Goal: Find specific page/section: Find specific page/section

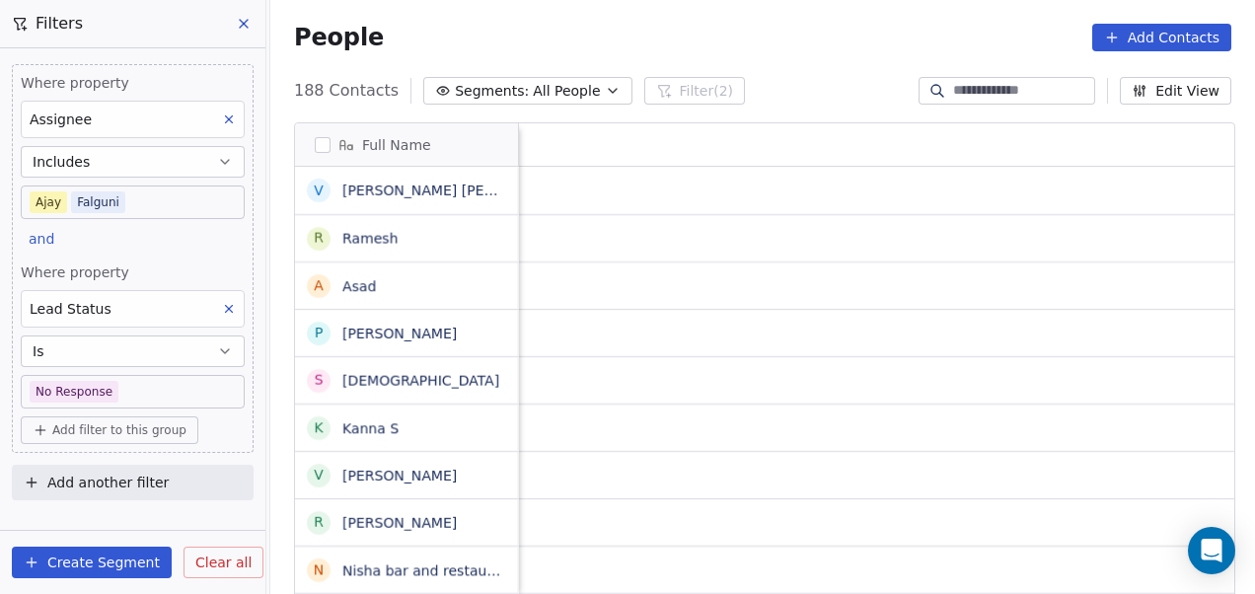
scroll to position [507, 973]
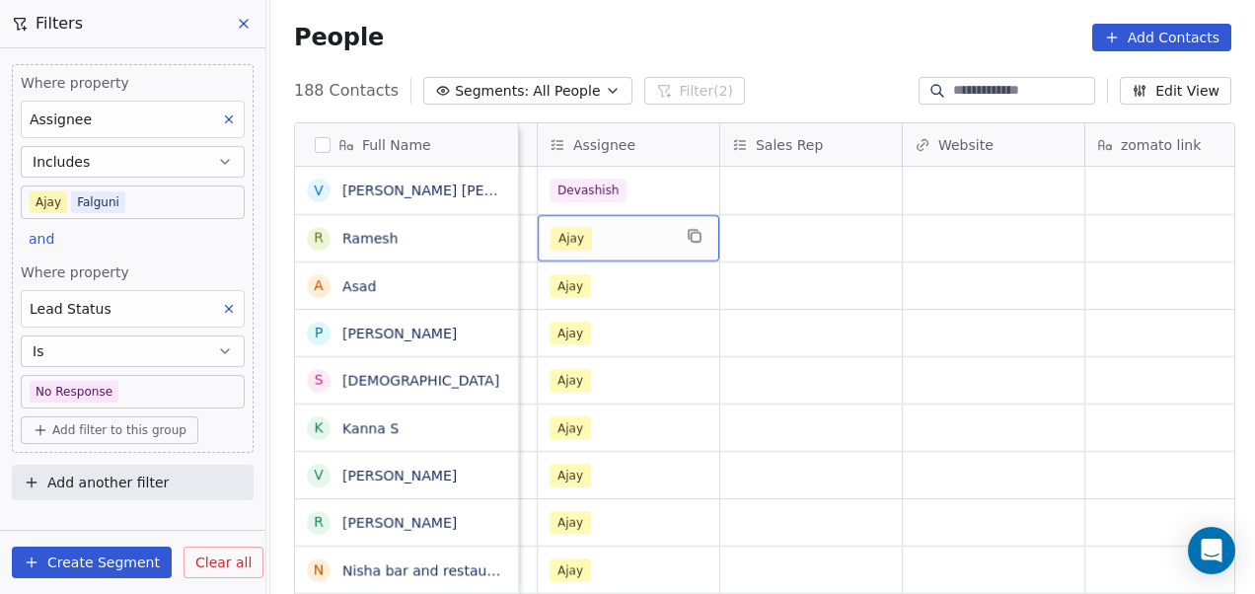
click at [620, 243] on div "Ajay" at bounding box center [611, 239] width 120 height 24
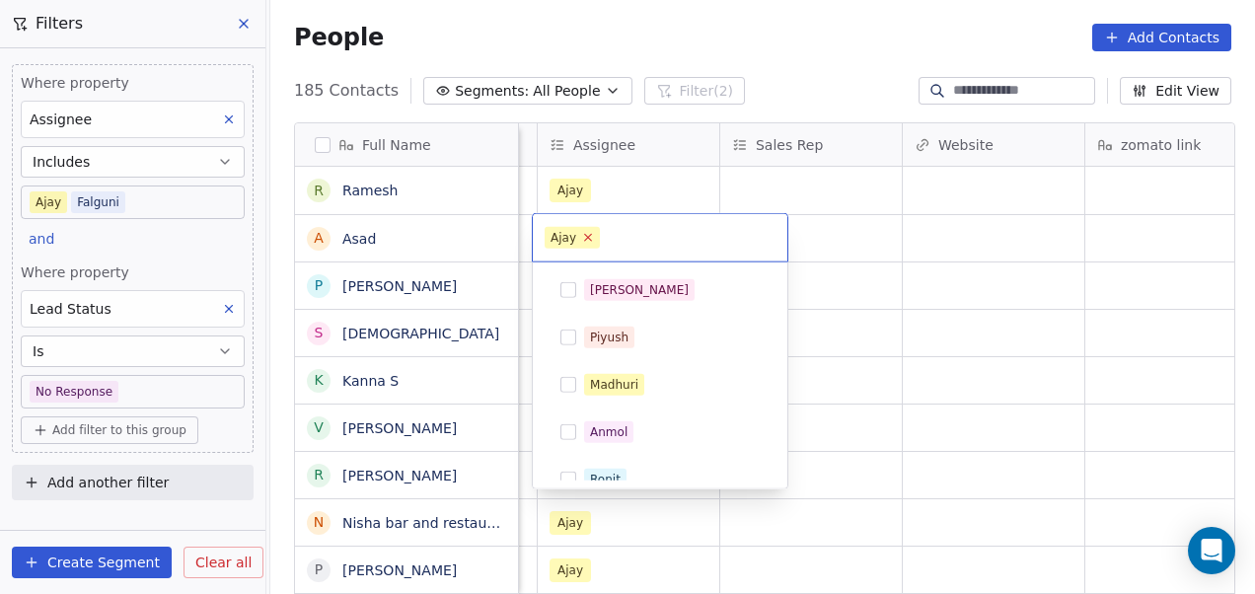
scroll to position [256, 0]
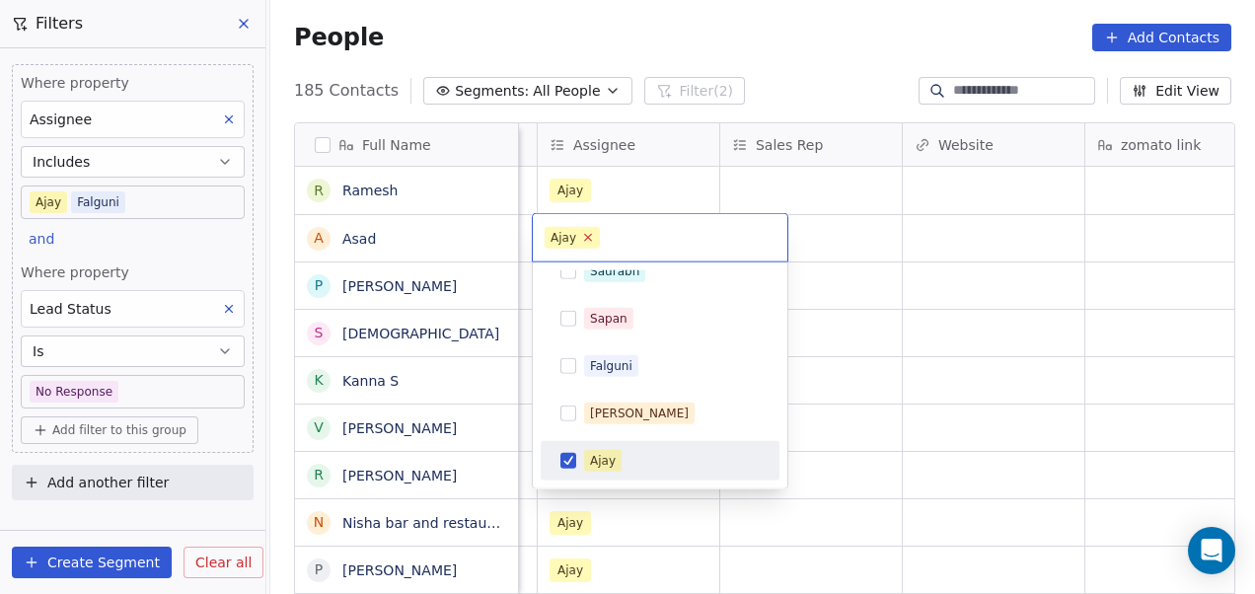
click at [590, 238] on icon at bounding box center [588, 237] width 13 height 13
click at [598, 174] on html "On2Cook India Pvt. Ltd. Contacts People Marketing Workflows Campaigns Metrics &…" at bounding box center [627, 297] width 1255 height 594
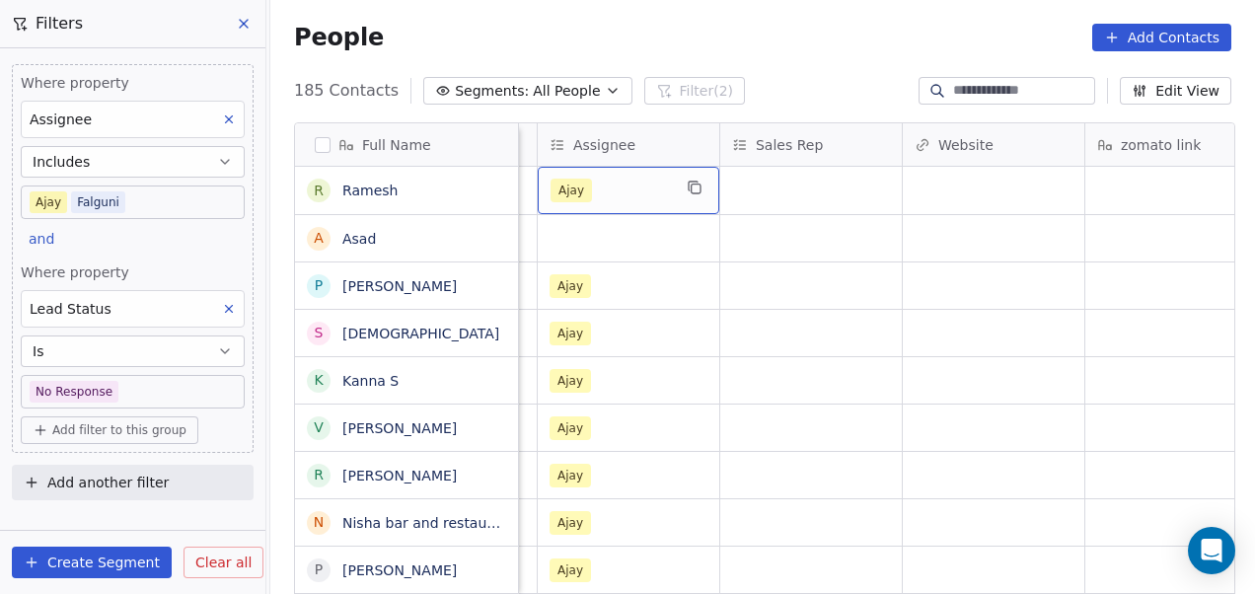
click at [578, 184] on span "Ajay" at bounding box center [571, 191] width 41 height 24
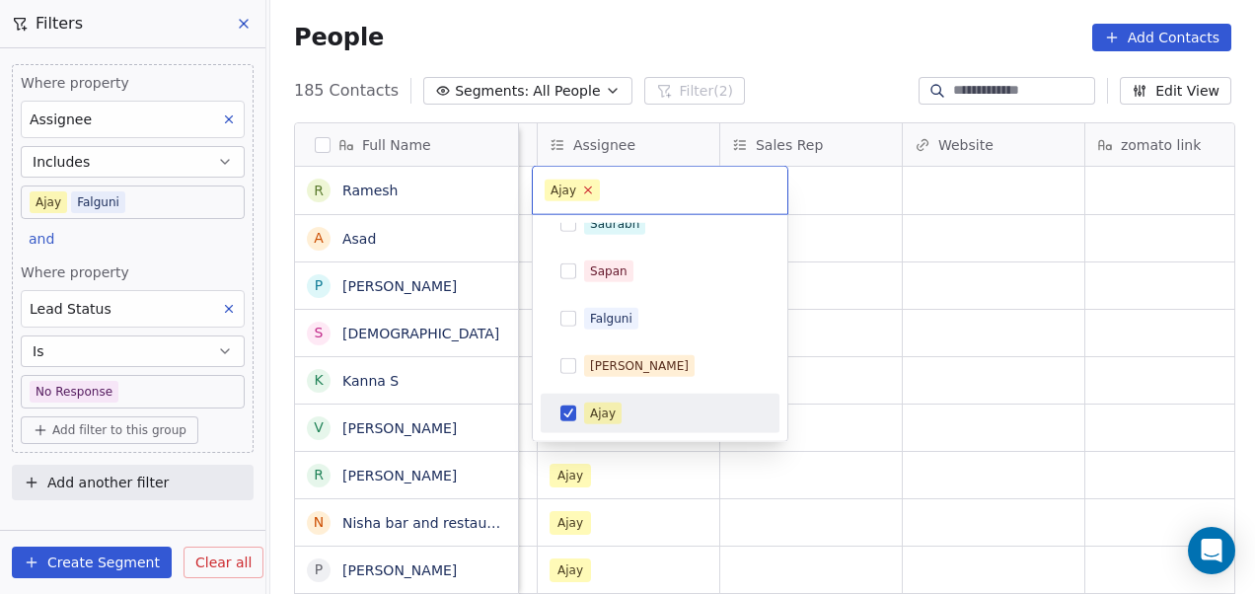
click at [588, 188] on icon at bounding box center [588, 190] width 13 height 13
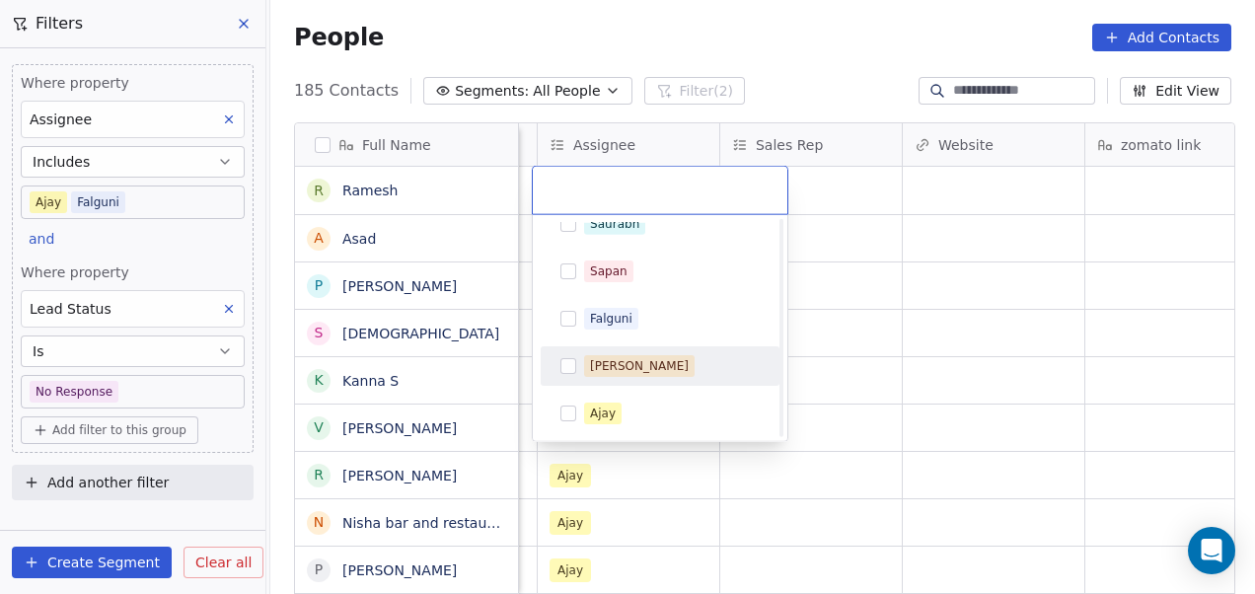
scroll to position [445, 0]
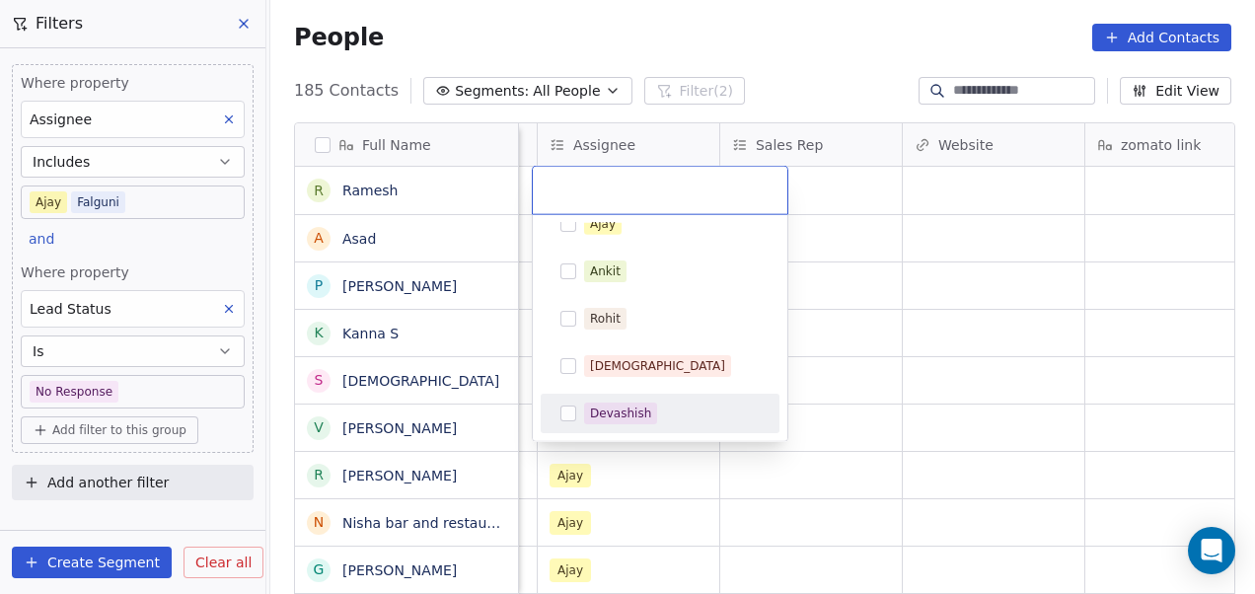
click at [641, 403] on span "Devashish" at bounding box center [620, 414] width 73 height 22
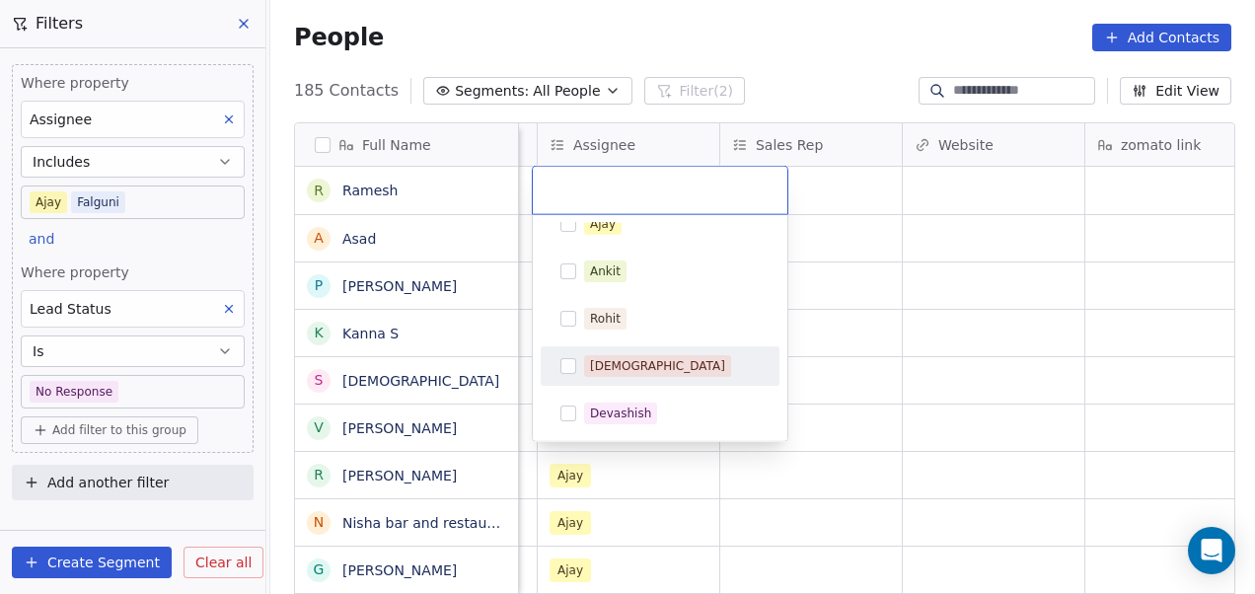
click at [653, 375] on div "[DEMOGRAPHIC_DATA]" at bounding box center [672, 366] width 176 height 22
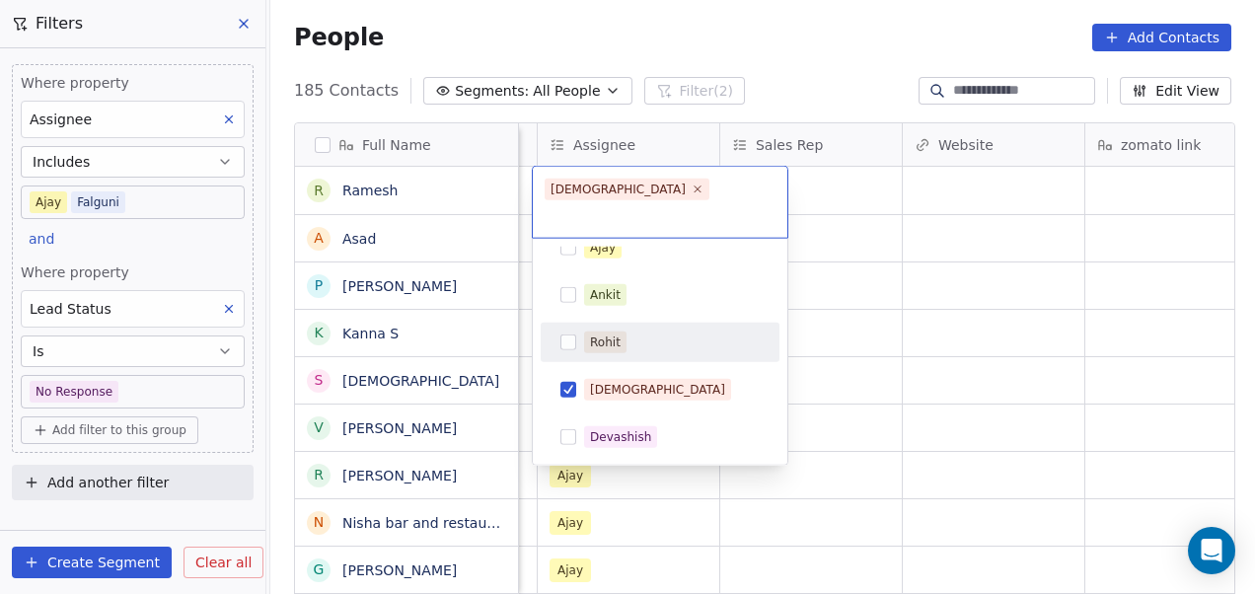
click at [832, 264] on html "On2Cook India Pvt. Ltd. Contacts People Marketing Workflows Campaigns Metrics &…" at bounding box center [627, 297] width 1255 height 594
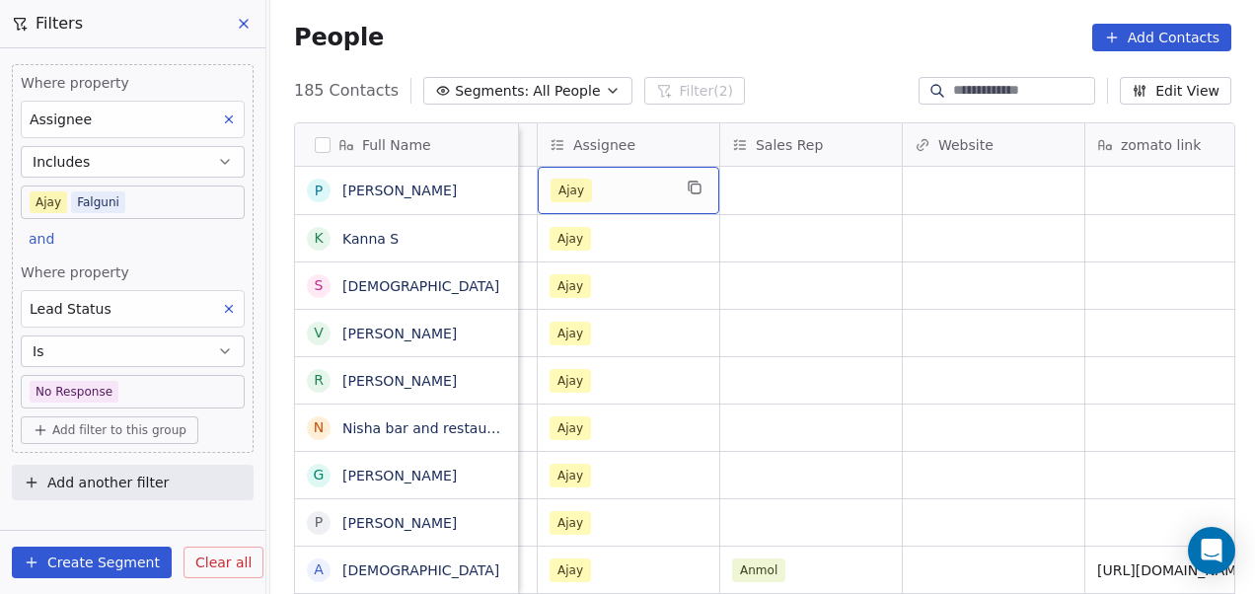
click at [618, 194] on div "Ajay" at bounding box center [611, 191] width 120 height 24
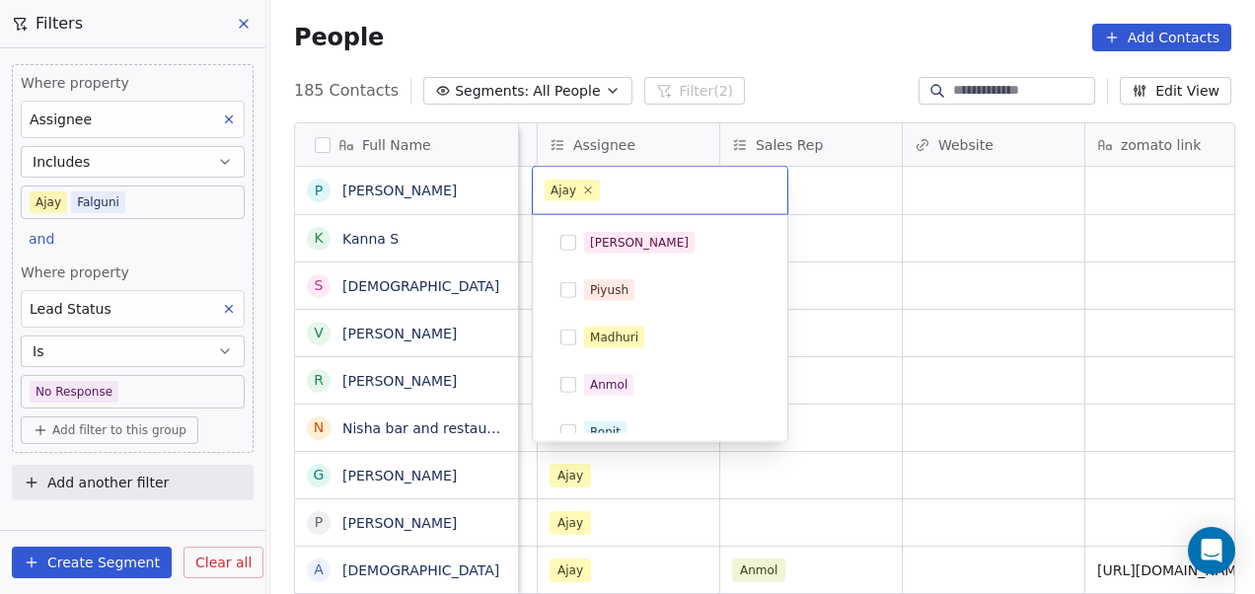
scroll to position [256, 0]
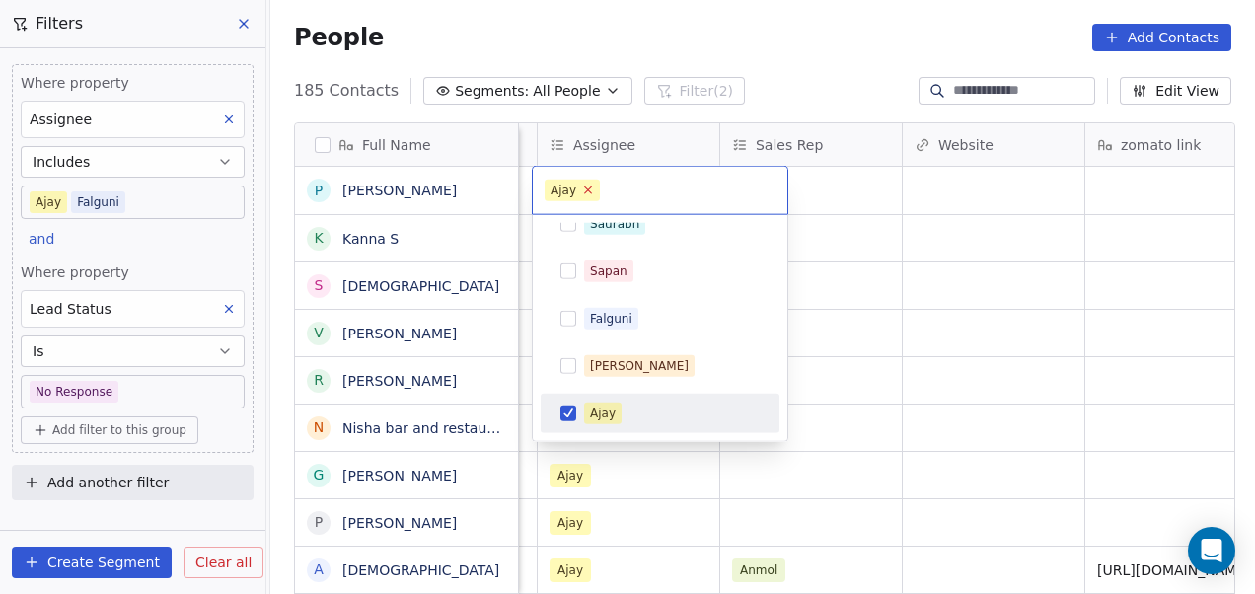
click at [591, 193] on icon at bounding box center [588, 190] width 13 height 13
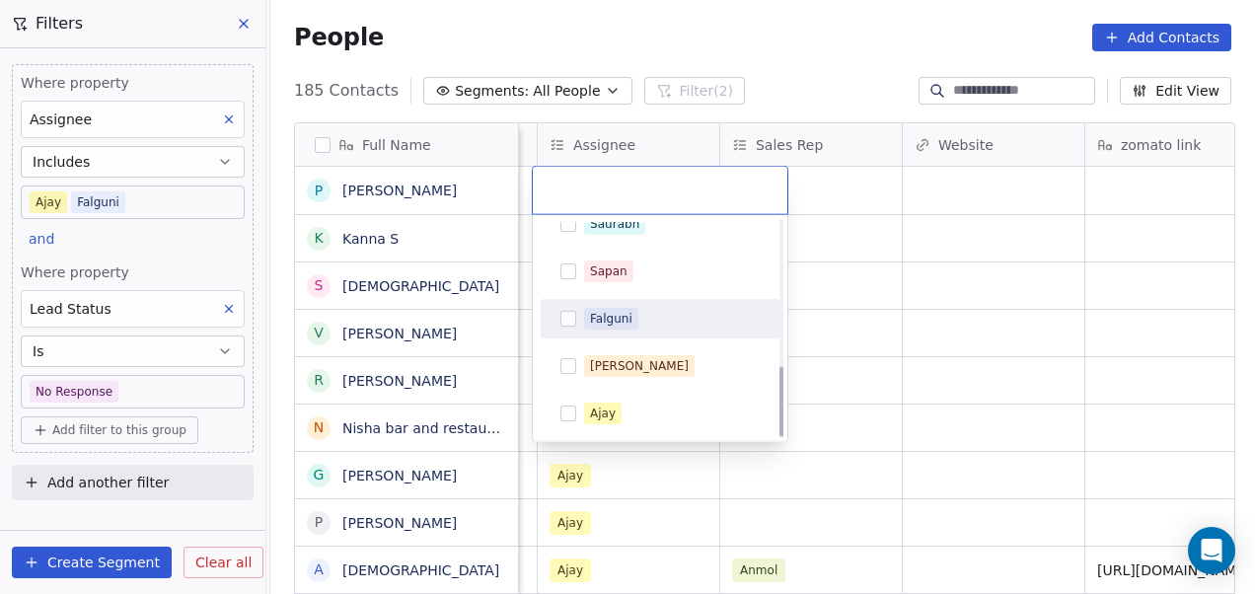
scroll to position [445, 0]
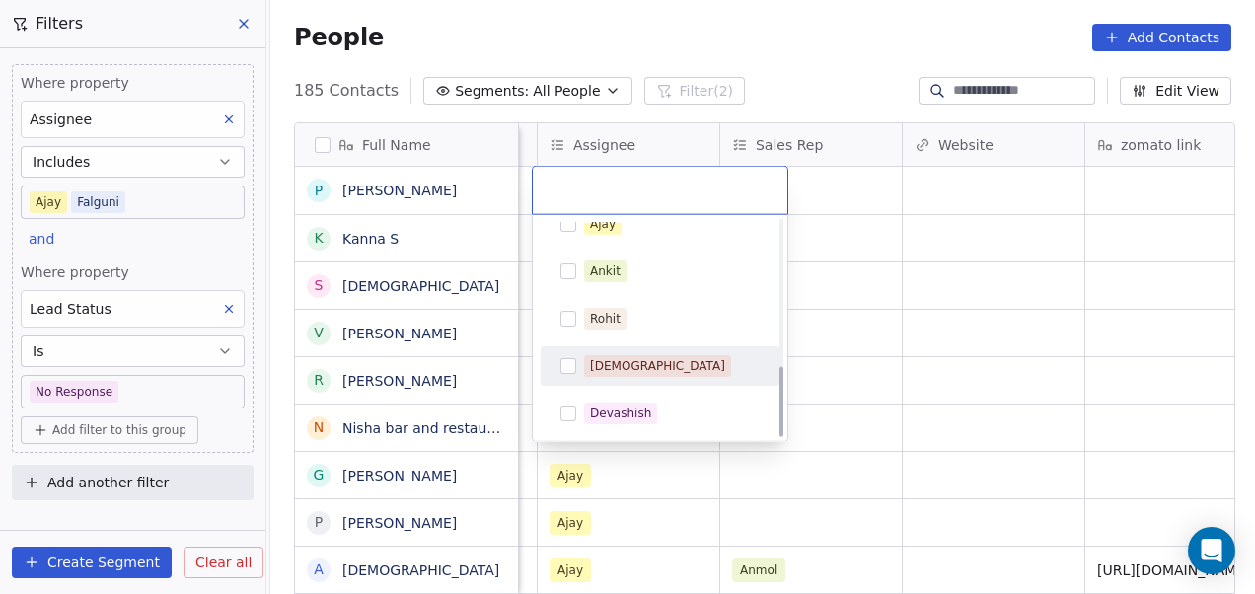
click at [659, 361] on div "[DEMOGRAPHIC_DATA]" at bounding box center [672, 366] width 176 height 22
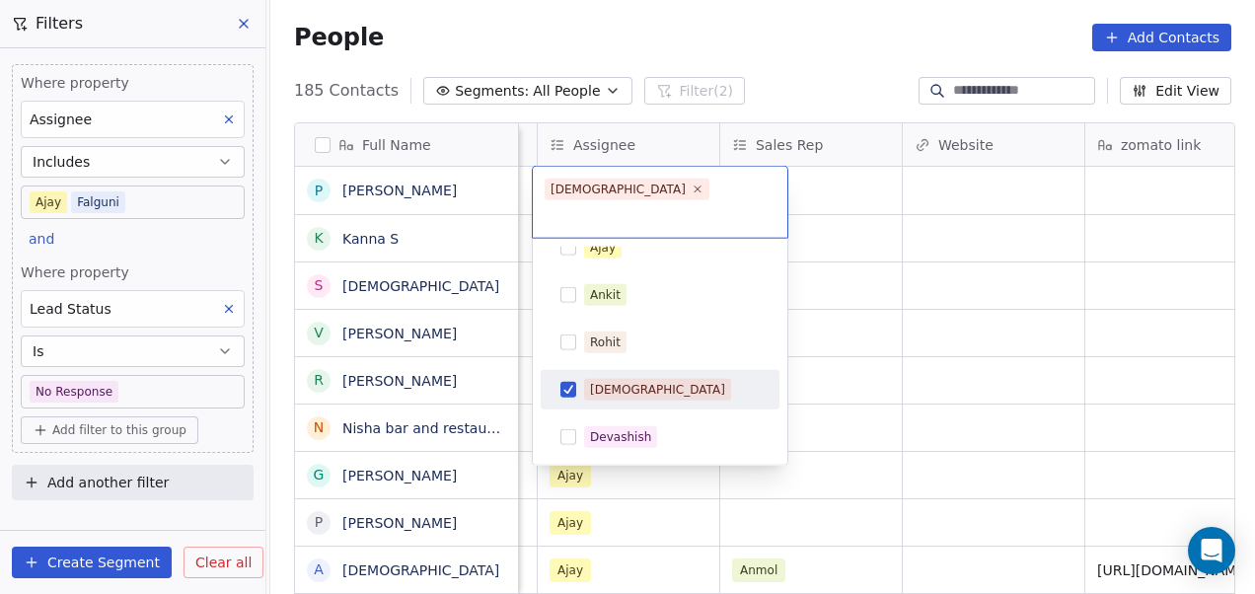
click at [821, 335] on html "On2Cook India Pvt. Ltd. Contacts People Marketing Workflows Campaigns Metrics &…" at bounding box center [627, 297] width 1255 height 594
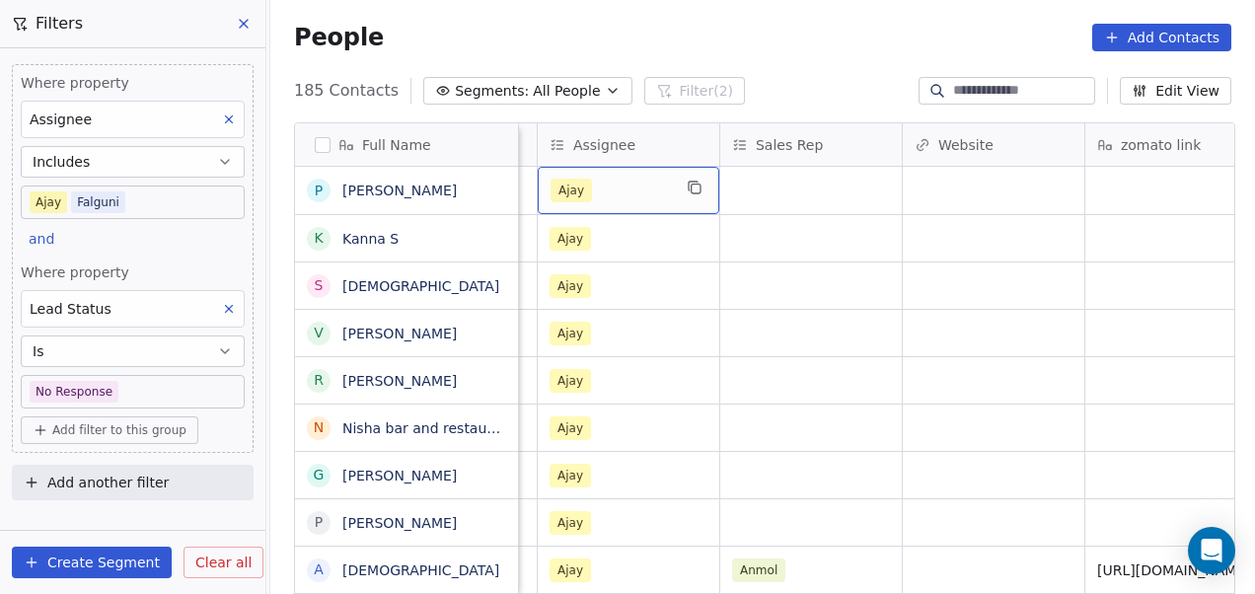
click at [636, 176] on div "Ajay" at bounding box center [629, 190] width 182 height 47
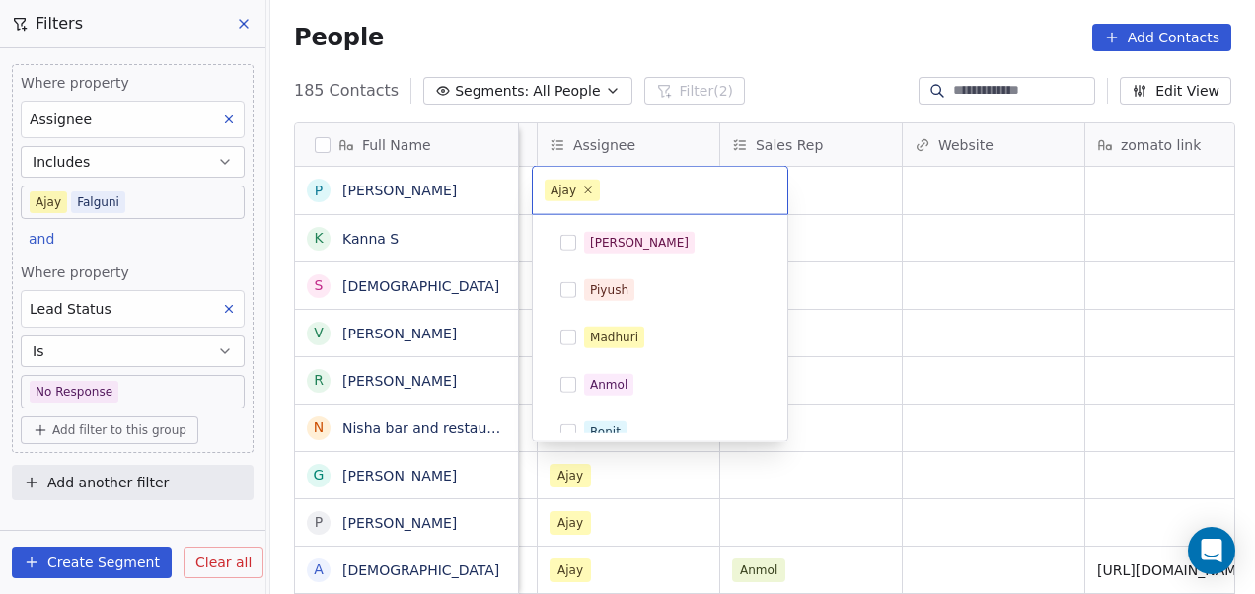
scroll to position [256, 0]
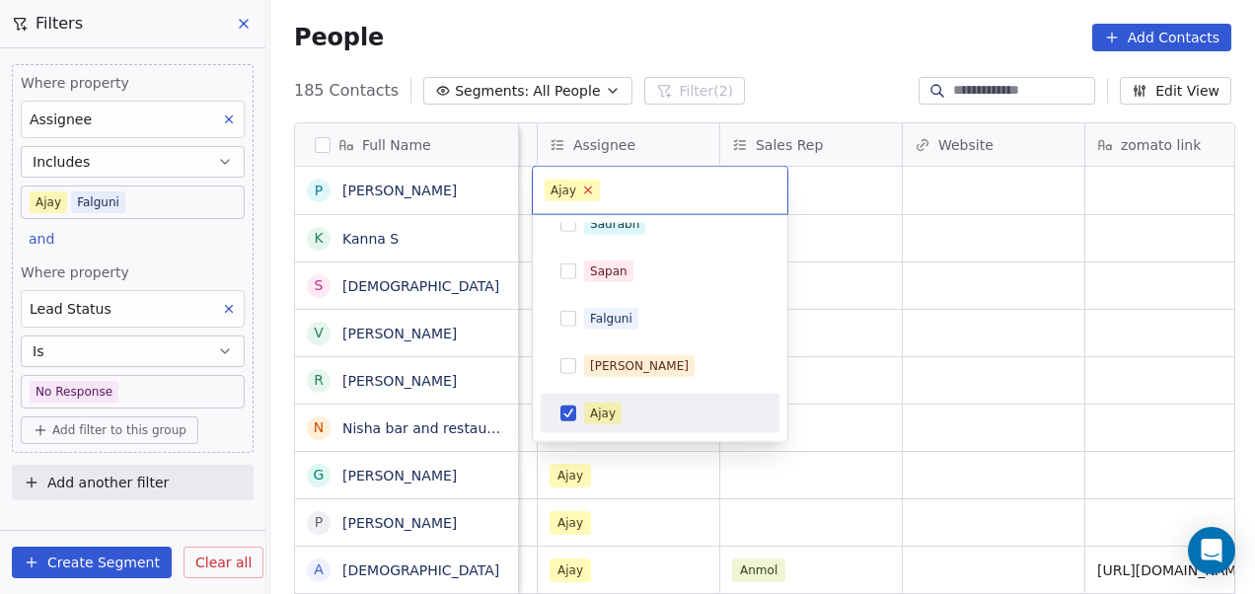
click at [586, 184] on icon at bounding box center [588, 190] width 13 height 13
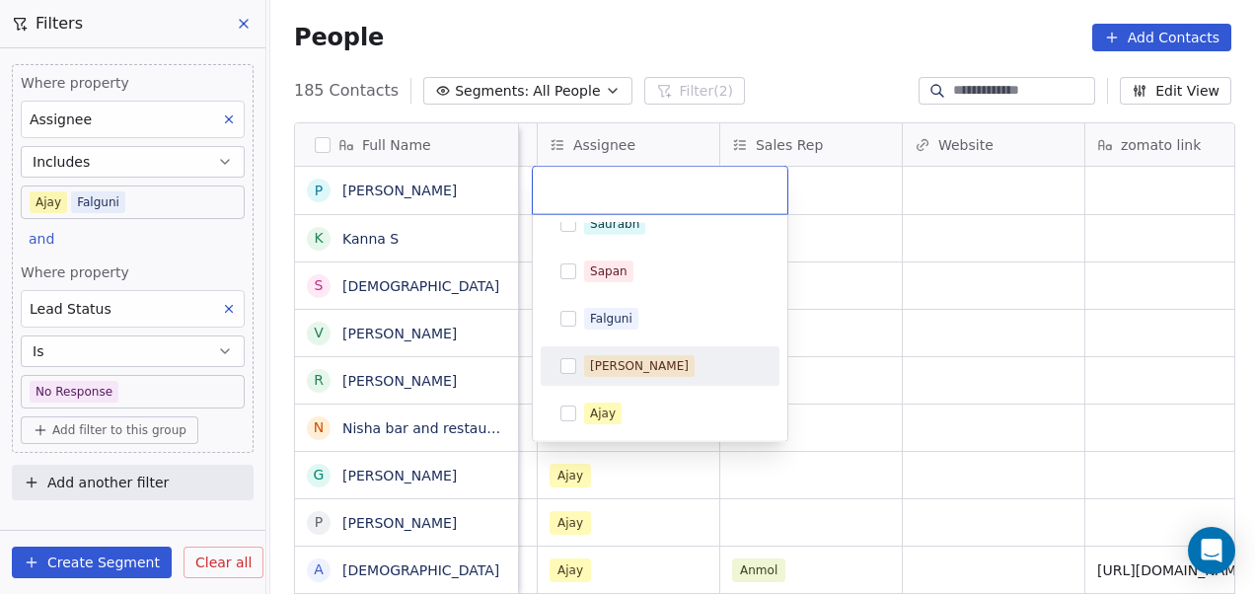
scroll to position [445, 0]
click at [649, 355] on div "[DEMOGRAPHIC_DATA]" at bounding box center [672, 366] width 176 height 22
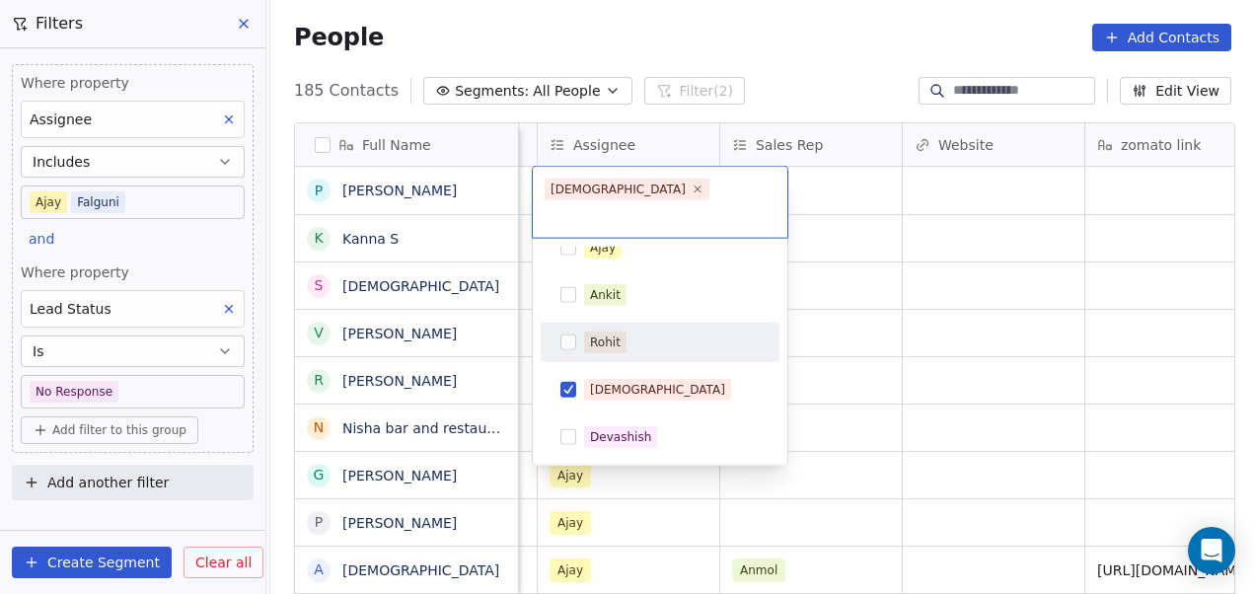
click at [926, 274] on html "On2Cook India Pvt. Ltd. Contacts People Marketing Workflows Campaigns Metrics &…" at bounding box center [627, 297] width 1255 height 594
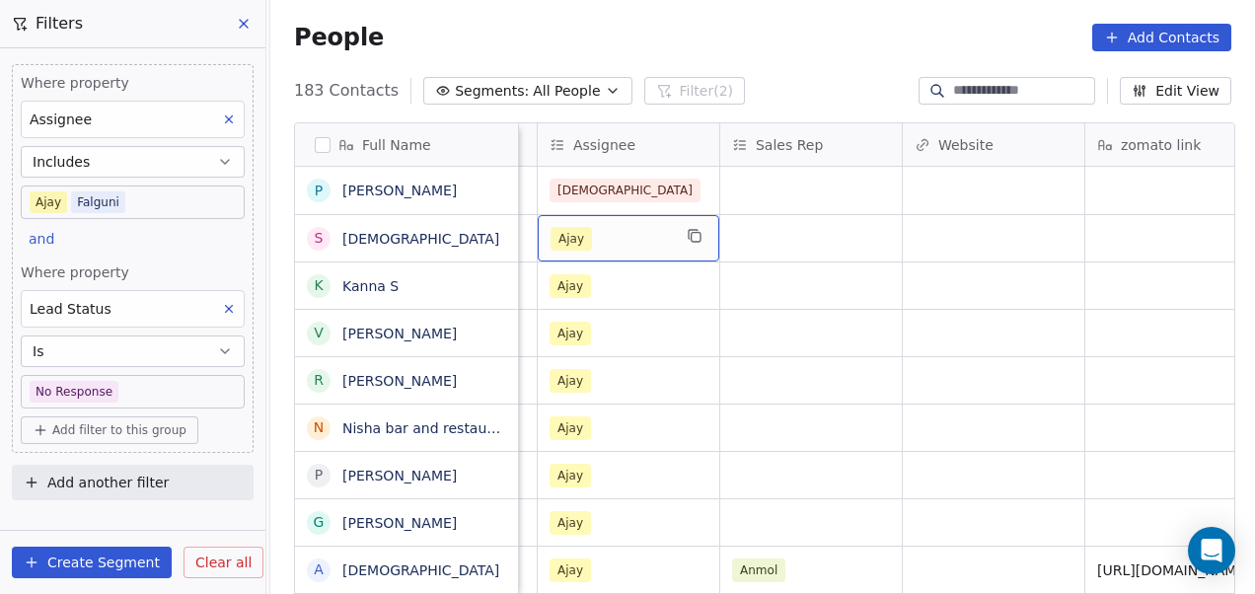
click at [624, 237] on div "Ajay" at bounding box center [611, 239] width 120 height 24
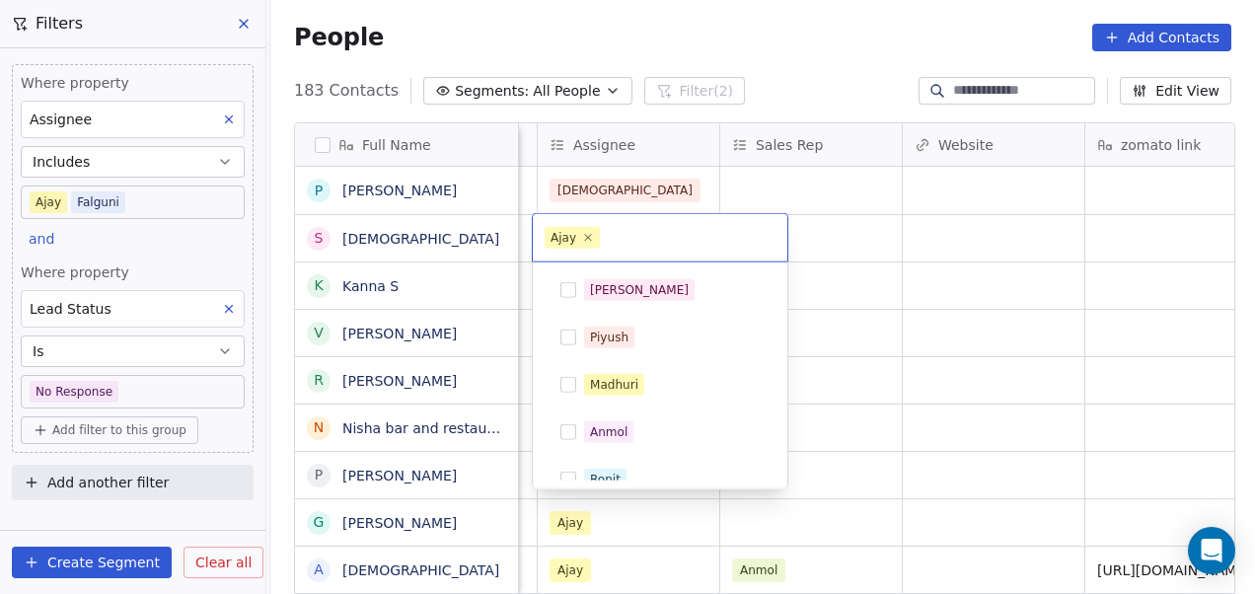
scroll to position [256, 0]
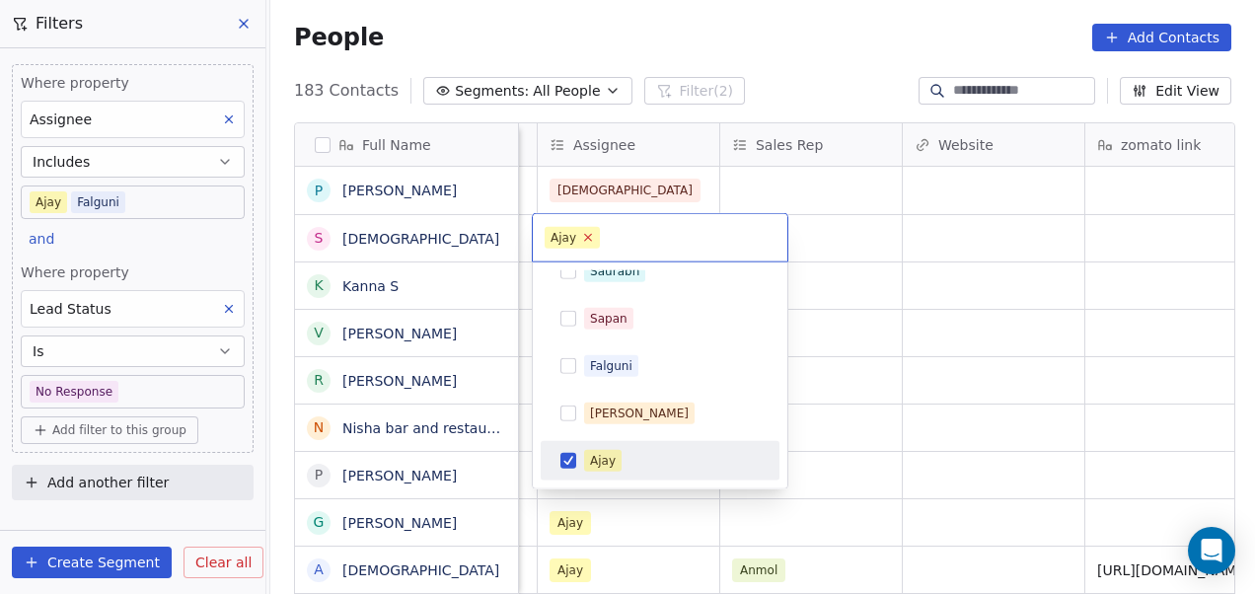
click at [592, 237] on icon at bounding box center [588, 237] width 13 height 13
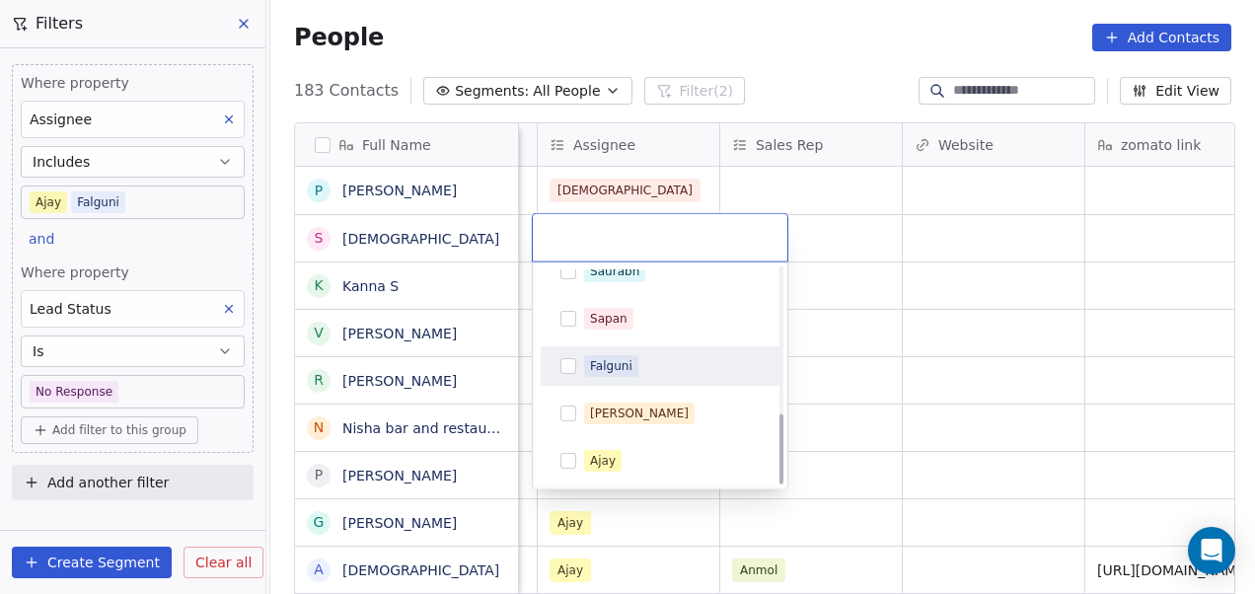
scroll to position [445, 0]
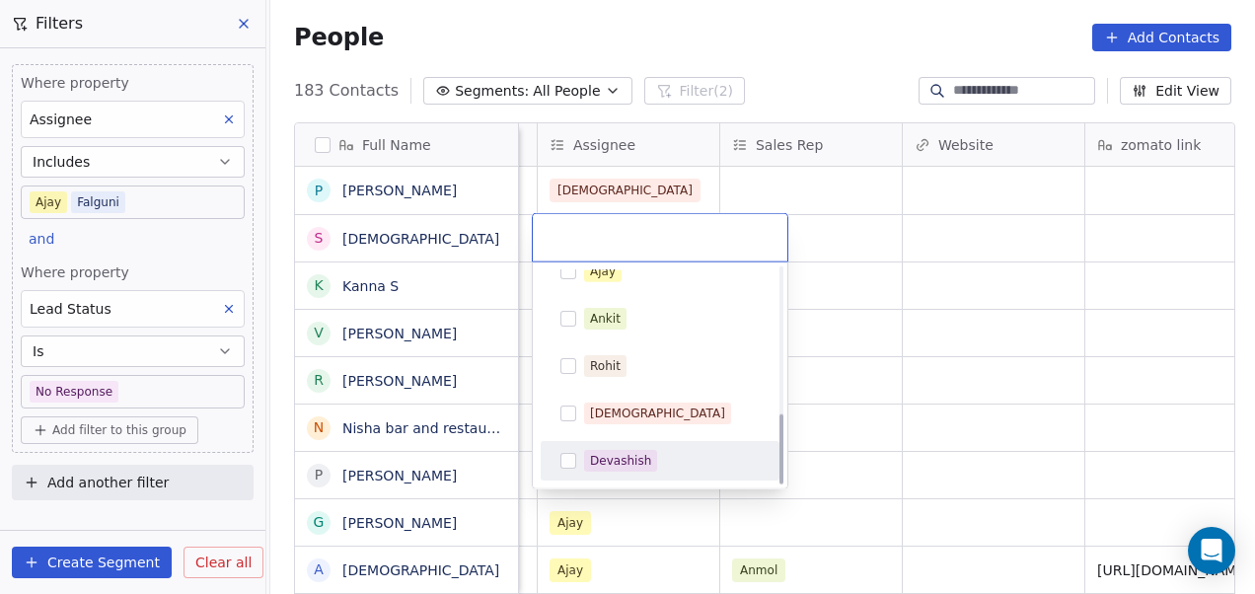
click at [661, 460] on div "Devashish" at bounding box center [672, 461] width 176 height 22
click at [861, 343] on html "On2Cook India Pvt. Ltd. Contacts People Marketing Workflows Campaigns Metrics &…" at bounding box center [627, 297] width 1255 height 594
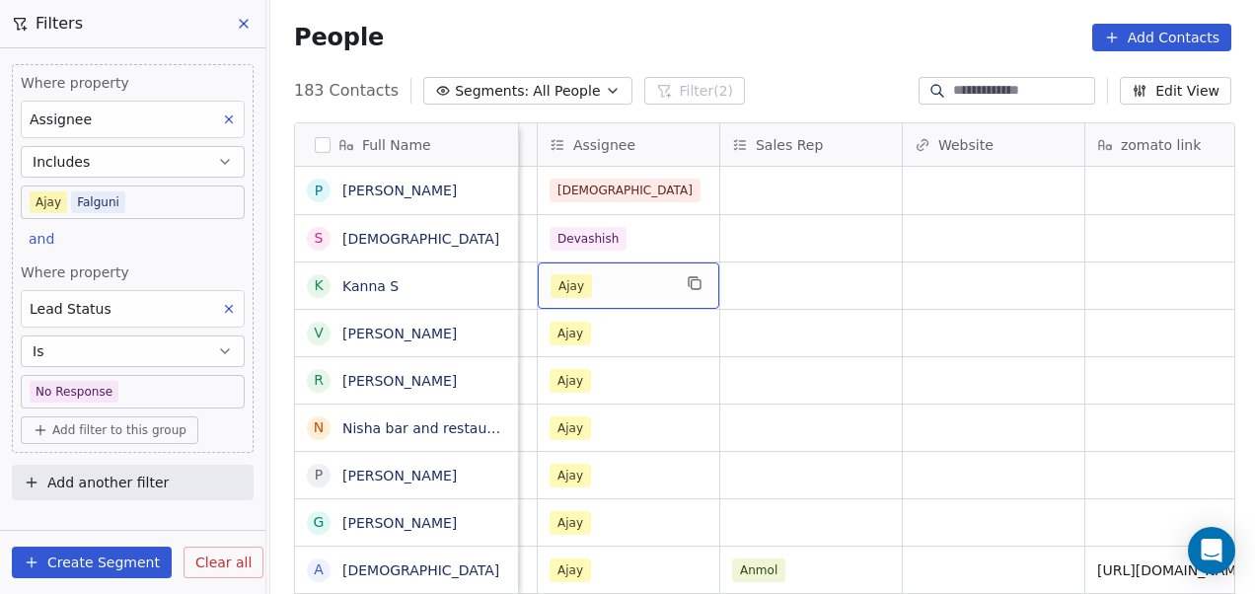
click at [607, 284] on div "Ajay" at bounding box center [611, 286] width 120 height 24
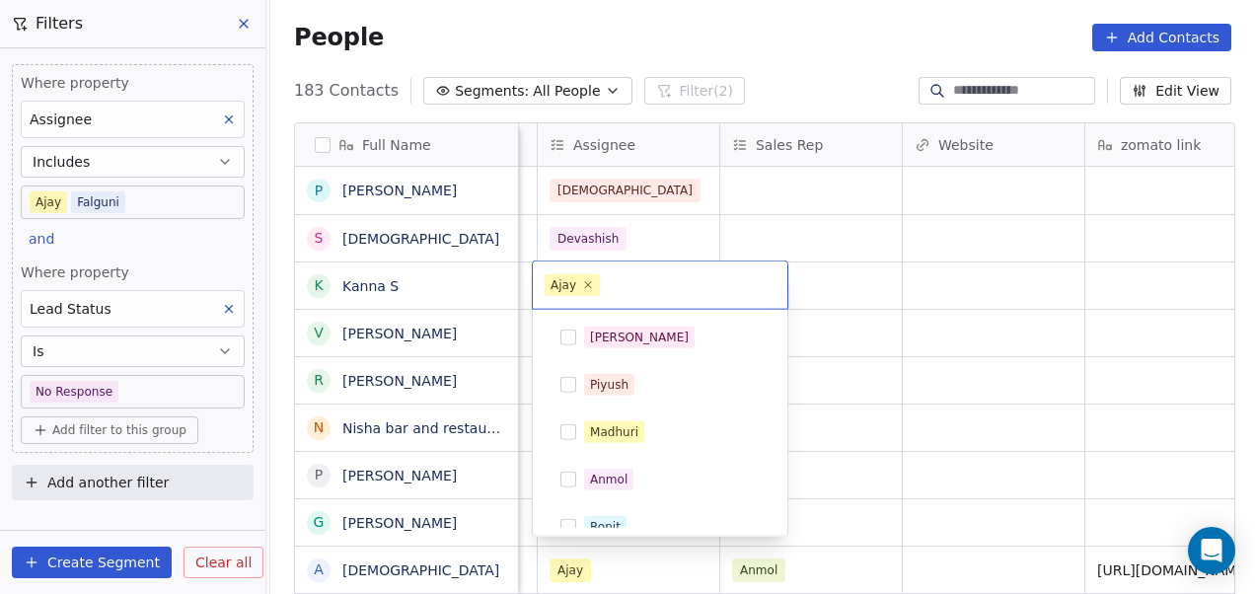
scroll to position [256, 0]
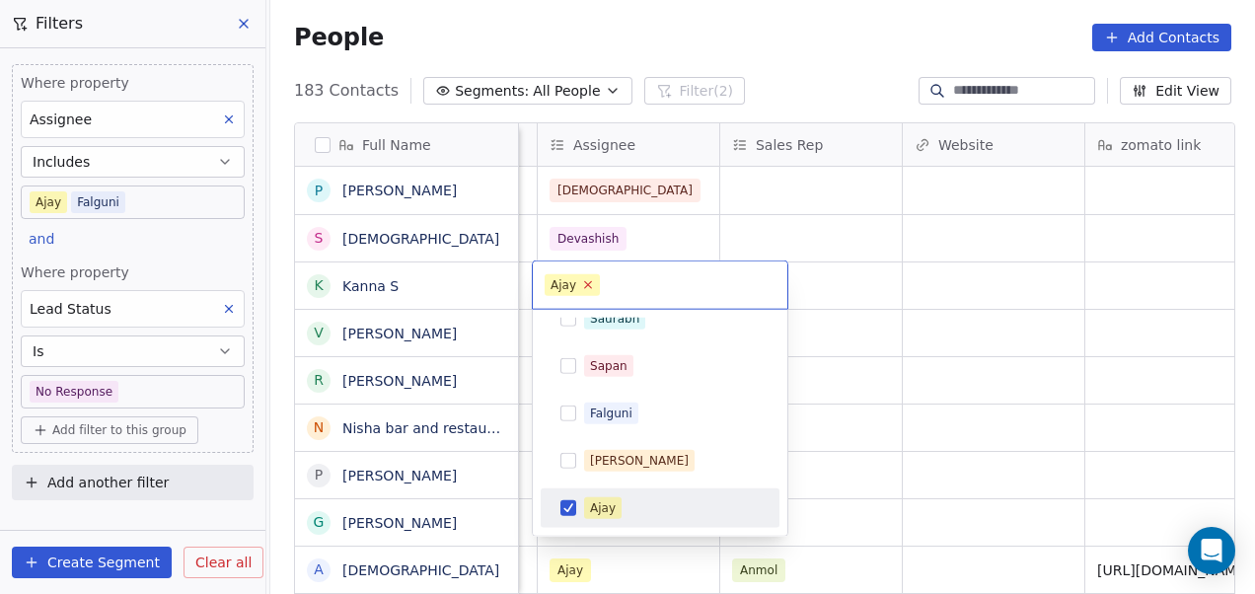
click at [590, 282] on icon at bounding box center [588, 284] width 13 height 13
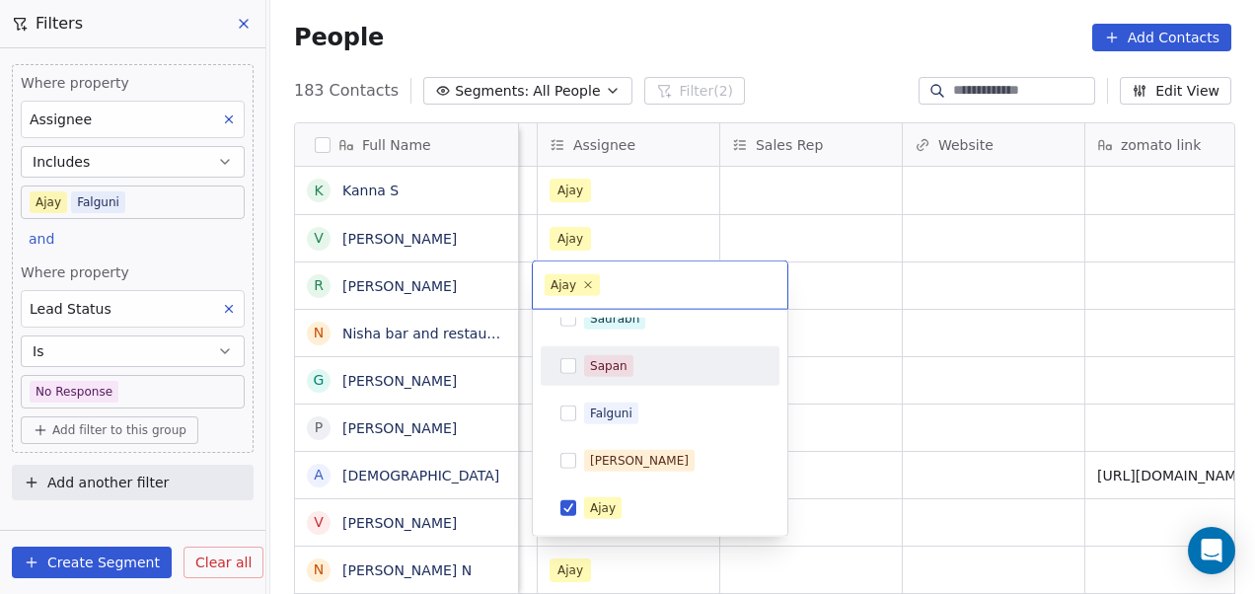
click at [1040, 286] on html "On2Cook India Pvt. Ltd. Contacts People Marketing Workflows Campaigns Metrics &…" at bounding box center [627, 297] width 1255 height 594
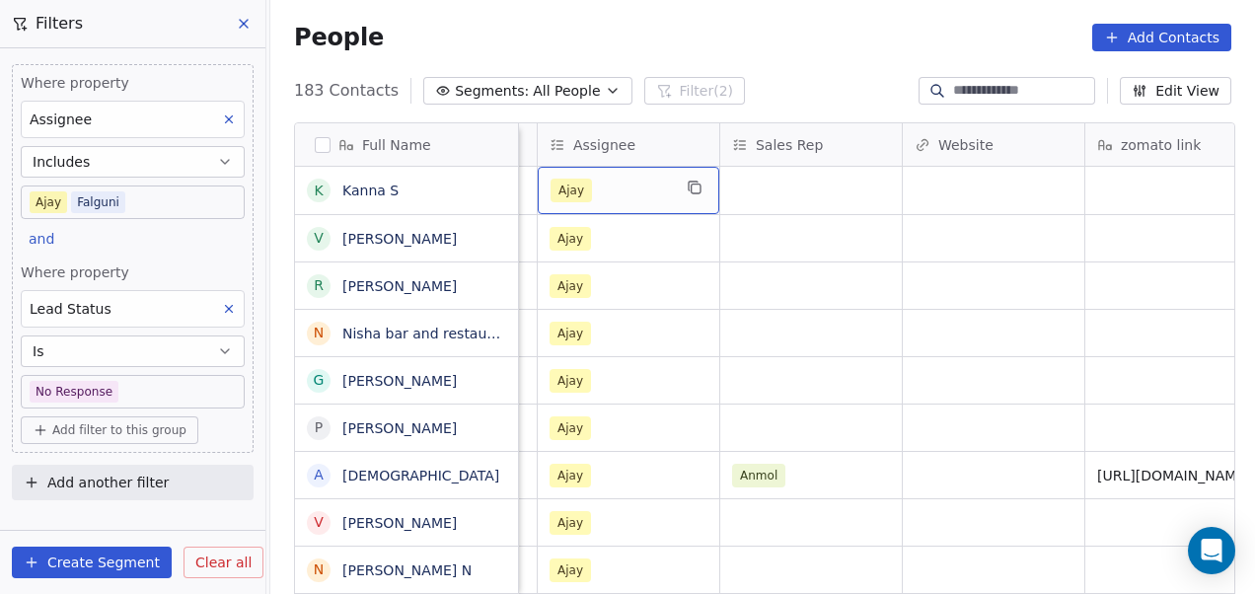
click at [630, 187] on div "Ajay" at bounding box center [611, 191] width 120 height 24
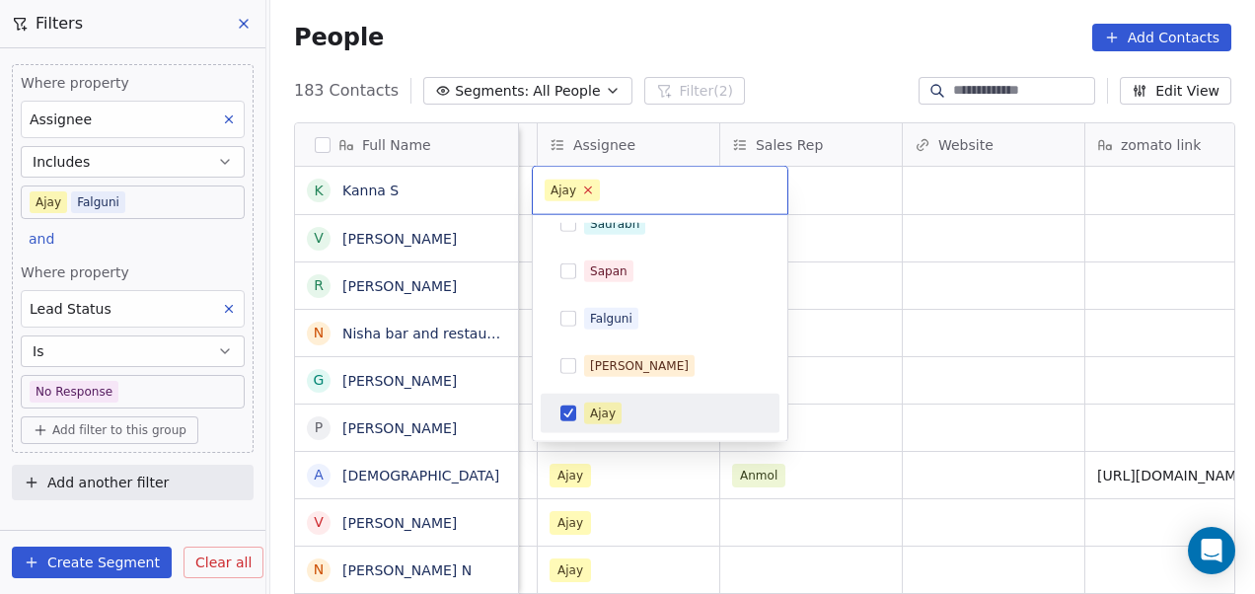
click at [589, 190] on icon at bounding box center [588, 190] width 13 height 13
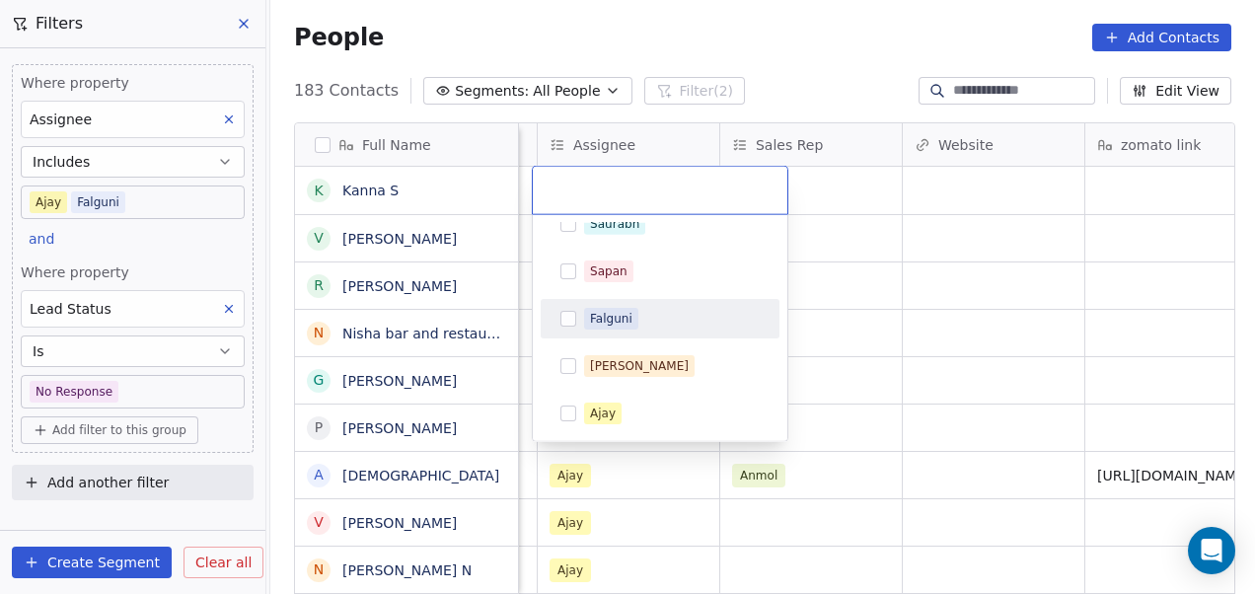
scroll to position [445, 0]
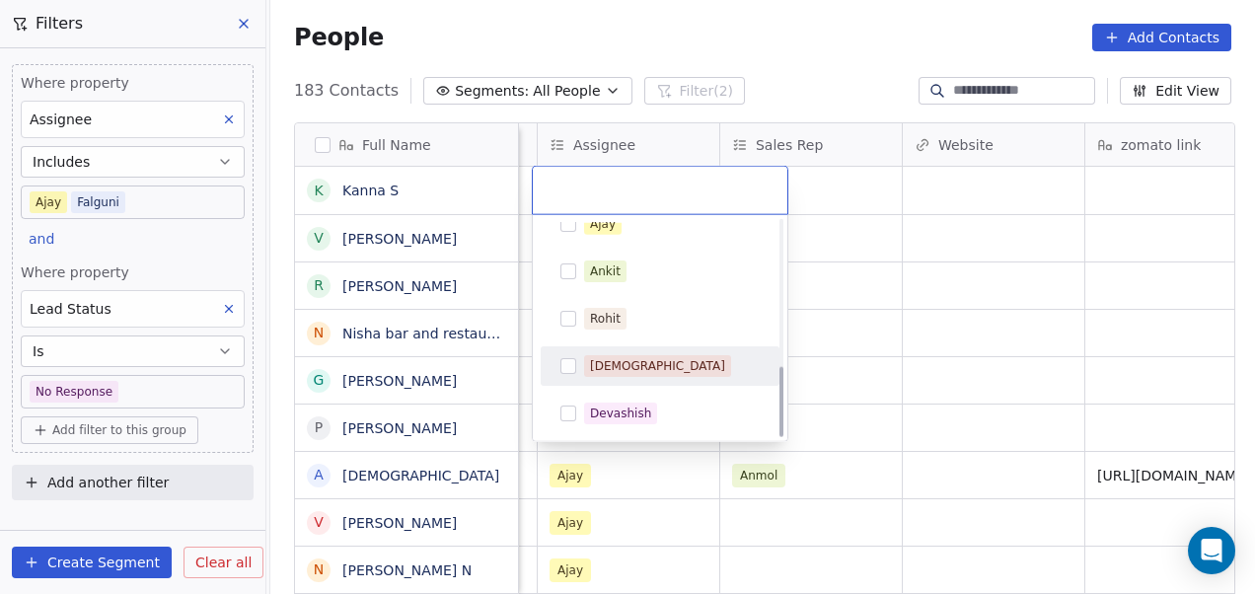
click at [656, 364] on div "[DEMOGRAPHIC_DATA]" at bounding box center [672, 366] width 176 height 22
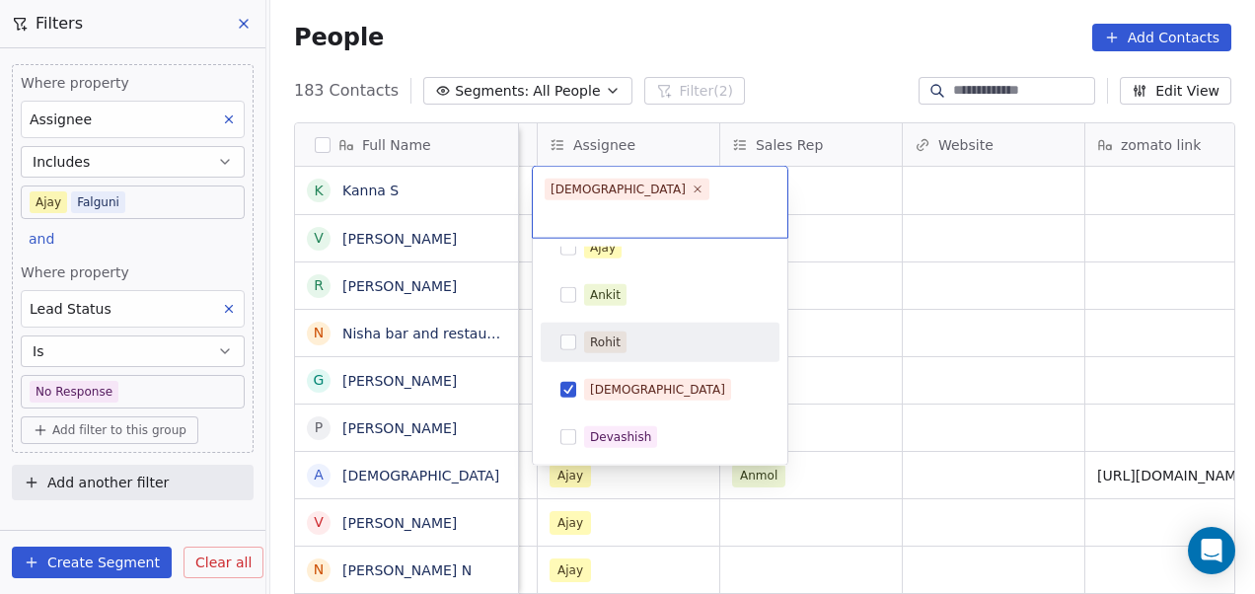
click at [882, 292] on html "On2Cook India Pvt. Ltd. Contacts People Marketing Workflows Campaigns Metrics &…" at bounding box center [627, 297] width 1255 height 594
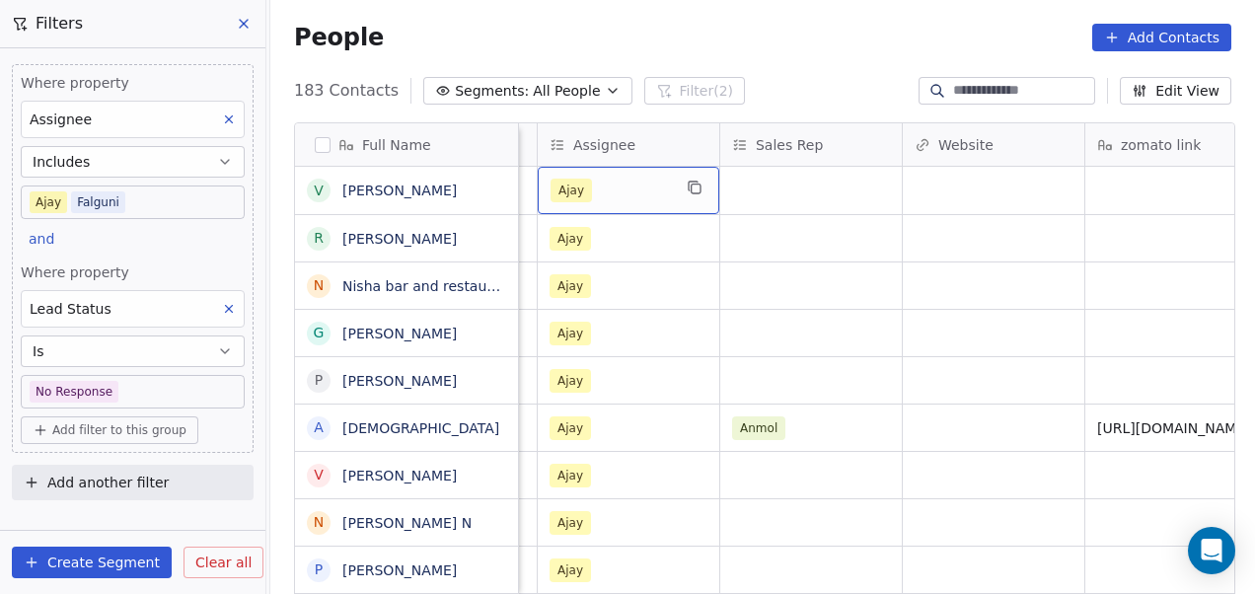
click at [608, 191] on div "Ajay" at bounding box center [611, 191] width 120 height 24
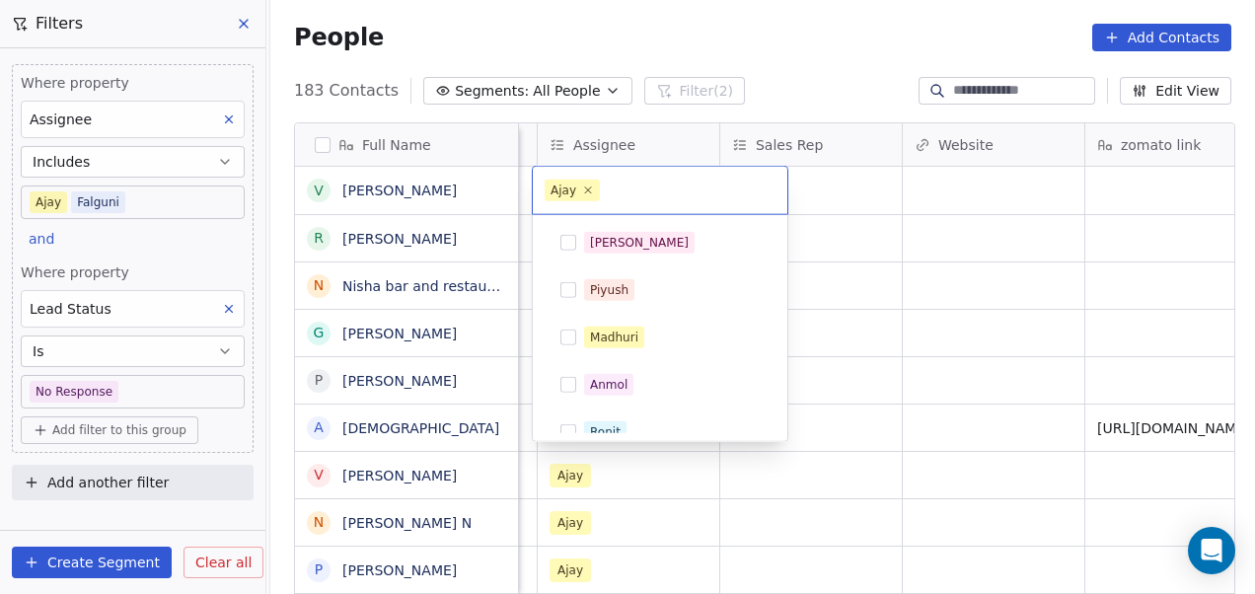
scroll to position [256, 0]
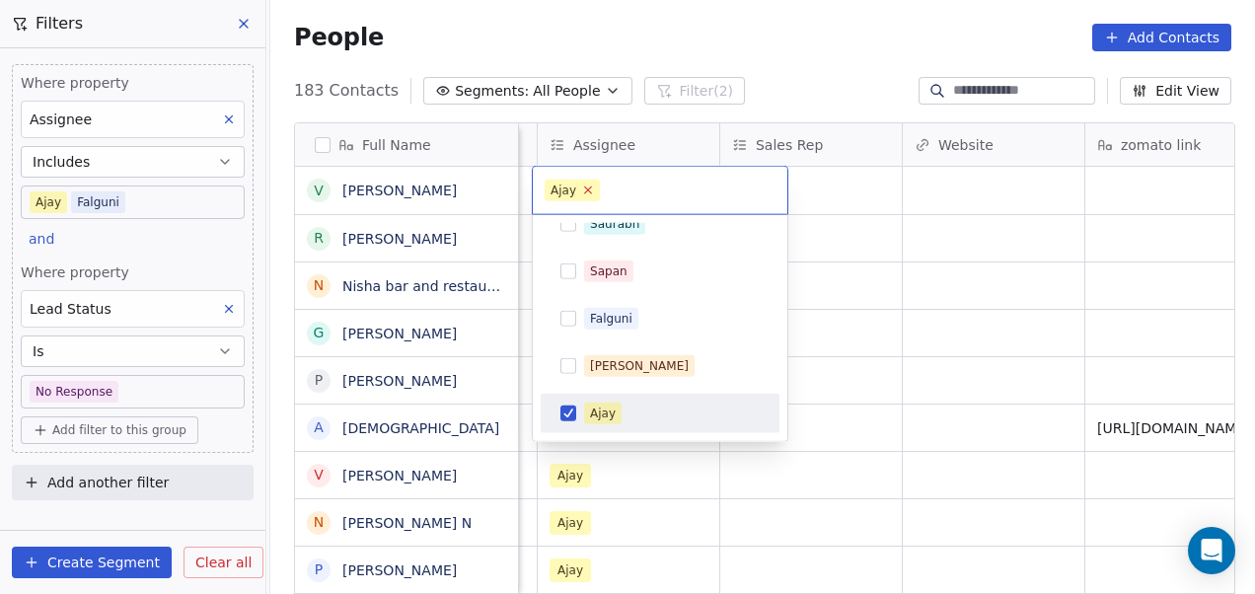
click at [589, 192] on icon at bounding box center [588, 189] width 7 height 7
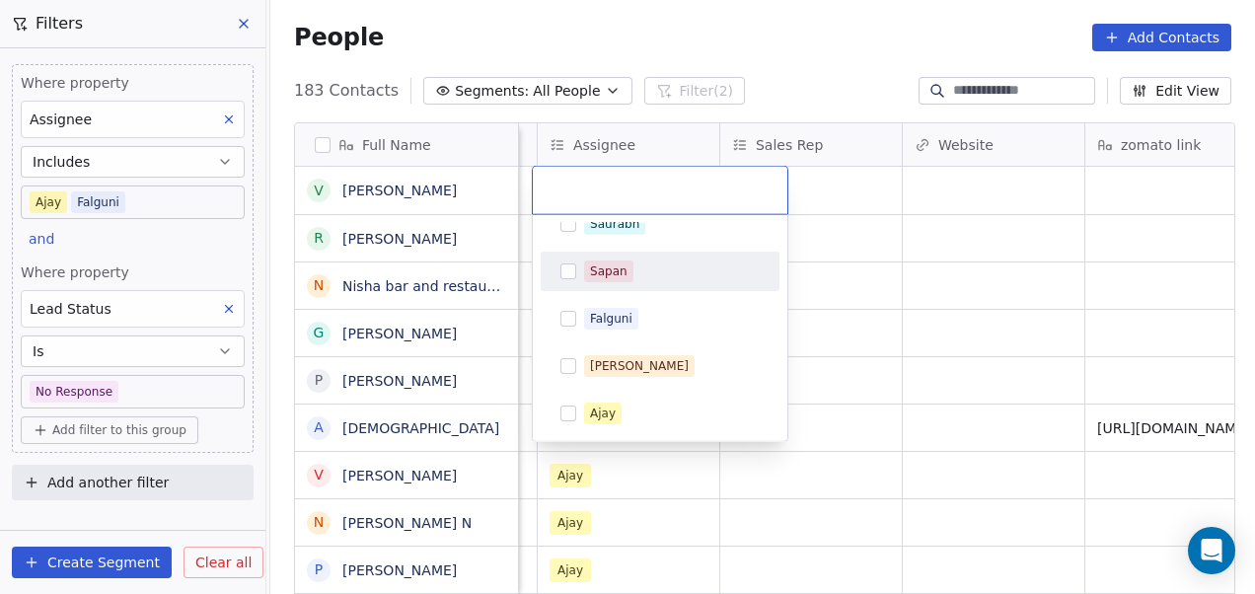
scroll to position [445, 0]
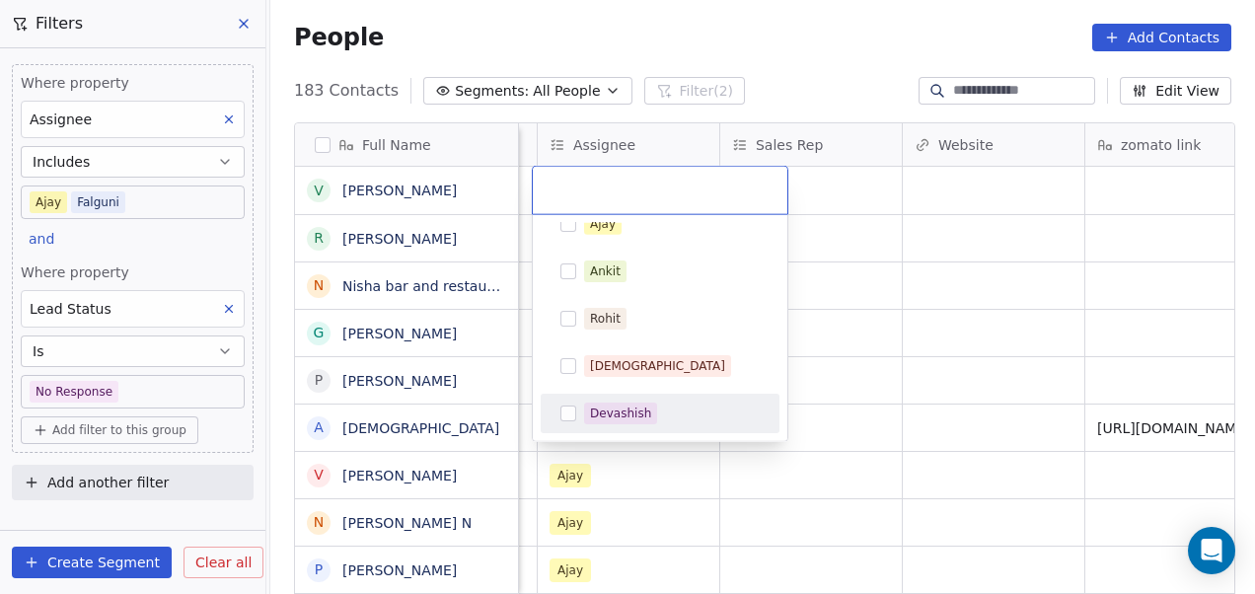
click at [649, 403] on span "Devashish" at bounding box center [620, 414] width 73 height 22
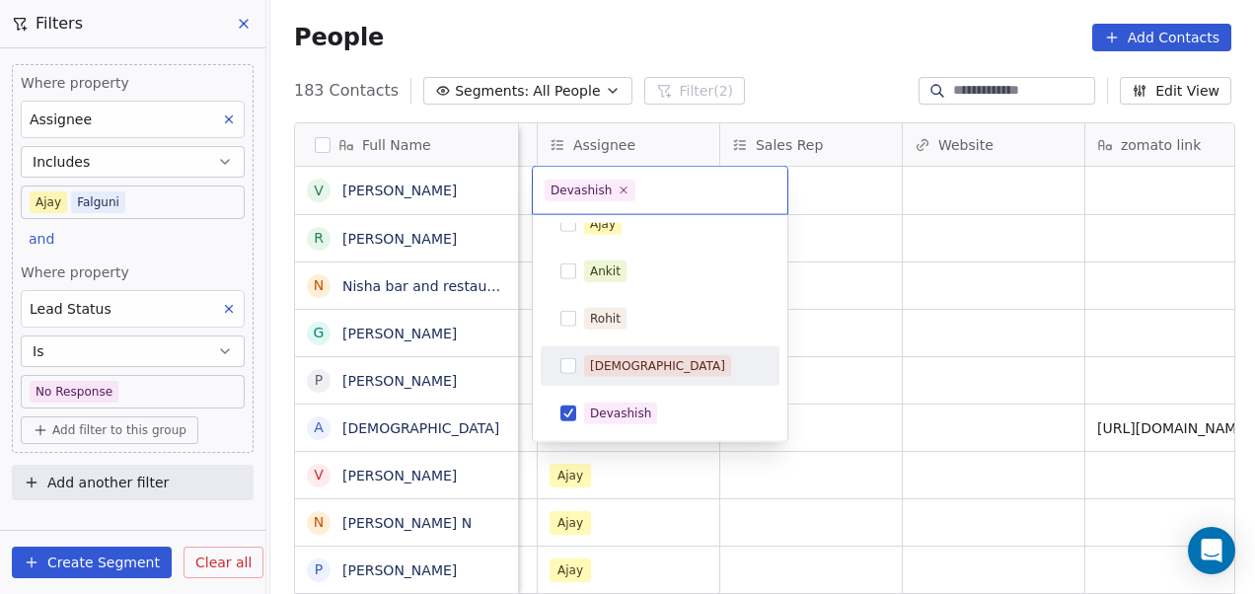
click at [850, 290] on html "On2Cook India Pvt. Ltd. Contacts People Marketing Workflows Campaigns Metrics &…" at bounding box center [627, 297] width 1255 height 594
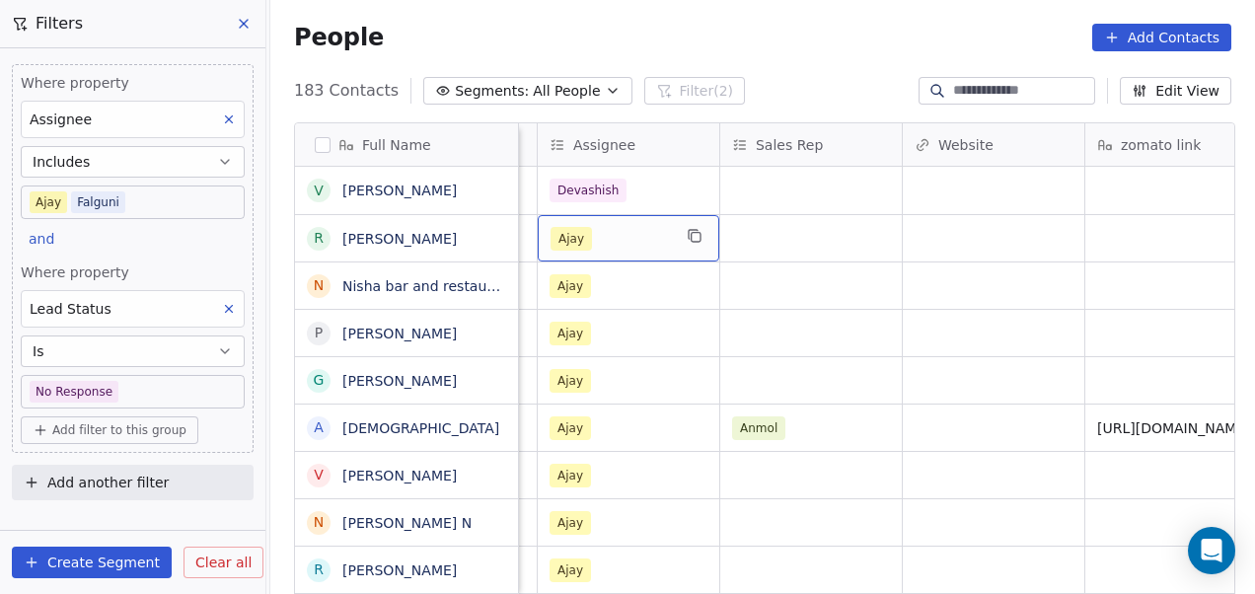
click at [612, 246] on div "Ajay" at bounding box center [611, 239] width 120 height 24
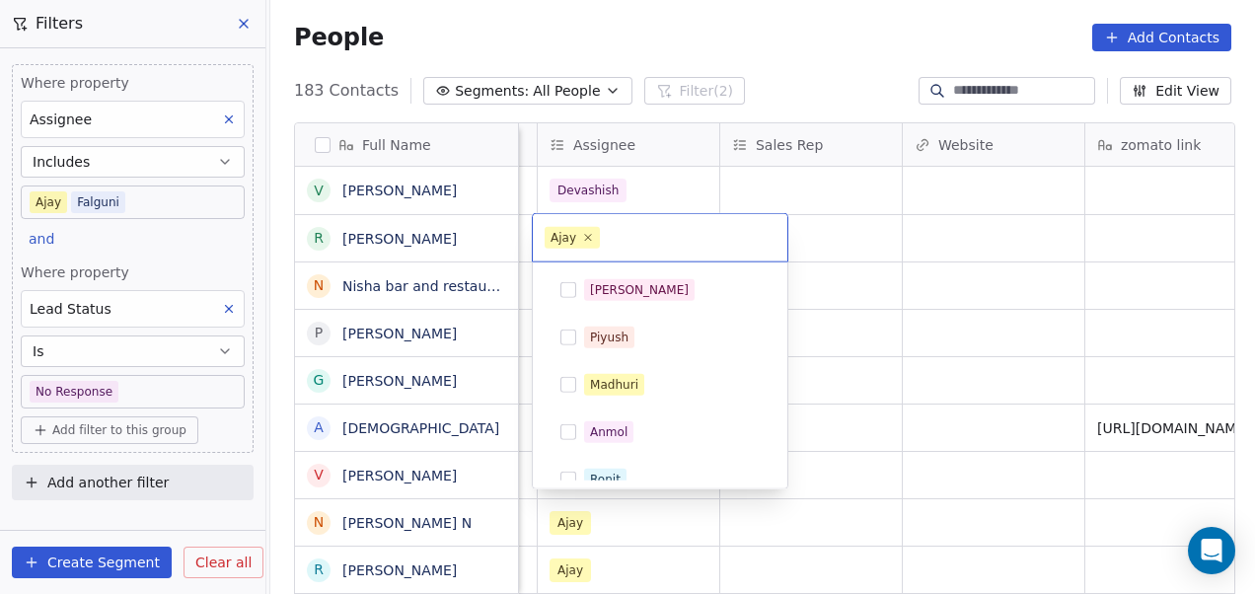
scroll to position [256, 0]
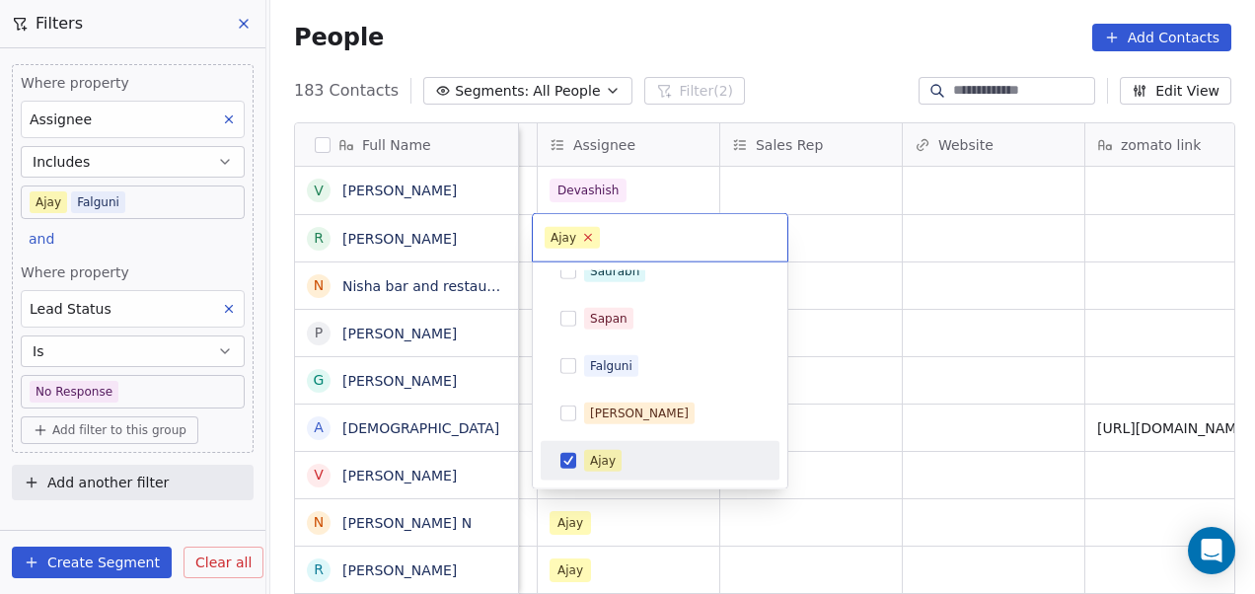
click at [588, 235] on icon at bounding box center [588, 237] width 7 height 7
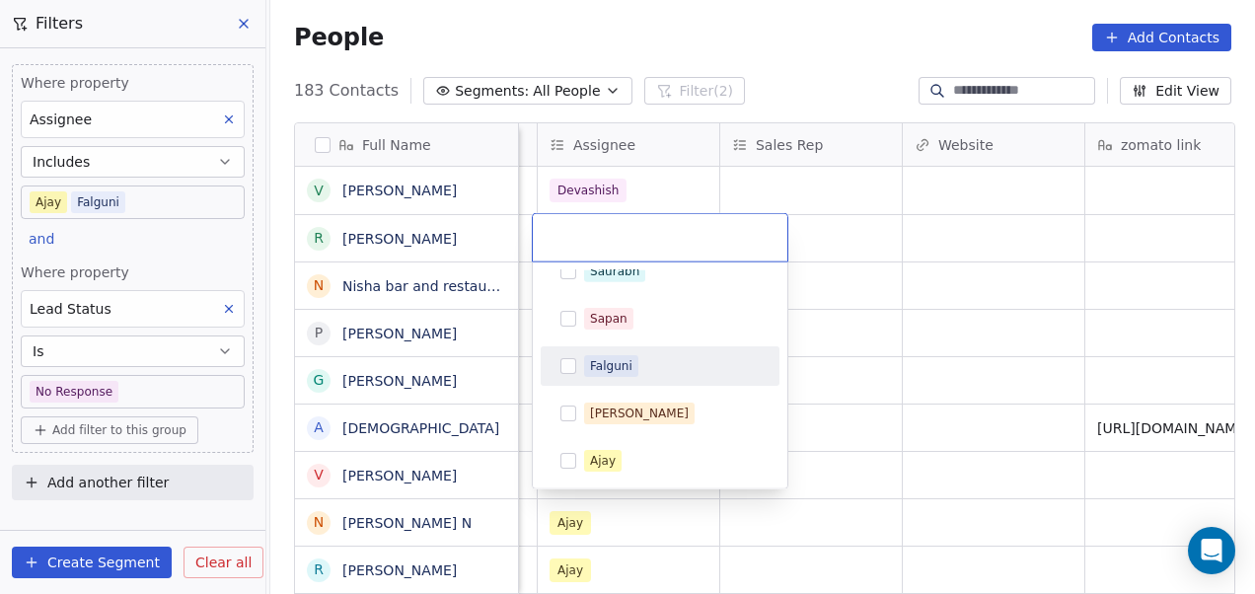
scroll to position [445, 0]
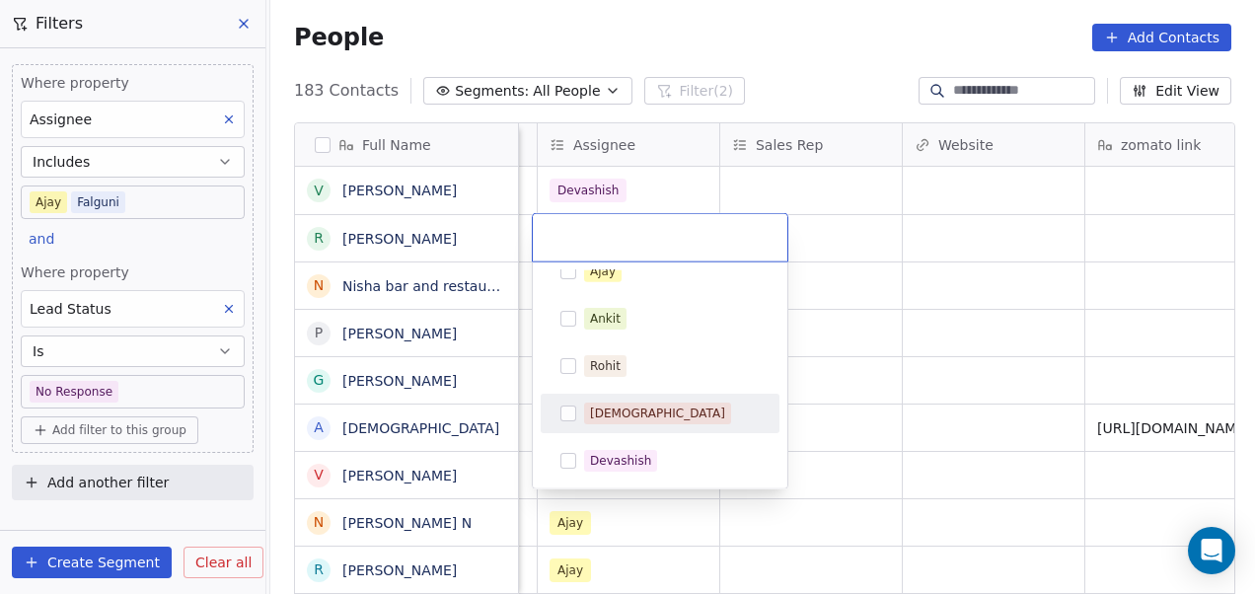
click at [640, 405] on div "[DEMOGRAPHIC_DATA]" at bounding box center [672, 414] width 176 height 22
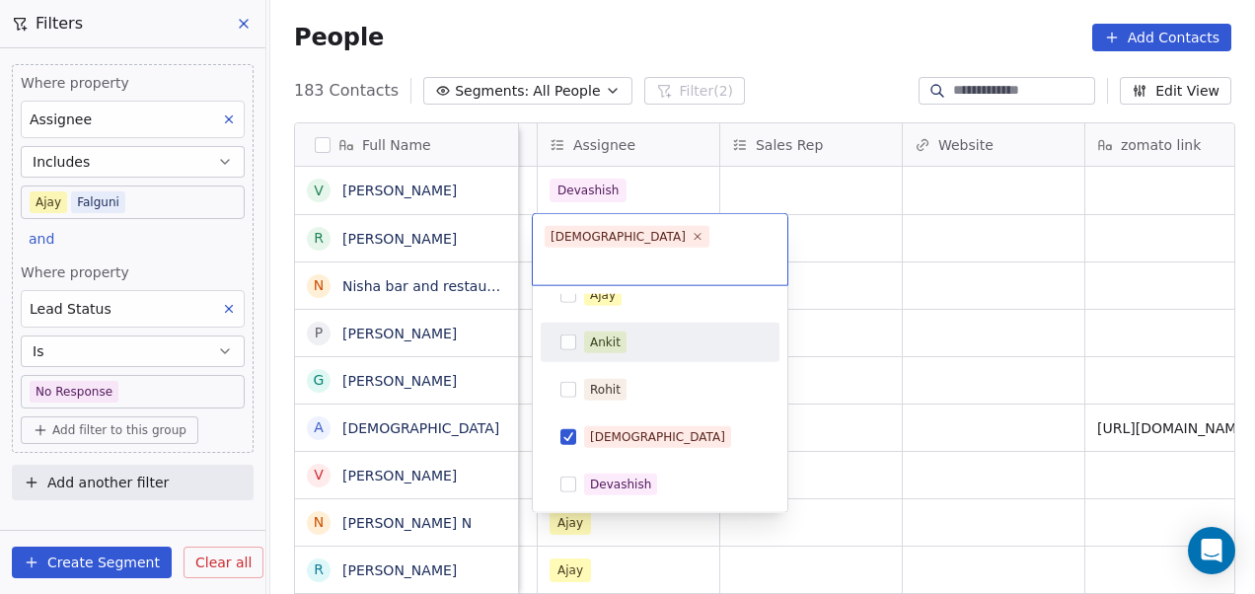
click at [874, 275] on html "On2Cook India Pvt. Ltd. Contacts People Marketing Workflows Campaigns Metrics &…" at bounding box center [627, 297] width 1255 height 594
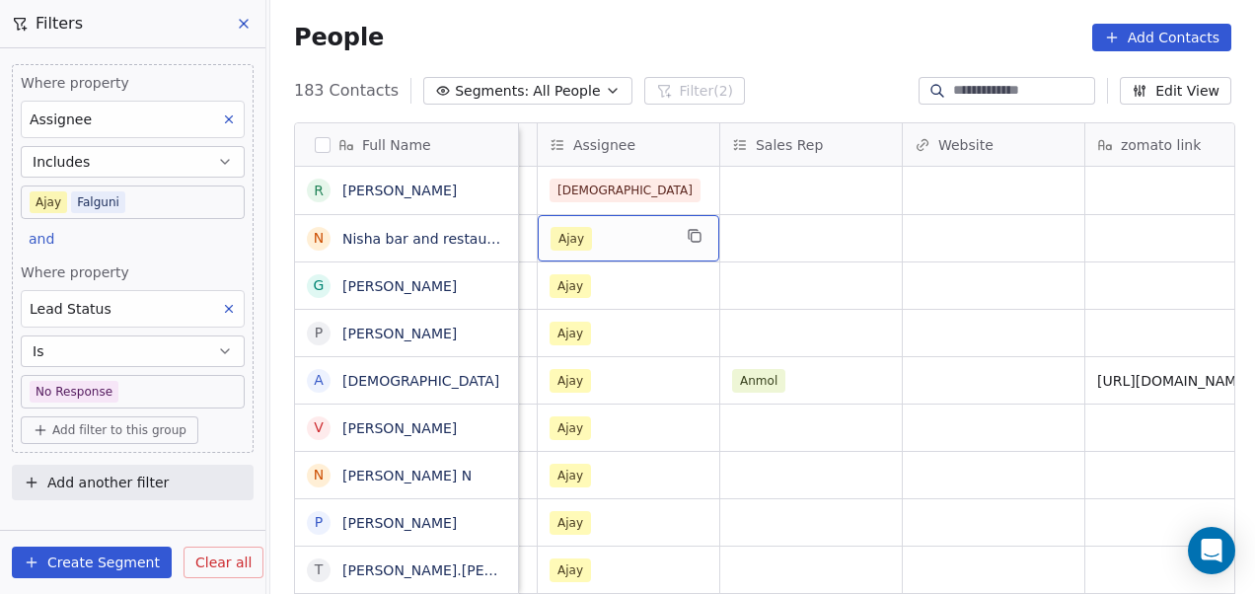
click at [663, 243] on div "Ajay" at bounding box center [611, 239] width 120 height 24
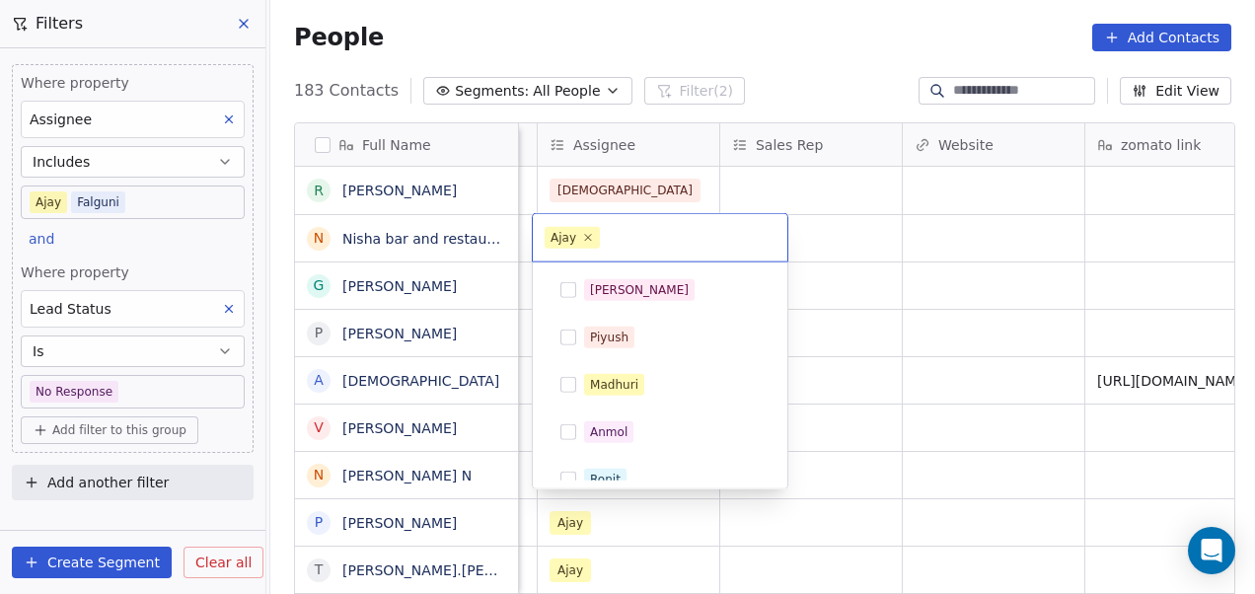
scroll to position [256, 0]
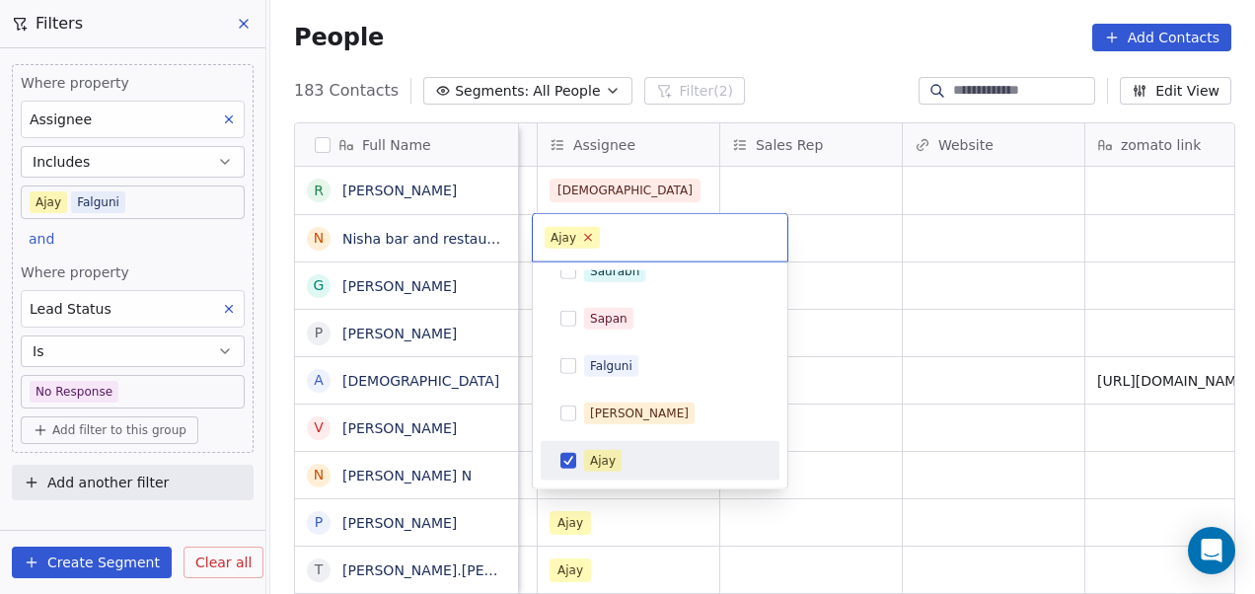
click at [582, 237] on icon at bounding box center [588, 237] width 13 height 13
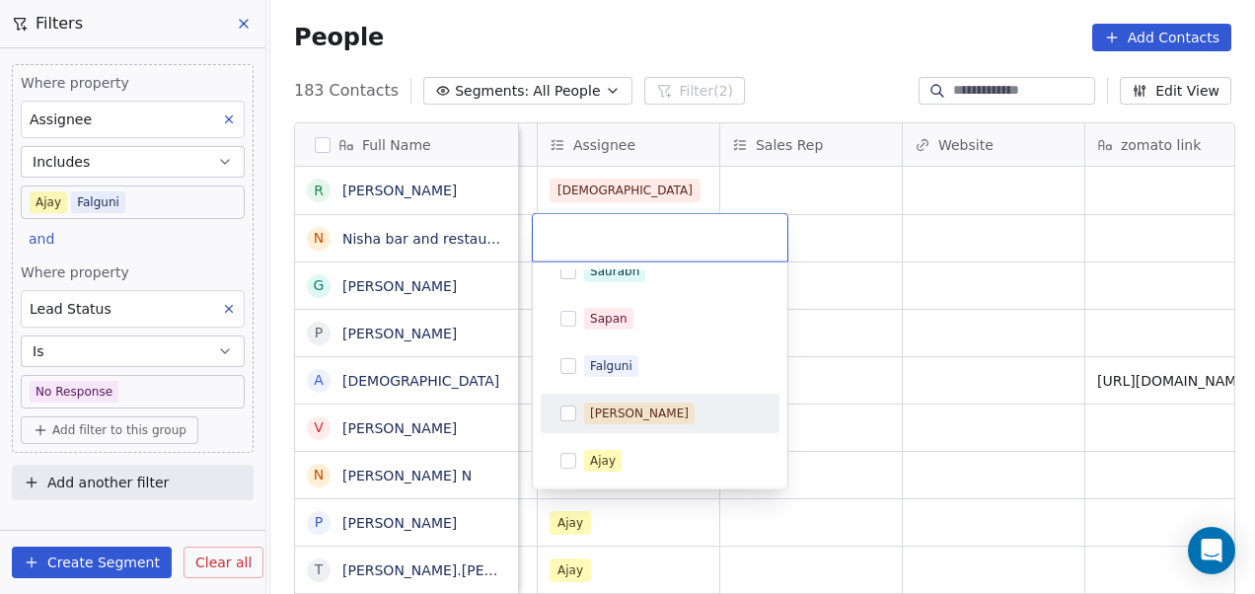
scroll to position [445, 0]
click at [673, 412] on div "[DEMOGRAPHIC_DATA]" at bounding box center [672, 414] width 176 height 22
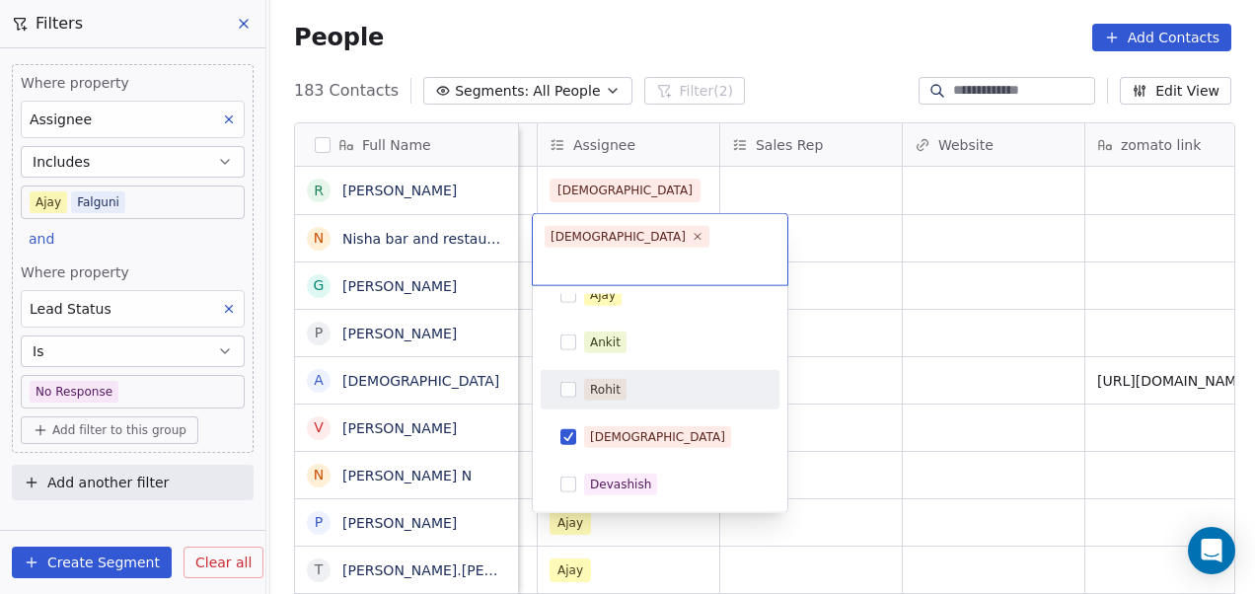
click at [841, 313] on html "On2Cook India Pvt. Ltd. Contacts People Marketing Workflows Campaigns Metrics &…" at bounding box center [627, 297] width 1255 height 594
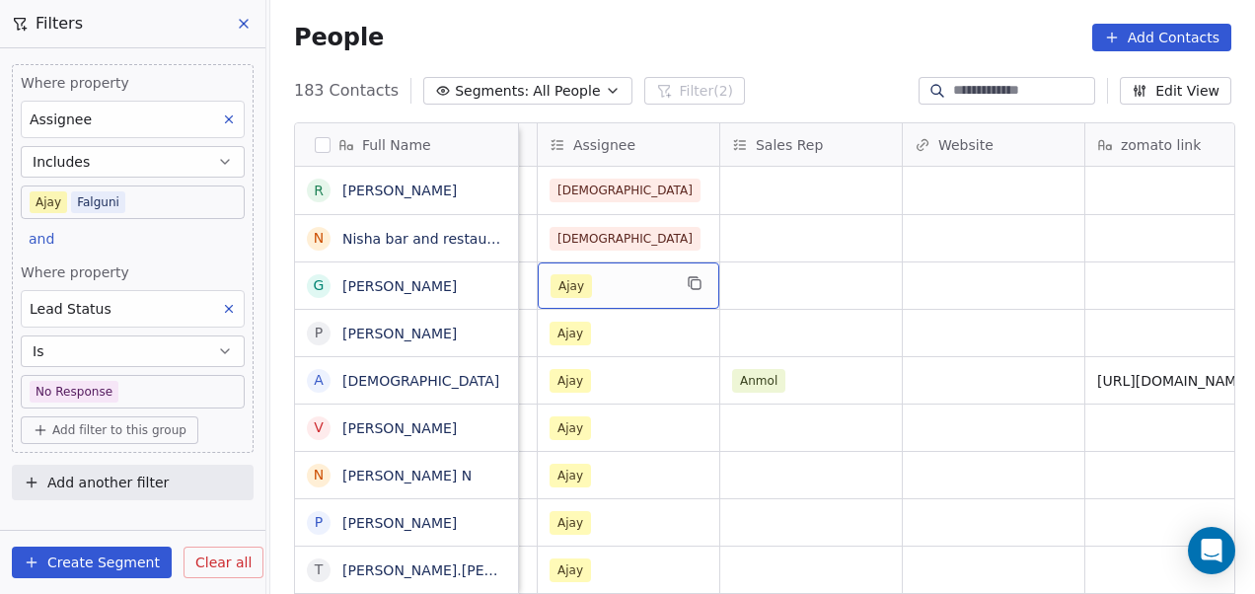
click at [619, 281] on div "Ajay" at bounding box center [611, 286] width 120 height 24
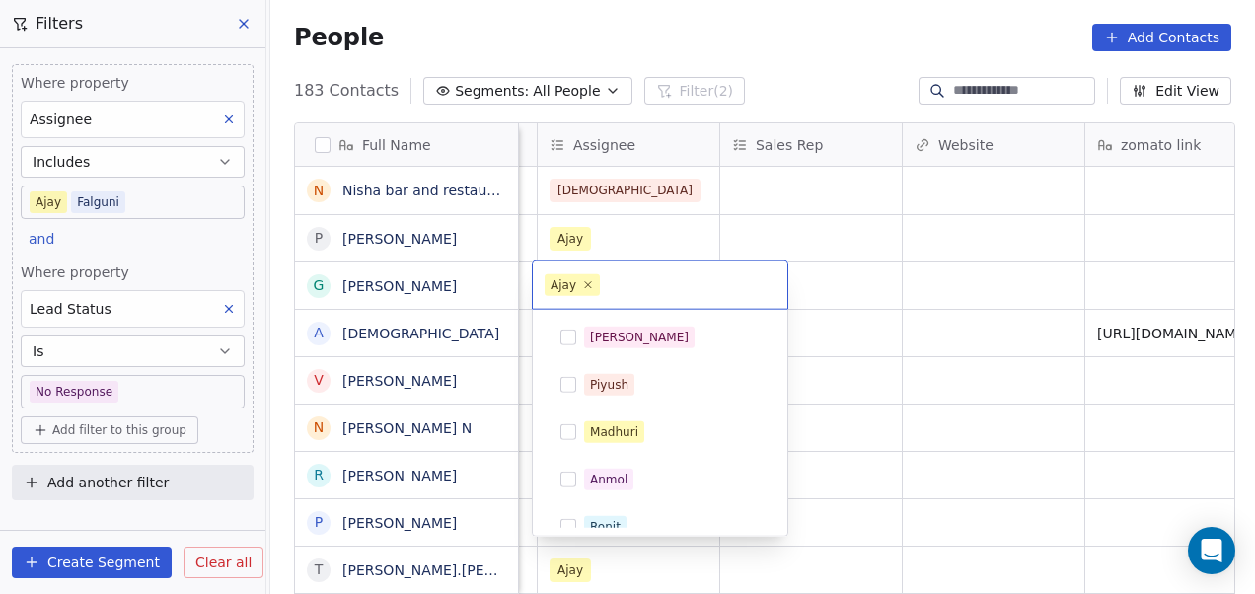
scroll to position [256, 0]
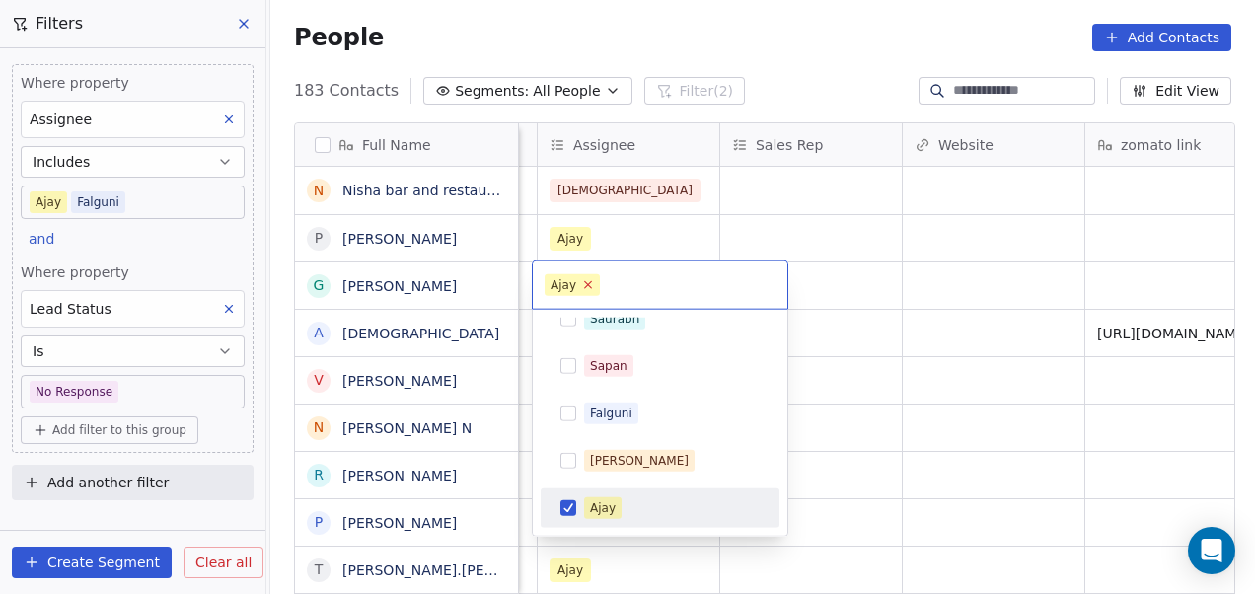
click at [590, 288] on icon at bounding box center [588, 284] width 13 height 13
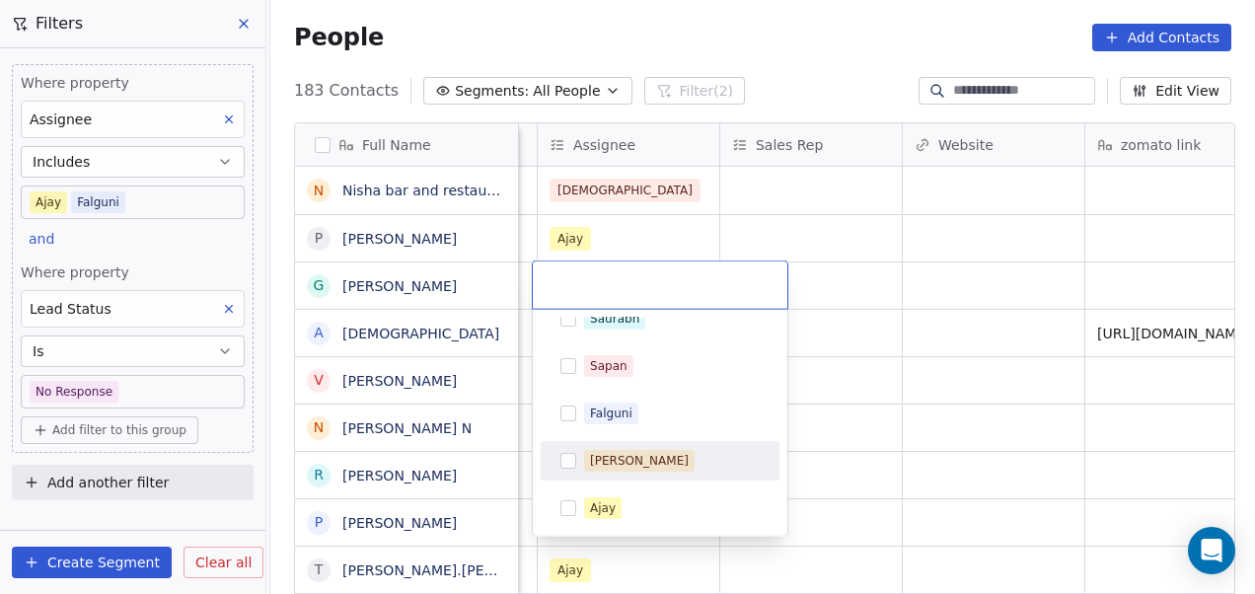
scroll to position [445, 0]
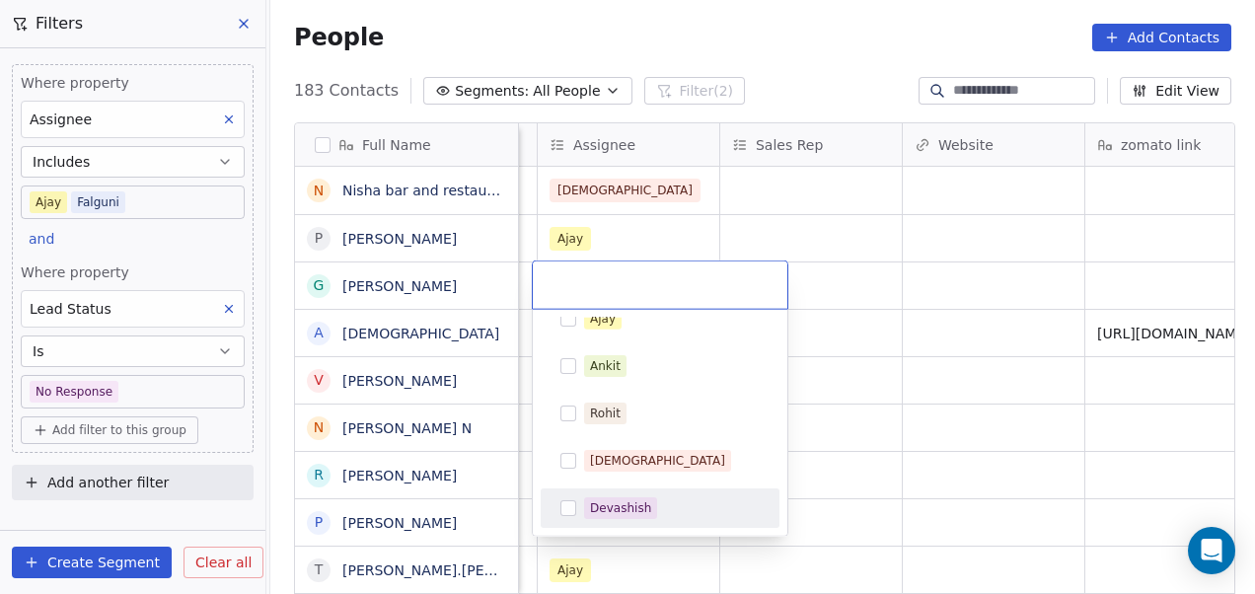
click at [648, 489] on div "Devashish" at bounding box center [660, 507] width 239 height 39
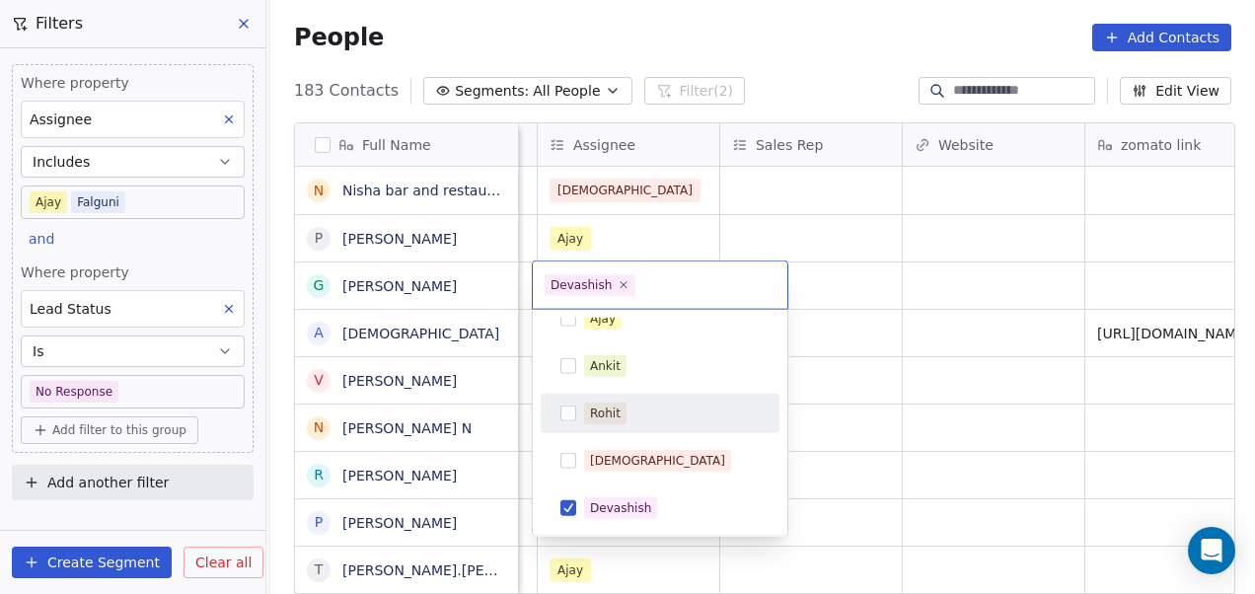
click at [827, 325] on html "On2Cook India Pvt. Ltd. Contacts People Marketing Workflows Campaigns Metrics &…" at bounding box center [627, 297] width 1255 height 594
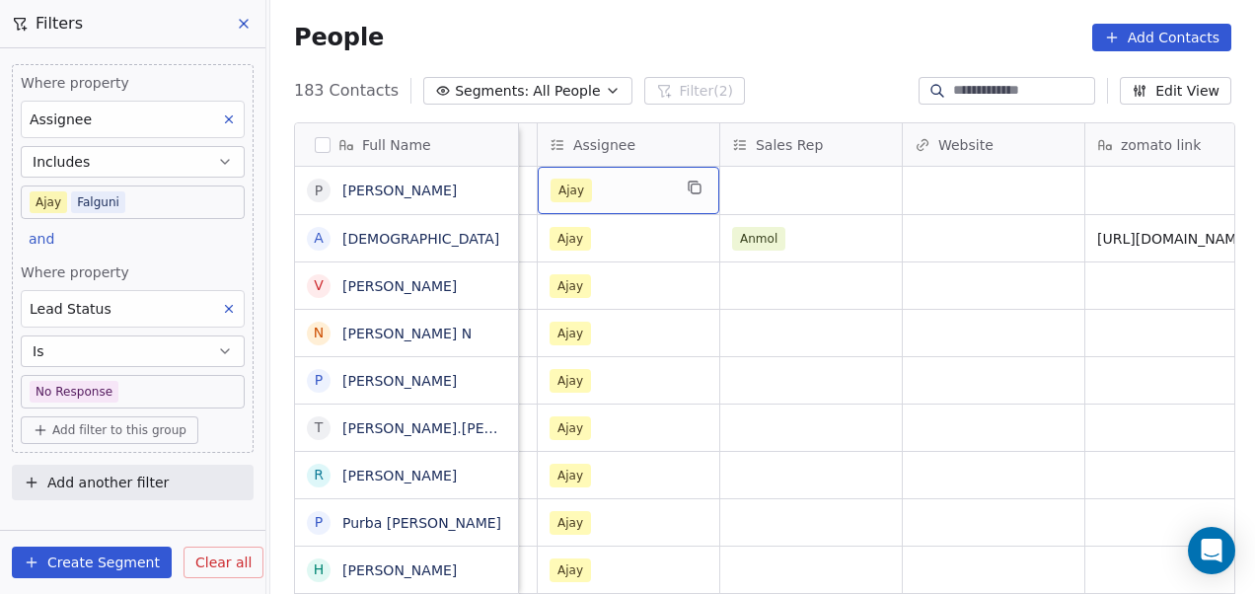
click at [629, 209] on div "Ajay" at bounding box center [629, 190] width 182 height 47
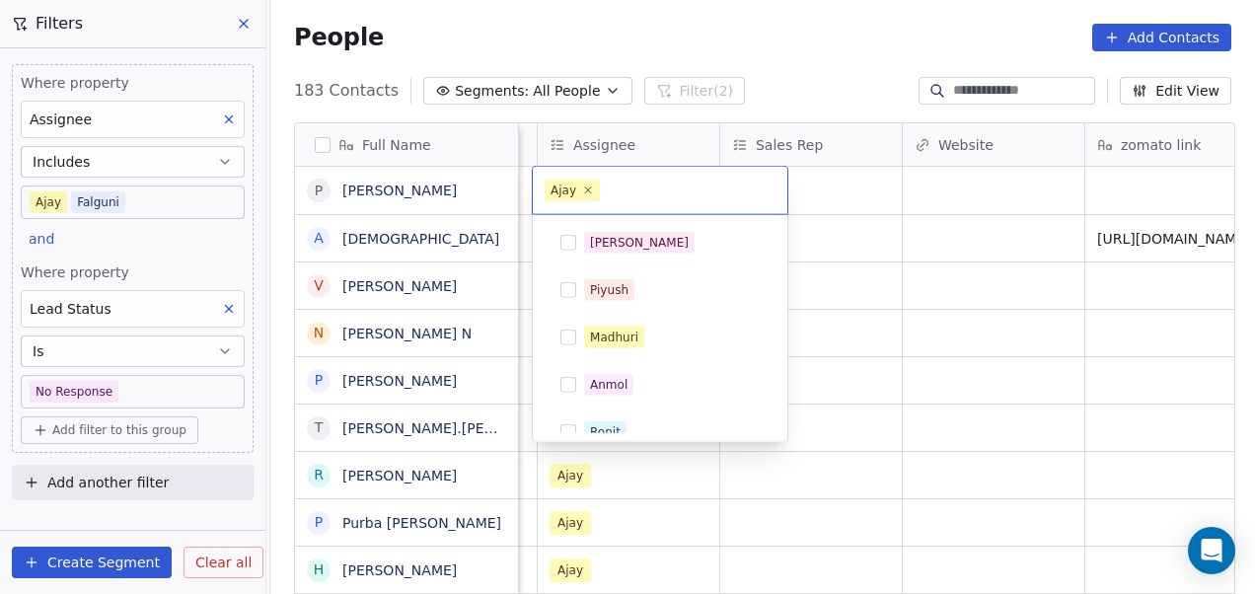
scroll to position [256, 0]
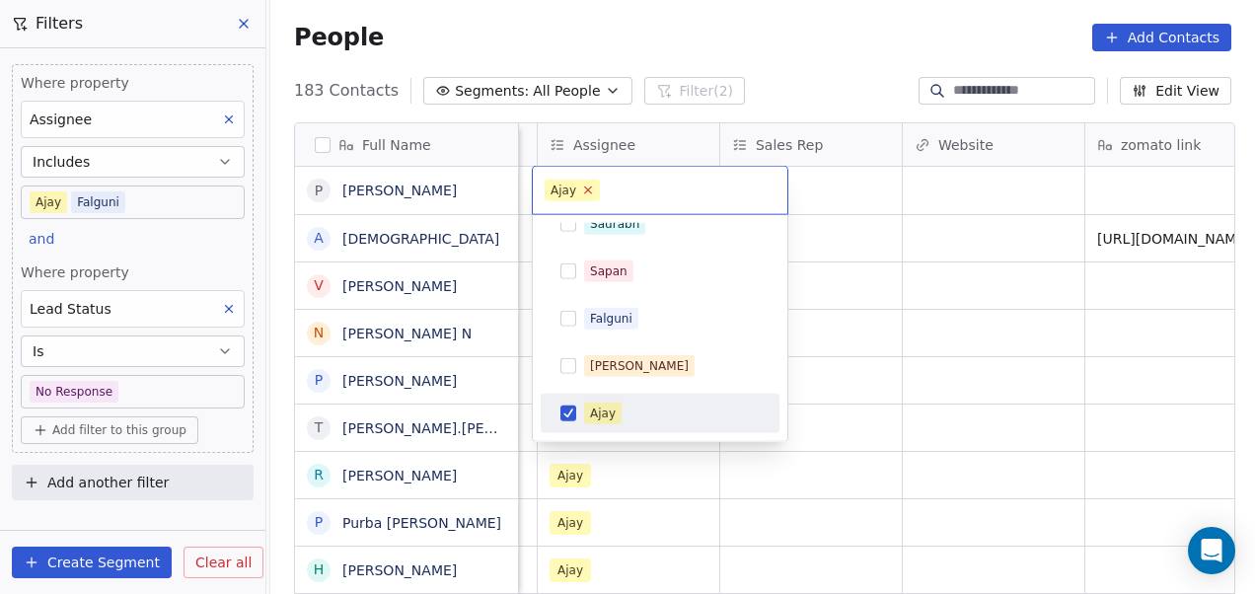
click at [585, 190] on icon at bounding box center [588, 189] width 7 height 7
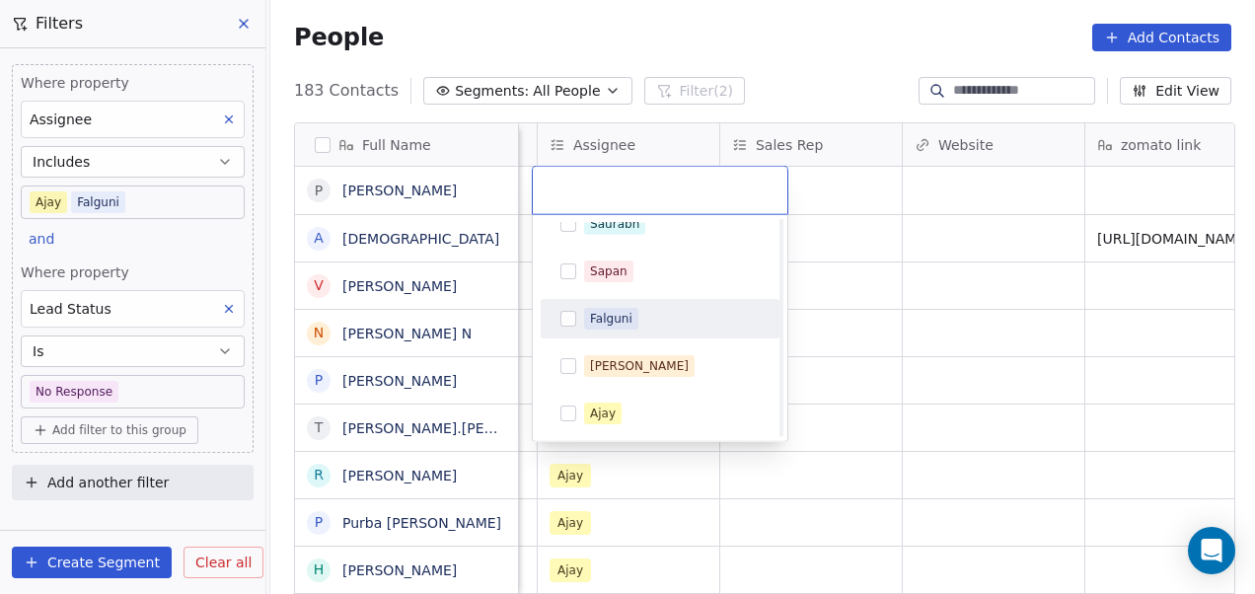
scroll to position [445, 0]
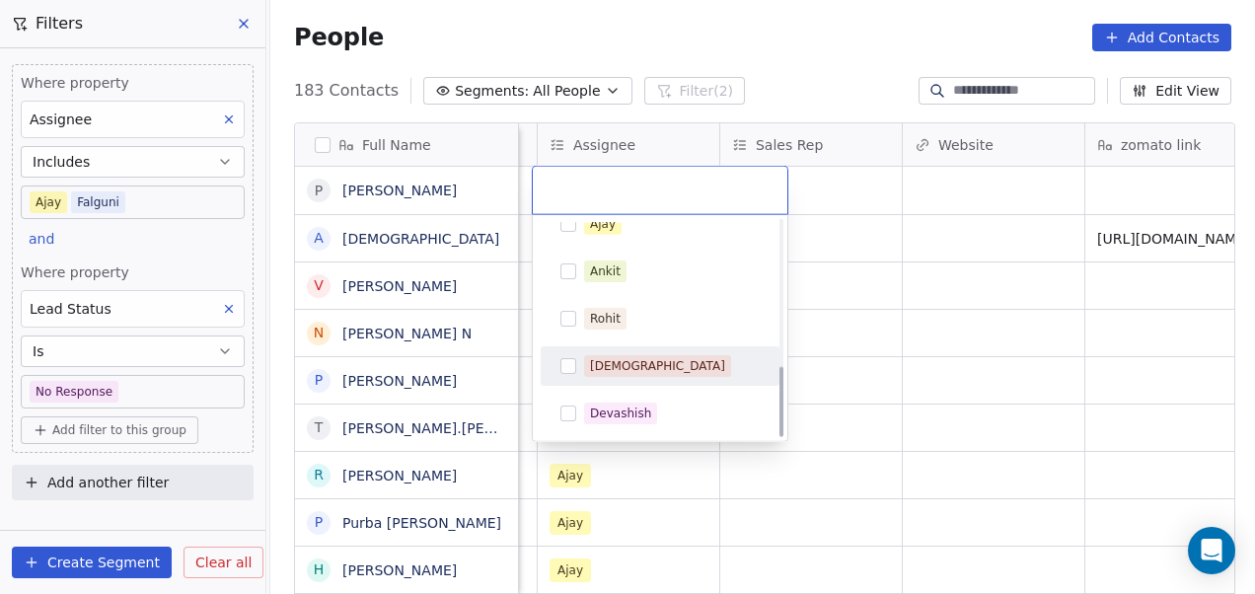
click at [653, 367] on div "[DEMOGRAPHIC_DATA]" at bounding box center [672, 366] width 176 height 22
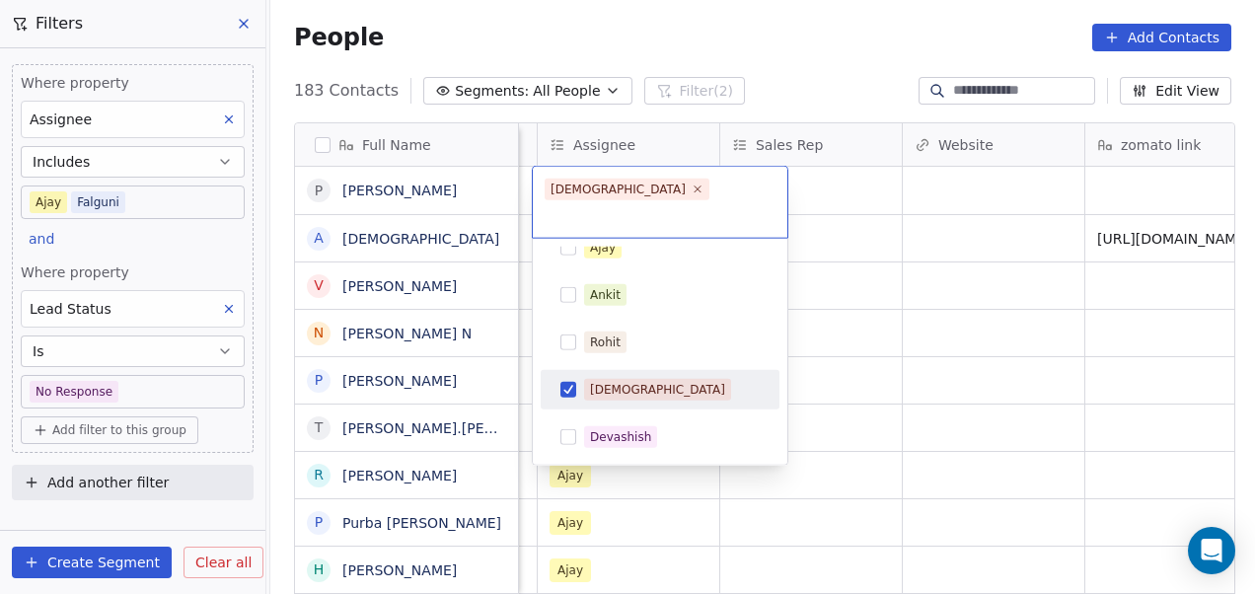
click at [854, 286] on html "On2Cook India Pvt. Ltd. Contacts People Marketing Workflows Campaigns Metrics &…" at bounding box center [627, 297] width 1255 height 594
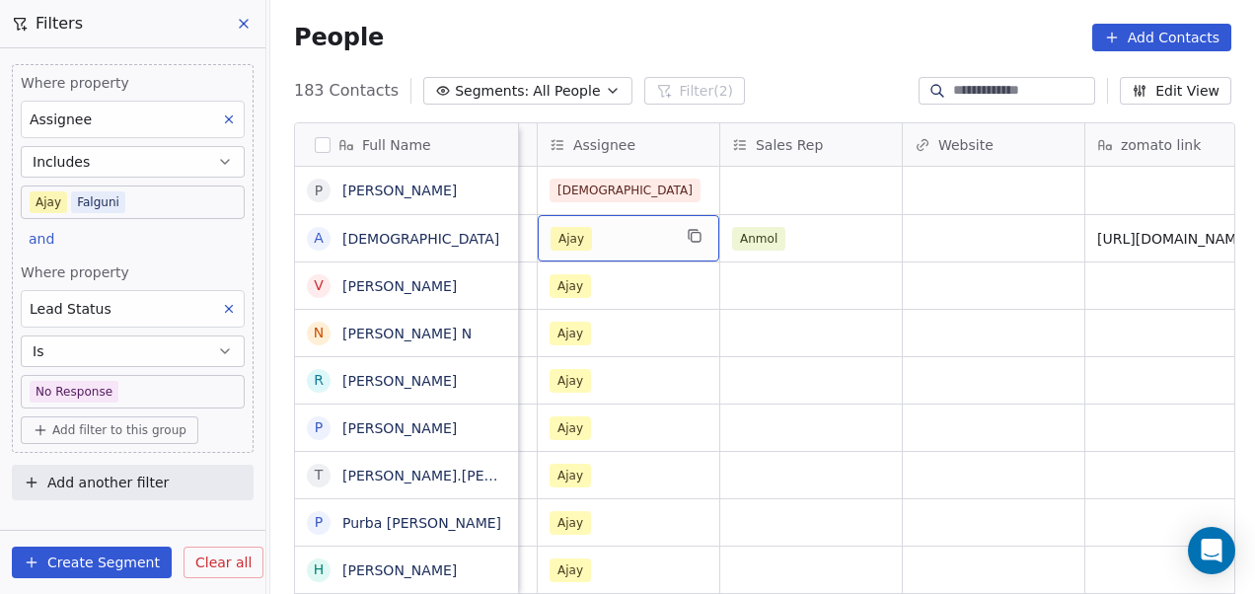
click at [606, 238] on div "Ajay" at bounding box center [611, 239] width 120 height 24
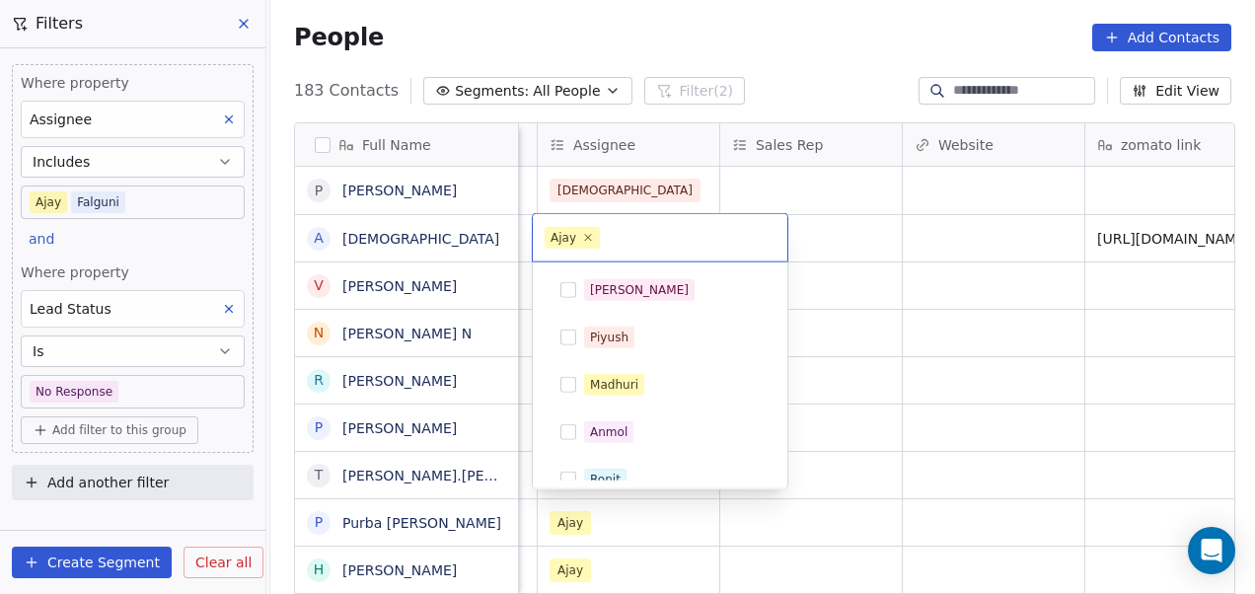
scroll to position [256, 0]
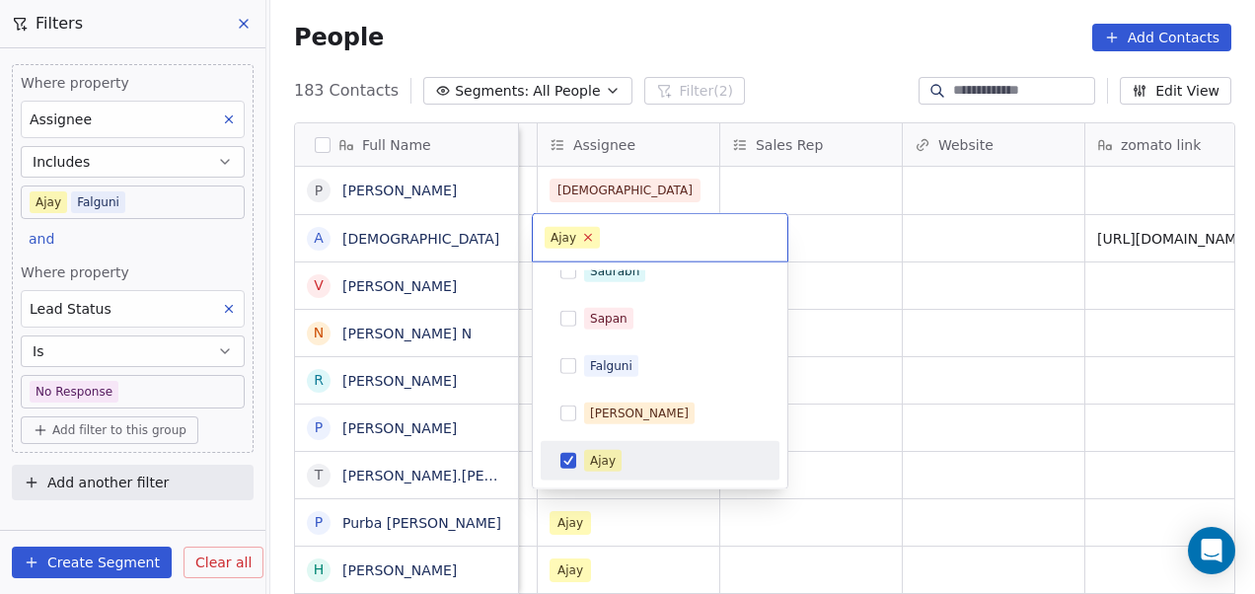
click at [586, 237] on icon at bounding box center [588, 237] width 7 height 7
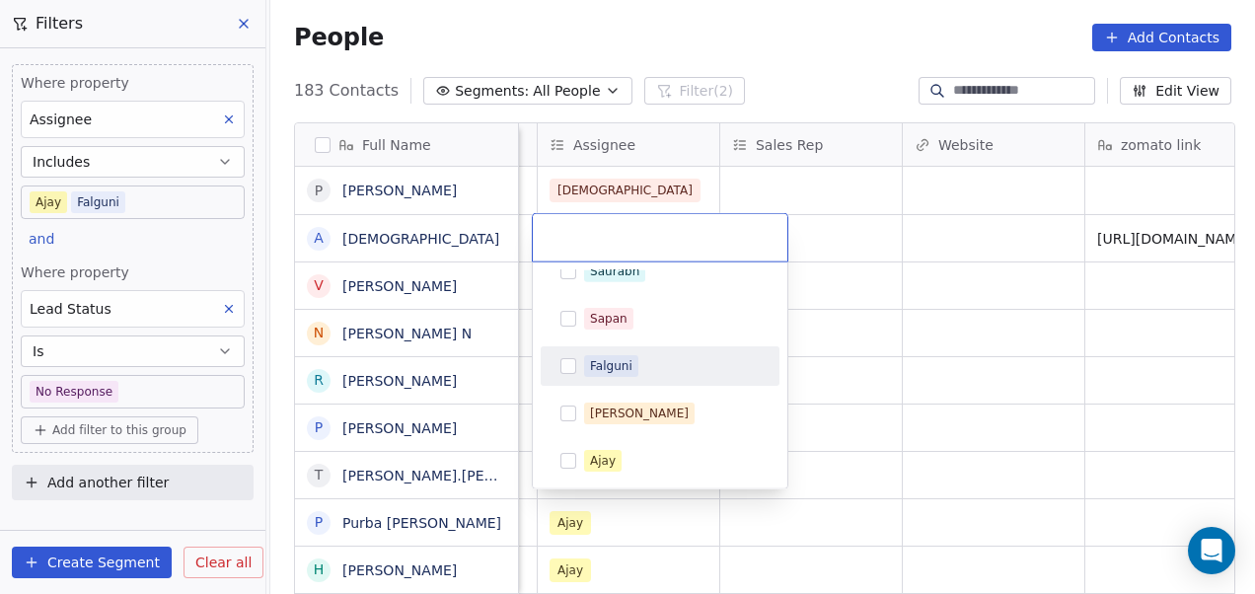
scroll to position [445, 0]
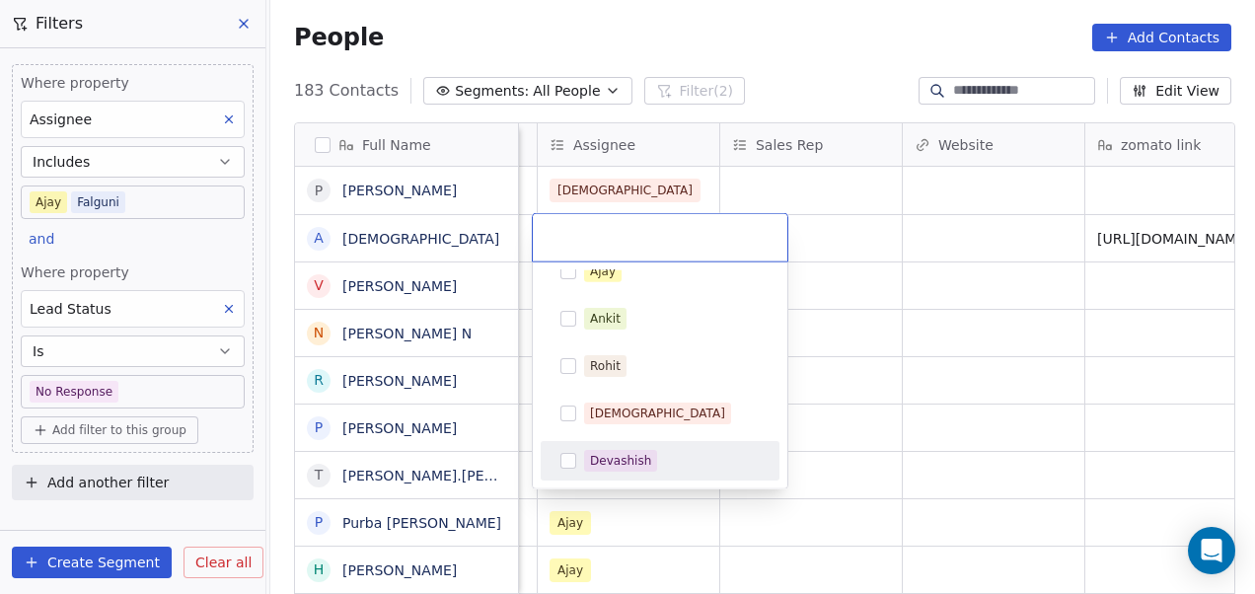
click at [661, 468] on div "Devashish" at bounding box center [672, 461] width 176 height 22
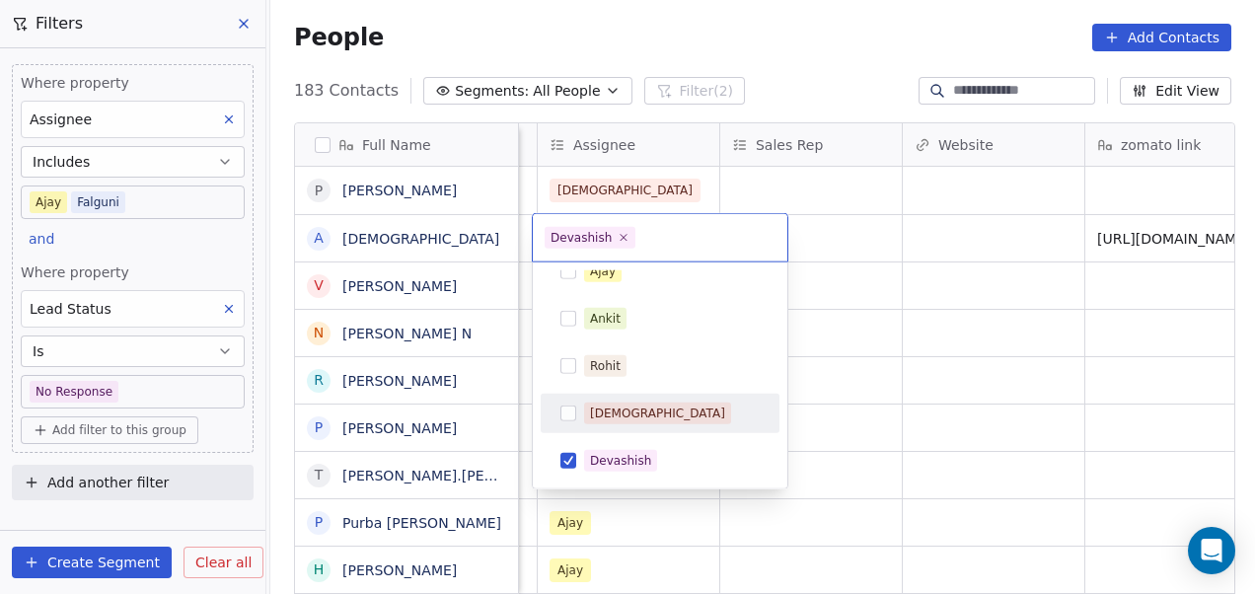
click at [829, 345] on html "On2Cook India Pvt. Ltd. Contacts People Marketing Workflows Campaigns Metrics &…" at bounding box center [627, 297] width 1255 height 594
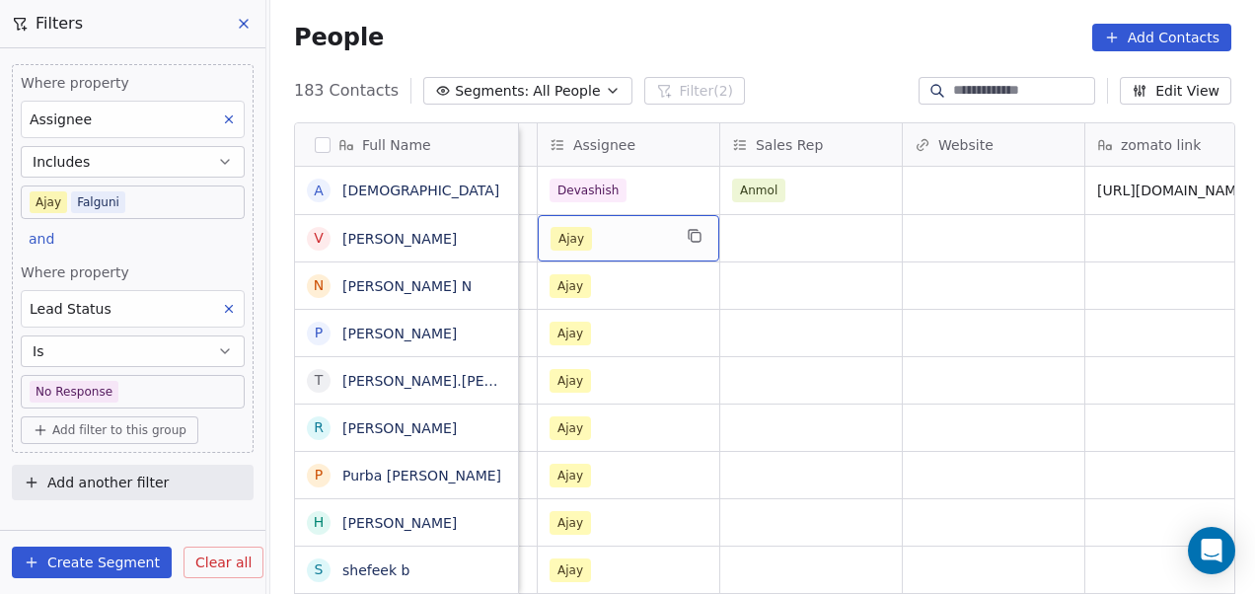
click at [643, 237] on div "Ajay" at bounding box center [611, 239] width 120 height 24
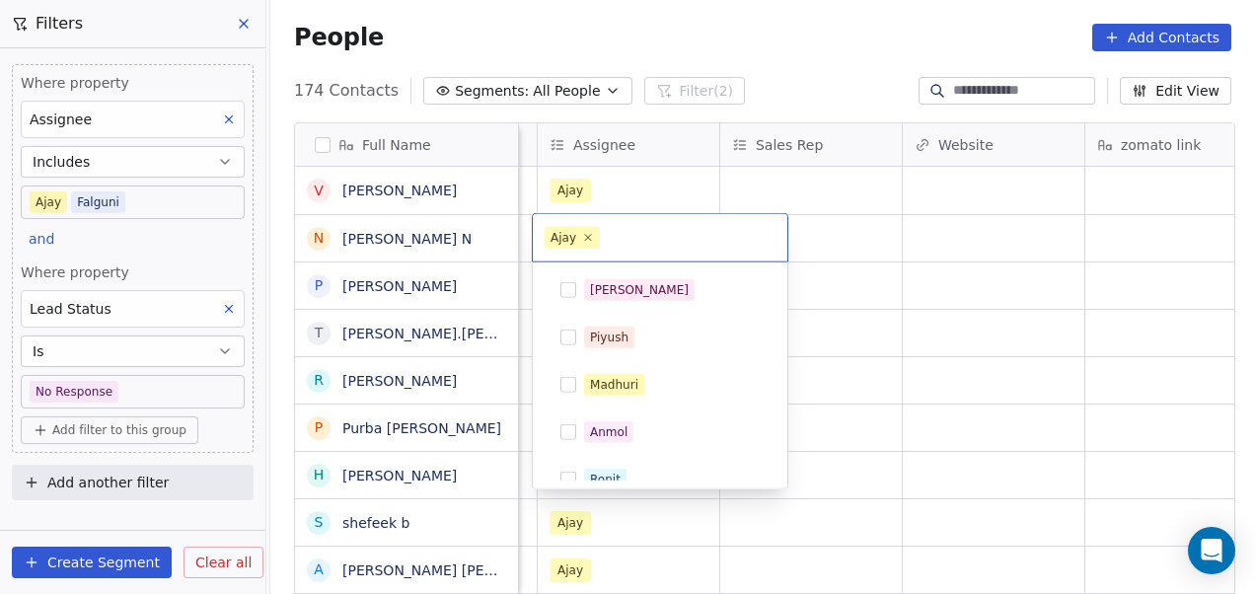
scroll to position [256, 0]
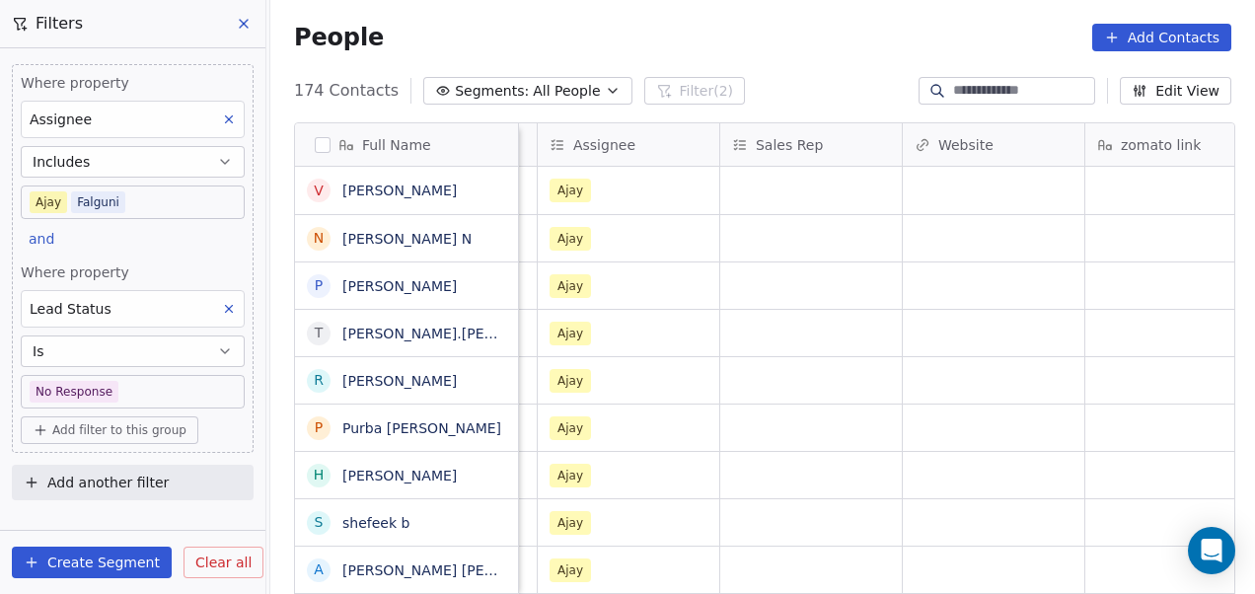
click at [580, 191] on html "On2Cook India Pvt. Ltd. Contacts People Marketing Workflows Campaigns Metrics &…" at bounding box center [627, 297] width 1255 height 594
click at [621, 196] on div "Ajay" at bounding box center [611, 191] width 120 height 24
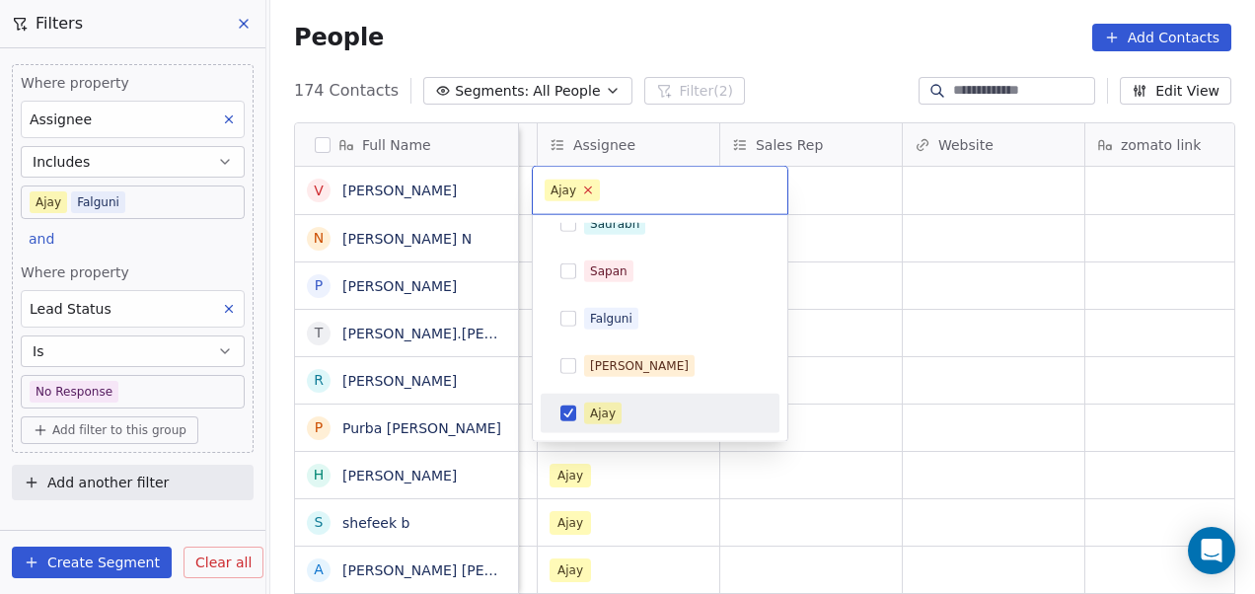
click at [587, 191] on icon at bounding box center [588, 189] width 7 height 7
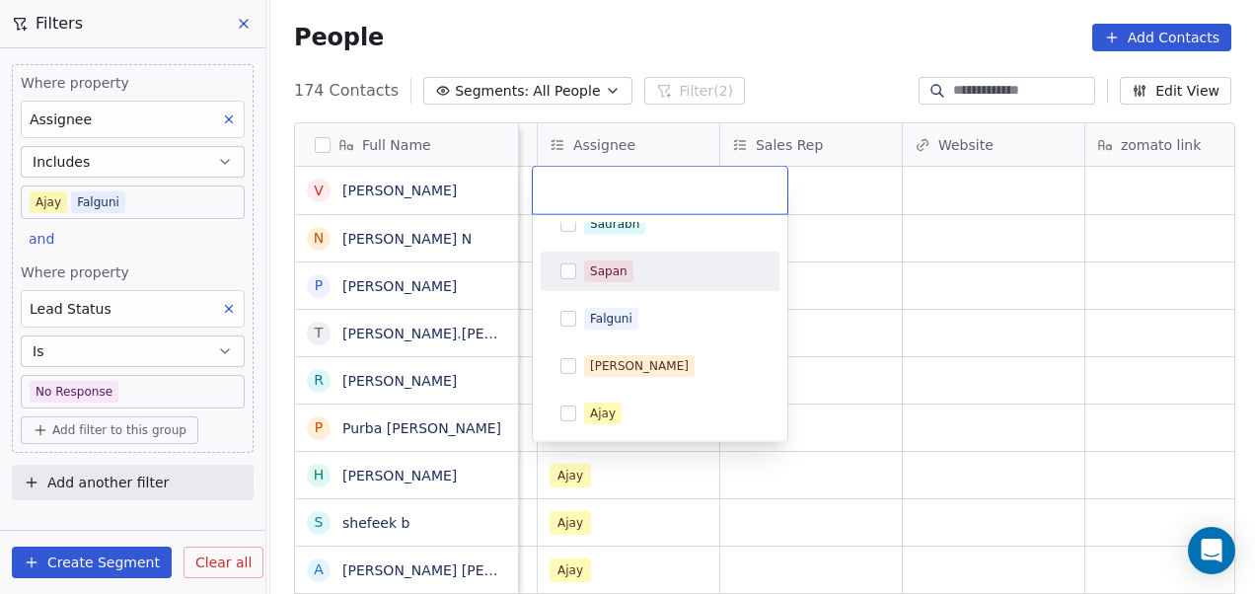
scroll to position [445, 0]
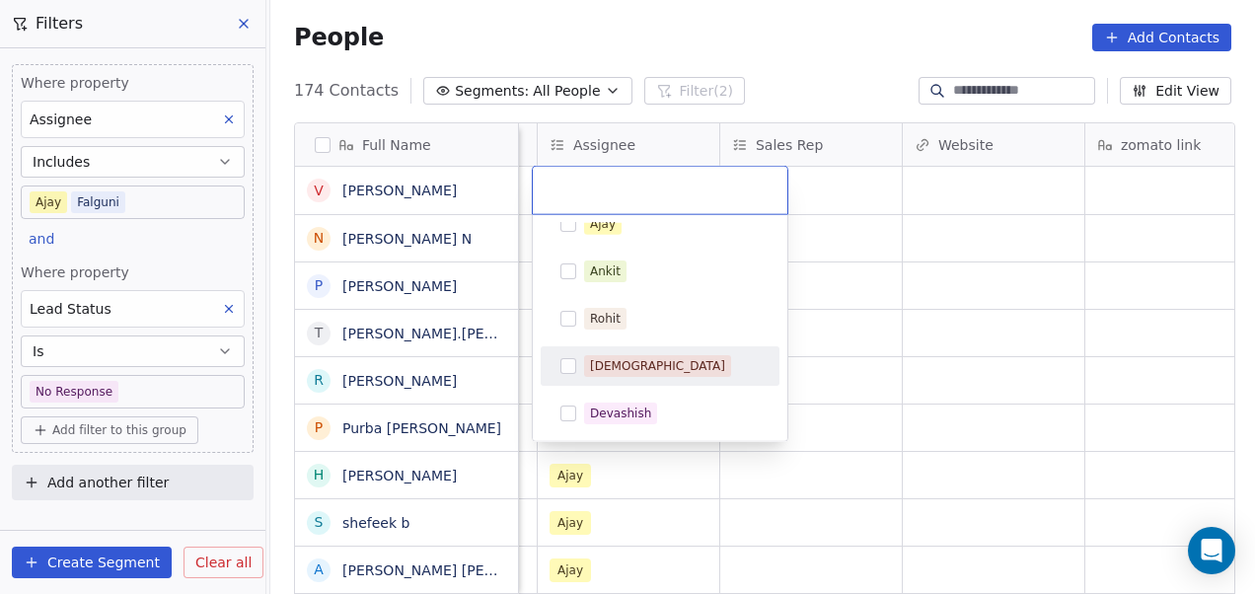
click at [627, 361] on div "[DEMOGRAPHIC_DATA]" at bounding box center [657, 366] width 135 height 18
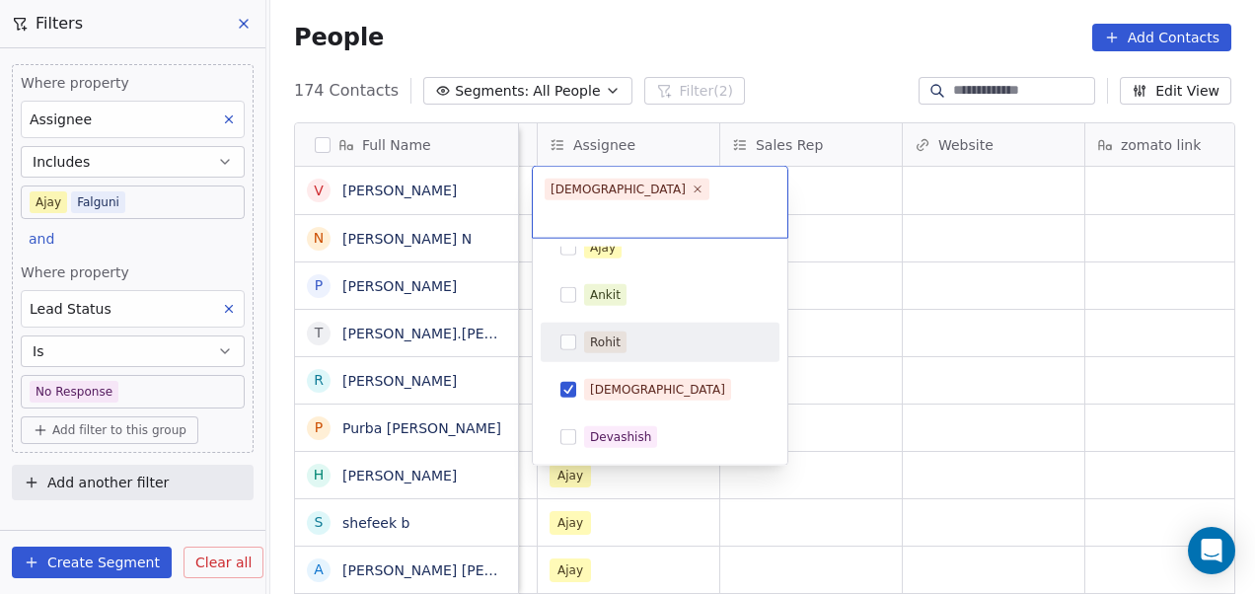
click at [885, 262] on html "On2Cook India Pvt. Ltd. Contacts People Marketing Workflows Campaigns Metrics &…" at bounding box center [627, 297] width 1255 height 594
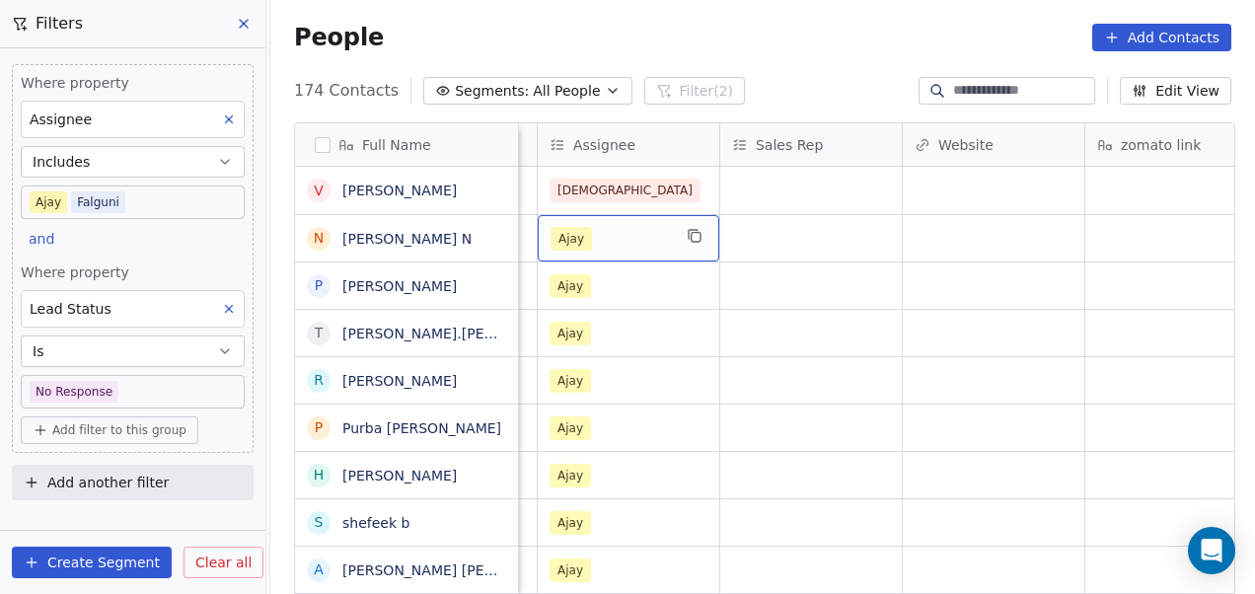
click at [649, 237] on div "Ajay" at bounding box center [611, 239] width 120 height 24
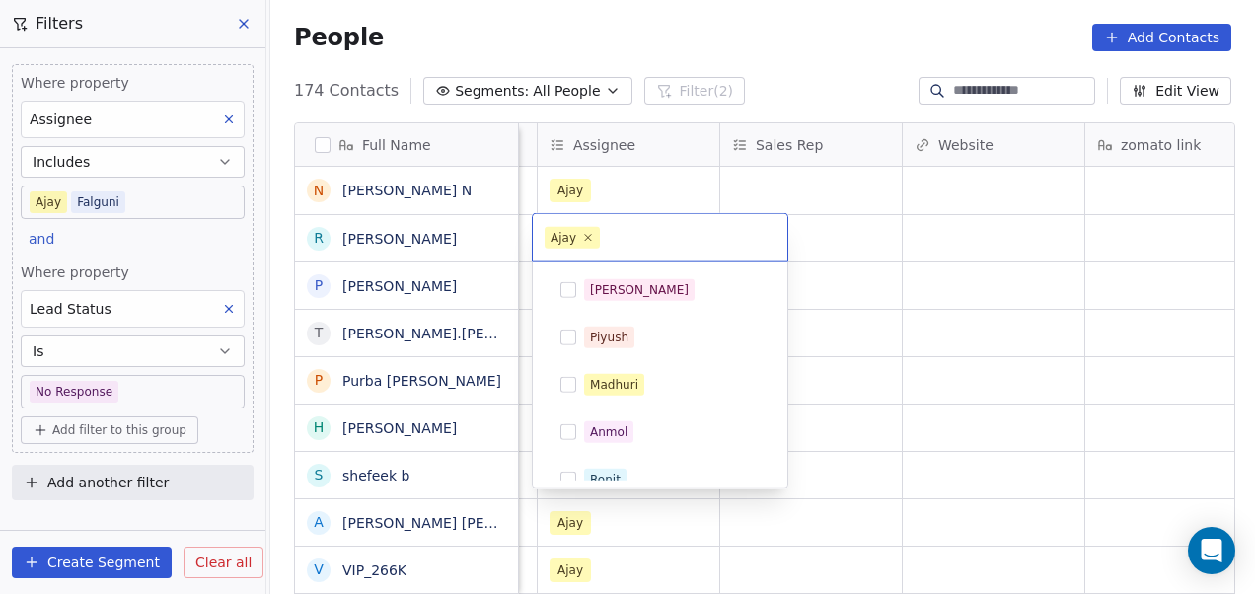
scroll to position [256, 0]
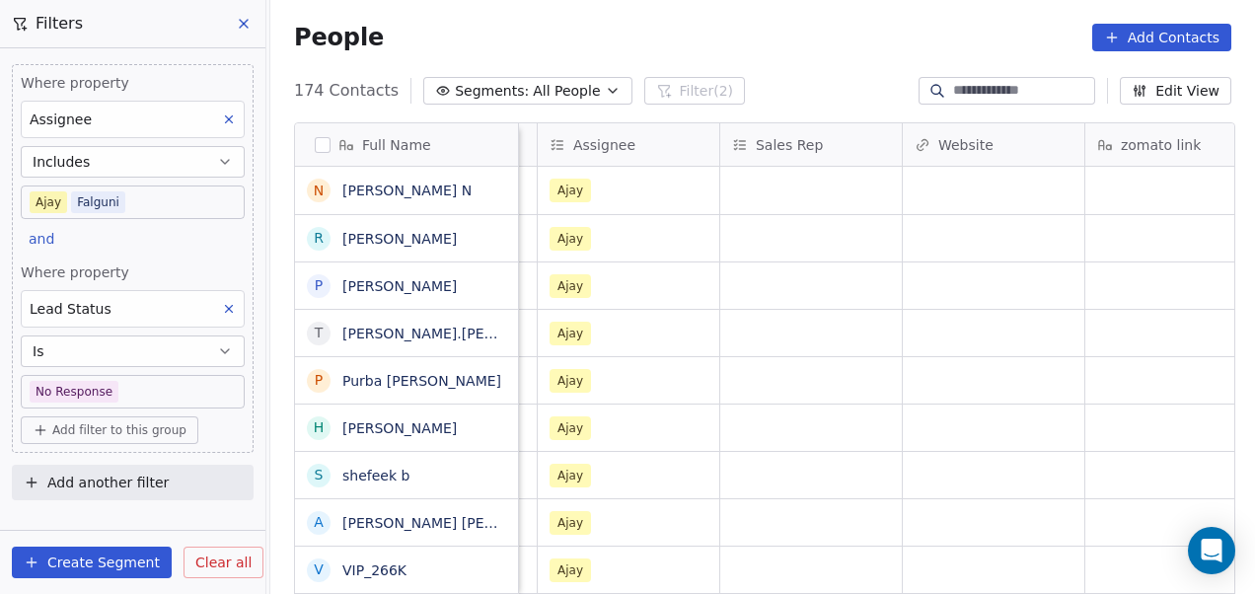
click at [603, 185] on html "On2Cook India Pvt. Ltd. Contacts People Marketing Workflows Campaigns Metrics &…" at bounding box center [627, 297] width 1255 height 594
click at [633, 186] on div "Ajay" at bounding box center [611, 191] width 120 height 24
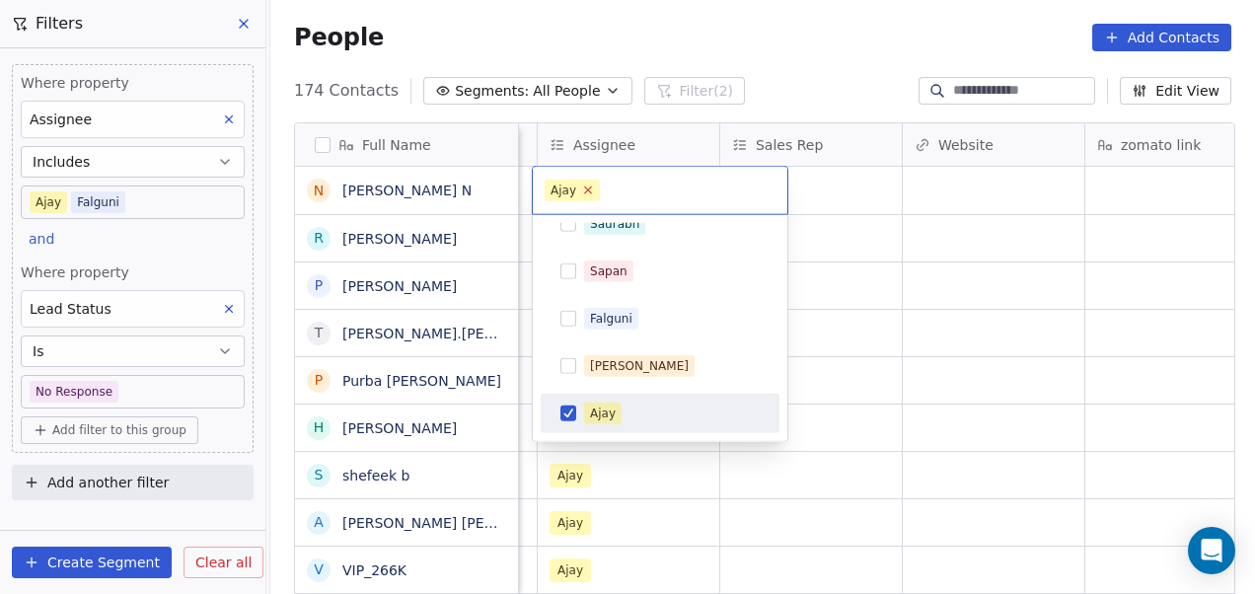
click at [585, 189] on icon at bounding box center [588, 189] width 7 height 7
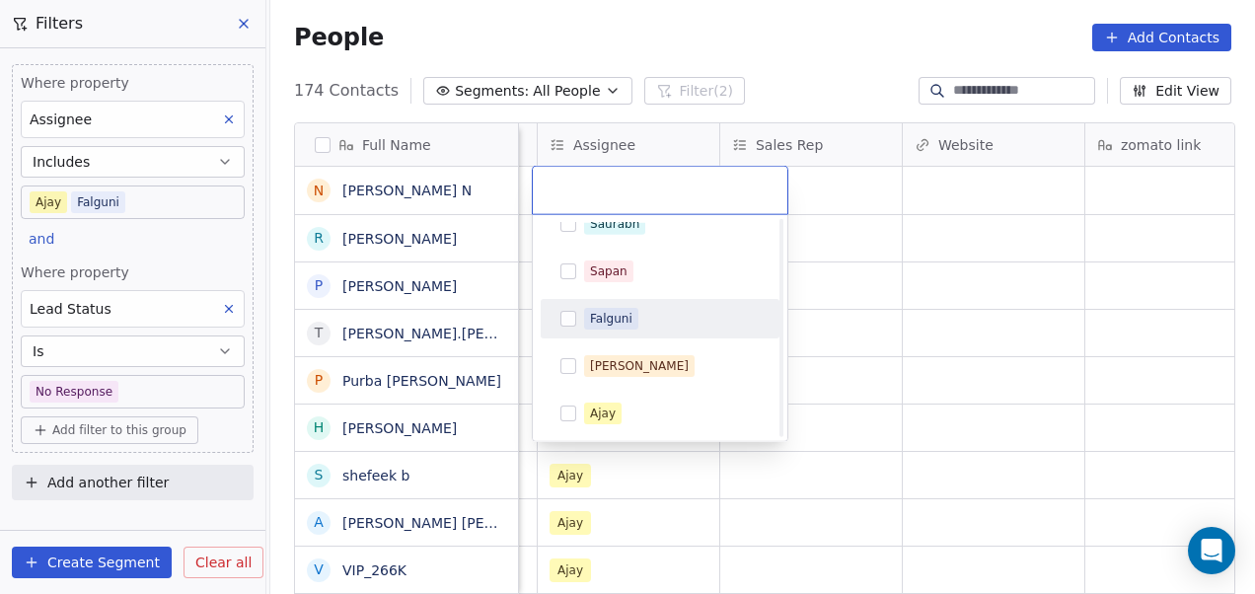
scroll to position [445, 0]
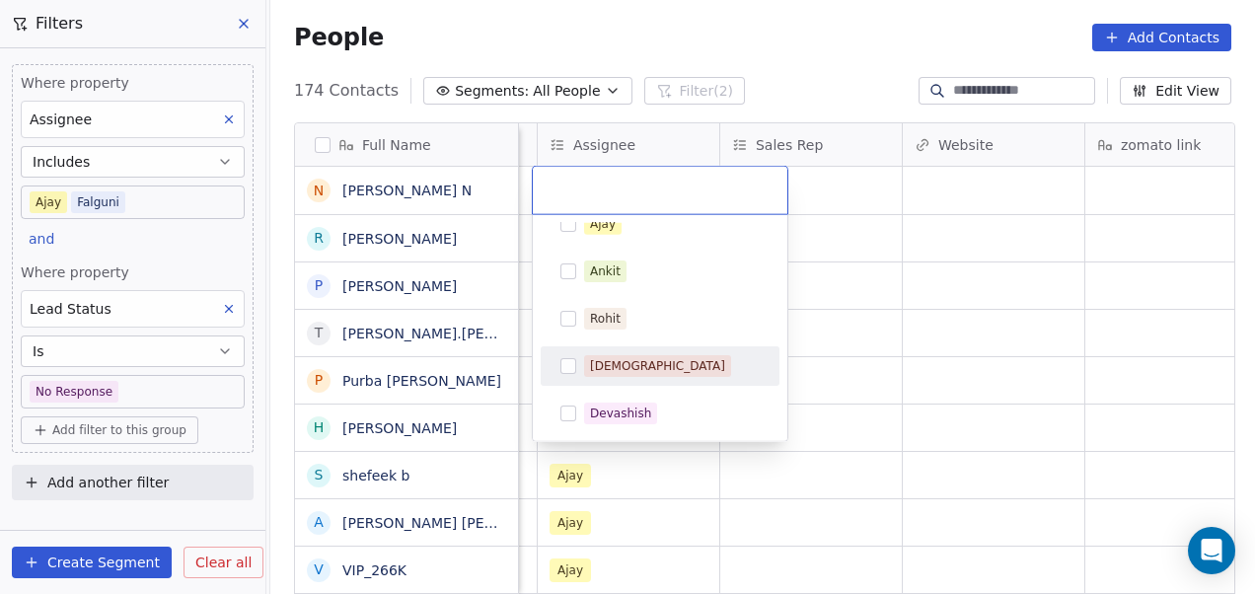
click at [659, 364] on div "[DEMOGRAPHIC_DATA]" at bounding box center [672, 366] width 176 height 22
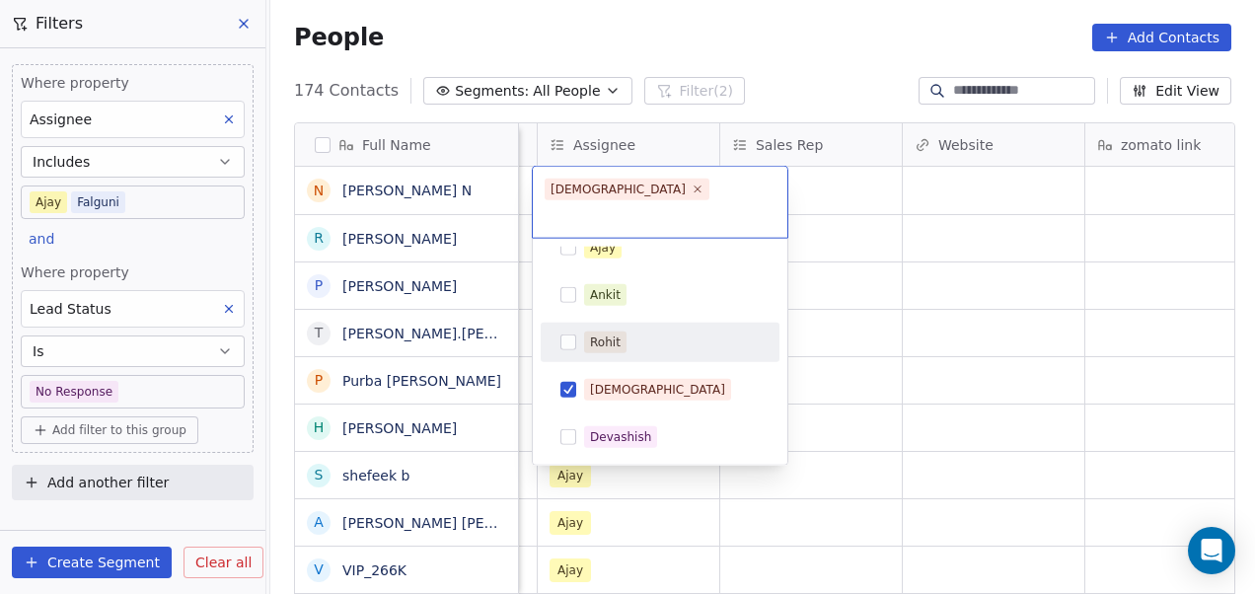
click at [849, 302] on html "On2Cook India Pvt. Ltd. Contacts People Marketing Workflows Campaigns Metrics &…" at bounding box center [627, 297] width 1255 height 594
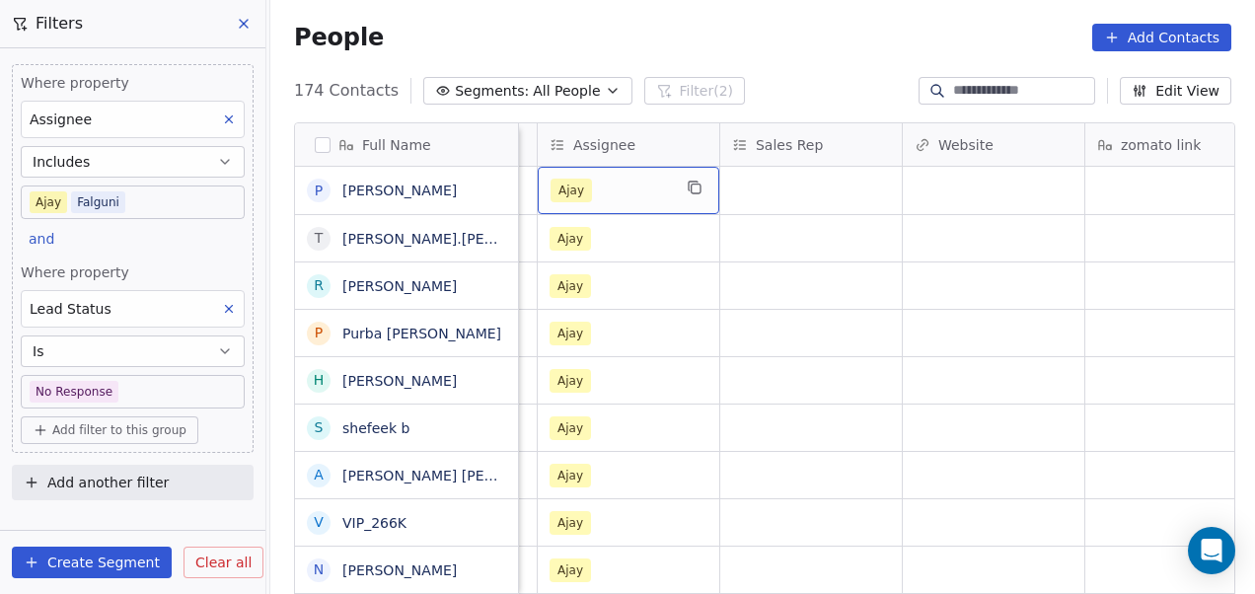
click at [629, 195] on div "Ajay" at bounding box center [611, 191] width 120 height 24
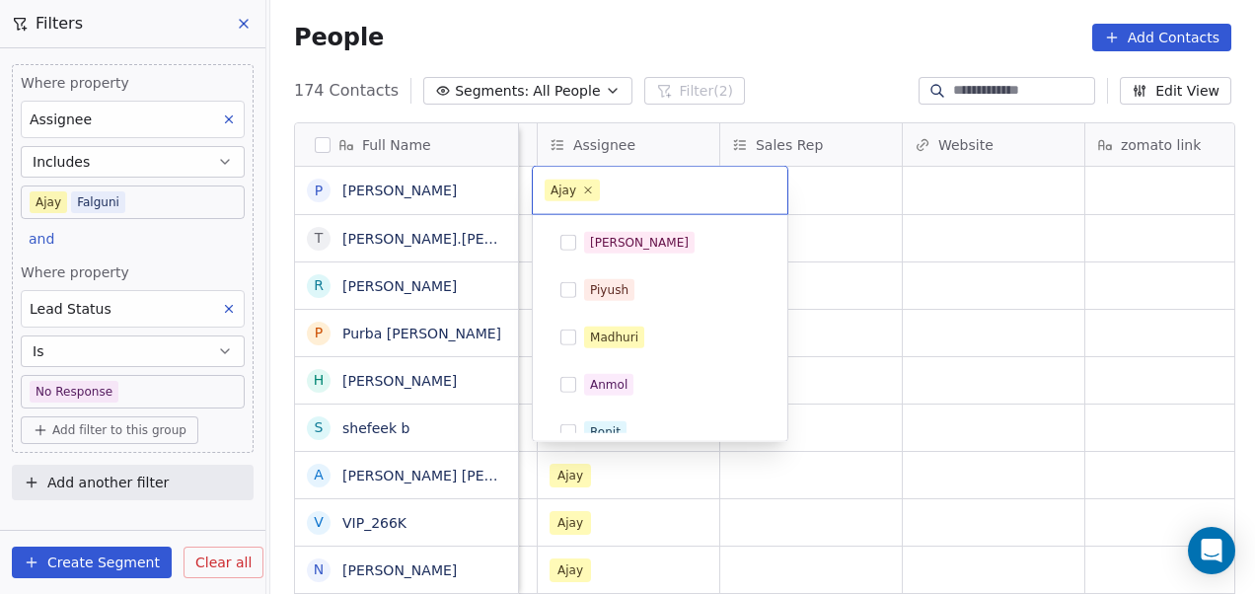
scroll to position [256, 0]
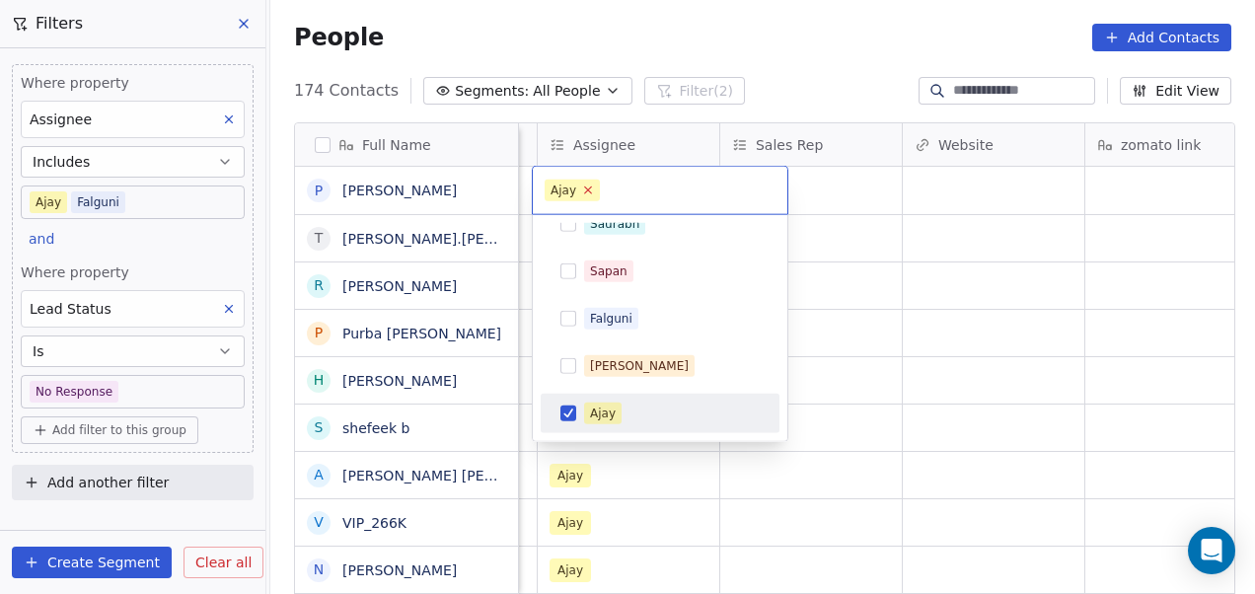
click at [582, 184] on icon at bounding box center [588, 190] width 13 height 13
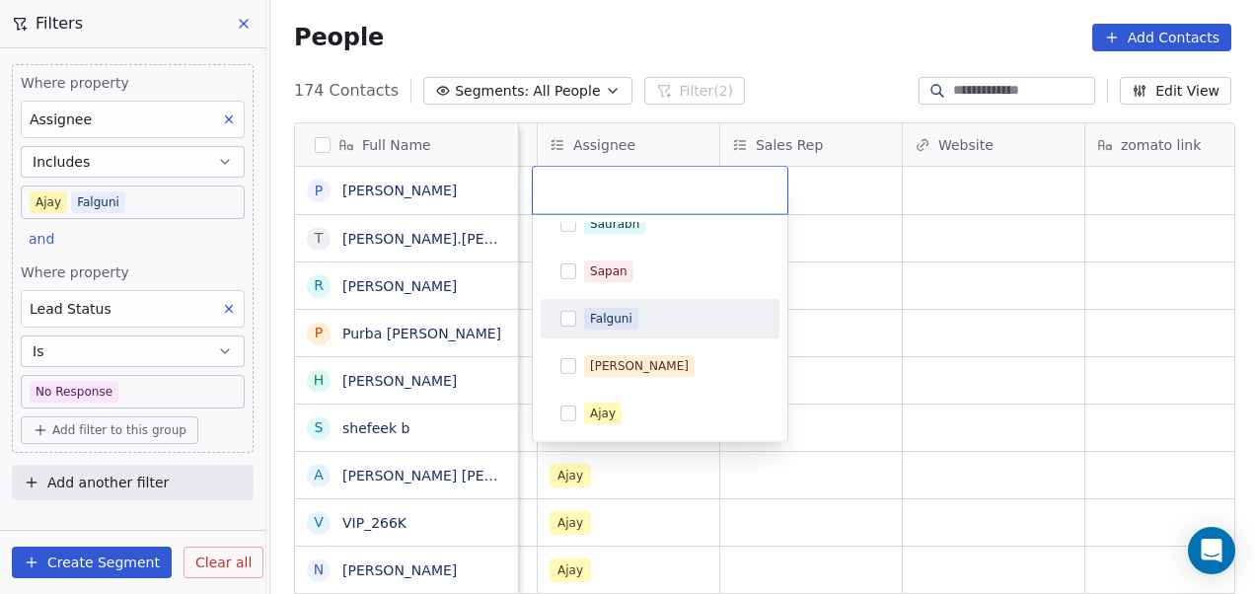
scroll to position [445, 0]
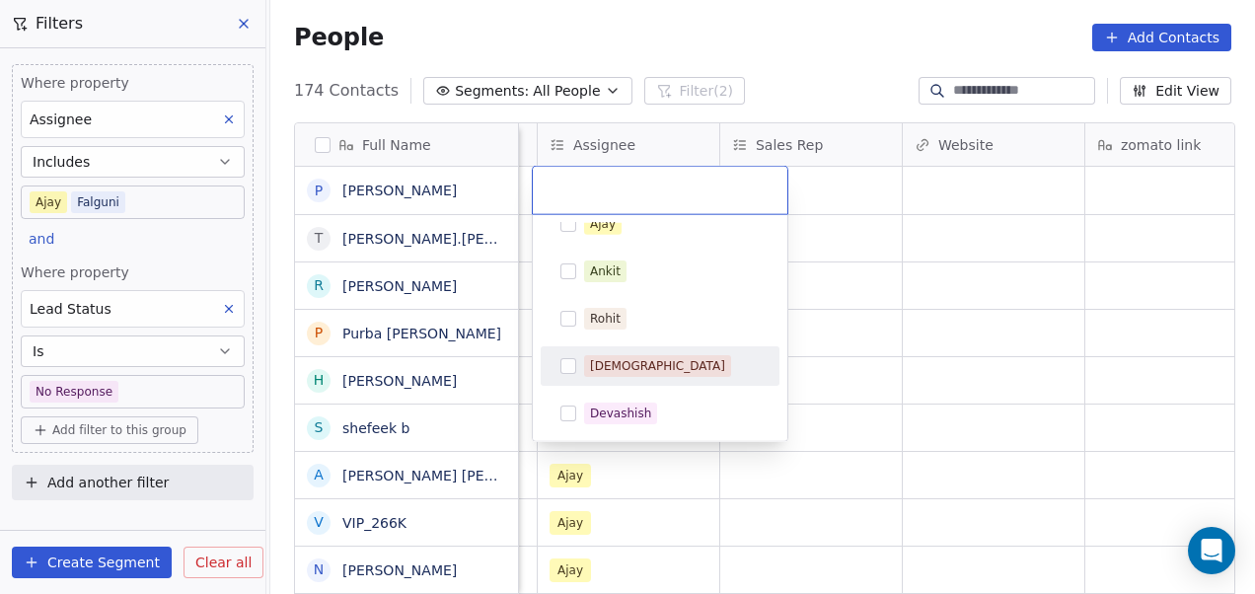
click at [633, 365] on span "[DEMOGRAPHIC_DATA]" at bounding box center [657, 366] width 147 height 22
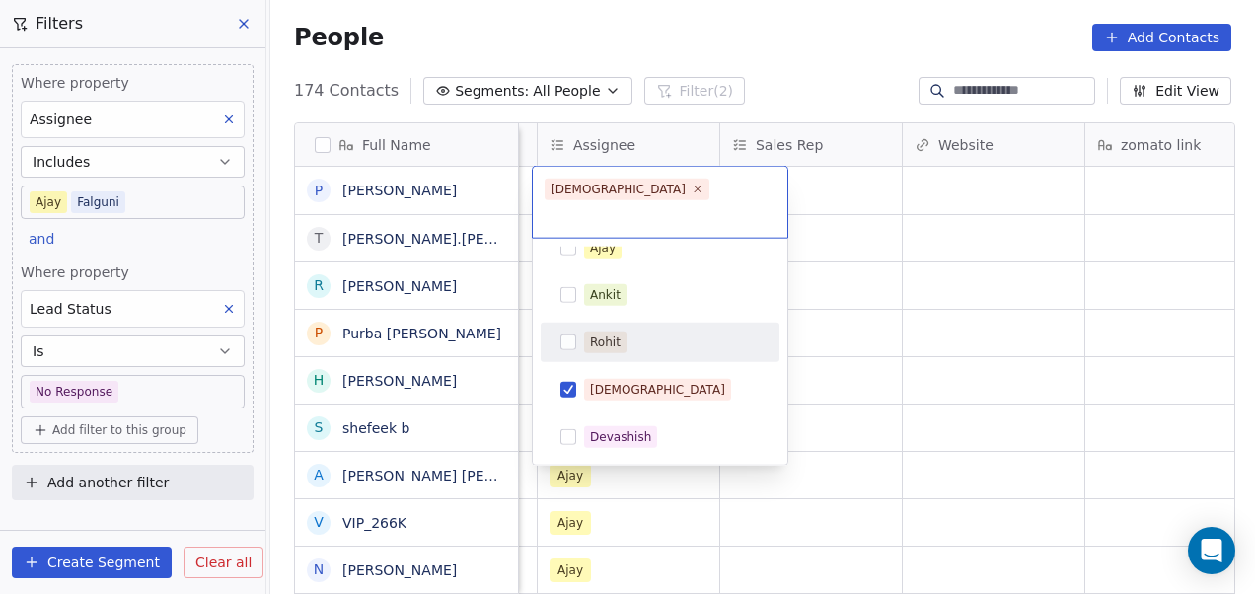
click at [801, 309] on html "On2Cook India Pvt. Ltd. Contacts People Marketing Workflows Campaigns Metrics &…" at bounding box center [627, 297] width 1255 height 594
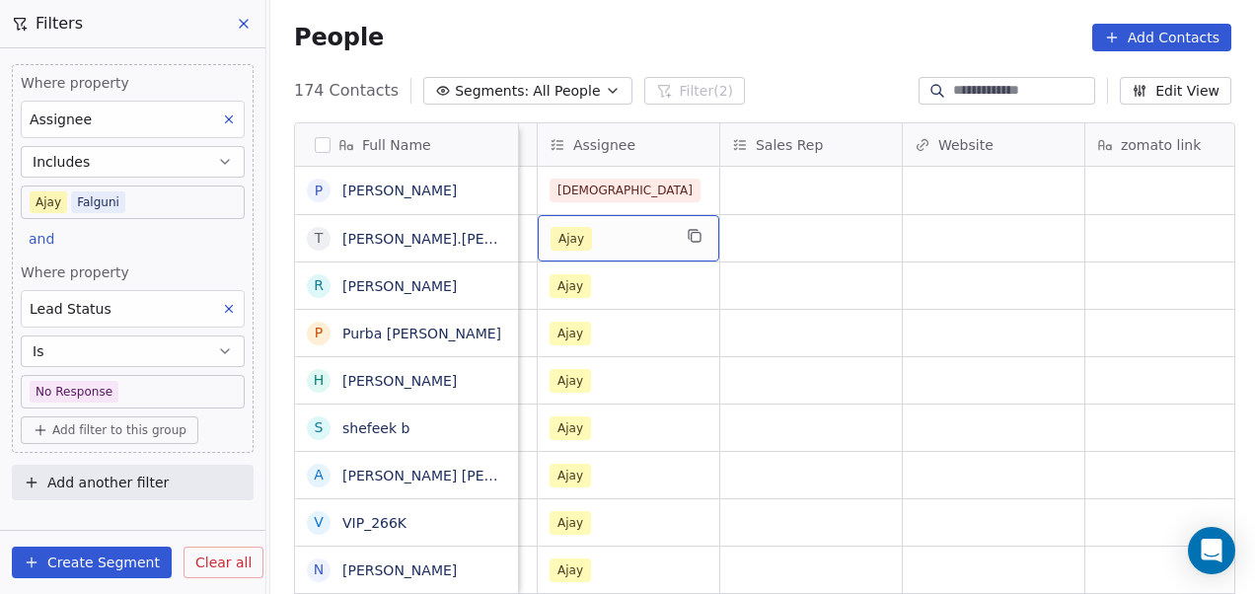
click at [634, 235] on div "Ajay" at bounding box center [611, 239] width 120 height 24
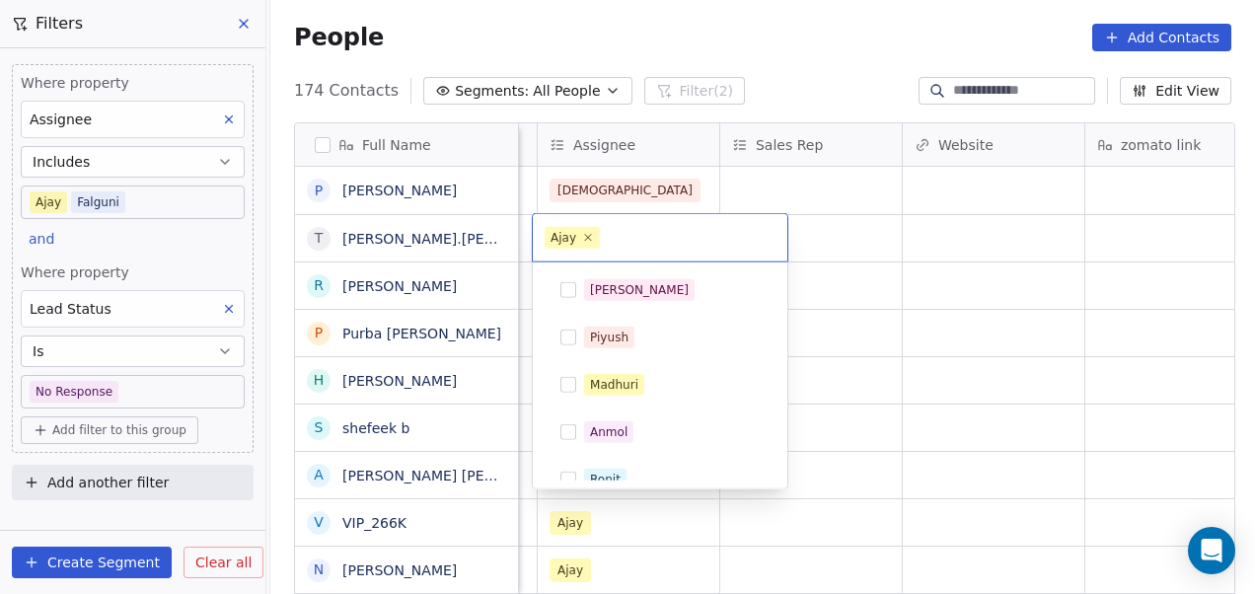
scroll to position [256, 0]
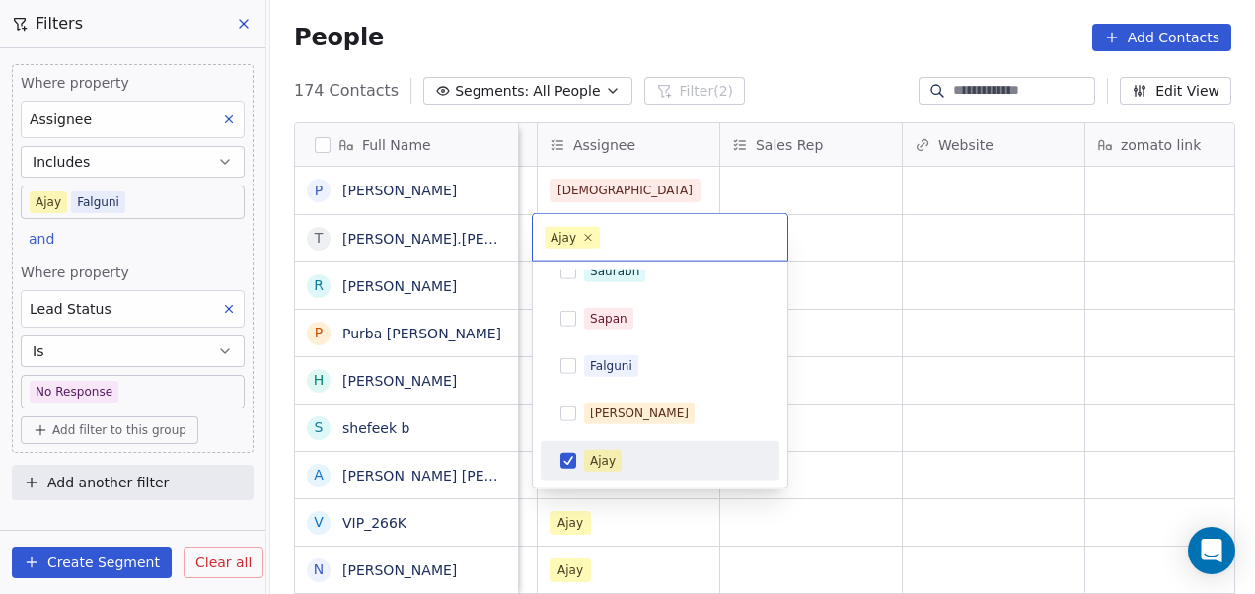
click at [892, 226] on html "On2Cook India Pvt. Ltd. Contacts People Marketing Workflows Campaigns Metrics &…" at bounding box center [627, 297] width 1255 height 594
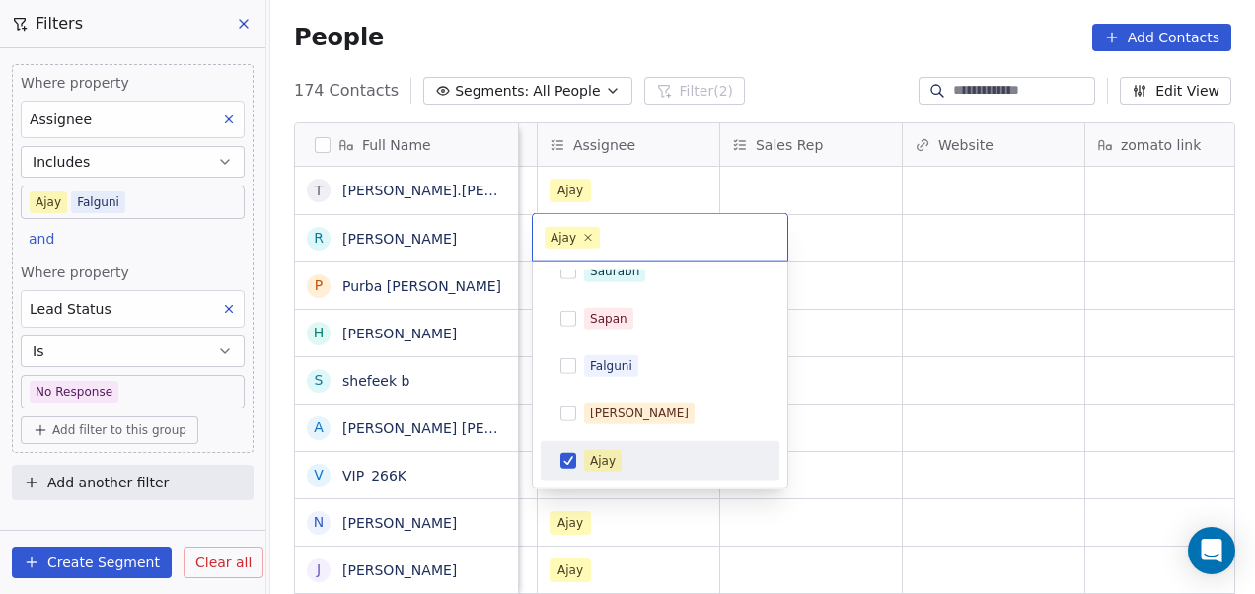
click at [975, 248] on html "On2Cook India Pvt. Ltd. Contacts People Marketing Workflows Campaigns Metrics &…" at bounding box center [627, 297] width 1255 height 594
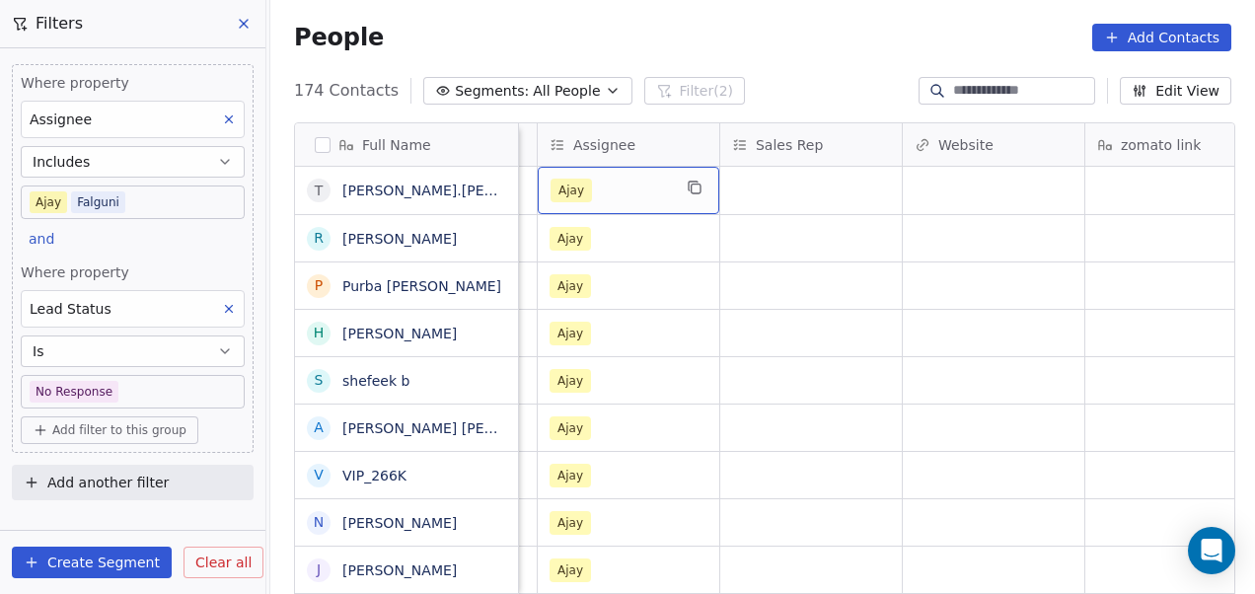
click at [651, 192] on div "Ajay" at bounding box center [611, 191] width 120 height 24
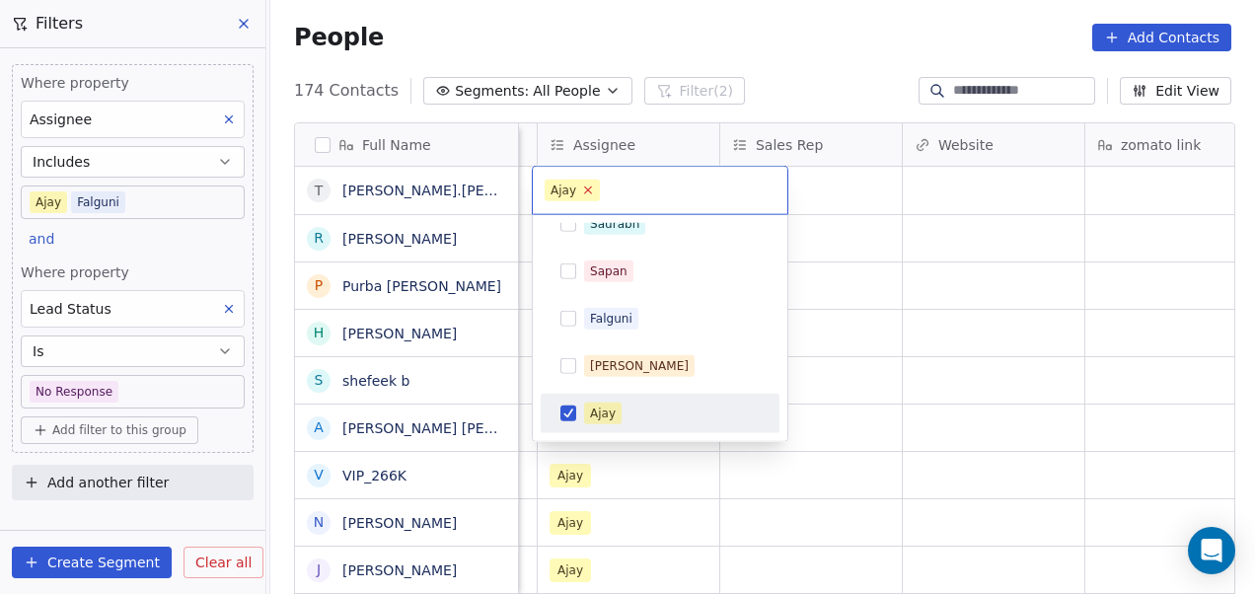
click at [585, 191] on icon at bounding box center [588, 190] width 13 height 13
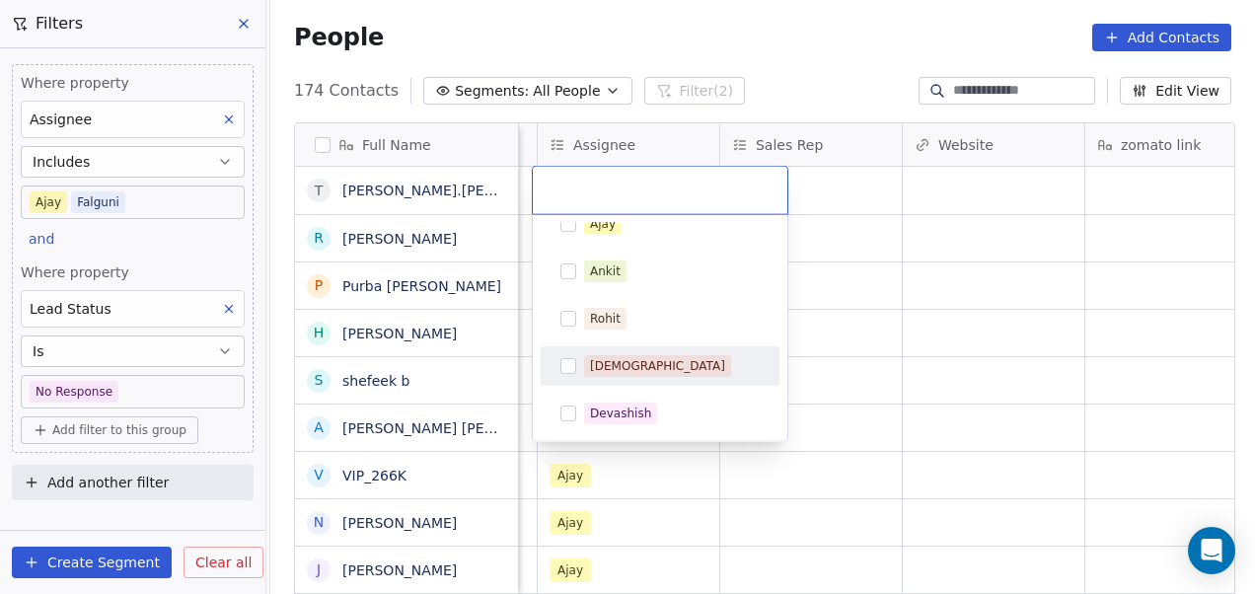
click at [669, 363] on div "[DEMOGRAPHIC_DATA]" at bounding box center [672, 366] width 176 height 22
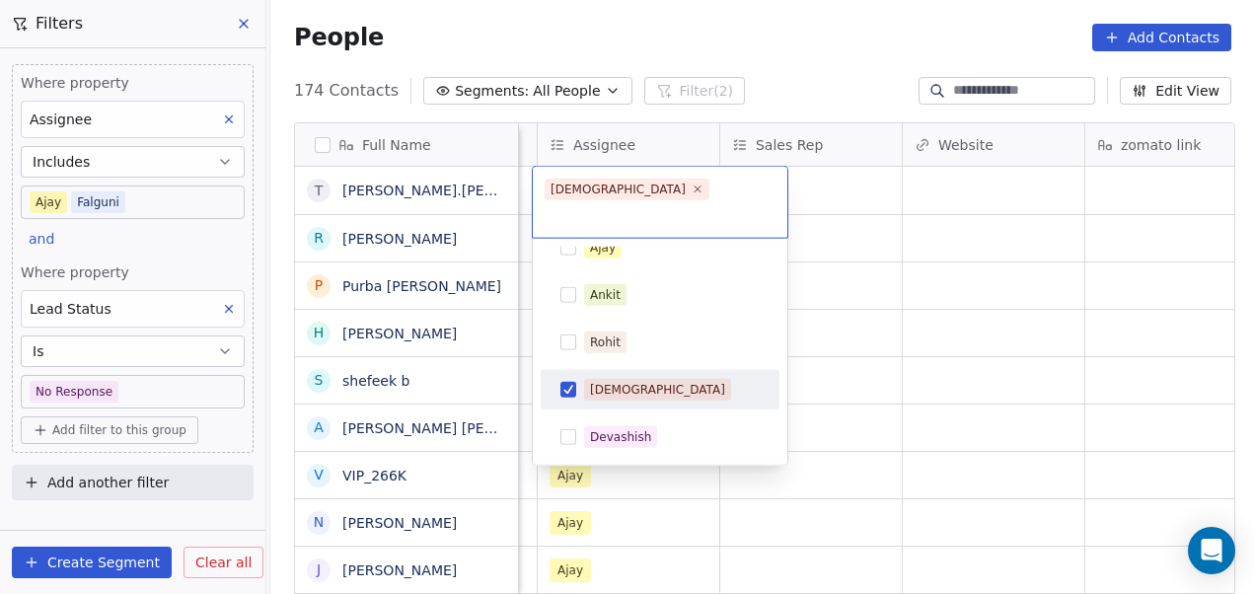
click at [859, 340] on html "On2Cook India Pvt. Ltd. Contacts People Marketing Workflows Campaigns Metrics &…" at bounding box center [627, 297] width 1255 height 594
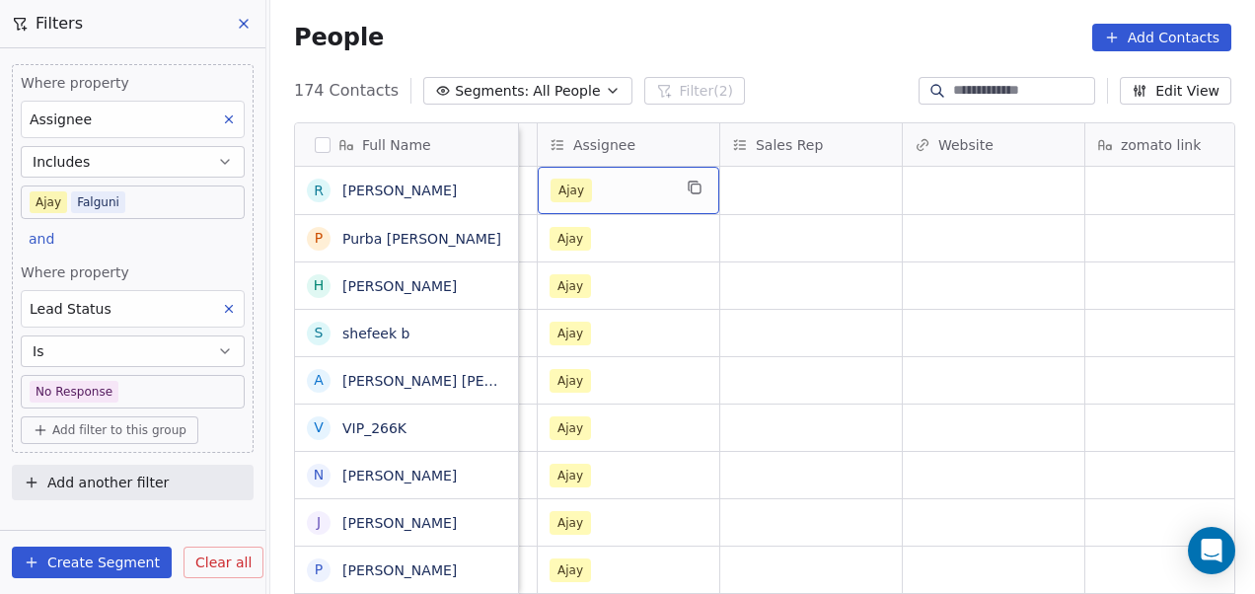
click at [619, 194] on div "Ajay" at bounding box center [611, 191] width 120 height 24
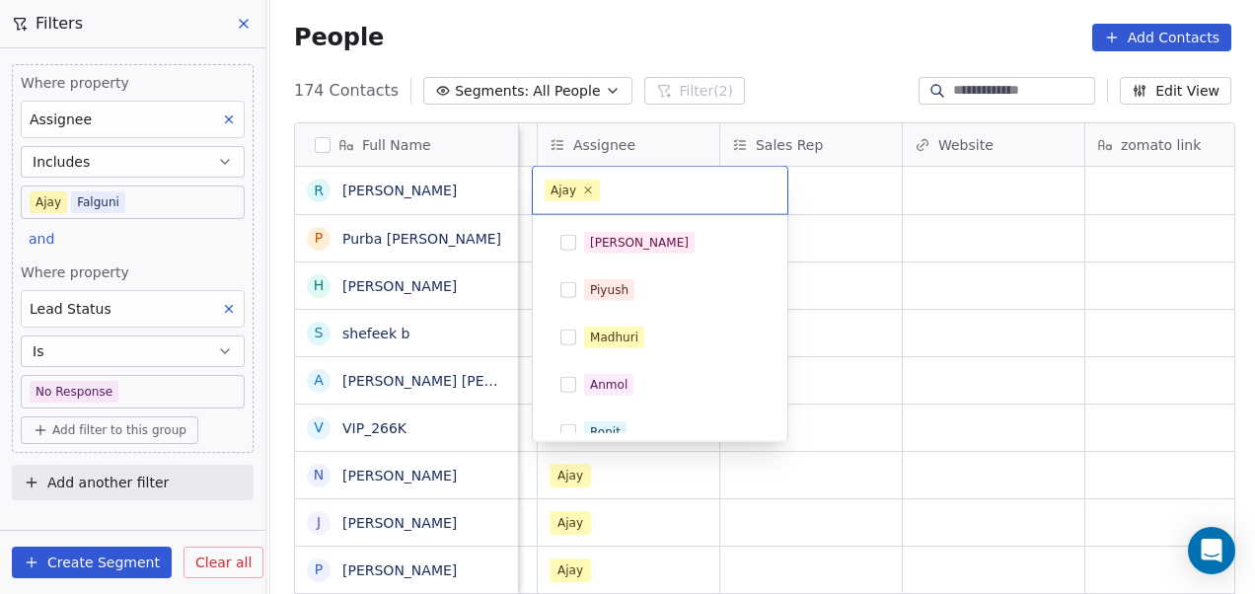
scroll to position [256, 0]
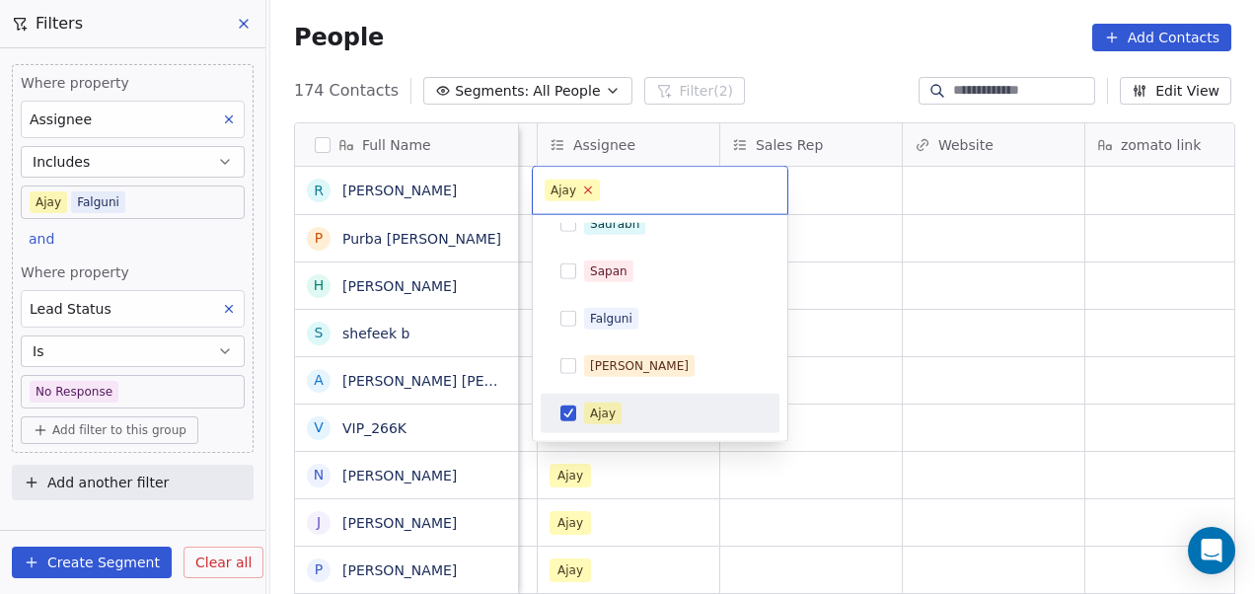
click at [588, 190] on icon at bounding box center [588, 190] width 13 height 13
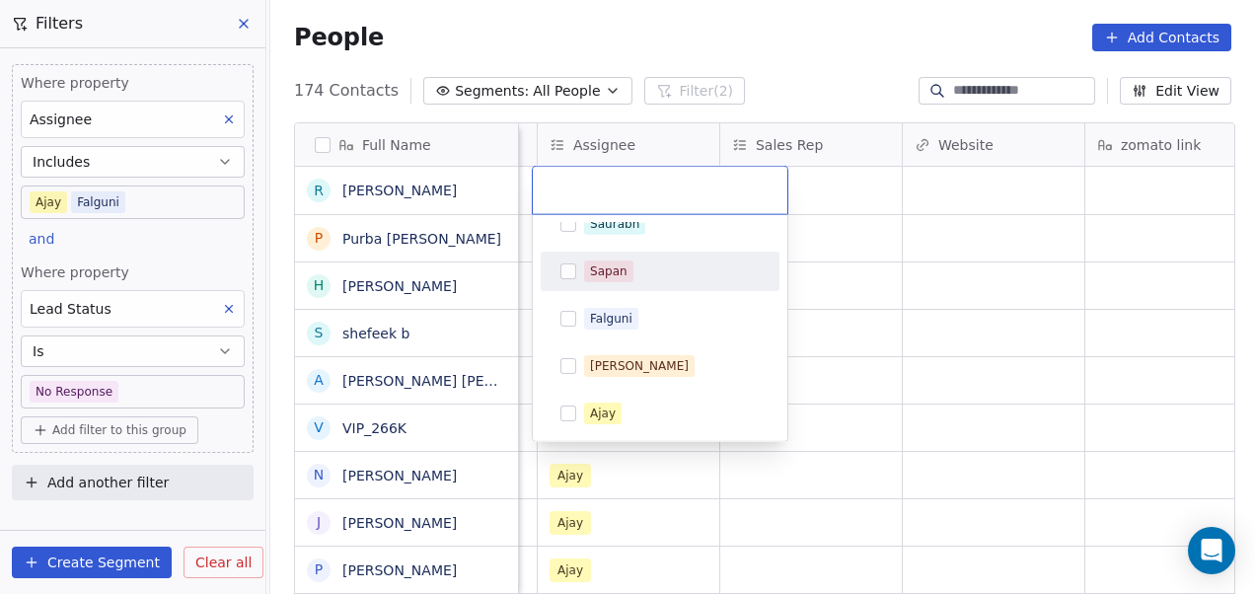
scroll to position [445, 0]
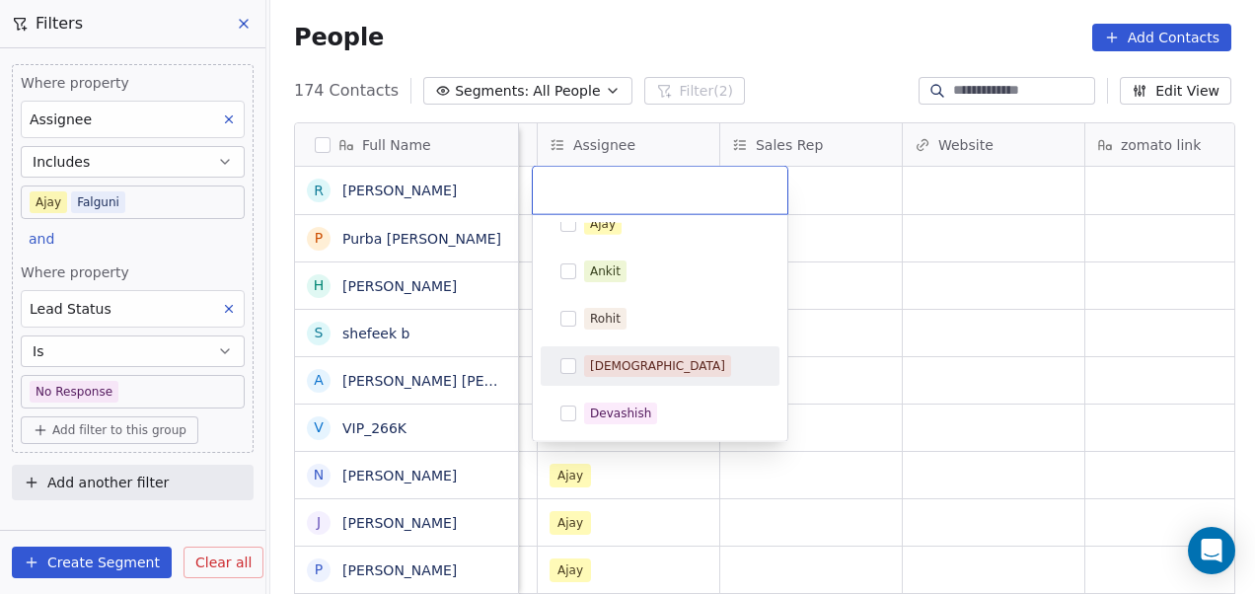
click at [655, 353] on div "[DEMOGRAPHIC_DATA]" at bounding box center [660, 366] width 223 height 32
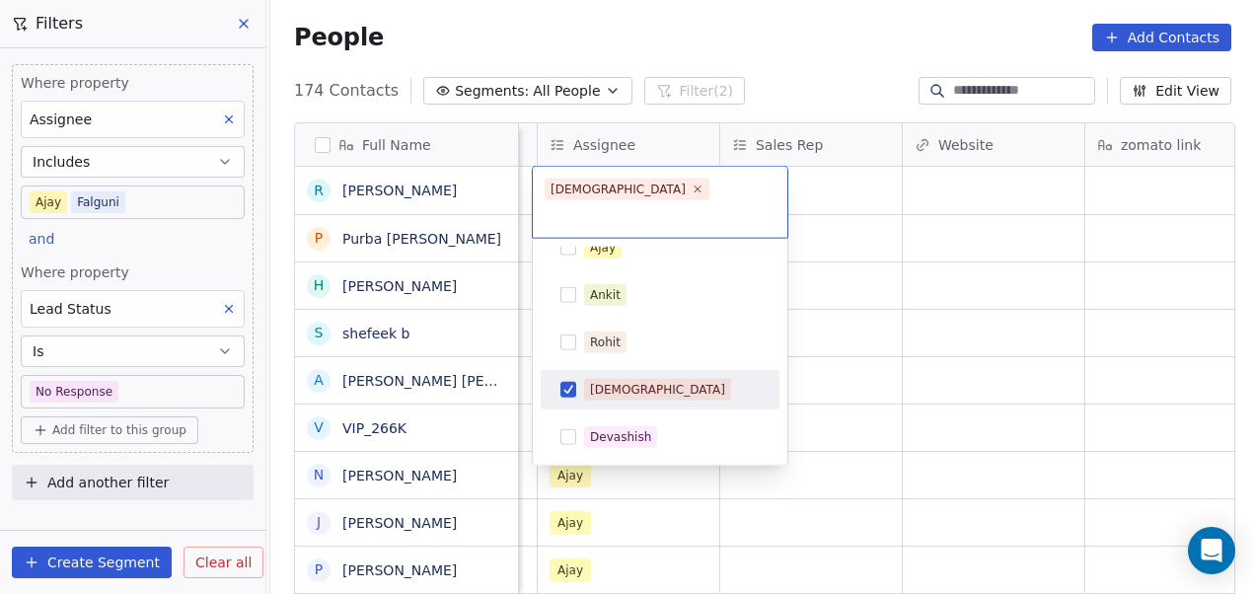
click at [870, 306] on html "On2Cook India Pvt. Ltd. Contacts People Marketing Workflows Campaigns Metrics &…" at bounding box center [627, 297] width 1255 height 594
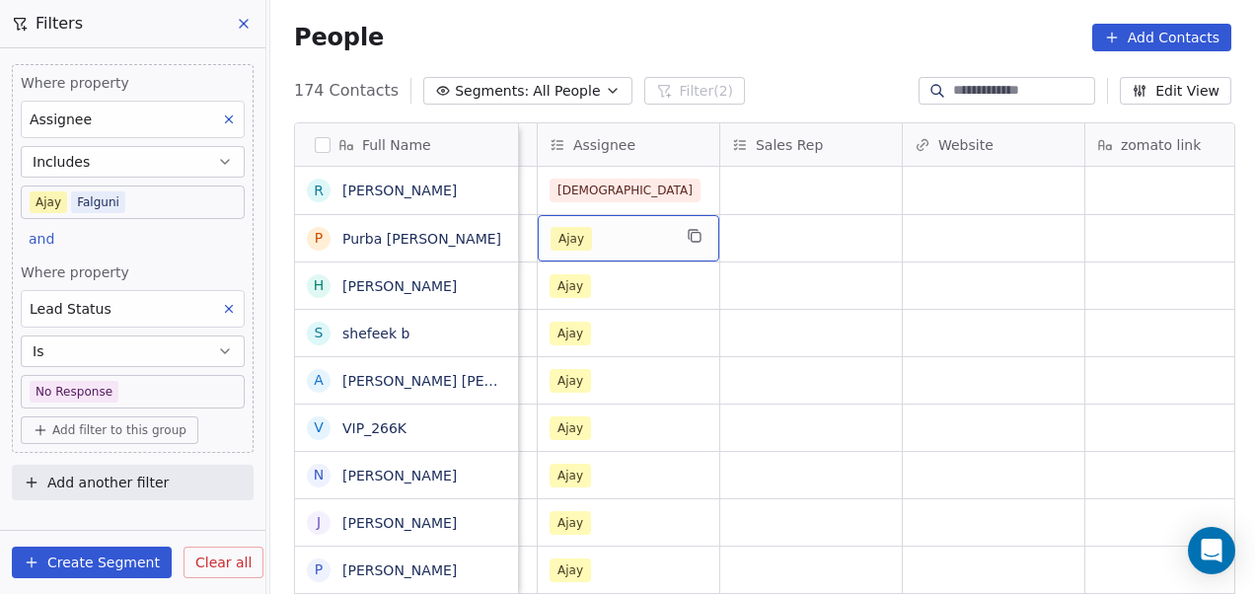
click at [632, 221] on div "Ajay" at bounding box center [629, 238] width 182 height 46
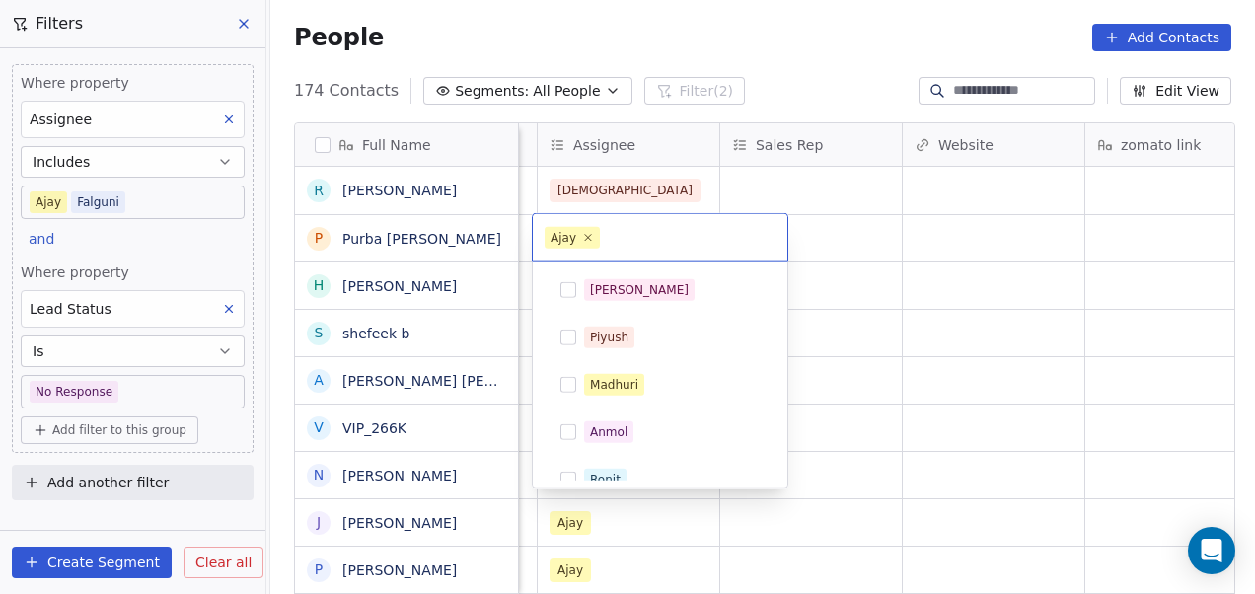
scroll to position [256, 0]
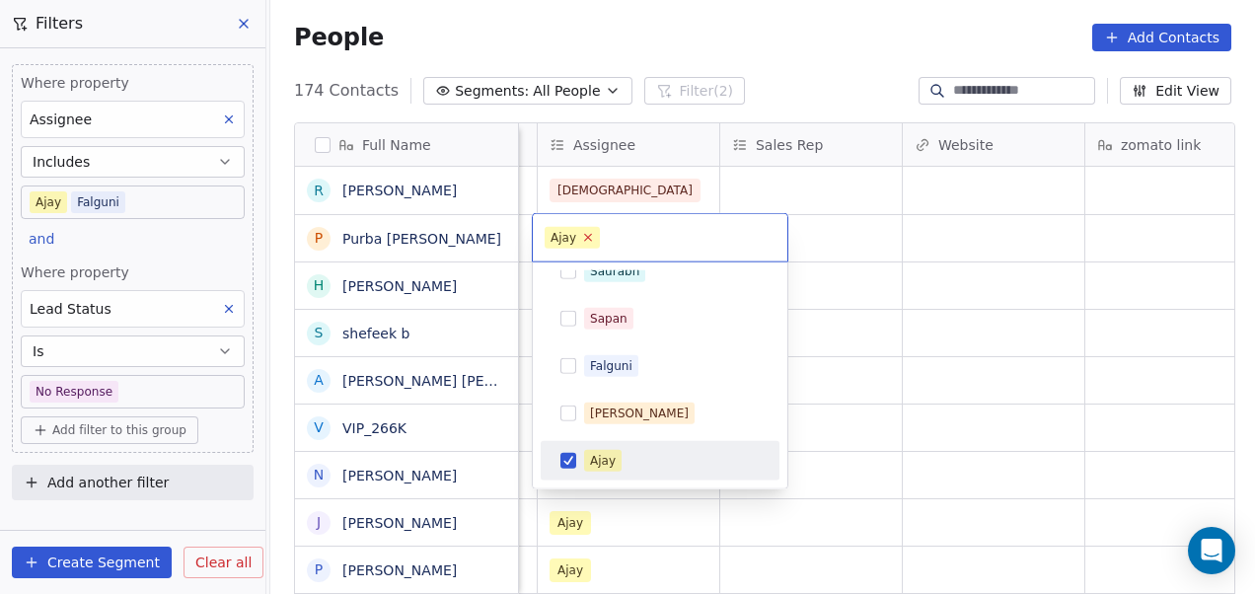
click at [585, 241] on icon at bounding box center [588, 237] width 13 height 13
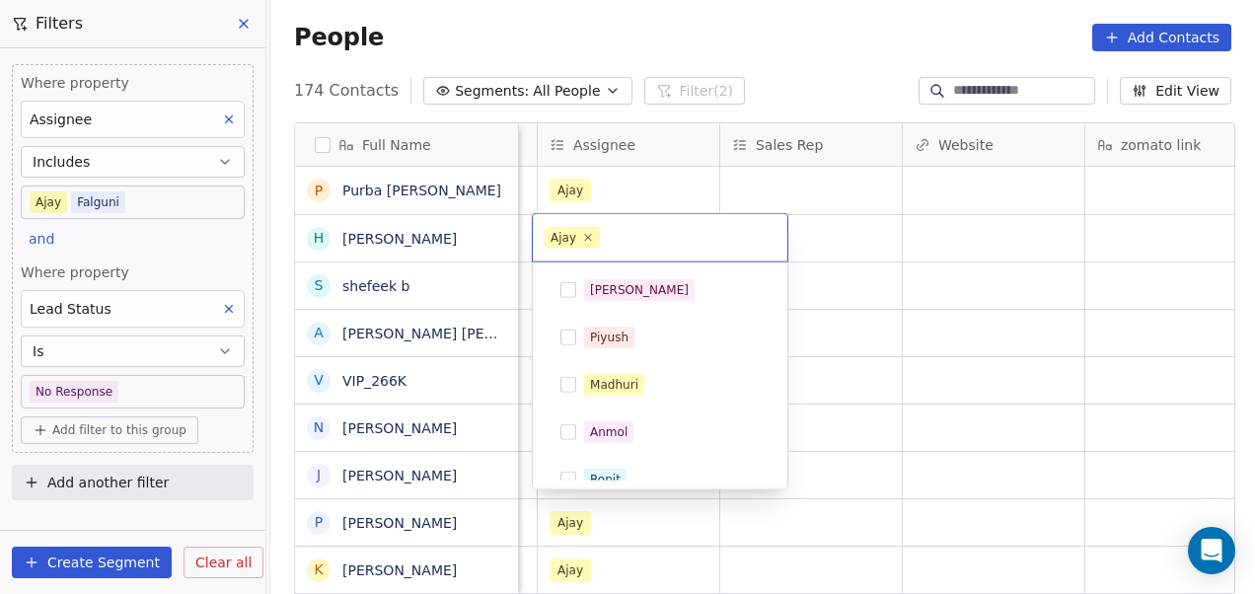
scroll to position [445, 0]
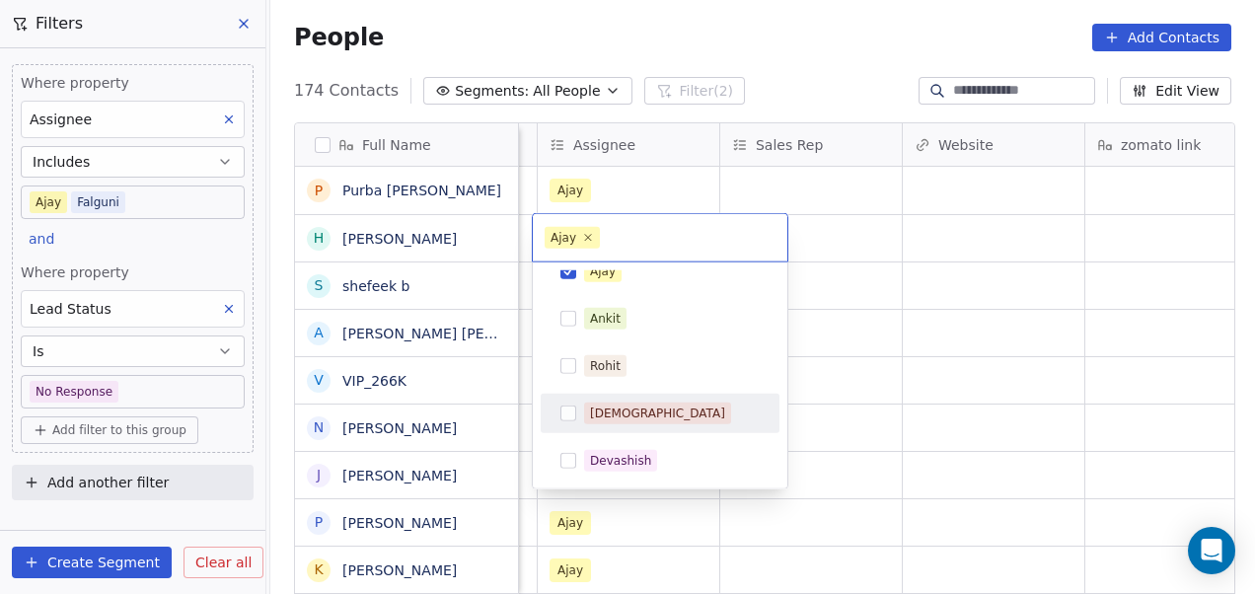
click at [640, 415] on div "[DEMOGRAPHIC_DATA]" at bounding box center [672, 414] width 176 height 22
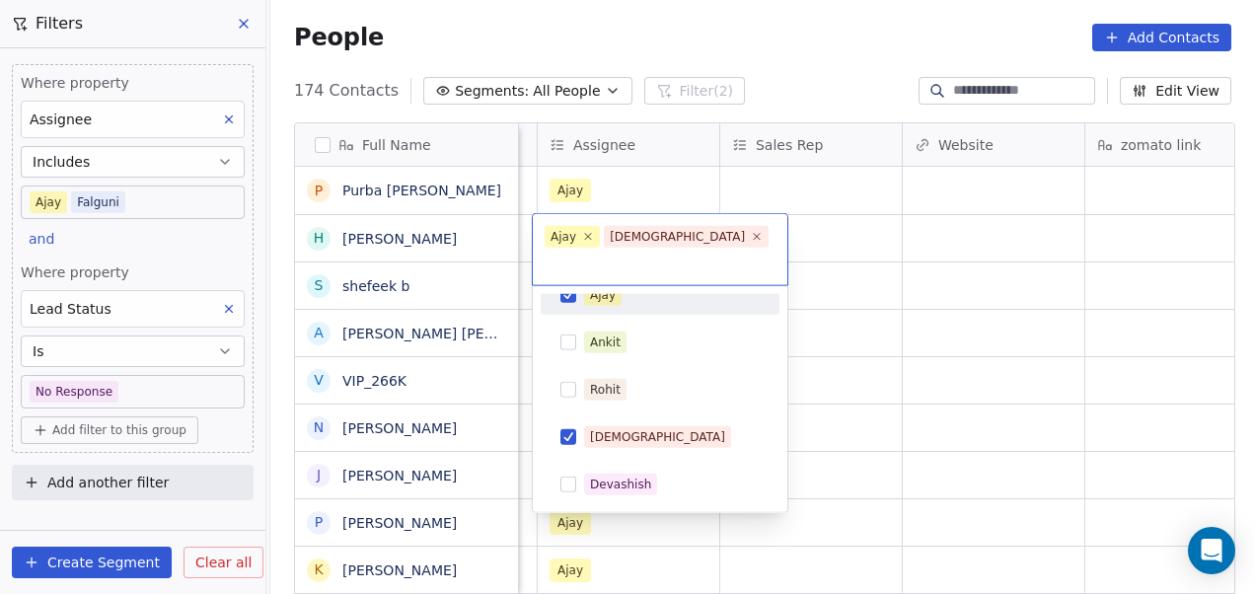
click at [640, 284] on div "Ajay" at bounding box center [672, 295] width 176 height 22
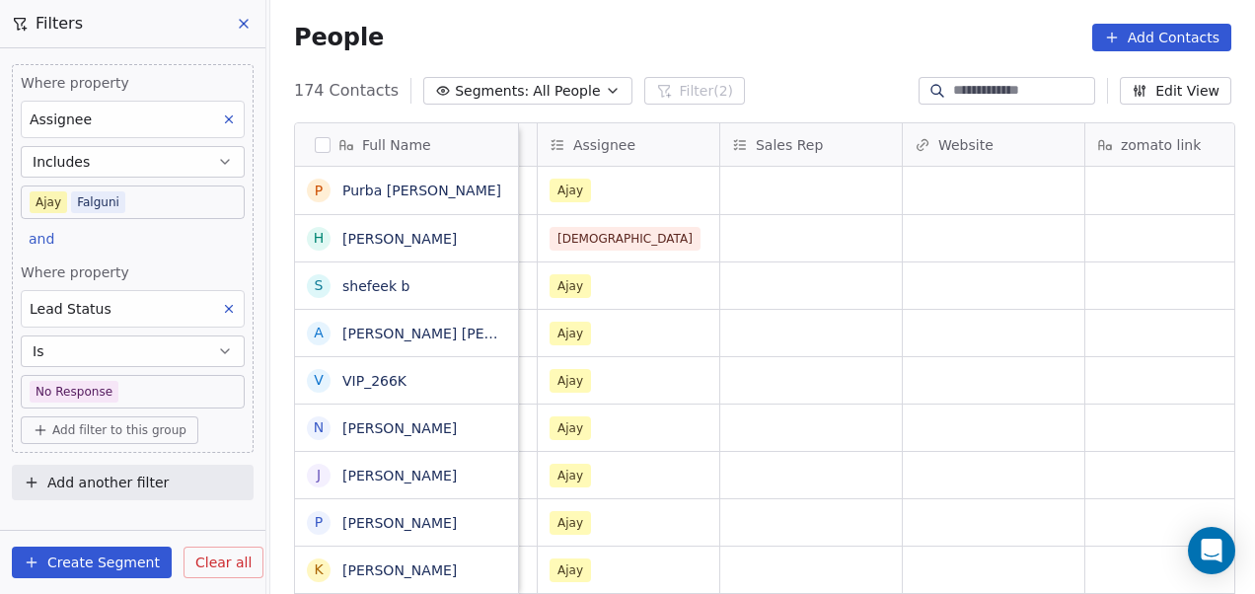
click at [874, 308] on html "On2Cook India Pvt. Ltd. Contacts People Marketing Workflows Campaigns Metrics &…" at bounding box center [627, 297] width 1255 height 594
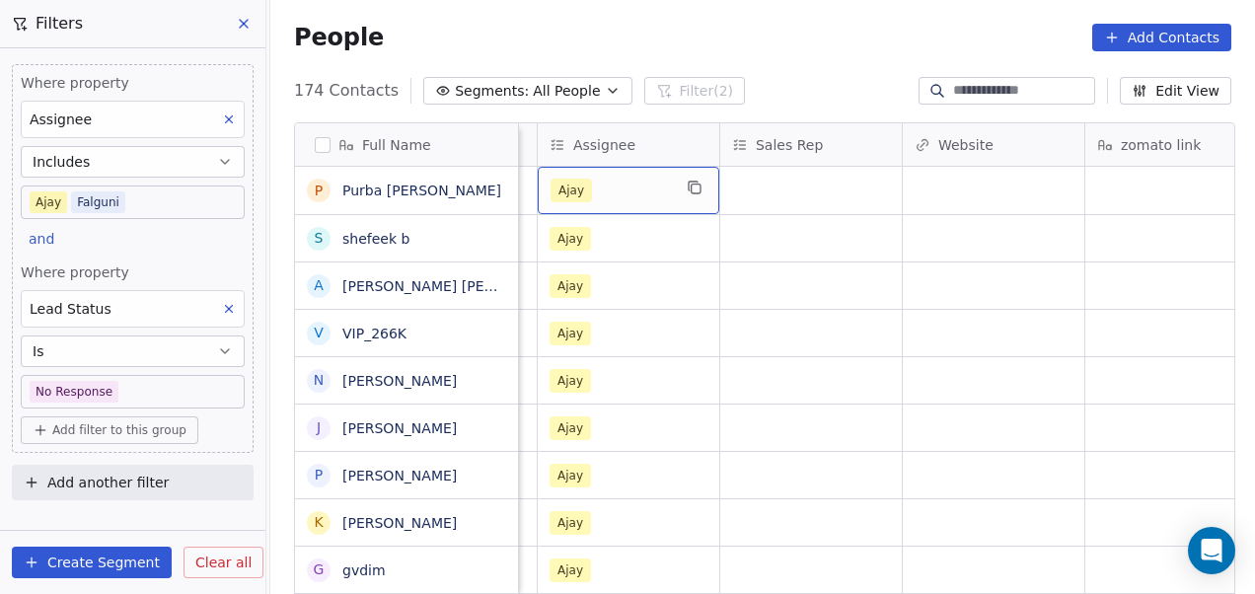
click at [645, 195] on div "Ajay" at bounding box center [611, 191] width 120 height 24
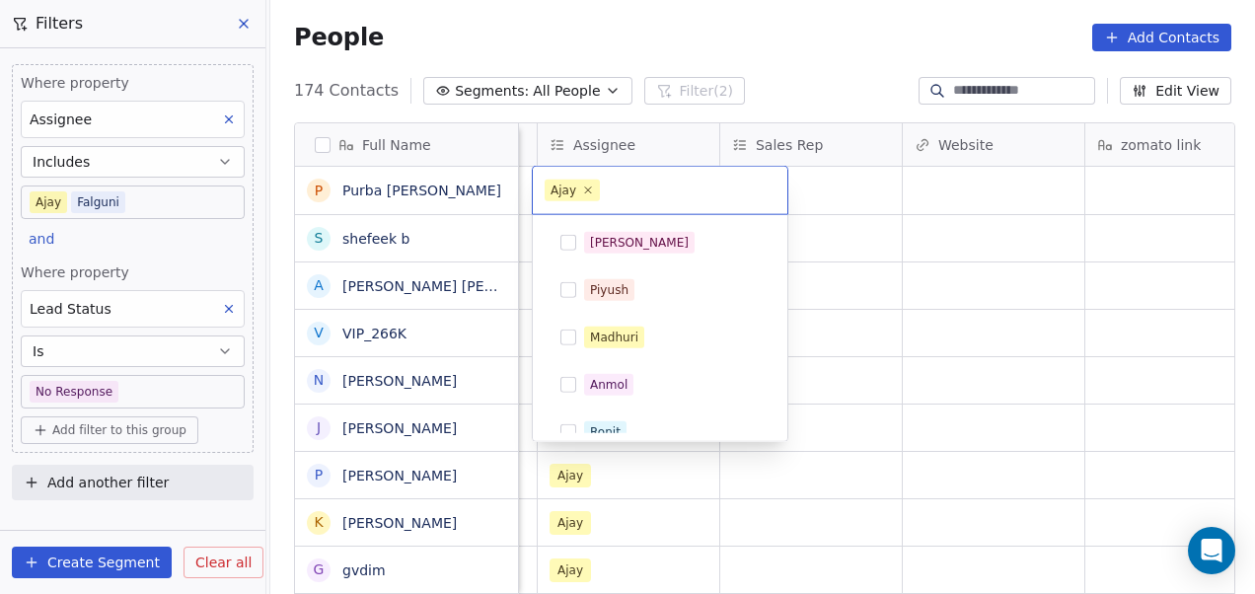
scroll to position [256, 0]
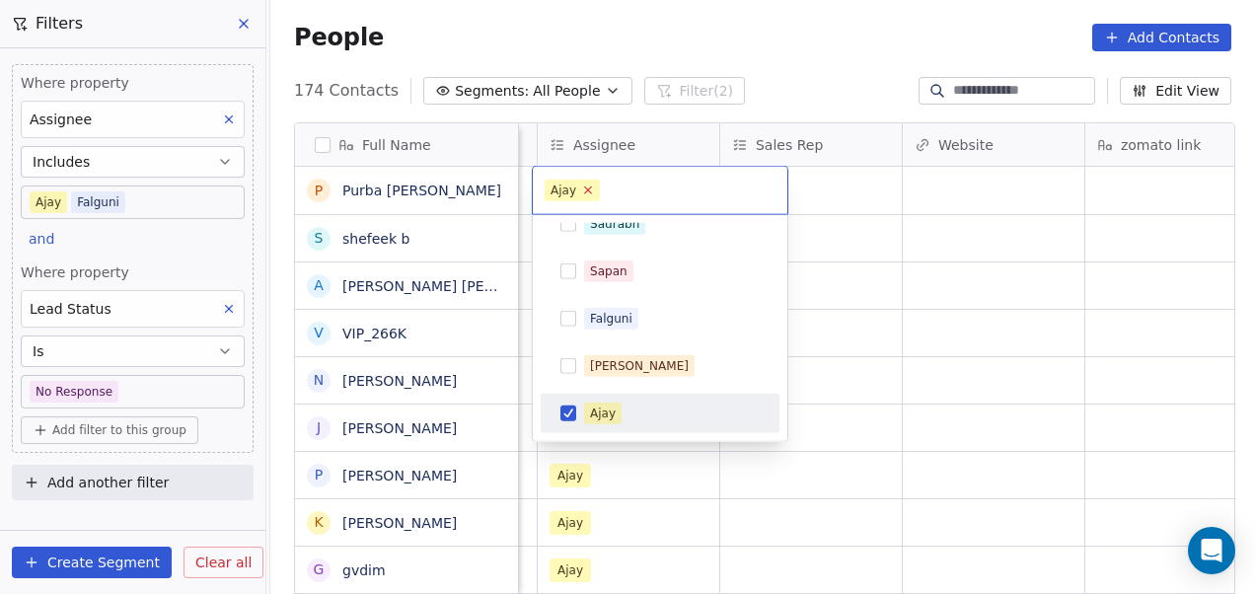
click at [585, 185] on icon at bounding box center [588, 190] width 13 height 13
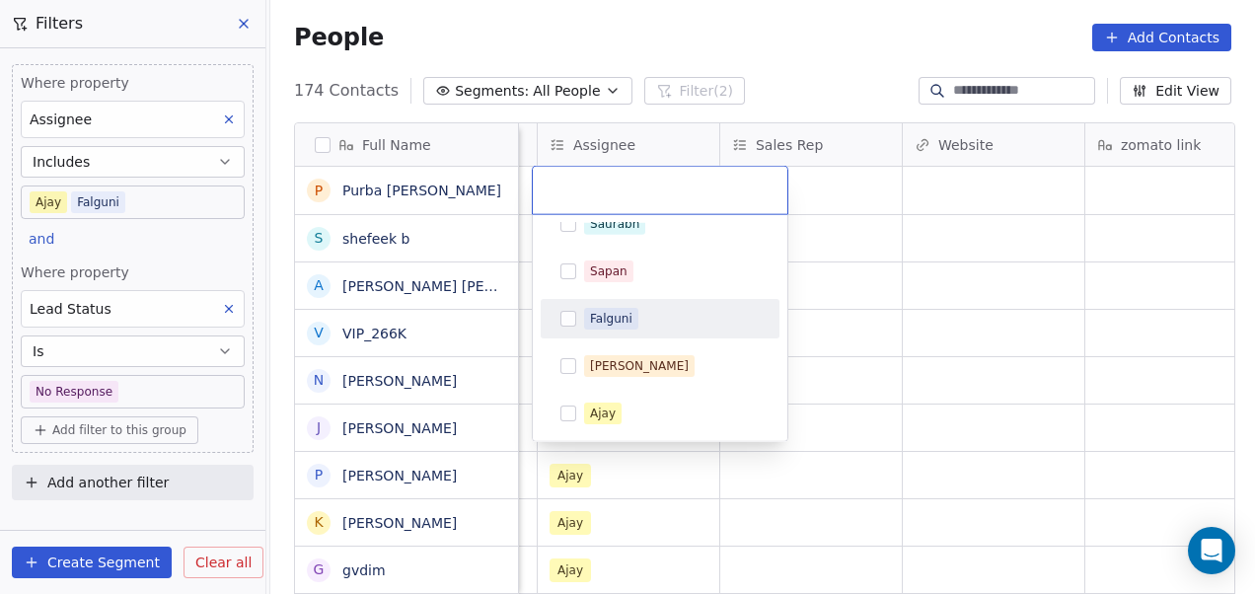
scroll to position [445, 0]
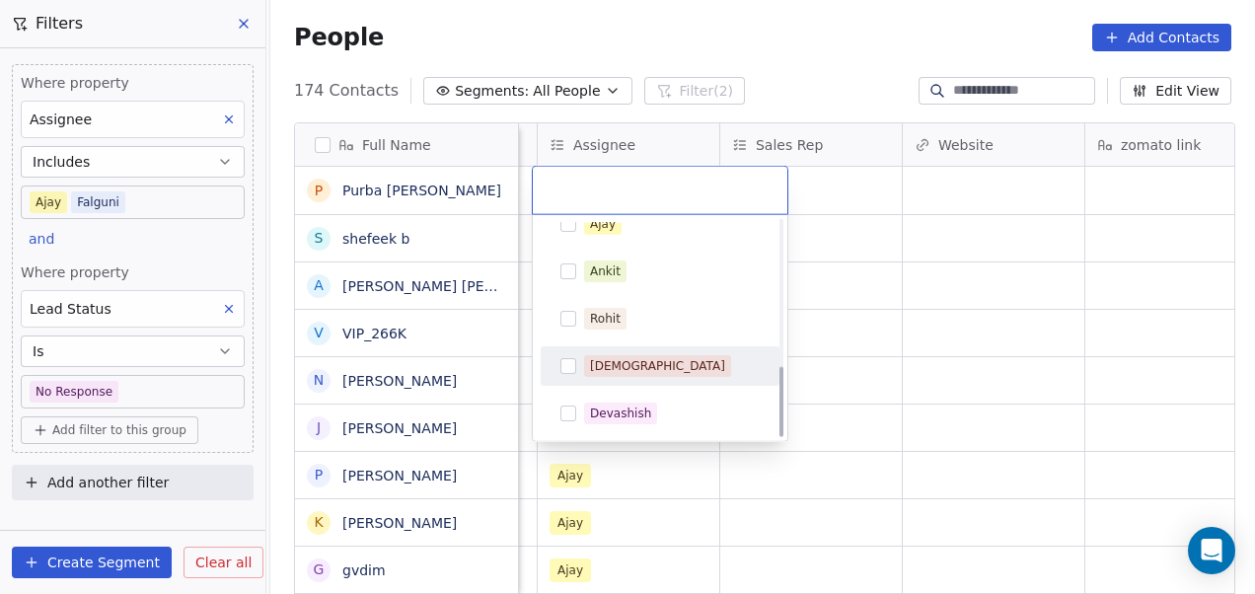
click at [638, 350] on div "[DEMOGRAPHIC_DATA]" at bounding box center [660, 366] width 223 height 32
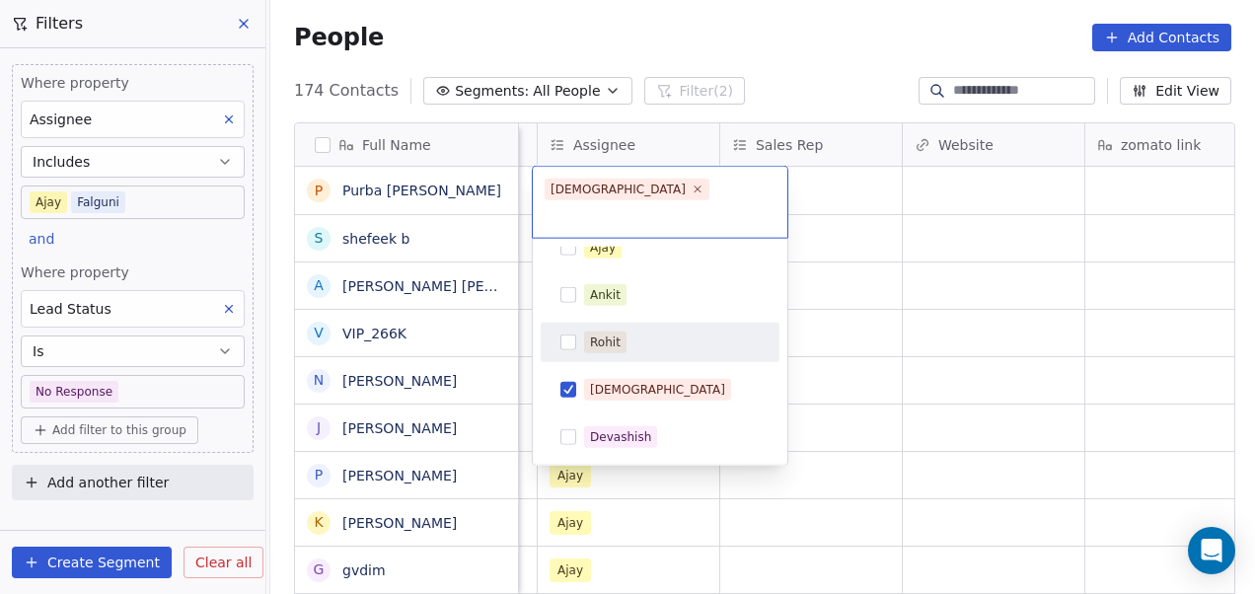
click at [837, 276] on html "On2Cook India Pvt. Ltd. Contacts People Marketing Workflows Campaigns Metrics &…" at bounding box center [627, 297] width 1255 height 594
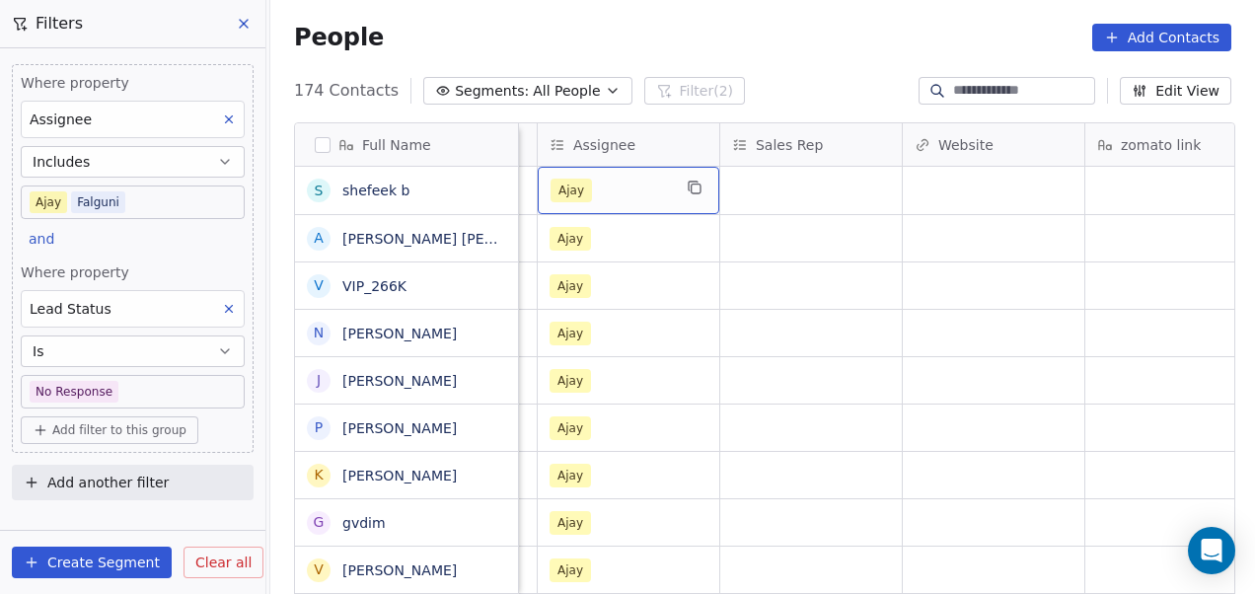
click at [611, 200] on div "Ajay" at bounding box center [611, 191] width 120 height 24
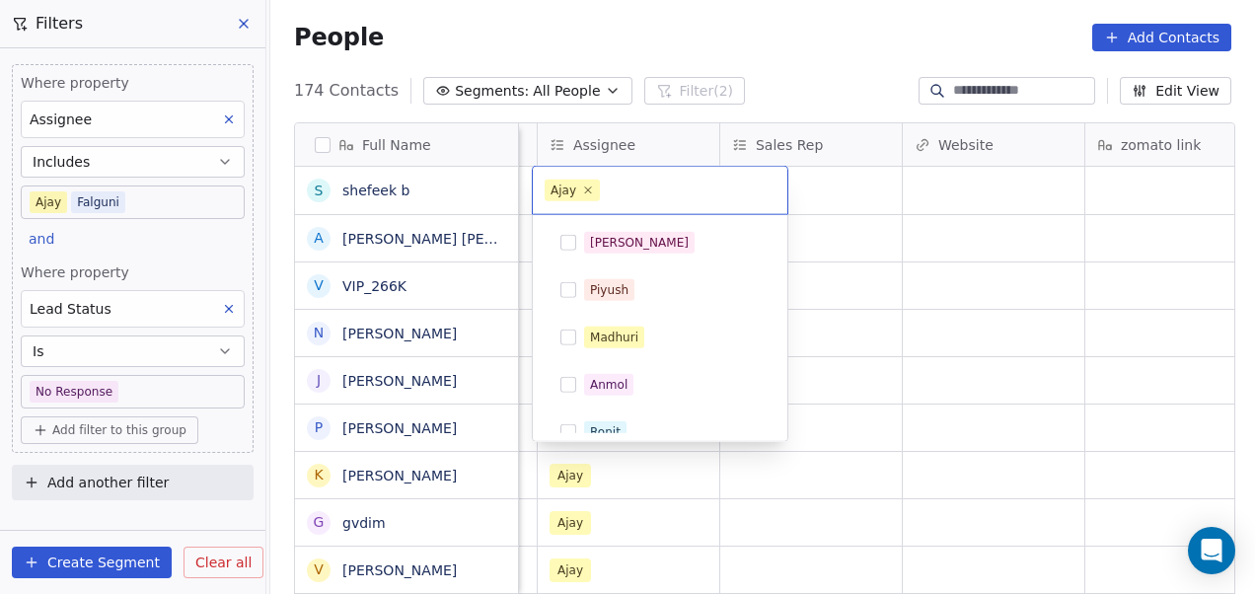
scroll to position [256, 0]
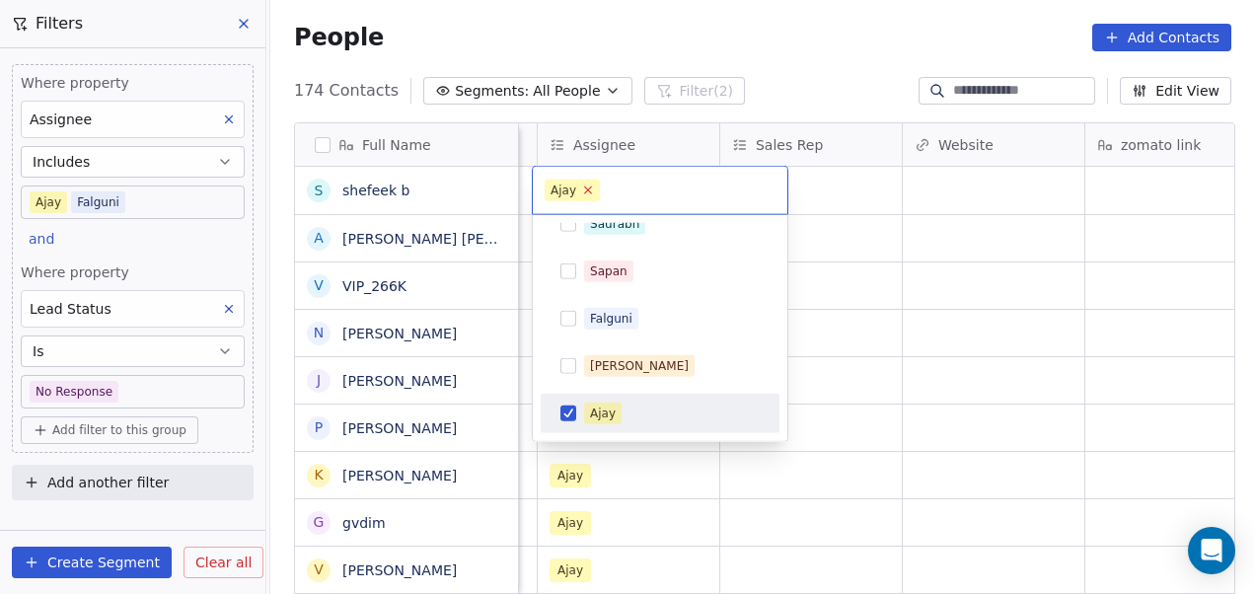
click at [590, 187] on icon at bounding box center [588, 190] width 13 height 13
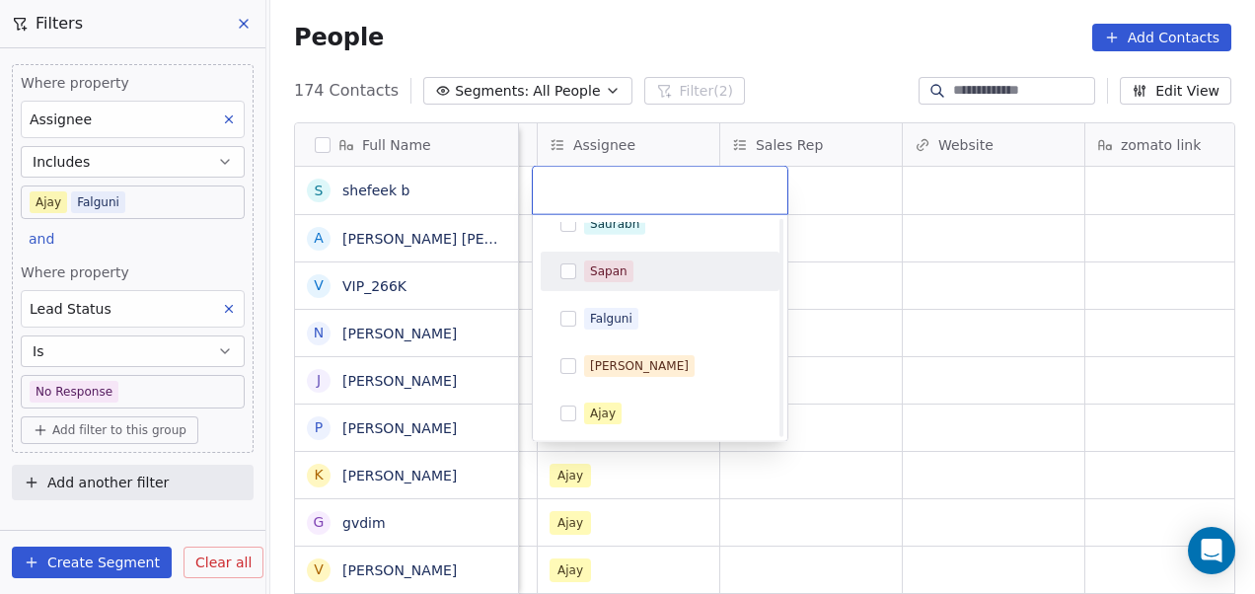
scroll to position [445, 0]
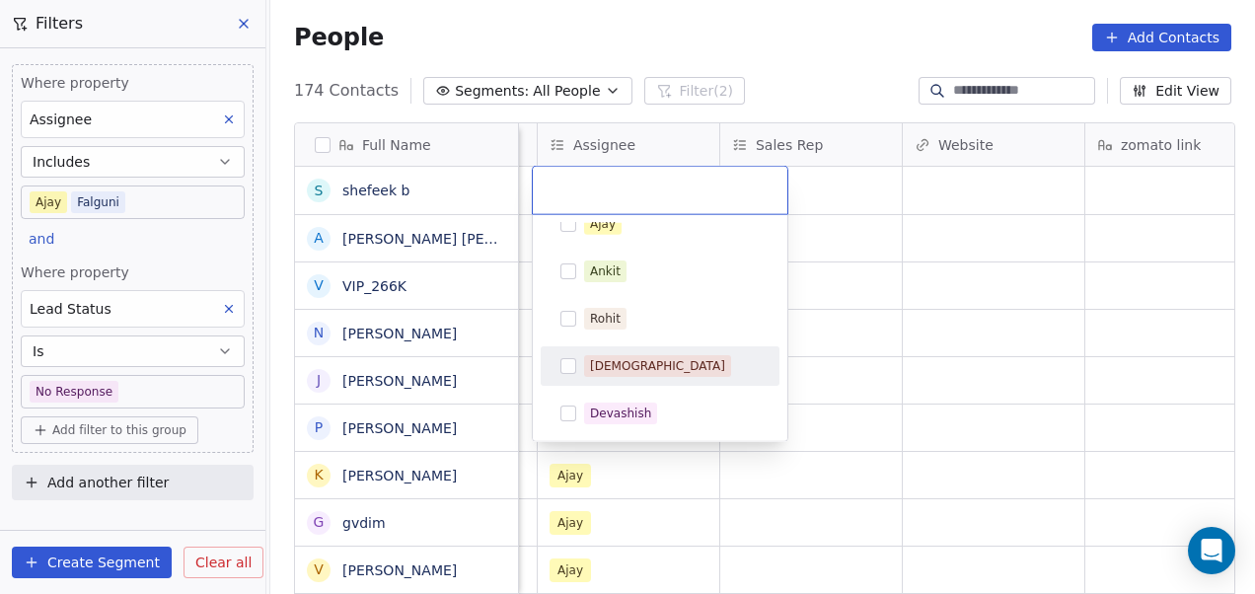
click at [659, 369] on div "[DEMOGRAPHIC_DATA]" at bounding box center [672, 366] width 176 height 22
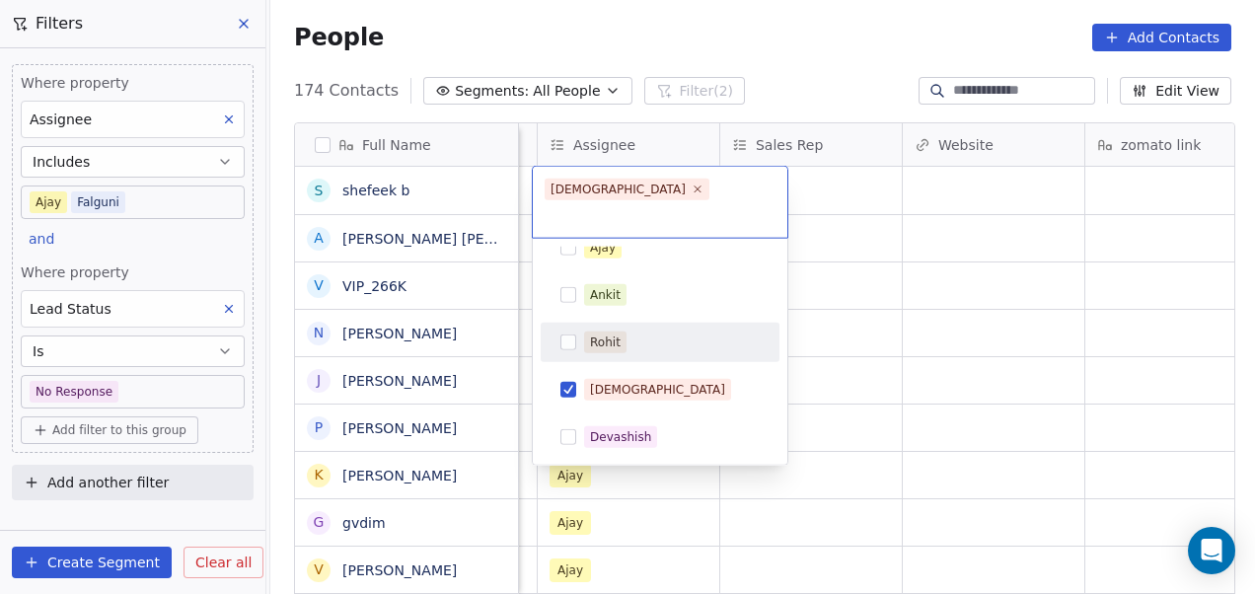
click at [929, 202] on html "On2Cook India Pvt. Ltd. Contacts People Marketing Workflows Campaigns Metrics &…" at bounding box center [627, 297] width 1255 height 594
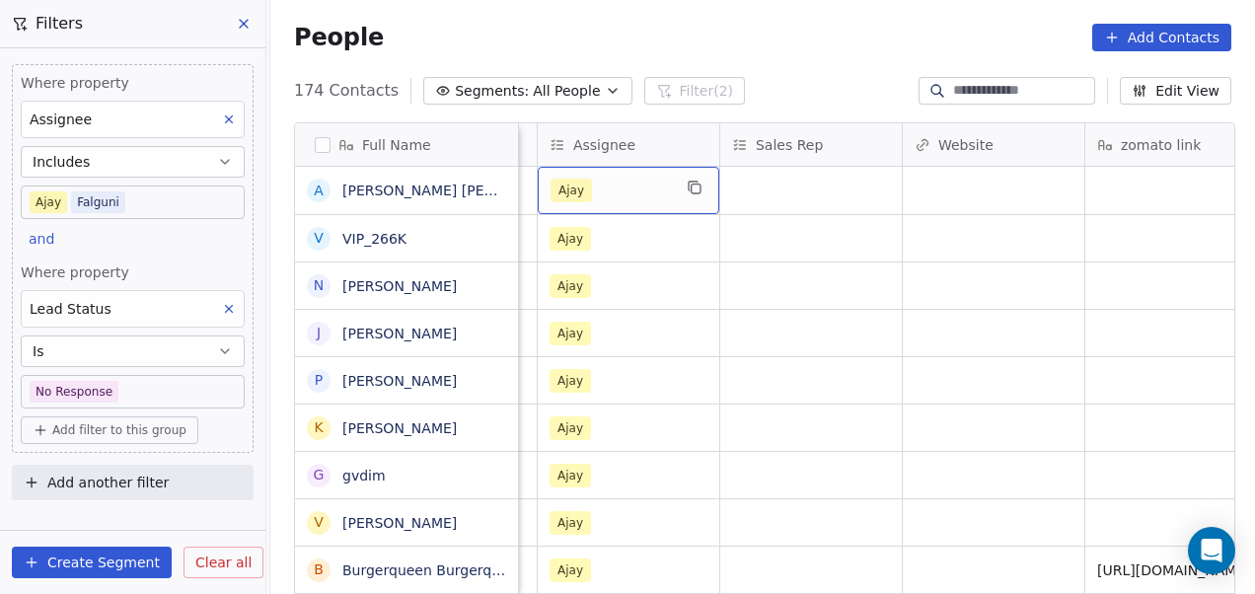
click at [597, 187] on div "Ajay" at bounding box center [611, 191] width 120 height 24
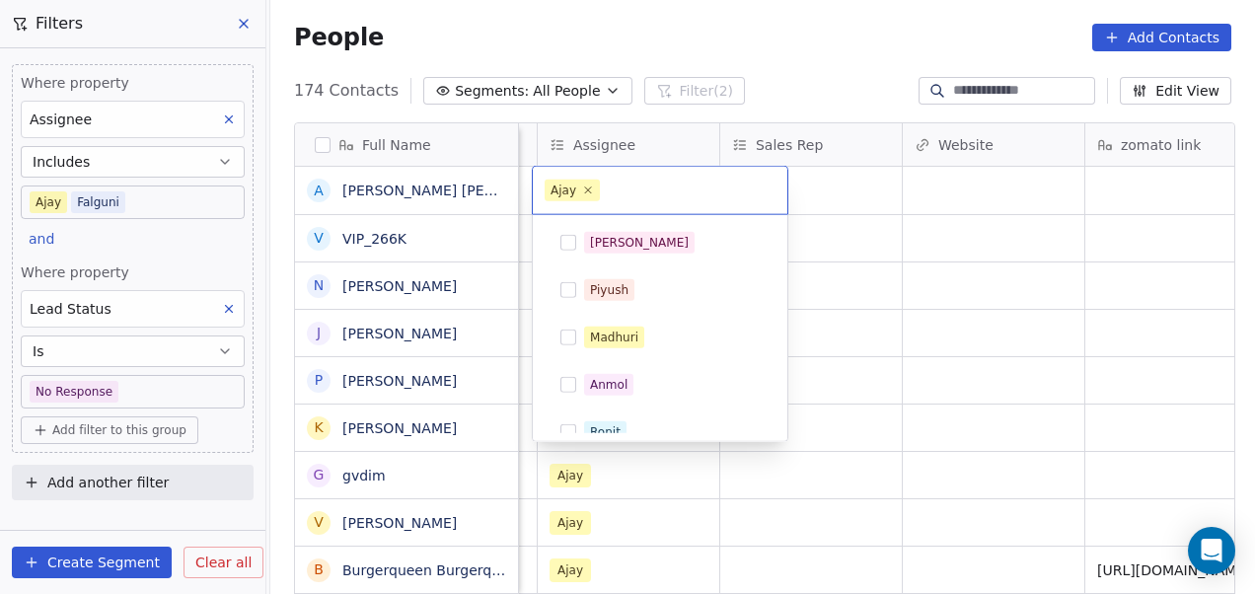
scroll to position [256, 0]
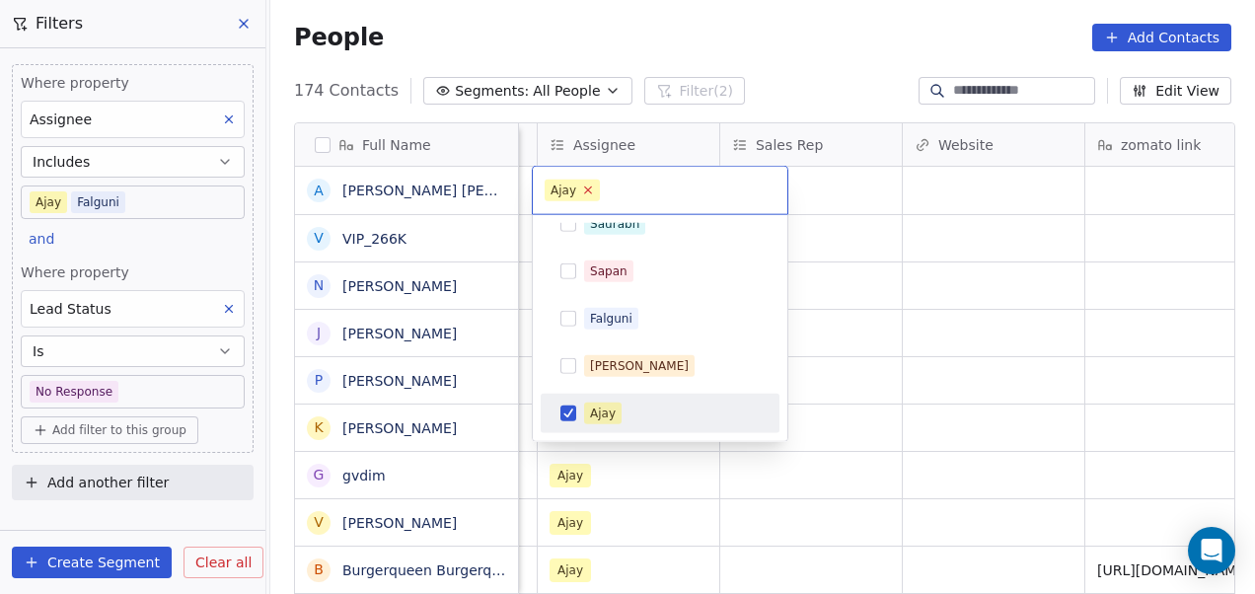
click at [588, 187] on icon at bounding box center [588, 189] width 7 height 7
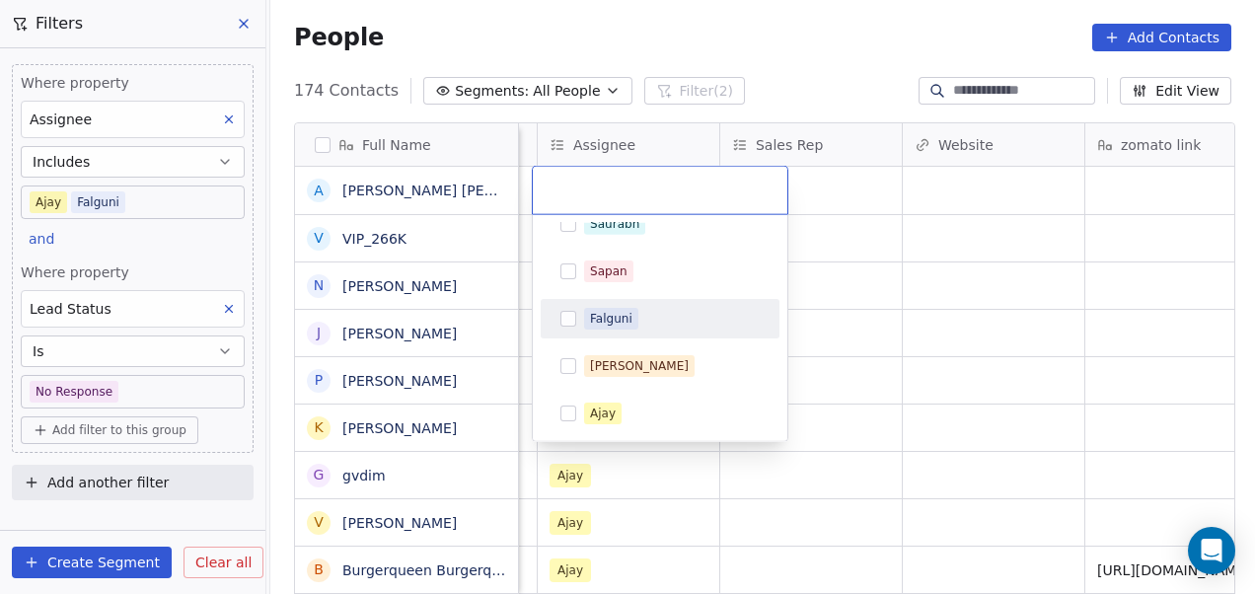
scroll to position [445, 0]
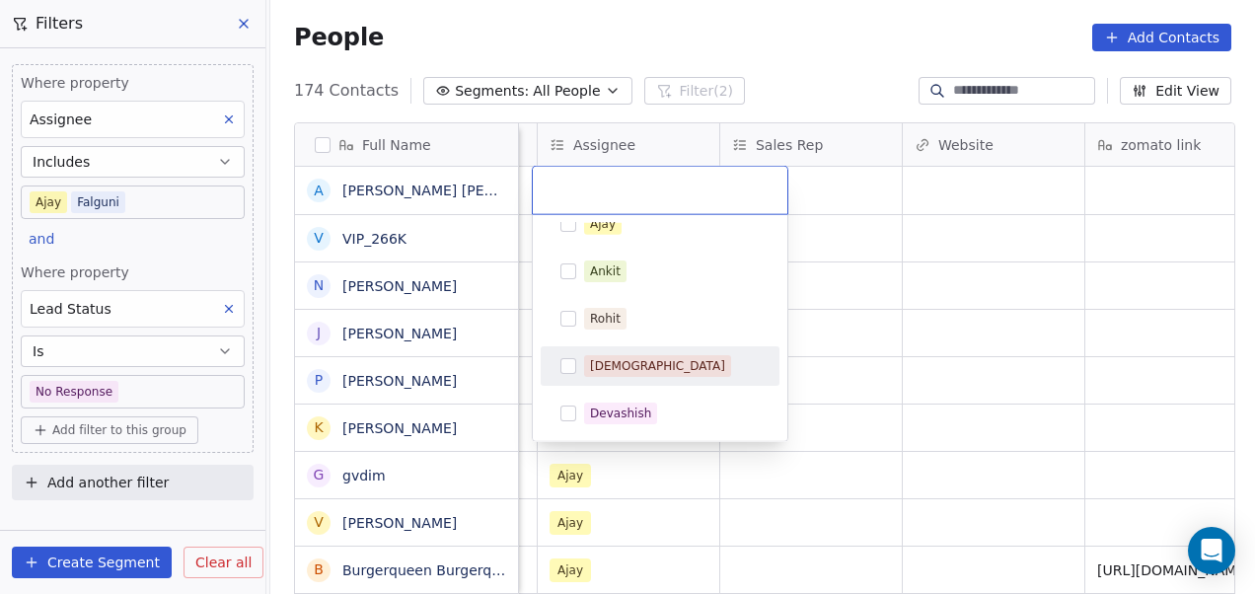
click at [639, 351] on div "[DEMOGRAPHIC_DATA]" at bounding box center [660, 366] width 223 height 32
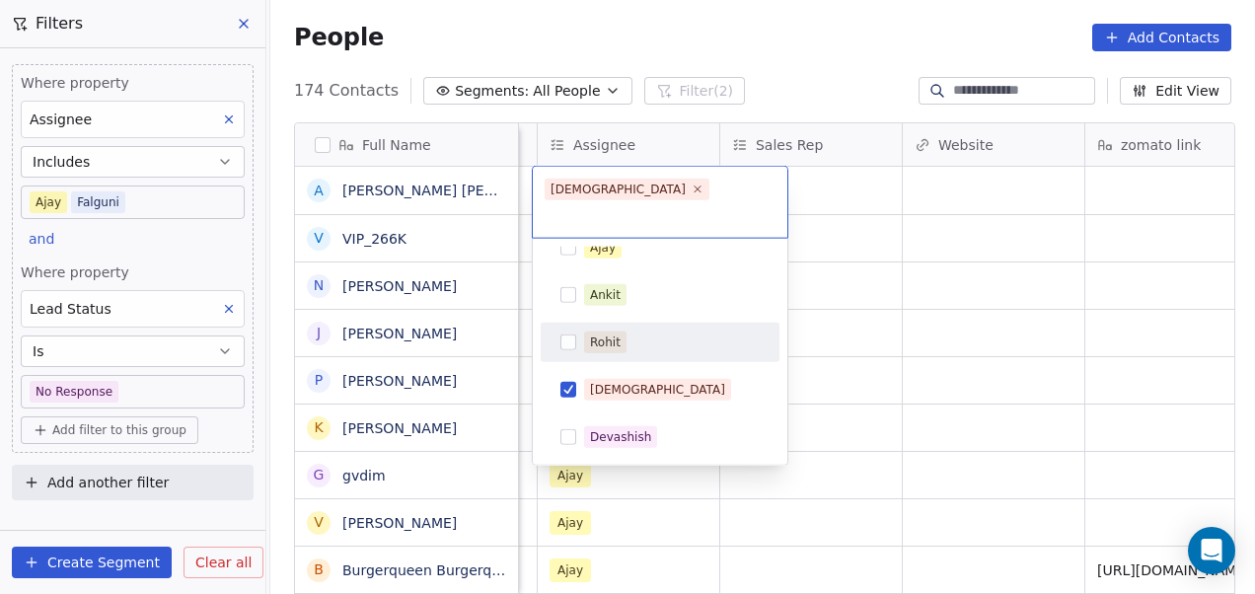
click at [856, 297] on html "On2Cook India Pvt. Ltd. Contacts People Marketing Workflows Campaigns Metrics &…" at bounding box center [627, 297] width 1255 height 594
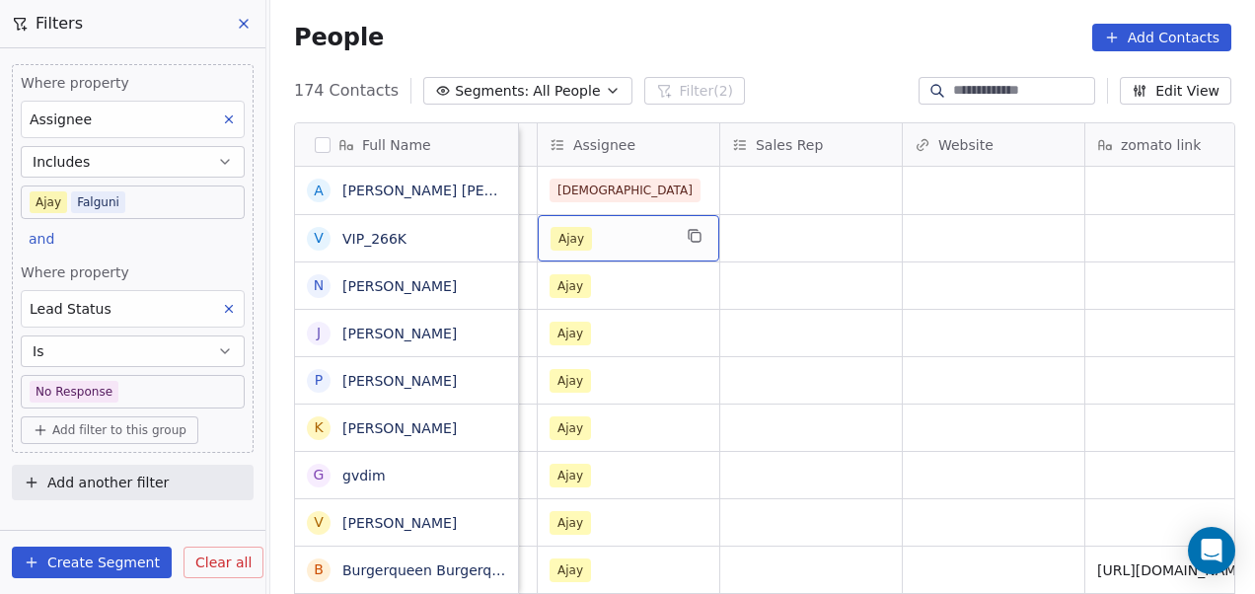
click at [612, 241] on div "Ajay" at bounding box center [611, 239] width 120 height 24
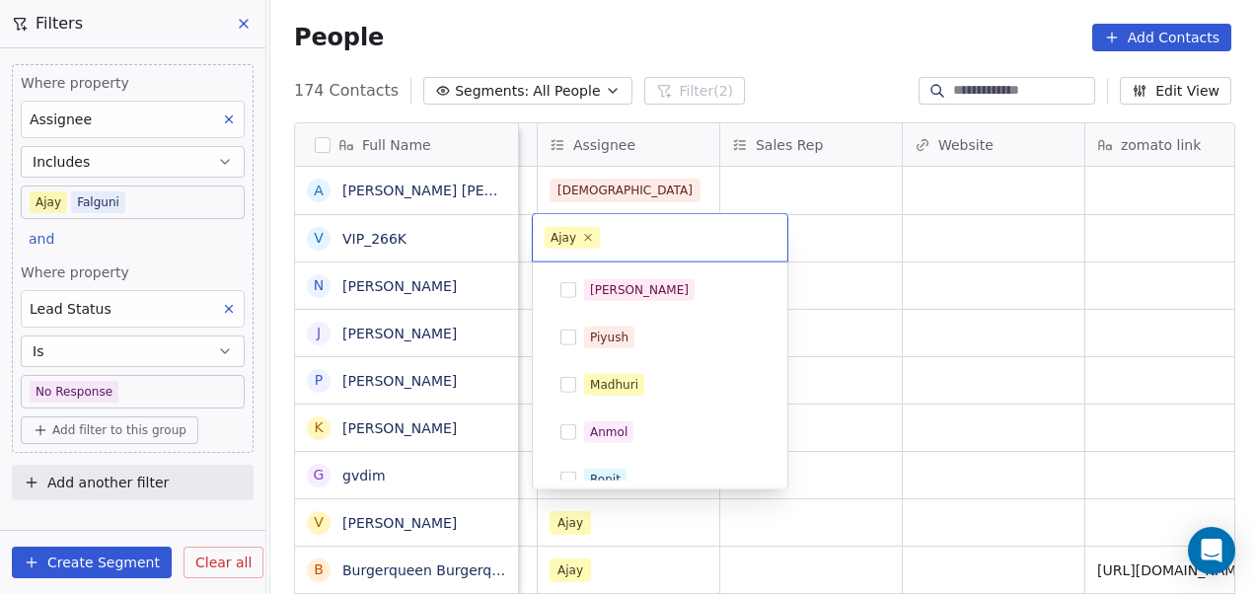
scroll to position [256, 0]
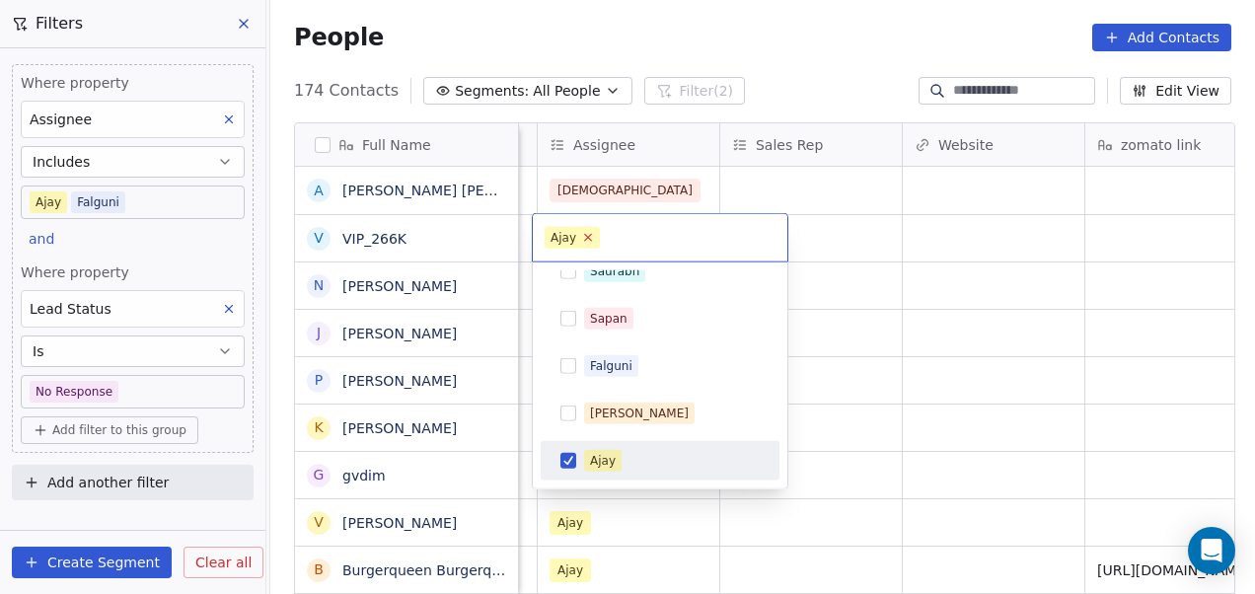
click at [590, 241] on icon at bounding box center [588, 237] width 13 height 13
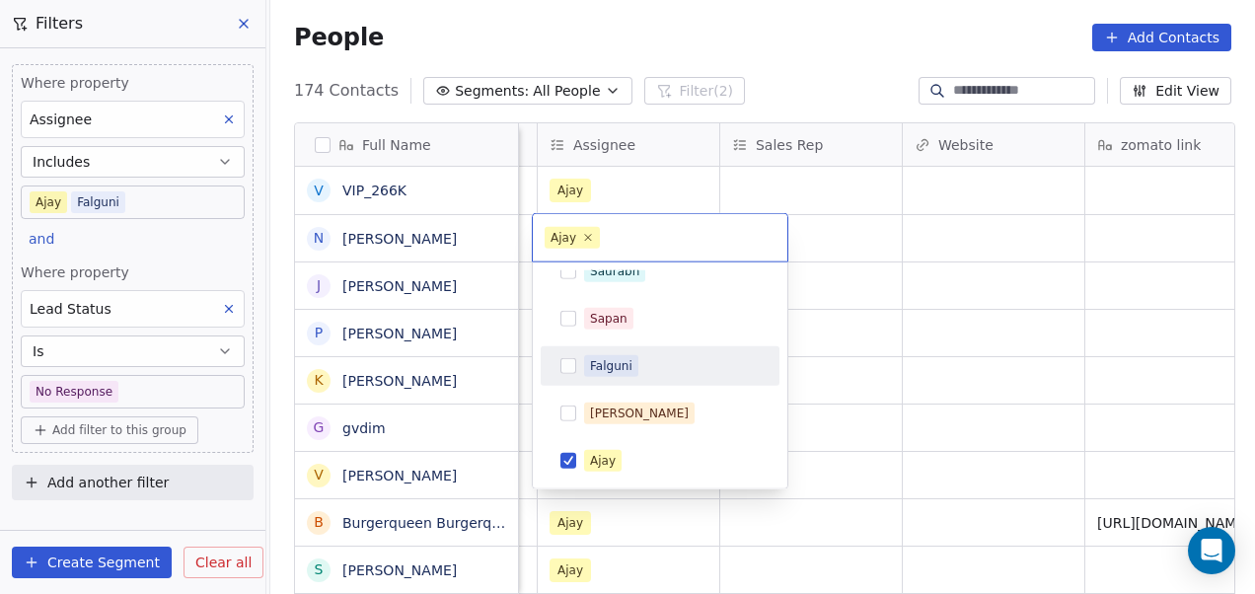
scroll to position [445, 0]
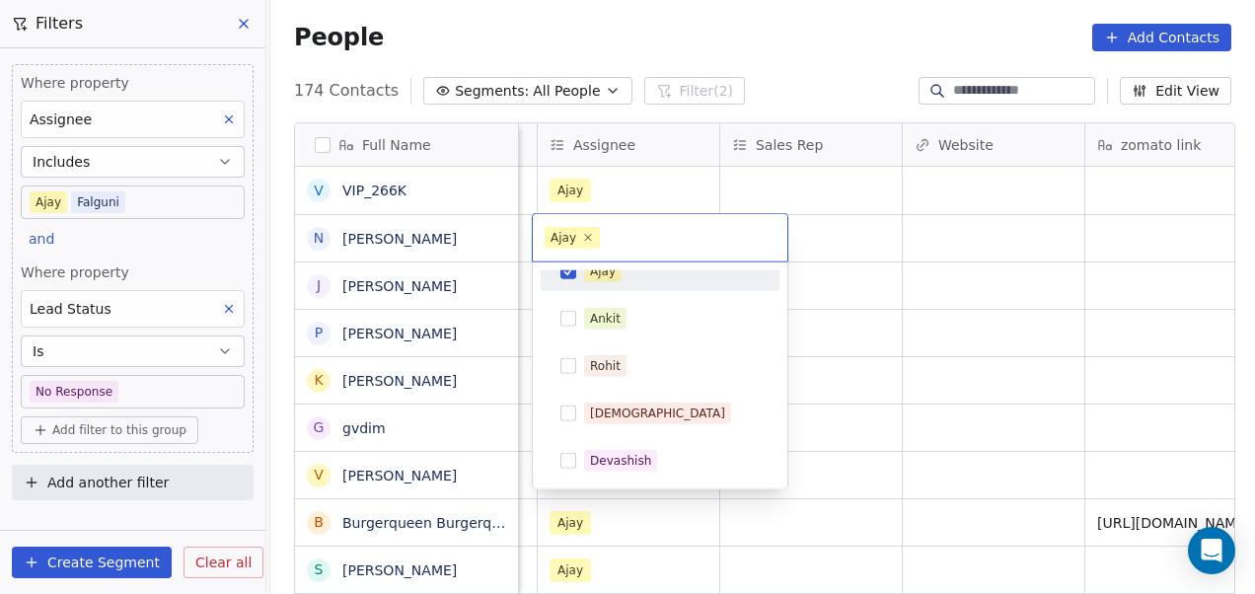
click at [643, 273] on div "Ajay" at bounding box center [672, 271] width 176 height 22
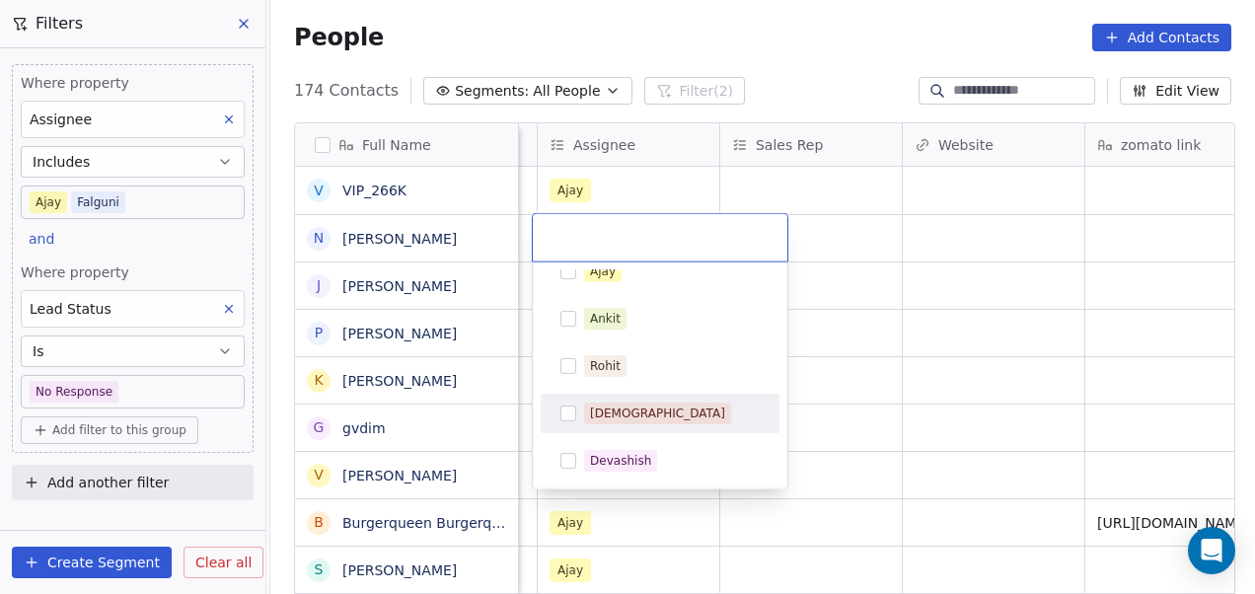
click at [636, 419] on div "[DEMOGRAPHIC_DATA]" at bounding box center [672, 414] width 176 height 22
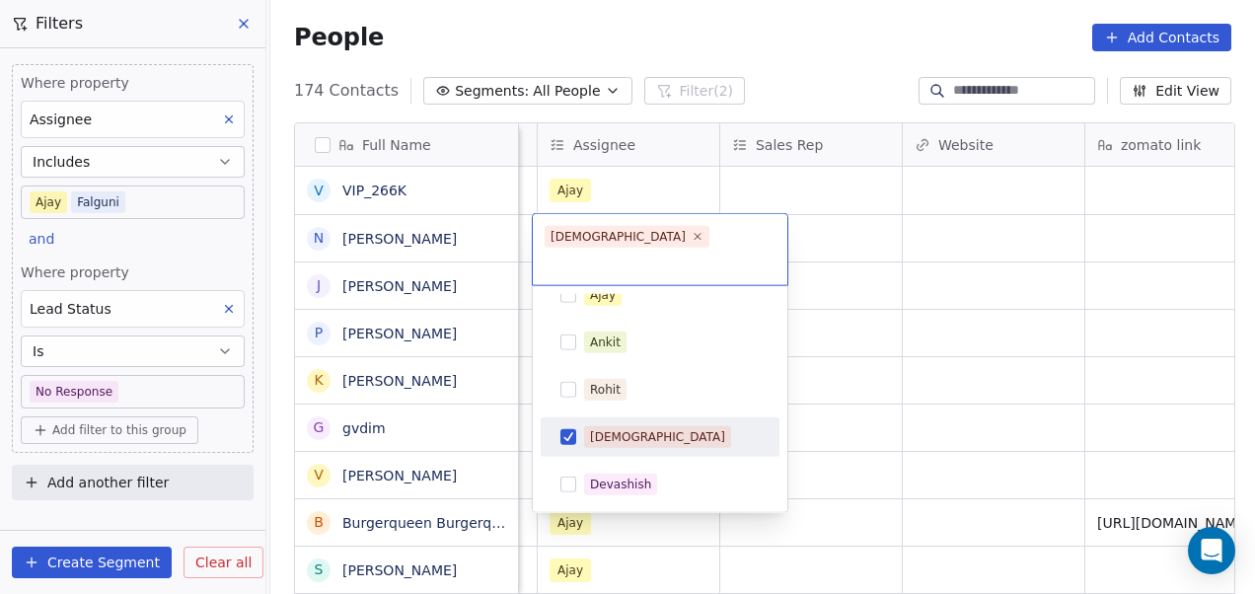
click at [856, 320] on html "On2Cook India Pvt. Ltd. Contacts People Marketing Workflows Campaigns Metrics &…" at bounding box center [627, 297] width 1255 height 594
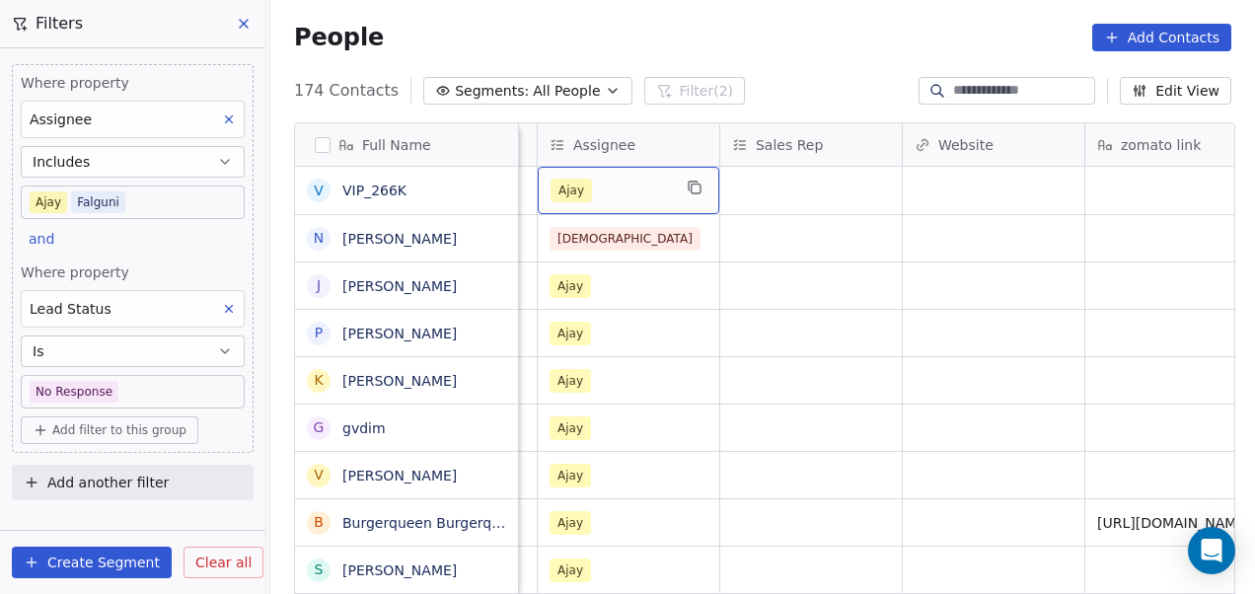
click at [628, 193] on div "Ajay" at bounding box center [611, 191] width 120 height 24
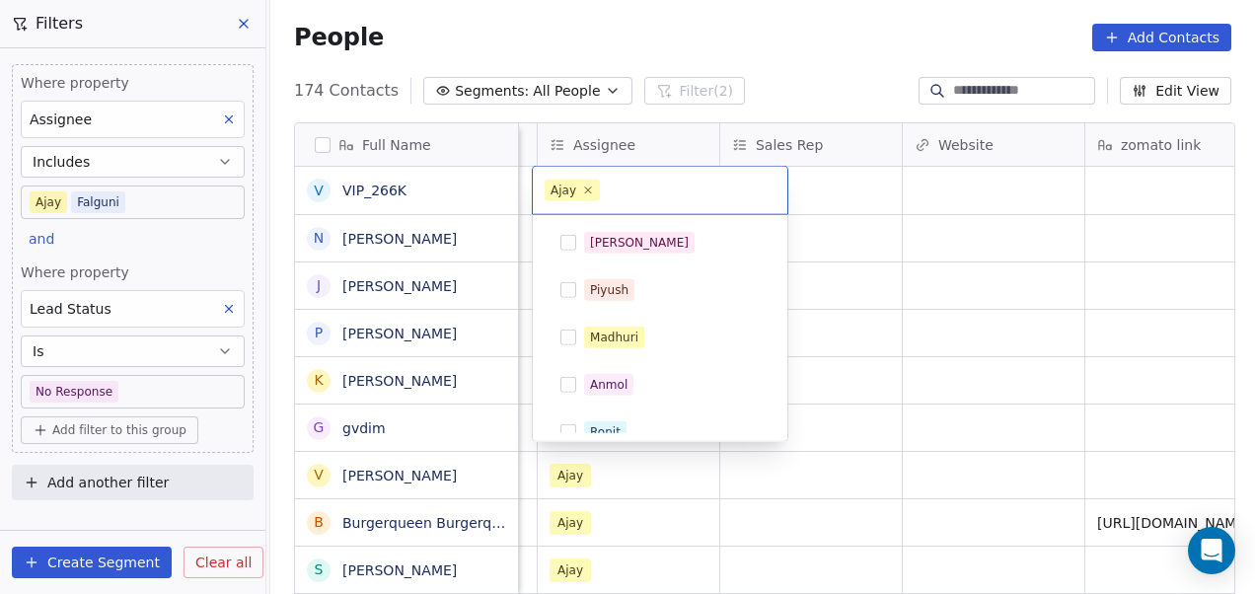
scroll to position [256, 0]
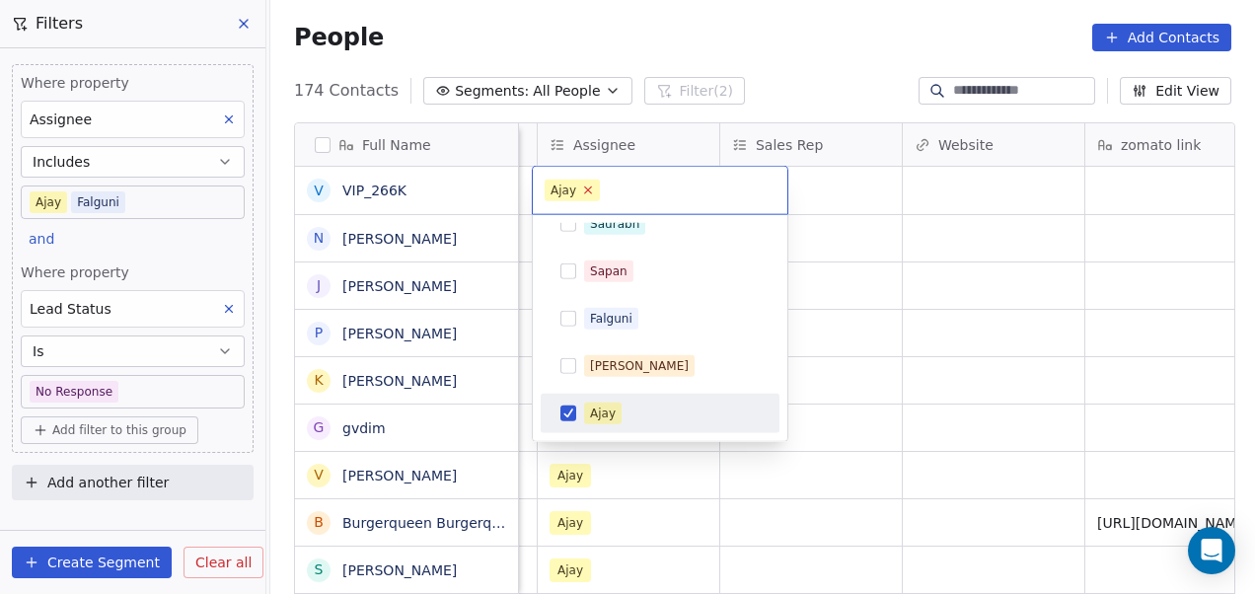
click at [588, 190] on icon at bounding box center [588, 190] width 13 height 13
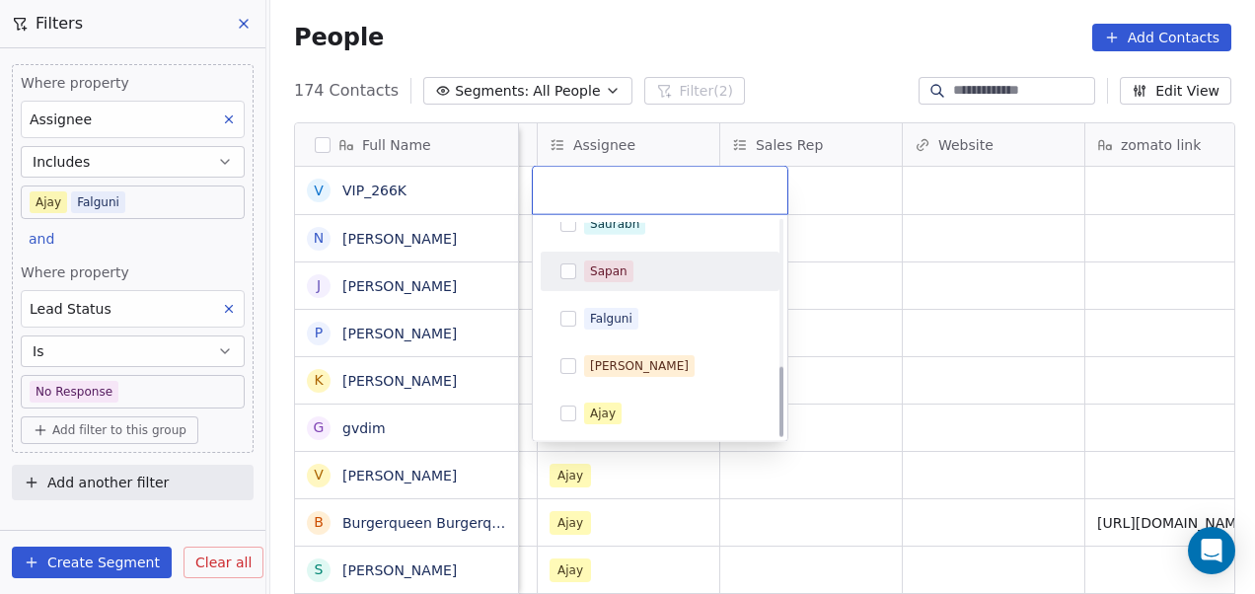
scroll to position [445, 0]
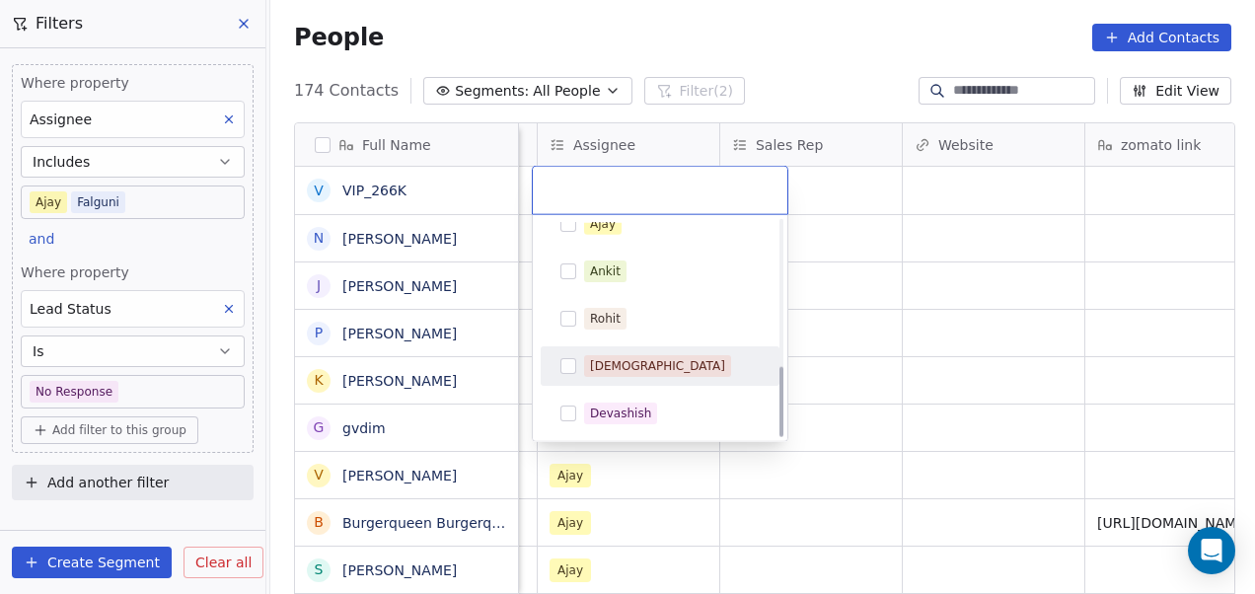
click at [653, 362] on div "[DEMOGRAPHIC_DATA]" at bounding box center [672, 366] width 176 height 22
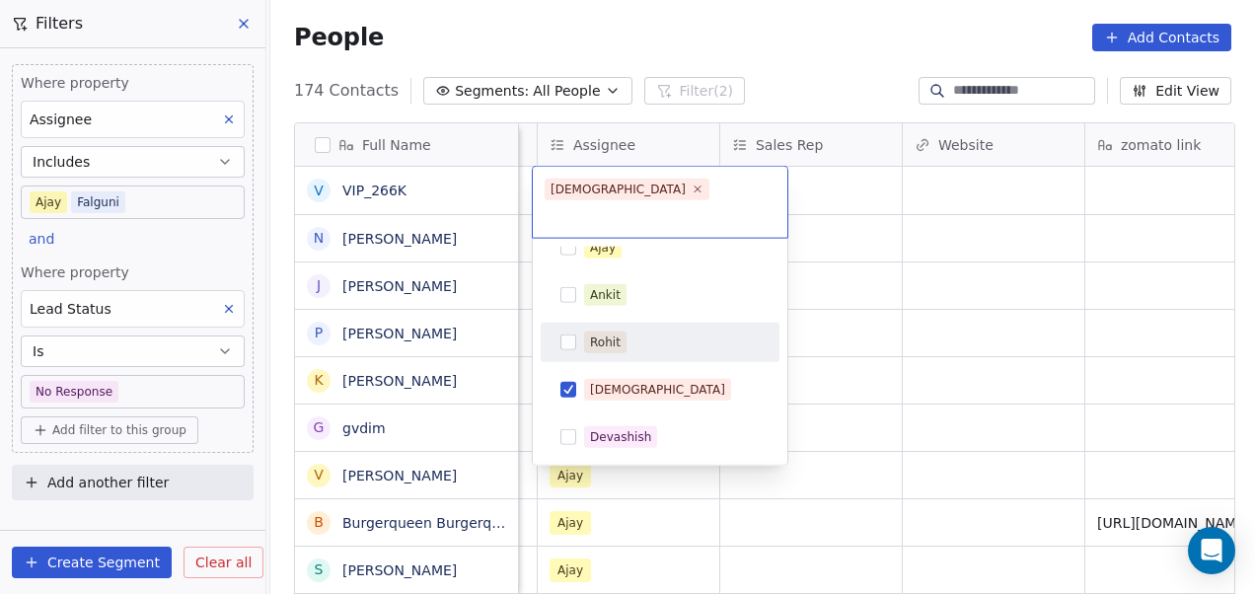
click at [874, 286] on html "On2Cook India Pvt. Ltd. Contacts People Marketing Workflows Campaigns Metrics &…" at bounding box center [627, 297] width 1255 height 594
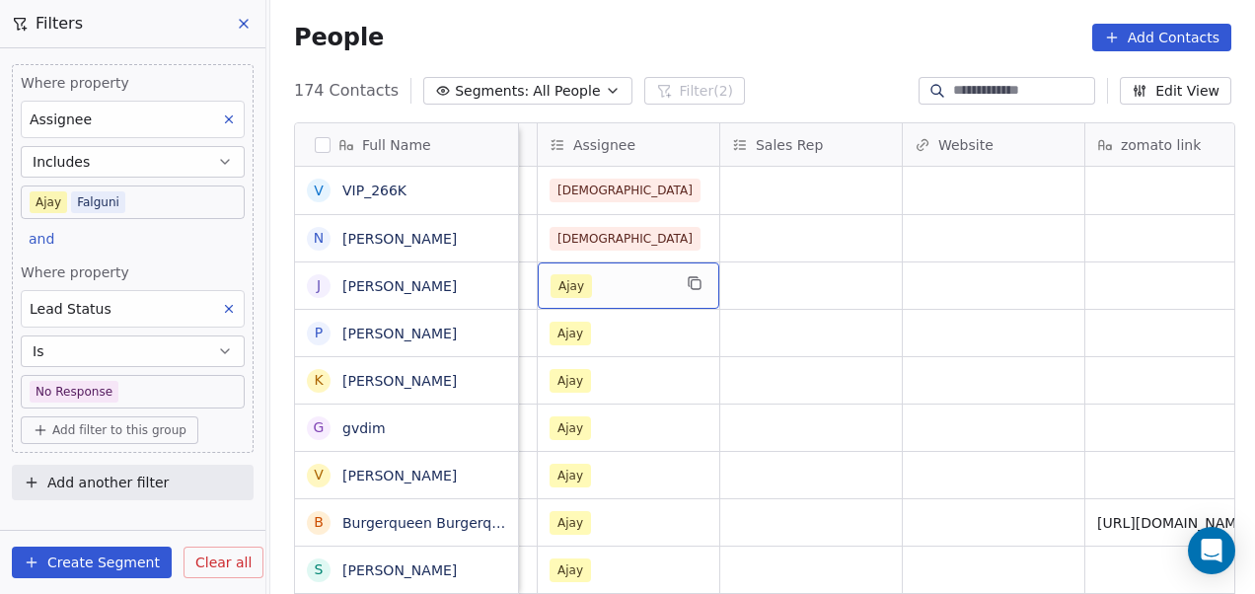
click at [629, 283] on div "Ajay" at bounding box center [611, 286] width 120 height 24
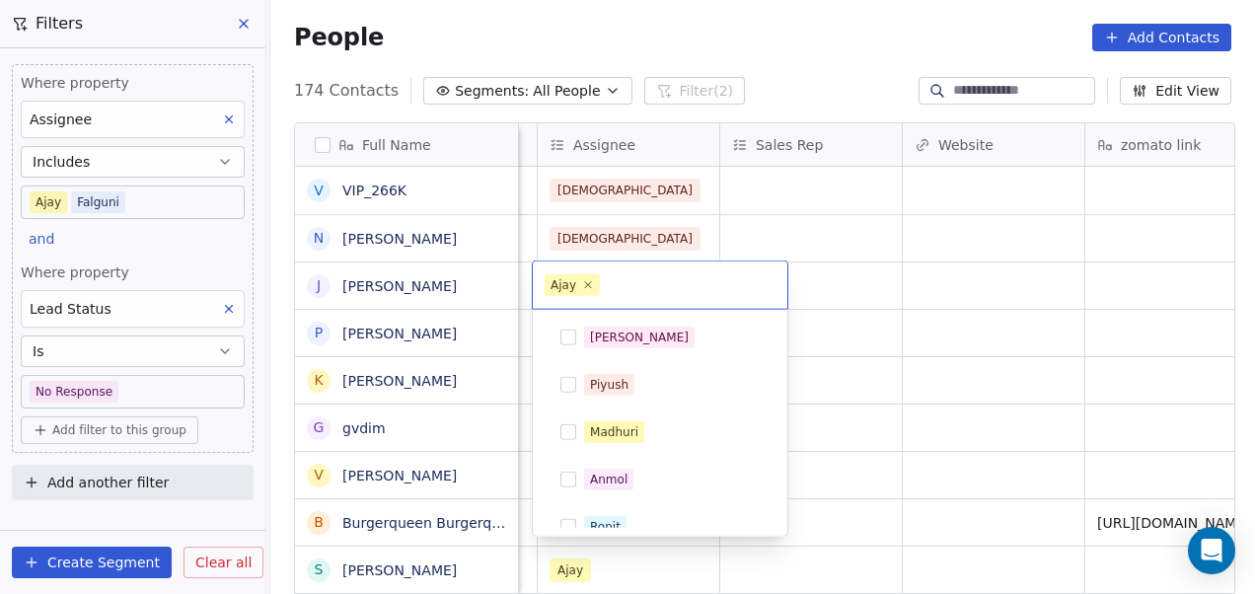
scroll to position [256, 0]
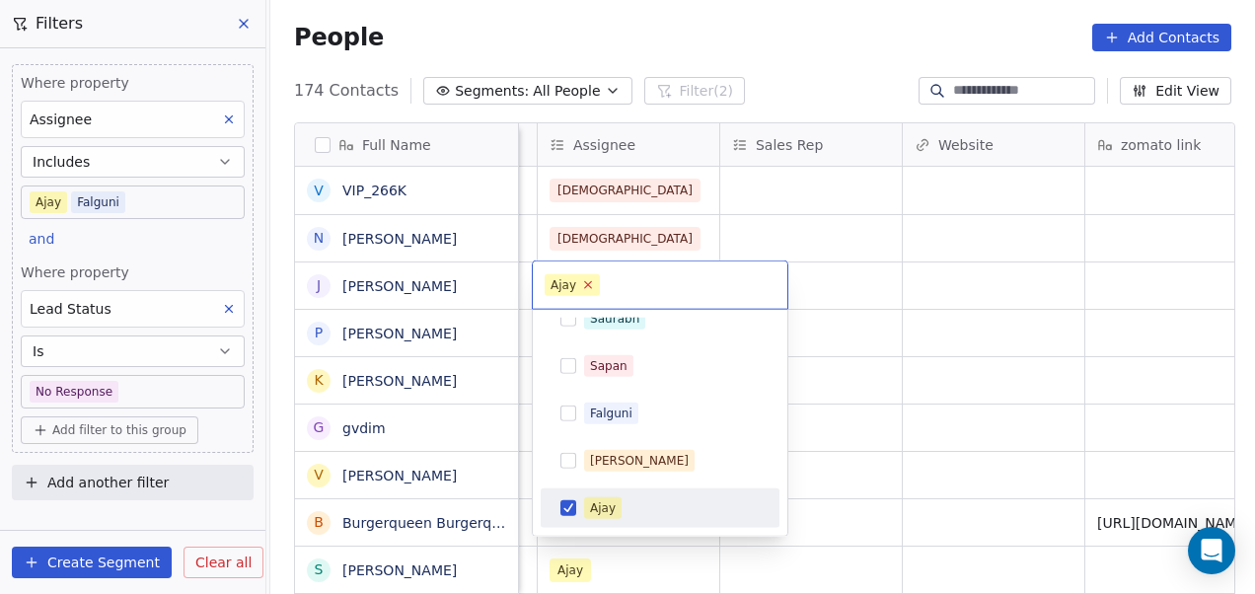
click at [589, 284] on icon at bounding box center [588, 284] width 13 height 13
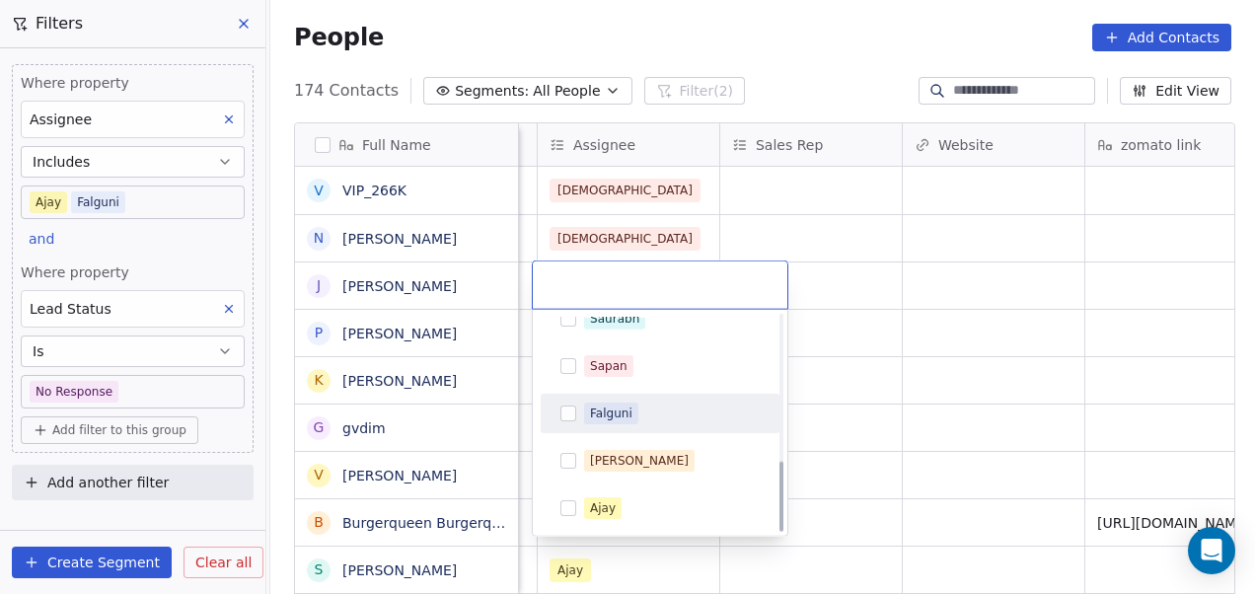
scroll to position [445, 0]
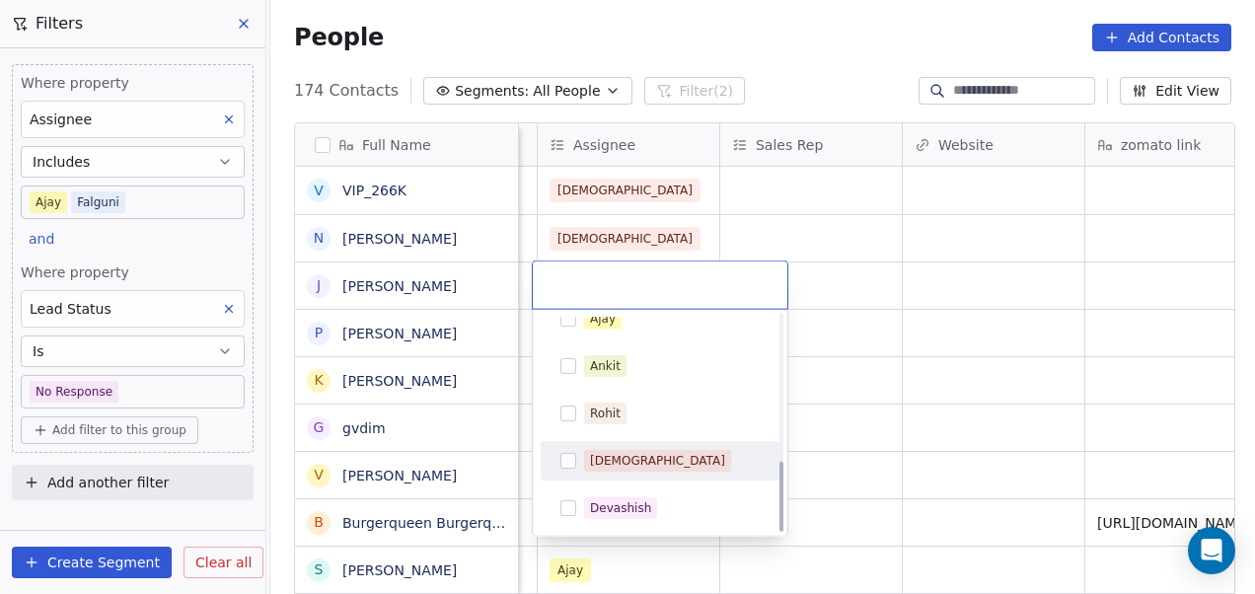
click at [655, 452] on div "[DEMOGRAPHIC_DATA]" at bounding box center [672, 461] width 176 height 22
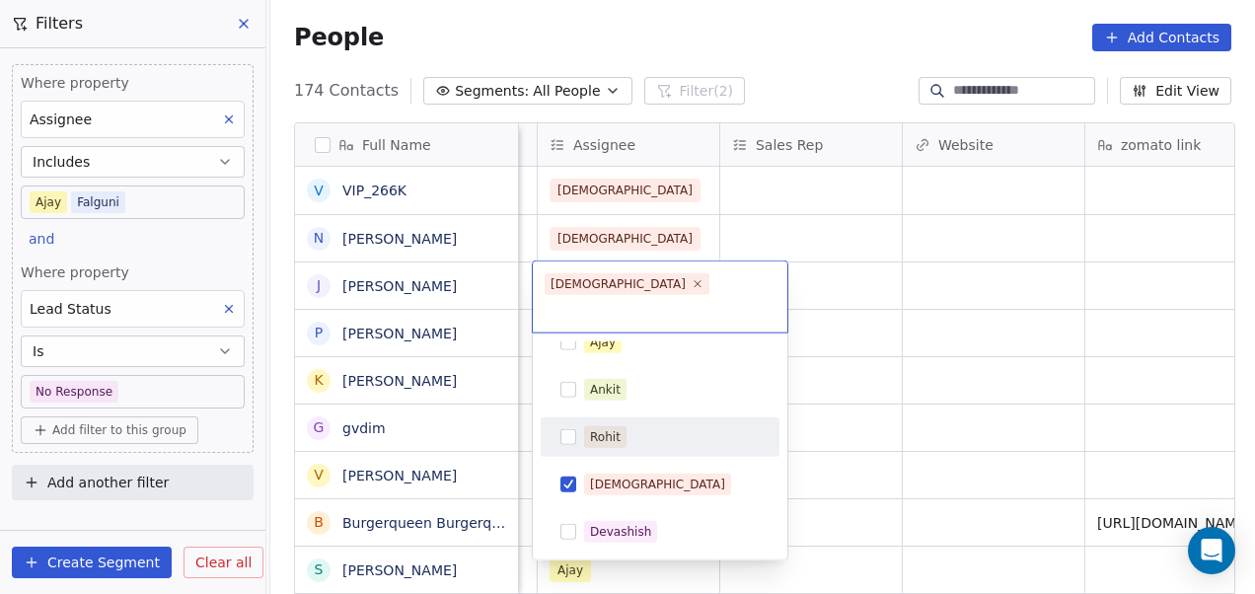
click at [862, 339] on html "On2Cook India Pvt. Ltd. Contacts People Marketing Workflows Campaigns Metrics &…" at bounding box center [627, 297] width 1255 height 594
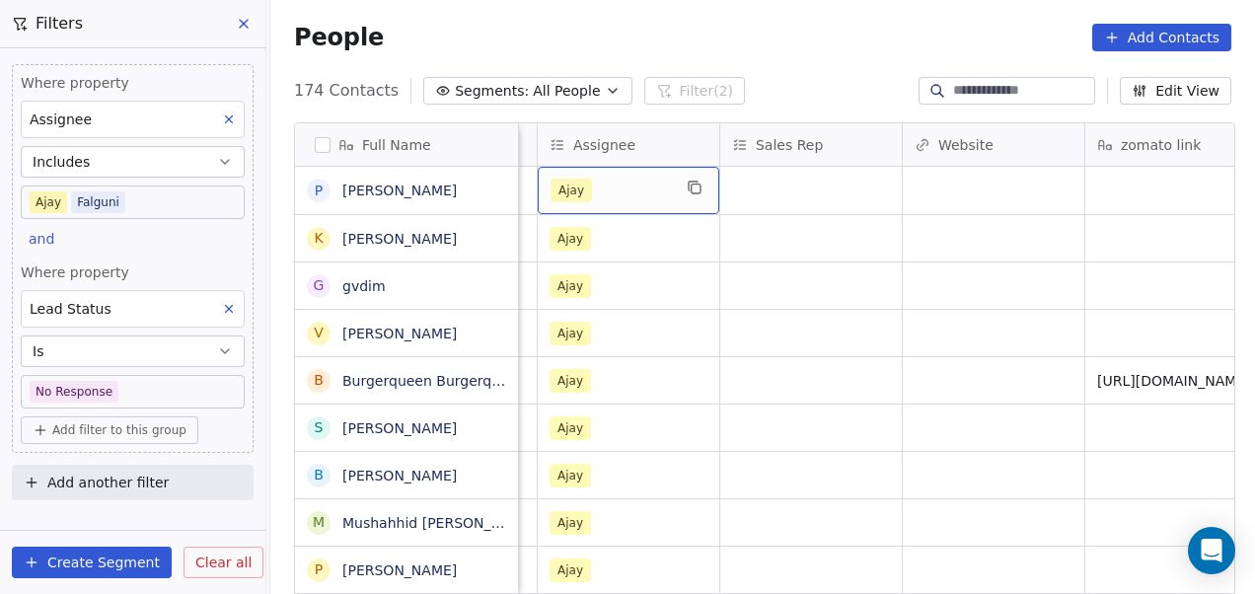
click at [638, 199] on div "Ajay" at bounding box center [611, 191] width 120 height 24
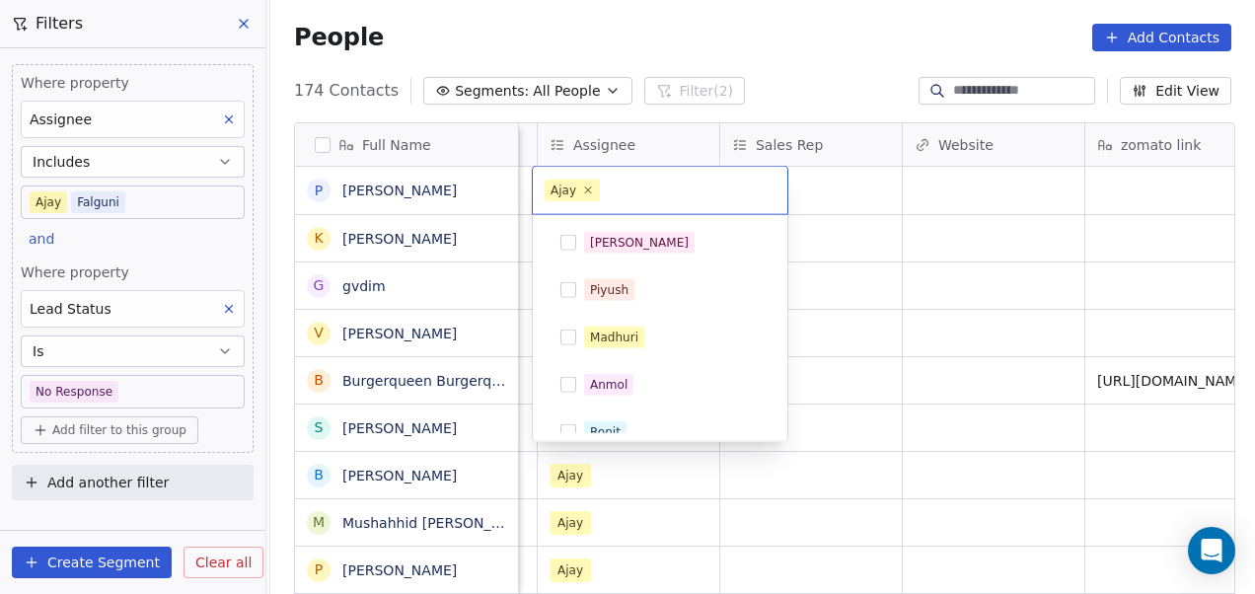
scroll to position [256, 0]
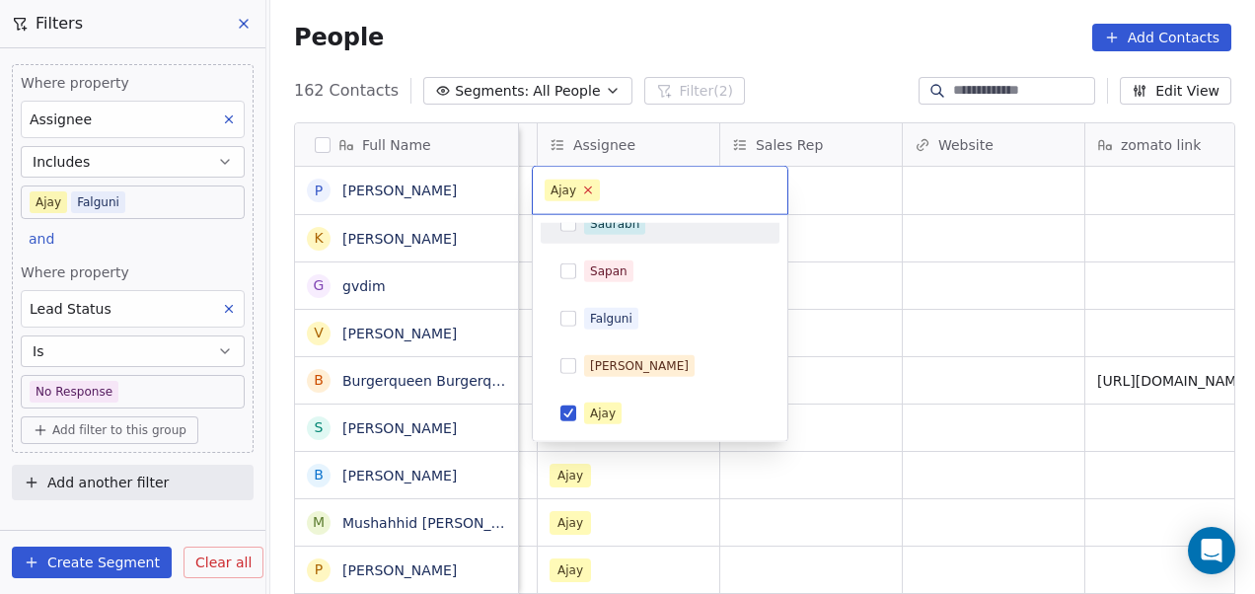
click at [586, 189] on icon at bounding box center [588, 189] width 7 height 7
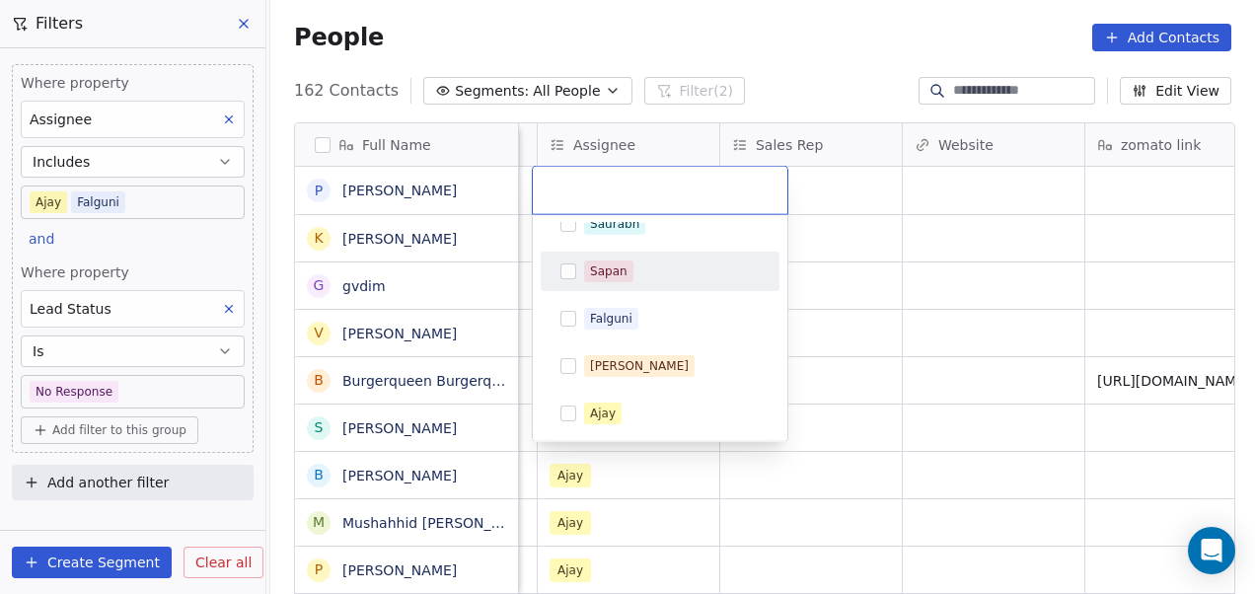
scroll to position [445, 0]
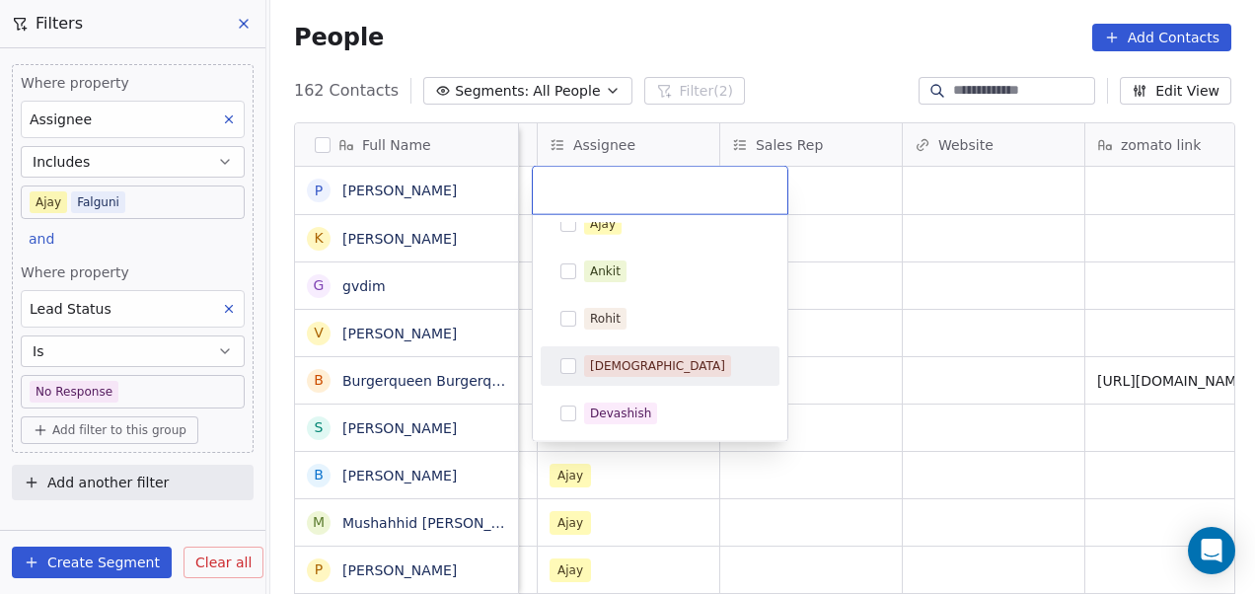
click at [669, 357] on div "[DEMOGRAPHIC_DATA]" at bounding box center [672, 366] width 176 height 22
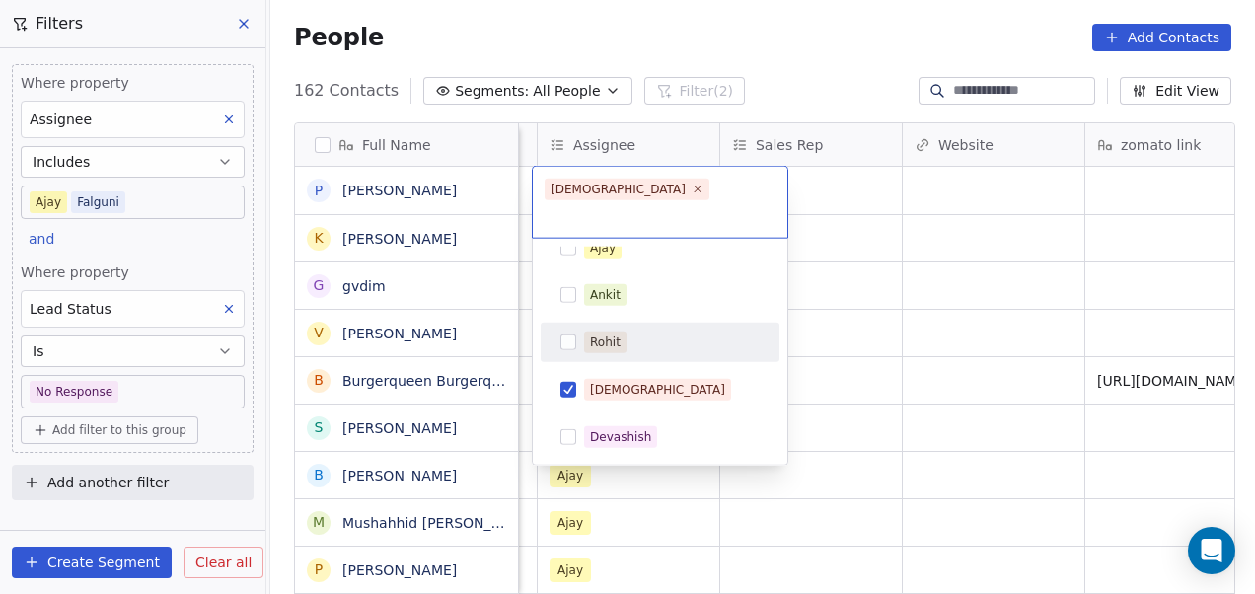
click at [861, 284] on html "On2Cook India Pvt. Ltd. Contacts People Marketing Workflows Campaigns Metrics &…" at bounding box center [627, 297] width 1255 height 594
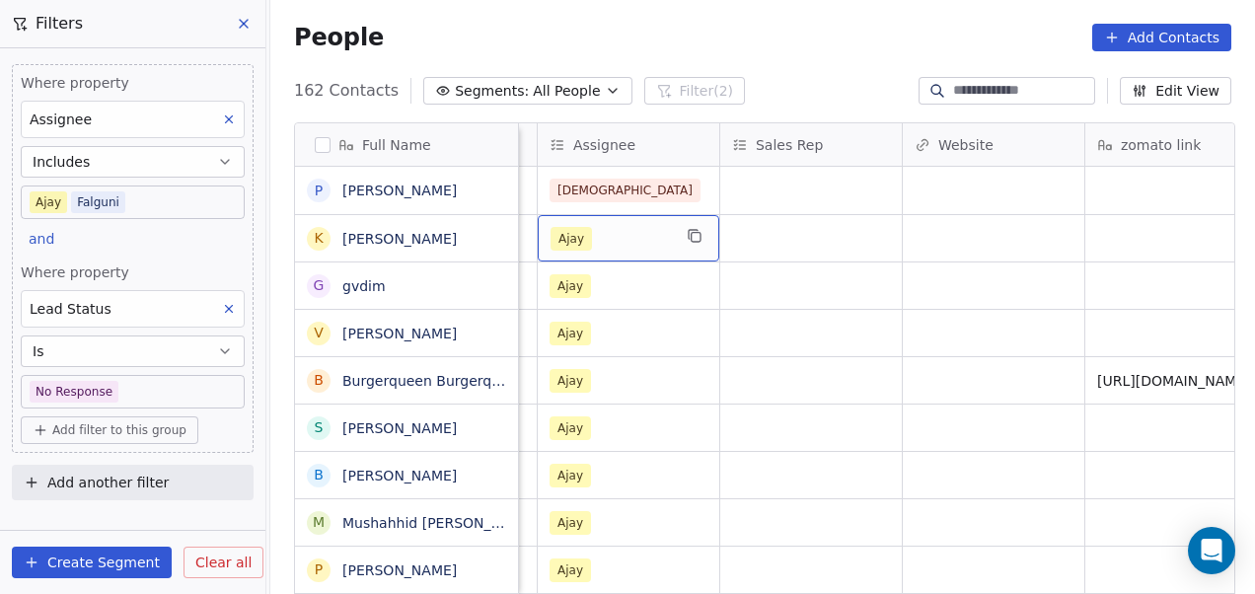
click at [622, 227] on div "Ajay" at bounding box center [611, 239] width 120 height 24
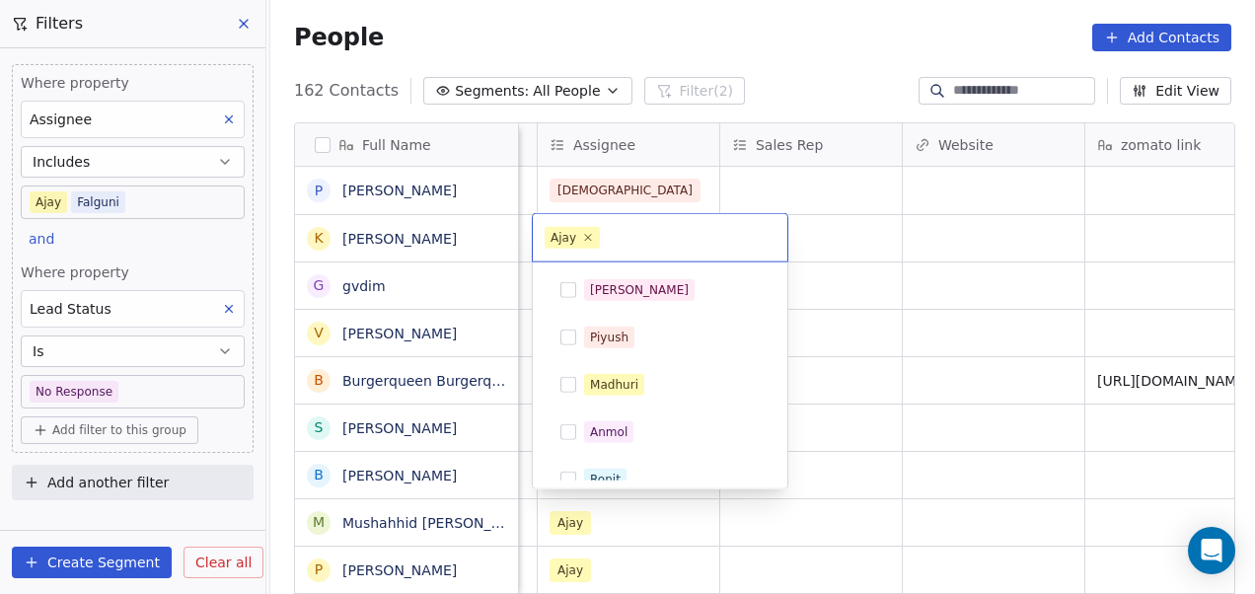
scroll to position [256, 0]
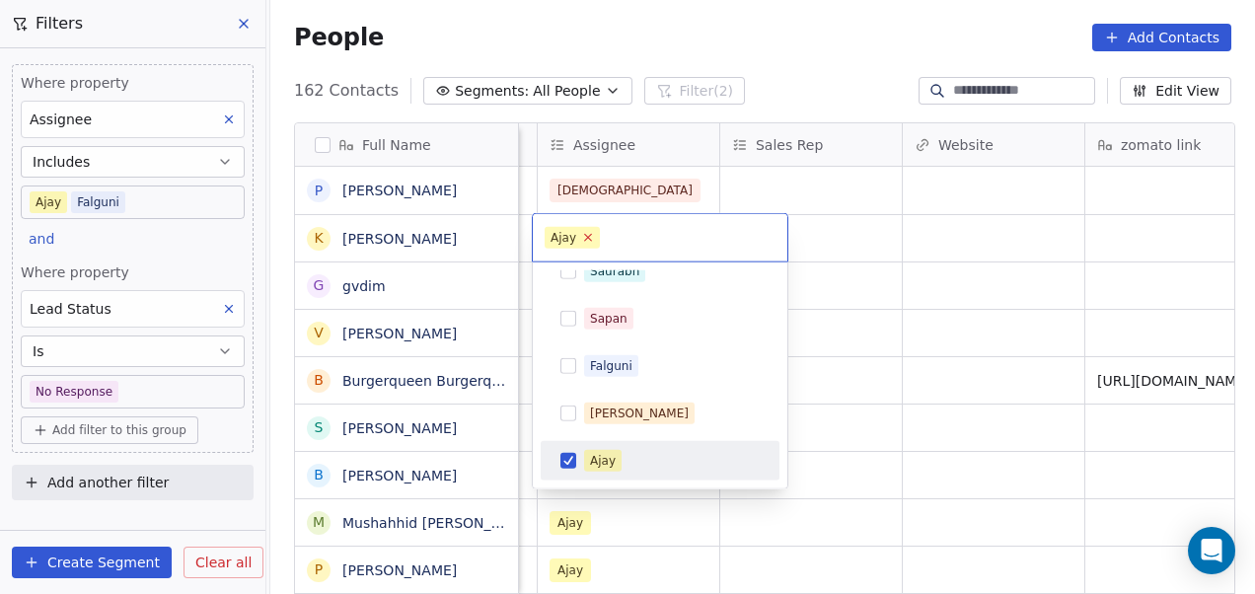
click at [591, 237] on icon at bounding box center [588, 237] width 13 height 13
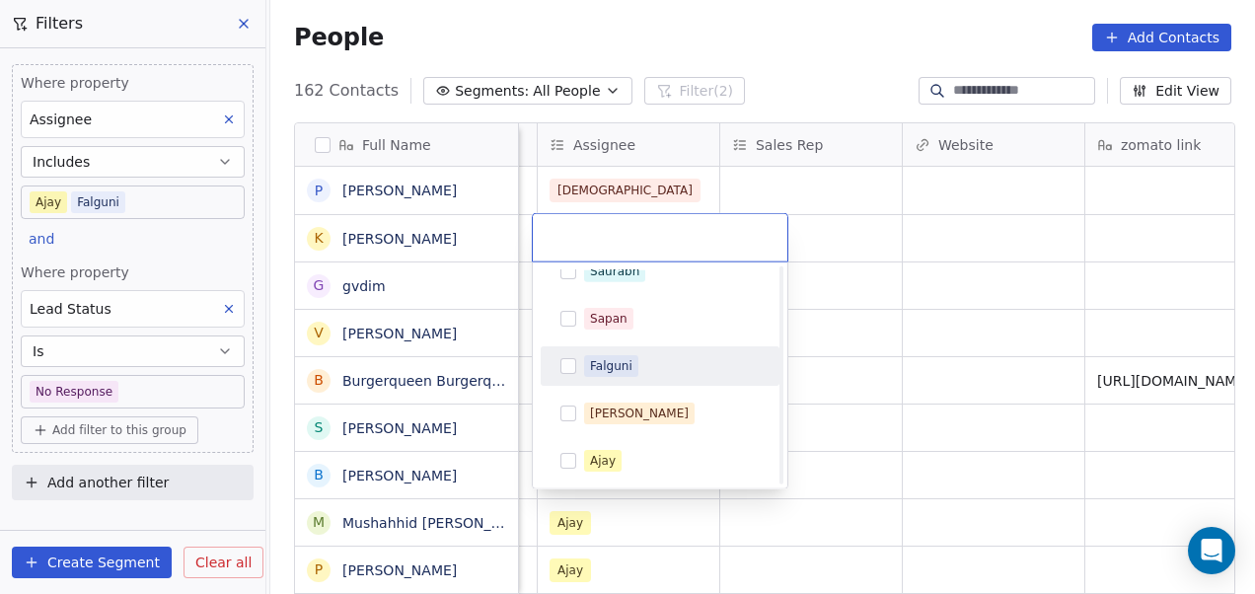
scroll to position [445, 0]
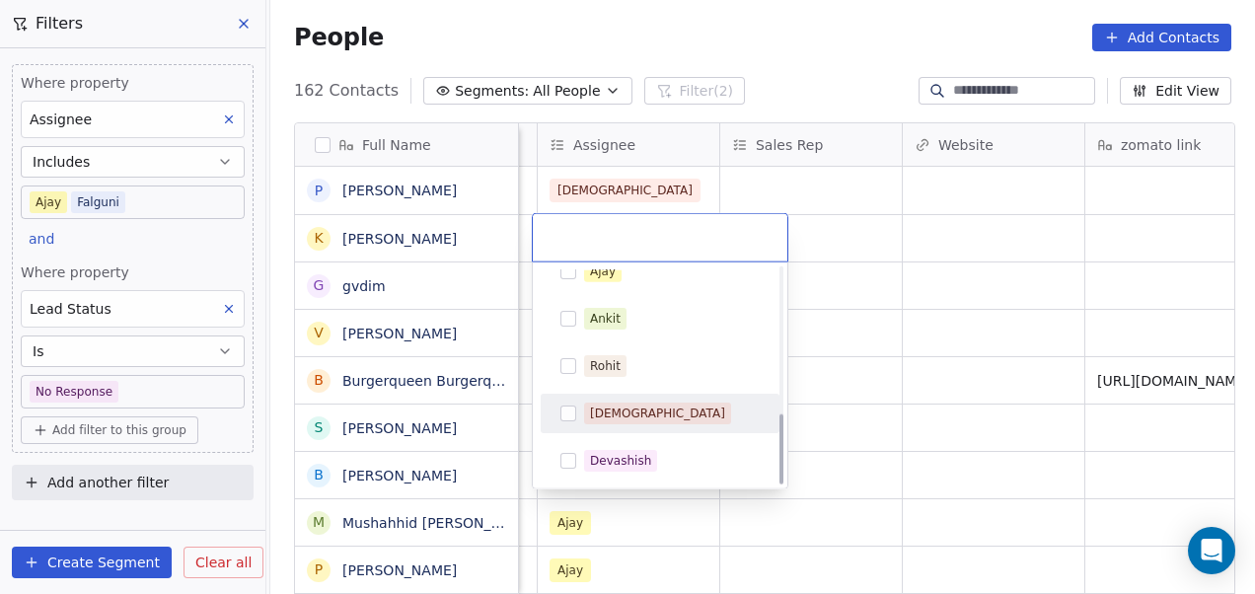
click at [677, 407] on div "[DEMOGRAPHIC_DATA]" at bounding box center [672, 414] width 176 height 22
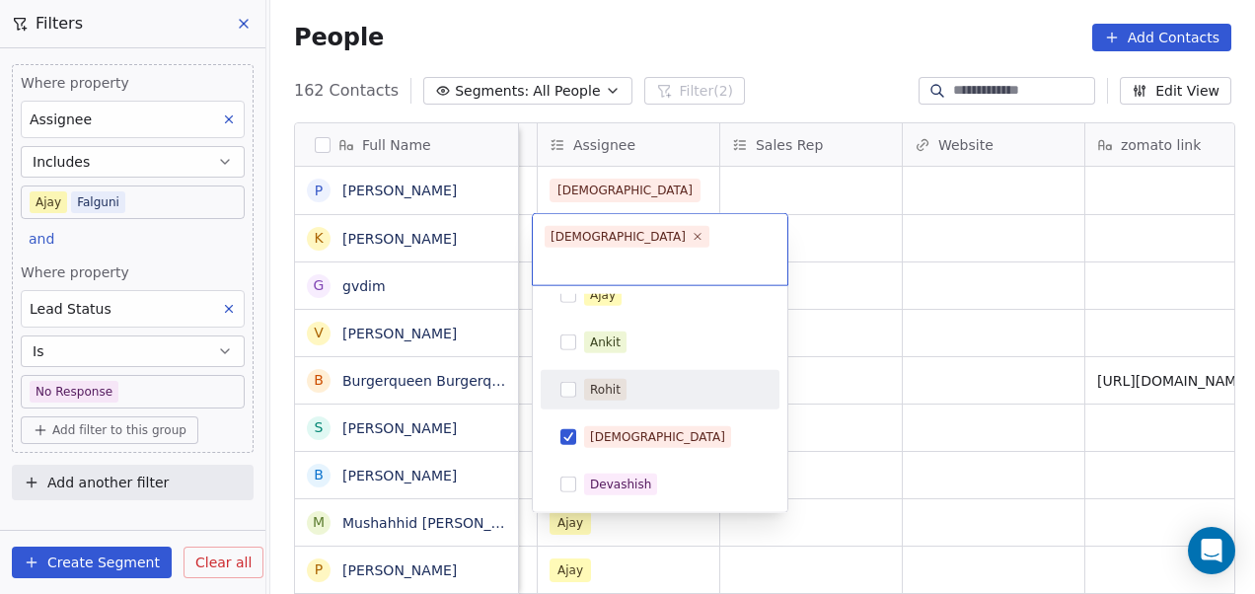
click at [861, 294] on html "On2Cook India Pvt. Ltd. Contacts People Marketing Workflows Campaigns Metrics &…" at bounding box center [627, 297] width 1255 height 594
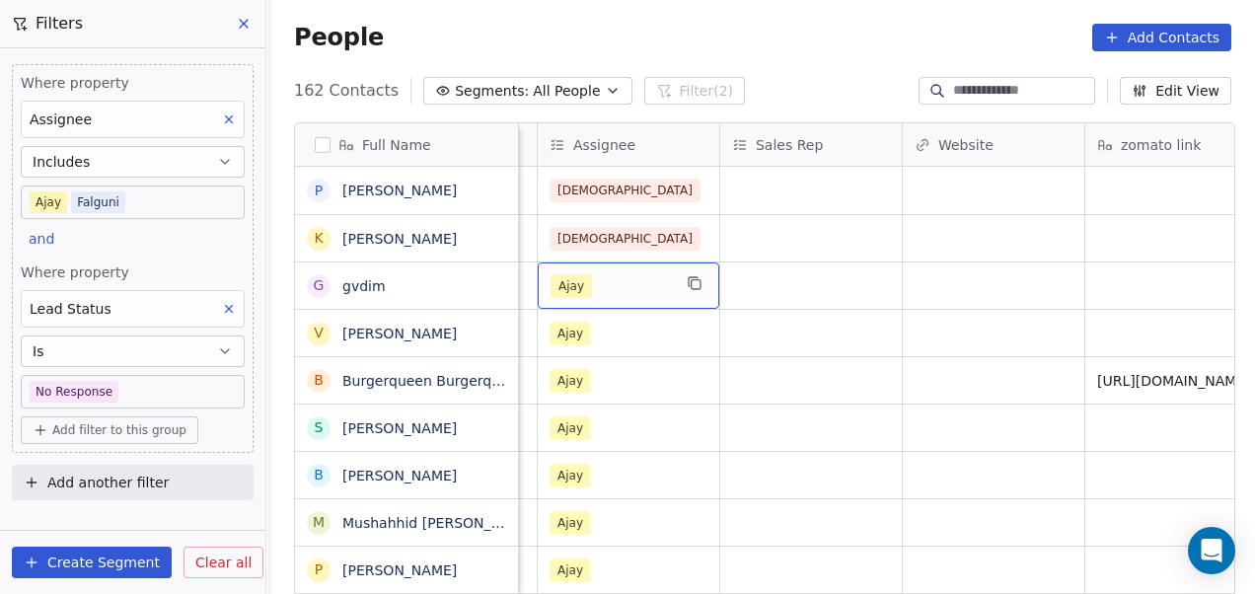
click at [649, 272] on div "Ajay" at bounding box center [629, 285] width 182 height 46
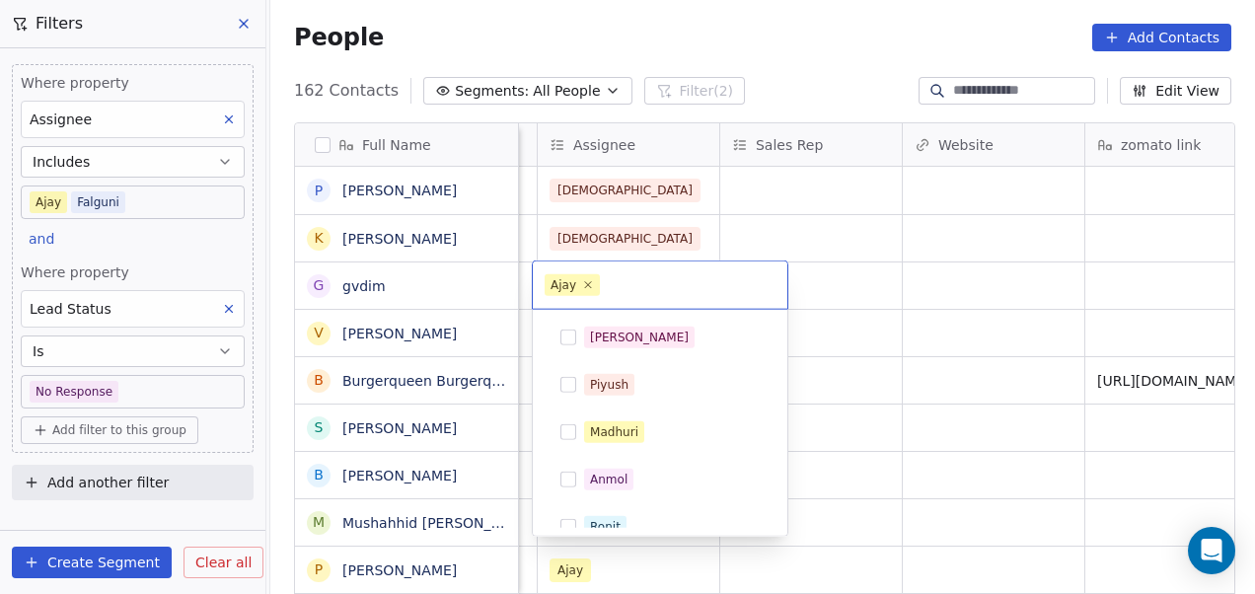
scroll to position [256, 0]
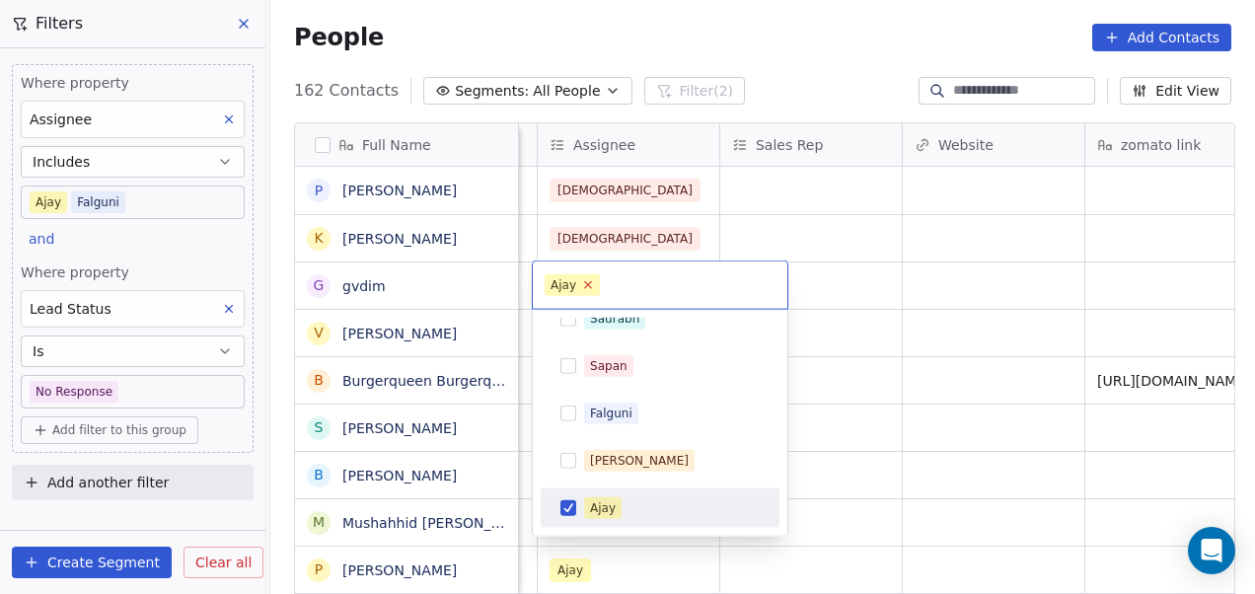
click at [586, 286] on icon at bounding box center [588, 284] width 13 height 13
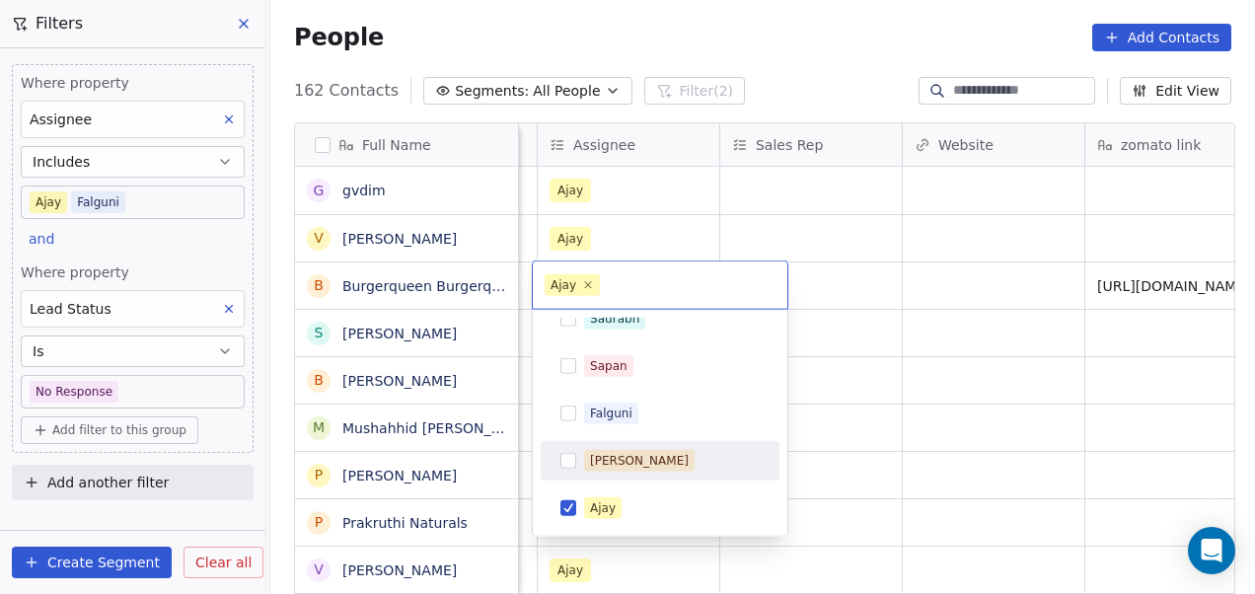
scroll to position [445, 0]
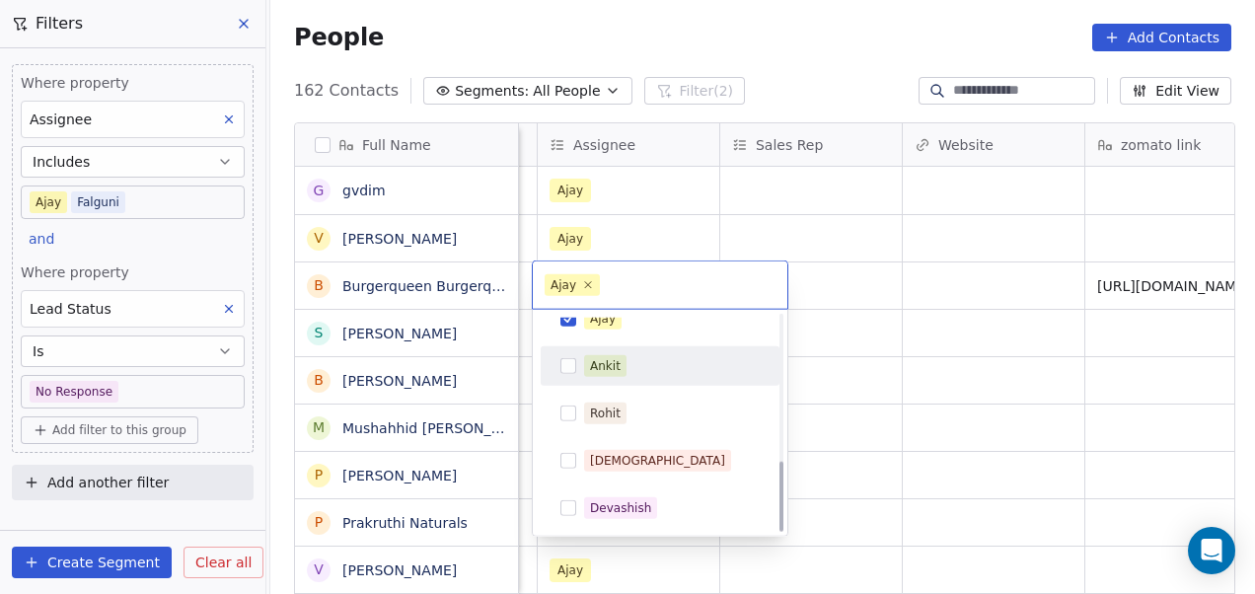
click at [916, 213] on html "On2Cook India Pvt. Ltd. Contacts People Marketing Workflows Campaigns Metrics &…" at bounding box center [627, 297] width 1255 height 594
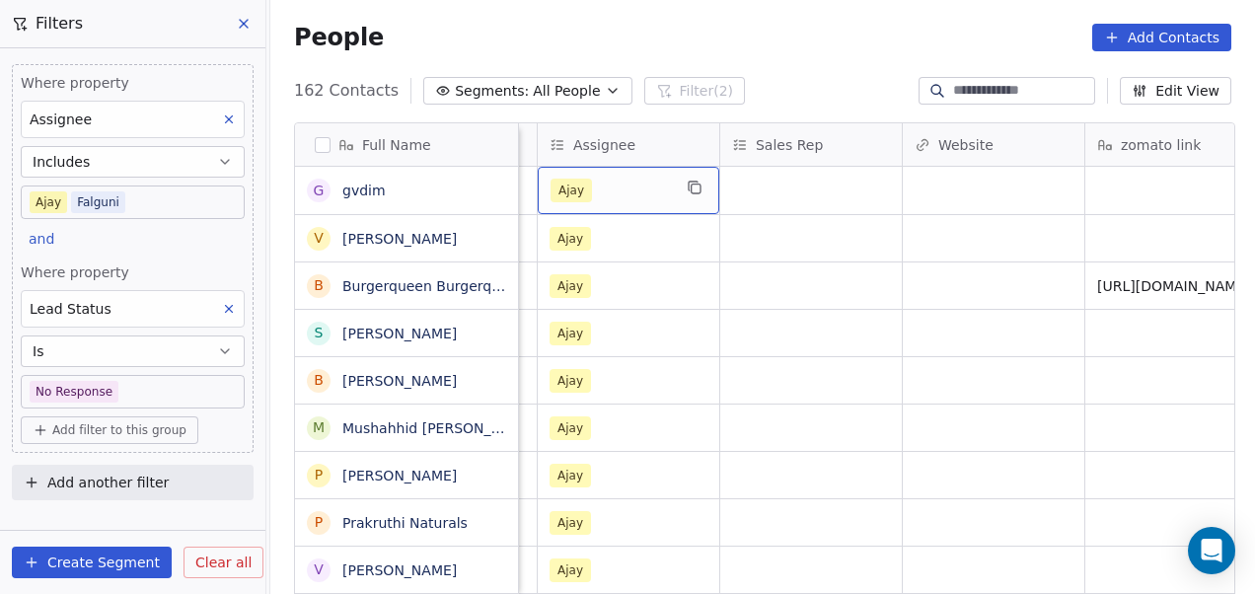
click at [668, 191] on div "Ajay" at bounding box center [629, 190] width 182 height 47
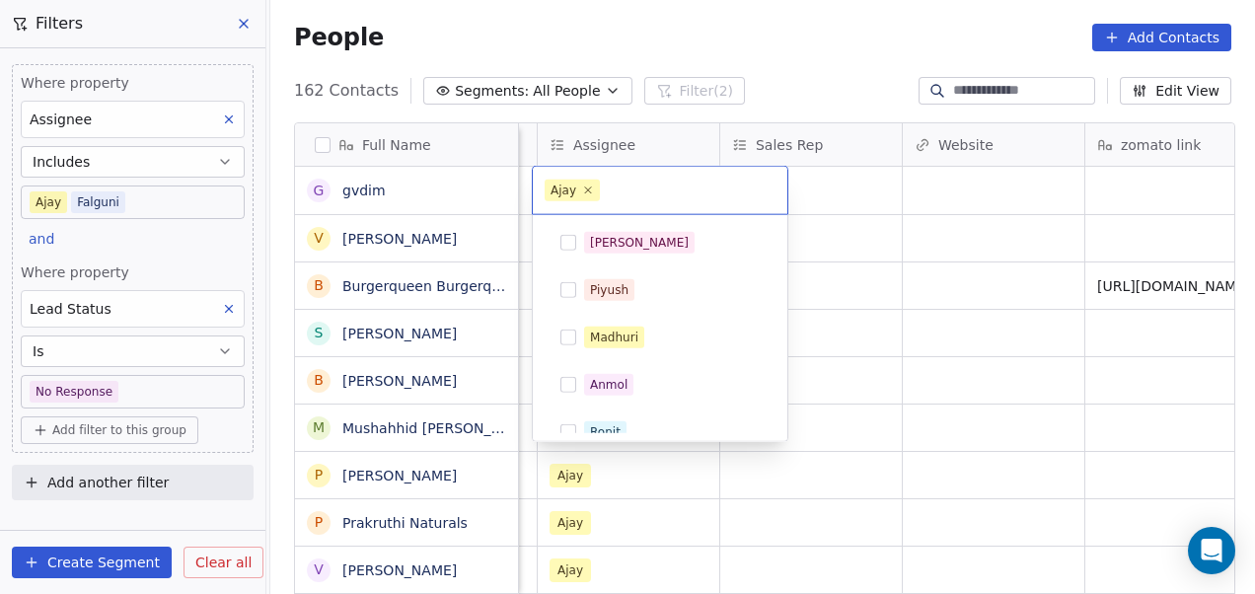
scroll to position [256, 0]
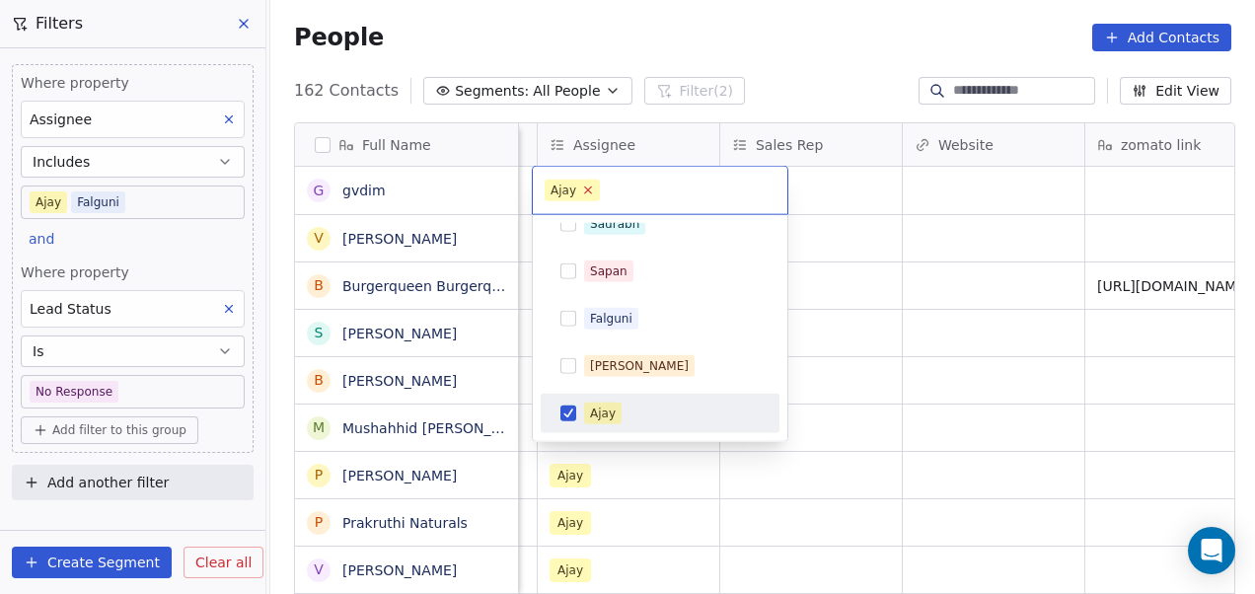
click at [587, 189] on icon at bounding box center [588, 189] width 7 height 7
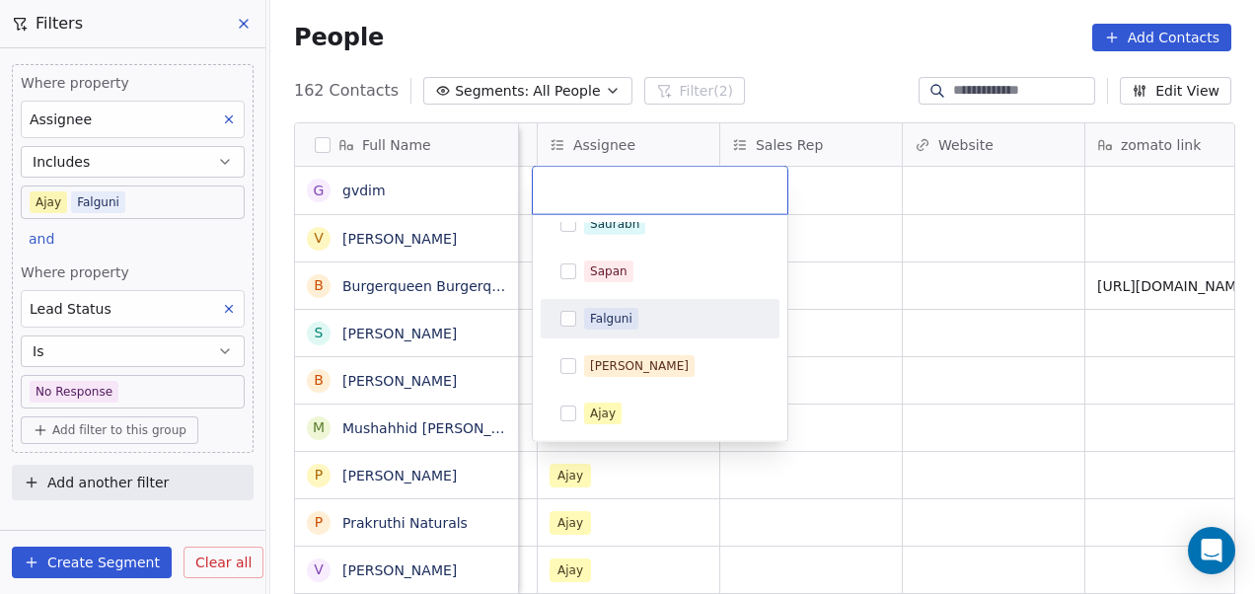
scroll to position [445, 0]
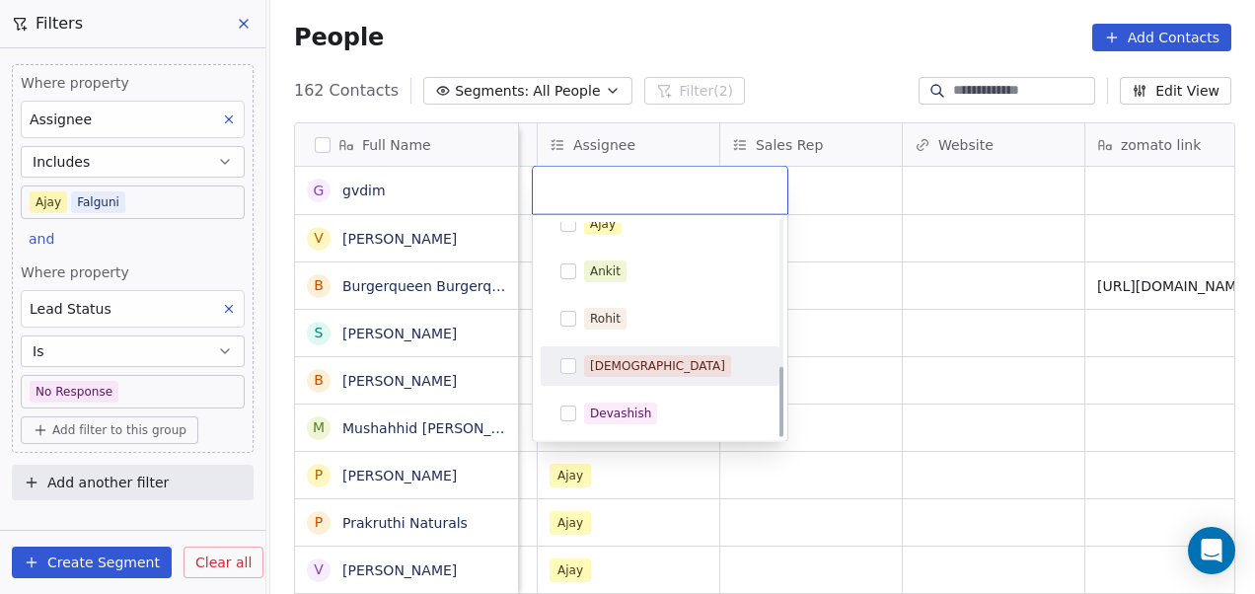
click at [661, 351] on div "[DEMOGRAPHIC_DATA]" at bounding box center [660, 366] width 223 height 32
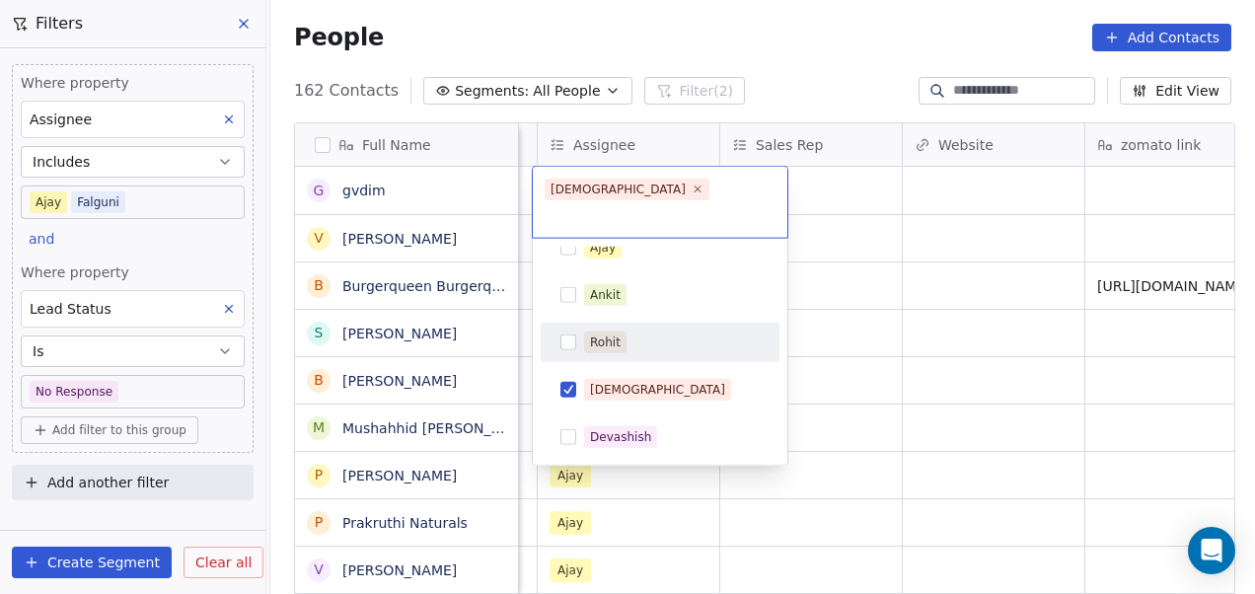
click at [853, 253] on html "On2Cook India Pvt. Ltd. Contacts People Marketing Workflows Campaigns Metrics &…" at bounding box center [627, 297] width 1255 height 594
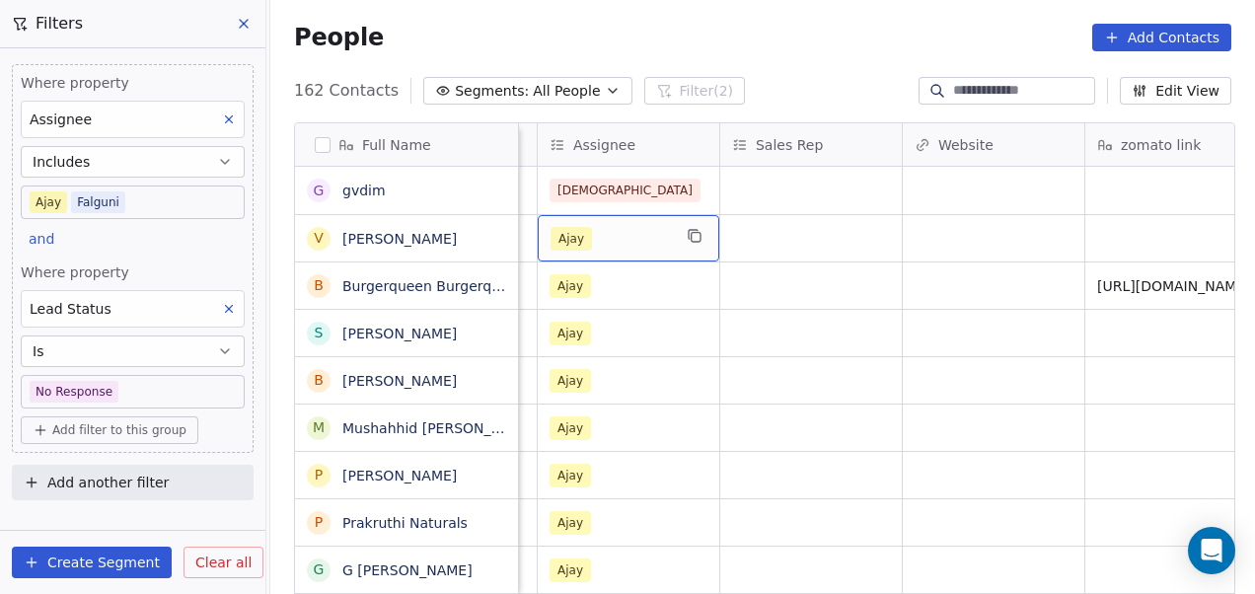
click at [624, 234] on div "Ajay" at bounding box center [611, 239] width 120 height 24
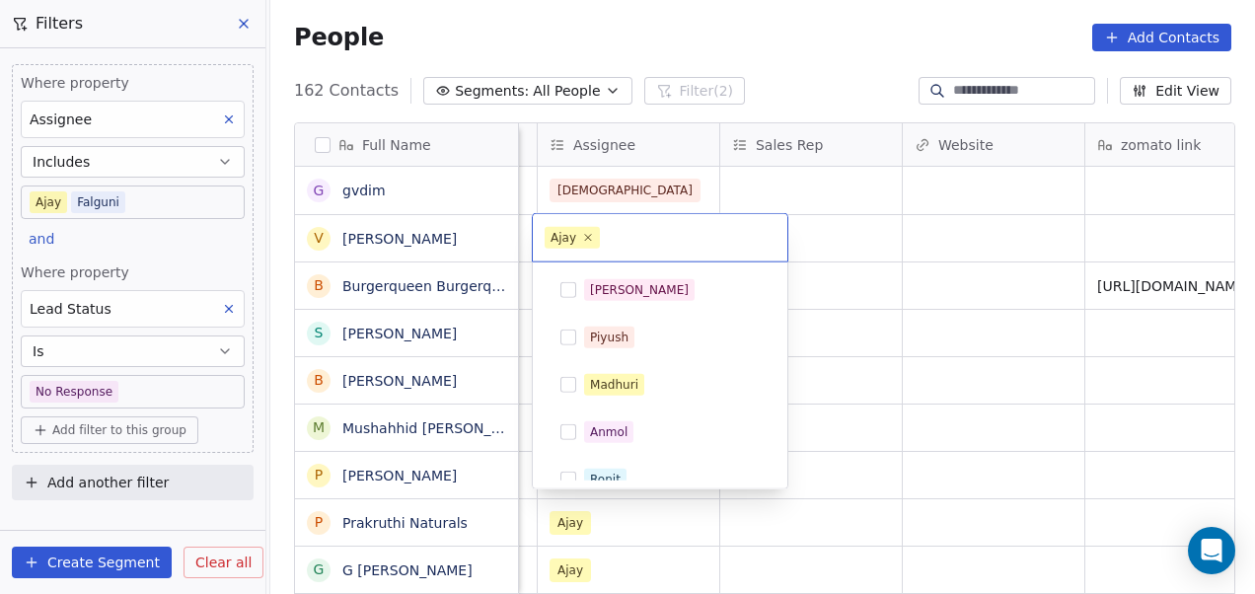
scroll to position [256, 0]
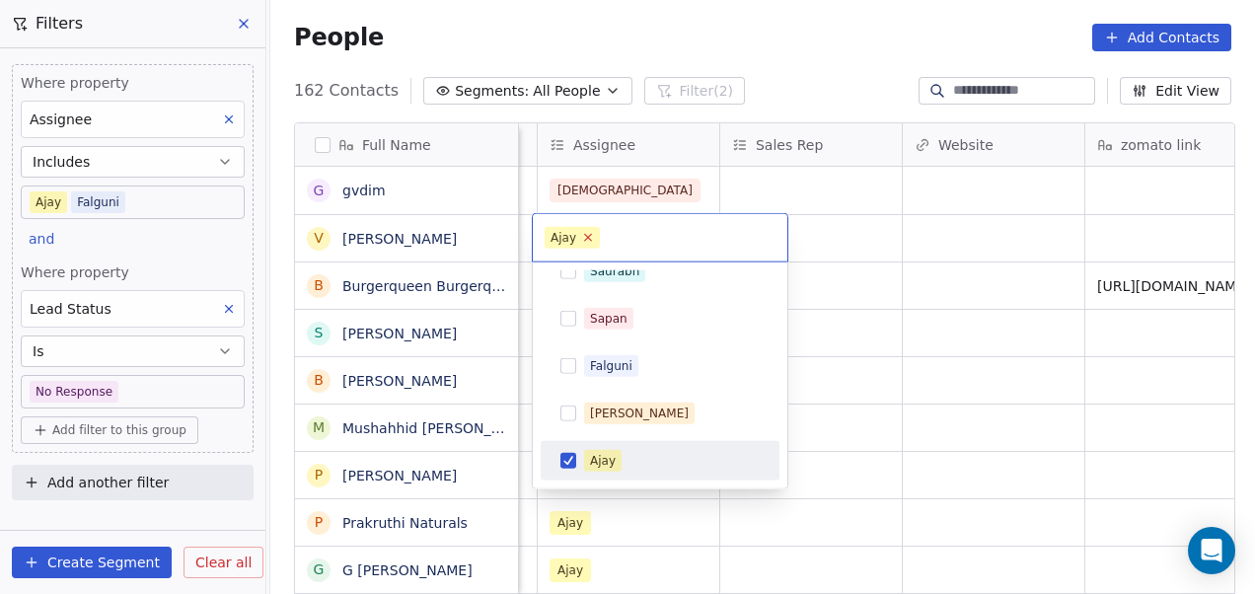
click at [588, 236] on icon at bounding box center [588, 237] width 13 height 13
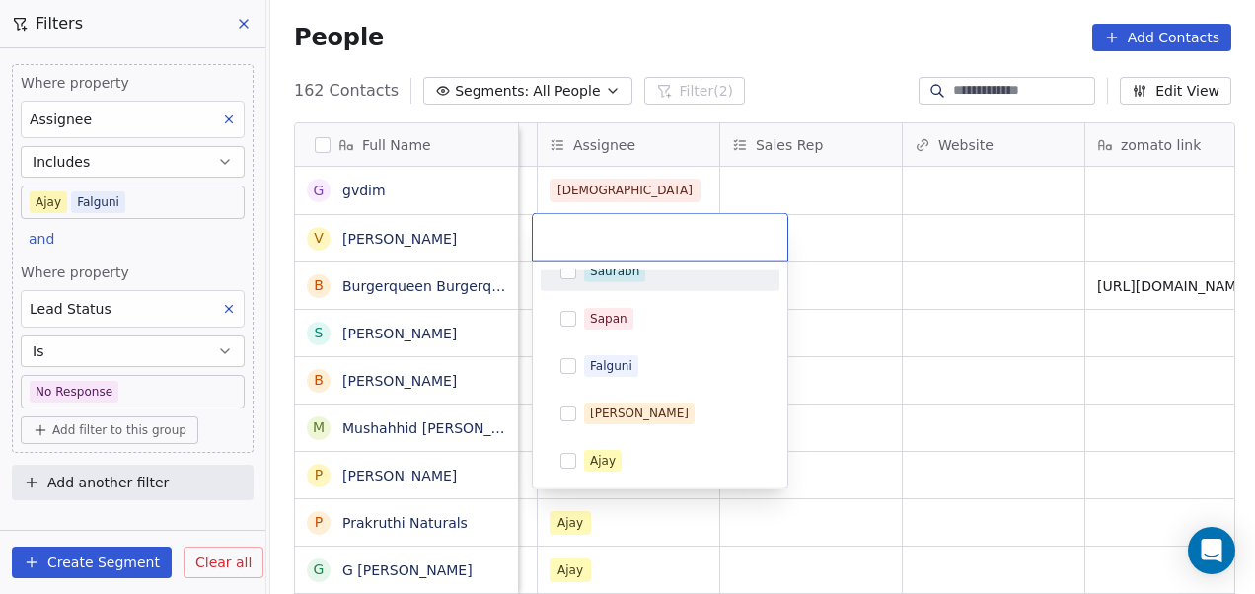
scroll to position [445, 0]
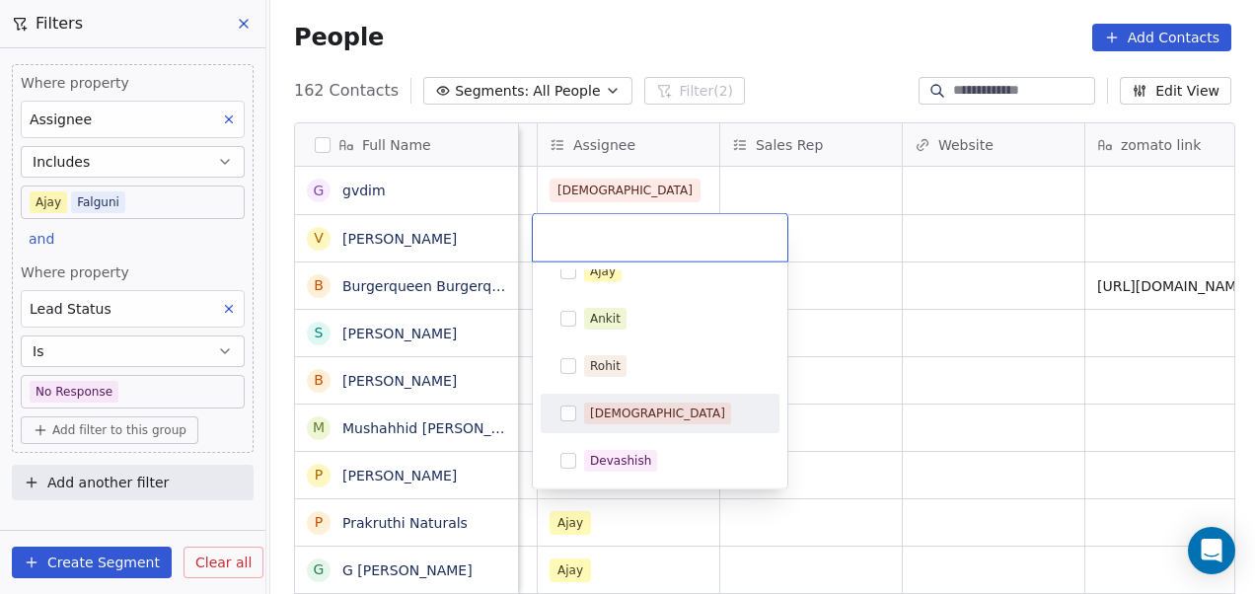
click at [633, 420] on span "[DEMOGRAPHIC_DATA]" at bounding box center [657, 414] width 147 height 22
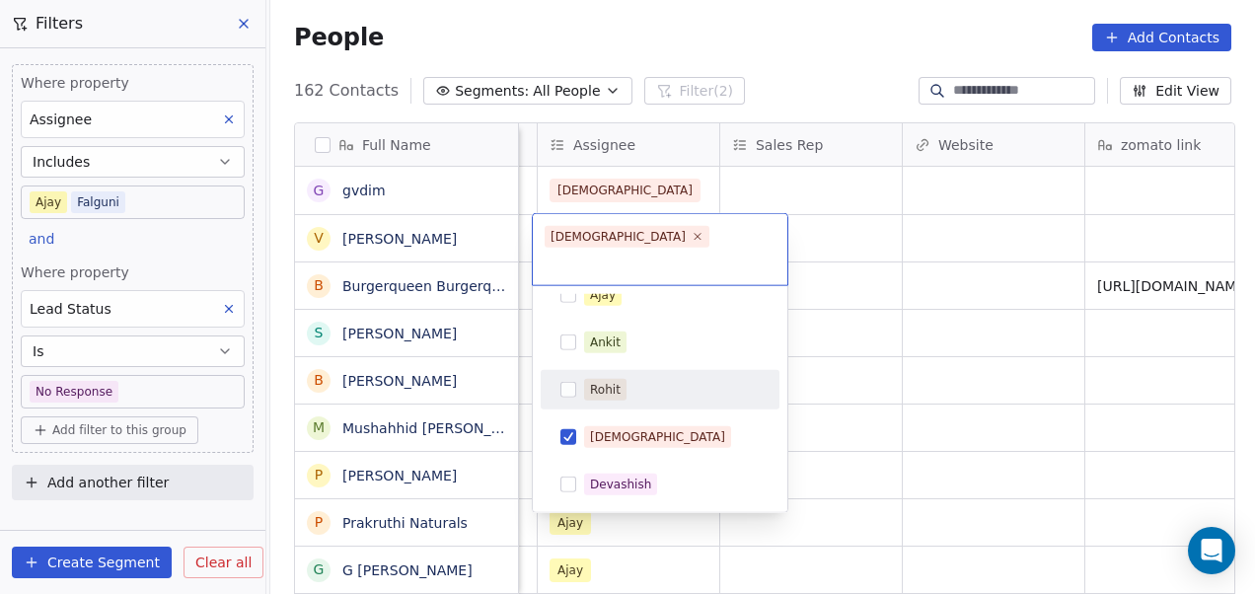
click at [818, 323] on html "On2Cook India Pvt. Ltd. Contacts People Marketing Workflows Campaigns Metrics &…" at bounding box center [627, 297] width 1255 height 594
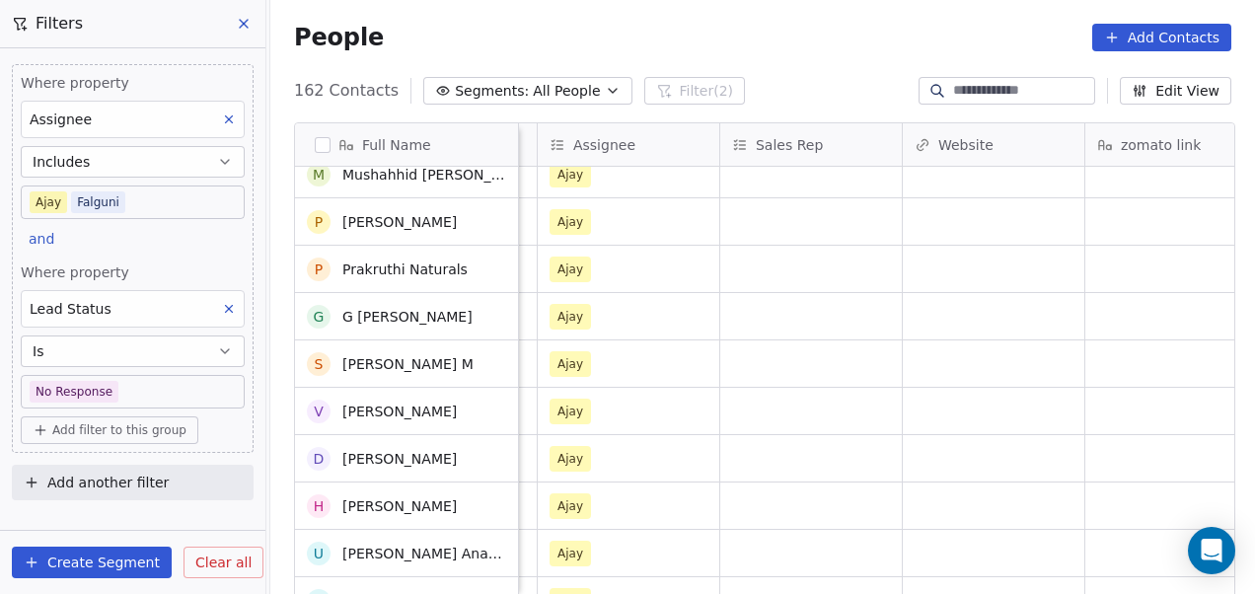
scroll to position [0, 0]
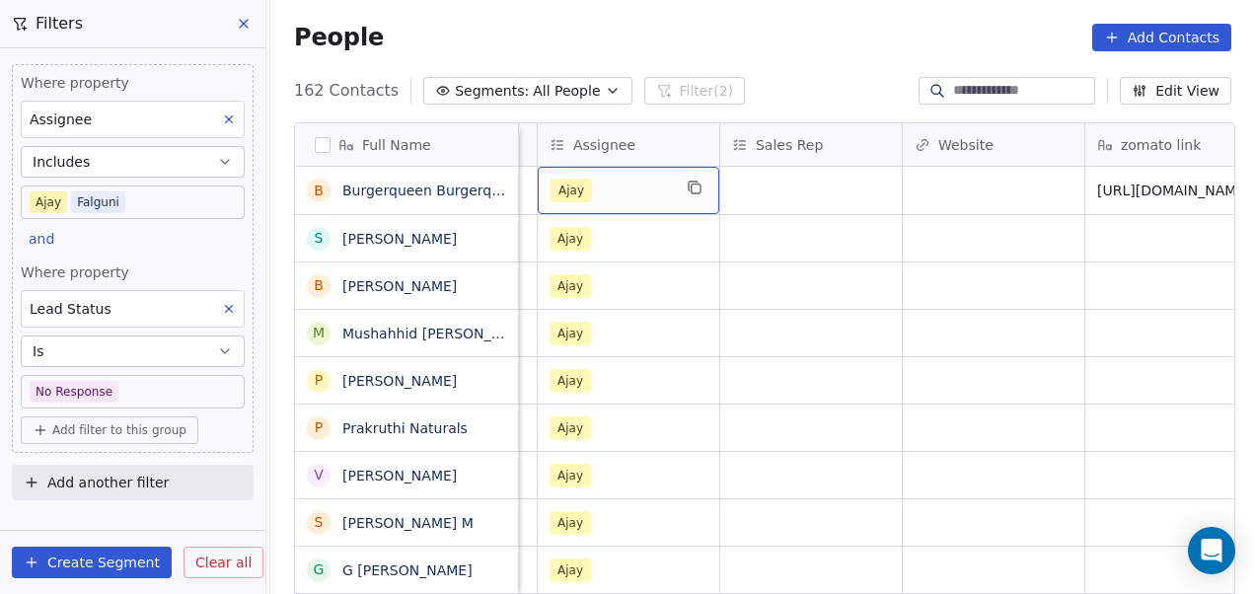
click at [642, 184] on div "Ajay" at bounding box center [611, 191] width 120 height 24
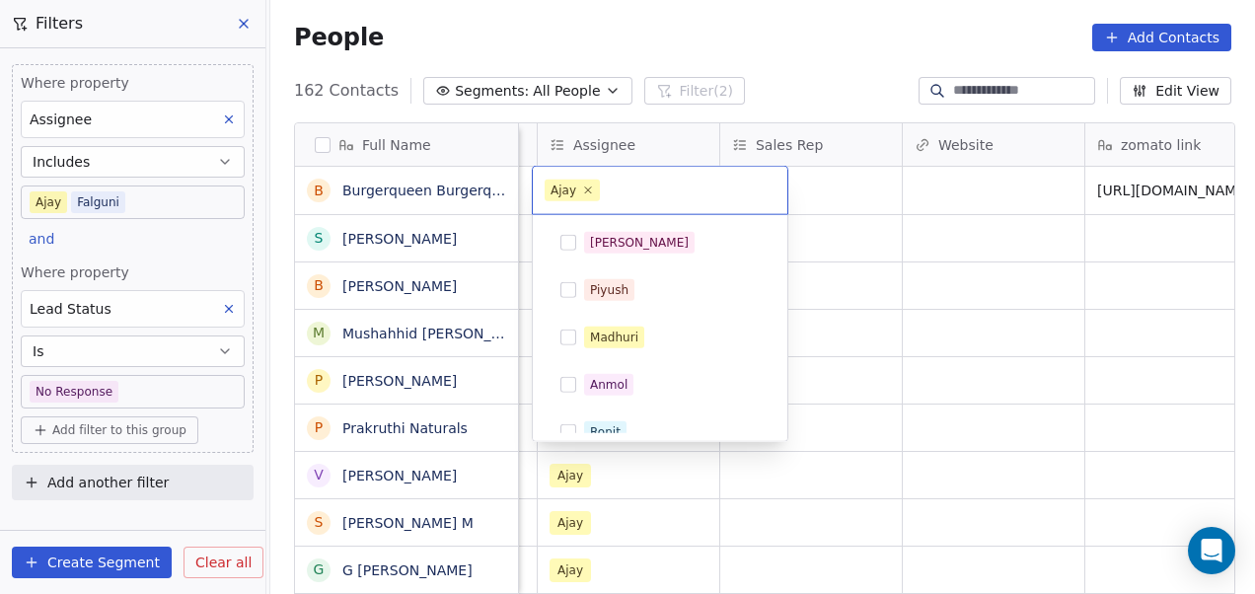
scroll to position [256, 0]
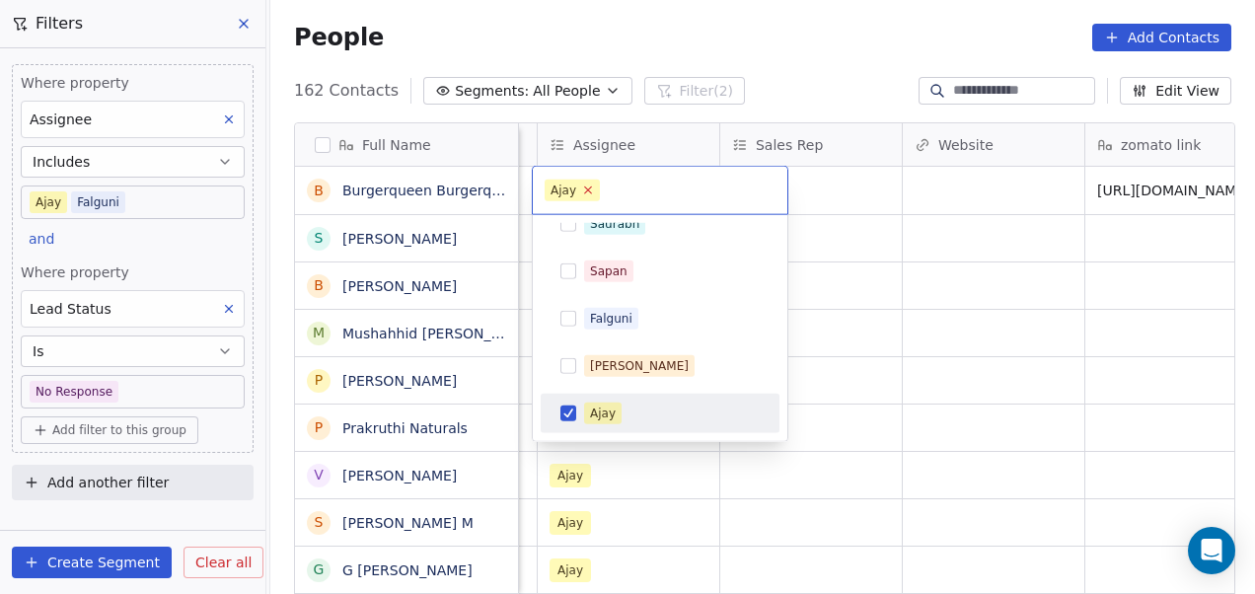
click at [588, 187] on icon at bounding box center [588, 189] width 7 height 7
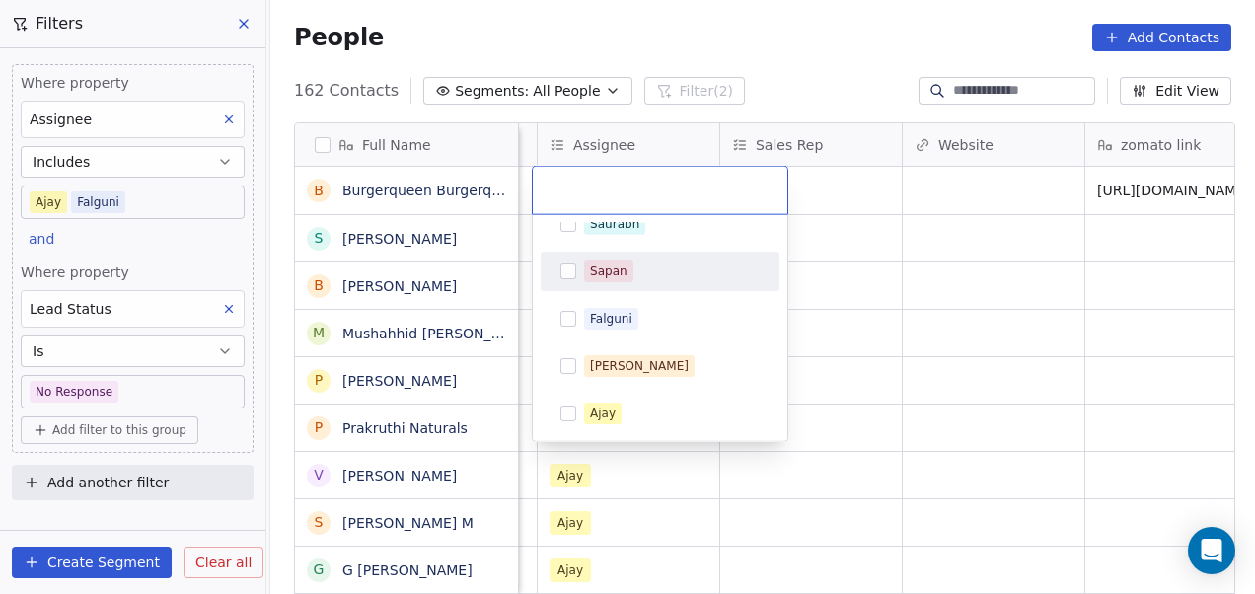
scroll to position [445, 0]
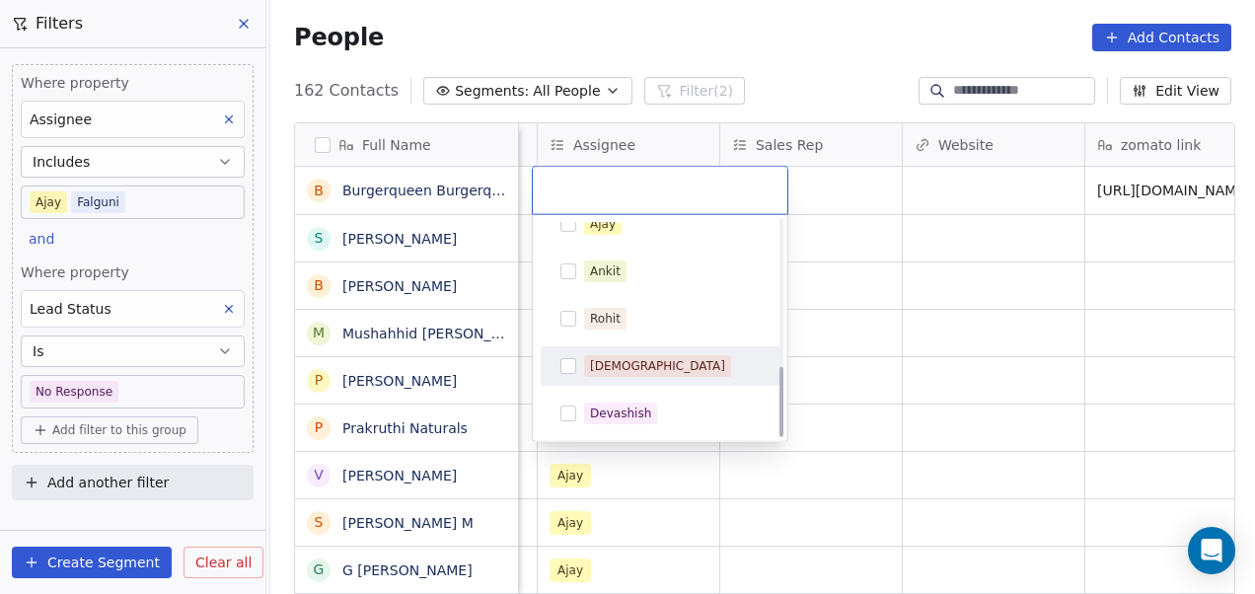
click at [636, 351] on div "[DEMOGRAPHIC_DATA]" at bounding box center [660, 366] width 223 height 32
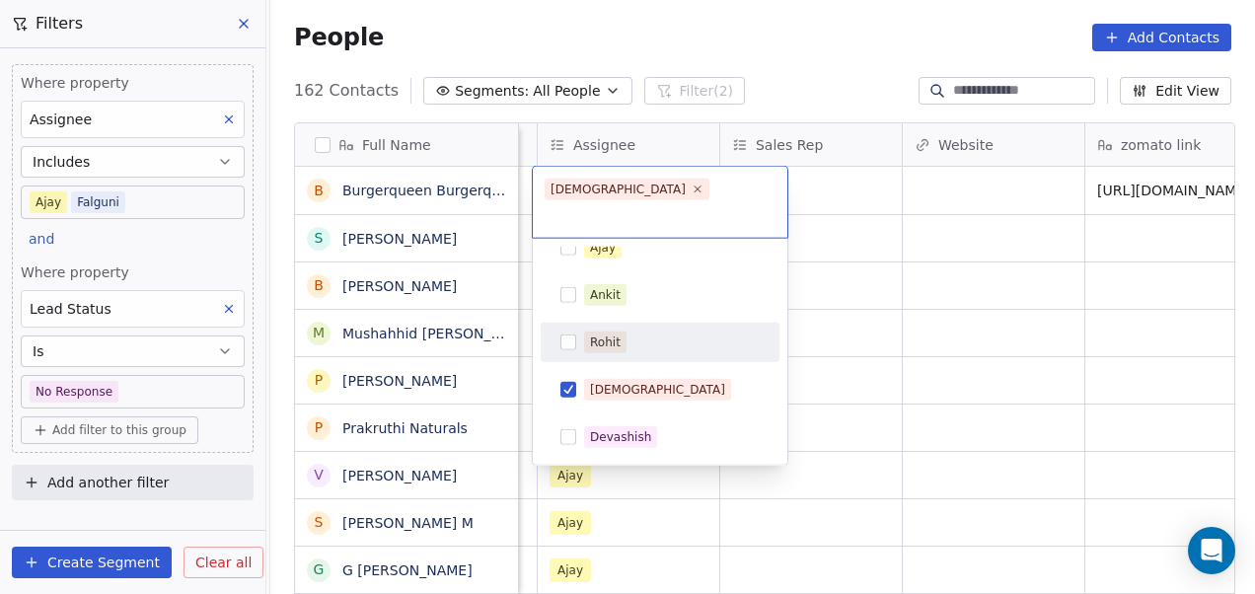
click at [858, 303] on html "On2Cook India Pvt. Ltd. Contacts People Marketing Workflows Campaigns Metrics &…" at bounding box center [627, 297] width 1255 height 594
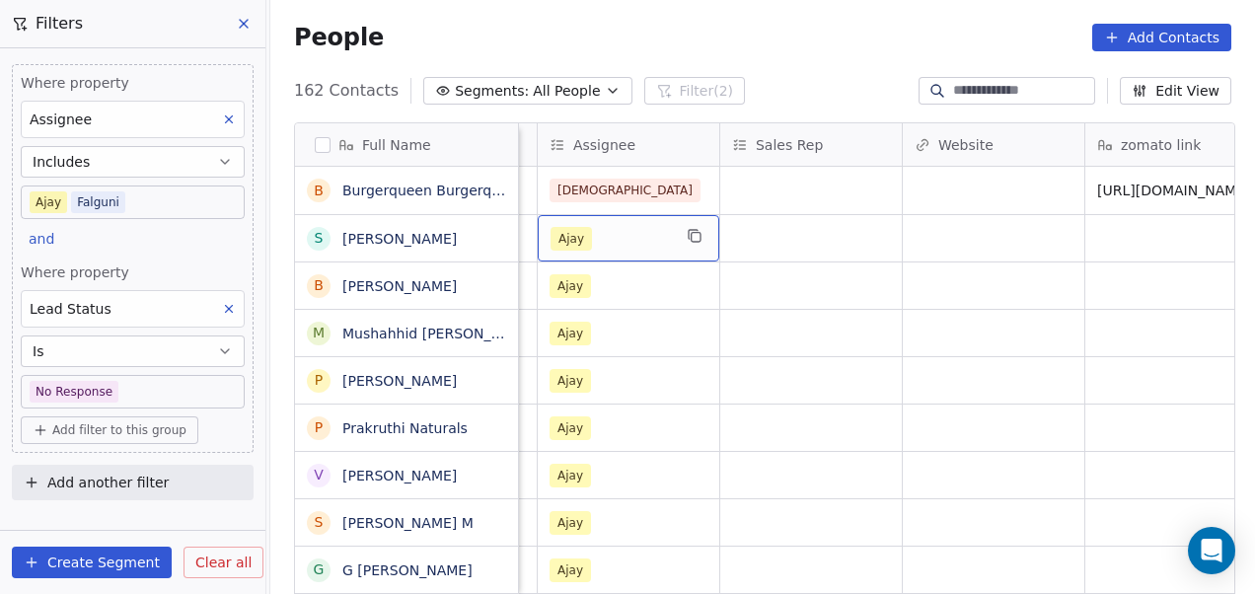
click at [608, 240] on div "Ajay" at bounding box center [611, 239] width 120 height 24
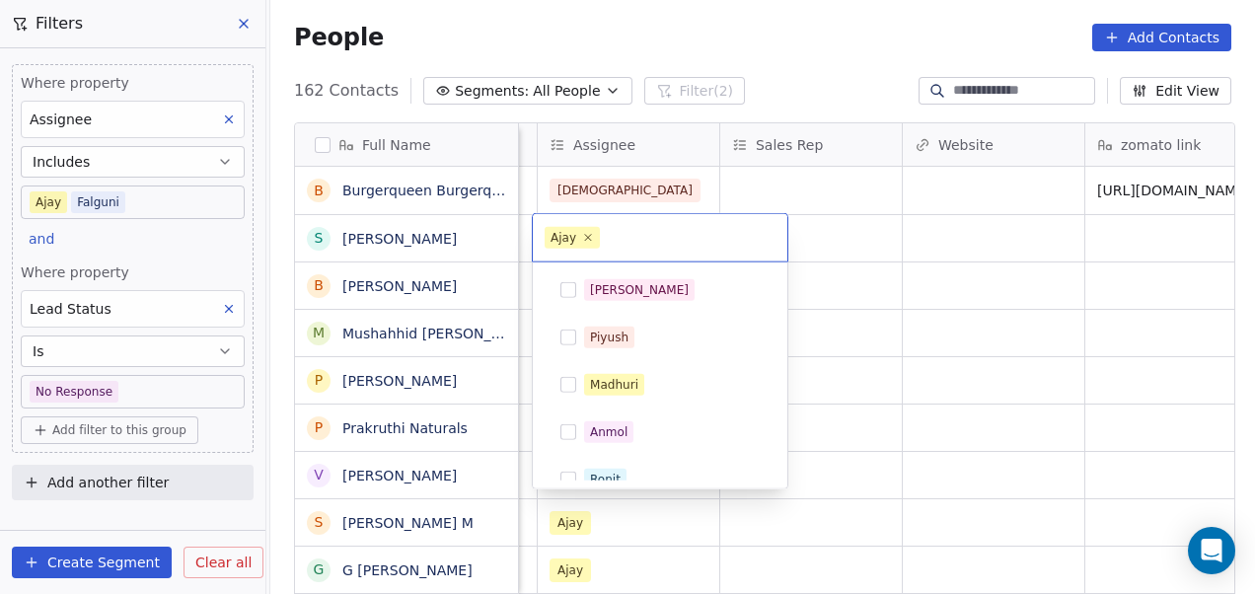
scroll to position [256, 0]
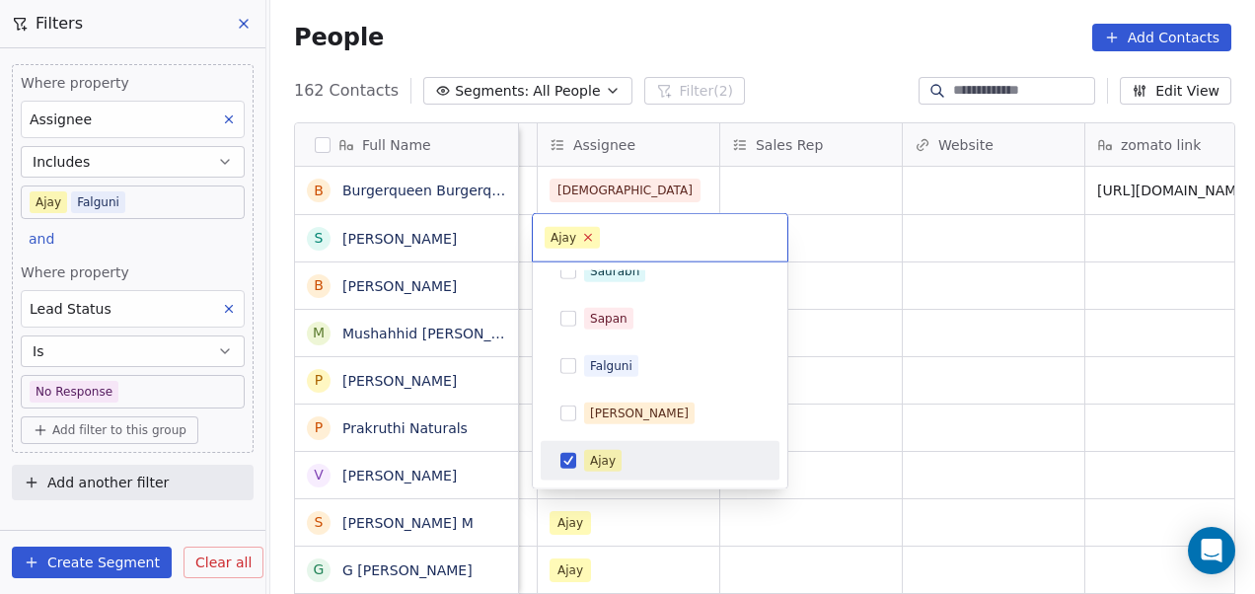
click at [589, 239] on icon at bounding box center [588, 237] width 13 height 13
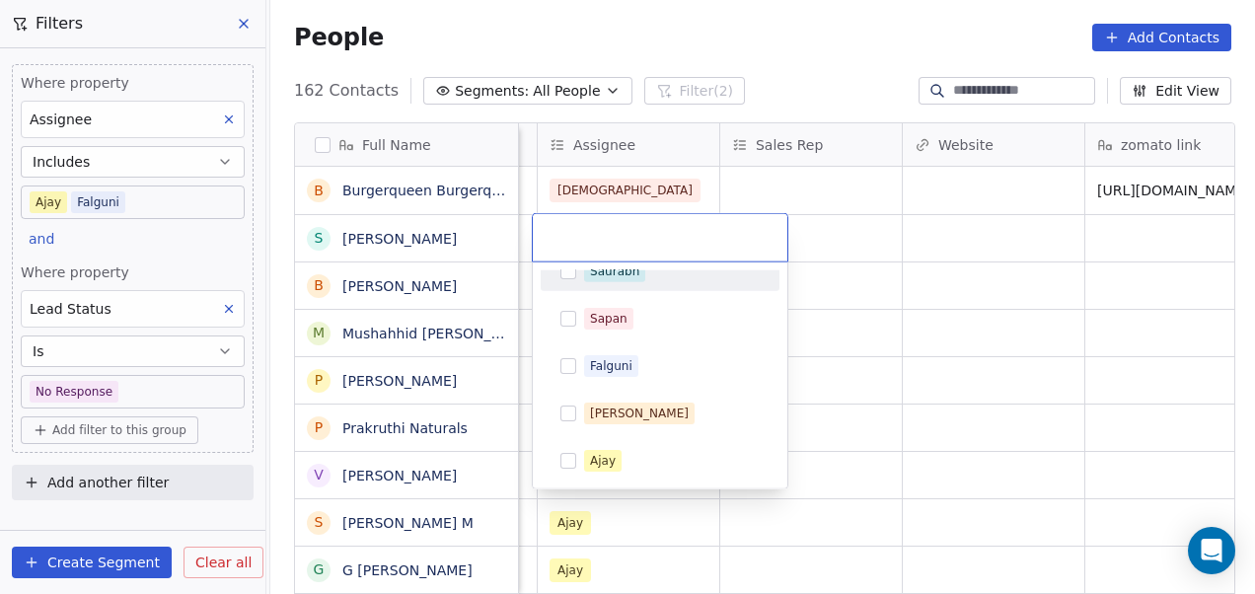
click at [890, 284] on html "On2Cook India Pvt. Ltd. Contacts People Marketing Workflows Campaigns Metrics &…" at bounding box center [627, 297] width 1255 height 594
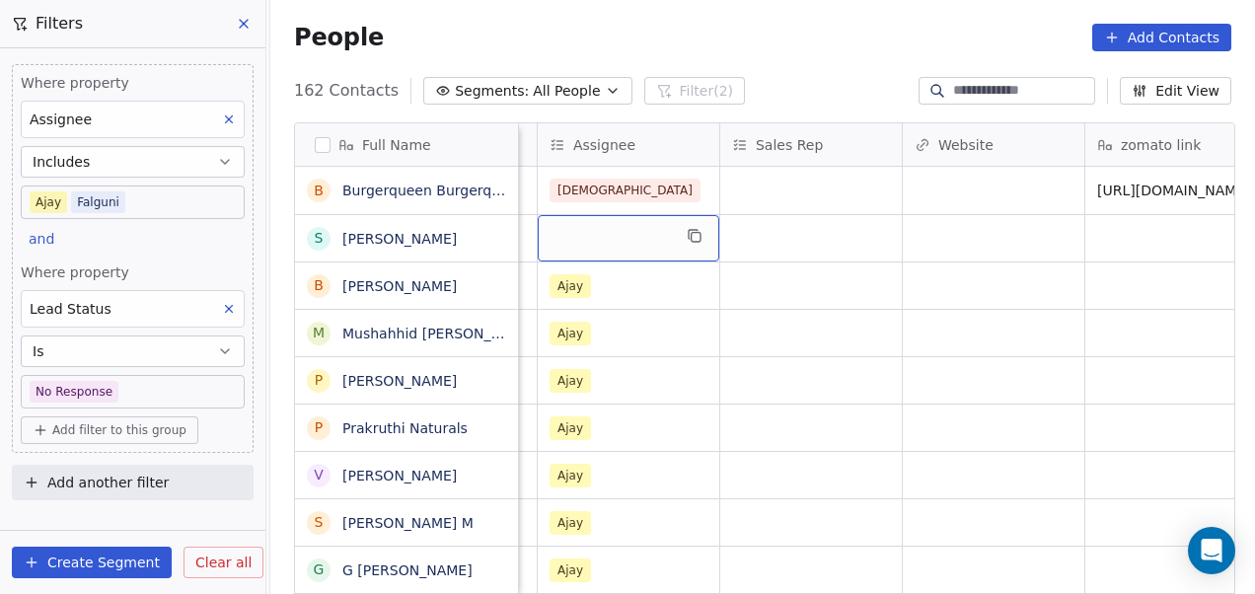
click at [610, 237] on div "grid" at bounding box center [629, 238] width 182 height 46
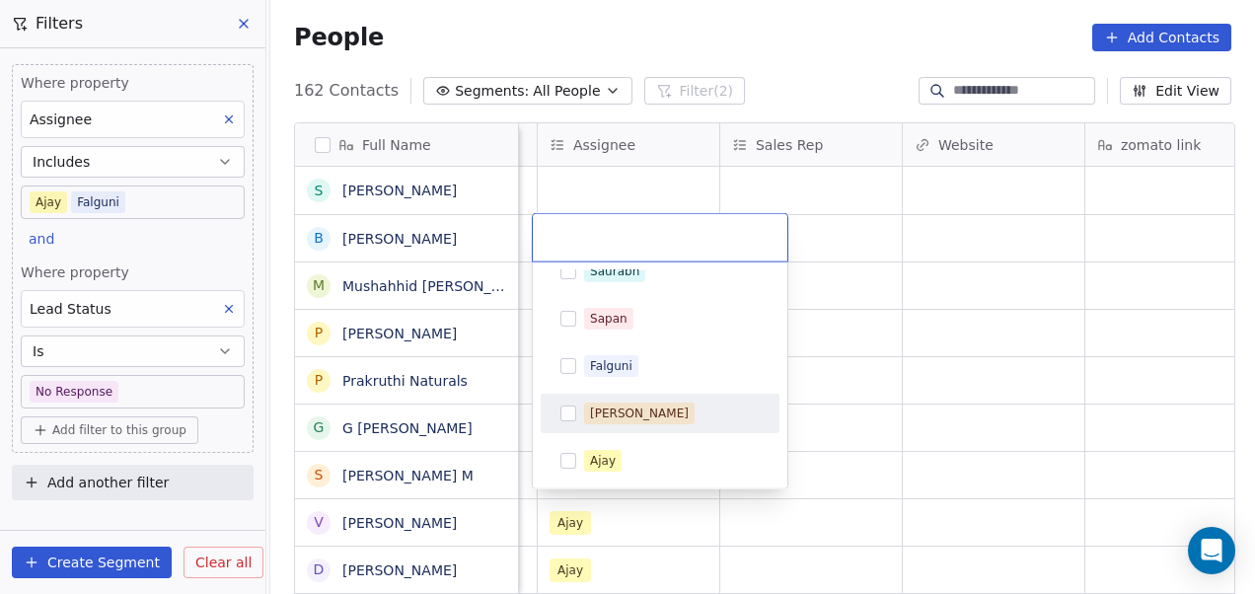
click at [878, 269] on html "On2Cook India Pvt. Ltd. Contacts People Marketing Workflows Campaigns Metrics &…" at bounding box center [627, 297] width 1255 height 594
click at [643, 183] on html "On2Cook India Pvt. Ltd. Contacts People Marketing Workflows Campaigns Metrics &…" at bounding box center [627, 297] width 1255 height 594
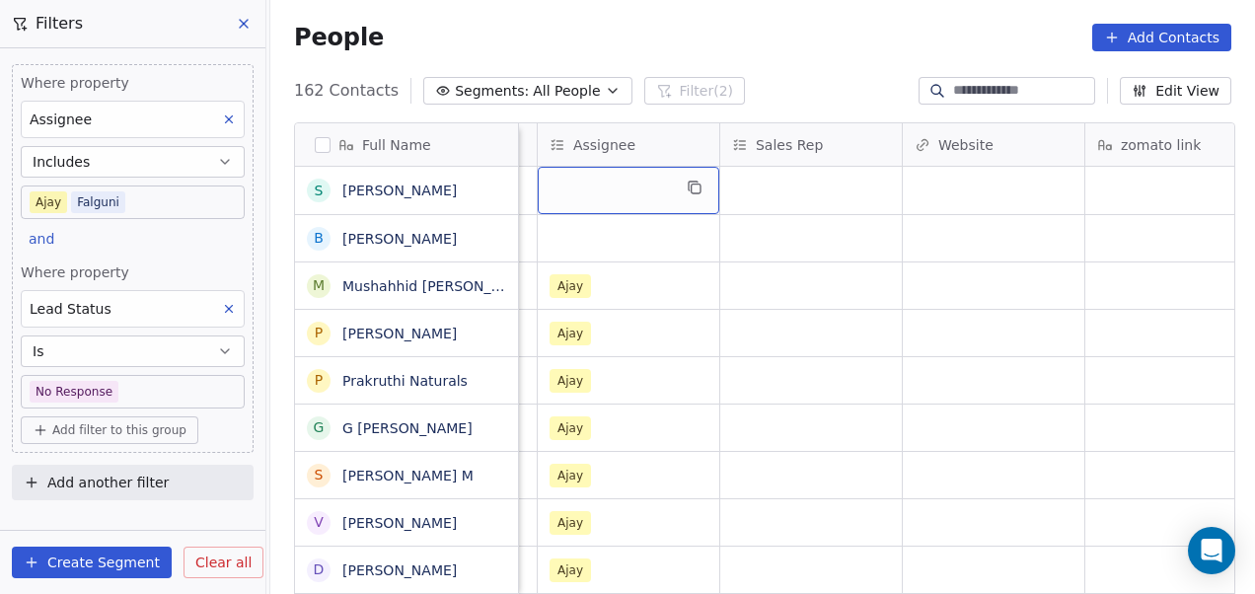
click at [605, 205] on div "grid" at bounding box center [629, 190] width 182 height 47
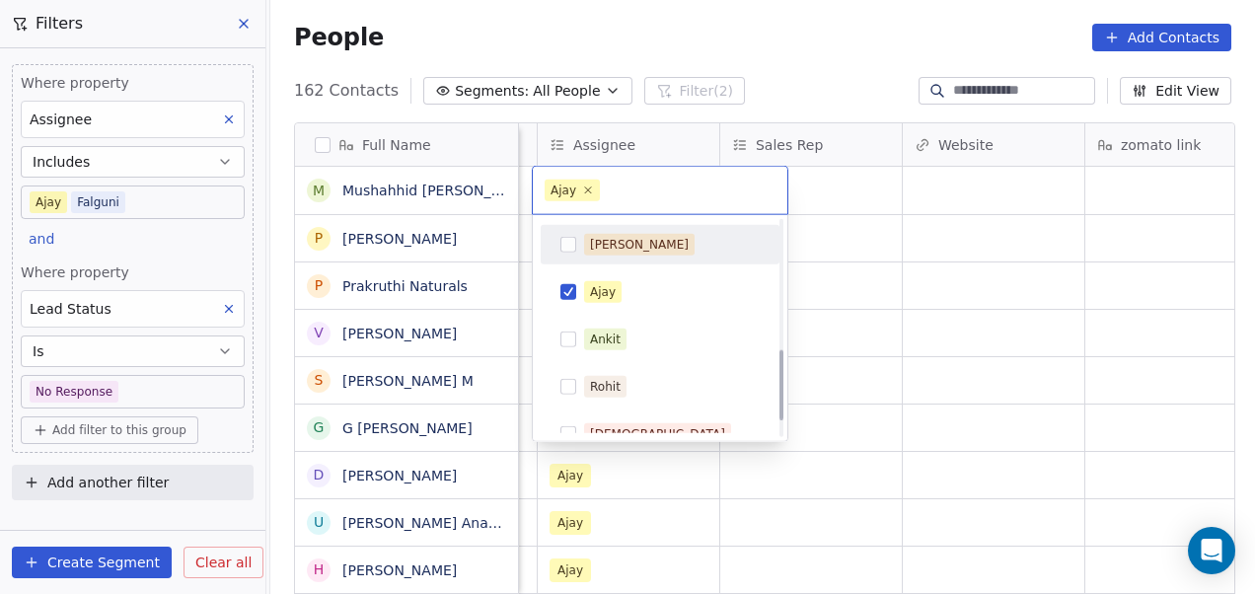
scroll to position [394, 0]
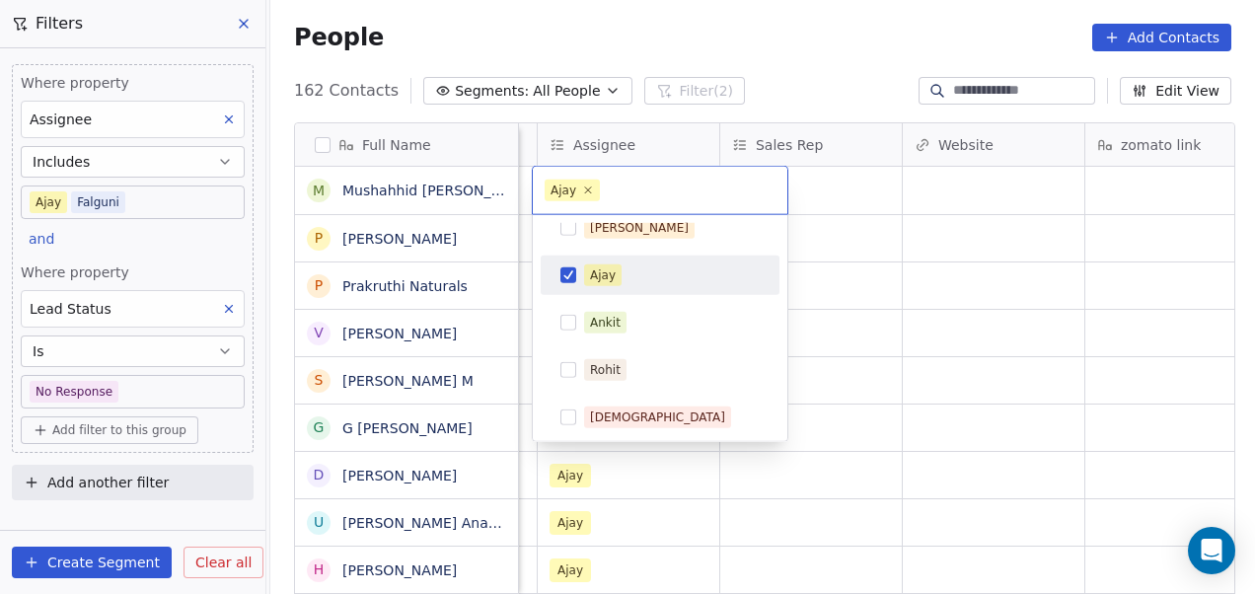
click at [641, 276] on div "Ajay" at bounding box center [672, 275] width 176 height 22
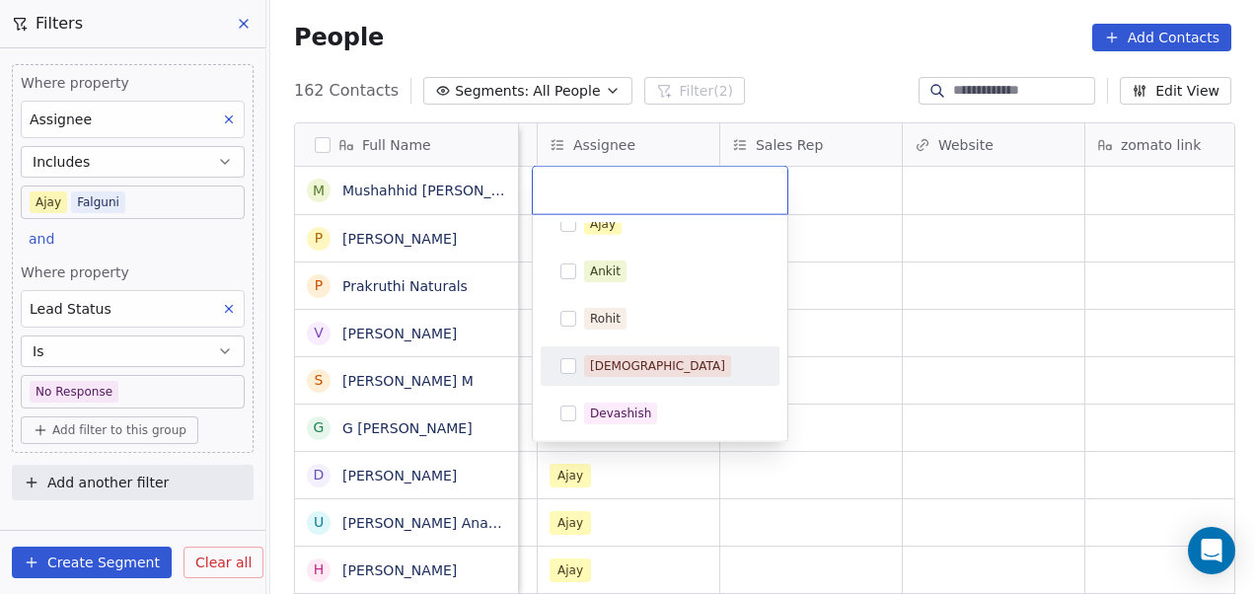
click at [661, 371] on div "[DEMOGRAPHIC_DATA]" at bounding box center [672, 366] width 176 height 22
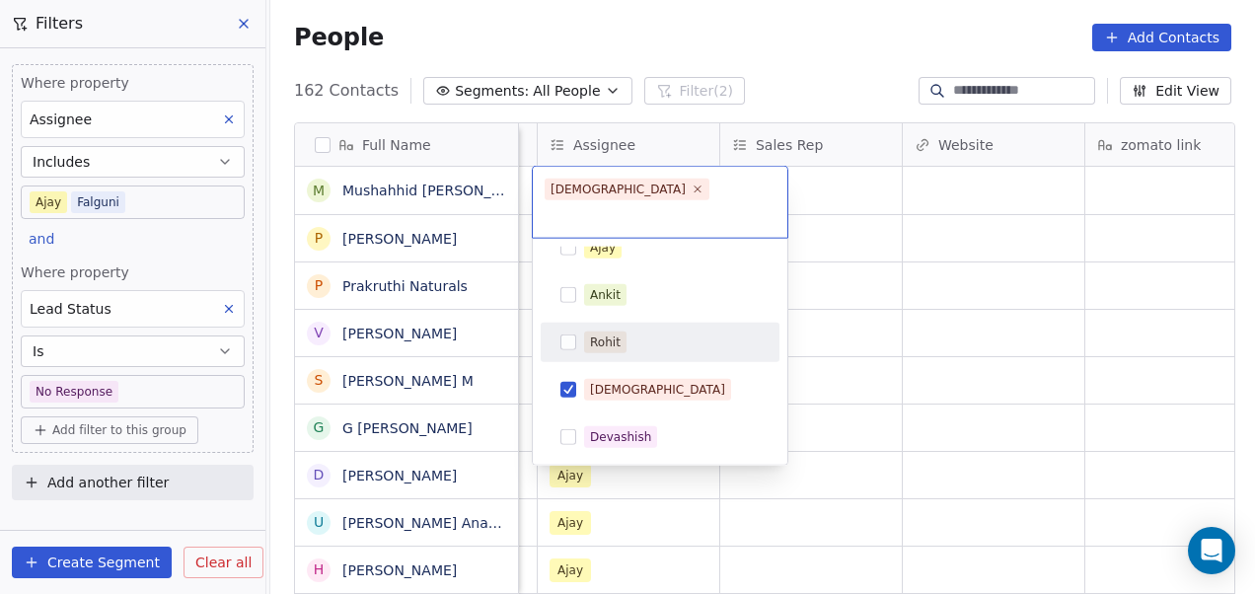
click at [814, 267] on html "On2Cook India Pvt. Ltd. Contacts People Marketing Workflows Campaigns Metrics &…" at bounding box center [627, 297] width 1255 height 594
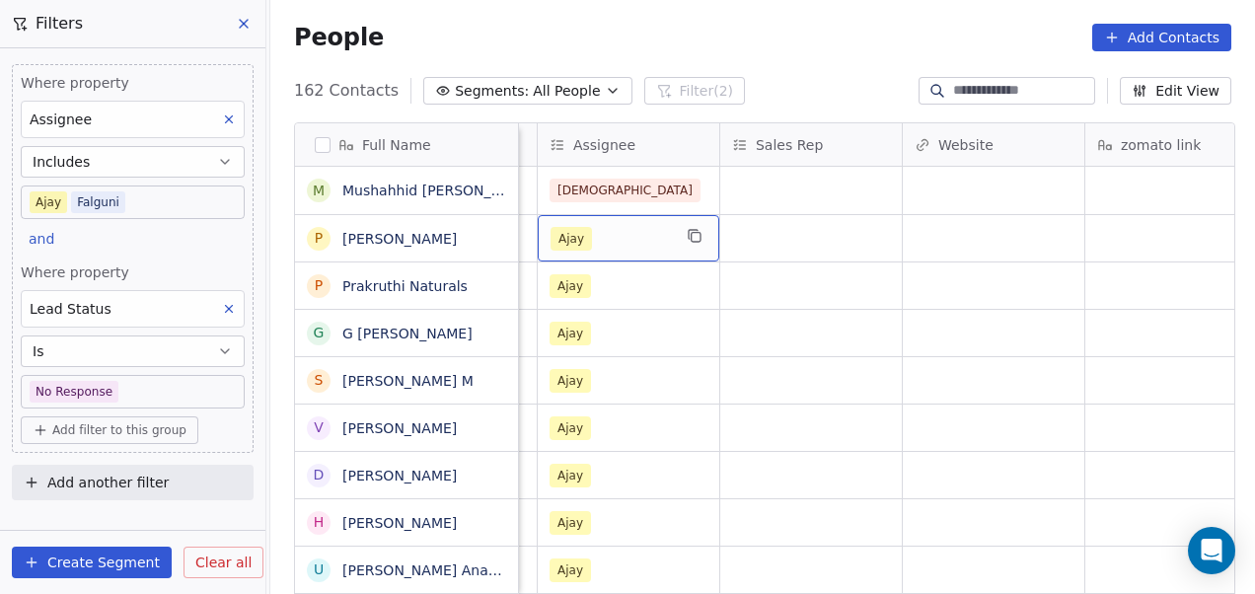
click at [628, 249] on div "Ajay" at bounding box center [611, 239] width 120 height 24
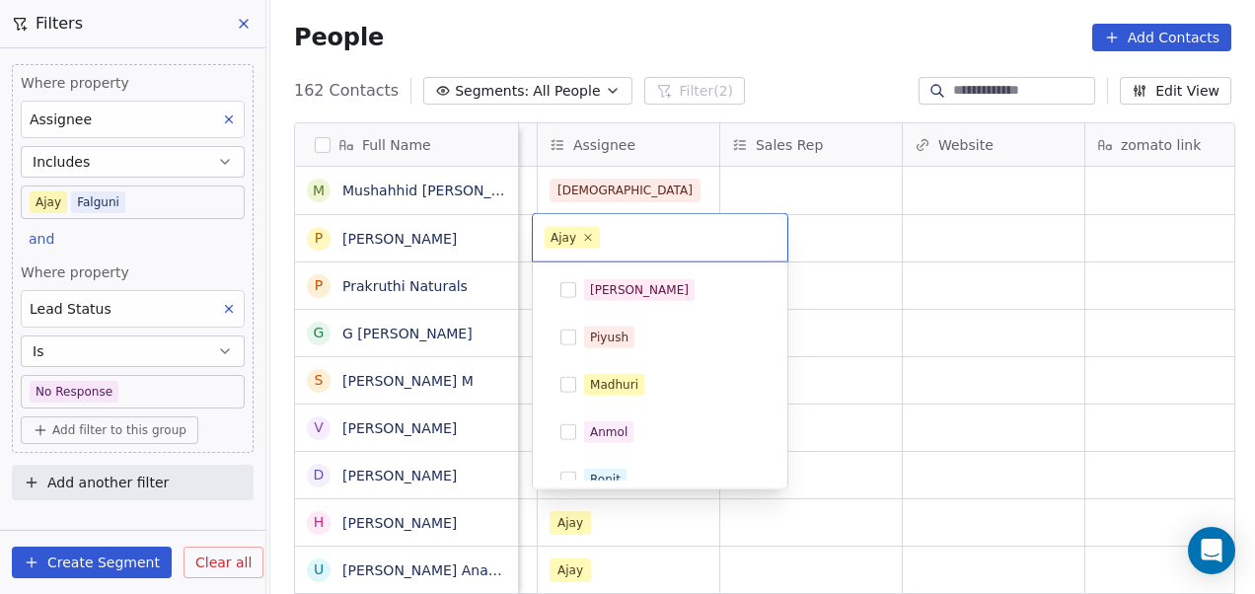
scroll to position [256, 0]
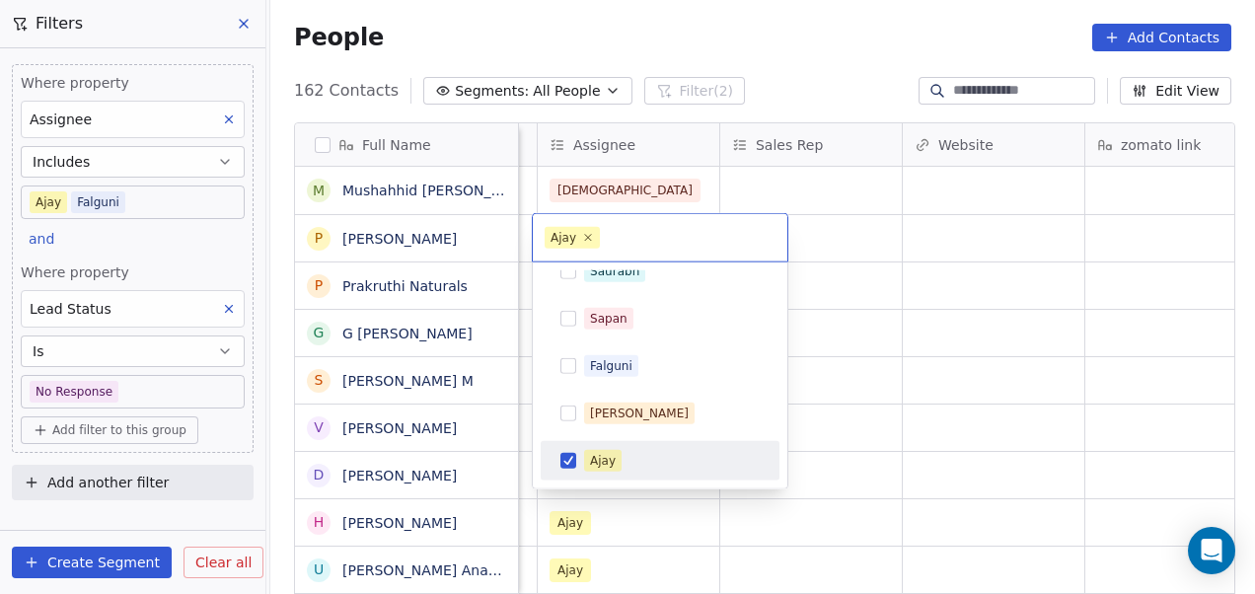
click at [586, 229] on span "Ajay" at bounding box center [572, 238] width 55 height 22
click at [587, 237] on icon at bounding box center [588, 237] width 7 height 7
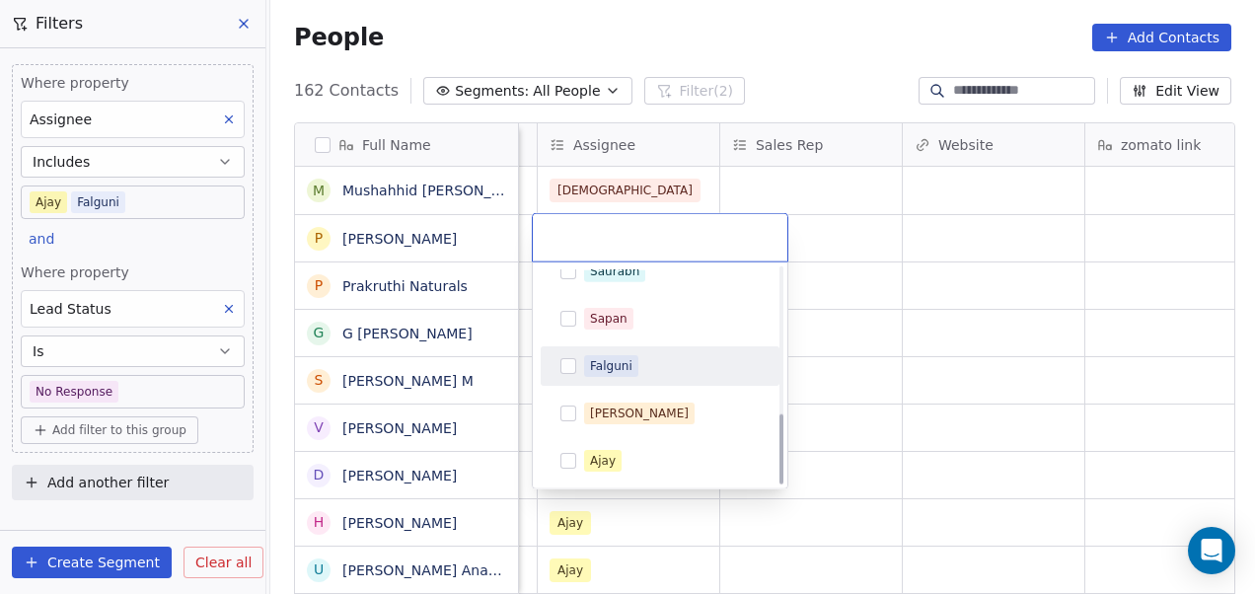
scroll to position [445, 0]
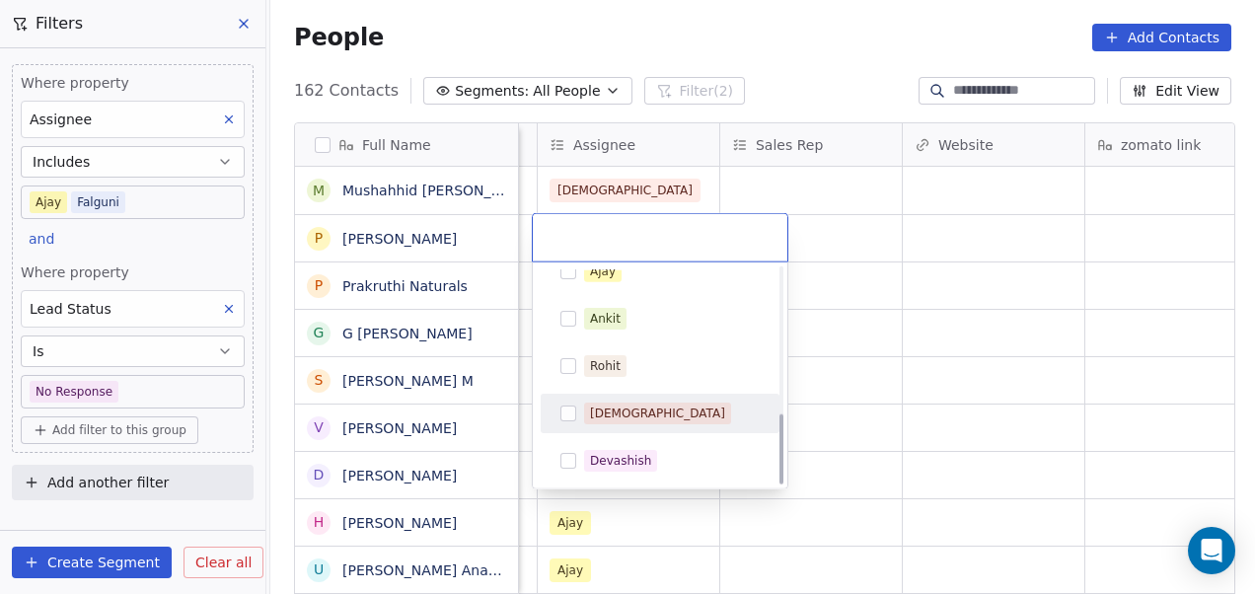
click at [636, 423] on div "[DEMOGRAPHIC_DATA]" at bounding box center [660, 414] width 223 height 32
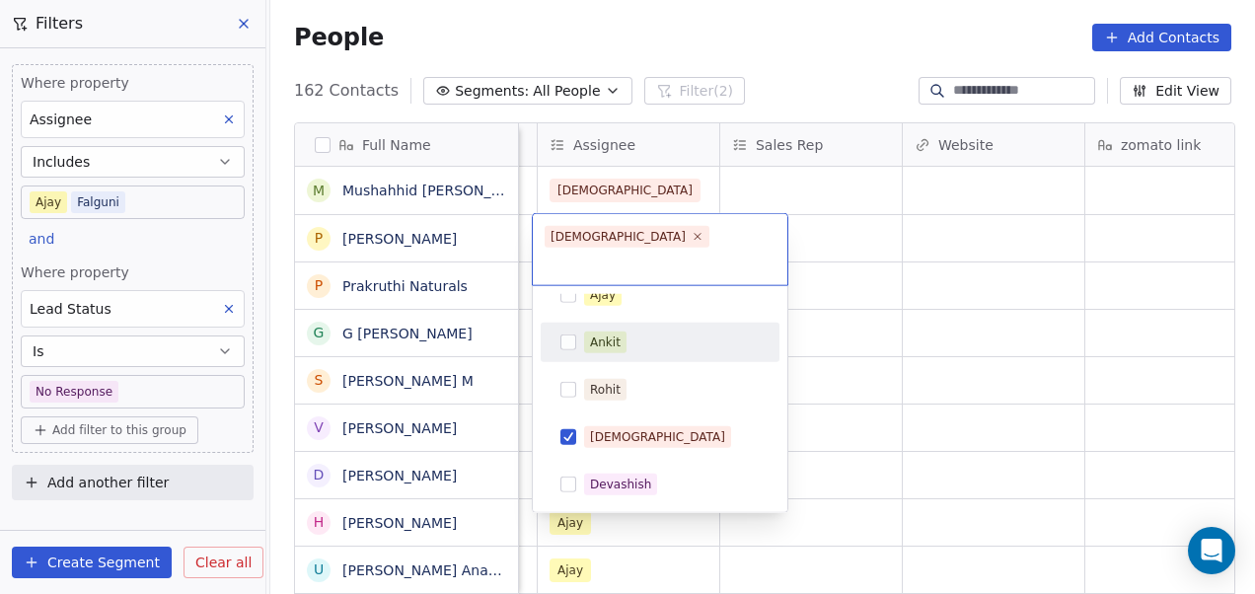
click at [888, 227] on html "On2Cook India Pvt. Ltd. Contacts People Marketing Workflows Campaigns Metrics &…" at bounding box center [627, 297] width 1255 height 594
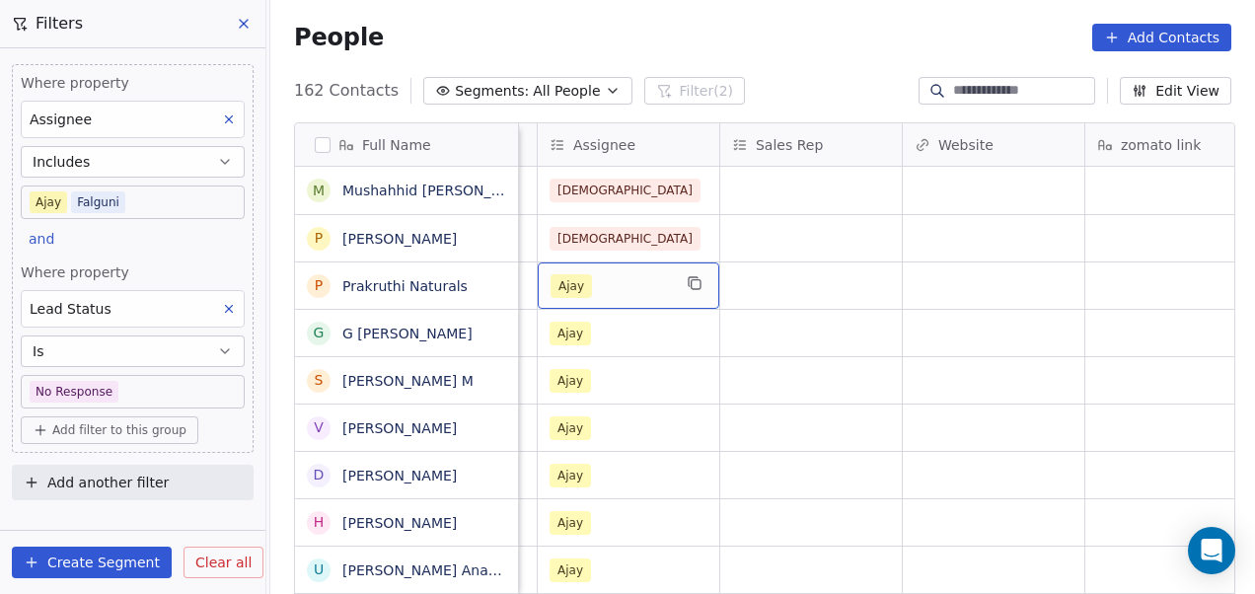
click at [636, 286] on div "Ajay" at bounding box center [611, 286] width 120 height 24
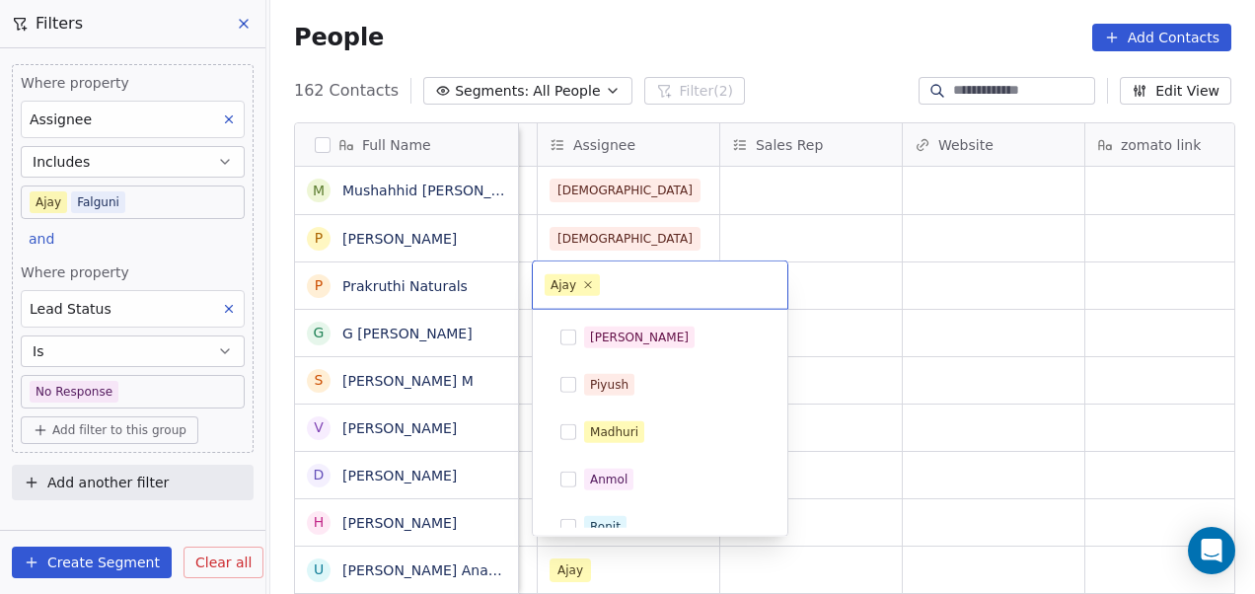
scroll to position [256, 0]
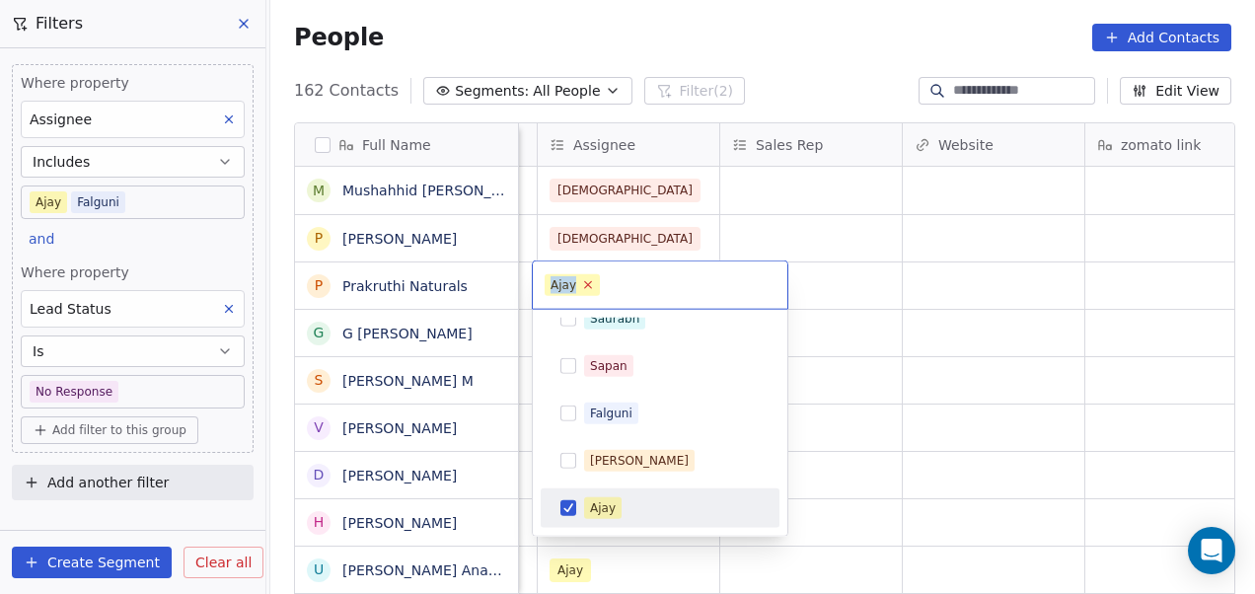
click at [588, 282] on icon at bounding box center [588, 284] width 13 height 13
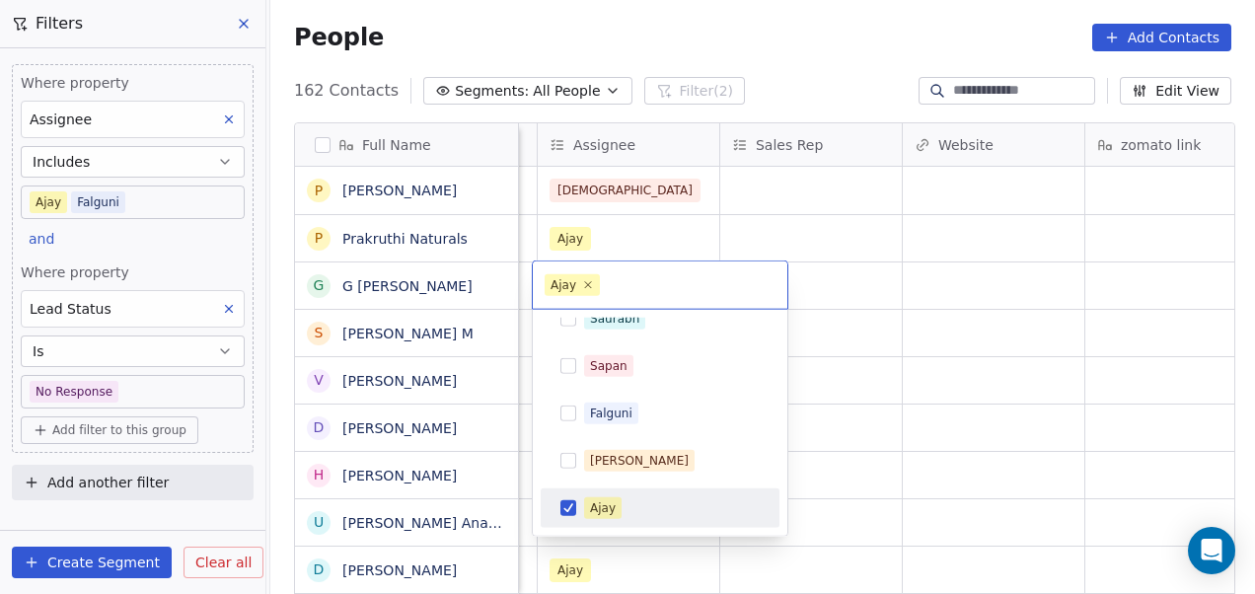
click at [648, 492] on div "Ajay" at bounding box center [660, 508] width 223 height 32
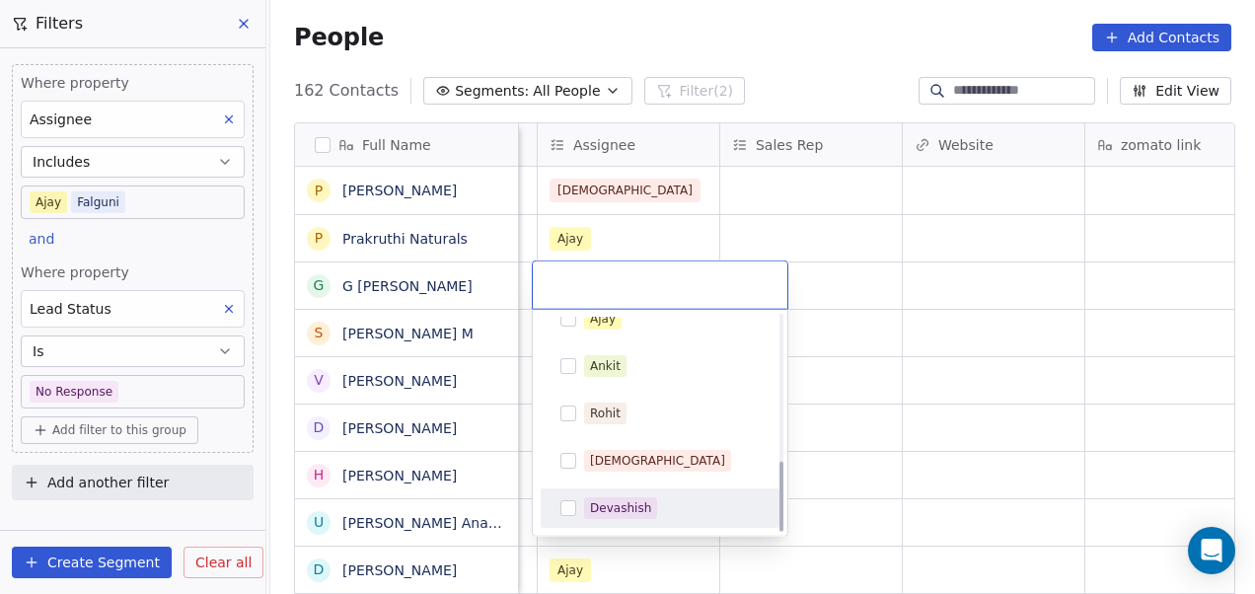
click at [659, 511] on div "Devashish" at bounding box center [672, 508] width 176 height 22
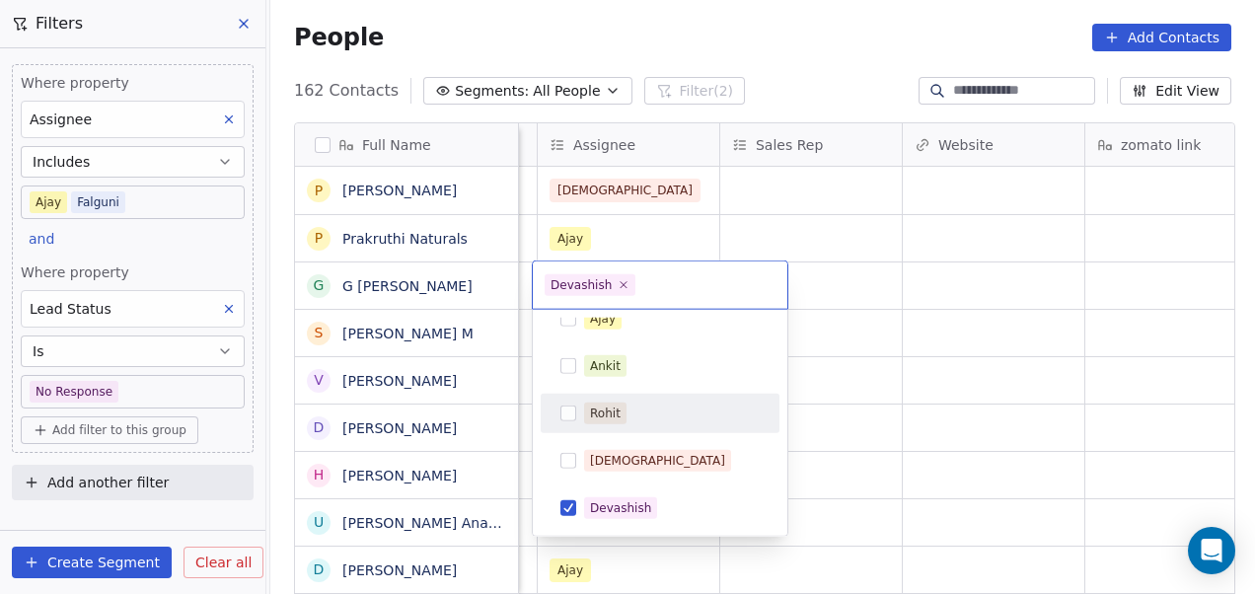
click at [847, 346] on html "On2Cook India Pvt. Ltd. Contacts People Marketing Workflows Campaigns Metrics &…" at bounding box center [627, 297] width 1255 height 594
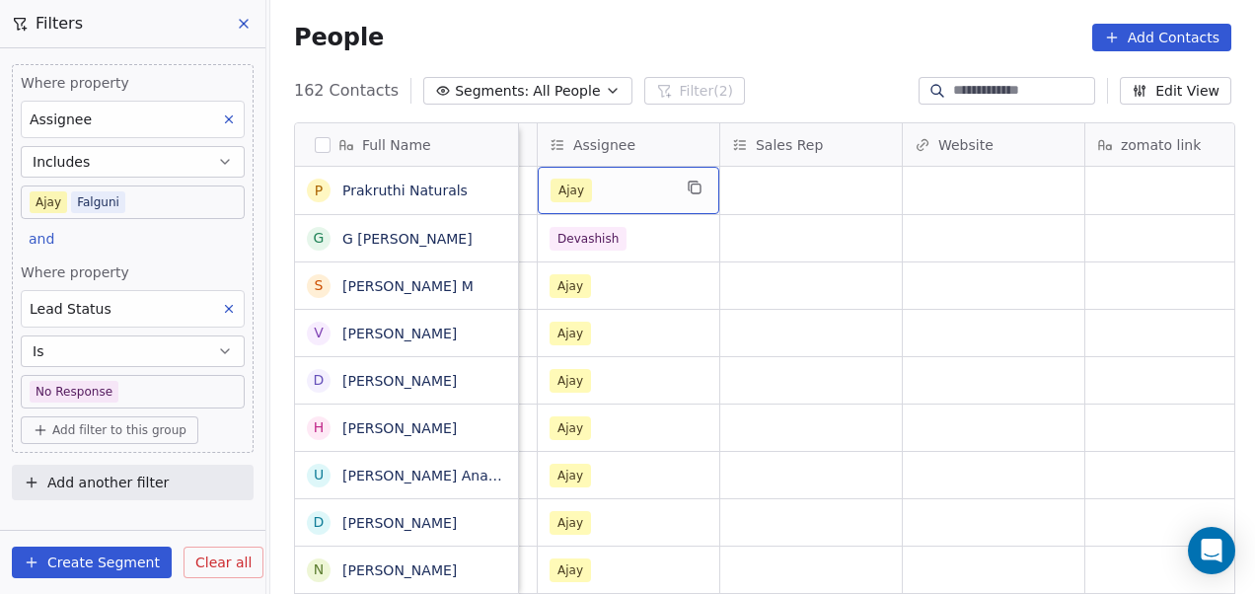
click at [603, 186] on div "Ajay" at bounding box center [611, 191] width 120 height 24
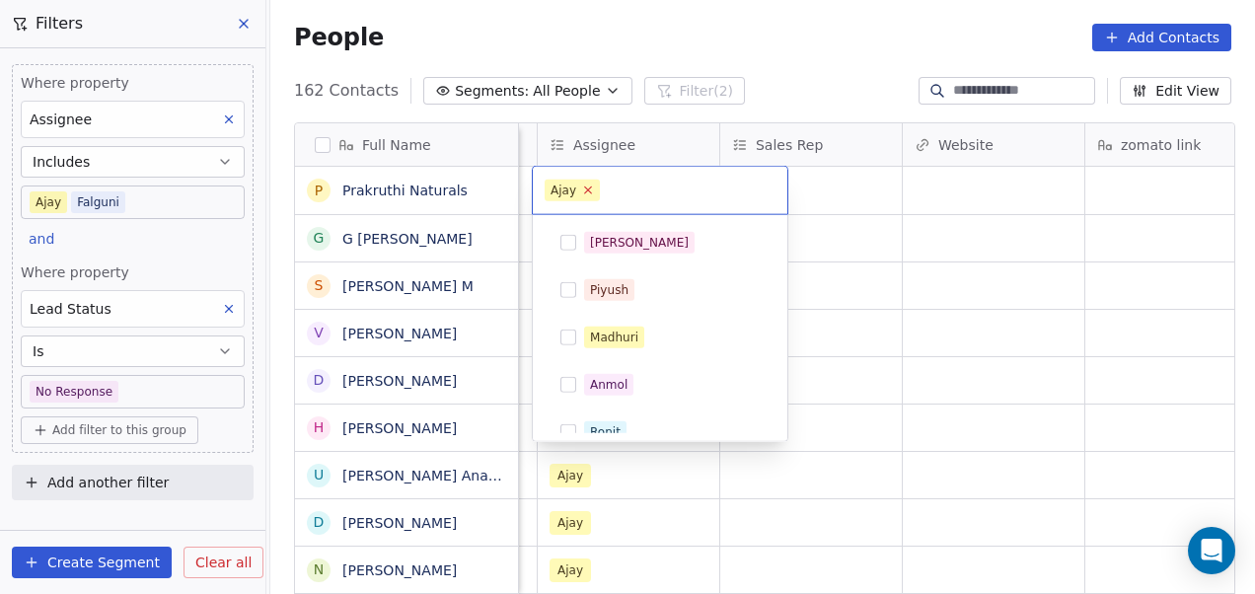
scroll to position [256, 0]
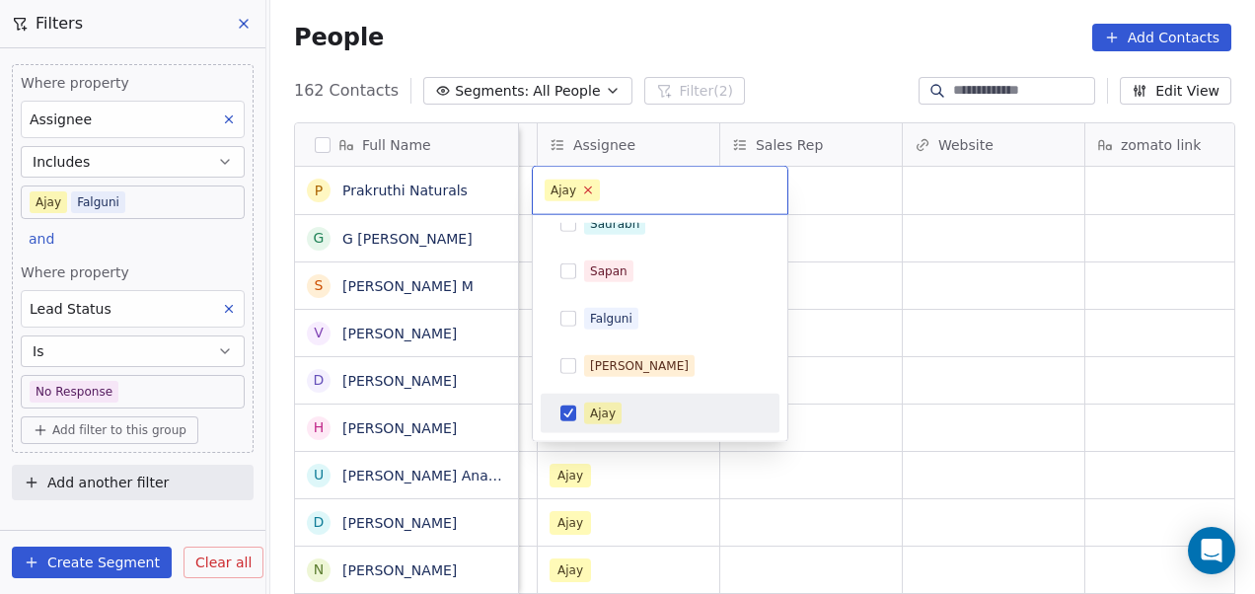
click at [587, 188] on icon at bounding box center [588, 189] width 7 height 7
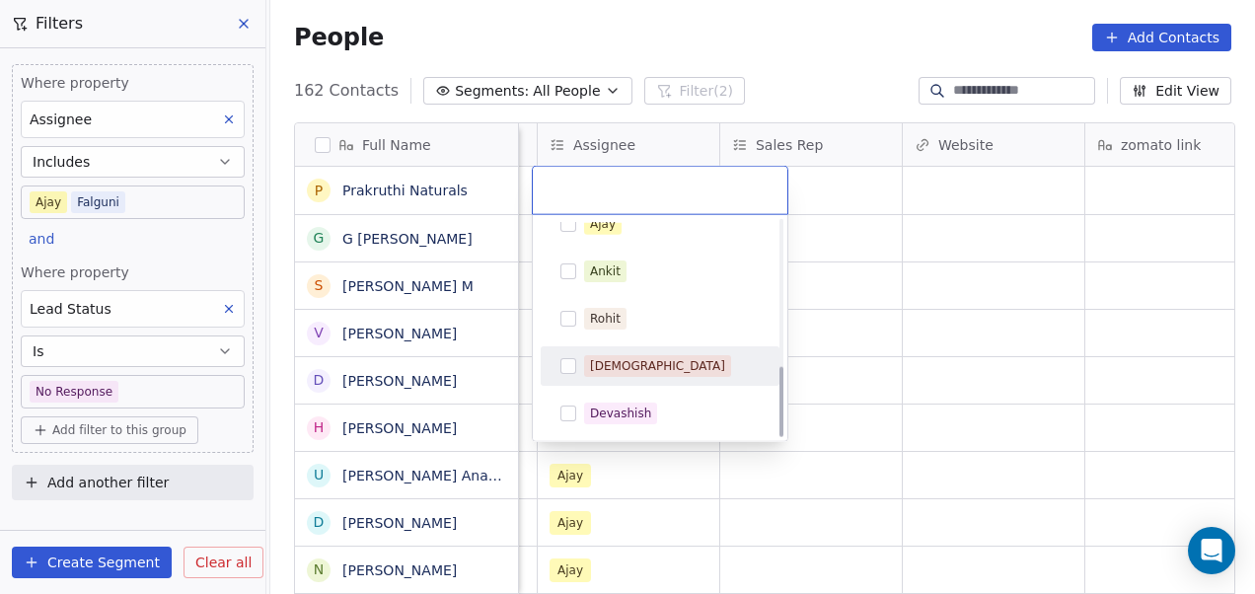
click at [651, 371] on div "[DEMOGRAPHIC_DATA]" at bounding box center [672, 366] width 176 height 22
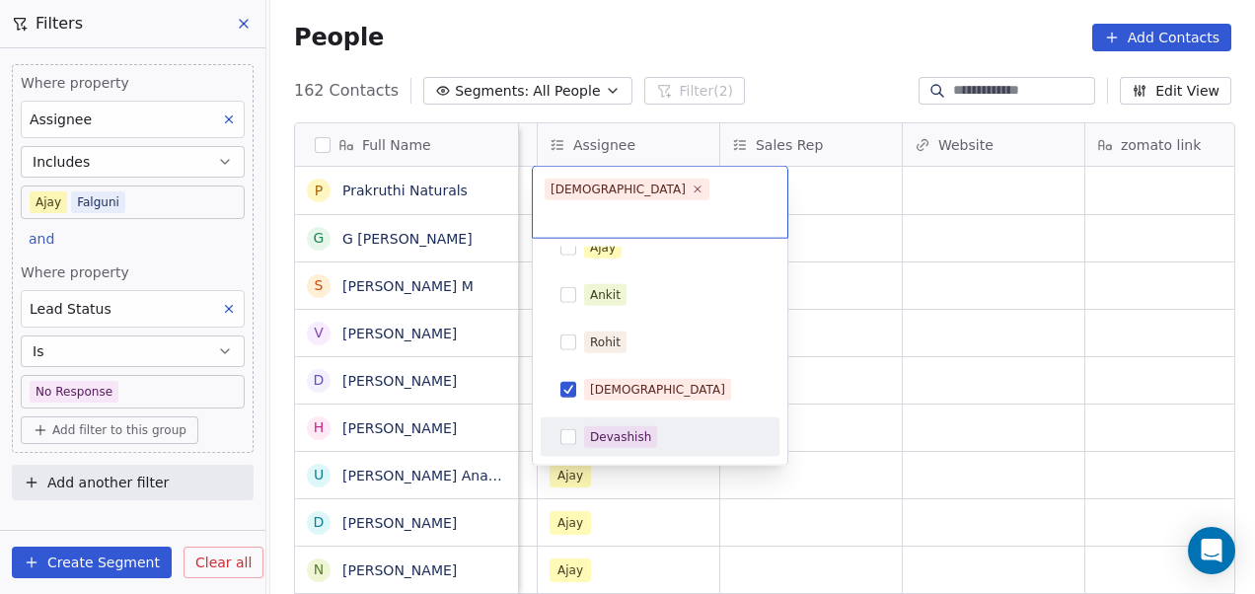
click at [845, 363] on html "On2Cook India Pvt. Ltd. Contacts People Marketing Workflows Campaigns Metrics &…" at bounding box center [627, 297] width 1255 height 594
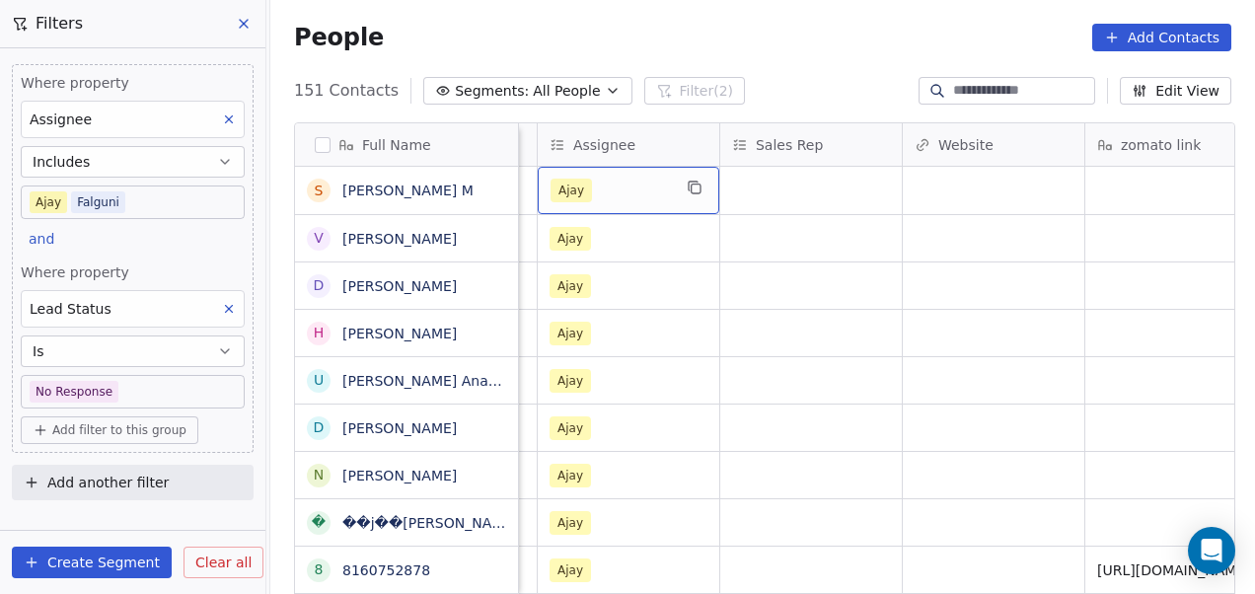
click at [630, 188] on div "Ajay" at bounding box center [611, 191] width 120 height 24
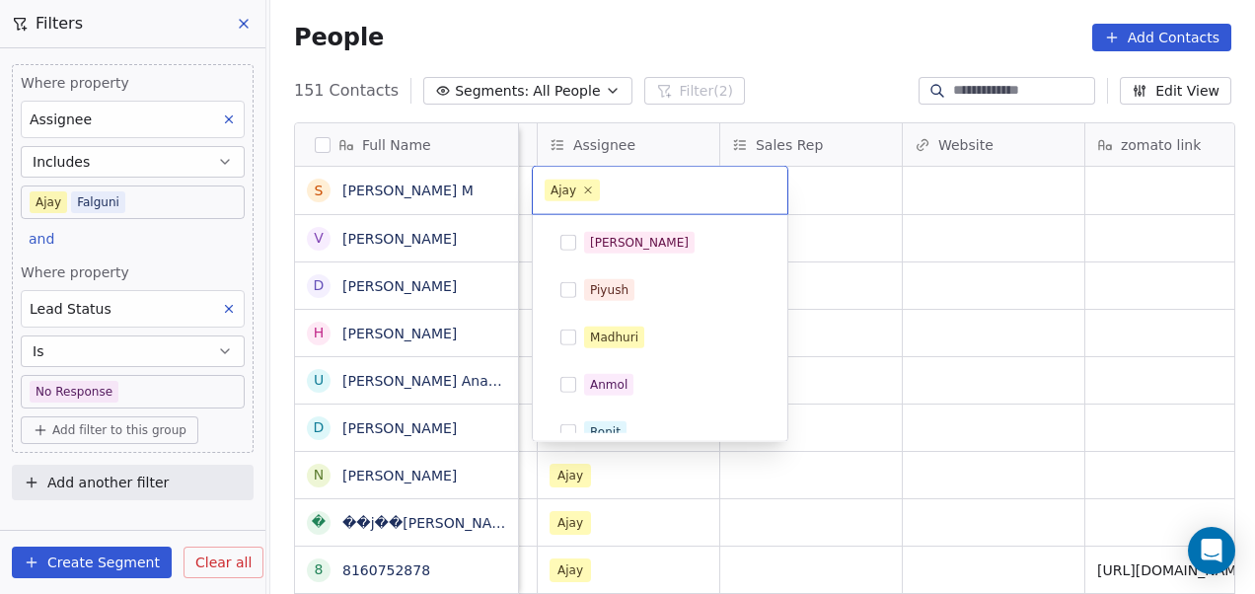
scroll to position [256, 0]
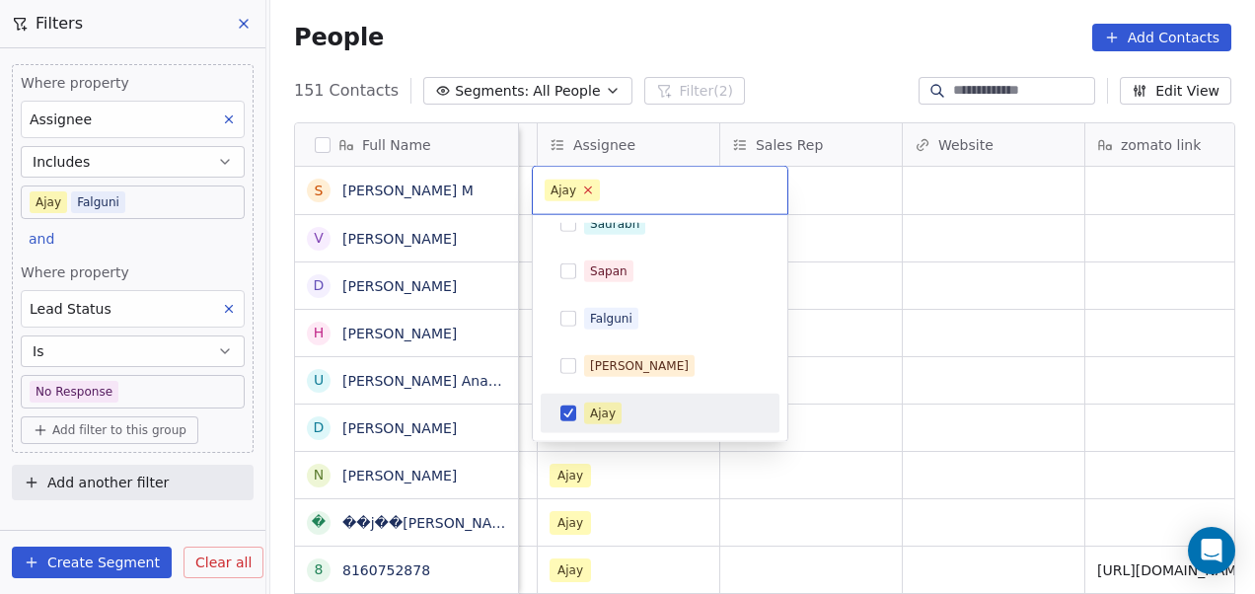
click at [590, 189] on icon at bounding box center [588, 190] width 13 height 13
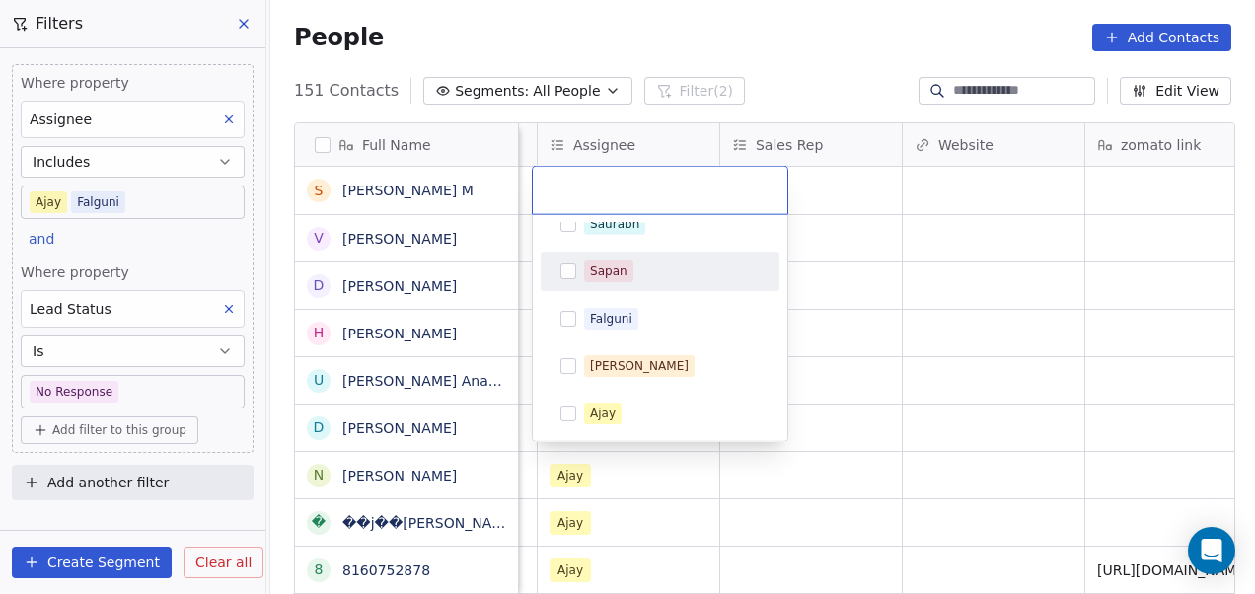
scroll to position [445, 0]
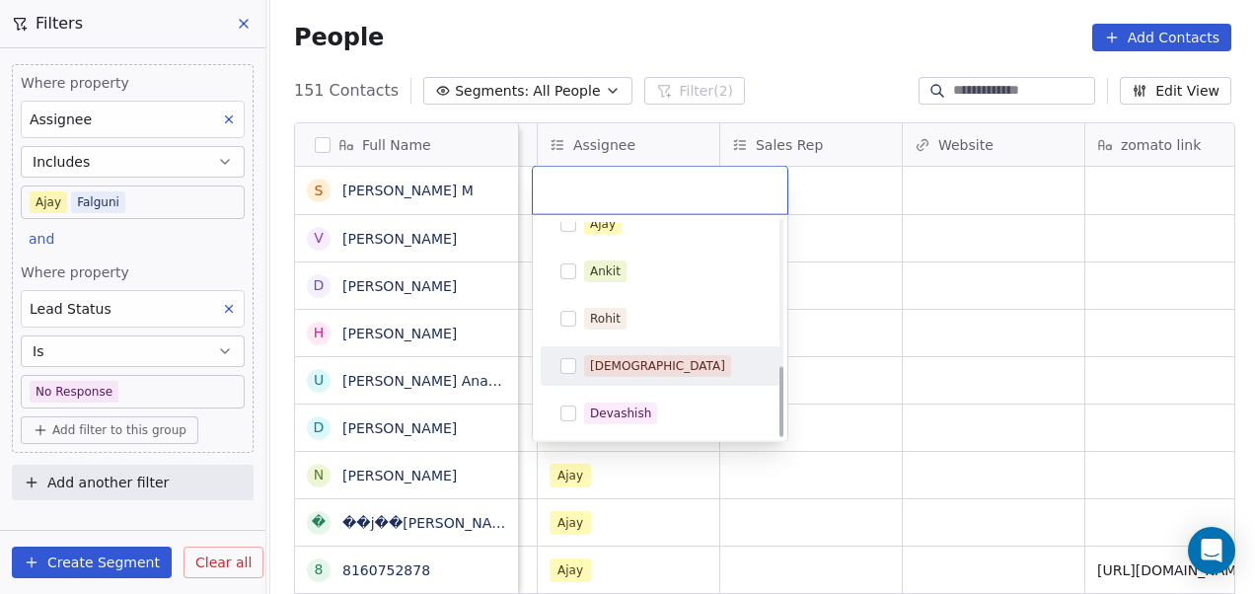
click at [638, 360] on div "[DEMOGRAPHIC_DATA]" at bounding box center [672, 366] width 176 height 22
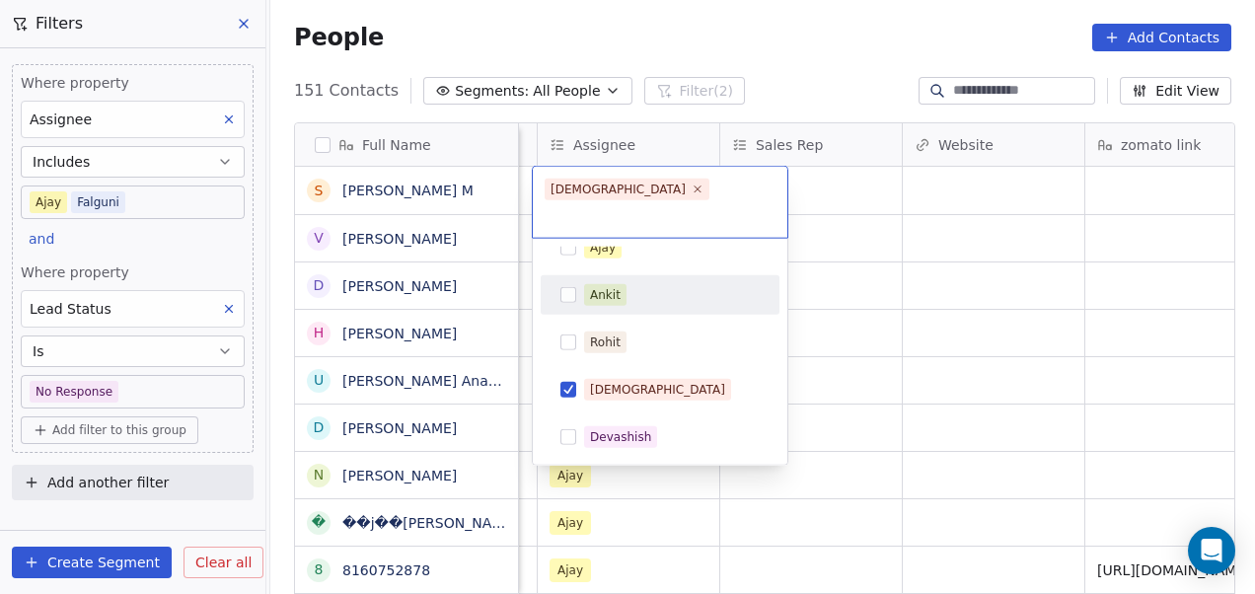
click at [839, 259] on html "On2Cook India Pvt. Ltd. Contacts People Marketing Workflows Campaigns Metrics &…" at bounding box center [627, 297] width 1255 height 594
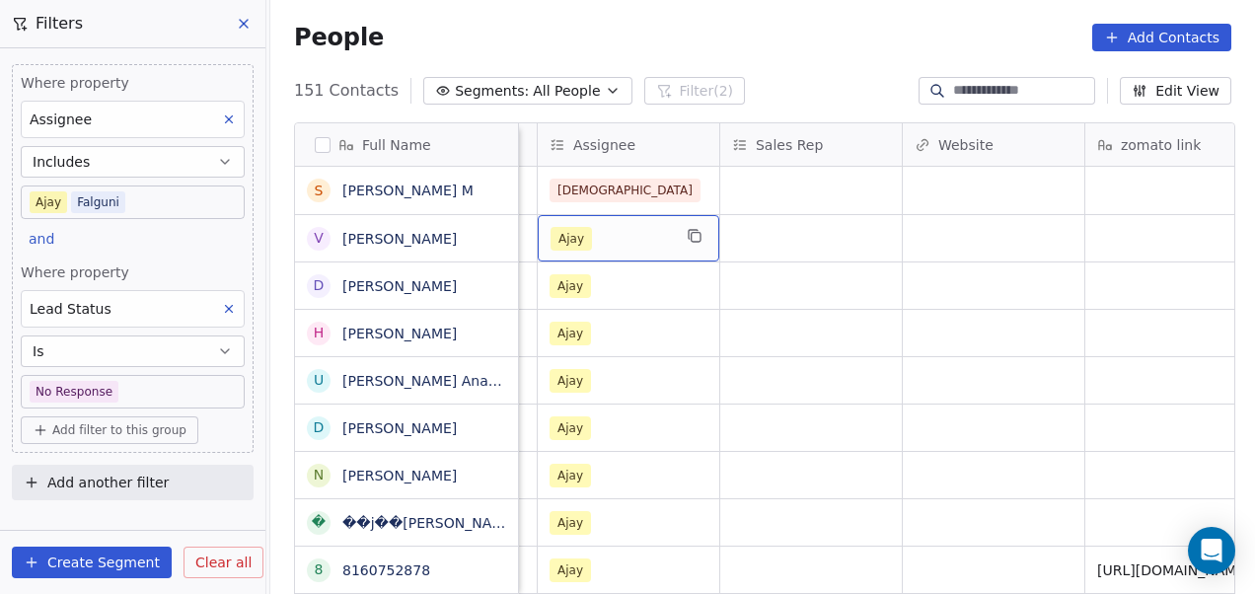
click at [594, 241] on div "Ajay" at bounding box center [611, 239] width 120 height 24
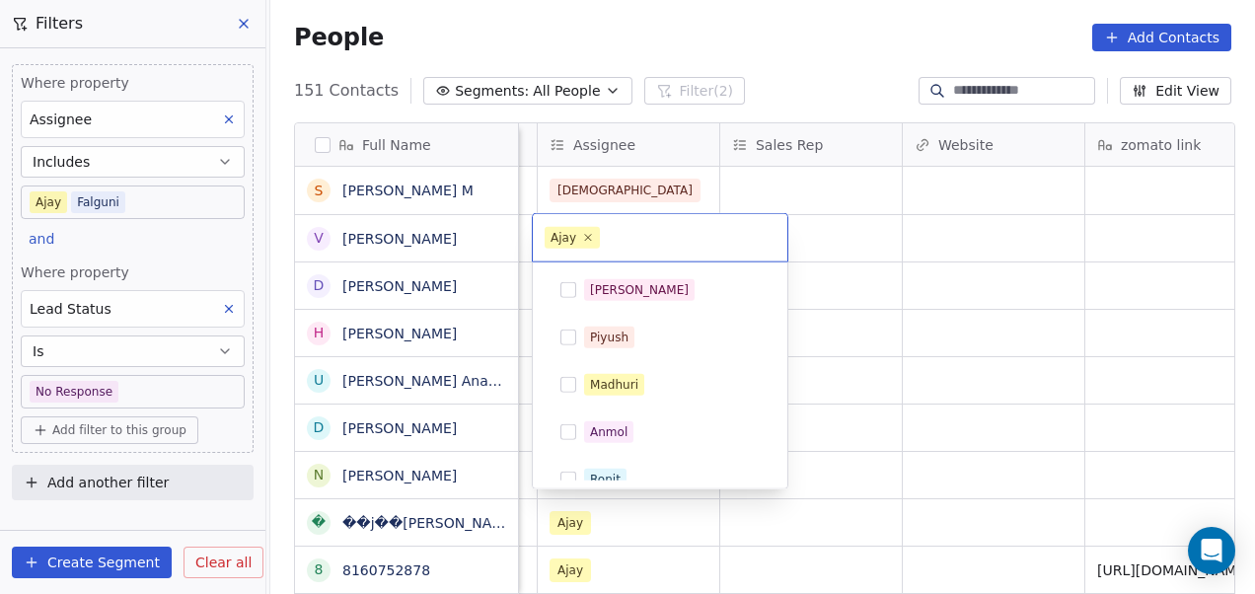
scroll to position [256, 0]
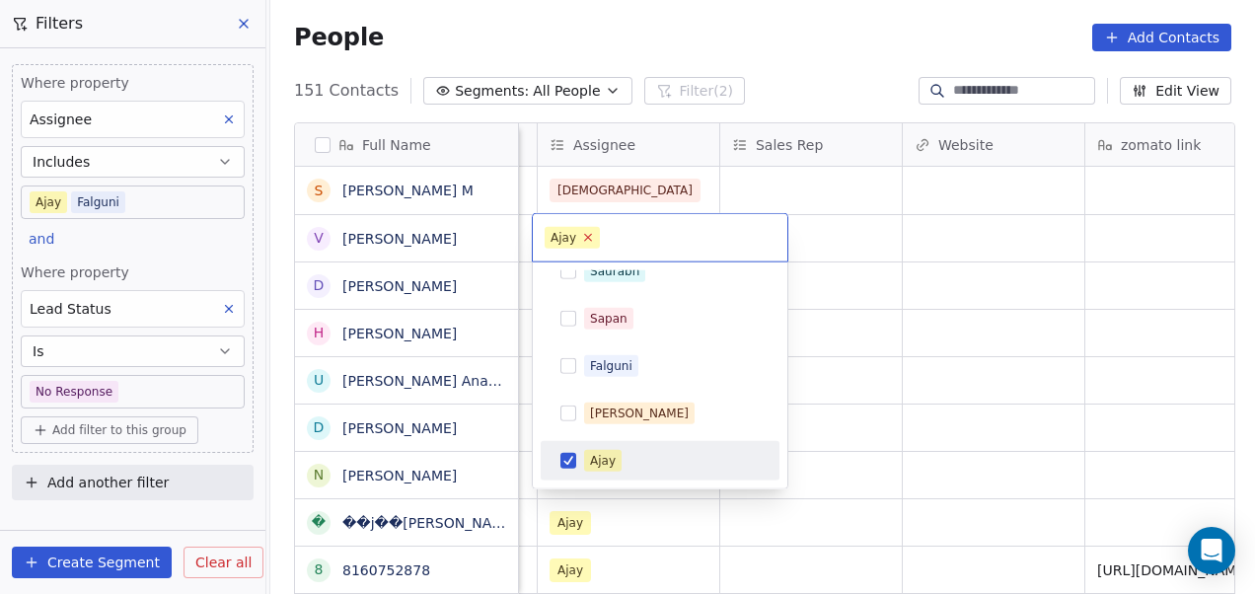
click at [588, 239] on icon at bounding box center [588, 237] width 13 height 13
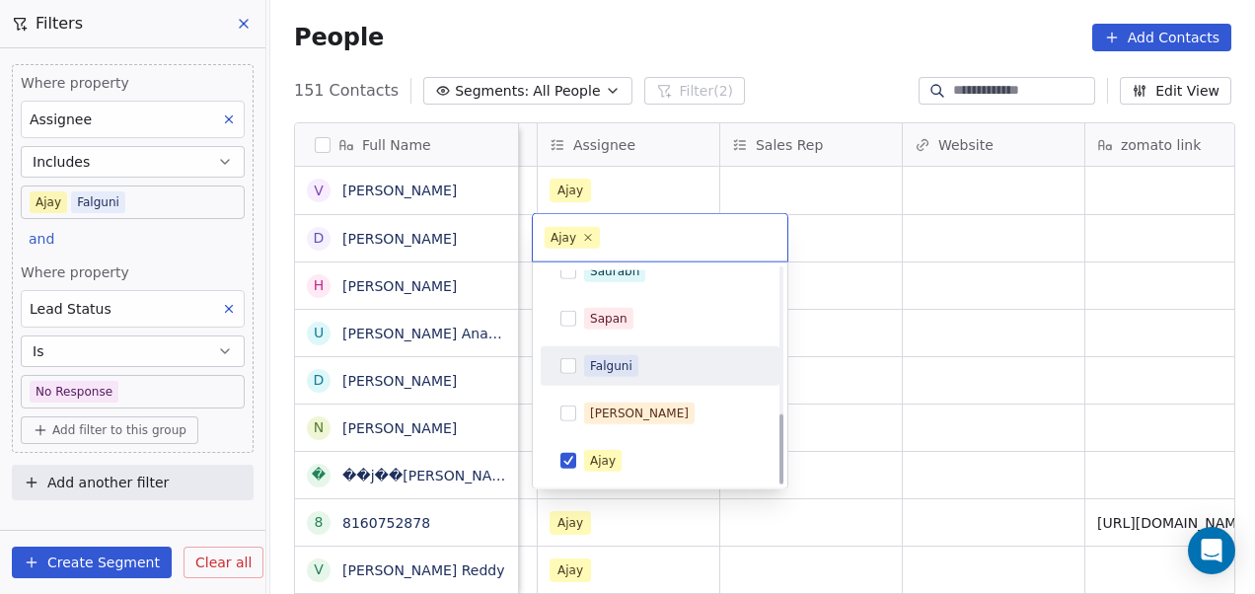
scroll to position [445, 0]
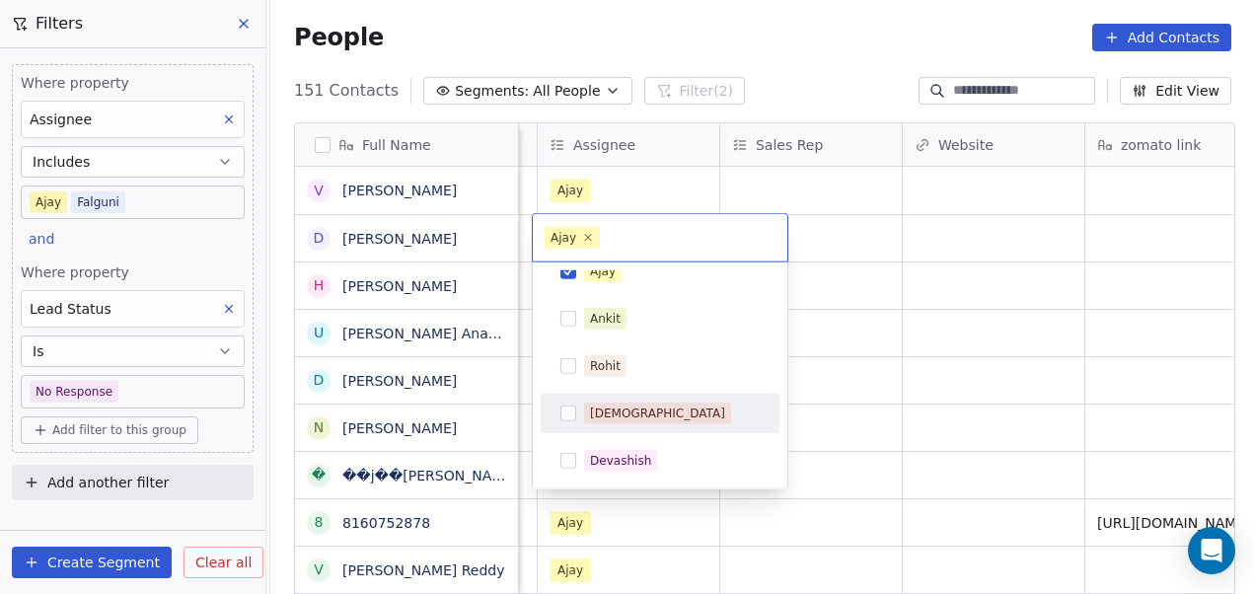
click at [903, 299] on html "On2Cook India Pvt. Ltd. Contacts People Marketing Workflows Campaigns Metrics &…" at bounding box center [627, 297] width 1255 height 594
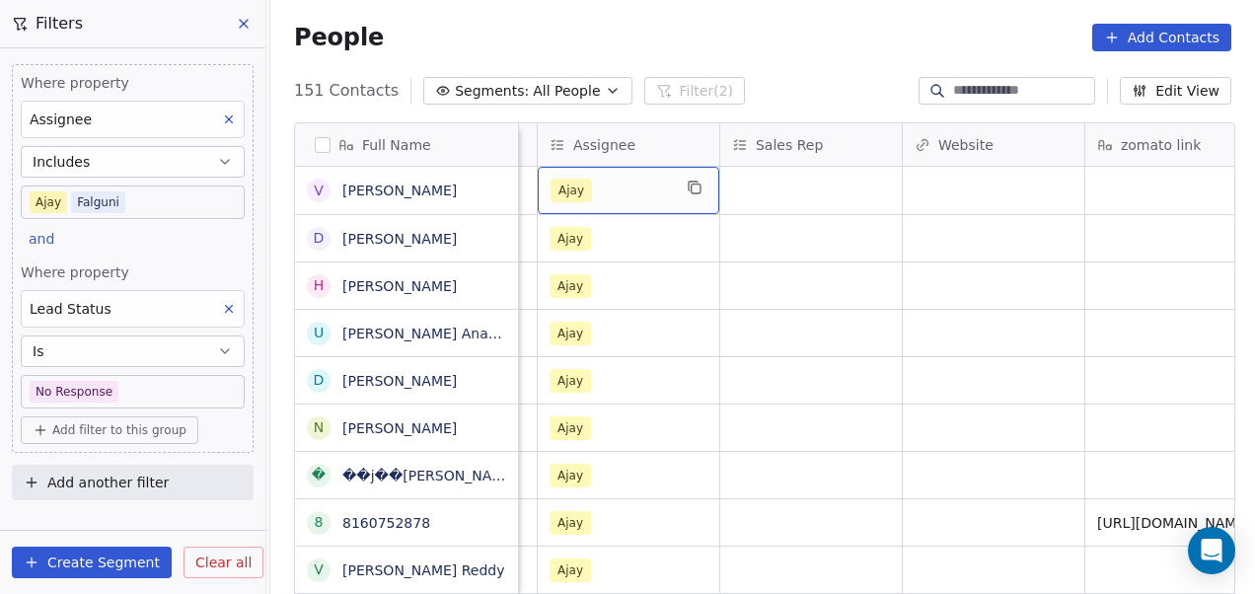
click at [677, 203] on div "Ajay" at bounding box center [629, 190] width 182 height 47
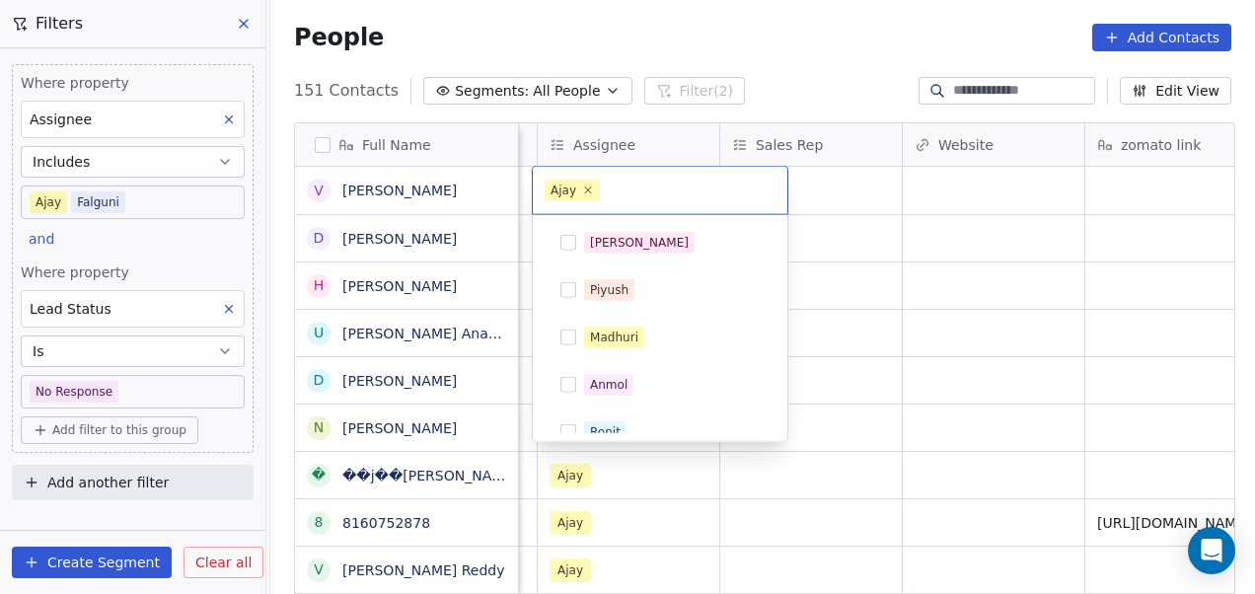
scroll to position [256, 0]
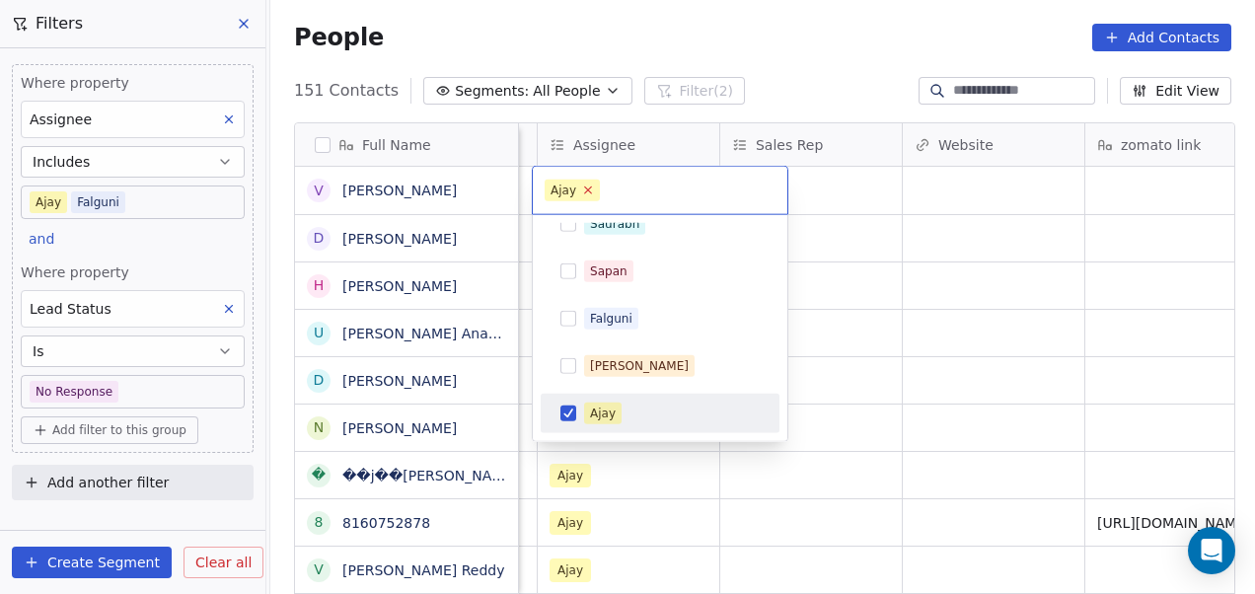
click at [582, 188] on icon at bounding box center [588, 190] width 13 height 13
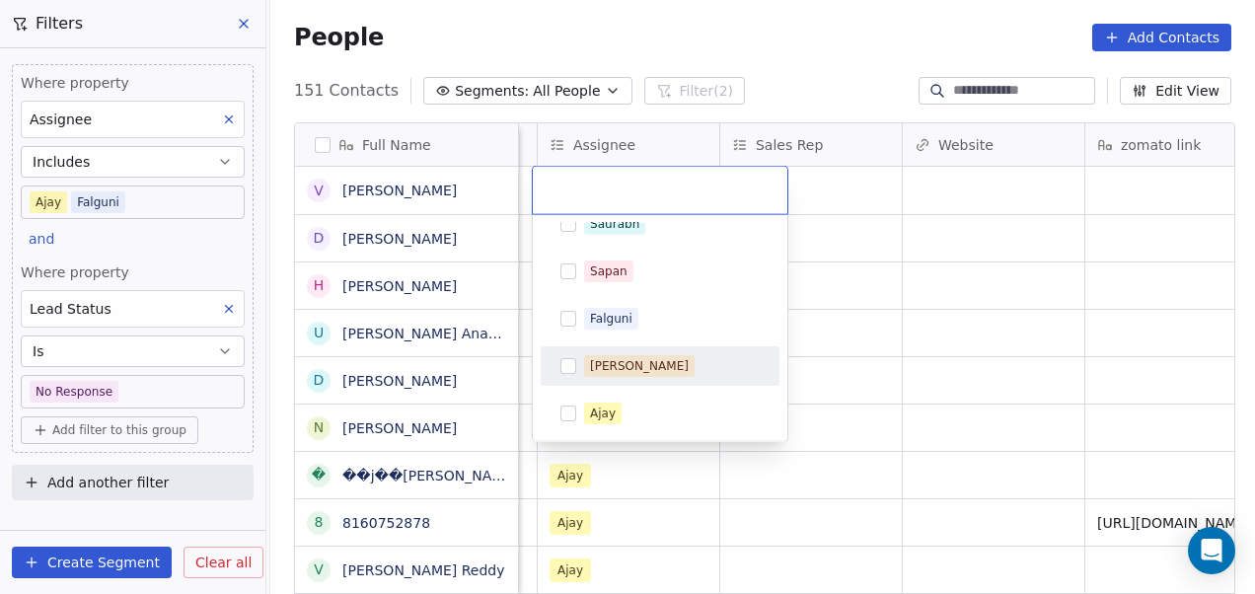
scroll to position [445, 0]
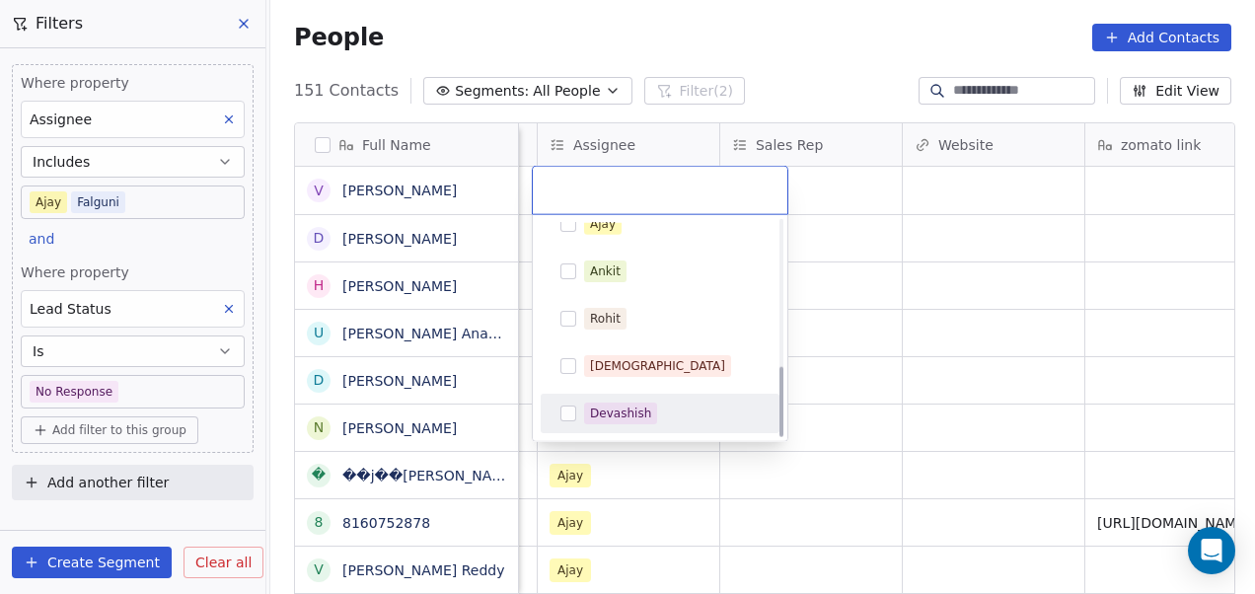
click at [678, 411] on div "Devashish" at bounding box center [672, 414] width 176 height 22
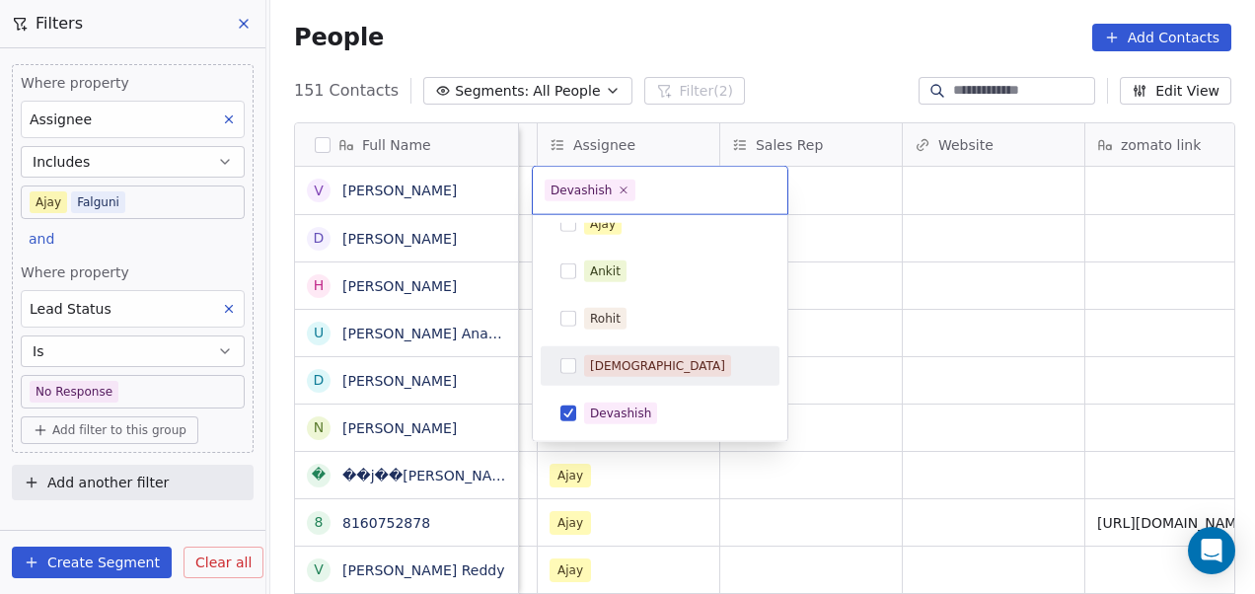
click at [841, 323] on html "On2Cook India Pvt. Ltd. Contacts People Marketing Workflows Campaigns Metrics &…" at bounding box center [627, 297] width 1255 height 594
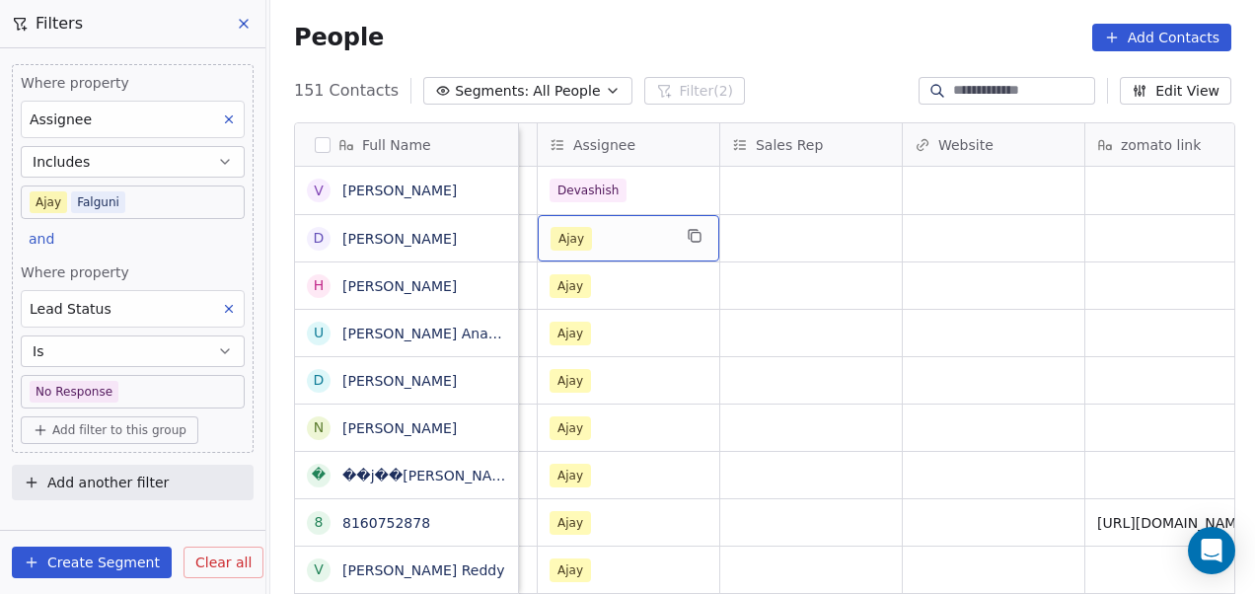
click at [622, 235] on div "Ajay" at bounding box center [611, 239] width 120 height 24
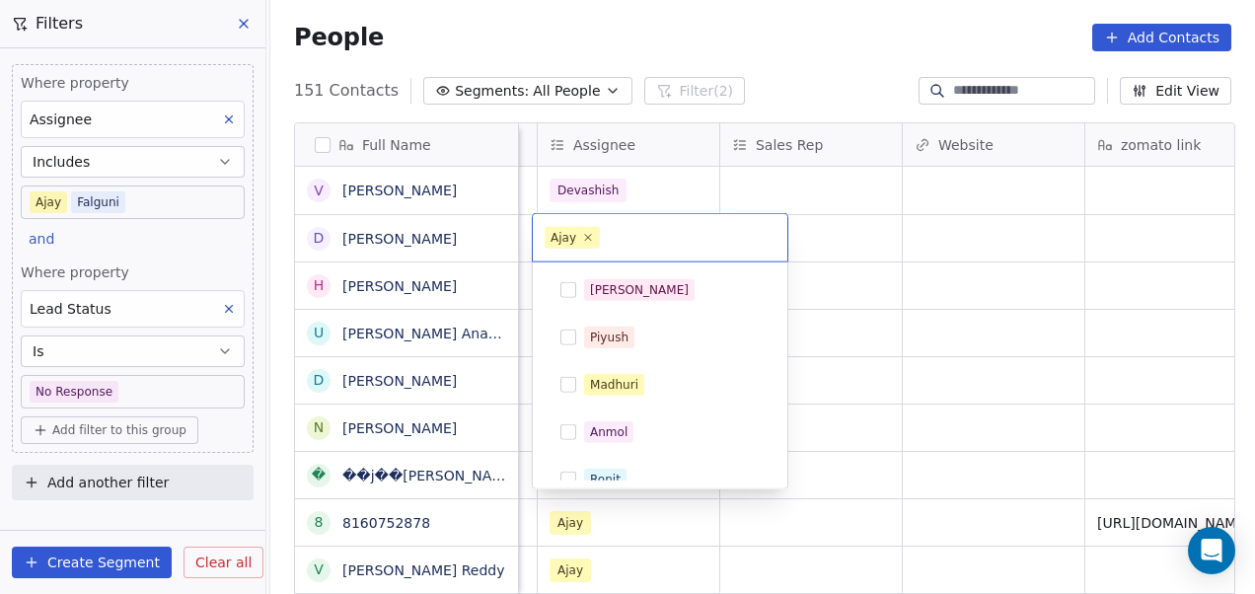
scroll to position [256, 0]
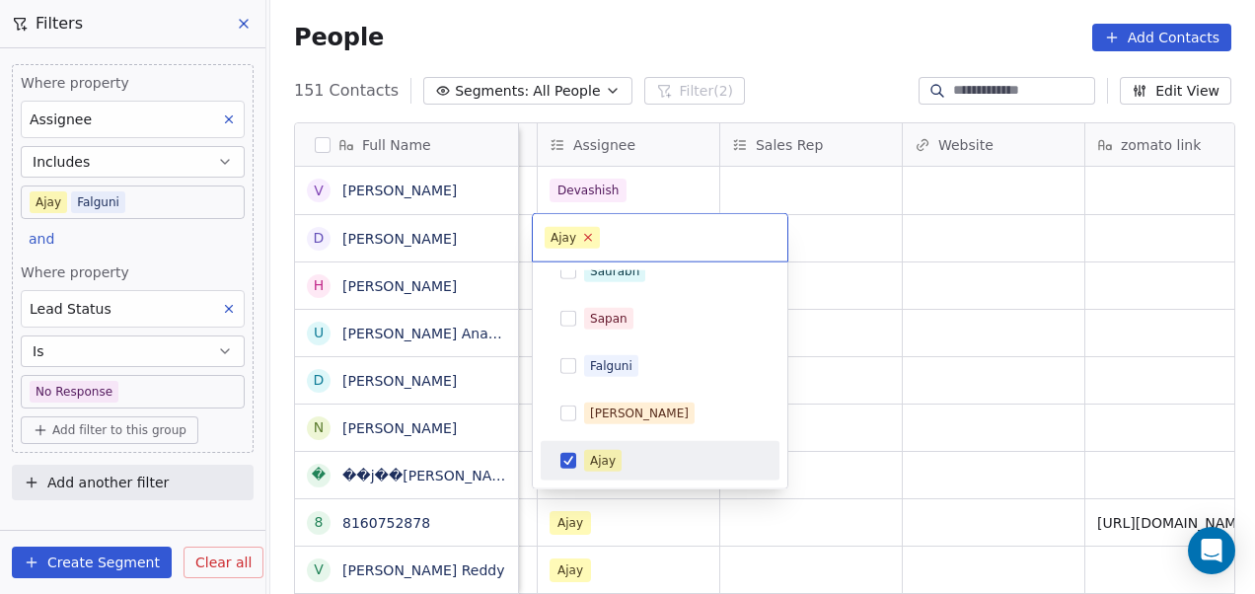
click at [585, 238] on icon at bounding box center [588, 237] width 7 height 7
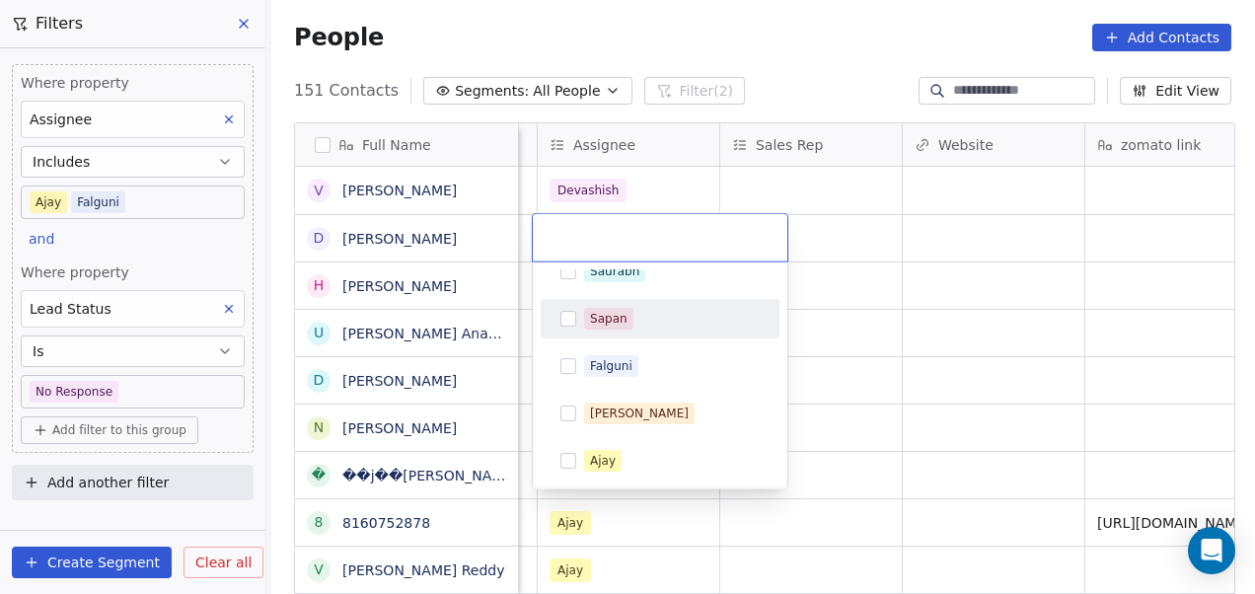
scroll to position [445, 0]
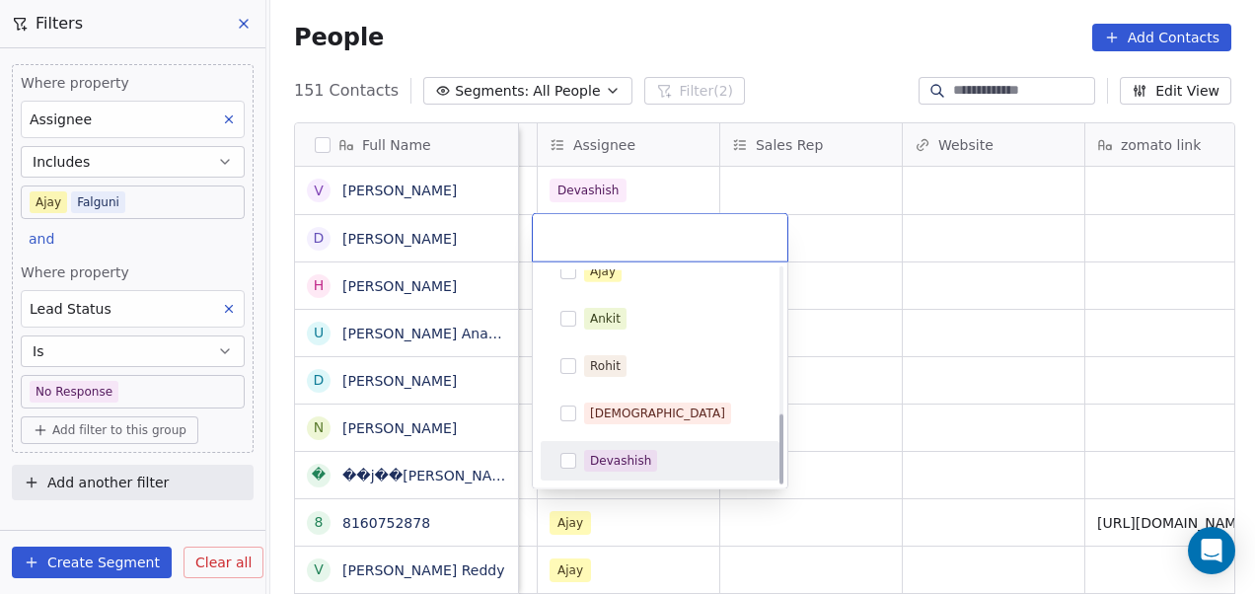
click at [661, 461] on div "Devashish" at bounding box center [672, 461] width 176 height 22
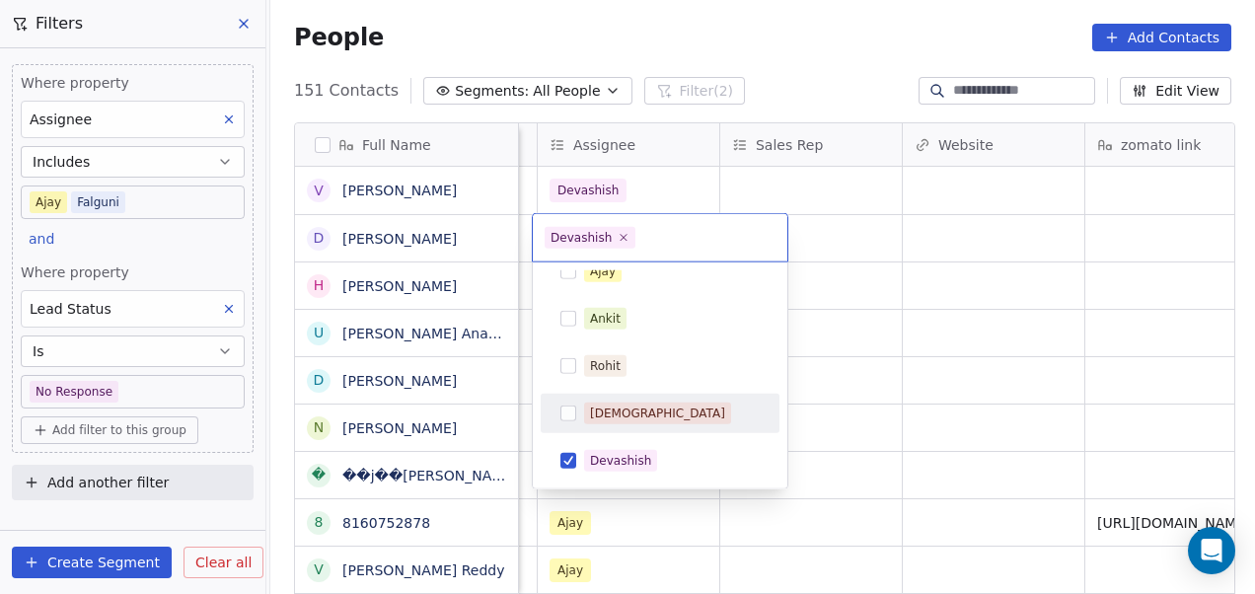
click at [849, 335] on html "On2Cook India Pvt. Ltd. Contacts People Marketing Workflows Campaigns Metrics &…" at bounding box center [627, 297] width 1255 height 594
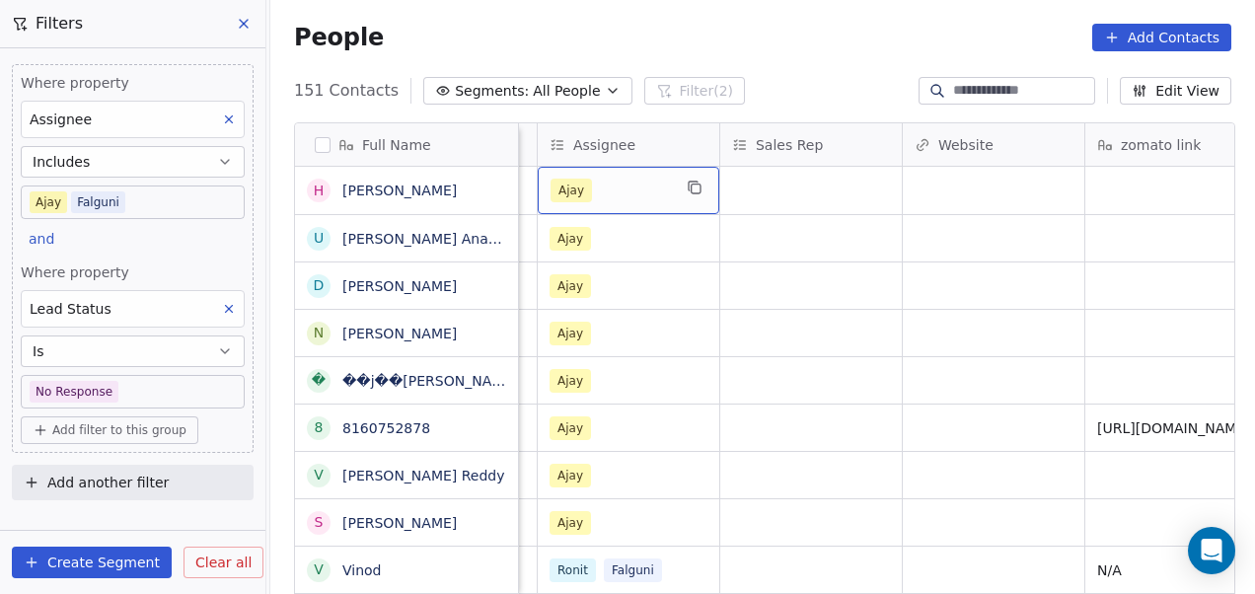
click at [632, 194] on div "Ajay" at bounding box center [611, 191] width 120 height 24
click at [586, 190] on div "Ajay" at bounding box center [611, 191] width 120 height 24
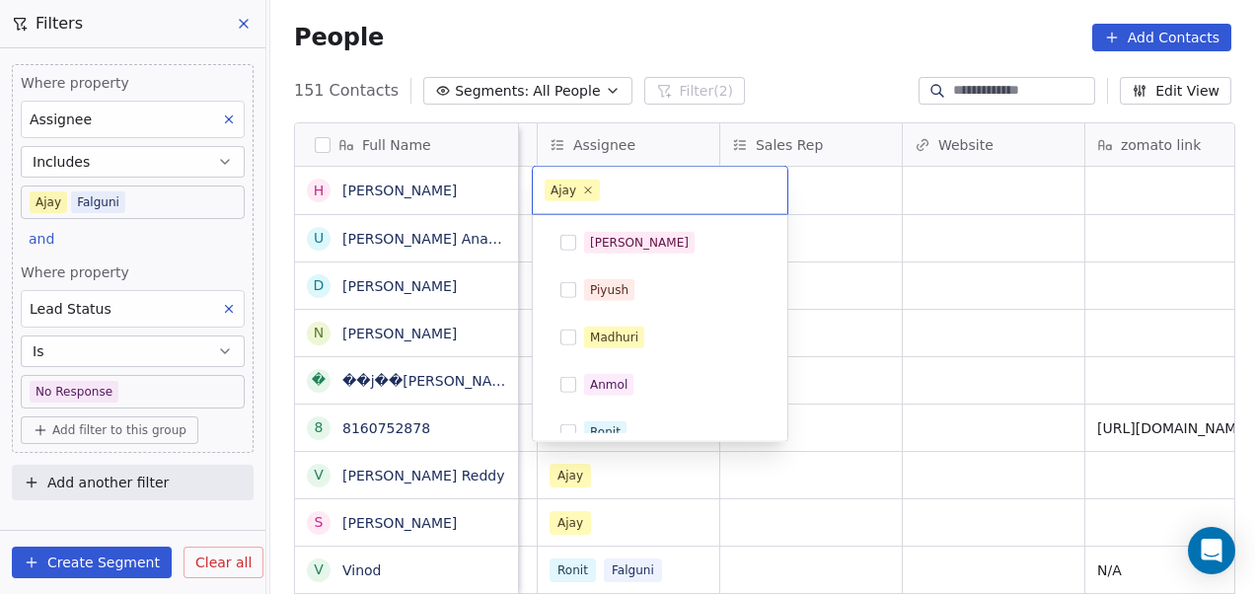
scroll to position [256, 0]
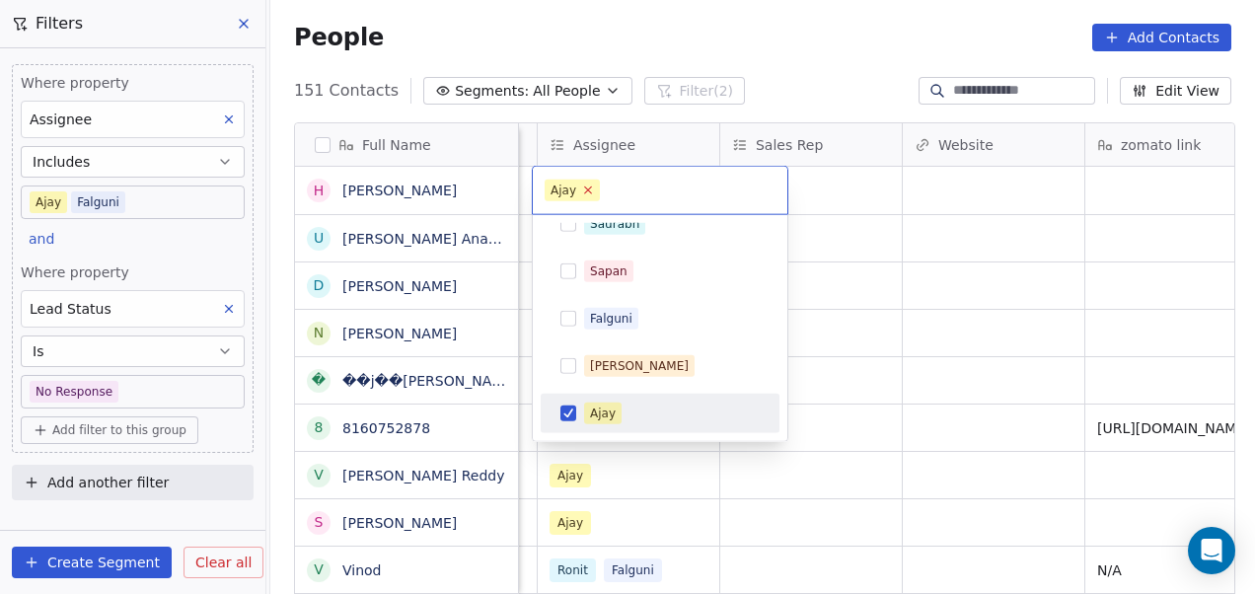
click at [586, 189] on icon at bounding box center [588, 189] width 7 height 7
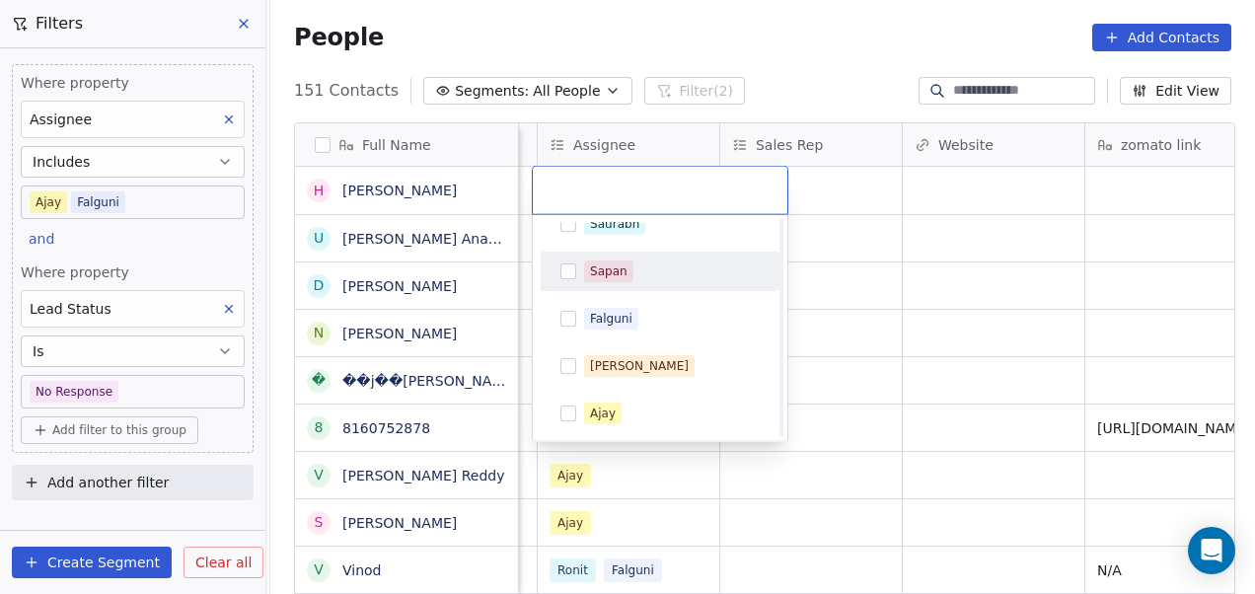
scroll to position [445, 0]
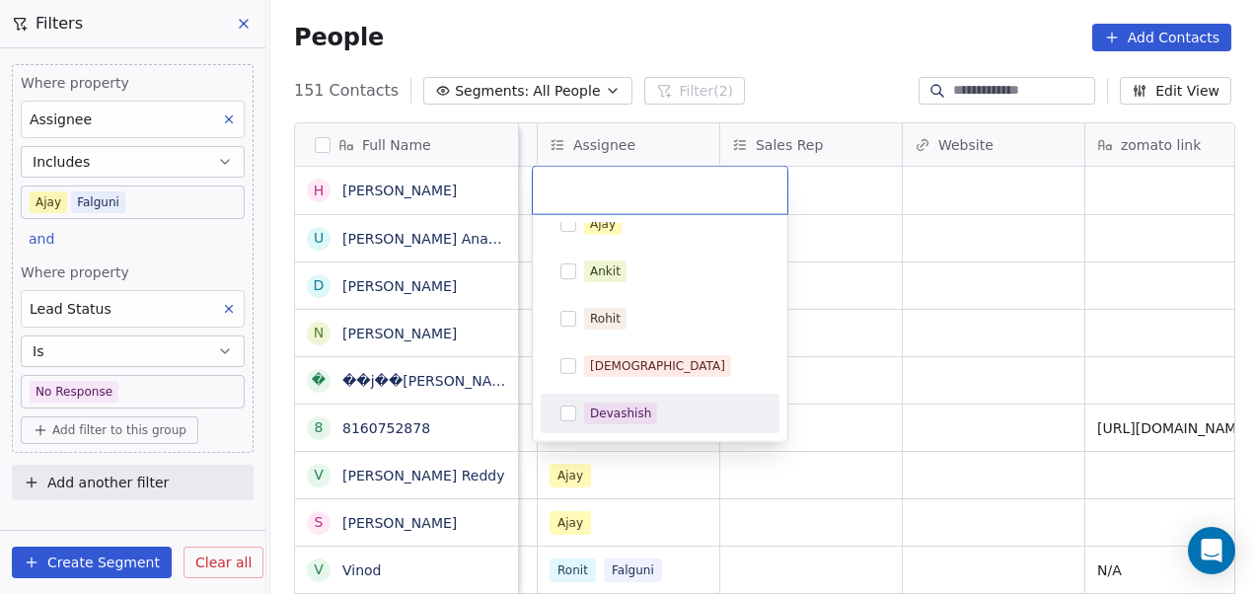
click at [645, 415] on span "Devashish" at bounding box center [620, 414] width 73 height 22
click at [848, 329] on html "On2Cook India Pvt. Ltd. Contacts People Marketing Workflows Campaigns Metrics &…" at bounding box center [627, 297] width 1255 height 594
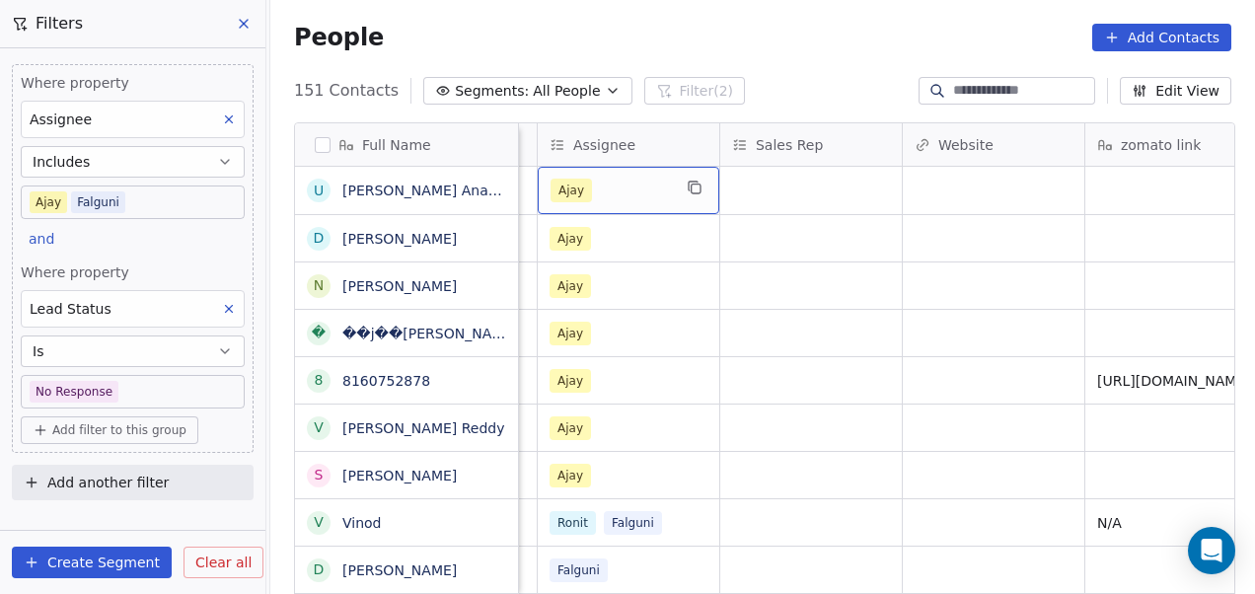
click at [622, 192] on div "Ajay" at bounding box center [611, 191] width 120 height 24
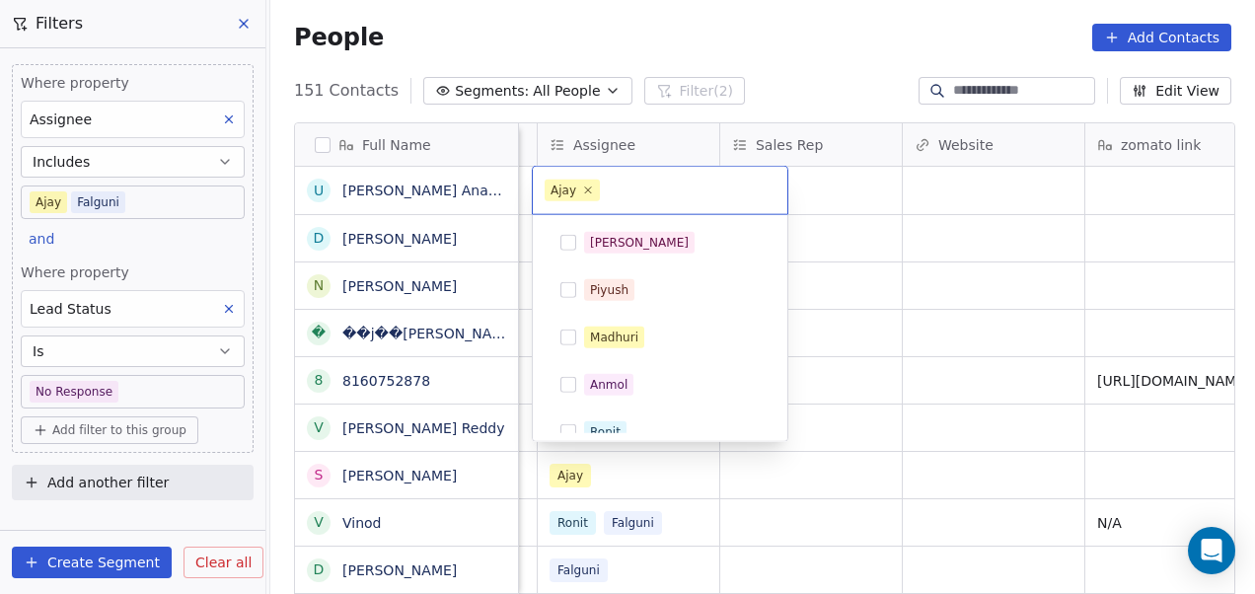
scroll to position [256, 0]
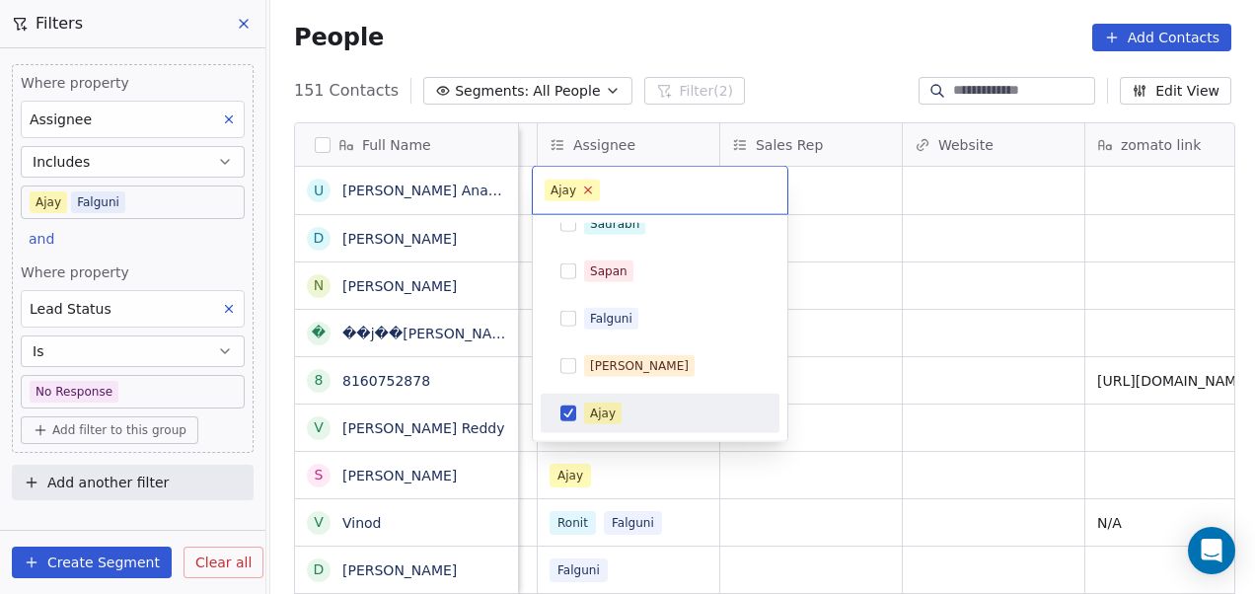
click at [588, 191] on icon at bounding box center [588, 190] width 13 height 13
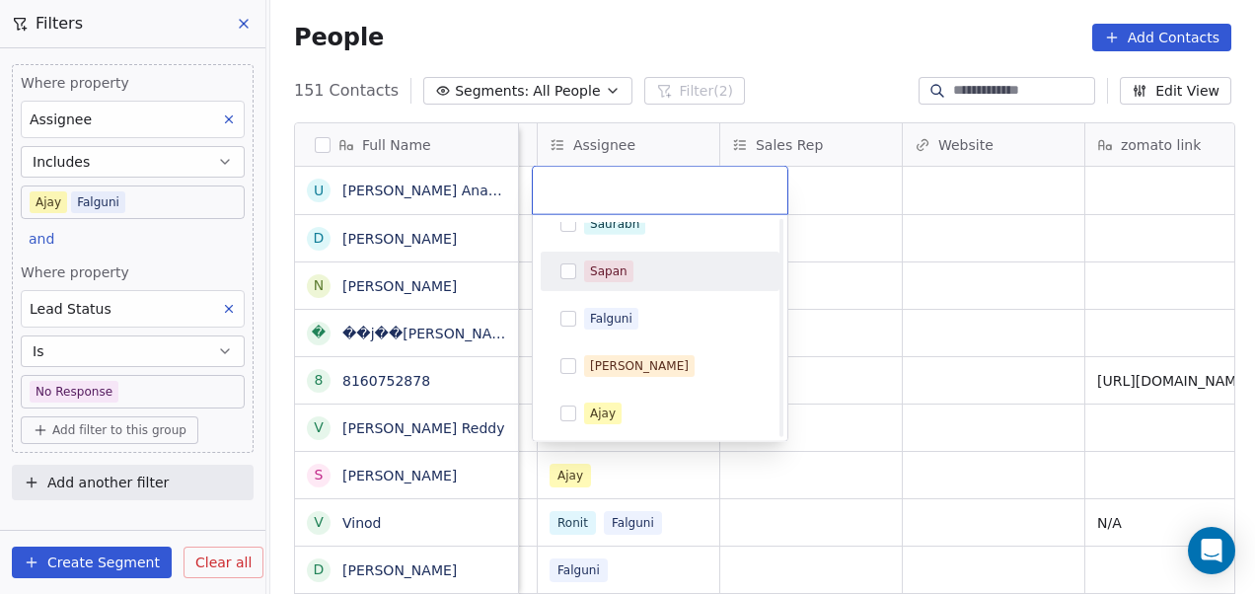
scroll to position [445, 0]
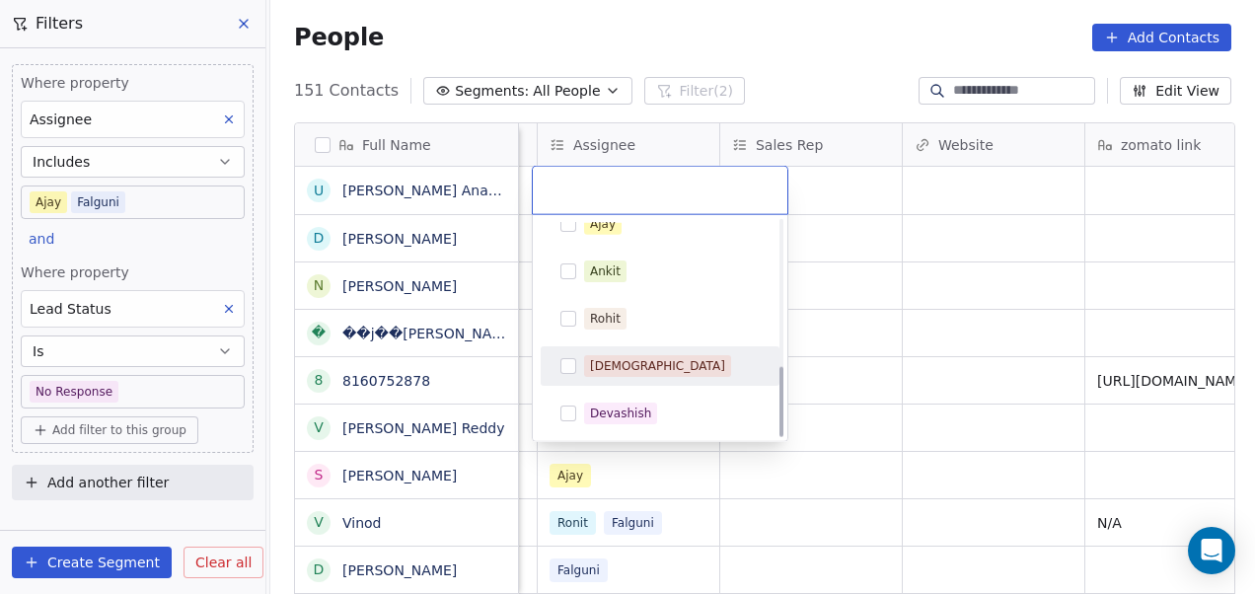
click at [644, 363] on div "[DEMOGRAPHIC_DATA]" at bounding box center [672, 366] width 176 height 22
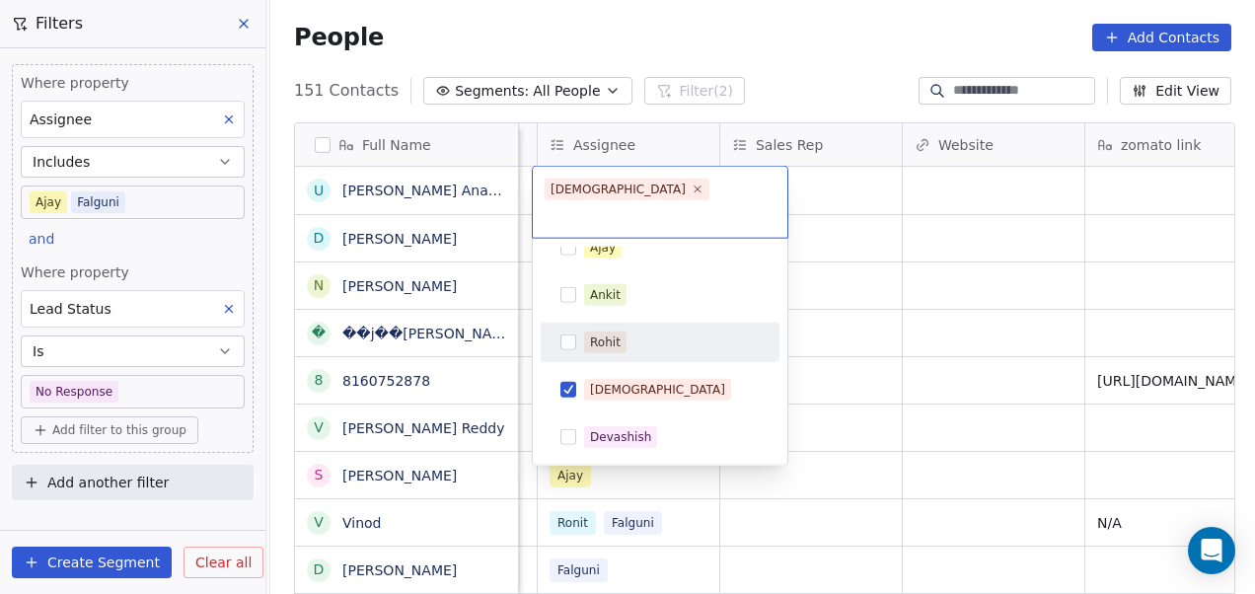
click at [818, 281] on html "On2Cook India Pvt. Ltd. Contacts People Marketing Workflows Campaigns Metrics &…" at bounding box center [627, 297] width 1255 height 594
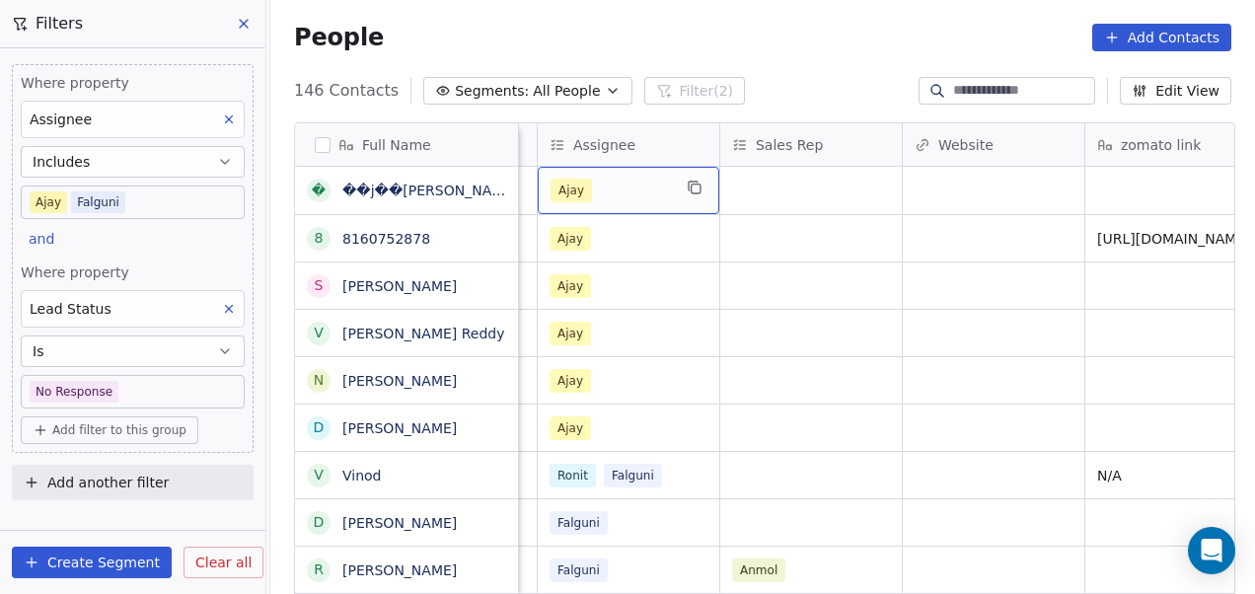
click at [612, 203] on div "Ajay" at bounding box center [629, 190] width 182 height 47
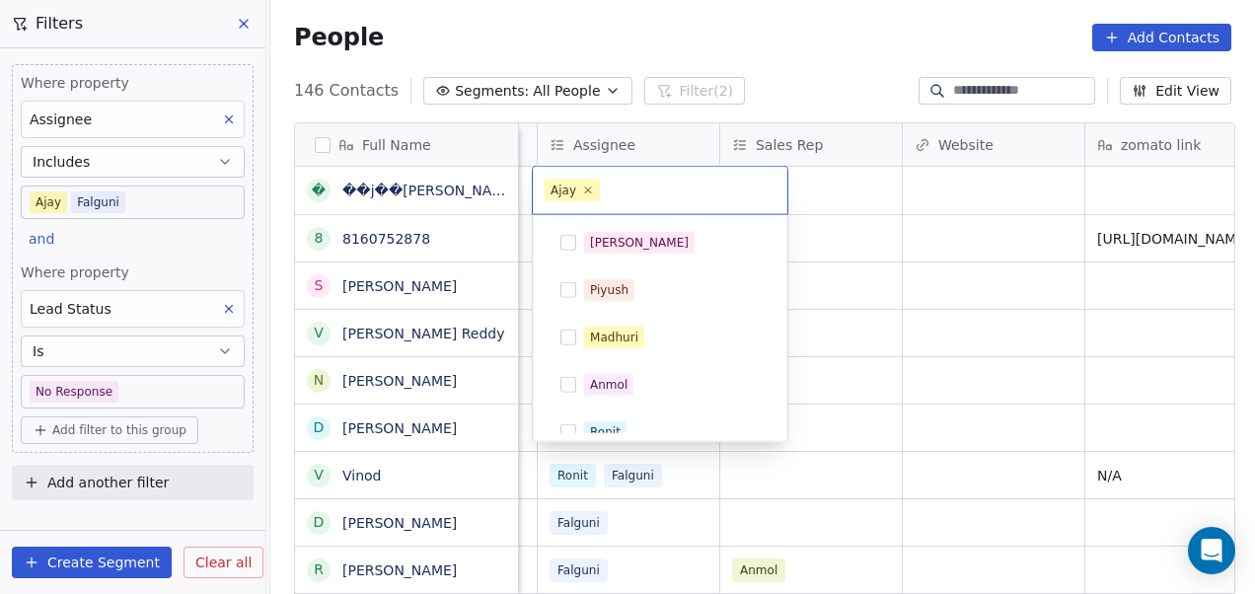
scroll to position [256, 0]
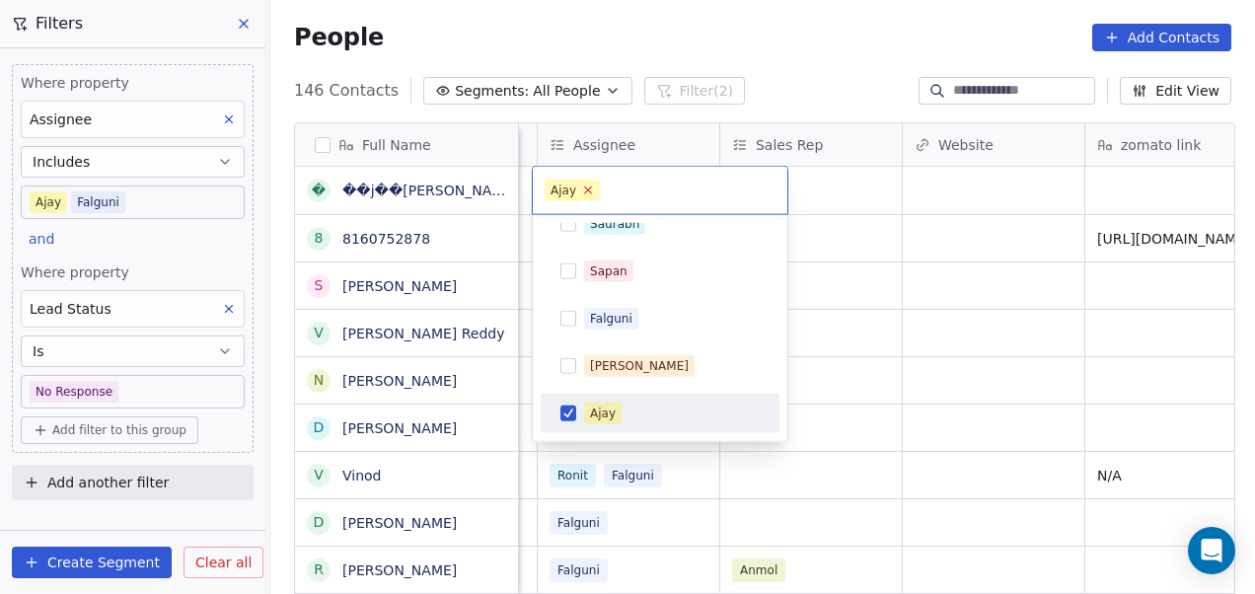
click at [588, 188] on icon at bounding box center [588, 190] width 13 height 13
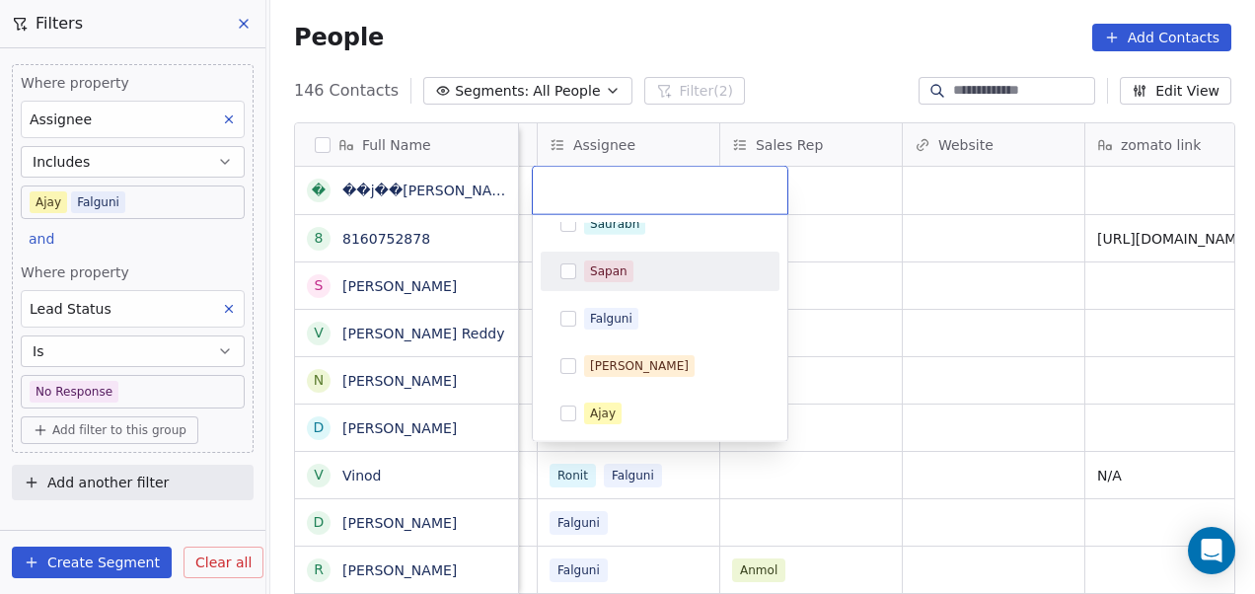
scroll to position [445, 0]
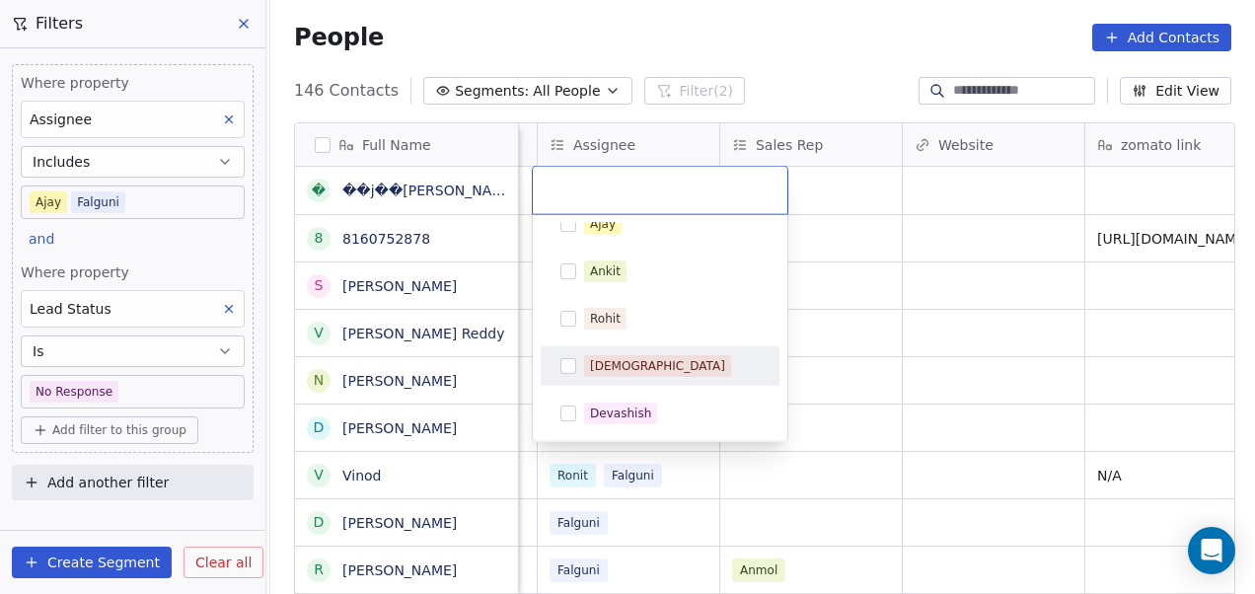
click at [661, 373] on div "[DEMOGRAPHIC_DATA]" at bounding box center [672, 366] width 176 height 22
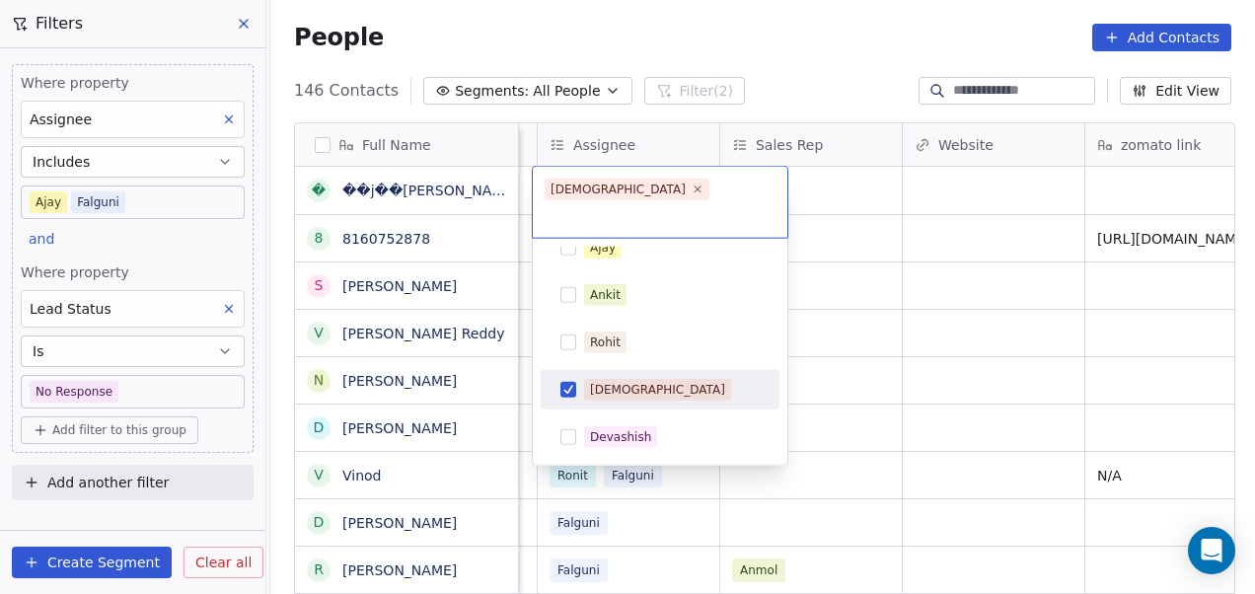
click at [816, 312] on html "On2Cook India Pvt. Ltd. Contacts People Marketing Workflows Campaigns Metrics &…" at bounding box center [627, 297] width 1255 height 594
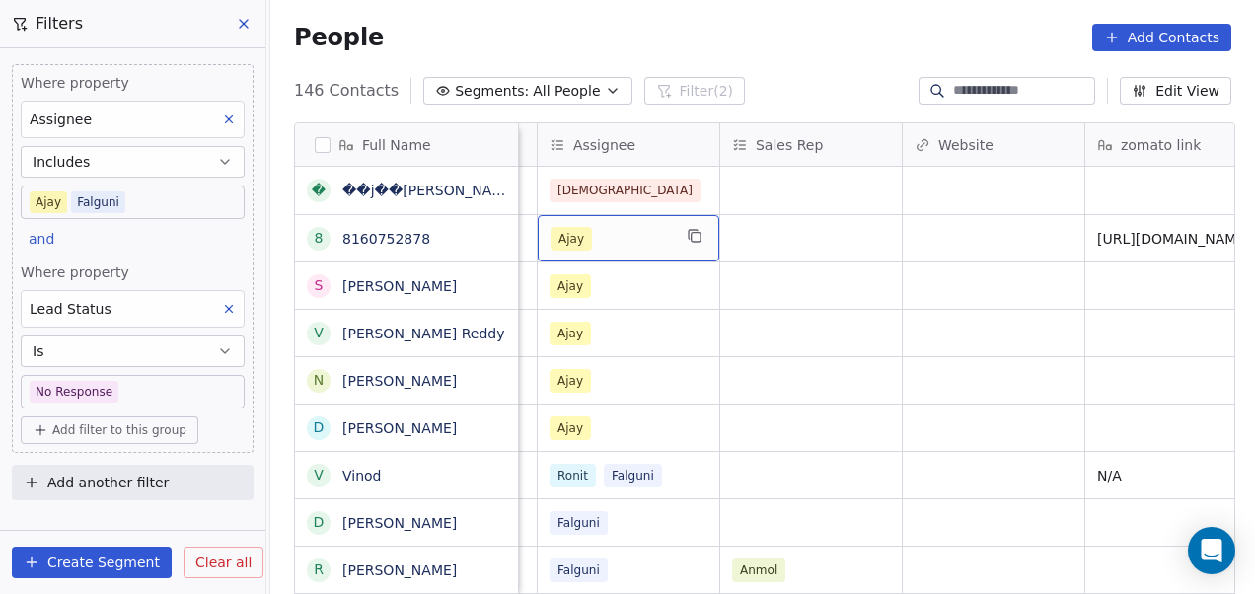
click at [675, 231] on div "Ajay" at bounding box center [629, 238] width 182 height 46
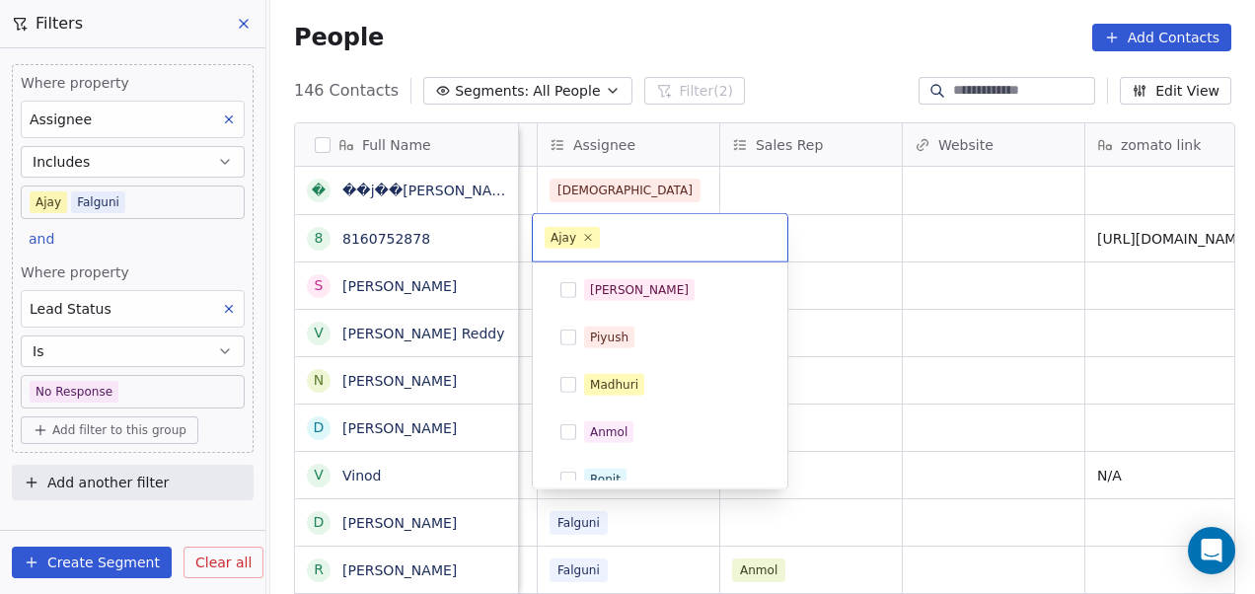
scroll to position [256, 0]
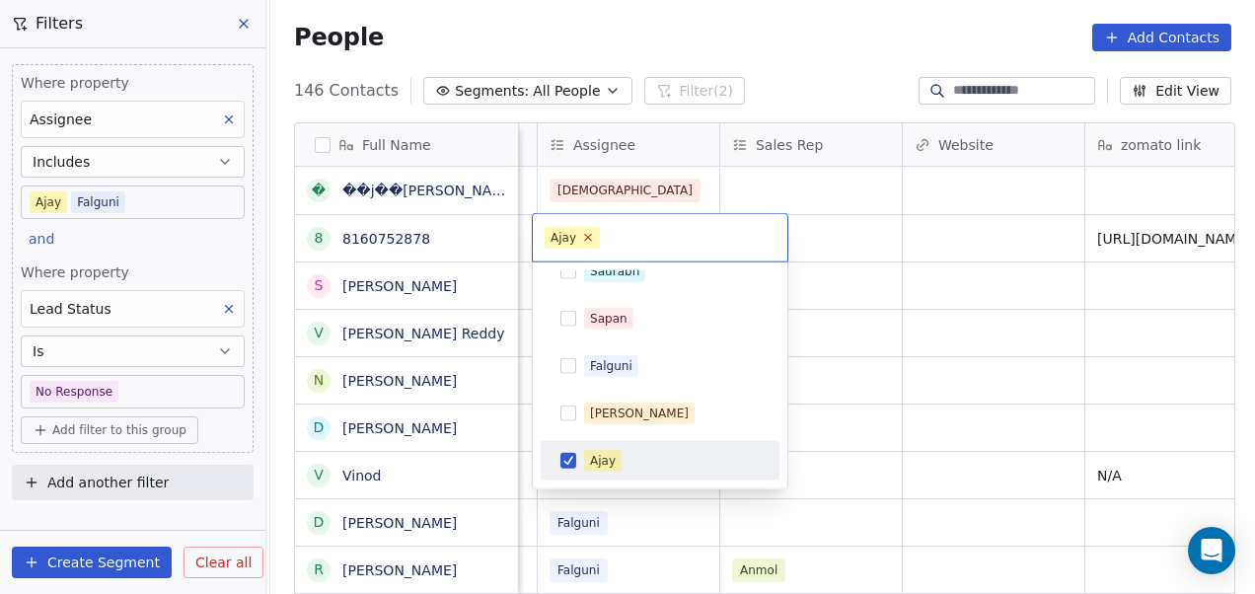
click at [590, 238] on icon at bounding box center [588, 237] width 13 height 13
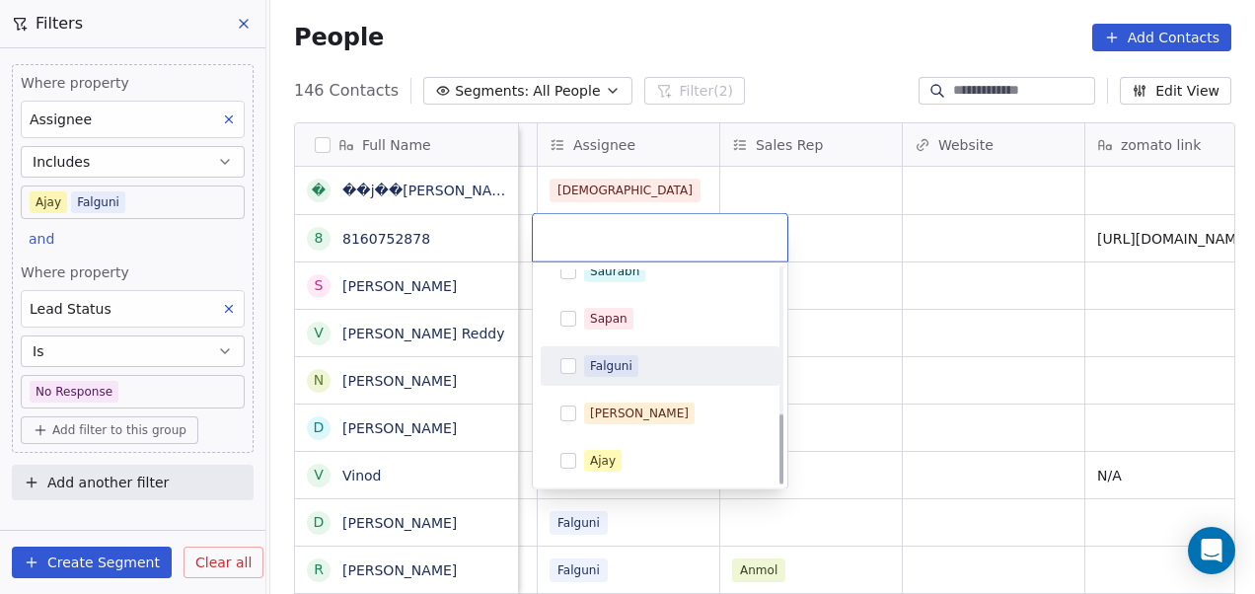
scroll to position [445, 0]
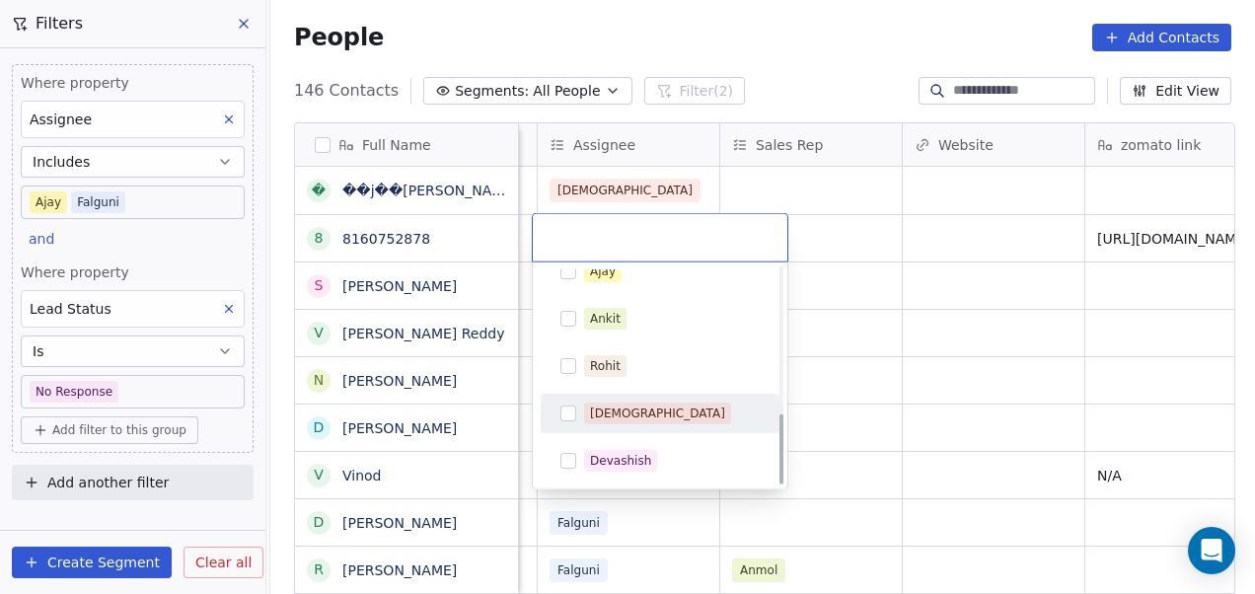
click at [654, 405] on div "[DEMOGRAPHIC_DATA]" at bounding box center [672, 414] width 176 height 22
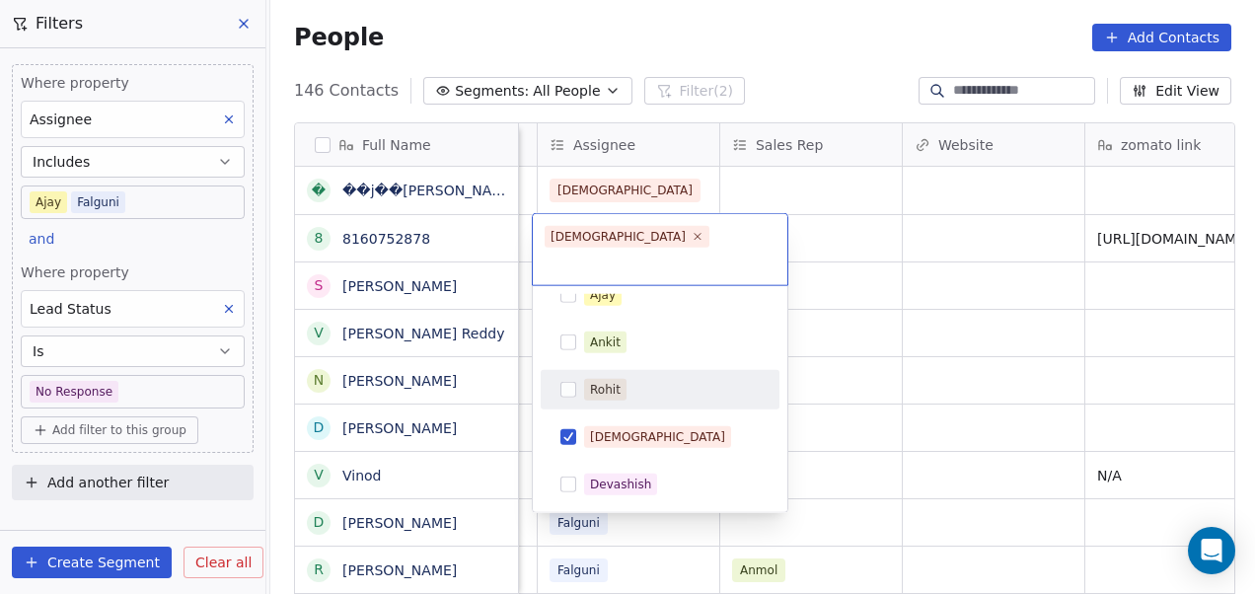
click at [836, 333] on html "On2Cook India Pvt. Ltd. Contacts People Marketing Workflows Campaigns Metrics &…" at bounding box center [627, 297] width 1255 height 594
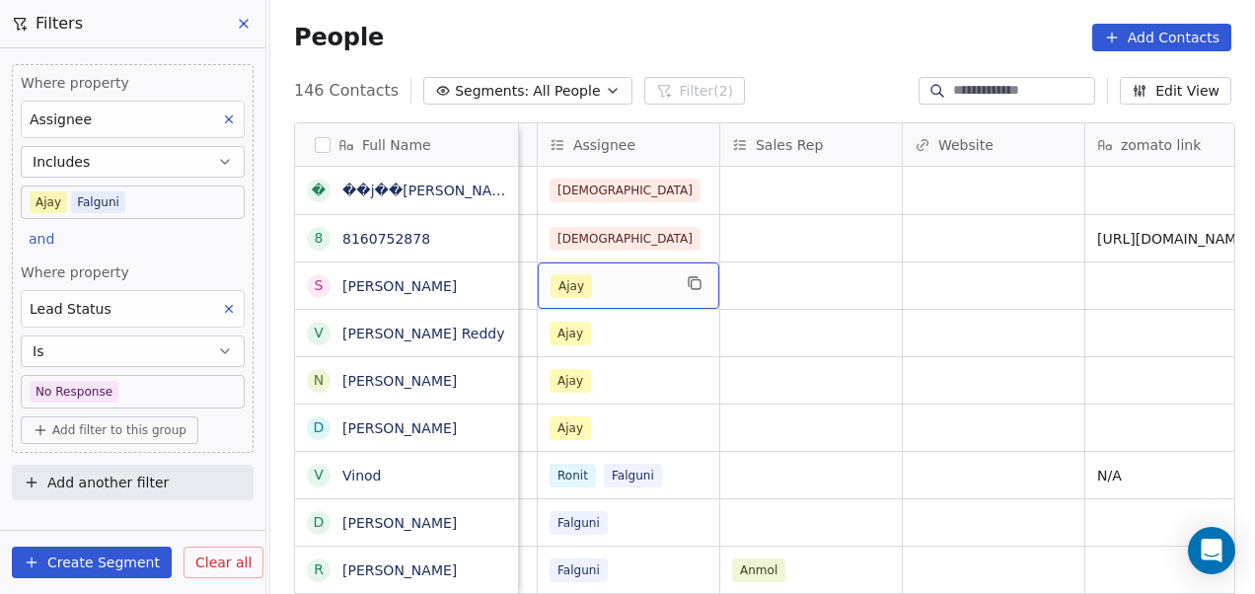
click at [651, 285] on div "Ajay" at bounding box center [611, 286] width 120 height 24
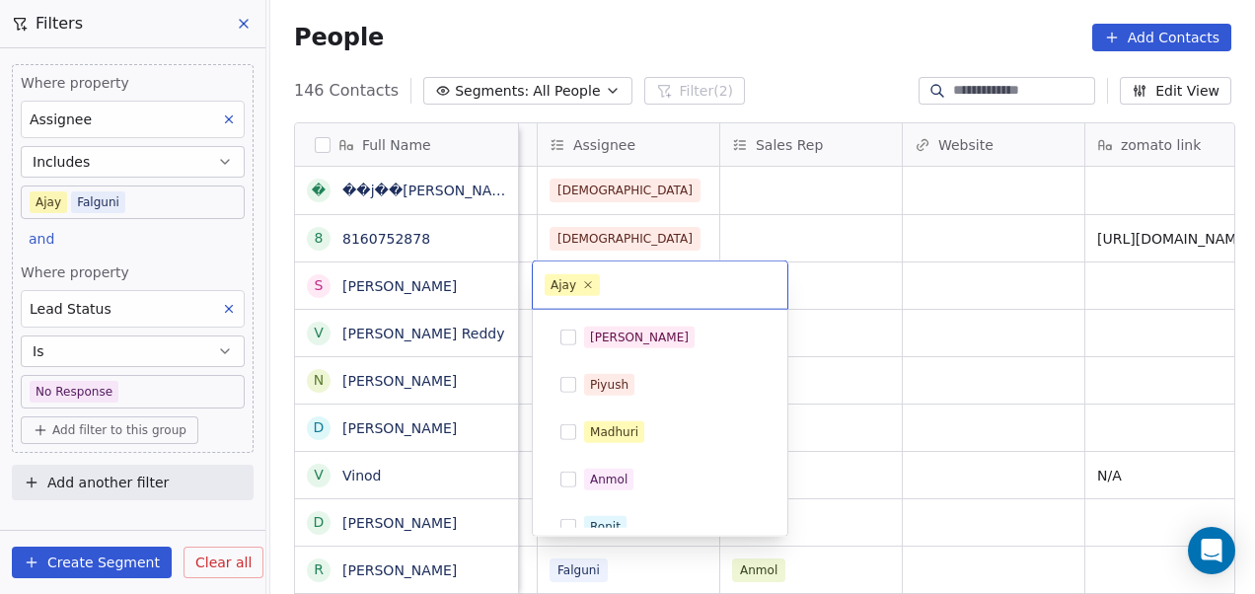
scroll to position [256, 0]
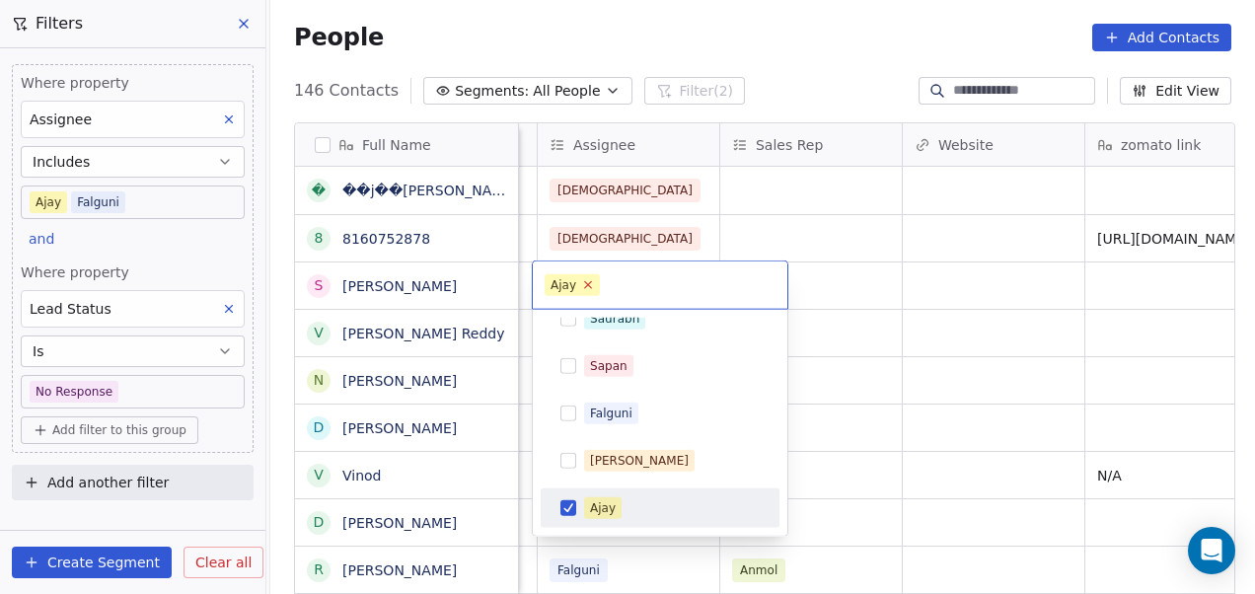
click at [585, 285] on icon at bounding box center [588, 284] width 7 height 7
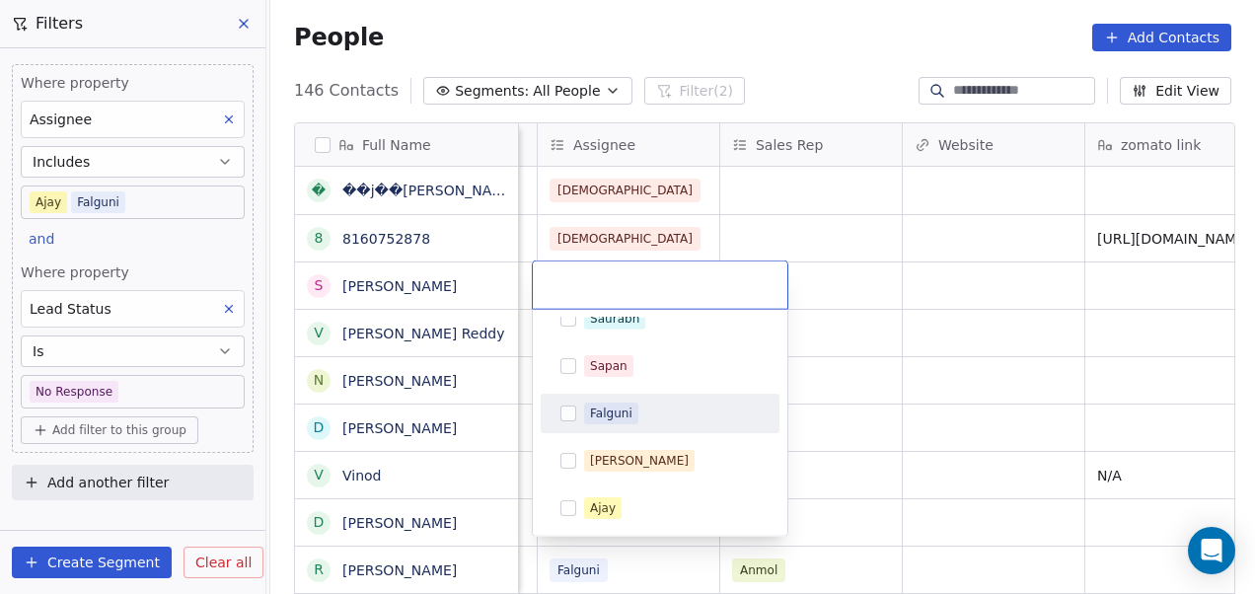
scroll to position [445, 0]
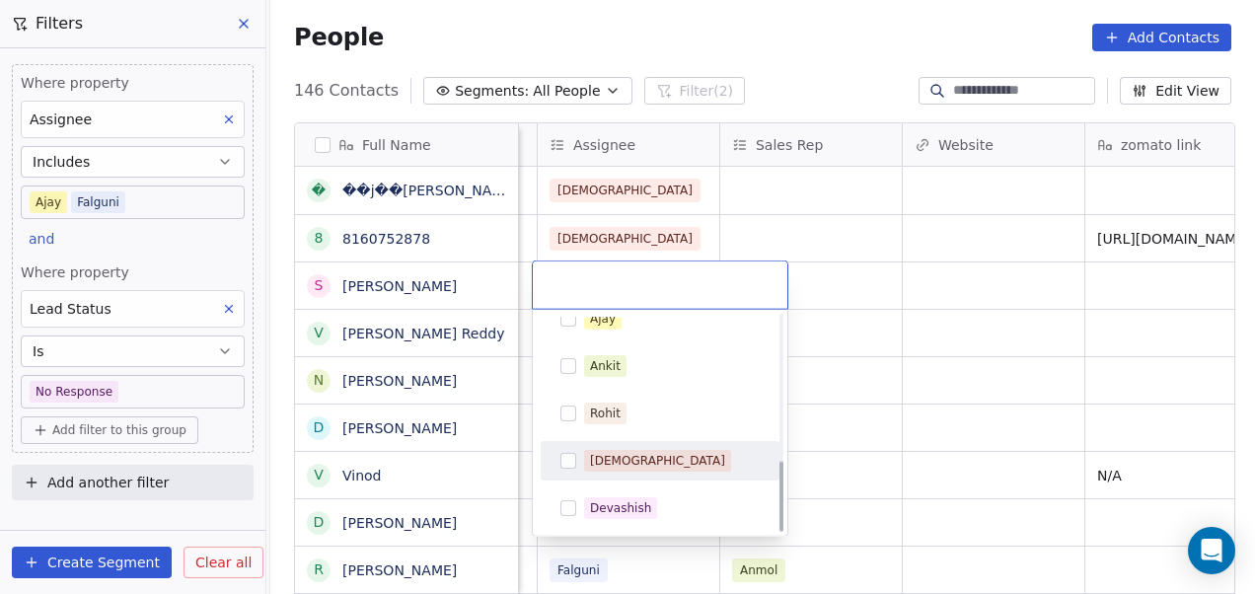
click at [649, 451] on div "[DEMOGRAPHIC_DATA]" at bounding box center [672, 461] width 176 height 22
click at [825, 396] on html "On2Cook India Pvt. Ltd. Contacts People Marketing Workflows Campaigns Metrics &…" at bounding box center [627, 297] width 1255 height 594
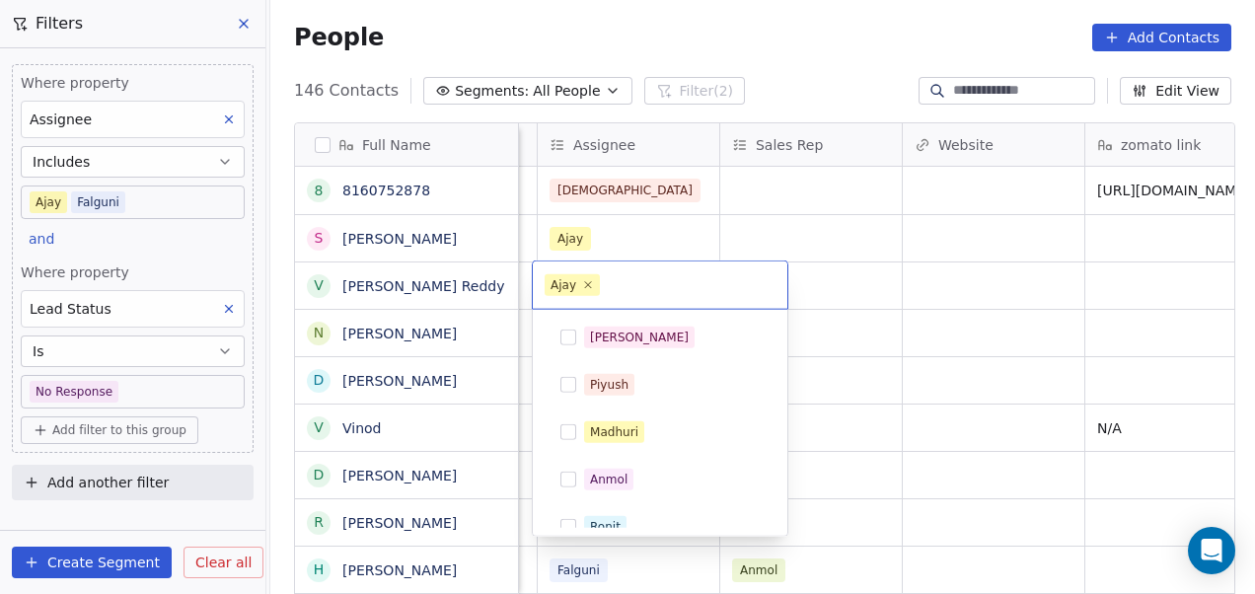
scroll to position [256, 0]
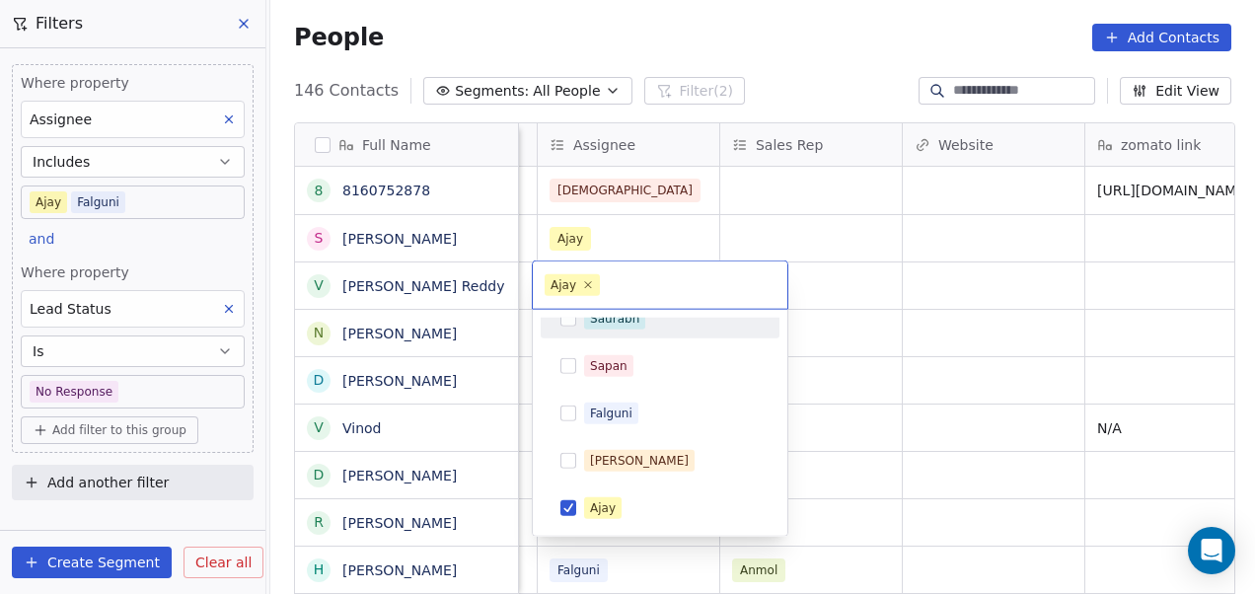
click at [894, 307] on html "On2Cook India Pvt. Ltd. Contacts People Marketing Workflows Campaigns Metrics &…" at bounding box center [627, 297] width 1255 height 594
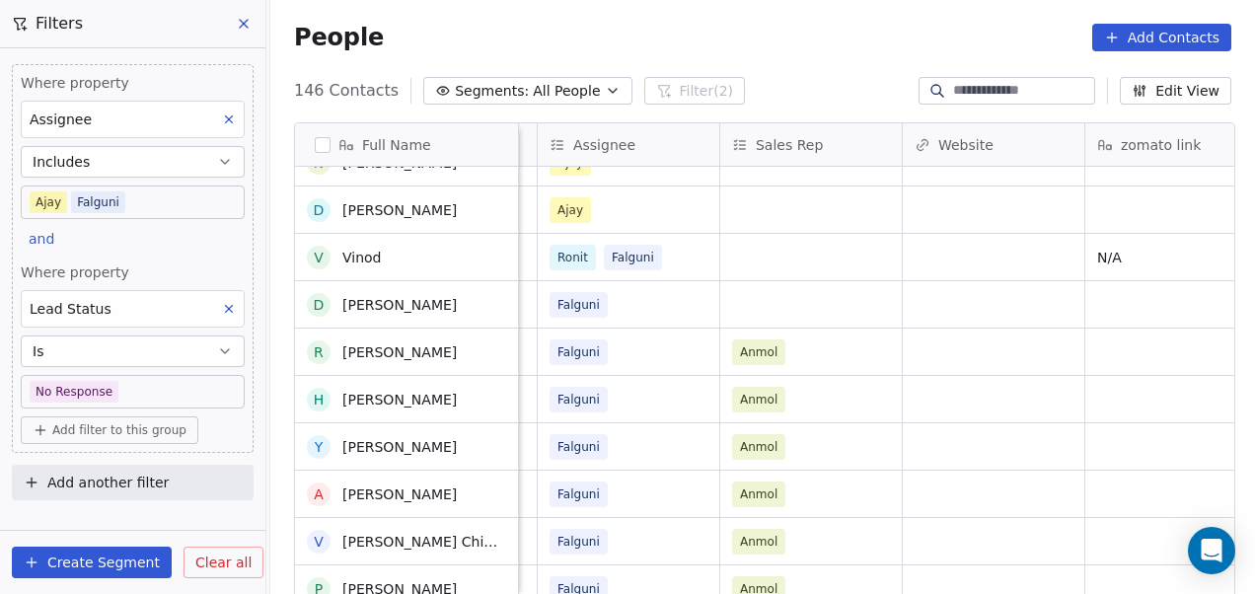
scroll to position [0, 0]
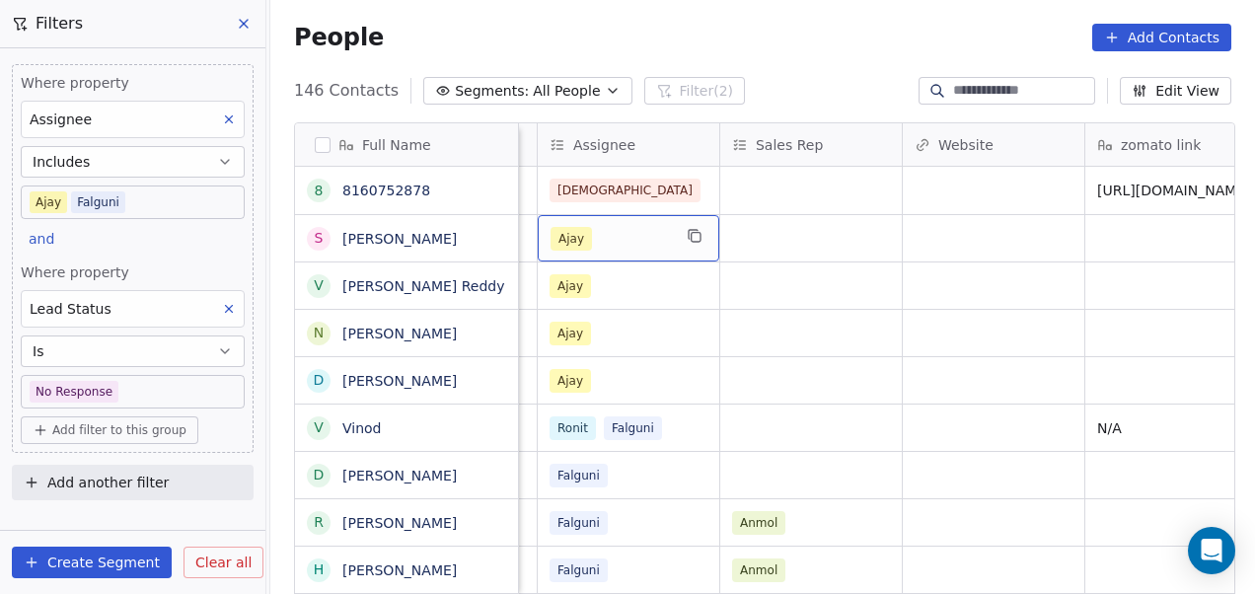
click at [604, 239] on div "Ajay" at bounding box center [611, 239] width 120 height 24
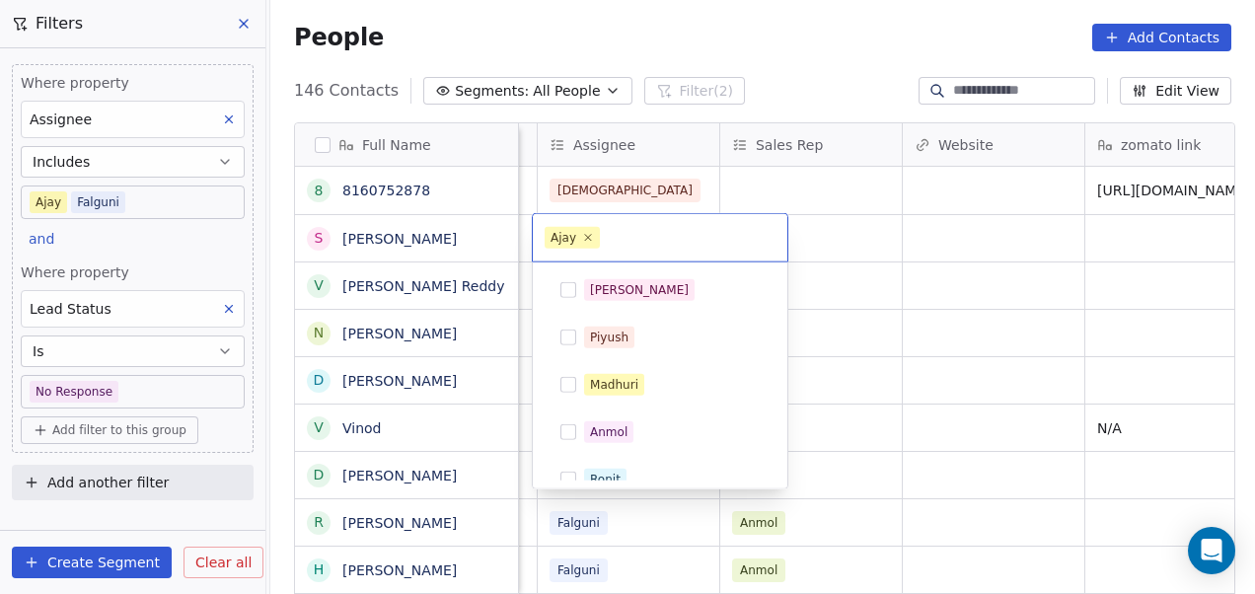
scroll to position [256, 0]
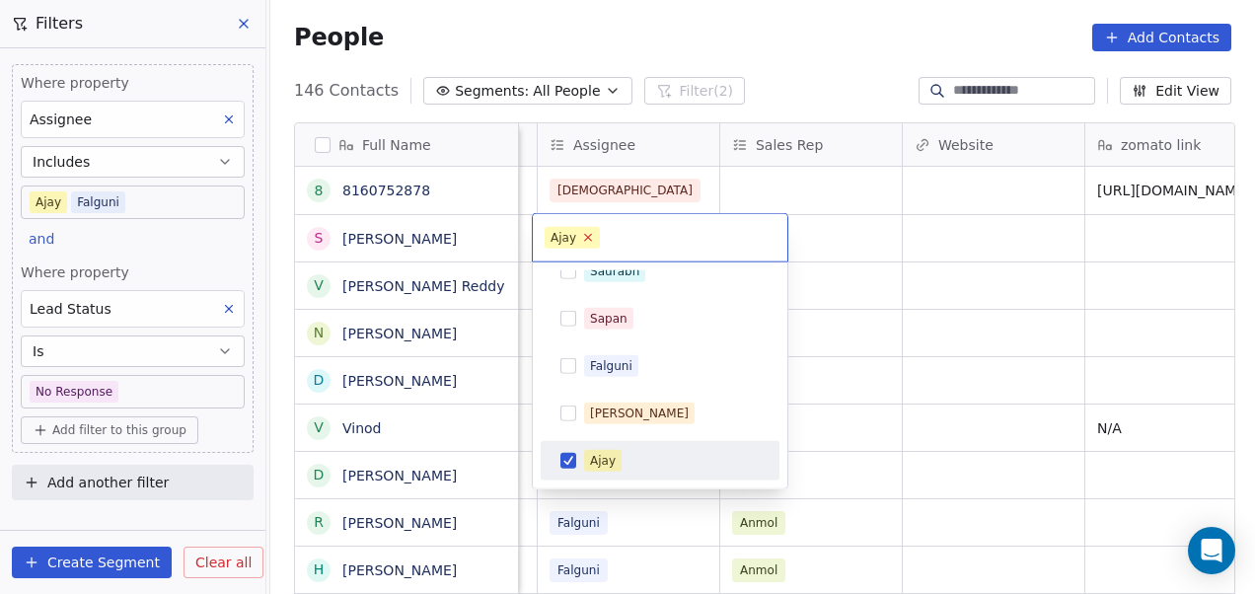
click at [587, 236] on icon at bounding box center [588, 237] width 7 height 7
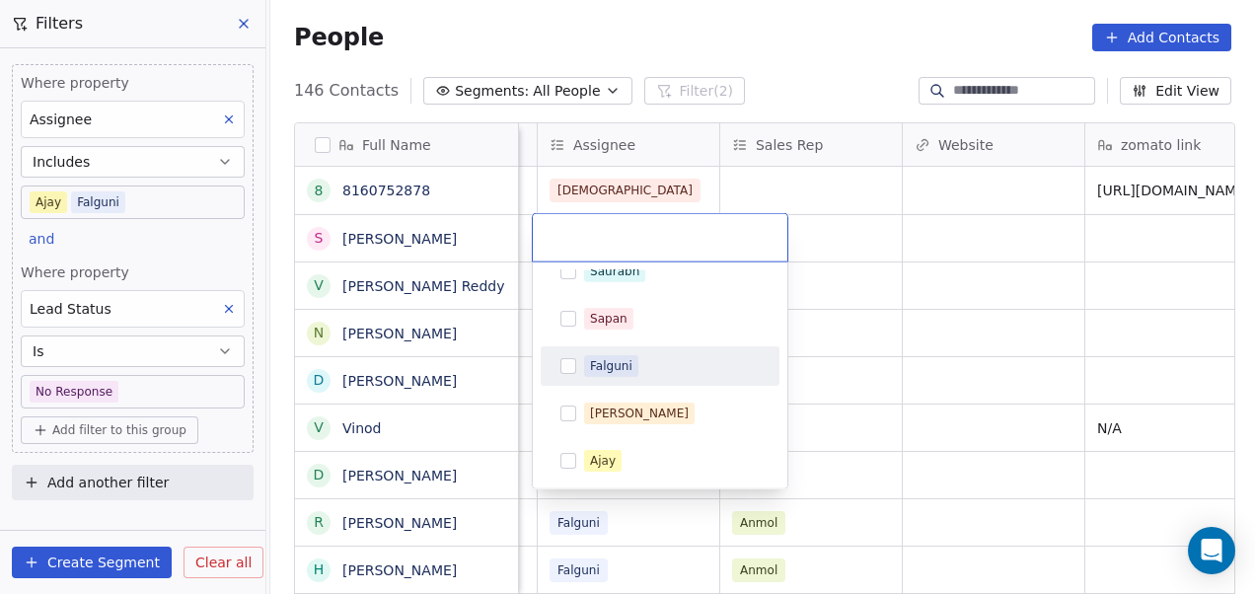
scroll to position [445, 0]
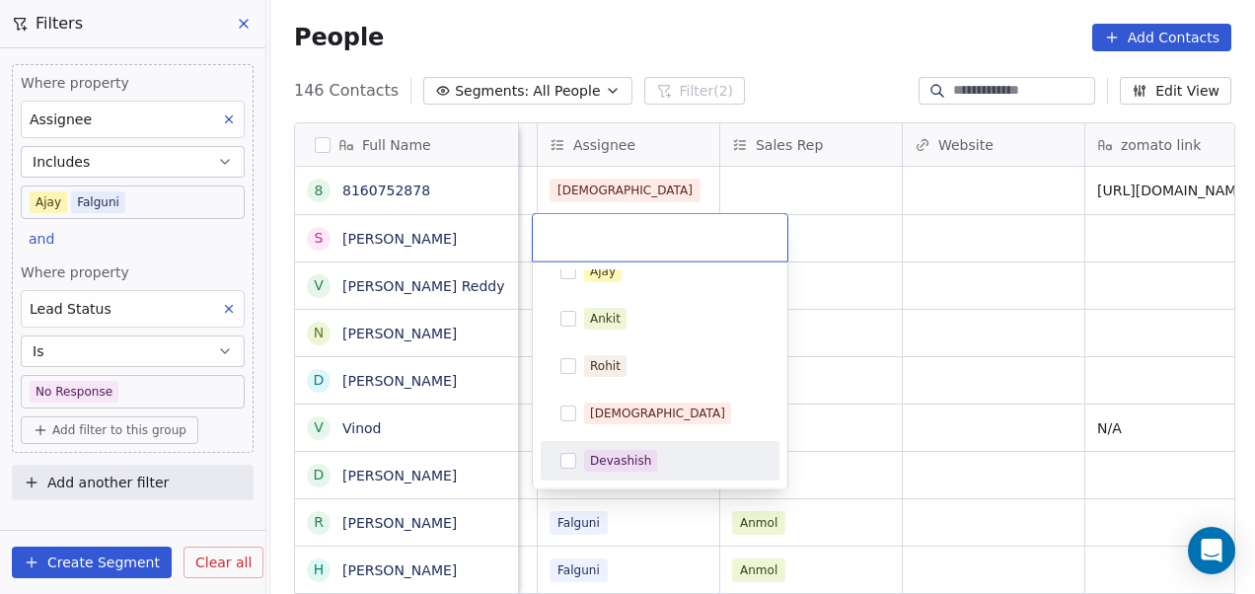
click at [653, 445] on div "Devashish" at bounding box center [660, 461] width 223 height 32
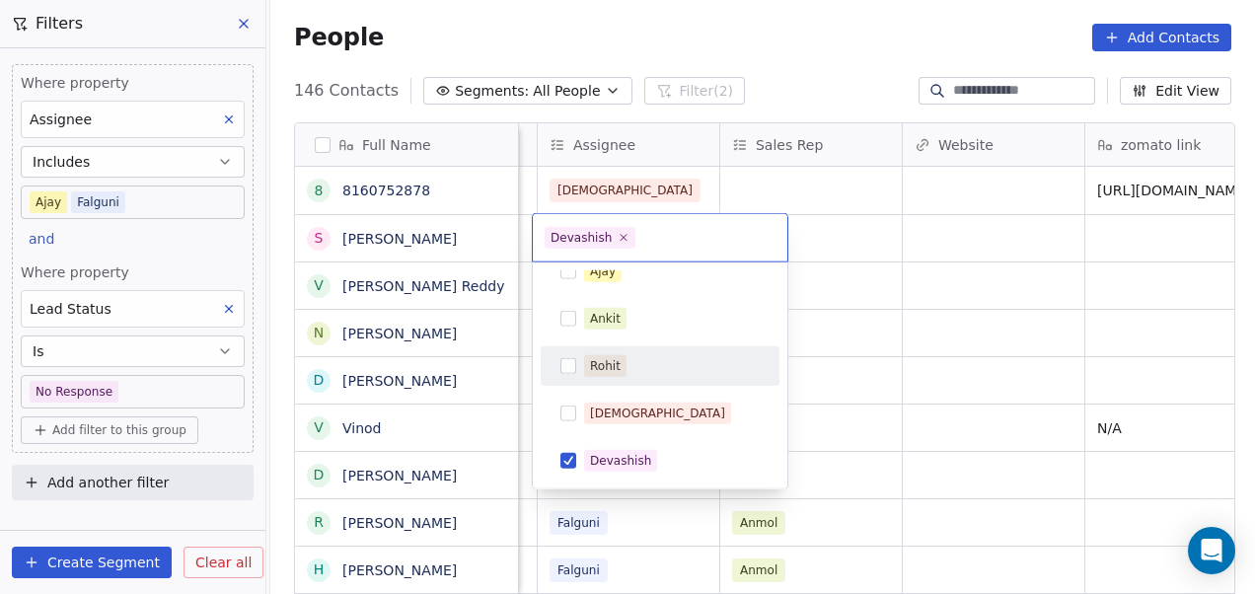
click at [825, 335] on html "On2Cook India Pvt. Ltd. Contacts People Marketing Workflows Campaigns Metrics &…" at bounding box center [627, 297] width 1255 height 594
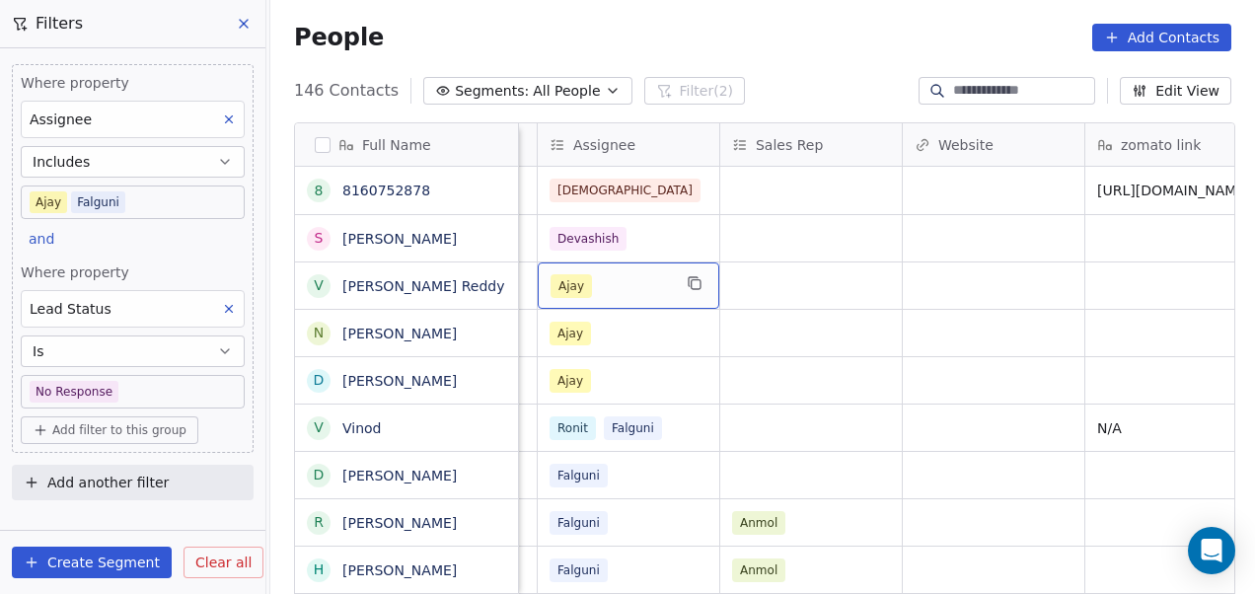
click at [631, 286] on div "Ajay" at bounding box center [611, 286] width 120 height 24
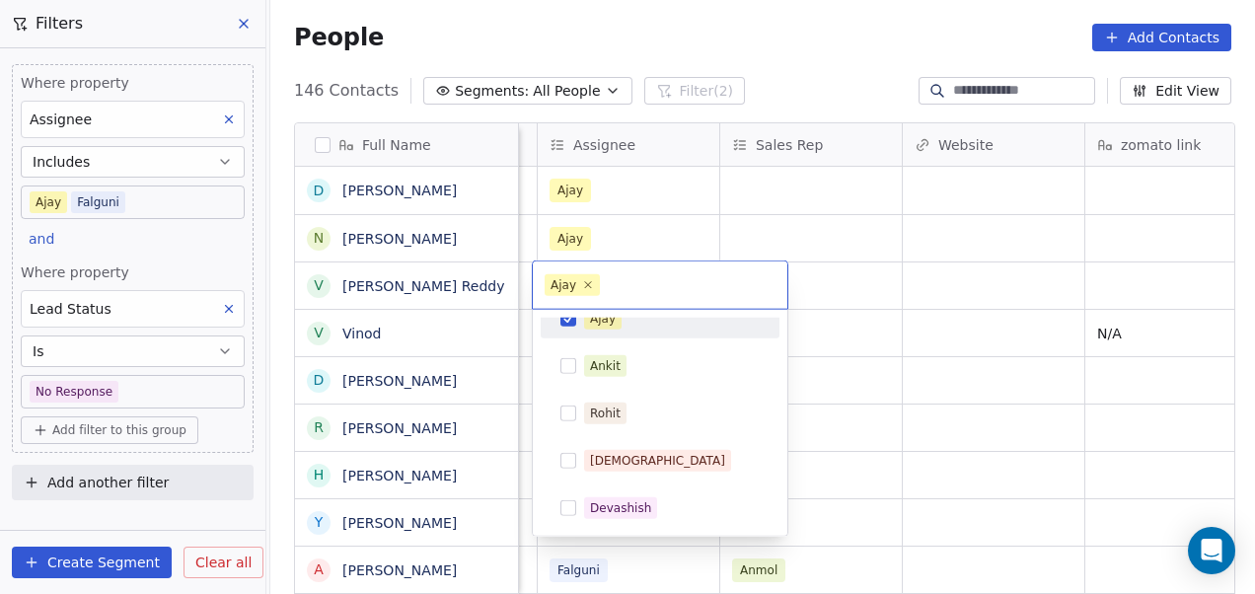
click at [650, 334] on div "Ajay" at bounding box center [660, 318] width 239 height 39
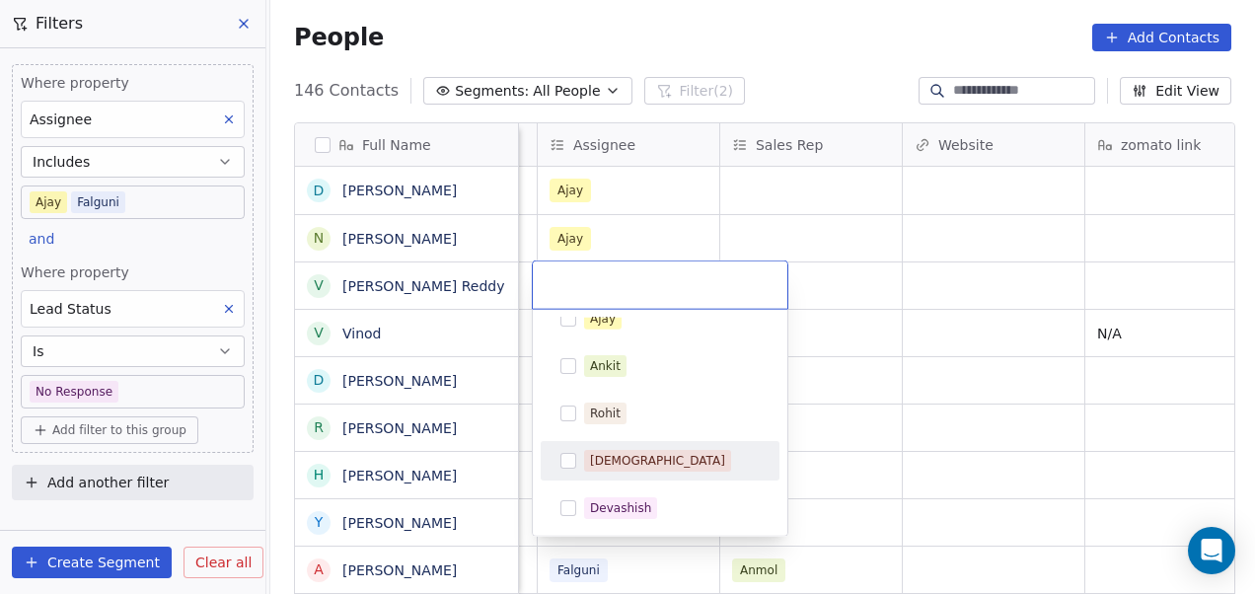
click at [655, 472] on div "[DEMOGRAPHIC_DATA]" at bounding box center [660, 461] width 223 height 32
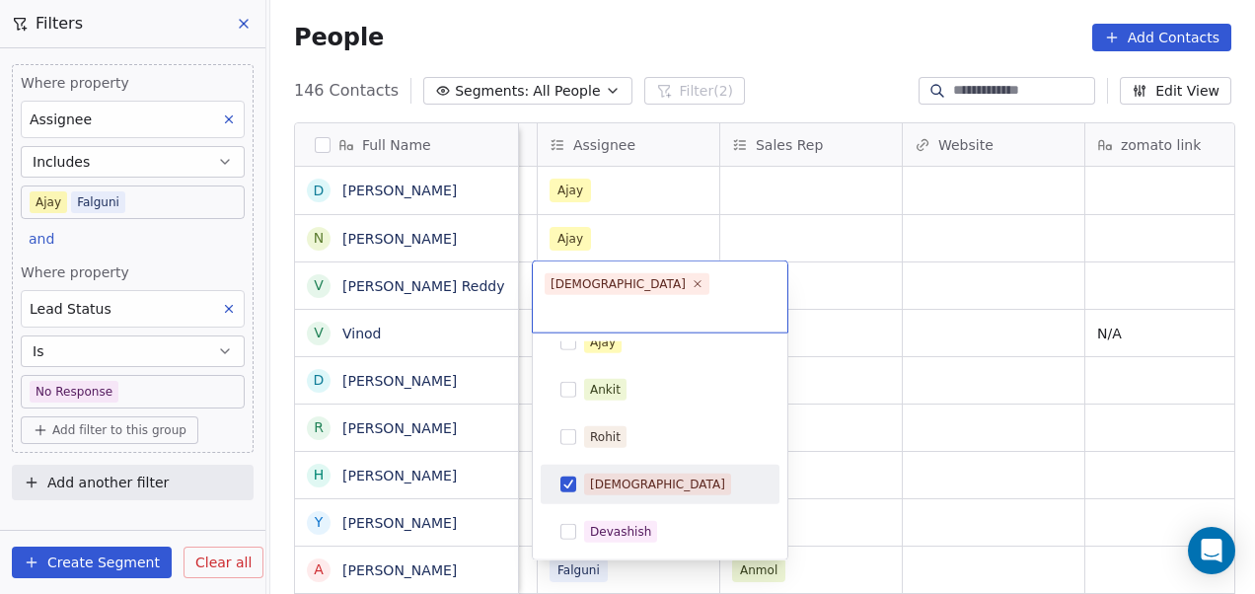
click at [811, 379] on html "On2Cook India Pvt. Ltd. Contacts People Marketing Workflows Campaigns Metrics &…" at bounding box center [627, 297] width 1255 height 594
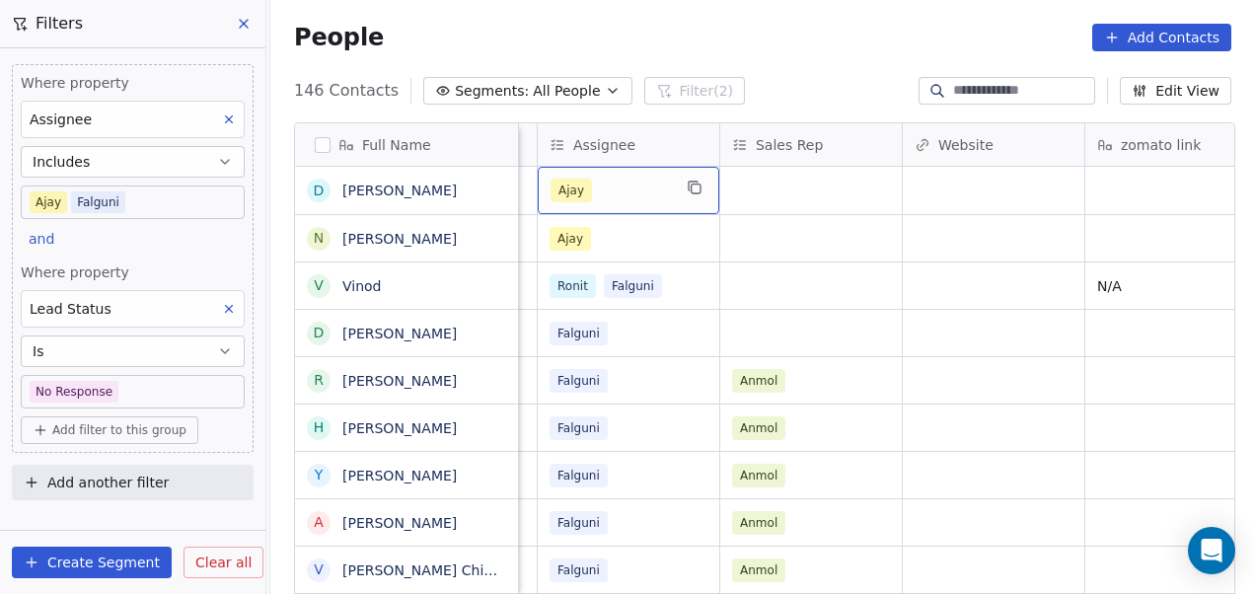
click at [637, 181] on div "Ajay" at bounding box center [611, 191] width 120 height 24
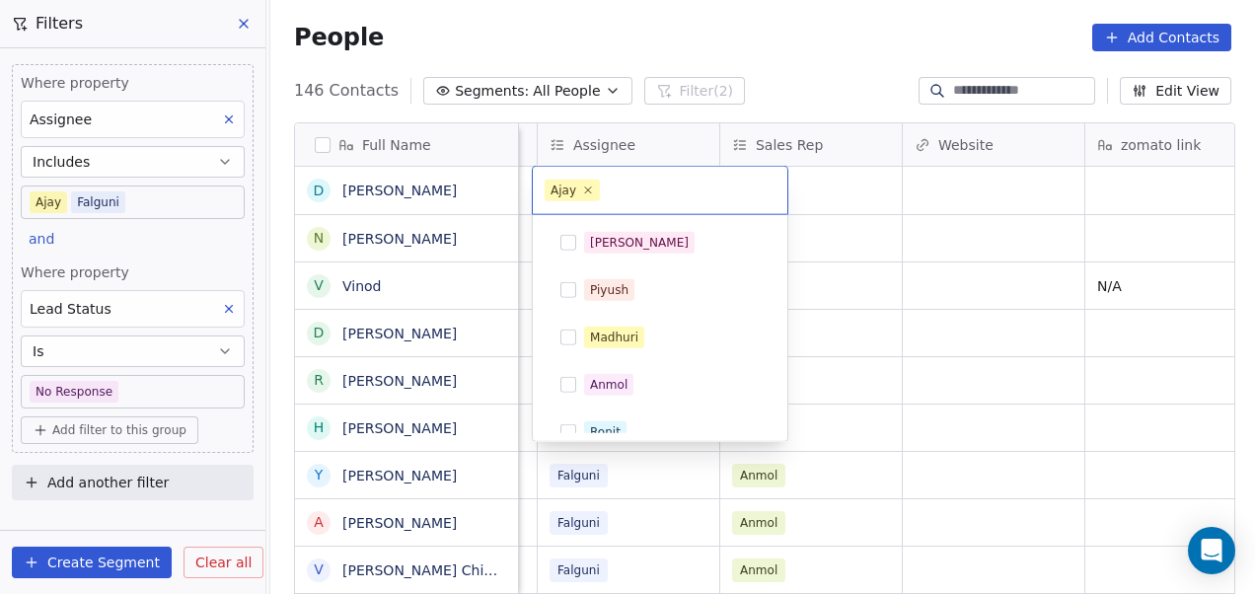
scroll to position [256, 0]
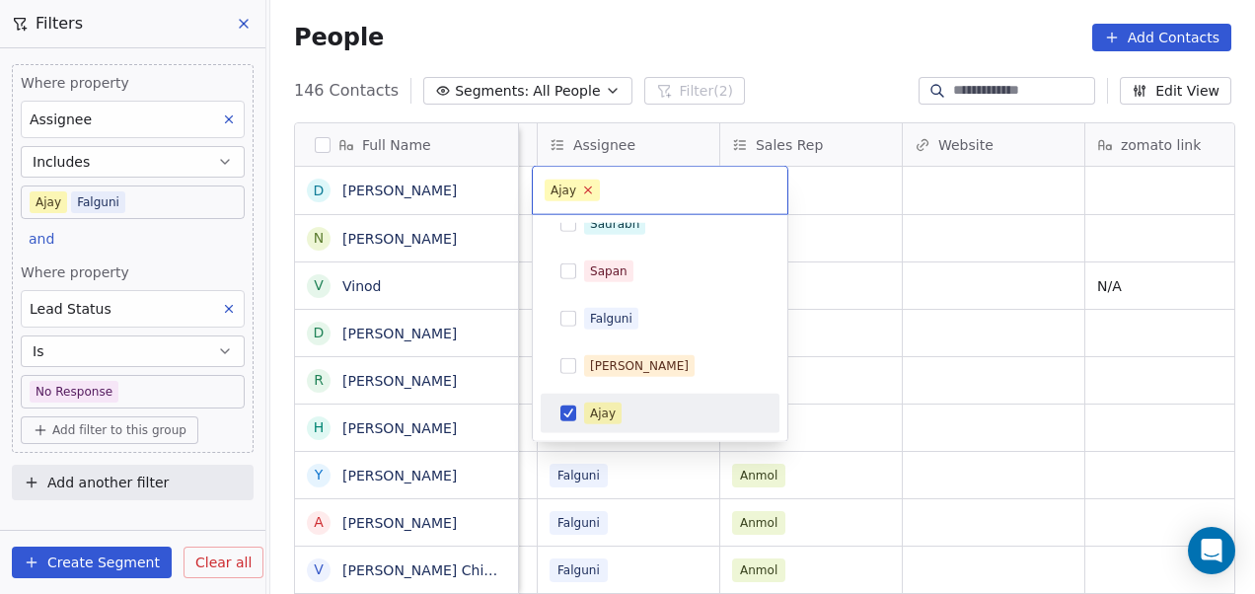
click at [590, 191] on icon at bounding box center [588, 190] width 13 height 13
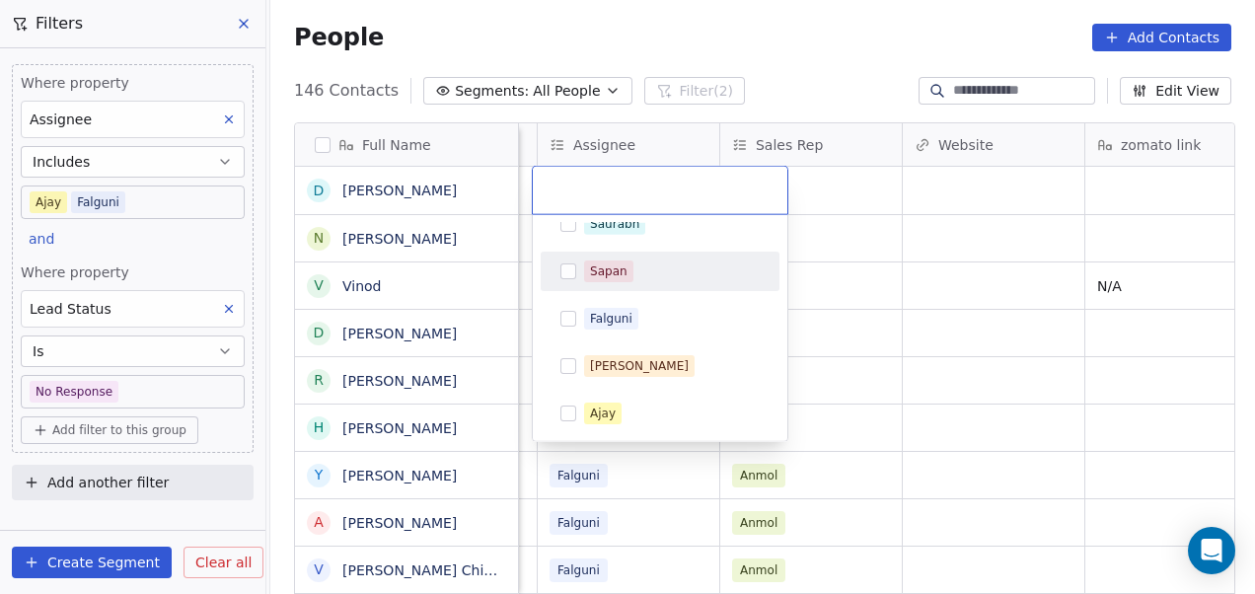
scroll to position [445, 0]
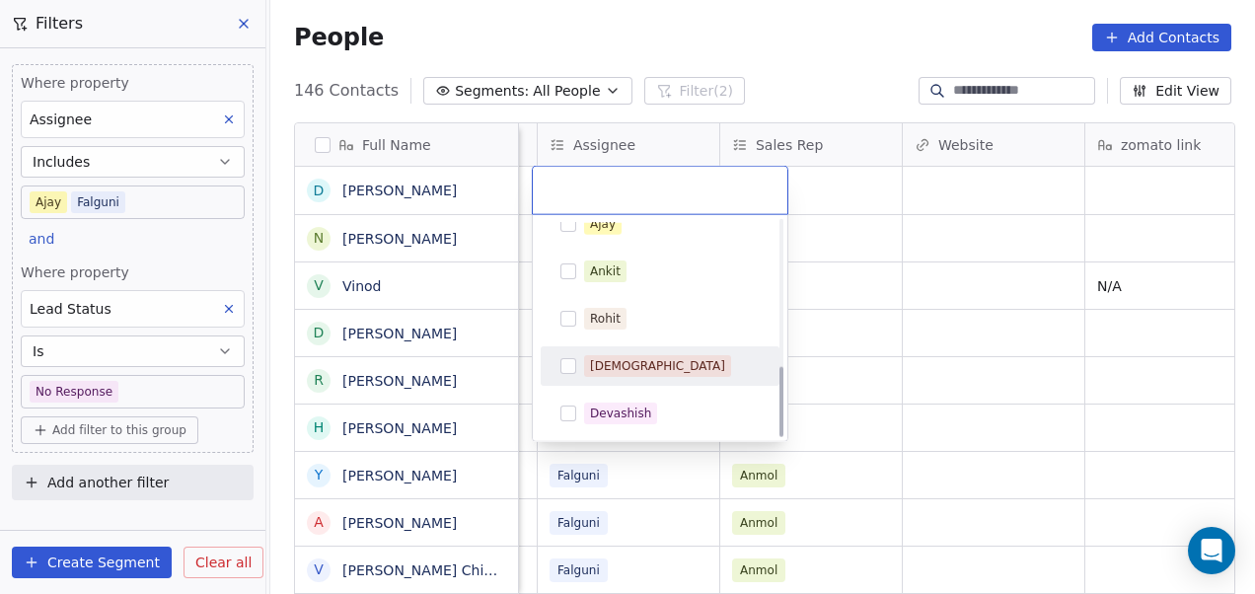
click at [632, 359] on span "[DEMOGRAPHIC_DATA]" at bounding box center [657, 366] width 147 height 22
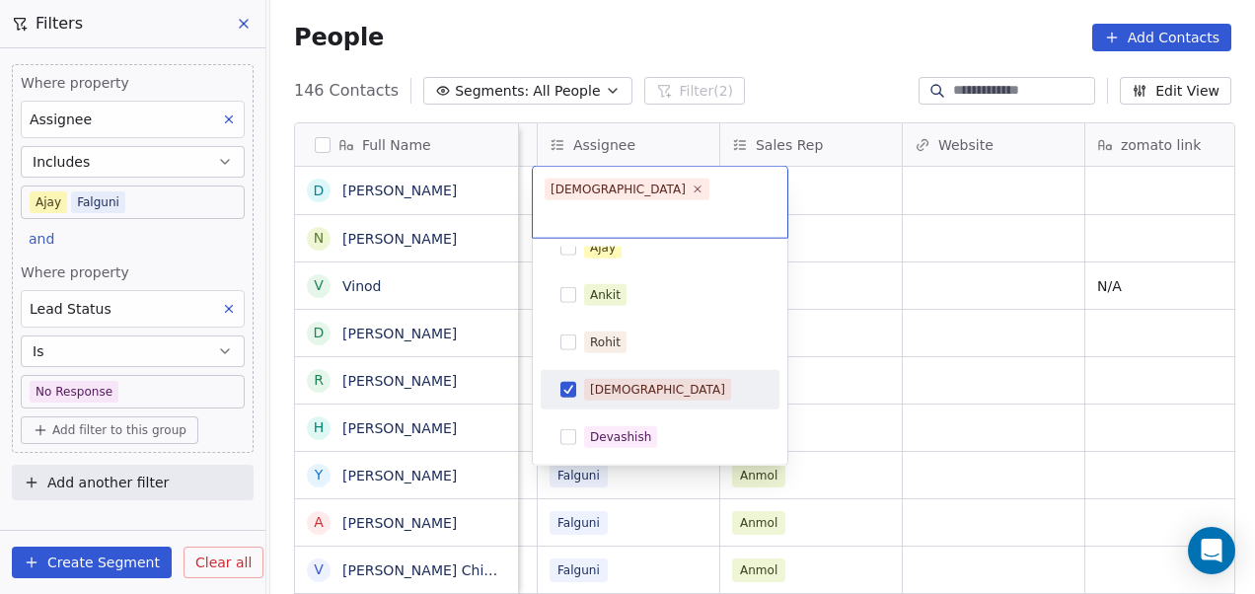
click at [853, 317] on html "On2Cook India Pvt. Ltd. Contacts People Marketing Workflows Campaigns Metrics &…" at bounding box center [627, 297] width 1255 height 594
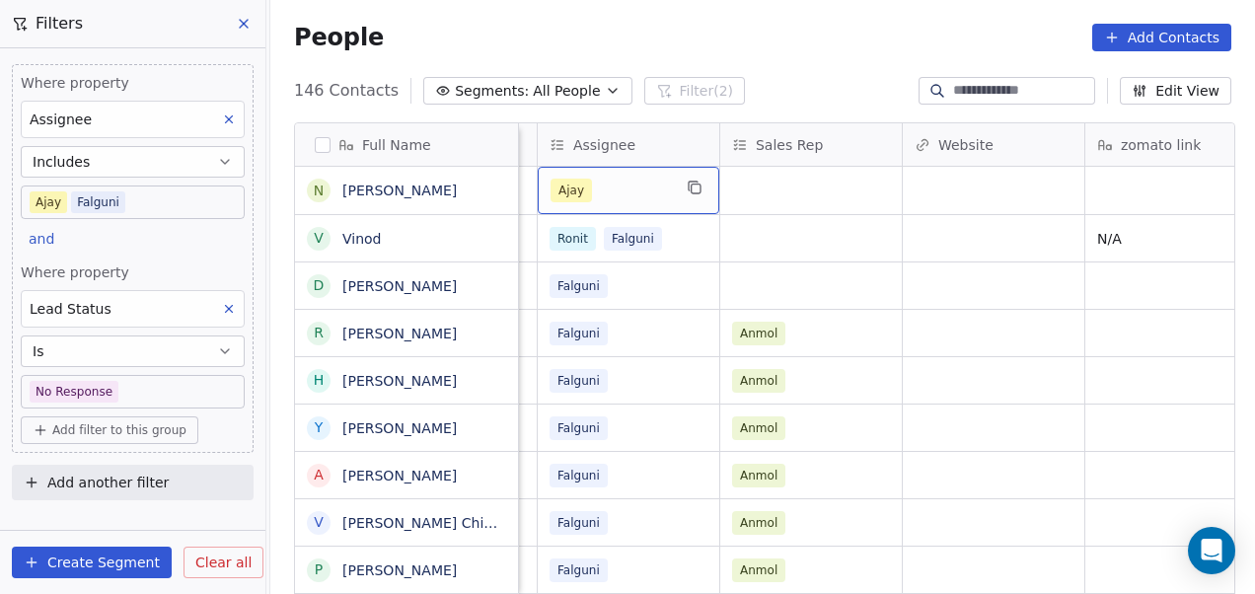
click at [598, 180] on div "Ajay" at bounding box center [611, 191] width 120 height 24
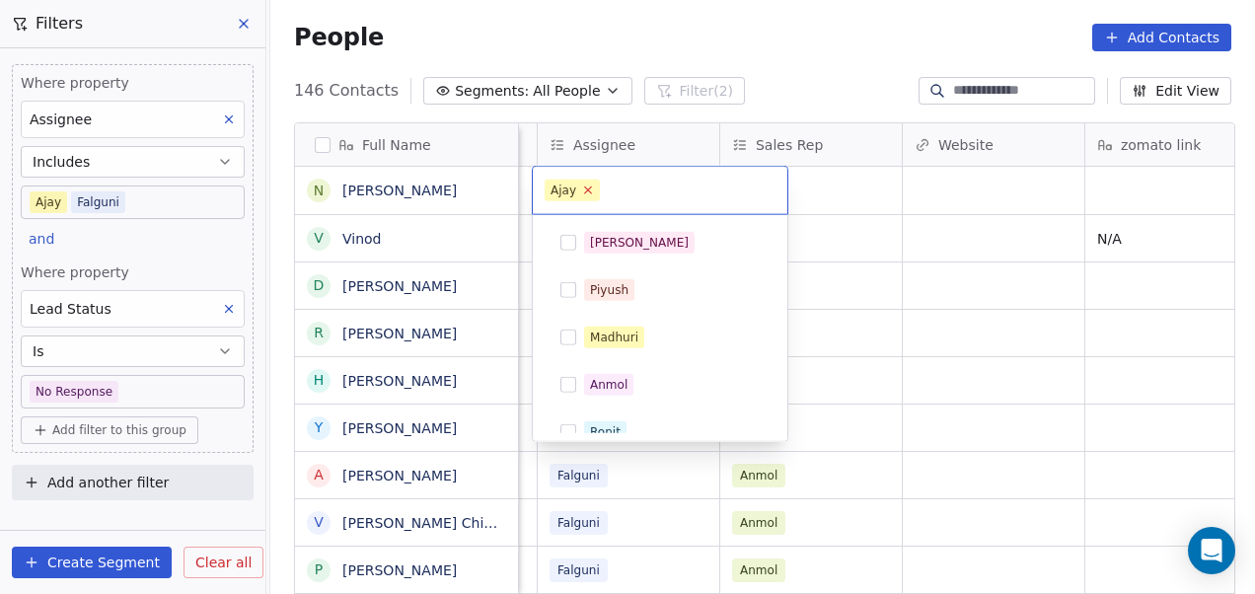
scroll to position [256, 0]
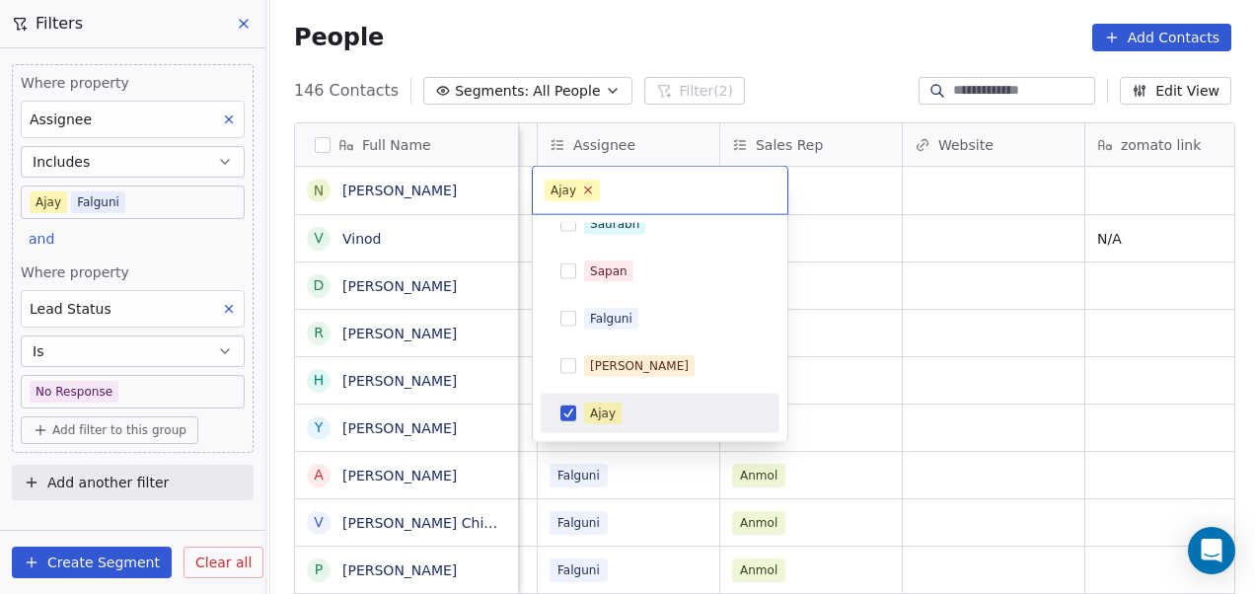
click at [582, 189] on icon at bounding box center [588, 190] width 13 height 13
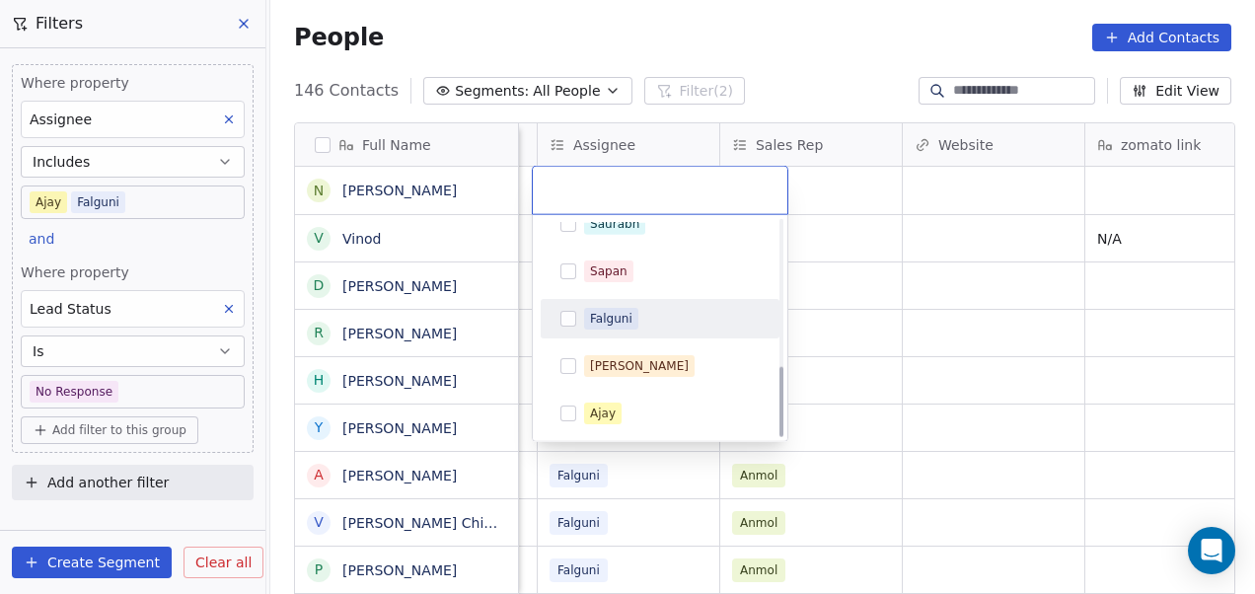
scroll to position [445, 0]
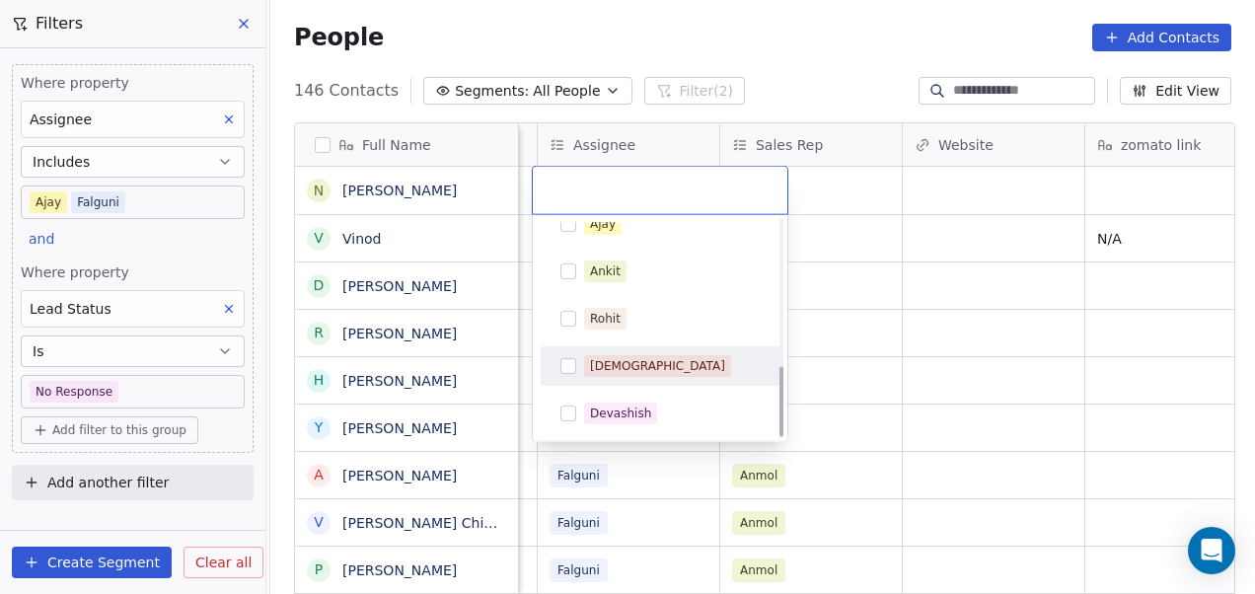
click at [646, 380] on div "[DEMOGRAPHIC_DATA]" at bounding box center [660, 366] width 223 height 32
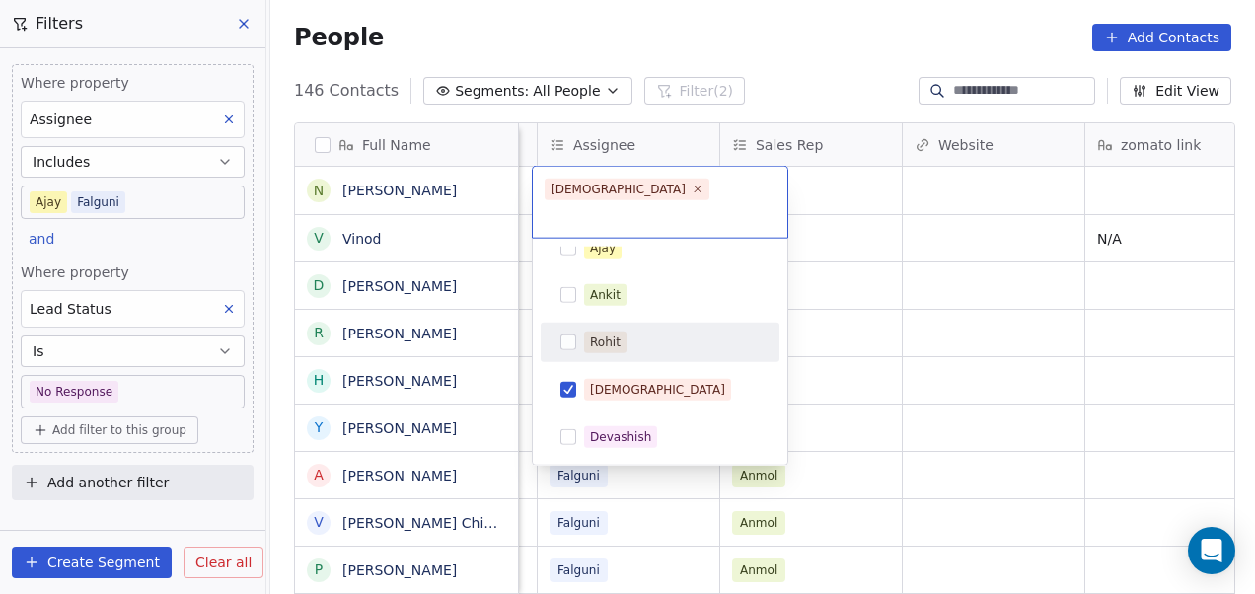
click at [858, 253] on html "On2Cook India Pvt. Ltd. Contacts People Marketing Workflows Campaigns Metrics &…" at bounding box center [627, 297] width 1255 height 594
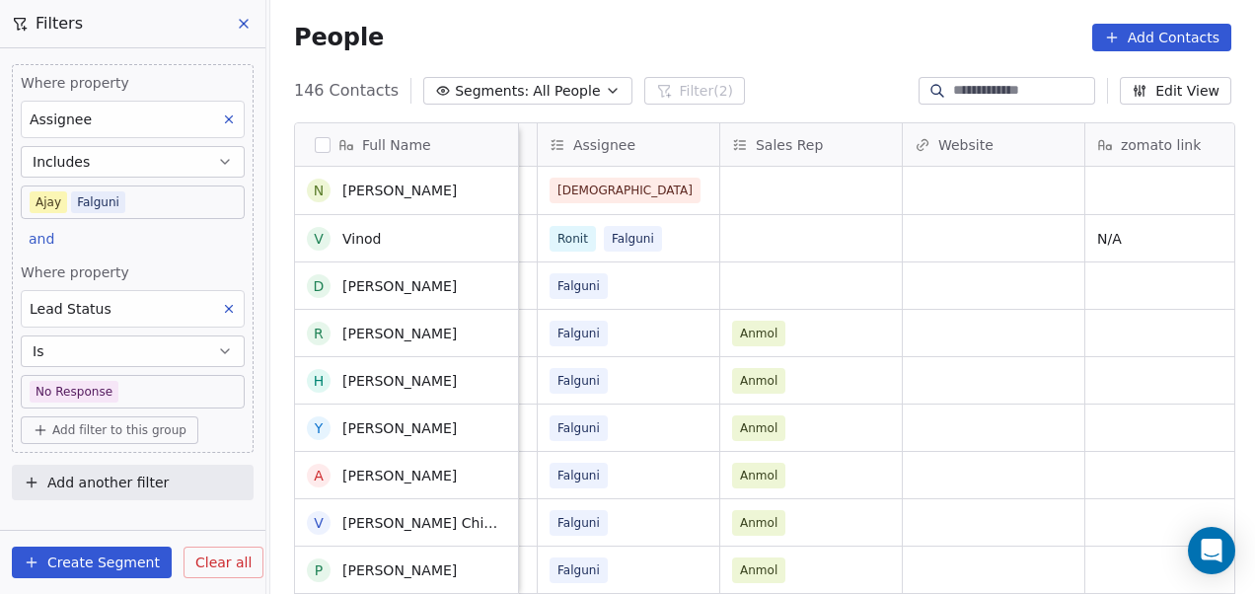
scroll to position [0, 0]
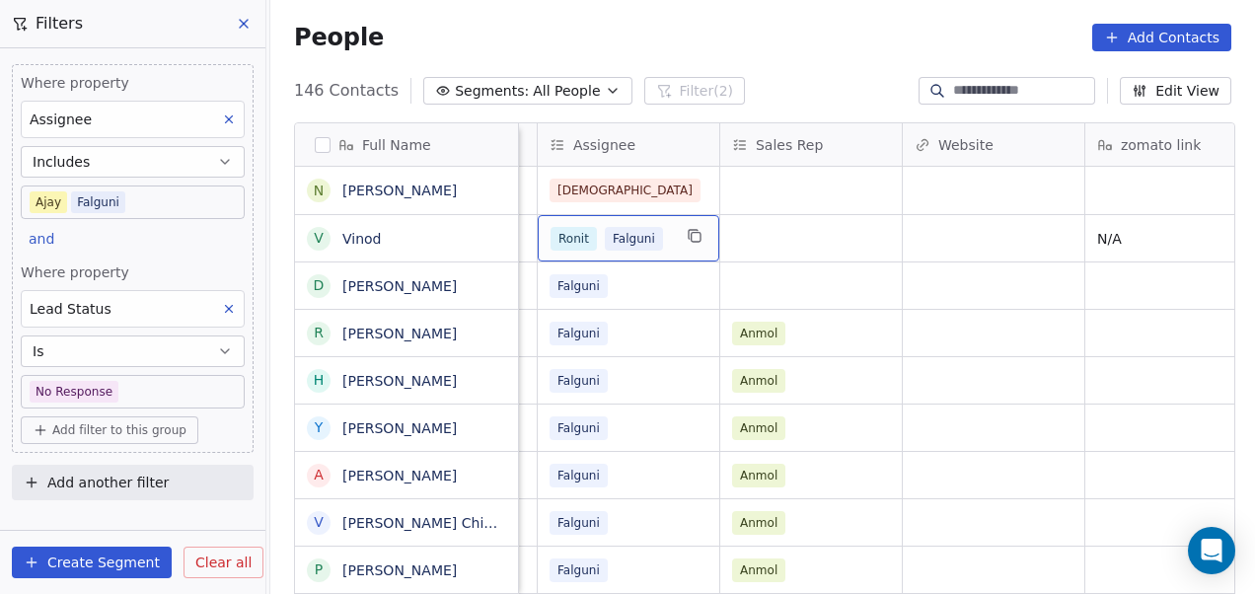
click at [675, 235] on div "[PERSON_NAME] [PERSON_NAME]" at bounding box center [629, 238] width 182 height 46
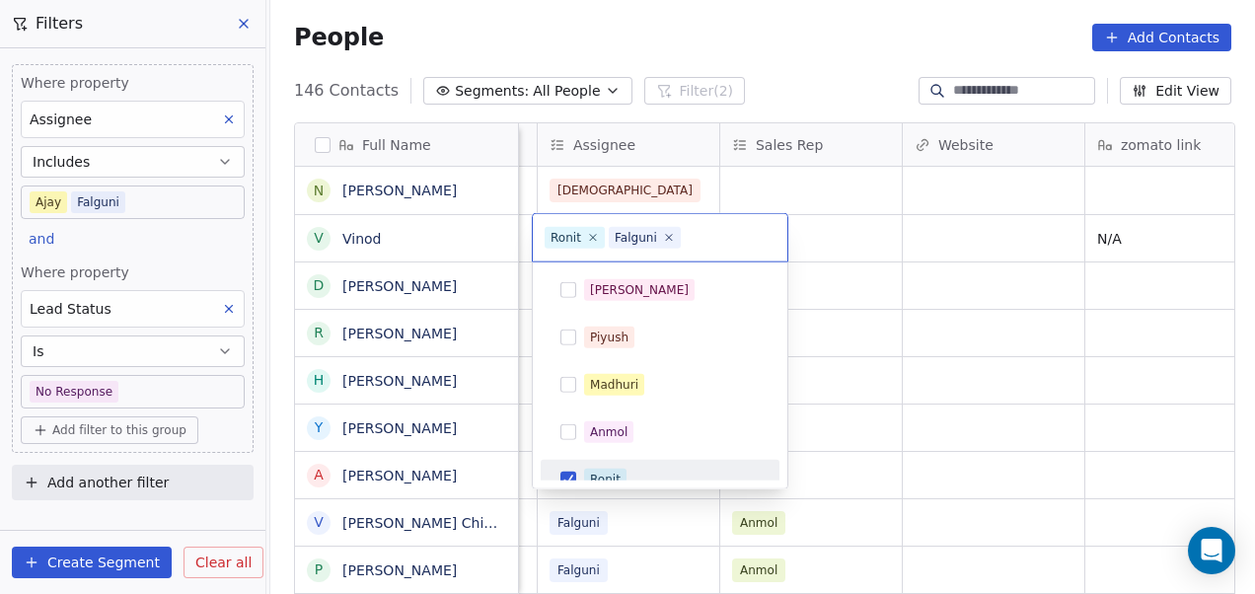
scroll to position [19, 0]
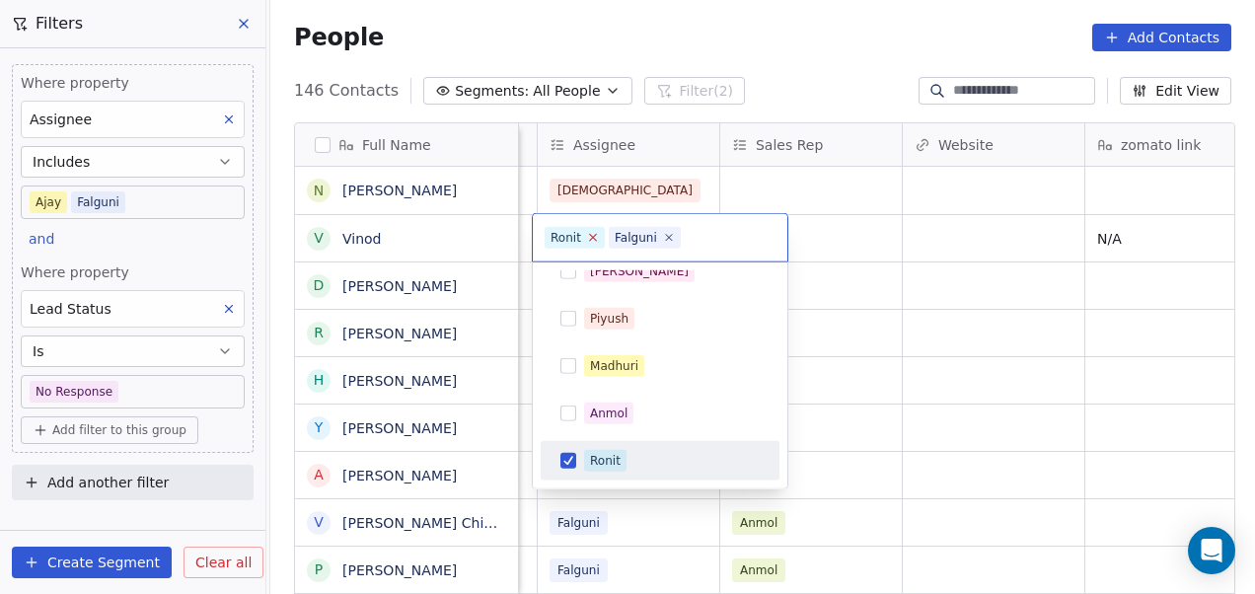
click at [593, 235] on icon at bounding box center [593, 237] width 7 height 7
click at [602, 235] on icon at bounding box center [604, 237] width 13 height 13
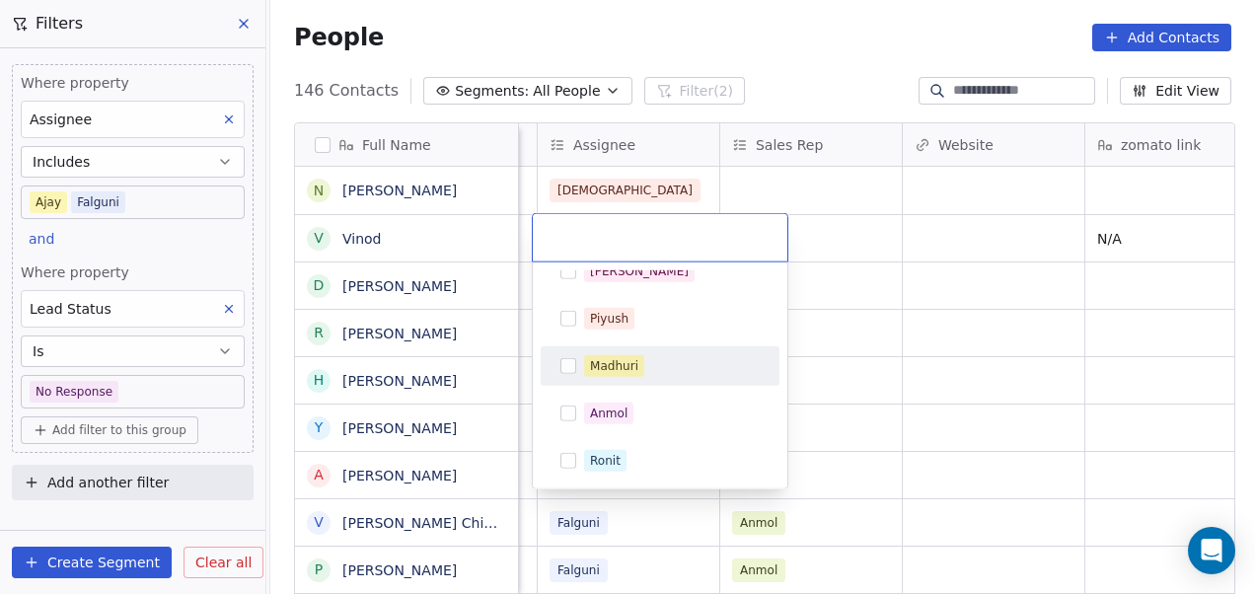
scroll to position [445, 0]
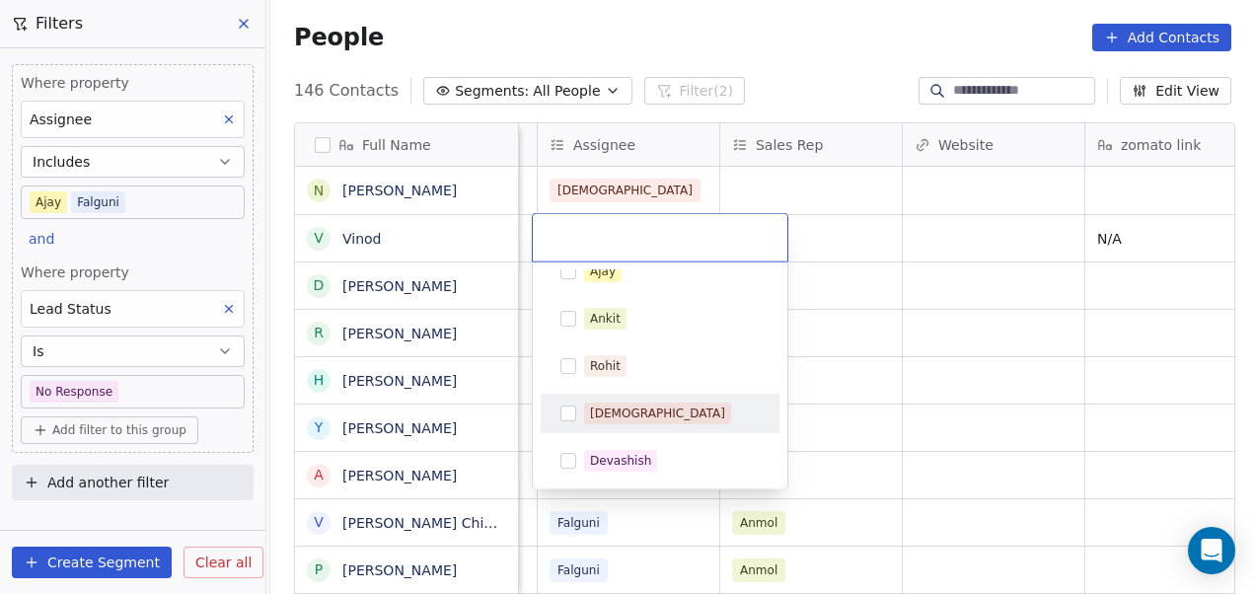
click at [628, 401] on div "[DEMOGRAPHIC_DATA]" at bounding box center [660, 414] width 223 height 32
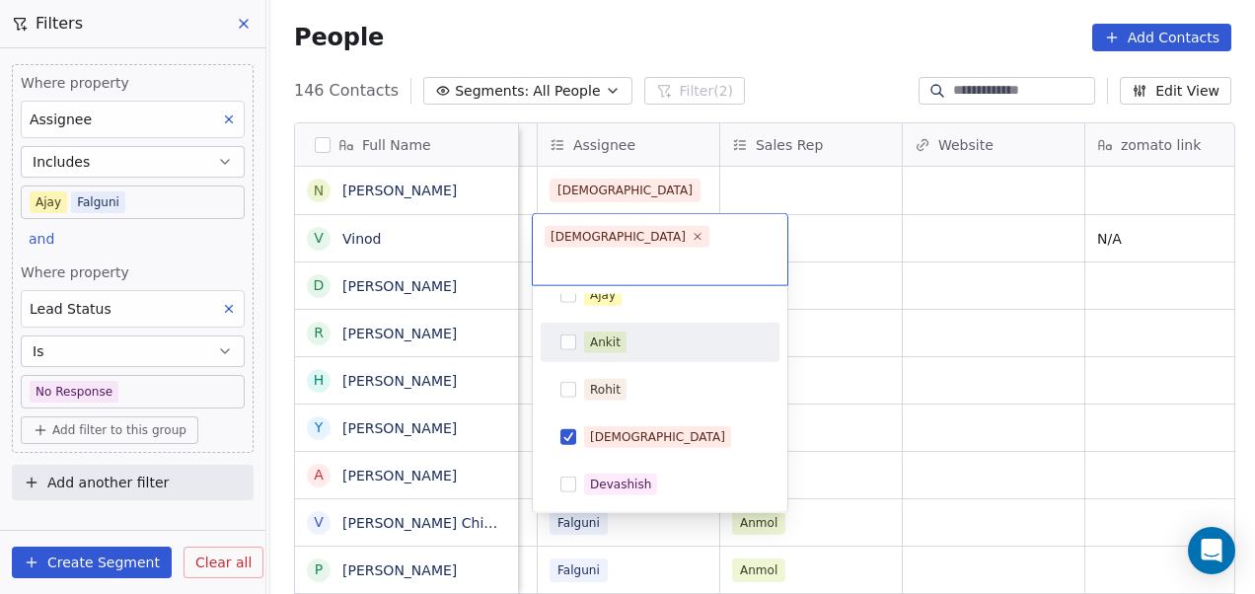
click at [839, 299] on html "On2Cook India Pvt. Ltd. Contacts People Marketing Workflows Campaigns Metrics &…" at bounding box center [627, 297] width 1255 height 594
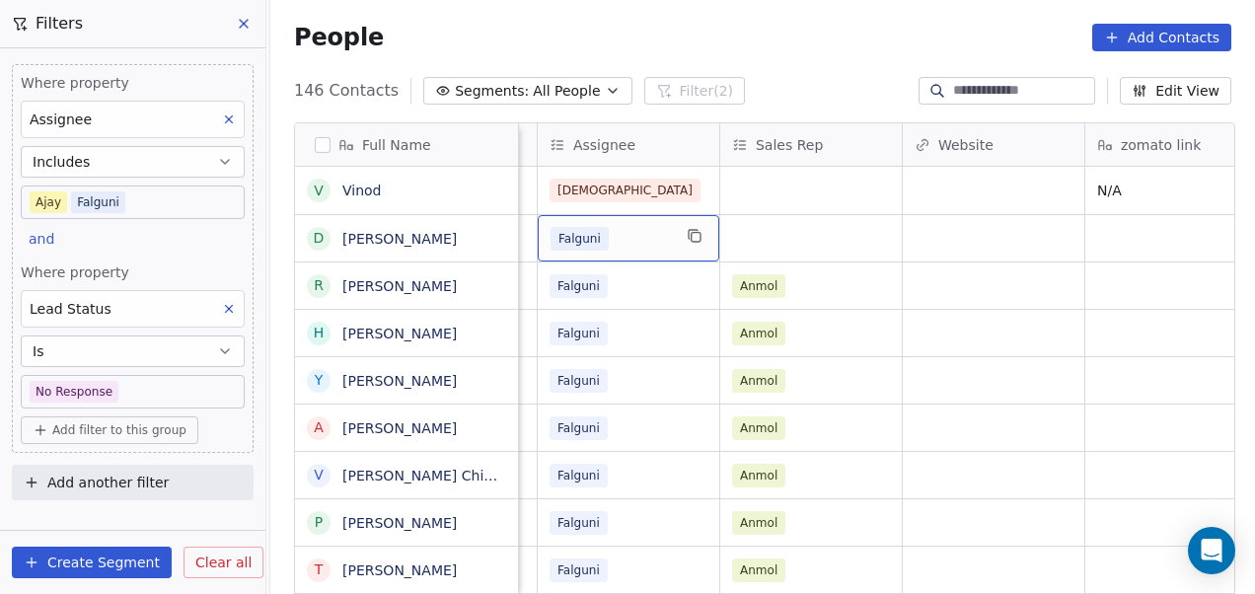
click at [630, 221] on div "Falguni" at bounding box center [629, 238] width 182 height 46
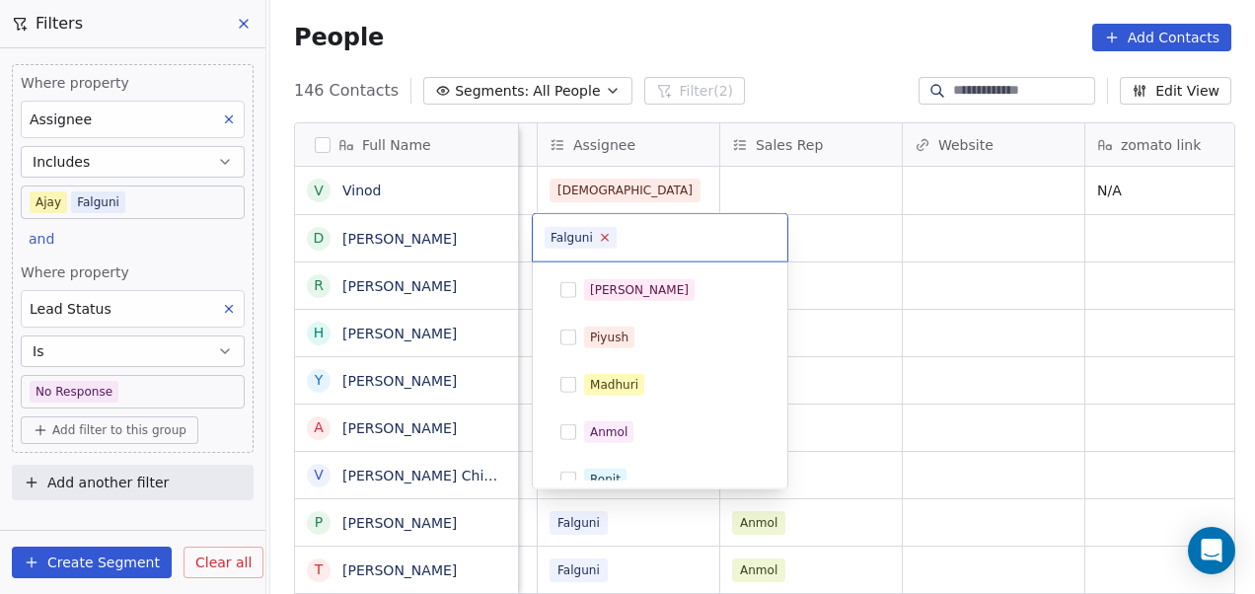
scroll to position [161, 0]
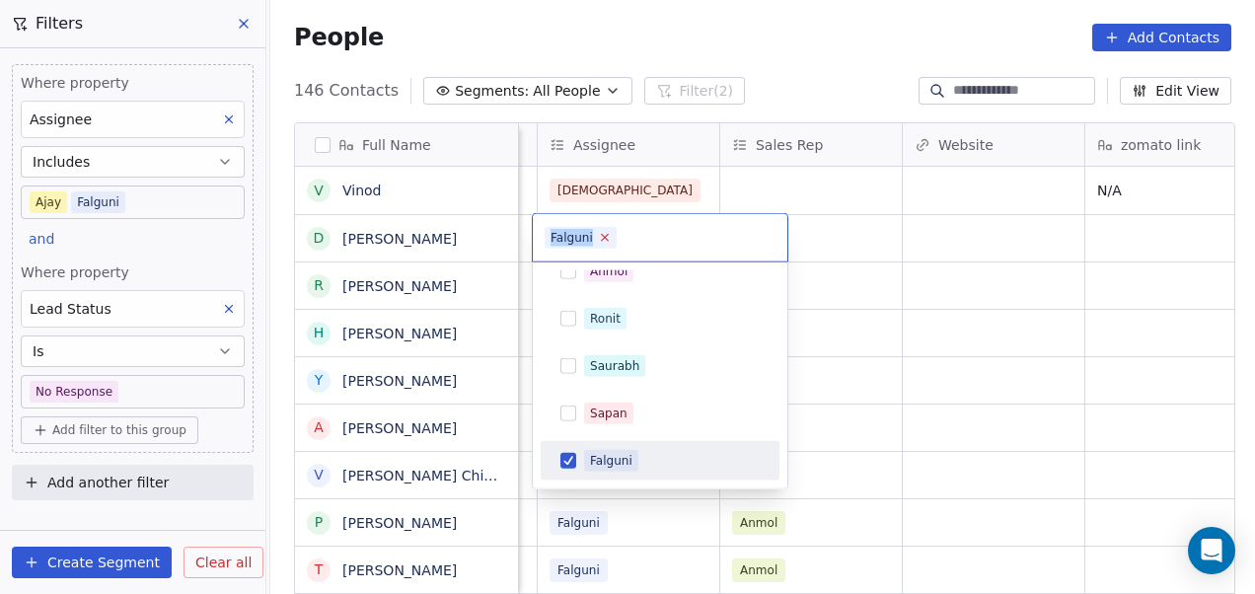
click at [599, 235] on icon at bounding box center [604, 237] width 13 height 13
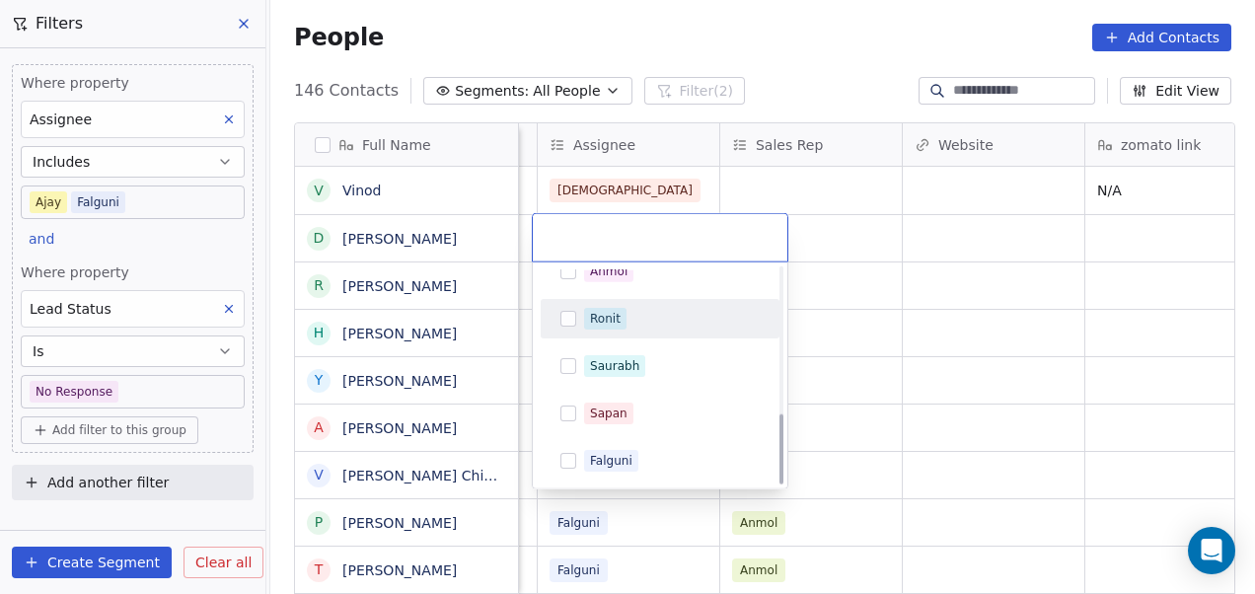
scroll to position [445, 0]
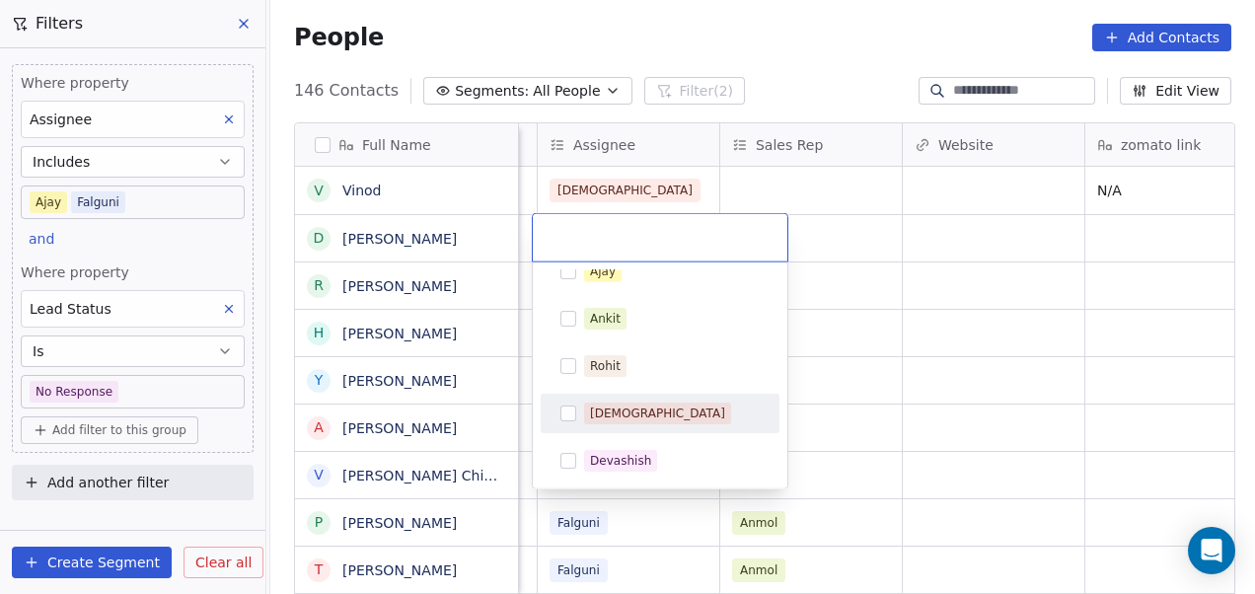
click at [655, 398] on div "[DEMOGRAPHIC_DATA]" at bounding box center [660, 414] width 223 height 32
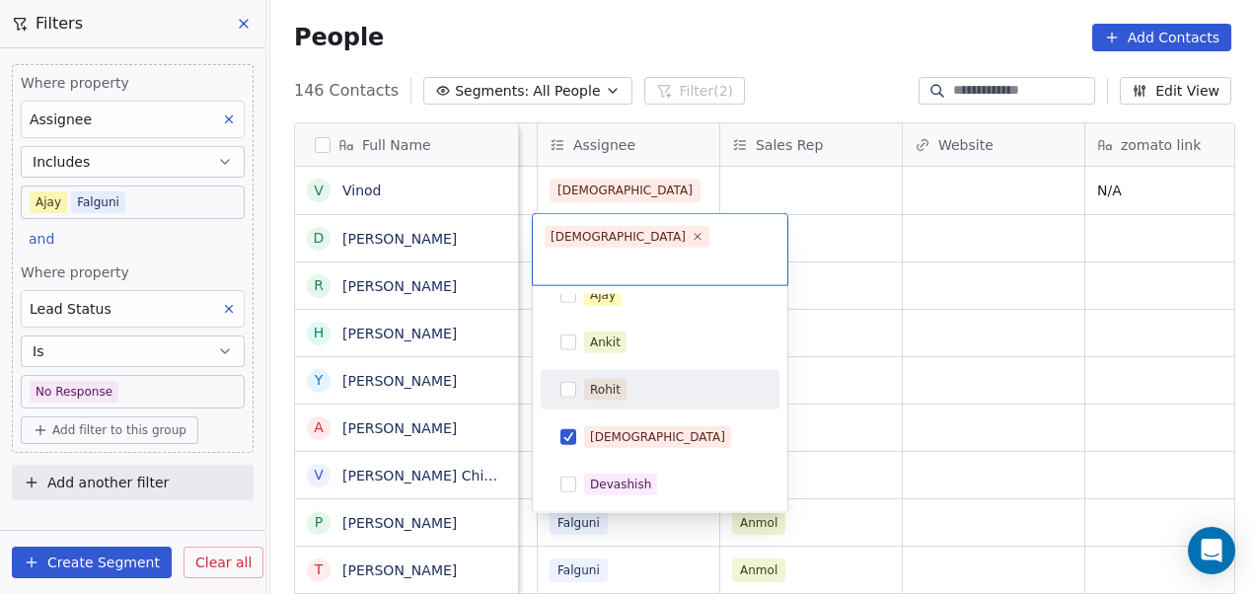
click at [834, 300] on html "On2Cook India Pvt. Ltd. Contacts People Marketing Workflows Campaigns Metrics &…" at bounding box center [627, 297] width 1255 height 594
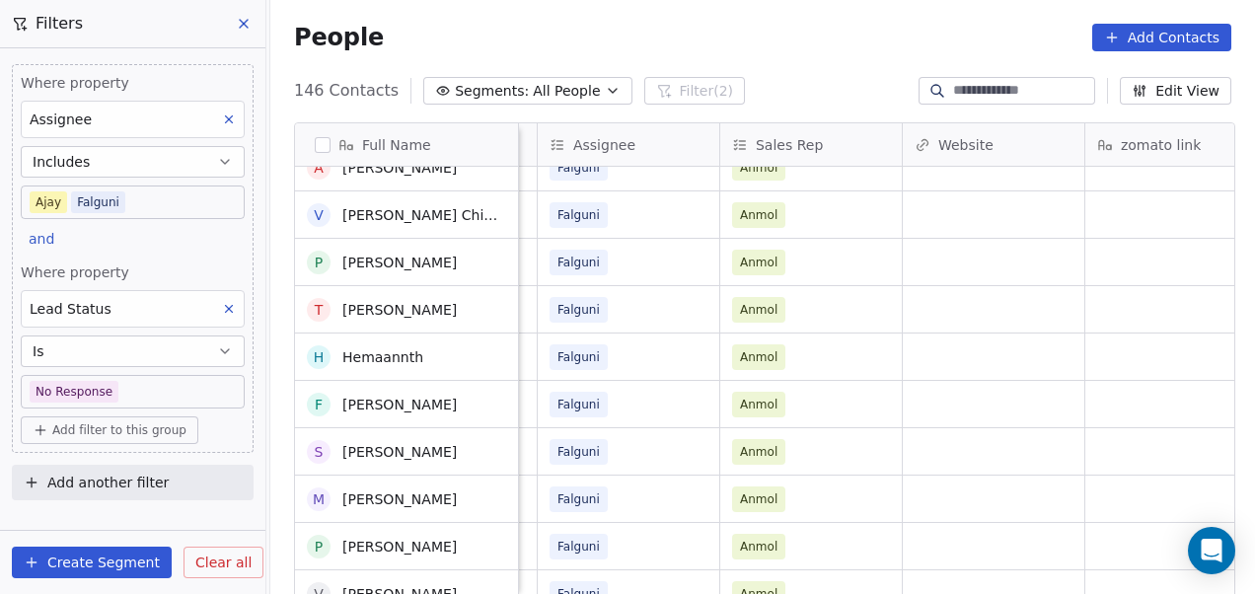
scroll to position [0, 0]
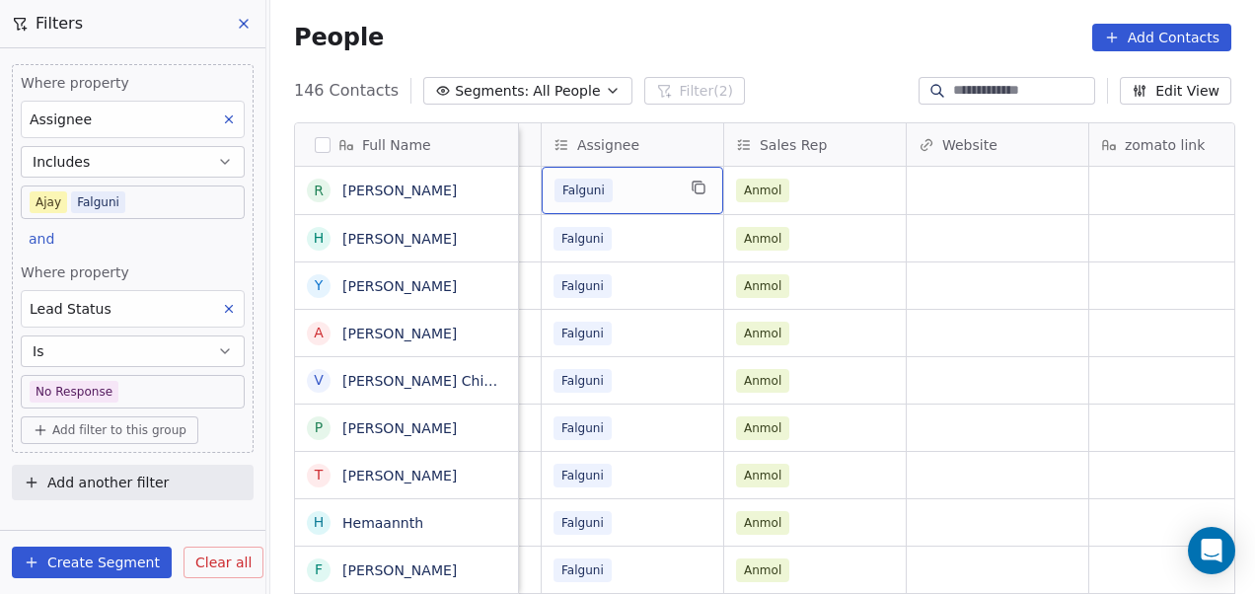
click at [616, 186] on div "Falguni" at bounding box center [615, 191] width 120 height 24
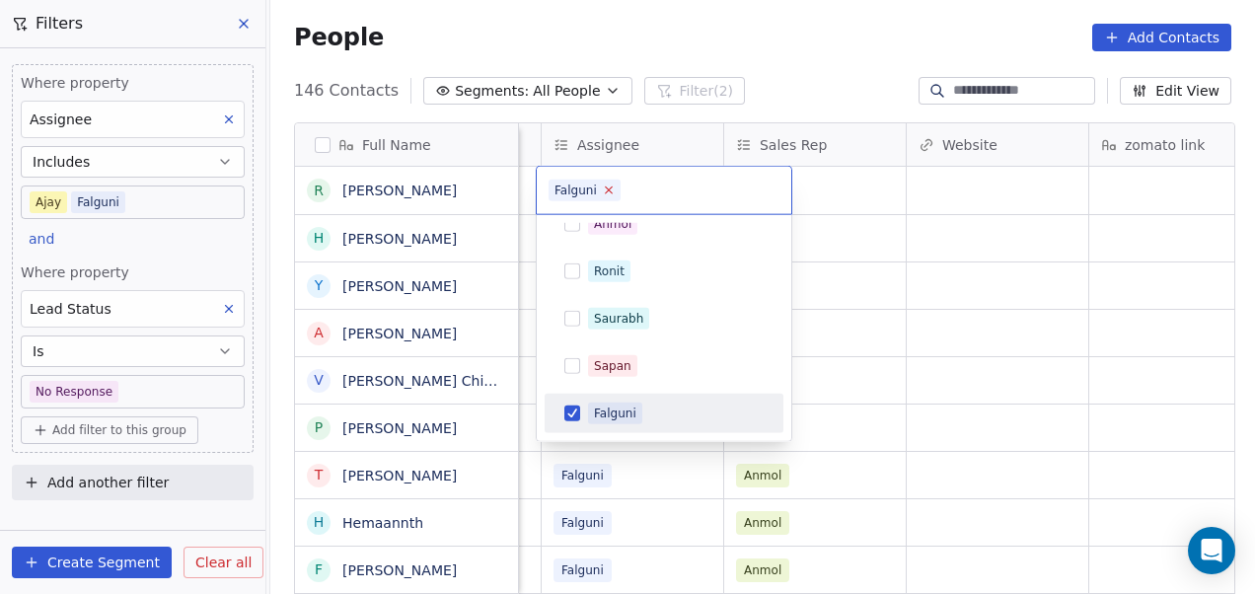
click at [604, 186] on icon at bounding box center [608, 190] width 13 height 13
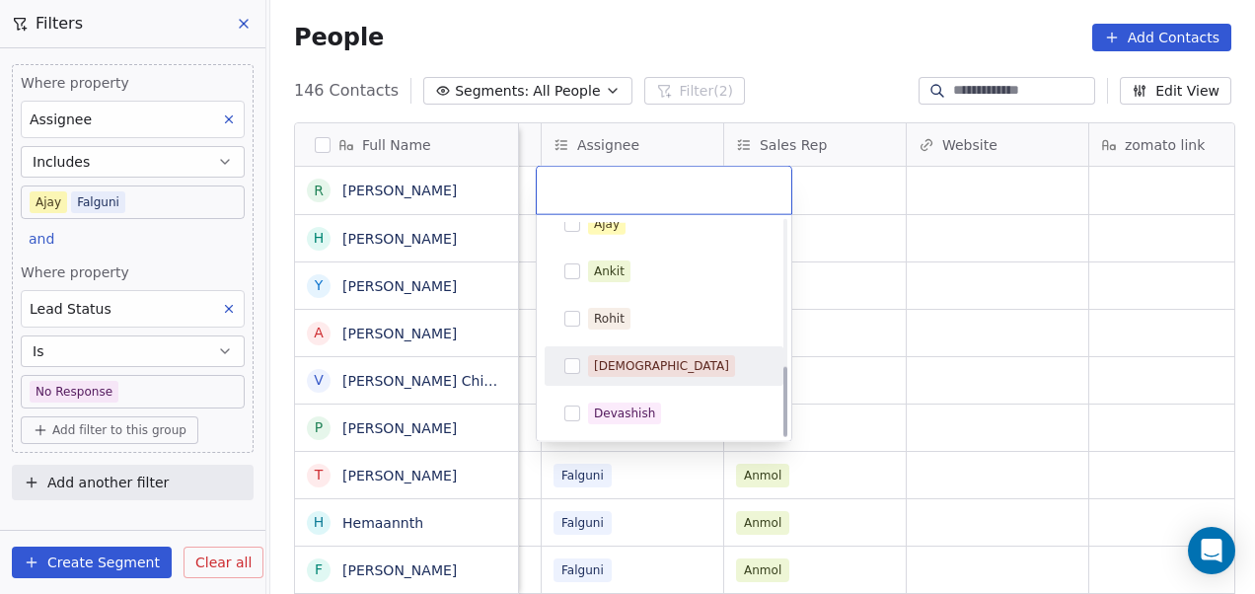
click at [639, 358] on div "[DEMOGRAPHIC_DATA]" at bounding box center [676, 366] width 176 height 22
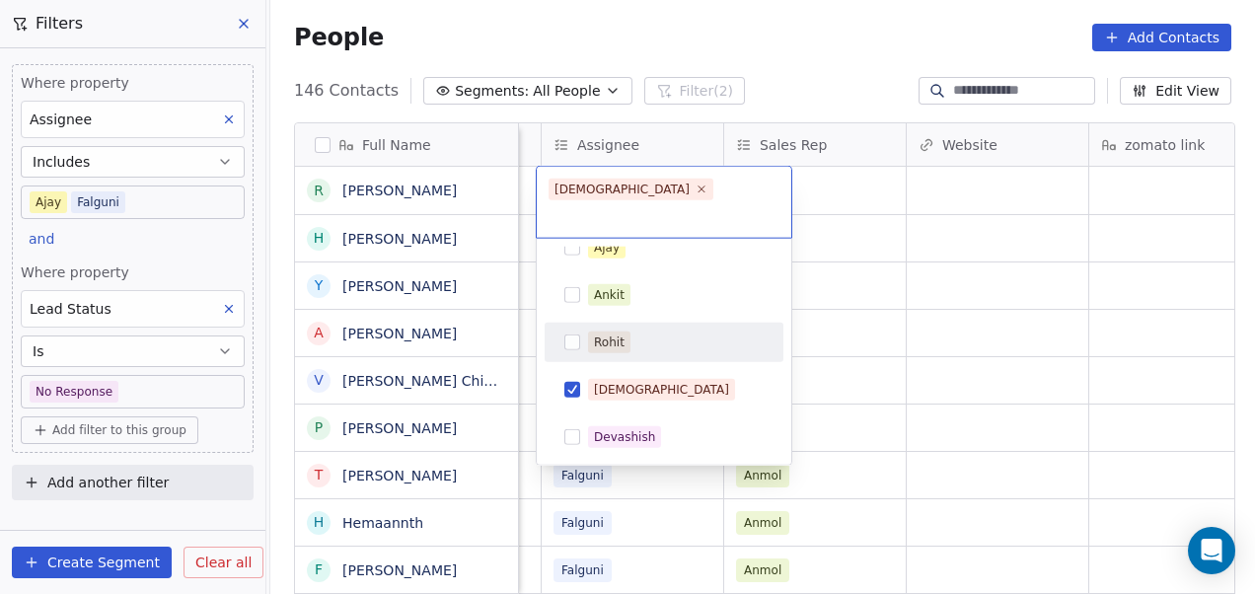
click at [853, 304] on html "On2Cook India Pvt. Ltd. Contacts People Marketing Workflows Campaigns Metrics &…" at bounding box center [627, 297] width 1255 height 594
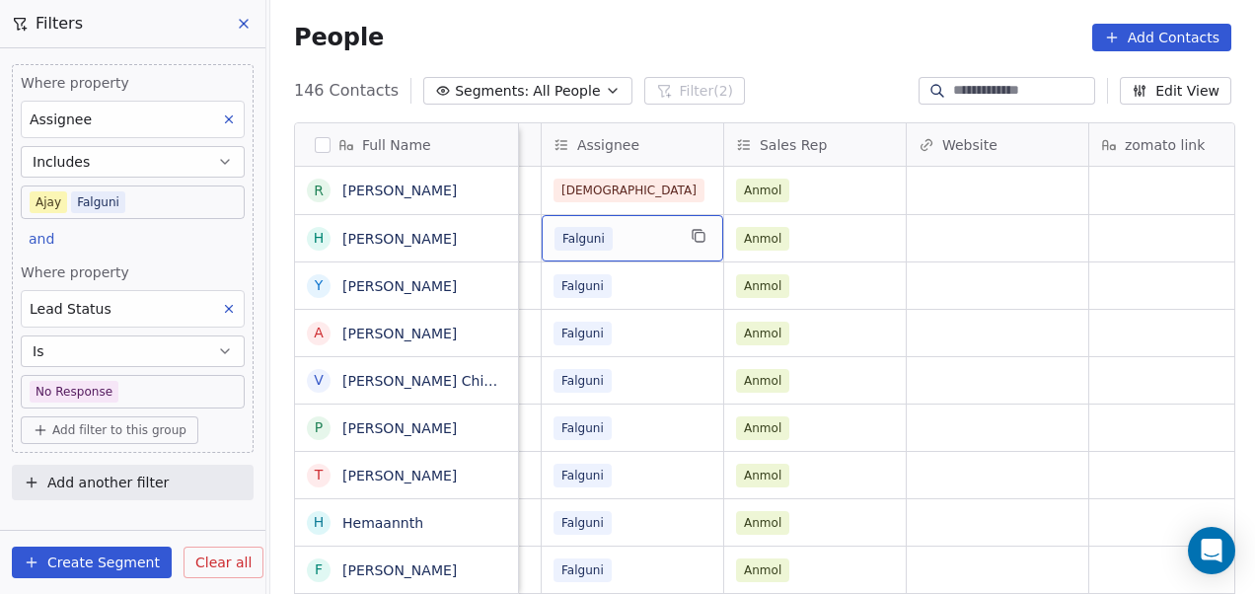
click at [625, 234] on div "Falguni" at bounding box center [615, 239] width 120 height 24
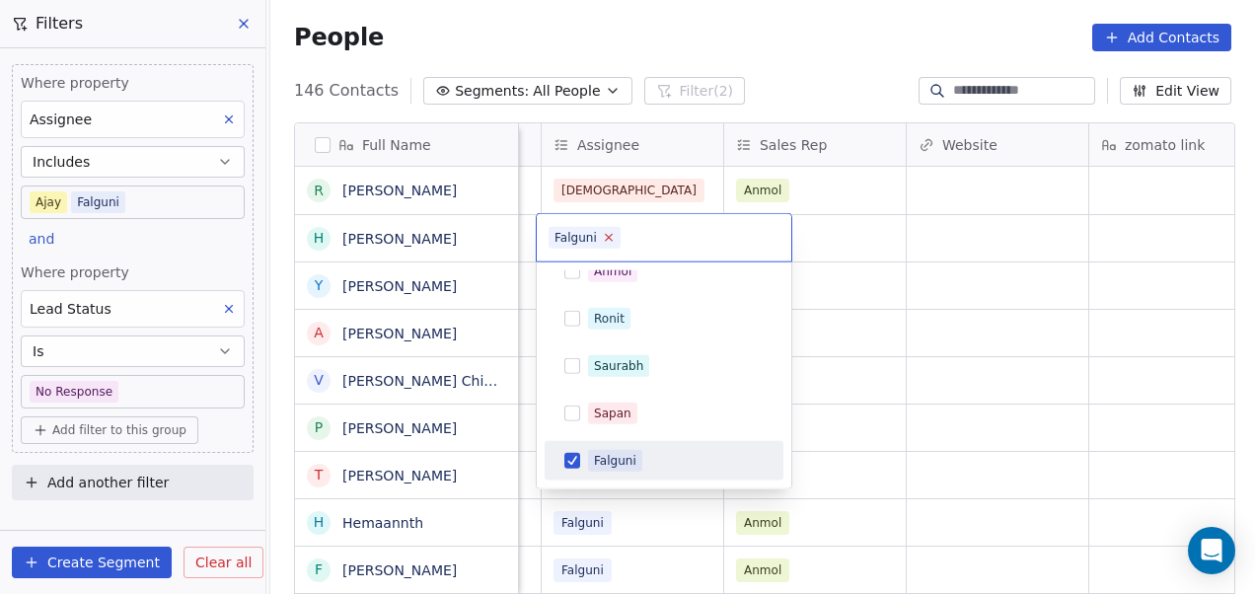
click at [608, 235] on icon at bounding box center [609, 237] width 7 height 7
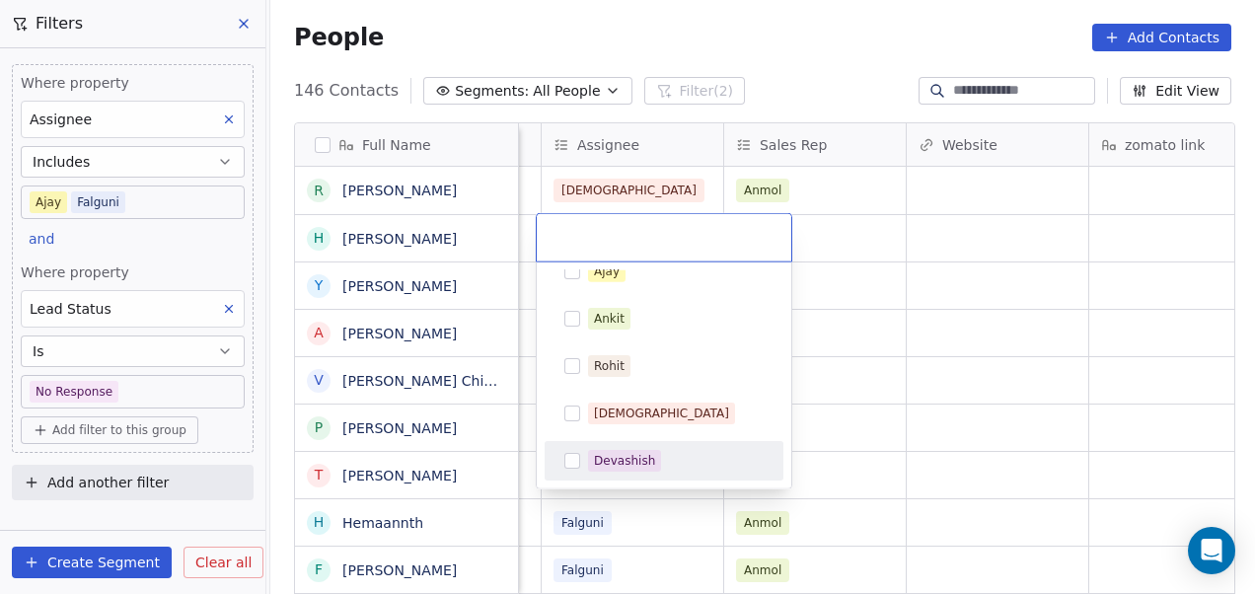
click at [638, 460] on div "Devashish" at bounding box center [624, 461] width 61 height 18
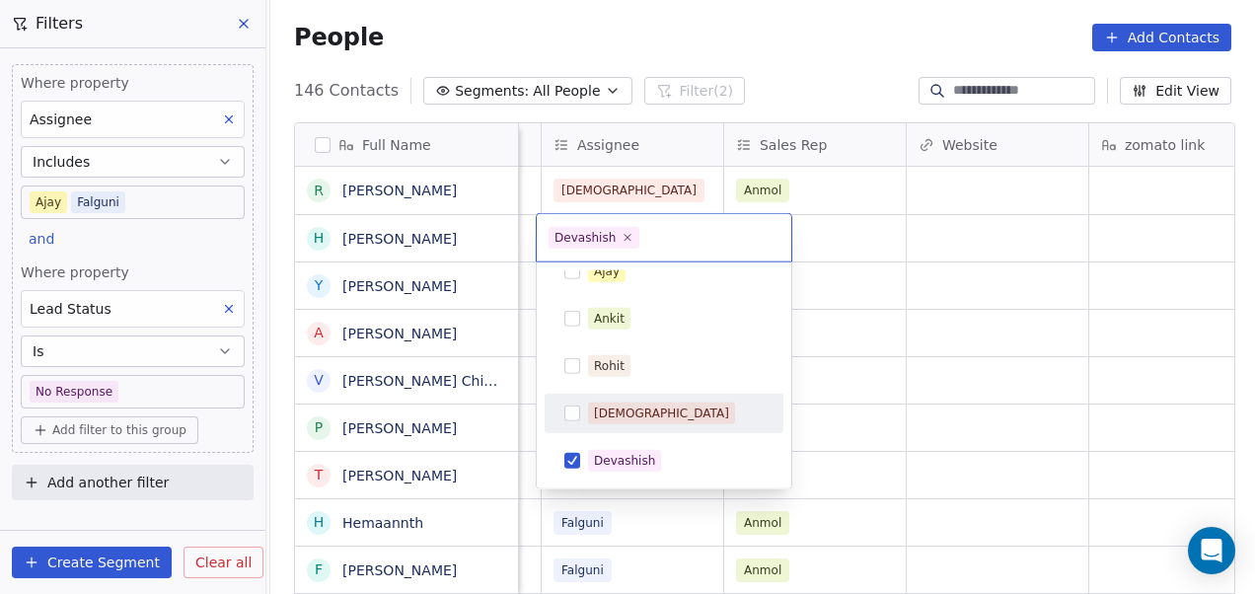
click at [920, 315] on html "On2Cook India Pvt. Ltd. Contacts People Marketing Workflows Campaigns Metrics &…" at bounding box center [627, 297] width 1255 height 594
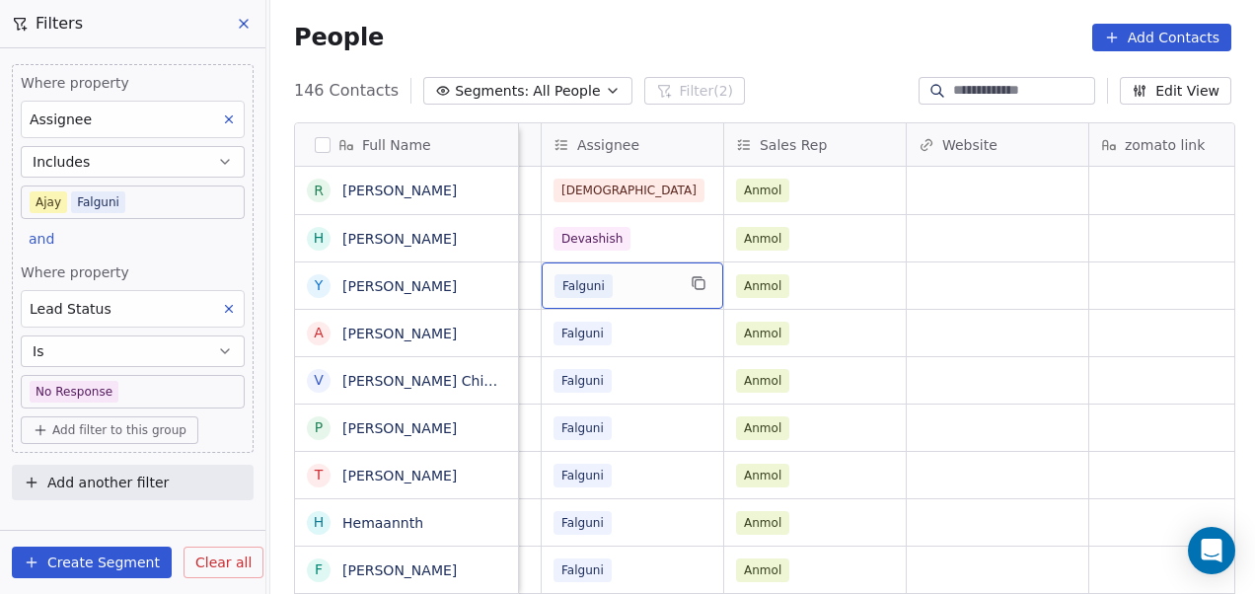
click at [624, 279] on div "Falguni" at bounding box center [615, 286] width 120 height 24
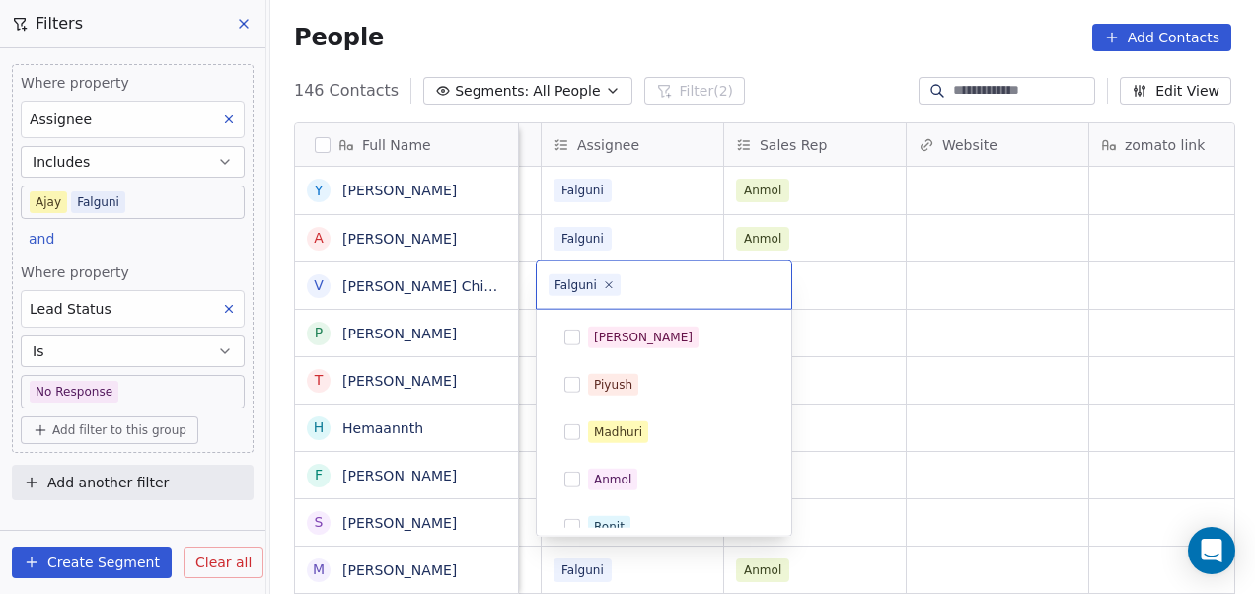
click at [603, 284] on icon at bounding box center [609, 285] width 12 height 12
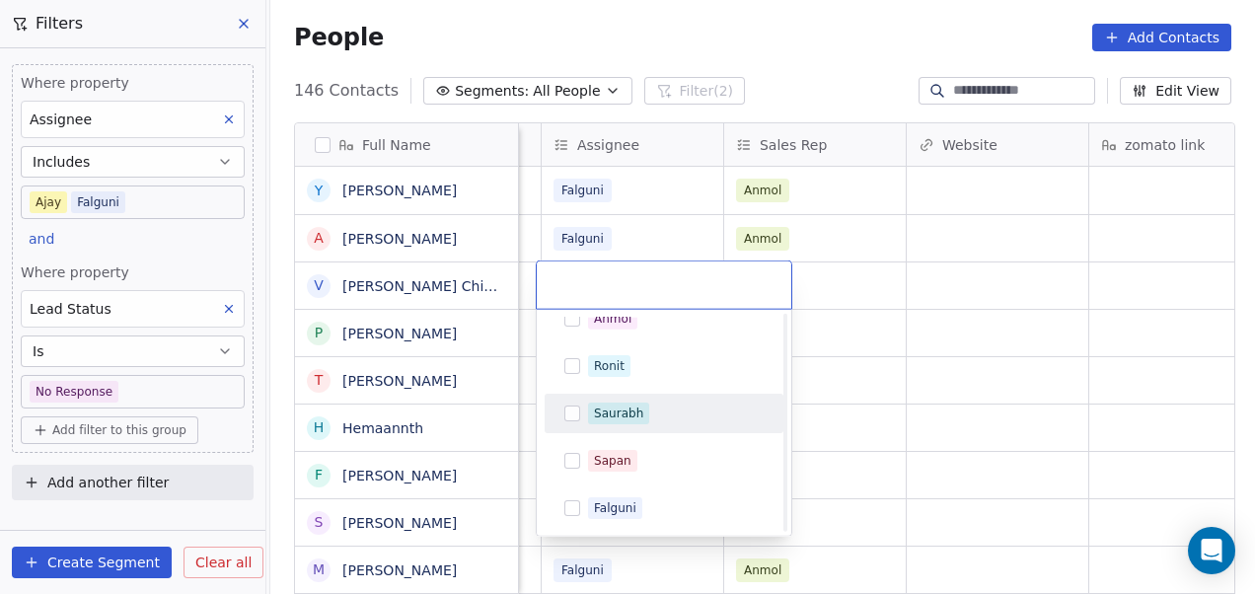
scroll to position [445, 0]
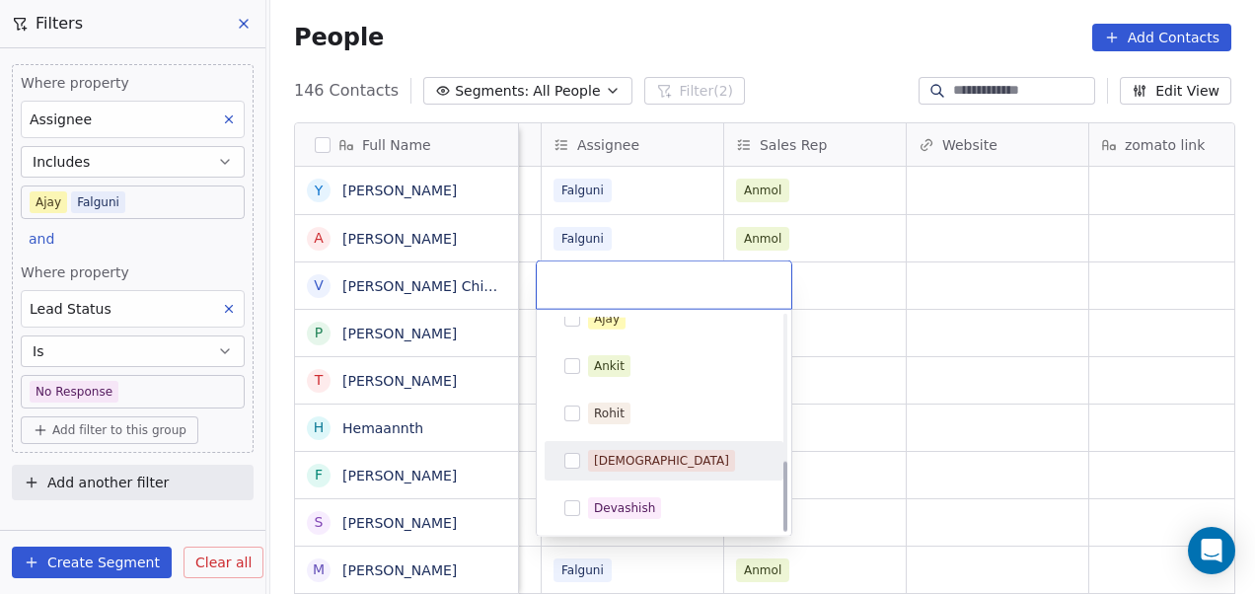
click at [645, 456] on div "[DEMOGRAPHIC_DATA]" at bounding box center [676, 461] width 176 height 22
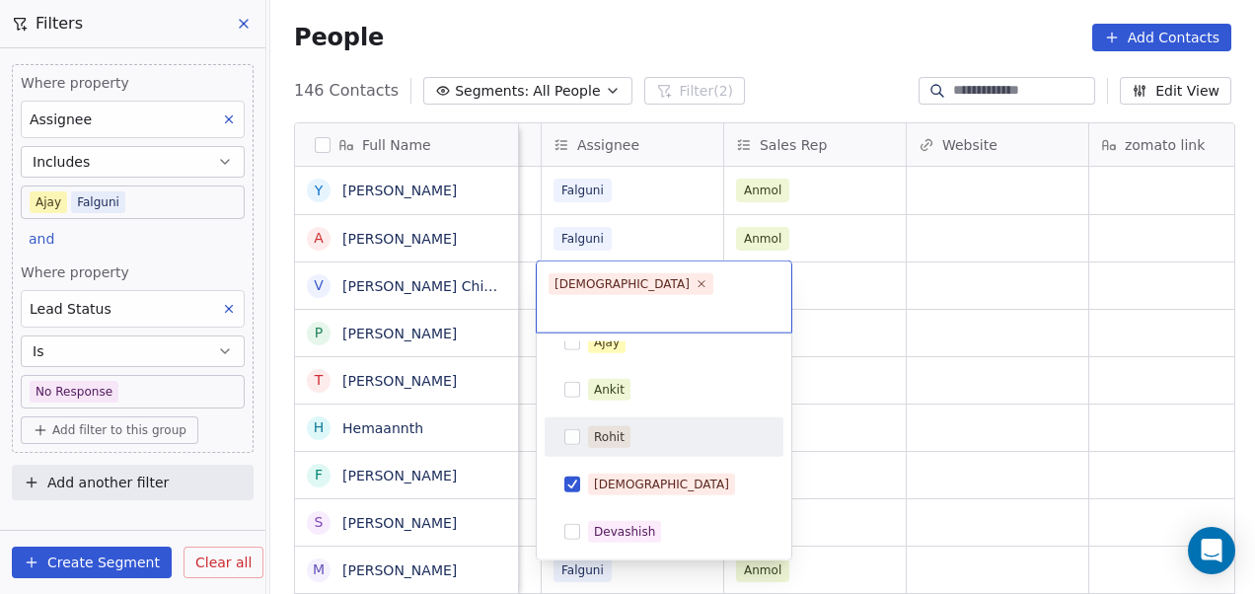
click at [892, 337] on html "On2Cook India Pvt. Ltd. Contacts People Marketing Workflows Campaigns Metrics &…" at bounding box center [627, 297] width 1255 height 594
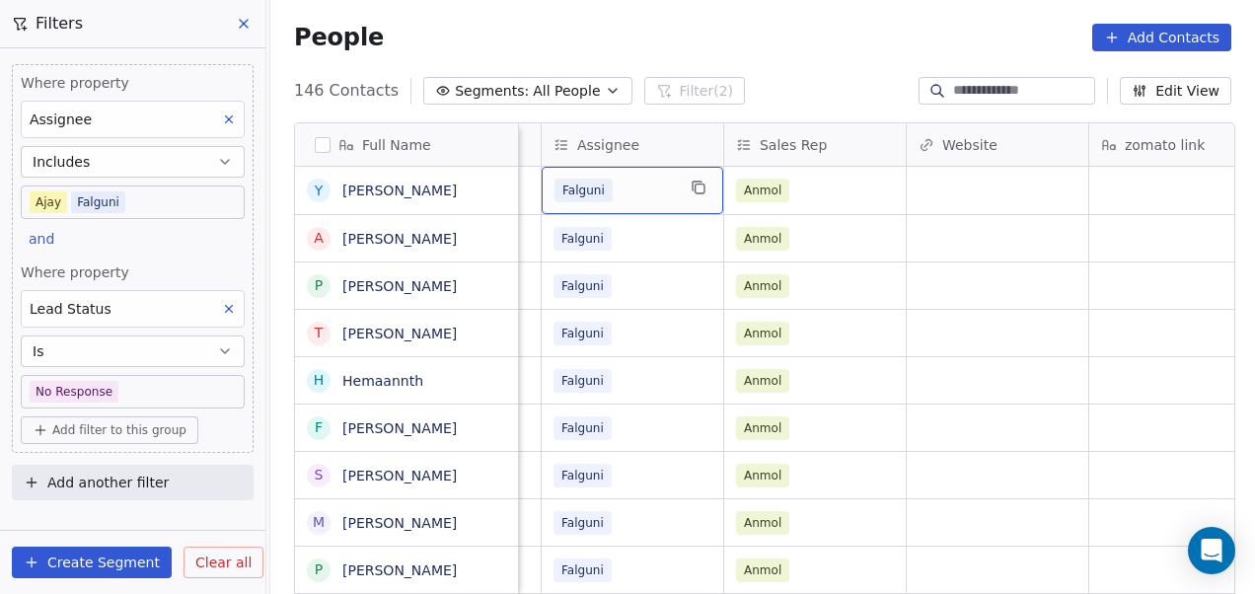
click at [638, 174] on div "Falguni" at bounding box center [633, 190] width 182 height 47
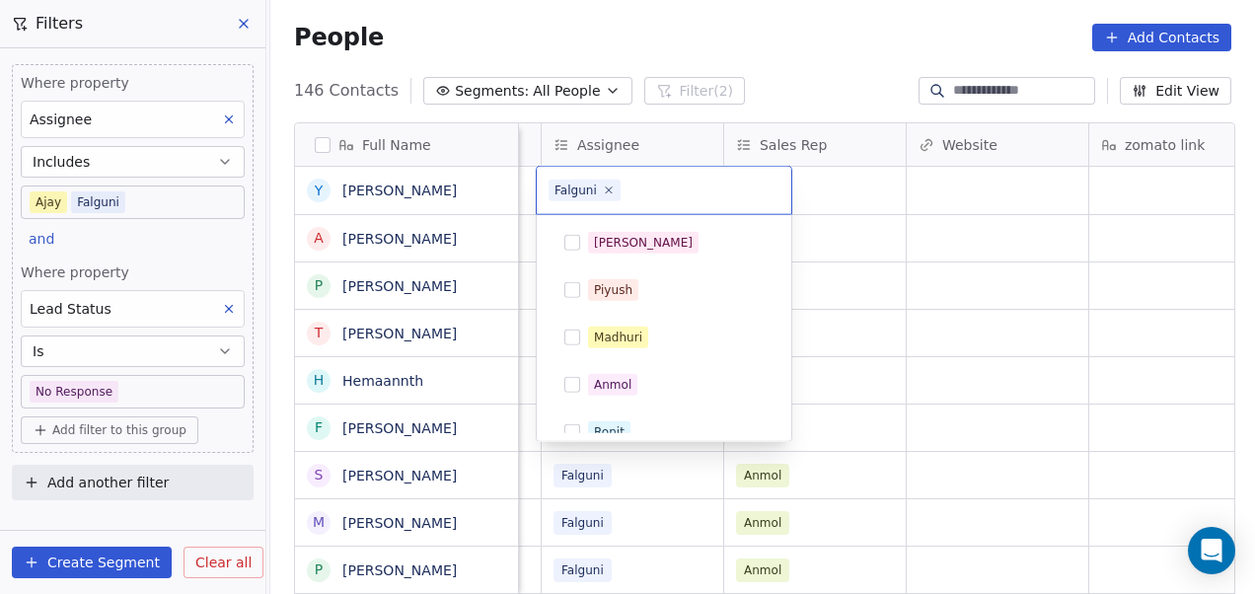
scroll to position [161, 0]
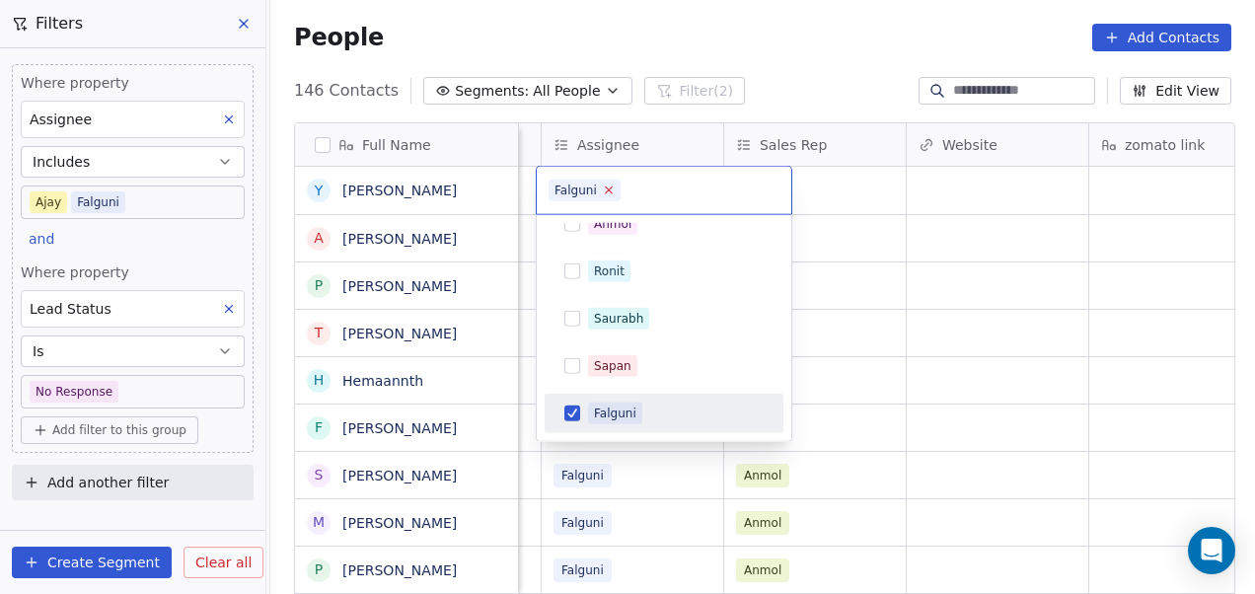
click at [607, 187] on icon at bounding box center [608, 190] width 13 height 13
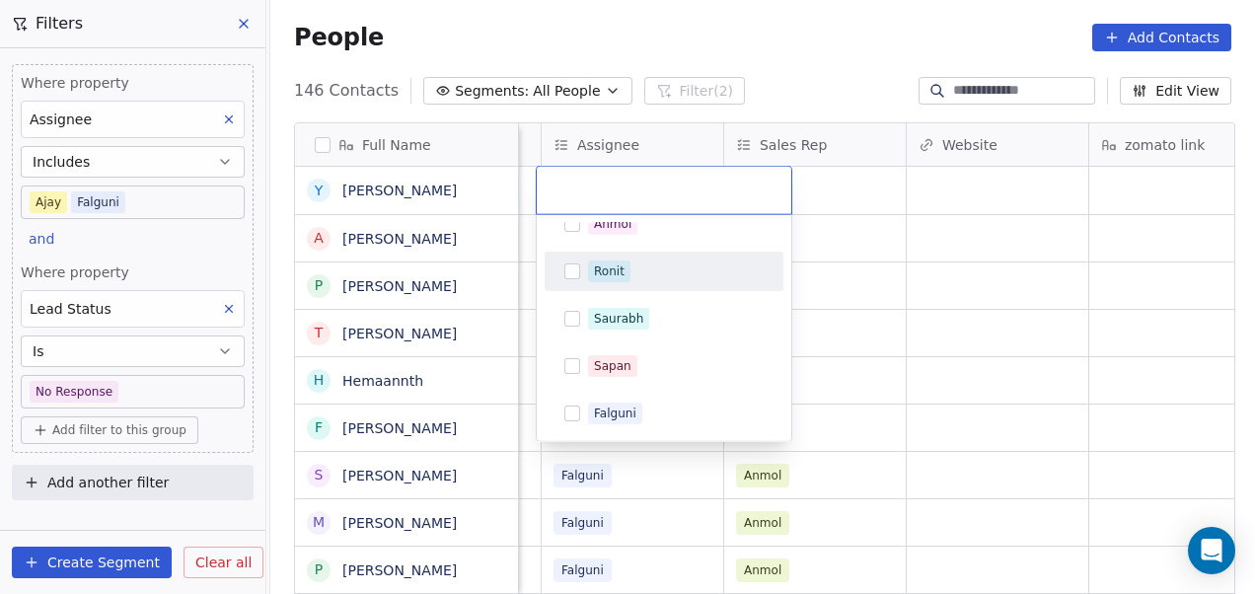
scroll to position [445, 0]
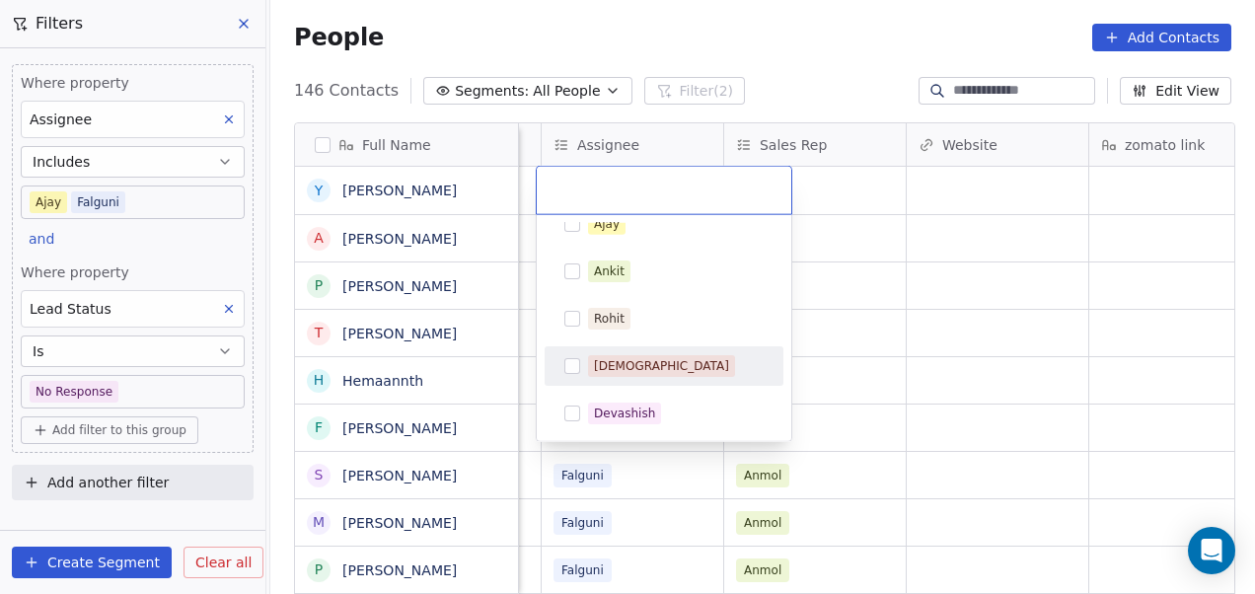
click at [672, 357] on div "[DEMOGRAPHIC_DATA]" at bounding box center [676, 366] width 176 height 22
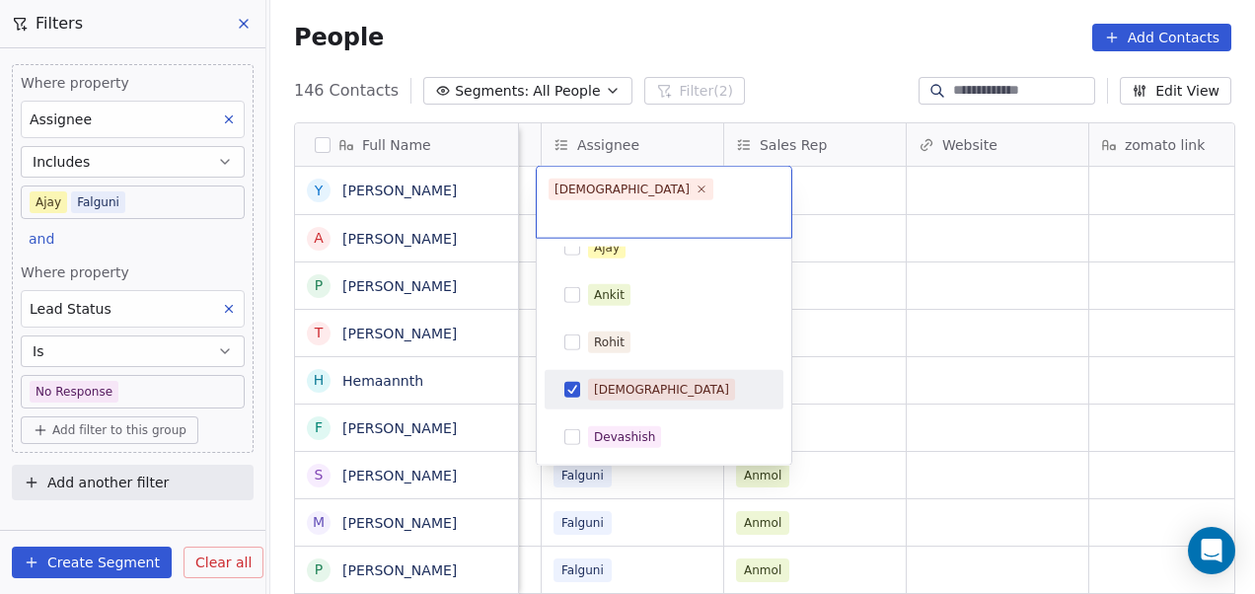
click at [909, 339] on html "On2Cook India Pvt. Ltd. Contacts People Marketing Workflows Campaigns Metrics &…" at bounding box center [627, 297] width 1255 height 594
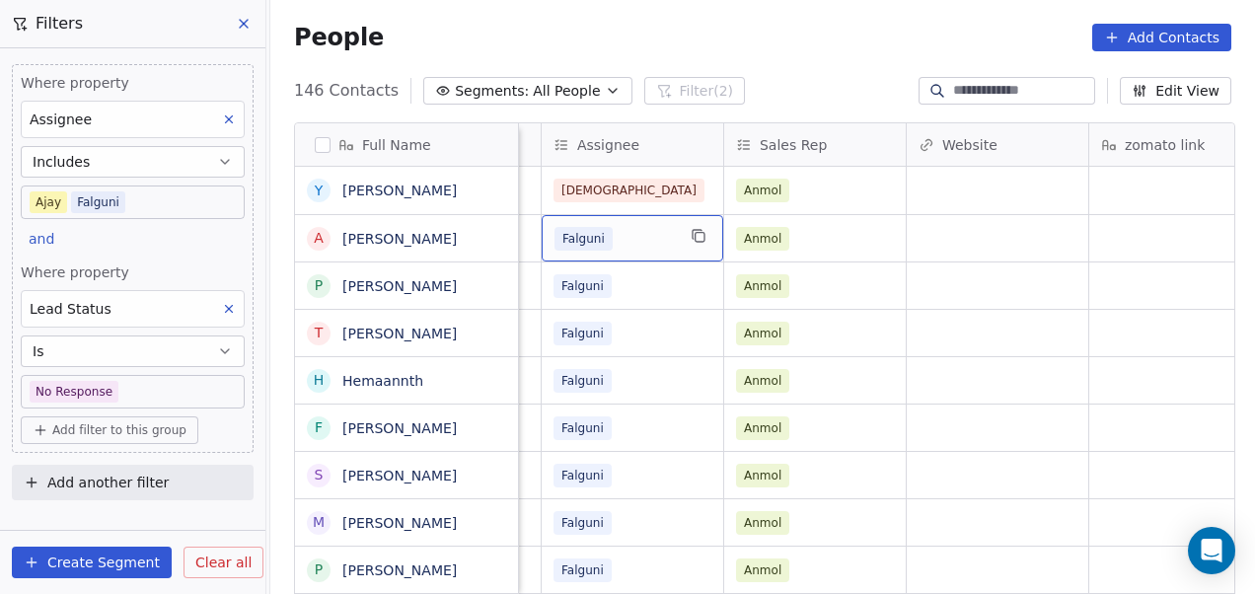
click at [630, 242] on div "Falguni" at bounding box center [615, 239] width 120 height 24
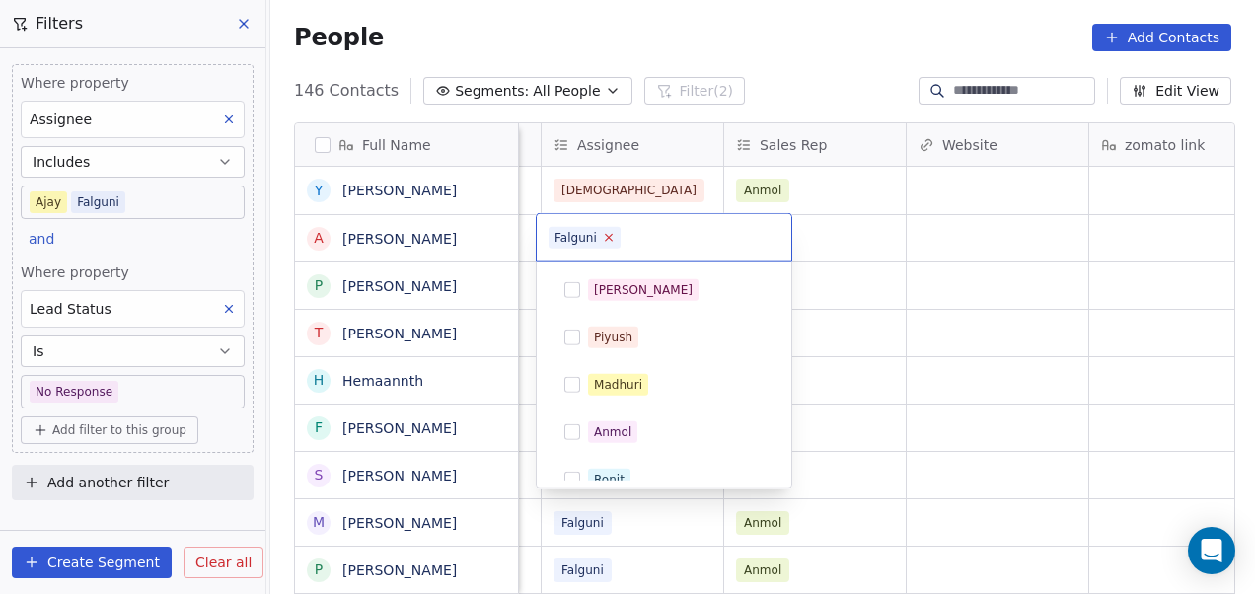
scroll to position [161, 0]
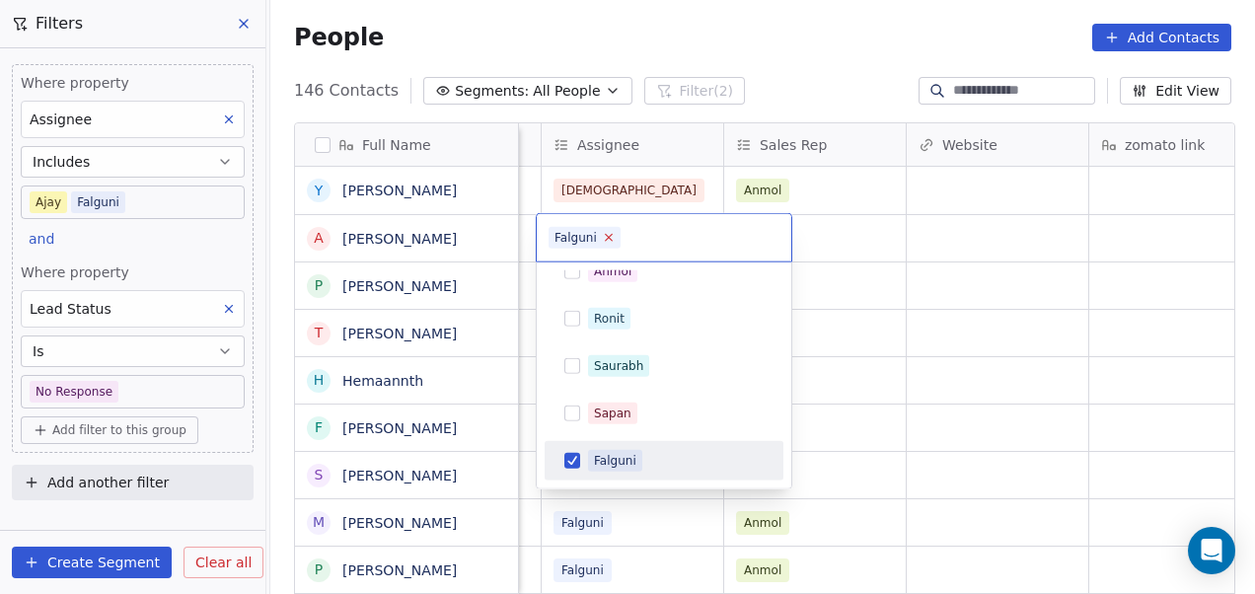
click at [603, 239] on icon at bounding box center [608, 237] width 13 height 13
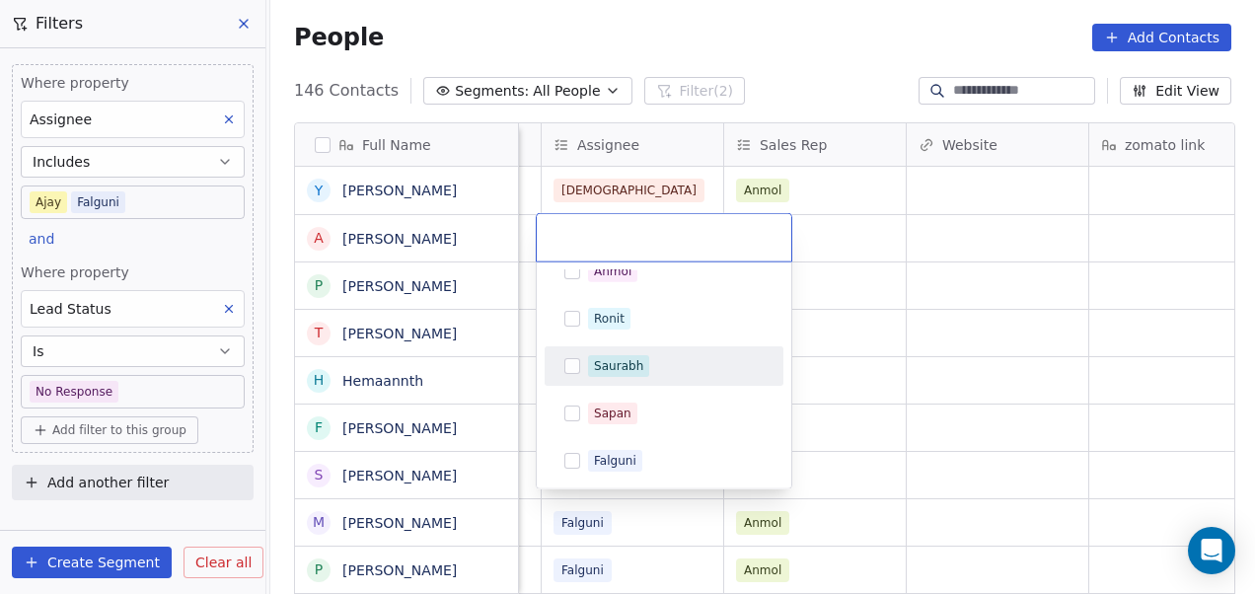
scroll to position [445, 0]
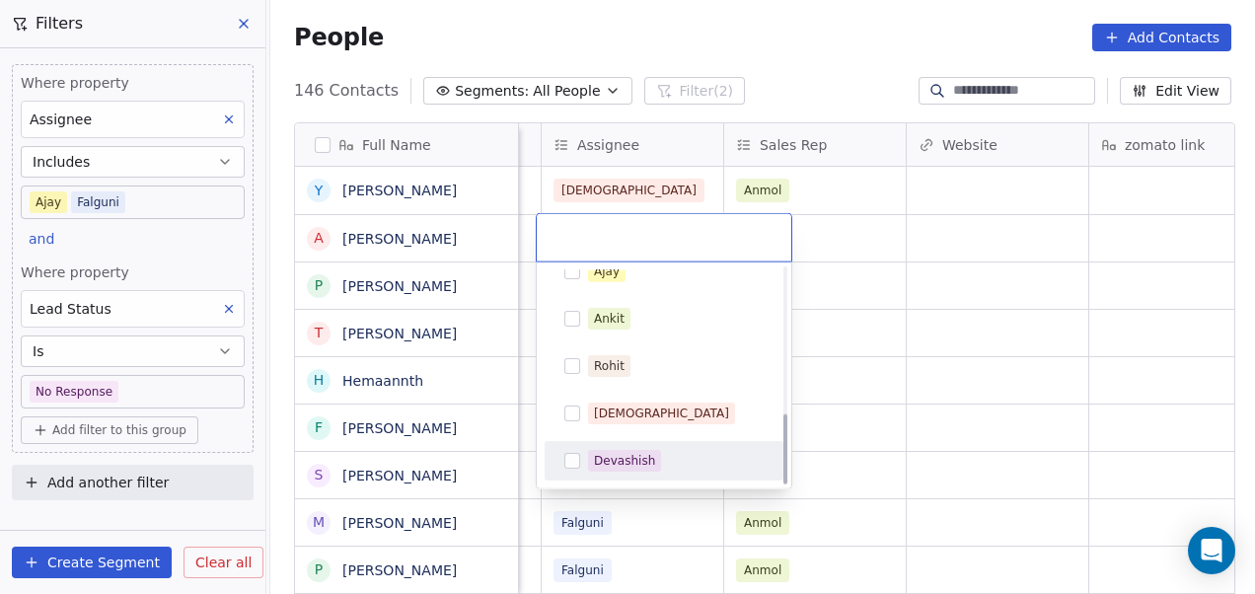
click at [674, 455] on div "Devashish" at bounding box center [676, 461] width 176 height 22
click at [847, 342] on html "On2Cook India Pvt. Ltd. Contacts People Marketing Workflows Campaigns Metrics &…" at bounding box center [627, 297] width 1255 height 594
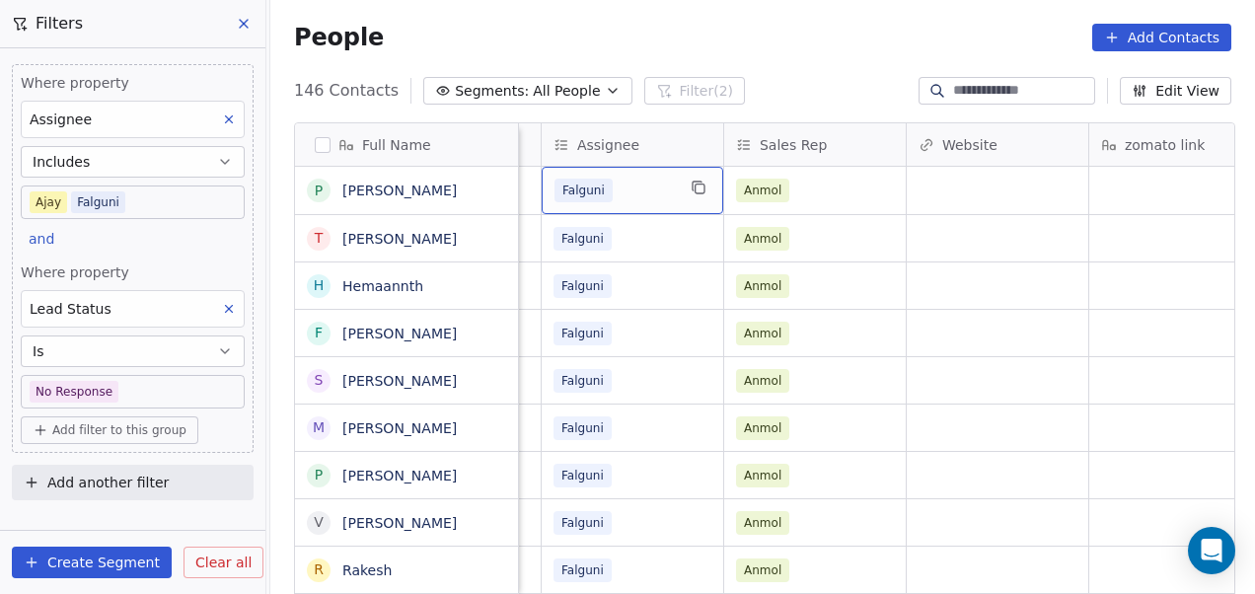
click at [618, 193] on div "Falguni" at bounding box center [615, 191] width 120 height 24
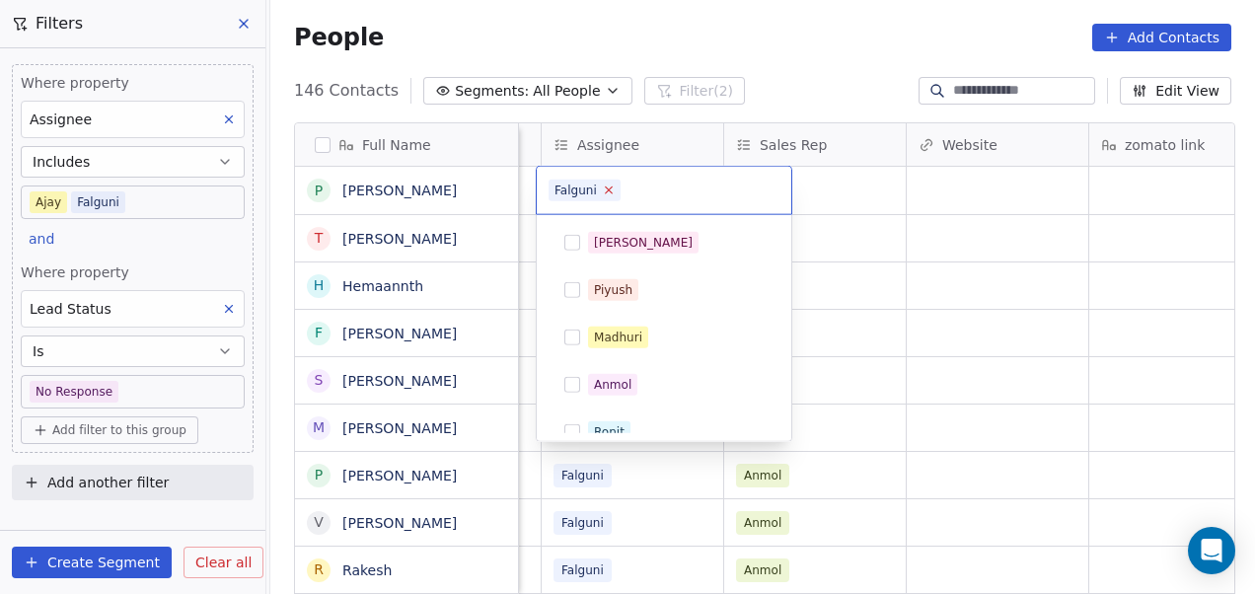
scroll to position [161, 0]
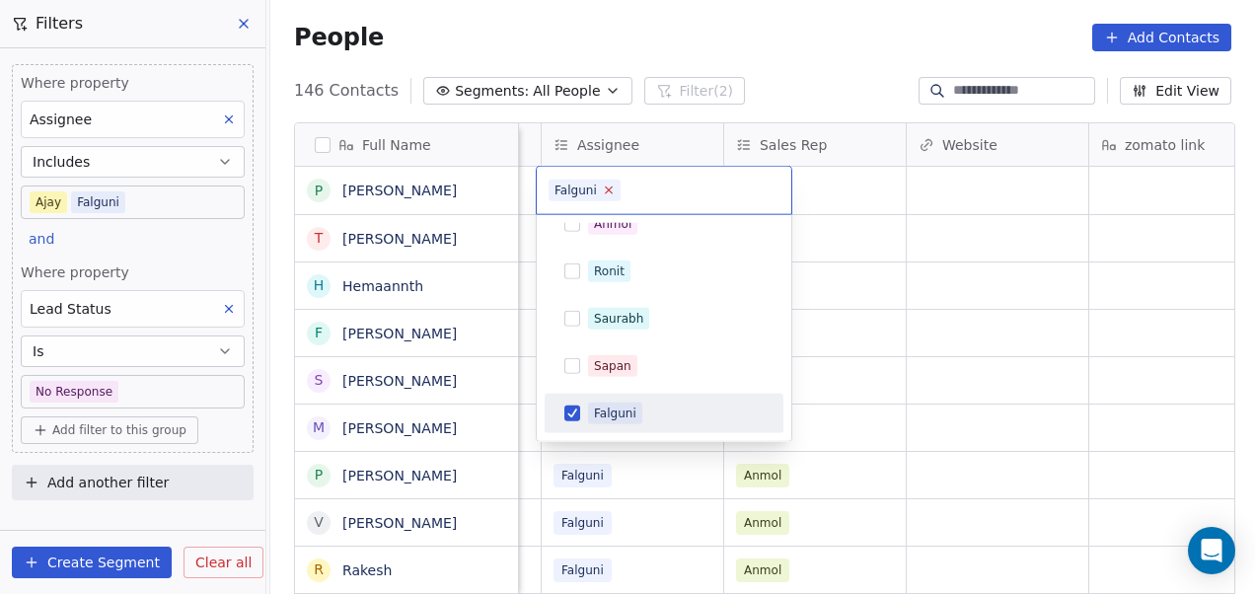
click at [602, 190] on icon at bounding box center [608, 190] width 13 height 13
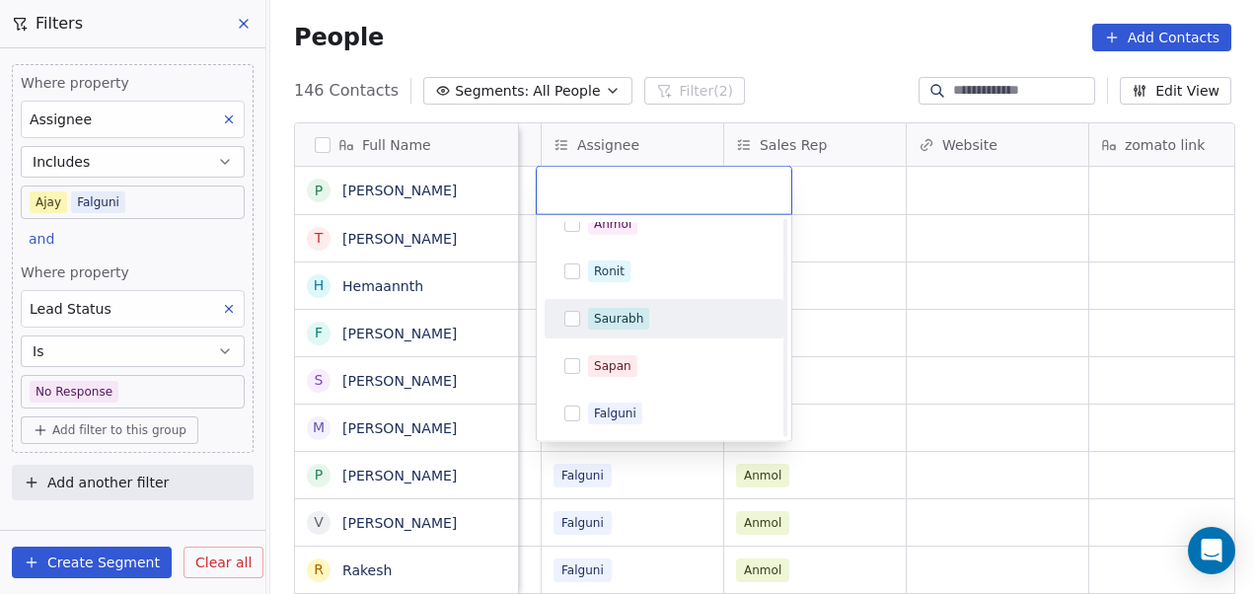
scroll to position [445, 0]
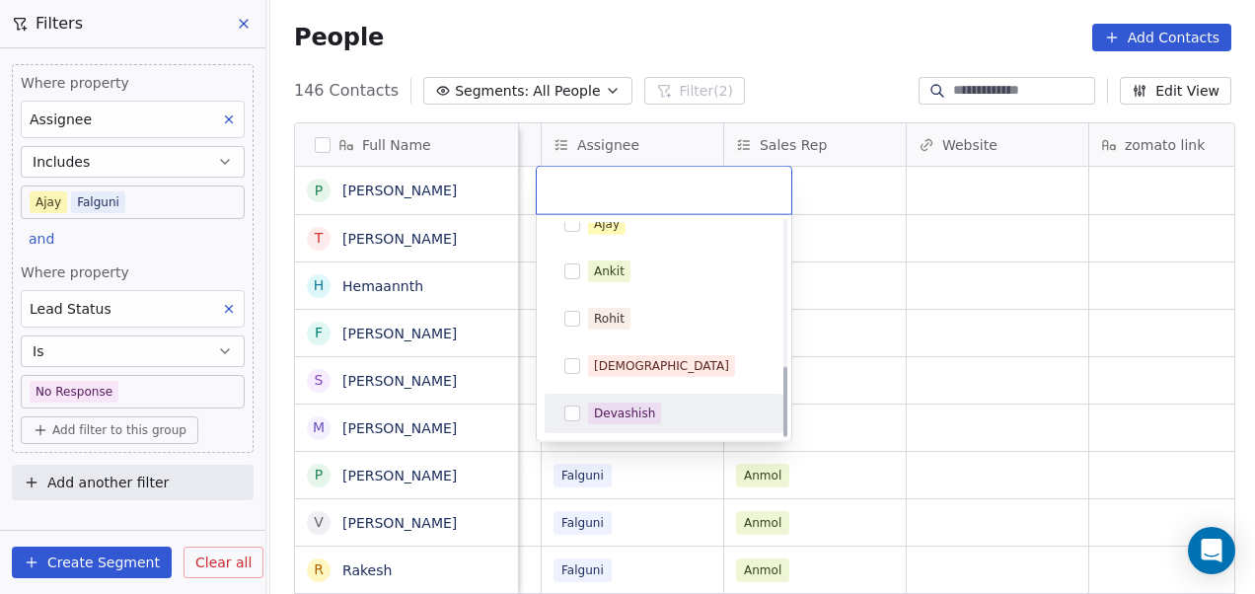
click at [670, 420] on div "Devashish" at bounding box center [676, 414] width 176 height 22
click at [880, 313] on html "On2Cook India Pvt. Ltd. Contacts People Marketing Workflows Campaigns Metrics &…" at bounding box center [627, 297] width 1255 height 594
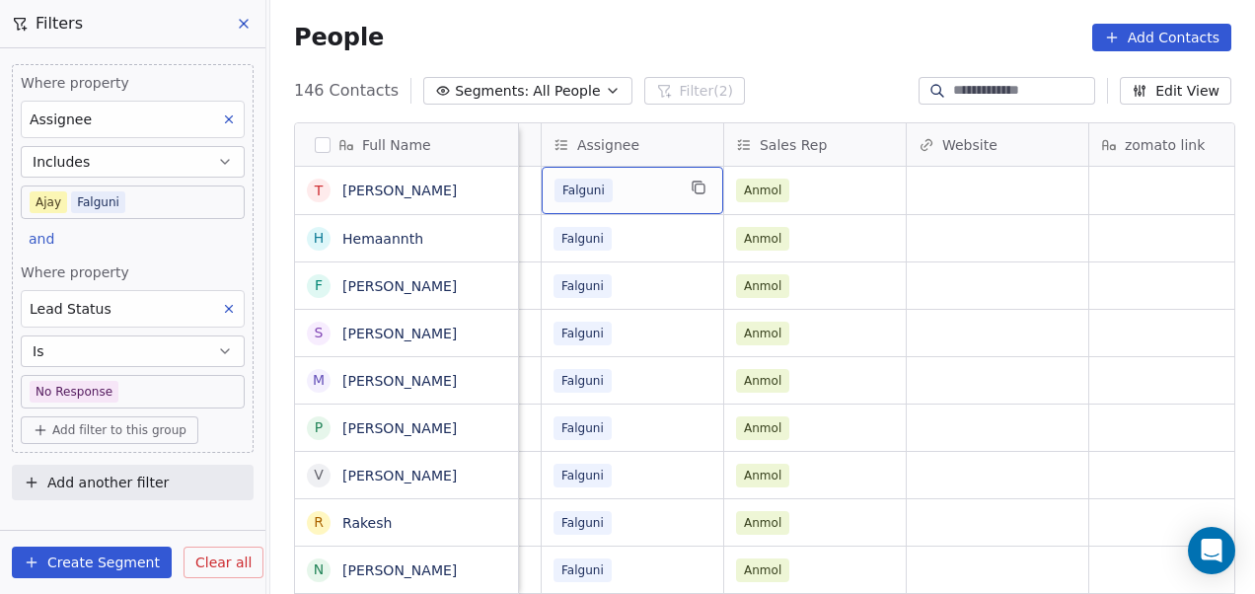
click at [629, 199] on div "Falguni" at bounding box center [615, 191] width 120 height 24
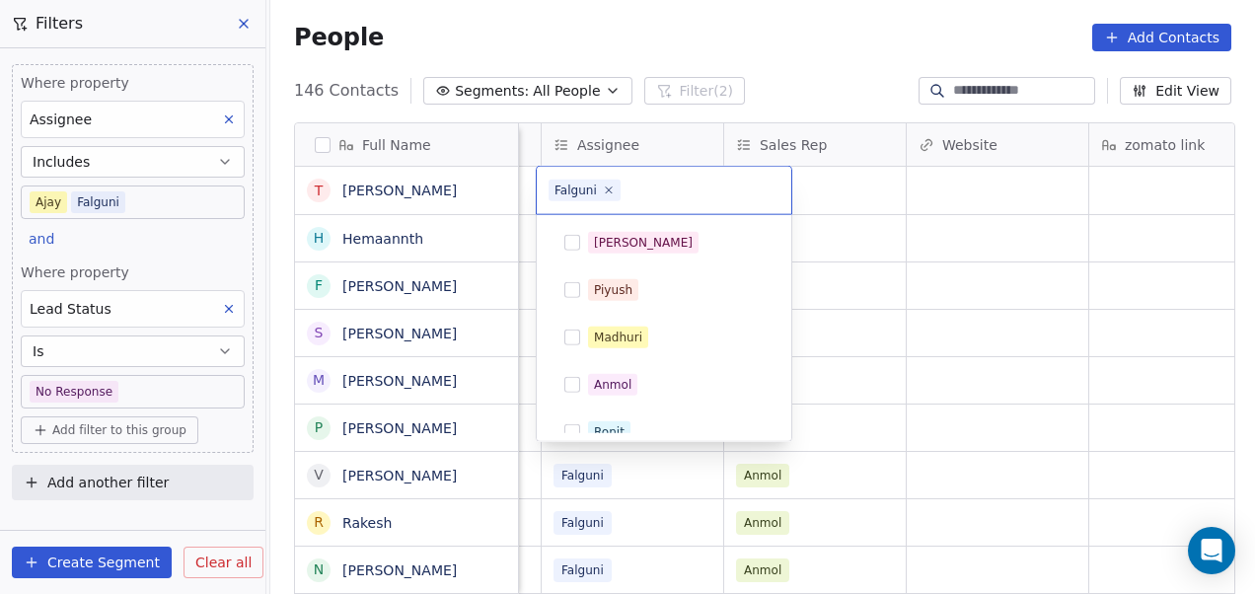
scroll to position [161, 0]
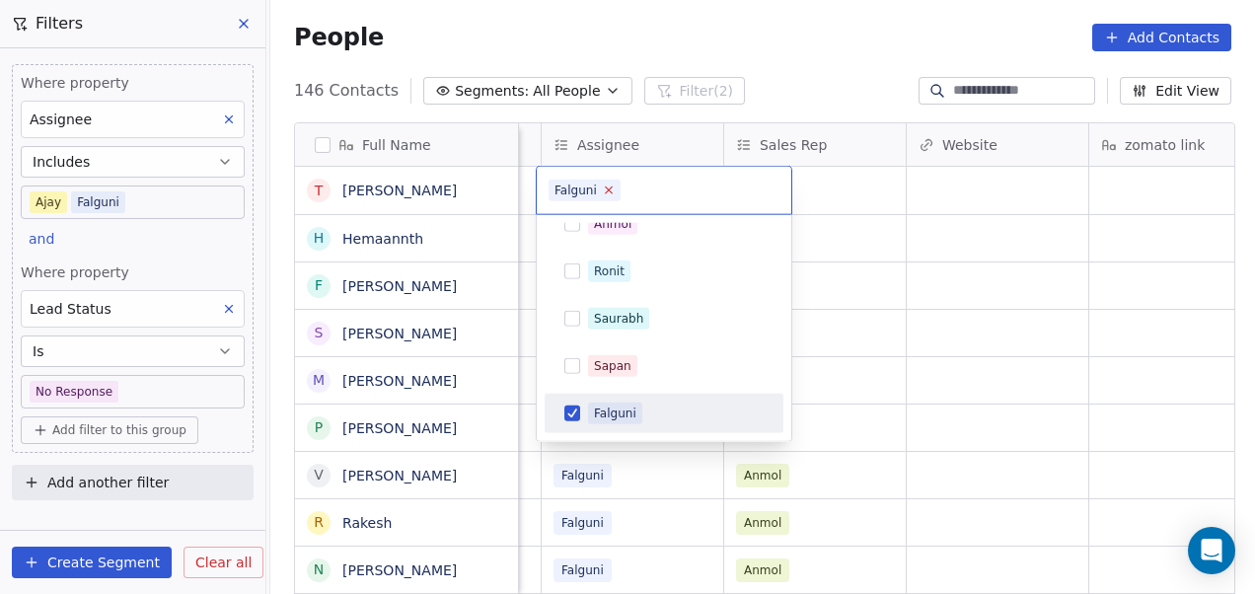
click at [604, 186] on icon at bounding box center [608, 190] width 13 height 13
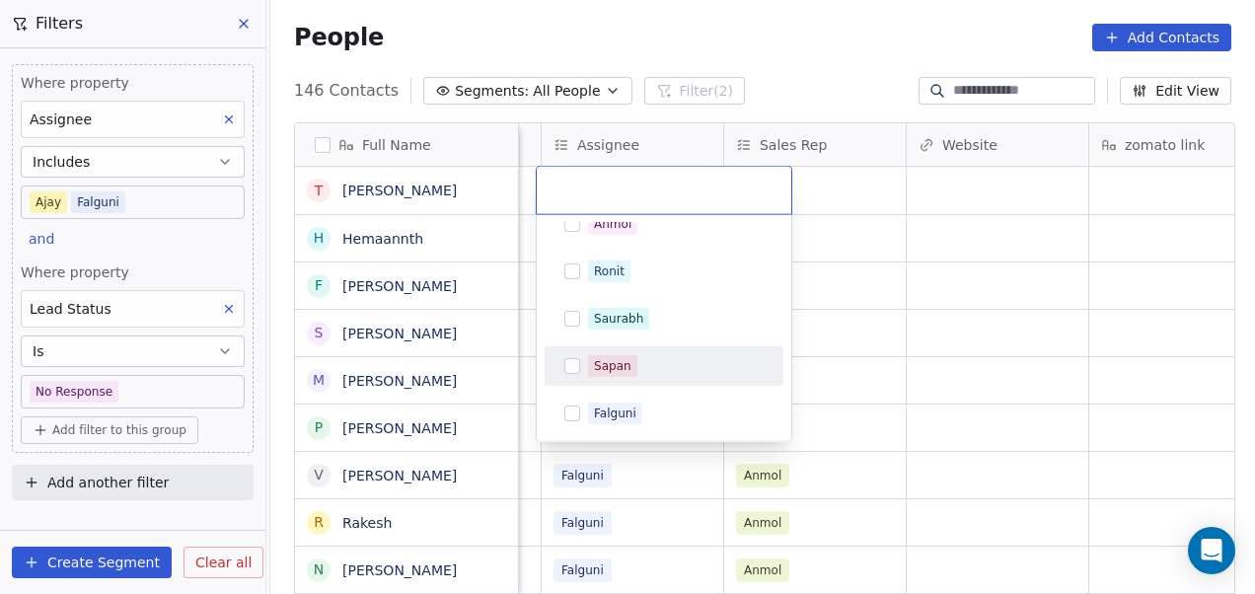
scroll to position [445, 0]
click at [661, 356] on div "[DEMOGRAPHIC_DATA]" at bounding box center [676, 366] width 176 height 22
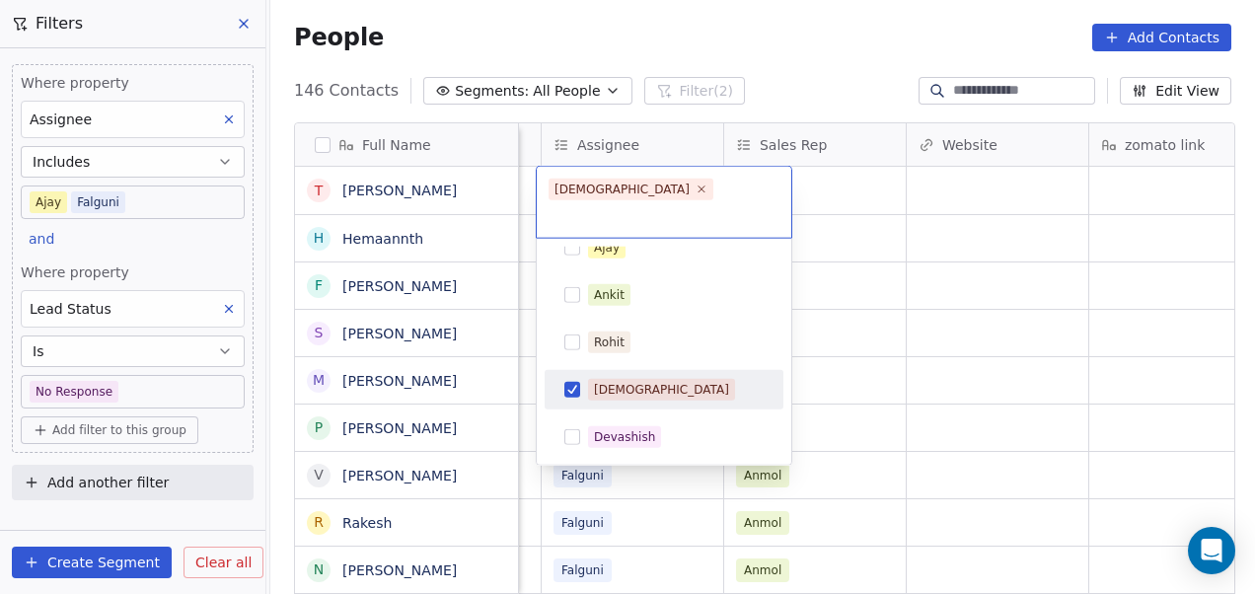
click at [901, 334] on html "On2Cook India Pvt. Ltd. Contacts People Marketing Workflows Campaigns Metrics &…" at bounding box center [627, 297] width 1255 height 594
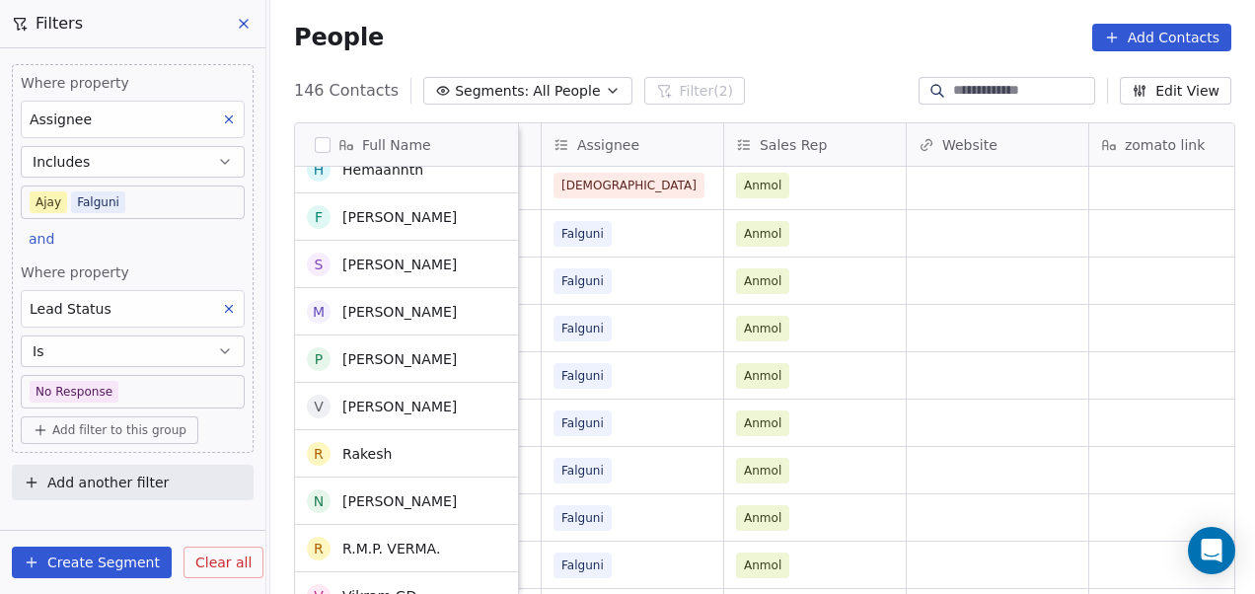
scroll to position [0, 0]
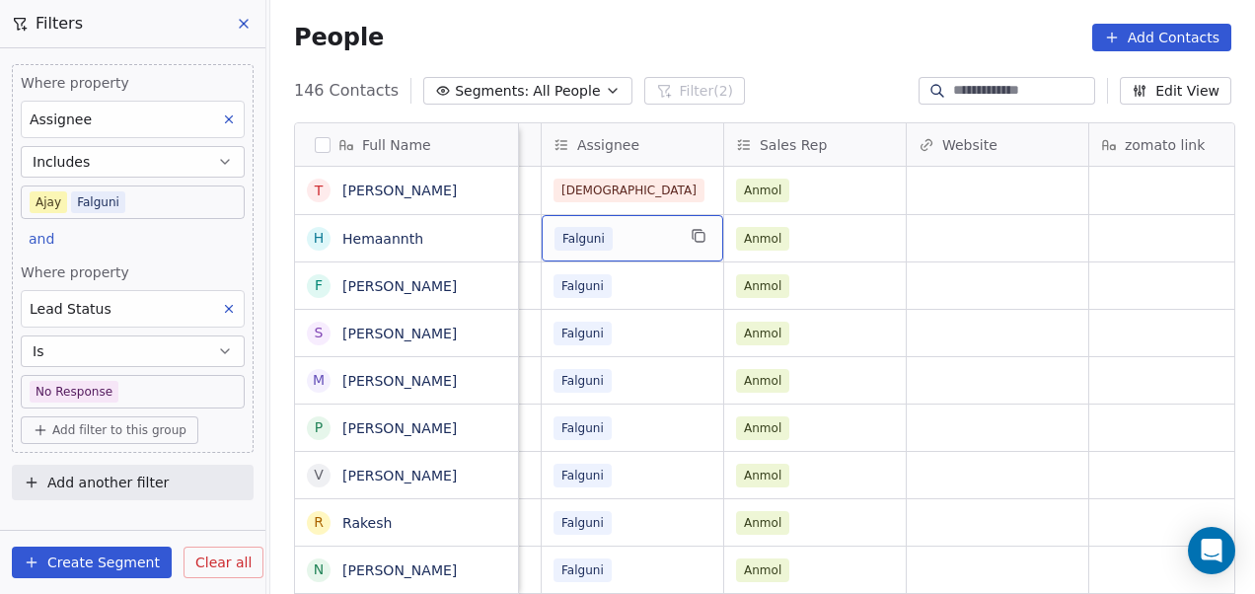
click at [625, 231] on div "Falguni" at bounding box center [615, 239] width 120 height 24
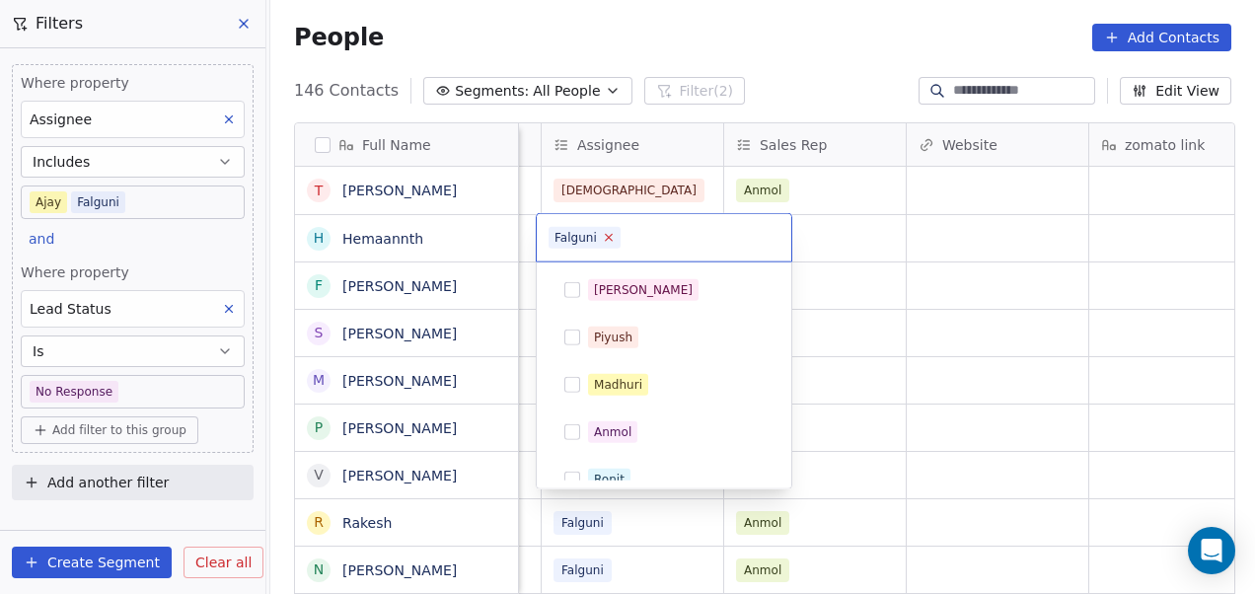
scroll to position [161, 0]
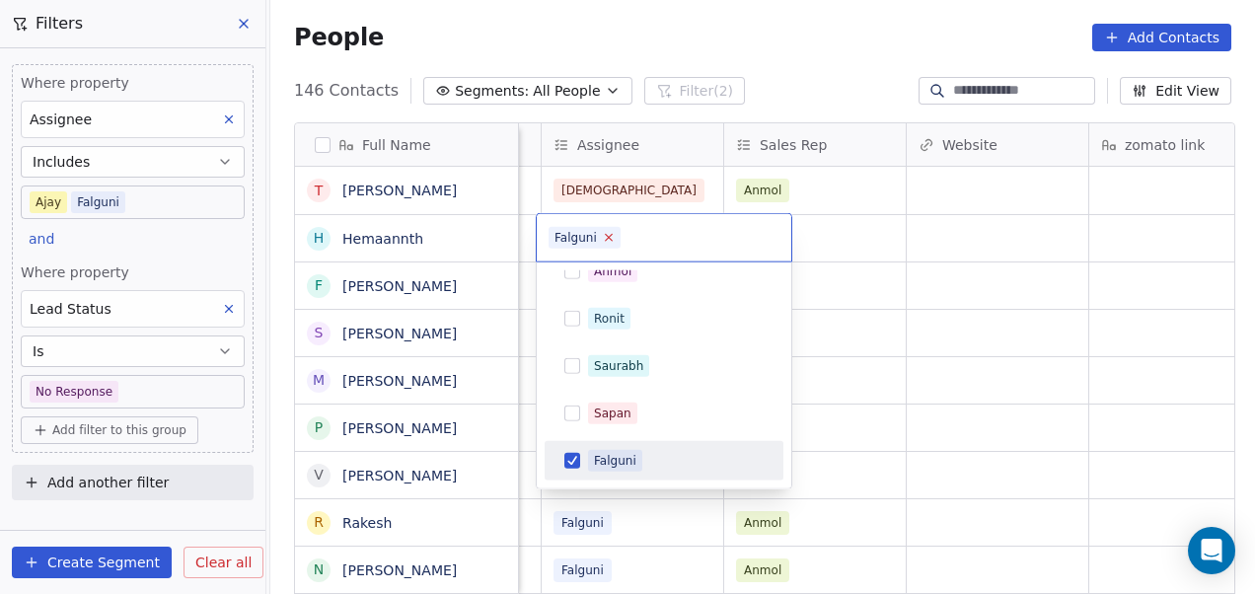
click at [606, 239] on icon at bounding box center [609, 237] width 7 height 7
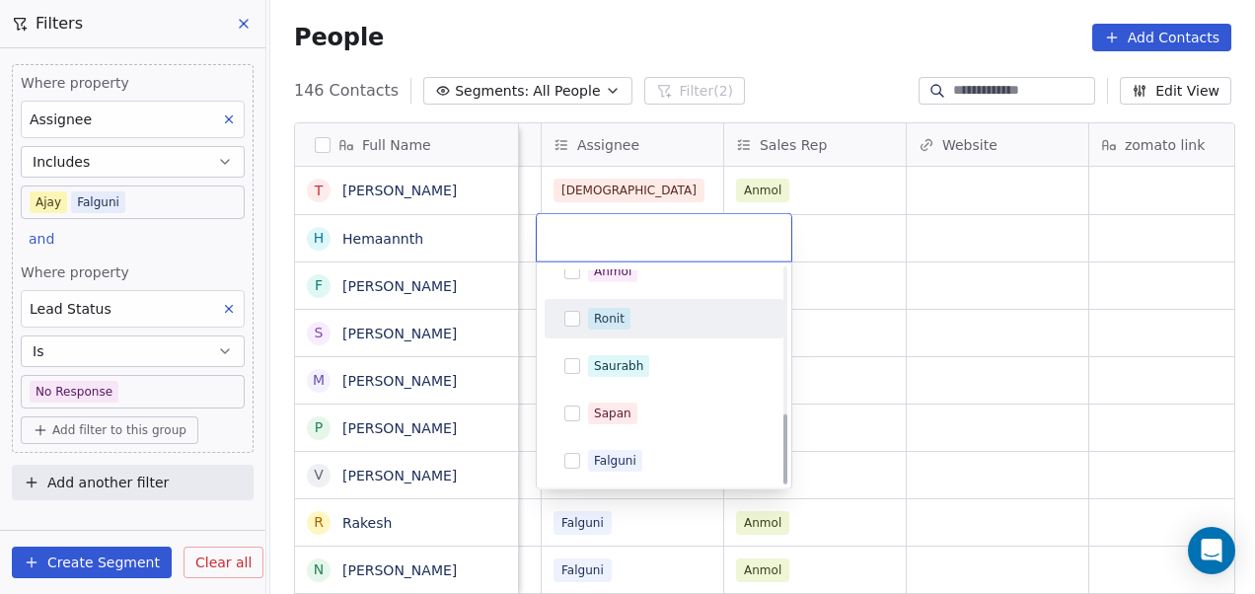
scroll to position [445, 0]
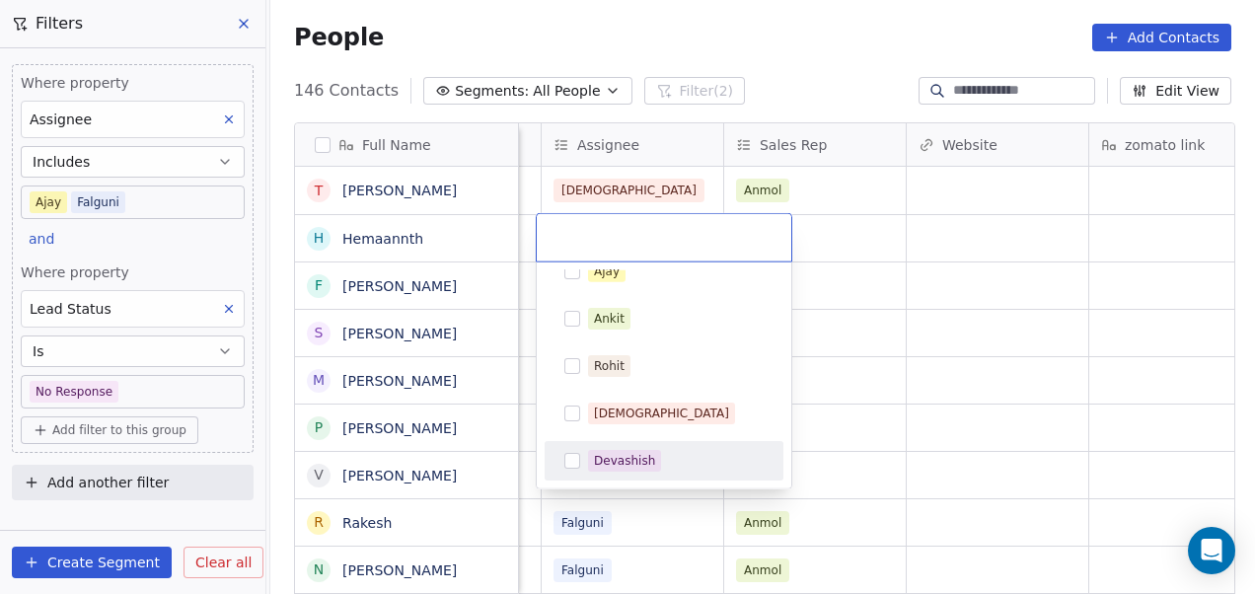
click at [648, 450] on span "Devashish" at bounding box center [624, 461] width 73 height 22
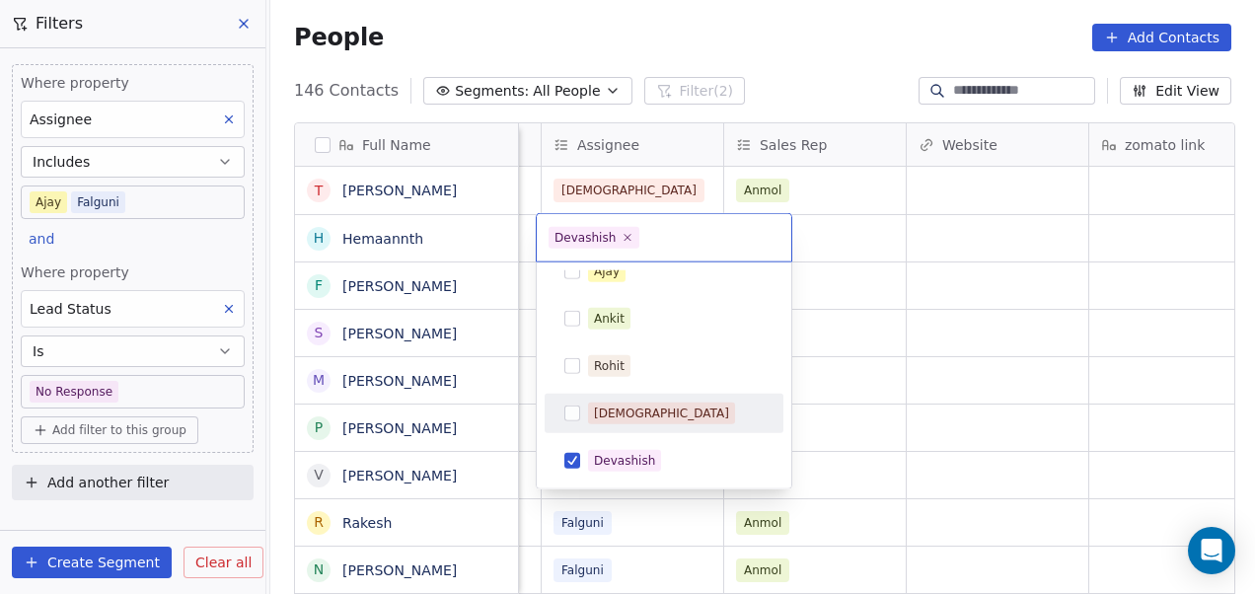
click at [860, 358] on html "On2Cook India Pvt. Ltd. Contacts People Marketing Workflows Campaigns Metrics &…" at bounding box center [627, 297] width 1255 height 594
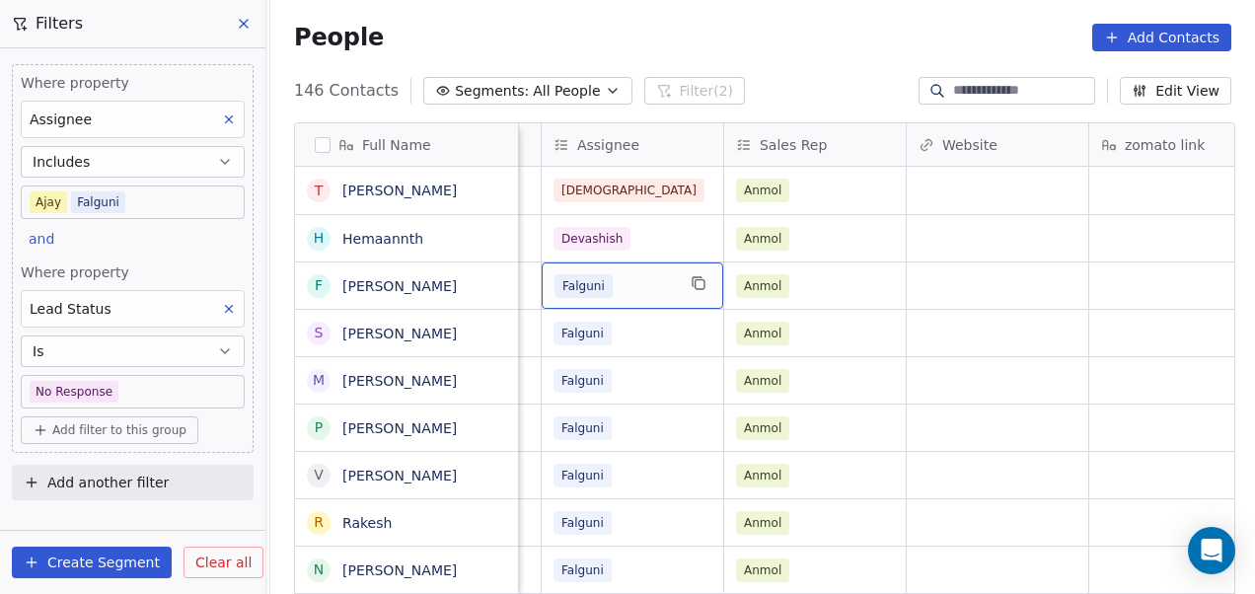
click at [641, 282] on div "Falguni" at bounding box center [615, 286] width 120 height 24
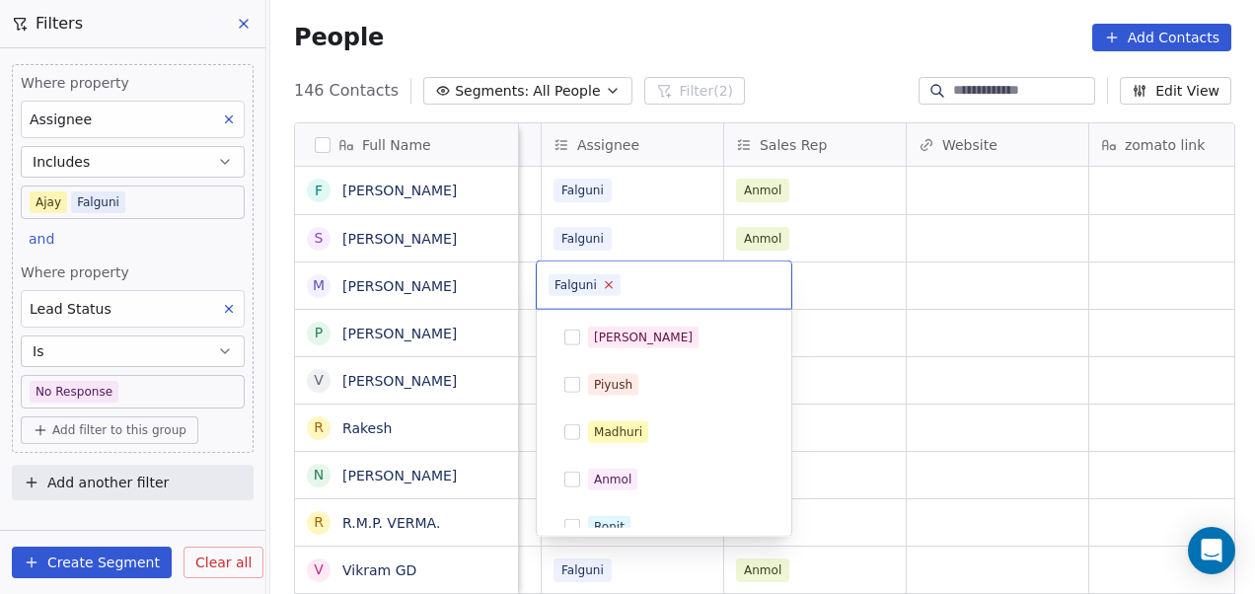
scroll to position [161, 0]
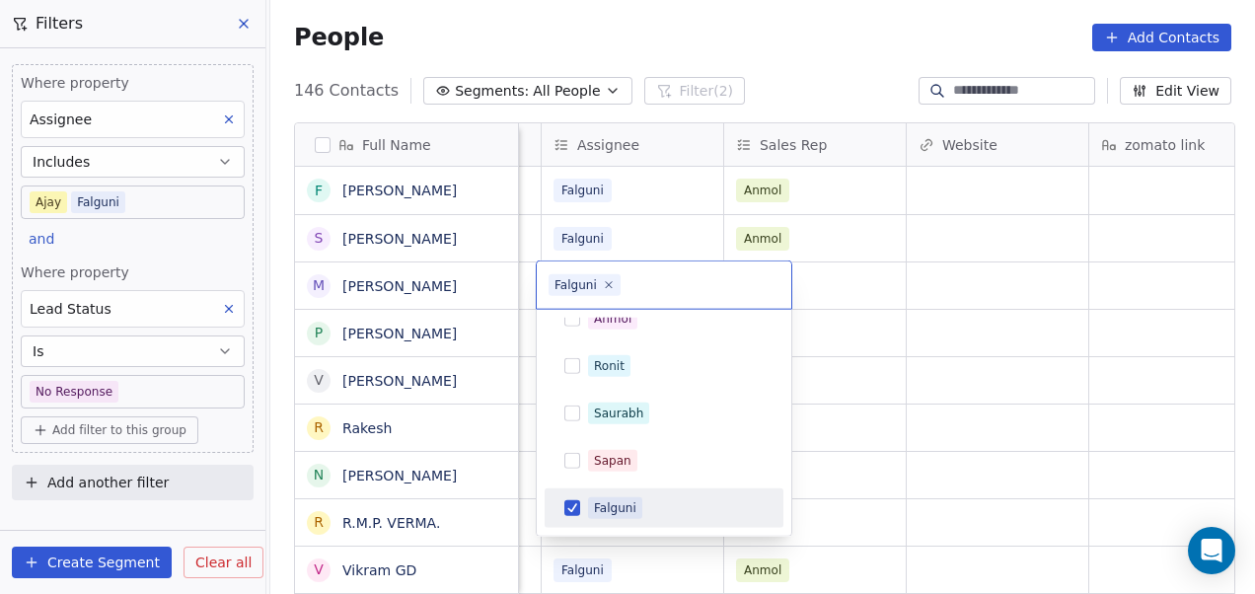
click at [607, 285] on icon at bounding box center [609, 285] width 6 height 6
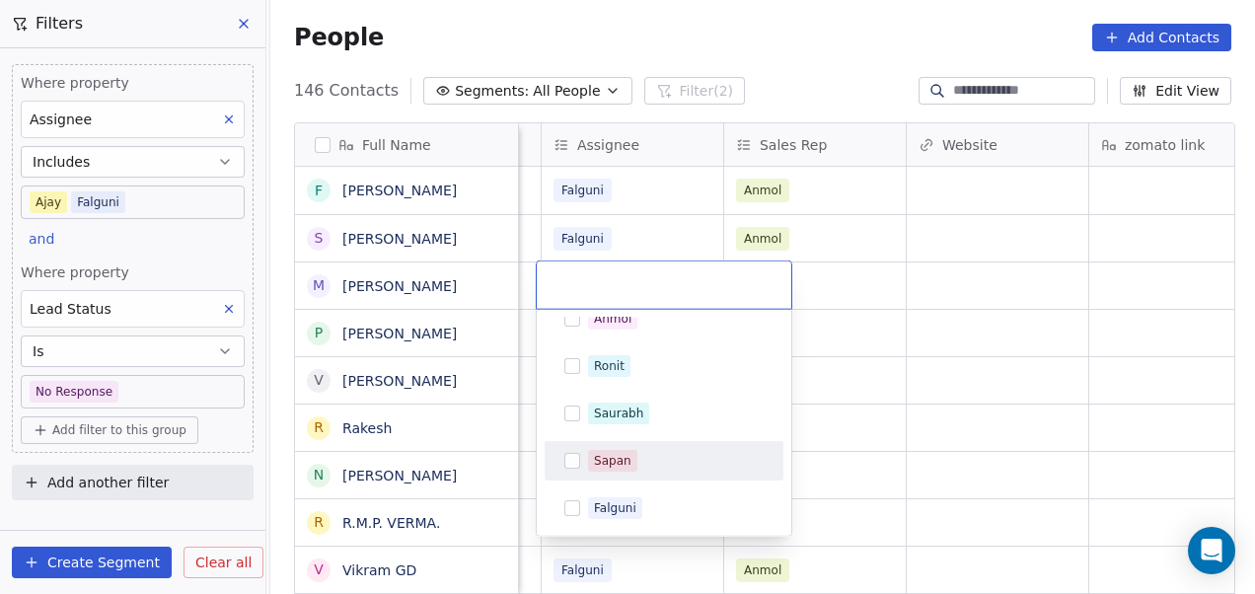
scroll to position [445, 0]
click at [683, 469] on div "[DEMOGRAPHIC_DATA]" at bounding box center [664, 461] width 223 height 32
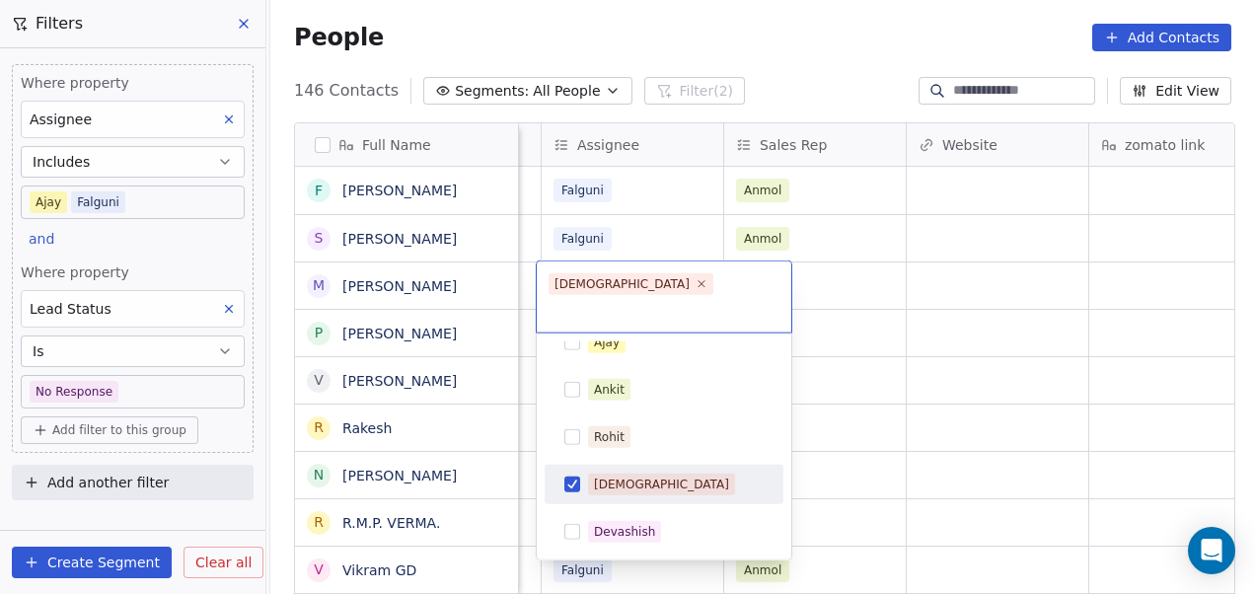
click at [896, 365] on html "On2Cook India Pvt. Ltd. Contacts People Marketing Workflows Campaigns Metrics &…" at bounding box center [627, 297] width 1255 height 594
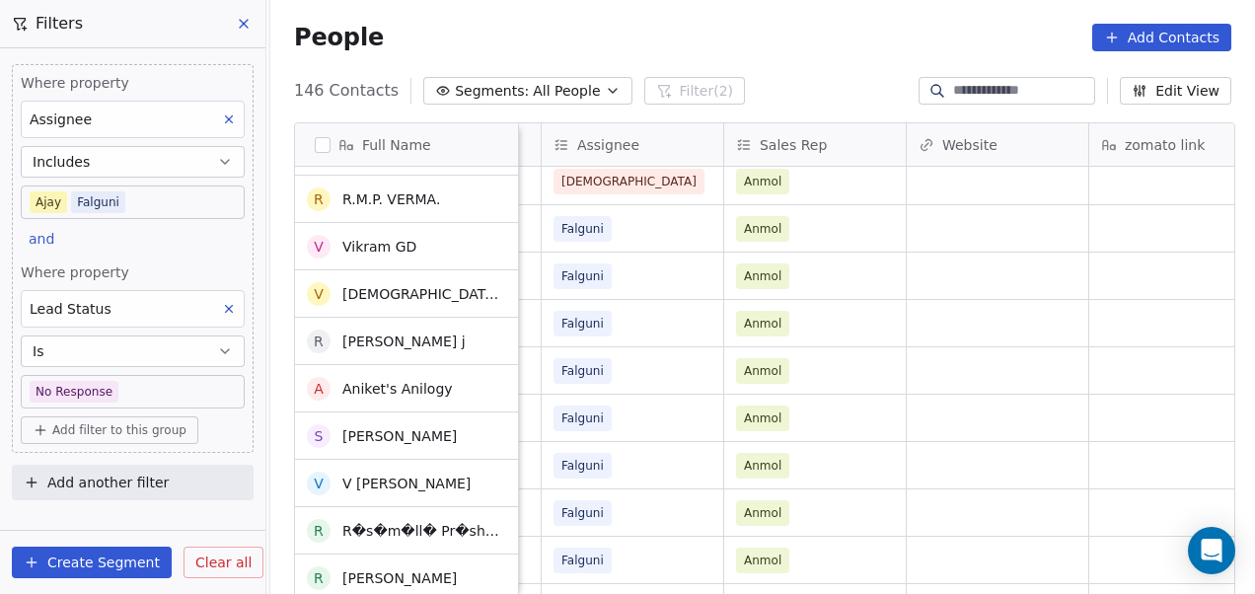
scroll to position [0, 0]
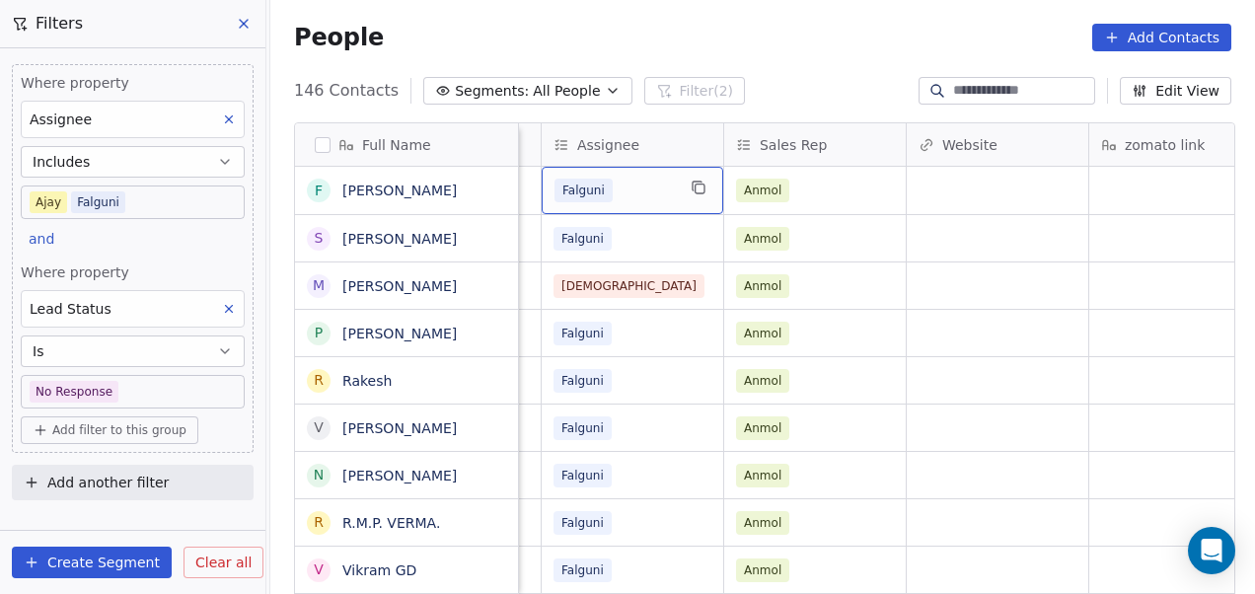
click at [631, 191] on div "Falguni" at bounding box center [615, 191] width 120 height 24
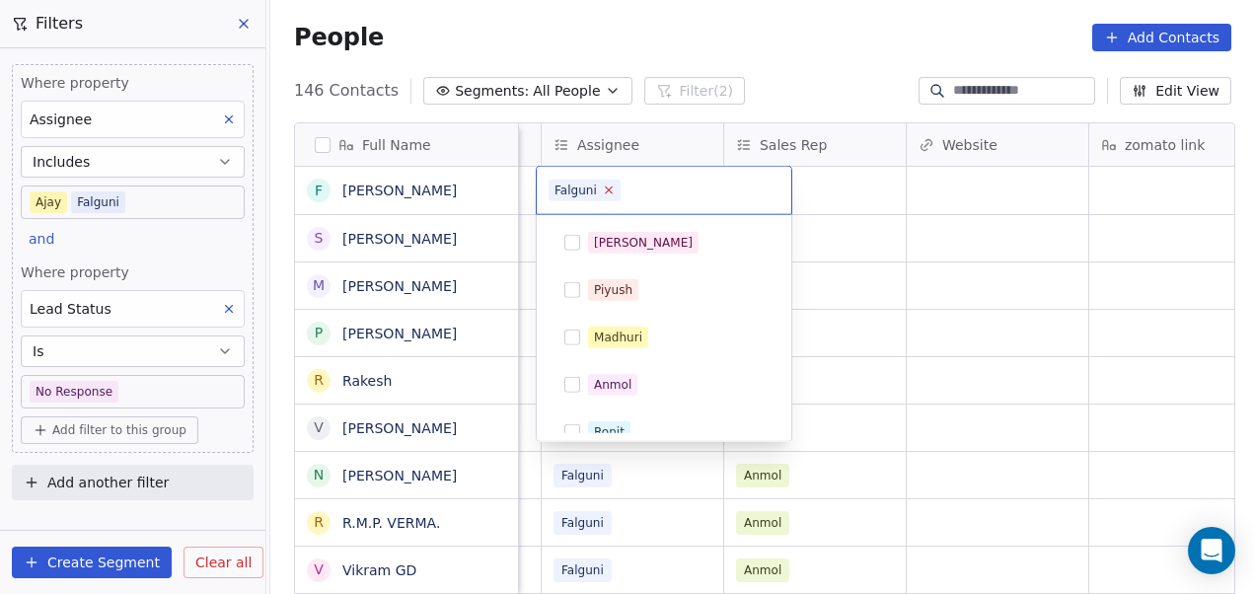
scroll to position [161, 0]
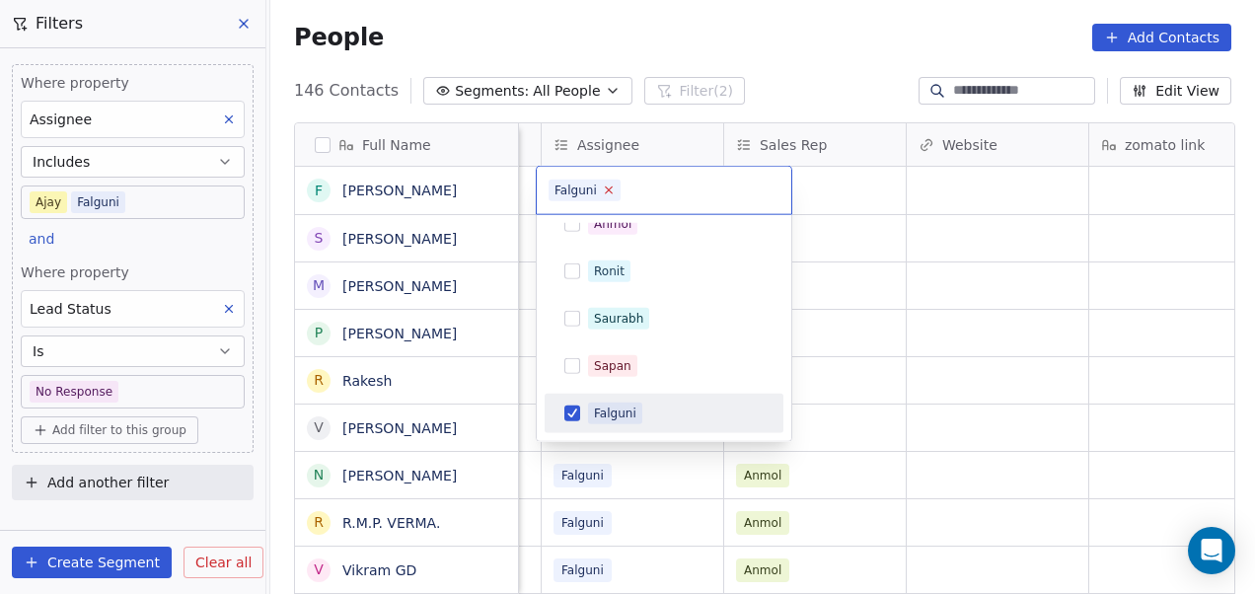
click at [607, 184] on icon at bounding box center [608, 190] width 13 height 13
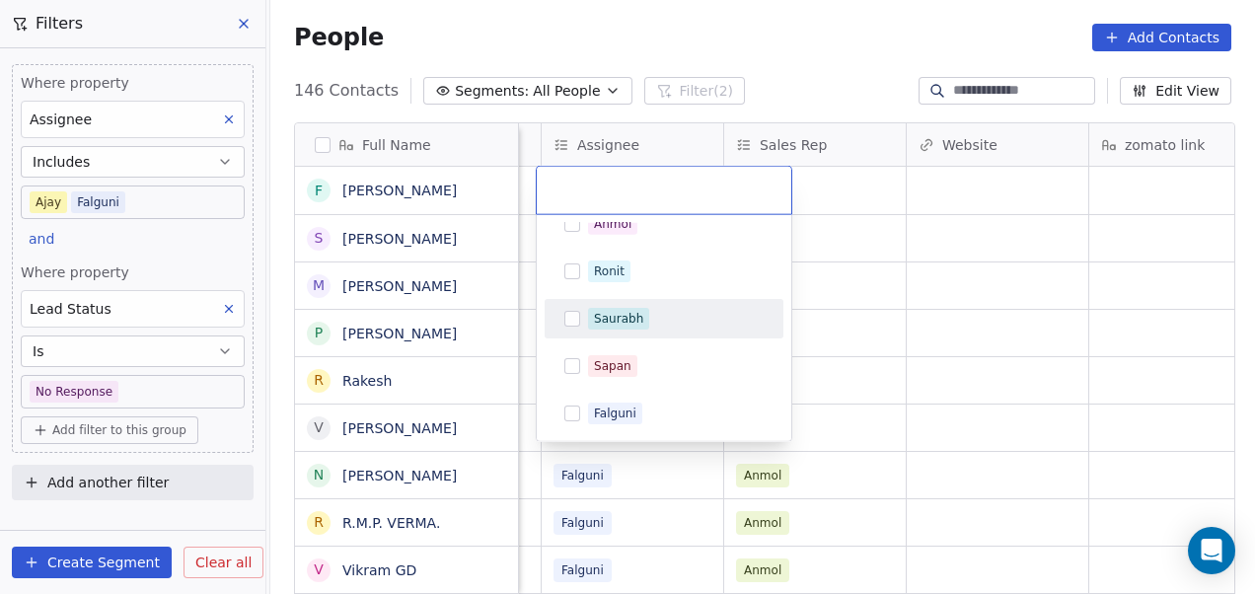
scroll to position [445, 0]
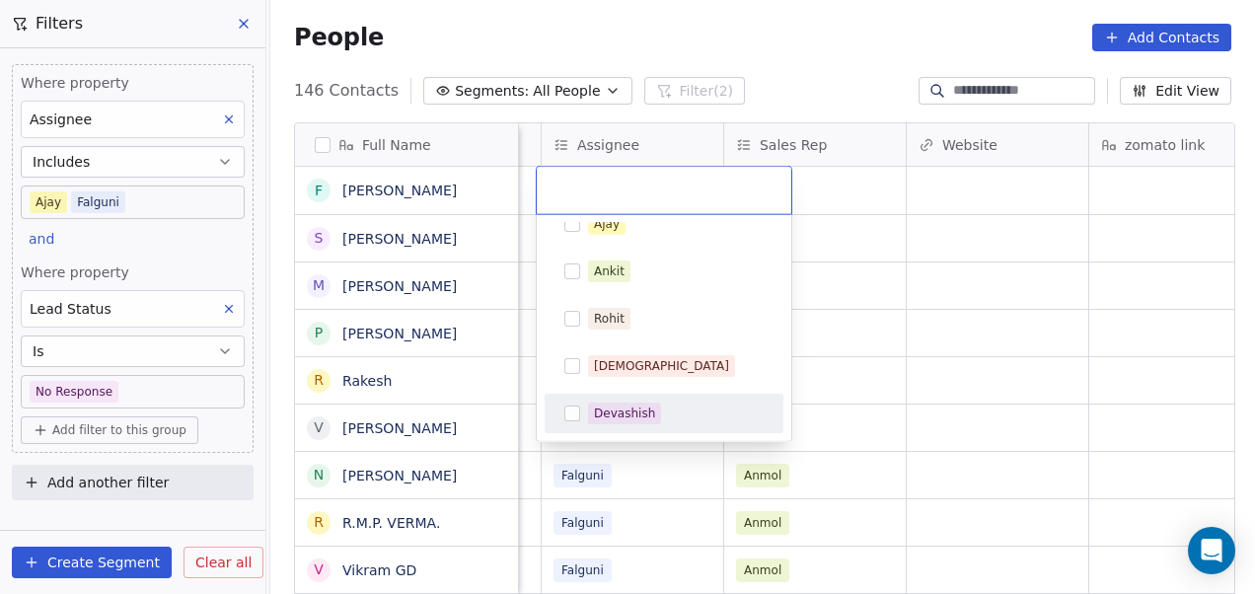
click at [655, 405] on span "Devashish" at bounding box center [624, 414] width 73 height 22
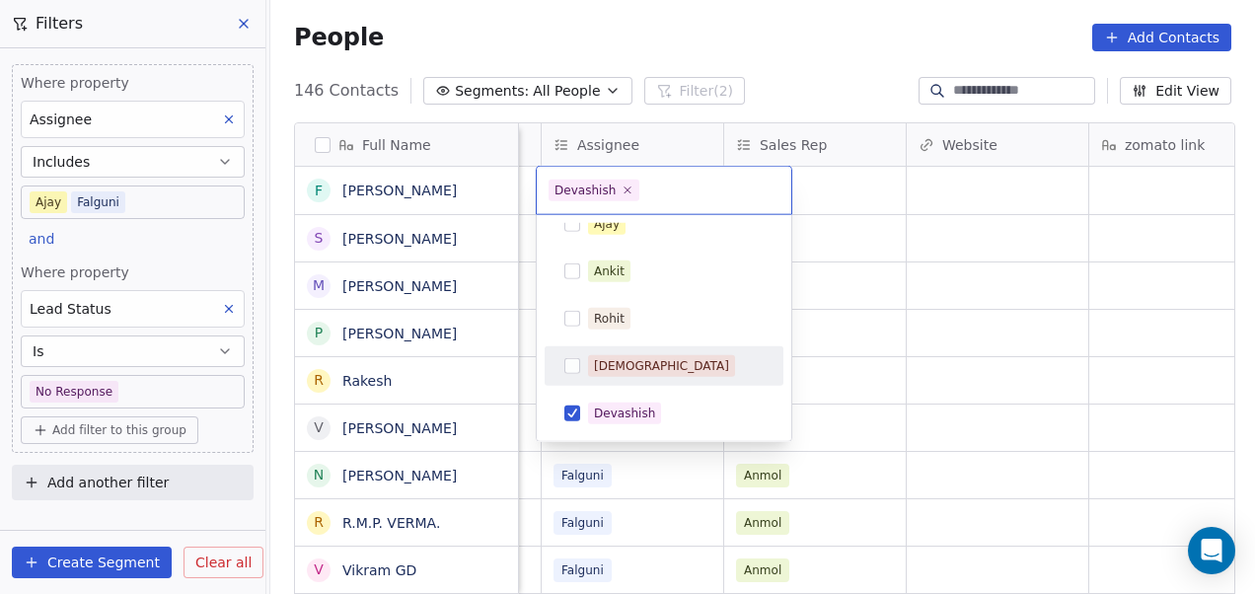
click at [872, 339] on html "On2Cook India Pvt. Ltd. Contacts People Marketing Workflows Campaigns Metrics &…" at bounding box center [627, 297] width 1255 height 594
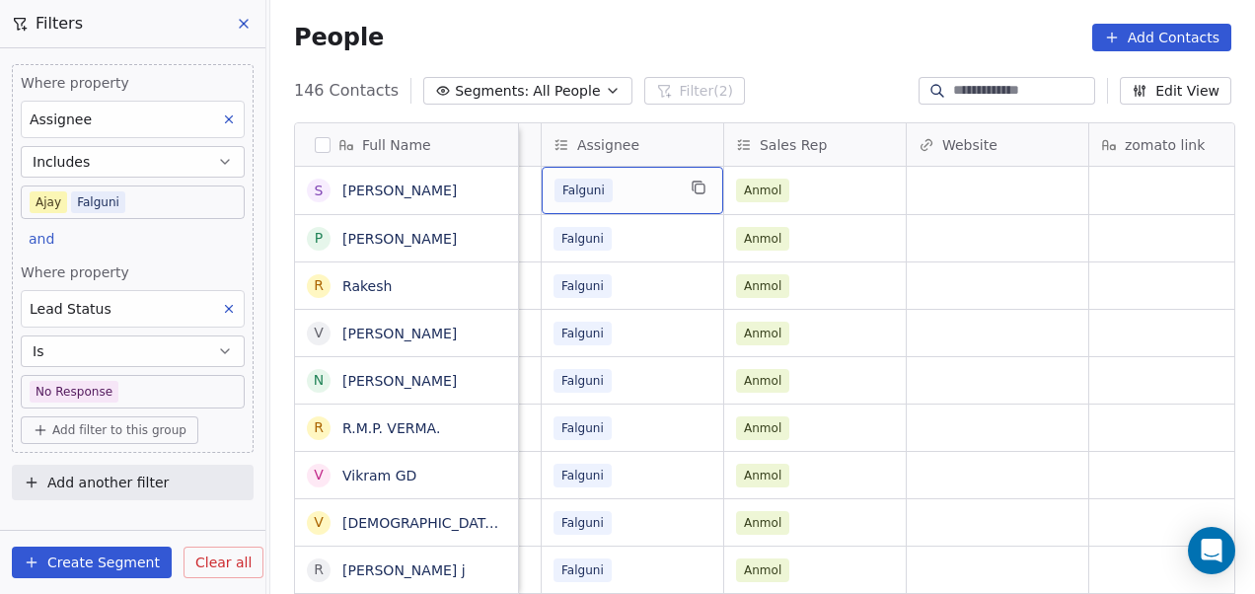
click at [661, 190] on div "Falguni" at bounding box center [615, 191] width 120 height 24
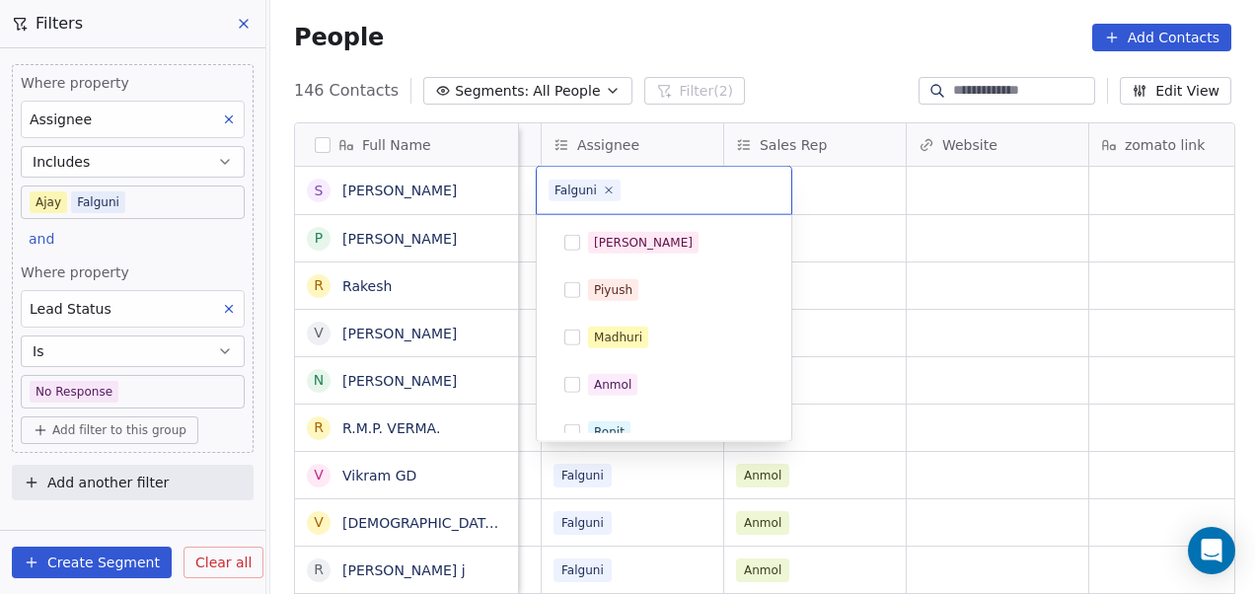
scroll to position [161, 0]
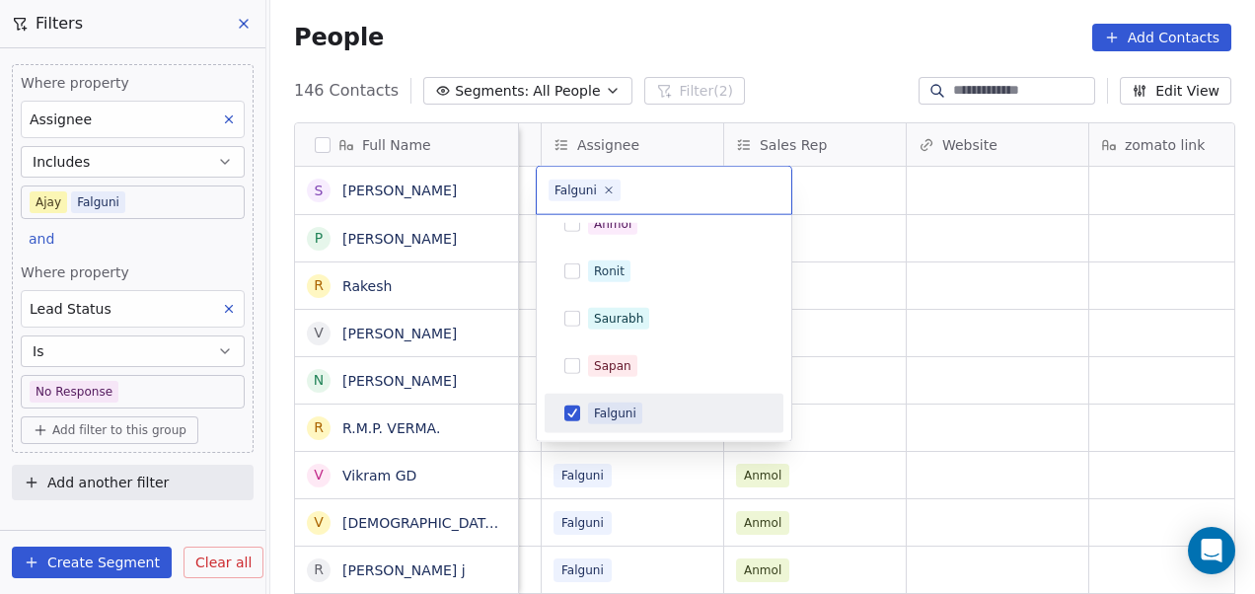
click at [612, 191] on span "Falguni" at bounding box center [585, 191] width 72 height 22
click at [608, 191] on icon at bounding box center [609, 189] width 7 height 7
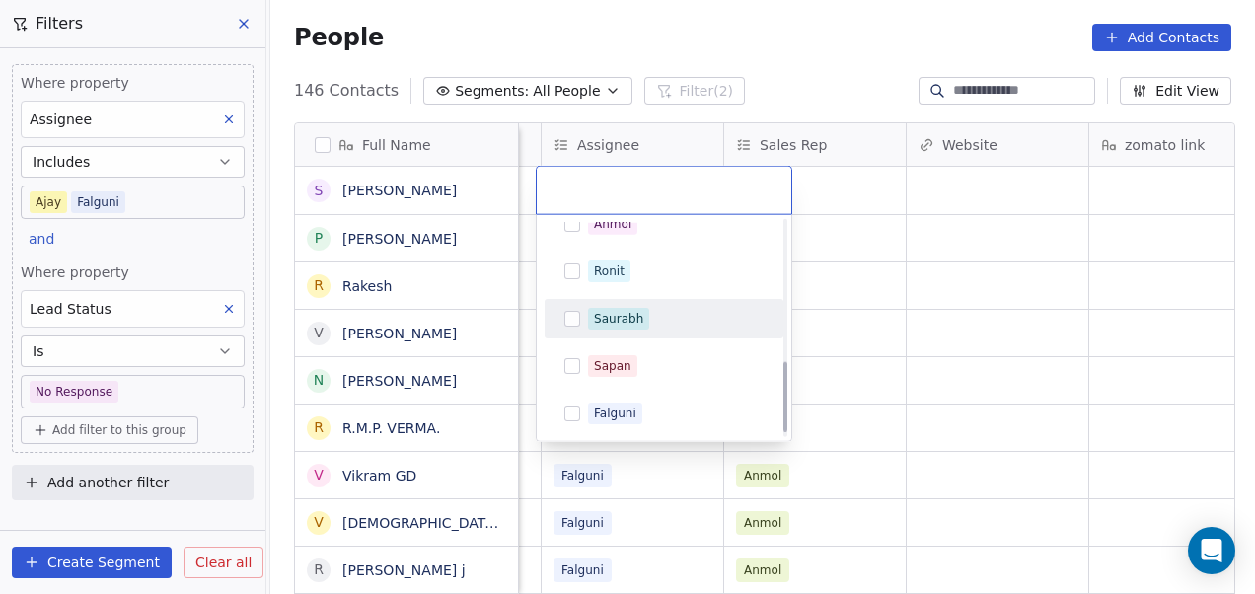
scroll to position [445, 0]
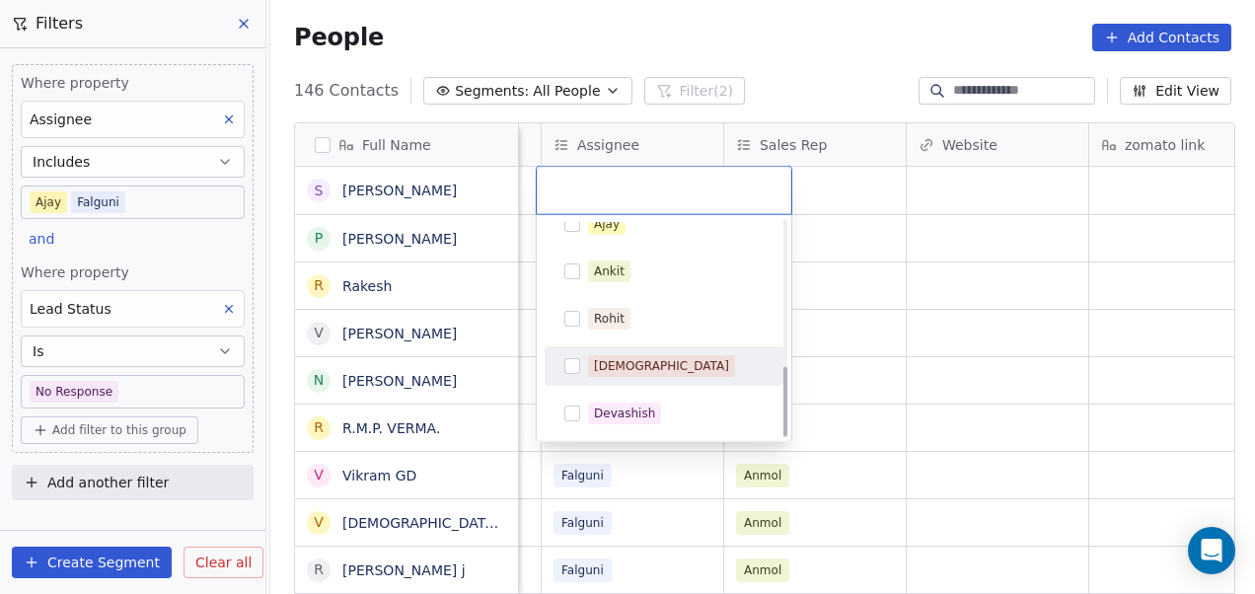
click at [655, 350] on div "[DEMOGRAPHIC_DATA]" at bounding box center [664, 366] width 223 height 32
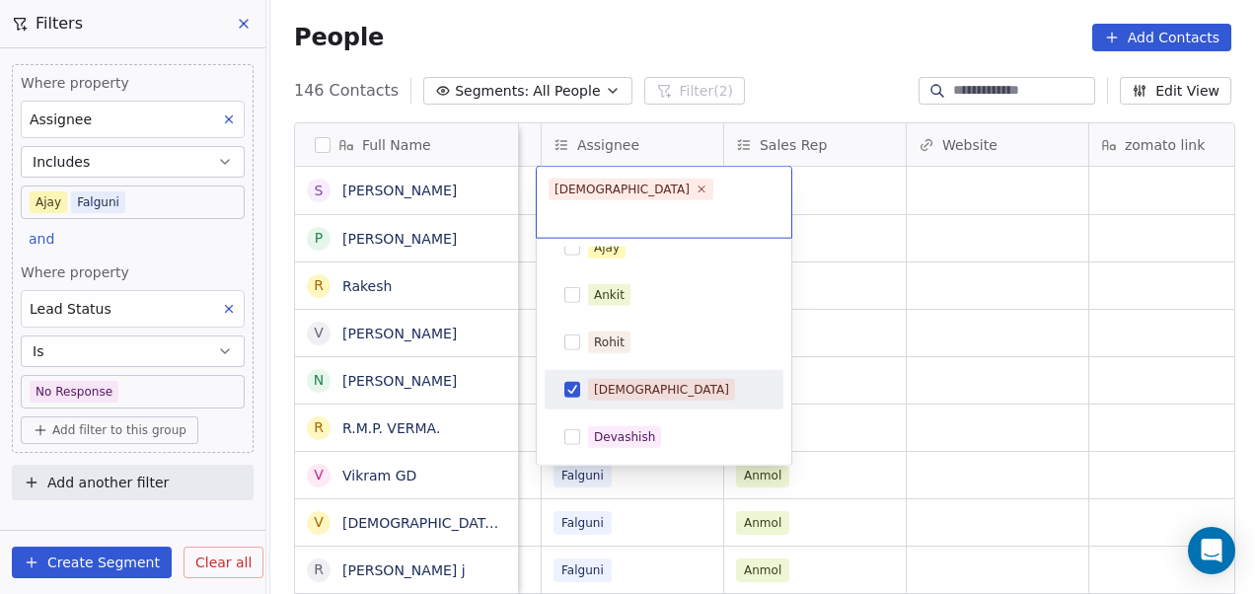
click at [859, 322] on html "On2Cook India Pvt. Ltd. Contacts People Marketing Workflows Campaigns Metrics &…" at bounding box center [627, 297] width 1255 height 594
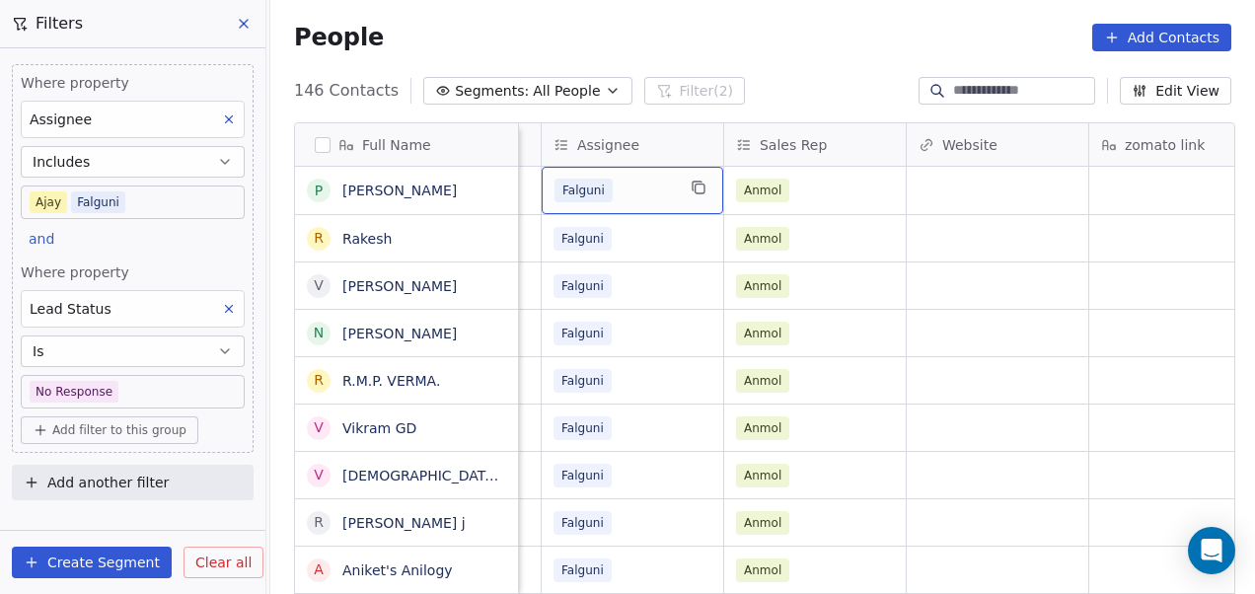
click at [634, 185] on div "Falguni" at bounding box center [615, 191] width 120 height 24
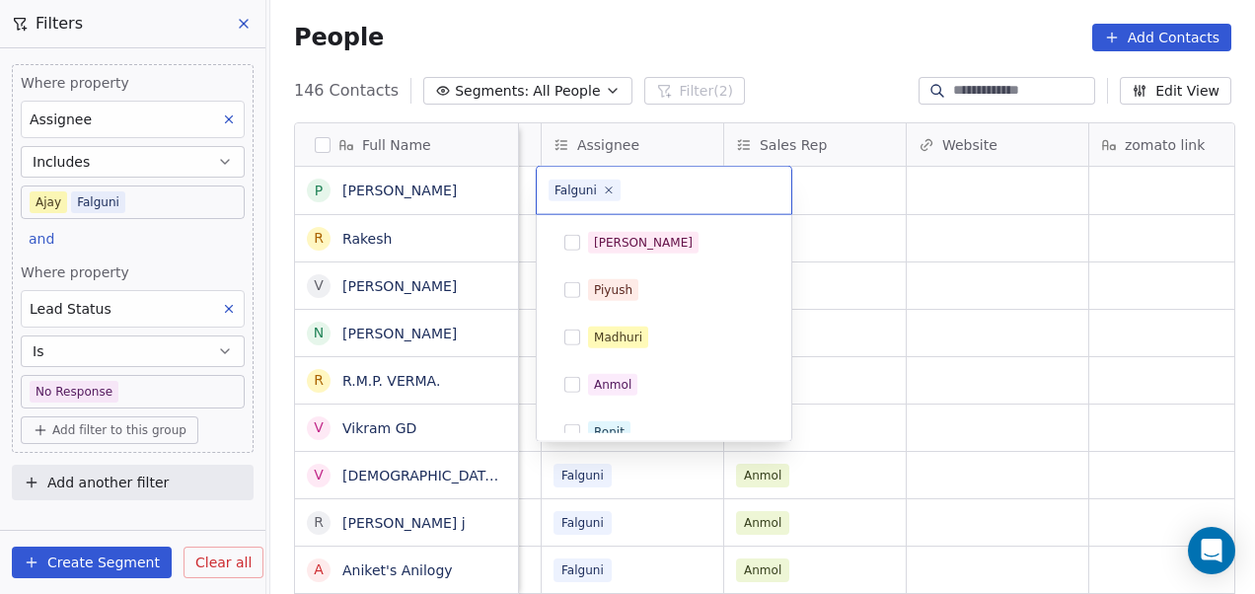
scroll to position [161, 0]
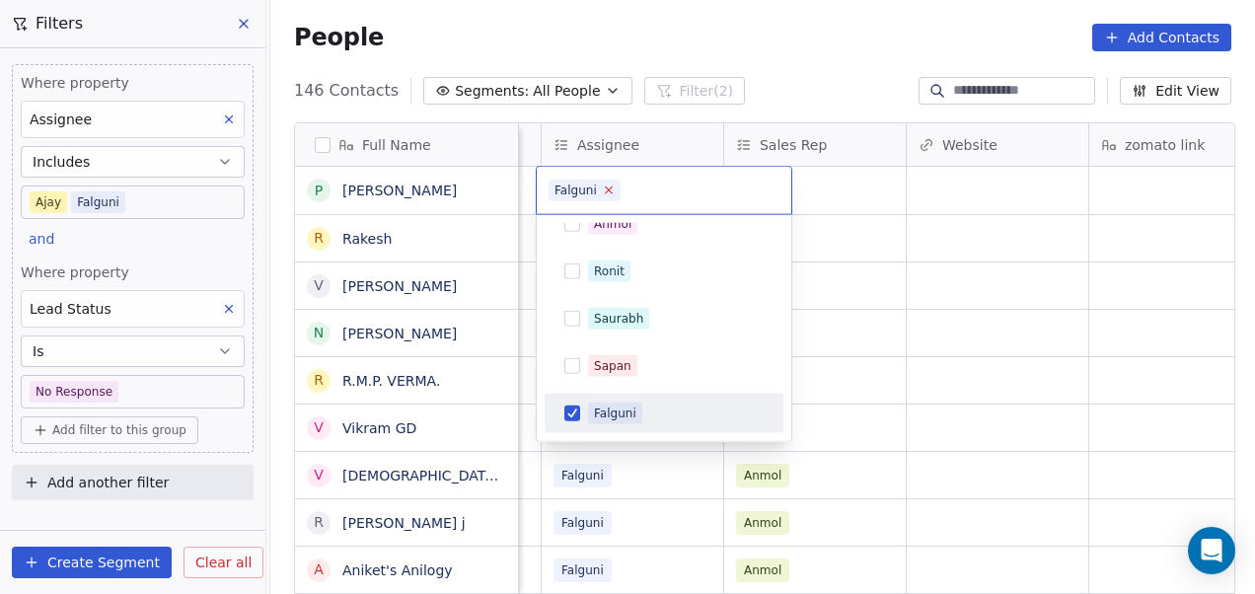
click at [609, 190] on icon at bounding box center [608, 190] width 13 height 13
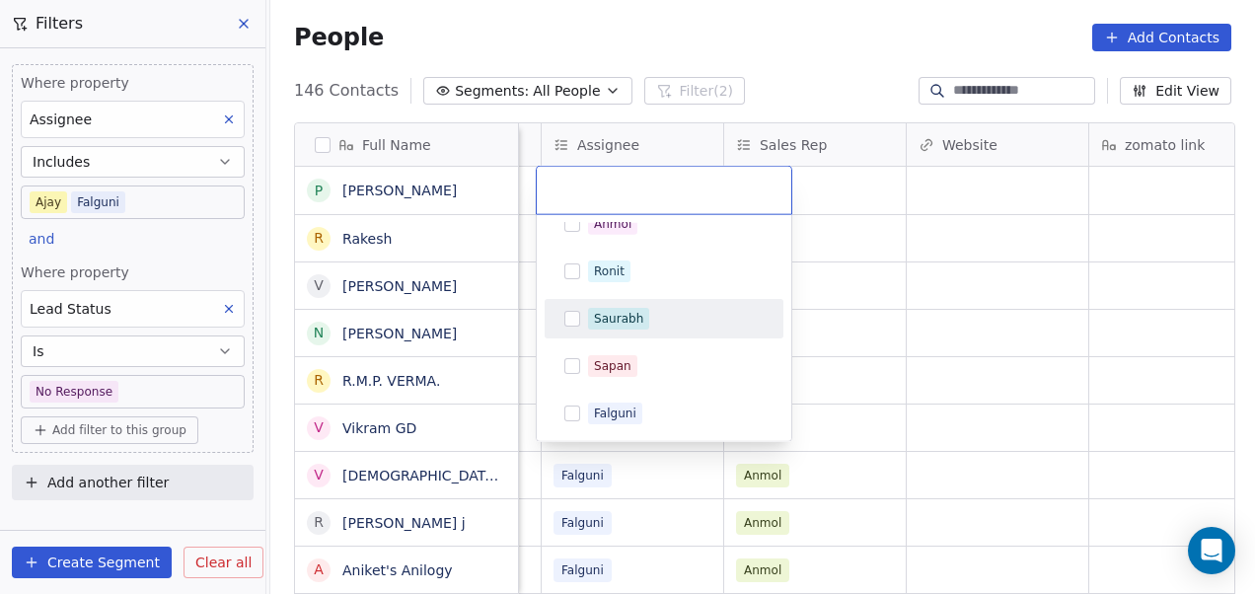
scroll to position [445, 0]
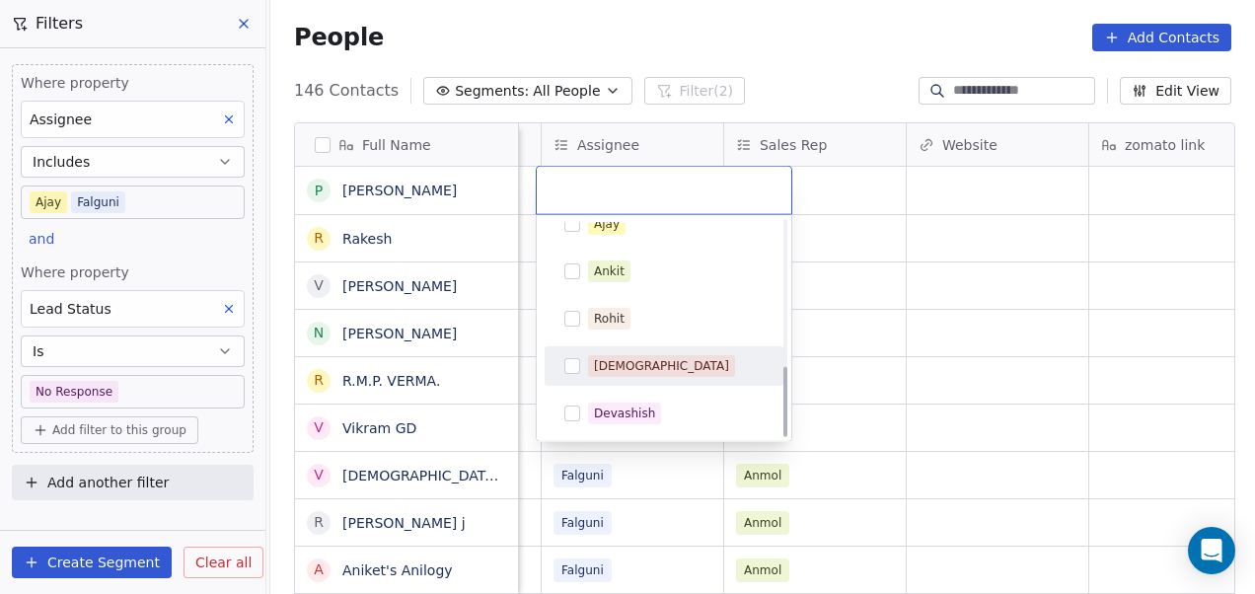
click at [654, 378] on div "[DEMOGRAPHIC_DATA]" at bounding box center [664, 366] width 223 height 32
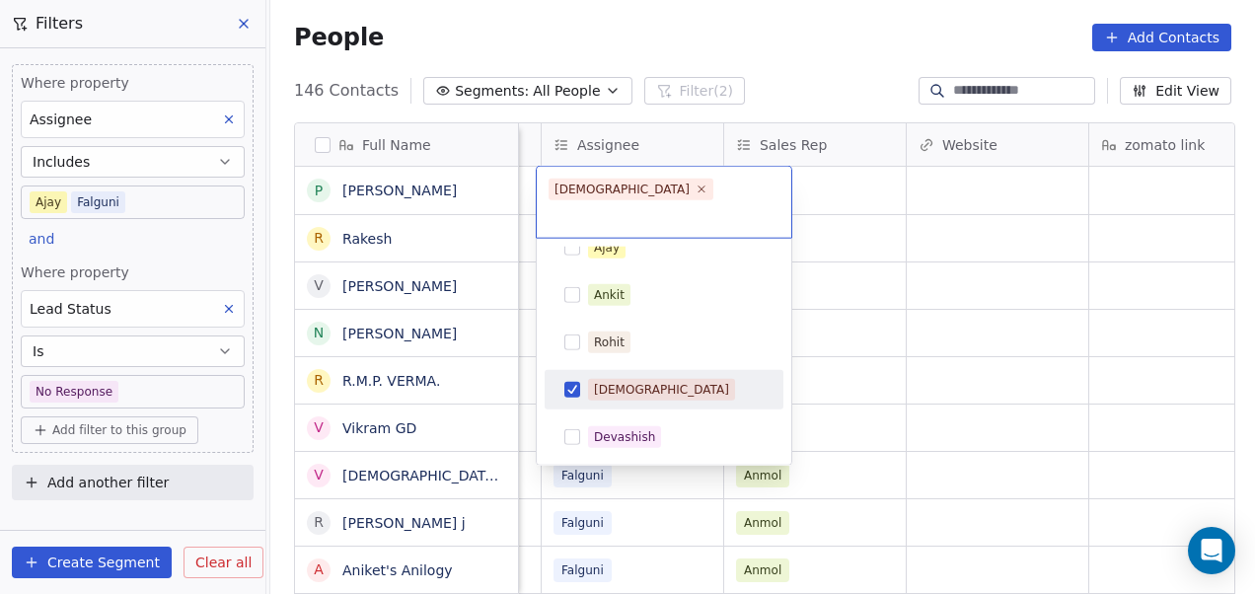
click at [842, 321] on html "On2Cook India Pvt. Ltd. Contacts People Marketing Workflows Campaigns Metrics &…" at bounding box center [627, 297] width 1255 height 594
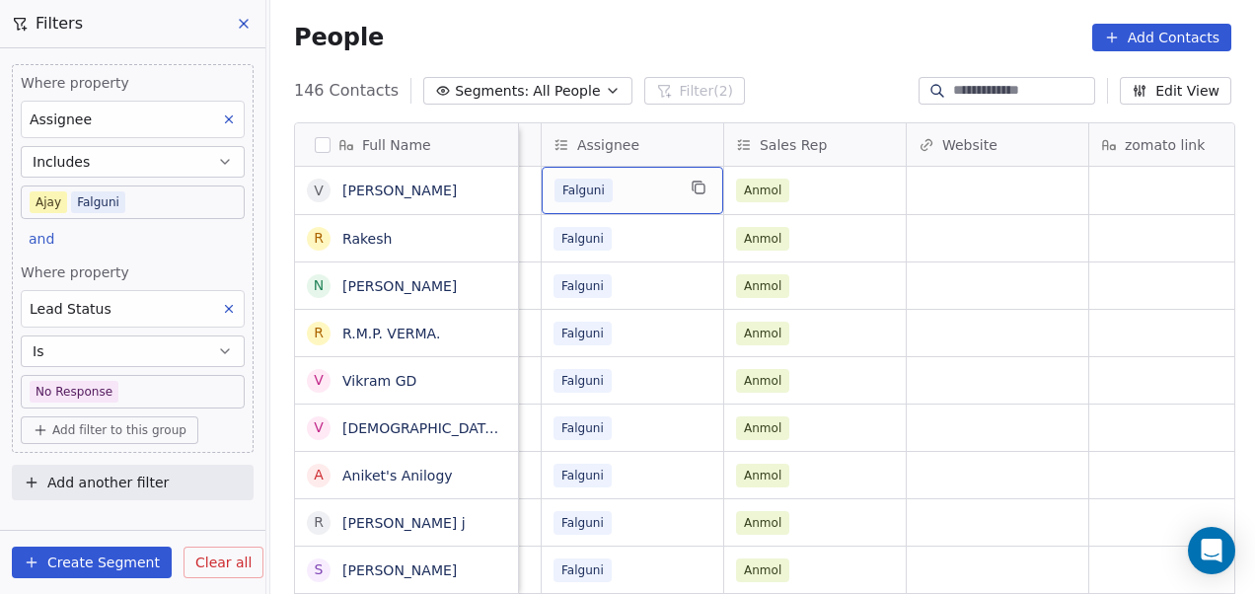
click at [614, 180] on div "Falguni" at bounding box center [615, 191] width 120 height 24
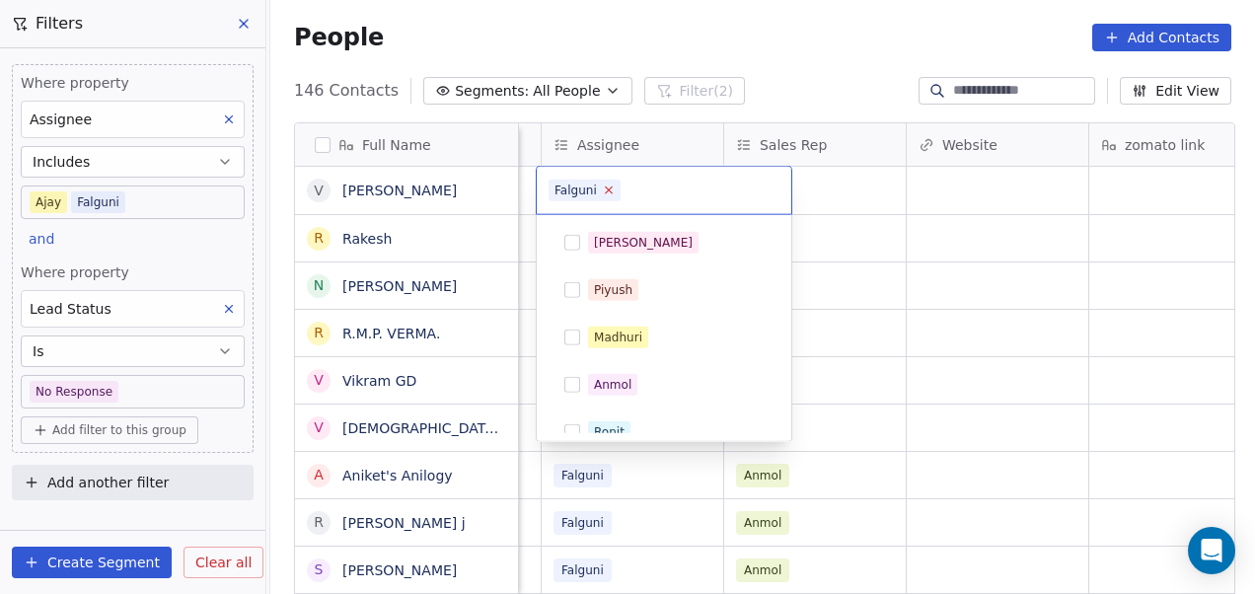
scroll to position [161, 0]
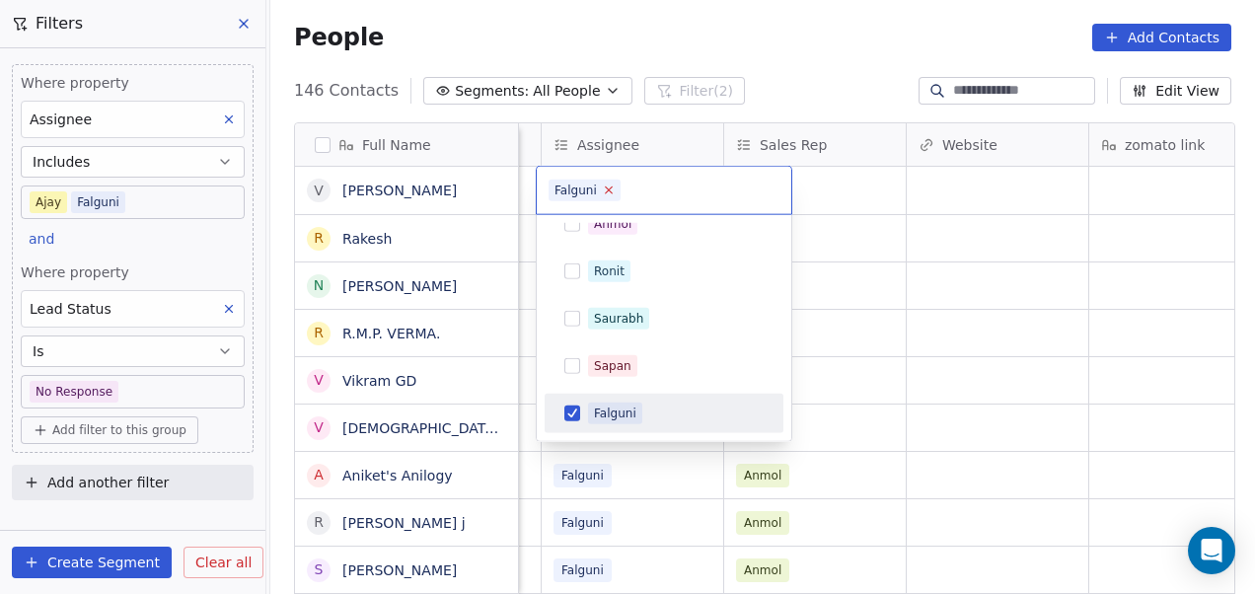
click at [602, 186] on icon at bounding box center [608, 190] width 13 height 13
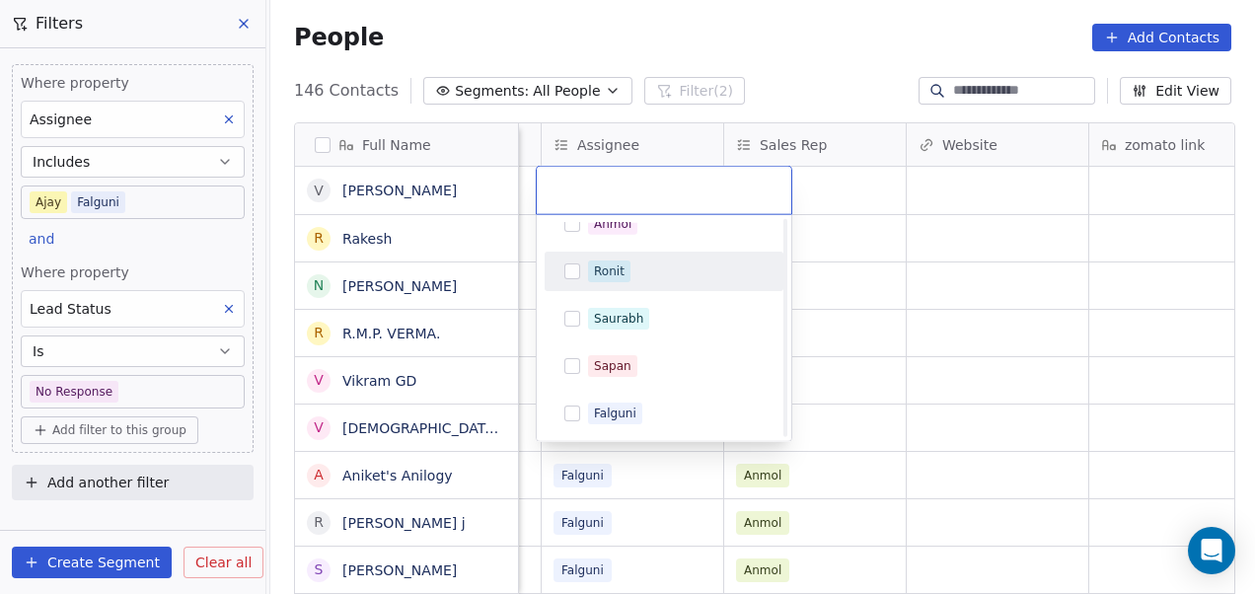
scroll to position [445, 0]
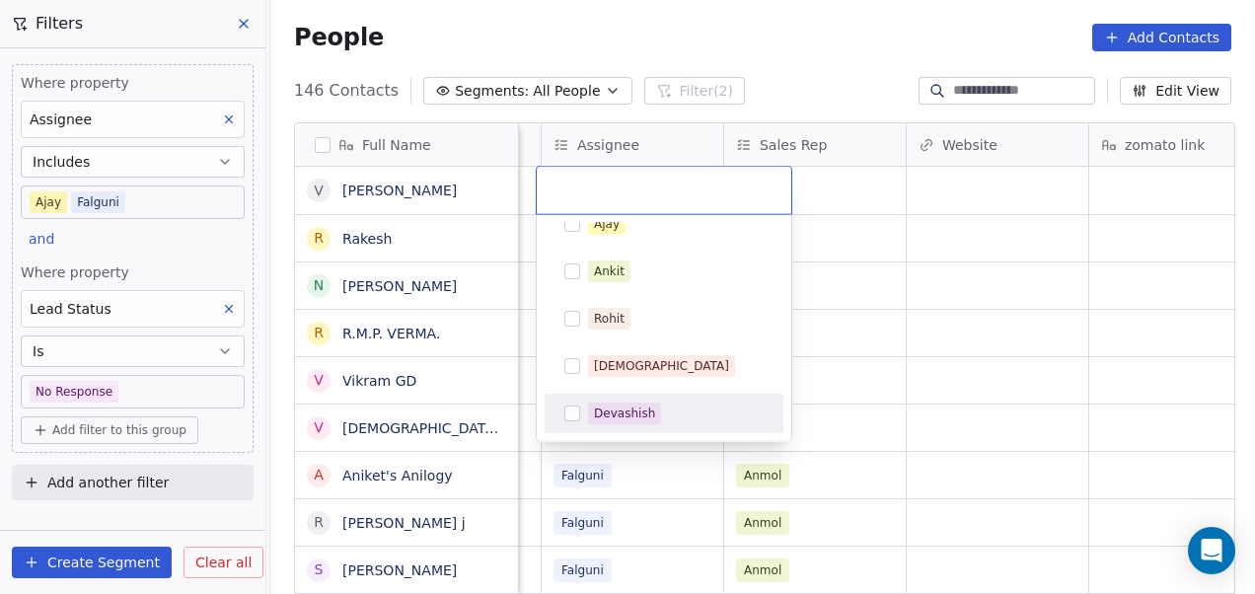
click at [661, 422] on div "Devashish" at bounding box center [676, 414] width 176 height 22
click at [830, 401] on html "On2Cook India Pvt. Ltd. Contacts People Marketing Workflows Campaigns Metrics &…" at bounding box center [627, 297] width 1255 height 594
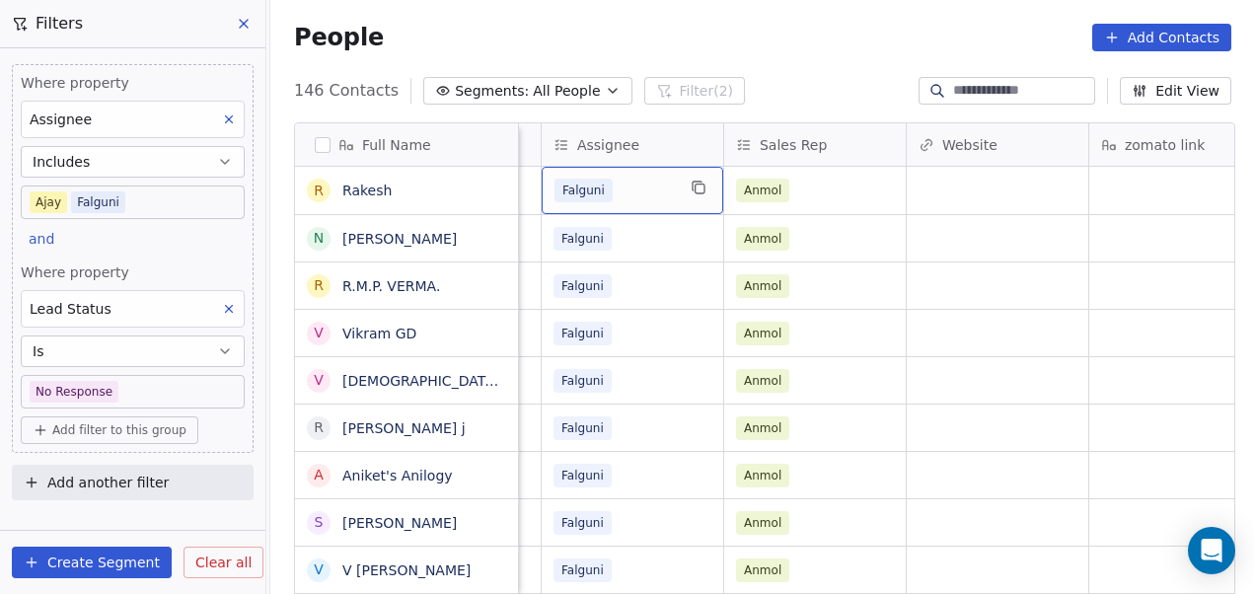
click at [629, 199] on div "Falguni" at bounding box center [615, 191] width 120 height 24
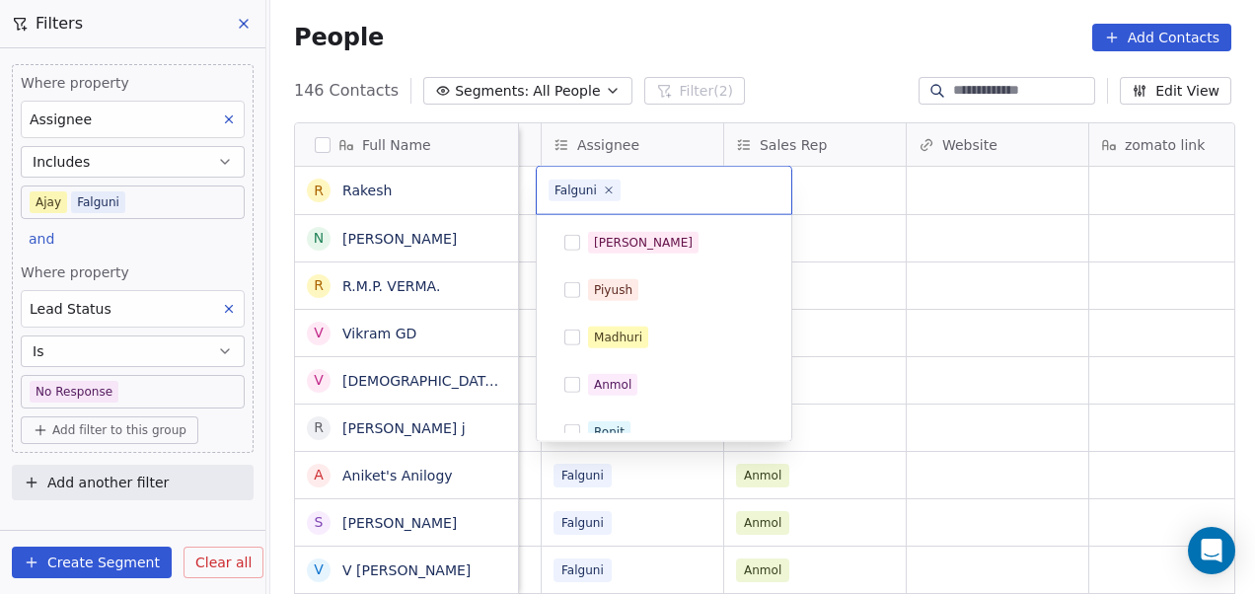
scroll to position [161, 0]
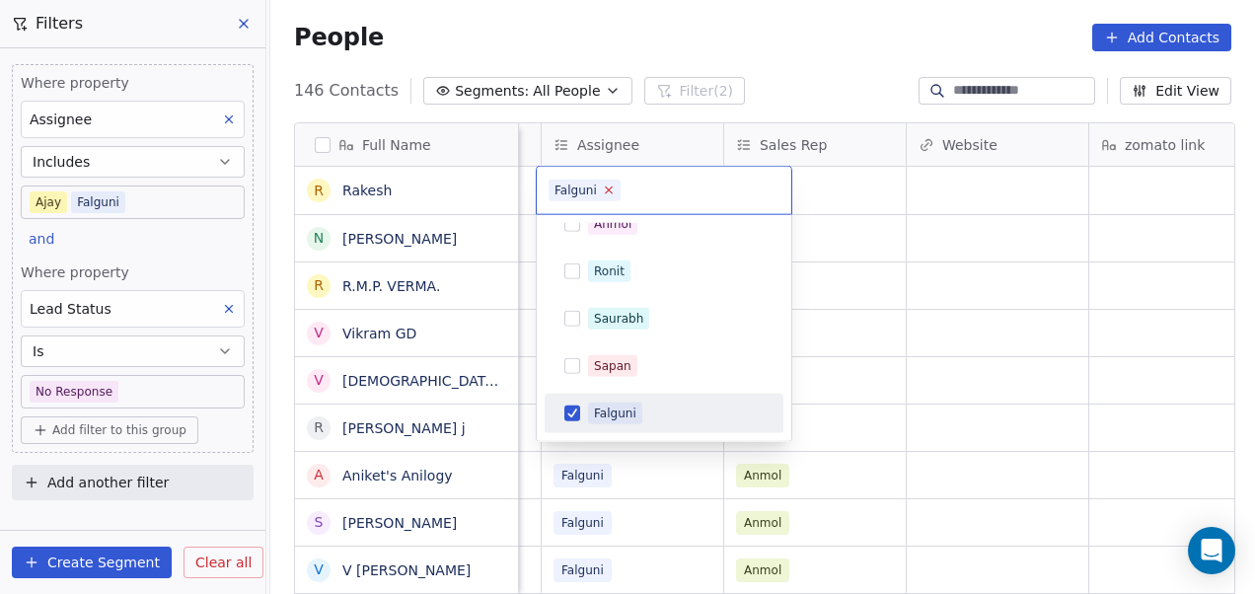
click at [608, 188] on icon at bounding box center [609, 189] width 7 height 7
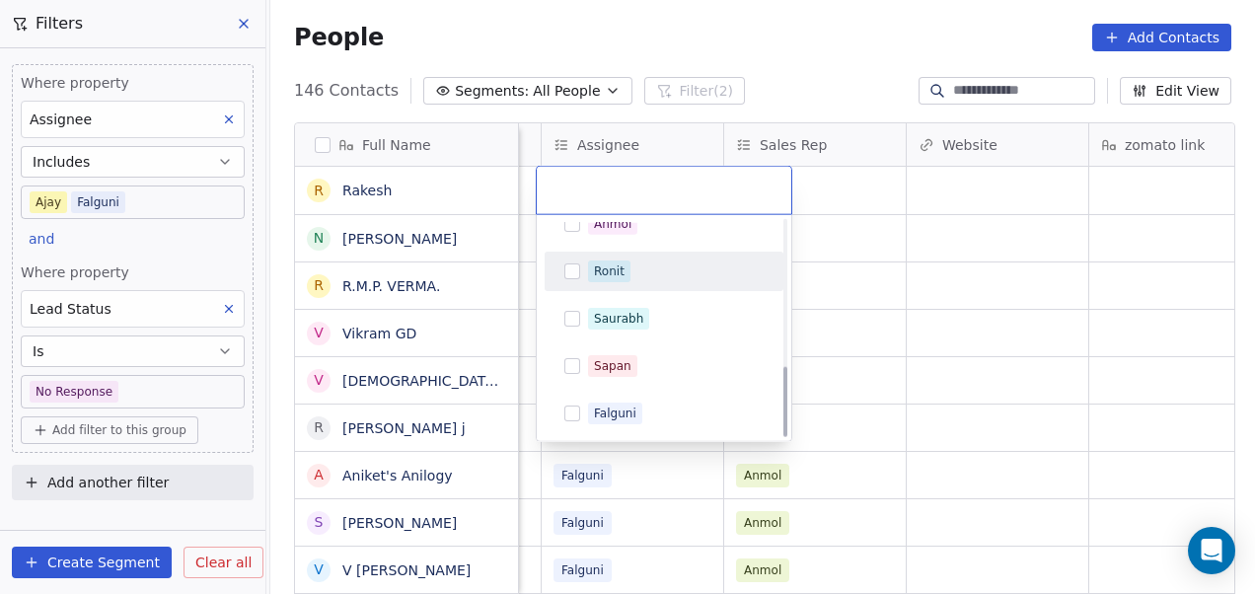
scroll to position [445, 0]
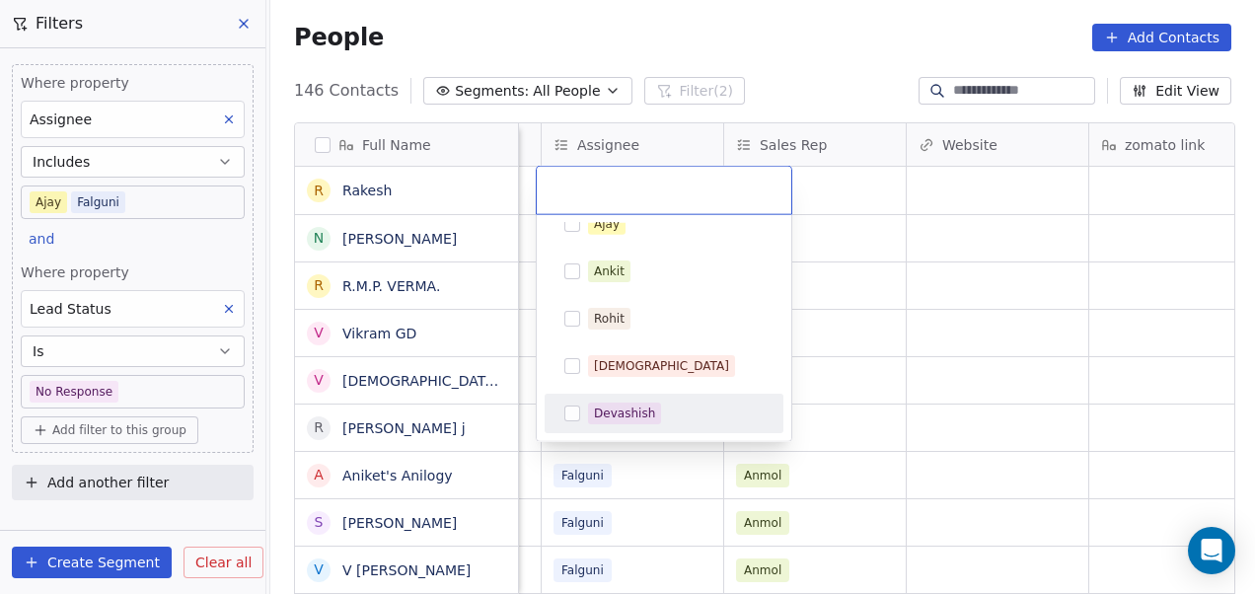
click at [633, 409] on div "Devashish" at bounding box center [624, 414] width 61 height 18
click at [818, 397] on html "On2Cook India Pvt. Ltd. Contacts People Marketing Workflows Campaigns Metrics &…" at bounding box center [627, 297] width 1255 height 594
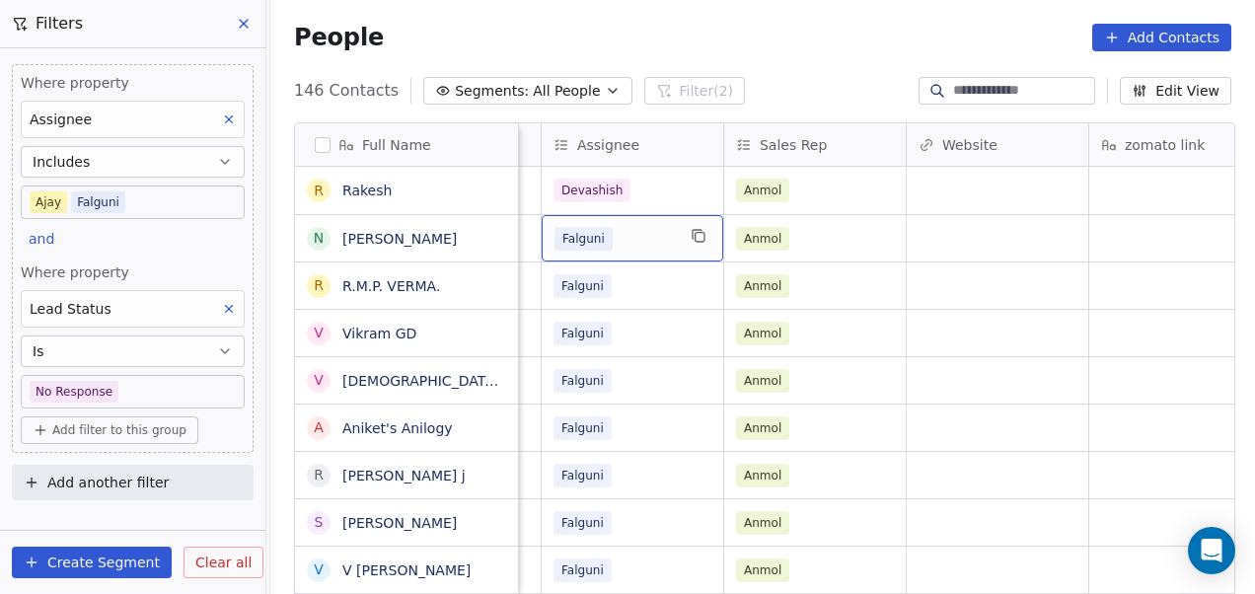
click at [637, 243] on div "Falguni" at bounding box center [615, 239] width 120 height 24
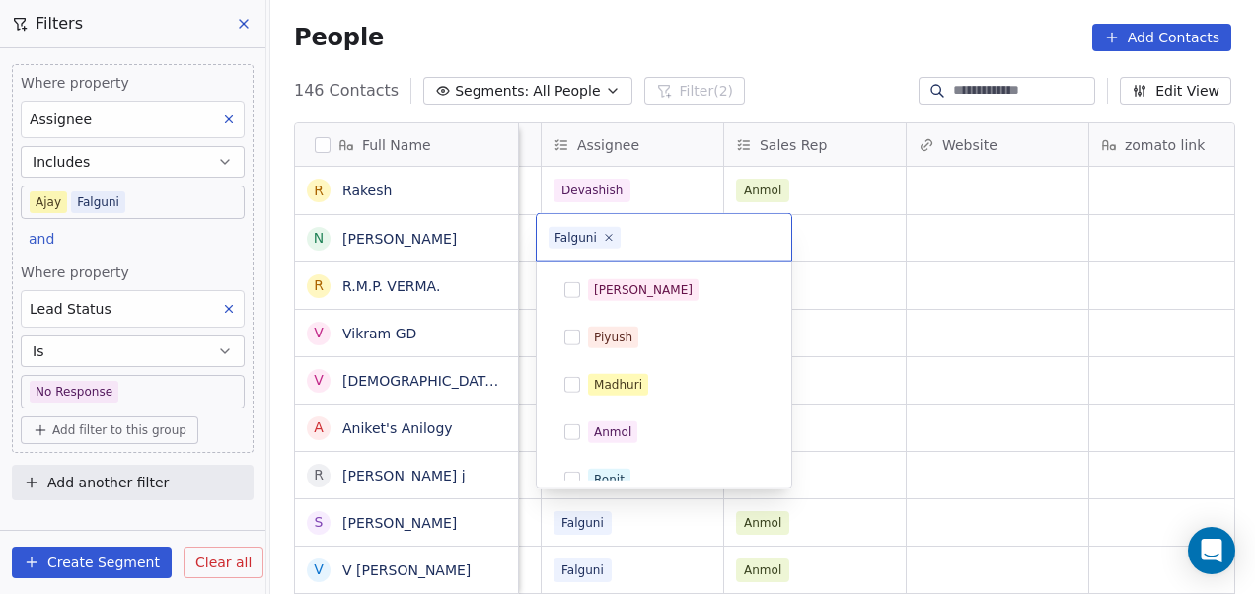
scroll to position [161, 0]
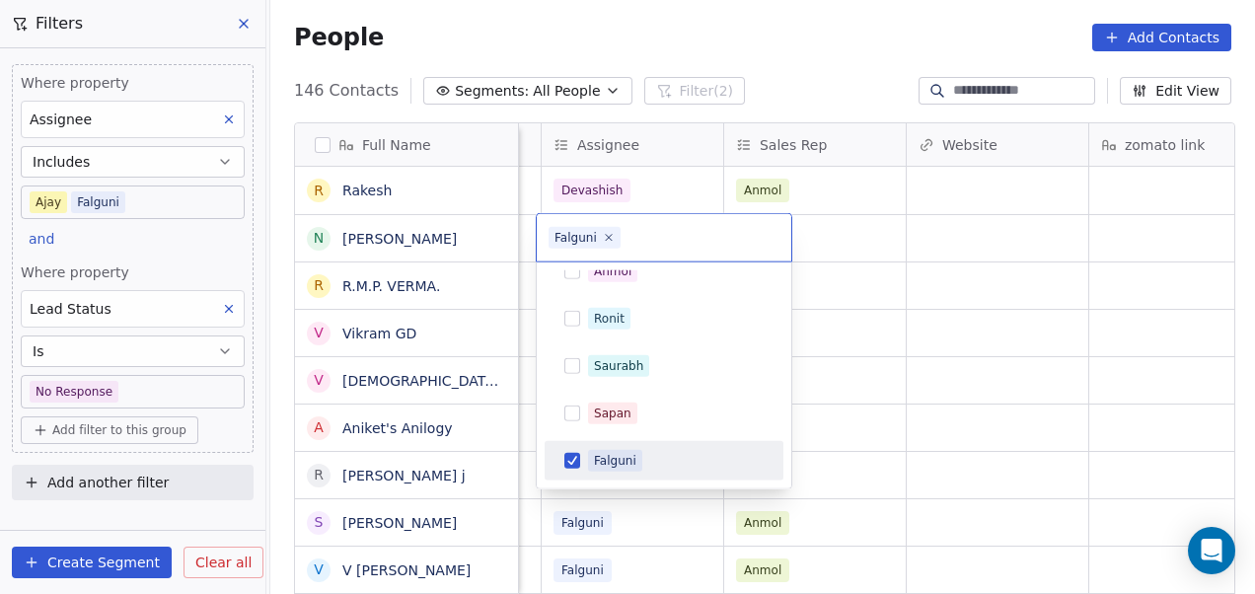
click at [601, 230] on span "Falguni" at bounding box center [585, 238] width 72 height 22
click at [605, 232] on icon at bounding box center [608, 237] width 13 height 13
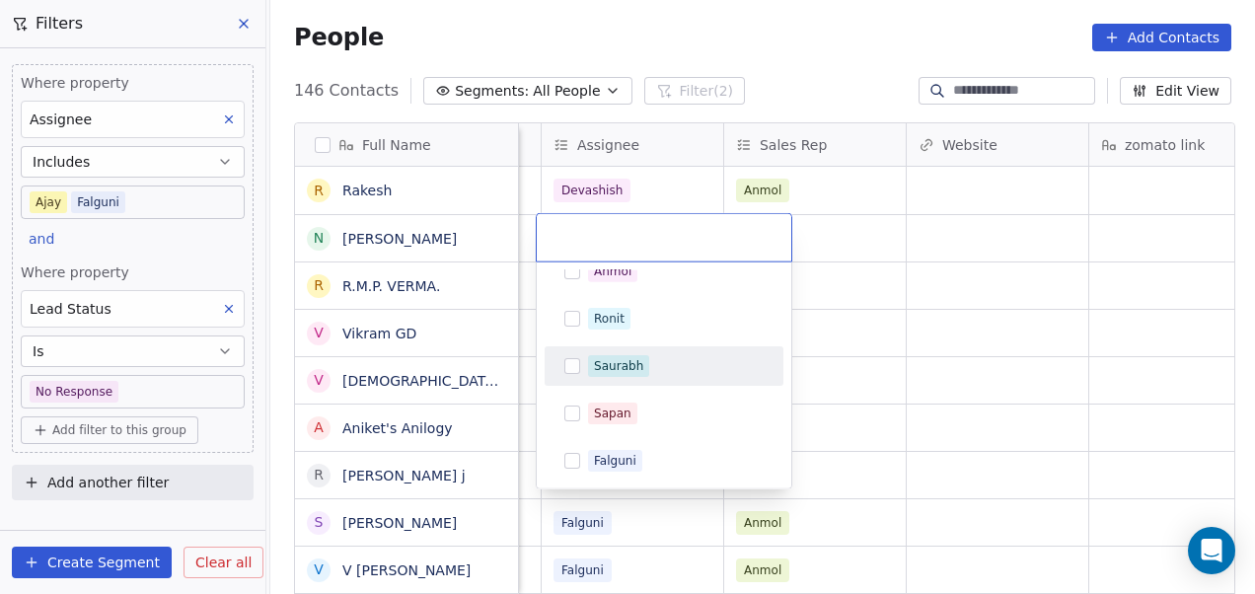
scroll to position [445, 0]
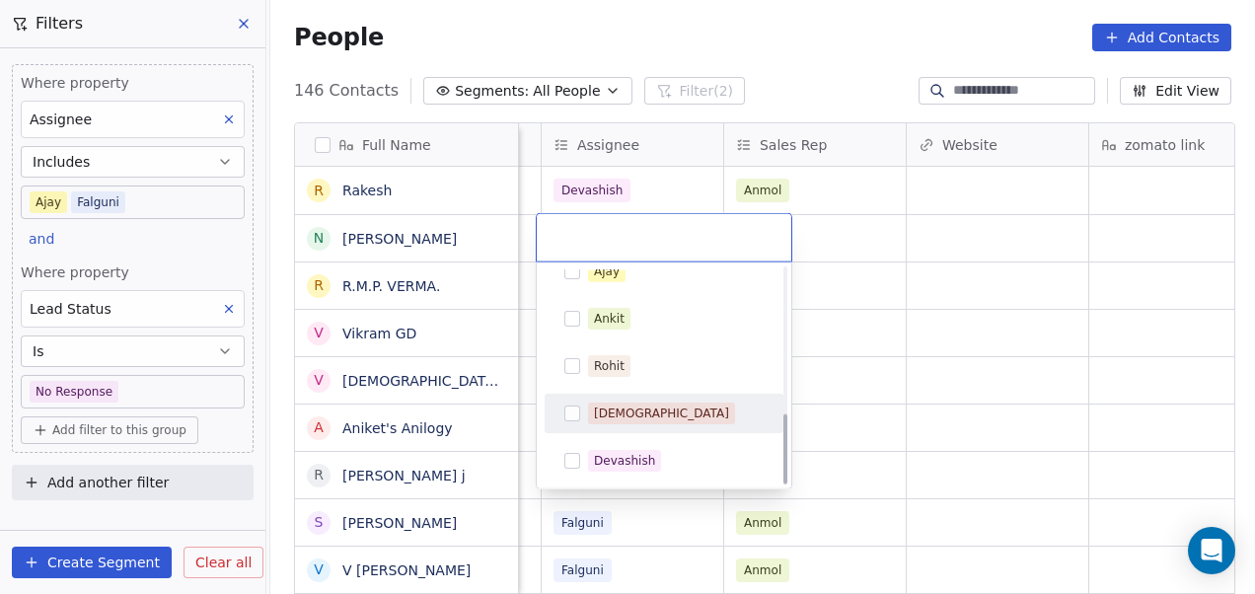
click at [660, 409] on div "[DEMOGRAPHIC_DATA]" at bounding box center [676, 414] width 176 height 22
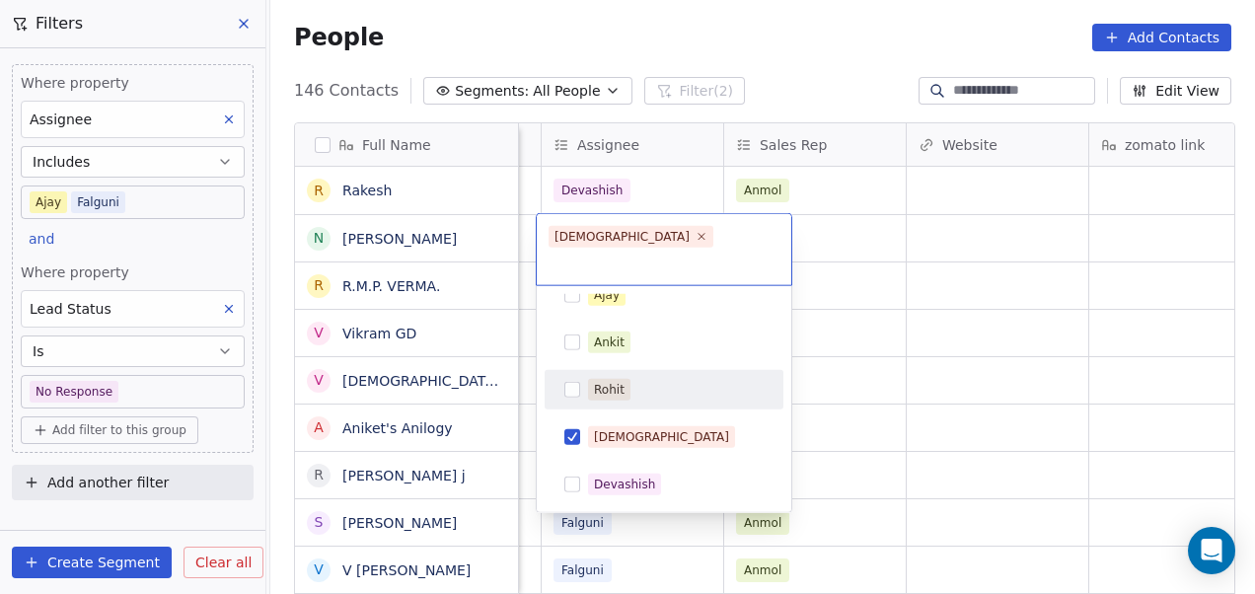
click at [821, 361] on html "On2Cook India Pvt. Ltd. Contacts People Marketing Workflows Campaigns Metrics &…" at bounding box center [627, 297] width 1255 height 594
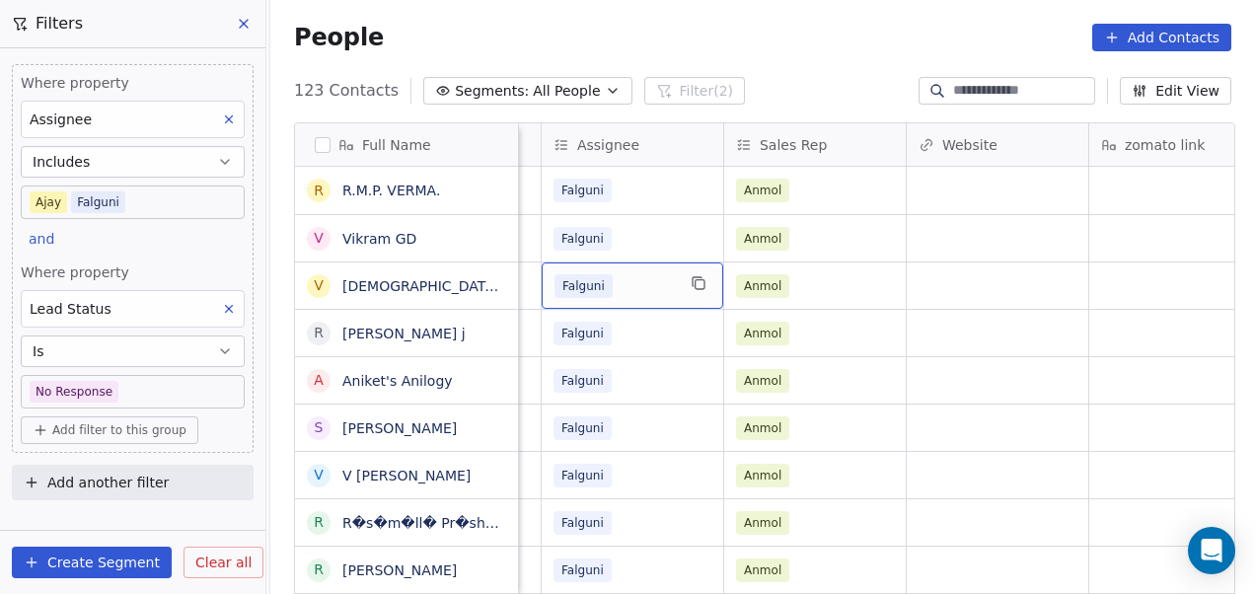
click at [632, 280] on div "Falguni" at bounding box center [615, 286] width 120 height 24
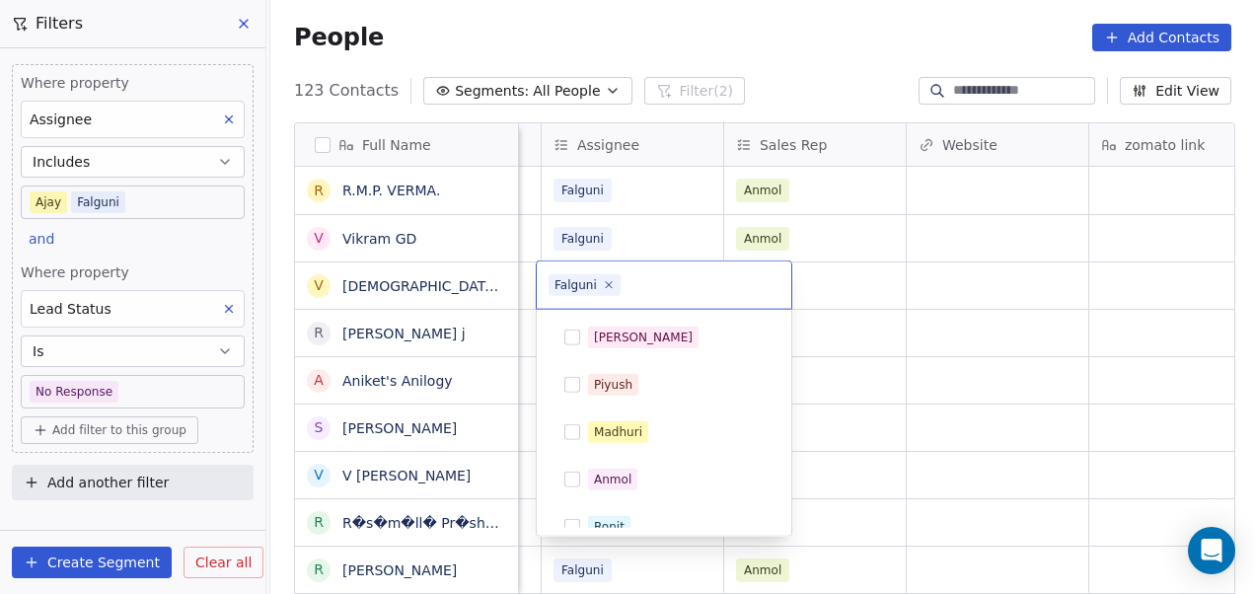
scroll to position [161, 0]
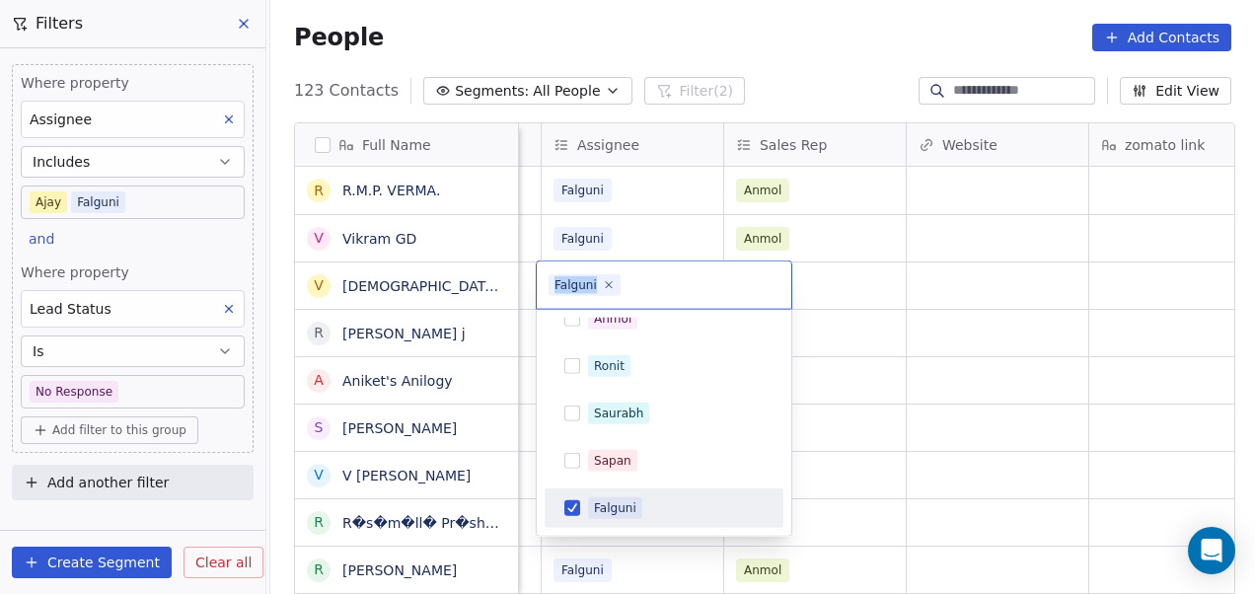
click at [604, 283] on icon at bounding box center [609, 285] width 12 height 12
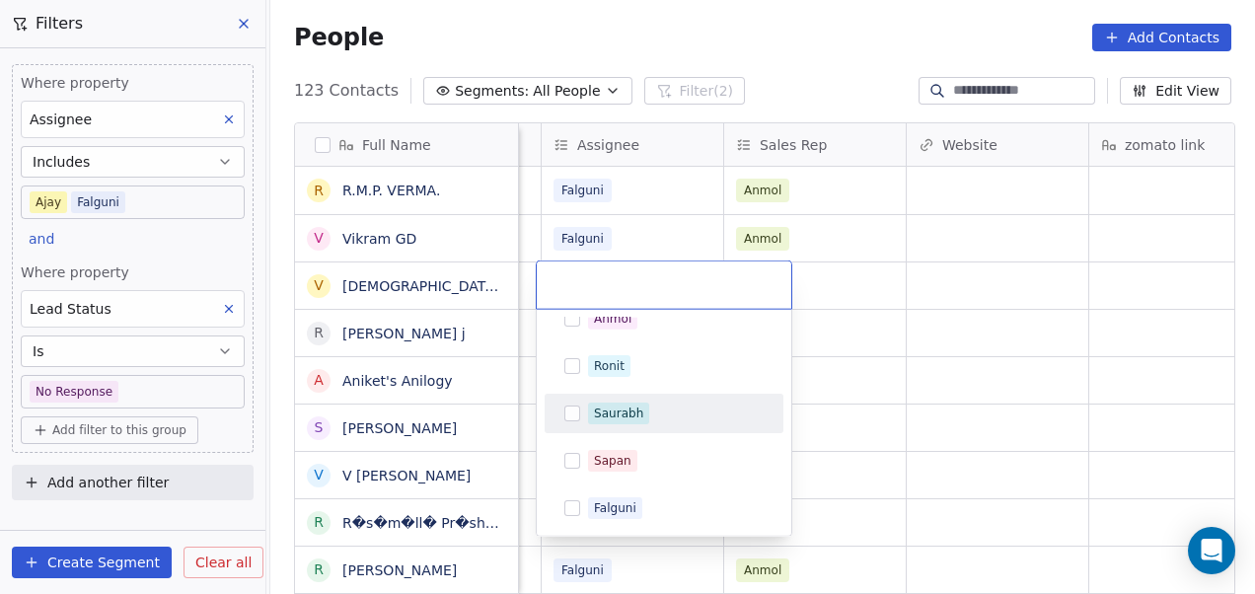
scroll to position [445, 0]
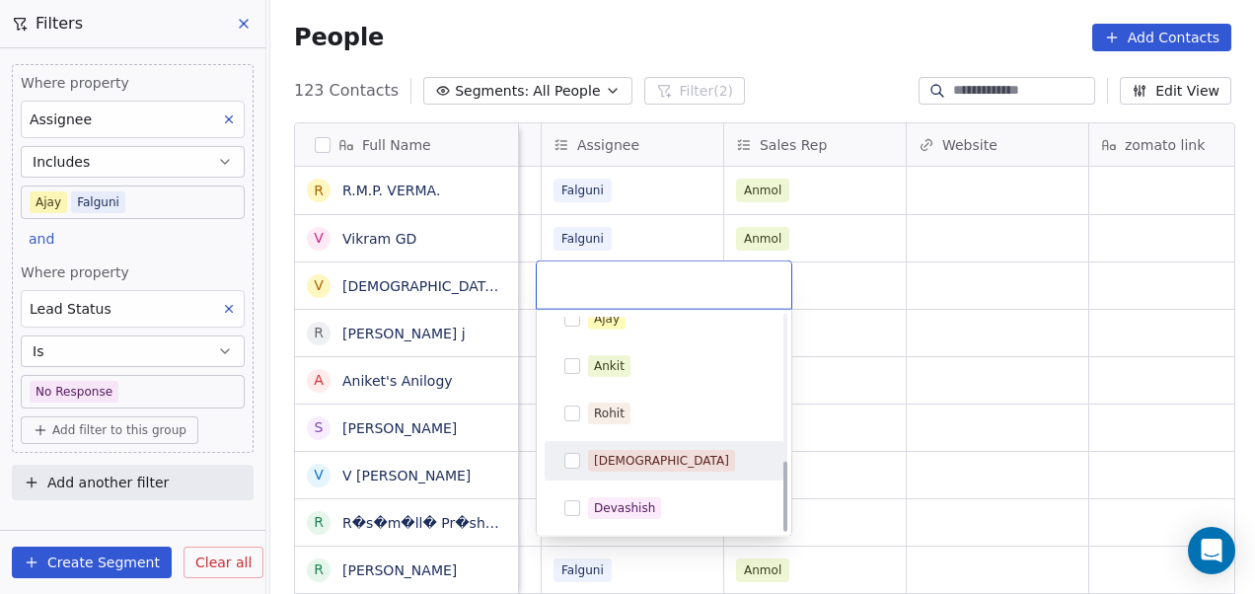
click at [655, 441] on div "[DEMOGRAPHIC_DATA]" at bounding box center [664, 460] width 239 height 39
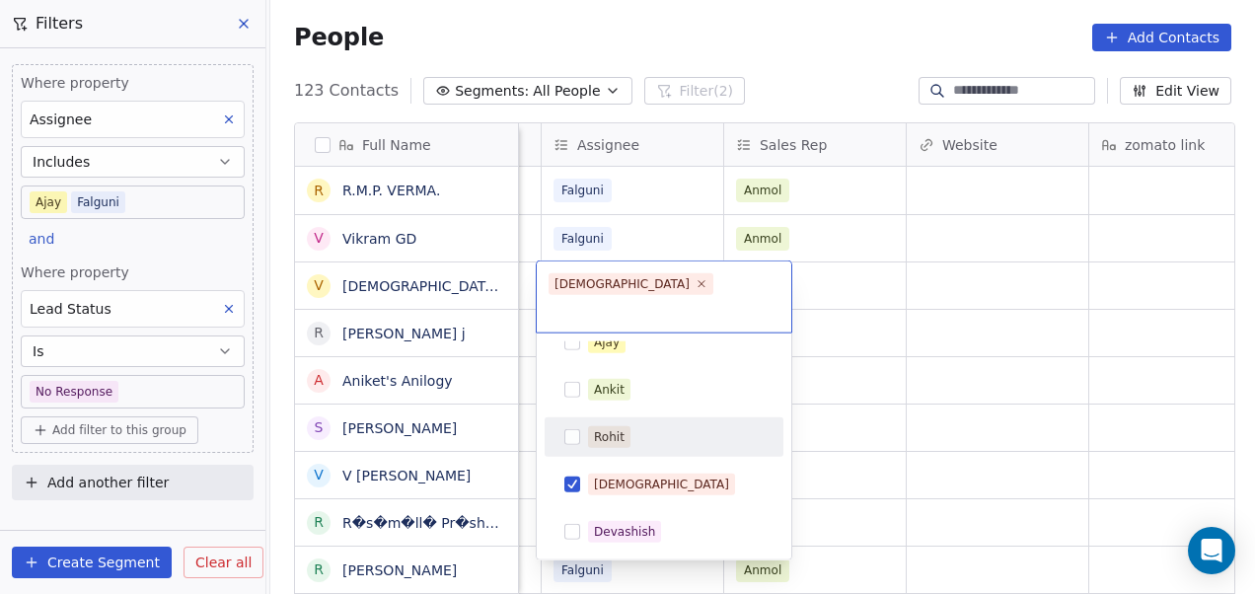
click at [914, 371] on html "On2Cook India Pvt. Ltd. Contacts People Marketing Workflows Campaigns Metrics &…" at bounding box center [627, 297] width 1255 height 594
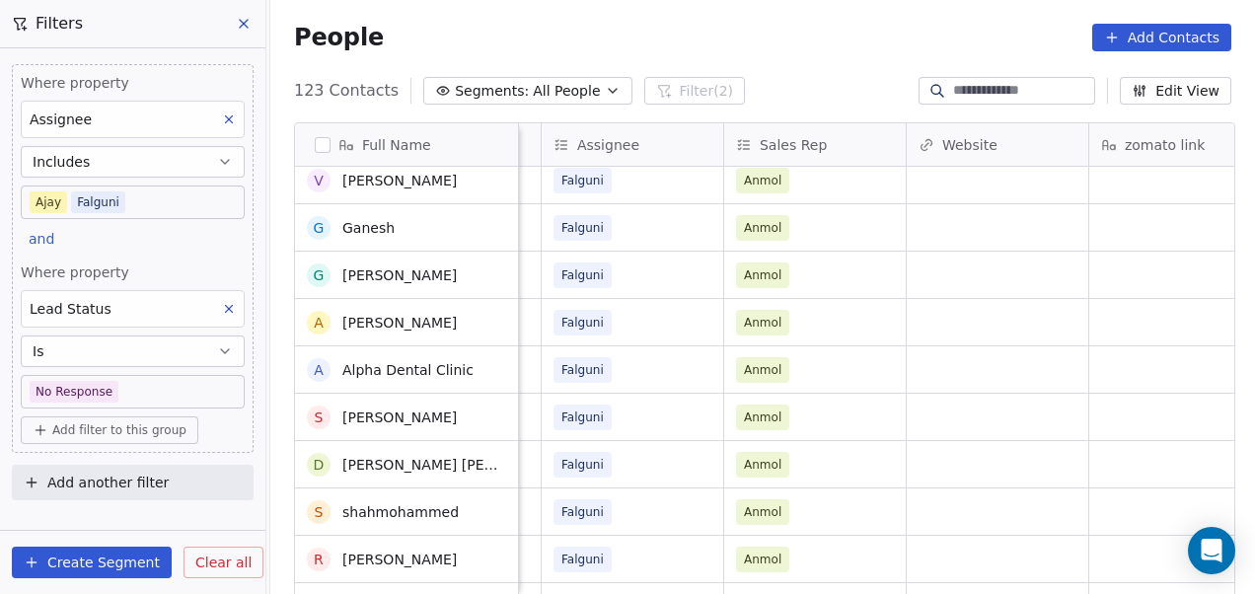
scroll to position [5324, 0]
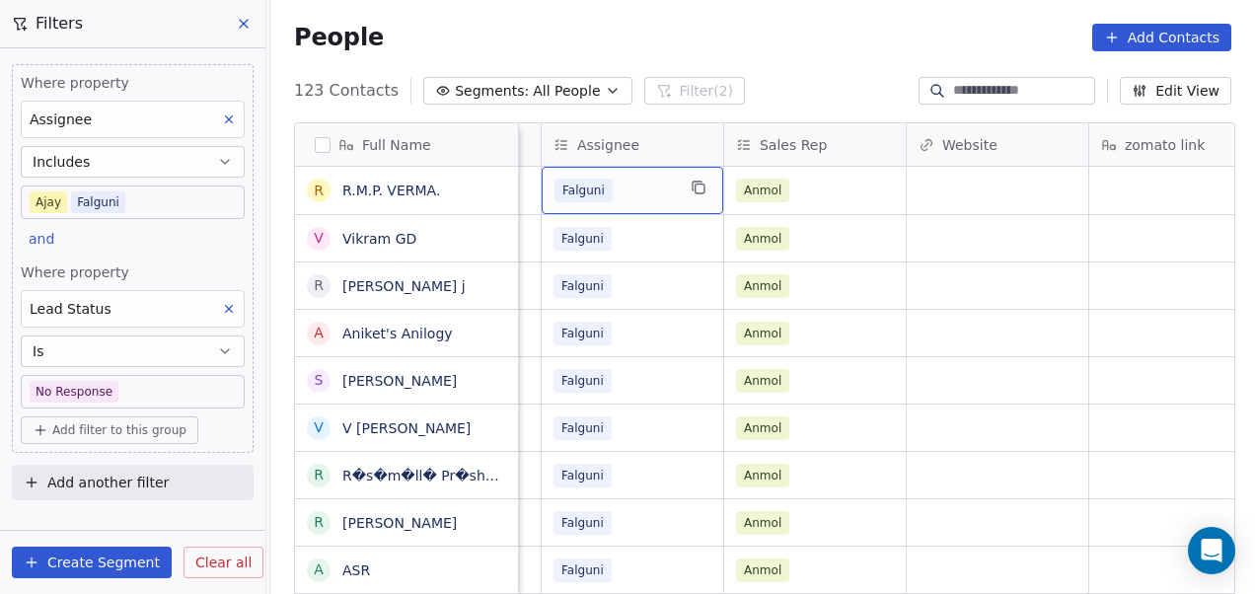
click at [627, 202] on div "Falguni" at bounding box center [633, 190] width 182 height 47
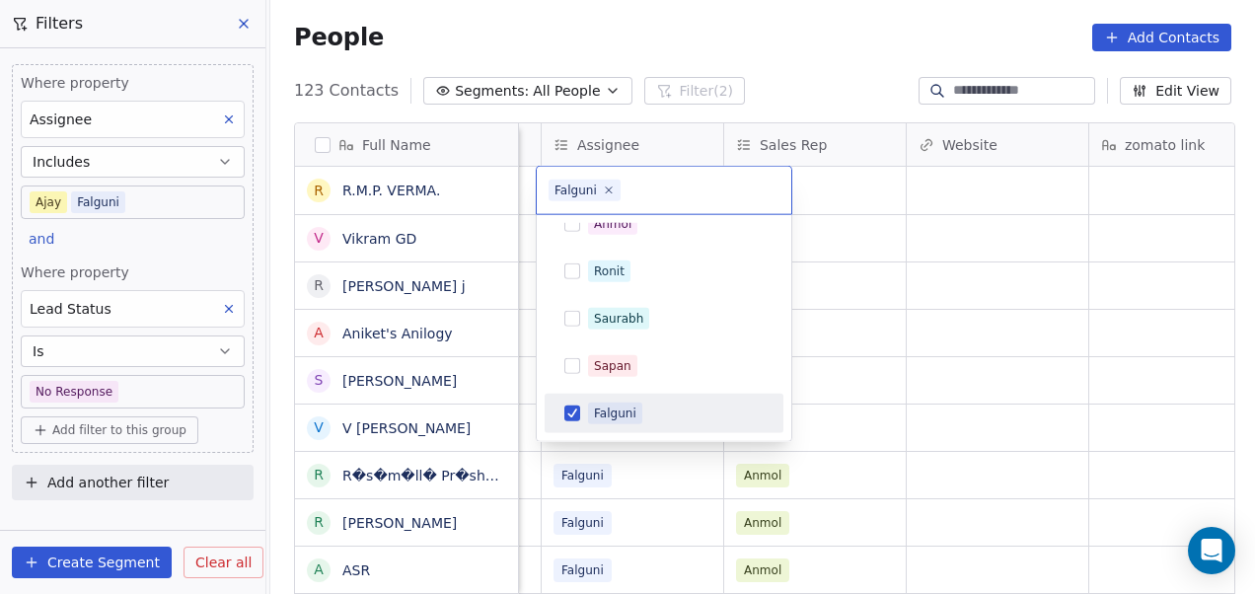
click at [606, 186] on icon at bounding box center [609, 191] width 12 height 12
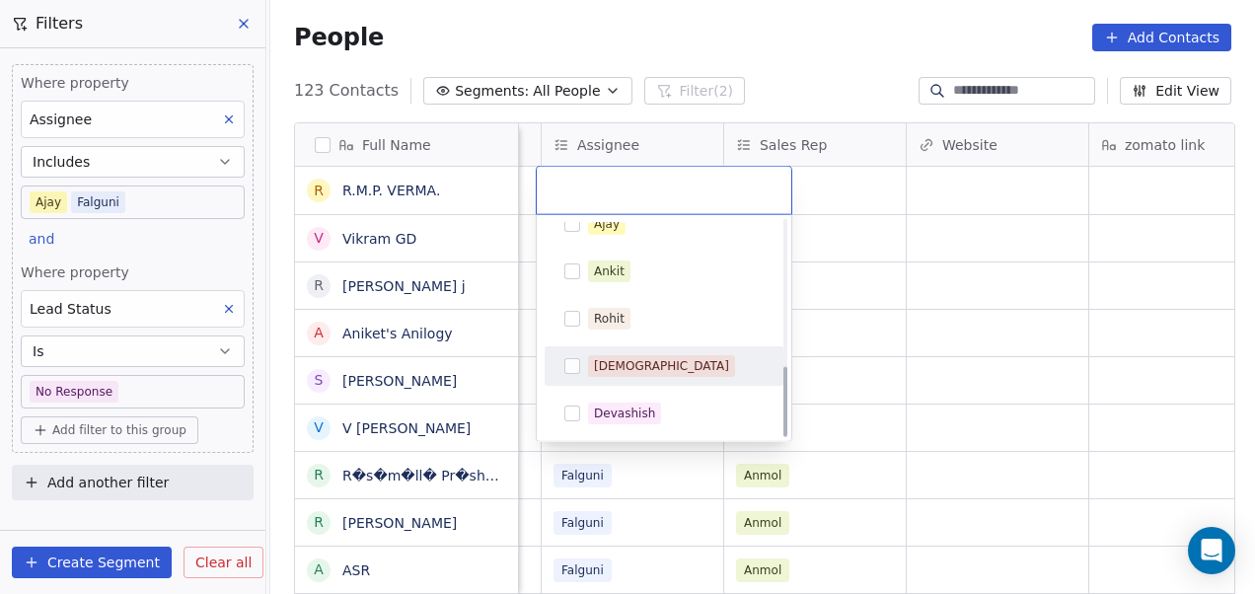
click at [637, 360] on span "[DEMOGRAPHIC_DATA]" at bounding box center [661, 366] width 147 height 22
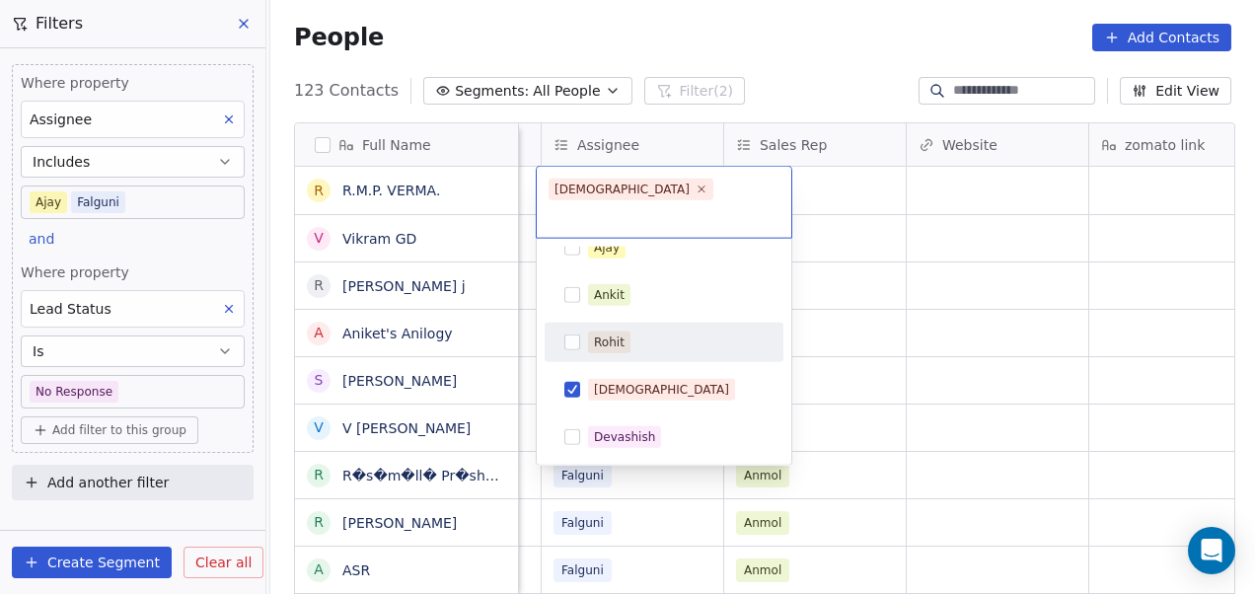
click at [809, 286] on html "On2Cook India Pvt. Ltd. Contacts People Marketing Workflows Campaigns Metrics &…" at bounding box center [627, 297] width 1255 height 594
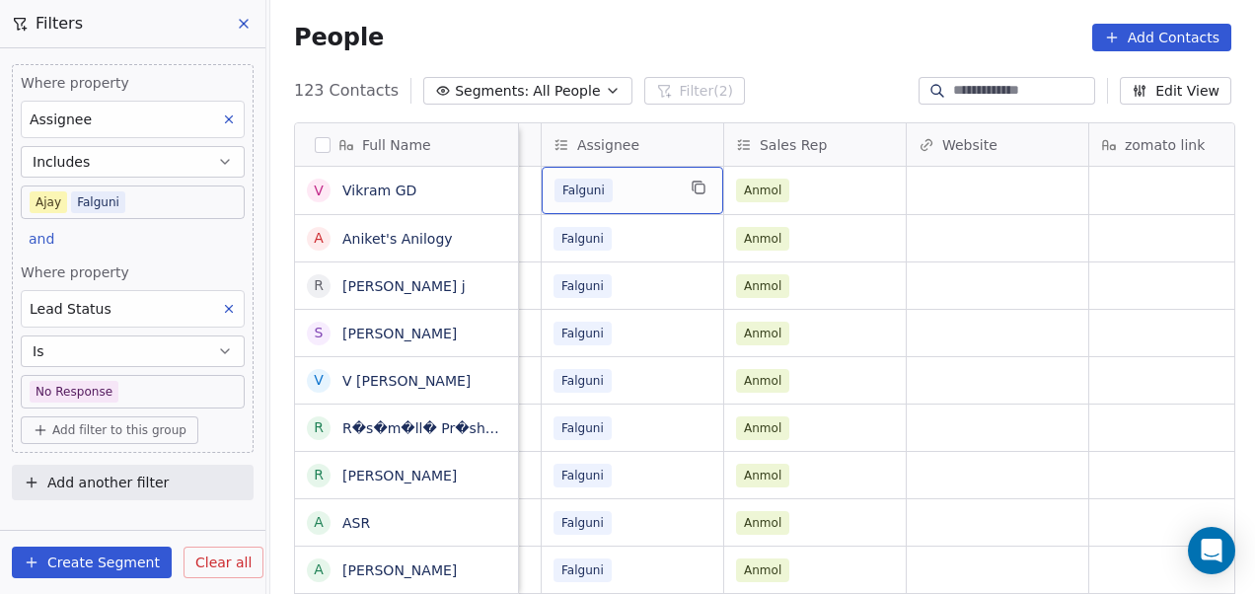
click at [627, 187] on div "Falguni" at bounding box center [615, 191] width 120 height 24
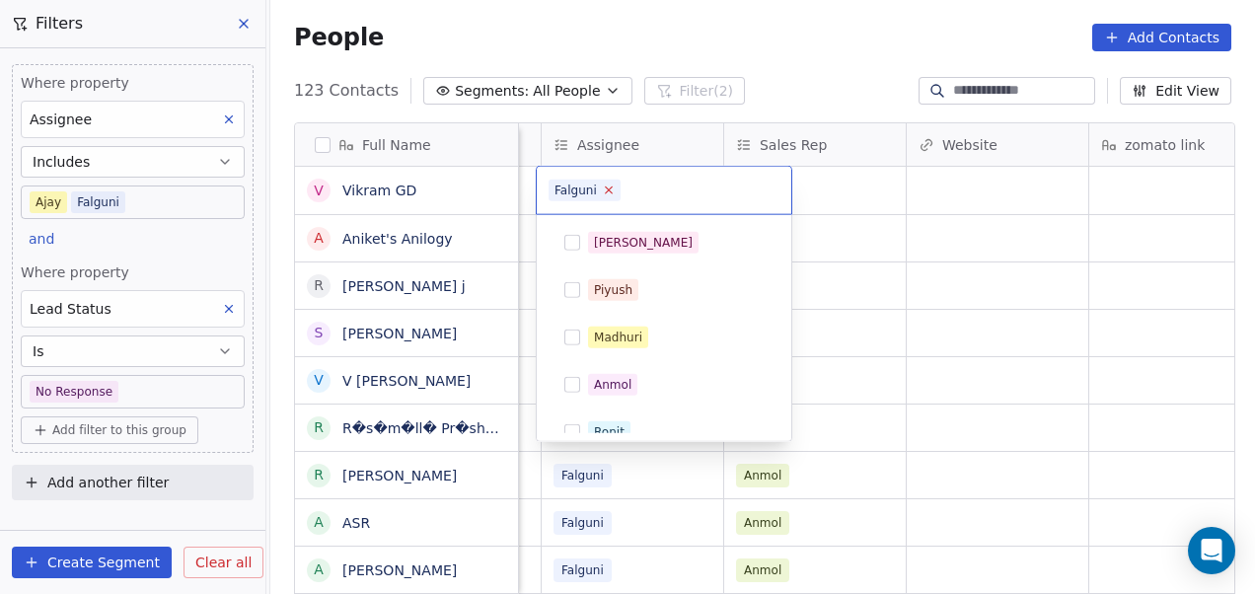
scroll to position [161, 0]
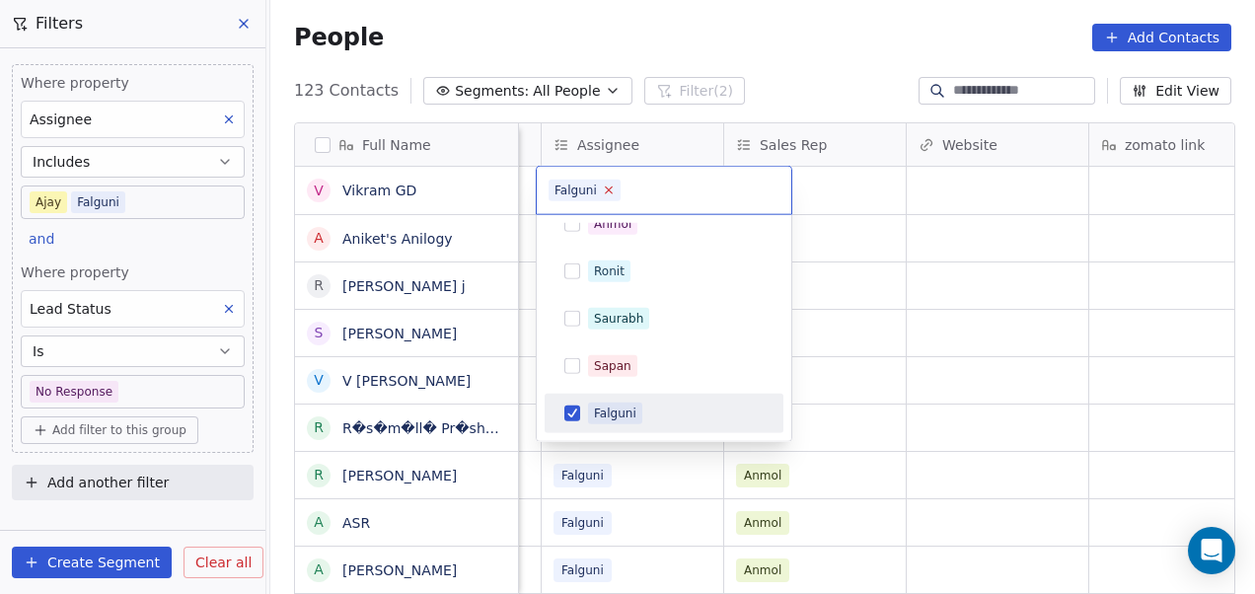
click at [607, 189] on icon at bounding box center [609, 189] width 7 height 7
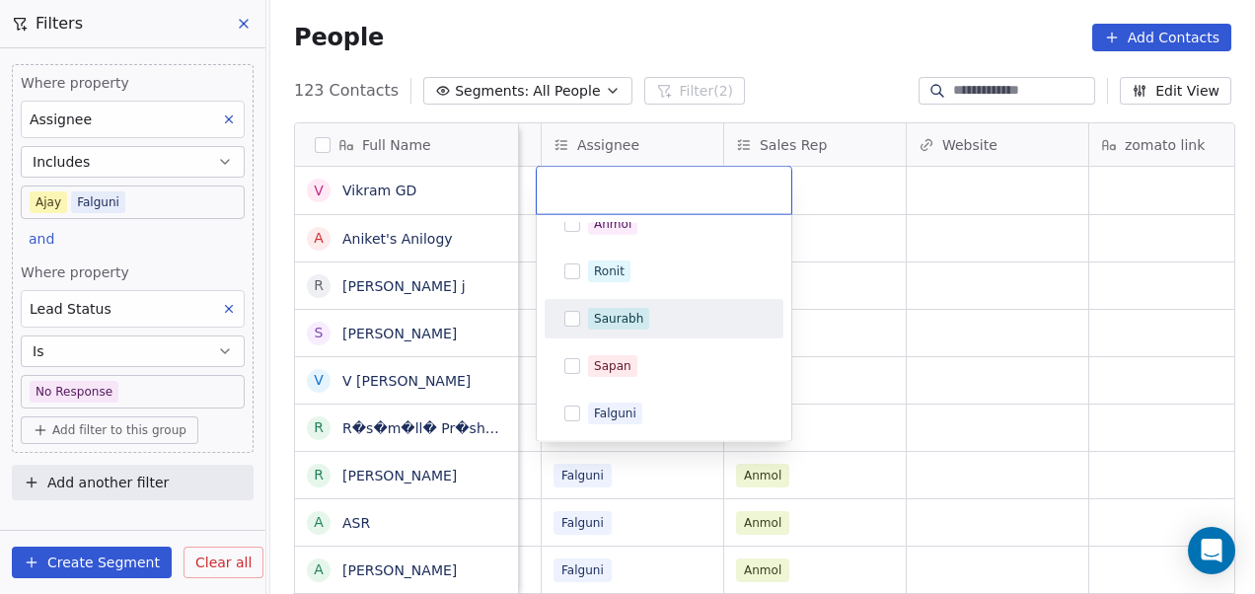
scroll to position [445, 0]
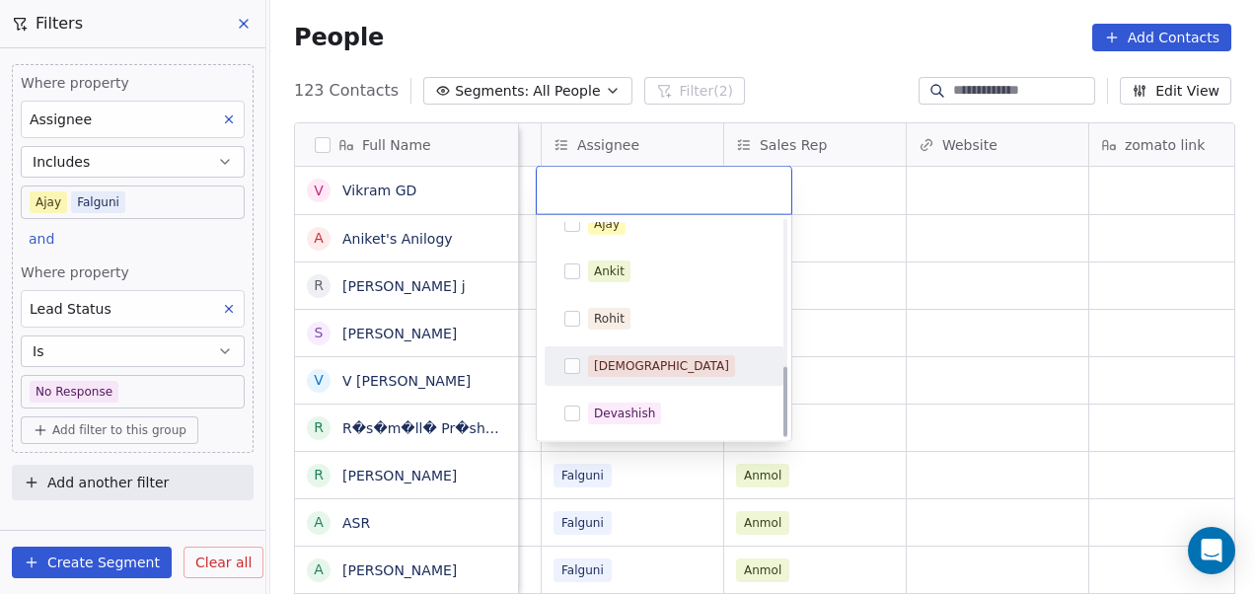
click at [647, 351] on div "[DEMOGRAPHIC_DATA]" at bounding box center [664, 366] width 223 height 32
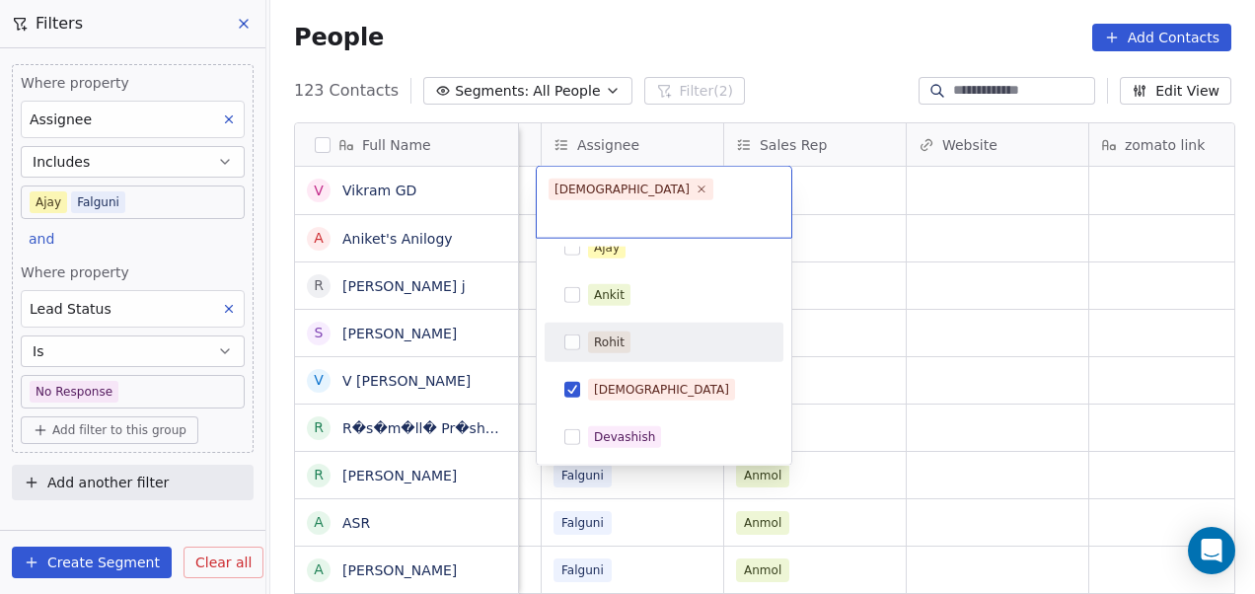
click at [873, 270] on html "On2Cook India Pvt. Ltd. Contacts People Marketing Workflows Campaigns Metrics &…" at bounding box center [627, 297] width 1255 height 594
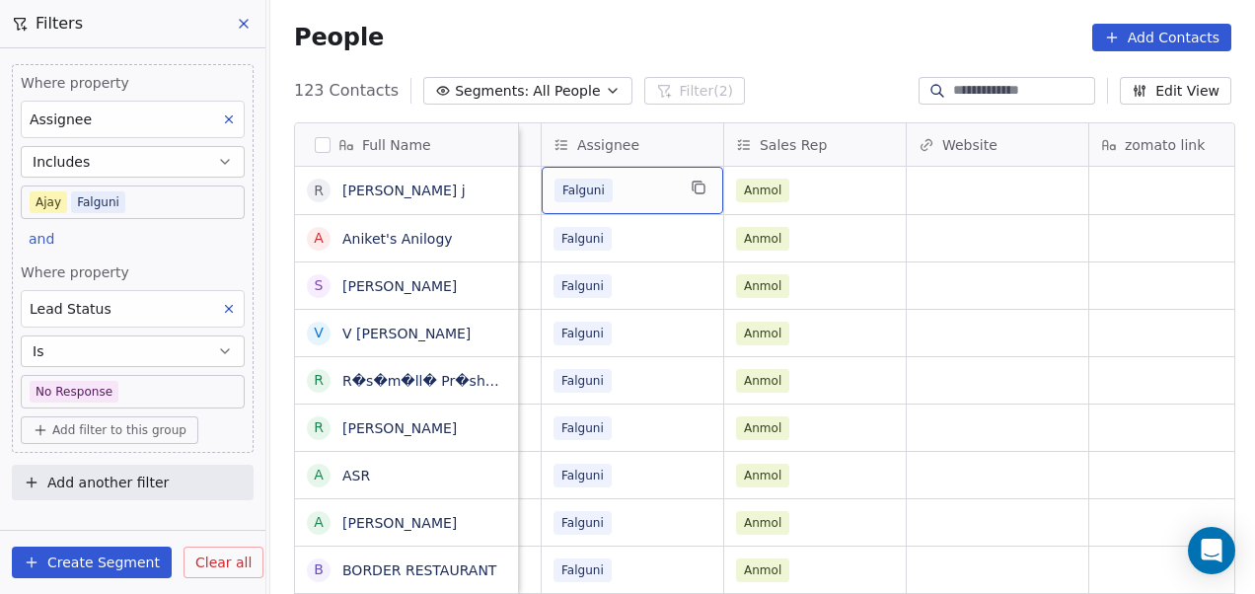
click at [626, 182] on div "Falguni" at bounding box center [615, 191] width 120 height 24
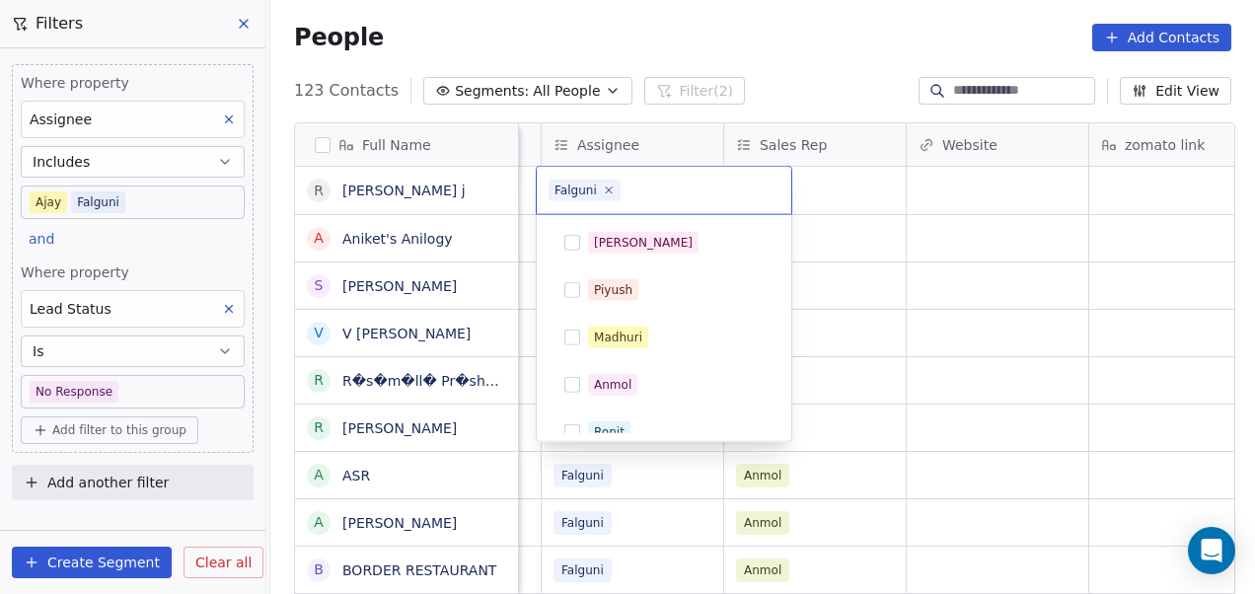
scroll to position [161, 0]
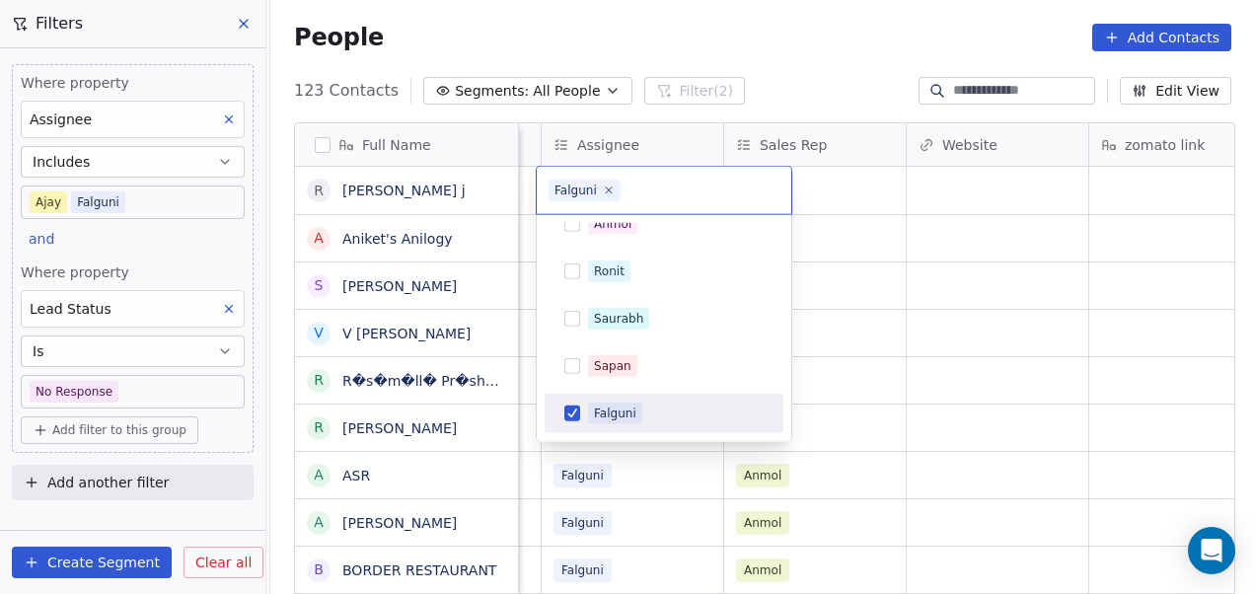
click at [612, 190] on icon at bounding box center [609, 191] width 12 height 12
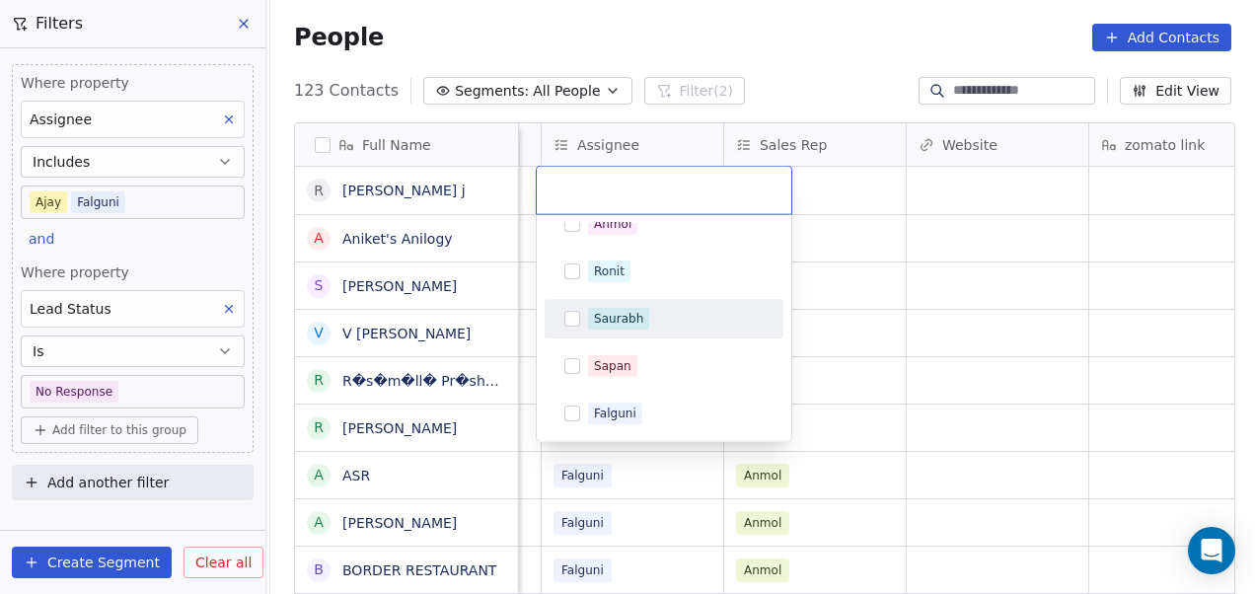
scroll to position [445, 0]
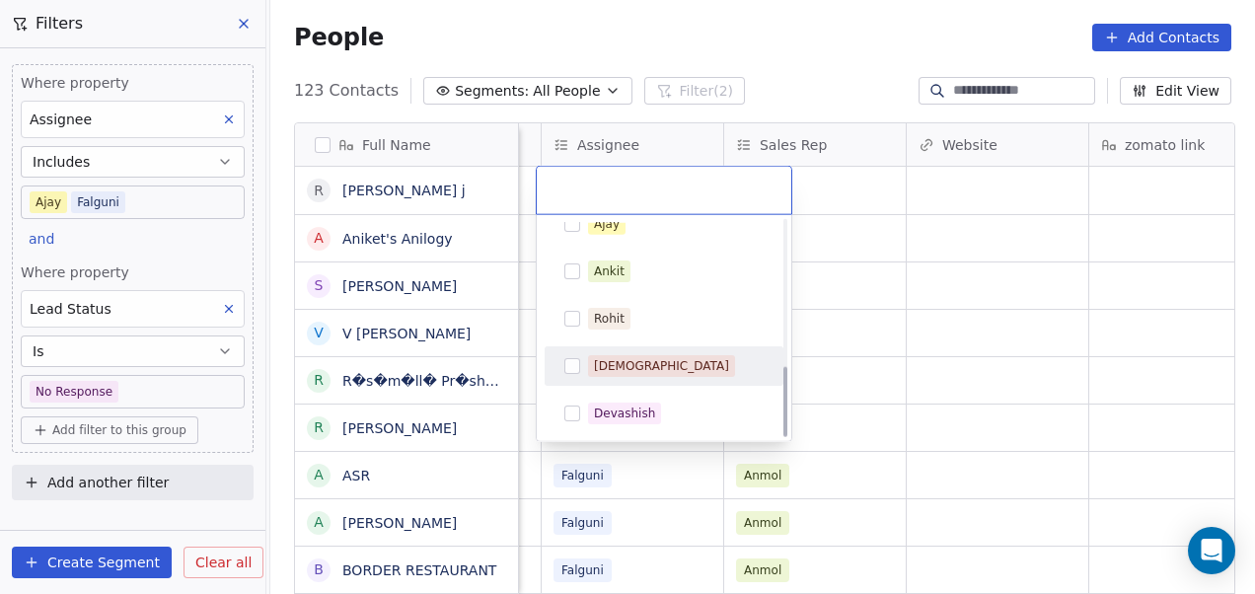
click at [689, 372] on div "[DEMOGRAPHIC_DATA]" at bounding box center [676, 366] width 176 height 22
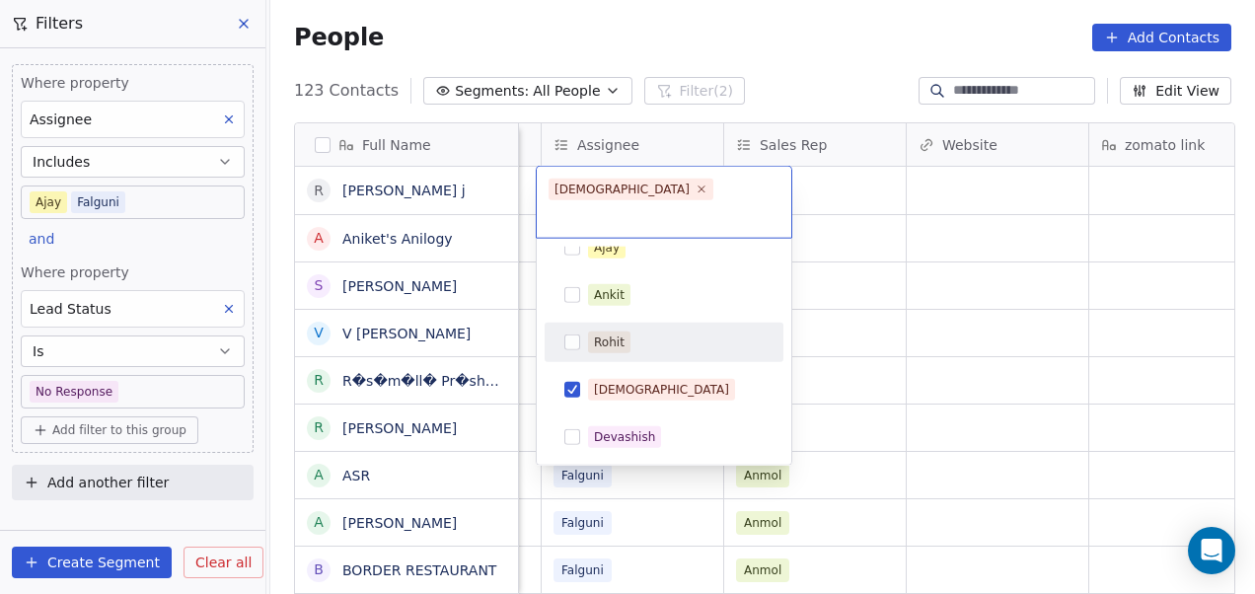
click at [821, 301] on html "On2Cook India Pvt. Ltd. Contacts People Marketing Workflows Campaigns Metrics &…" at bounding box center [627, 297] width 1255 height 594
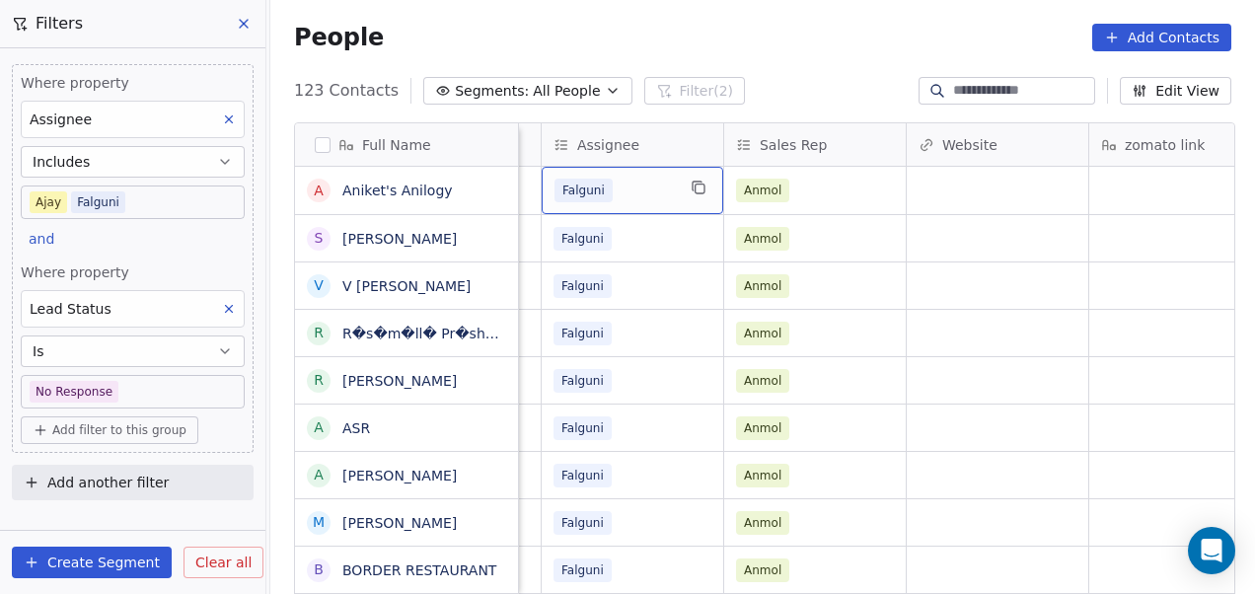
click at [621, 195] on div "Falguni" at bounding box center [615, 191] width 120 height 24
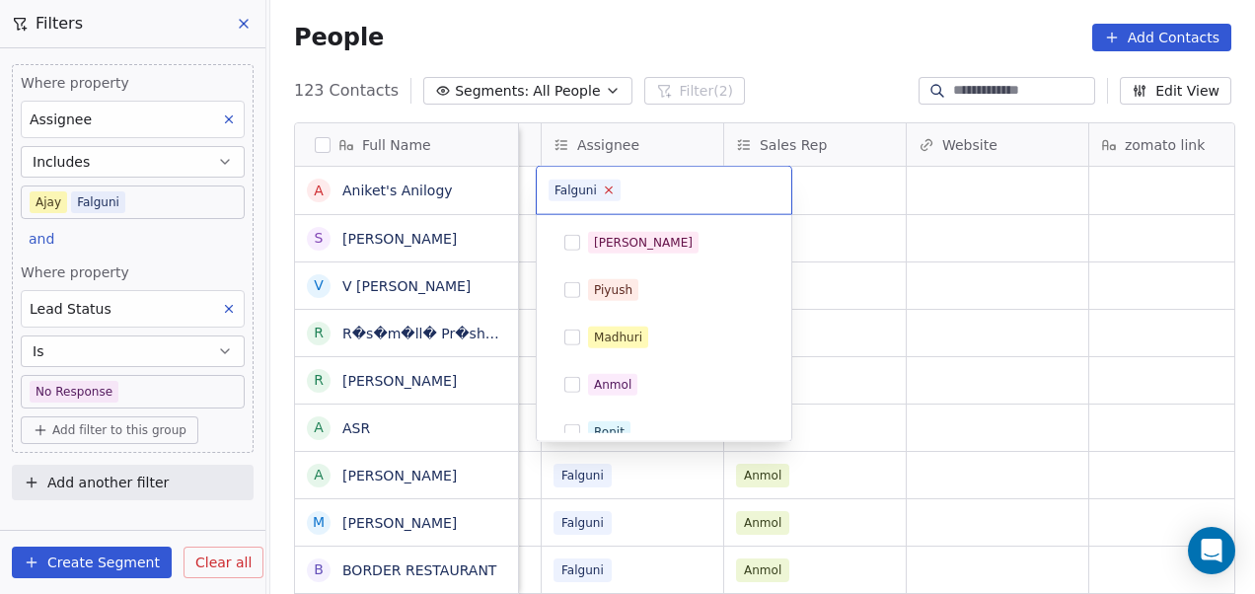
scroll to position [161, 0]
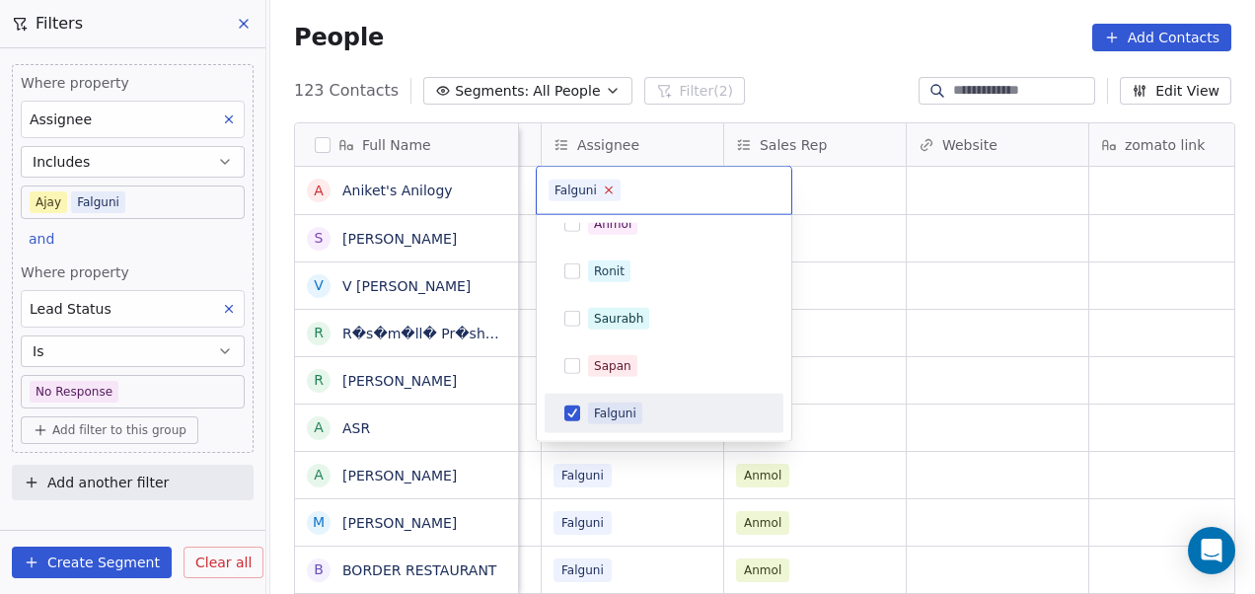
click at [608, 193] on icon at bounding box center [608, 190] width 13 height 13
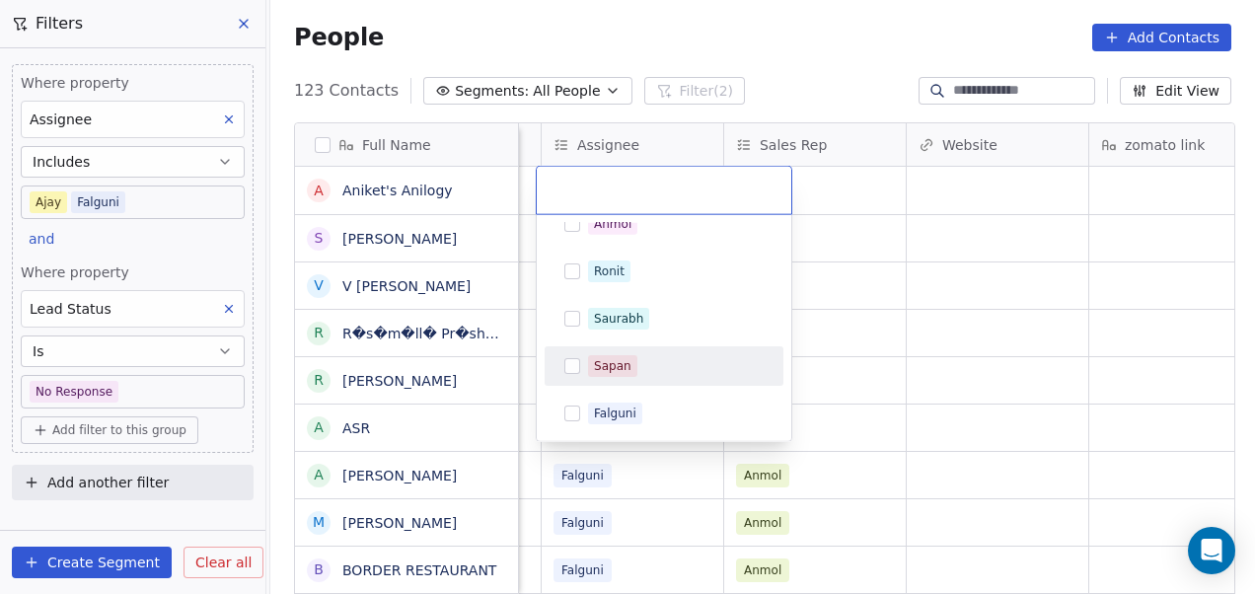
scroll to position [445, 0]
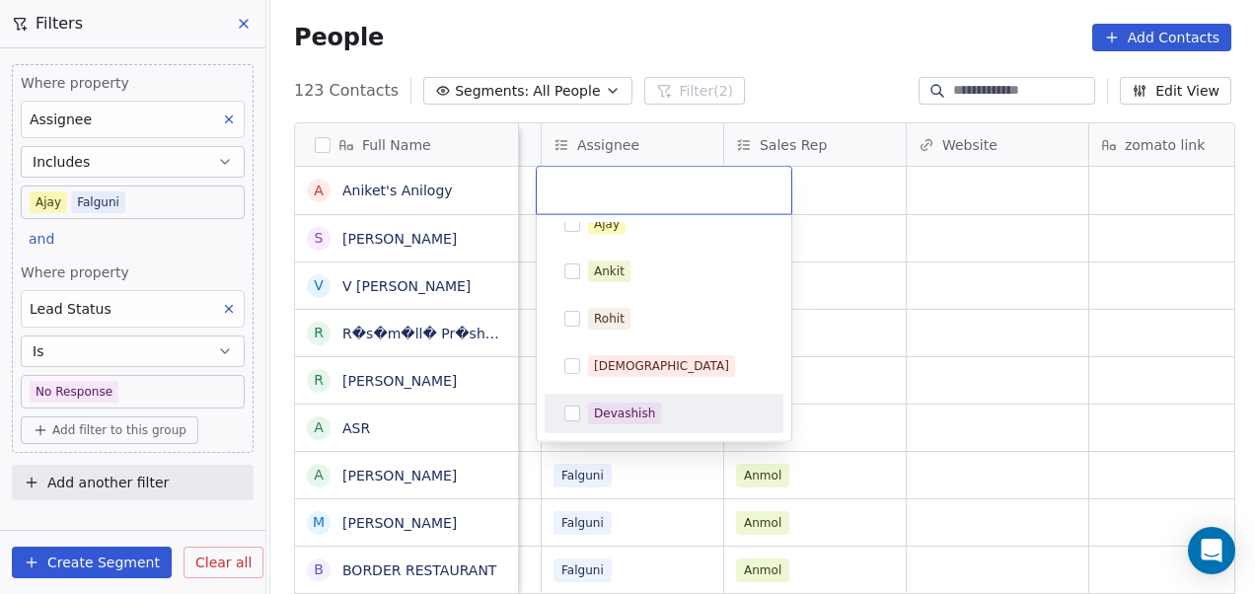
click at [674, 411] on div "Devashish" at bounding box center [676, 414] width 176 height 22
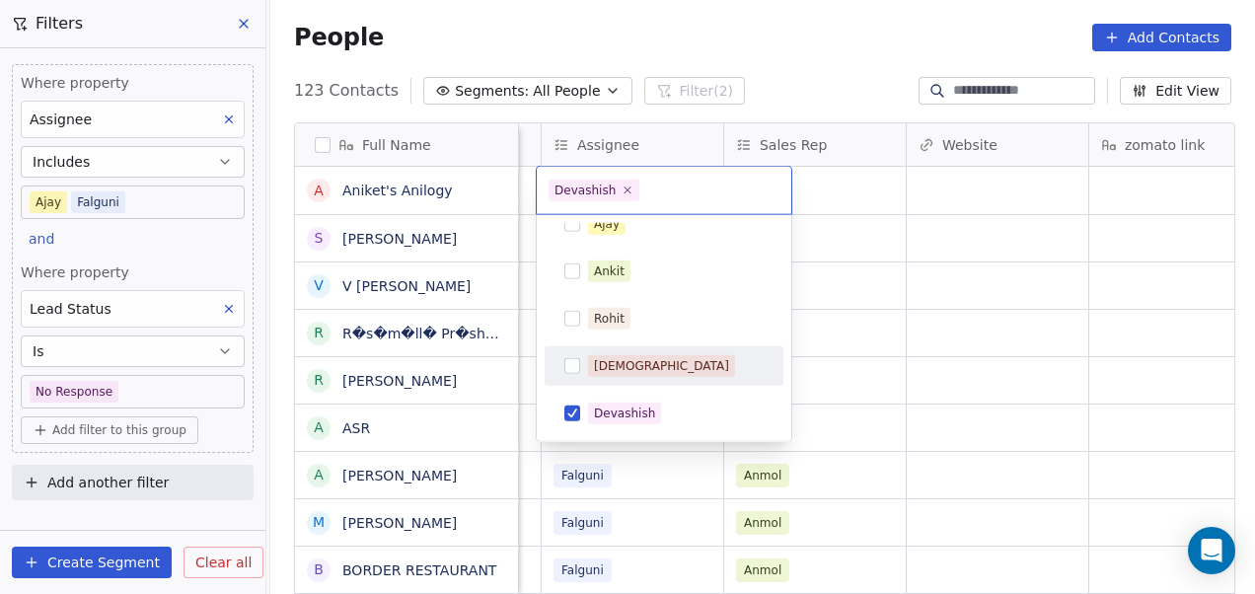
click at [904, 308] on html "On2Cook India Pvt. Ltd. Contacts People Marketing Workflows Campaigns Metrics &…" at bounding box center [627, 297] width 1255 height 594
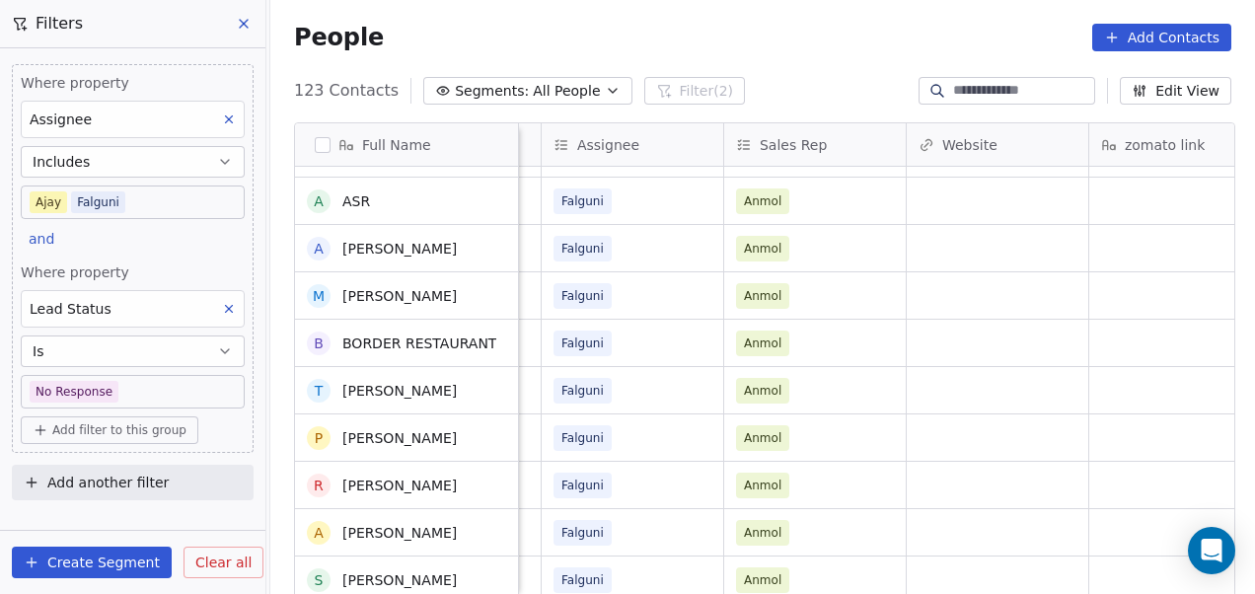
scroll to position [0, 0]
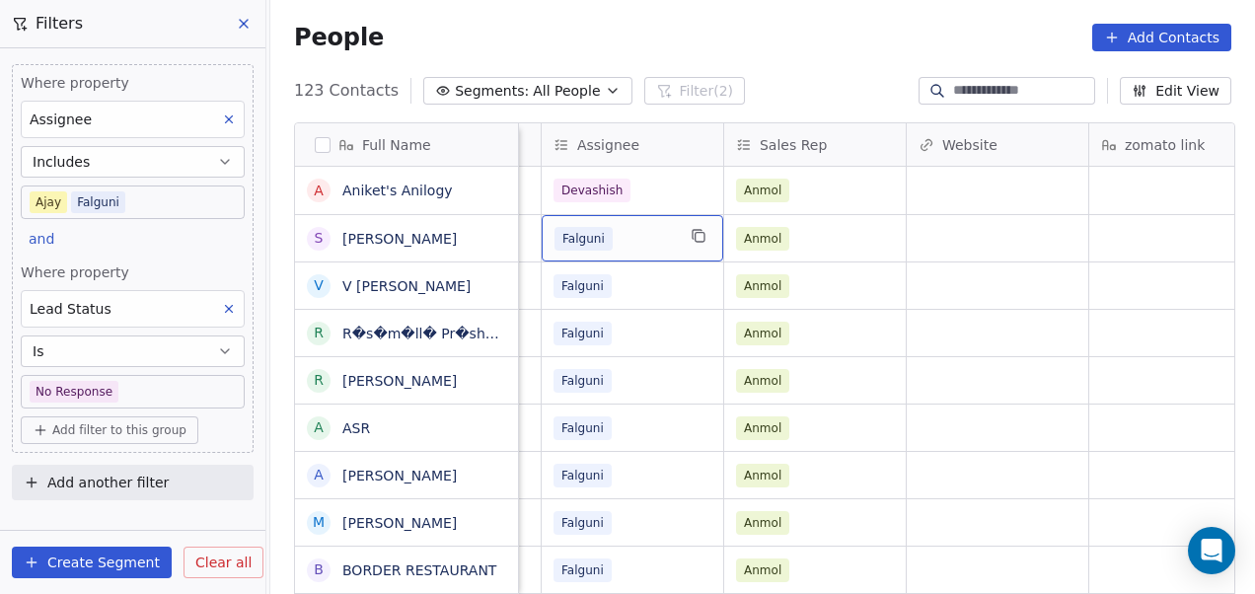
click at [623, 238] on div "Falguni" at bounding box center [615, 239] width 120 height 24
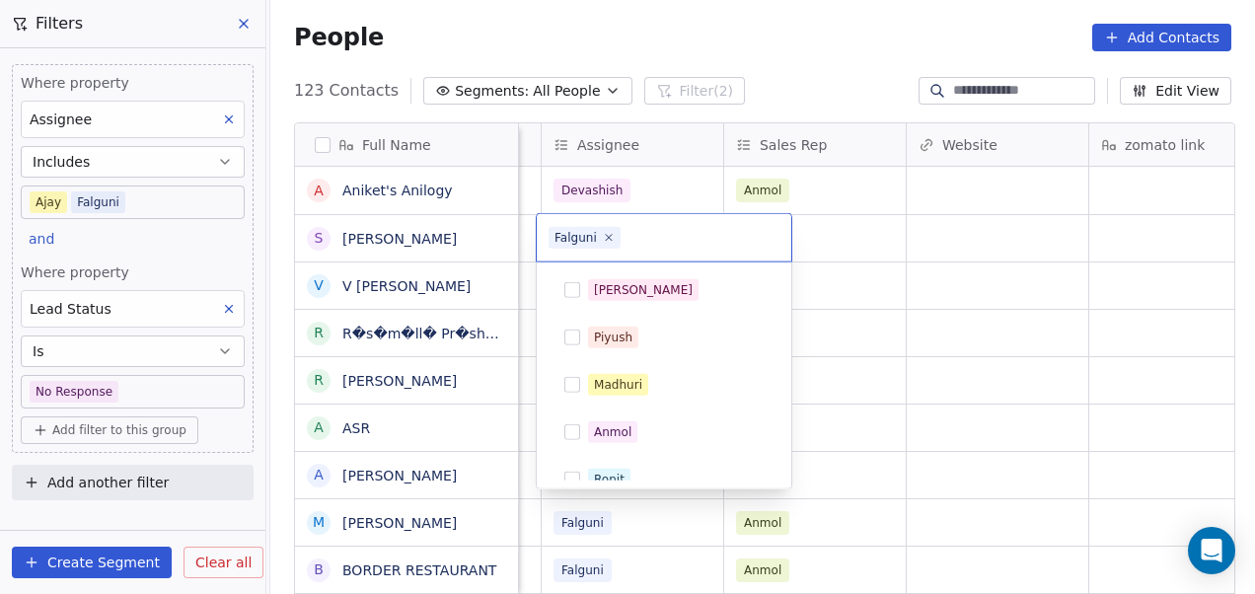
scroll to position [161, 0]
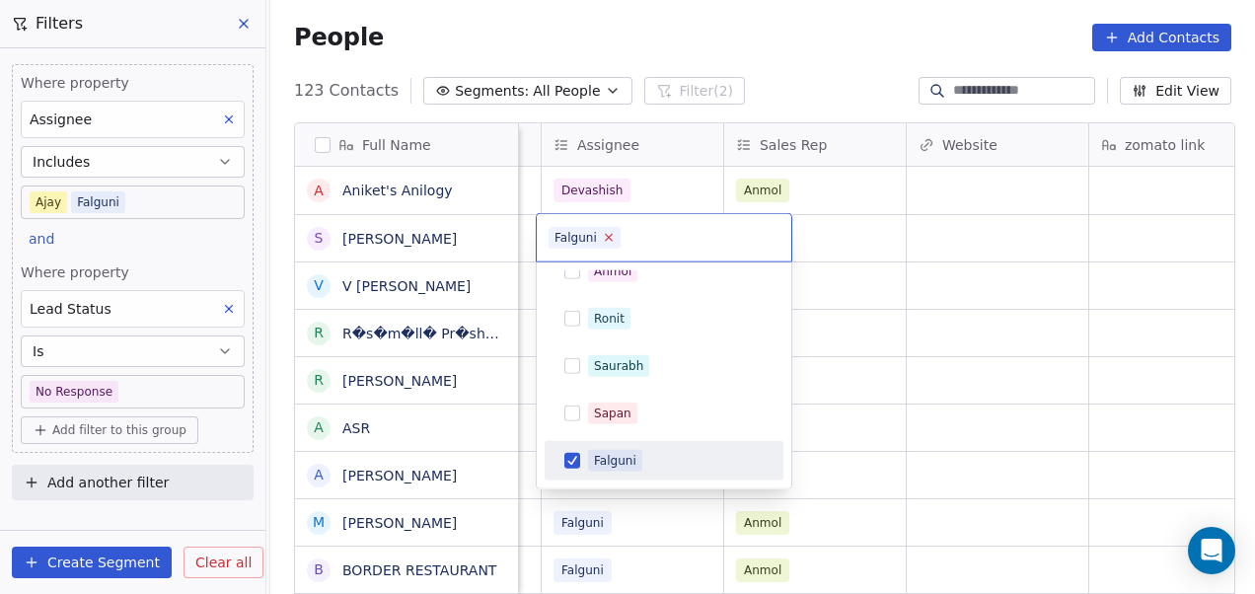
click at [607, 239] on icon at bounding box center [608, 237] width 13 height 13
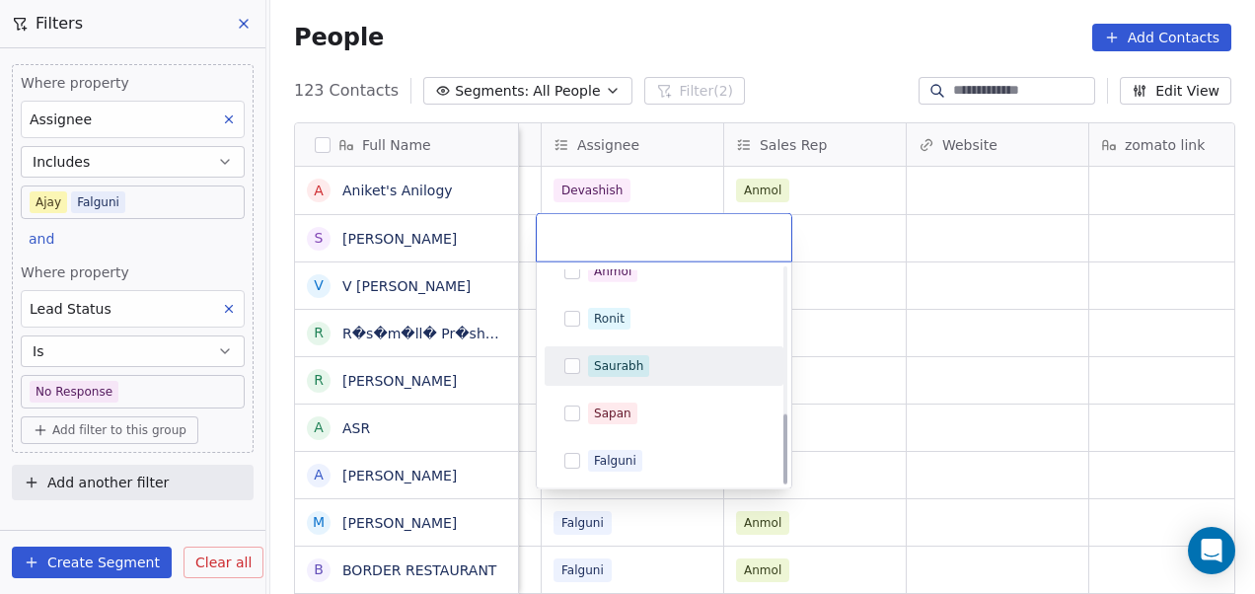
scroll to position [445, 0]
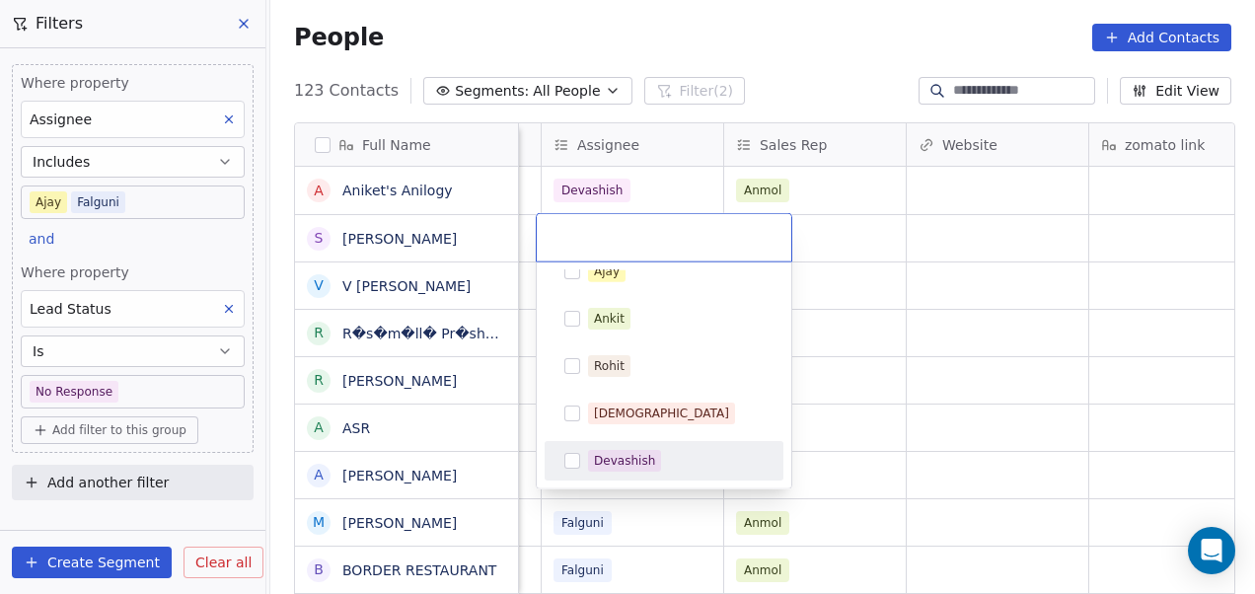
click at [641, 452] on div "Devashish" at bounding box center [624, 461] width 61 height 18
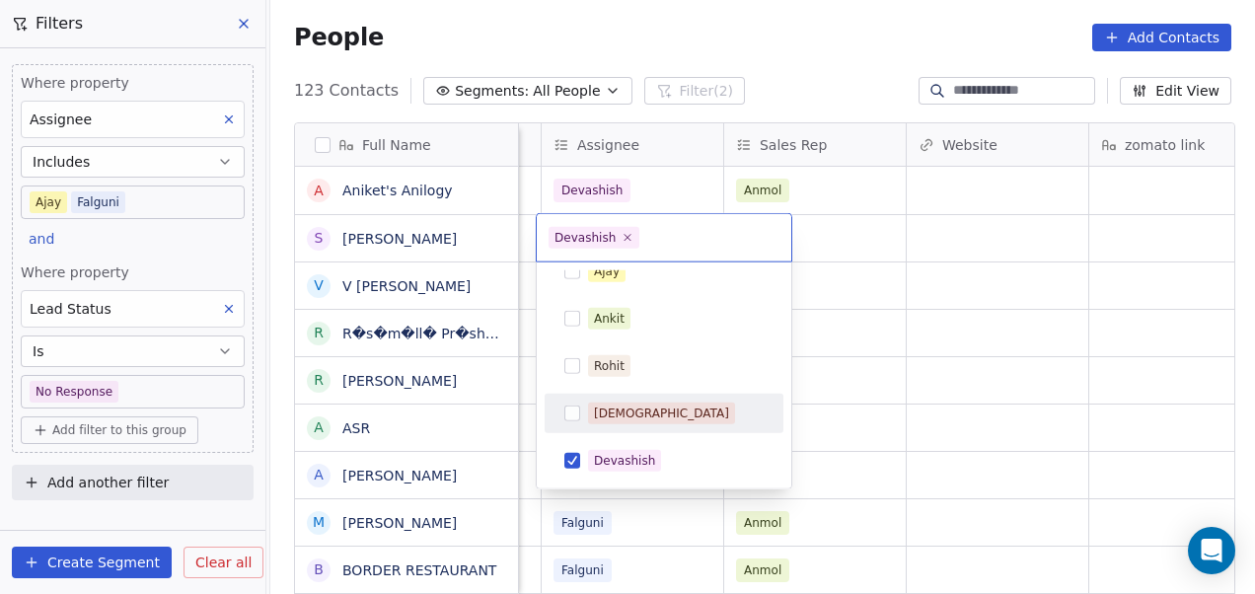
click at [971, 303] on html "On2Cook India Pvt. Ltd. Contacts People Marketing Workflows Campaigns Metrics &…" at bounding box center [627, 297] width 1255 height 594
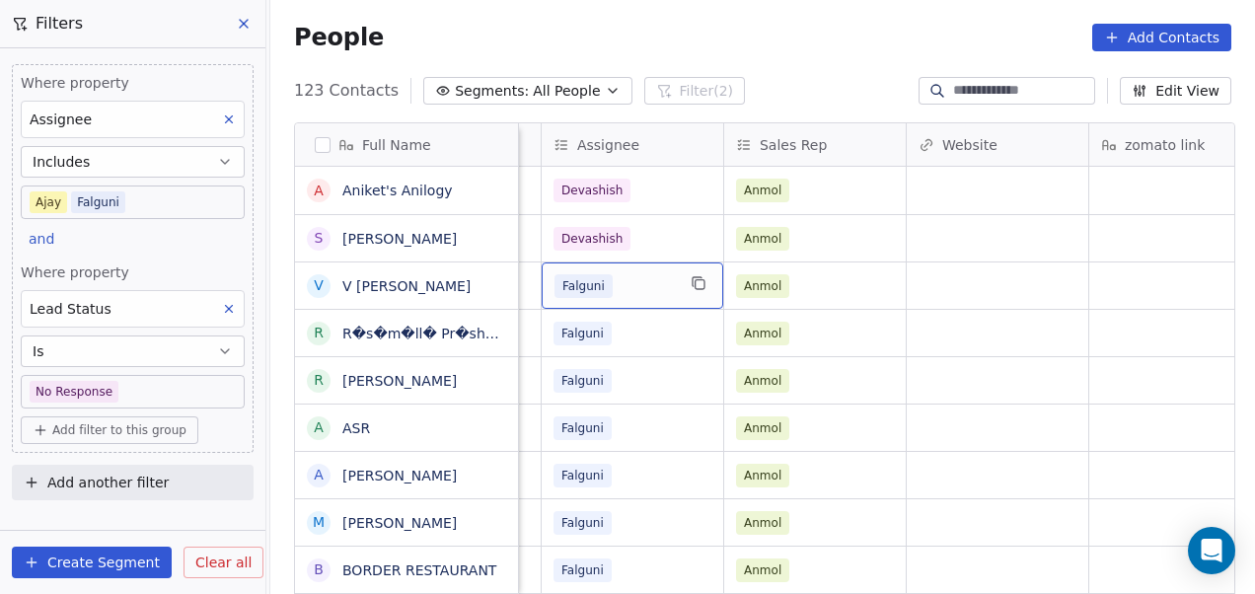
click at [635, 292] on div "Falguni" at bounding box center [615, 286] width 120 height 24
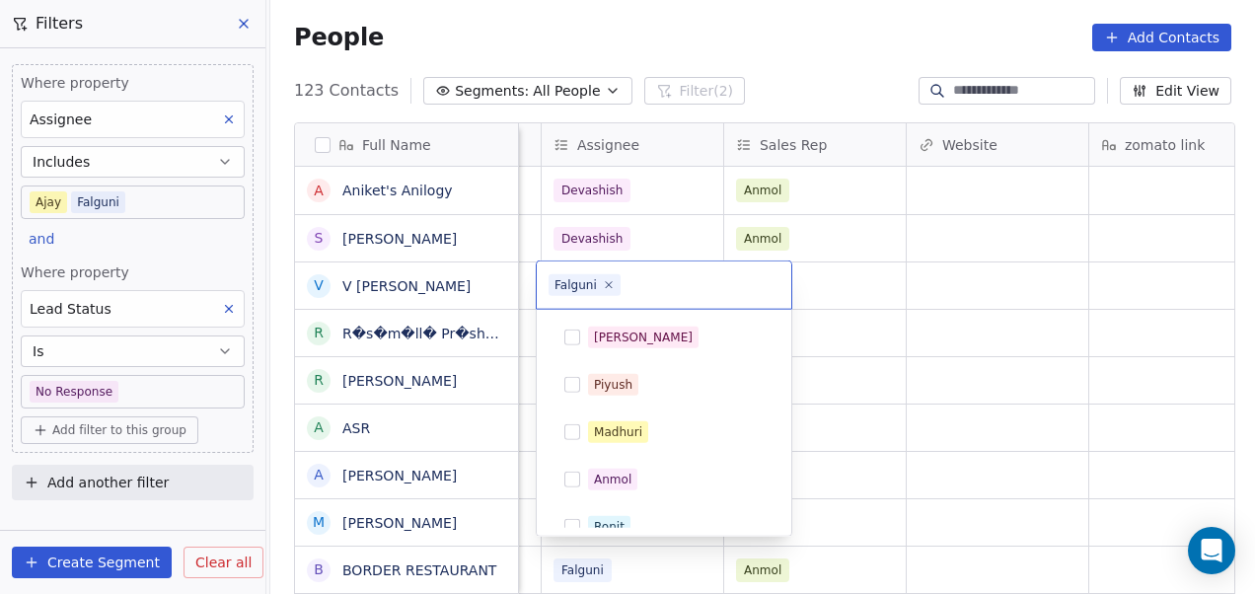
scroll to position [161, 0]
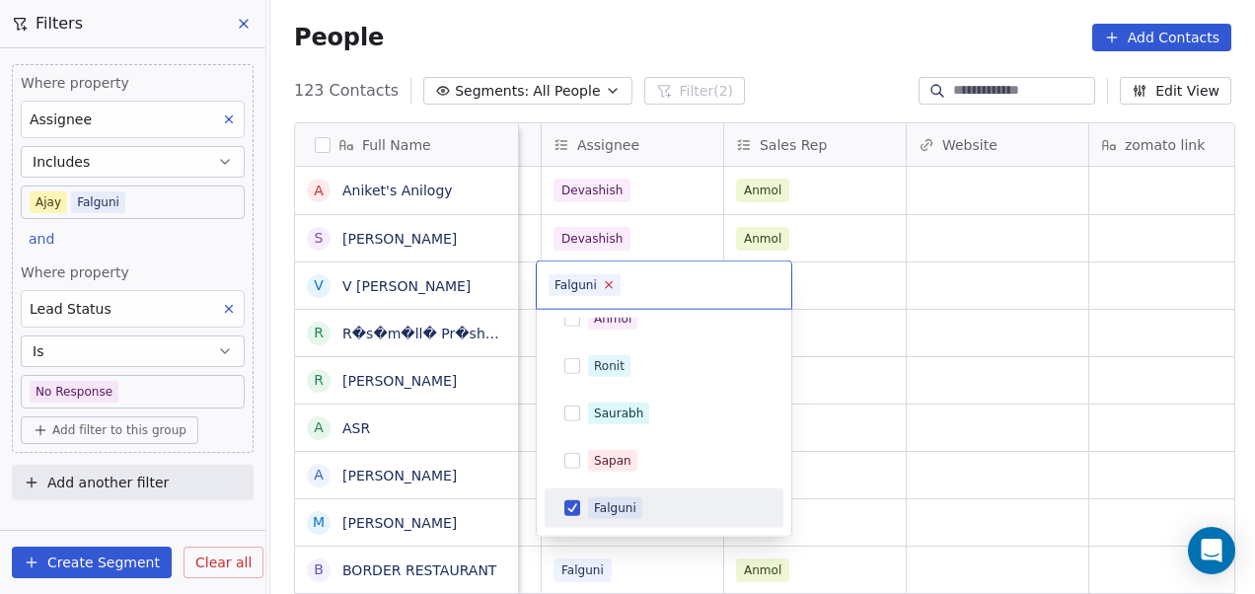
click at [607, 286] on icon at bounding box center [608, 284] width 13 height 13
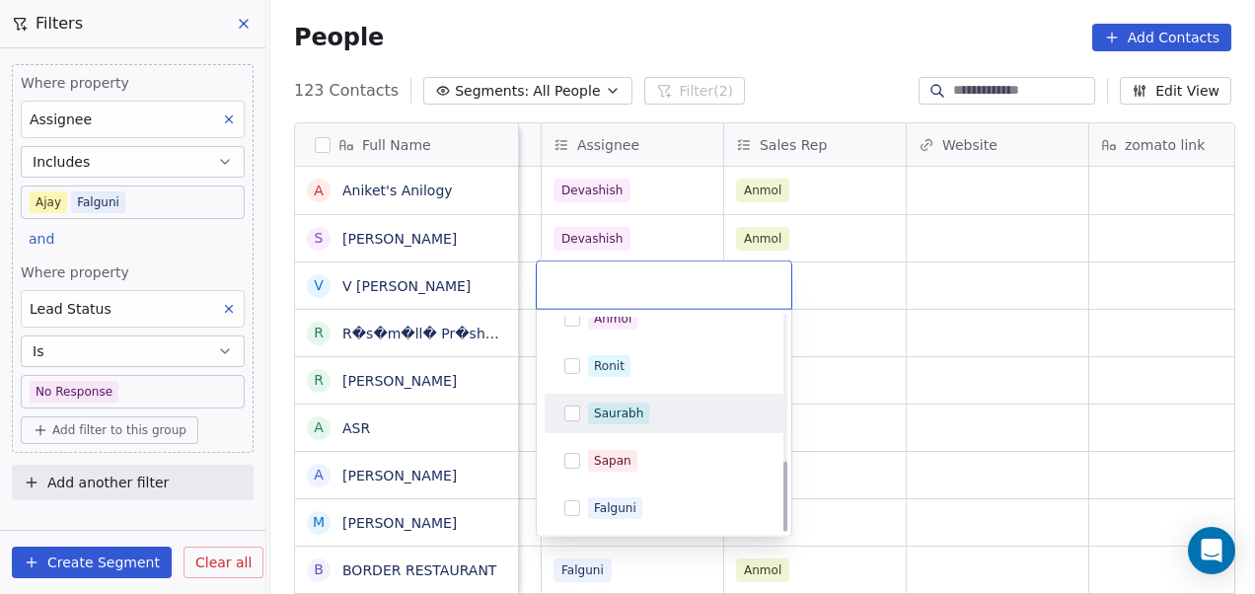
scroll to position [445, 0]
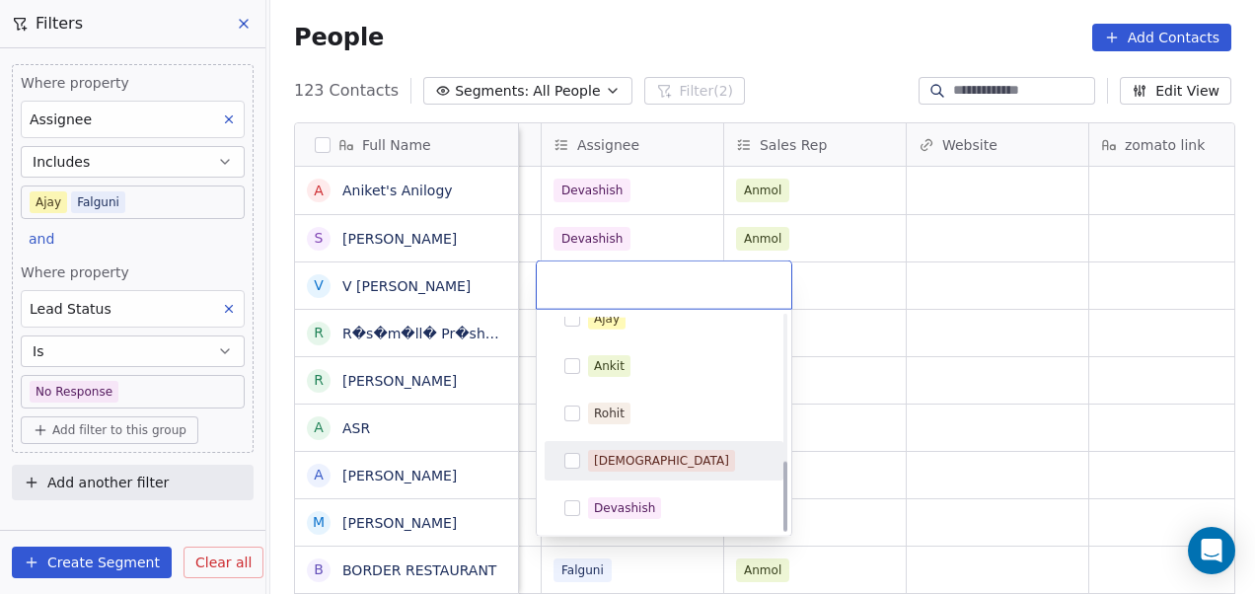
click at [663, 450] on div "[DEMOGRAPHIC_DATA]" at bounding box center [676, 461] width 176 height 22
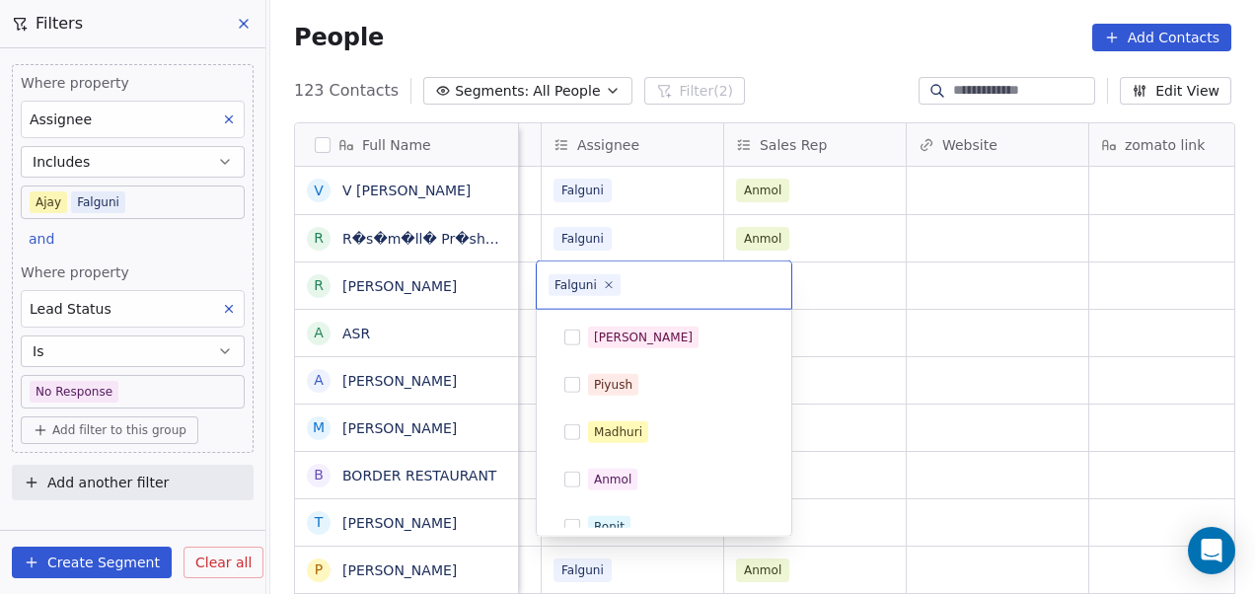
click at [920, 376] on html "On2Cook India Pvt. Ltd. Contacts People Marketing Workflows Campaigns Metrics &…" at bounding box center [627, 297] width 1255 height 594
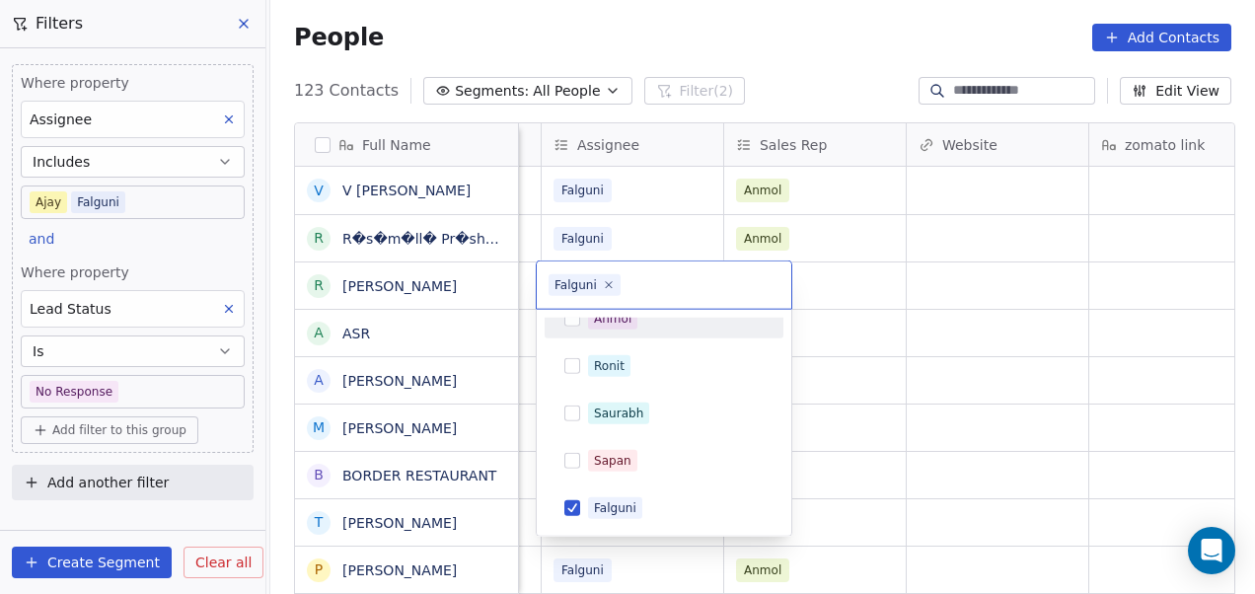
click at [978, 297] on html "On2Cook India Pvt. Ltd. Contacts People Marketing Workflows Campaigns Metrics &…" at bounding box center [627, 297] width 1255 height 594
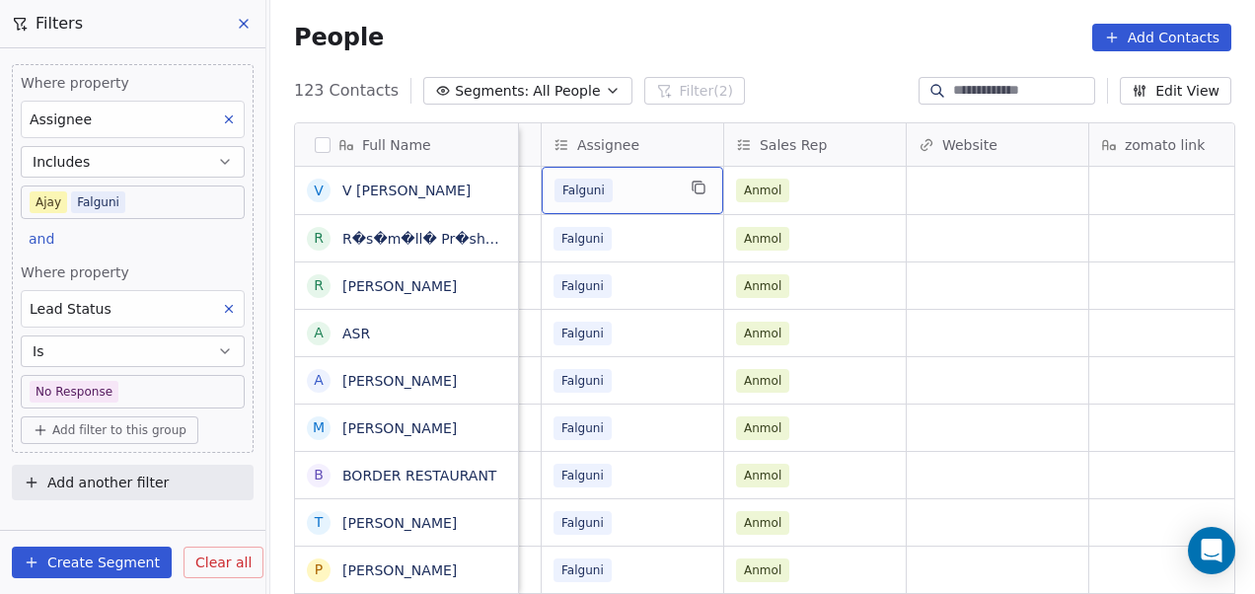
click at [628, 183] on div "Falguni" at bounding box center [615, 191] width 120 height 24
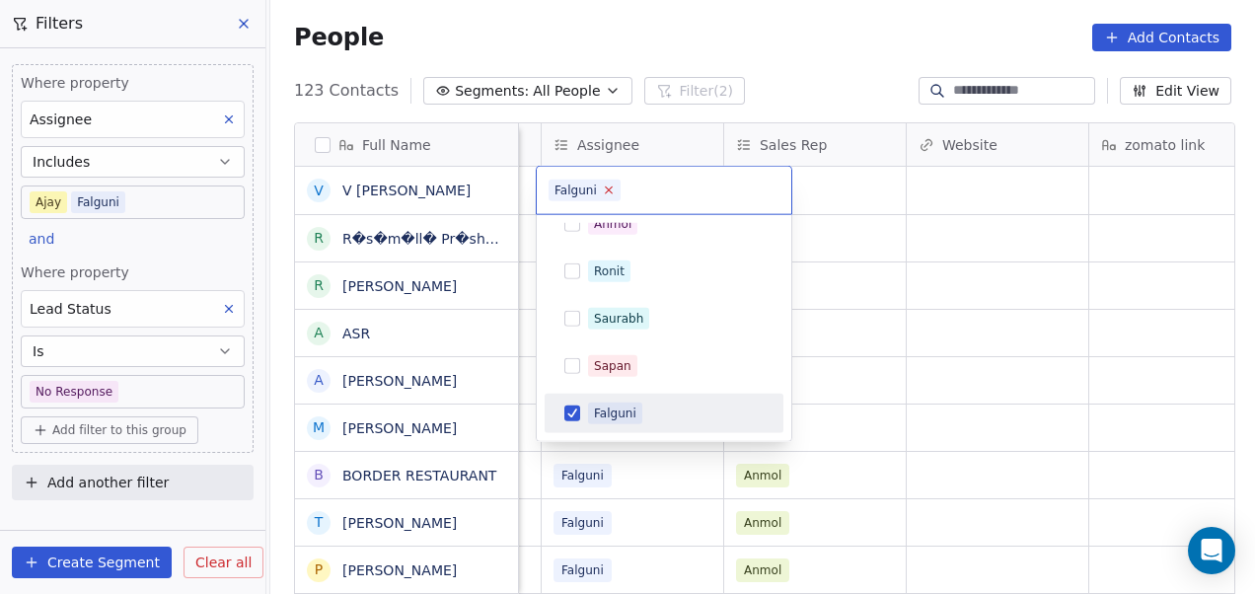
click at [604, 189] on icon at bounding box center [608, 190] width 13 height 13
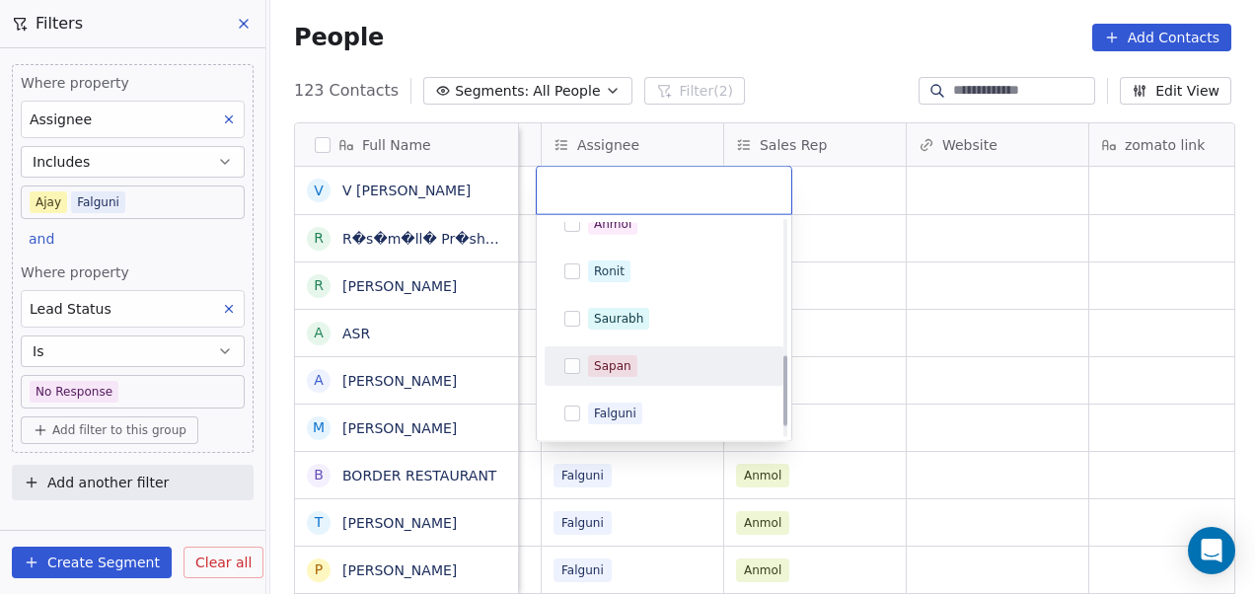
scroll to position [445, 0]
click at [670, 367] on div "[DEMOGRAPHIC_DATA]" at bounding box center [676, 366] width 176 height 22
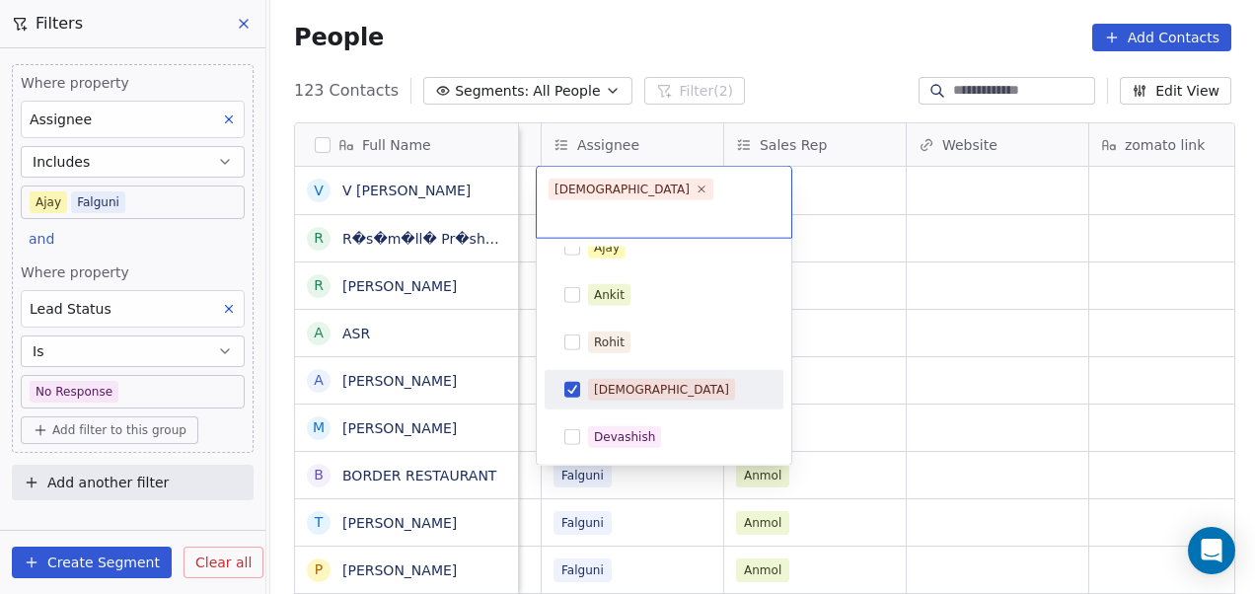
click at [954, 311] on html "On2Cook India Pvt. Ltd. Contacts People Marketing Workflows Campaigns Metrics &…" at bounding box center [627, 297] width 1255 height 594
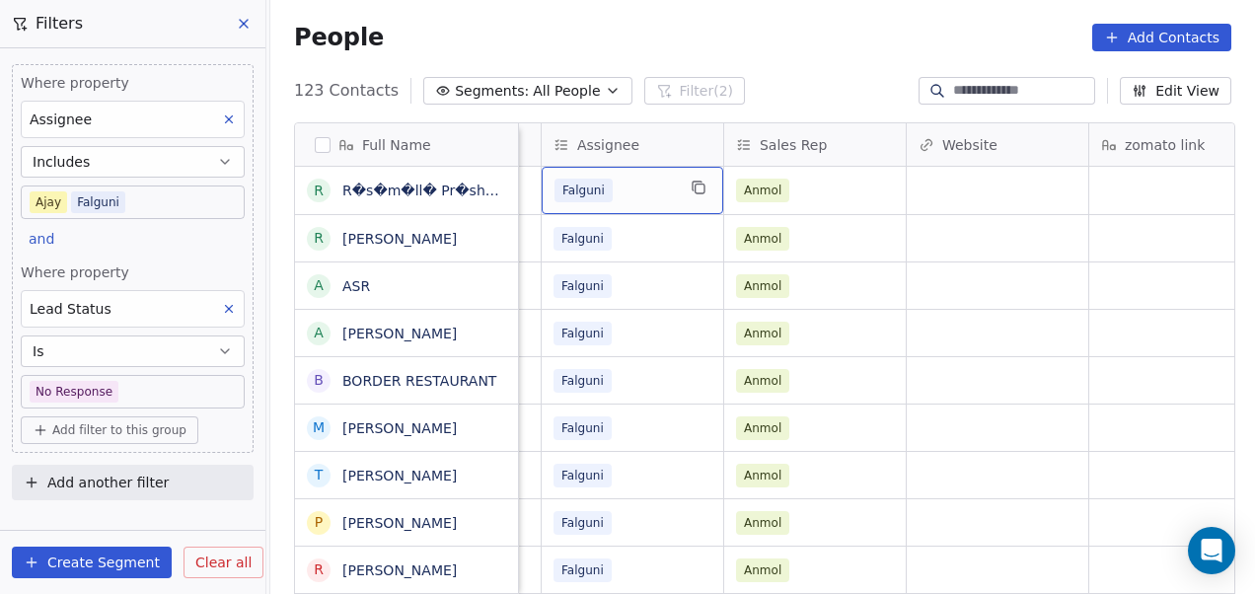
click at [630, 189] on div "Falguni" at bounding box center [615, 191] width 120 height 24
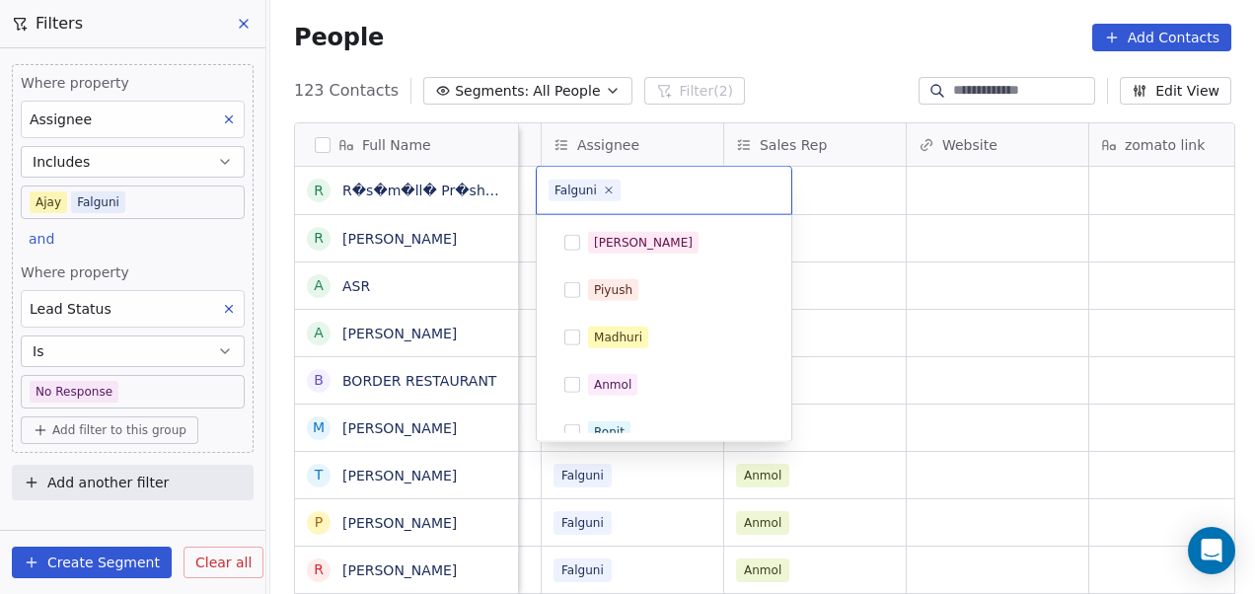
scroll to position [161, 0]
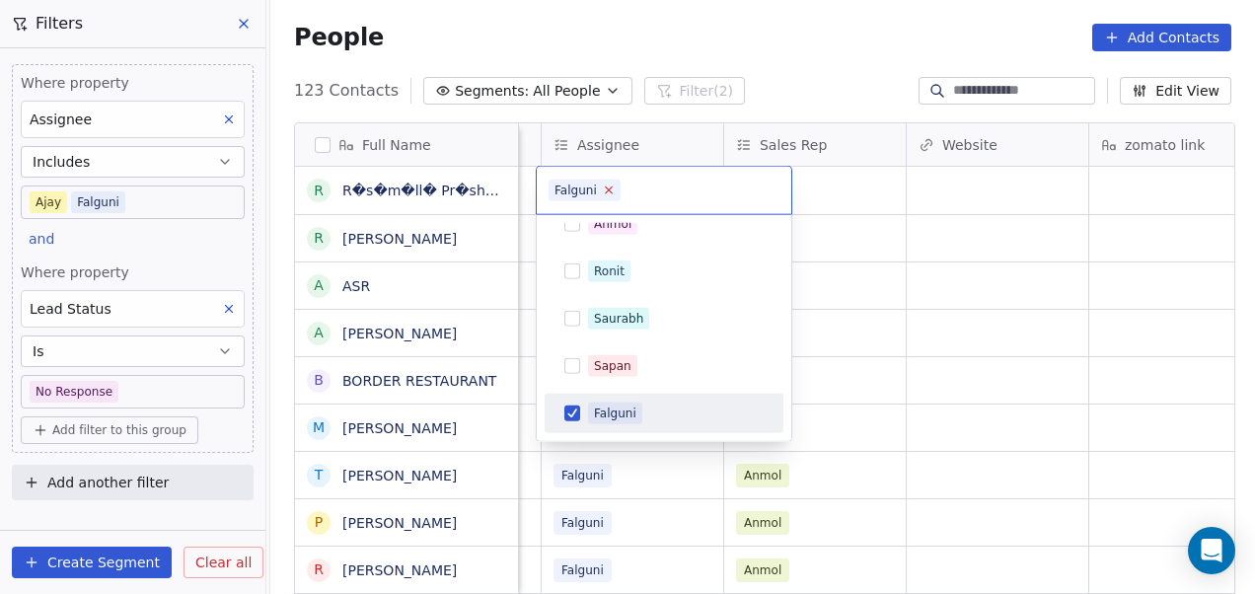
click at [606, 187] on icon at bounding box center [608, 190] width 13 height 13
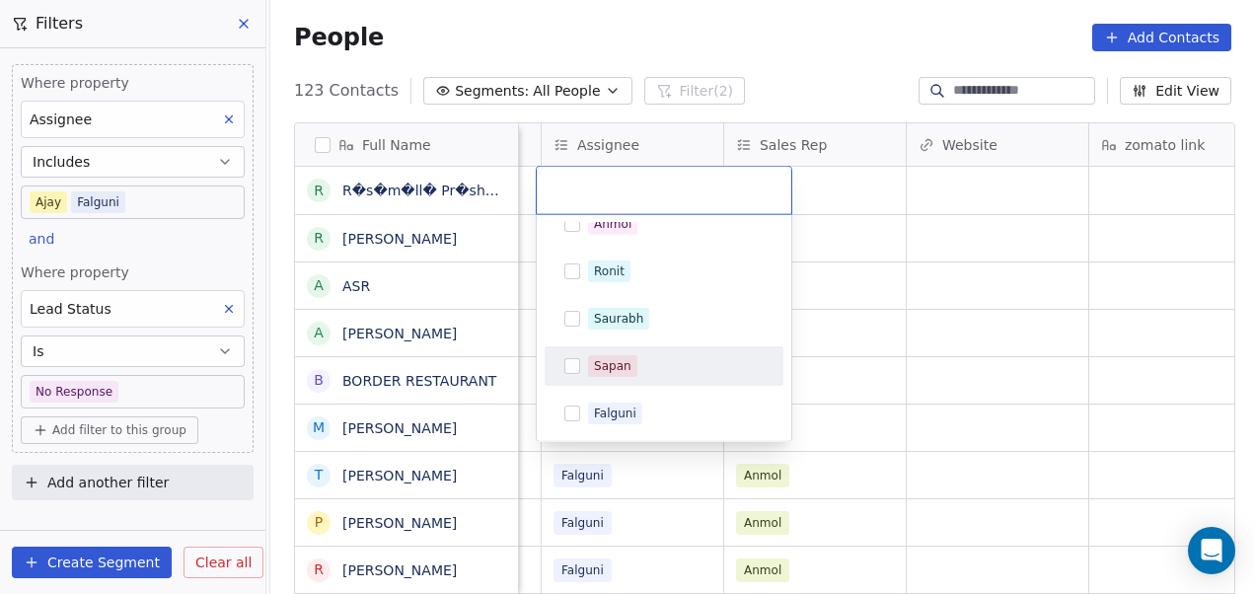
scroll to position [445, 0]
click at [679, 367] on div "[DEMOGRAPHIC_DATA]" at bounding box center [676, 366] width 176 height 22
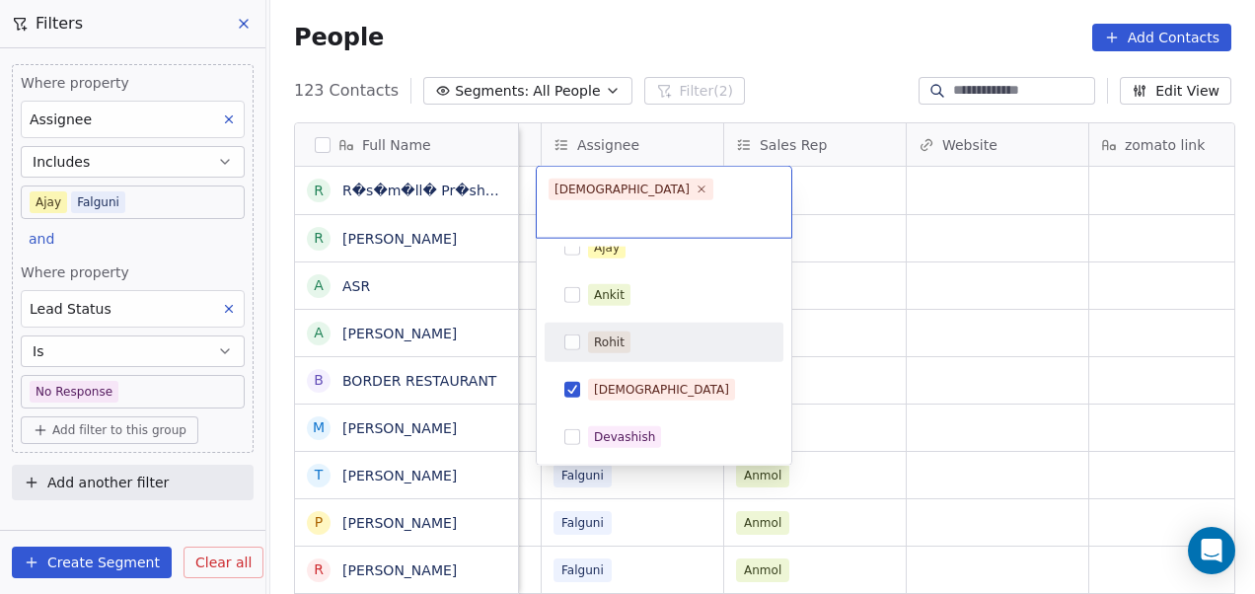
click at [922, 256] on html "On2Cook India Pvt. Ltd. Contacts People Marketing Workflows Campaigns Metrics &…" at bounding box center [627, 297] width 1255 height 594
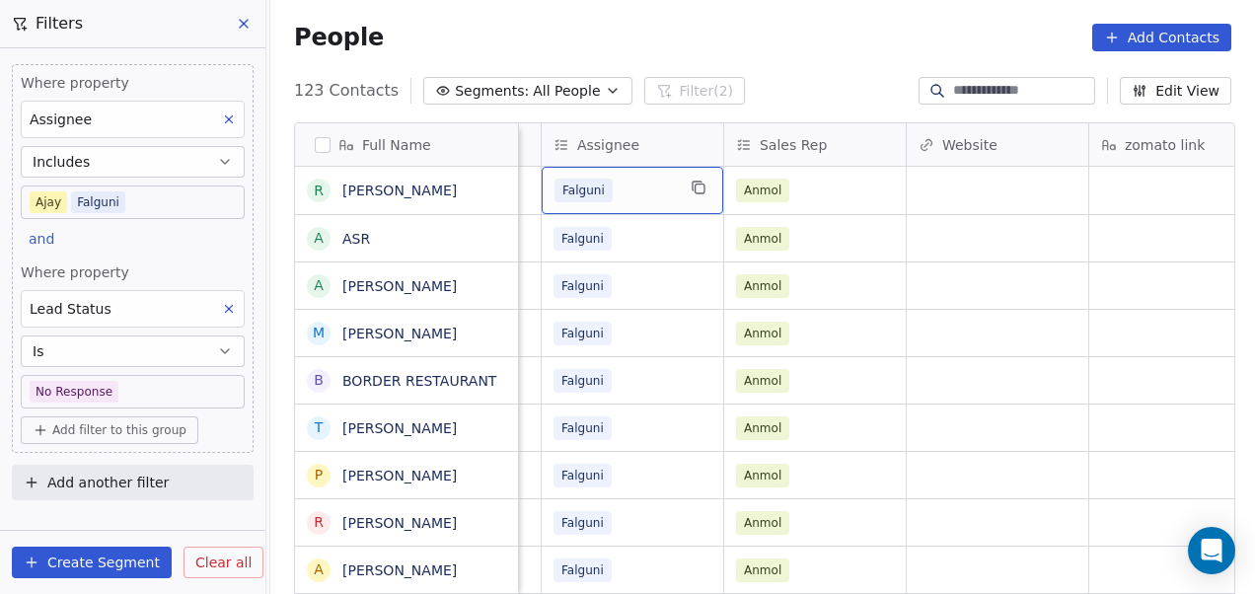
click at [624, 201] on div "Falguni" at bounding box center [615, 191] width 120 height 24
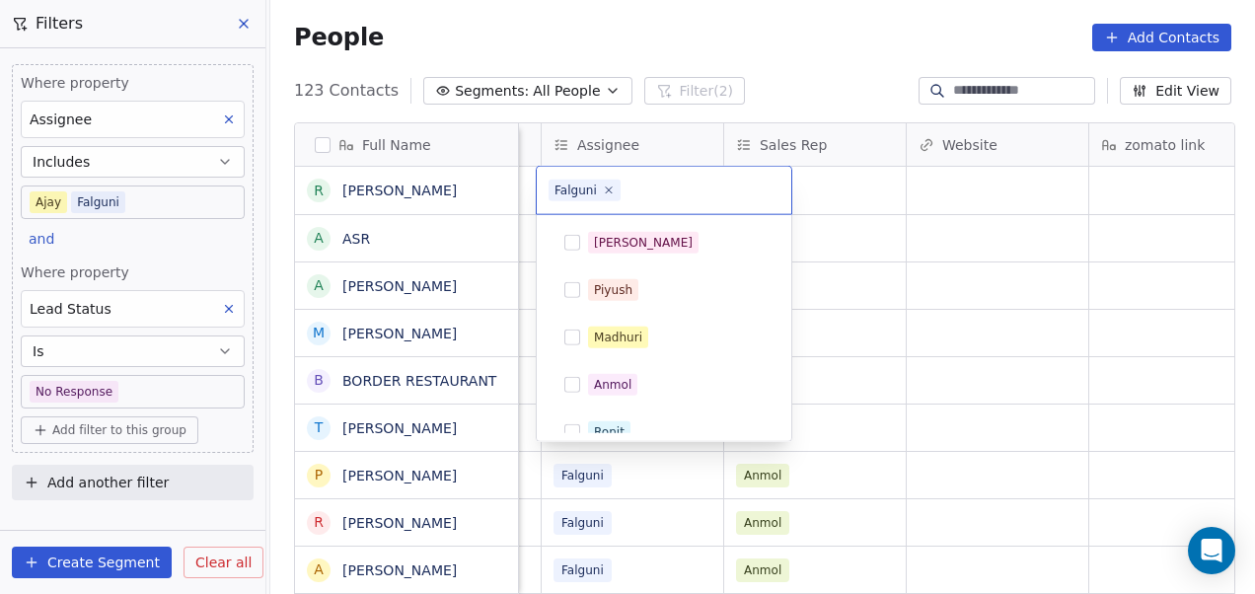
scroll to position [161, 0]
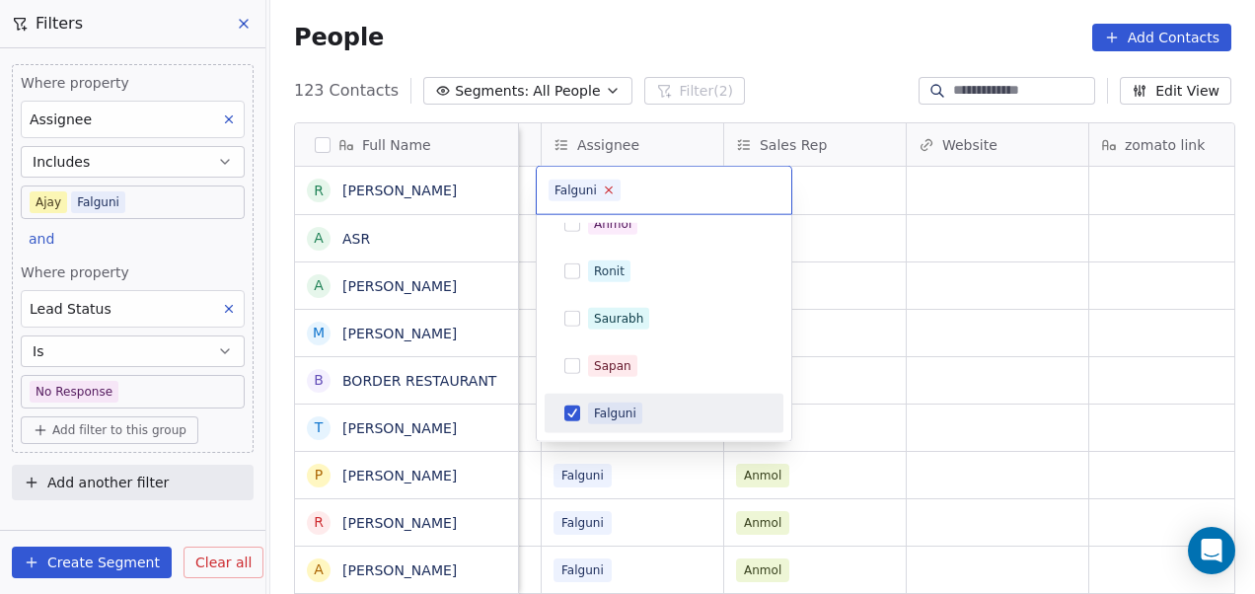
click at [602, 185] on icon at bounding box center [608, 190] width 13 height 13
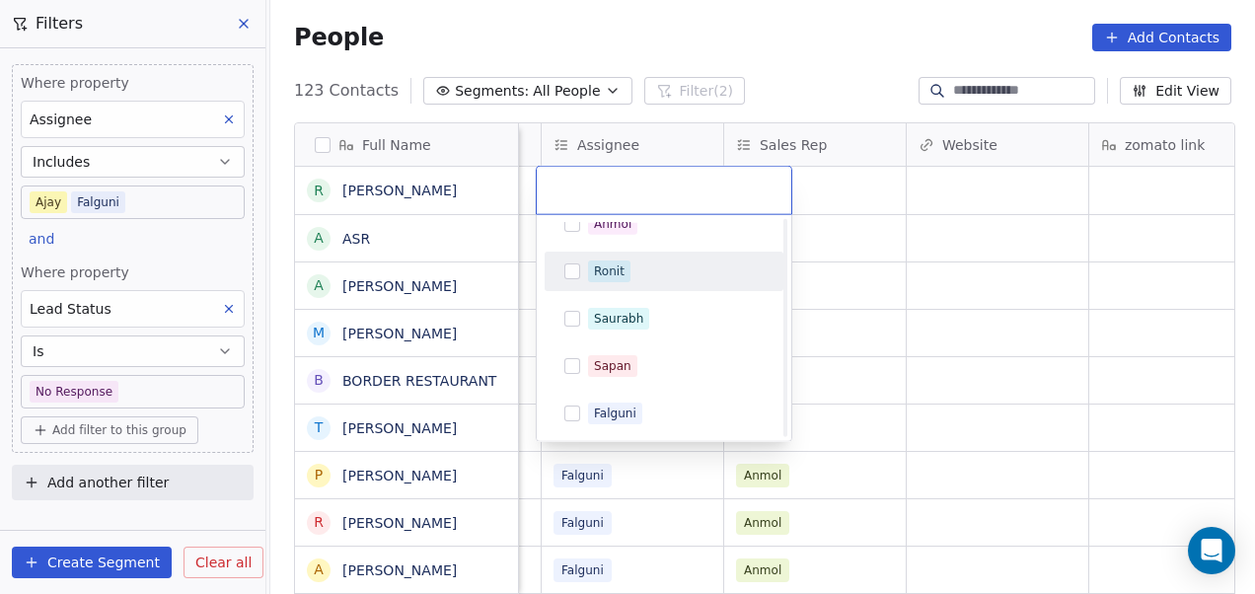
scroll to position [445, 0]
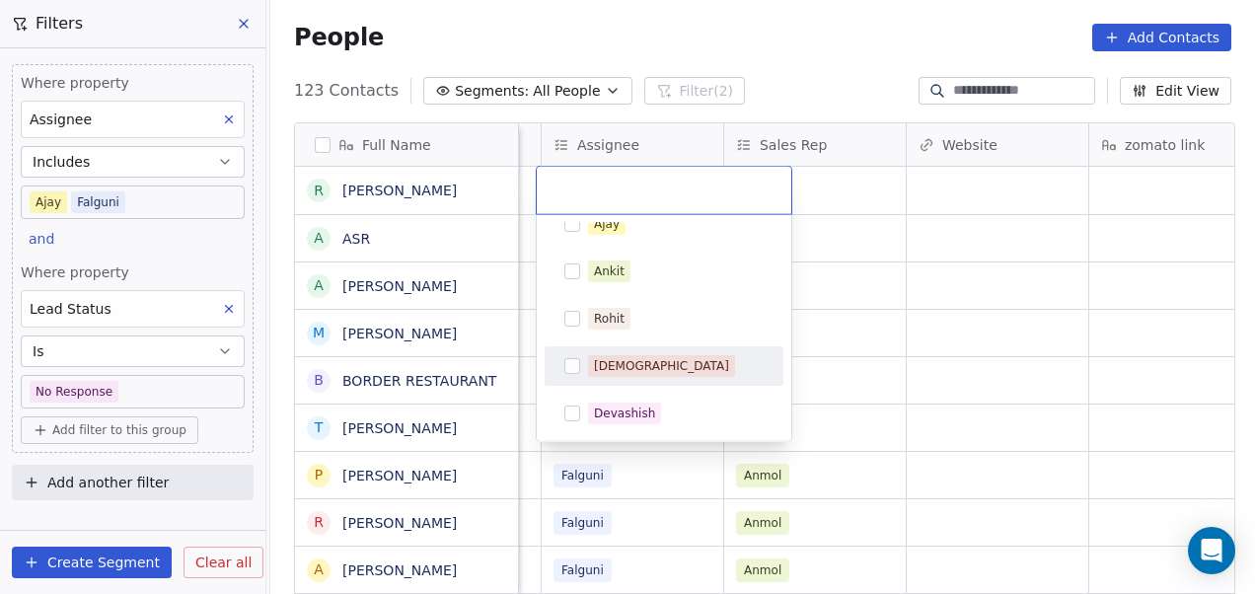
click at [659, 379] on div "[DEMOGRAPHIC_DATA]" at bounding box center [664, 366] width 223 height 32
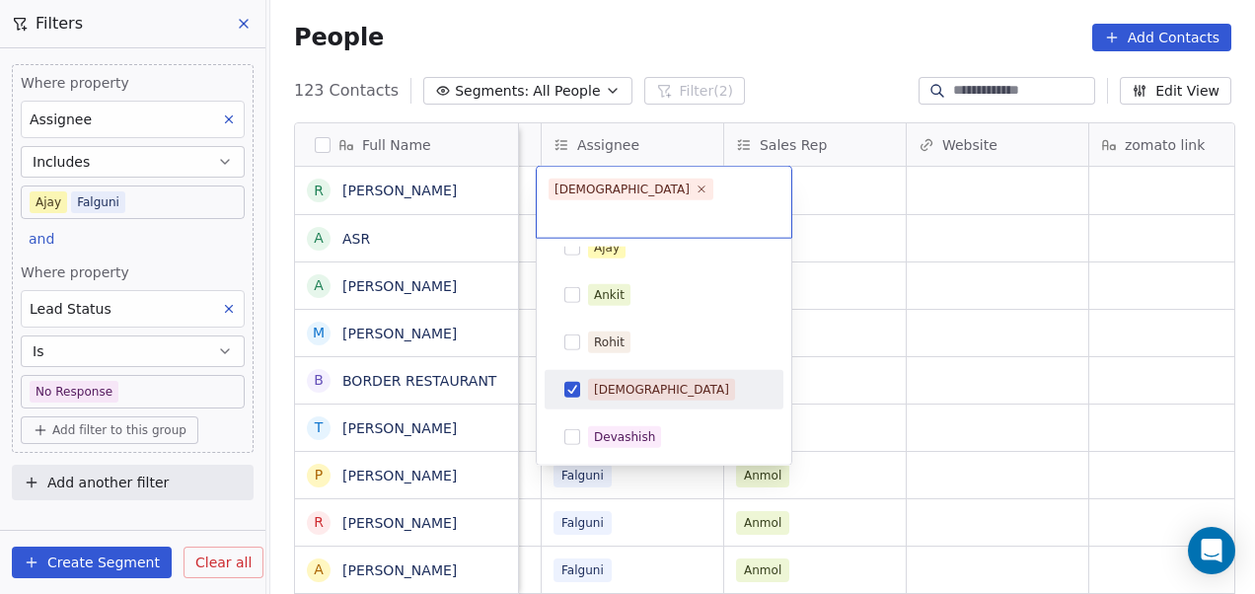
click at [871, 322] on html "On2Cook India Pvt. Ltd. Contacts People Marketing Workflows Campaigns Metrics &…" at bounding box center [627, 297] width 1255 height 594
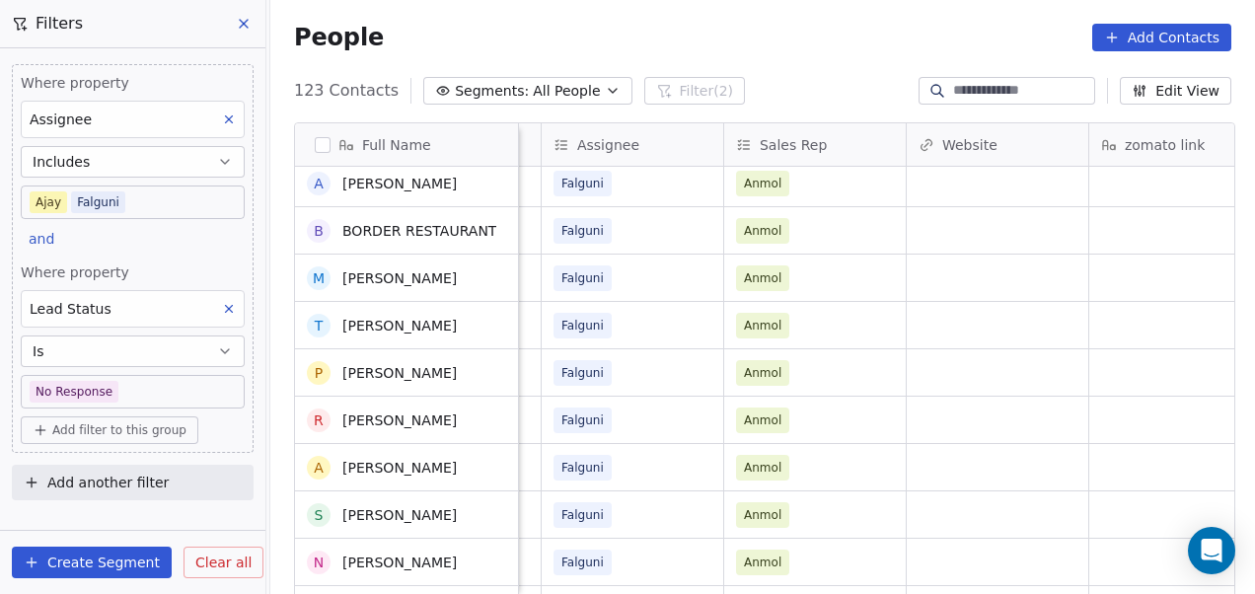
scroll to position [0, 0]
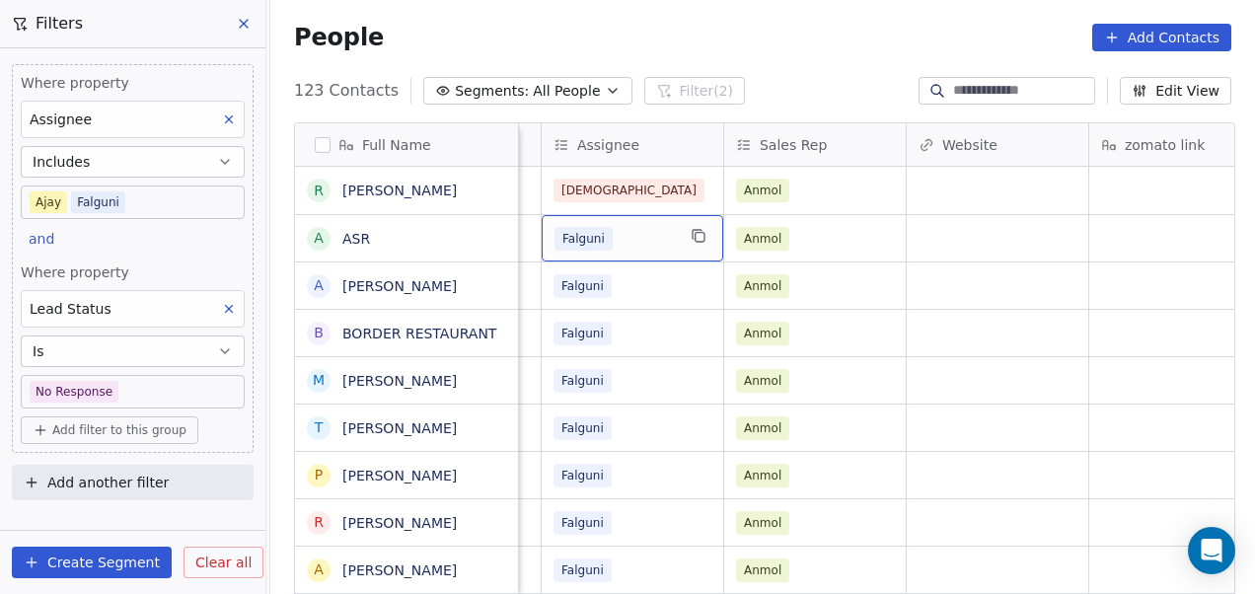
click at [669, 251] on div "Falguni" at bounding box center [633, 238] width 182 height 46
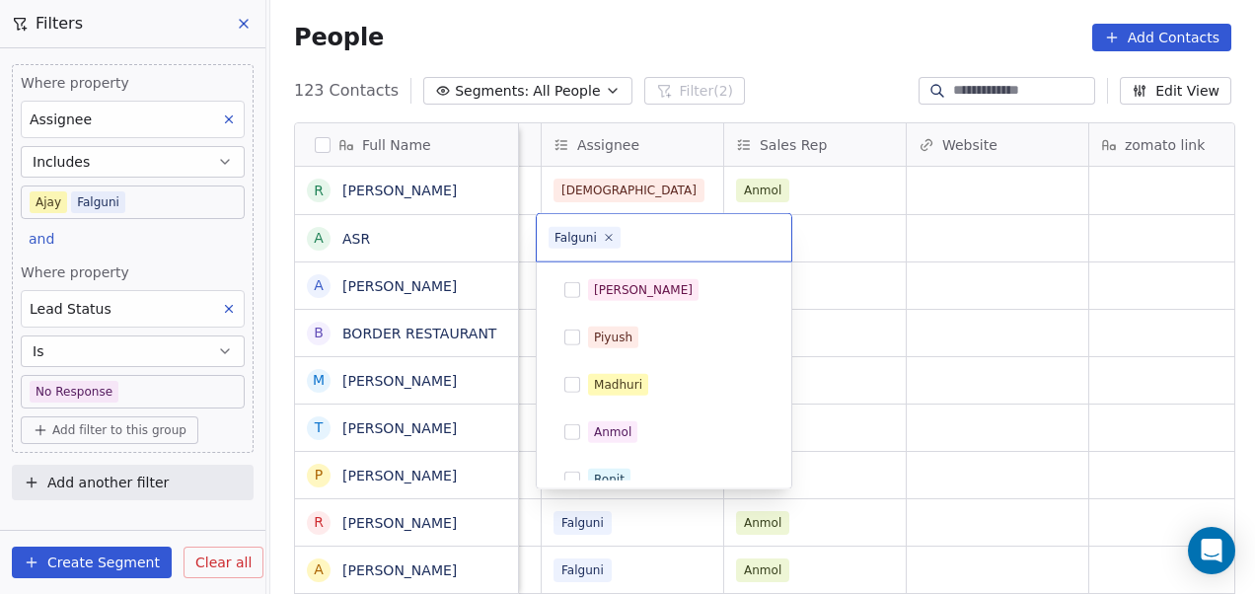
scroll to position [161, 0]
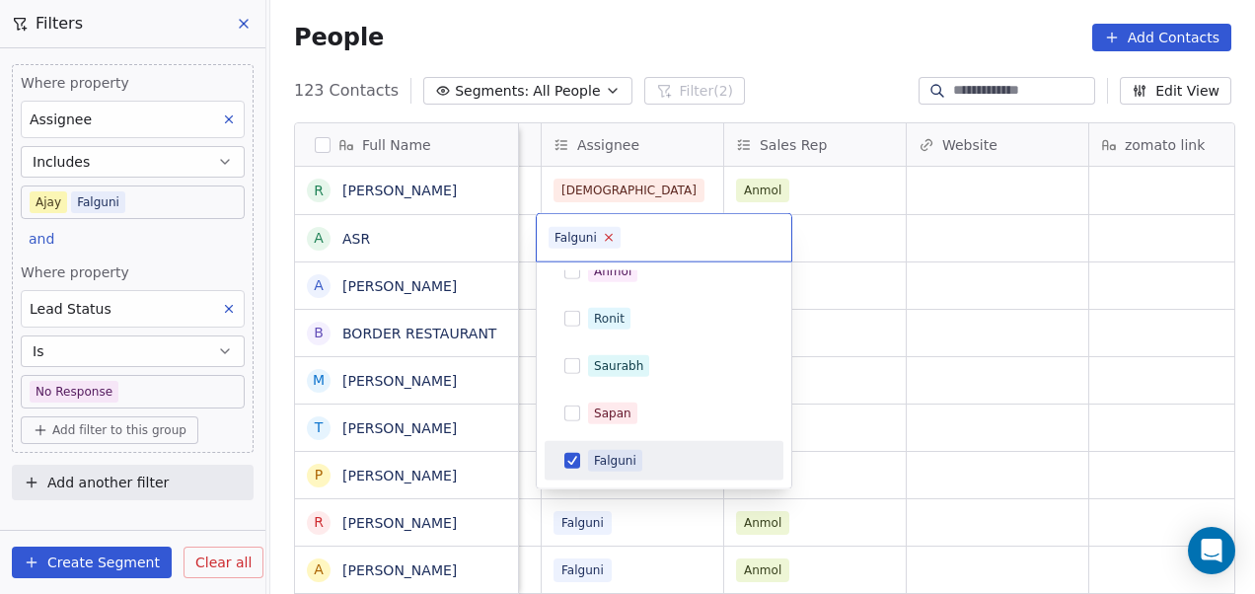
click at [608, 241] on icon at bounding box center [608, 237] width 13 height 13
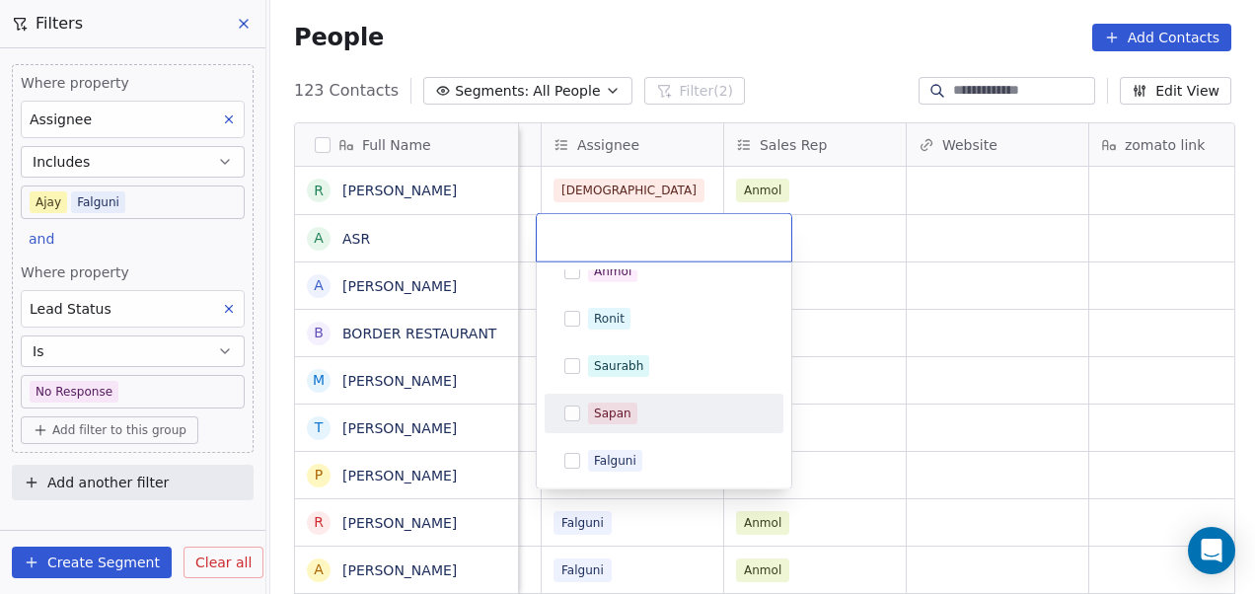
scroll to position [445, 0]
click at [667, 409] on div "[DEMOGRAPHIC_DATA]" at bounding box center [676, 414] width 176 height 22
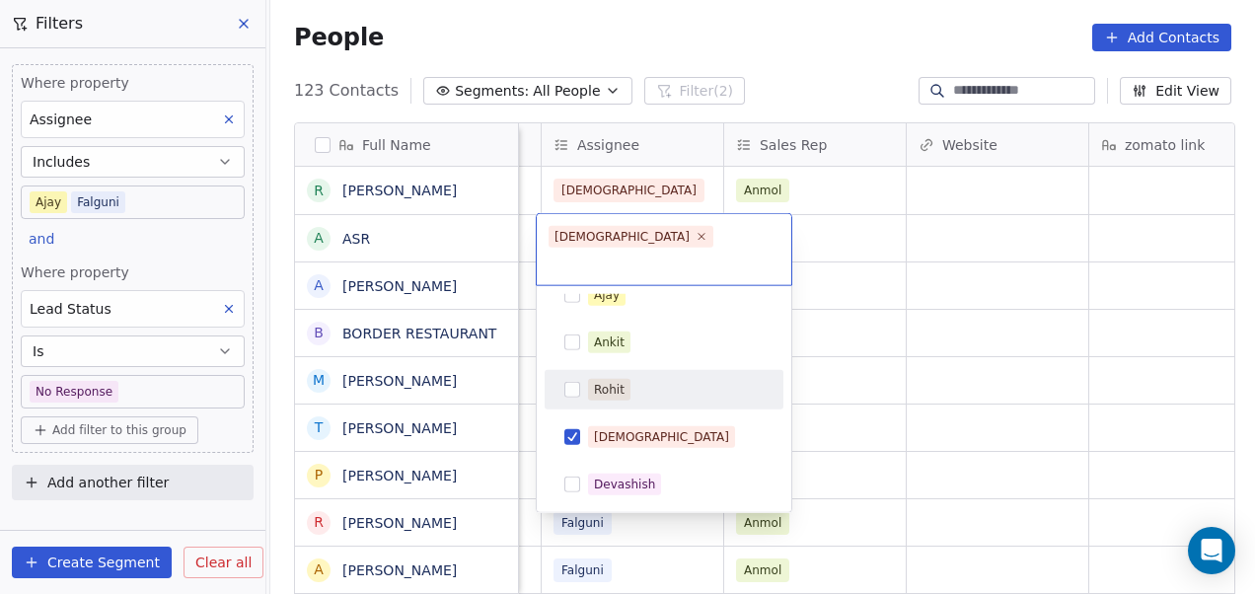
click at [900, 335] on html "On2Cook India Pvt. Ltd. Contacts People Marketing Workflows Campaigns Metrics &…" at bounding box center [627, 297] width 1255 height 594
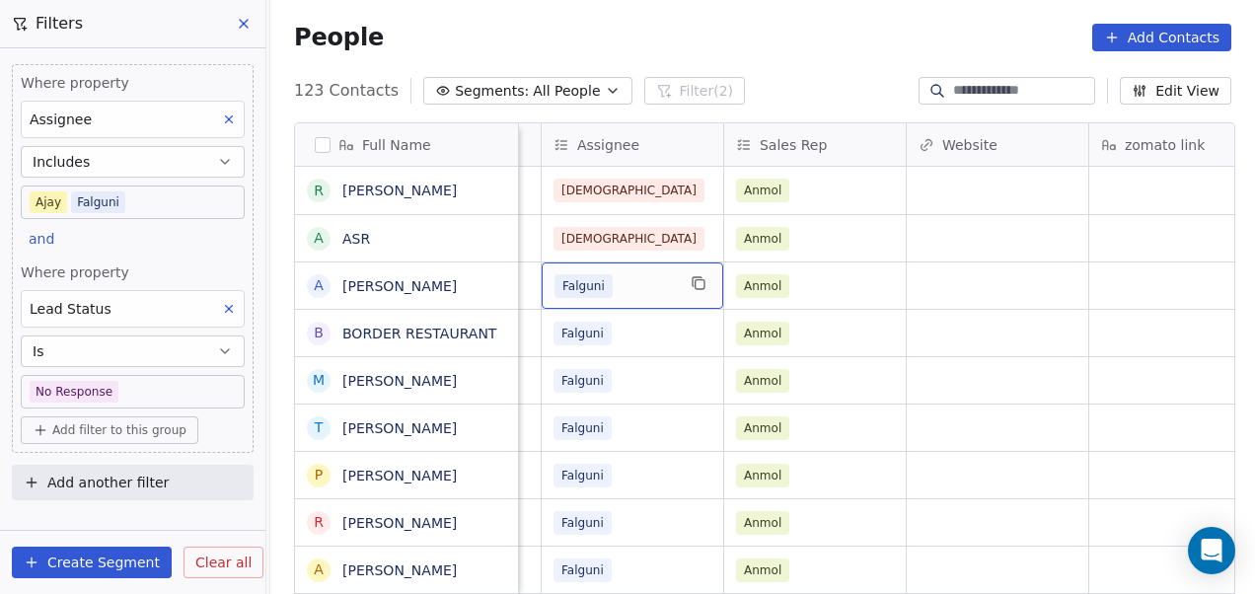
click at [628, 278] on div "Falguni" at bounding box center [615, 286] width 120 height 24
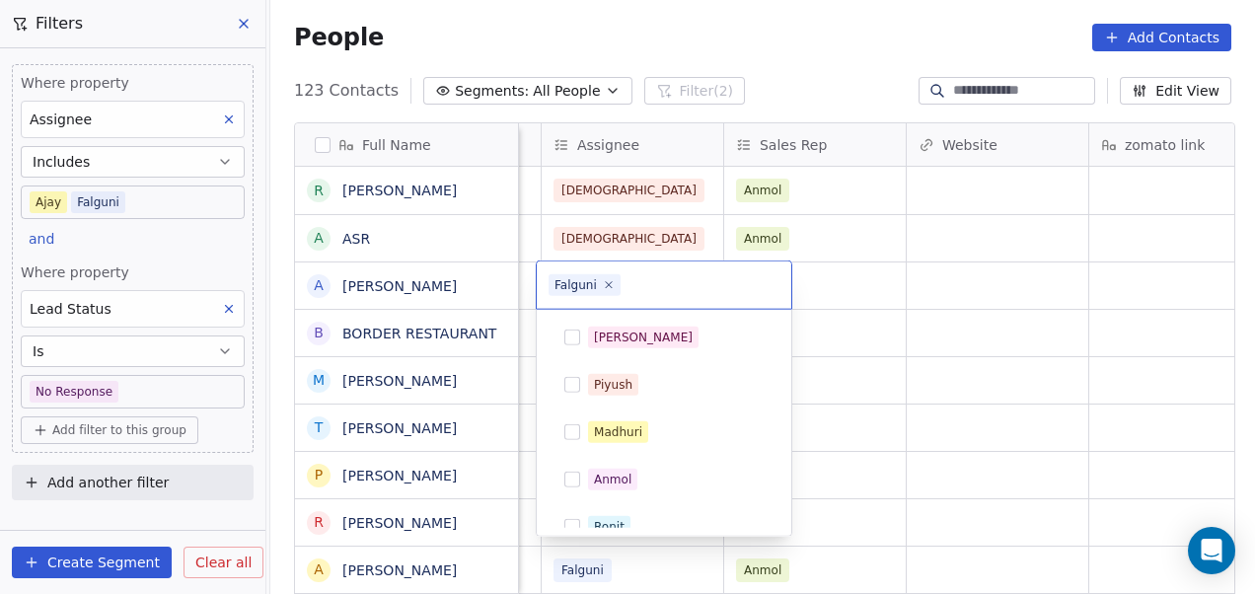
scroll to position [161, 0]
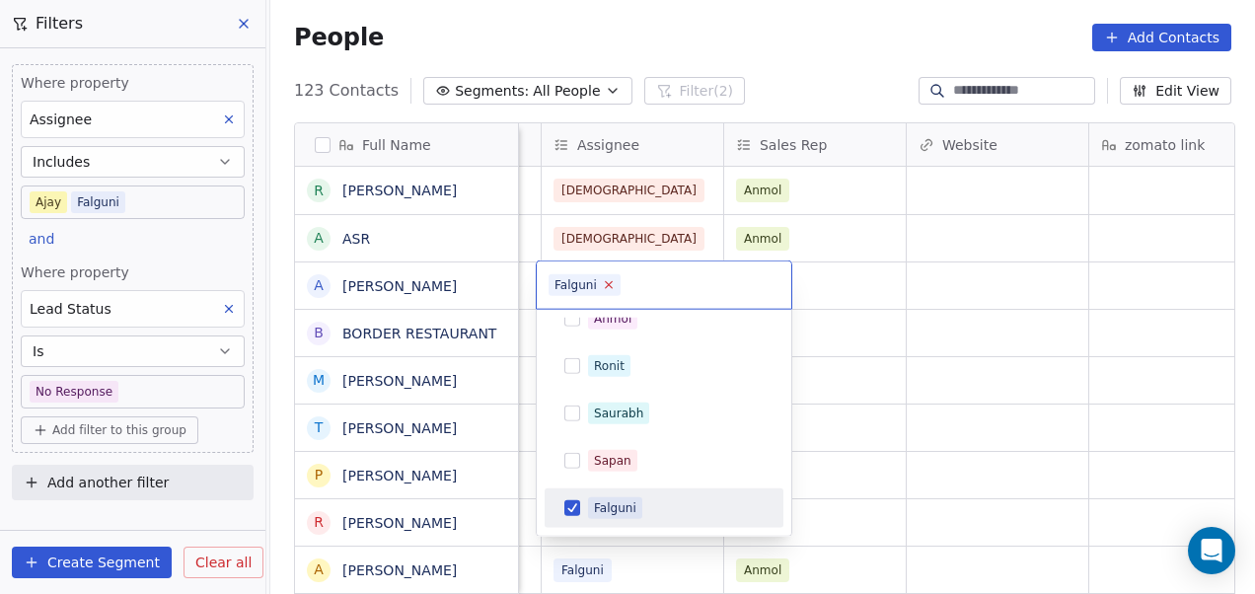
click at [608, 285] on icon at bounding box center [609, 284] width 7 height 7
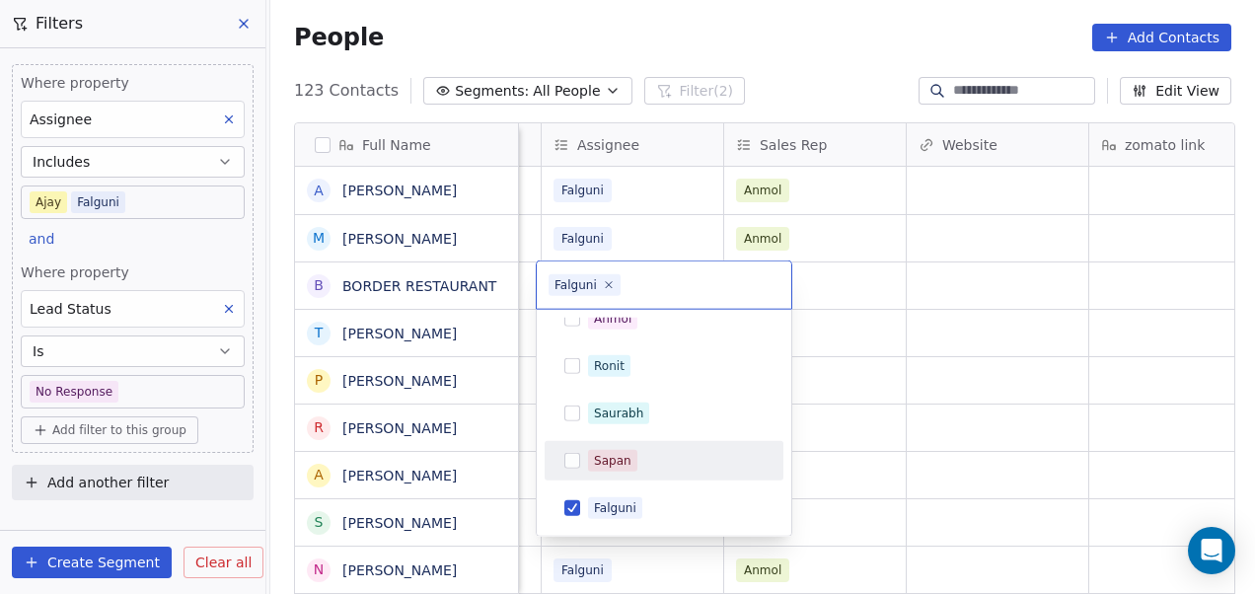
click at [689, 454] on div "Sapan" at bounding box center [676, 461] width 176 height 22
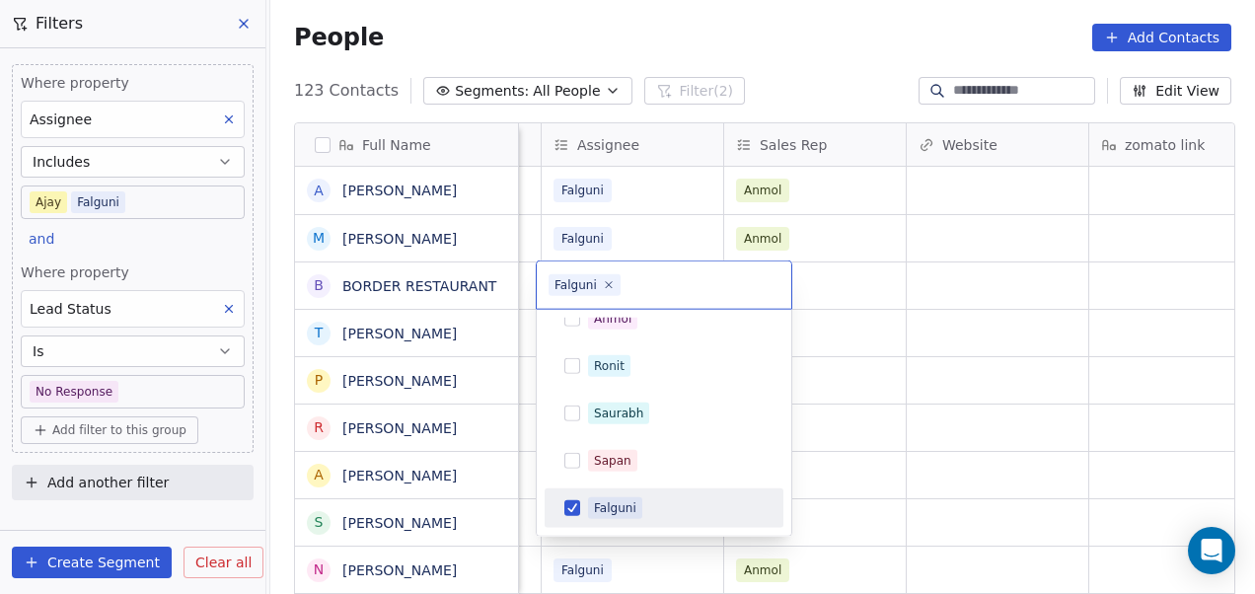
click at [679, 510] on div "Falguni" at bounding box center [676, 508] width 176 height 22
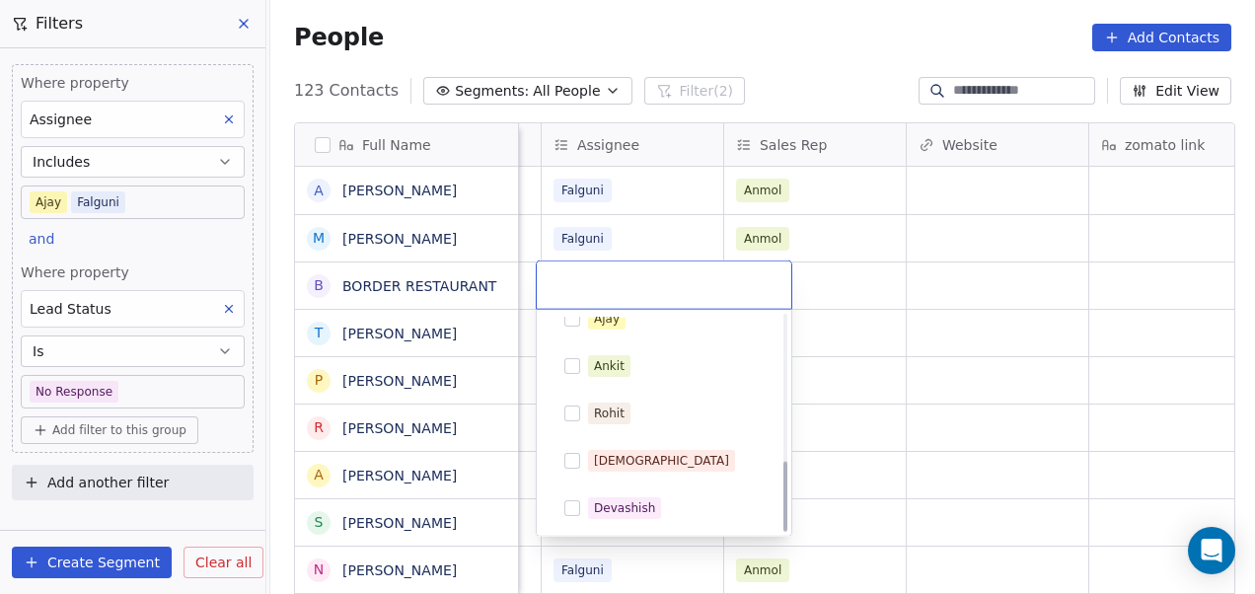
click at [679, 510] on div "Devashish" at bounding box center [676, 508] width 176 height 22
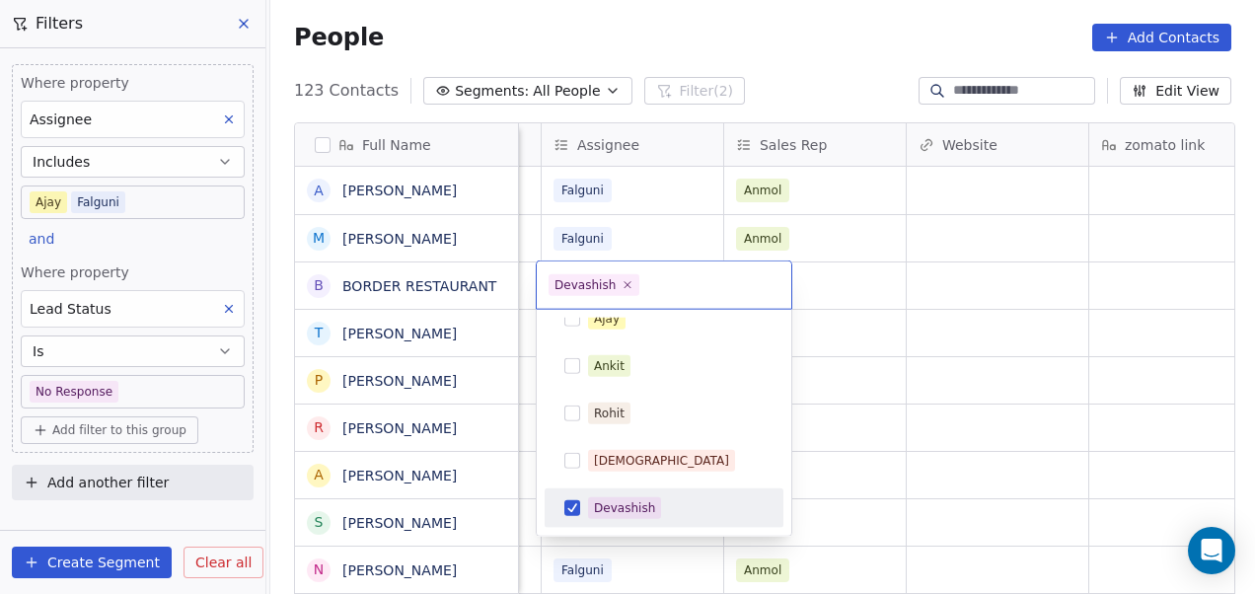
click at [876, 459] on html "On2Cook India Pvt. Ltd. Contacts People Marketing Workflows Campaigns Metrics &…" at bounding box center [627, 297] width 1255 height 594
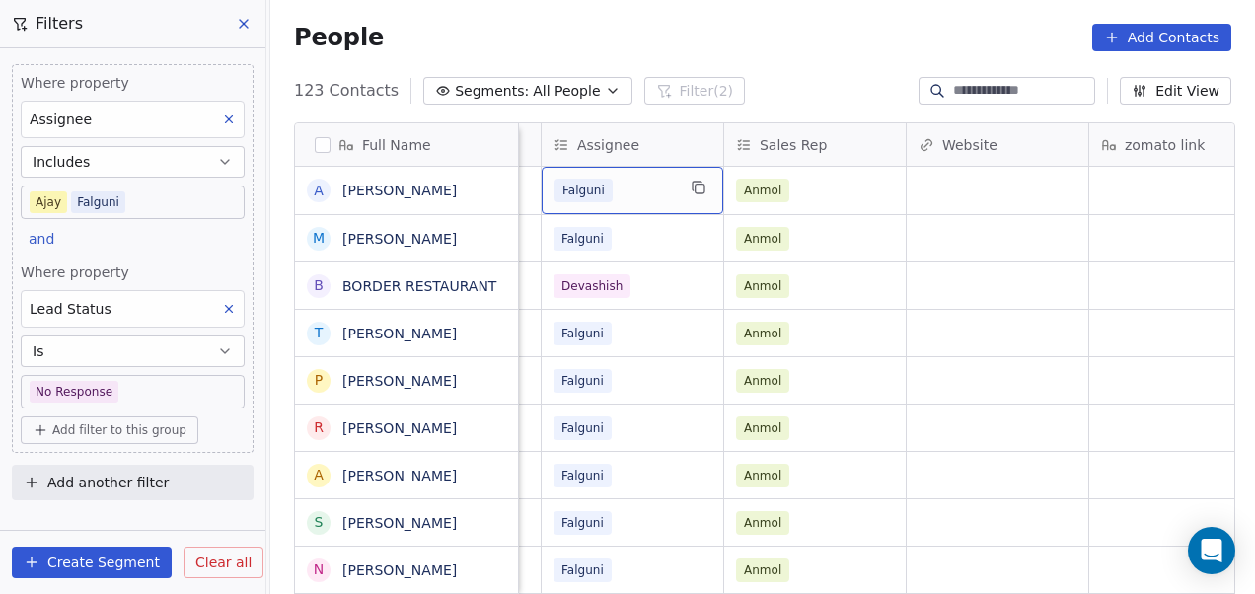
click at [631, 192] on div "Falguni" at bounding box center [615, 191] width 120 height 24
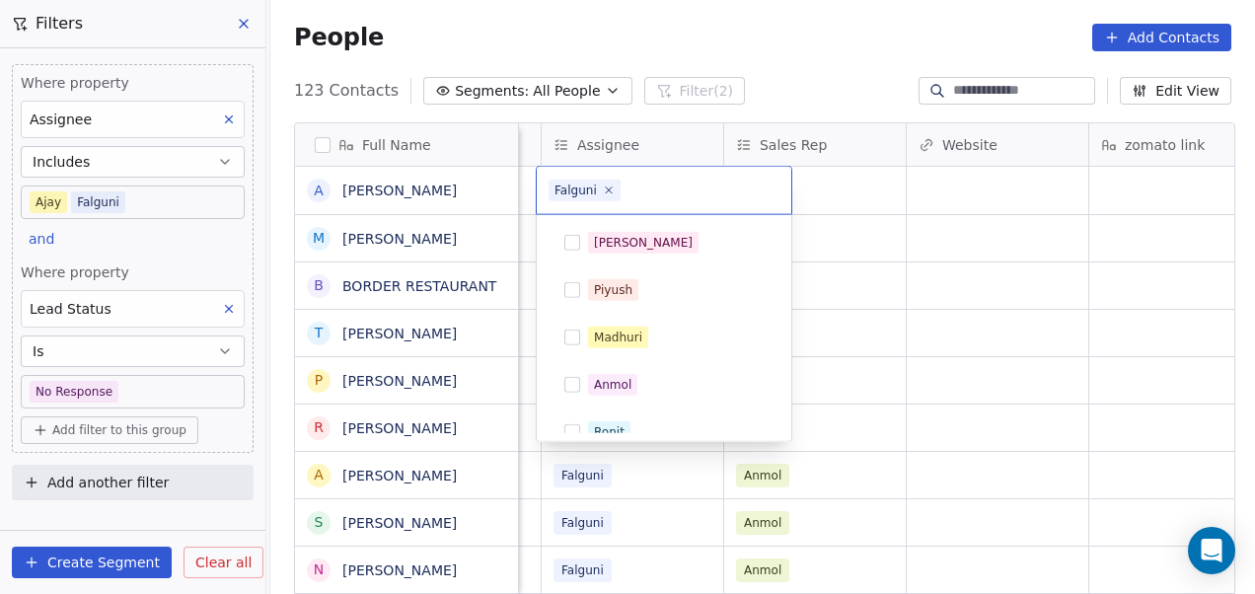
scroll to position [161, 0]
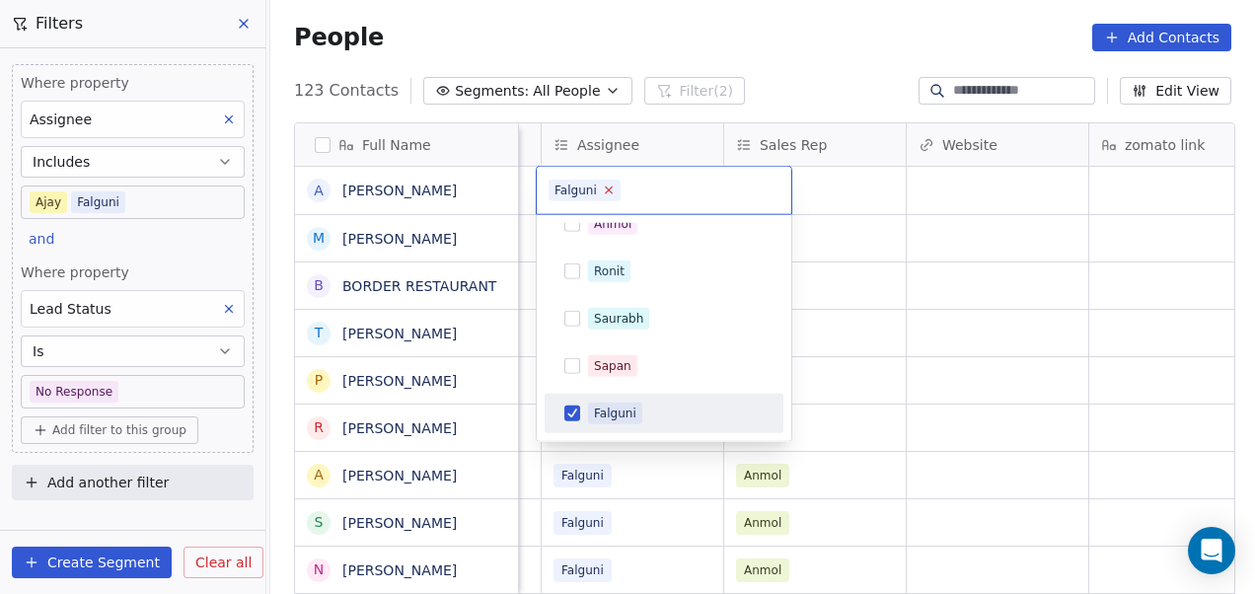
click at [606, 188] on icon at bounding box center [608, 190] width 13 height 13
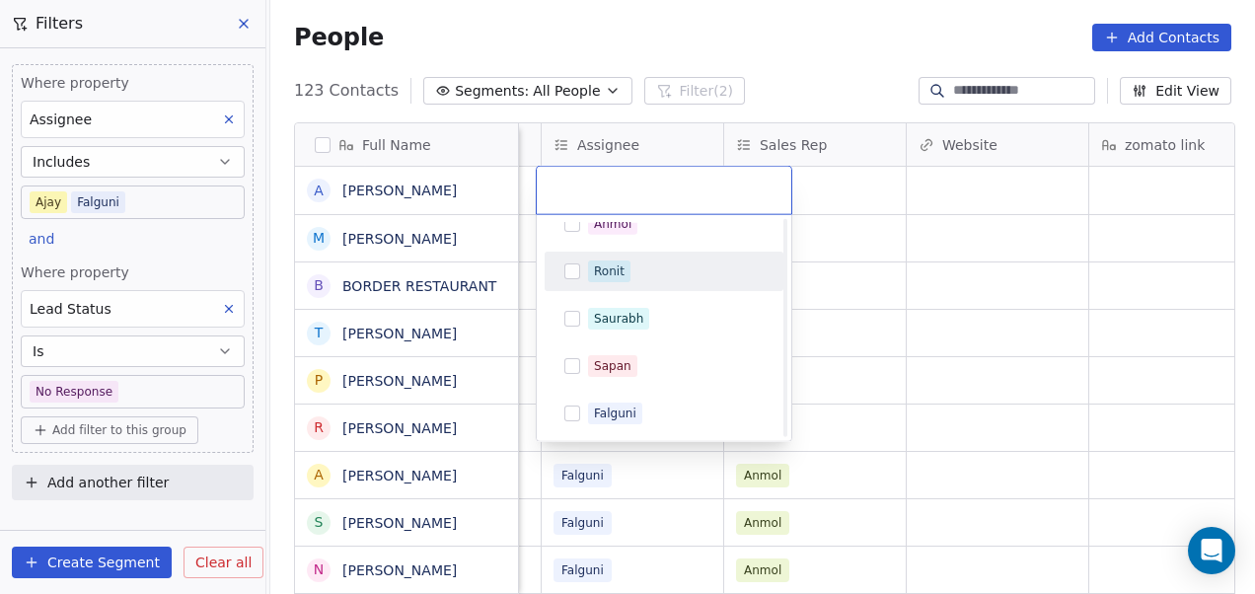
scroll to position [445, 0]
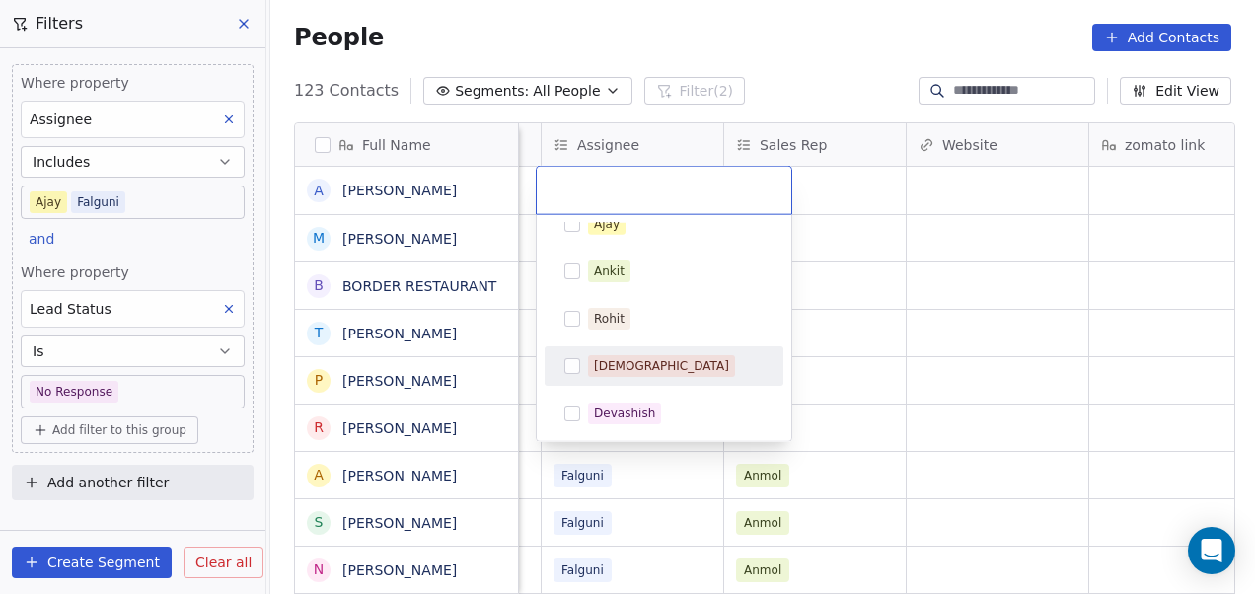
click at [670, 359] on div "[DEMOGRAPHIC_DATA]" at bounding box center [676, 366] width 176 height 22
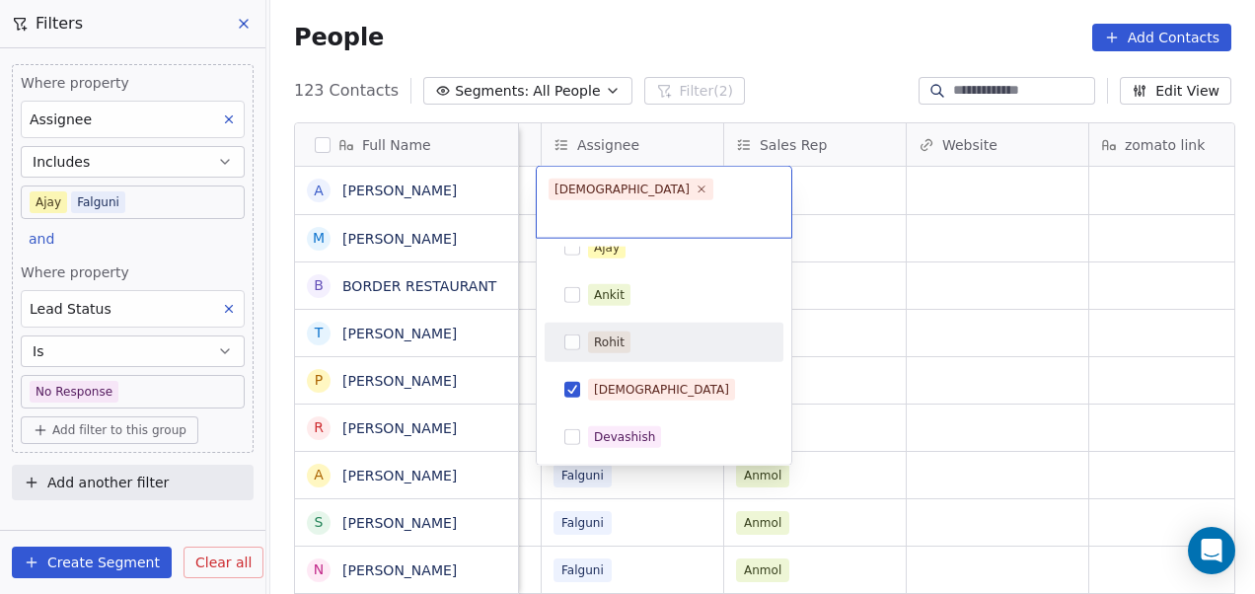
click at [874, 294] on html "On2Cook India Pvt. Ltd. Contacts People Marketing Workflows Campaigns Metrics &…" at bounding box center [627, 297] width 1255 height 594
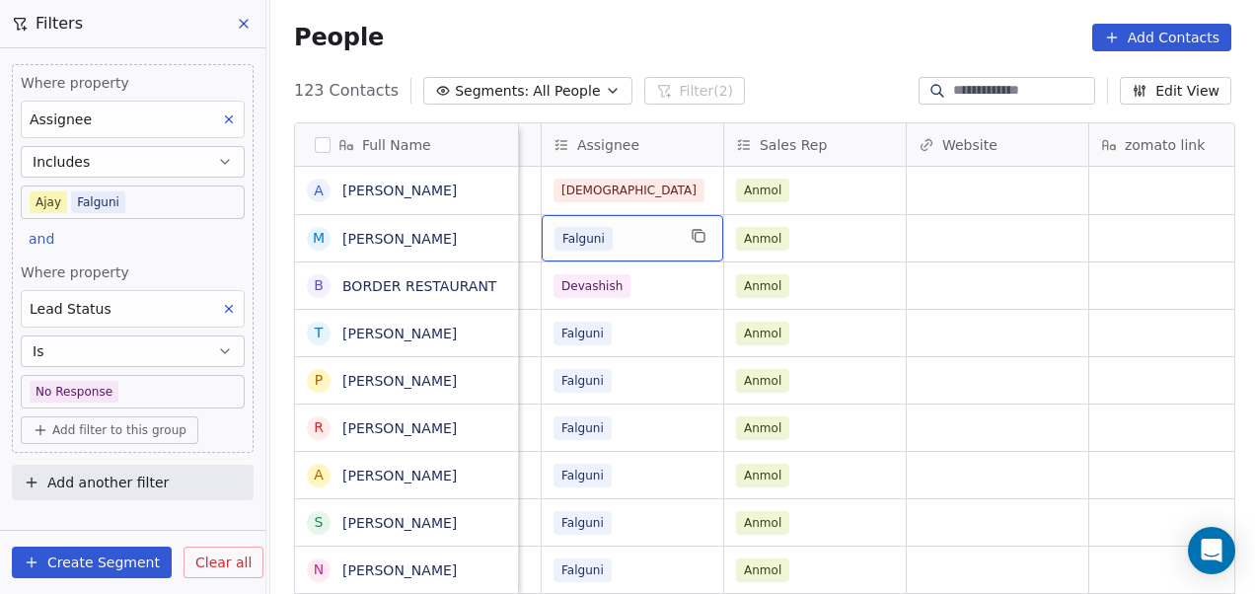
click at [677, 241] on div "Falguni" at bounding box center [633, 238] width 182 height 46
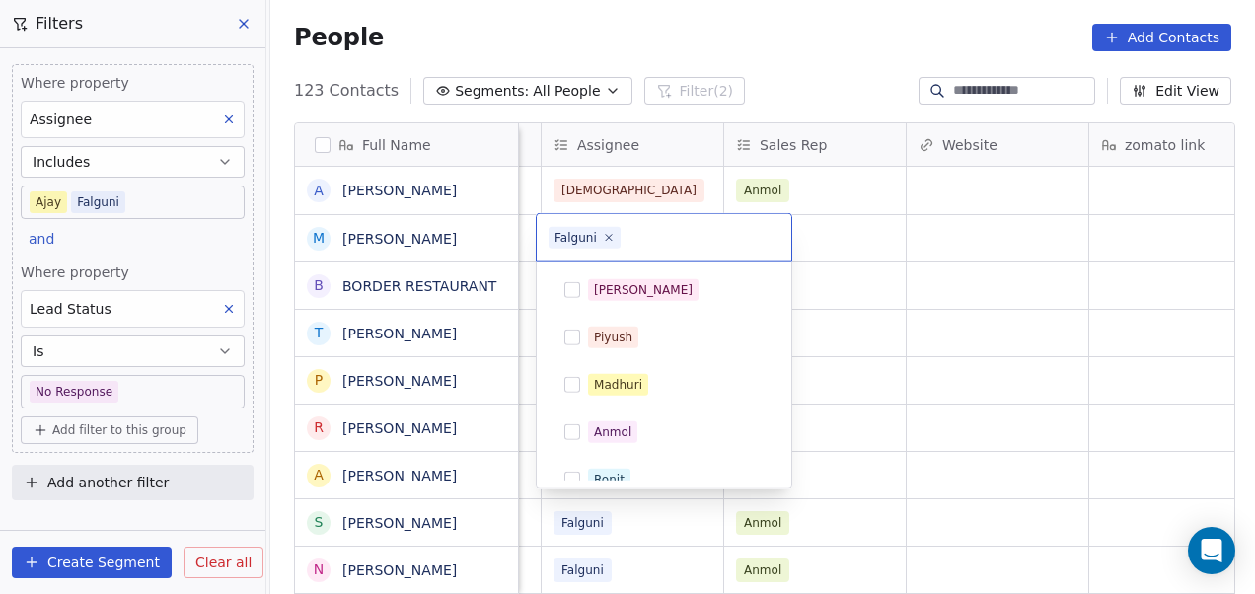
scroll to position [161, 0]
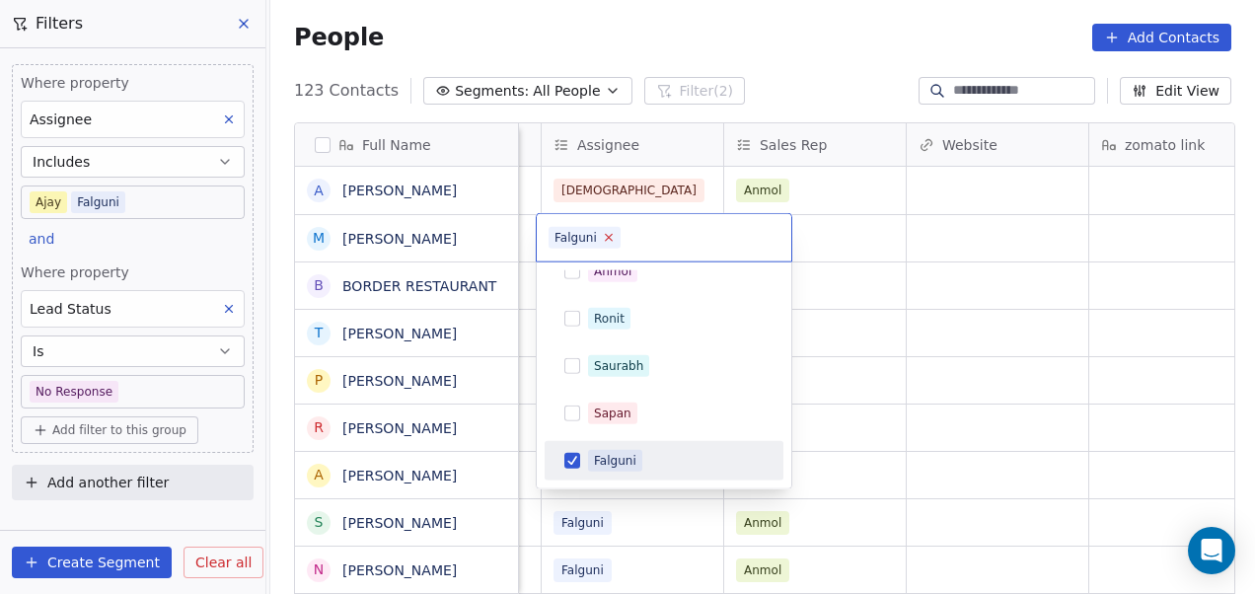
click at [606, 237] on icon at bounding box center [609, 237] width 7 height 7
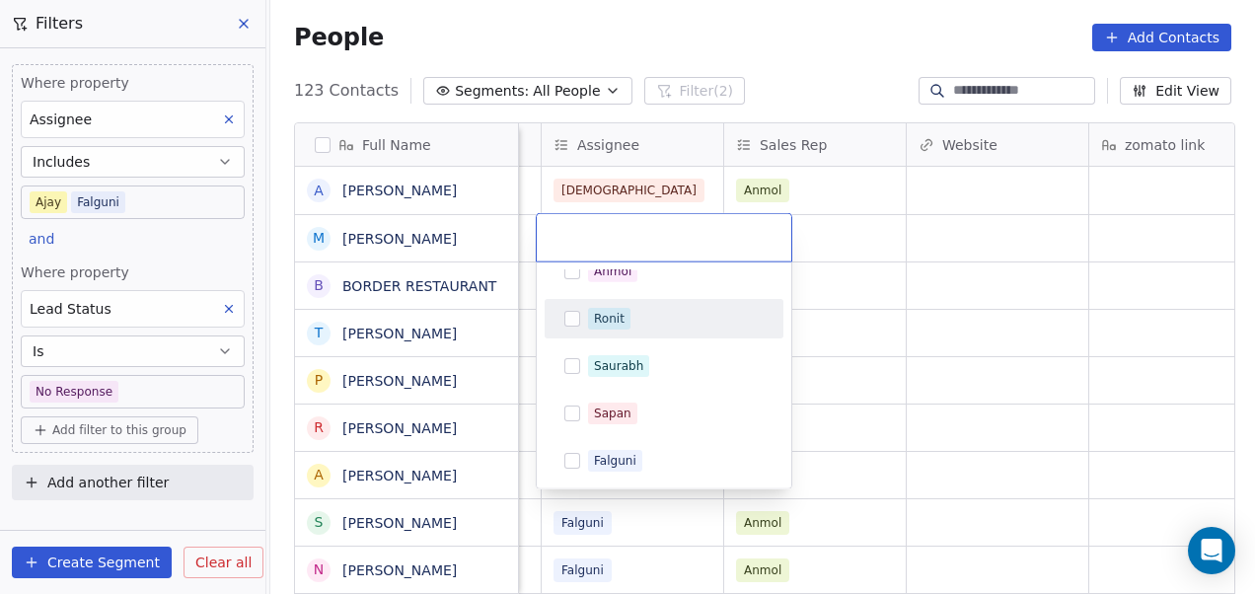
scroll to position [445, 0]
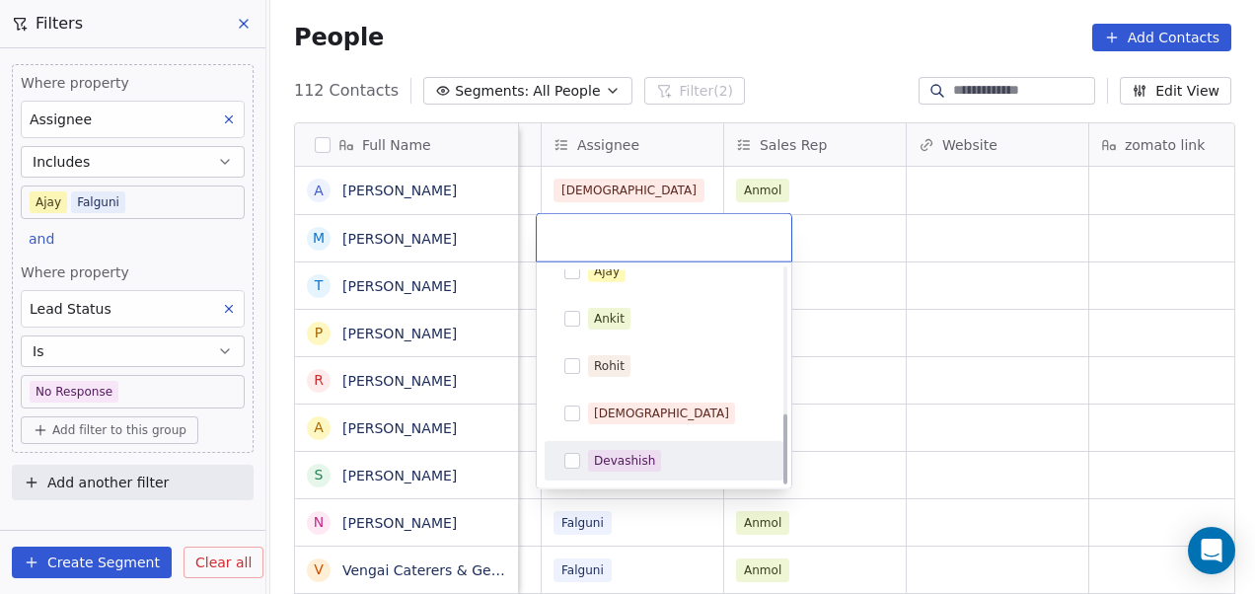
click at [655, 455] on div "Devashish" at bounding box center [676, 461] width 176 height 22
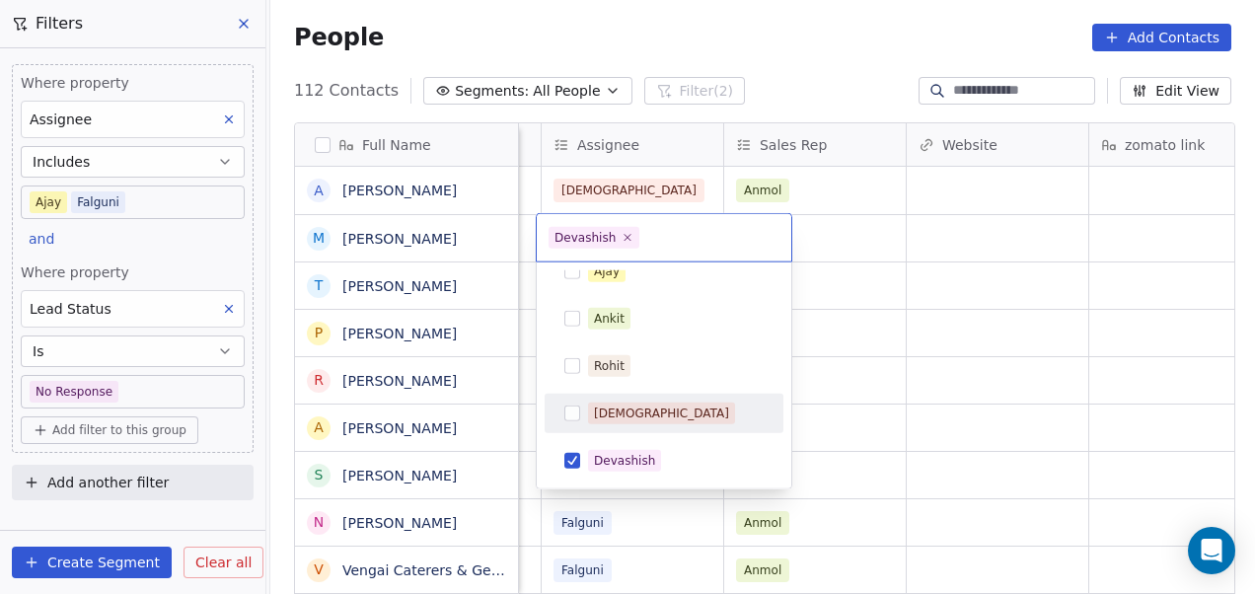
click at [955, 308] on html "On2Cook India Pvt. Ltd. Contacts People Marketing Workflows Campaigns Metrics &…" at bounding box center [627, 297] width 1255 height 594
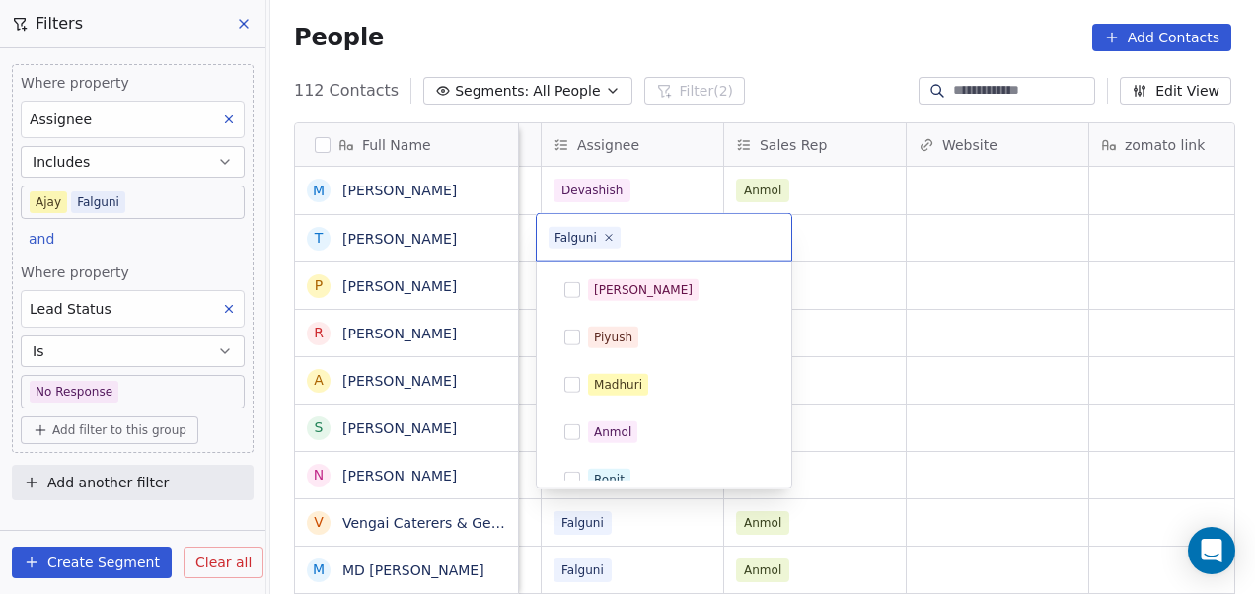
scroll to position [161, 0]
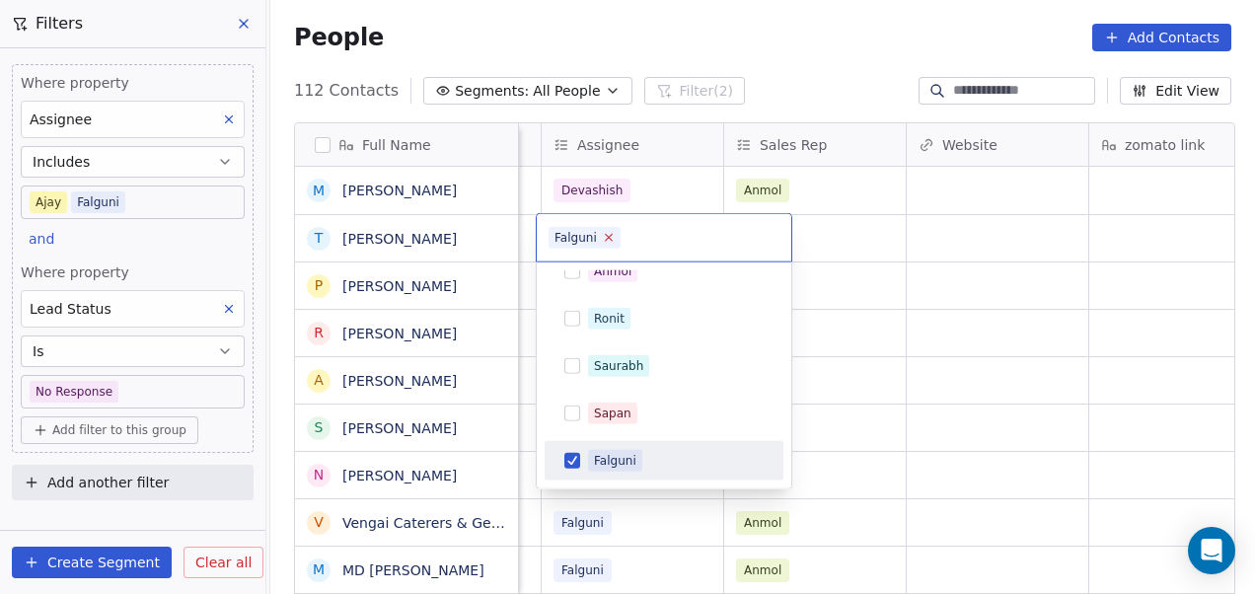
click at [608, 237] on icon at bounding box center [608, 237] width 13 height 13
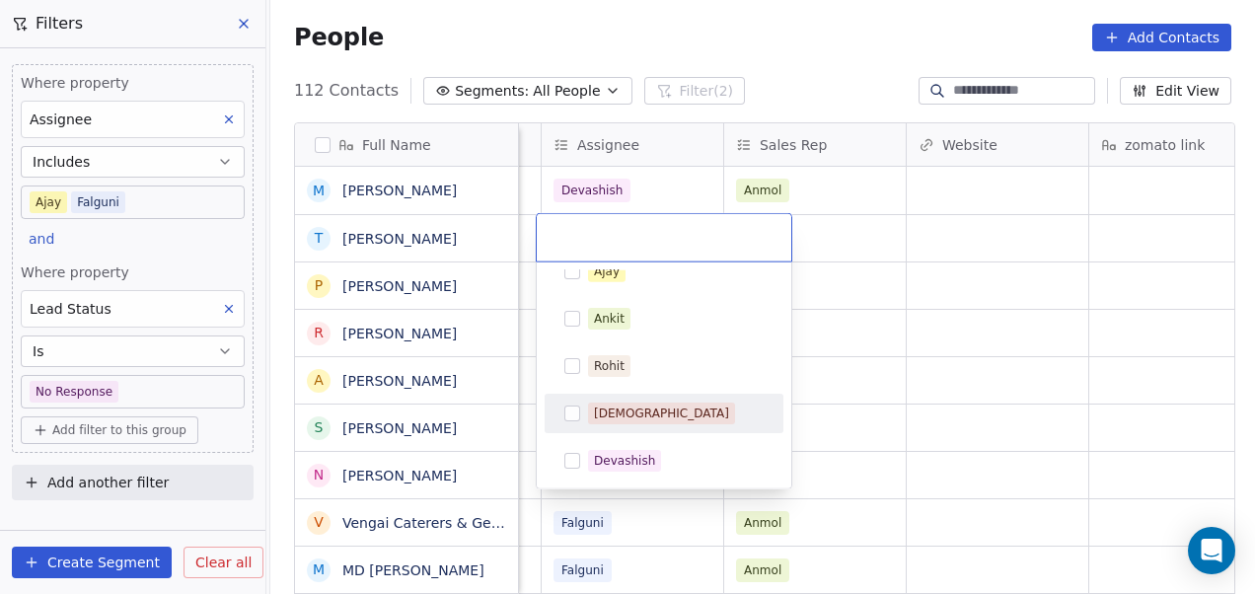
click at [681, 410] on div "[DEMOGRAPHIC_DATA]" at bounding box center [676, 414] width 176 height 22
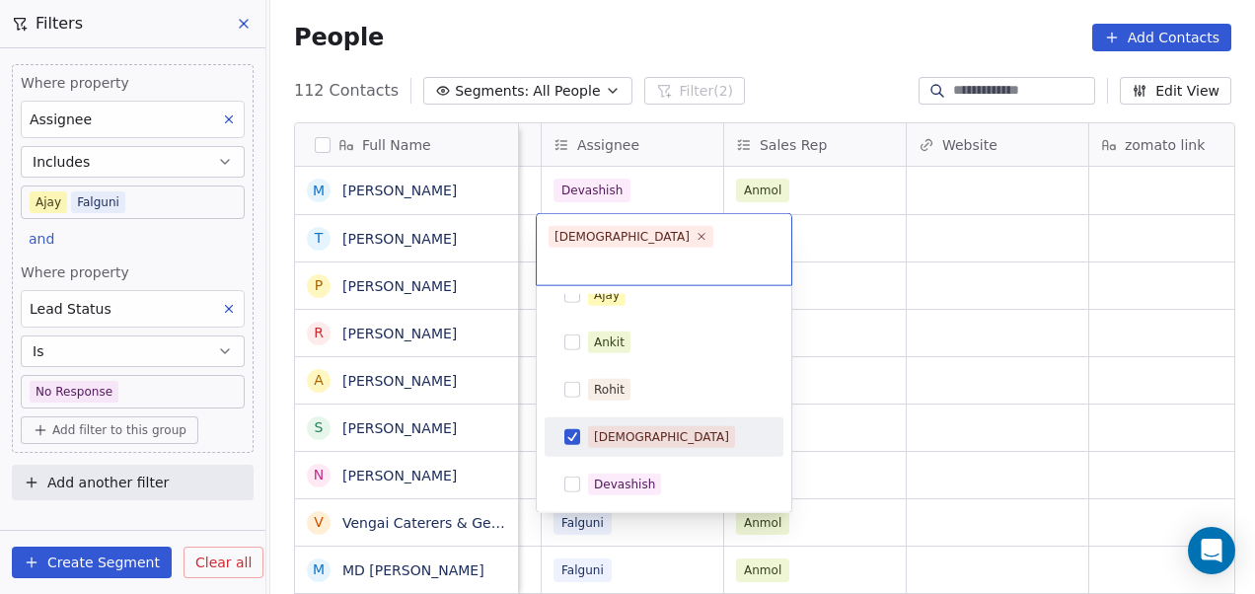
click at [933, 346] on html "On2Cook India Pvt. Ltd. Contacts People Marketing Workflows Campaigns Metrics &…" at bounding box center [627, 297] width 1255 height 594
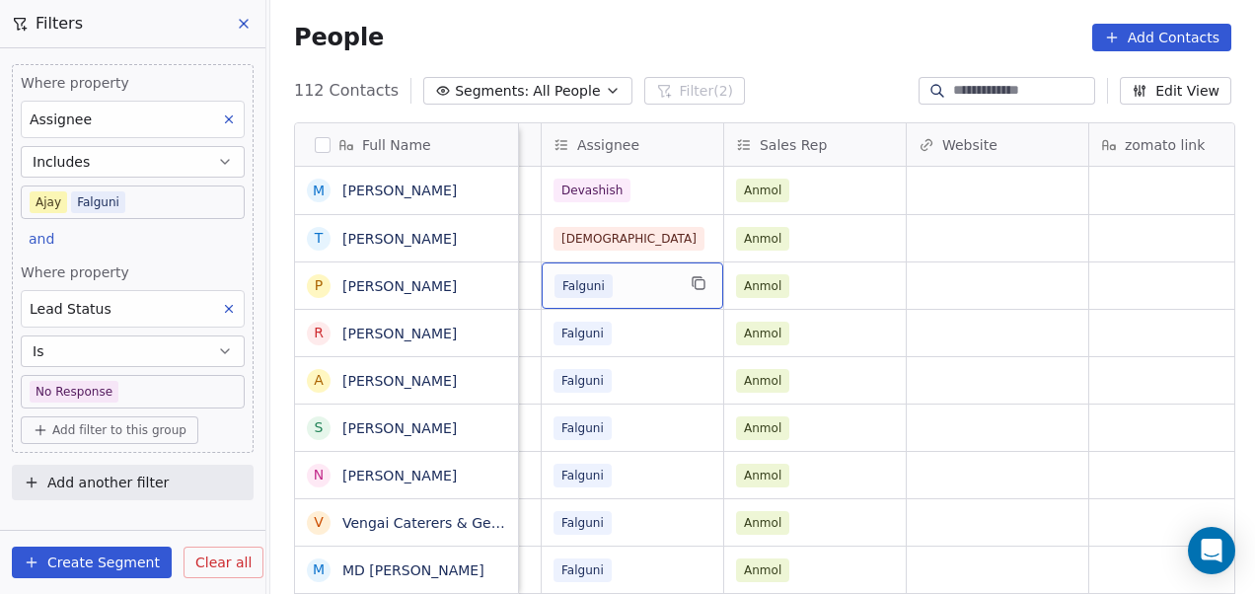
click at [645, 283] on div "Falguni" at bounding box center [615, 286] width 120 height 24
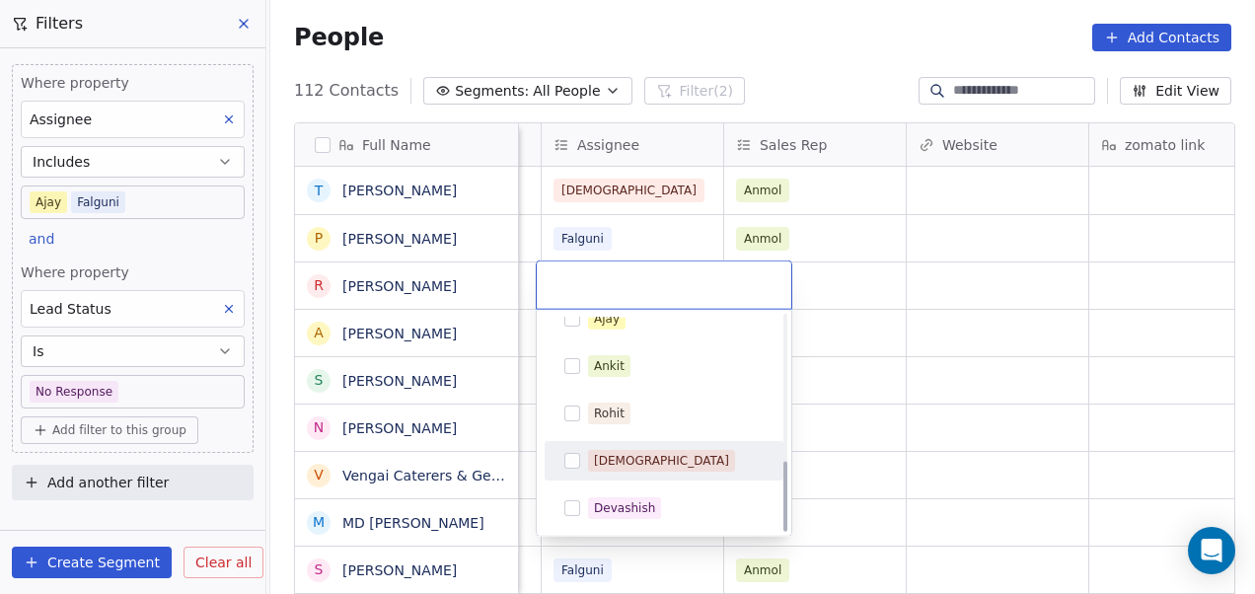
click at [647, 450] on div "[DEMOGRAPHIC_DATA]" at bounding box center [676, 461] width 176 height 22
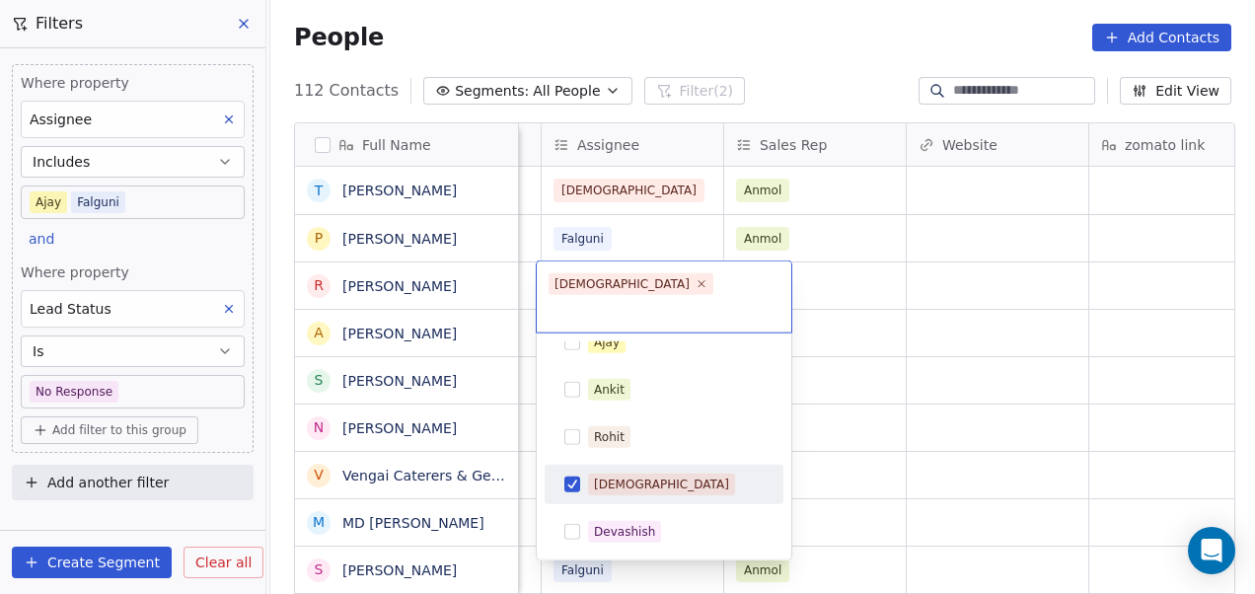
click at [957, 346] on html "On2Cook India Pvt. Ltd. Contacts People Marketing Workflows Campaigns Metrics &…" at bounding box center [627, 297] width 1255 height 594
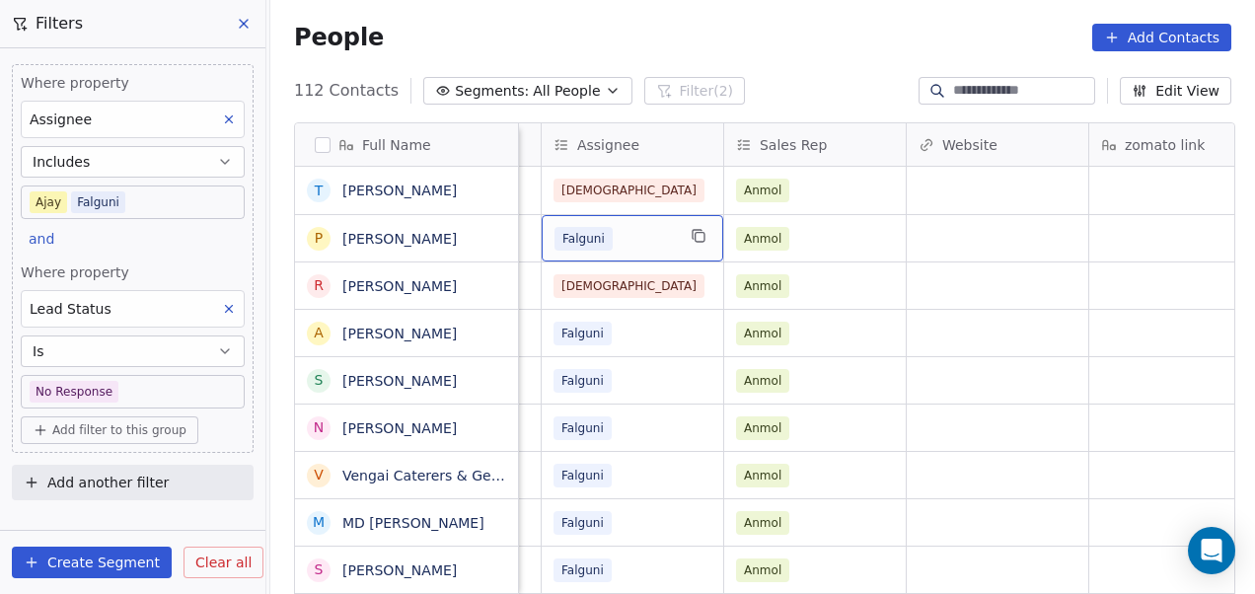
click at [622, 239] on div "Falguni" at bounding box center [615, 239] width 120 height 24
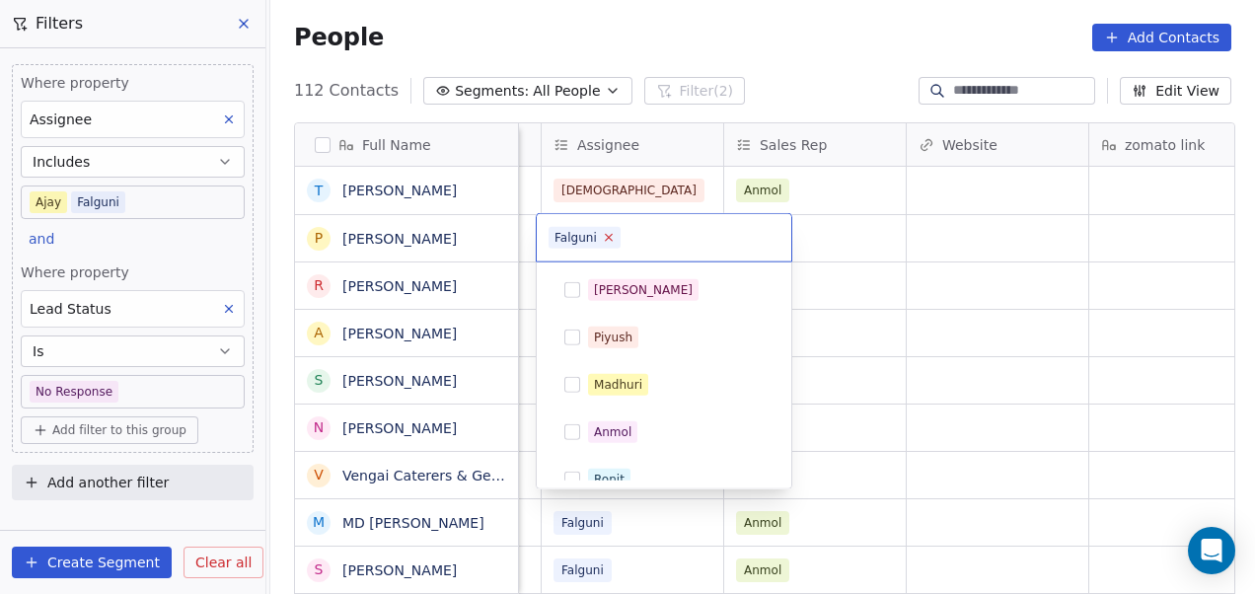
scroll to position [161, 0]
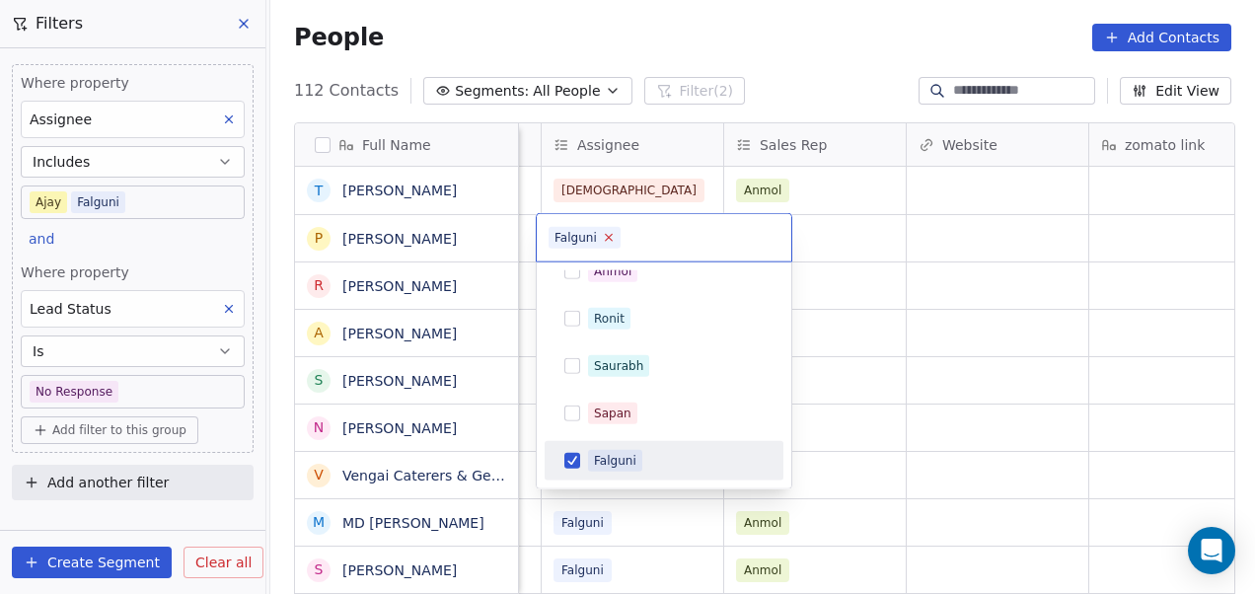
click at [607, 234] on icon at bounding box center [608, 237] width 13 height 13
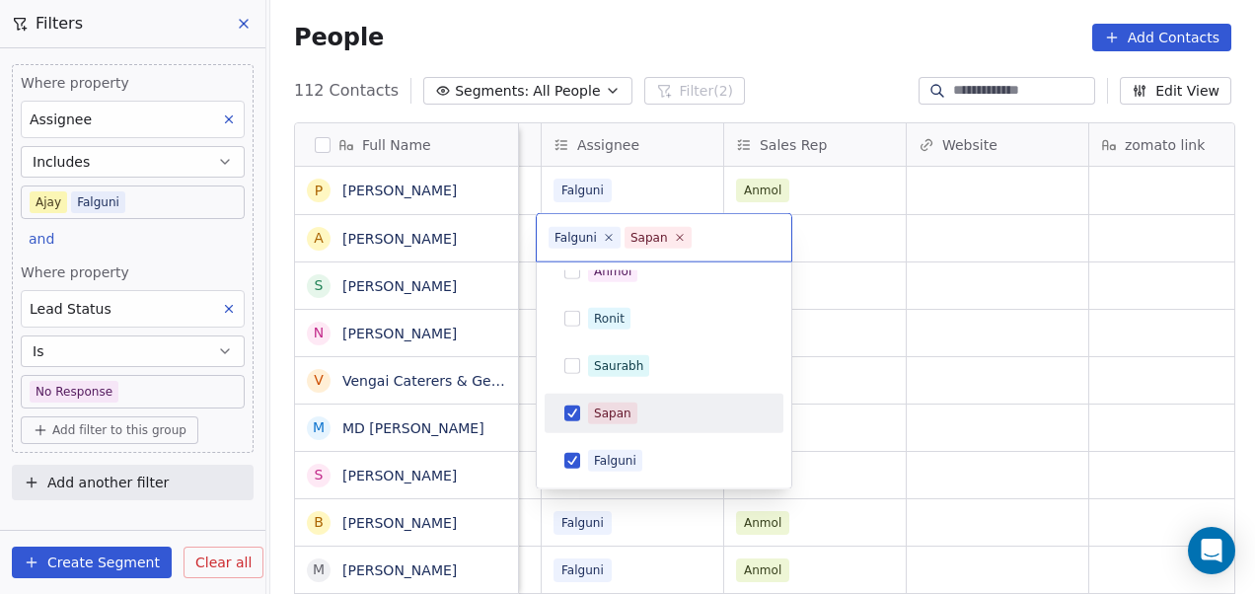
click at [913, 334] on html "On2Cook India Pvt. Ltd. Contacts People Marketing Workflows Campaigns Metrics &…" at bounding box center [627, 297] width 1255 height 594
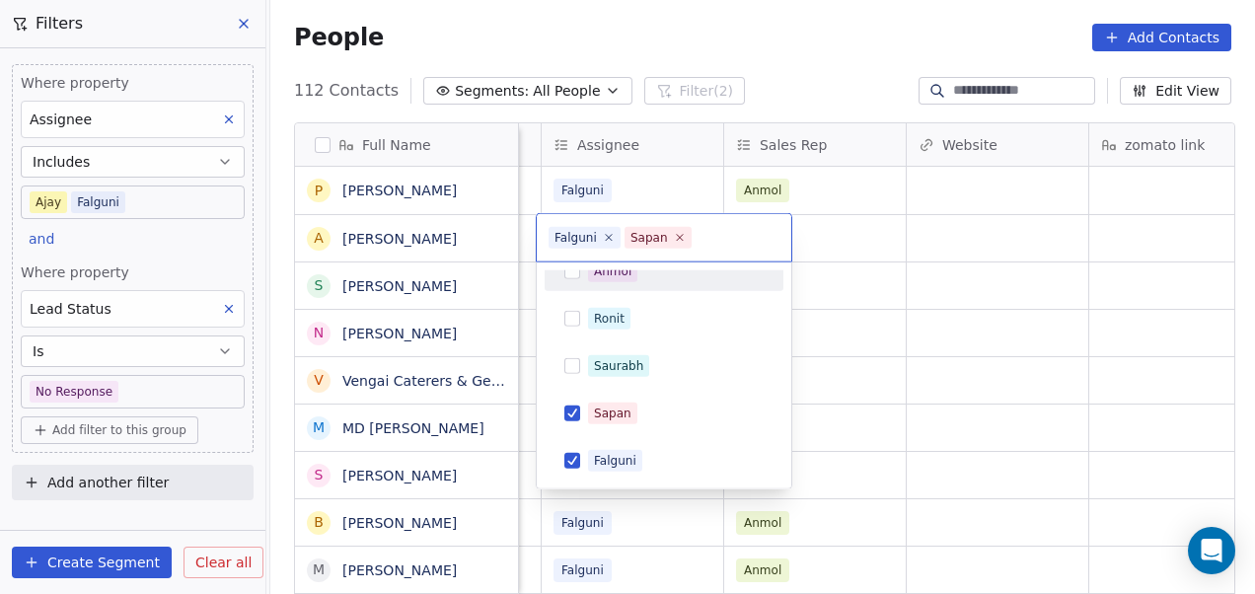
click at [601, 194] on html "On2Cook India Pvt. Ltd. Contacts People Marketing Workflows Campaigns Metrics &…" at bounding box center [627, 297] width 1255 height 594
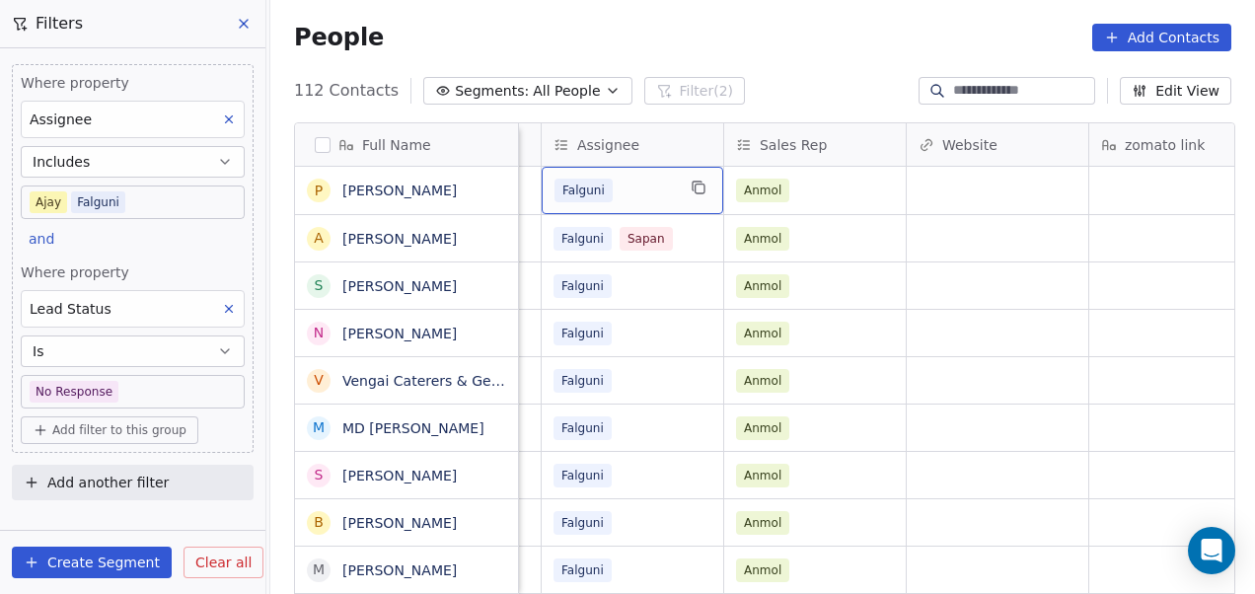
click at [624, 186] on div "Falguni" at bounding box center [615, 191] width 120 height 24
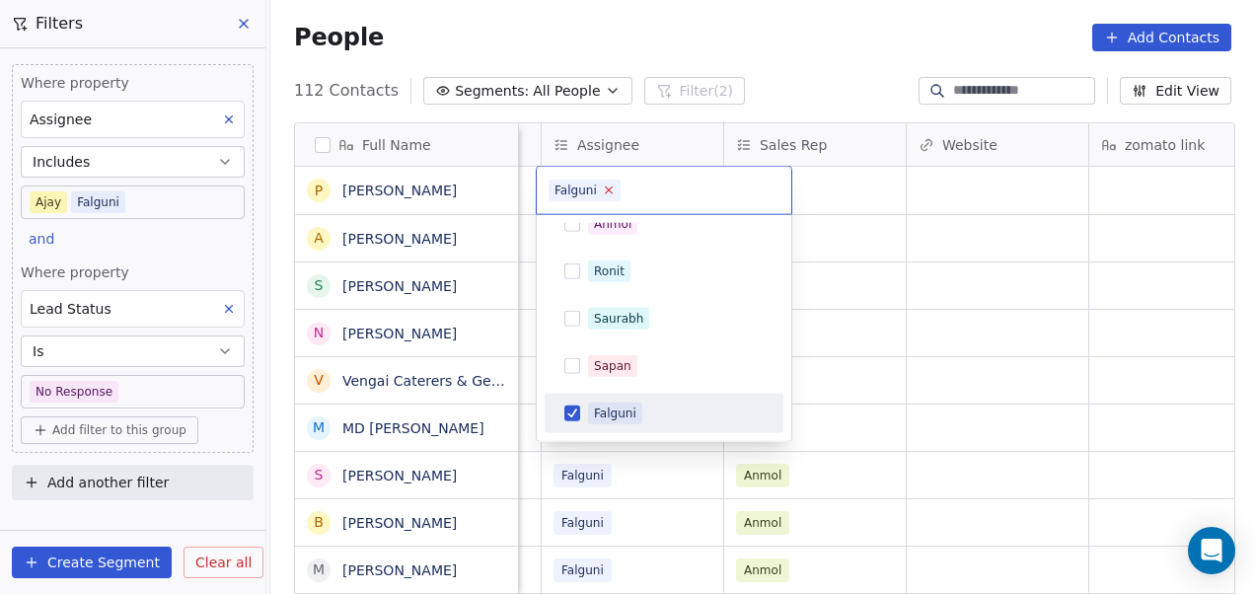
click at [606, 187] on icon at bounding box center [609, 189] width 7 height 7
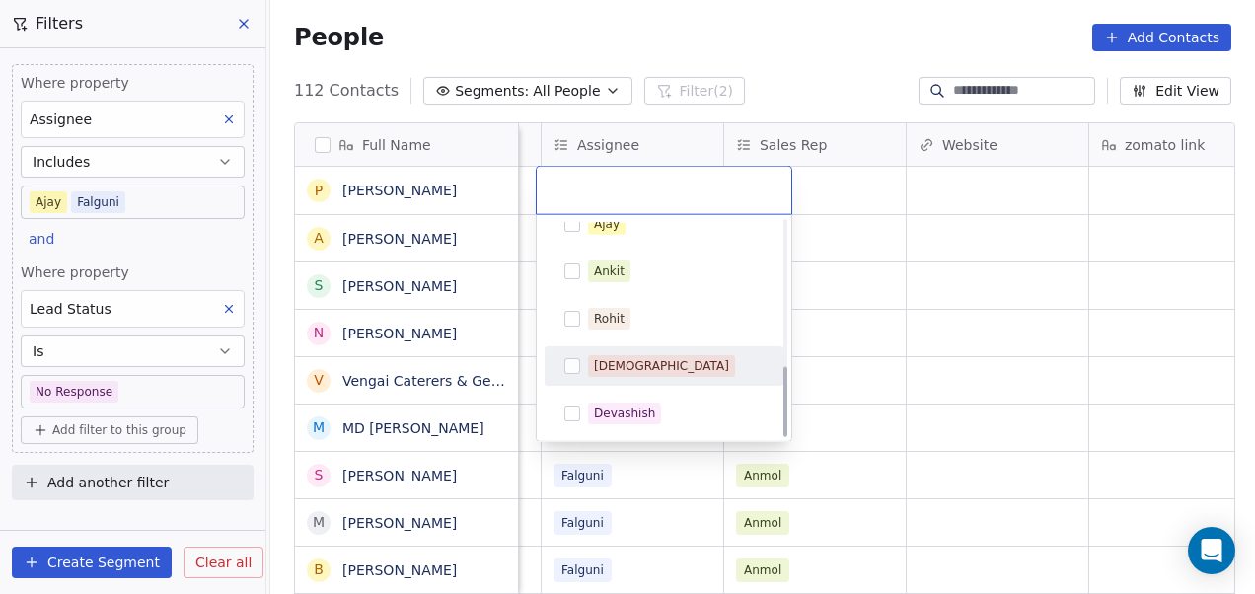
click at [657, 370] on div "[DEMOGRAPHIC_DATA]" at bounding box center [676, 366] width 176 height 22
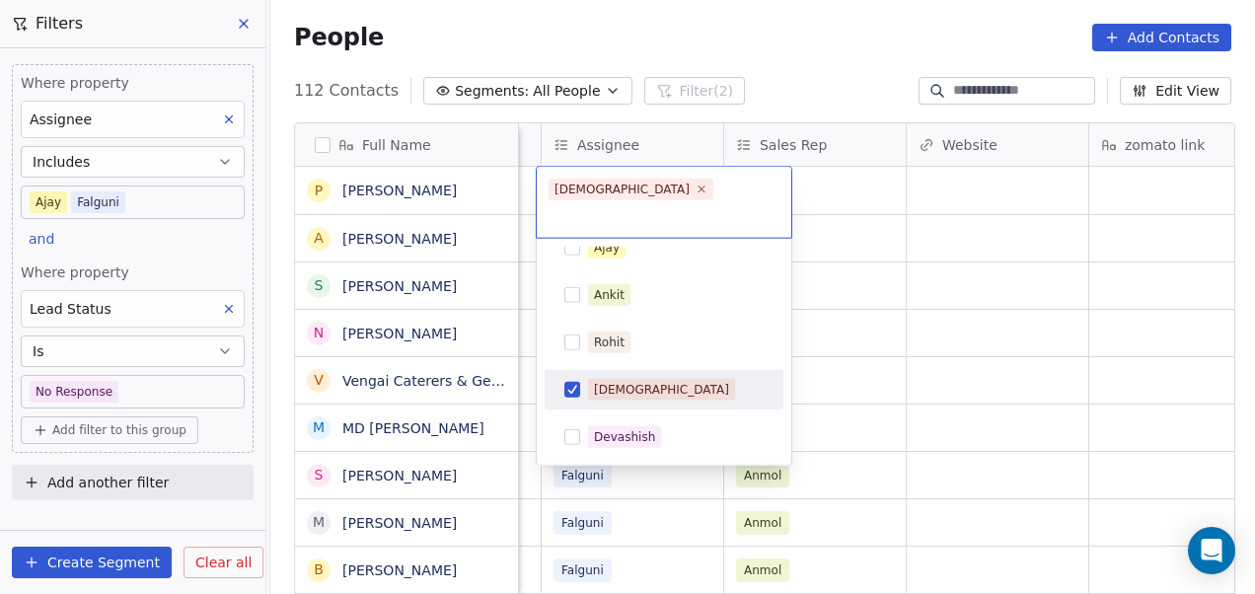
click at [873, 326] on html "On2Cook India Pvt. Ltd. Contacts People Marketing Workflows Campaigns Metrics &…" at bounding box center [627, 297] width 1255 height 594
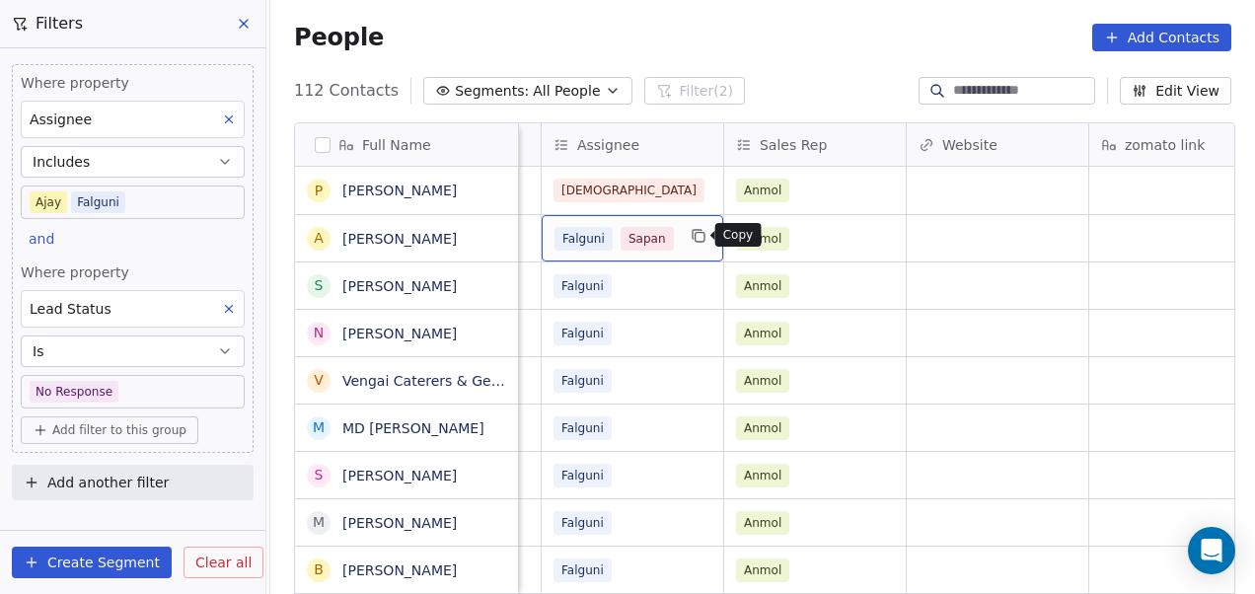
click at [694, 236] on icon "grid" at bounding box center [699, 236] width 16 height 16
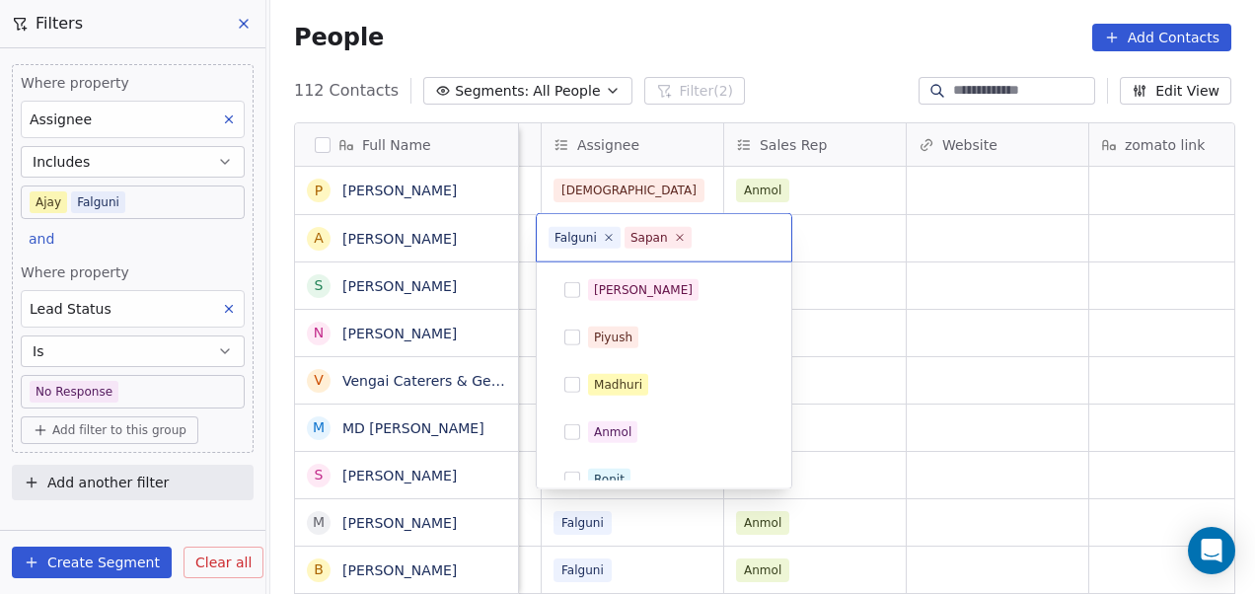
scroll to position [161, 0]
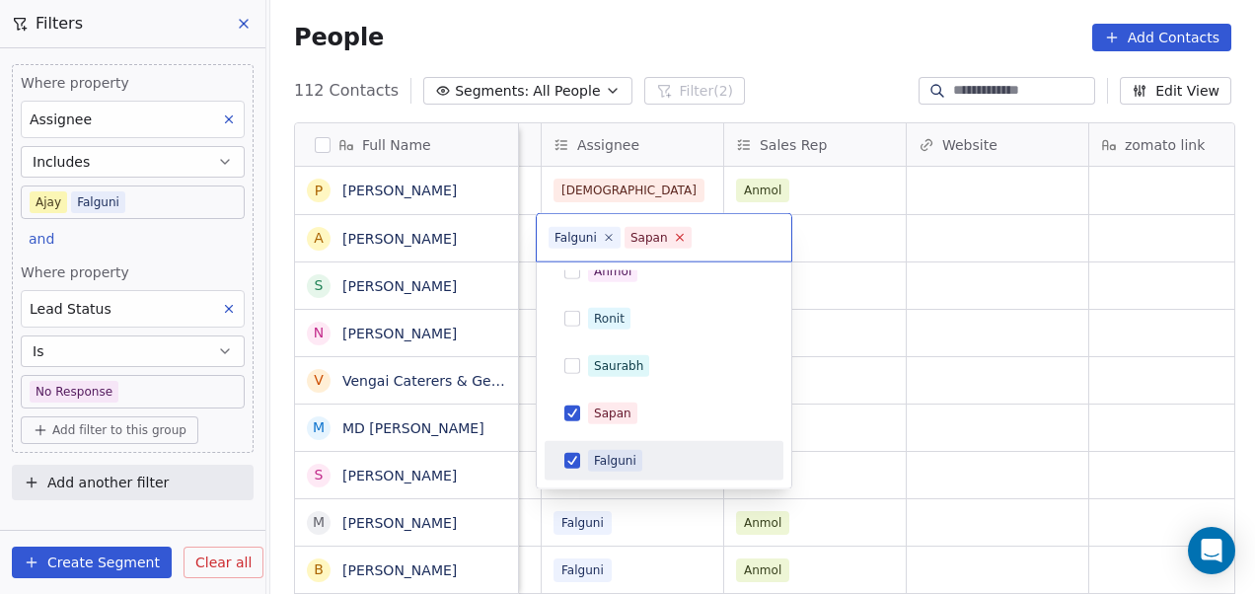
click at [674, 233] on icon at bounding box center [679, 237] width 13 height 13
click at [610, 239] on icon at bounding box center [609, 238] width 12 height 12
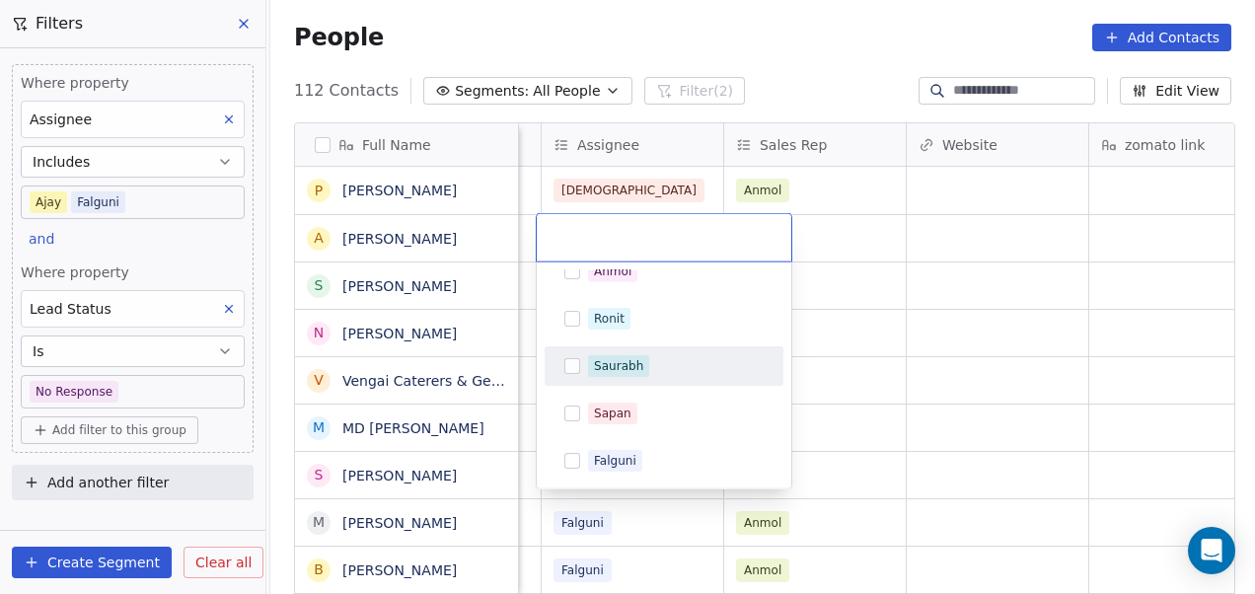
scroll to position [445, 0]
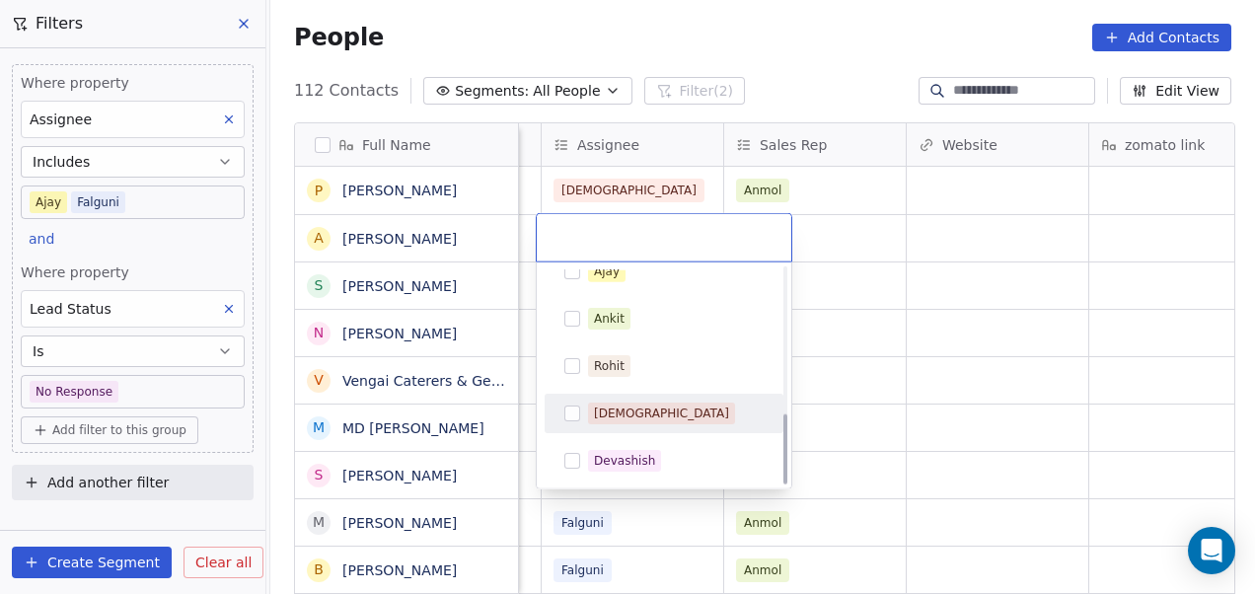
click at [635, 415] on span "[DEMOGRAPHIC_DATA]" at bounding box center [661, 414] width 147 height 22
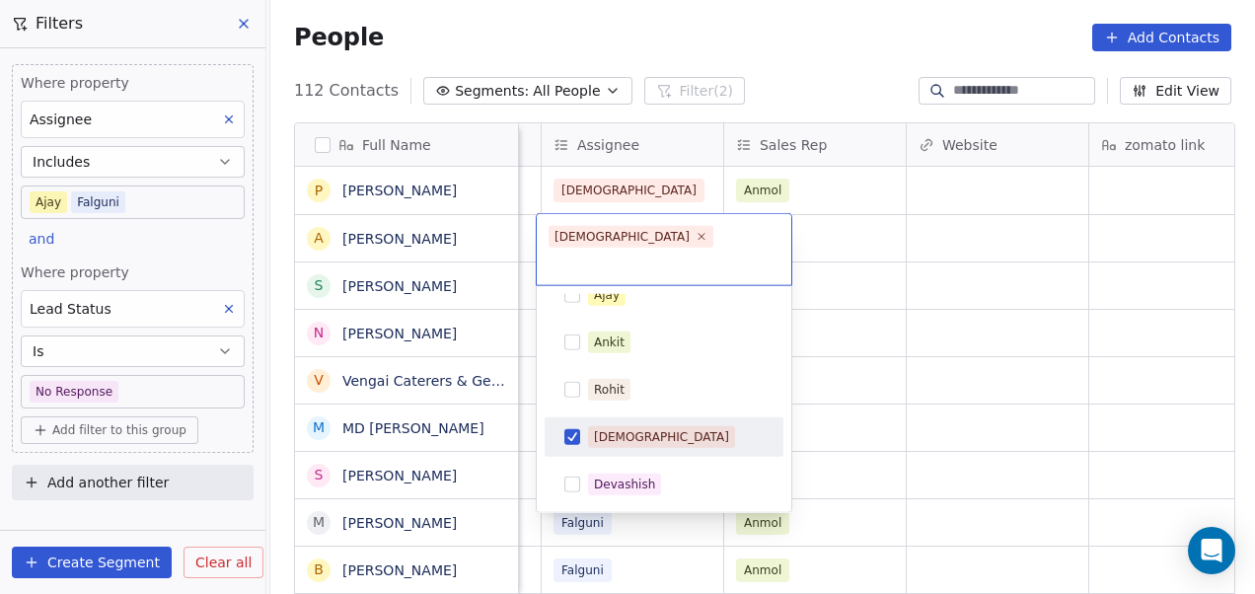
click at [879, 367] on html "On2Cook India Pvt. Ltd. Contacts People Marketing Workflows Campaigns Metrics &…" at bounding box center [627, 297] width 1255 height 594
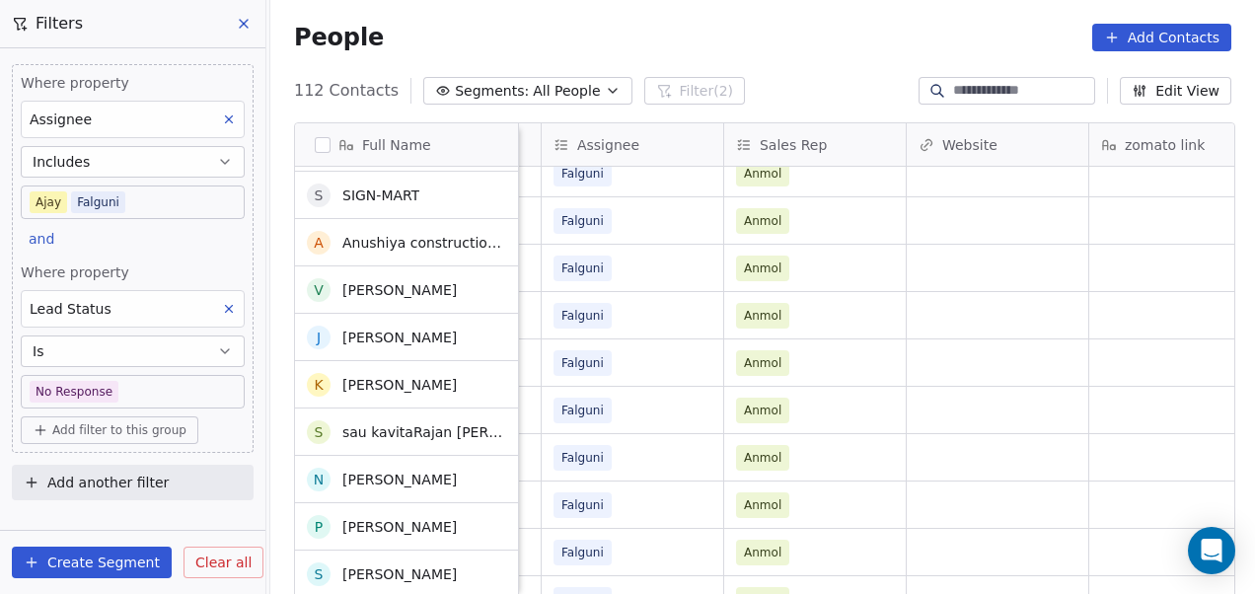
scroll to position [2759, 0]
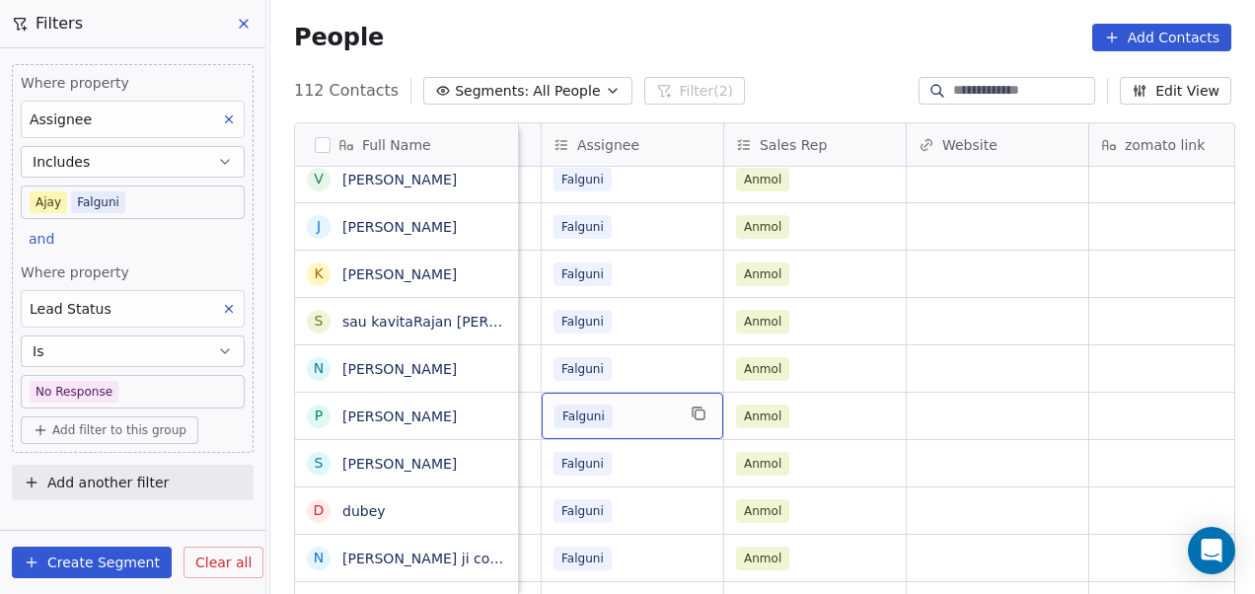
click at [667, 406] on div "Falguni" at bounding box center [615, 417] width 120 height 24
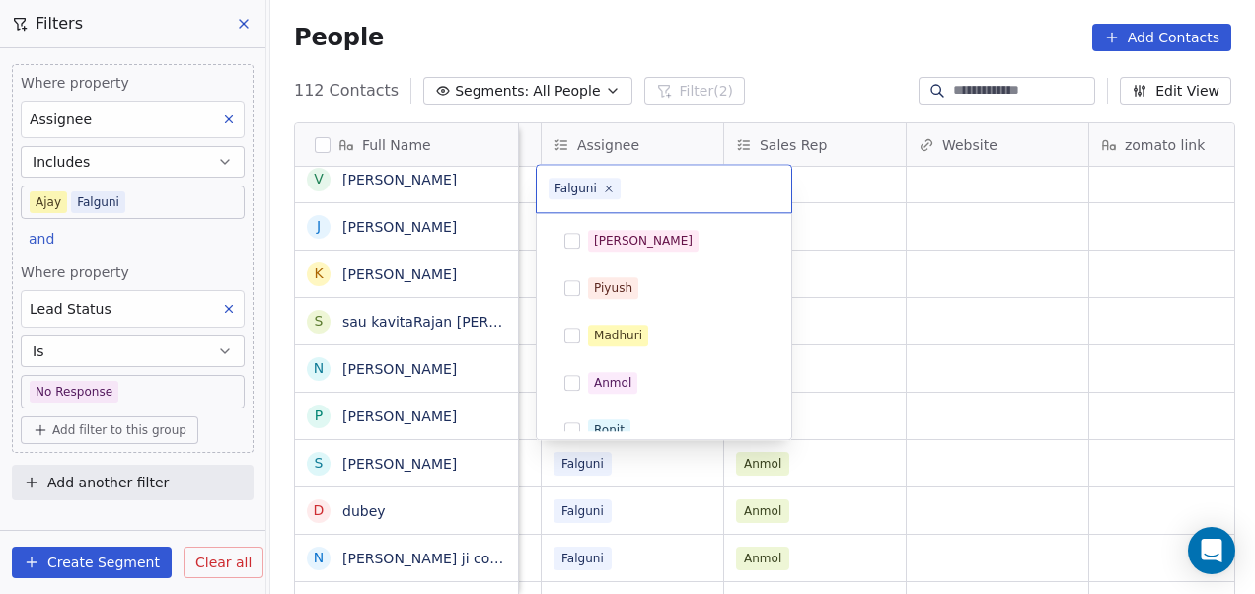
scroll to position [161, 0]
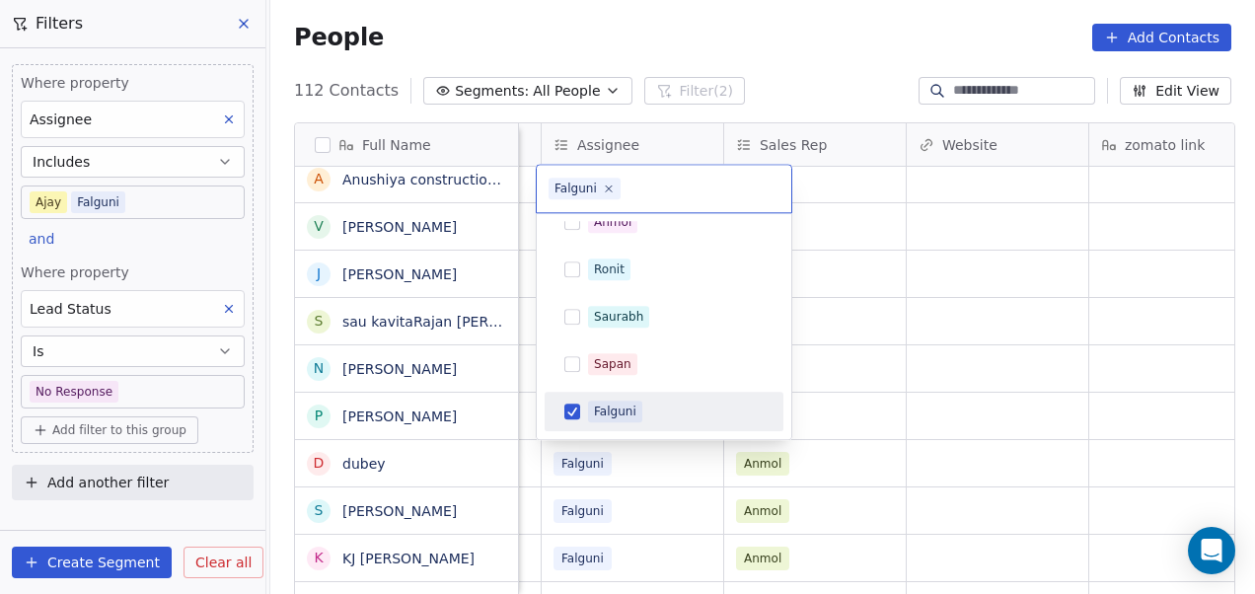
click at [622, 407] on div "Falguni" at bounding box center [615, 412] width 42 height 18
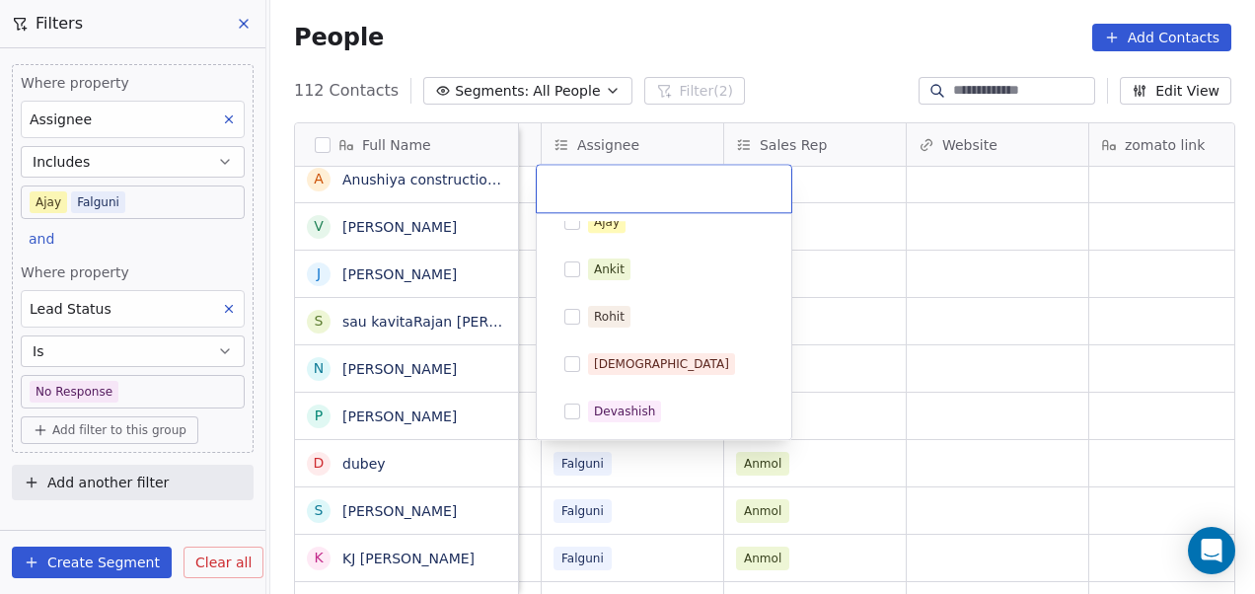
click at [622, 407] on div "Devashish" at bounding box center [624, 412] width 61 height 18
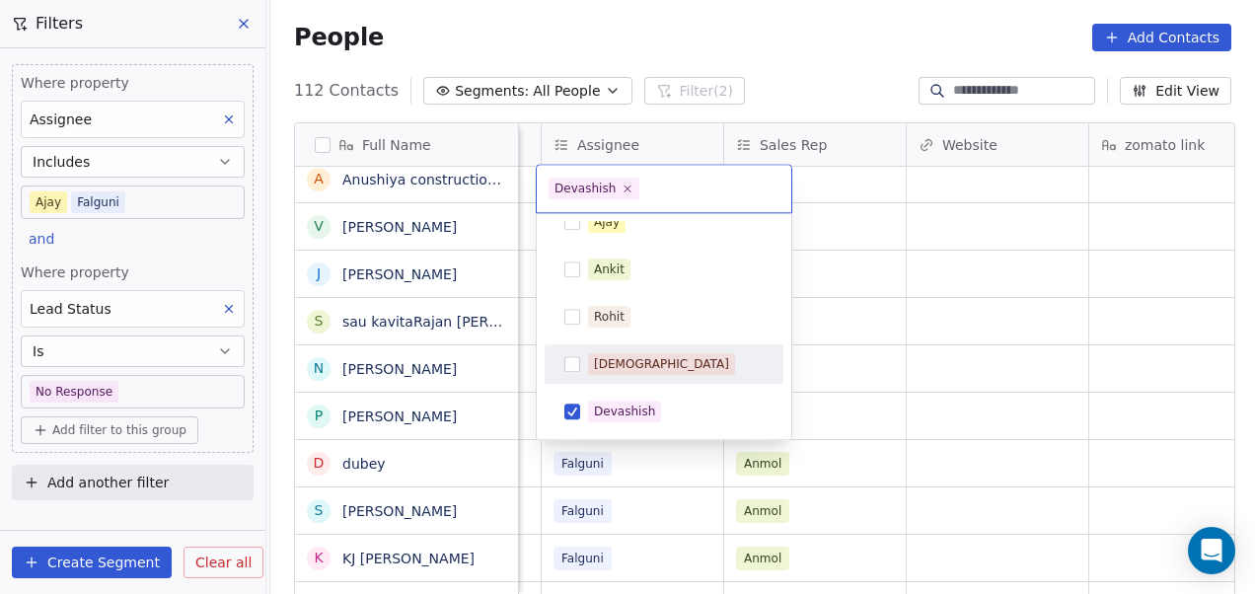
click at [890, 303] on html "On2Cook India Pvt. Ltd. Contacts People Marketing Workflows Campaigns Metrics &…" at bounding box center [627, 297] width 1255 height 594
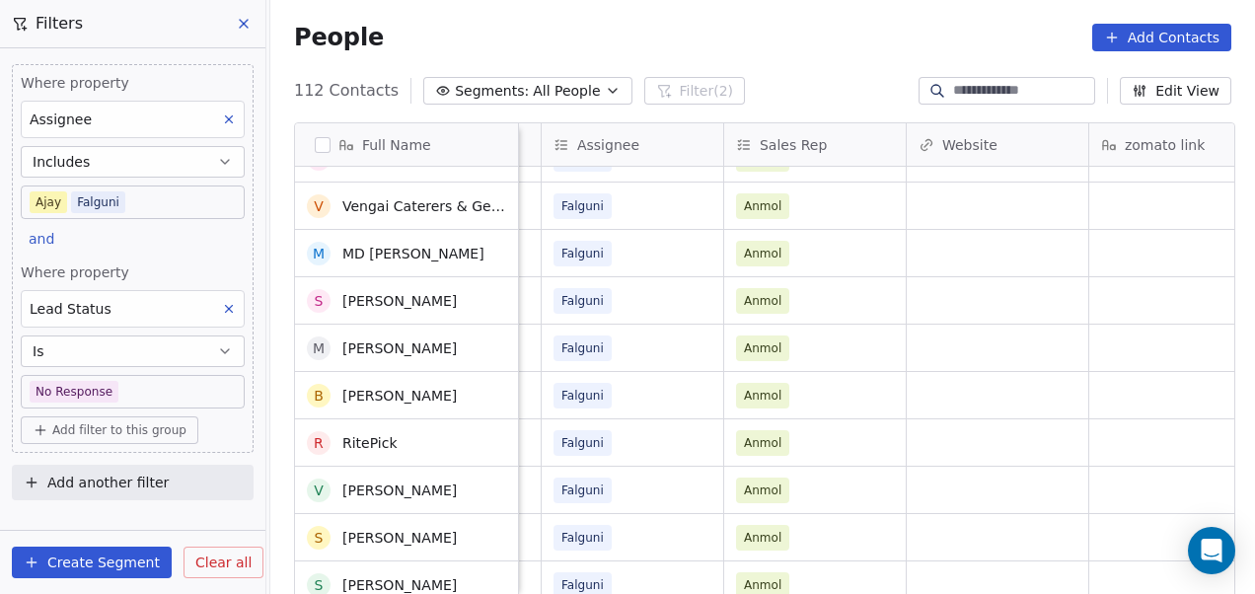
scroll to position [0, 0]
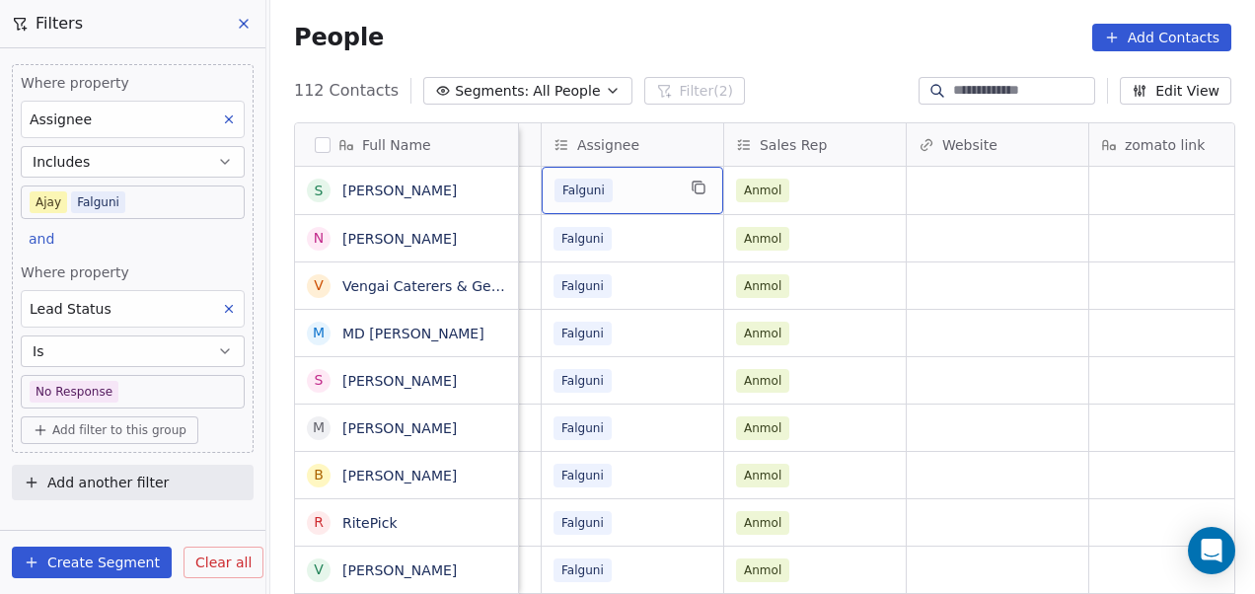
click at [633, 189] on div "Falguni" at bounding box center [615, 191] width 120 height 24
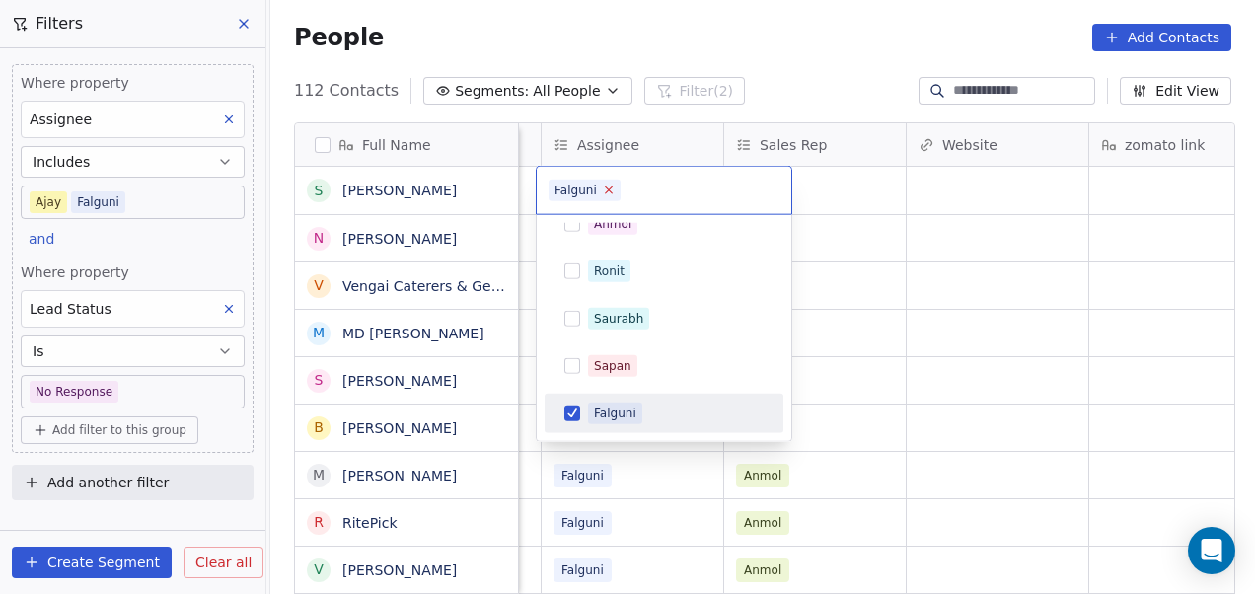
click at [604, 189] on icon at bounding box center [608, 190] width 13 height 13
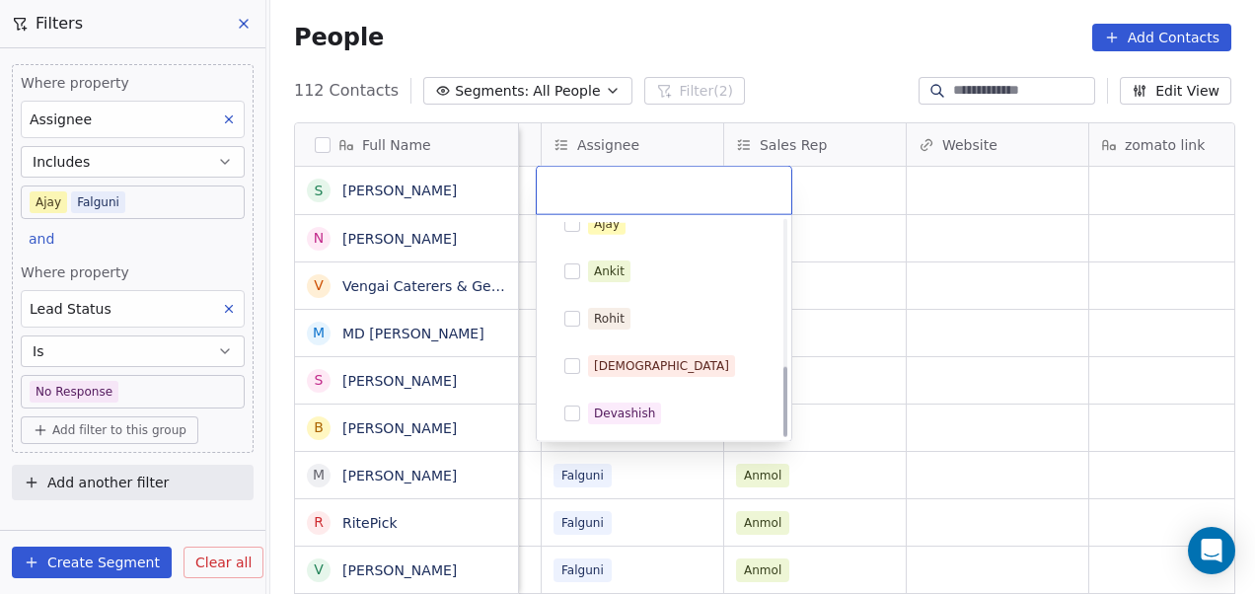
click at [681, 372] on div "[DEMOGRAPHIC_DATA]" at bounding box center [676, 366] width 176 height 22
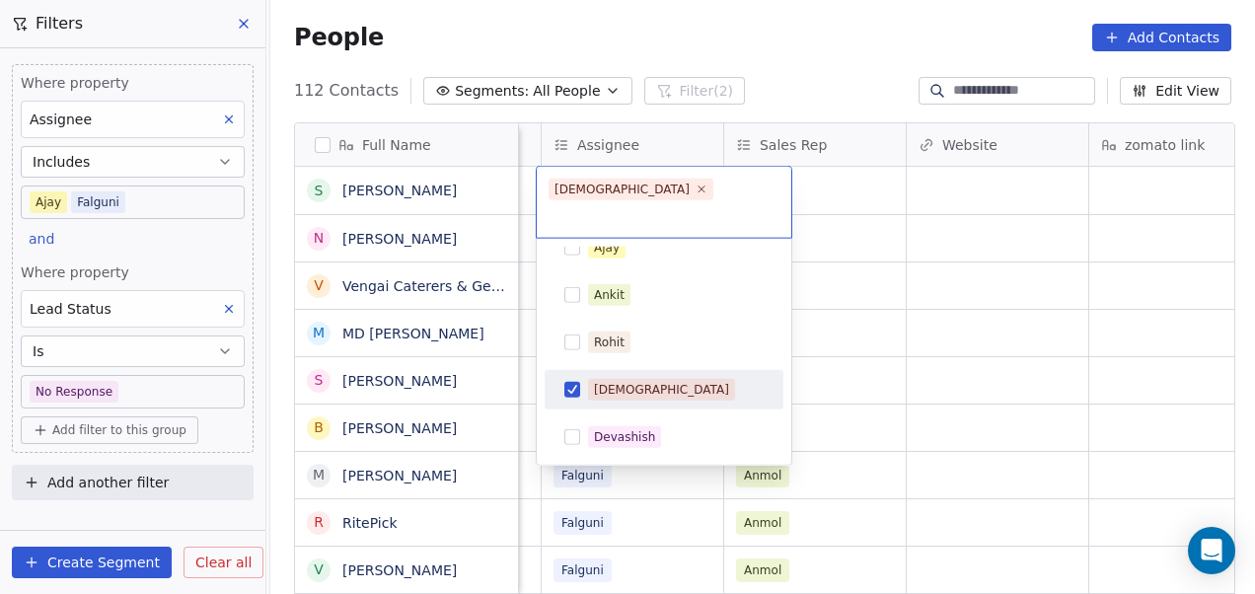
click at [908, 311] on html "On2Cook India Pvt. Ltd. Contacts People Marketing Workflows Campaigns Metrics &…" at bounding box center [627, 297] width 1255 height 594
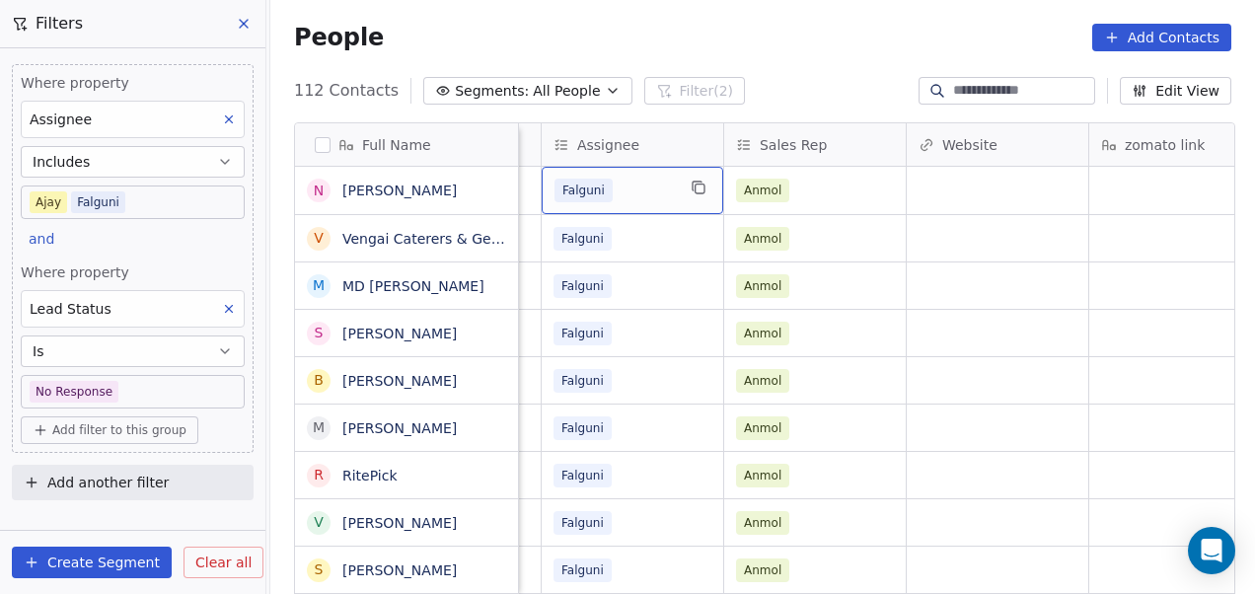
click at [631, 196] on div "Falguni" at bounding box center [615, 191] width 120 height 24
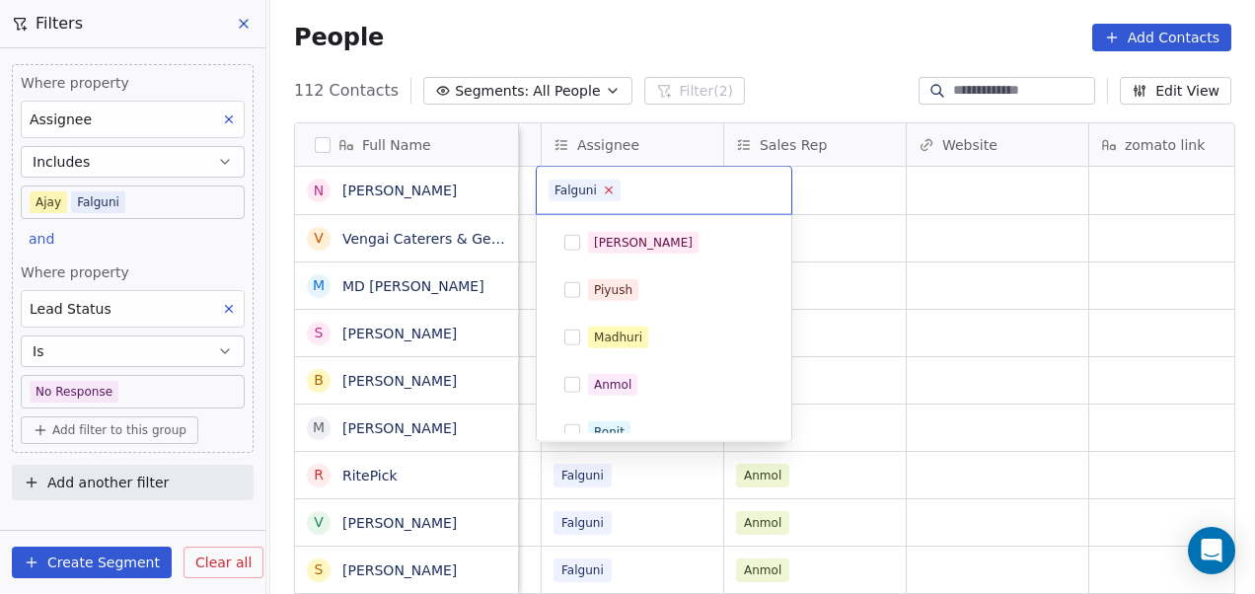
scroll to position [161, 0]
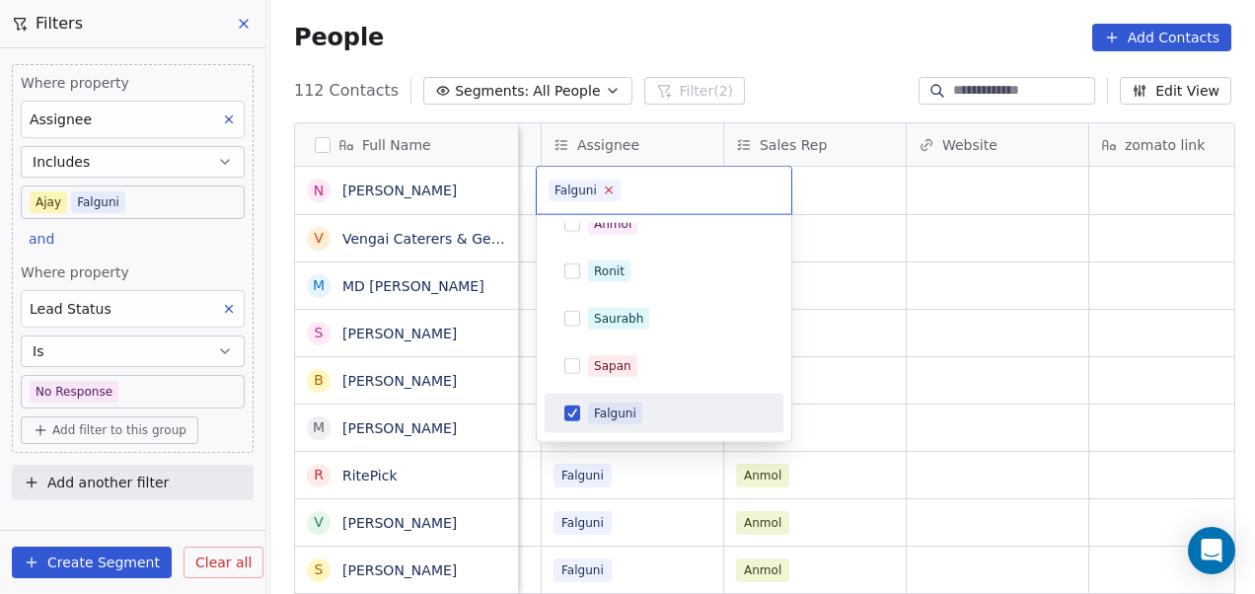
click at [610, 191] on icon at bounding box center [608, 190] width 13 height 13
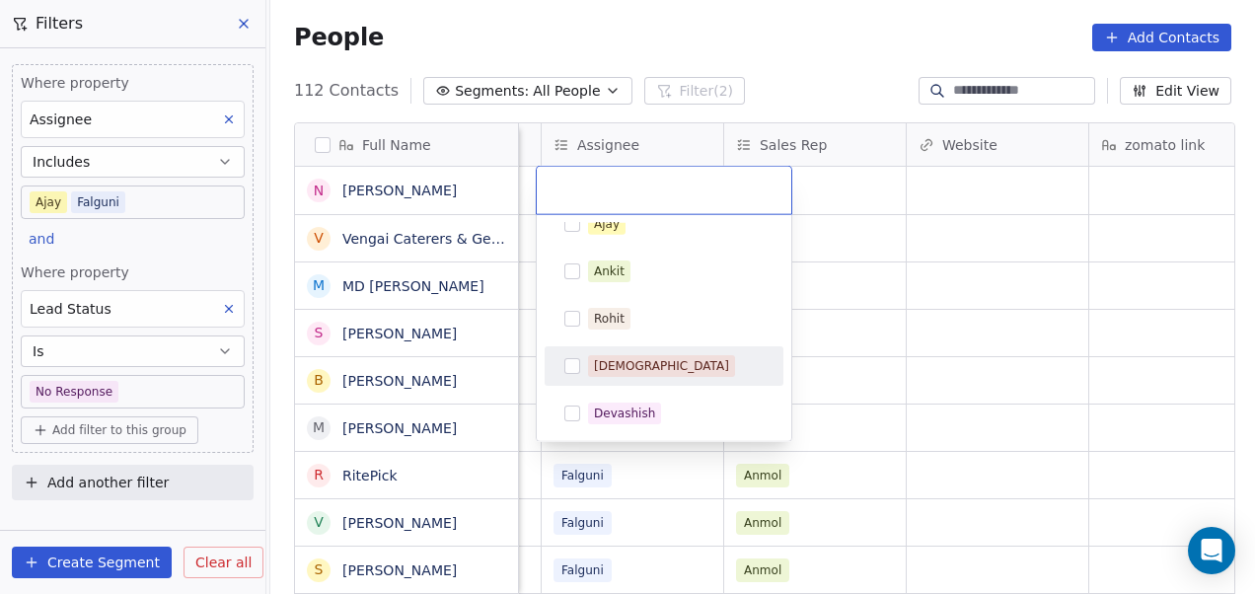
click at [661, 366] on div "[DEMOGRAPHIC_DATA]" at bounding box center [676, 366] width 176 height 22
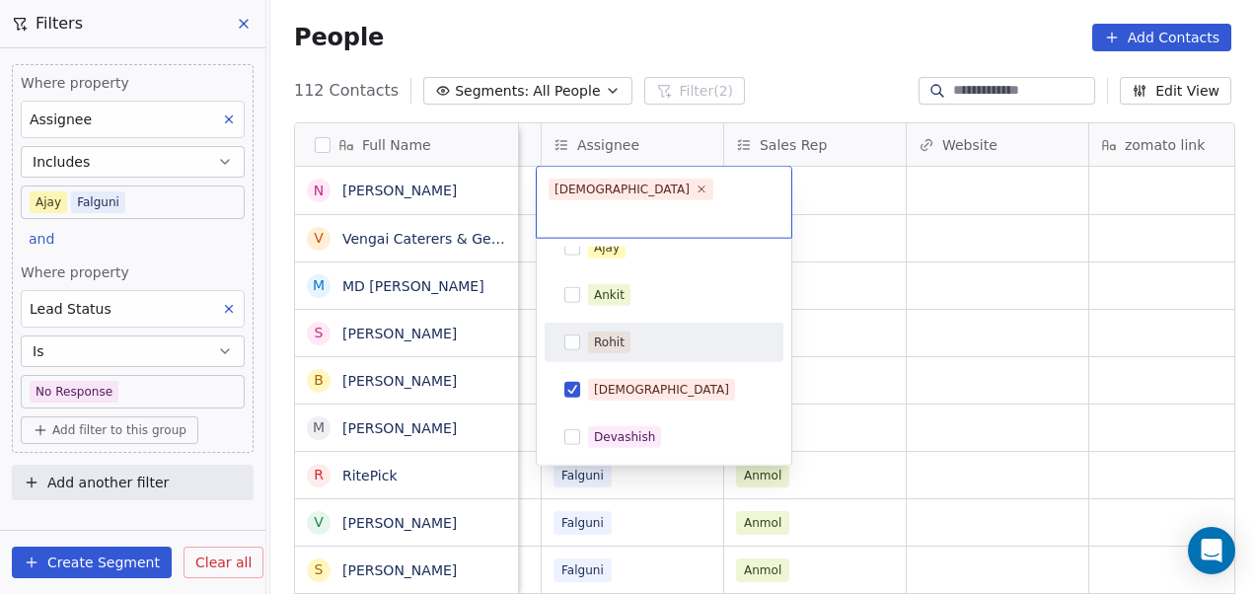
click at [952, 253] on html "On2Cook India Pvt. Ltd. Contacts People Marketing Workflows Campaigns Metrics &…" at bounding box center [627, 297] width 1255 height 594
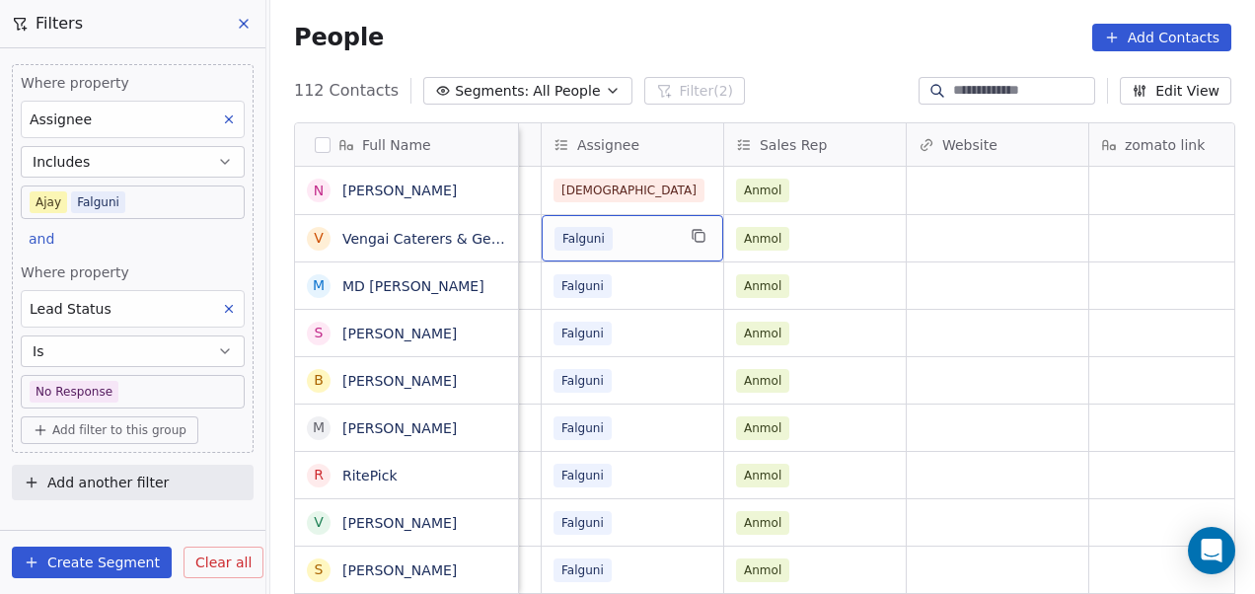
click at [632, 237] on div "Falguni" at bounding box center [615, 239] width 120 height 24
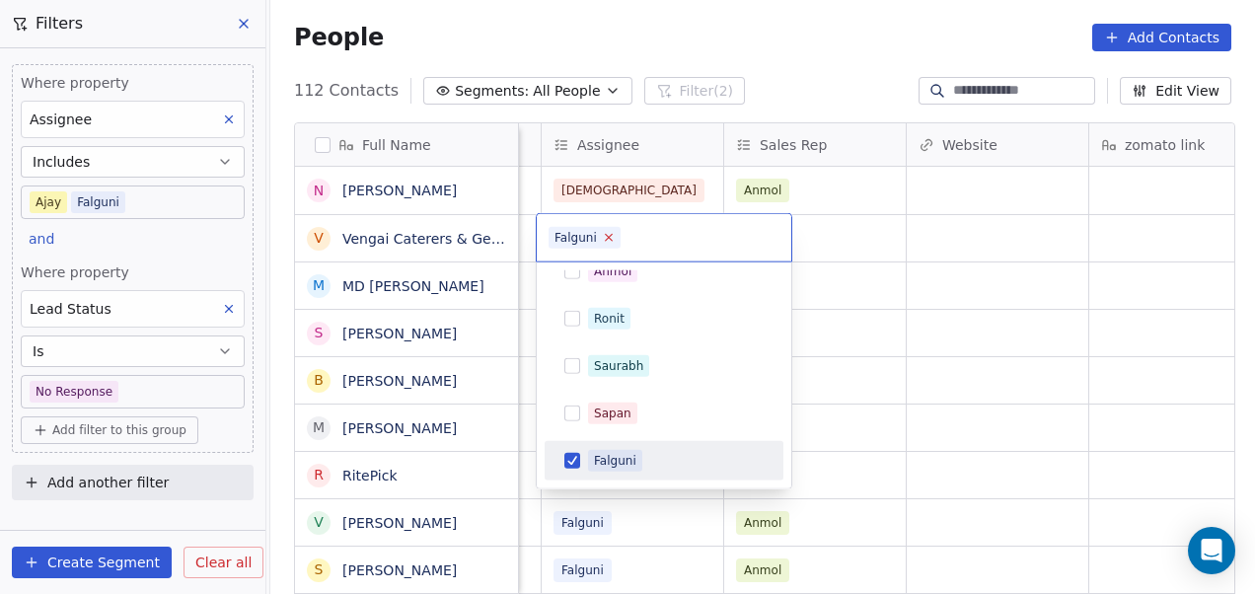
click at [606, 239] on icon at bounding box center [608, 237] width 13 height 13
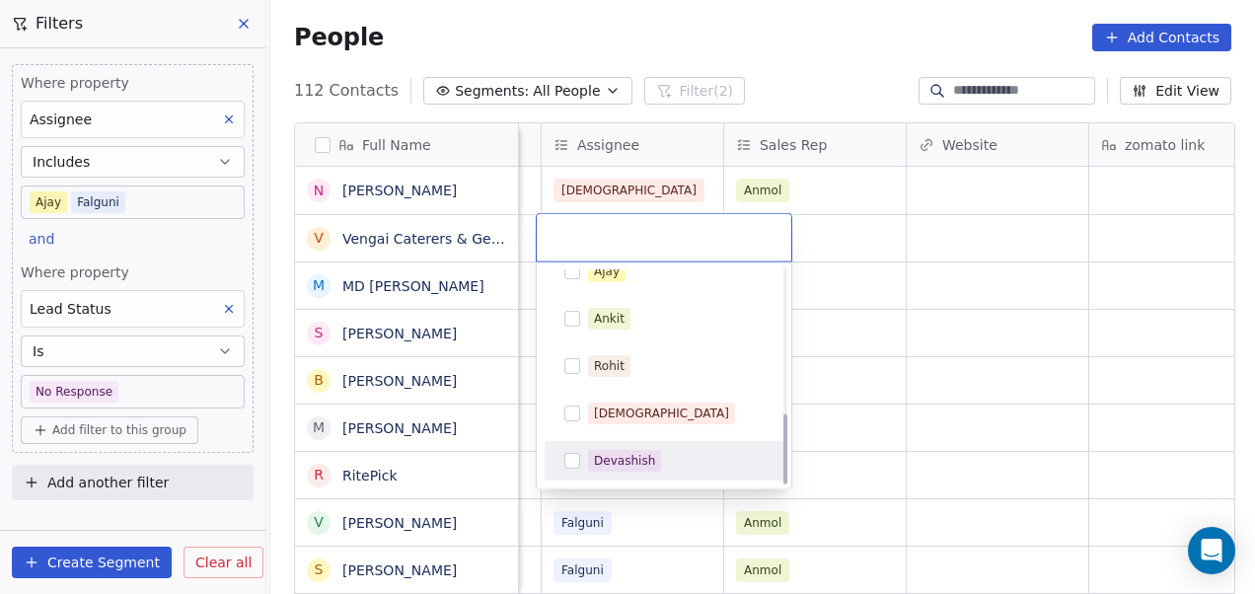
click at [660, 450] on div "Devashish" at bounding box center [676, 461] width 176 height 22
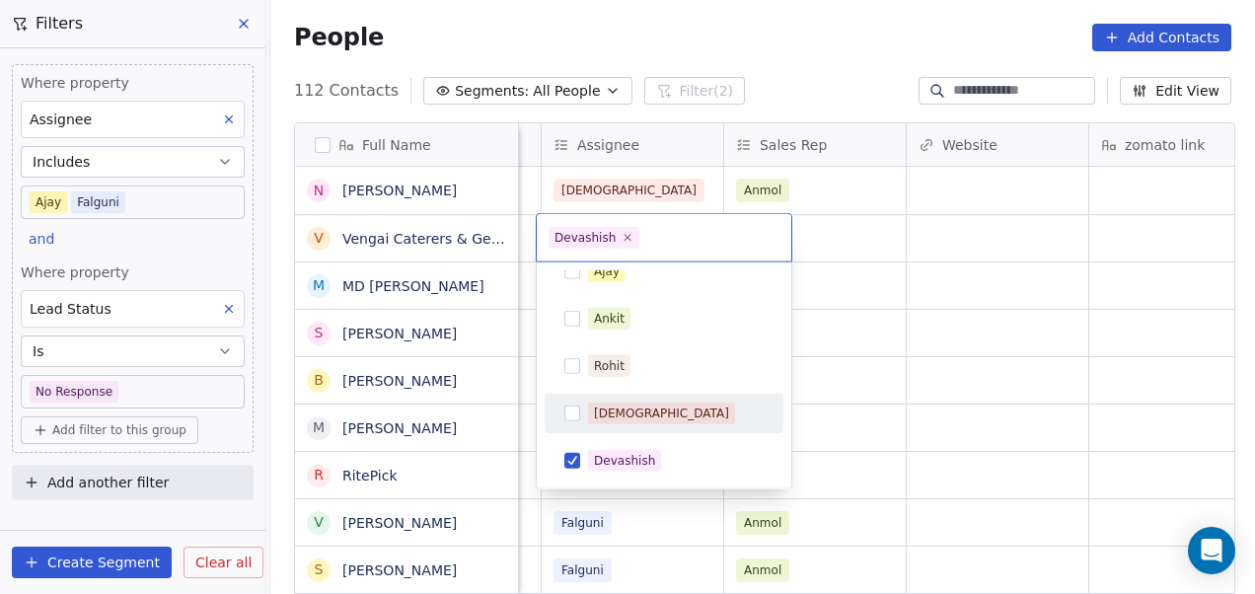
click at [912, 314] on html "On2Cook India Pvt. Ltd. Contacts People Marketing Workflows Campaigns Metrics &…" at bounding box center [627, 297] width 1255 height 594
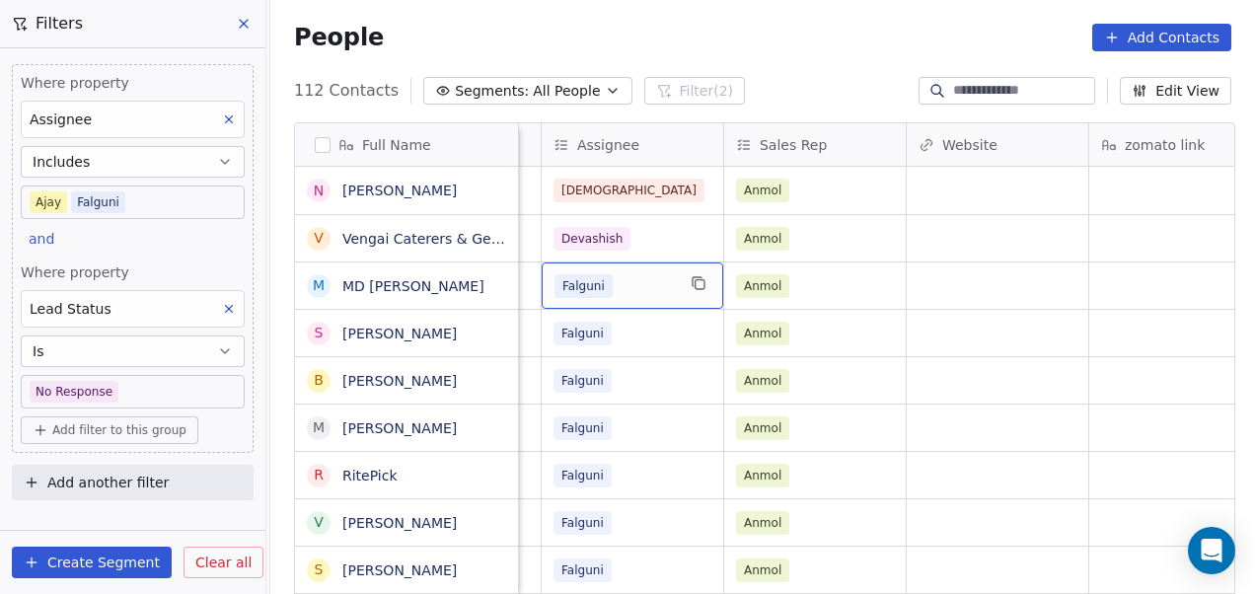
click at [645, 284] on div "Falguni" at bounding box center [615, 286] width 120 height 24
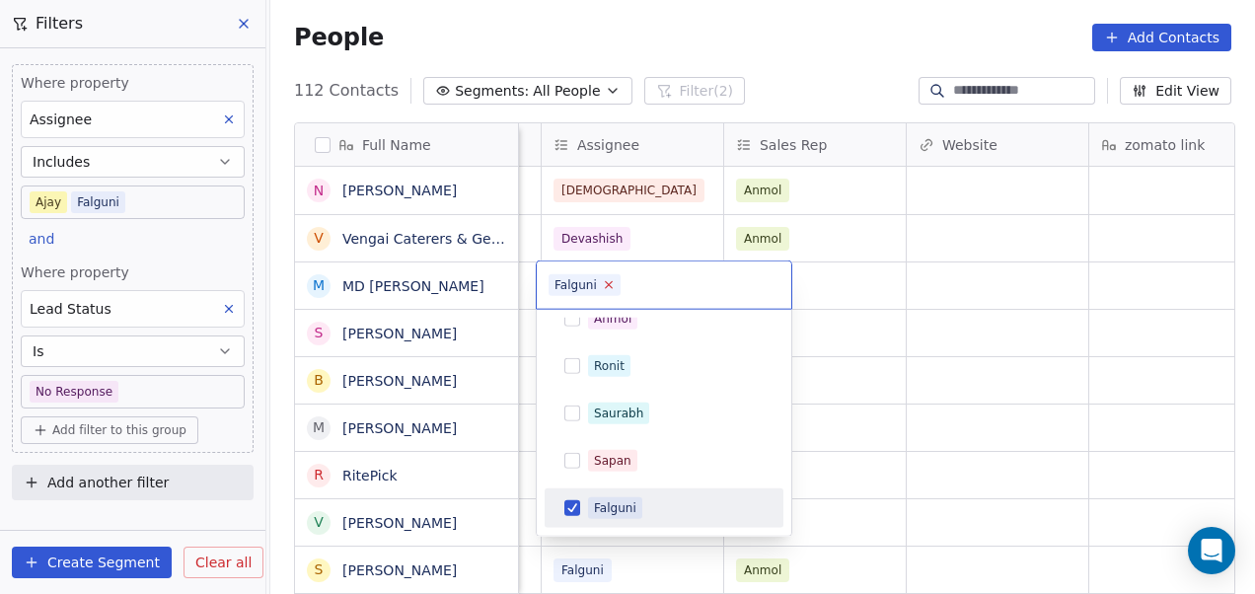
click at [606, 283] on icon at bounding box center [609, 284] width 7 height 7
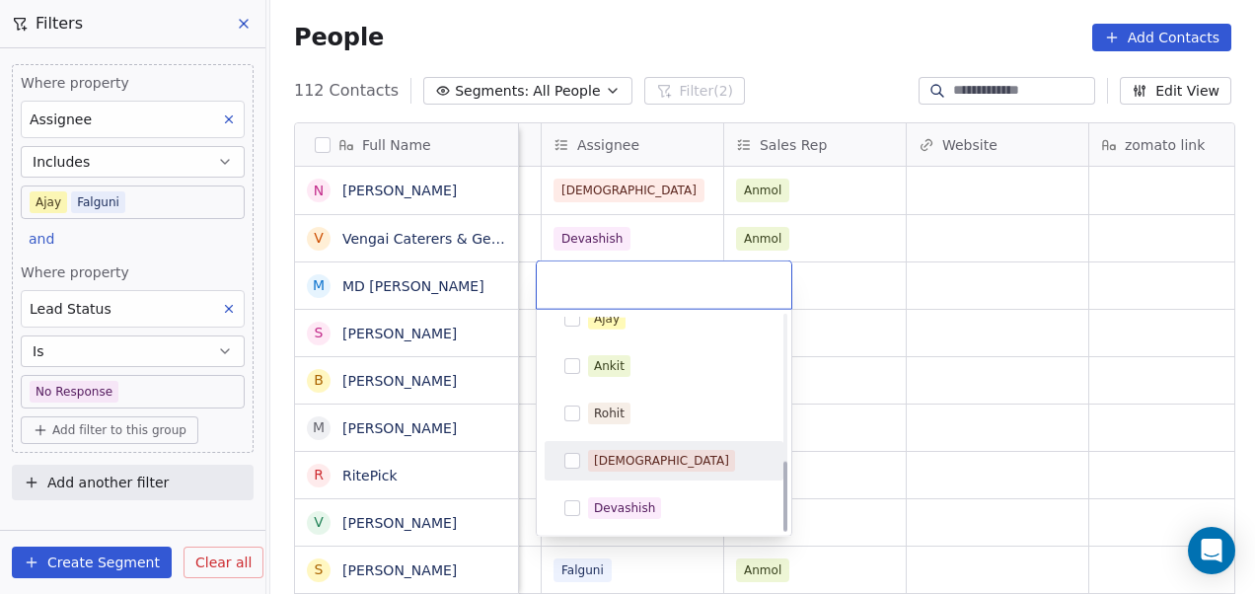
click at [670, 463] on div "[DEMOGRAPHIC_DATA]" at bounding box center [676, 461] width 176 height 22
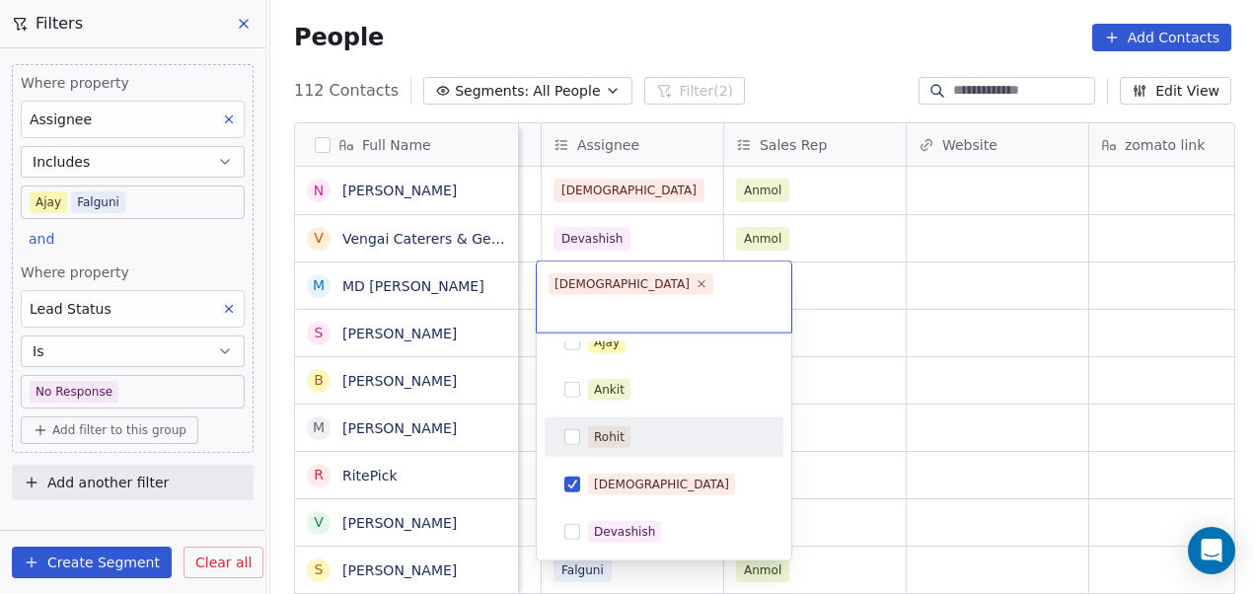
click at [875, 343] on html "On2Cook India Pvt. Ltd. Contacts People Marketing Workflows Campaigns Metrics &…" at bounding box center [627, 297] width 1255 height 594
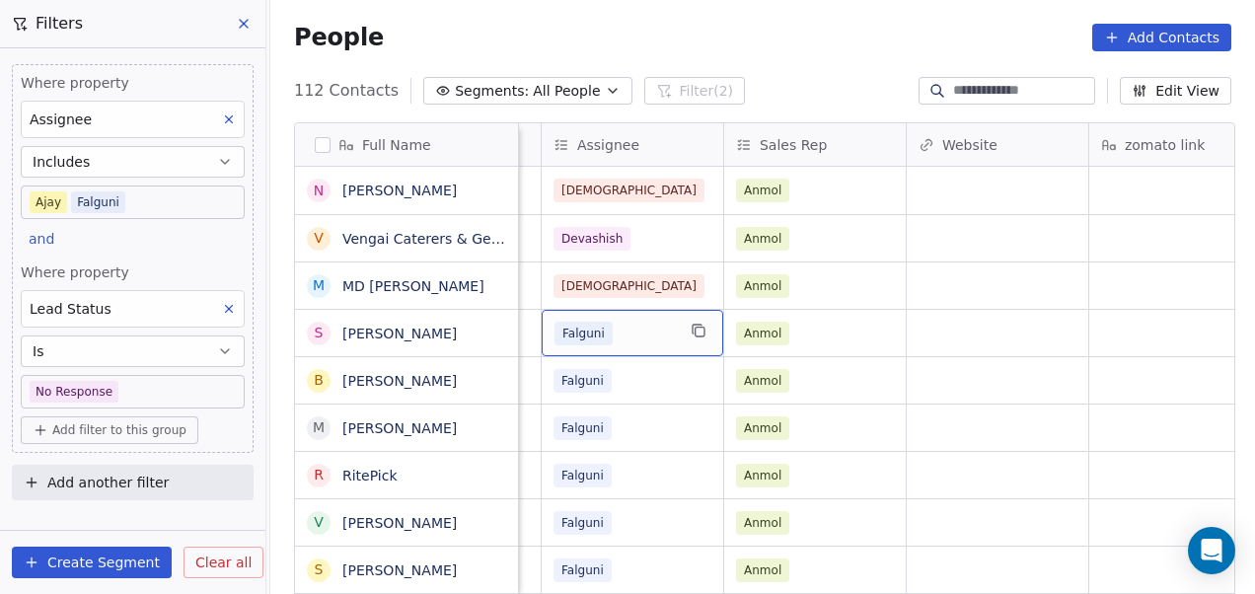
click at [639, 334] on div "Falguni" at bounding box center [615, 334] width 120 height 24
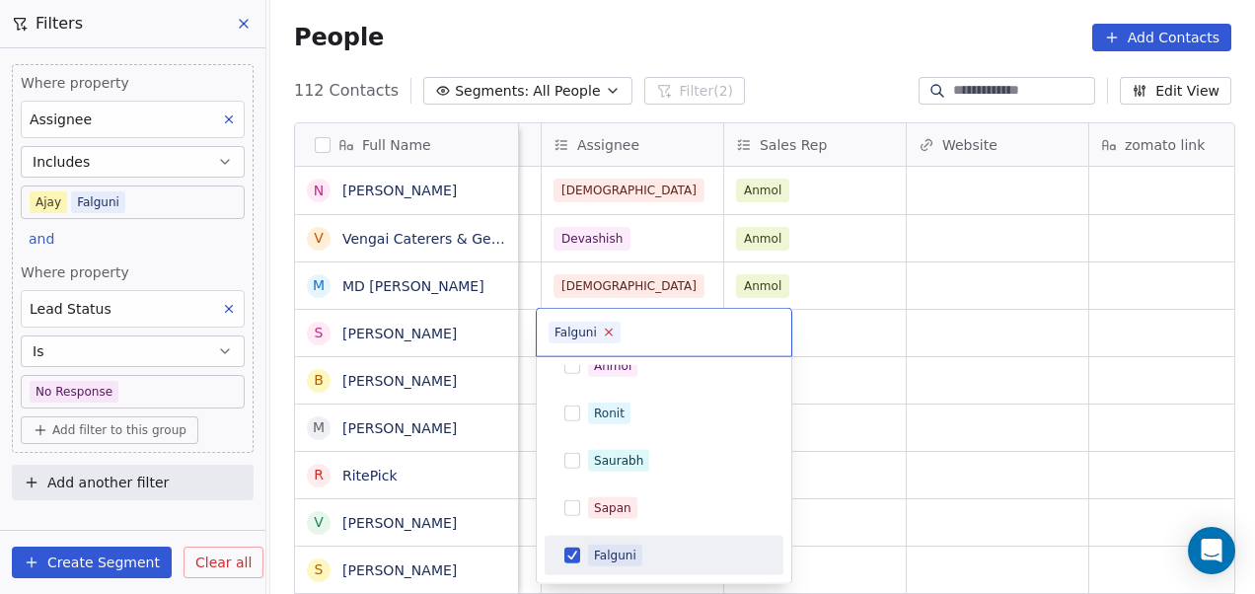
click at [606, 334] on icon at bounding box center [609, 332] width 7 height 7
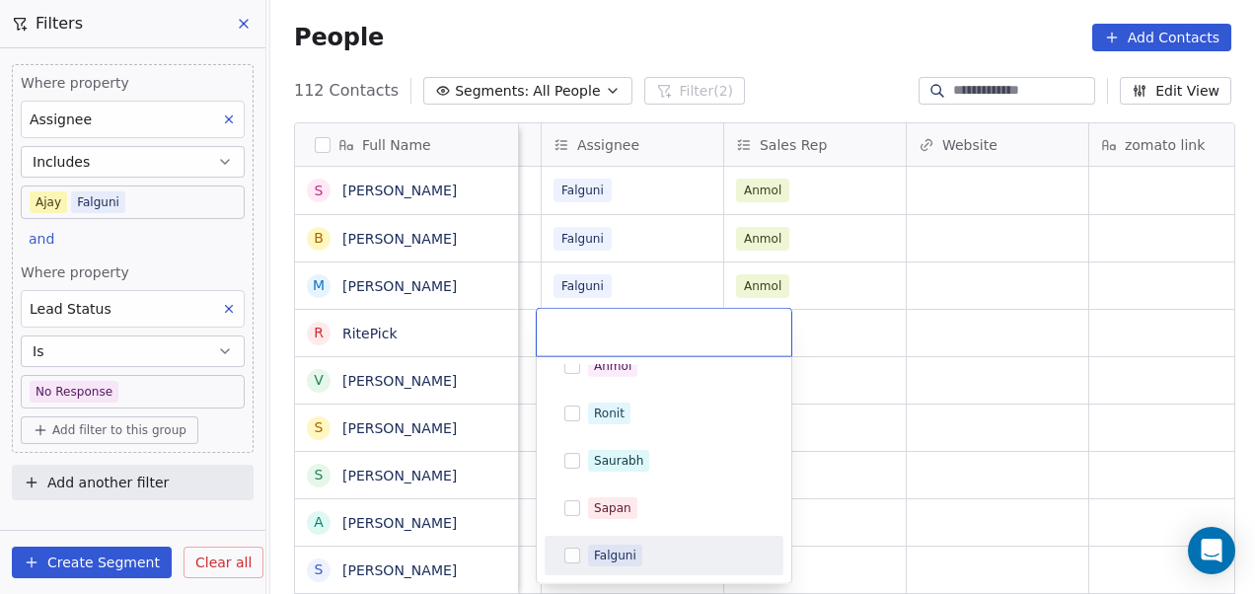
click at [951, 344] on html "On2Cook India Pvt. Ltd. Contacts People Marketing Workflows Campaigns Metrics &…" at bounding box center [627, 297] width 1255 height 594
click at [939, 295] on html "On2Cook India Pvt. Ltd. Contacts People Marketing Workflows Campaigns Metrics &…" at bounding box center [627, 297] width 1255 height 594
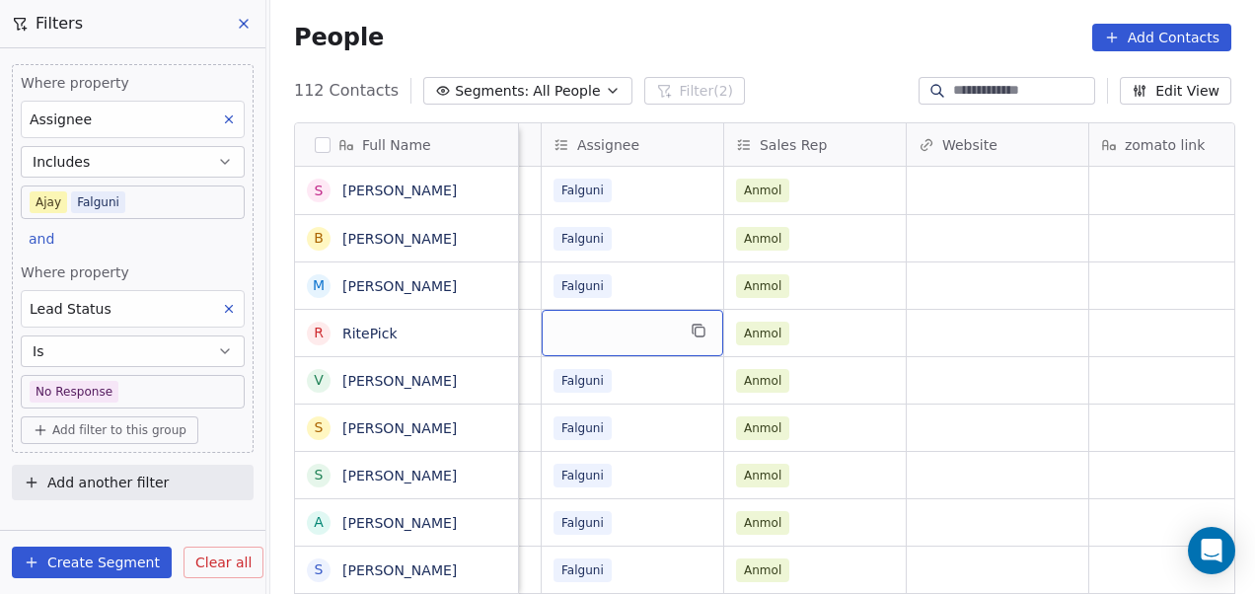
click at [616, 319] on div "grid" at bounding box center [633, 333] width 182 height 46
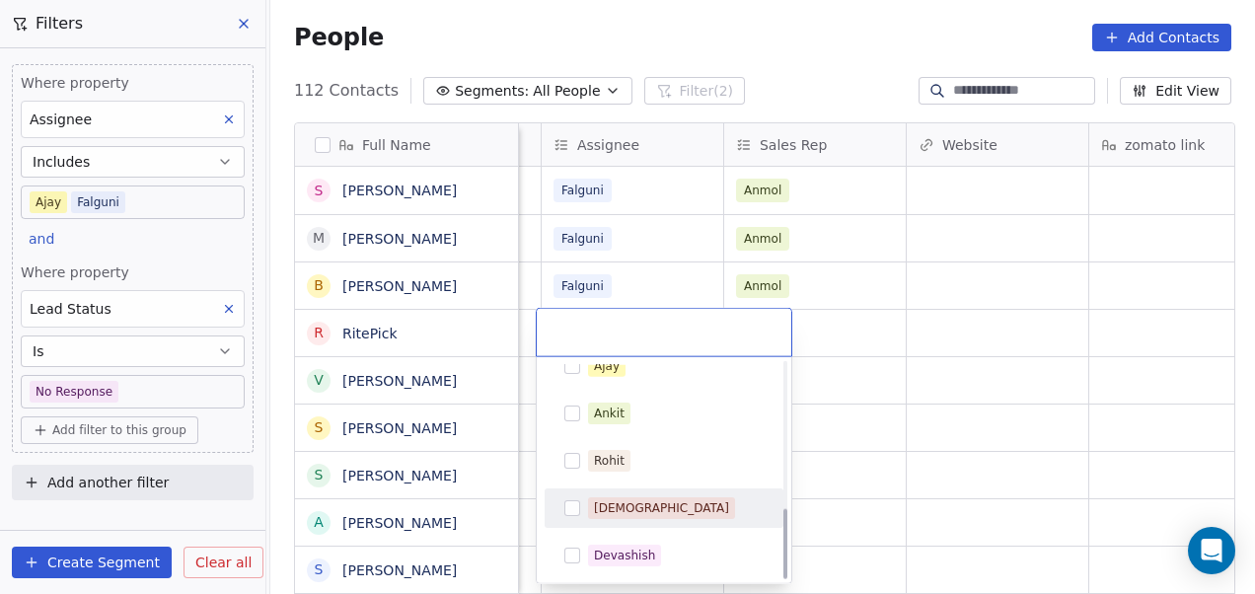
click at [607, 514] on div "[DEMOGRAPHIC_DATA]" at bounding box center [661, 508] width 135 height 18
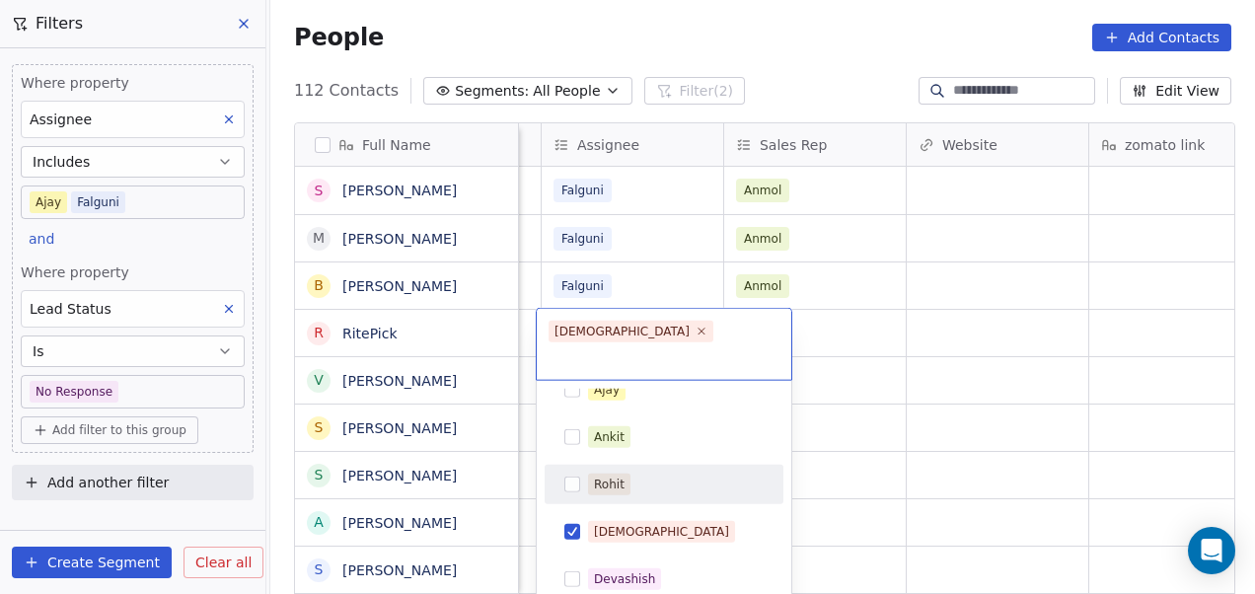
click at [903, 343] on html "On2Cook India Pvt. Ltd. Contacts People Marketing Workflows Campaigns Metrics &…" at bounding box center [627, 297] width 1255 height 594
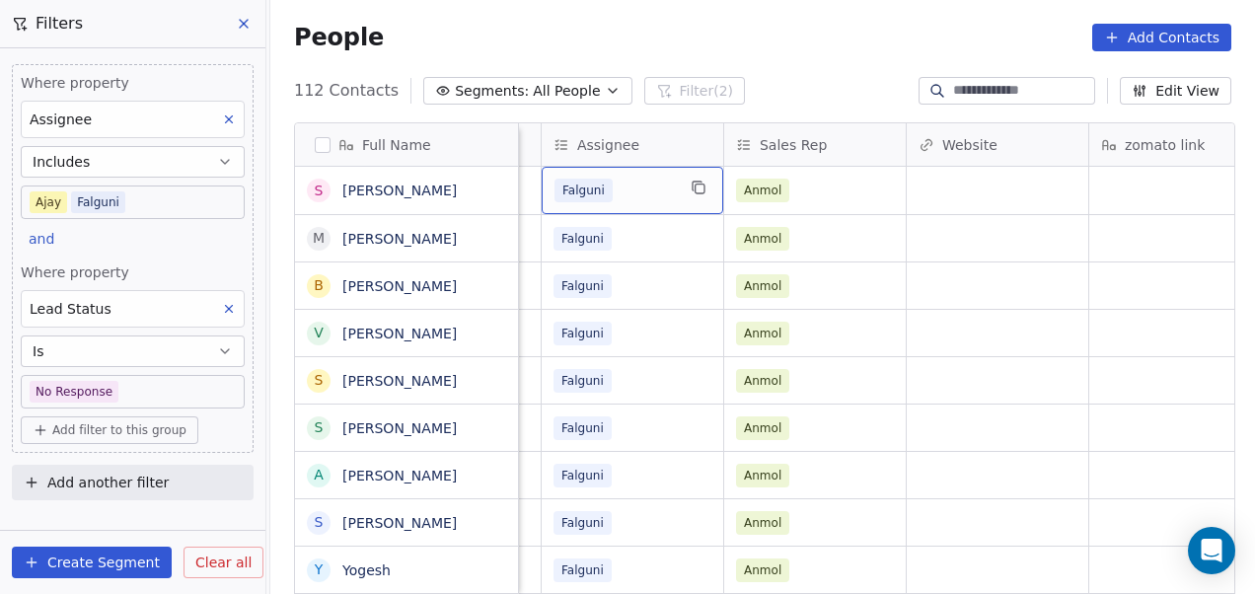
click at [620, 186] on div "Falguni" at bounding box center [615, 191] width 120 height 24
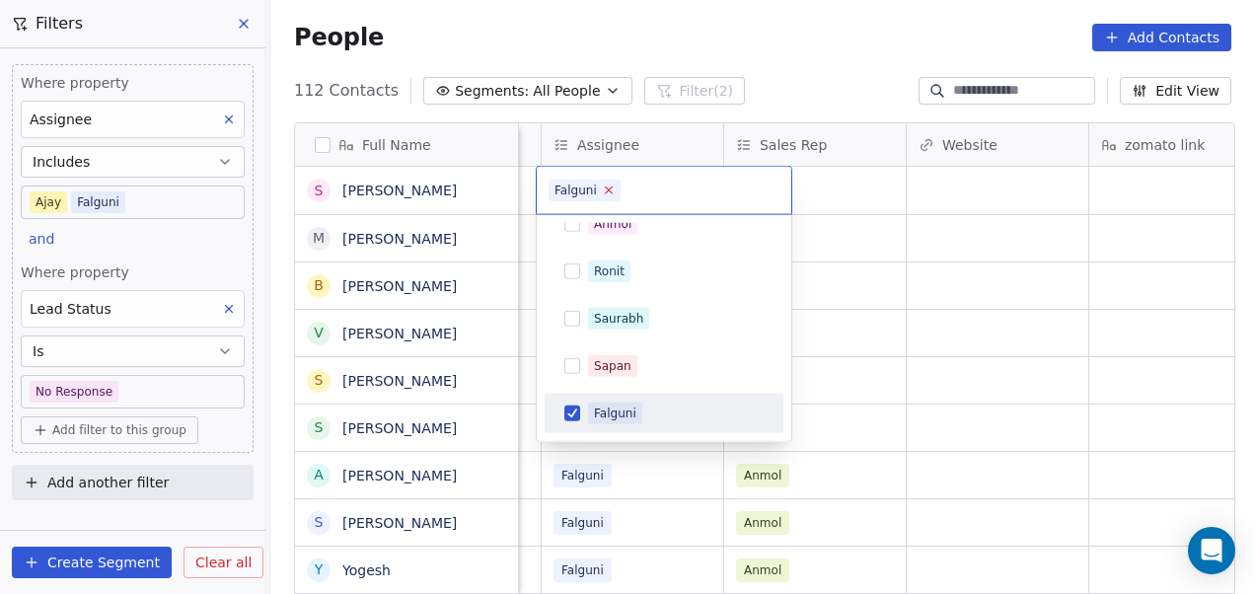
click at [603, 191] on icon at bounding box center [608, 190] width 13 height 13
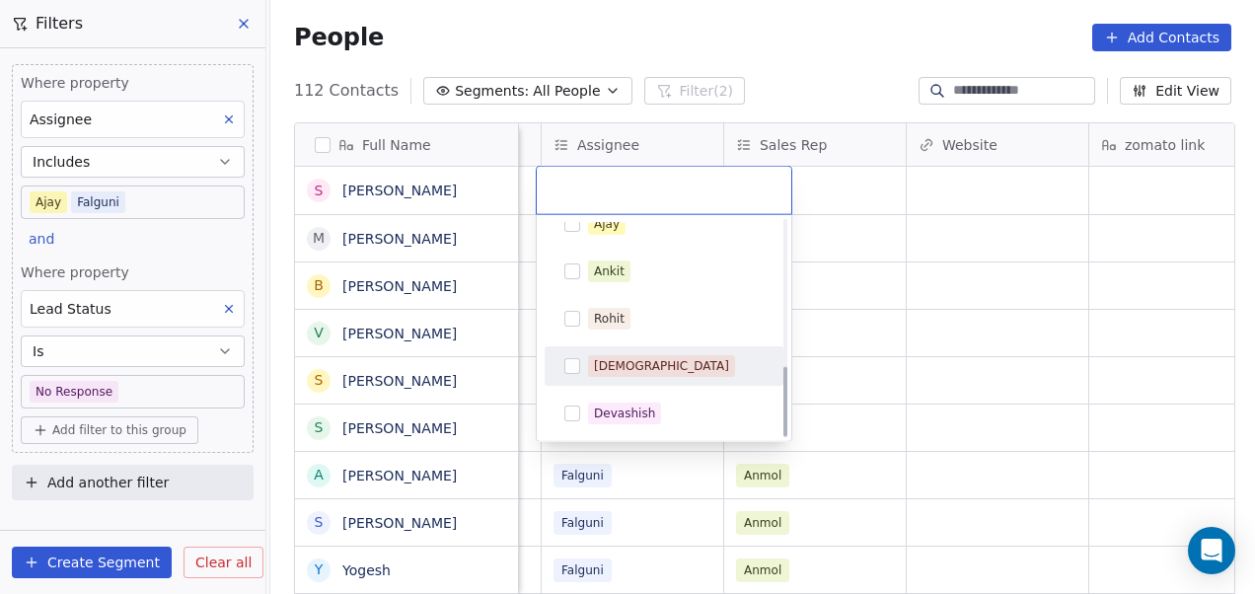
click at [638, 369] on span "[DEMOGRAPHIC_DATA]" at bounding box center [661, 366] width 147 height 22
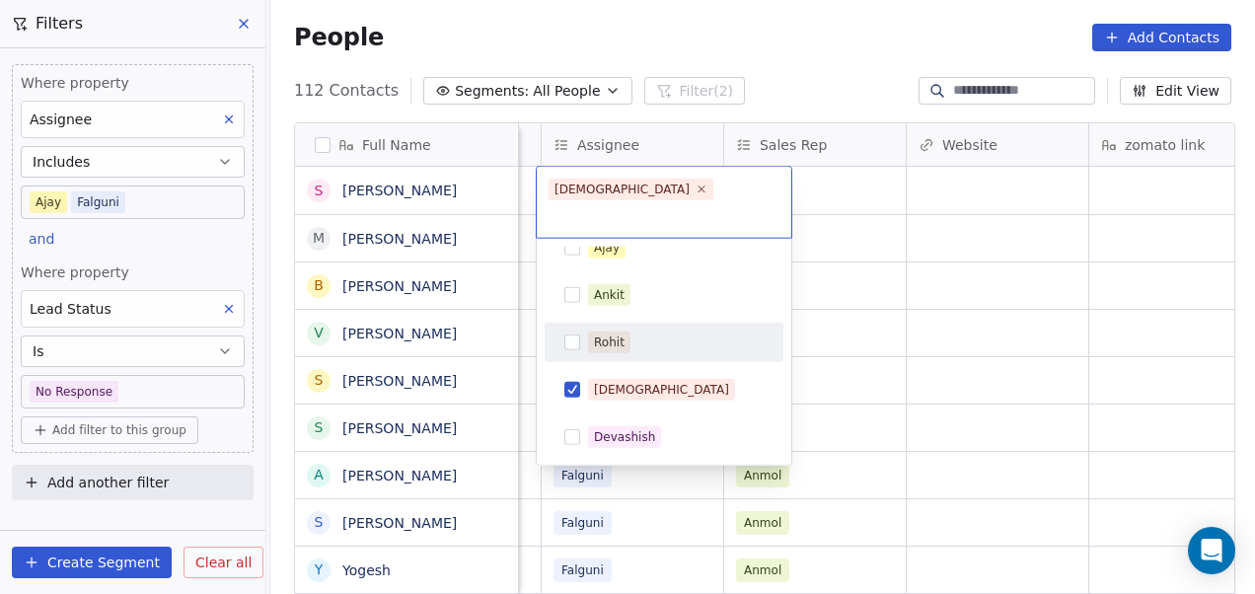
click at [933, 264] on html "On2Cook India Pvt. Ltd. Contacts People Marketing Workflows Campaigns Metrics &…" at bounding box center [627, 297] width 1255 height 594
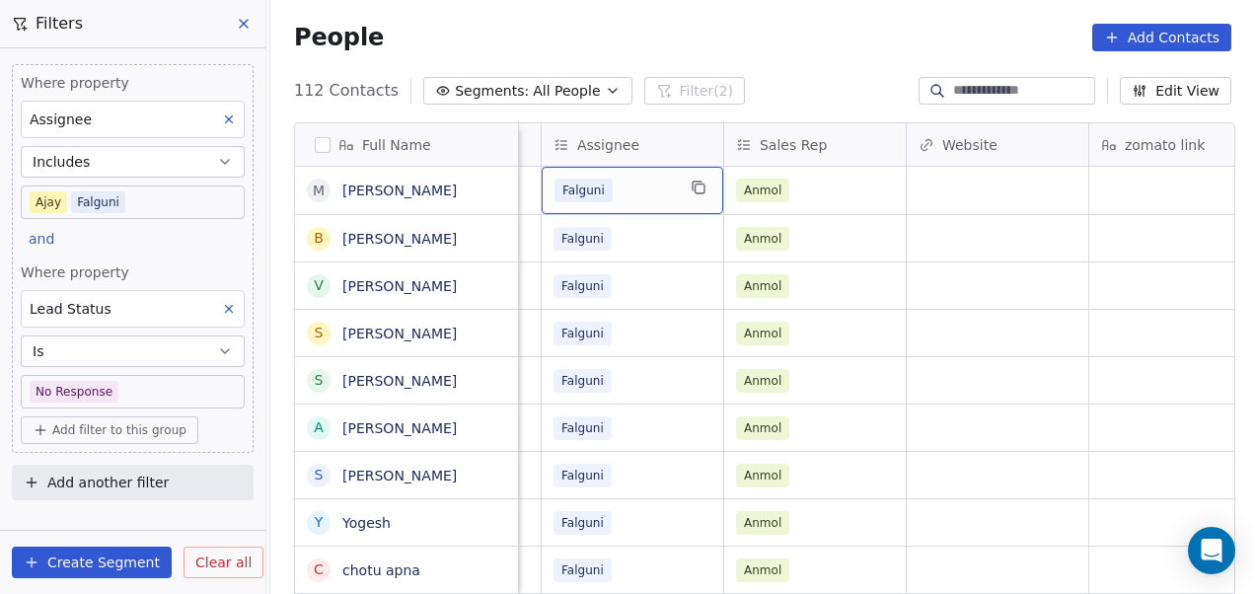
click at [626, 200] on div "Falguni" at bounding box center [615, 191] width 120 height 24
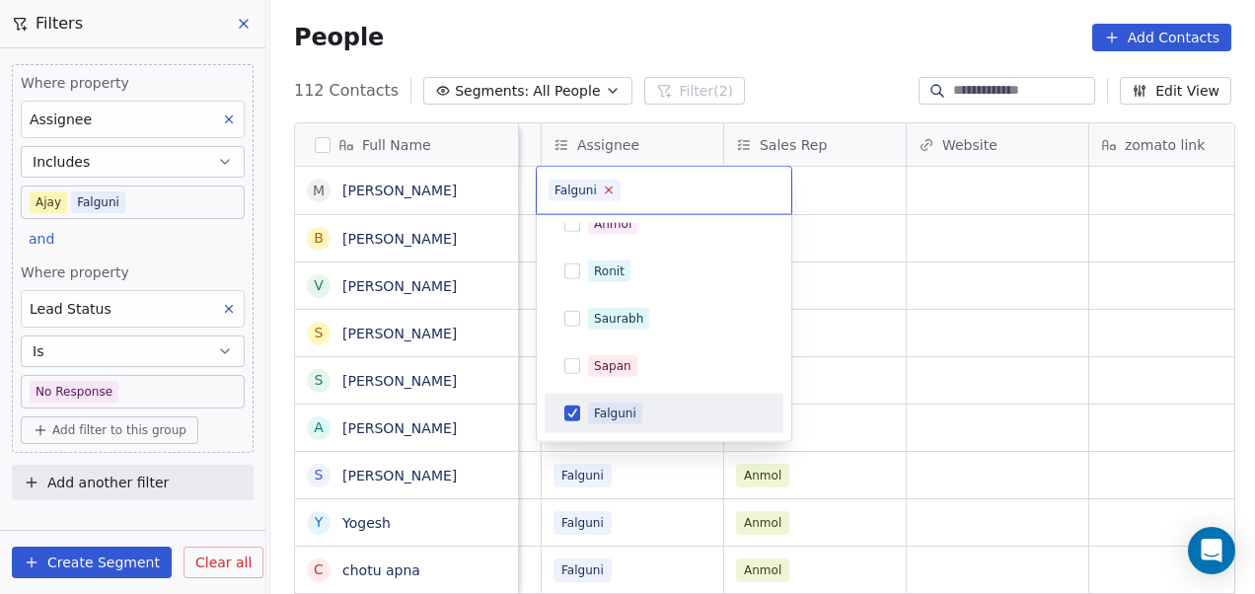
click at [608, 190] on icon at bounding box center [608, 190] width 13 height 13
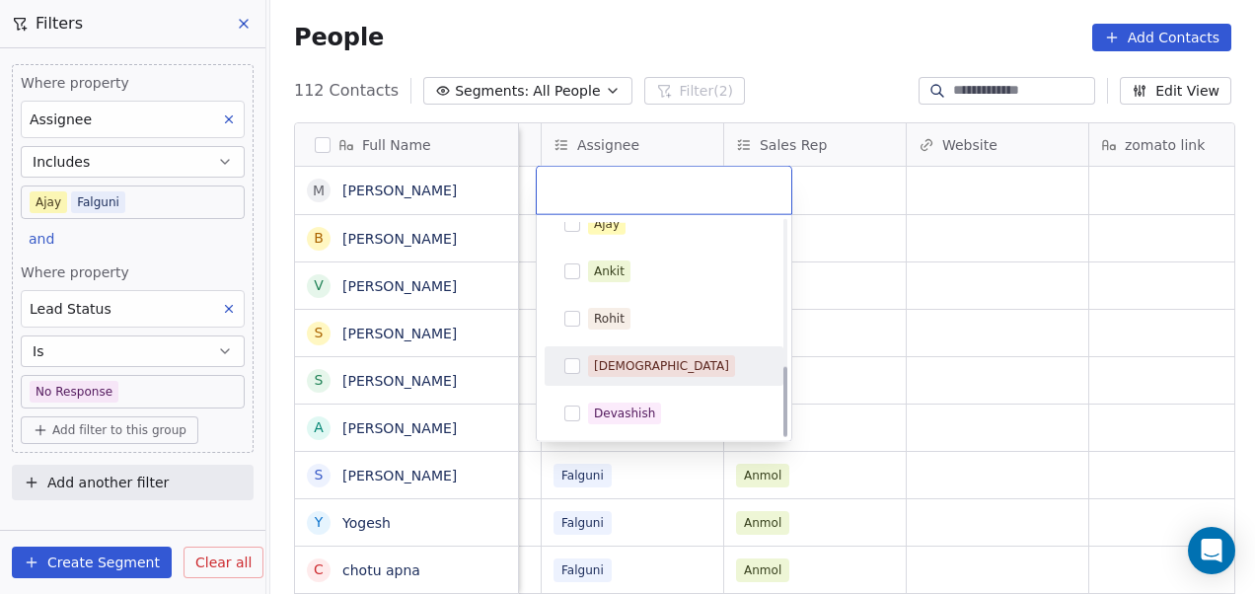
click at [647, 352] on div "[DEMOGRAPHIC_DATA]" at bounding box center [664, 366] width 223 height 32
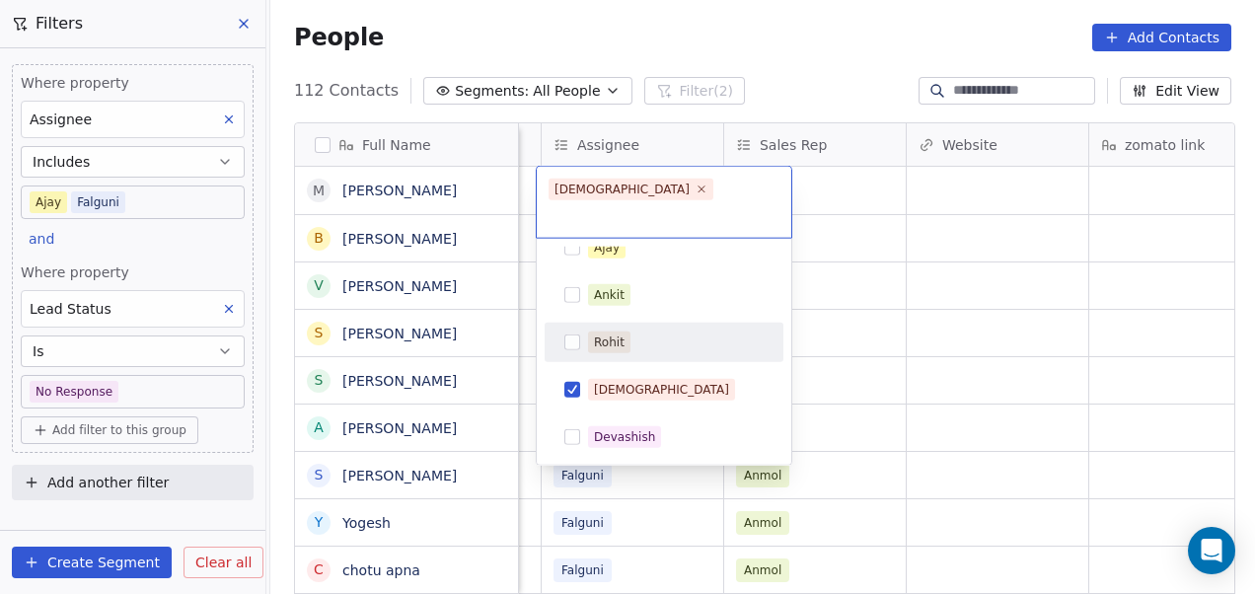
click at [870, 282] on html "On2Cook India Pvt. Ltd. Contacts People Marketing Workflows Campaigns Metrics &…" at bounding box center [627, 297] width 1255 height 594
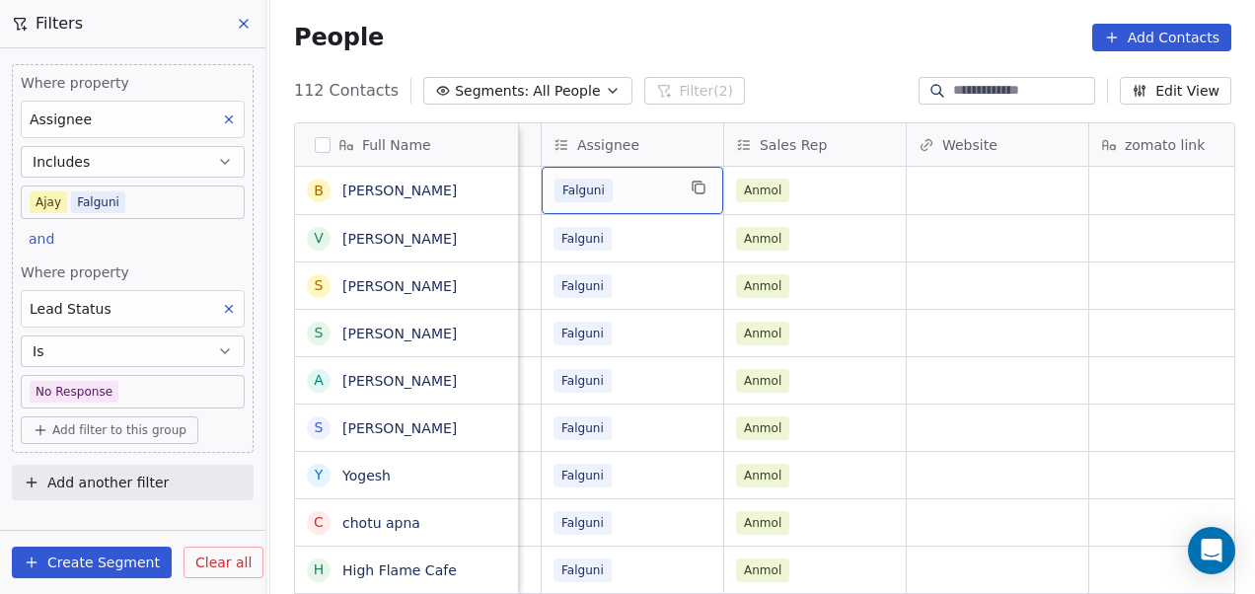
click at [612, 185] on div "Falguni" at bounding box center [615, 191] width 120 height 24
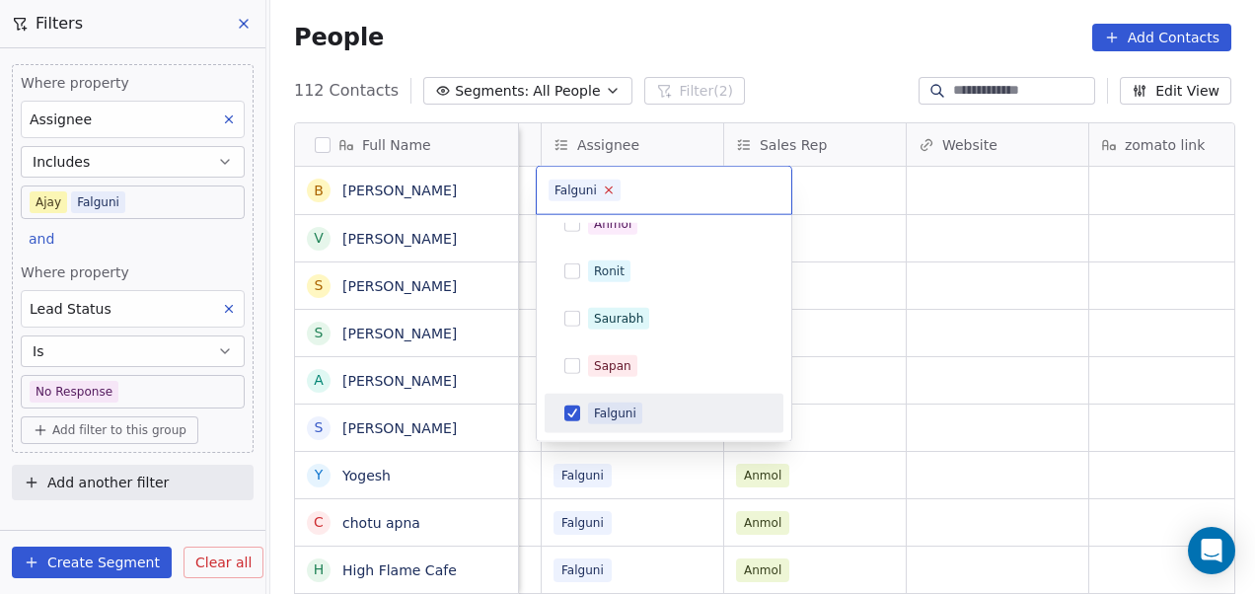
click at [606, 186] on icon at bounding box center [608, 190] width 13 height 13
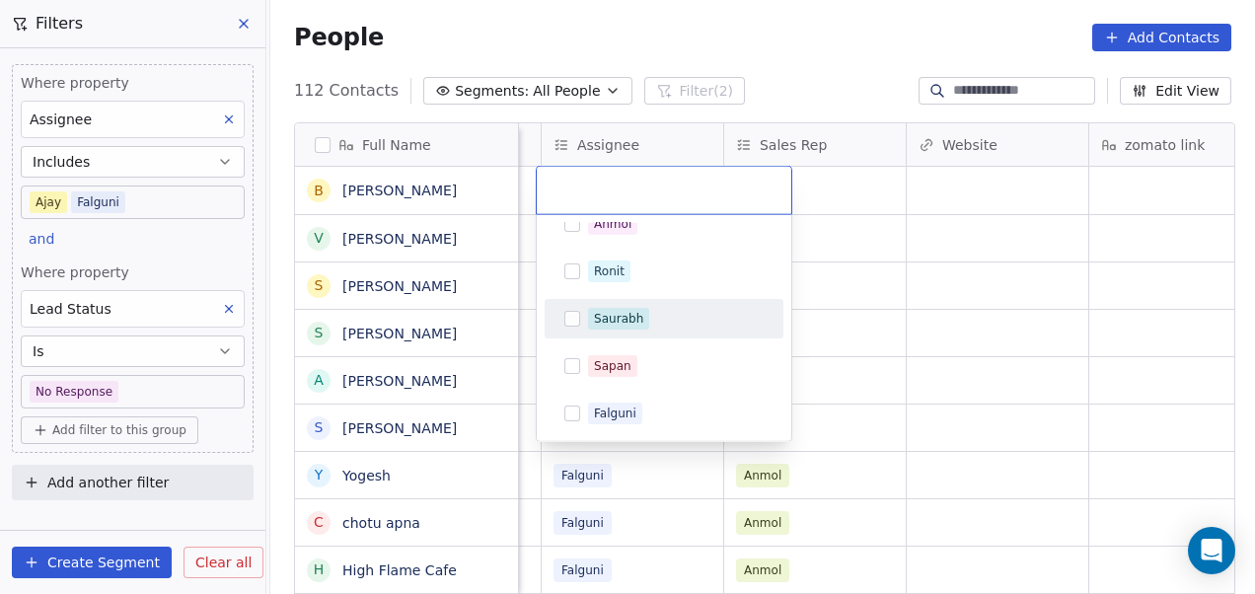
scroll to position [445, 0]
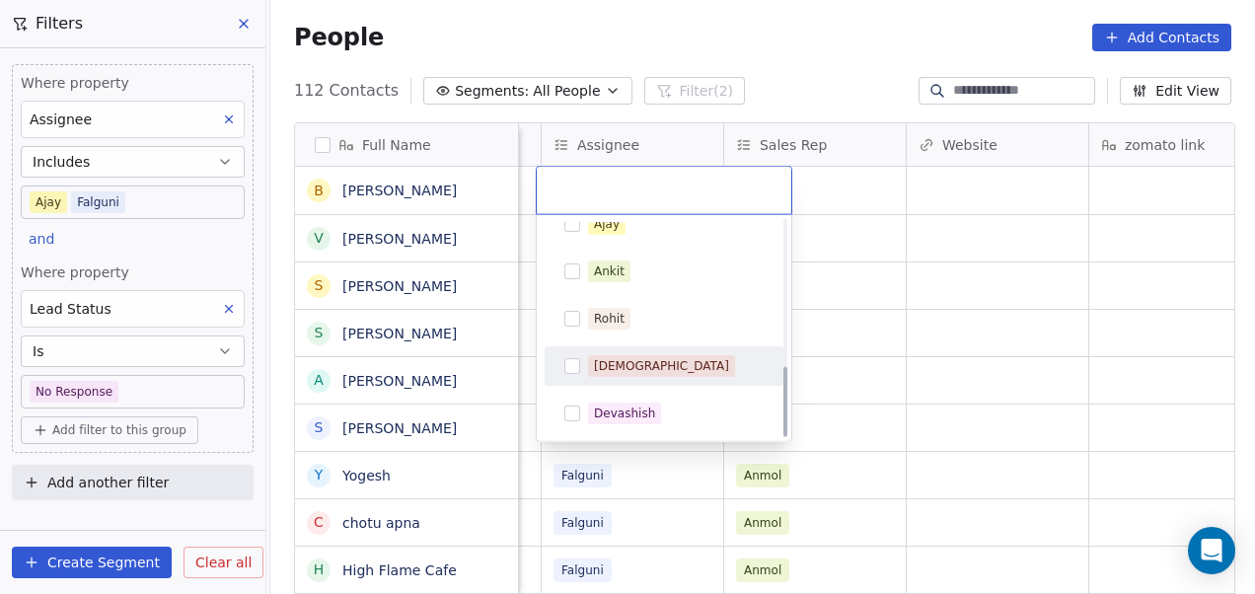
click at [642, 360] on div "[DEMOGRAPHIC_DATA]" at bounding box center [676, 366] width 176 height 22
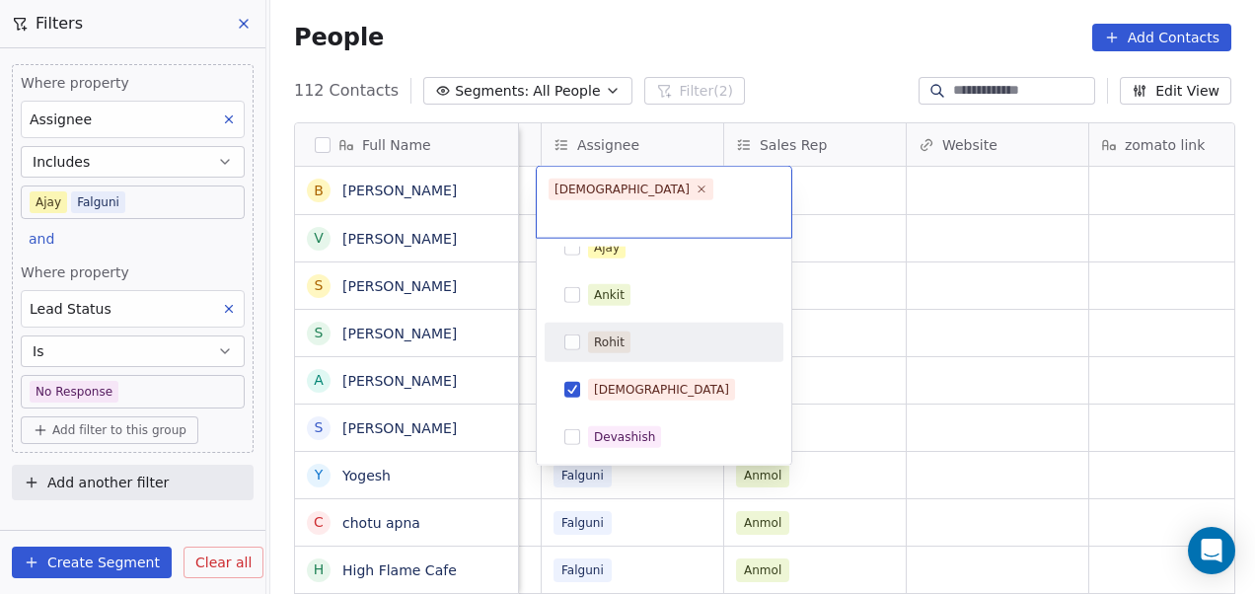
click at [858, 294] on html "On2Cook India Pvt. Ltd. Contacts People Marketing Workflows Campaigns Metrics &…" at bounding box center [627, 297] width 1255 height 594
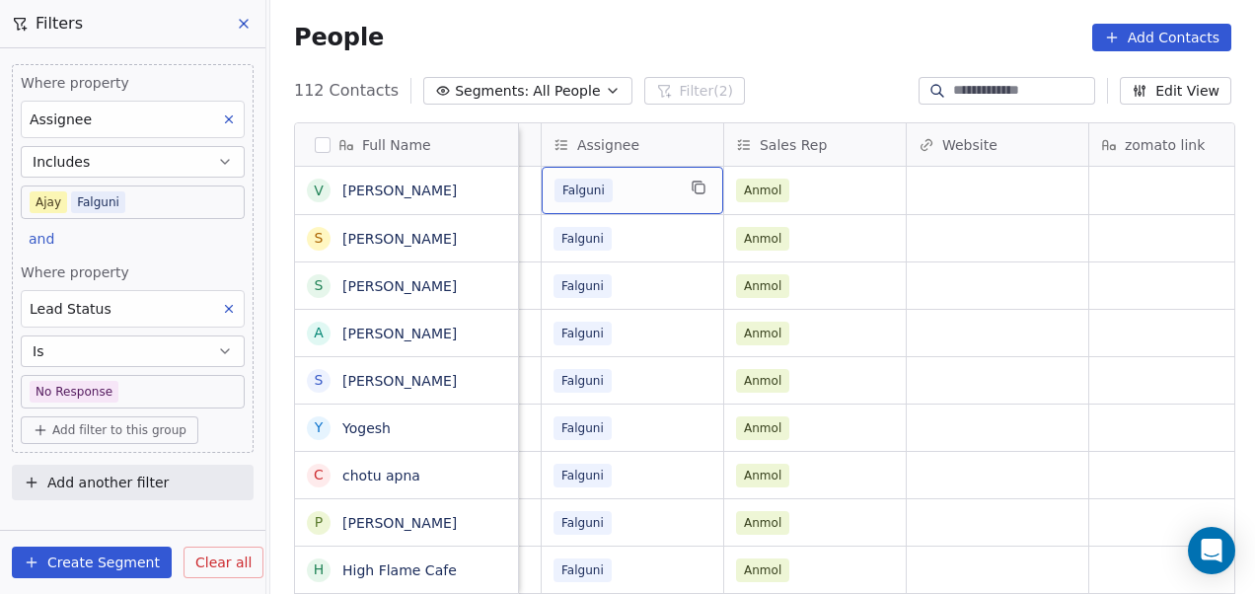
click at [633, 187] on div "Falguni" at bounding box center [615, 191] width 120 height 24
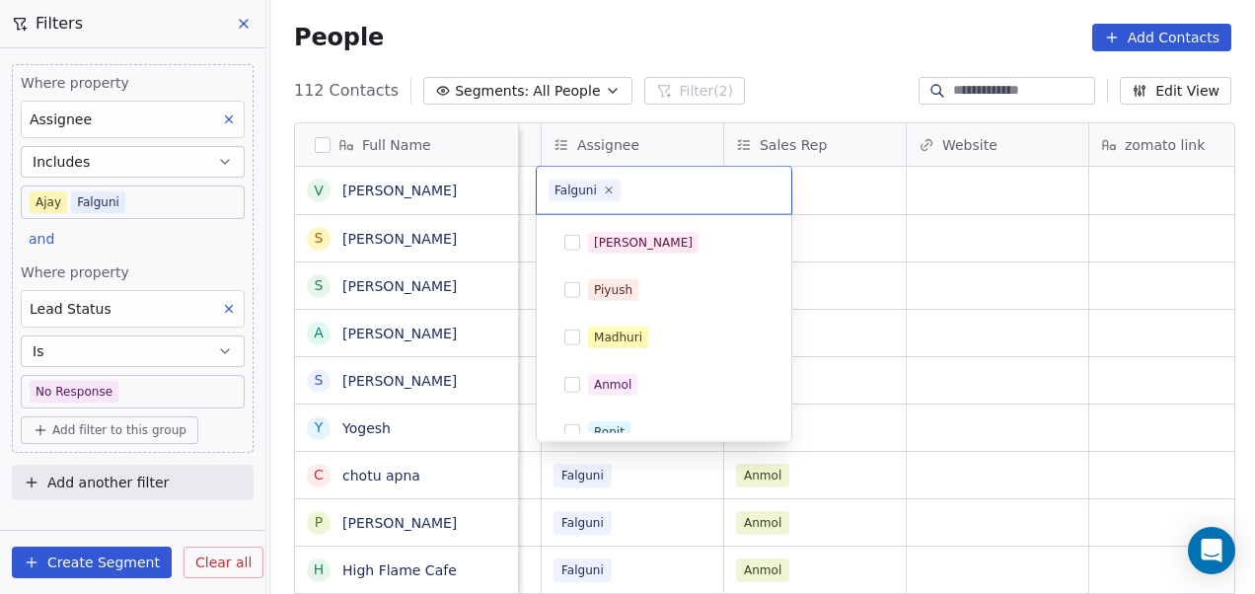
scroll to position [161, 0]
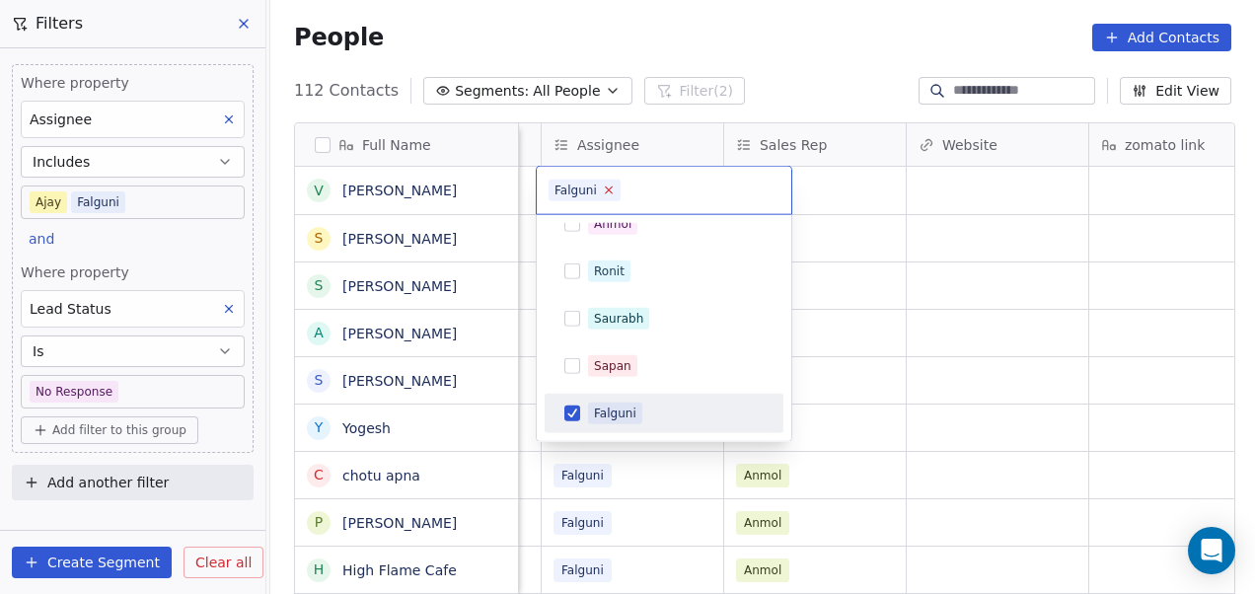
click at [608, 191] on icon at bounding box center [609, 189] width 7 height 7
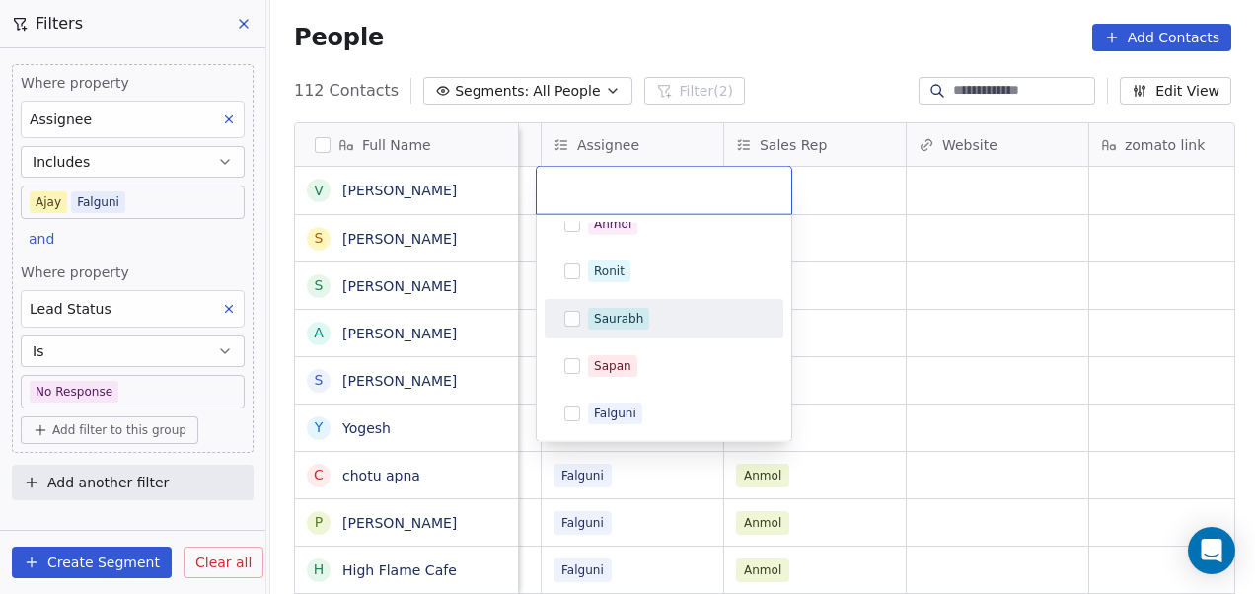
scroll to position [445, 0]
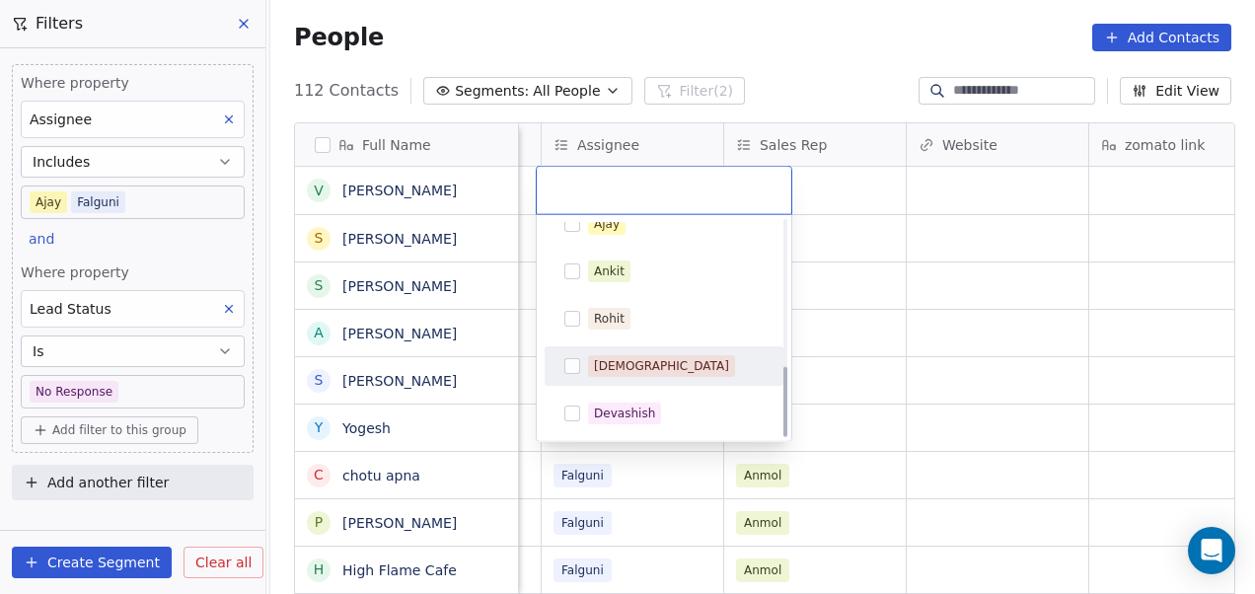
click at [665, 367] on div "[DEMOGRAPHIC_DATA]" at bounding box center [676, 366] width 176 height 22
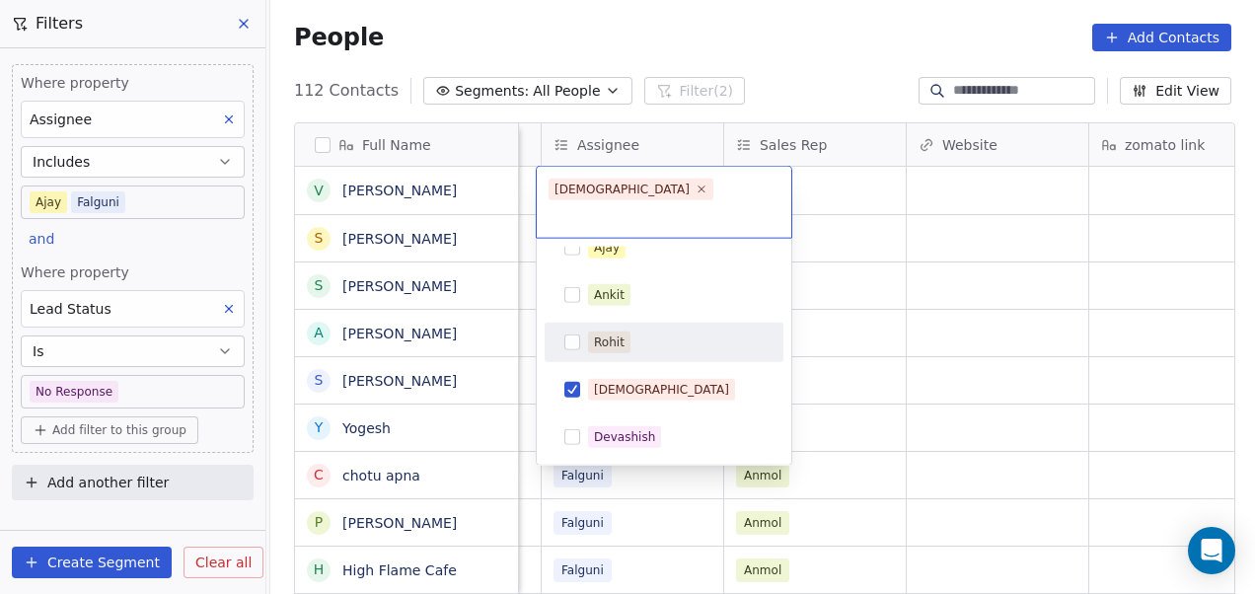
click at [943, 279] on html "On2Cook India Pvt. Ltd. Contacts People Marketing Workflows Campaigns Metrics &…" at bounding box center [627, 297] width 1255 height 594
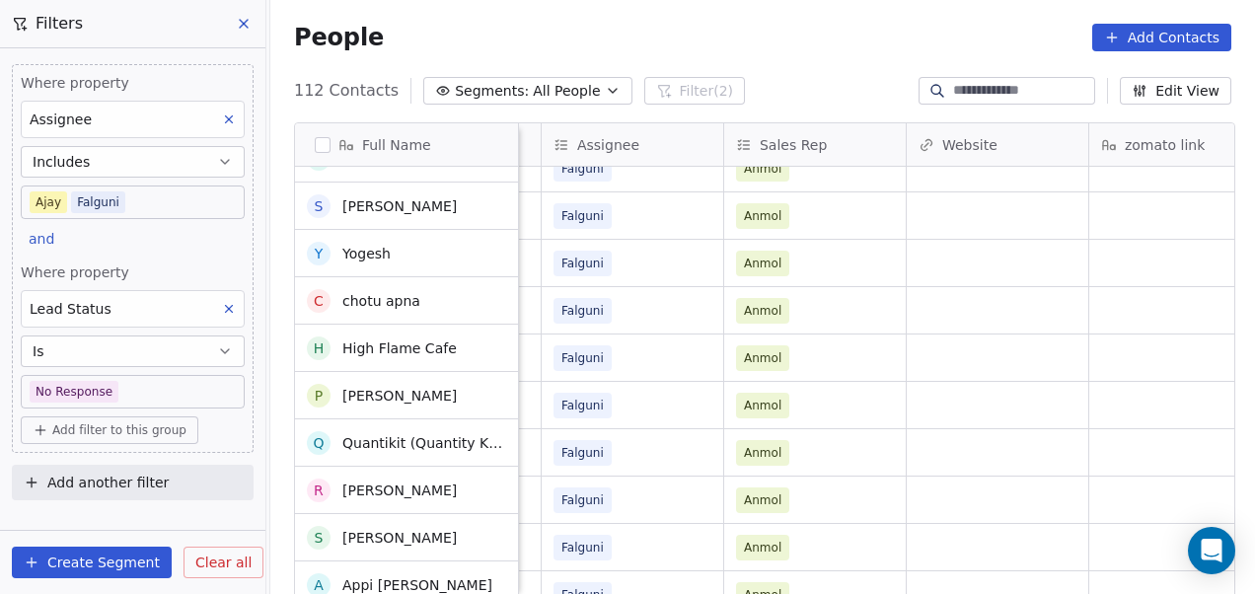
scroll to position [0, 0]
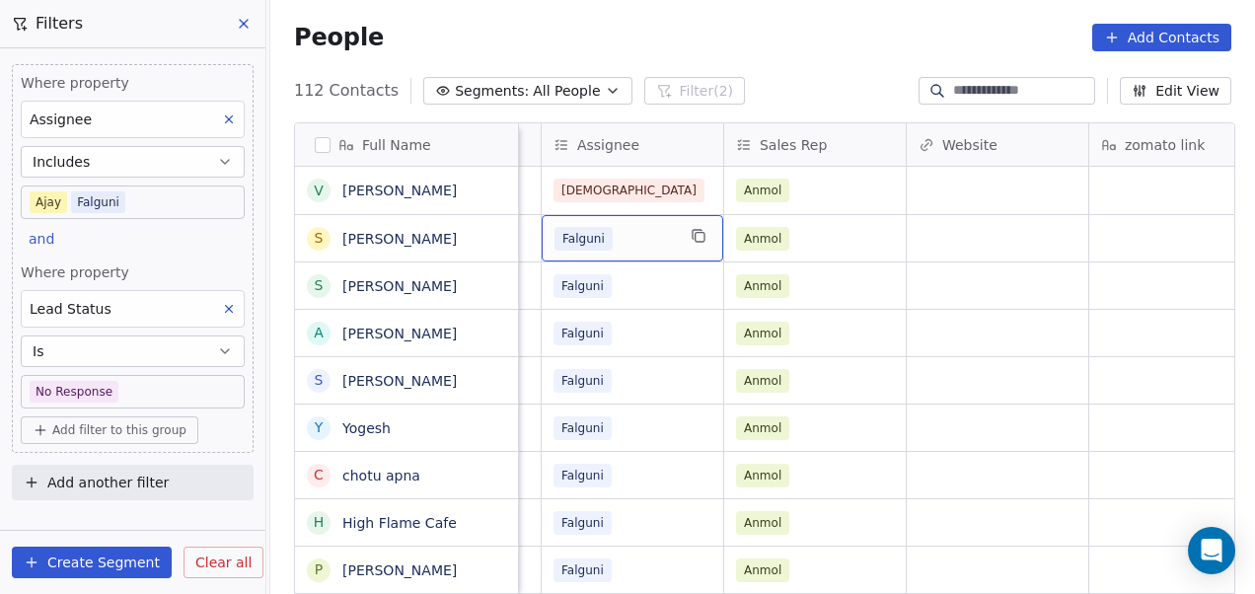
click at [626, 234] on div "Falguni" at bounding box center [615, 239] width 120 height 24
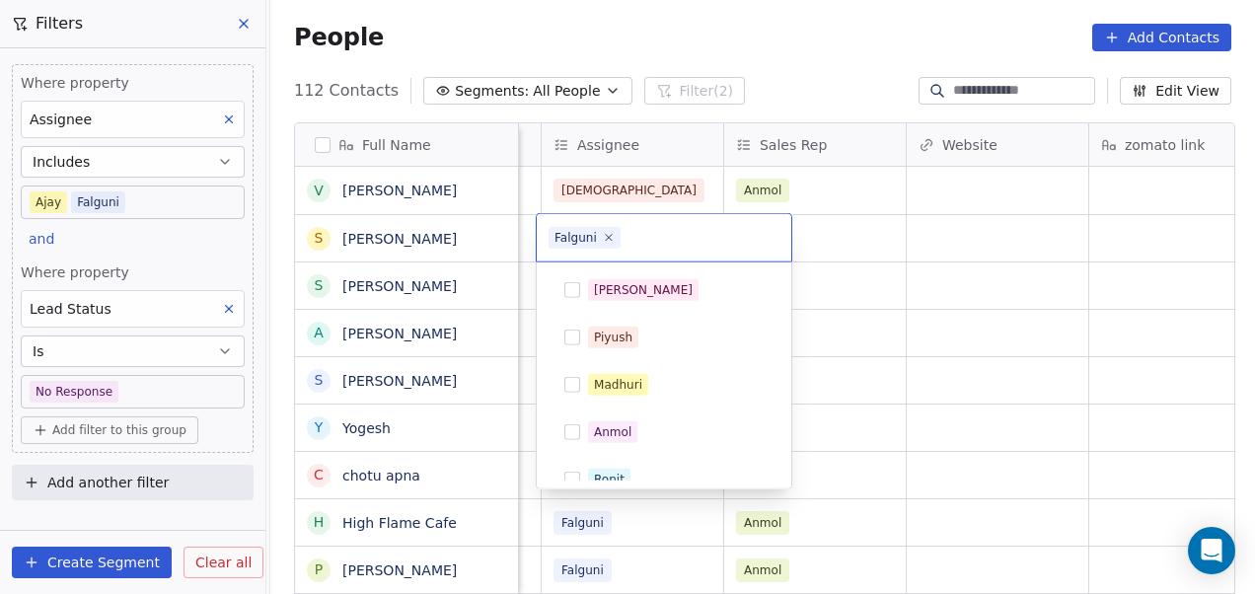
scroll to position [161, 0]
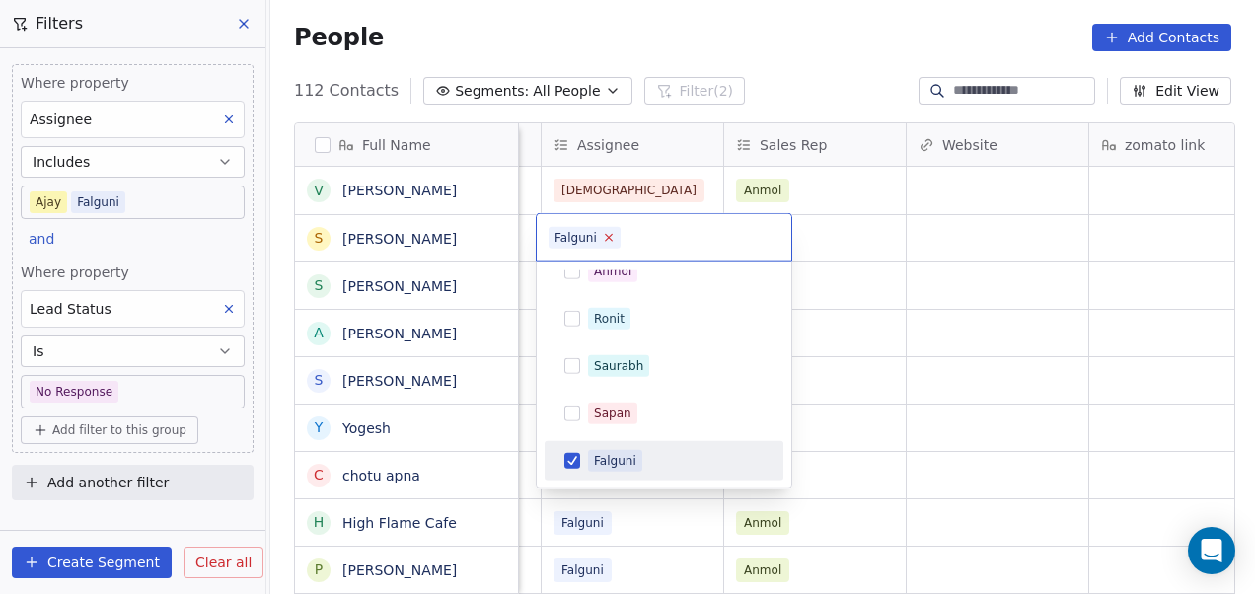
click at [608, 240] on icon at bounding box center [609, 237] width 7 height 7
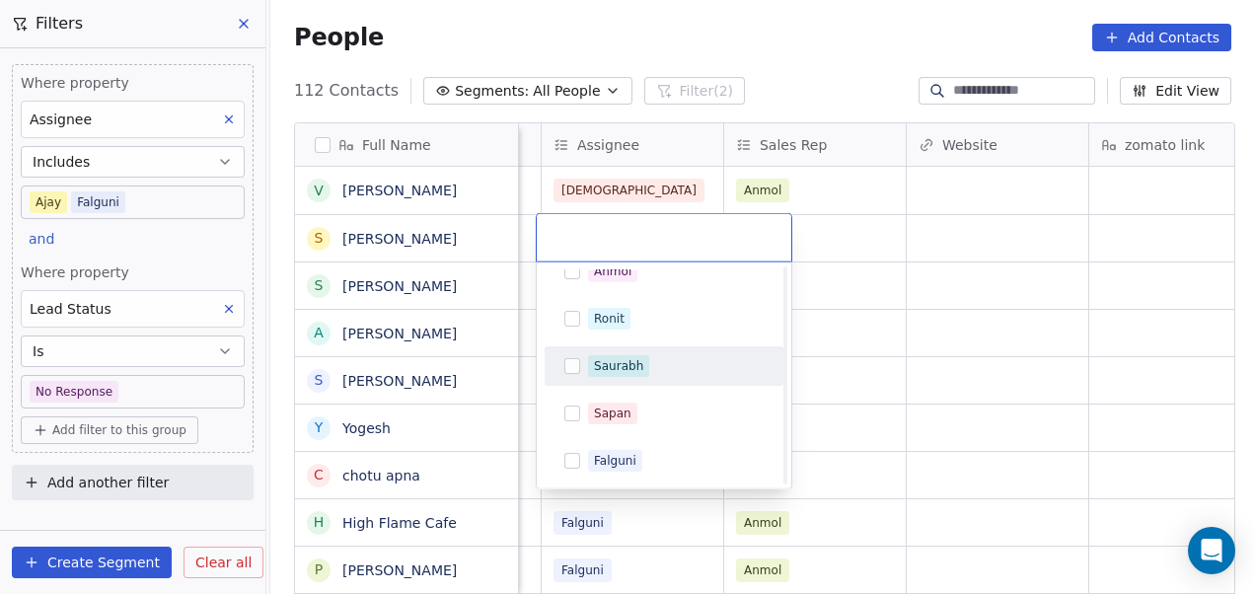
scroll to position [445, 0]
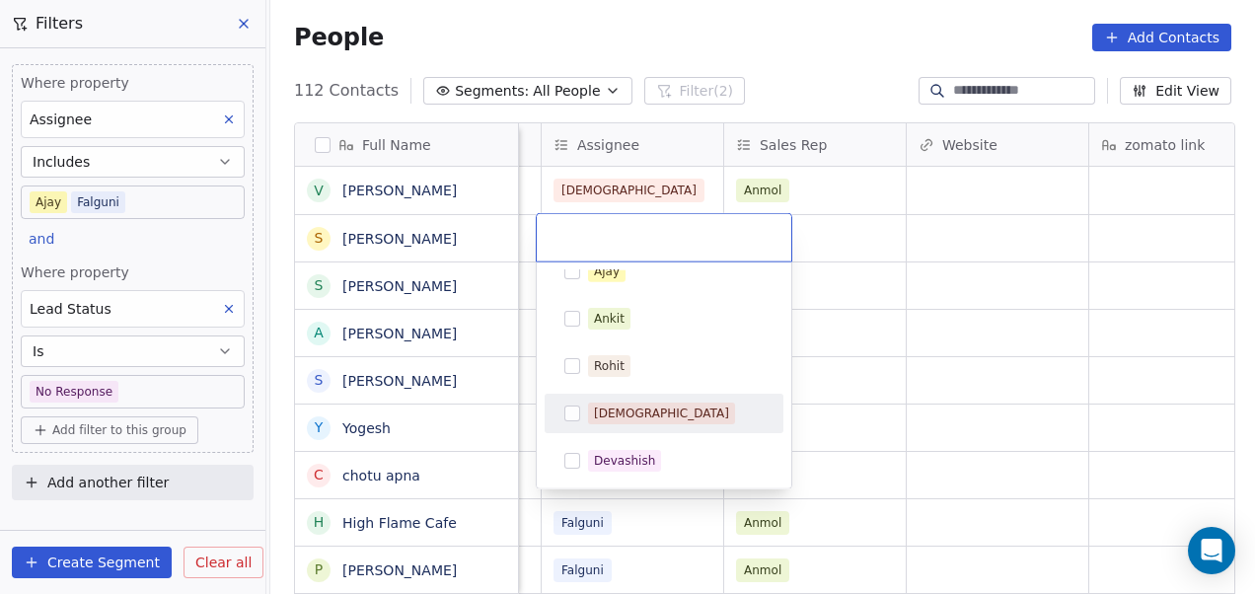
click at [661, 407] on div "[DEMOGRAPHIC_DATA]" at bounding box center [676, 414] width 176 height 22
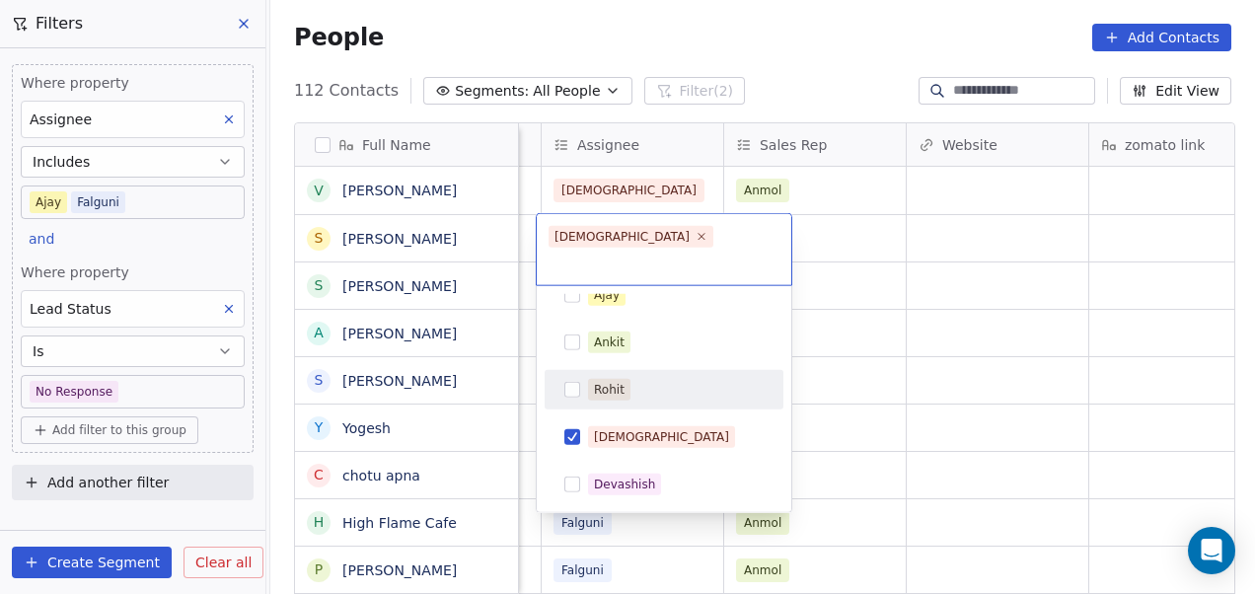
click at [916, 326] on html "On2Cook India Pvt. Ltd. Contacts People Marketing Workflows Campaigns Metrics &…" at bounding box center [627, 297] width 1255 height 594
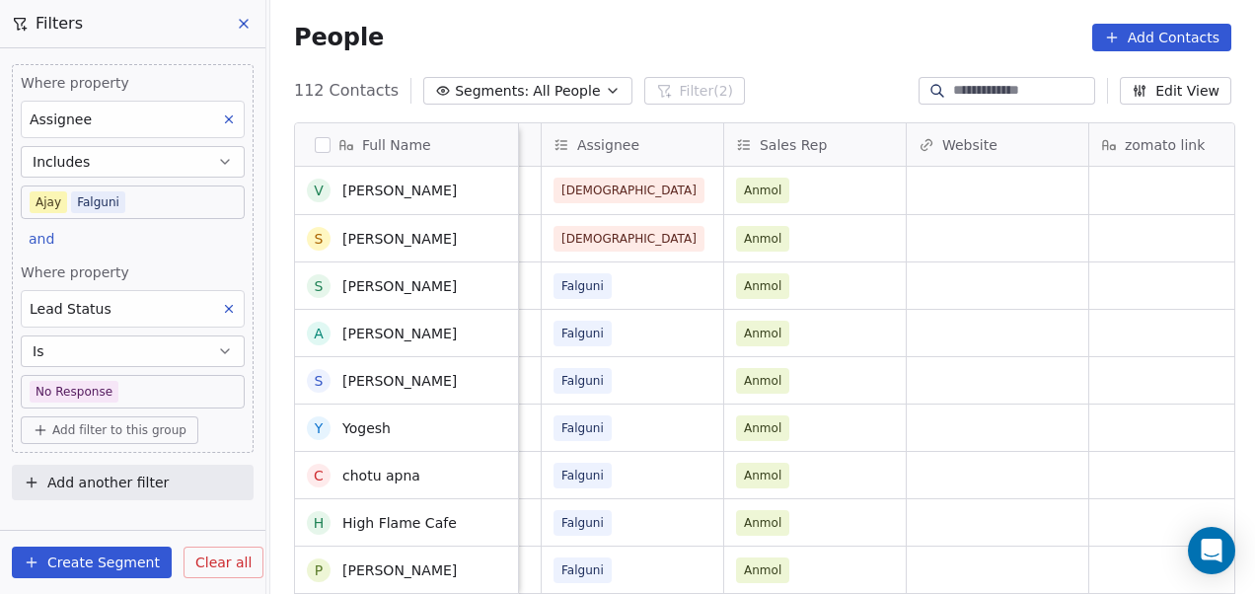
scroll to position [0, 0]
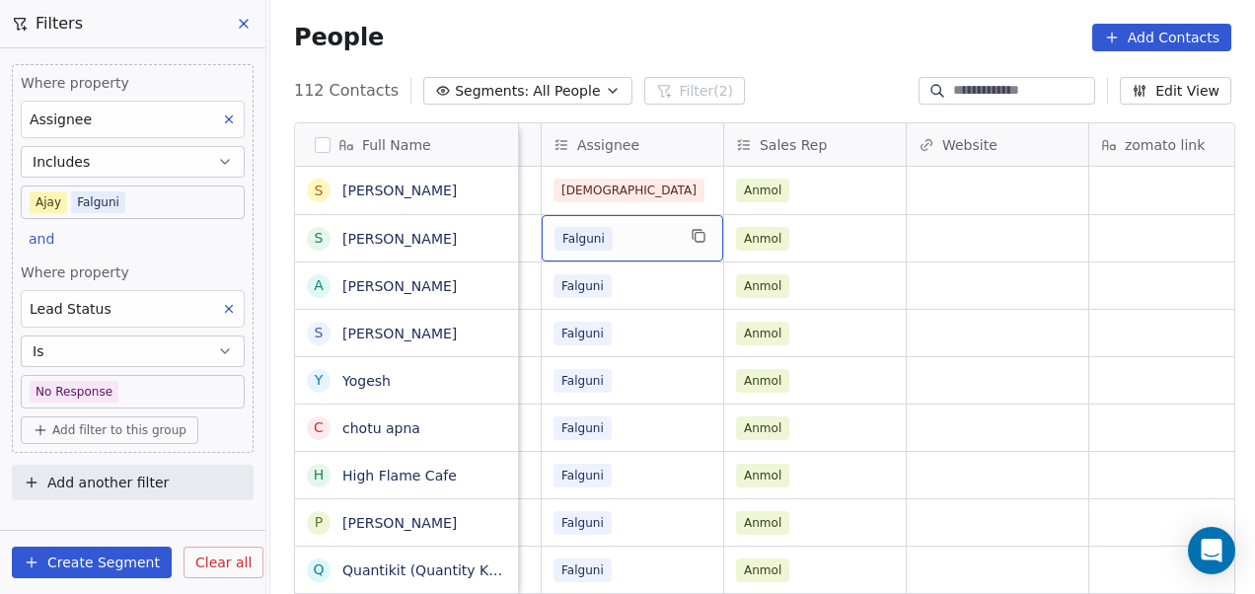
click at [623, 234] on div "Falguni" at bounding box center [615, 239] width 120 height 24
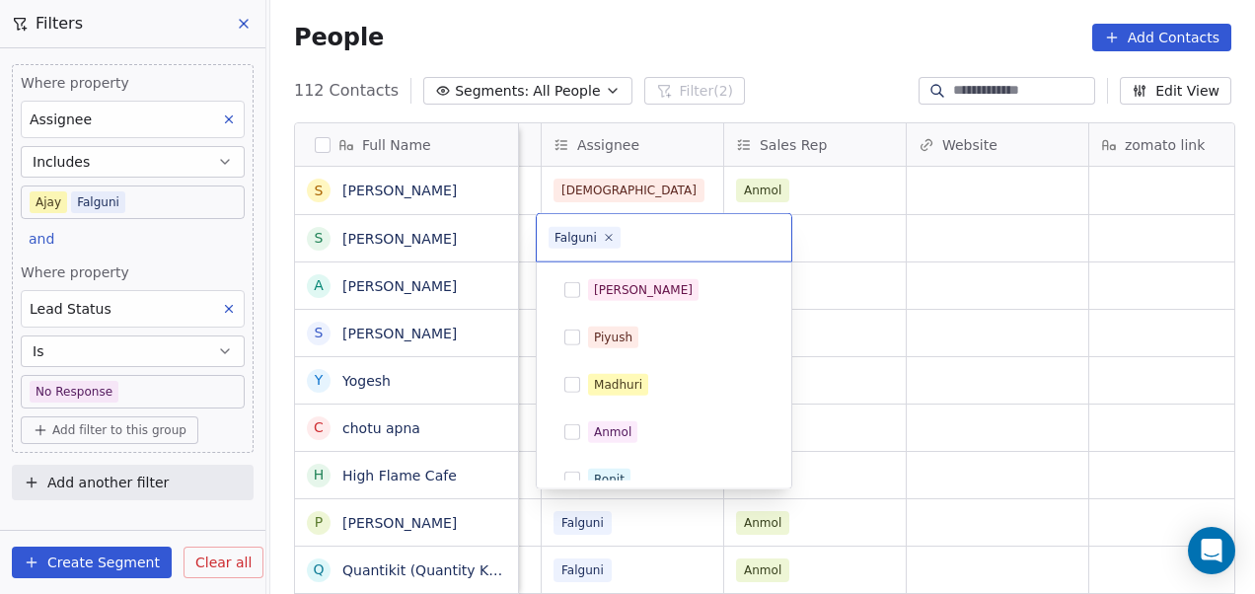
scroll to position [161, 0]
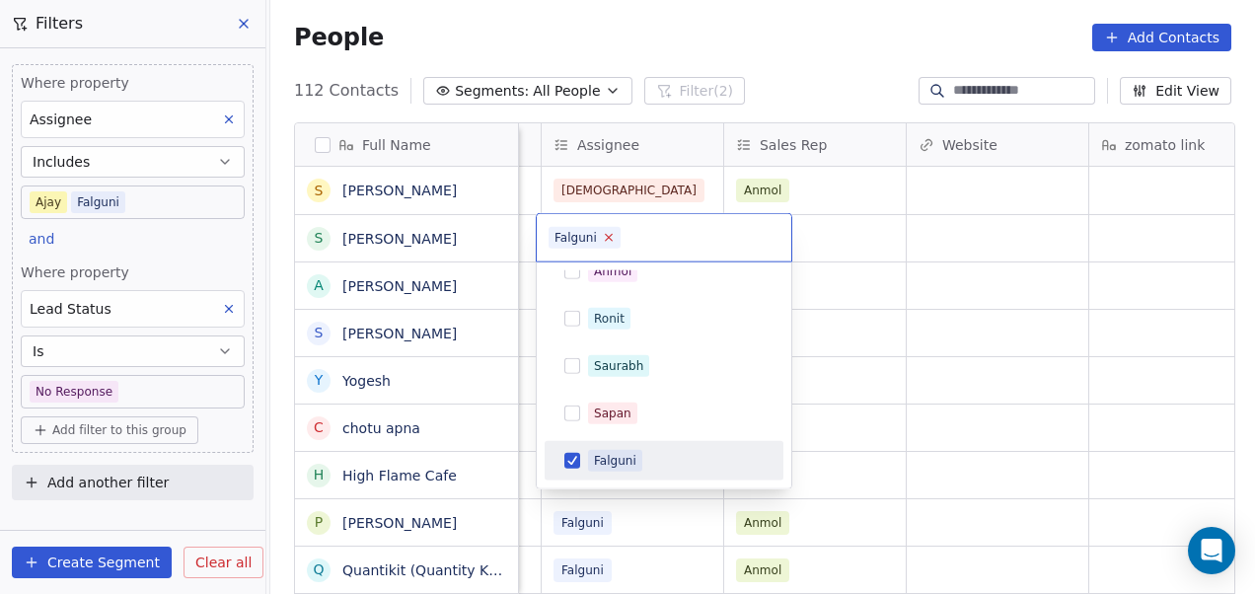
click at [606, 234] on icon at bounding box center [608, 237] width 13 height 13
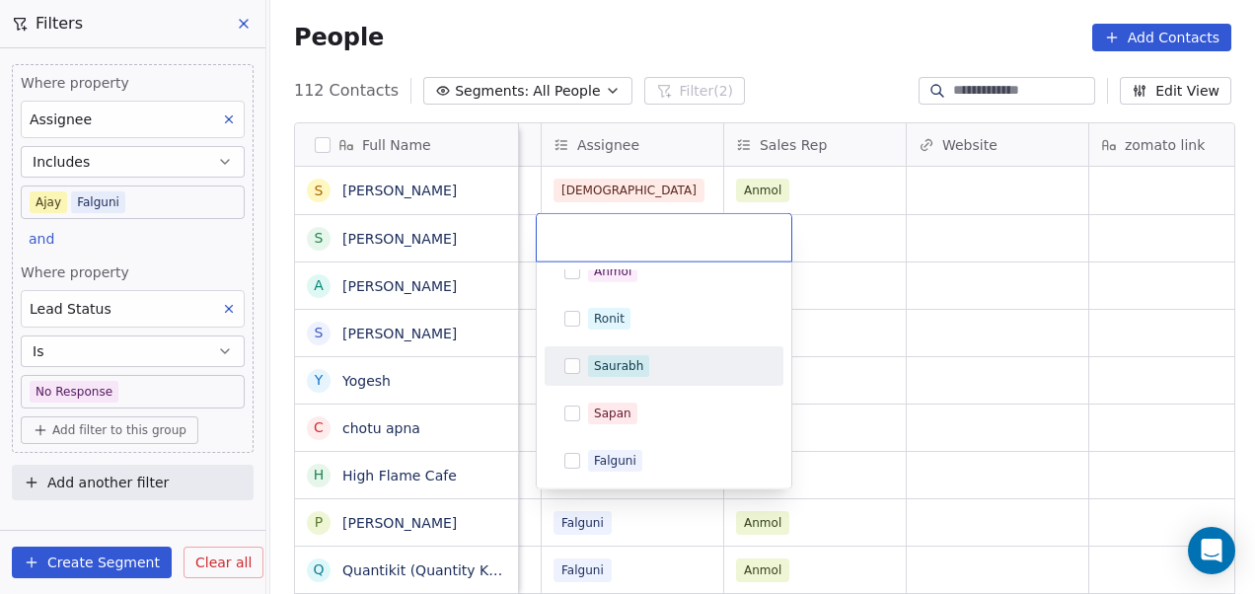
scroll to position [445, 0]
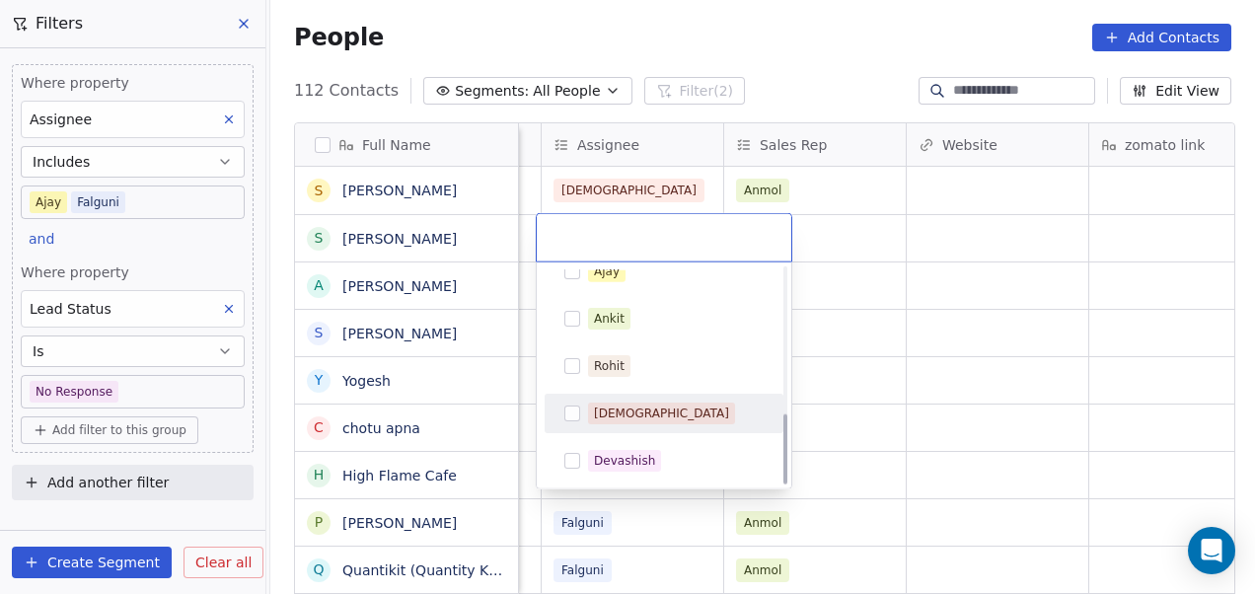
click at [647, 424] on div "[DEMOGRAPHIC_DATA]" at bounding box center [664, 414] width 223 height 32
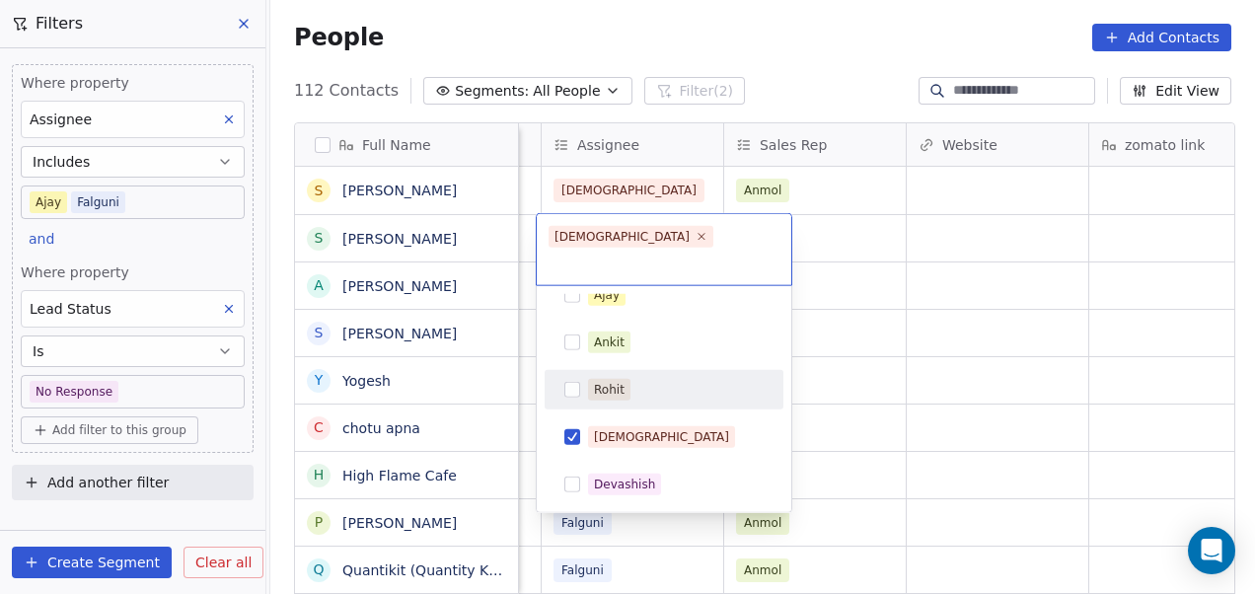
click at [879, 323] on html "On2Cook India Pvt. Ltd. Contacts People Marketing Workflows Campaigns Metrics &…" at bounding box center [627, 297] width 1255 height 594
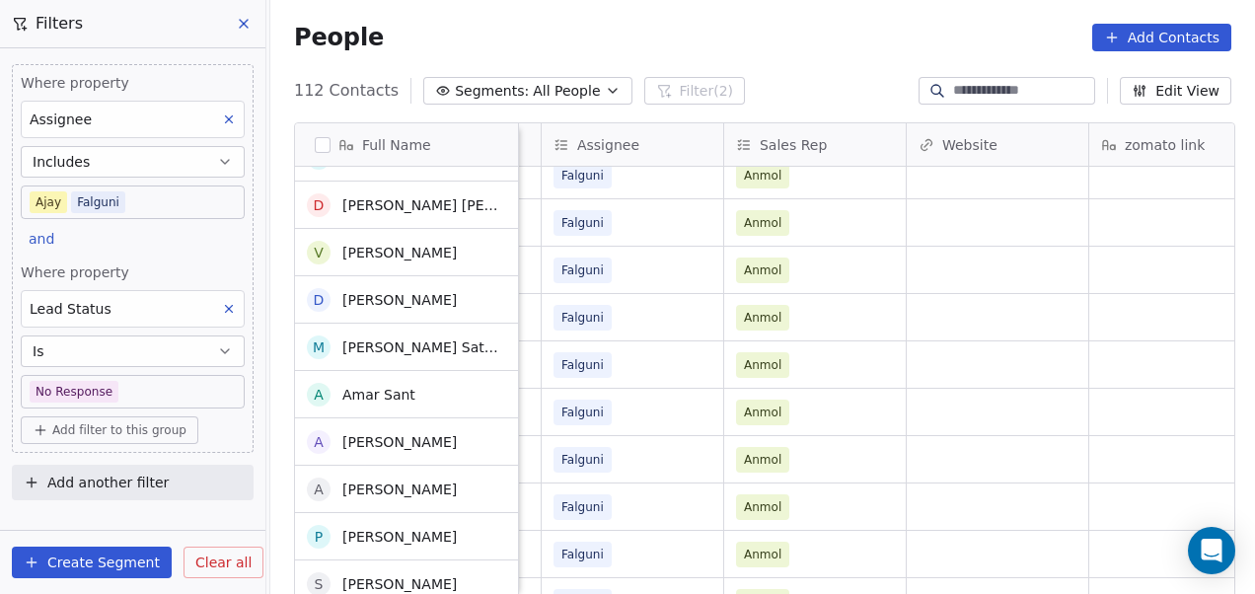
scroll to position [0, 0]
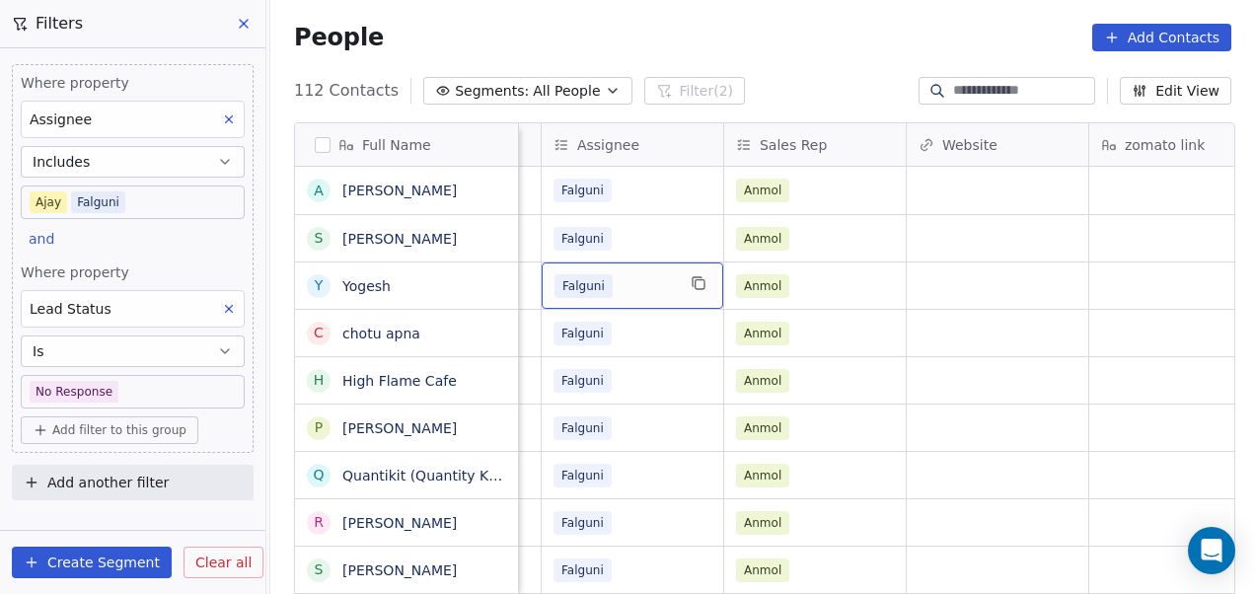
click at [622, 292] on div "Falguni" at bounding box center [615, 286] width 120 height 24
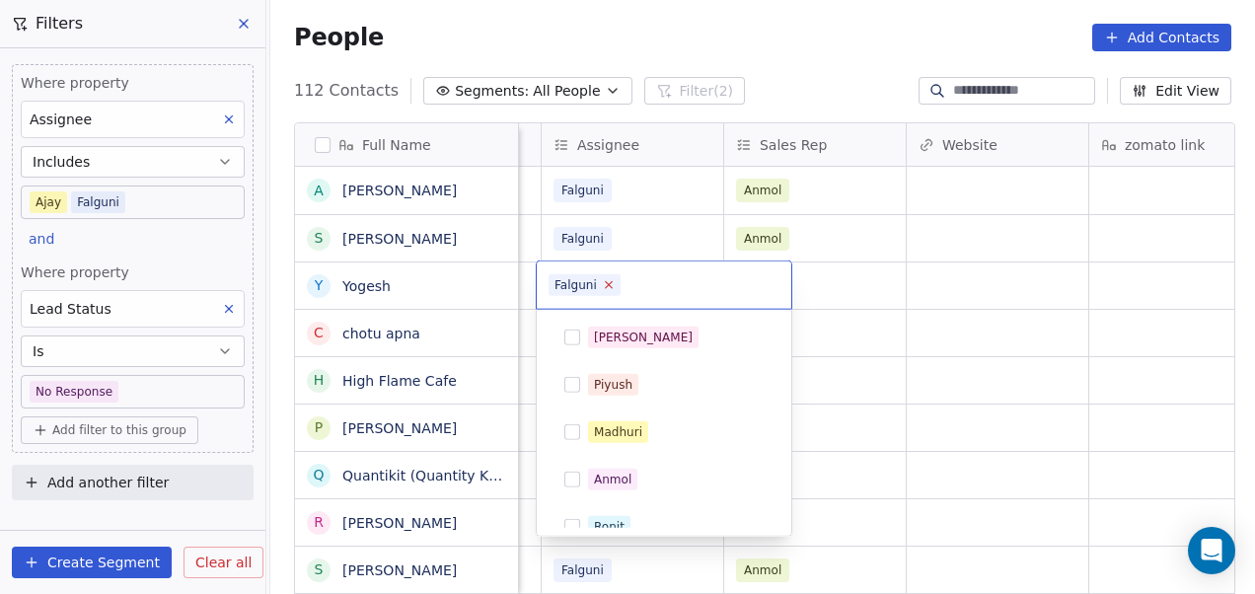
scroll to position [161, 0]
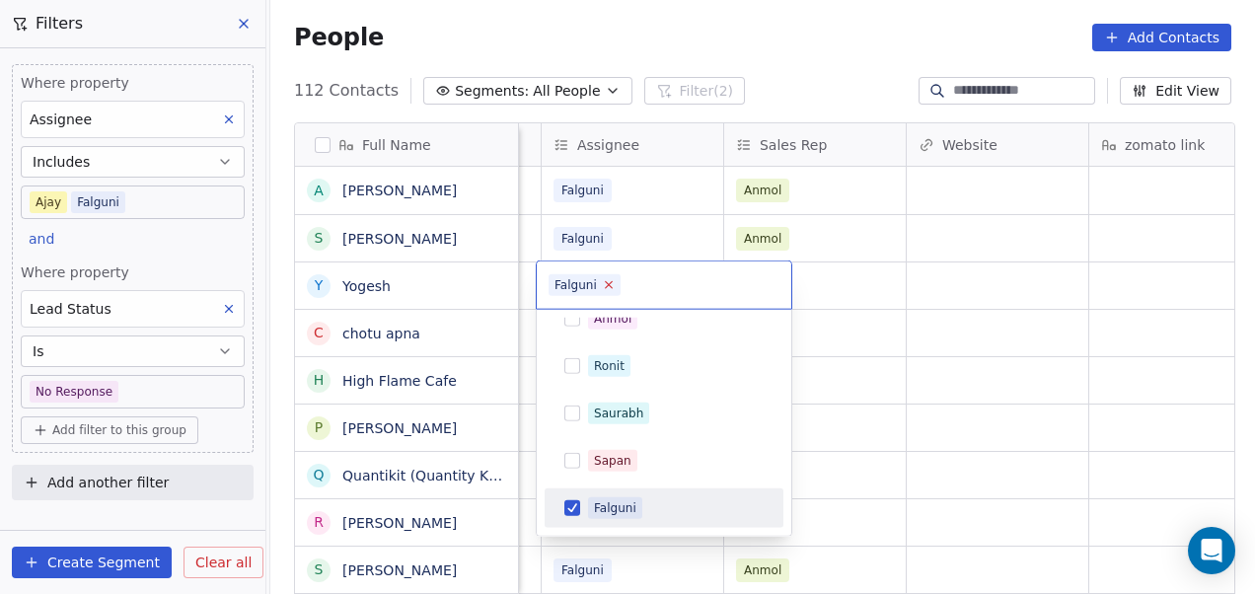
click at [606, 285] on icon at bounding box center [609, 284] width 7 height 7
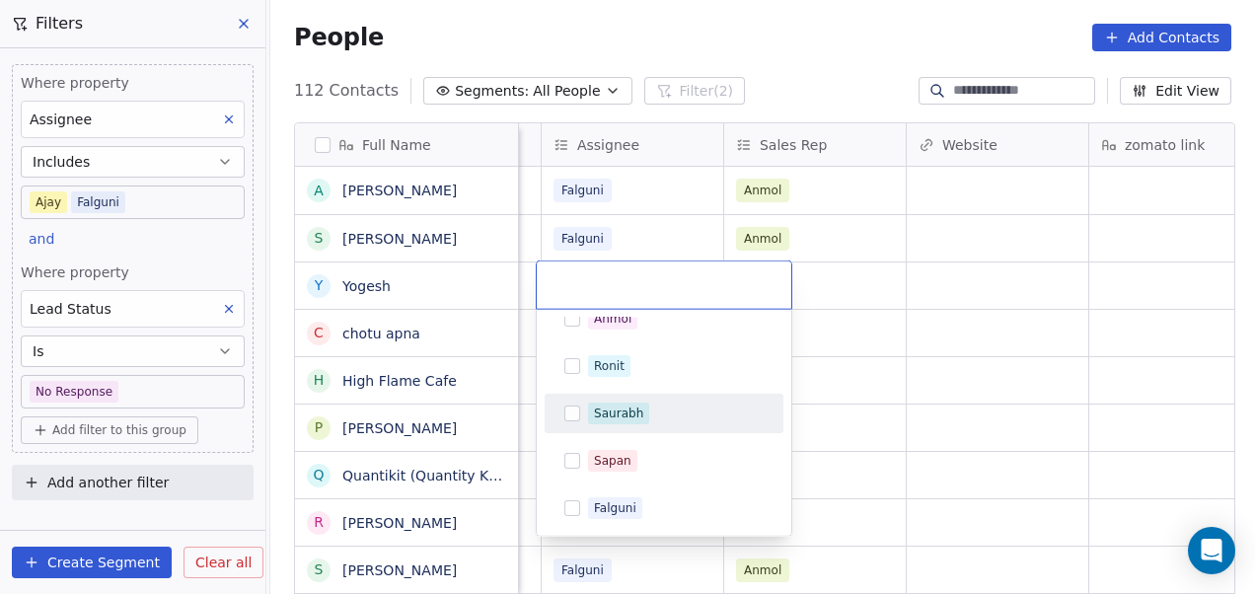
scroll to position [445, 0]
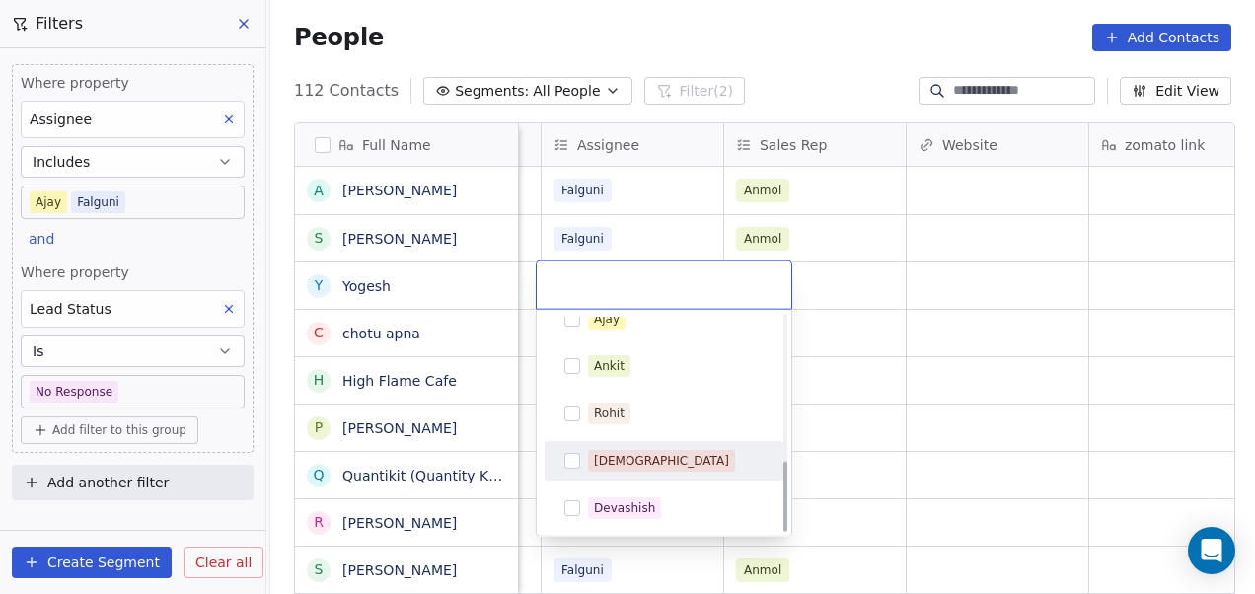
click at [654, 458] on div "[DEMOGRAPHIC_DATA]" at bounding box center [676, 461] width 176 height 22
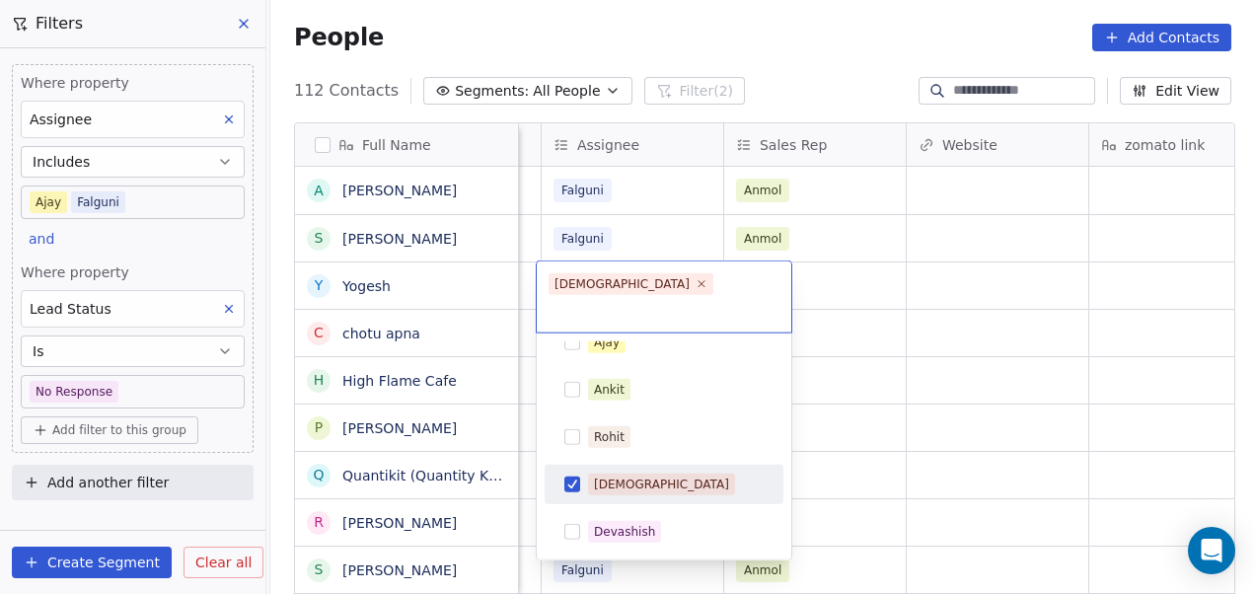
click at [952, 380] on html "On2Cook India Pvt. Ltd. Contacts People Marketing Workflows Campaigns Metrics &…" at bounding box center [627, 297] width 1255 height 594
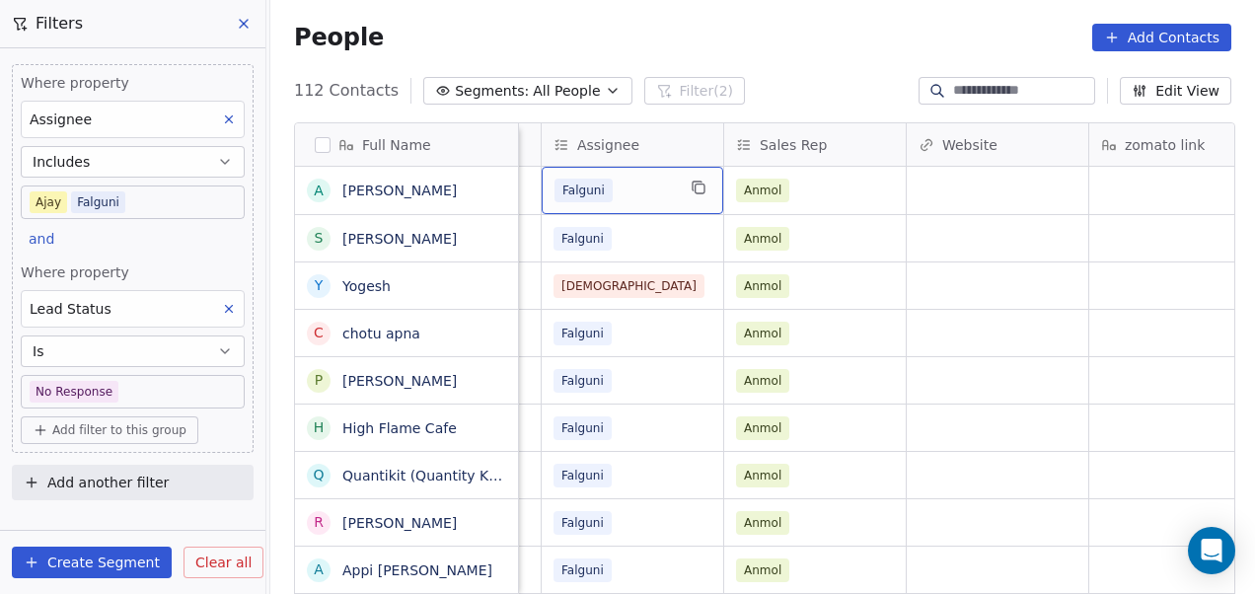
click at [633, 193] on div "Falguni" at bounding box center [615, 191] width 120 height 24
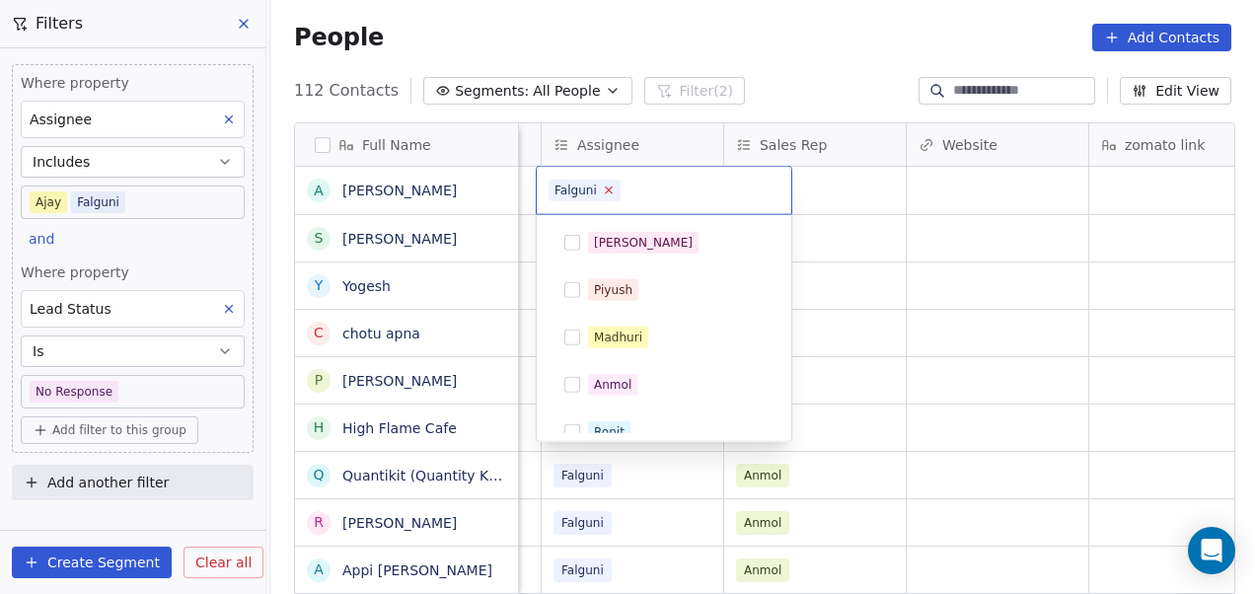
scroll to position [161, 0]
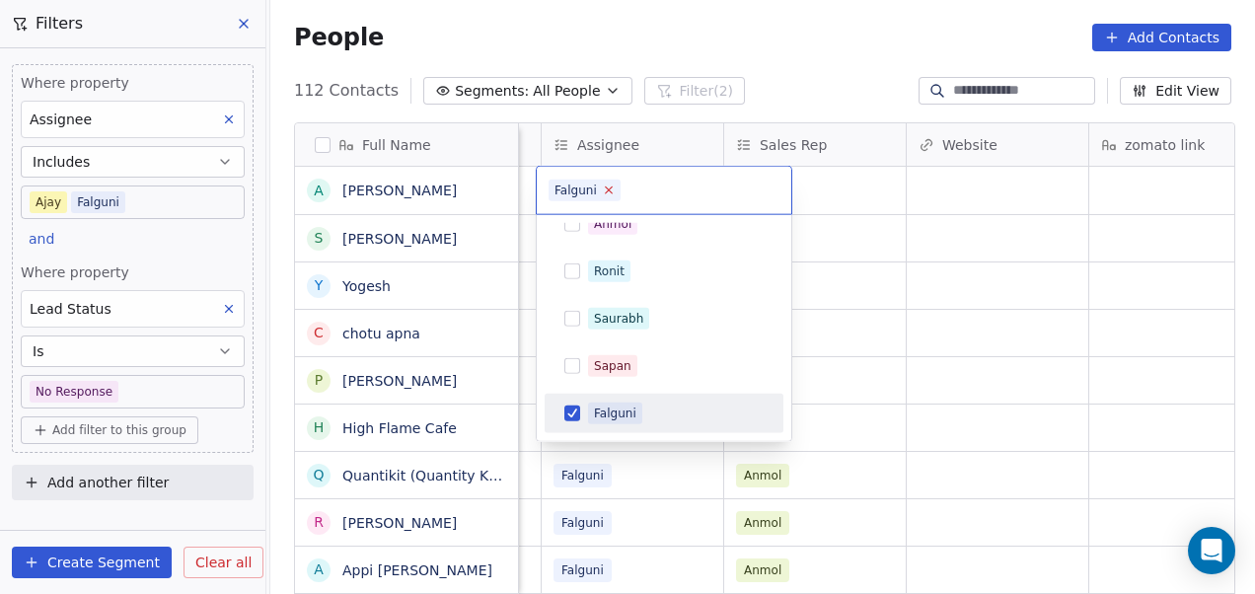
click at [607, 186] on icon at bounding box center [608, 190] width 13 height 13
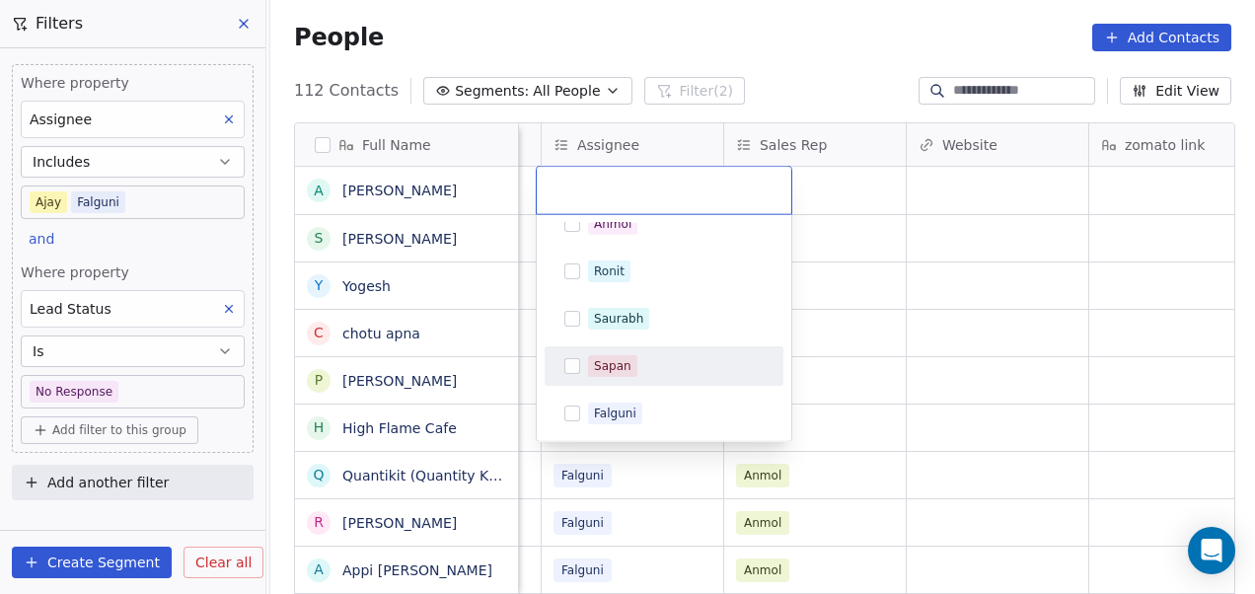
scroll to position [445, 0]
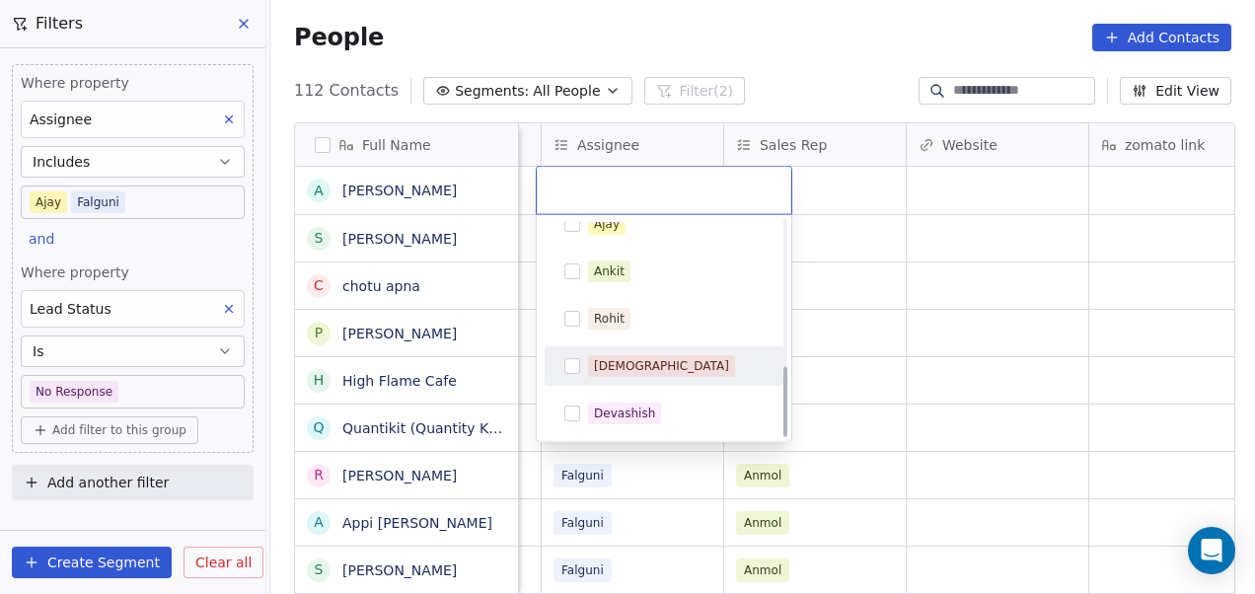
click at [645, 367] on div "[DEMOGRAPHIC_DATA]" at bounding box center [676, 366] width 176 height 22
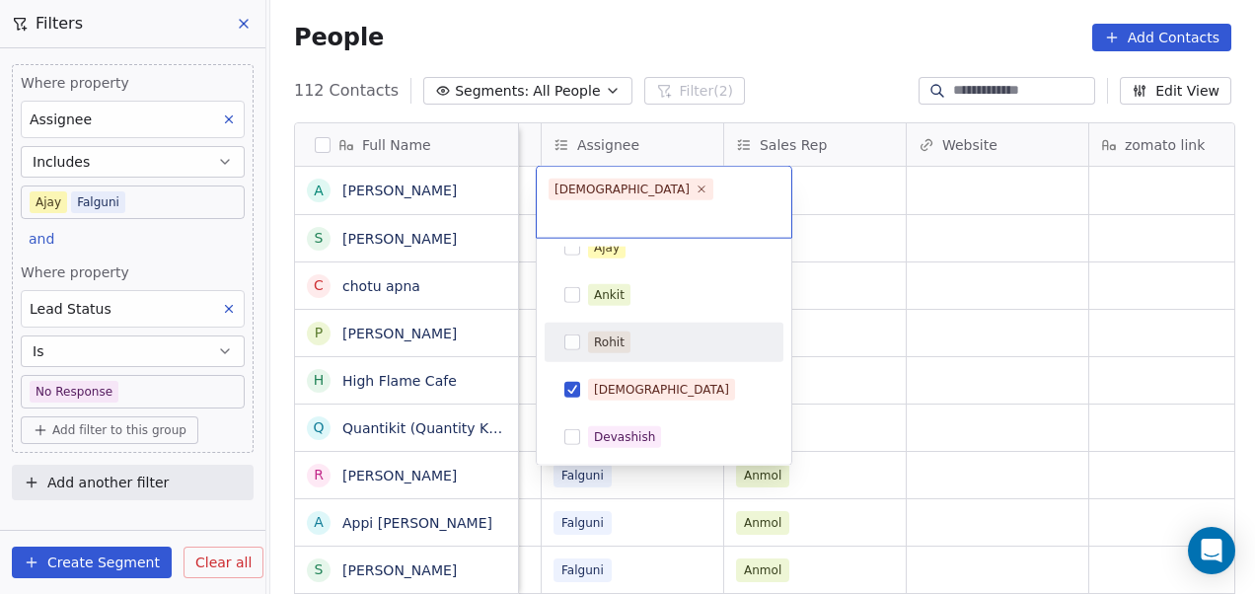
click at [908, 260] on html "On2Cook India Pvt. Ltd. Contacts People Marketing Workflows Campaigns Metrics &…" at bounding box center [627, 297] width 1255 height 594
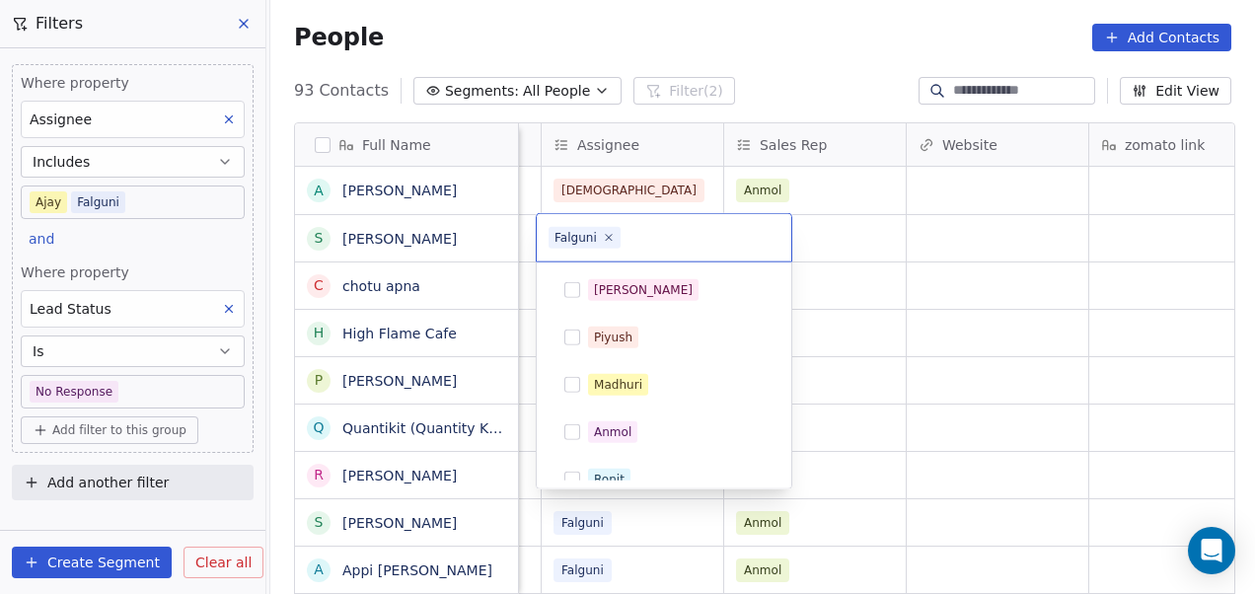
scroll to position [161, 0]
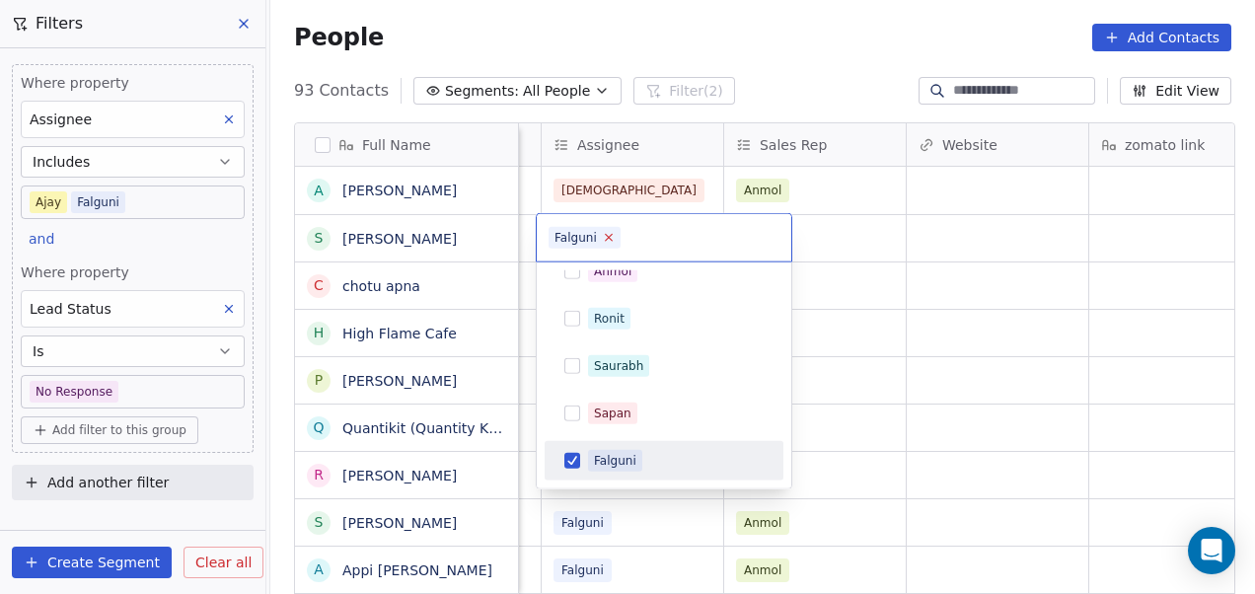
click at [607, 237] on icon at bounding box center [609, 237] width 7 height 7
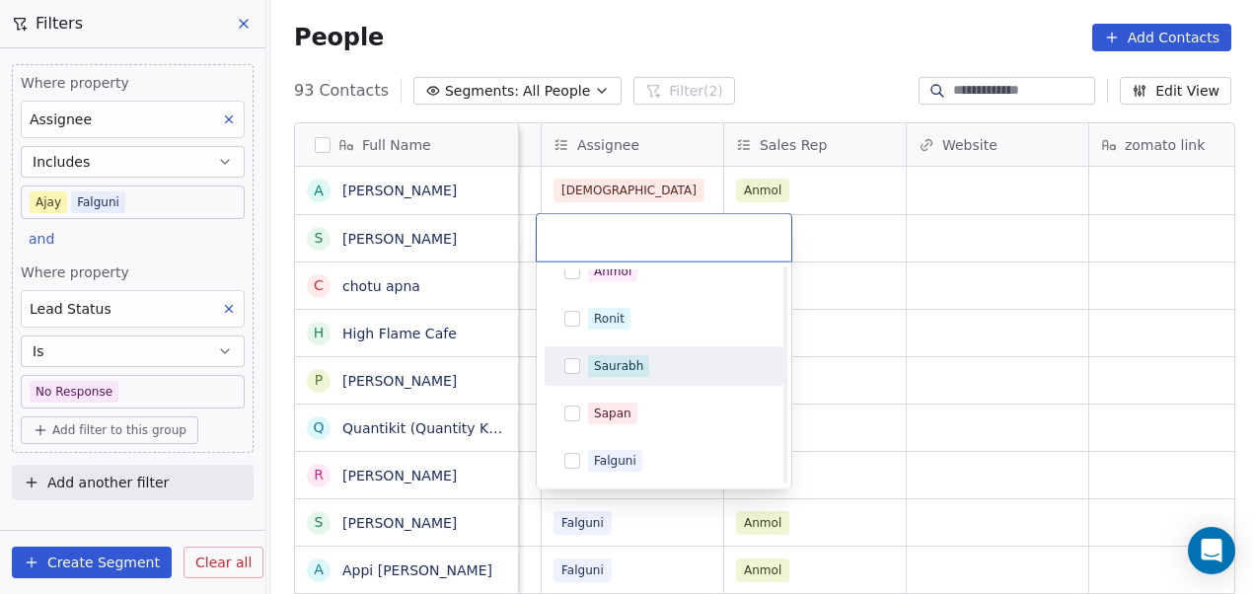
scroll to position [445, 0]
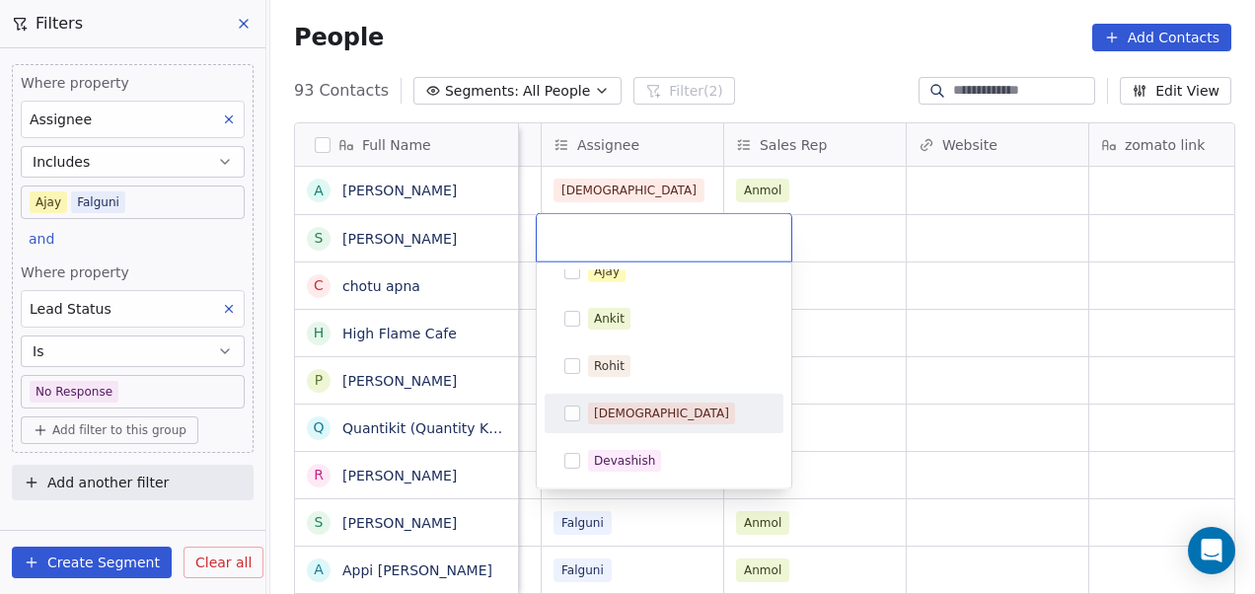
click at [650, 409] on div "[DEMOGRAPHIC_DATA]" at bounding box center [676, 414] width 176 height 22
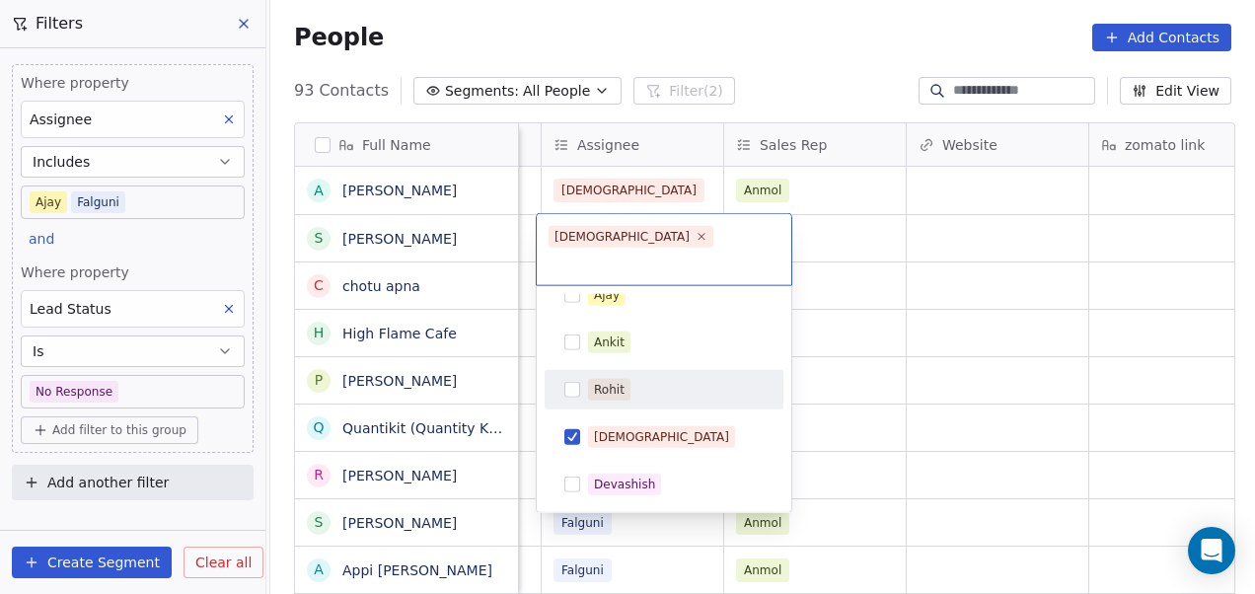
click at [868, 315] on html "On2Cook India Pvt. Ltd. Contacts People Marketing Workflows Campaigns Metrics &…" at bounding box center [627, 297] width 1255 height 594
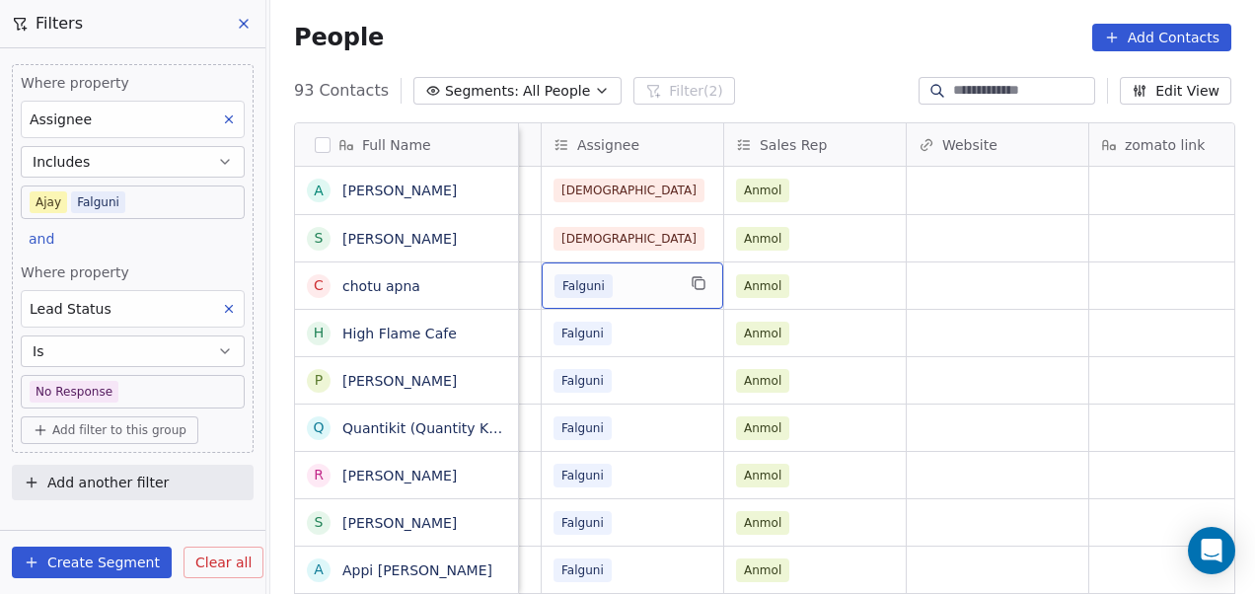
click at [651, 290] on div "Falguni" at bounding box center [615, 286] width 120 height 24
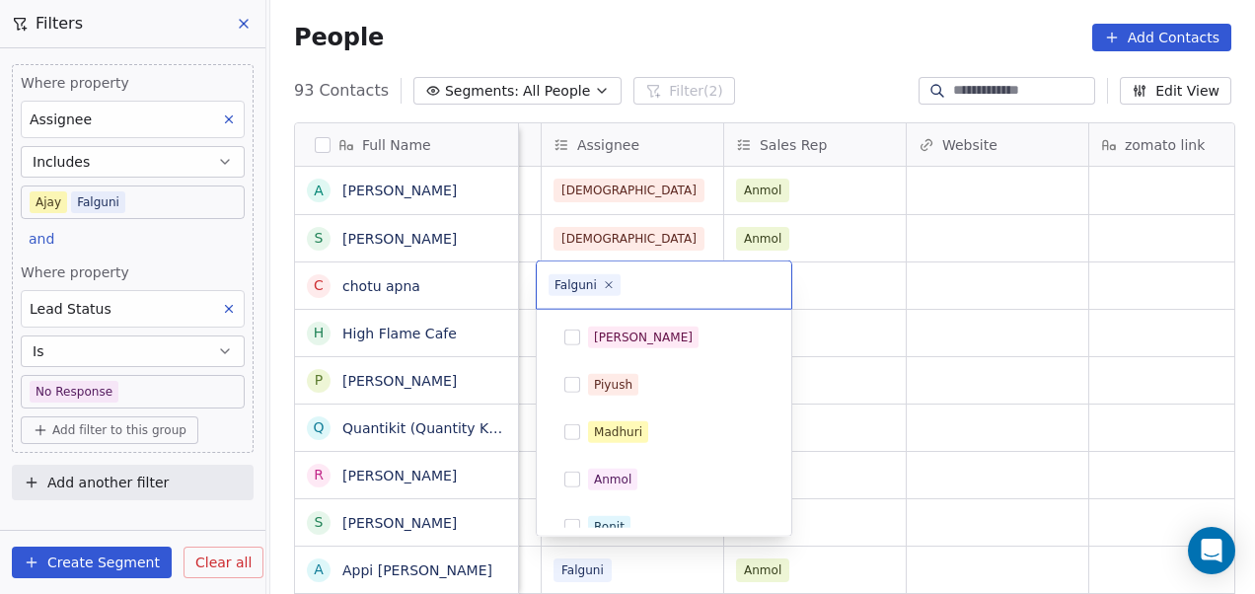
scroll to position [161, 0]
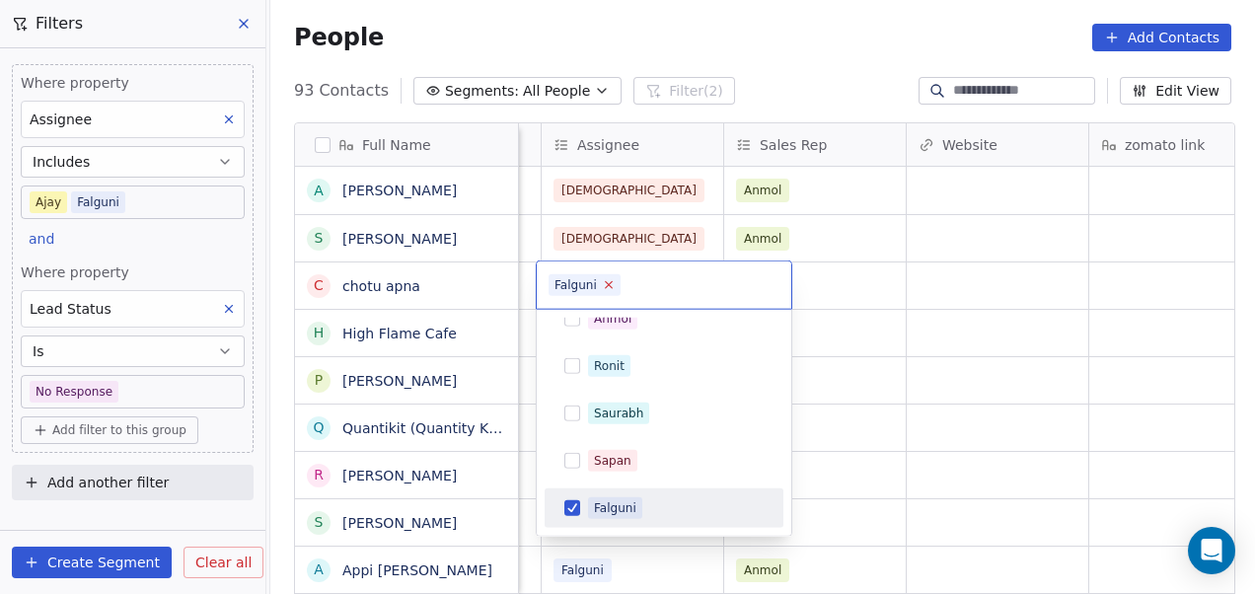
click at [606, 288] on icon at bounding box center [608, 284] width 13 height 13
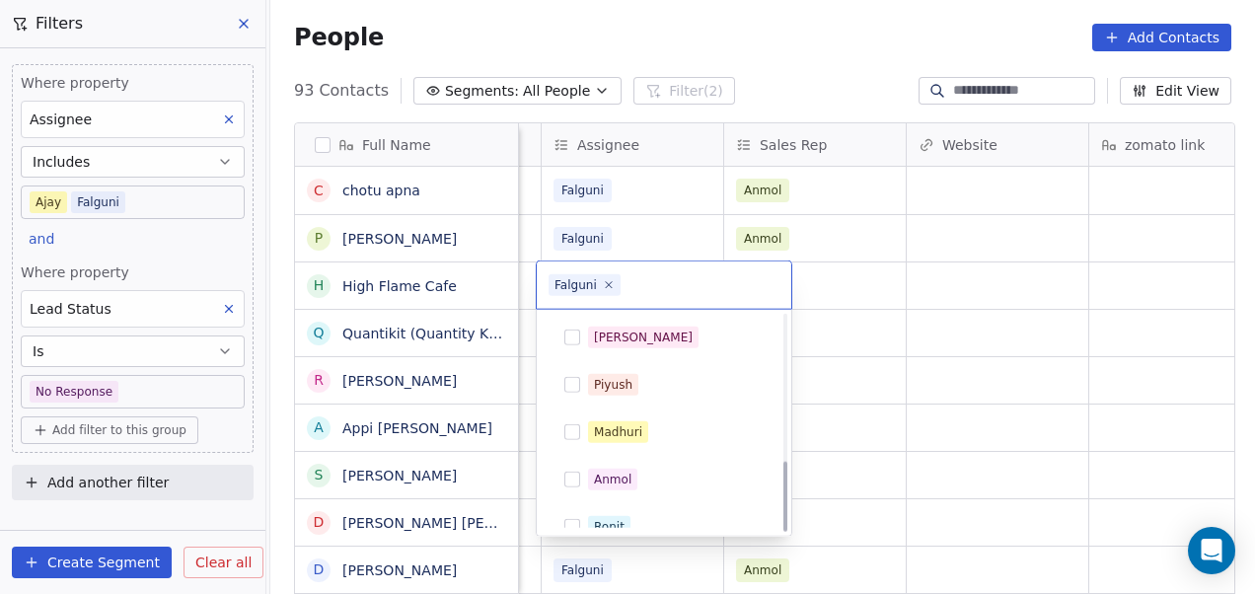
scroll to position [445, 0]
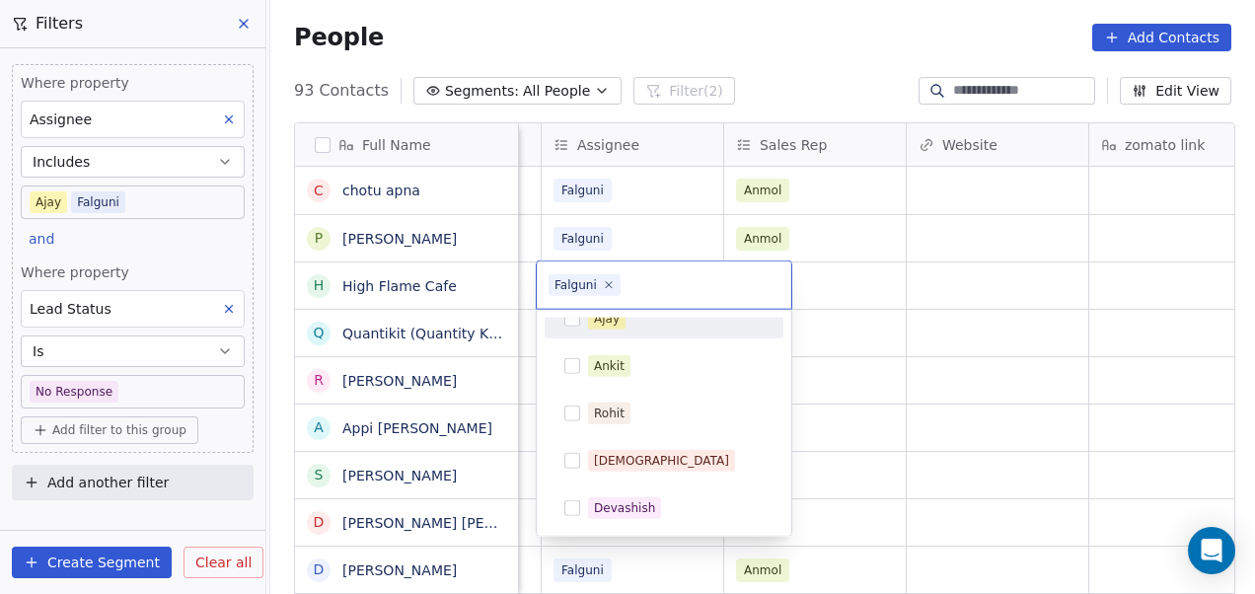
click at [944, 274] on html "On2Cook India Pvt. Ltd. Contacts People Marketing Workflows Campaigns Metrics &…" at bounding box center [627, 297] width 1255 height 594
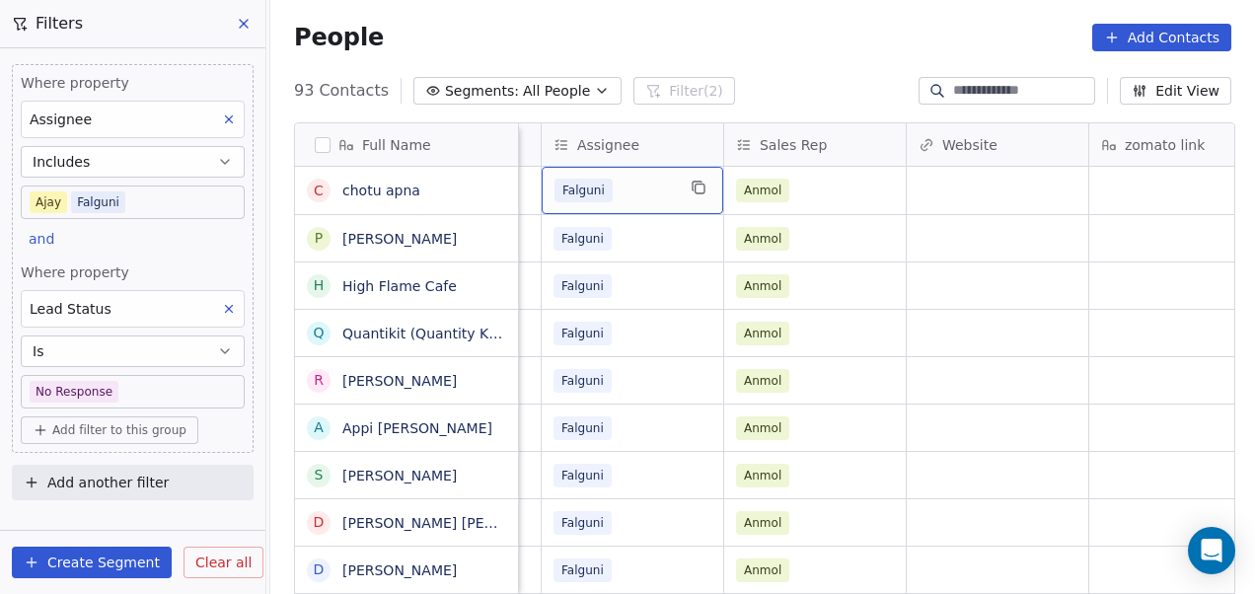
click at [635, 187] on div "Falguni" at bounding box center [615, 191] width 120 height 24
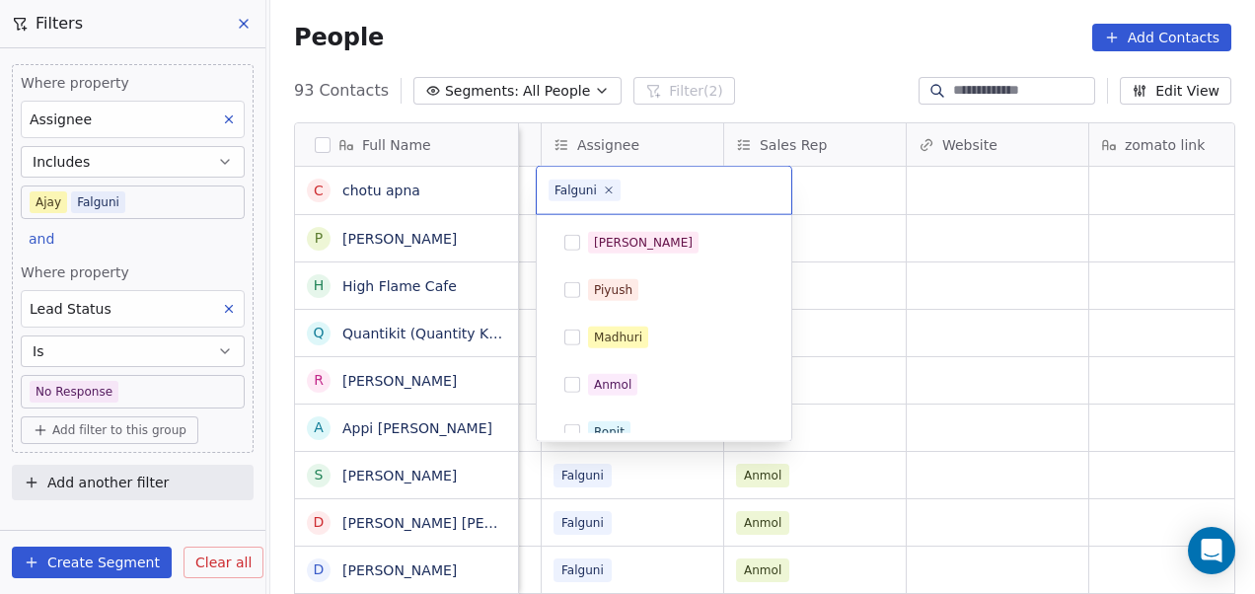
scroll to position [161, 0]
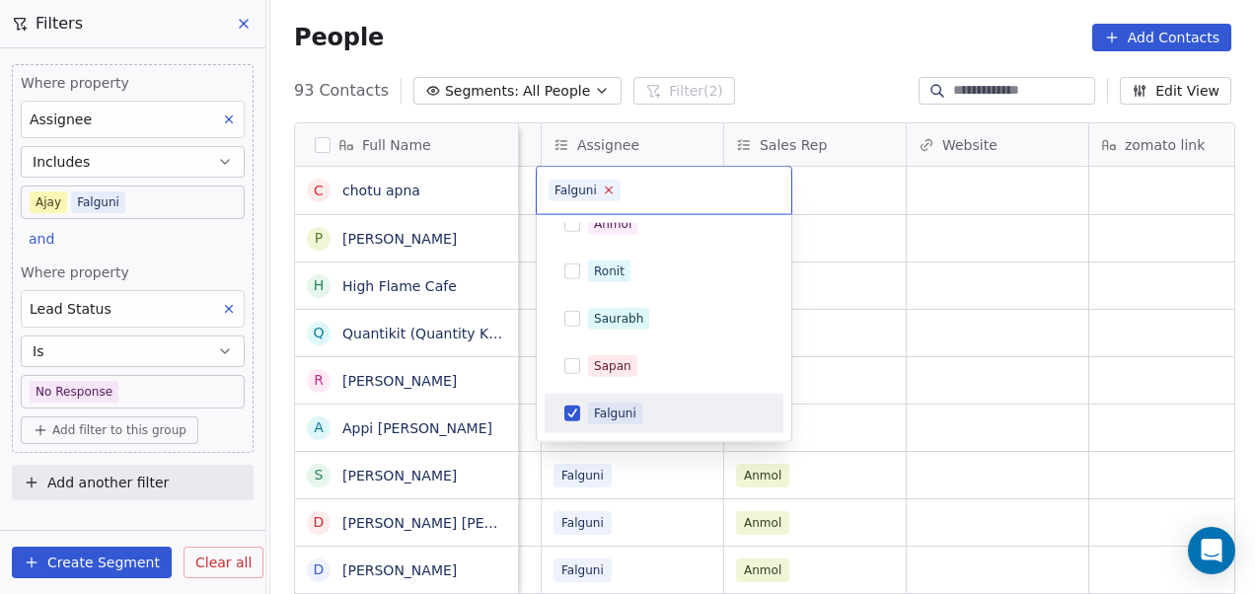
click at [606, 186] on icon at bounding box center [608, 190] width 13 height 13
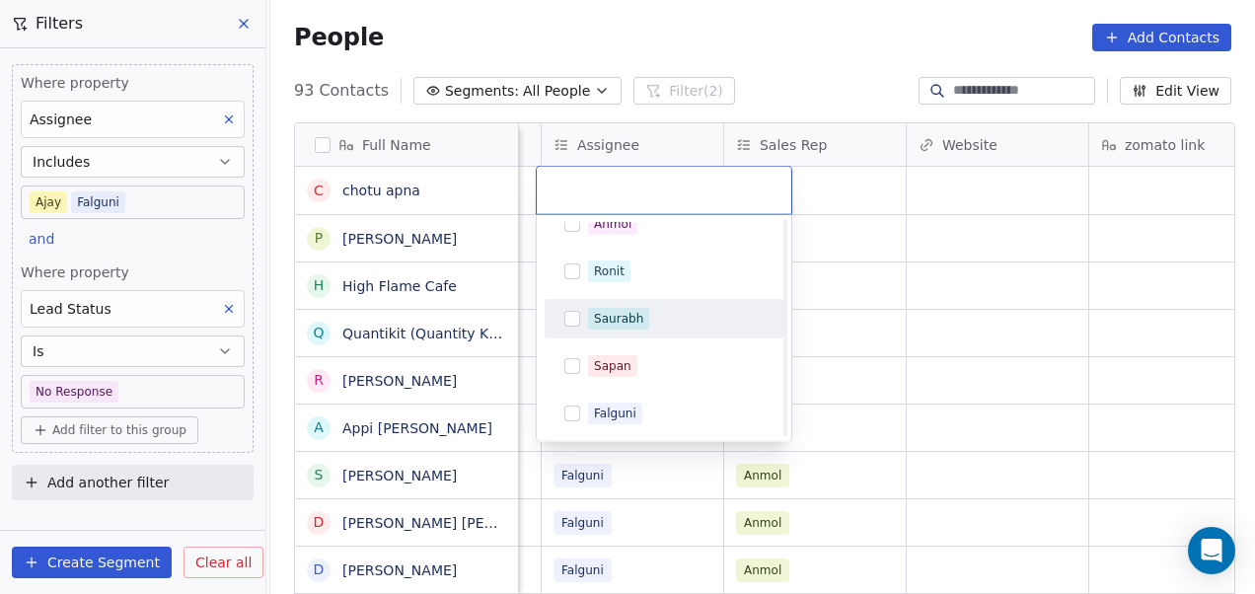
scroll to position [445, 0]
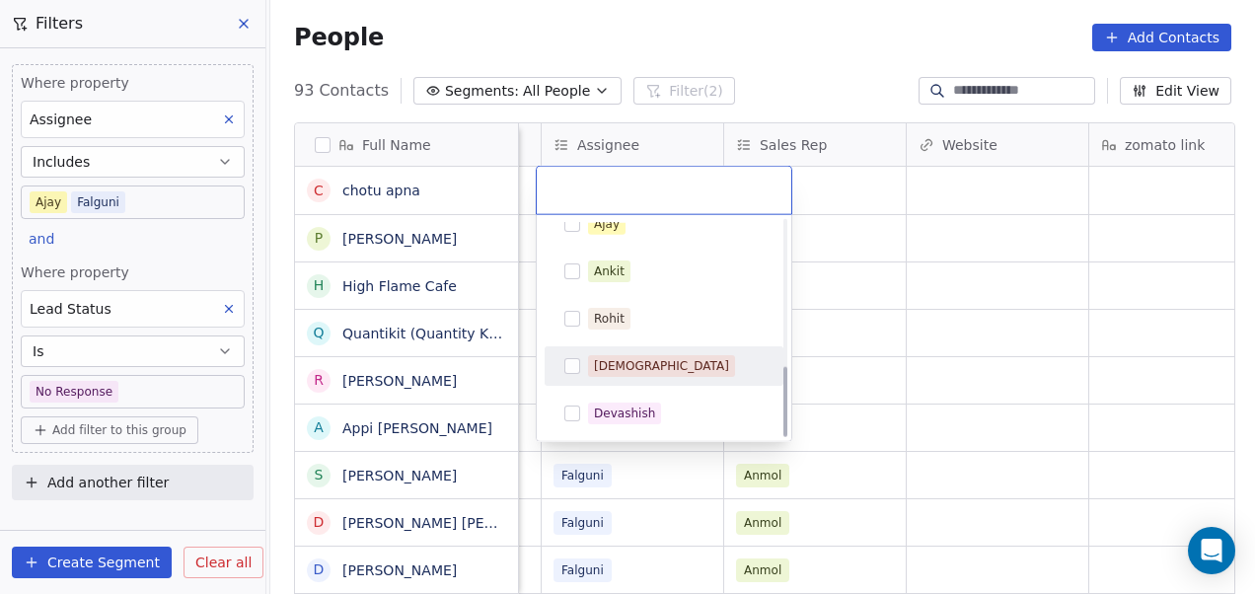
click at [671, 358] on div "[DEMOGRAPHIC_DATA]" at bounding box center [676, 366] width 176 height 22
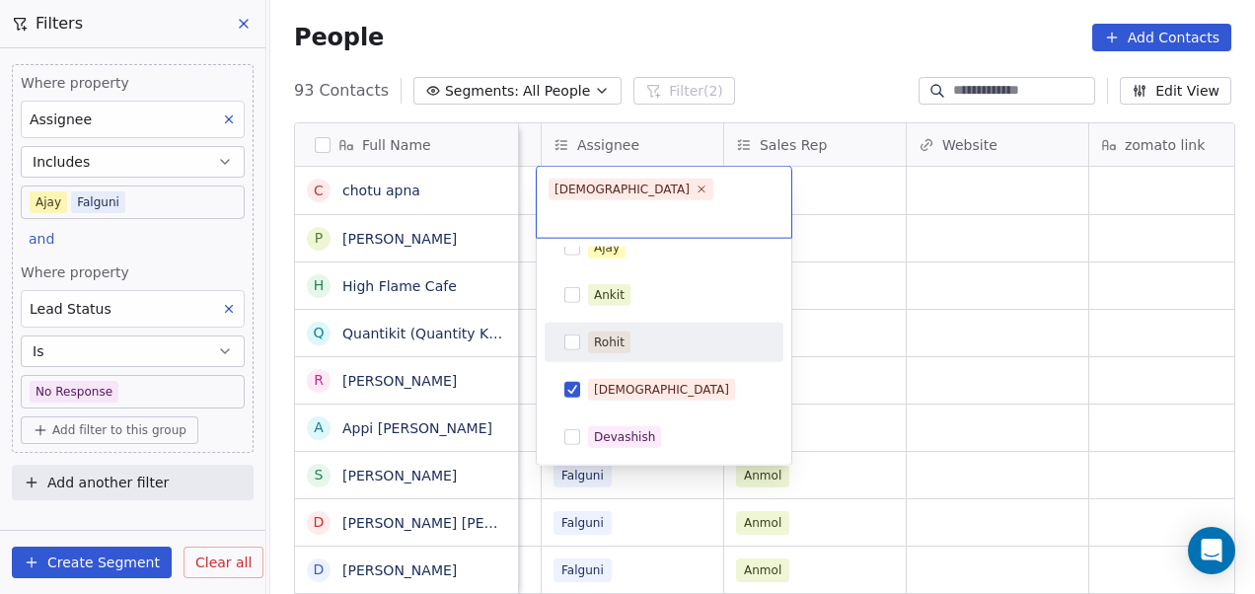
click at [878, 293] on html "On2Cook India Pvt. Ltd. Contacts People Marketing Workflows Campaigns Metrics &…" at bounding box center [627, 297] width 1255 height 594
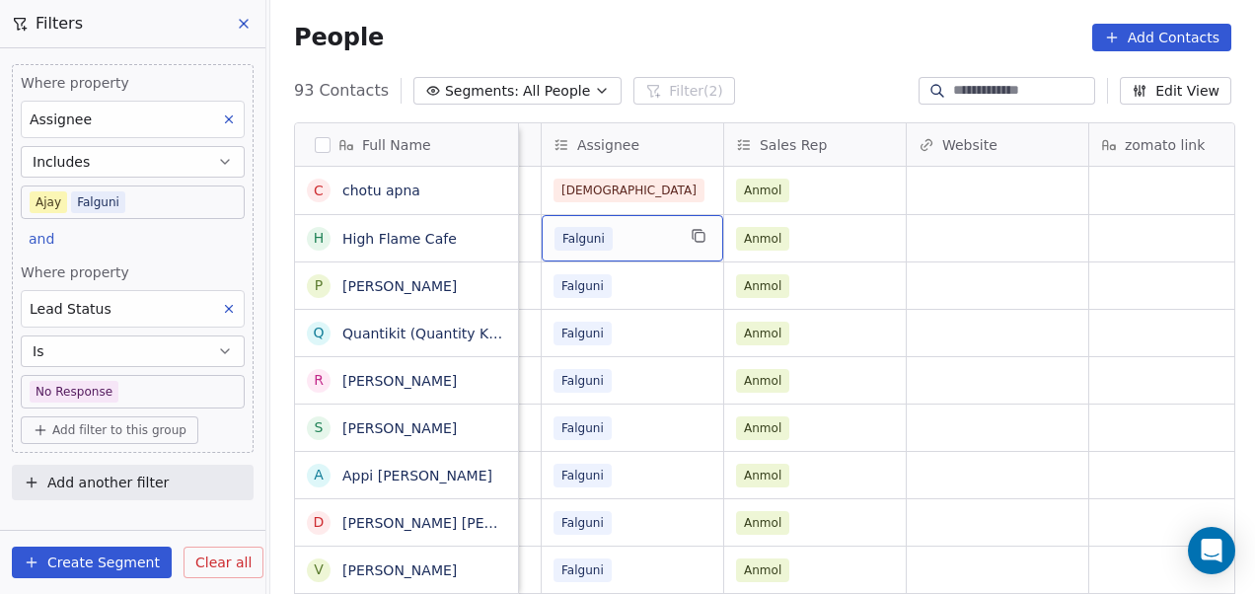
click at [618, 234] on div "Falguni" at bounding box center [615, 239] width 120 height 24
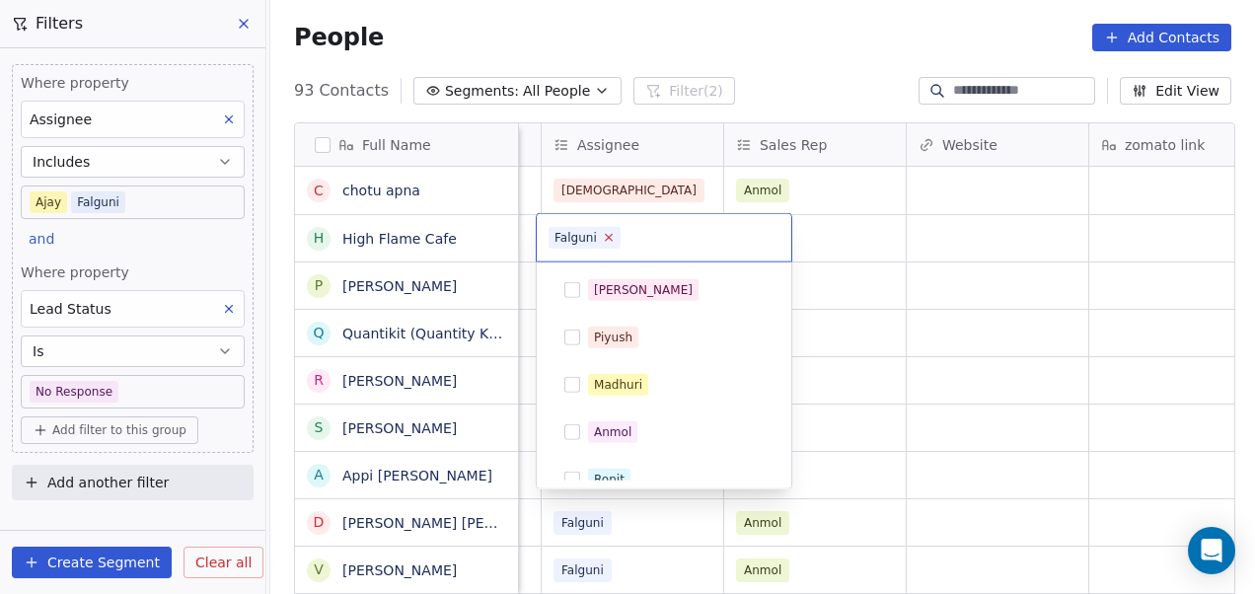
scroll to position [161, 0]
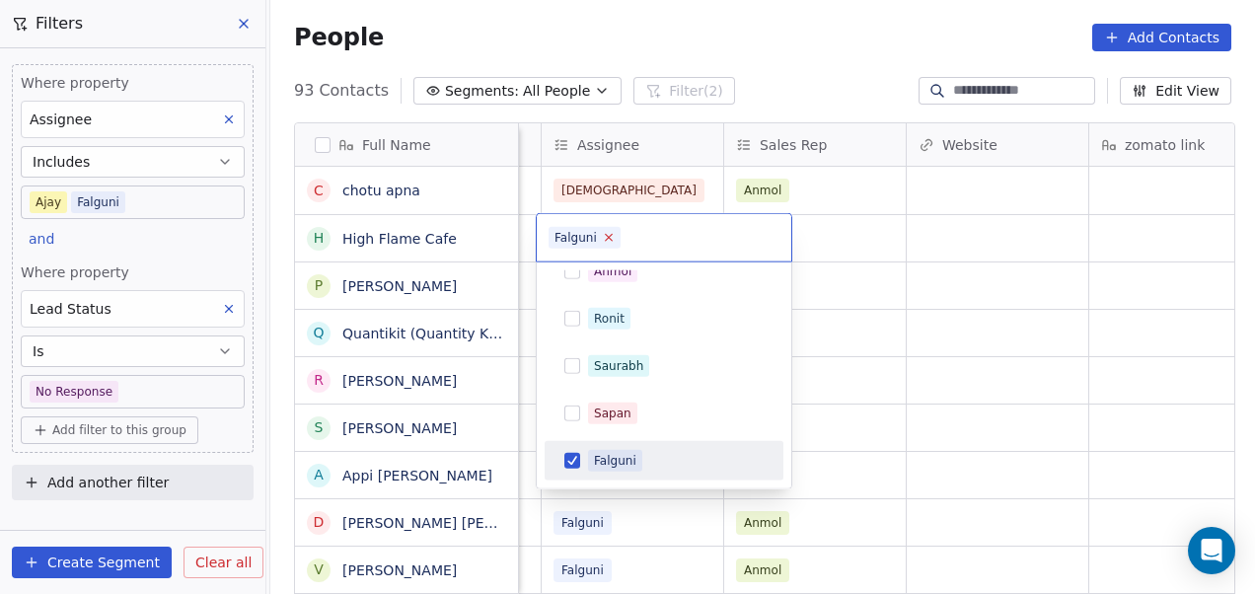
click at [608, 235] on icon at bounding box center [609, 237] width 7 height 7
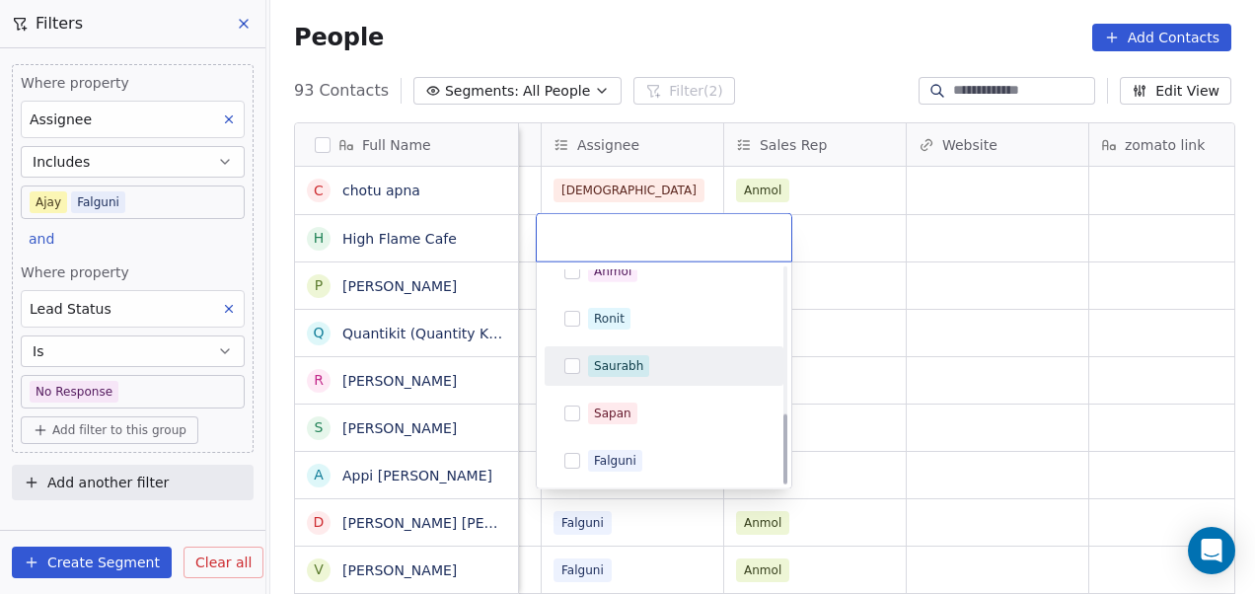
scroll to position [445, 0]
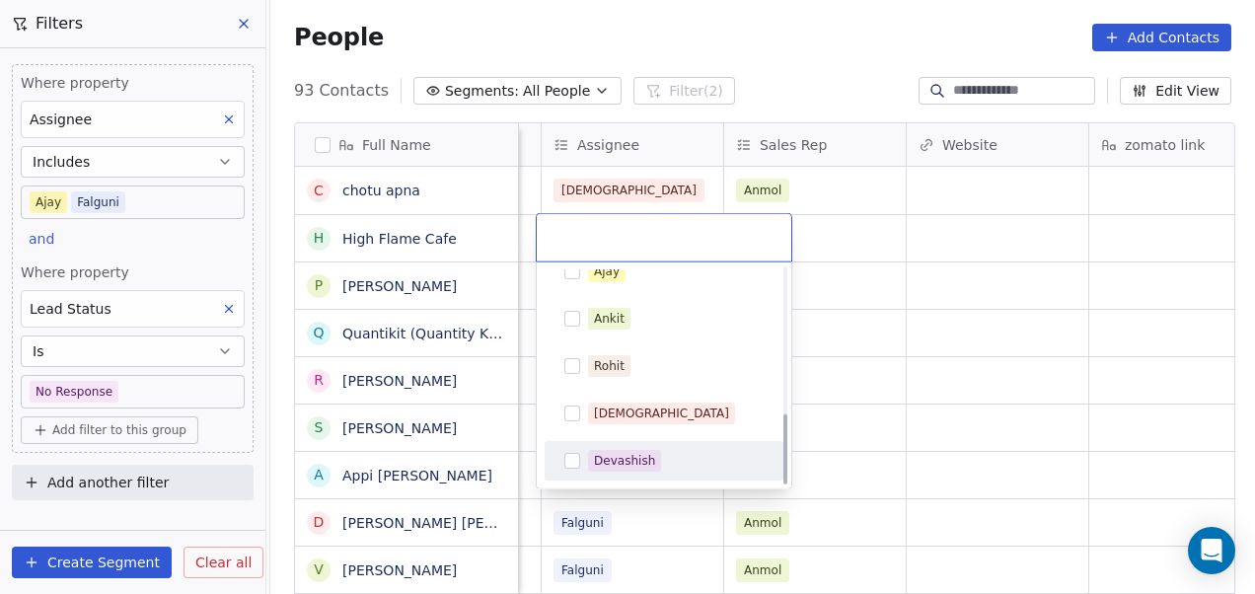
click at [653, 451] on span "Devashish" at bounding box center [624, 461] width 73 height 22
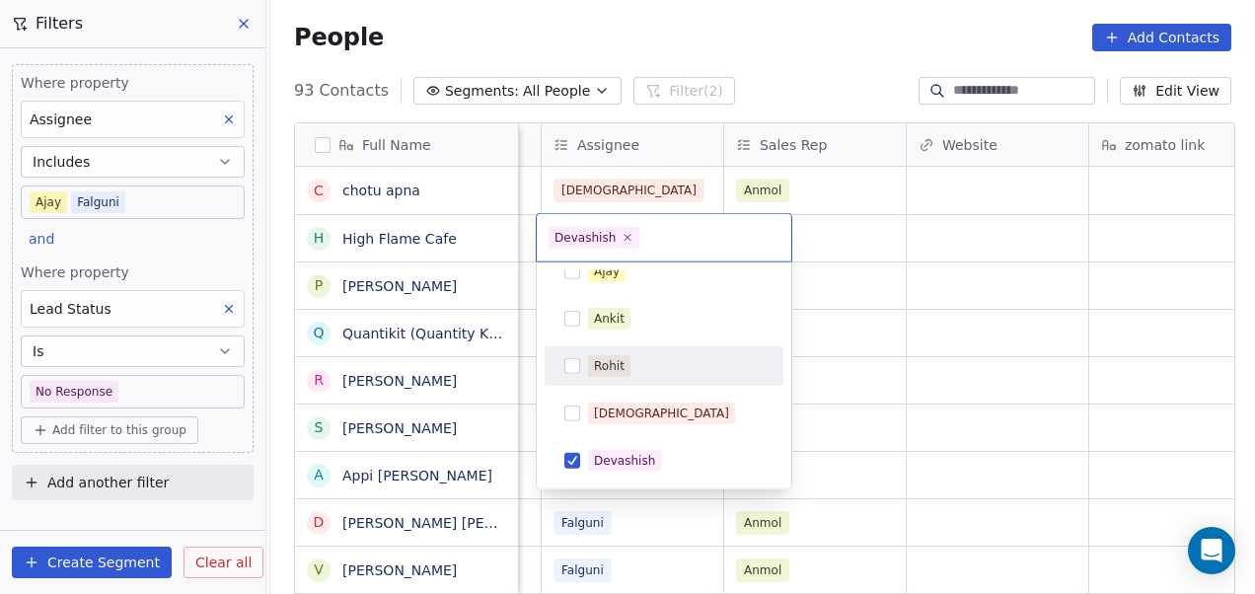
click at [945, 278] on html "On2Cook India Pvt. Ltd. Contacts People Marketing Workflows Campaigns Metrics &…" at bounding box center [627, 297] width 1255 height 594
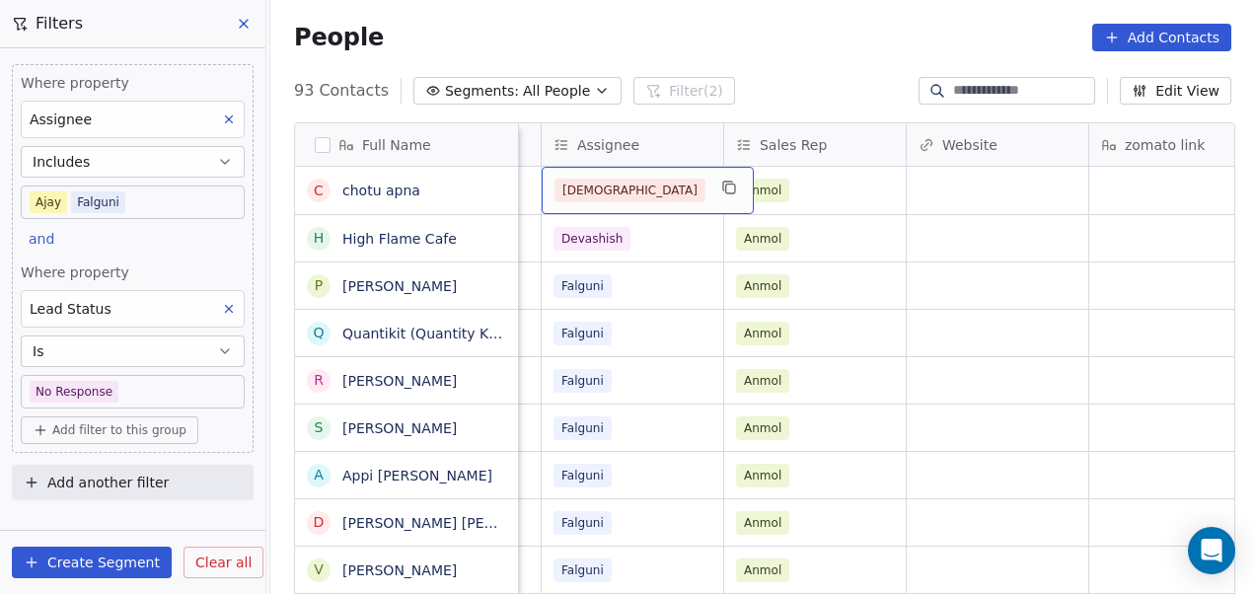
click at [647, 186] on div "[DEMOGRAPHIC_DATA]" at bounding box center [630, 191] width 151 height 24
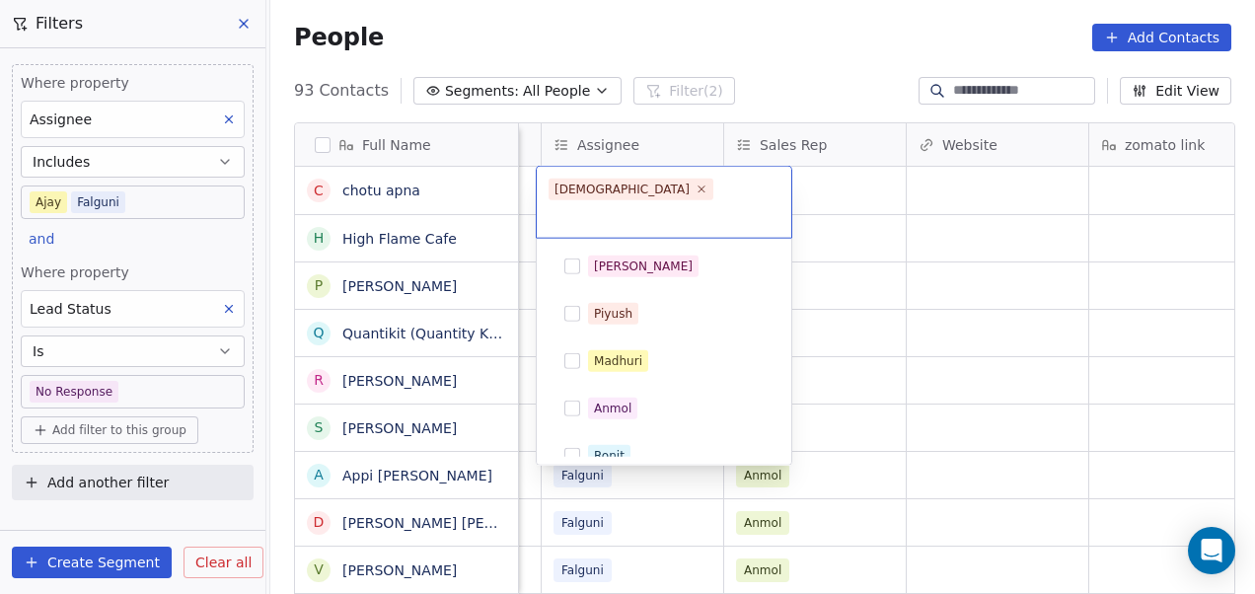
scroll to position [398, 0]
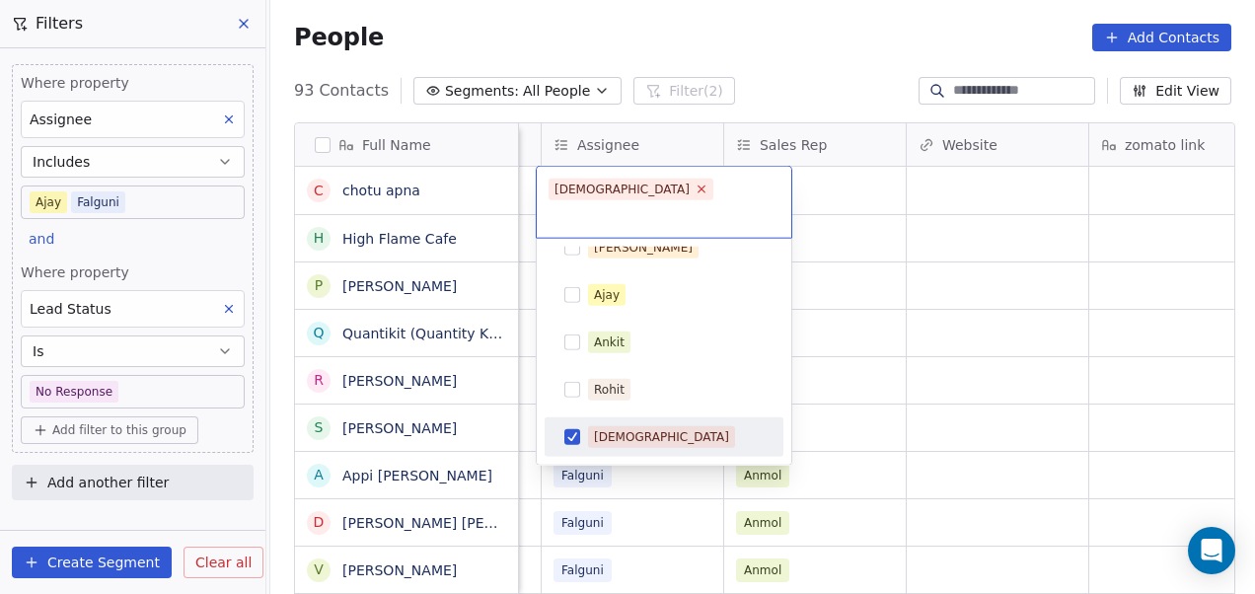
click at [695, 186] on icon at bounding box center [701, 189] width 13 height 13
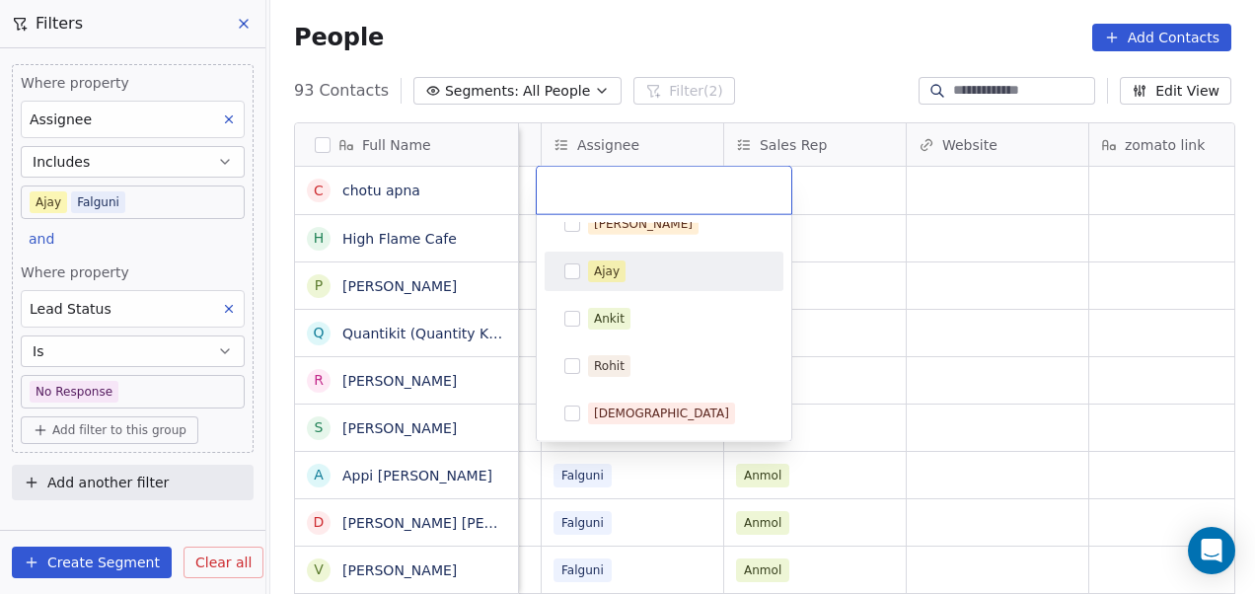
scroll to position [445, 0]
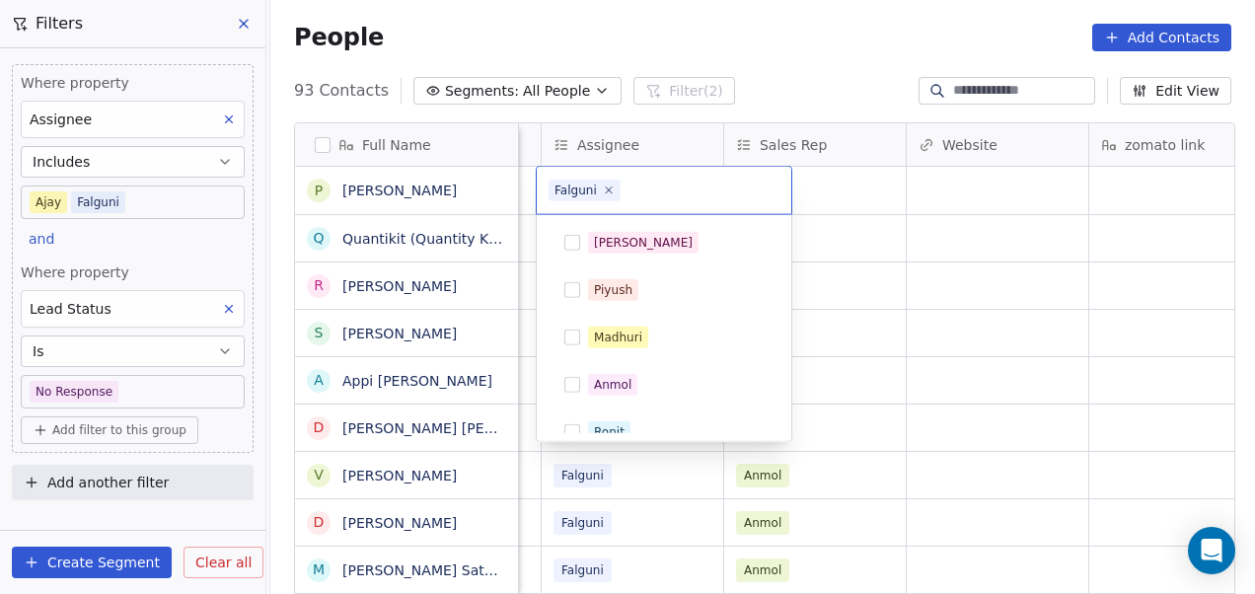
click at [650, 563] on div "Falguni" at bounding box center [676, 574] width 176 height 22
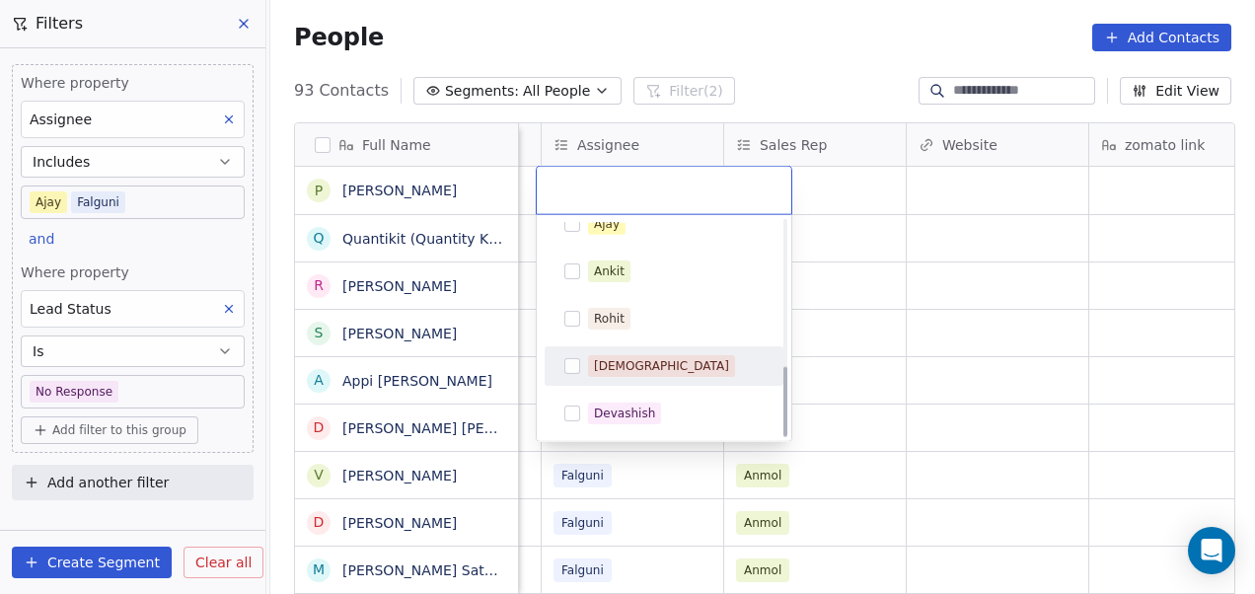
click at [643, 394] on div "Devashish" at bounding box center [664, 413] width 239 height 39
click at [846, 350] on html "On2Cook India Pvt. Ltd. Contacts People Marketing Workflows Campaigns Metrics &…" at bounding box center [627, 297] width 1255 height 594
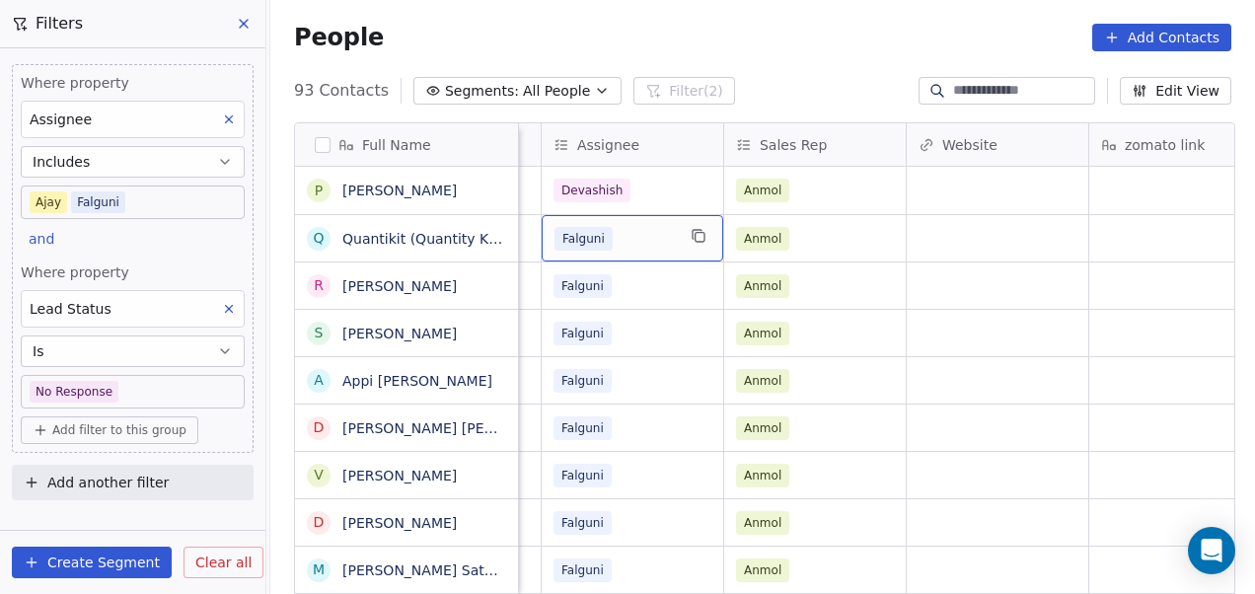
click at [636, 242] on div "Falguni" at bounding box center [615, 239] width 120 height 24
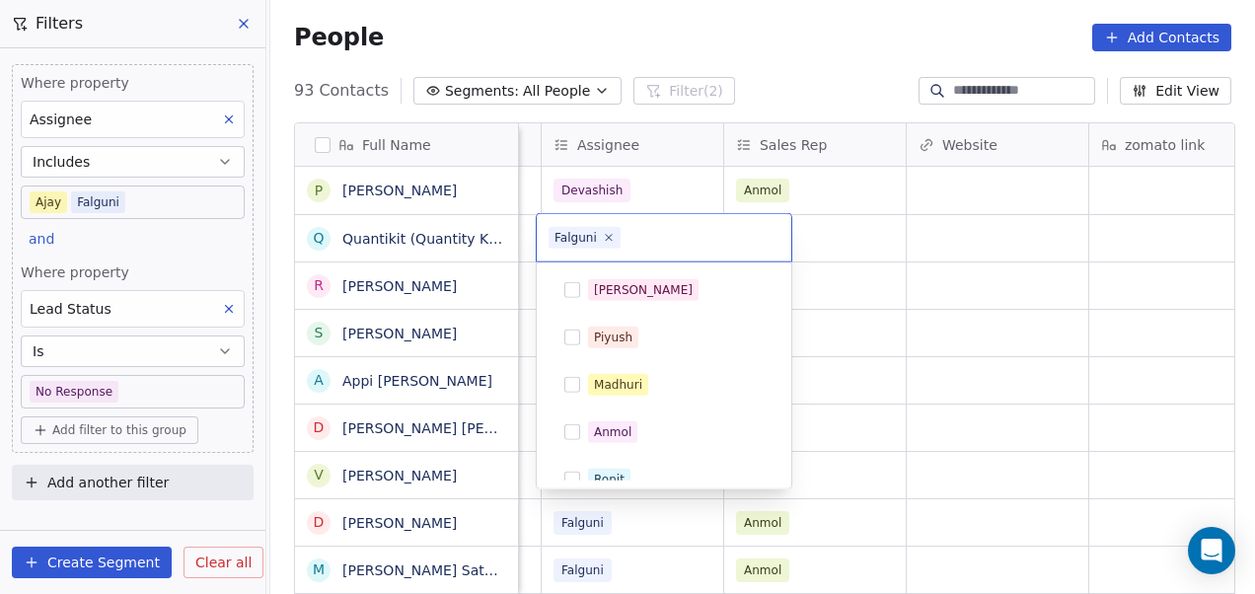
scroll to position [161, 0]
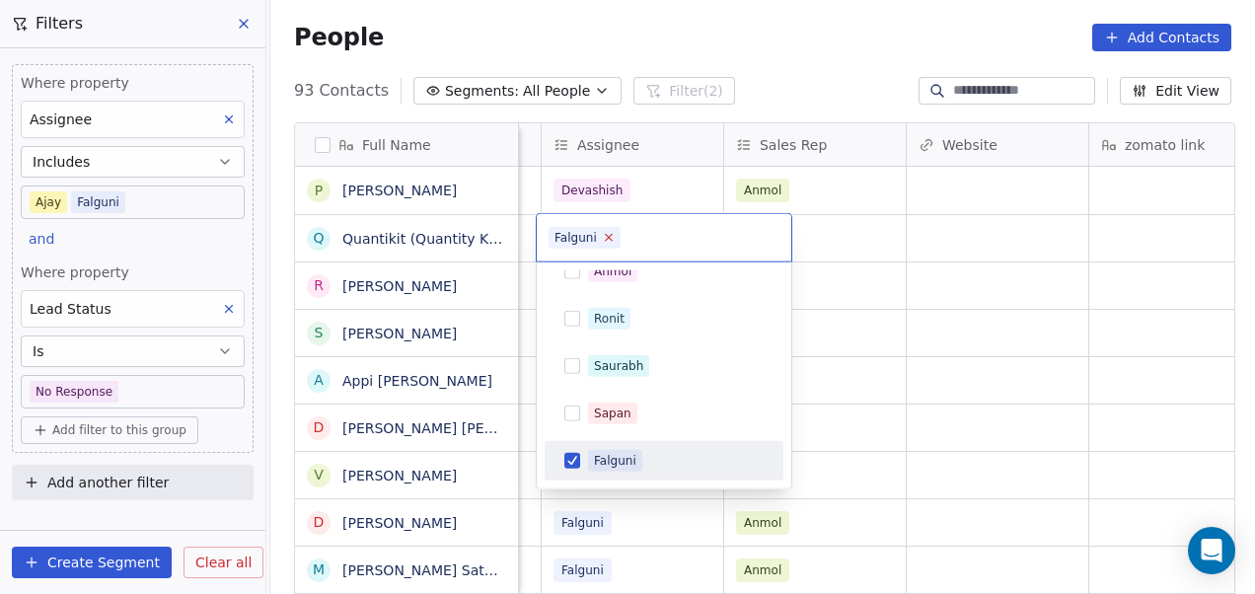
click at [608, 241] on icon at bounding box center [608, 237] width 13 height 13
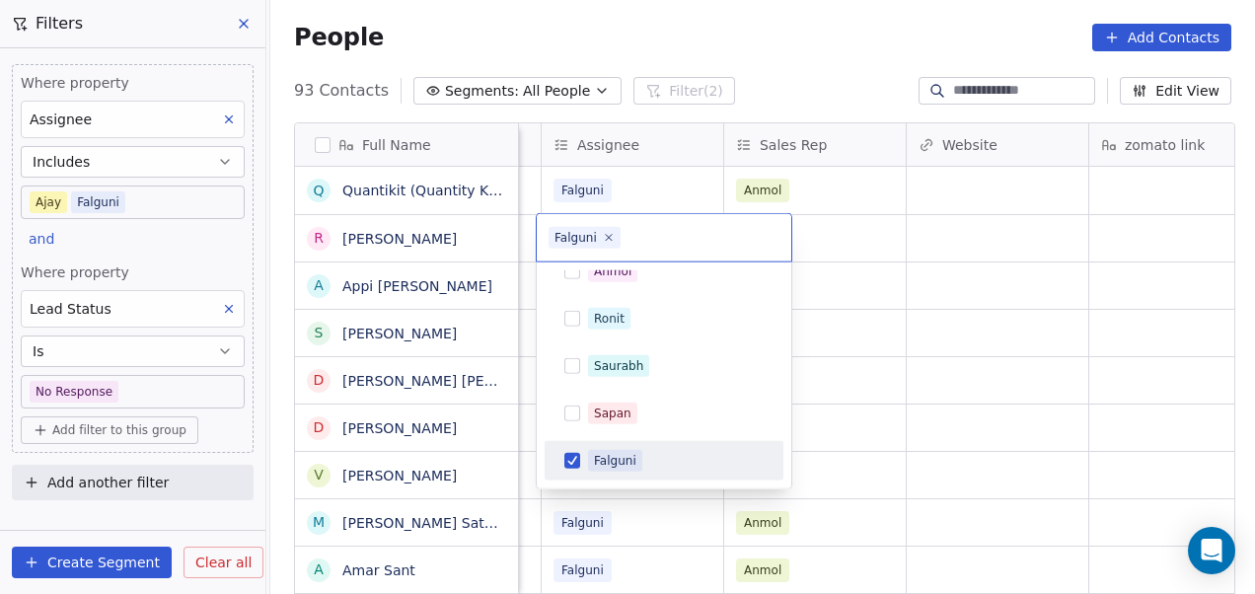
scroll to position [445, 0]
click at [638, 457] on div "Devashish" at bounding box center [624, 461] width 61 height 18
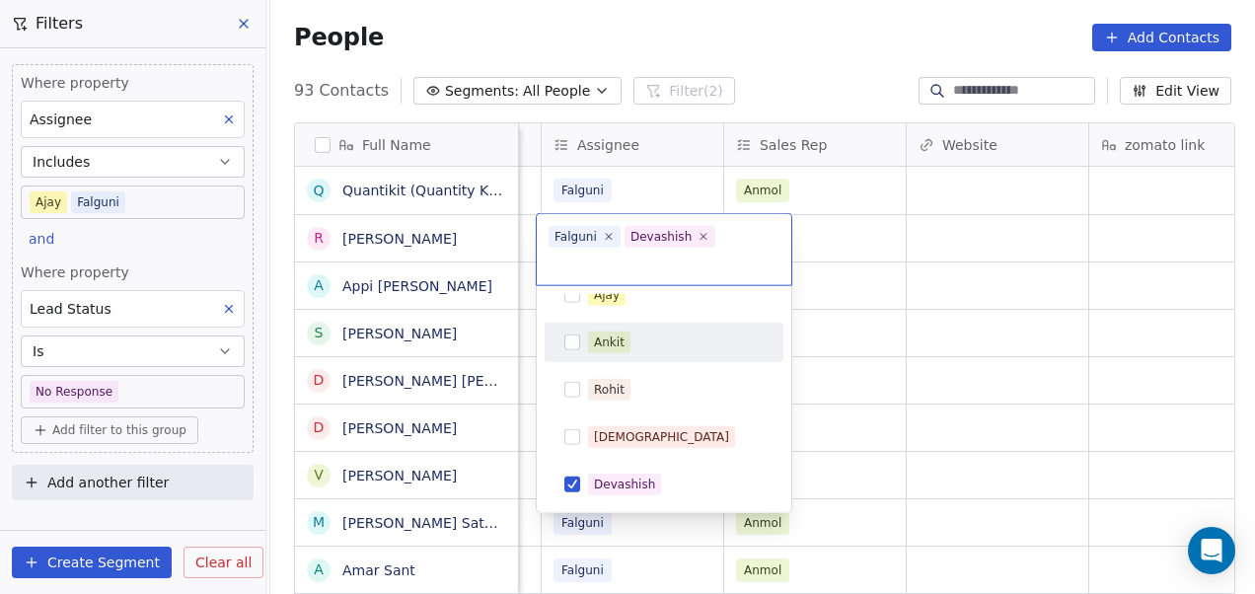
scroll to position [0, 0]
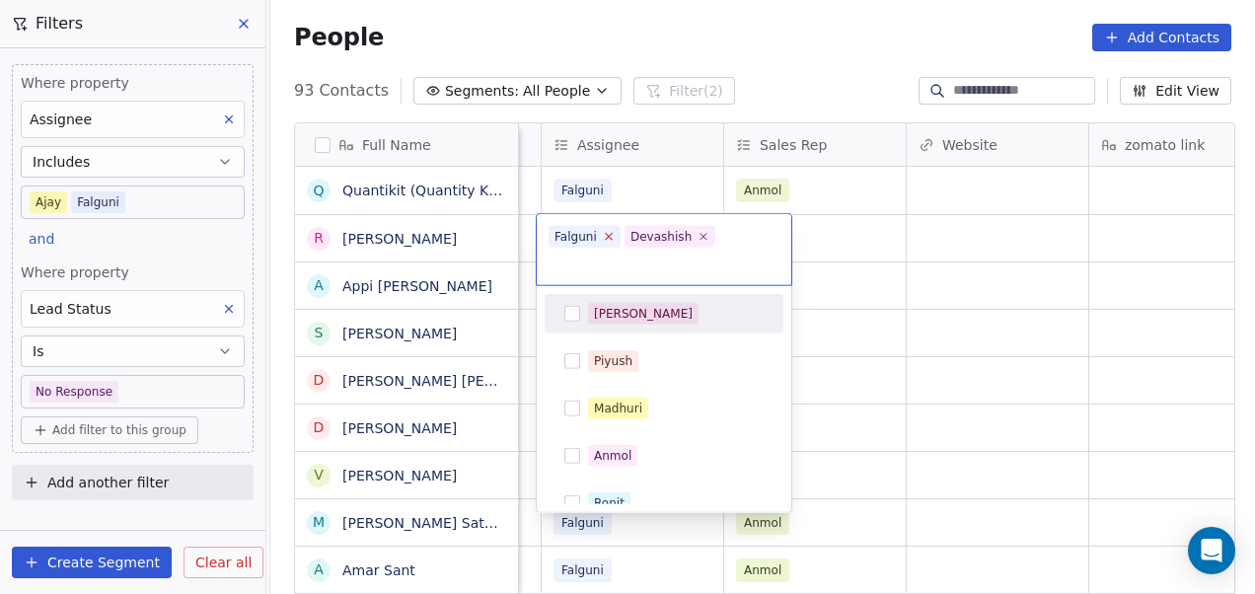
click at [610, 238] on icon at bounding box center [608, 236] width 13 height 13
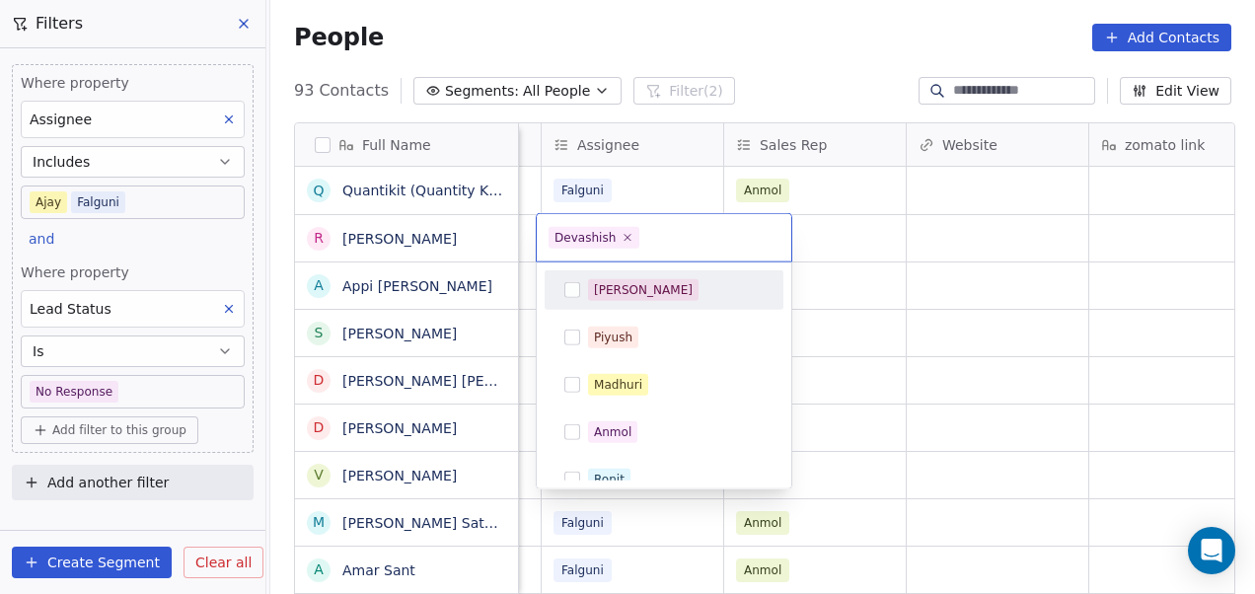
click at [976, 309] on html "On2Cook India Pvt. Ltd. Contacts People Marketing Workflows Campaigns Metrics &…" at bounding box center [627, 297] width 1255 height 594
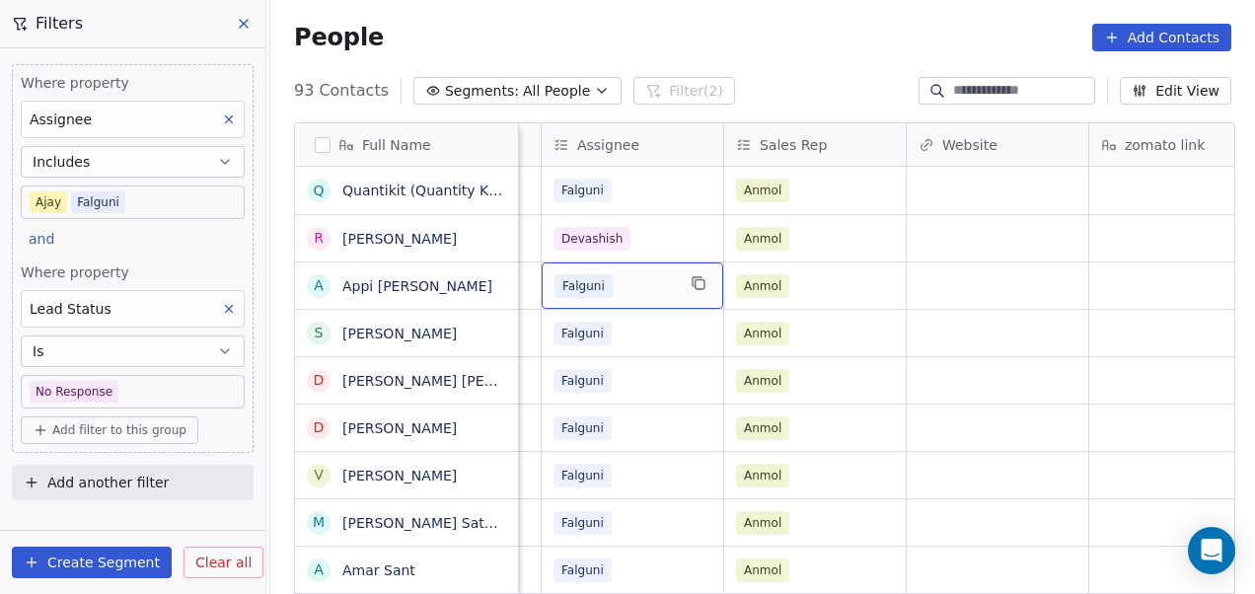
click at [616, 287] on div "Falguni" at bounding box center [615, 286] width 120 height 24
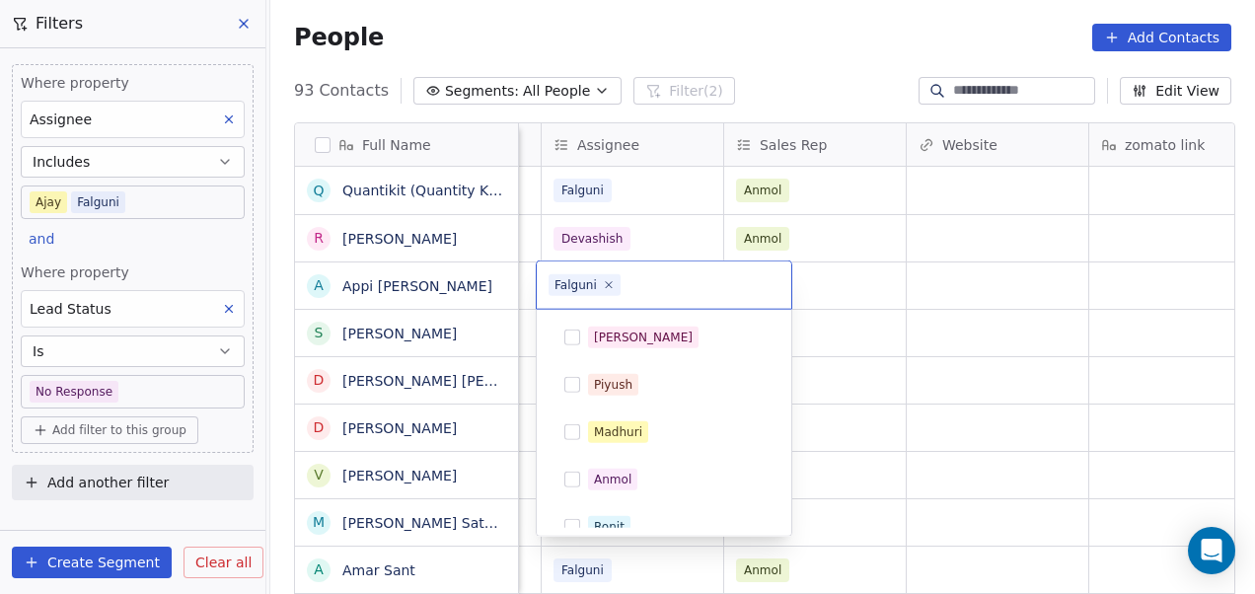
scroll to position [161, 0]
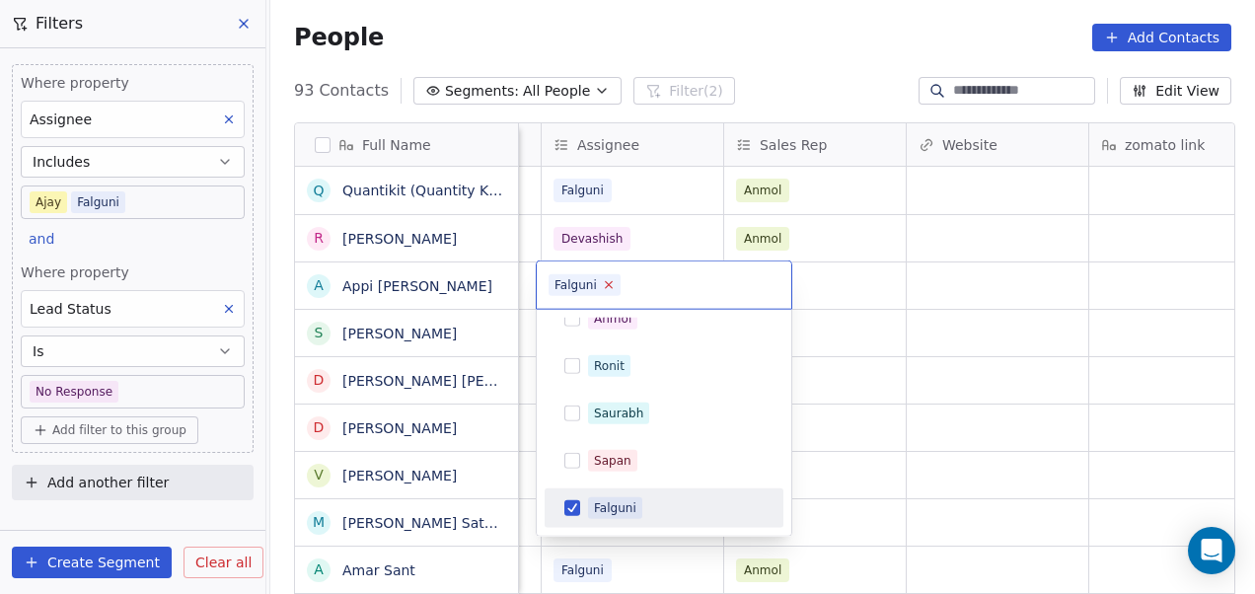
click at [603, 280] on icon at bounding box center [608, 284] width 13 height 13
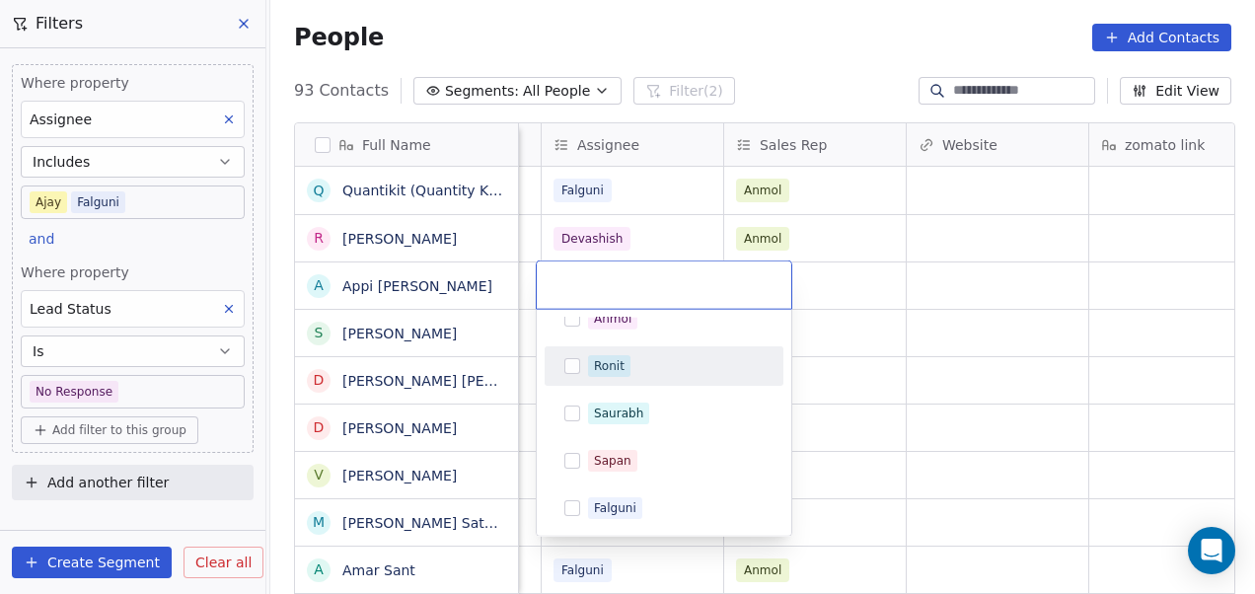
scroll to position [445, 0]
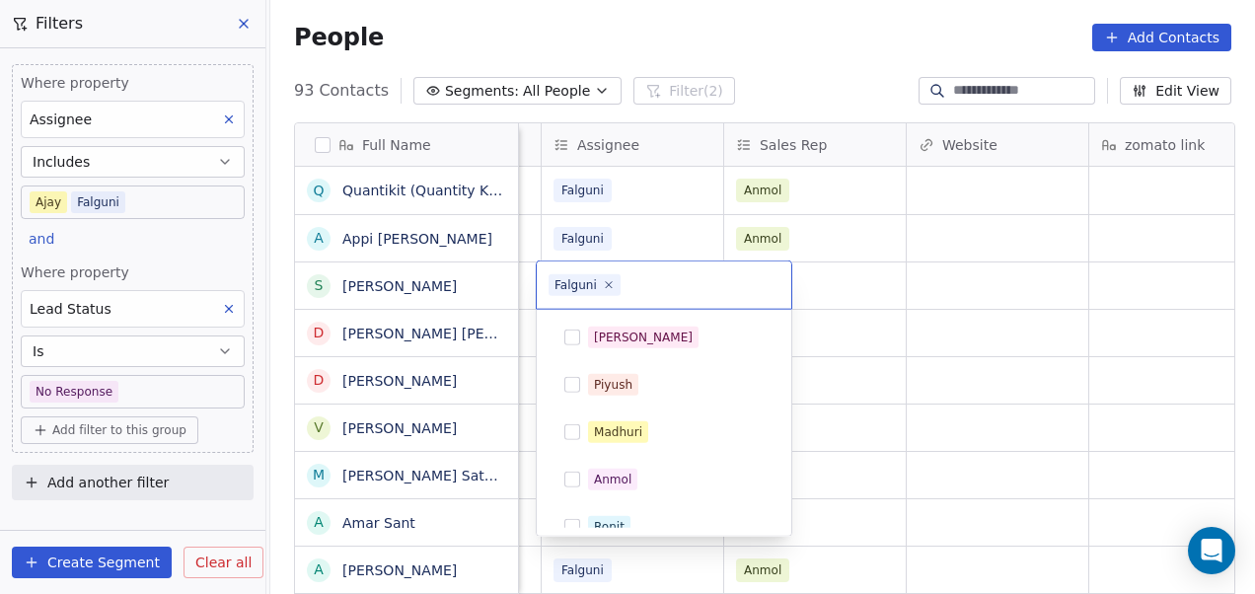
click at [973, 376] on html "On2Cook India Pvt. Ltd. Contacts People Marketing Workflows Campaigns Metrics &…" at bounding box center [627, 297] width 1255 height 594
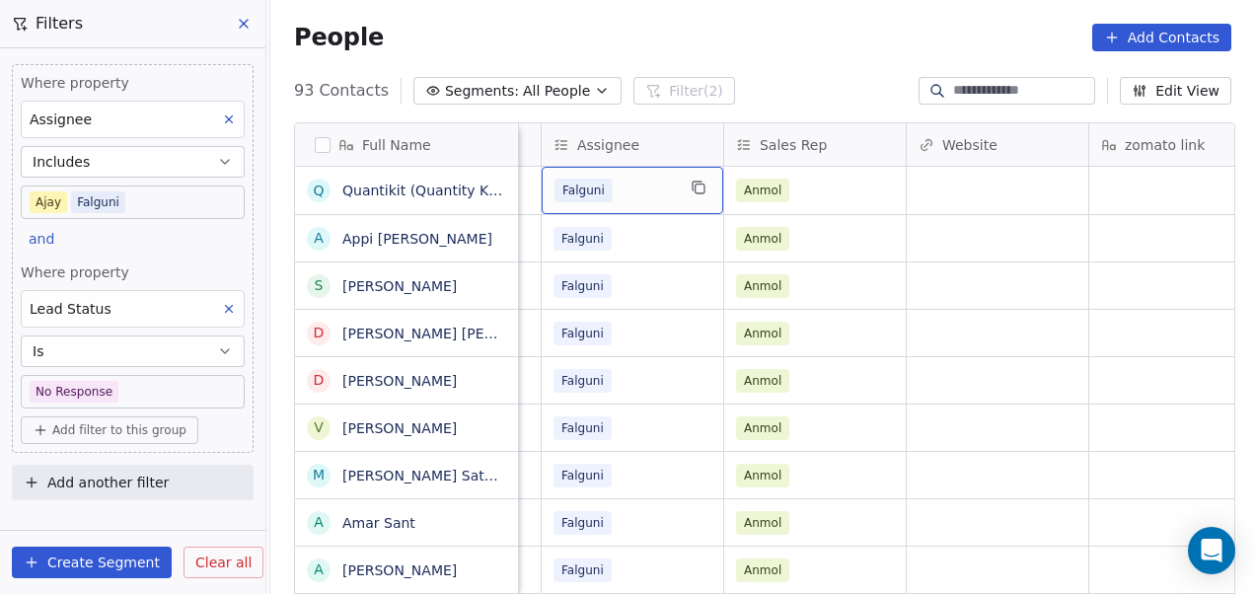
click at [660, 184] on div "Falguni" at bounding box center [615, 191] width 120 height 24
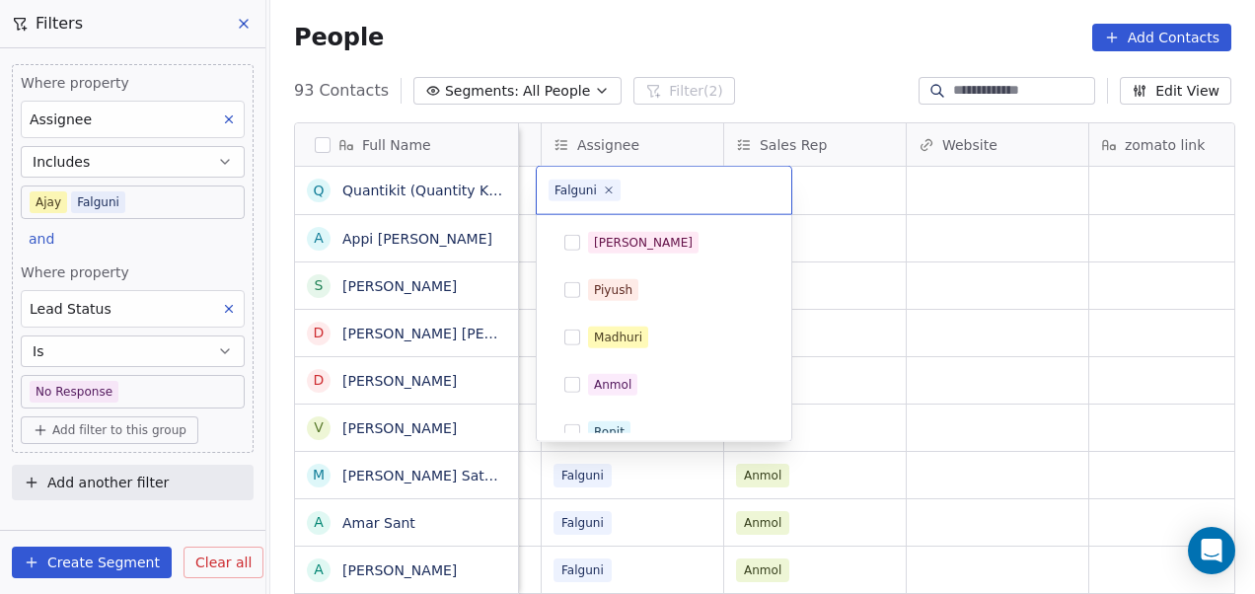
scroll to position [161, 0]
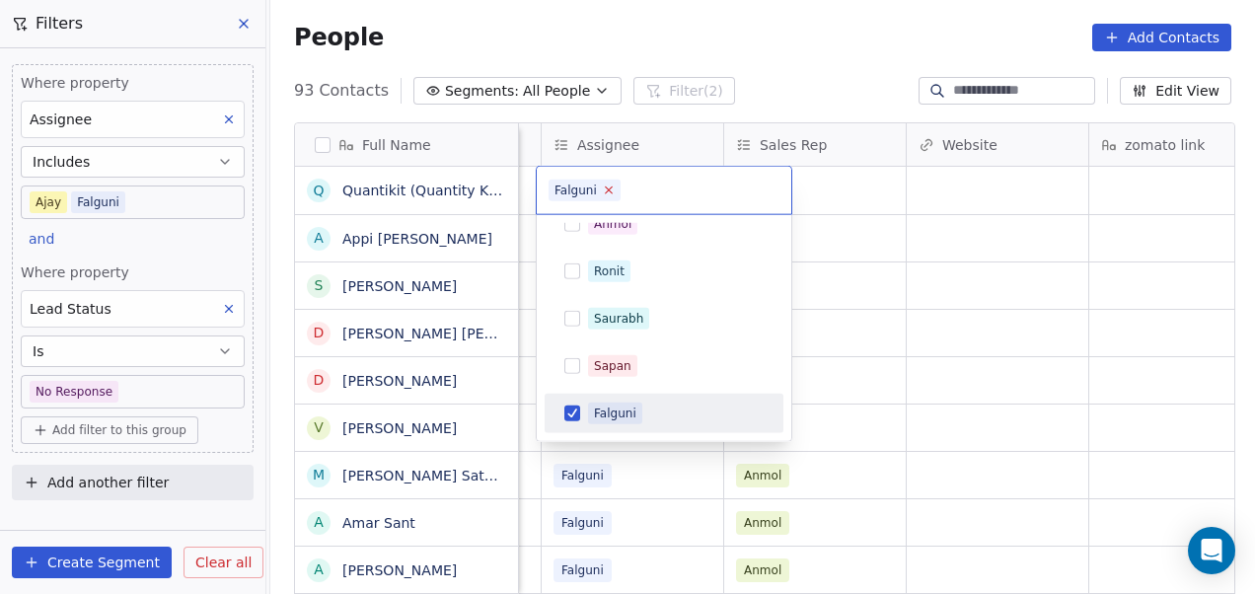
click at [610, 189] on icon at bounding box center [608, 190] width 13 height 13
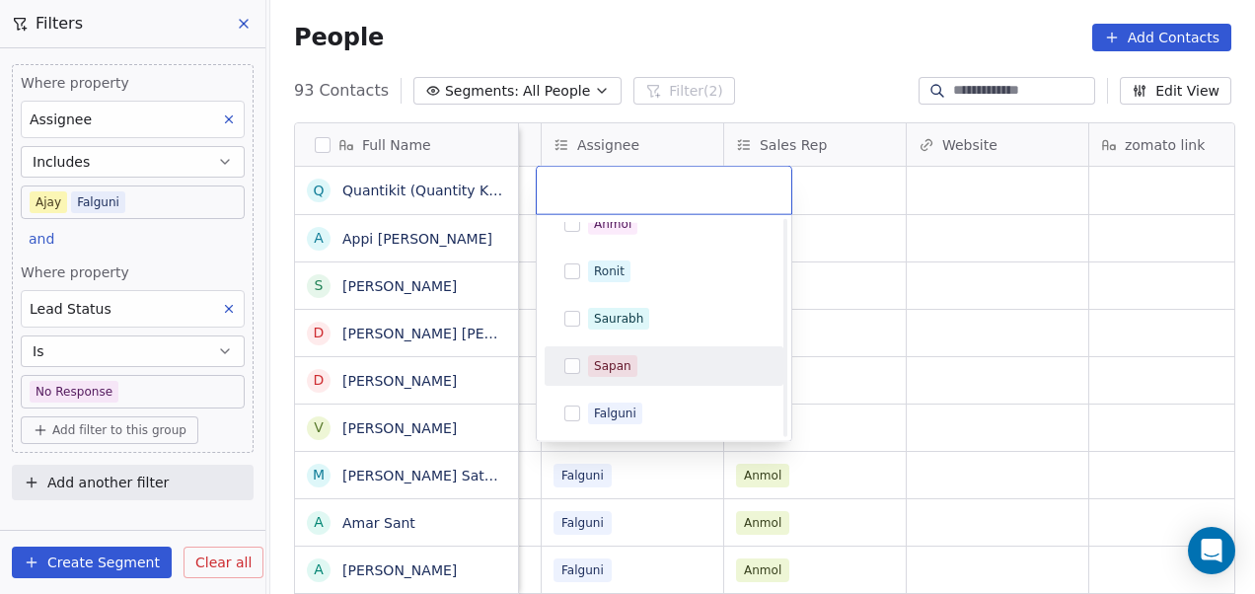
scroll to position [445, 0]
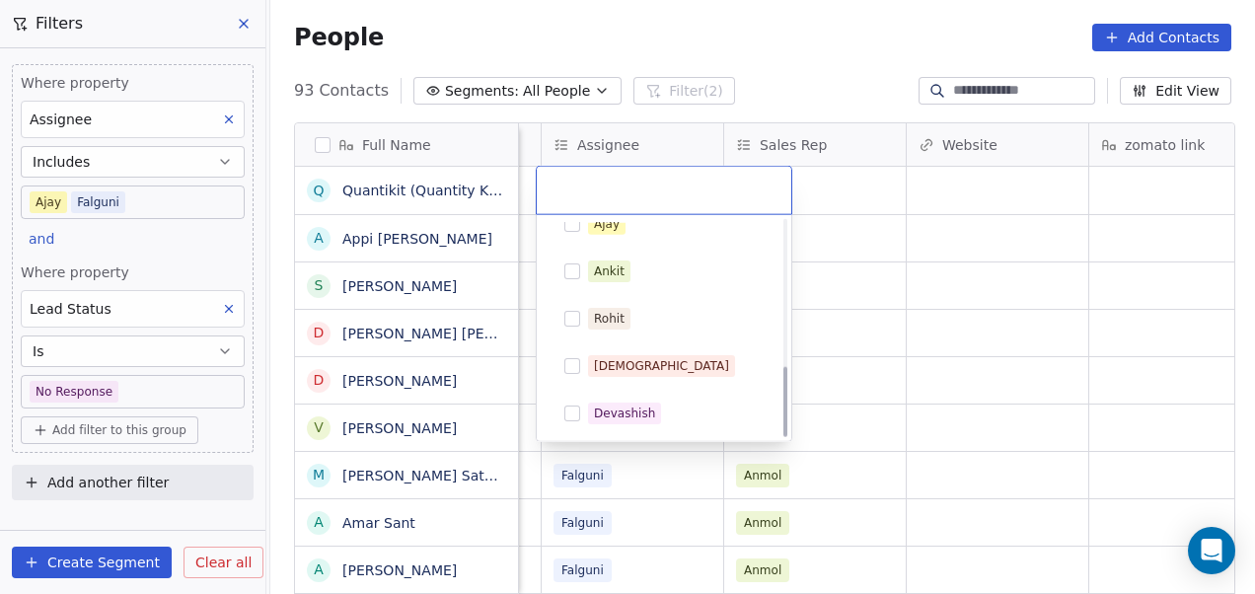
click at [664, 364] on div "[DEMOGRAPHIC_DATA]" at bounding box center [676, 366] width 176 height 22
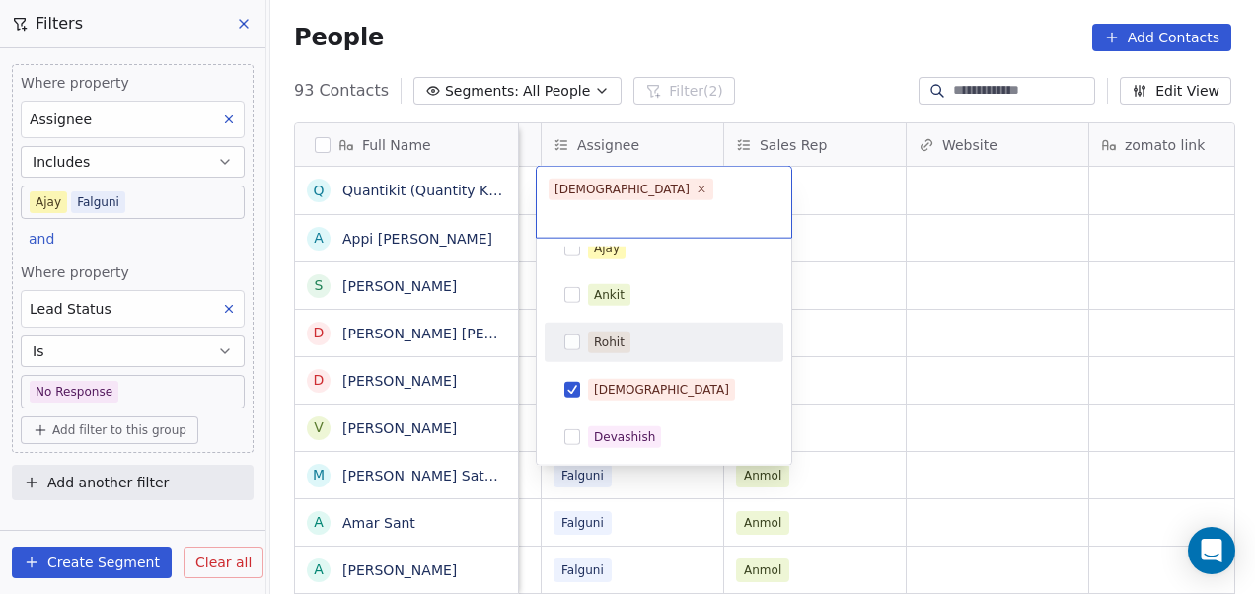
click at [904, 331] on html "On2Cook India Pvt. Ltd. Contacts People Marketing Workflows Campaigns Metrics &…" at bounding box center [627, 297] width 1255 height 594
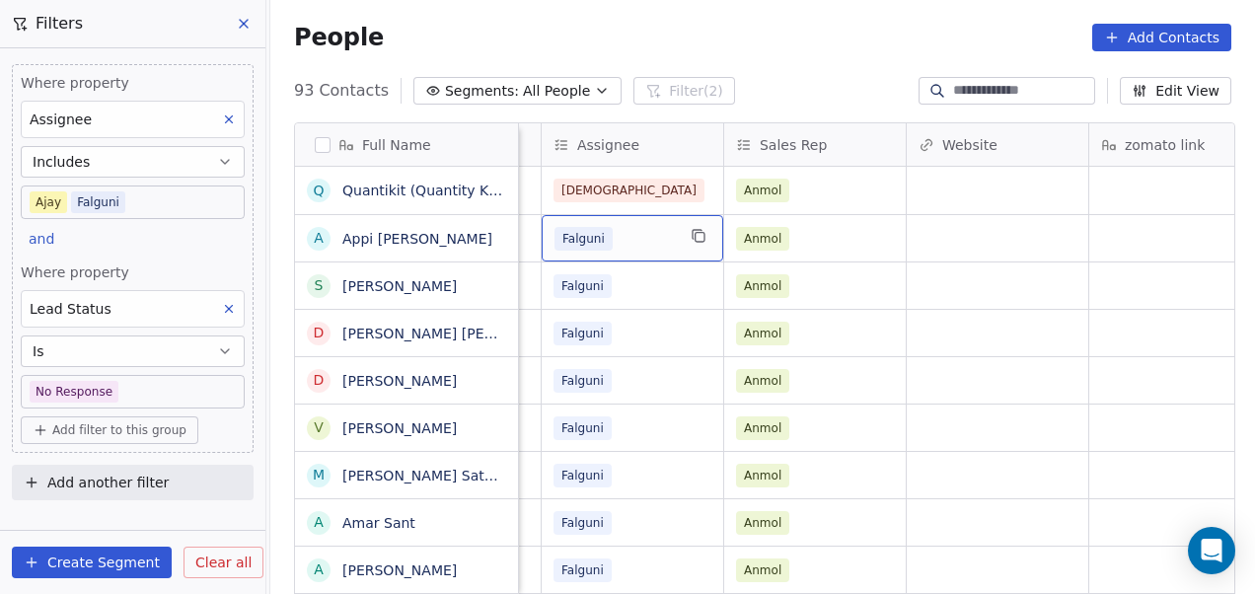
click at [626, 231] on div "Falguni" at bounding box center [615, 239] width 120 height 24
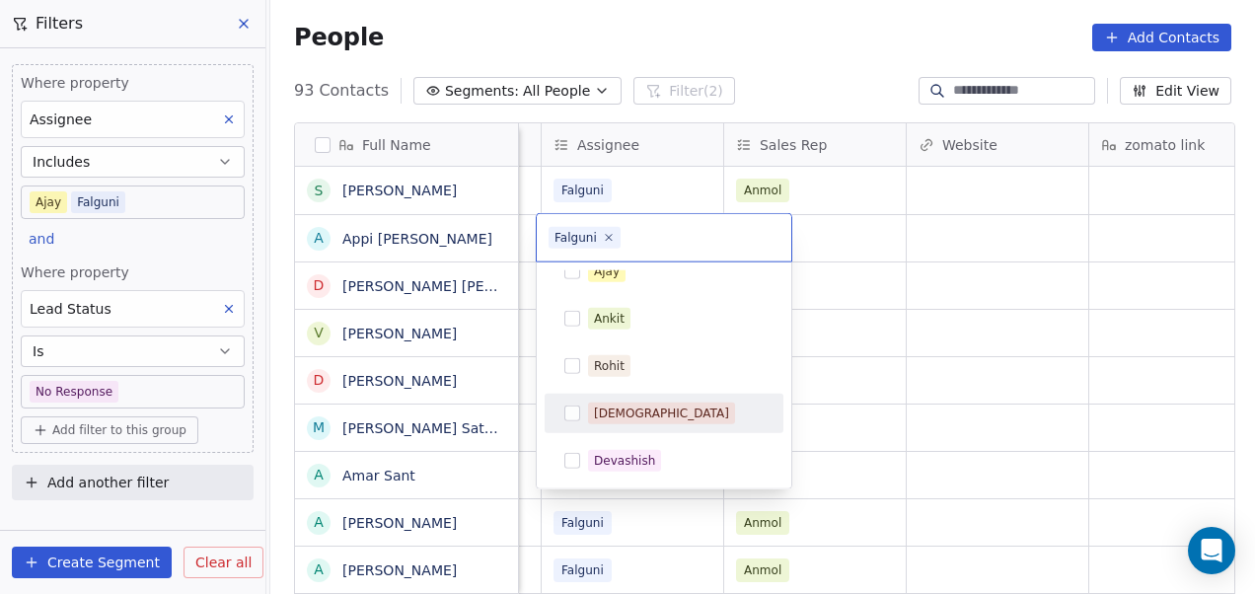
click at [645, 399] on div "[DEMOGRAPHIC_DATA]" at bounding box center [664, 414] width 223 height 32
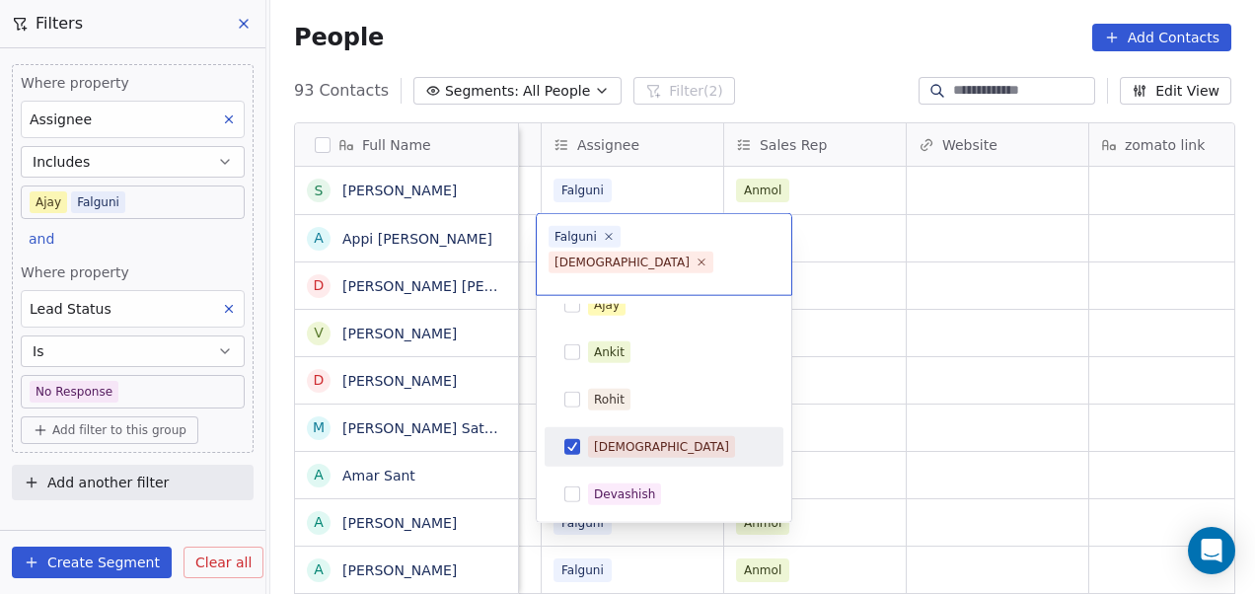
scroll to position [0, 0]
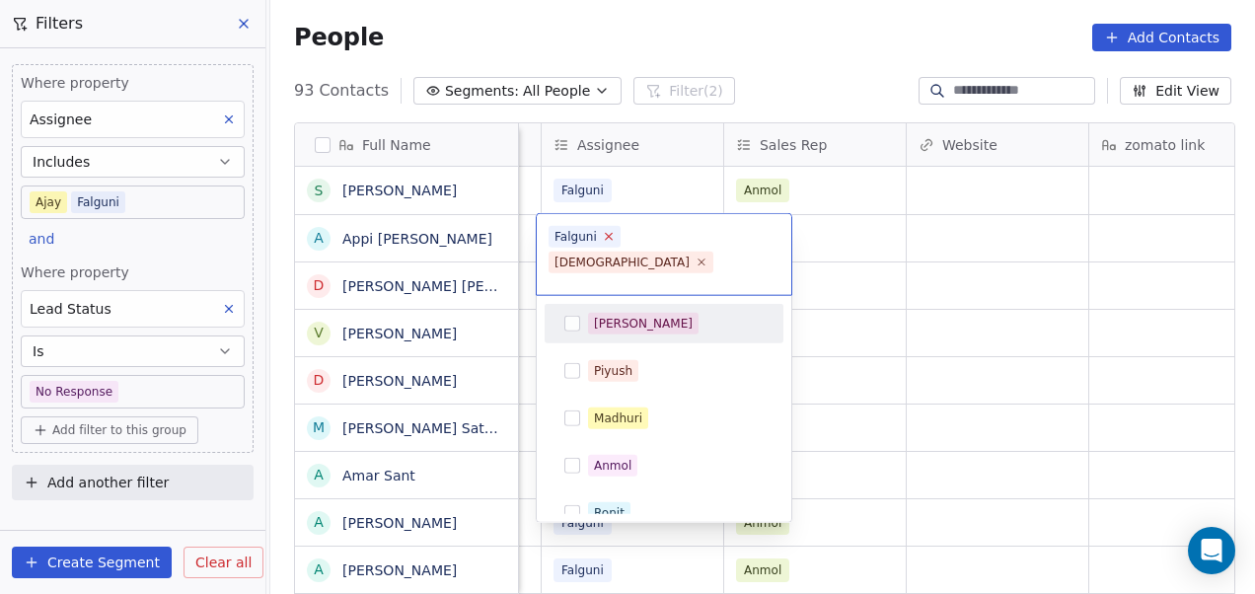
click at [604, 237] on icon at bounding box center [608, 236] width 13 height 13
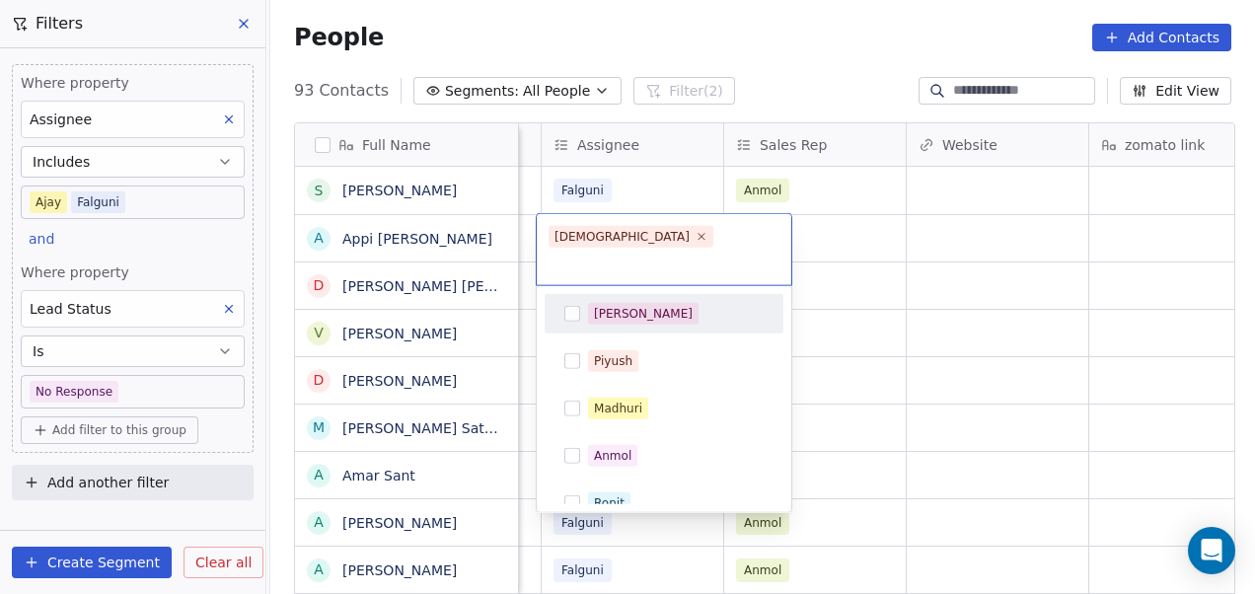
click at [912, 308] on html "On2Cook India Pvt. Ltd. Contacts People Marketing Workflows Campaigns Metrics &…" at bounding box center [627, 297] width 1255 height 594
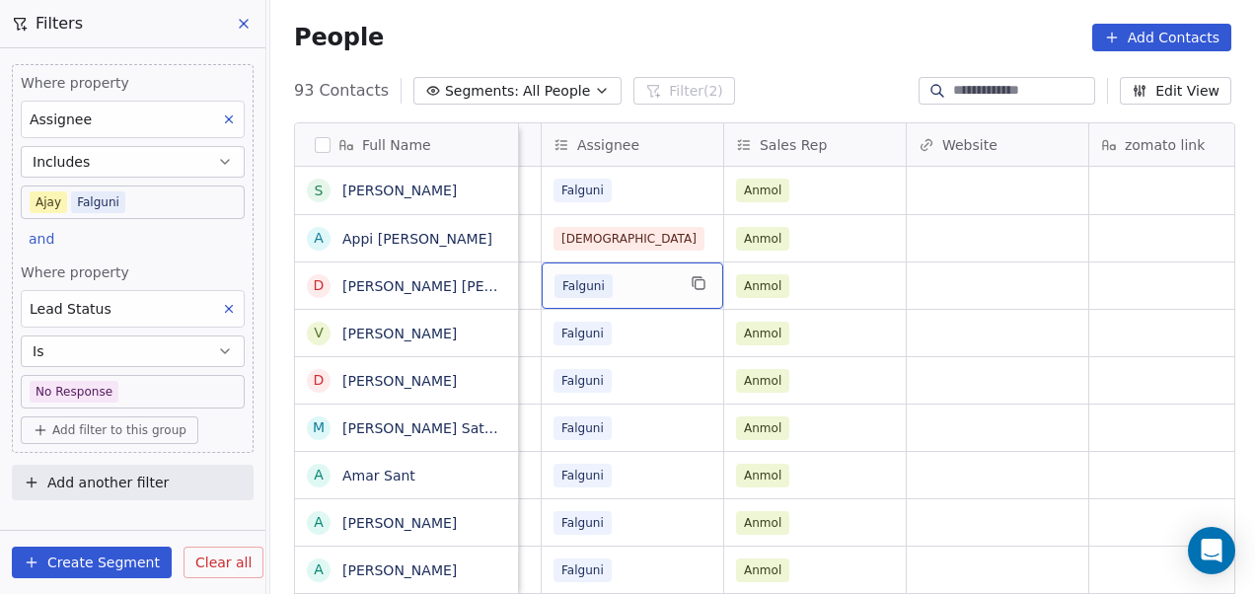
click at [645, 293] on div "Falguni" at bounding box center [615, 286] width 120 height 24
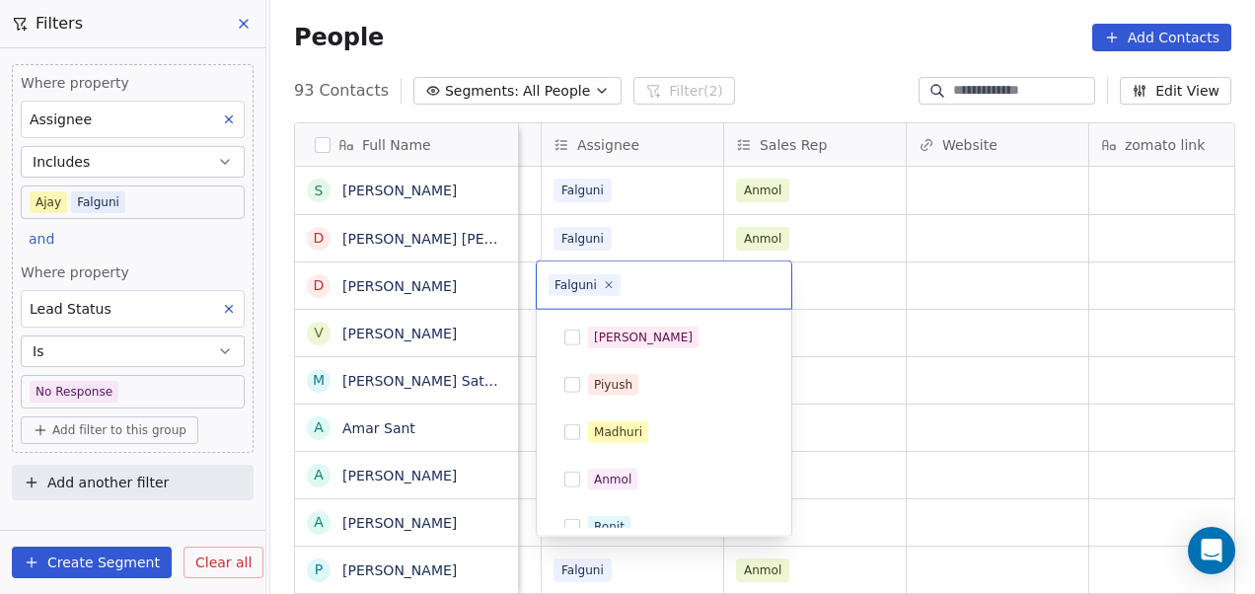
scroll to position [445, 0]
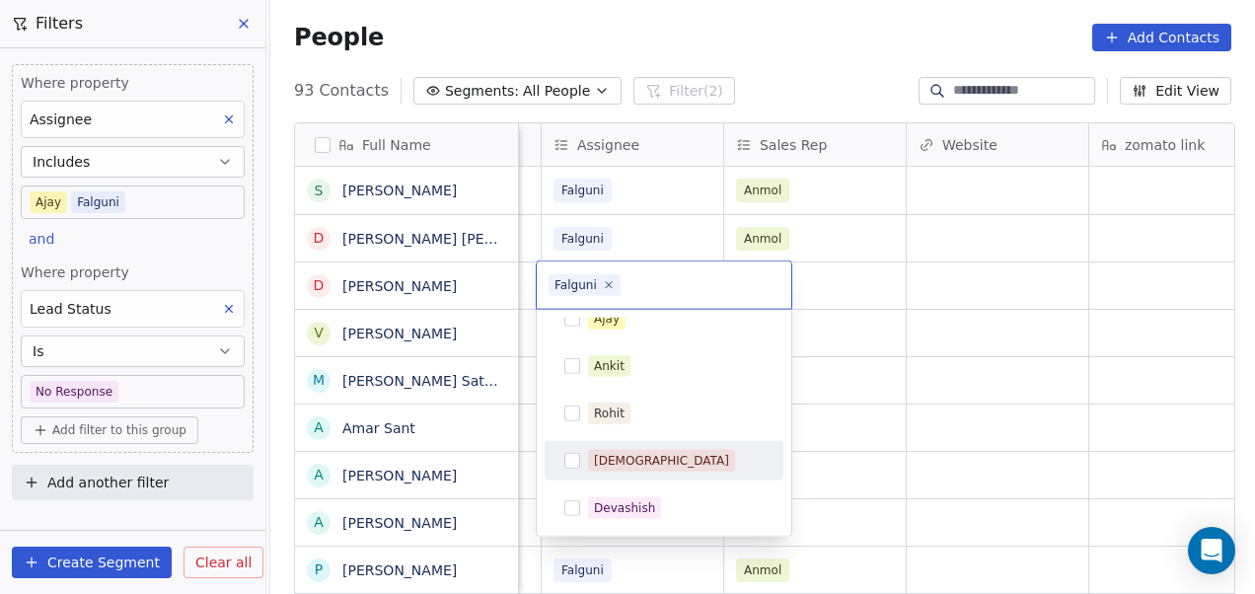
click at [649, 463] on div "[DEMOGRAPHIC_DATA]" at bounding box center [676, 461] width 176 height 22
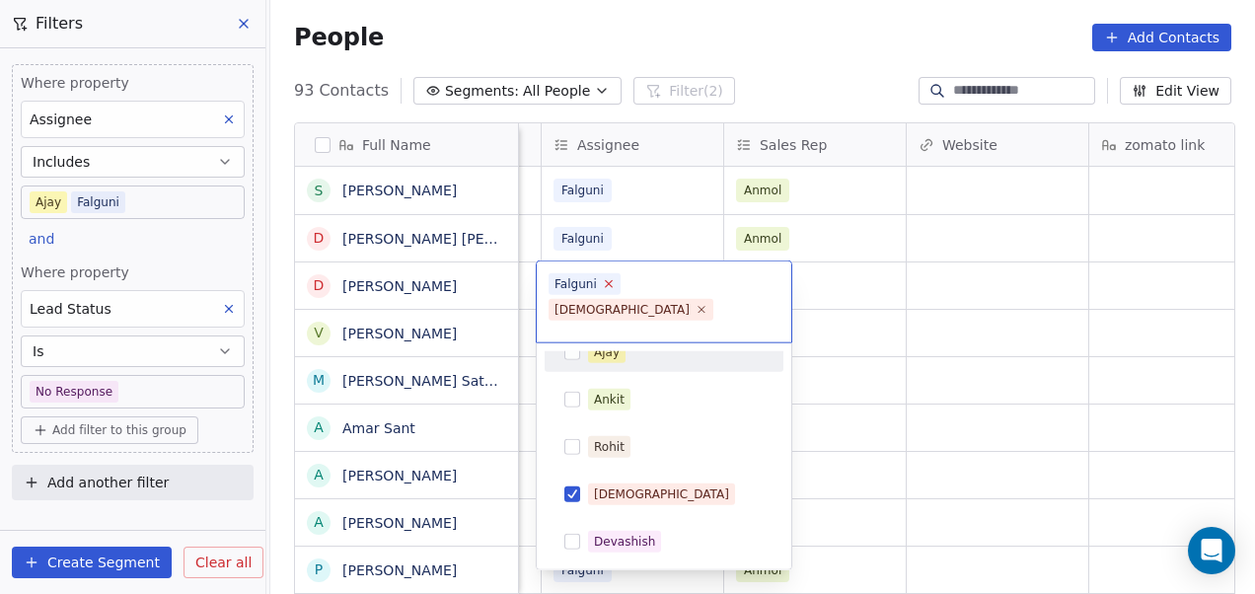
click at [606, 283] on icon at bounding box center [609, 283] width 7 height 7
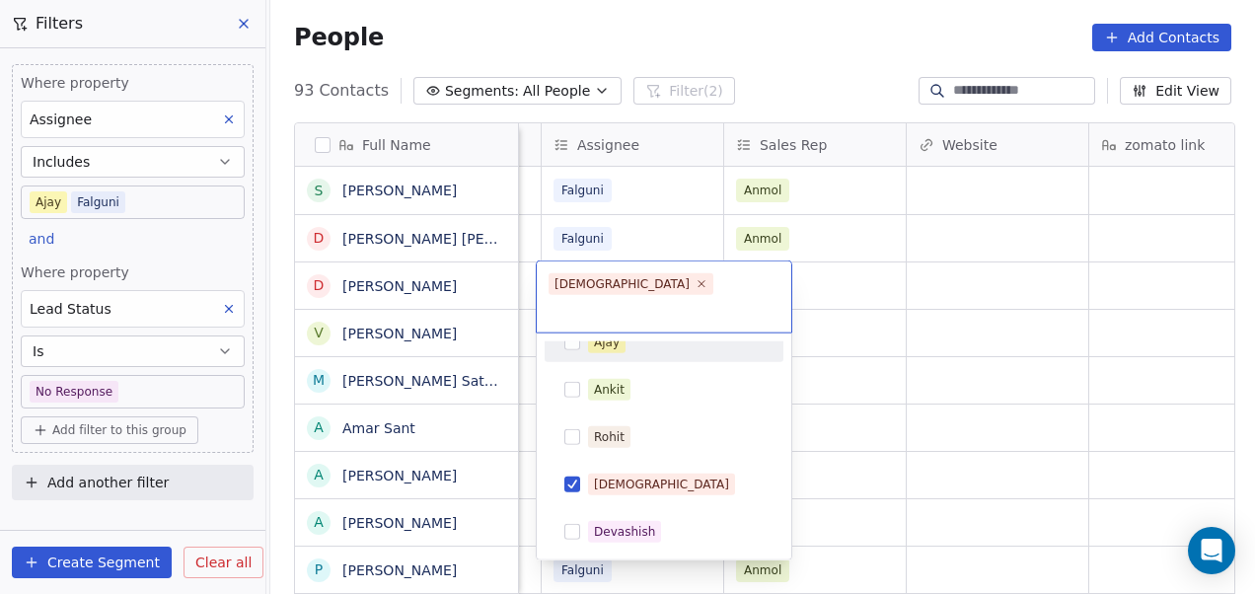
click at [900, 336] on html "On2Cook India Pvt. Ltd. Contacts People Marketing Workflows Campaigns Metrics &…" at bounding box center [627, 297] width 1255 height 594
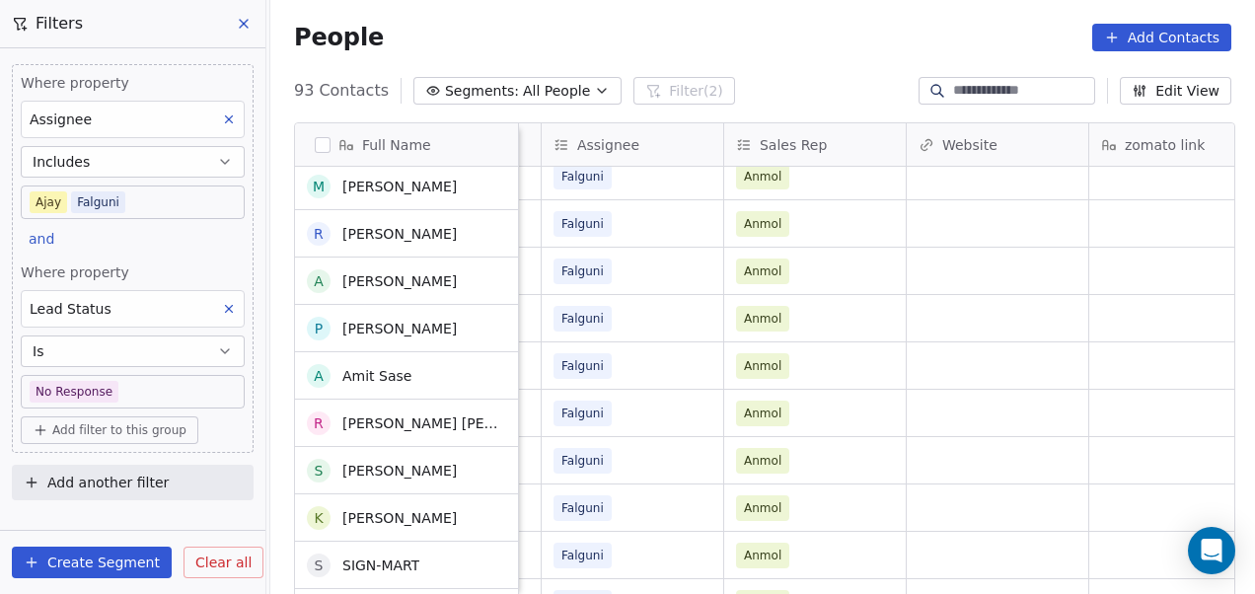
scroll to position [1456, 0]
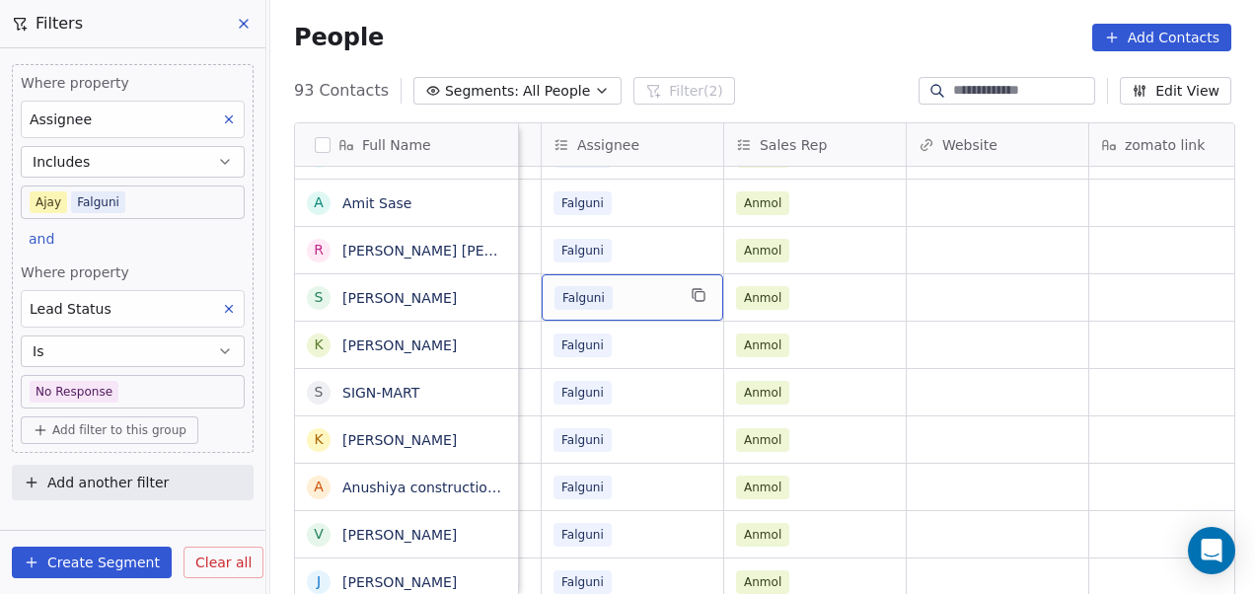
click at [626, 320] on div "Falguni" at bounding box center [633, 297] width 182 height 46
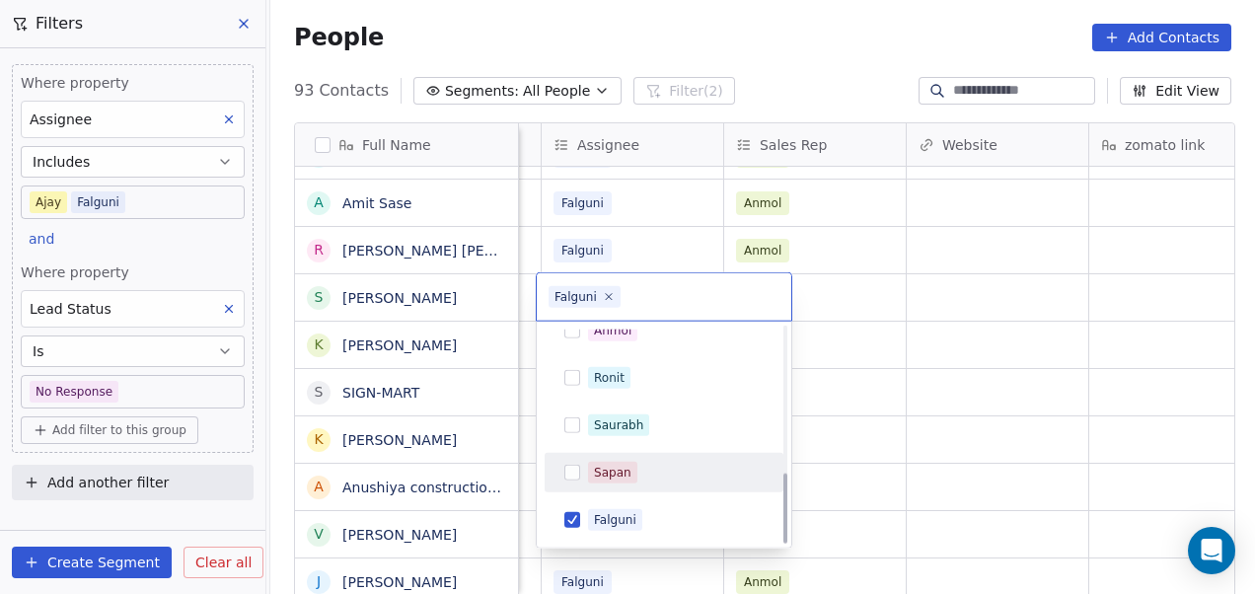
scroll to position [445, 0]
click at [647, 472] on div "[DEMOGRAPHIC_DATA]" at bounding box center [676, 473] width 176 height 22
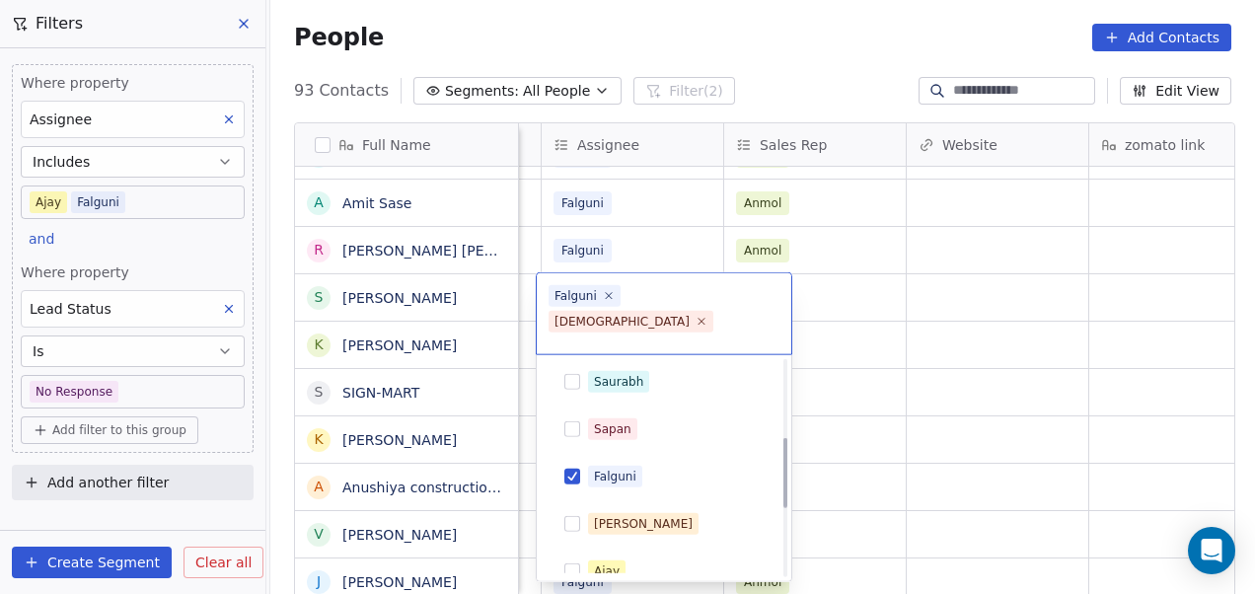
scroll to position [237, 0]
click at [645, 467] on div "Falguni" at bounding box center [676, 478] width 176 height 22
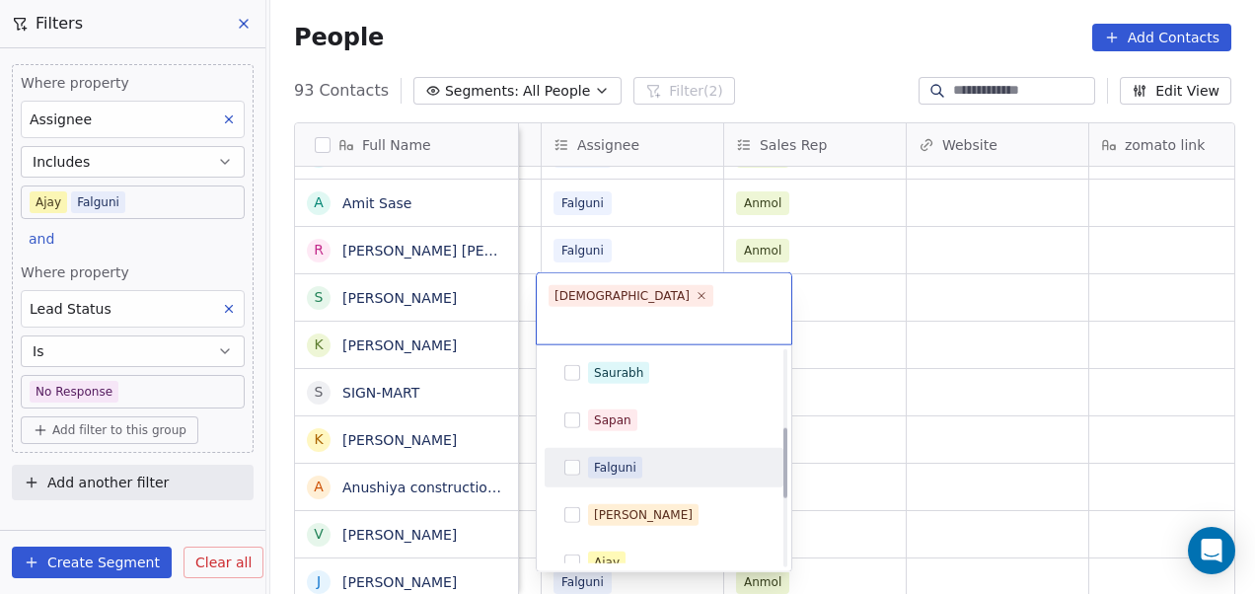
click at [886, 393] on html "On2Cook India Pvt. Ltd. Contacts People Marketing Workflows Campaigns Metrics &…" at bounding box center [627, 297] width 1255 height 594
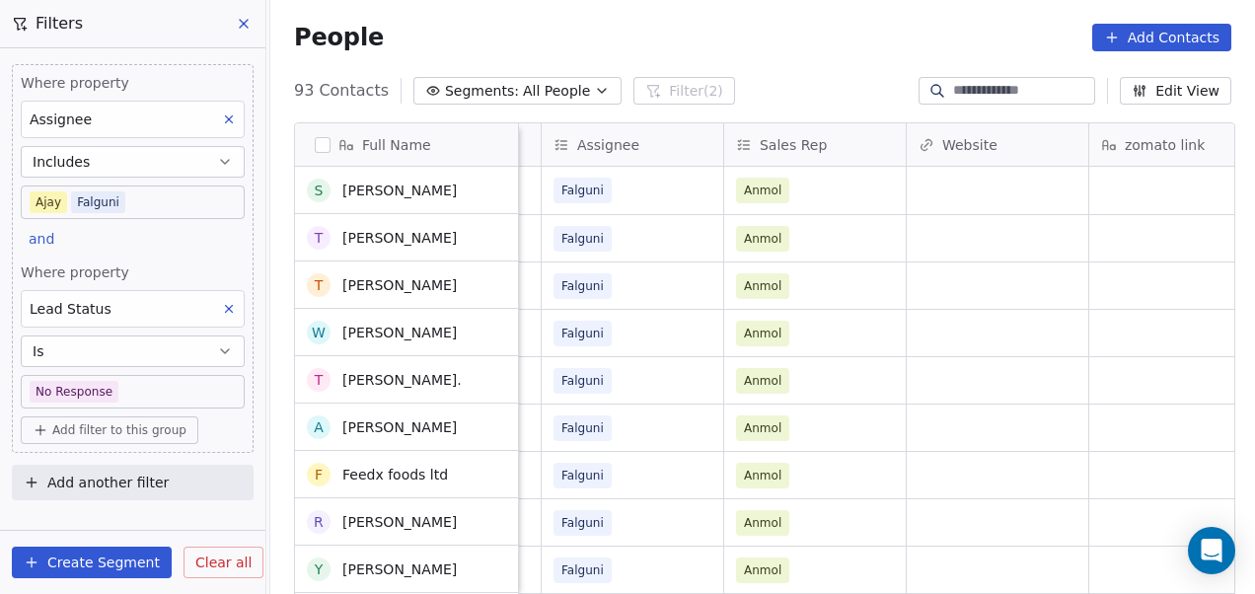
scroll to position [0, 0]
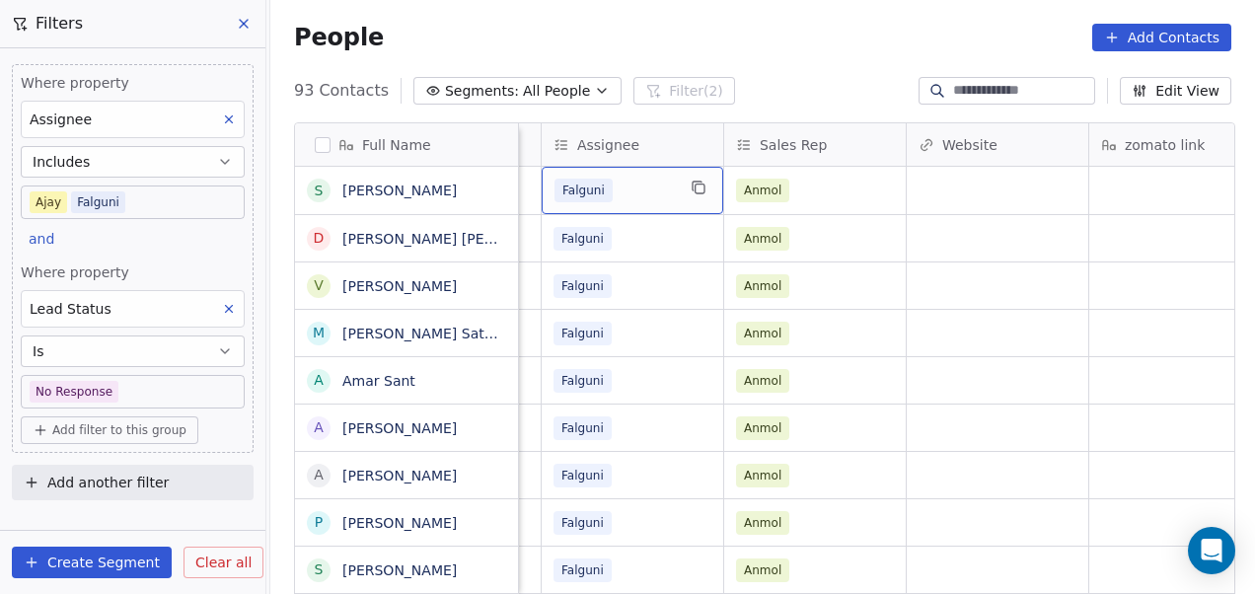
click at [621, 193] on div "Falguni" at bounding box center [615, 191] width 120 height 24
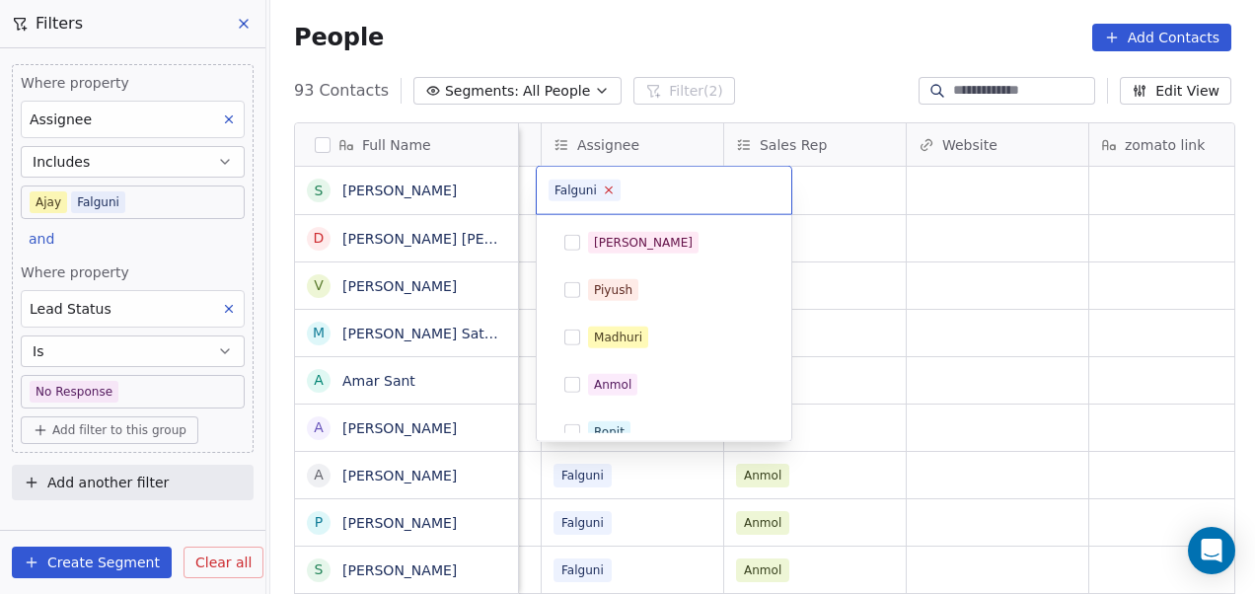
scroll to position [161, 0]
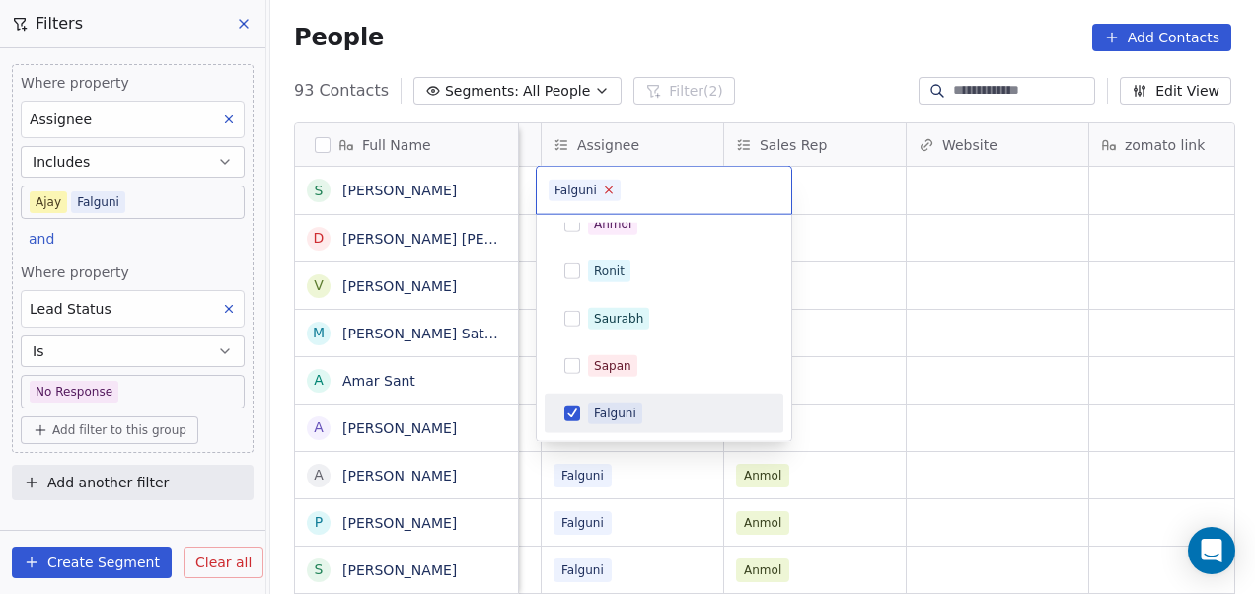
click at [608, 189] on icon at bounding box center [609, 189] width 7 height 7
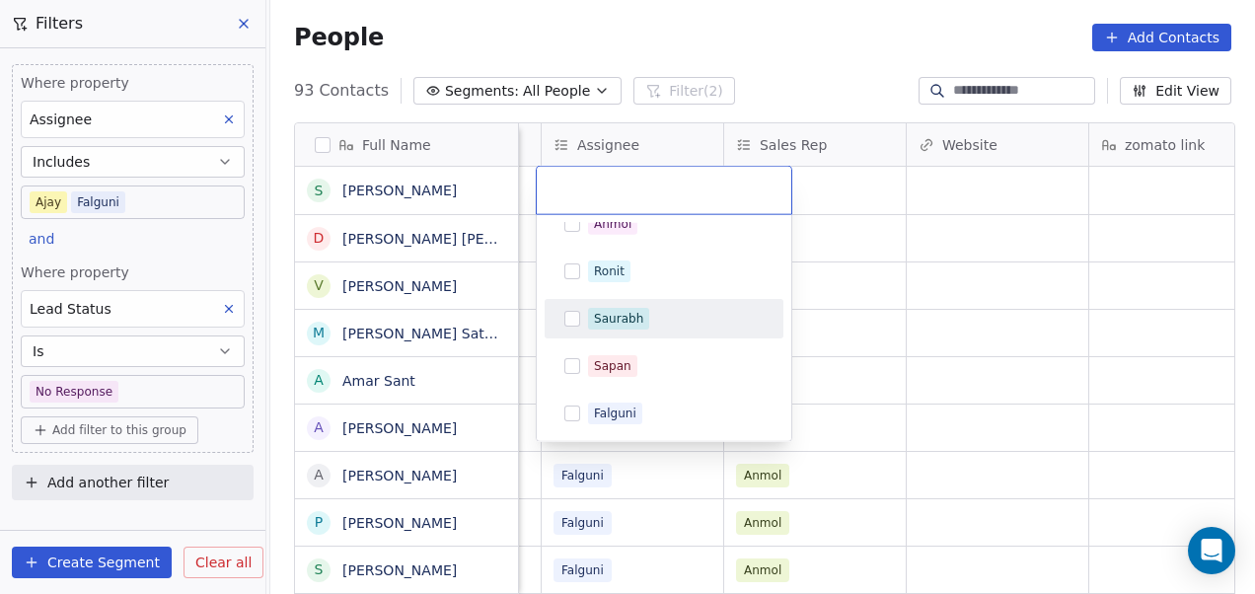
scroll to position [445, 0]
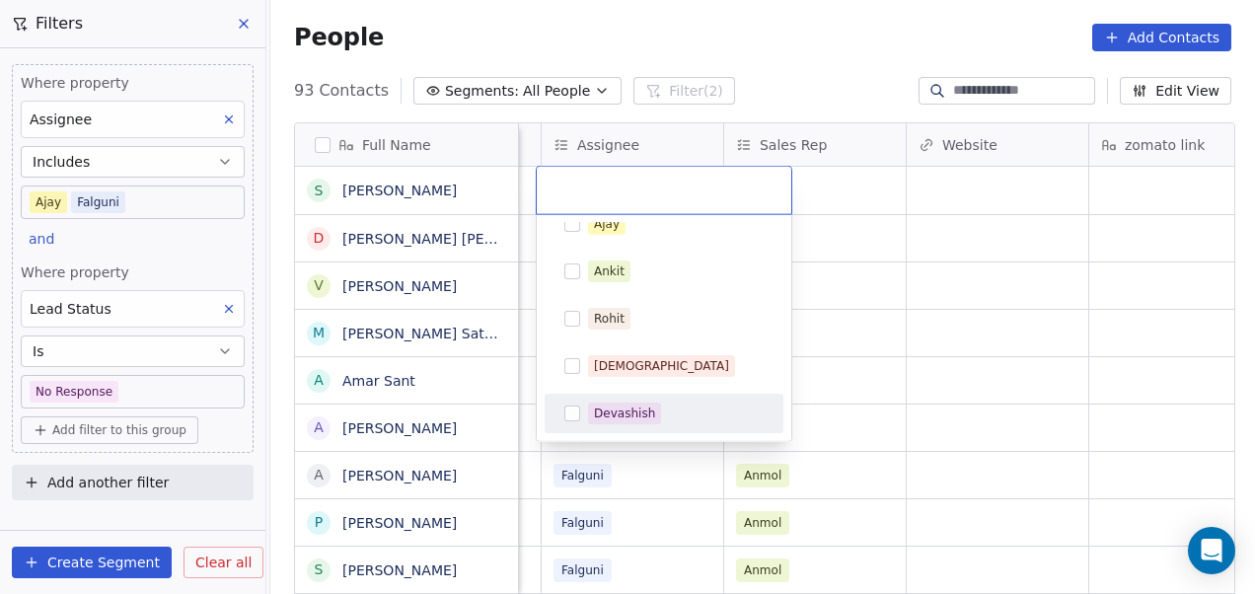
click at [660, 395] on div "Devashish" at bounding box center [664, 413] width 239 height 39
click at [915, 221] on html "On2Cook India Pvt. Ltd. Contacts People Marketing Workflows Campaigns Metrics &…" at bounding box center [627, 297] width 1255 height 594
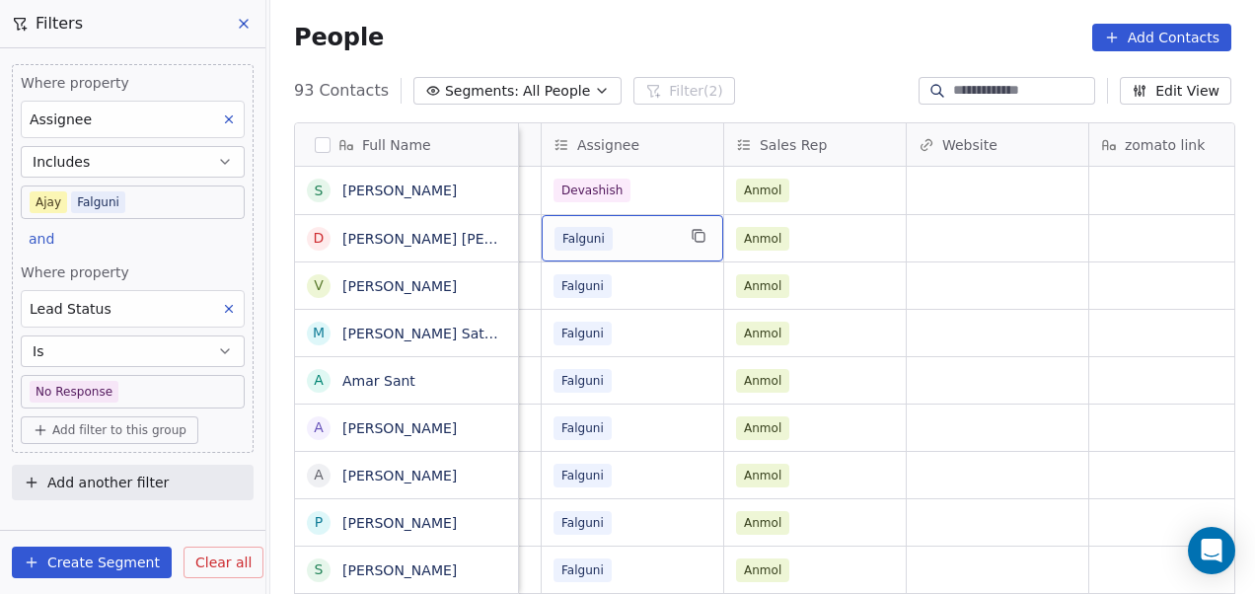
click at [612, 239] on div "Falguni" at bounding box center [615, 239] width 120 height 24
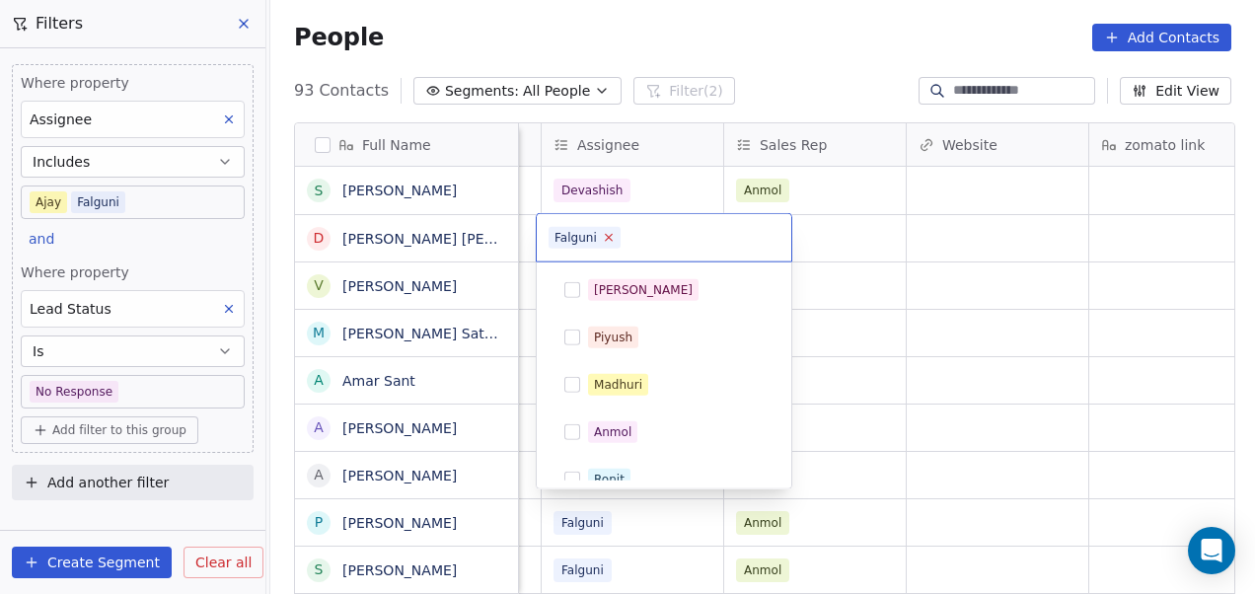
scroll to position [161, 0]
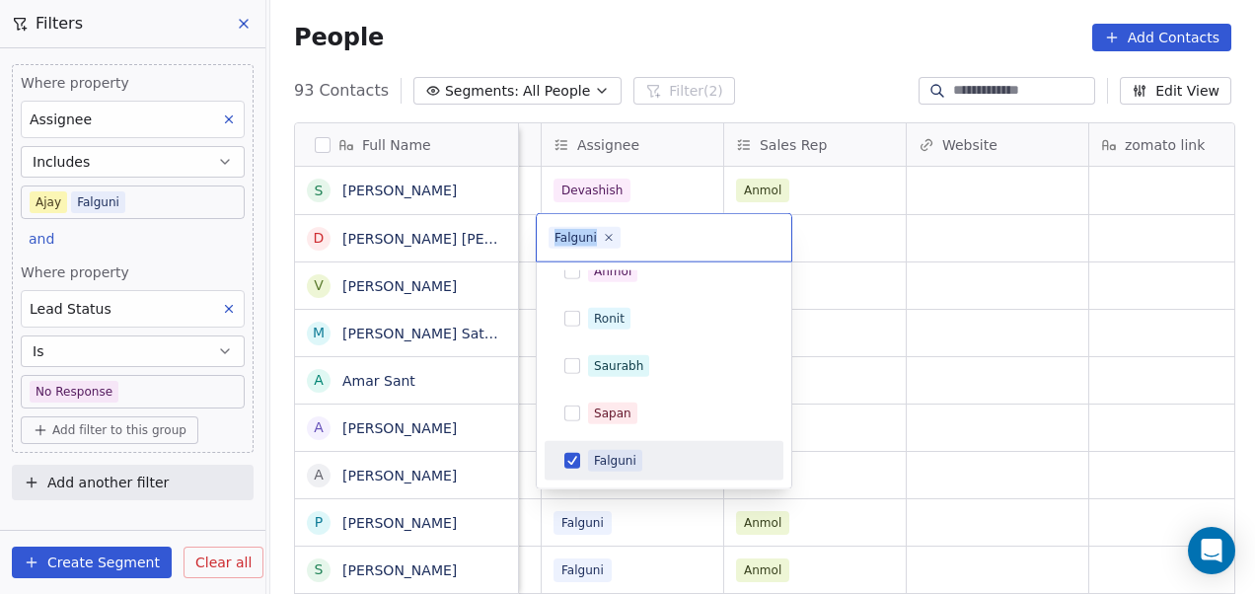
click at [606, 236] on icon at bounding box center [609, 238] width 12 height 12
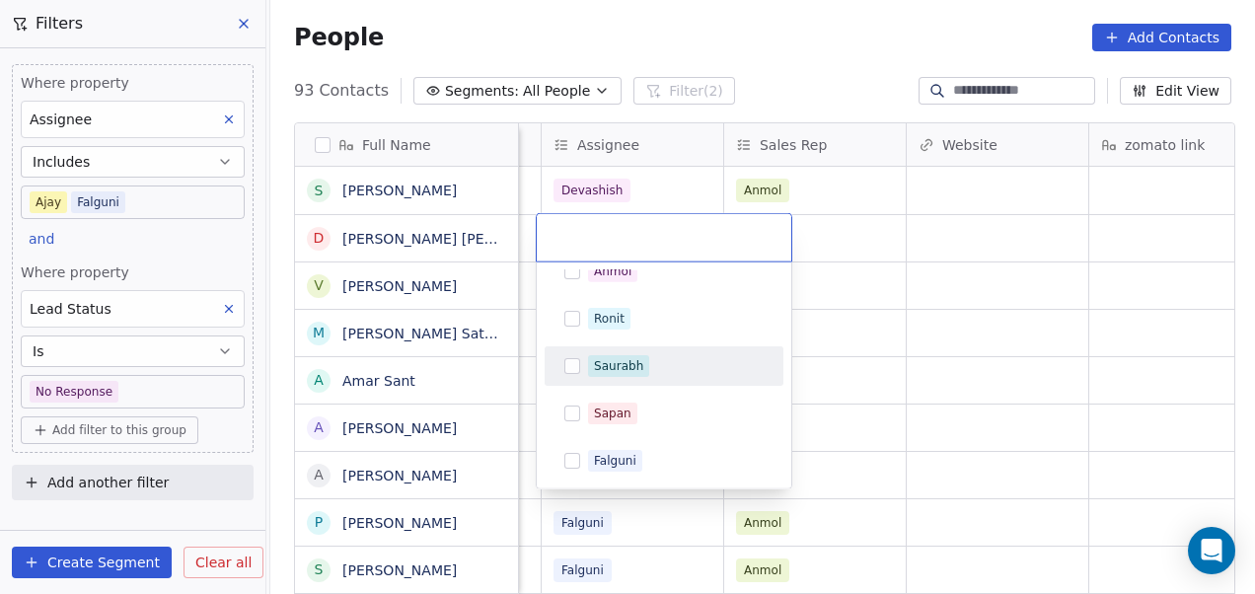
scroll to position [445, 0]
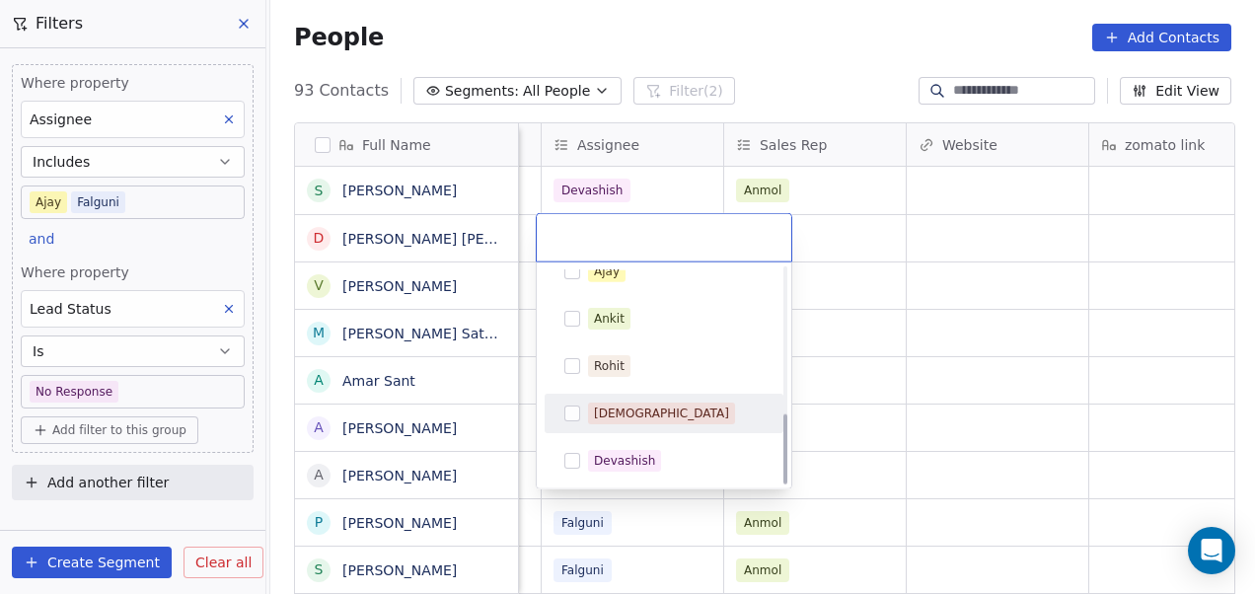
click at [628, 413] on div "[DEMOGRAPHIC_DATA]" at bounding box center [661, 414] width 135 height 18
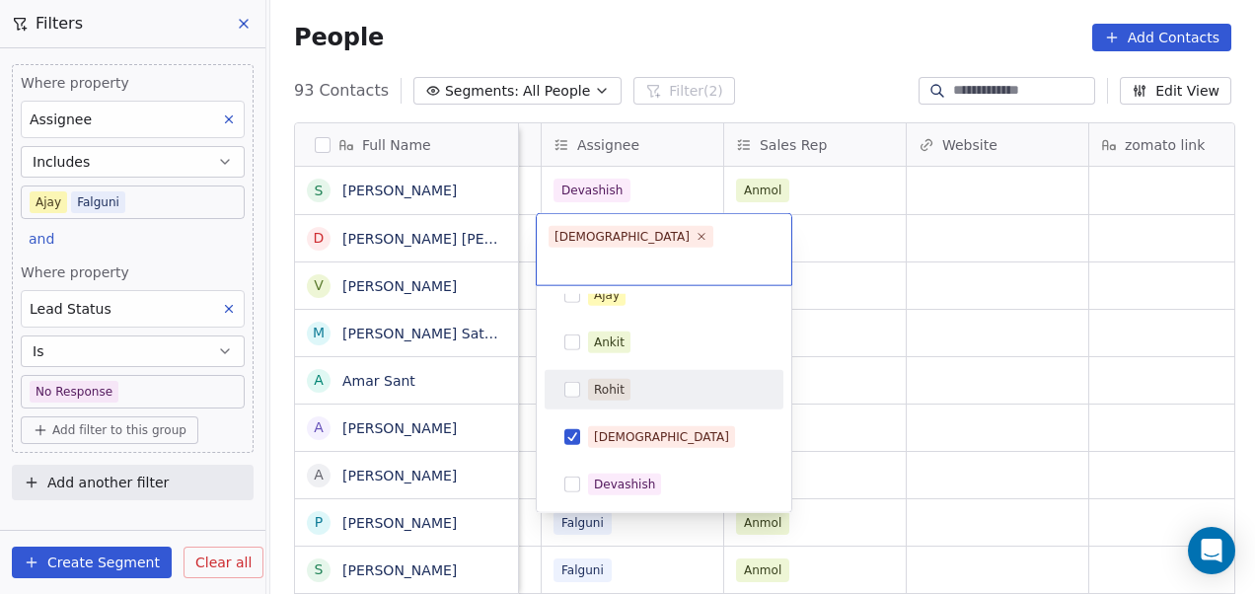
click at [907, 341] on html "On2Cook India Pvt. Ltd. Contacts People Marketing Workflows Campaigns Metrics &…" at bounding box center [627, 297] width 1255 height 594
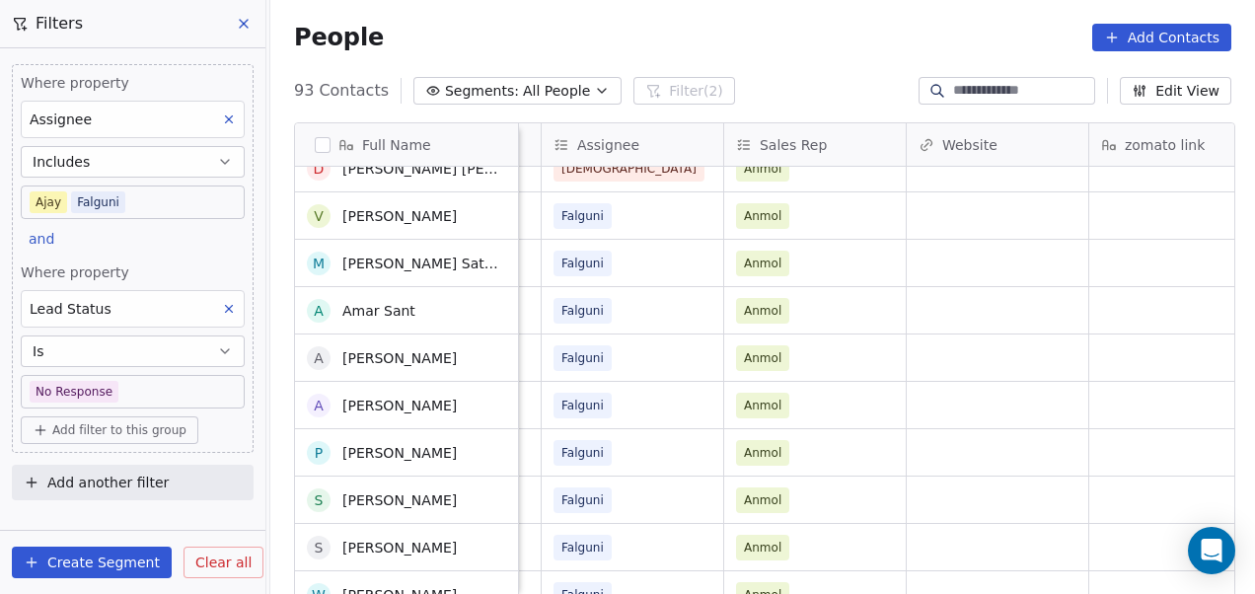
scroll to position [0, 0]
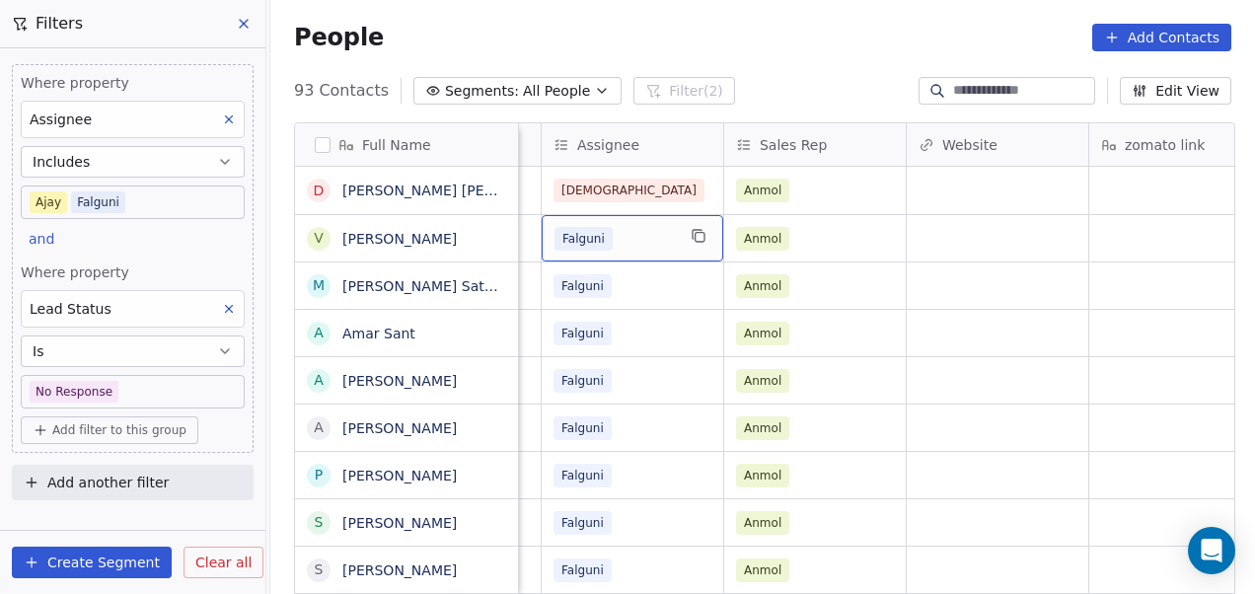
click at [619, 234] on div "Falguni" at bounding box center [615, 239] width 120 height 24
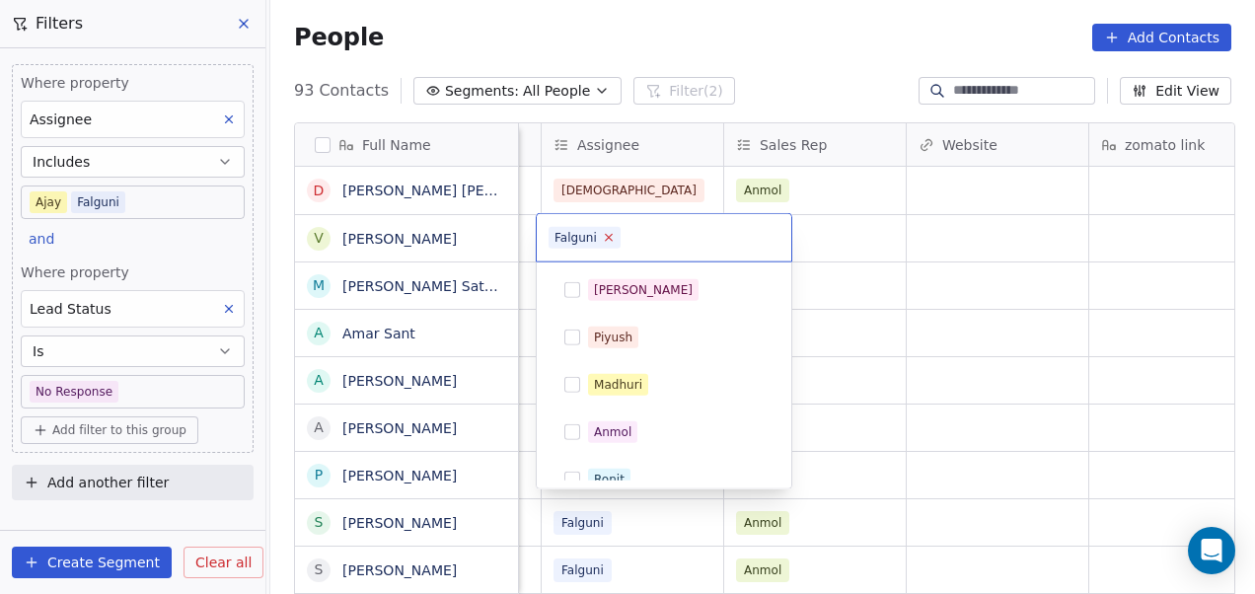
scroll to position [161, 0]
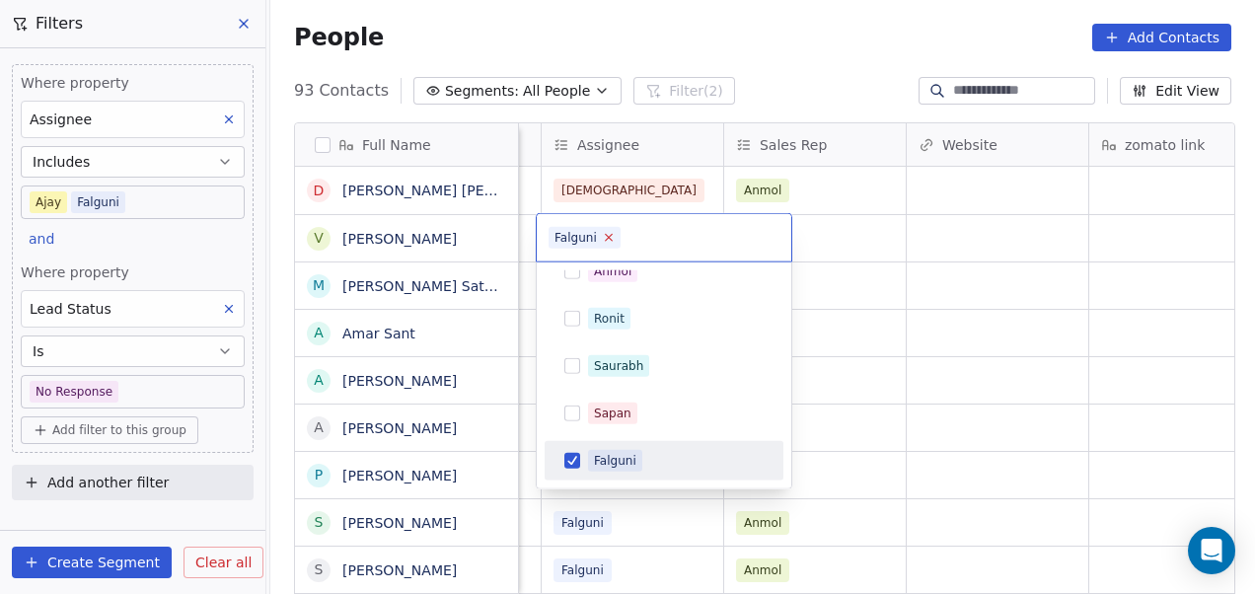
click at [608, 235] on icon at bounding box center [609, 237] width 7 height 7
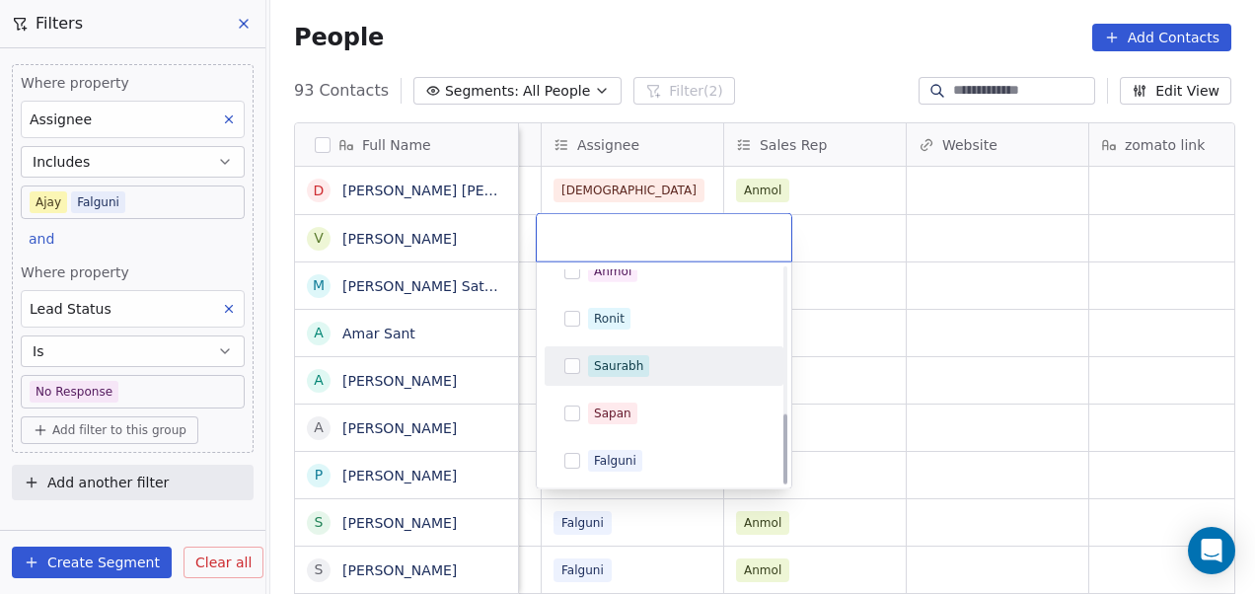
scroll to position [445, 0]
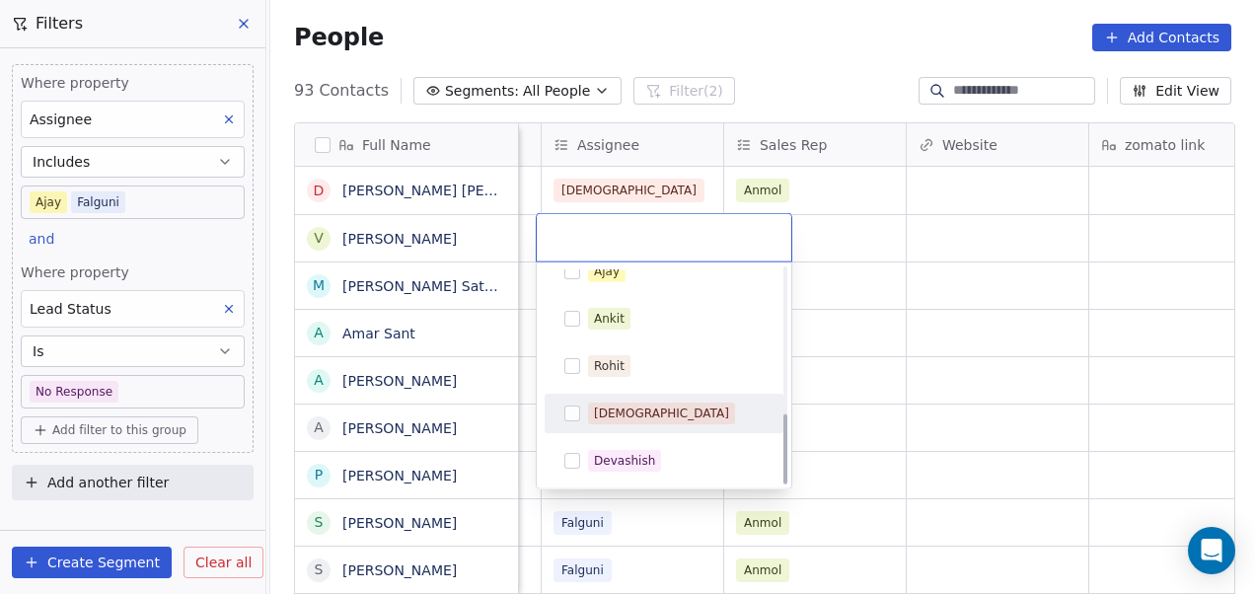
click at [657, 413] on div "[DEMOGRAPHIC_DATA]" at bounding box center [676, 414] width 176 height 22
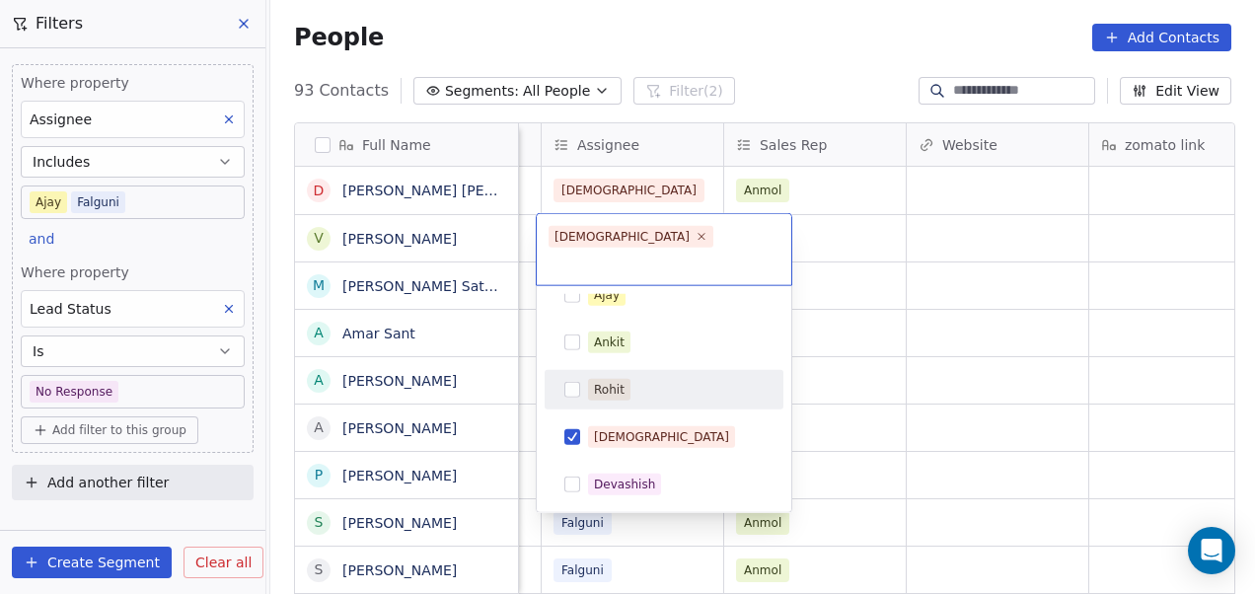
click at [892, 333] on html "On2Cook India Pvt. Ltd. Contacts People Marketing Workflows Campaigns Metrics &…" at bounding box center [627, 297] width 1255 height 594
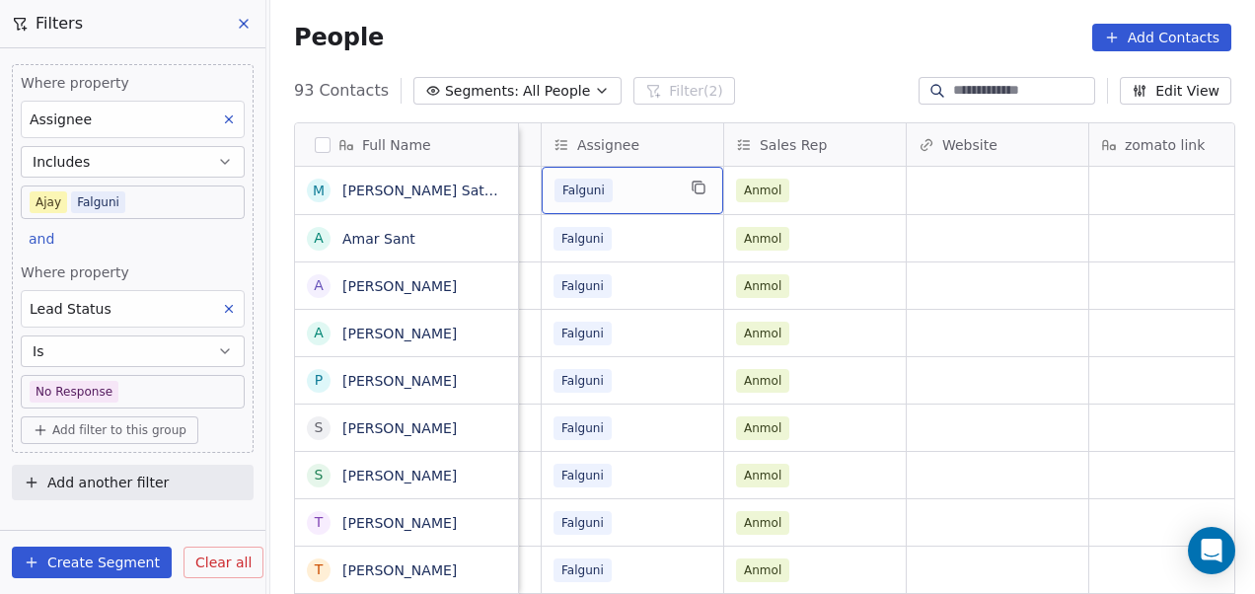
click at [645, 187] on div "Falguni" at bounding box center [615, 191] width 120 height 24
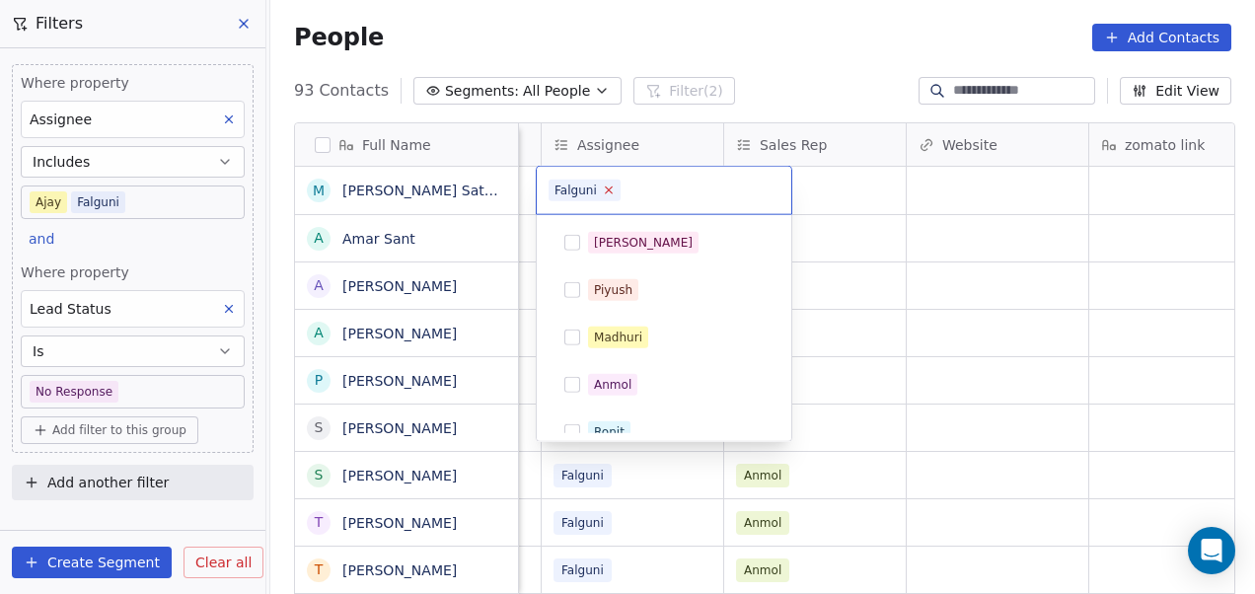
scroll to position [161, 0]
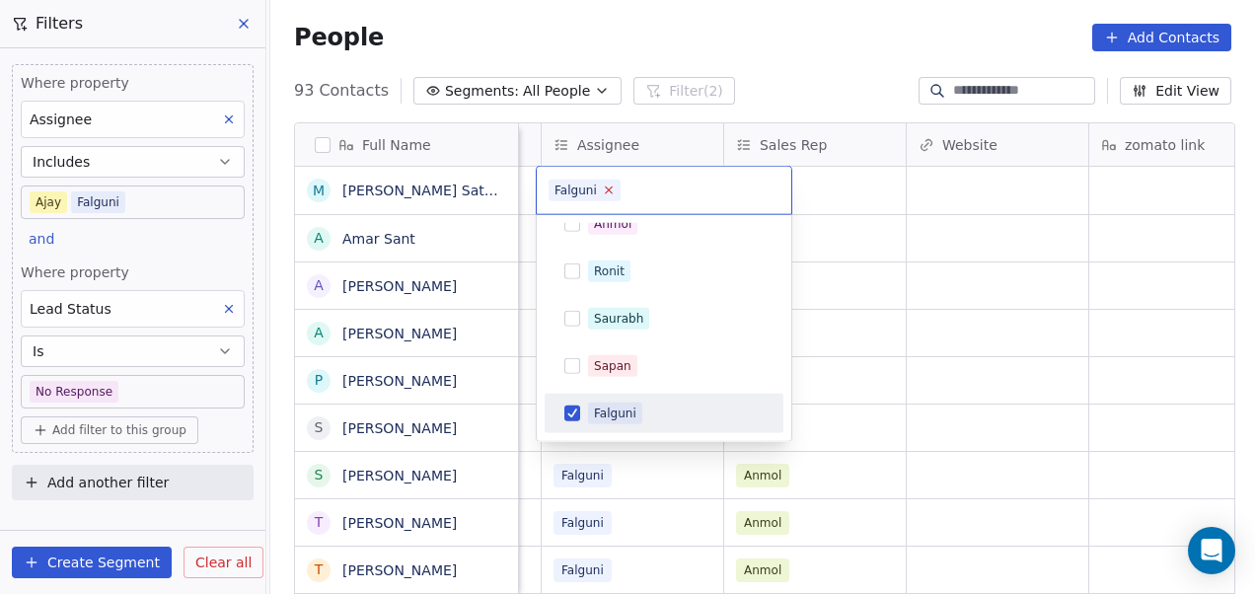
click at [610, 194] on icon at bounding box center [608, 190] width 13 height 13
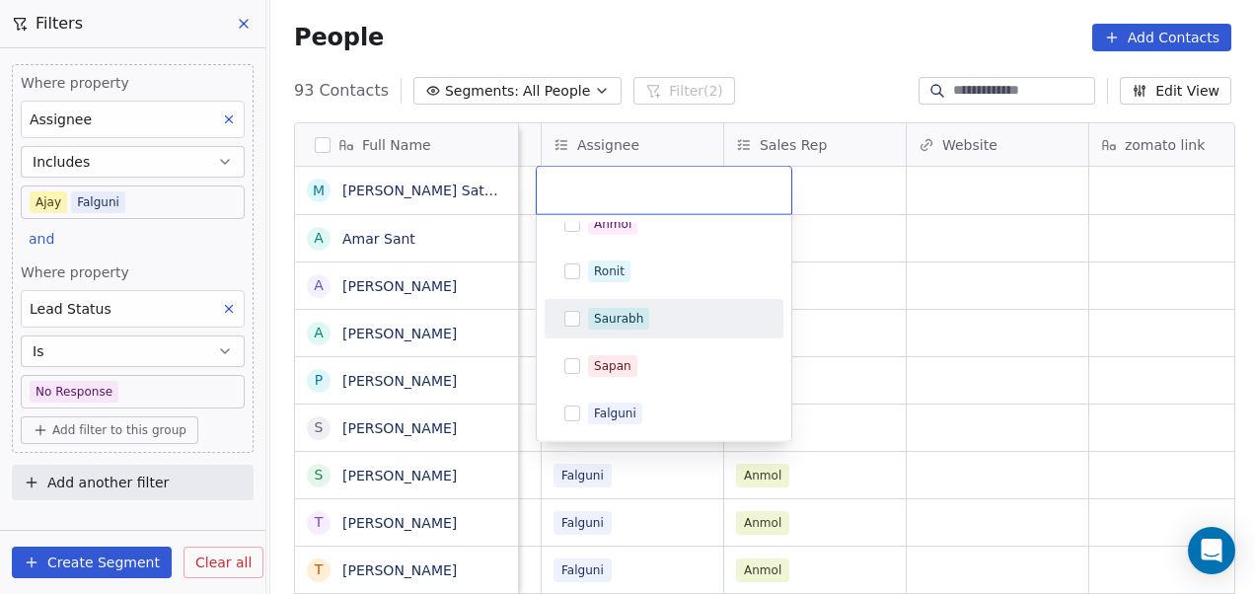
scroll to position [445, 0]
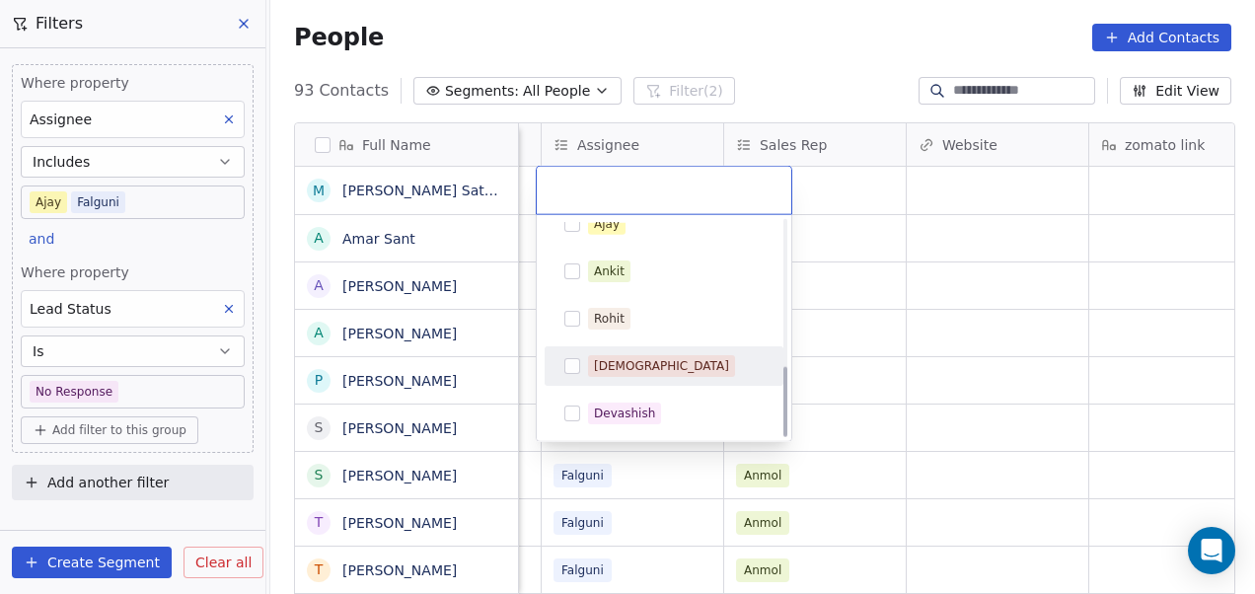
click at [628, 362] on div "[DEMOGRAPHIC_DATA]" at bounding box center [661, 366] width 135 height 18
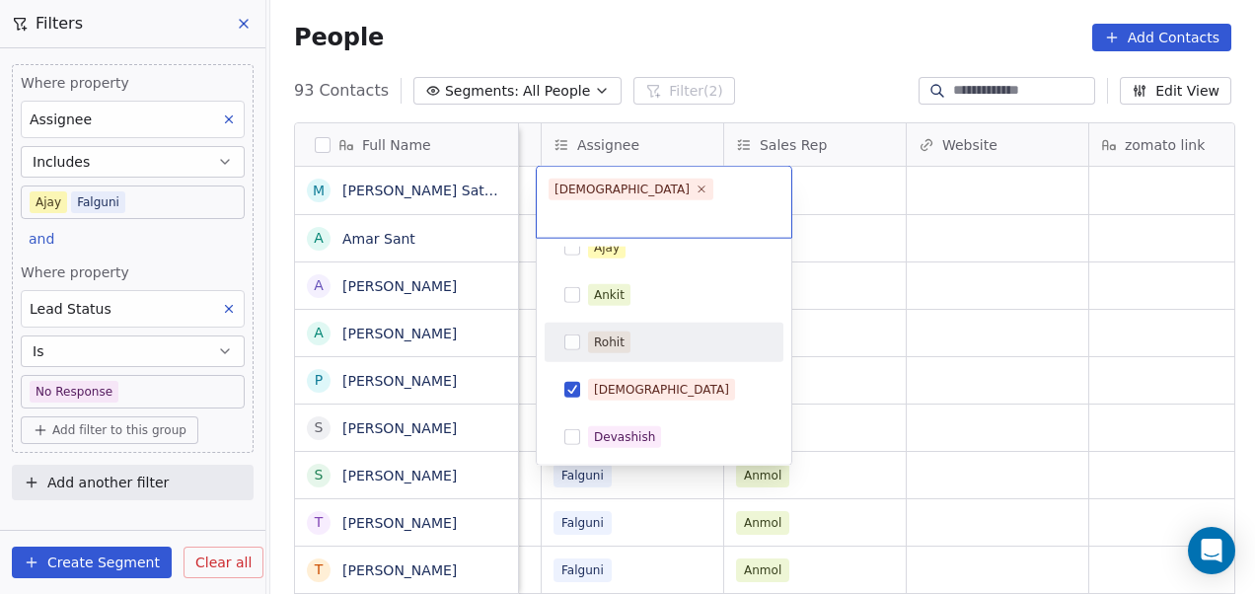
click at [817, 316] on html "On2Cook India Pvt. Ltd. Contacts People Marketing Workflows Campaigns Metrics &…" at bounding box center [627, 297] width 1255 height 594
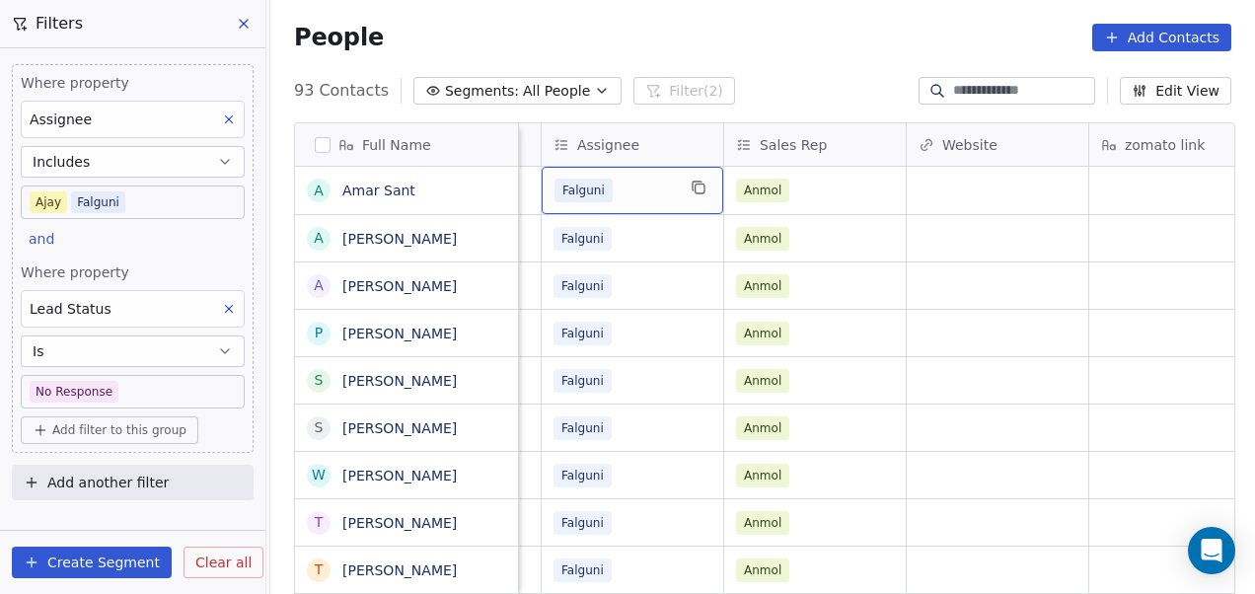
click at [648, 182] on div "Falguni" at bounding box center [615, 191] width 120 height 24
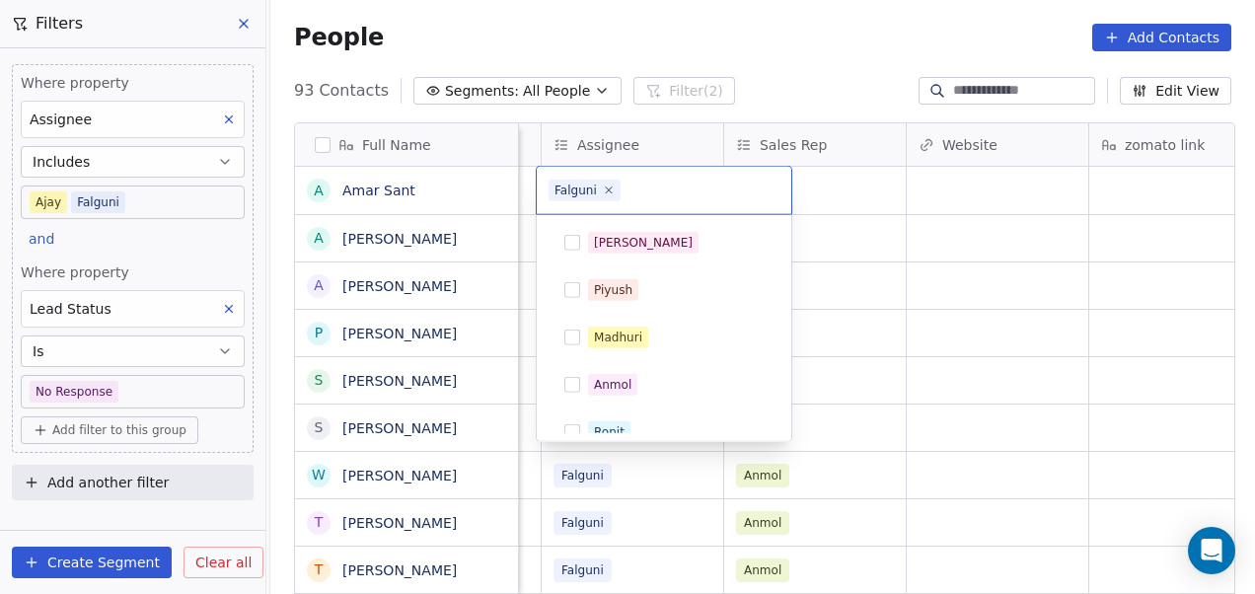
scroll to position [161, 0]
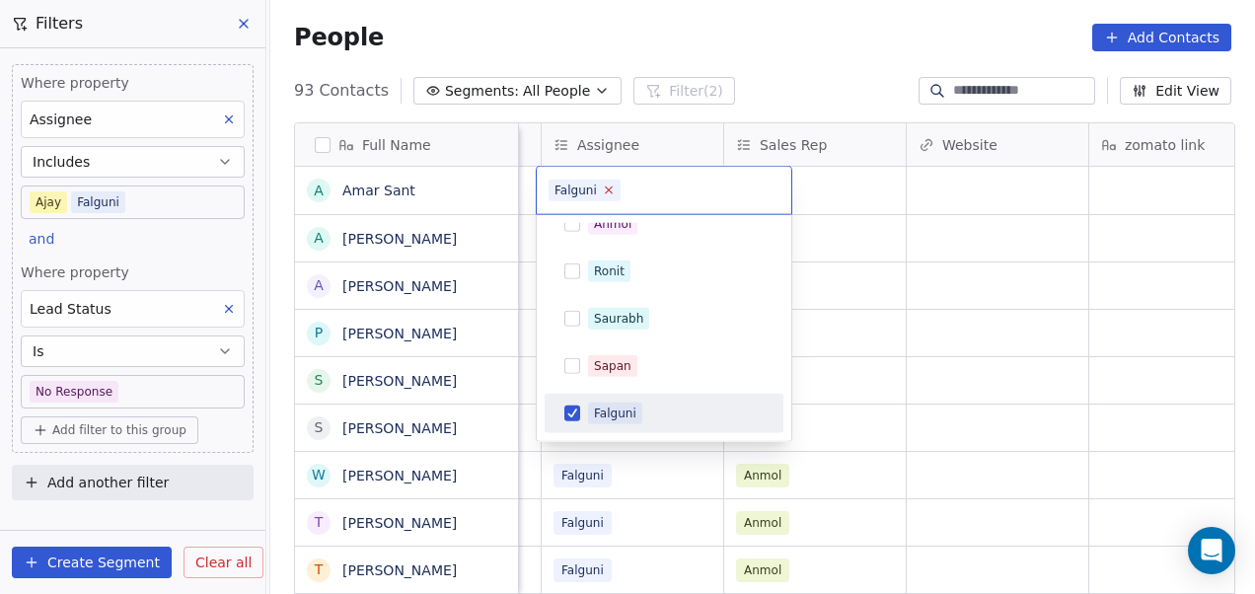
click at [606, 189] on icon at bounding box center [609, 189] width 7 height 7
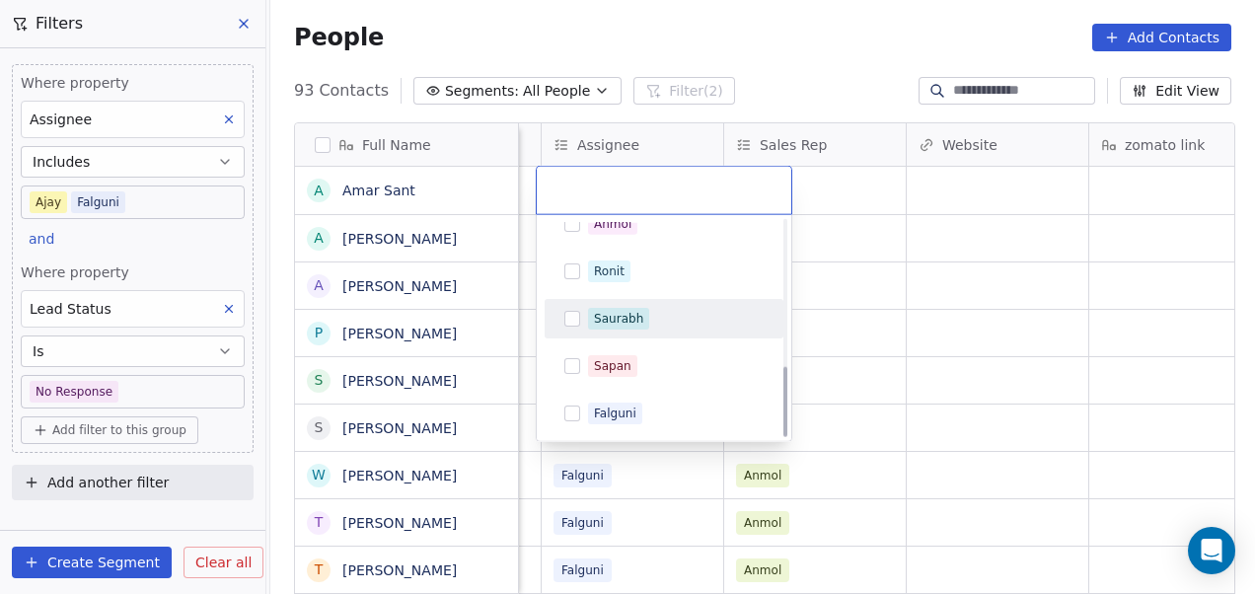
scroll to position [445, 0]
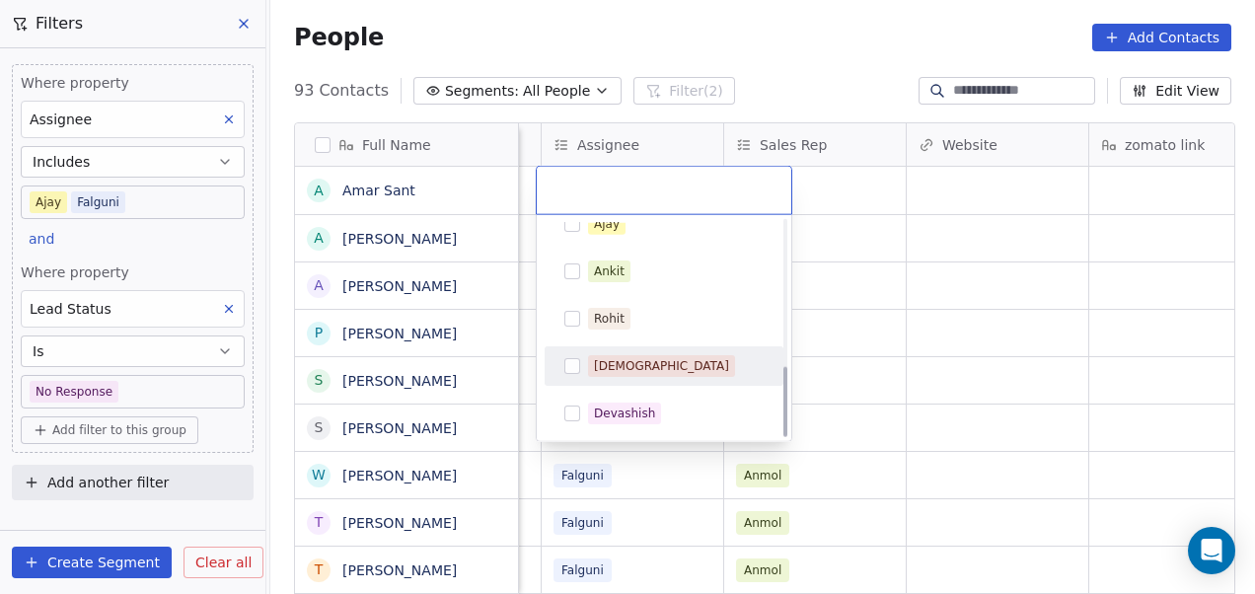
click at [655, 359] on div "[DEMOGRAPHIC_DATA]" at bounding box center [676, 366] width 176 height 22
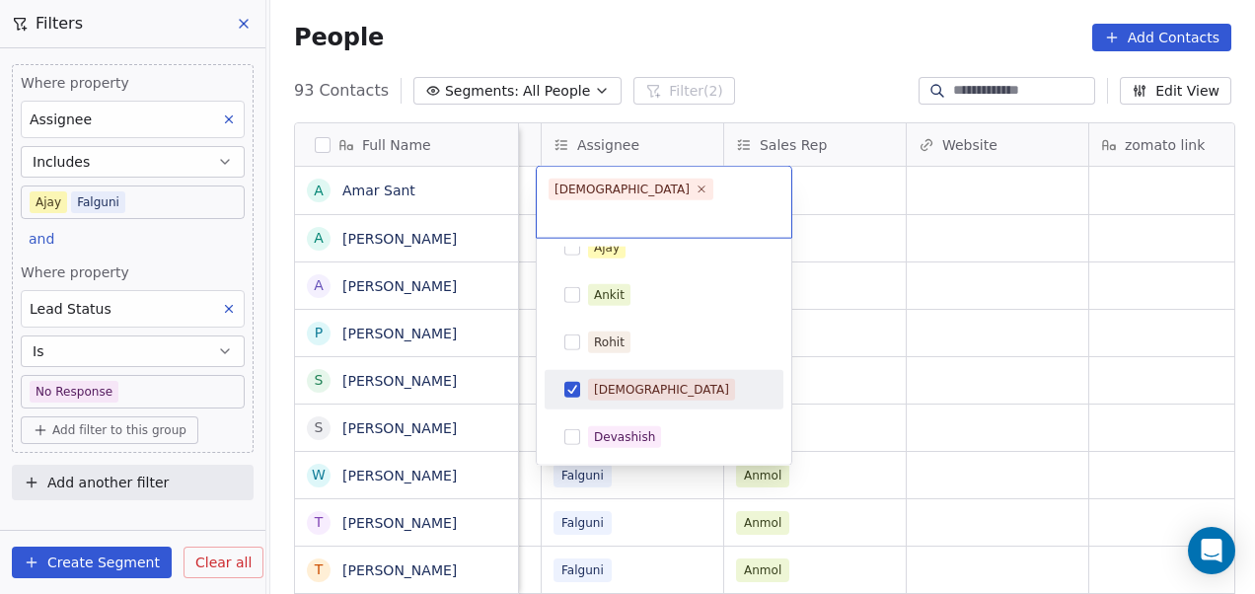
click at [829, 332] on html "On2Cook India Pvt. Ltd. Contacts People Marketing Workflows Campaigns Metrics &…" at bounding box center [627, 297] width 1255 height 594
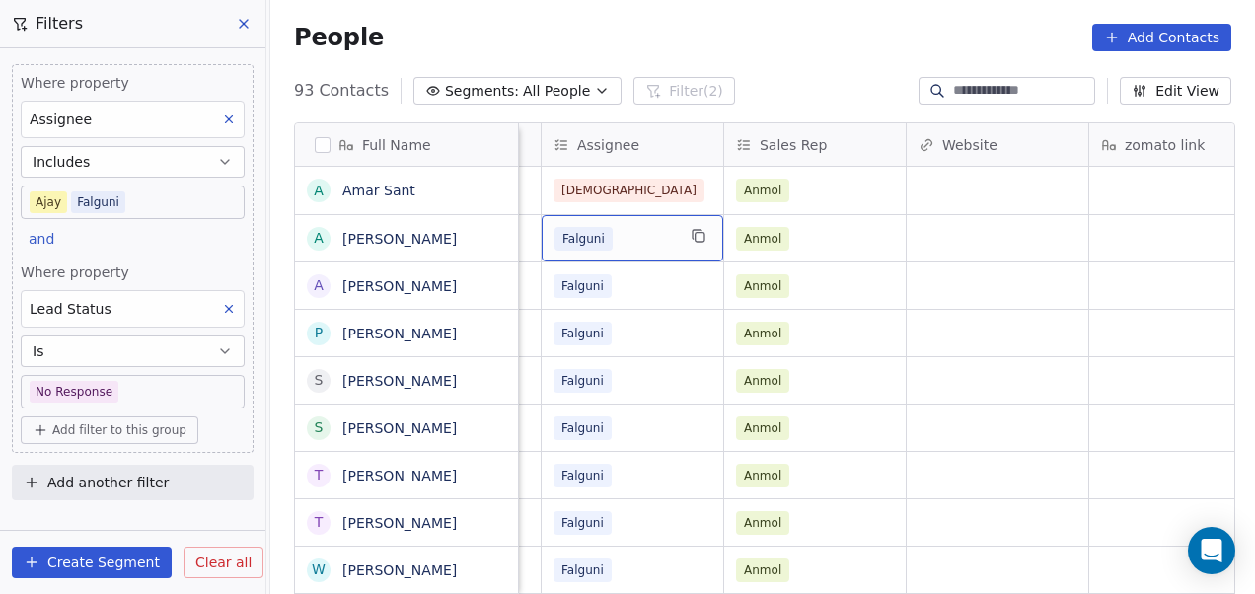
click at [641, 243] on div "Falguni" at bounding box center [615, 239] width 120 height 24
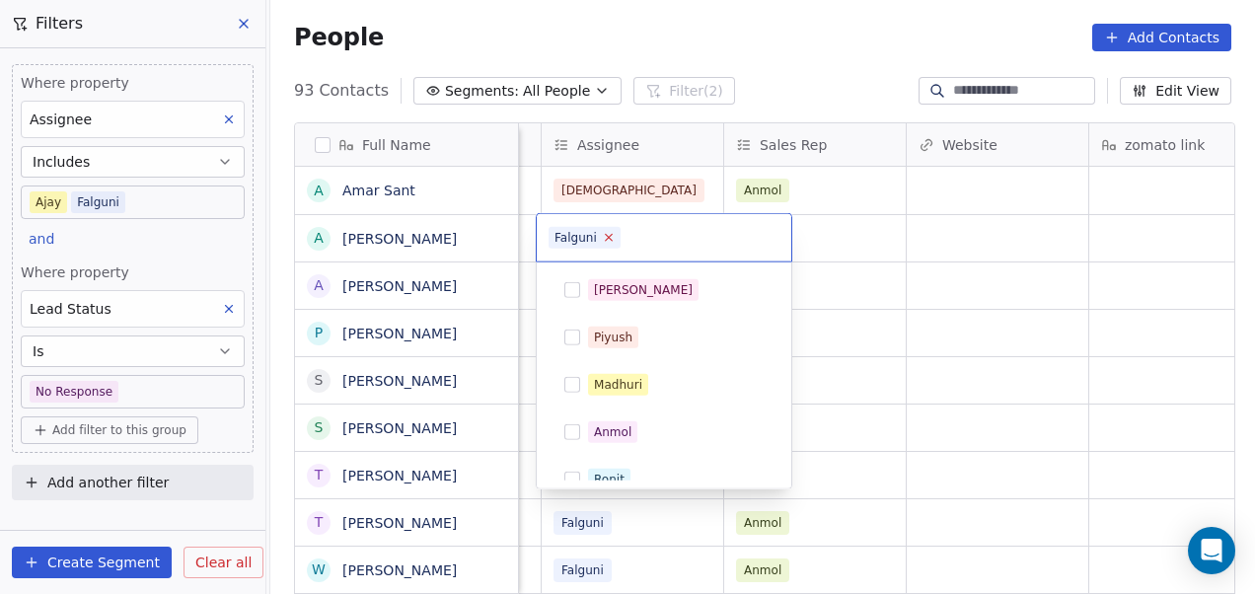
scroll to position [161, 0]
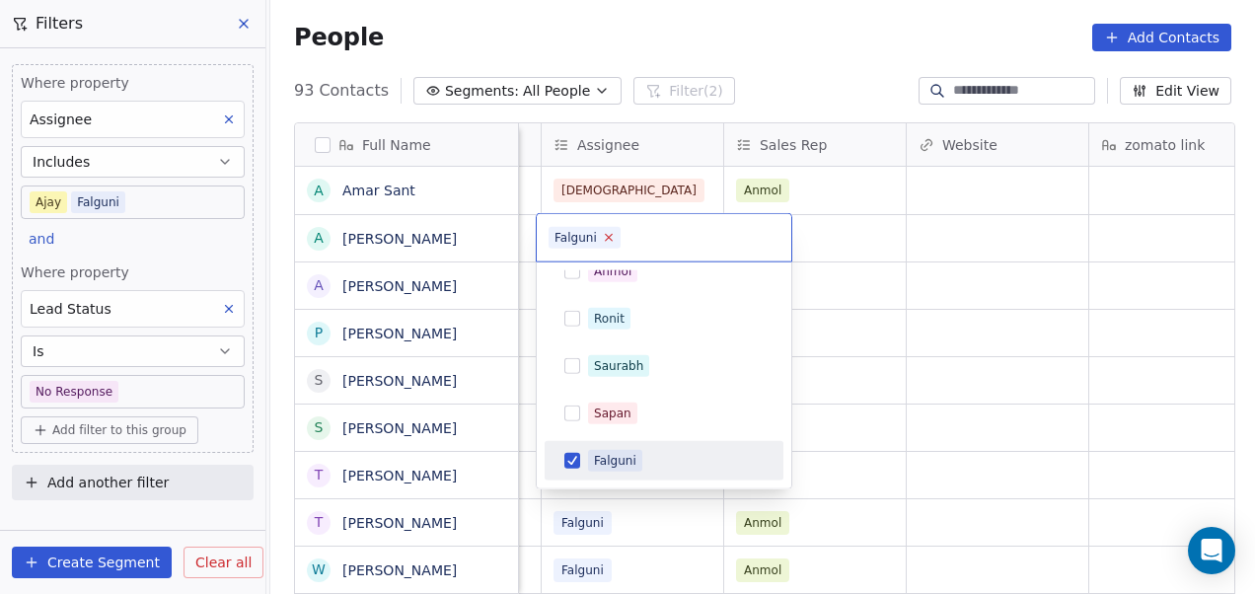
click at [608, 237] on icon at bounding box center [608, 237] width 13 height 13
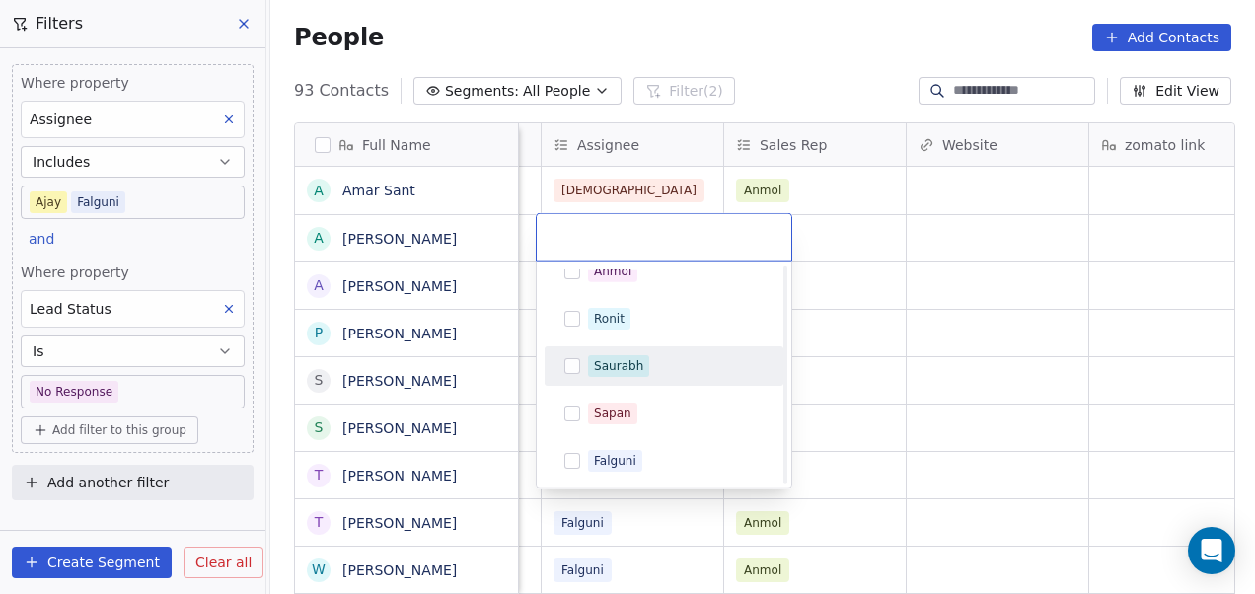
scroll to position [445, 0]
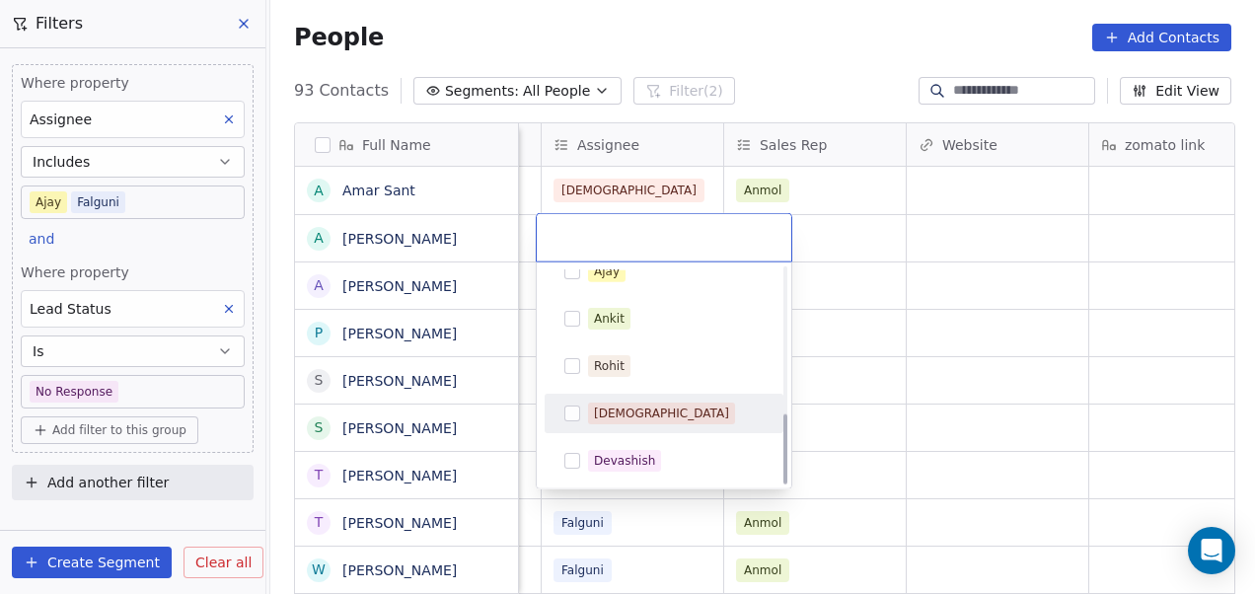
click at [647, 422] on div "[DEMOGRAPHIC_DATA]" at bounding box center [676, 414] width 176 height 22
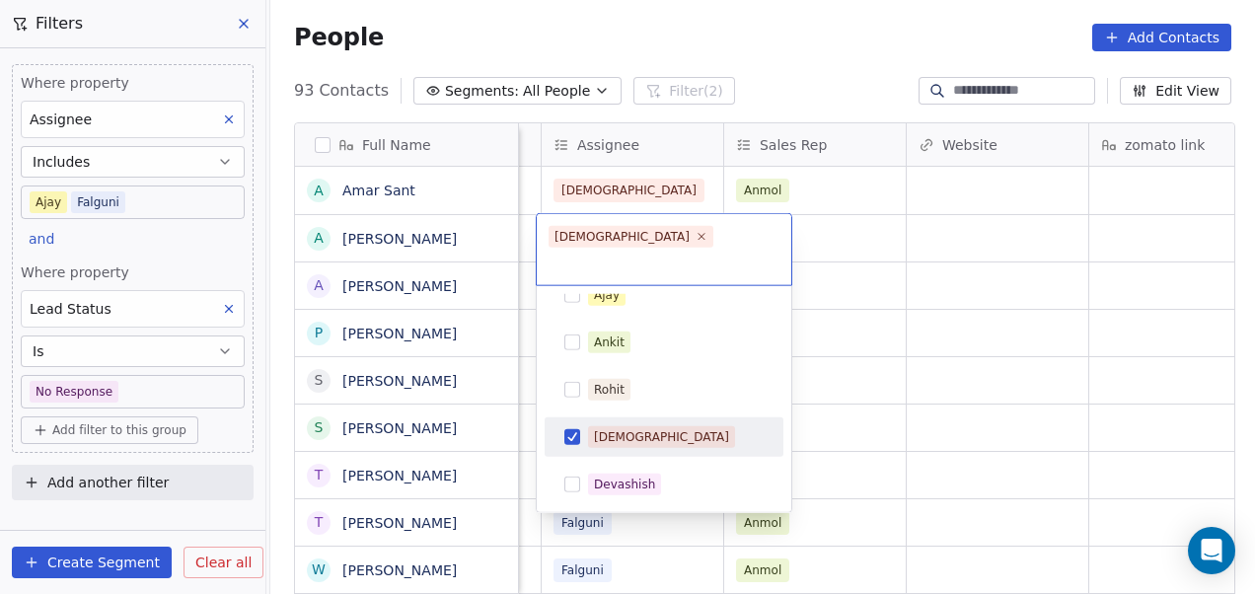
click at [898, 383] on html "On2Cook India Pvt. Ltd. Contacts People Marketing Workflows Campaigns Metrics &…" at bounding box center [627, 297] width 1255 height 594
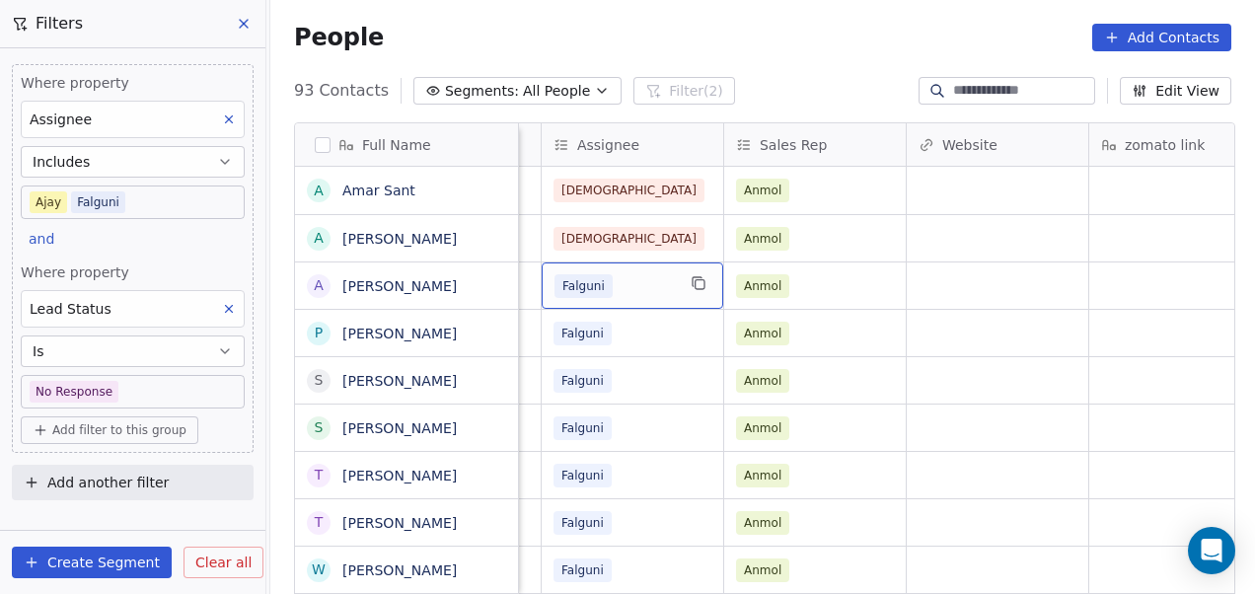
click at [614, 296] on div "Falguni" at bounding box center [615, 286] width 120 height 24
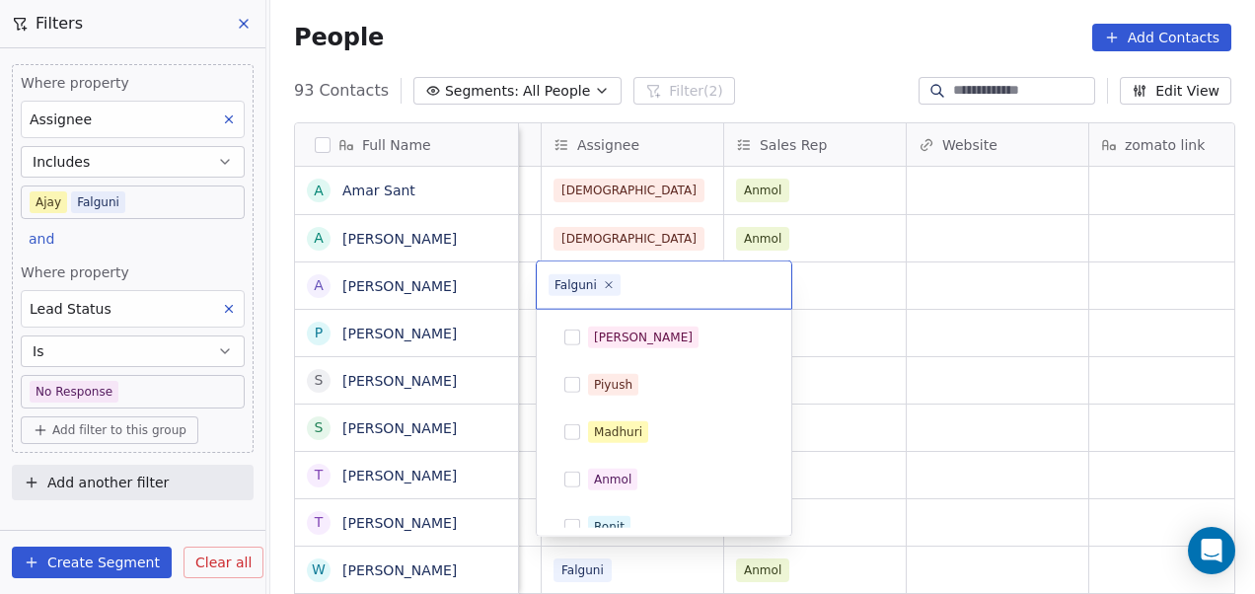
scroll to position [161, 0]
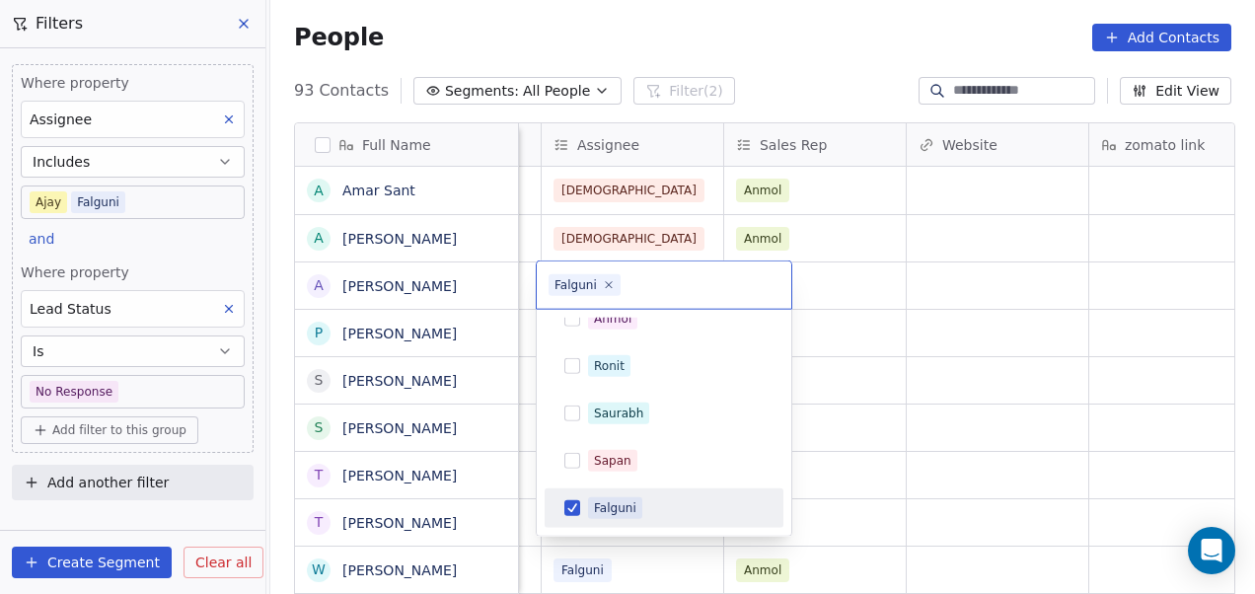
click at [598, 281] on span "Falguni" at bounding box center [585, 285] width 72 height 22
click at [602, 284] on icon at bounding box center [608, 284] width 13 height 13
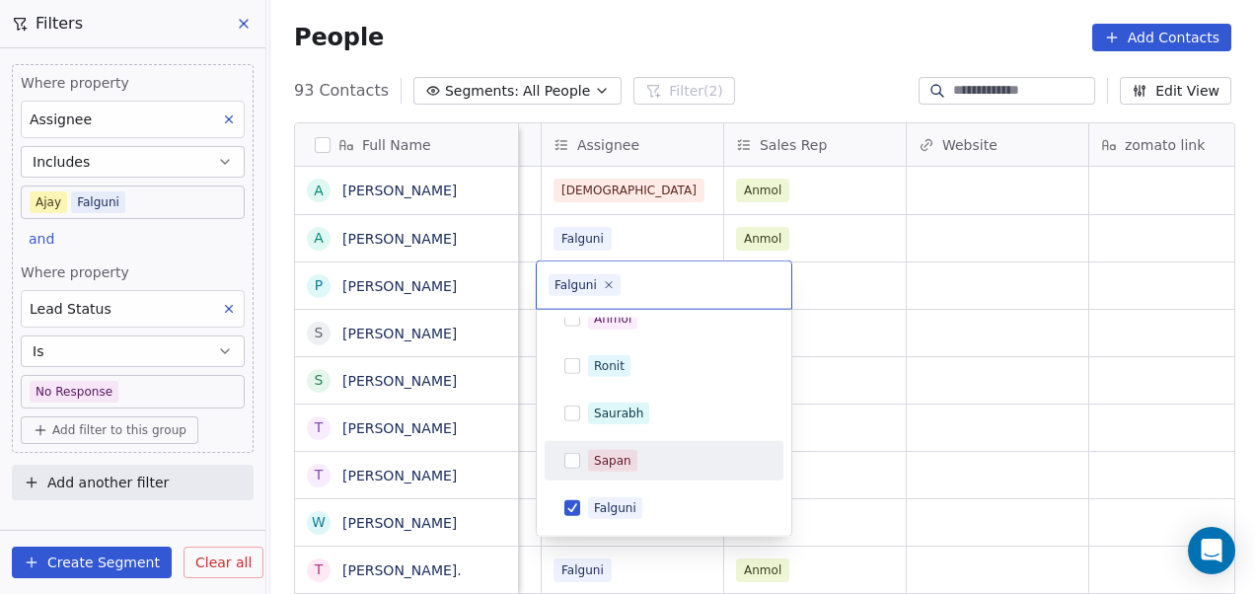
scroll to position [445, 0]
click at [666, 445] on div "[DEMOGRAPHIC_DATA]" at bounding box center [664, 461] width 223 height 32
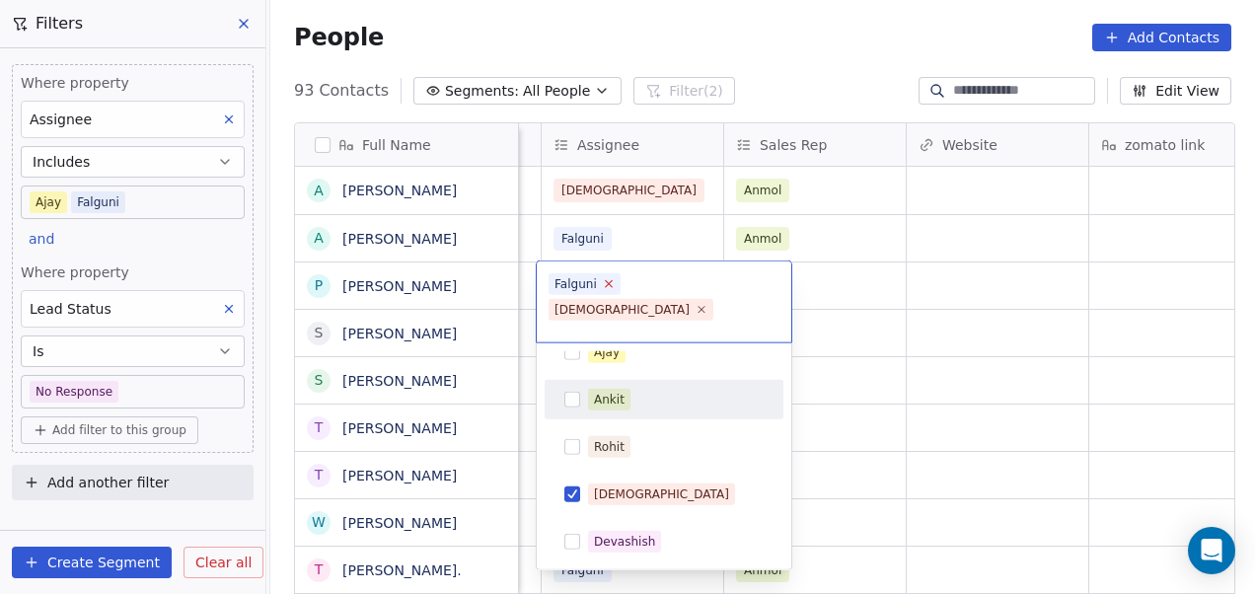
click at [606, 285] on icon at bounding box center [609, 283] width 7 height 7
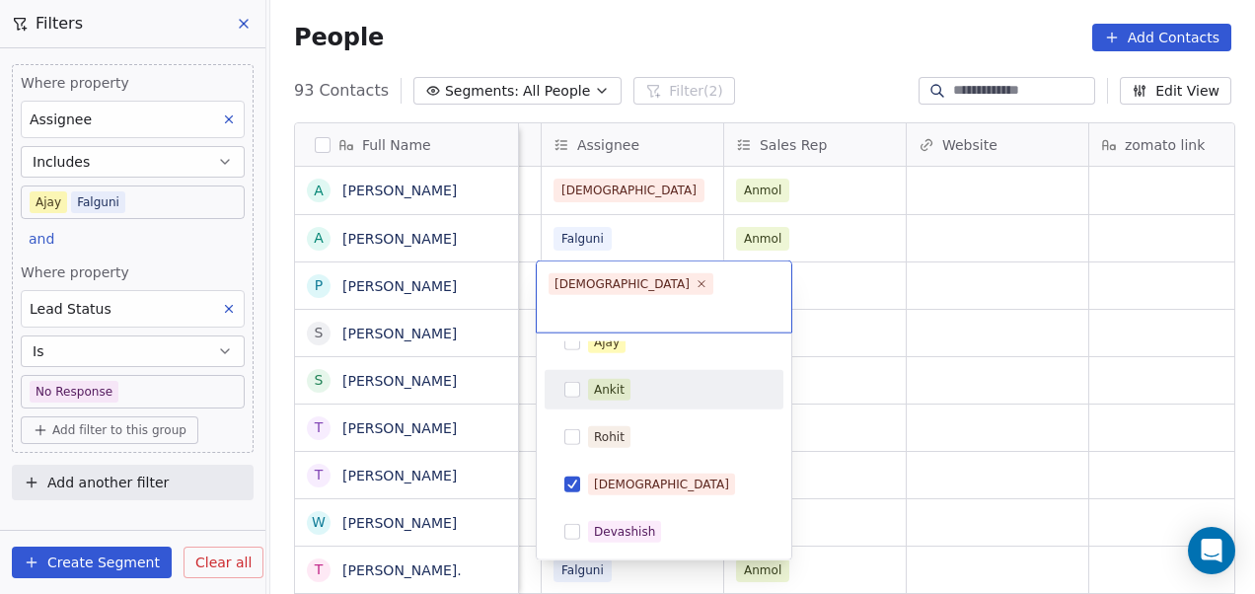
click at [660, 250] on html "On2Cook India Pvt. Ltd. Contacts People Marketing Workflows Campaigns Metrics &…" at bounding box center [627, 297] width 1255 height 594
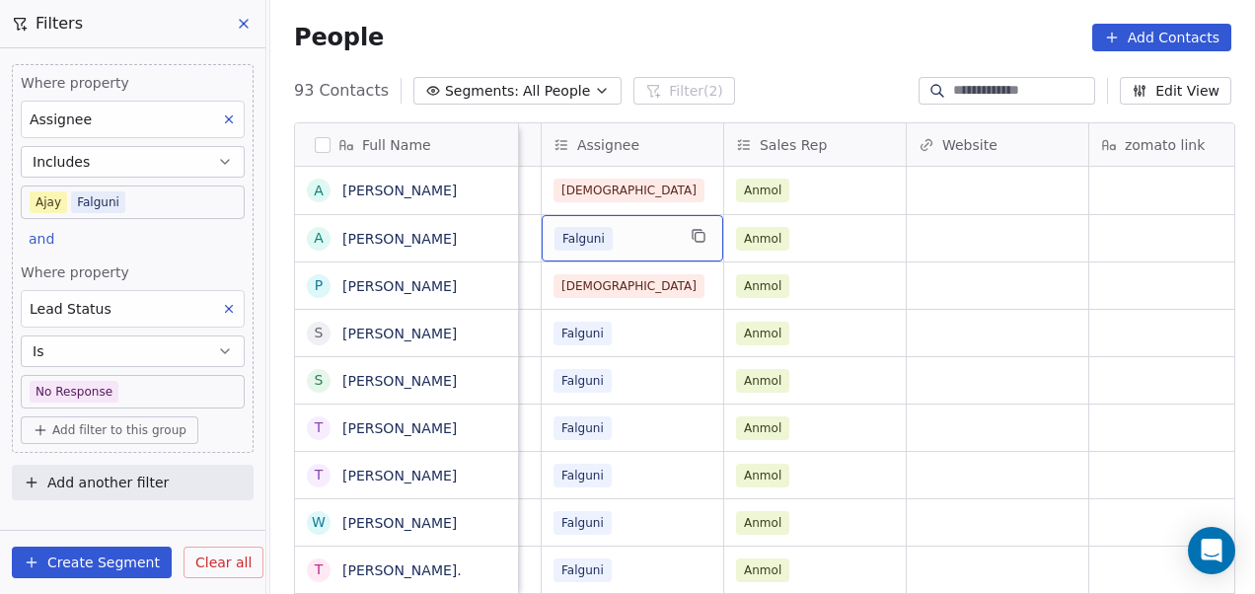
click at [630, 239] on div "Falguni" at bounding box center [615, 239] width 120 height 24
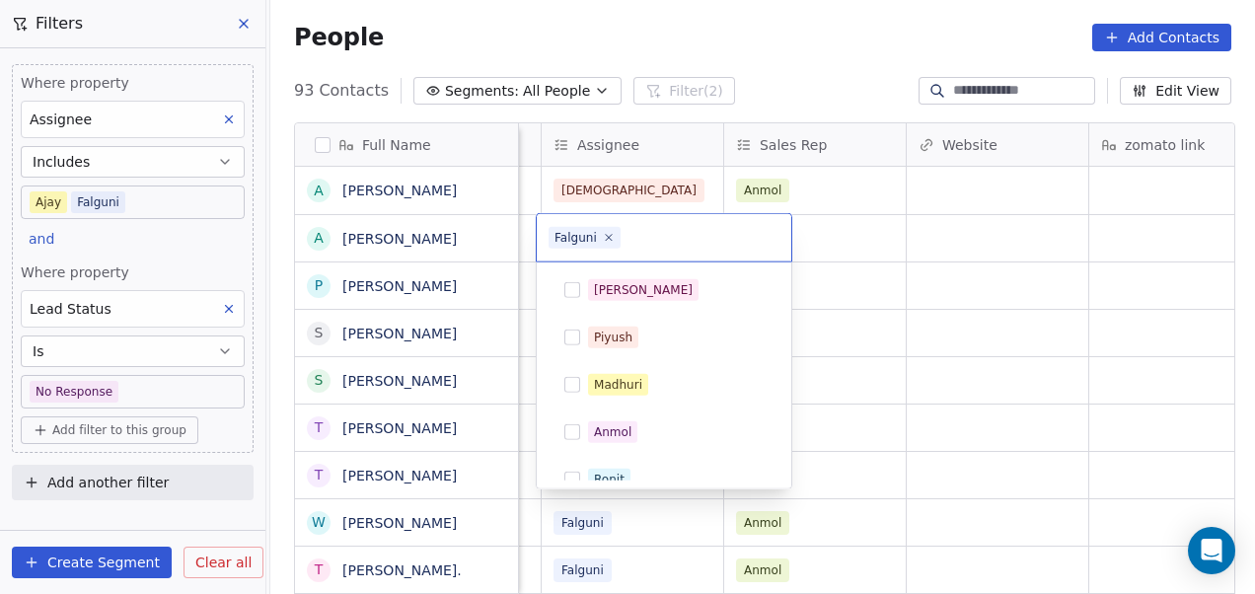
scroll to position [161, 0]
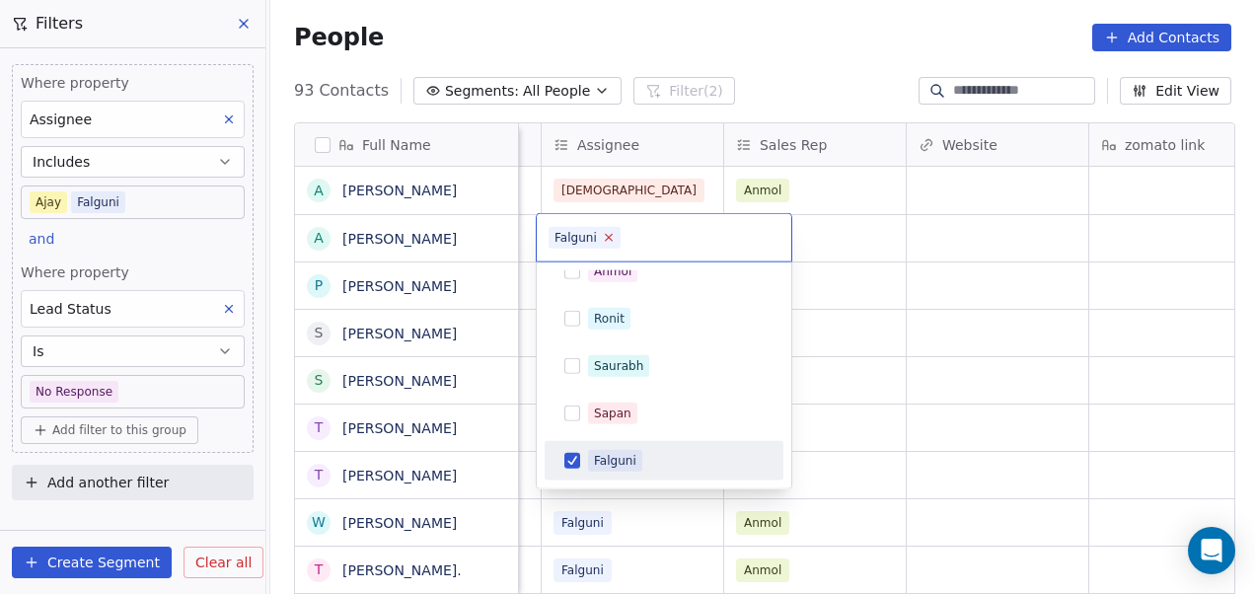
click at [606, 234] on icon at bounding box center [609, 237] width 7 height 7
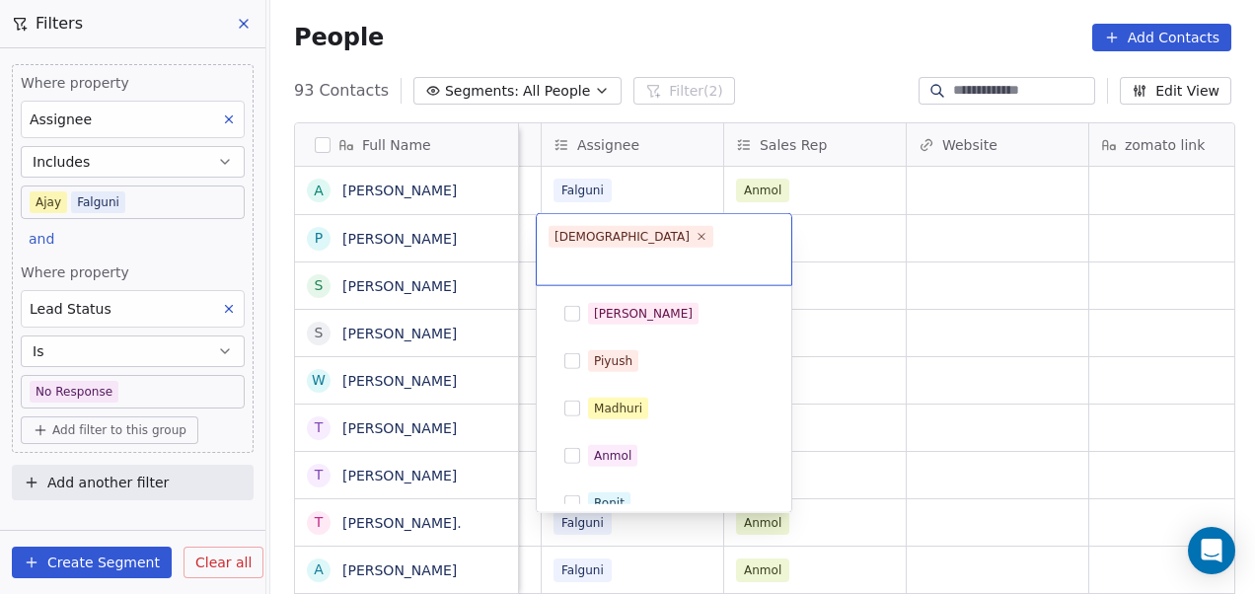
scroll to position [398, 0]
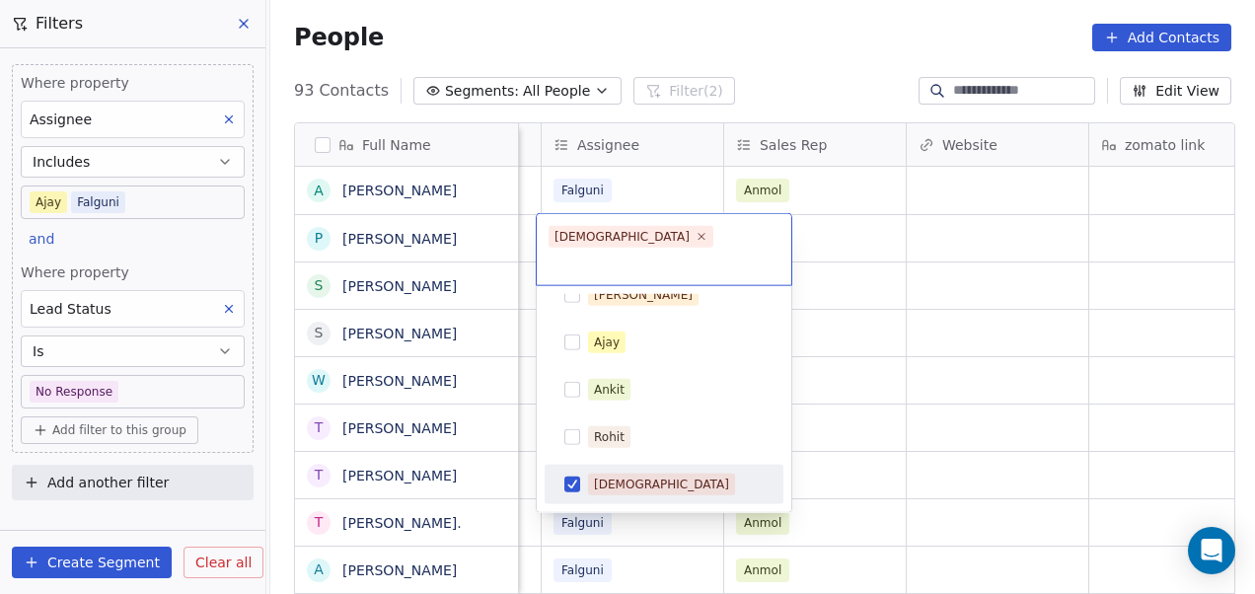
click at [651, 474] on div "[DEMOGRAPHIC_DATA]" at bounding box center [676, 485] width 176 height 22
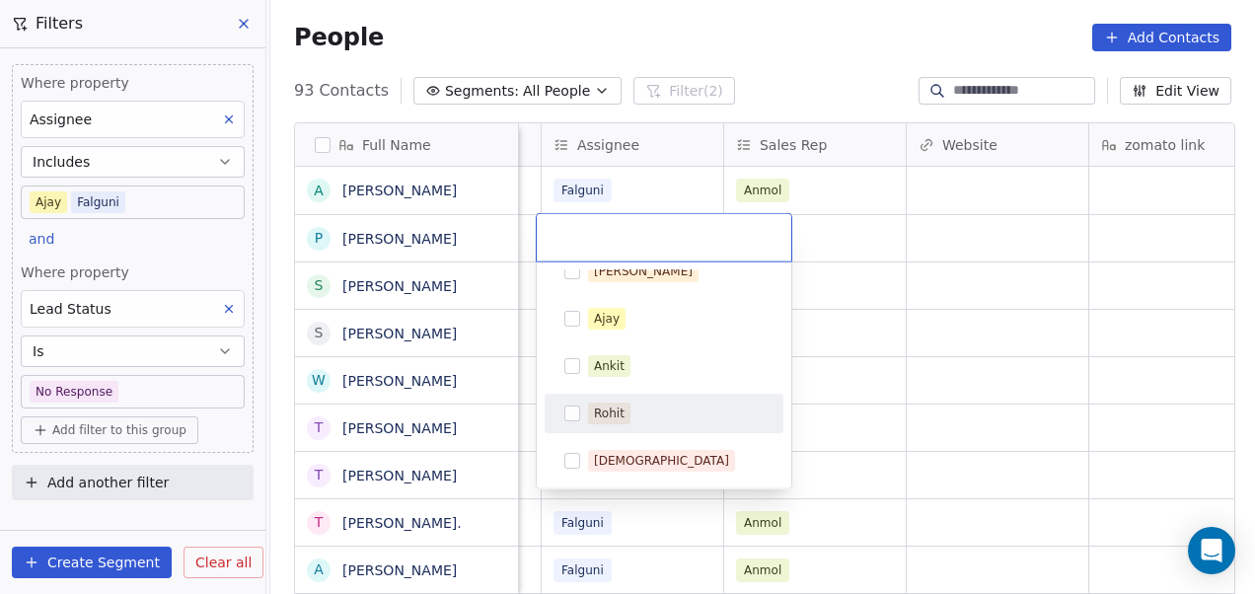
scroll to position [445, 0]
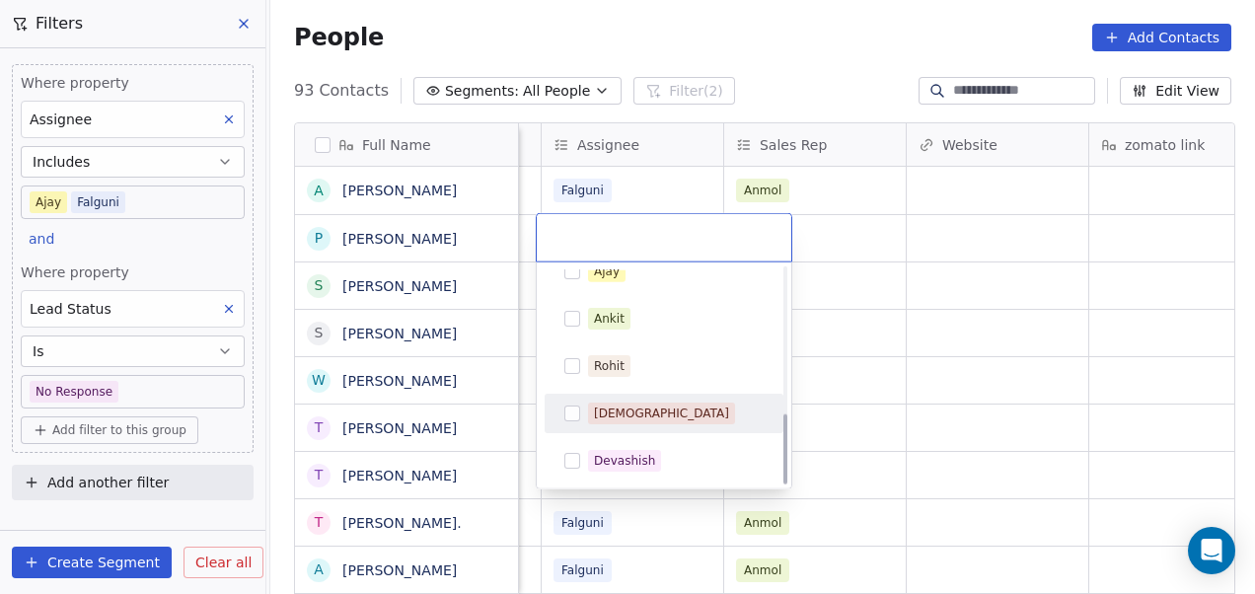
click at [675, 403] on div "[DEMOGRAPHIC_DATA]" at bounding box center [676, 414] width 176 height 22
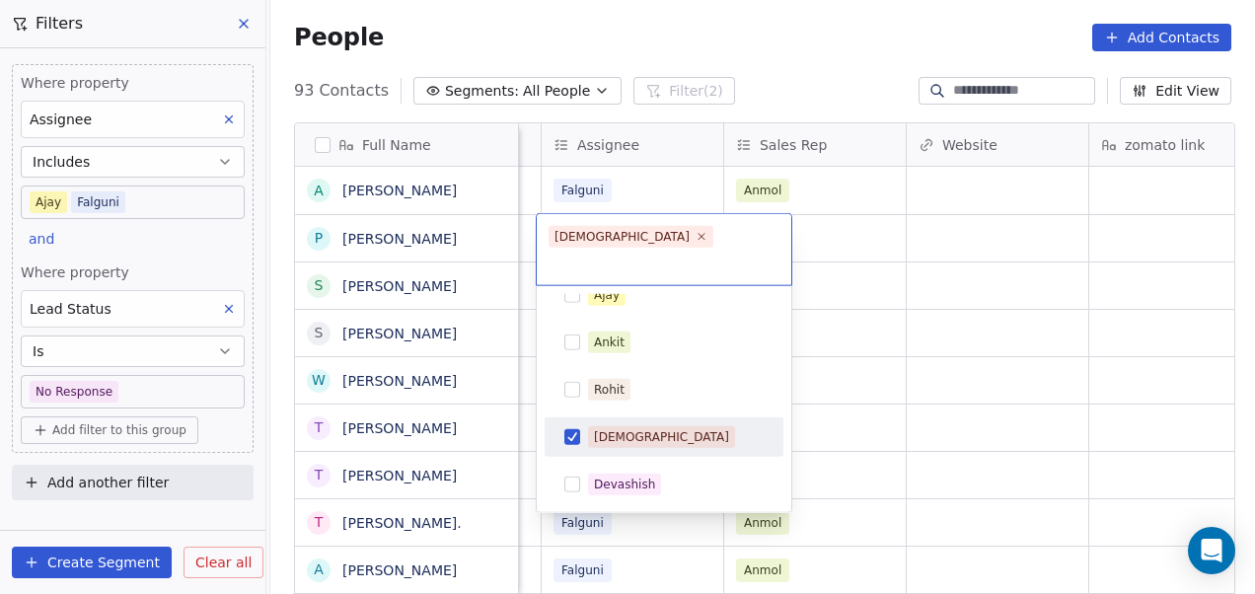
click at [835, 414] on html "On2Cook India Pvt. Ltd. Contacts People Marketing Workflows Campaigns Metrics &…" at bounding box center [627, 297] width 1255 height 594
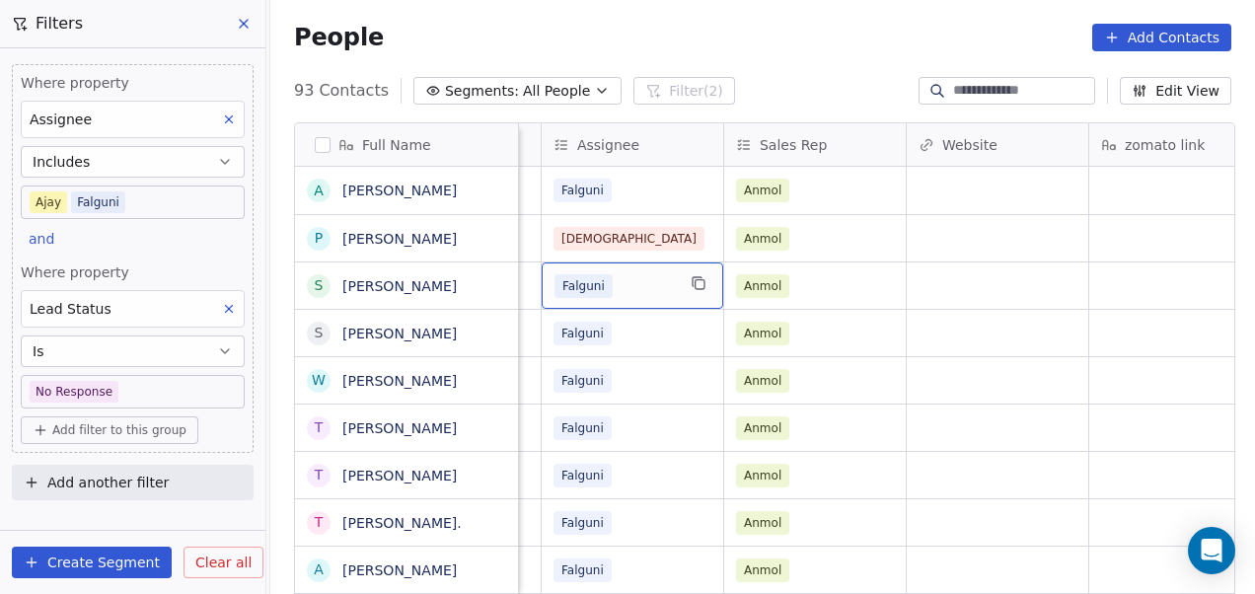
click at [648, 263] on div "Falguni" at bounding box center [633, 285] width 182 height 46
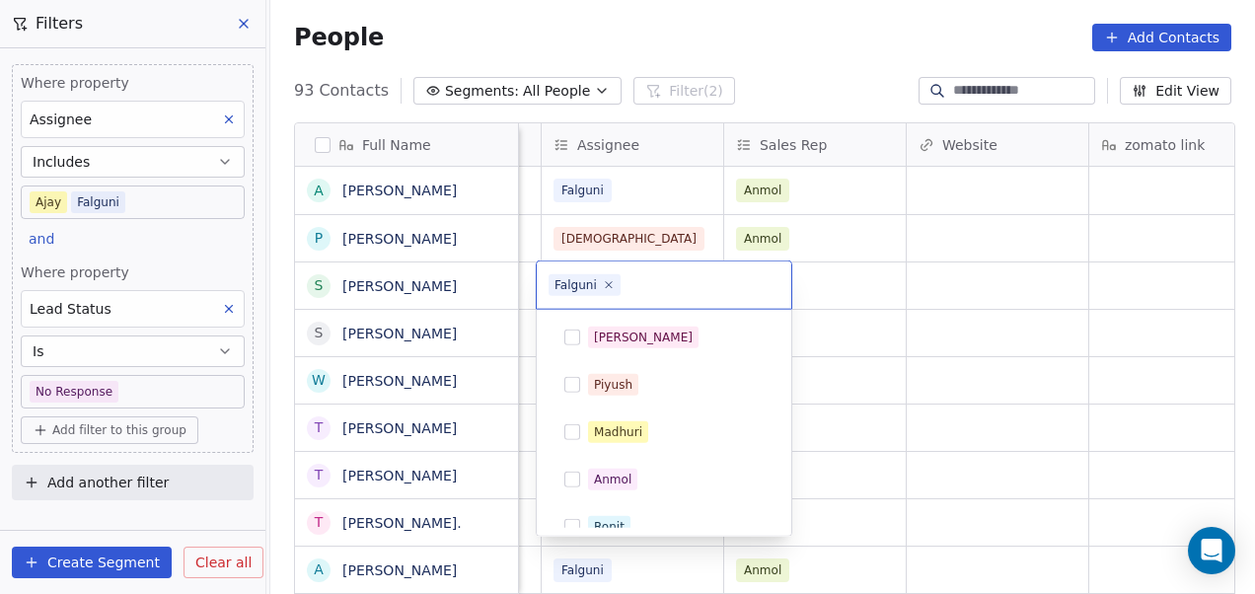
scroll to position [161, 0]
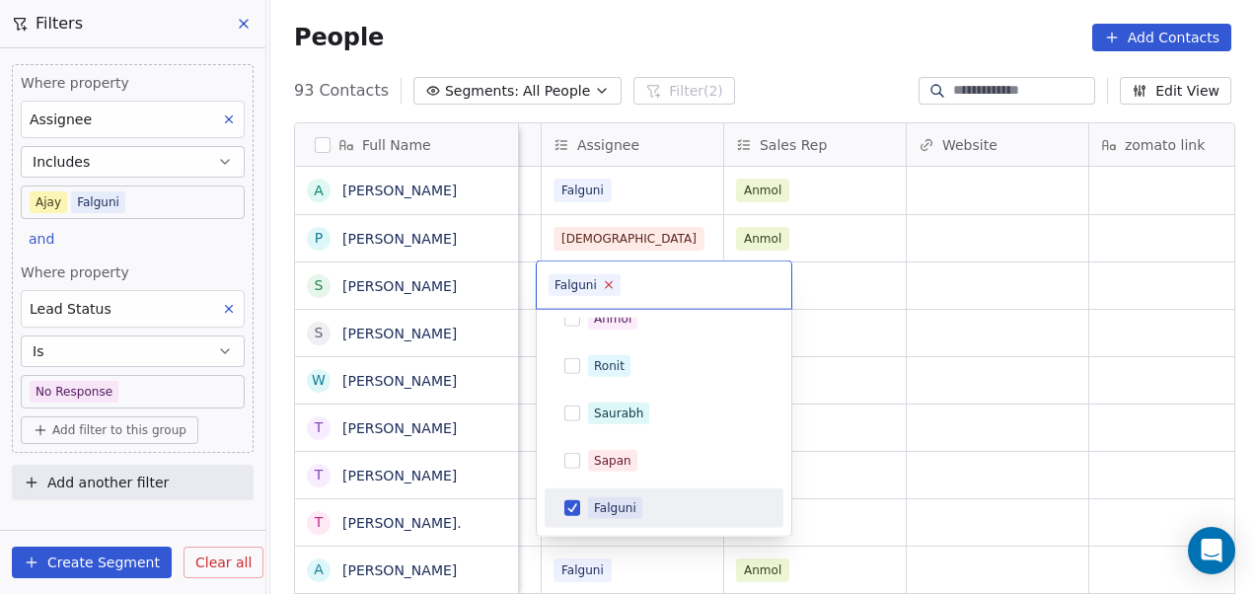
click at [610, 282] on icon at bounding box center [608, 284] width 13 height 13
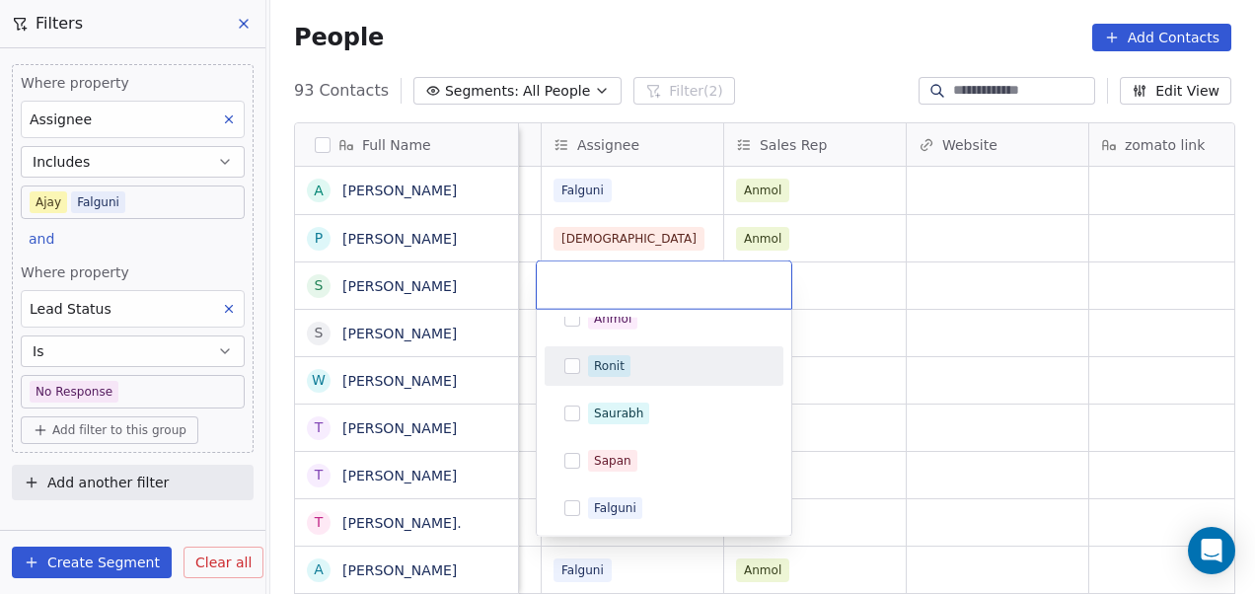
scroll to position [445, 0]
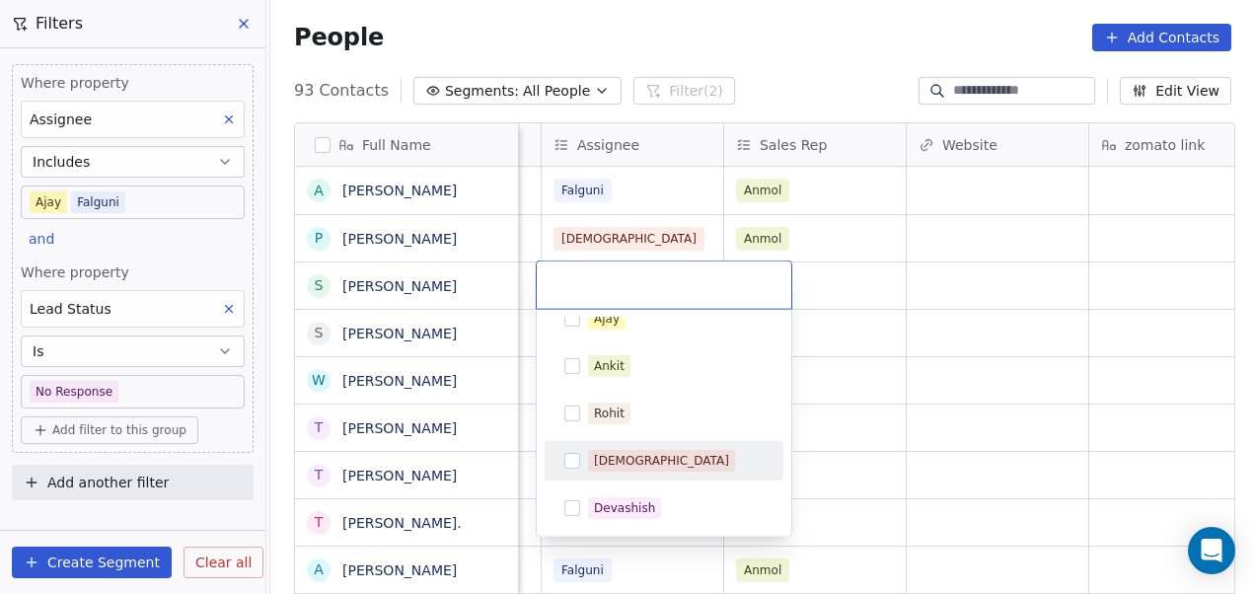
click at [636, 450] on span "[DEMOGRAPHIC_DATA]" at bounding box center [661, 461] width 147 height 22
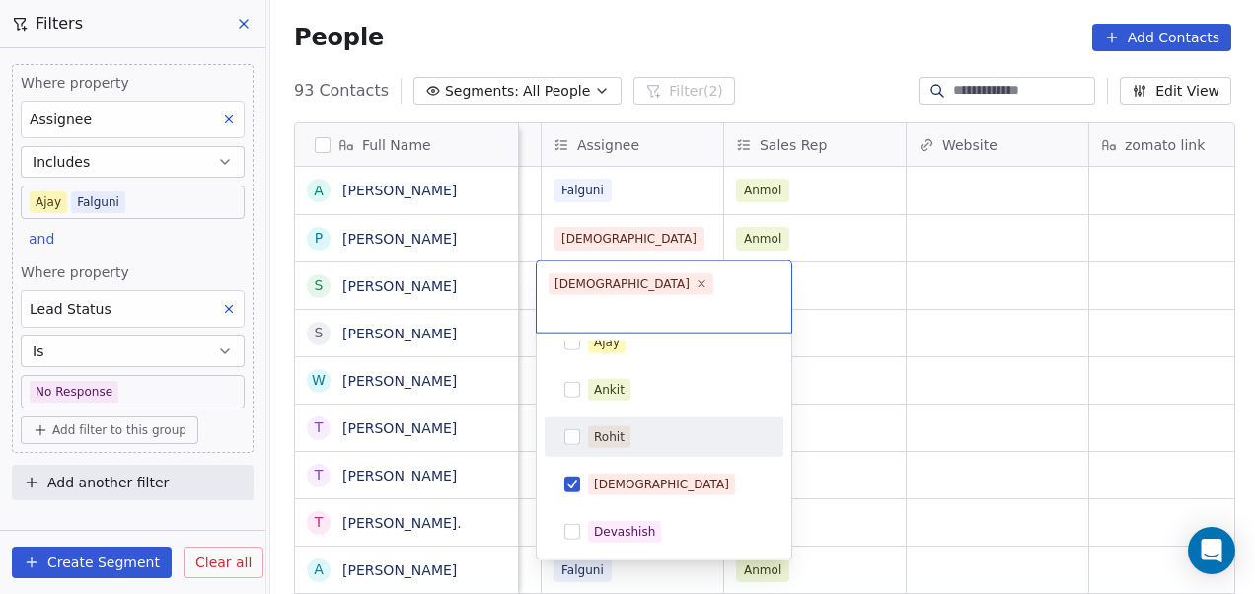
click at [968, 367] on html "On2Cook India Pvt. Ltd. Contacts People Marketing Workflows Campaigns Metrics &…" at bounding box center [627, 297] width 1255 height 594
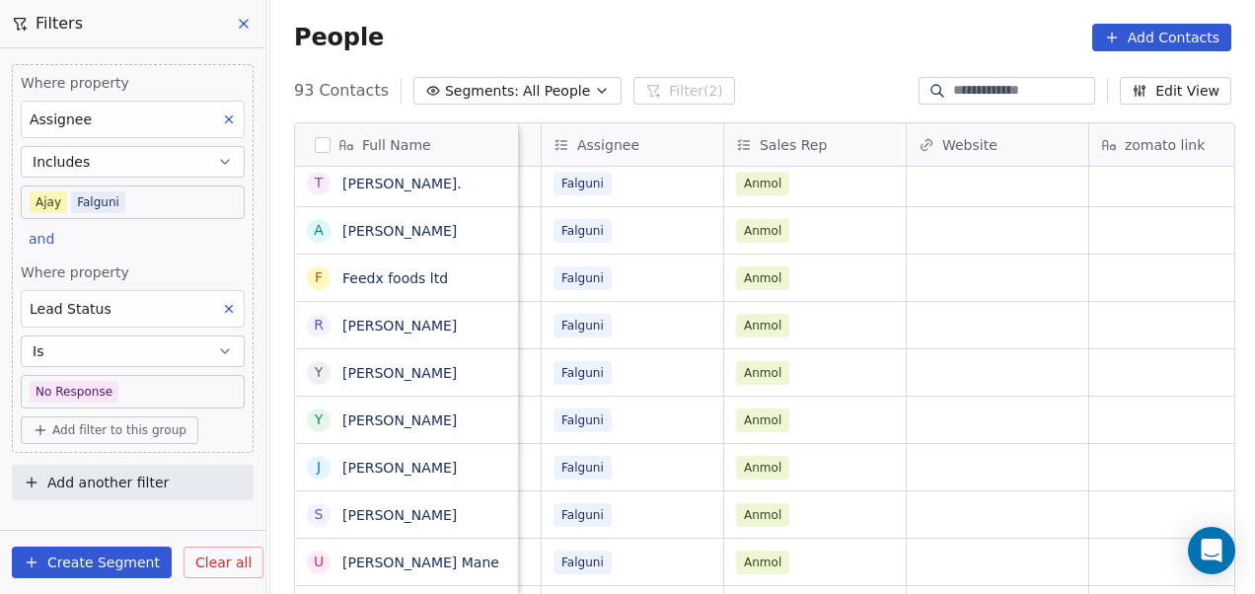
scroll to position [0, 0]
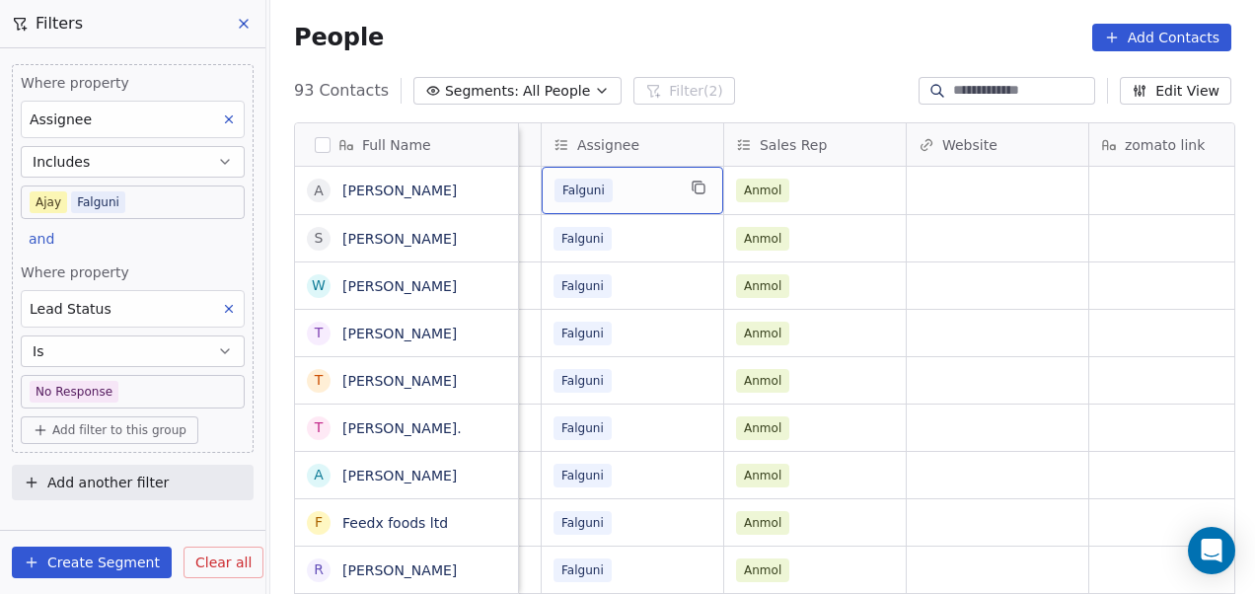
click at [621, 194] on div "Falguni" at bounding box center [615, 191] width 120 height 24
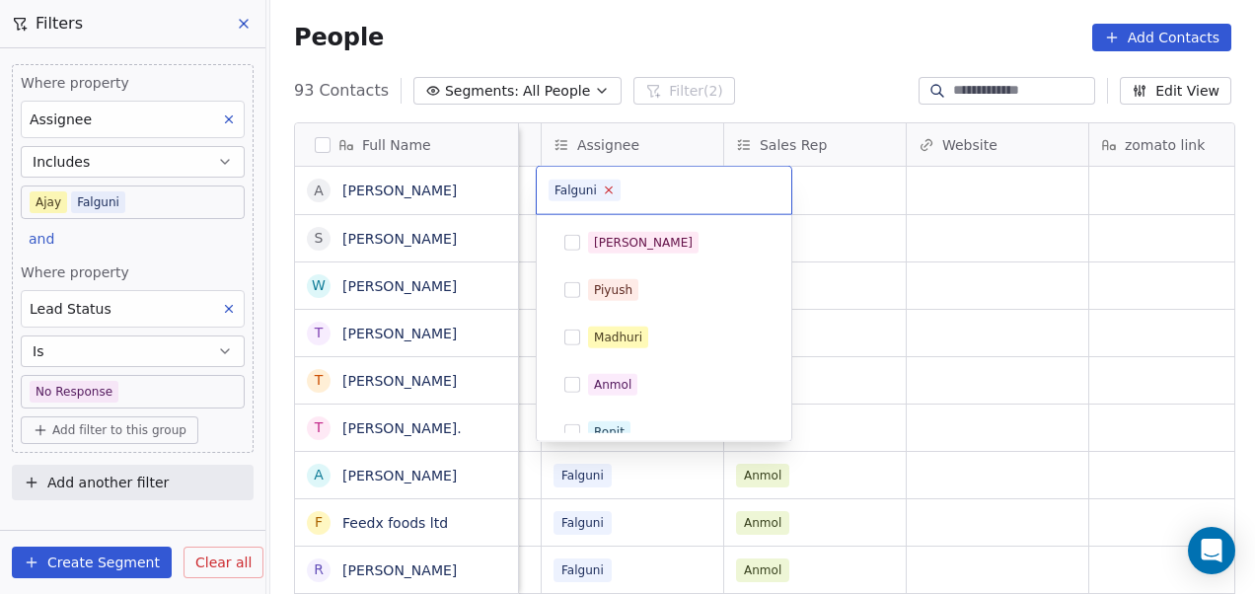
scroll to position [161, 0]
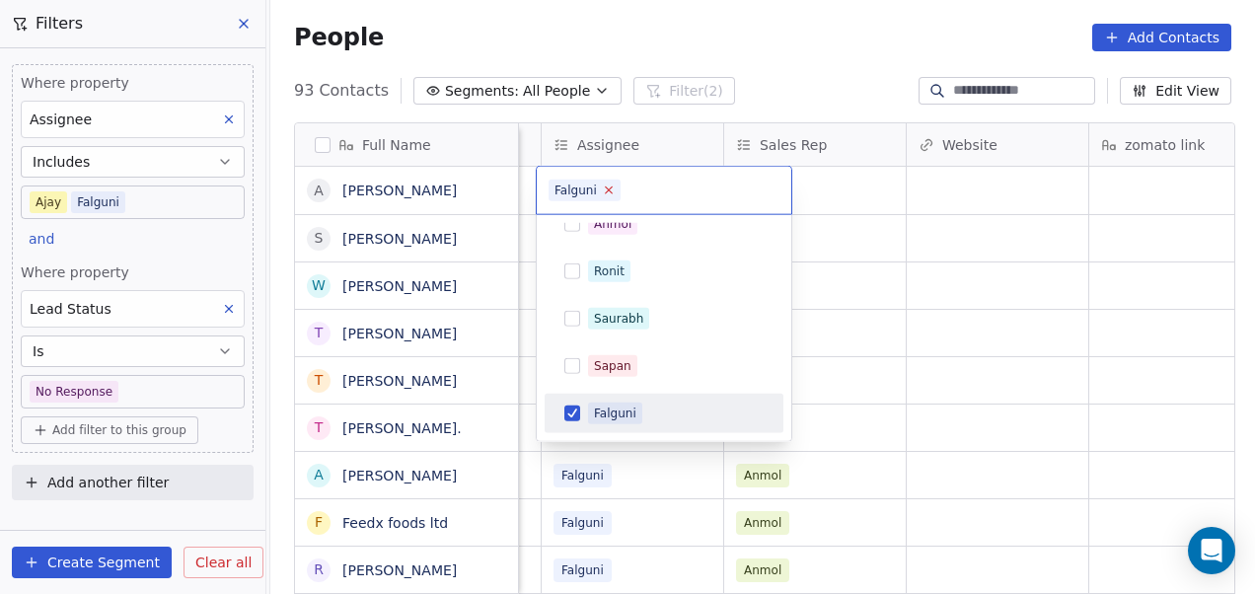
click at [606, 189] on icon at bounding box center [609, 189] width 7 height 7
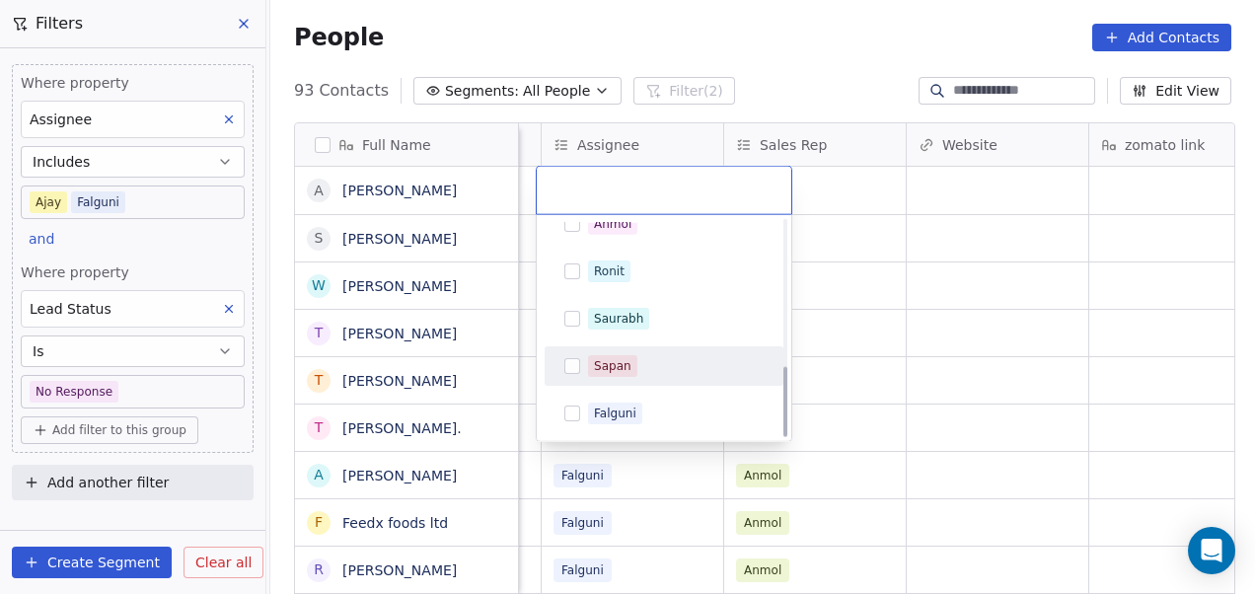
scroll to position [445, 0]
click at [637, 363] on span "[DEMOGRAPHIC_DATA]" at bounding box center [661, 366] width 147 height 22
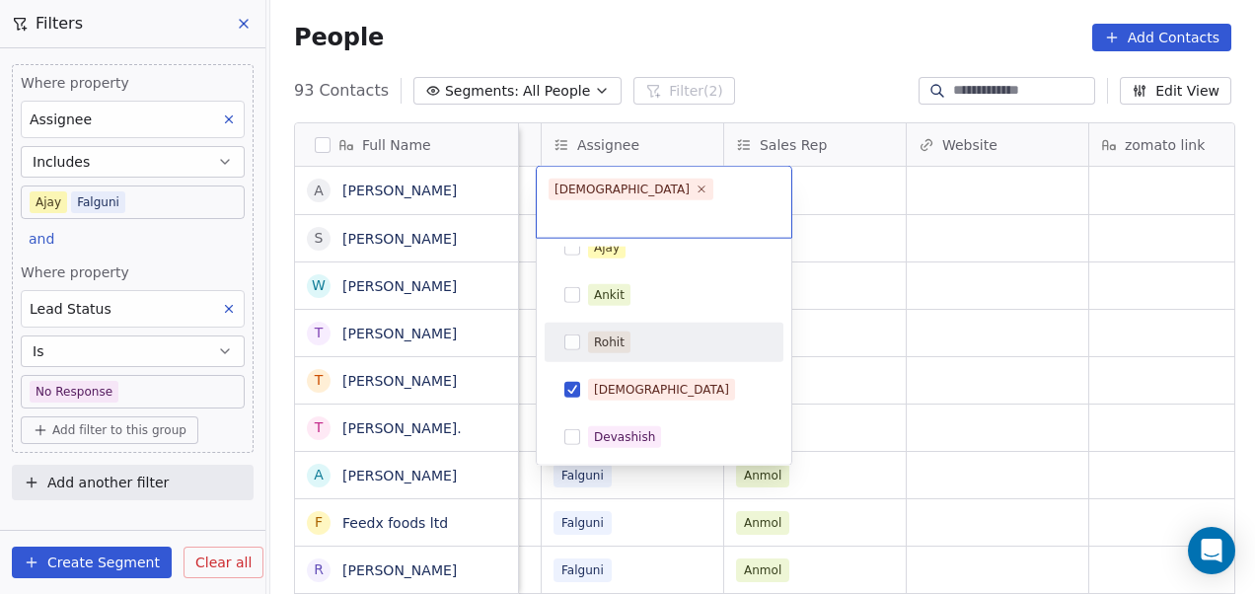
click at [877, 306] on html "On2Cook India Pvt. Ltd. Contacts People Marketing Workflows Campaigns Metrics &…" at bounding box center [627, 297] width 1255 height 594
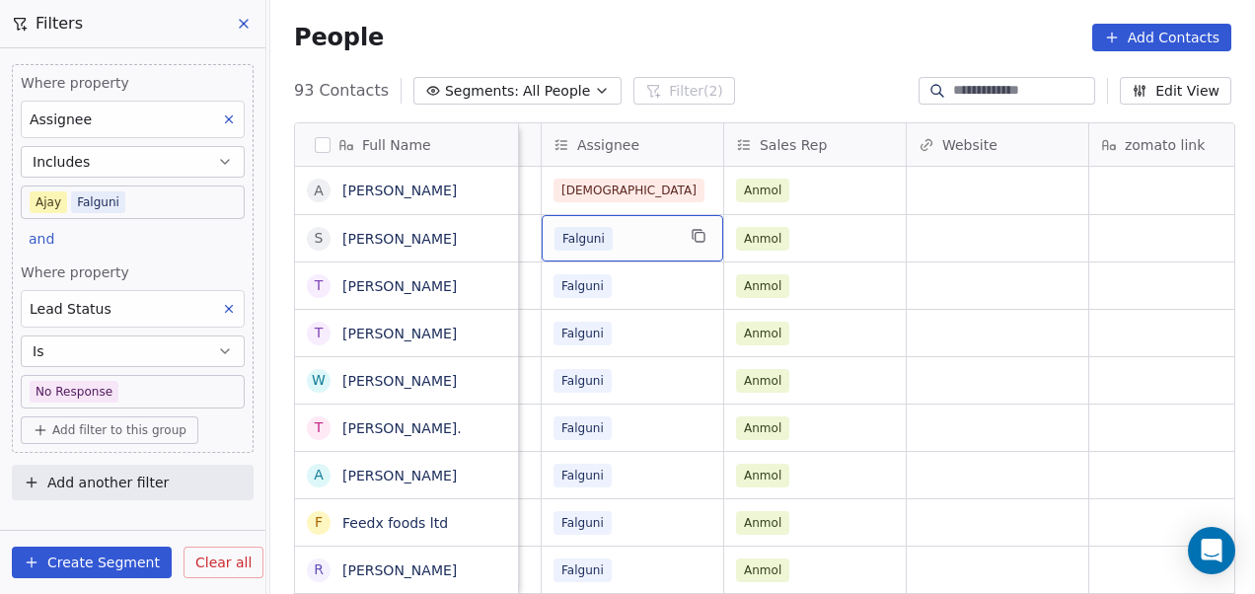
click at [628, 223] on div "Falguni" at bounding box center [633, 238] width 182 height 46
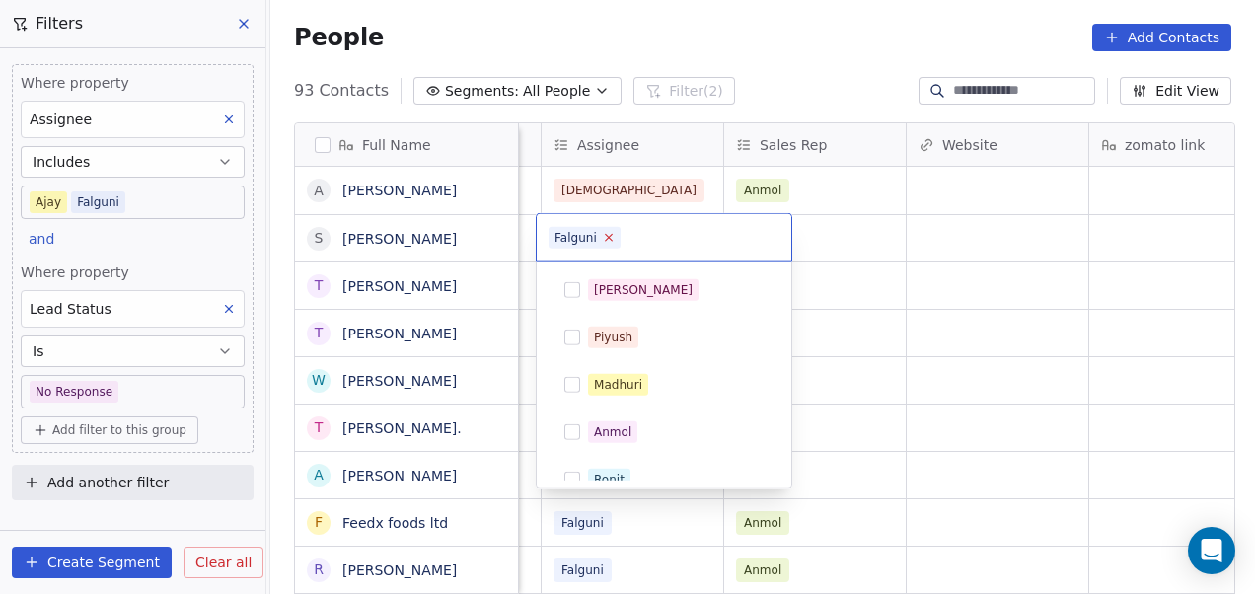
scroll to position [161, 0]
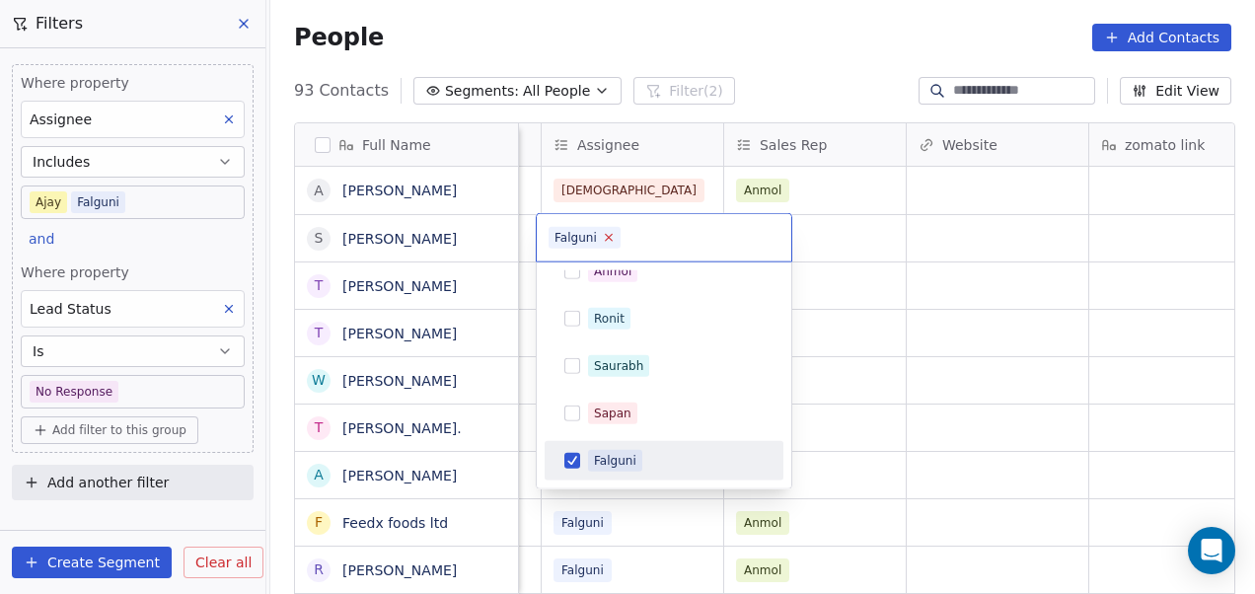
click at [605, 240] on icon at bounding box center [608, 237] width 13 height 13
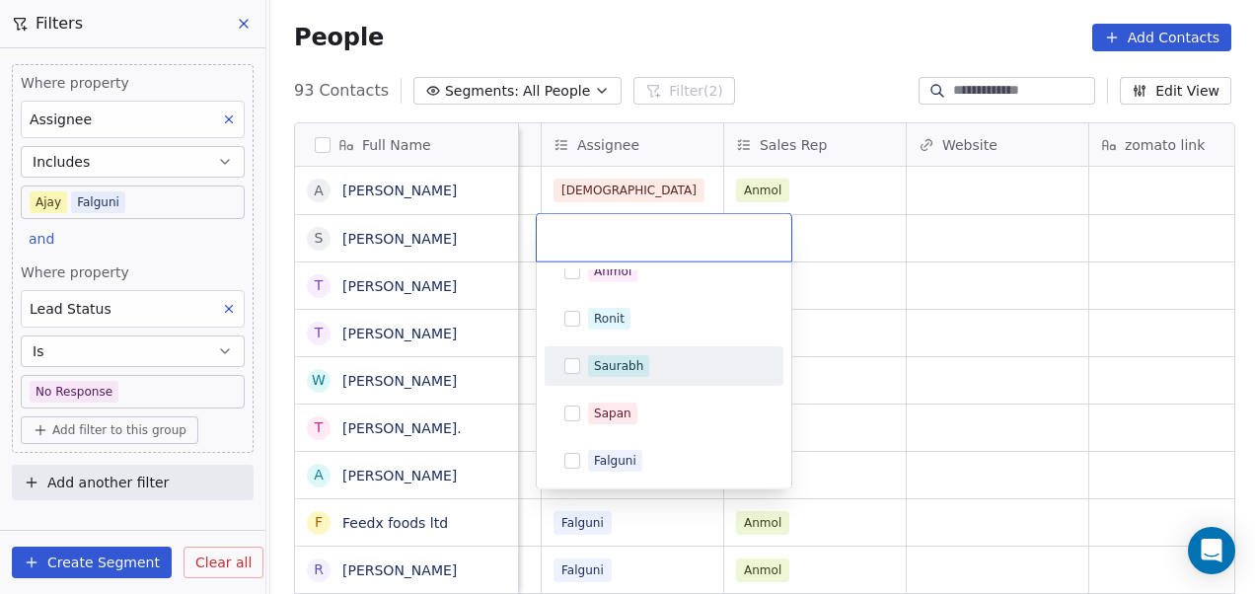
scroll to position [445, 0]
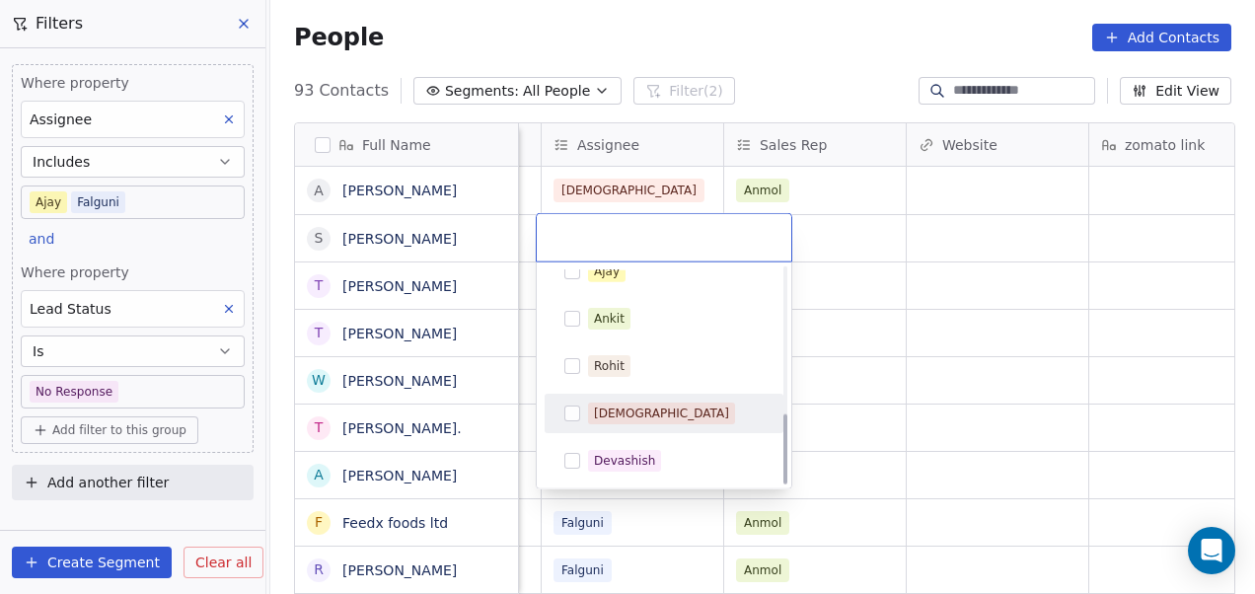
click at [651, 418] on div "[DEMOGRAPHIC_DATA]" at bounding box center [676, 414] width 176 height 22
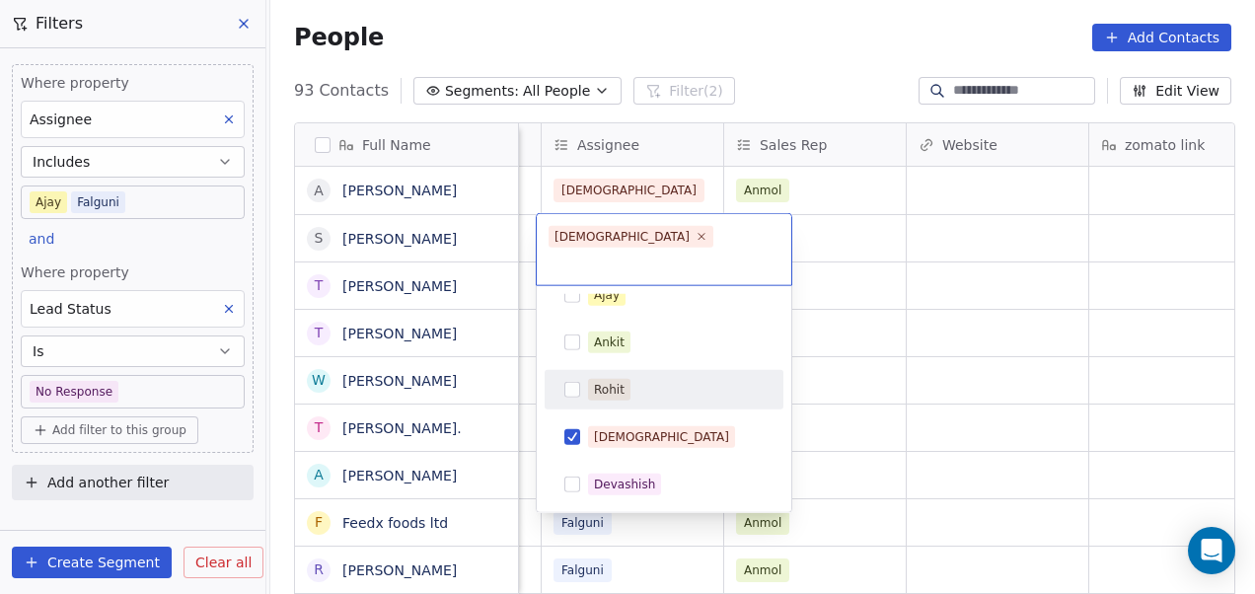
click at [954, 310] on html "On2Cook India Pvt. Ltd. Contacts People Marketing Workflows Campaigns Metrics &…" at bounding box center [627, 297] width 1255 height 594
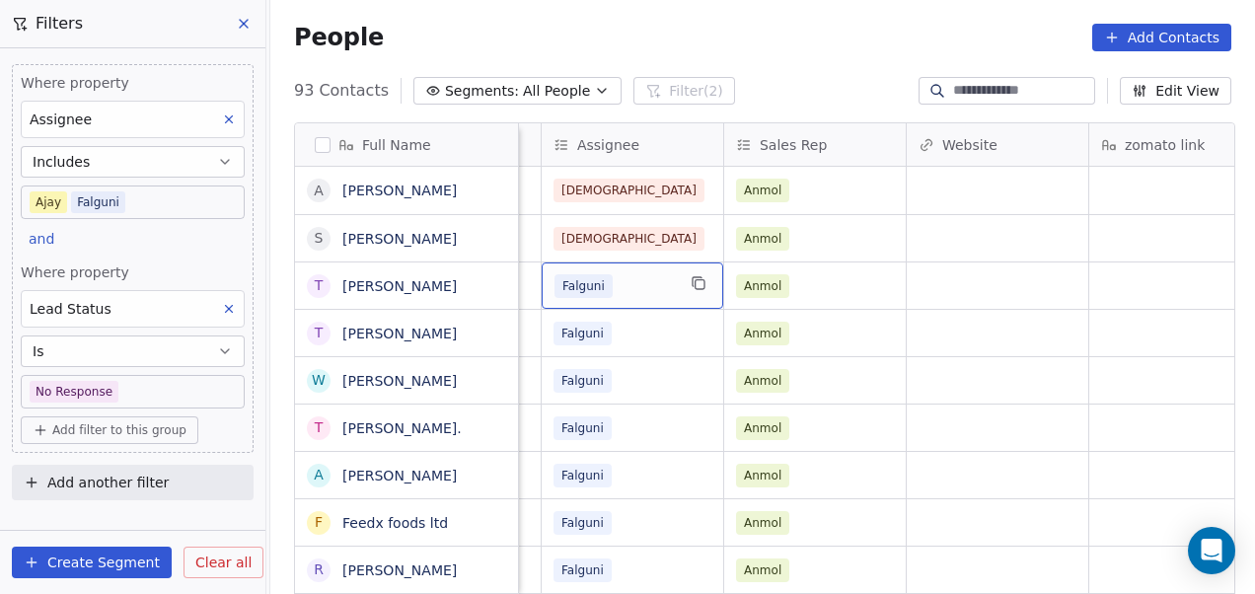
click at [640, 280] on div "Falguni" at bounding box center [615, 286] width 120 height 24
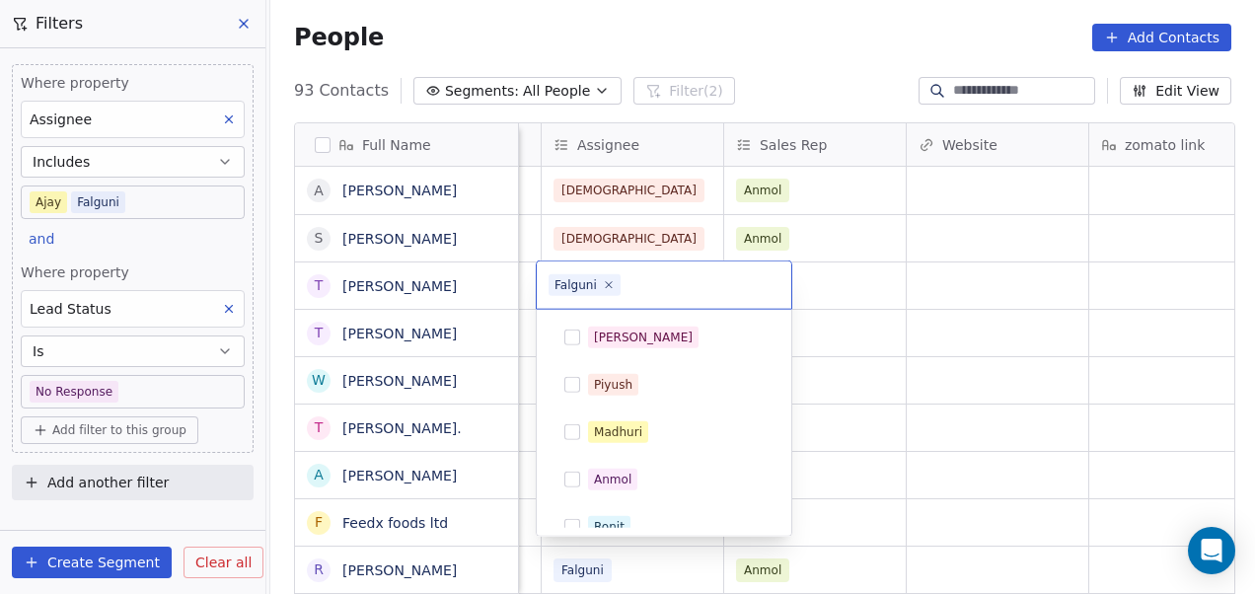
scroll to position [161, 0]
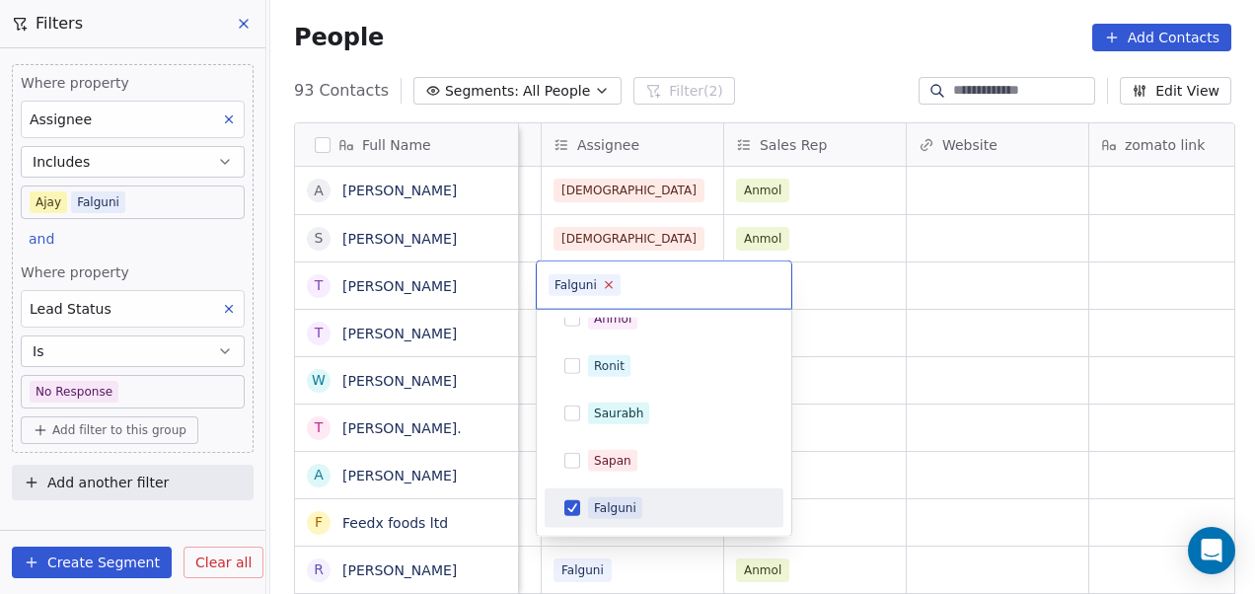
click at [609, 287] on icon at bounding box center [609, 284] width 7 height 7
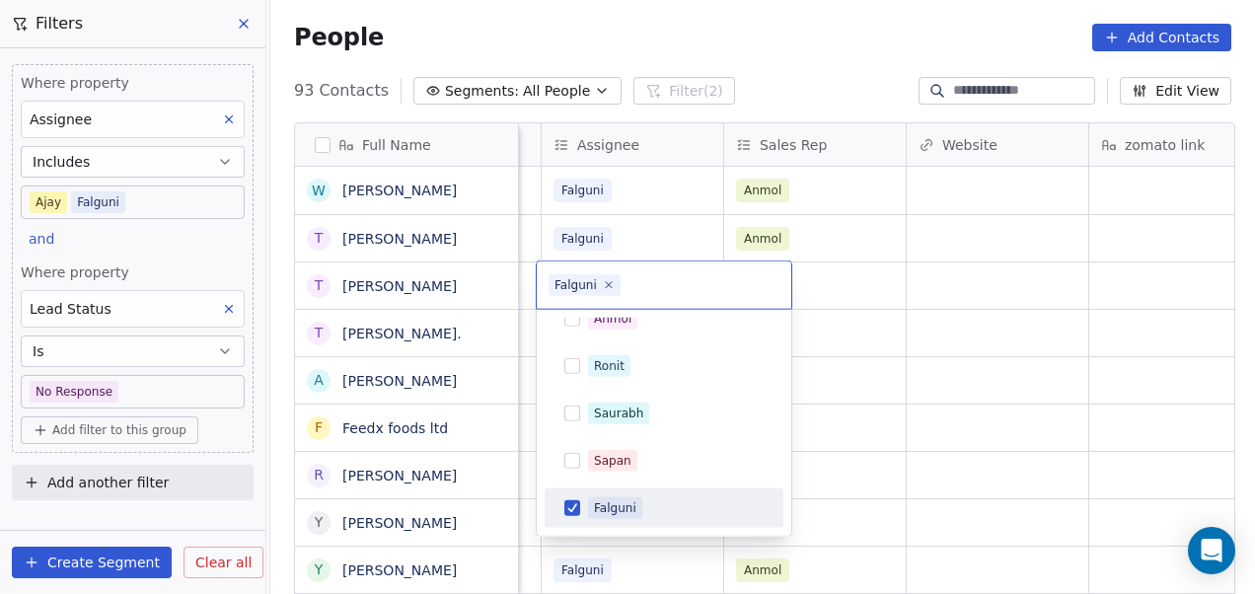
click at [622, 507] on div "Falguni" at bounding box center [615, 508] width 42 height 18
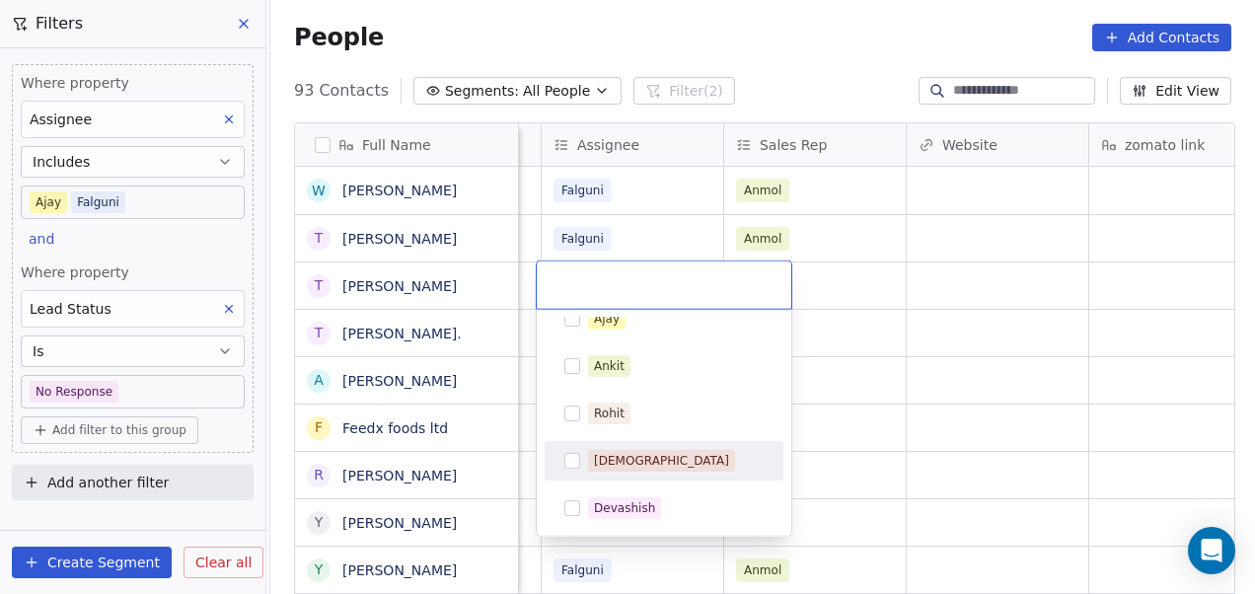
click at [643, 467] on div "[DEMOGRAPHIC_DATA]" at bounding box center [676, 461] width 176 height 22
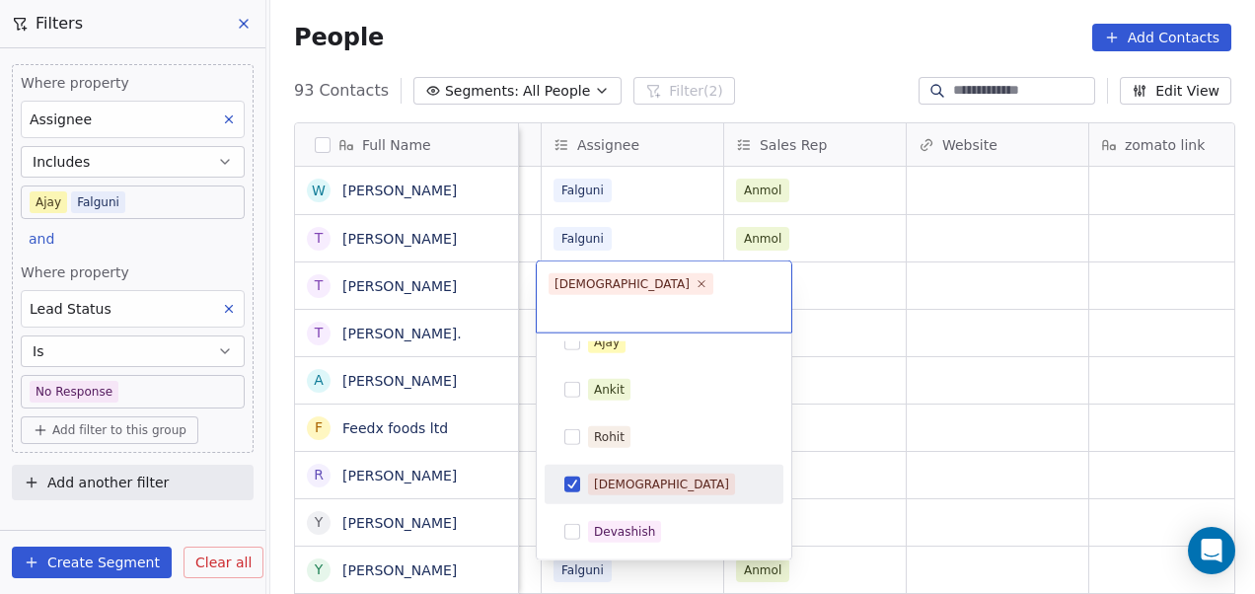
click at [997, 392] on html "On2Cook India Pvt. Ltd. Contacts People Marketing Workflows Campaigns Metrics &…" at bounding box center [627, 297] width 1255 height 594
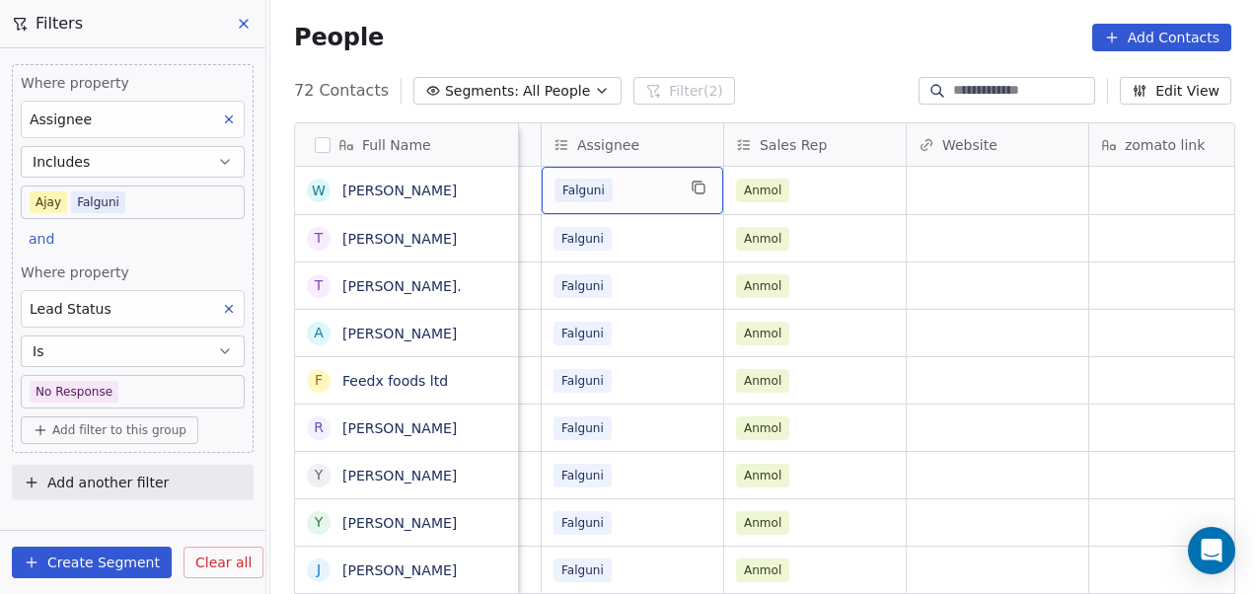
click at [645, 191] on div "Falguni" at bounding box center [615, 191] width 120 height 24
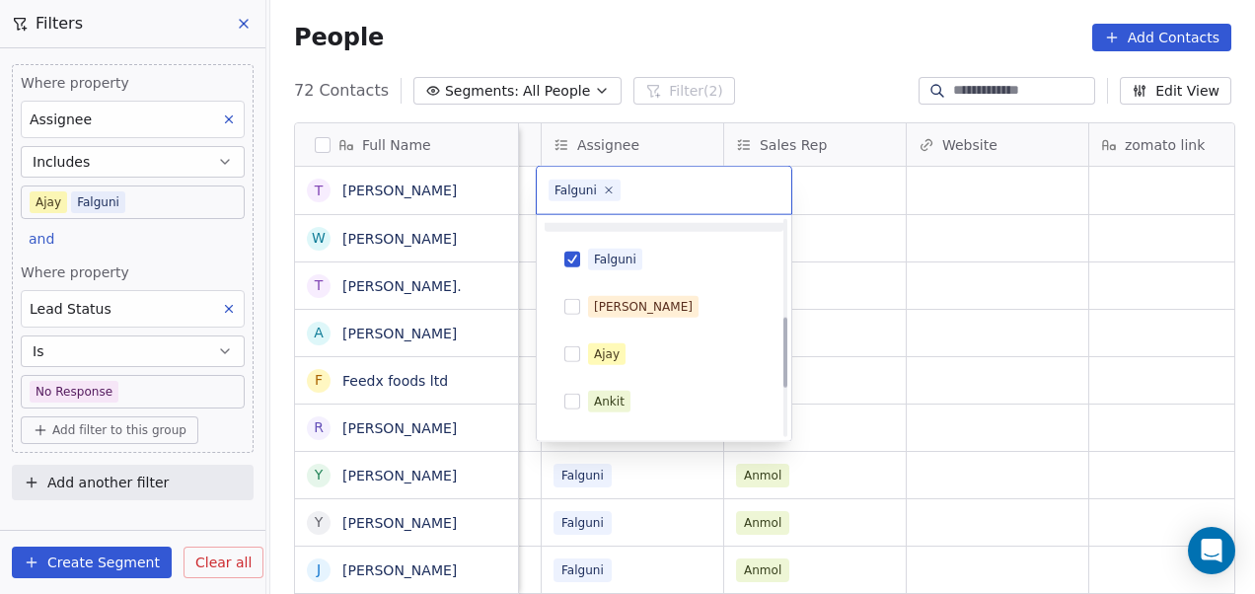
scroll to position [296, 0]
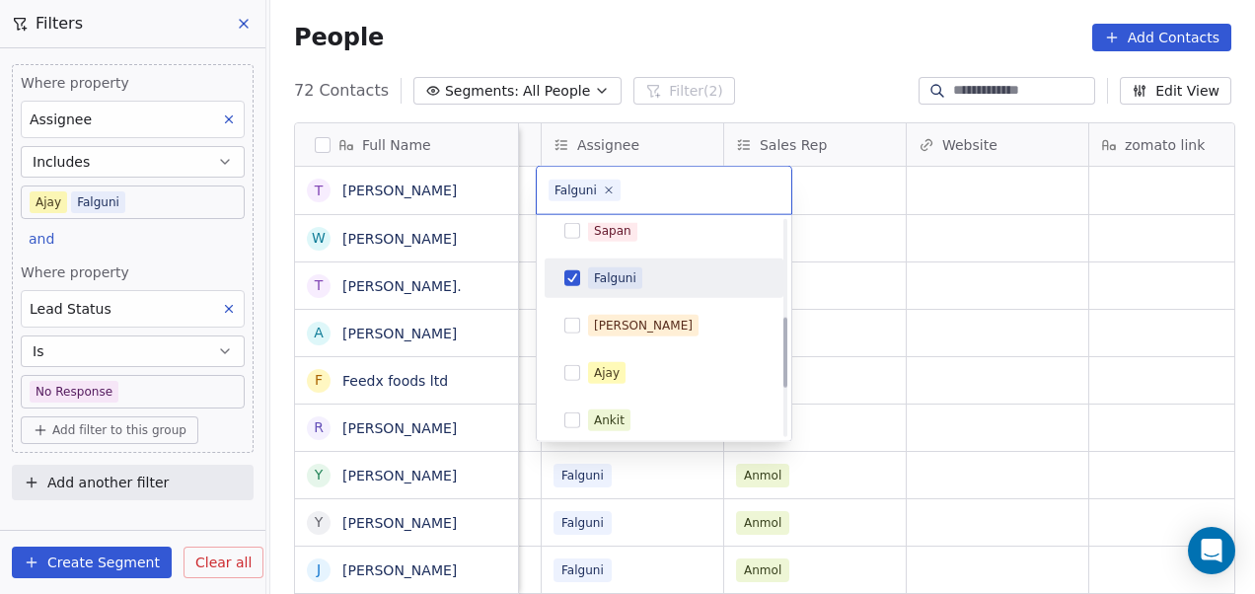
click at [669, 268] on div "Falguni" at bounding box center [676, 278] width 176 height 22
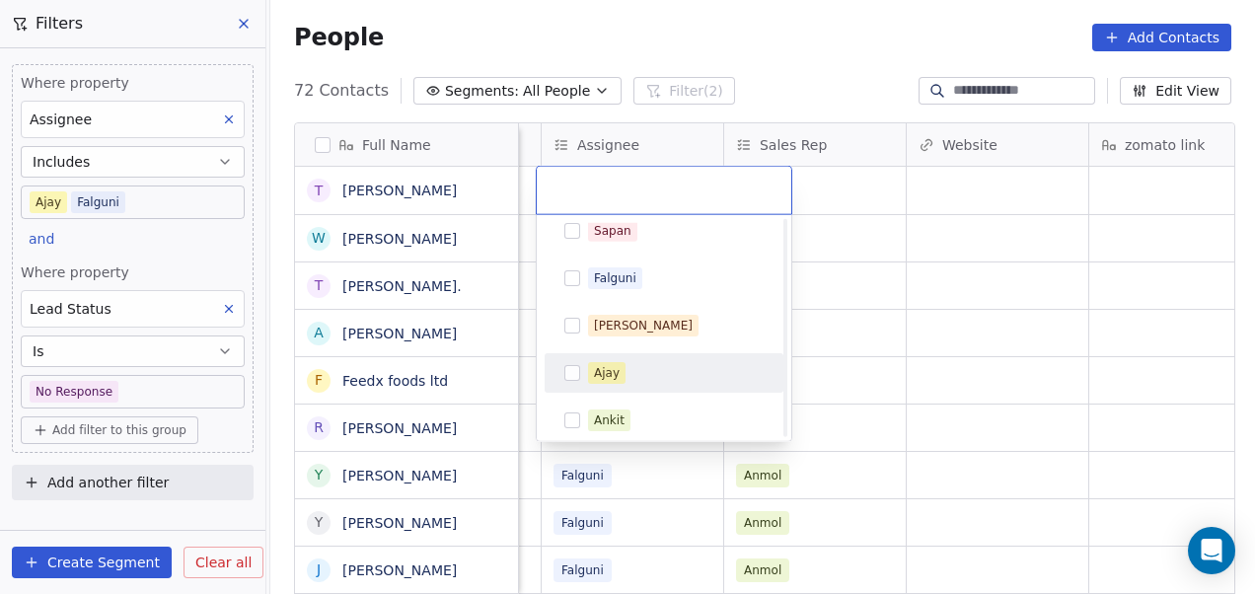
scroll to position [445, 0]
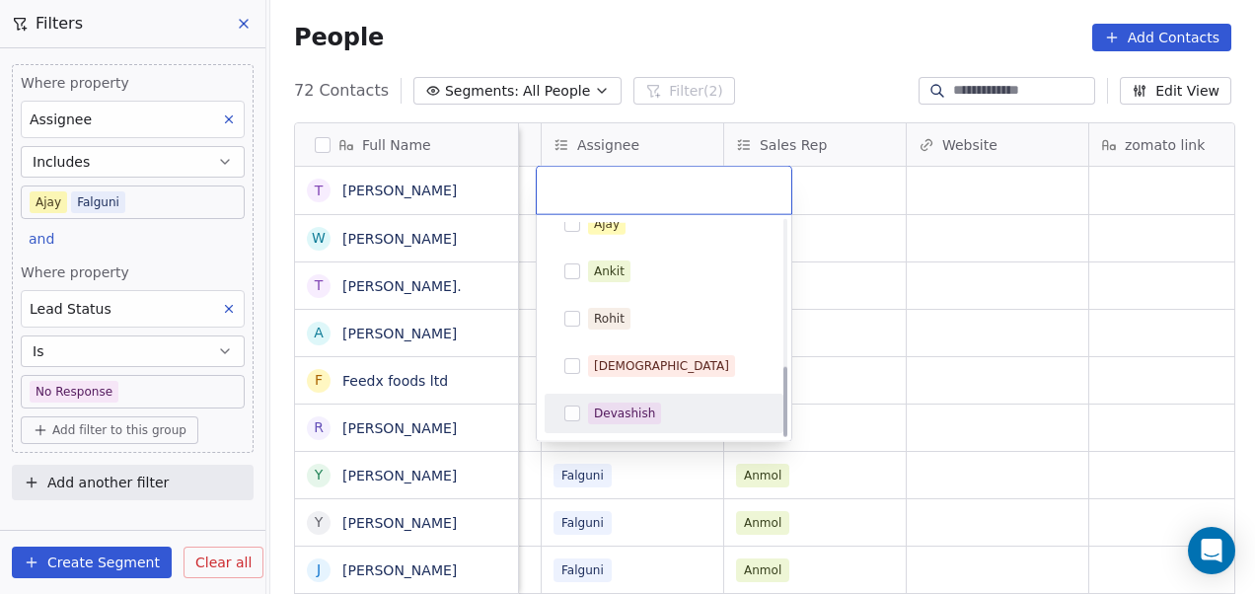
click at [659, 420] on div "Devashish" at bounding box center [676, 414] width 176 height 22
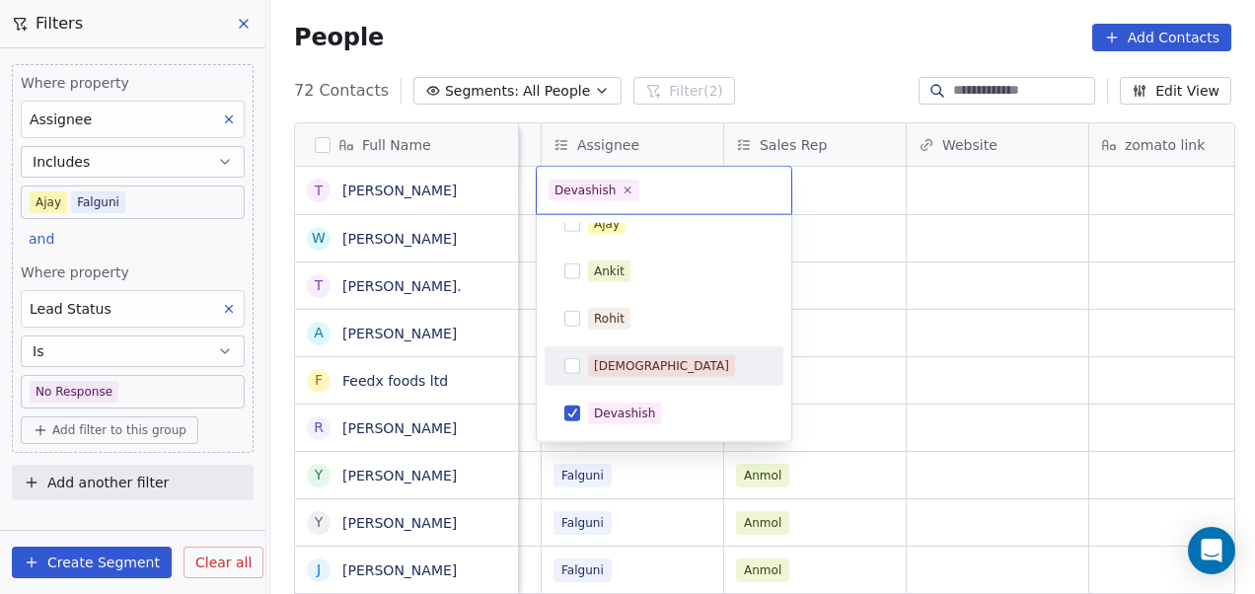
click at [853, 332] on html "On2Cook India Pvt. Ltd. Contacts People Marketing Workflows Campaigns Metrics &…" at bounding box center [627, 297] width 1255 height 594
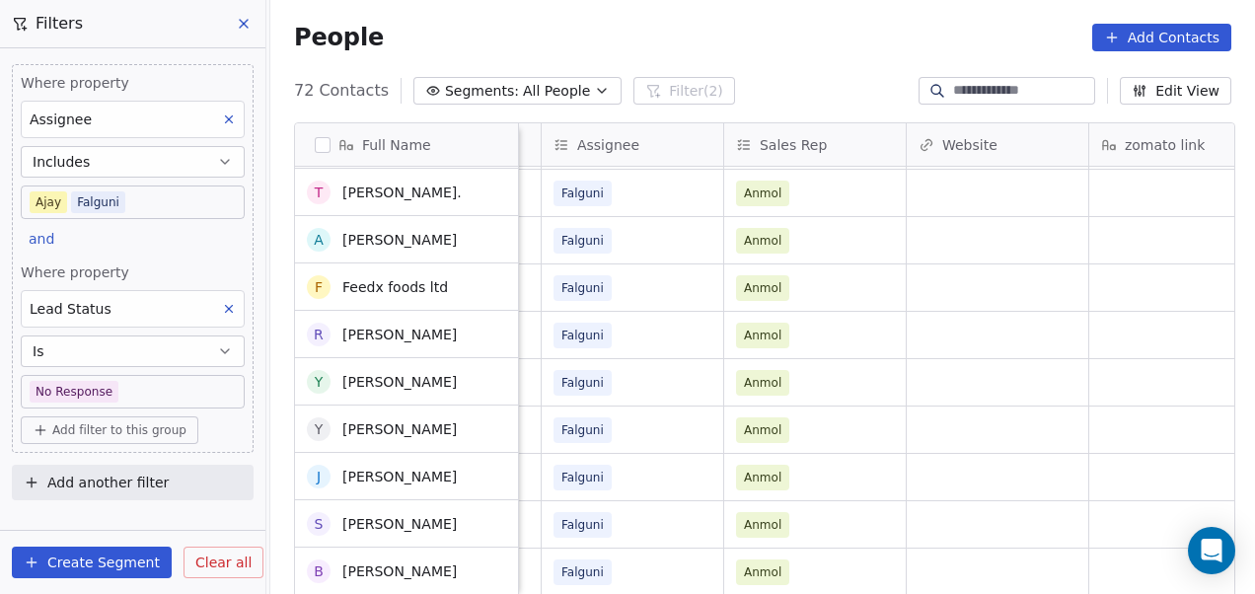
scroll to position [0, 0]
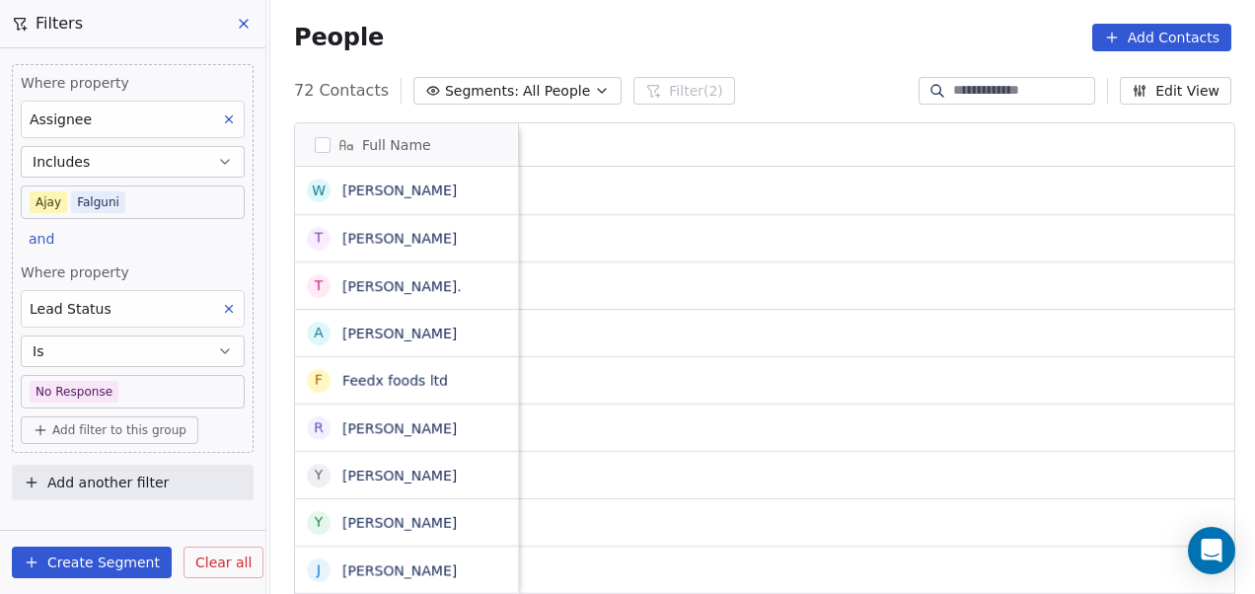
scroll to position [507, 973]
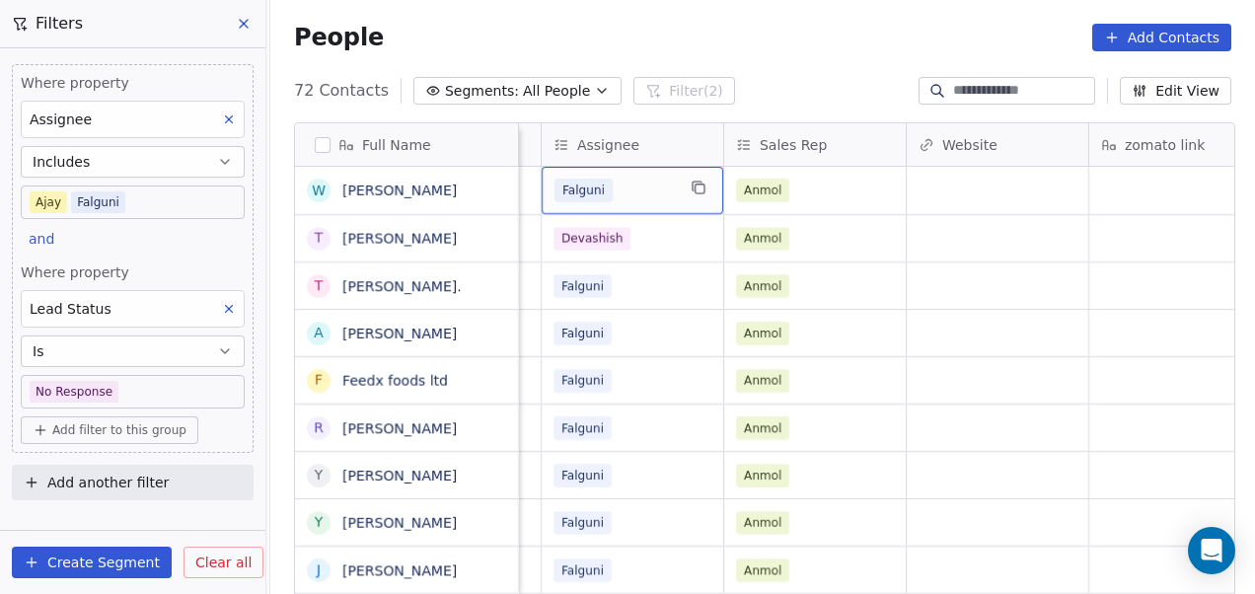
click at [643, 186] on div "Falguni" at bounding box center [615, 191] width 120 height 24
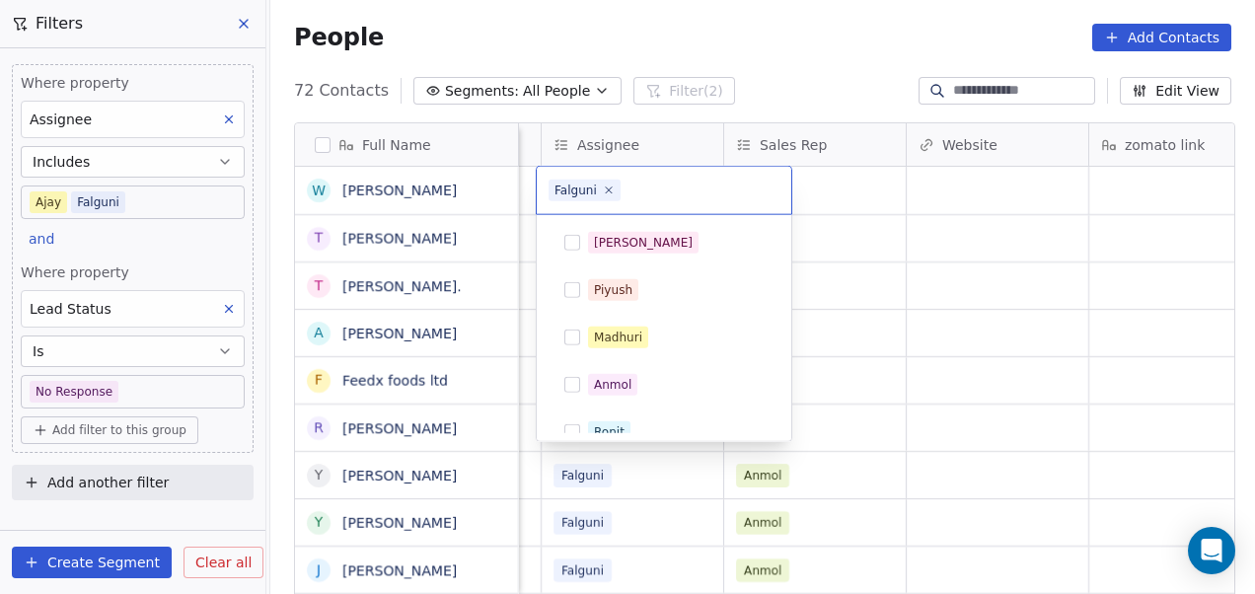
scroll to position [161, 0]
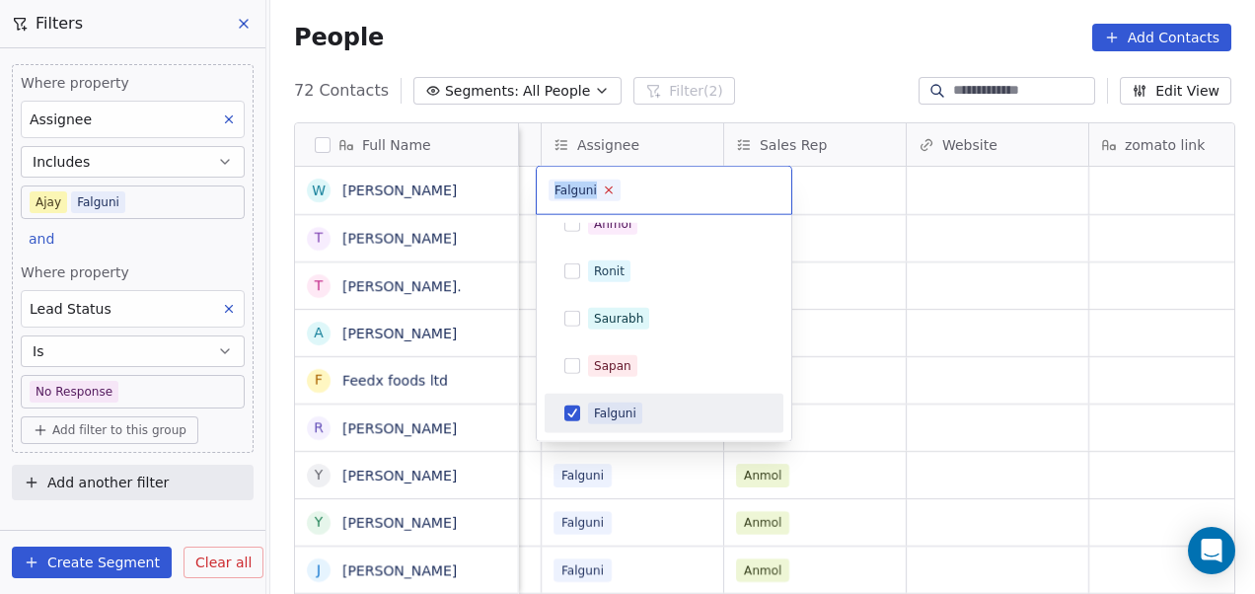
click at [606, 188] on icon at bounding box center [608, 190] width 13 height 13
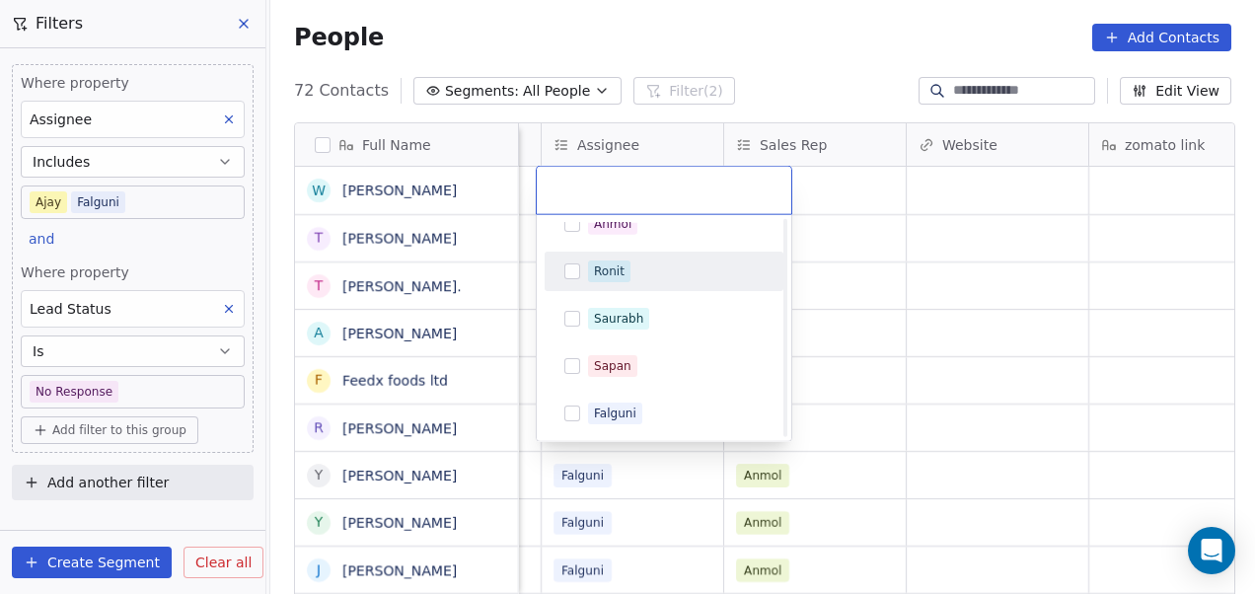
scroll to position [445, 0]
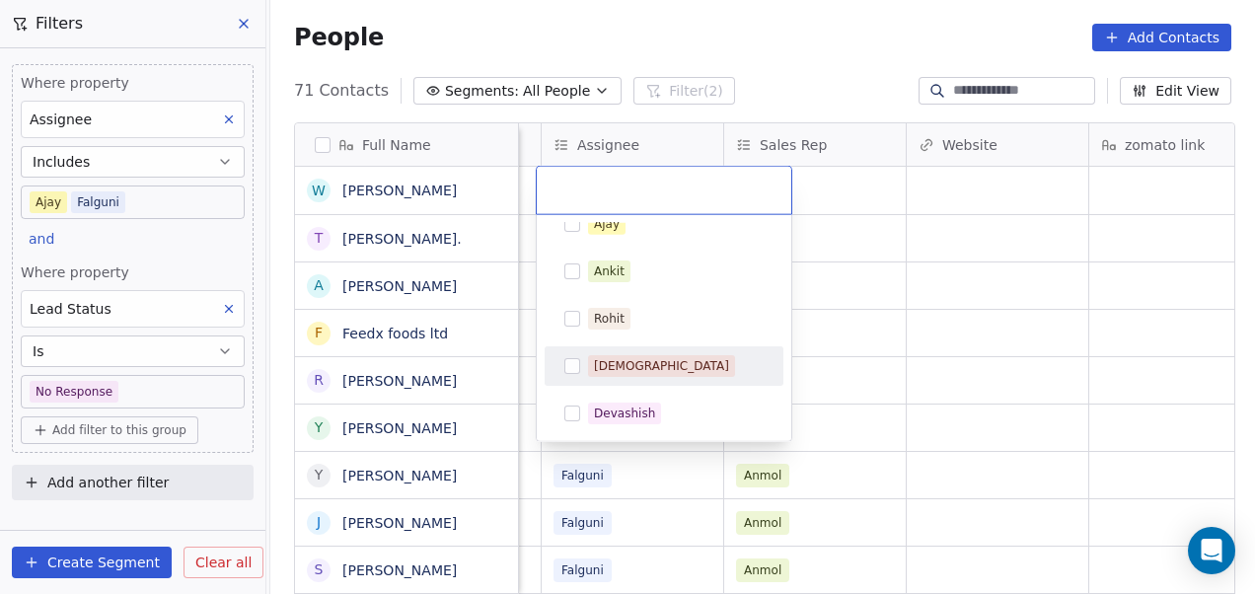
click at [652, 377] on div "[DEMOGRAPHIC_DATA]" at bounding box center [664, 366] width 223 height 32
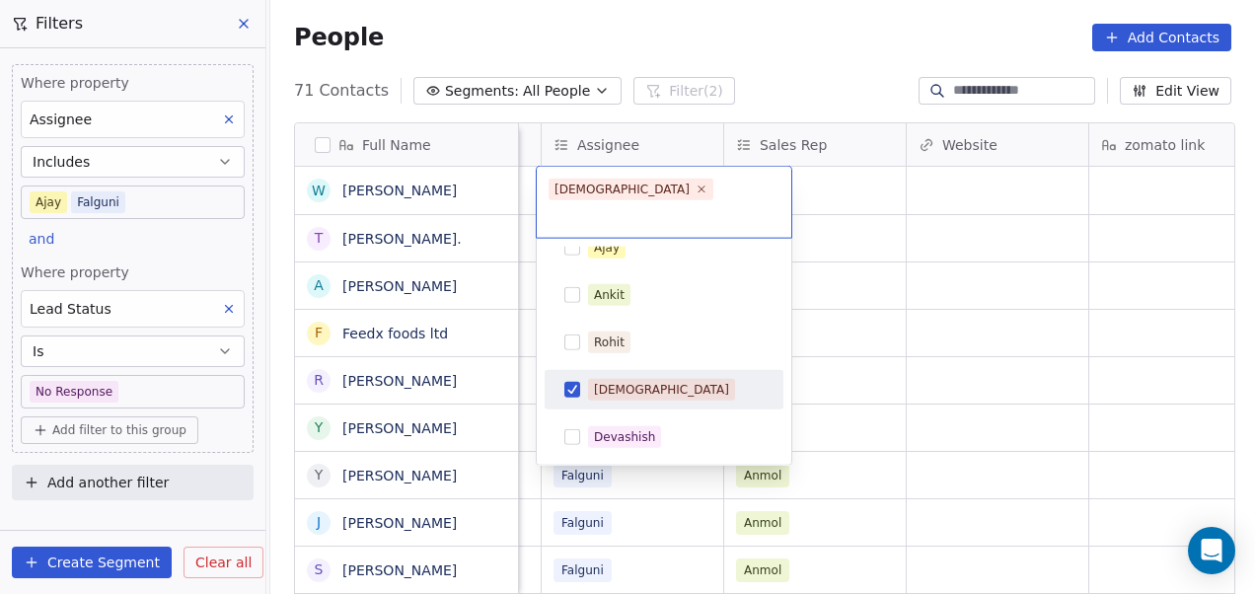
click at [878, 336] on html "On2Cook India Pvt. Ltd. Contacts People Marketing Workflows Campaigns Metrics &…" at bounding box center [627, 297] width 1255 height 594
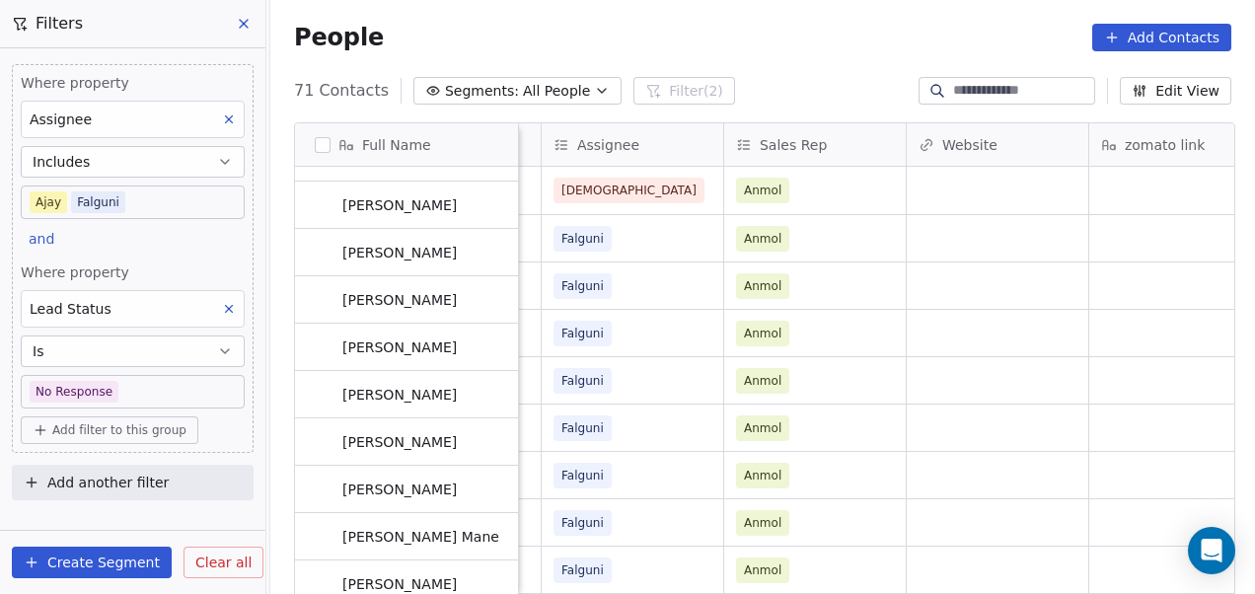
scroll to position [0, 0]
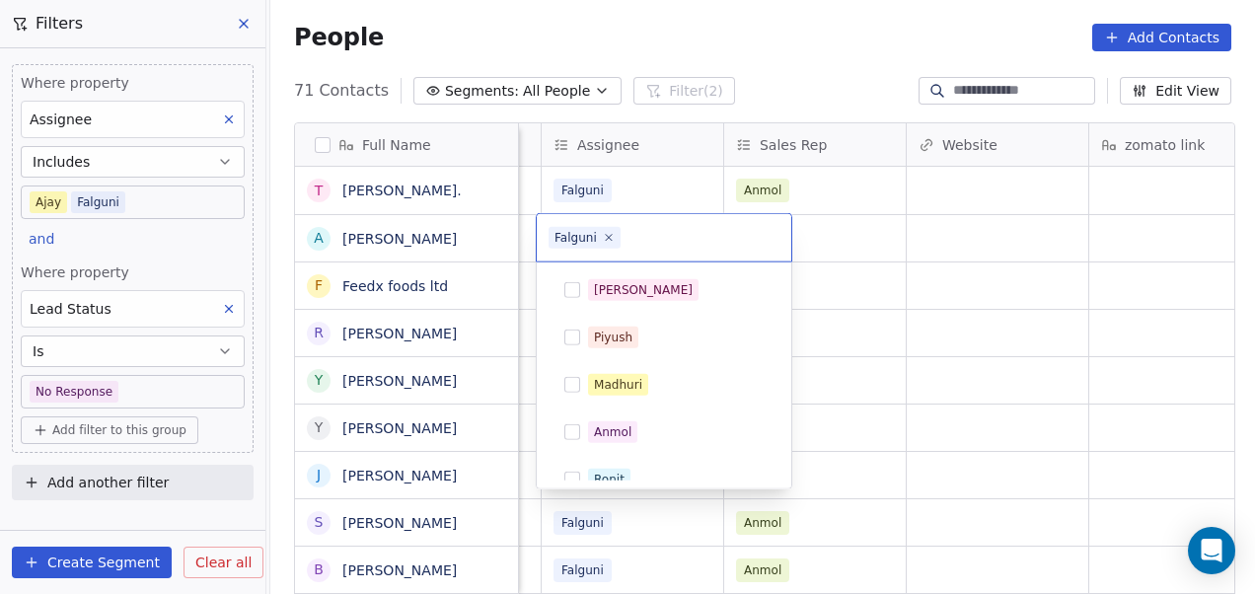
click at [643, 241] on input "text" at bounding box center [702, 238] width 155 height 22
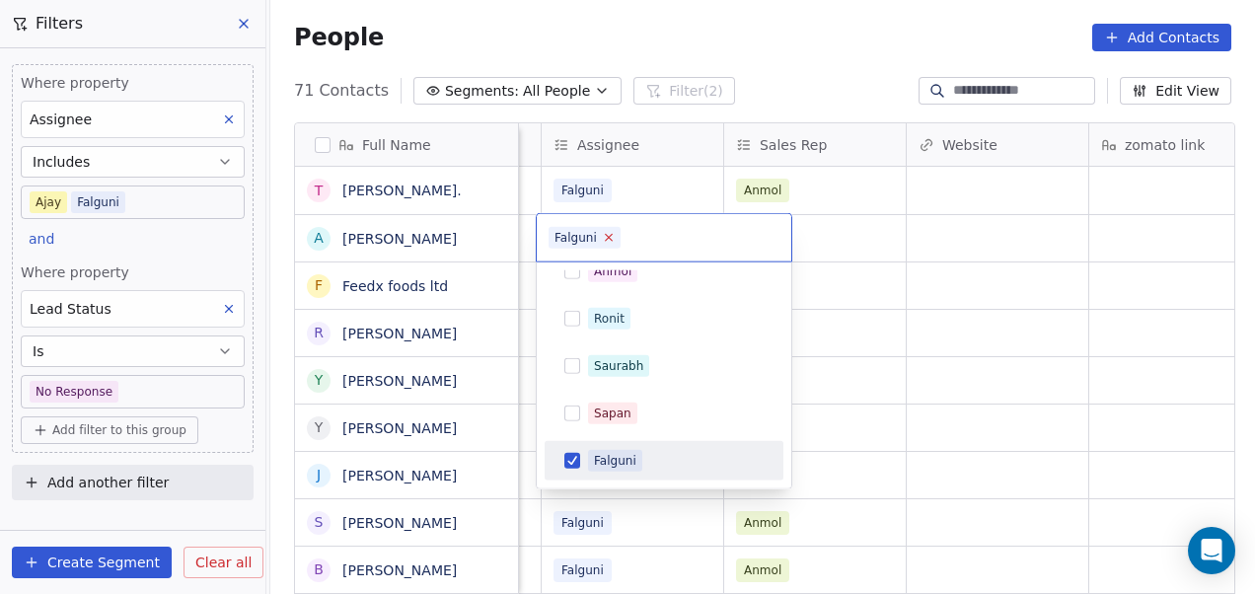
click at [610, 238] on icon at bounding box center [608, 237] width 13 height 13
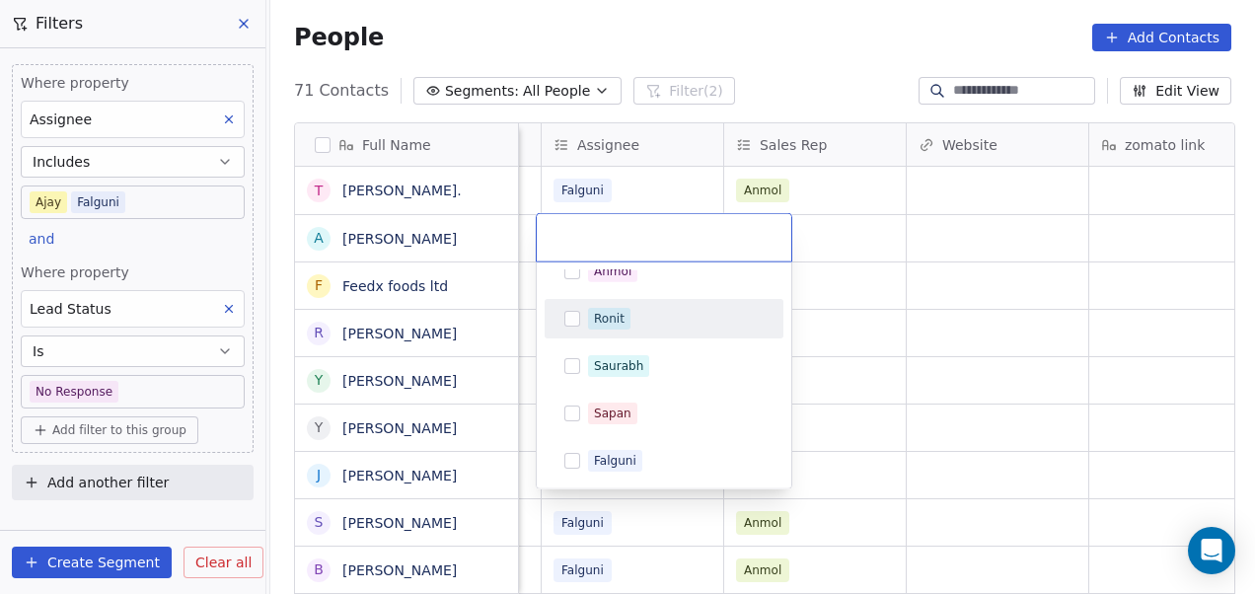
scroll to position [445, 0]
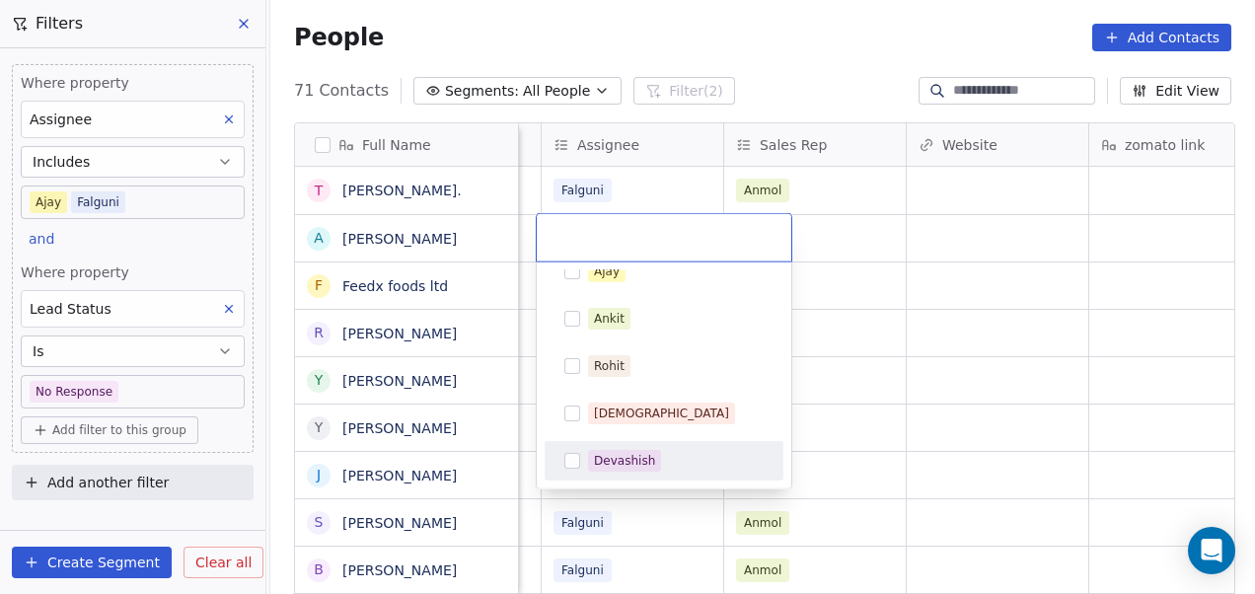
click at [639, 450] on span "Devashish" at bounding box center [624, 461] width 73 height 22
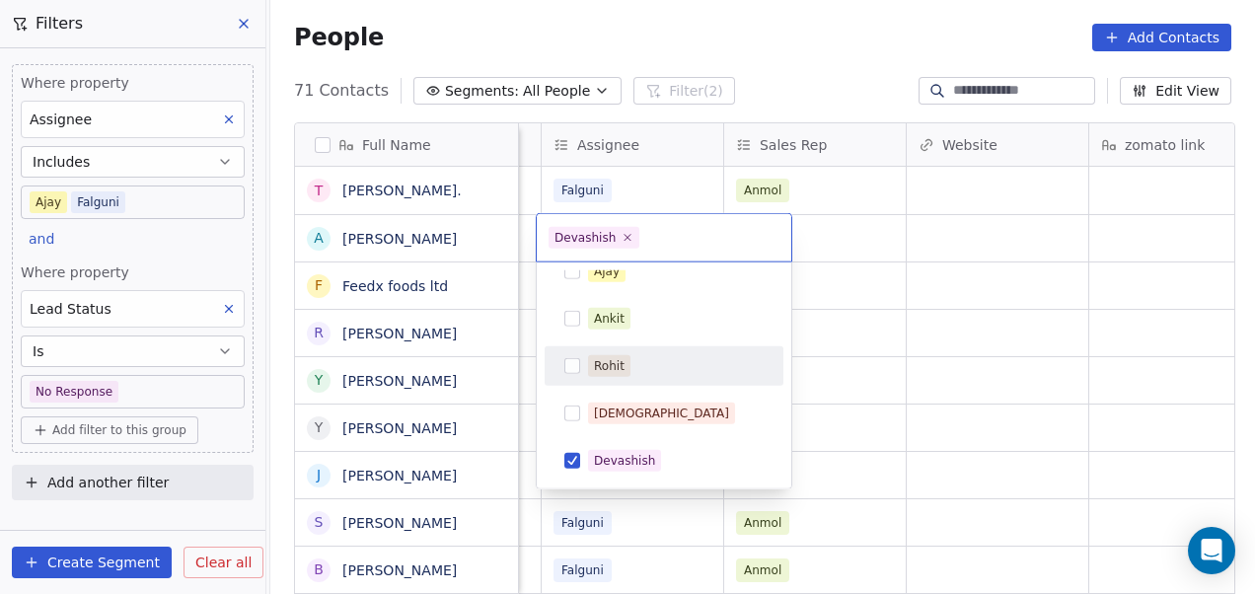
click at [906, 334] on html "On2Cook India Pvt. Ltd. Contacts People Marketing Workflows Campaigns Metrics &…" at bounding box center [627, 297] width 1255 height 594
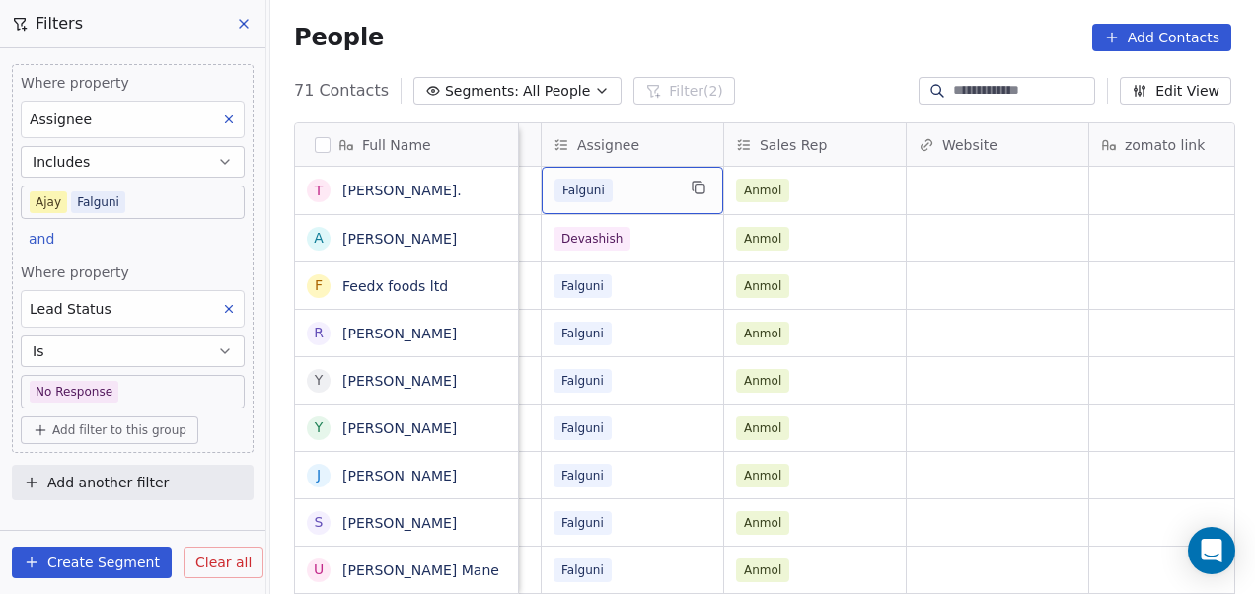
click at [614, 186] on div "Falguni" at bounding box center [615, 191] width 120 height 24
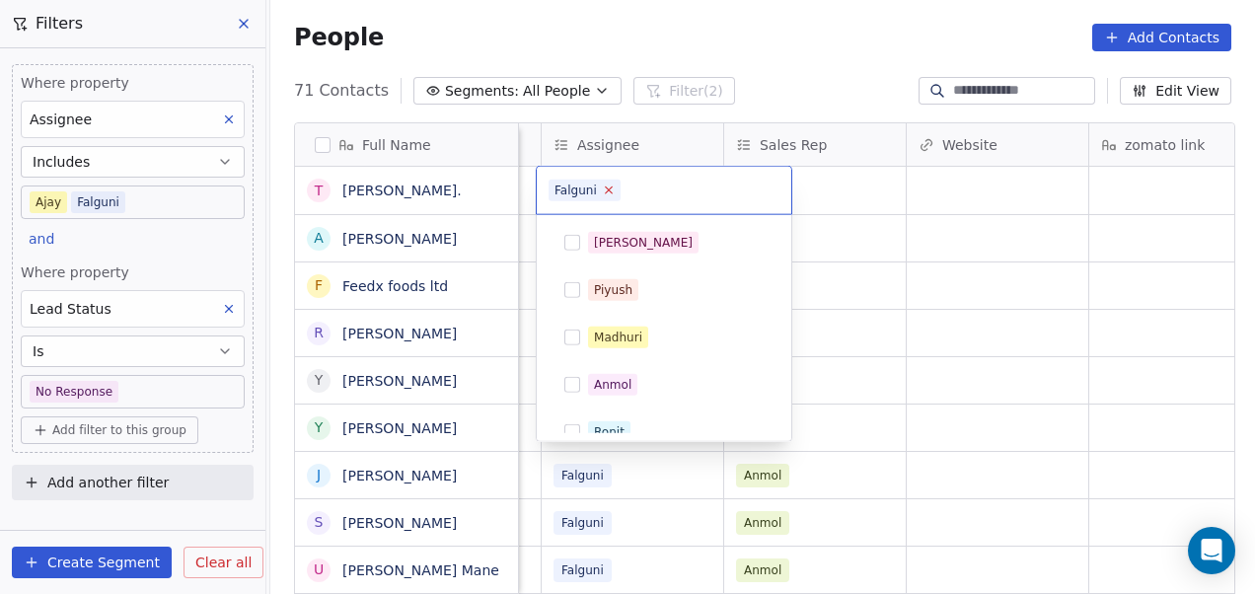
scroll to position [161, 0]
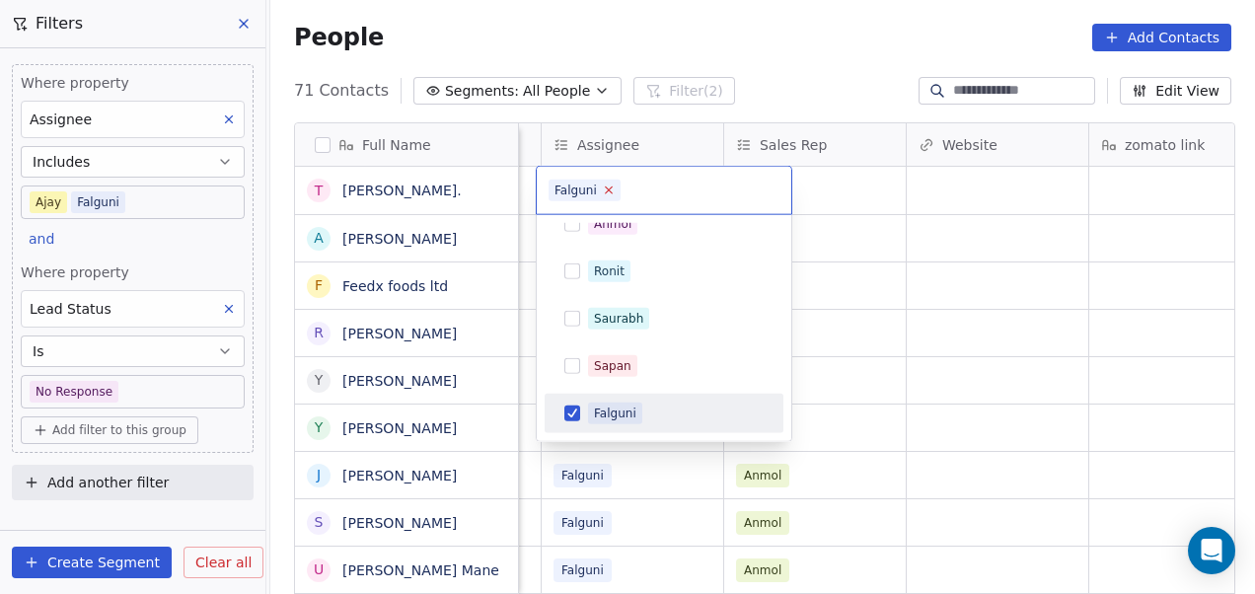
click at [605, 186] on icon at bounding box center [608, 190] width 13 height 13
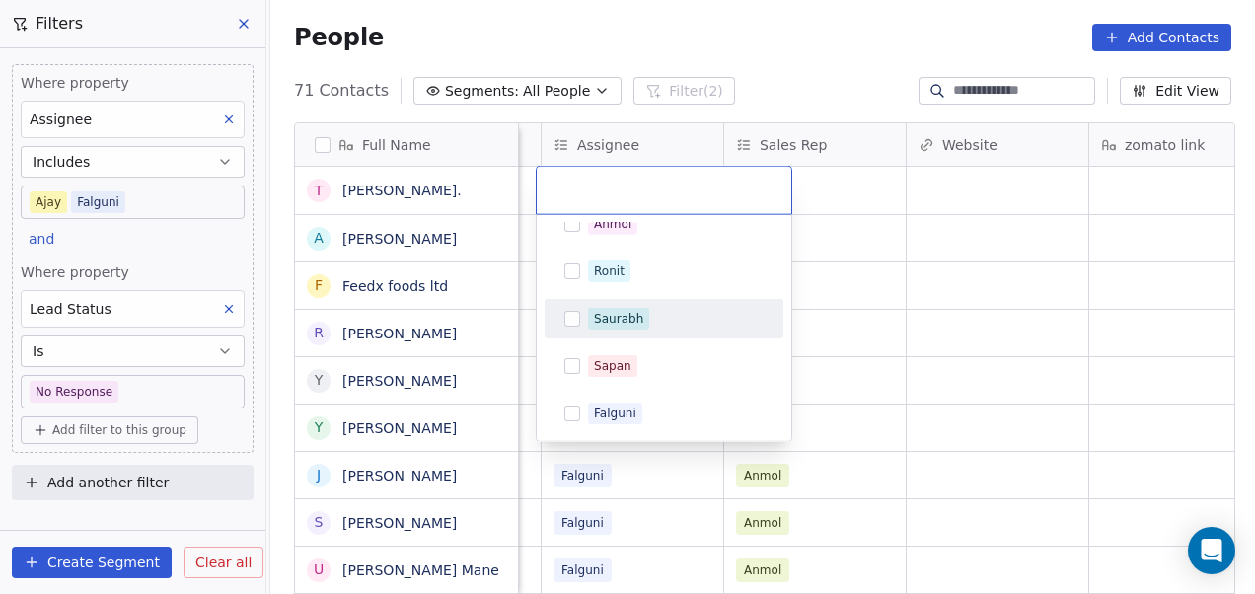
scroll to position [445, 0]
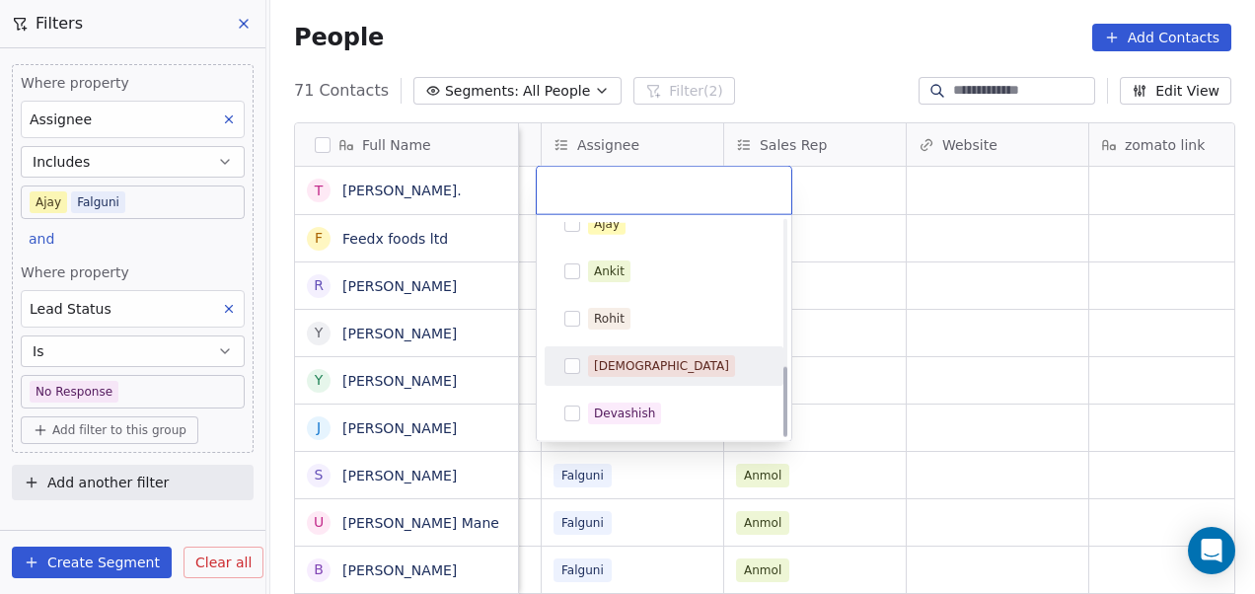
click at [659, 371] on div "[DEMOGRAPHIC_DATA]" at bounding box center [676, 366] width 176 height 22
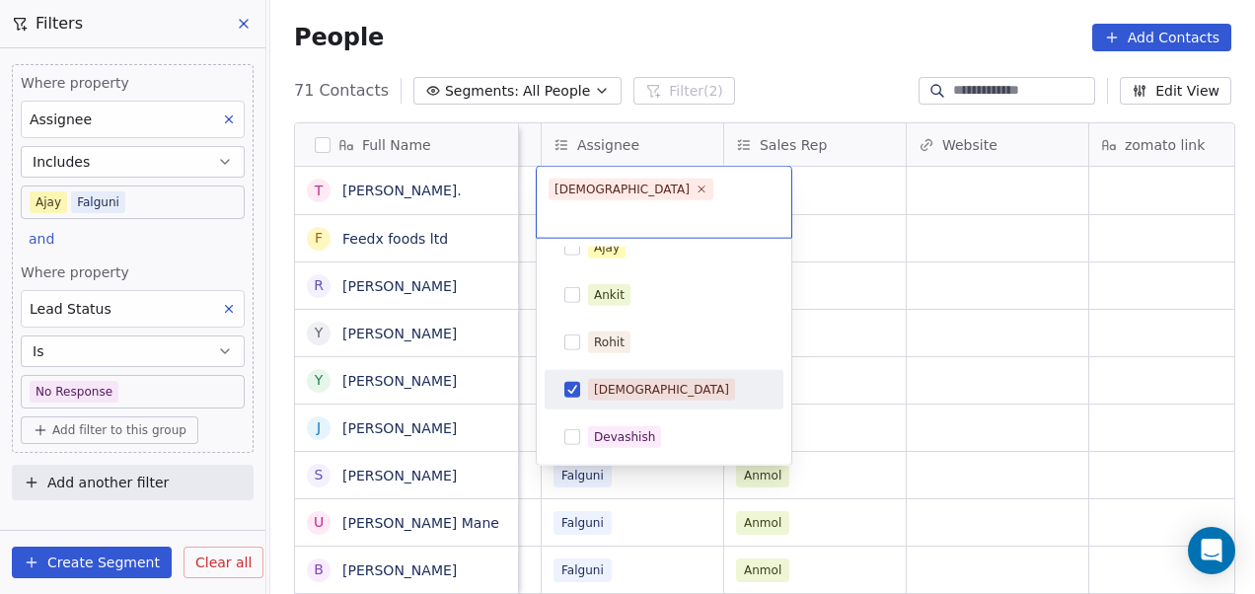
click at [906, 348] on html "On2Cook India Pvt. Ltd. Contacts People Marketing Workflows Campaigns Metrics &…" at bounding box center [627, 297] width 1255 height 594
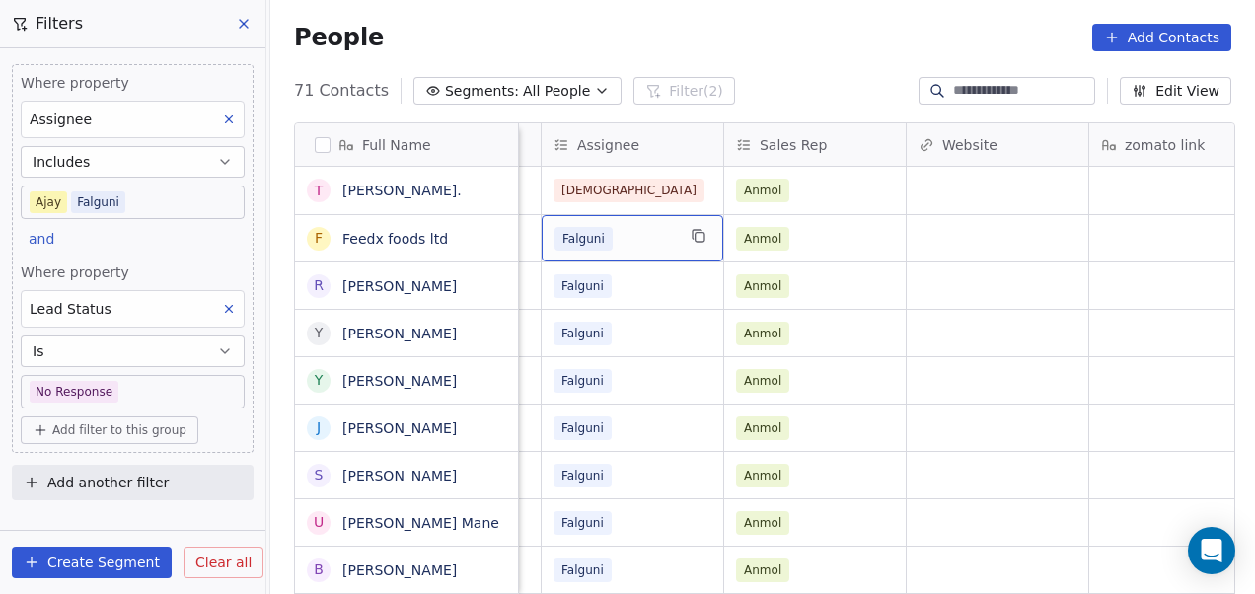
click at [639, 241] on div "Falguni" at bounding box center [615, 239] width 120 height 24
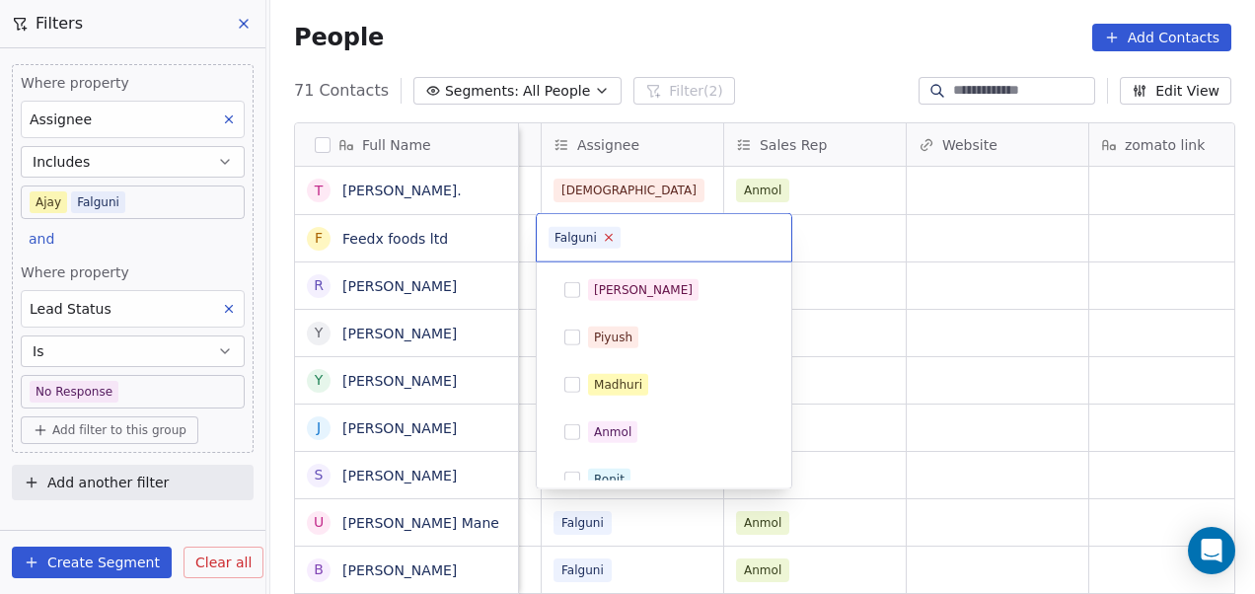
scroll to position [161, 0]
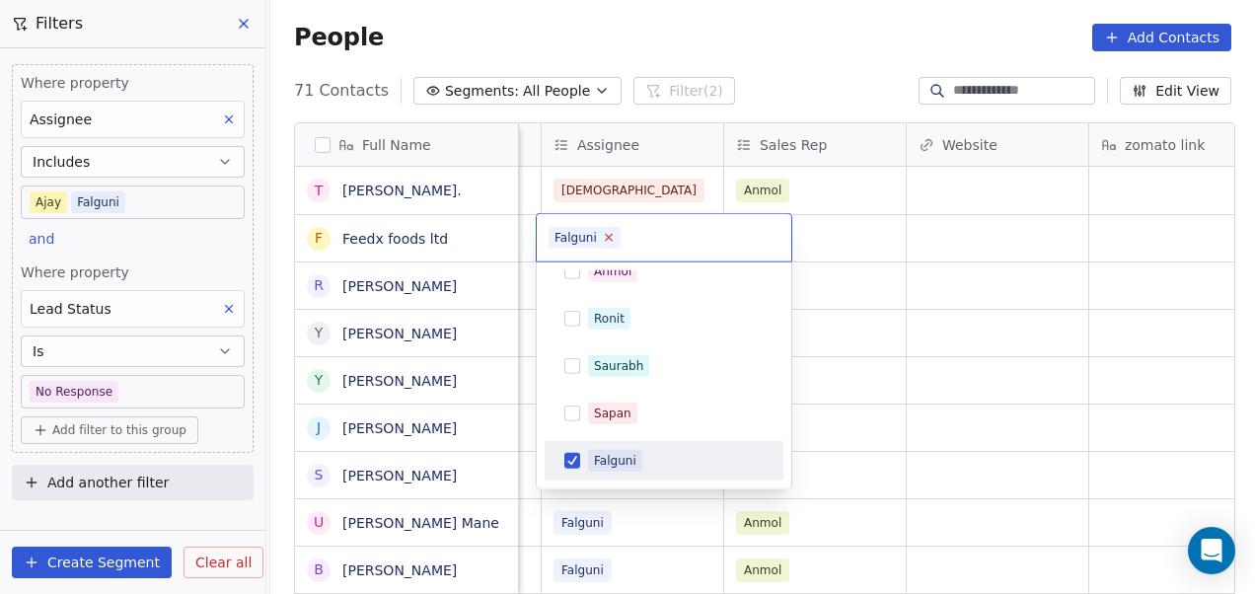
click at [609, 239] on icon at bounding box center [608, 237] width 13 height 13
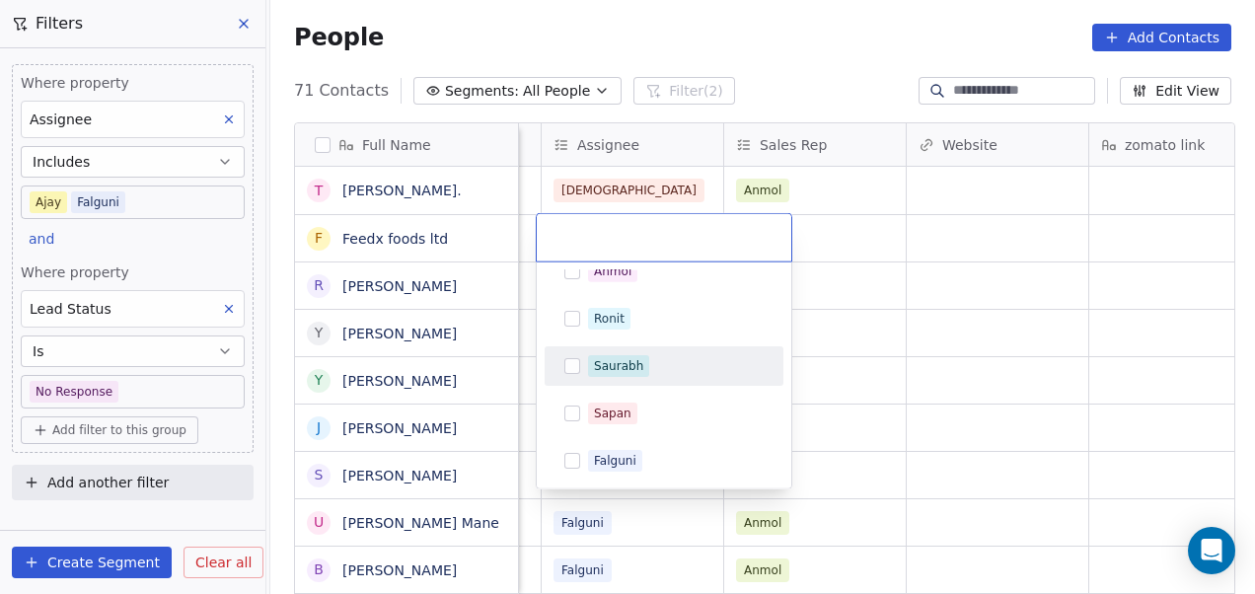
scroll to position [445, 0]
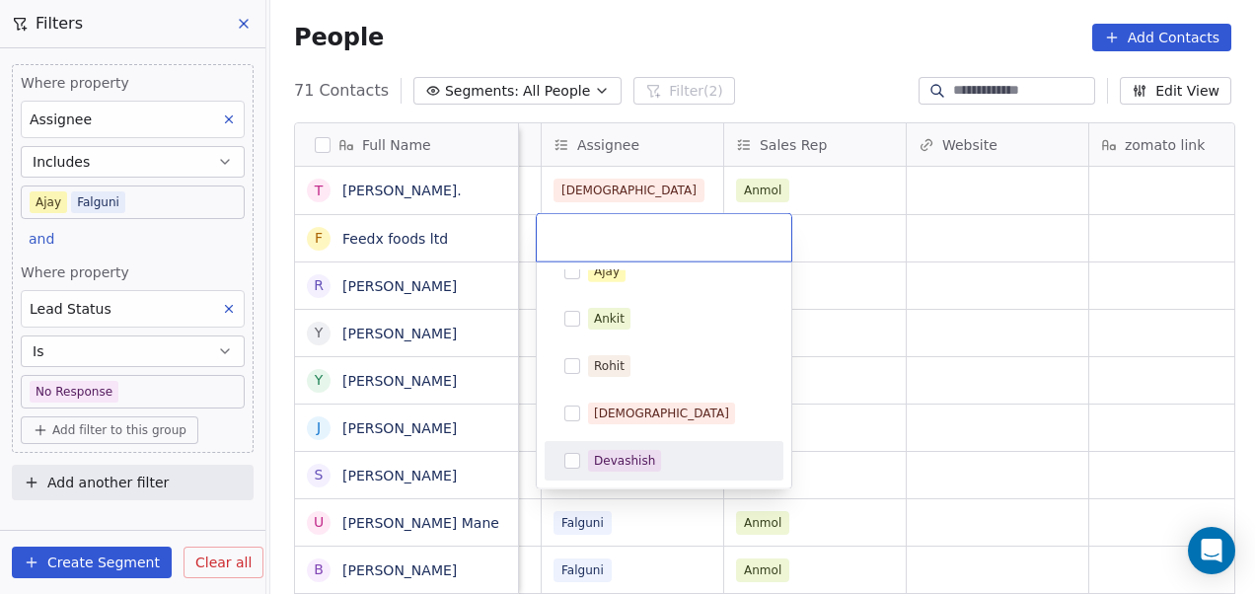
click at [689, 460] on div "Devashish" at bounding box center [676, 461] width 176 height 22
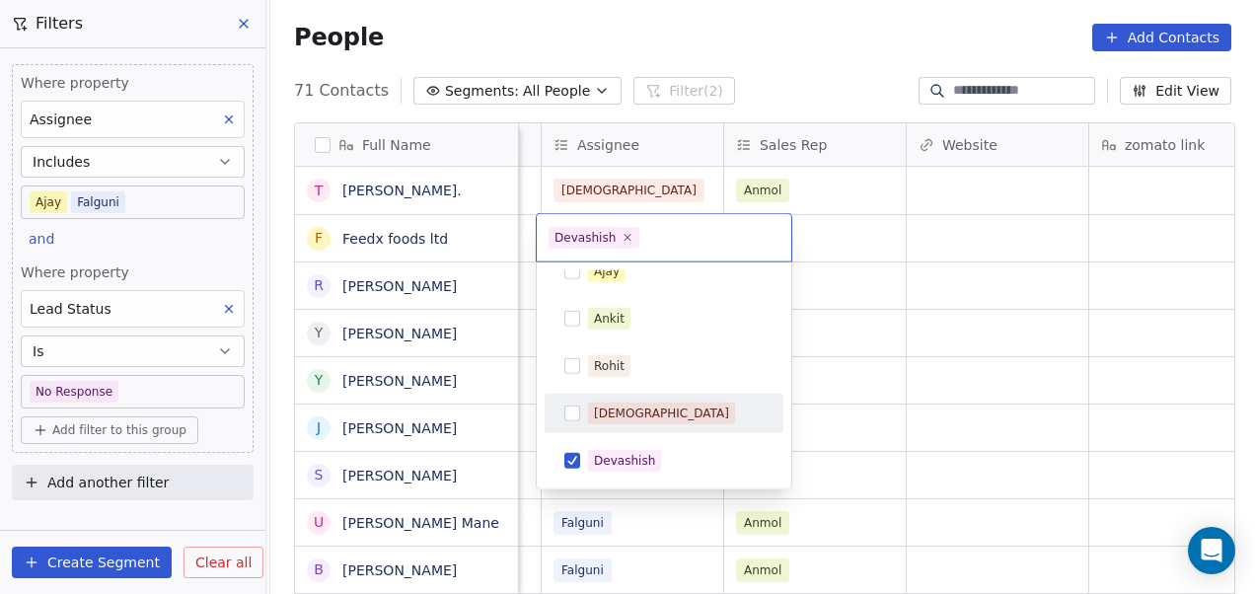
click at [916, 322] on html "On2Cook India Pvt. Ltd. Contacts People Marketing Workflows Campaigns Metrics &…" at bounding box center [627, 297] width 1255 height 594
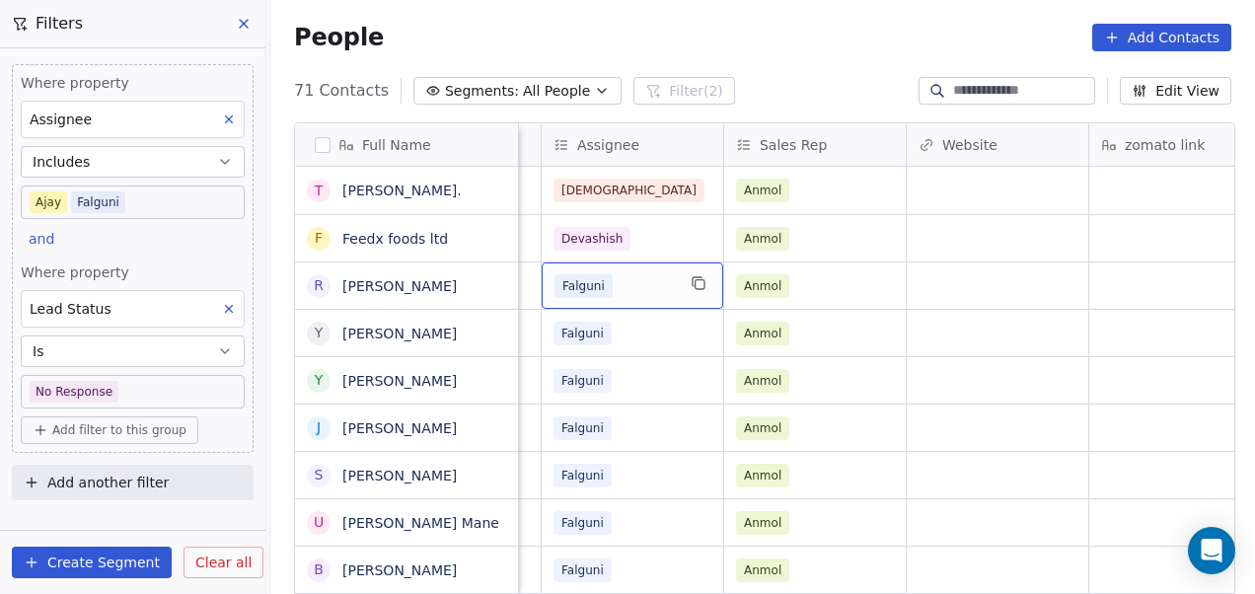
click at [654, 287] on div "Falguni" at bounding box center [615, 286] width 120 height 24
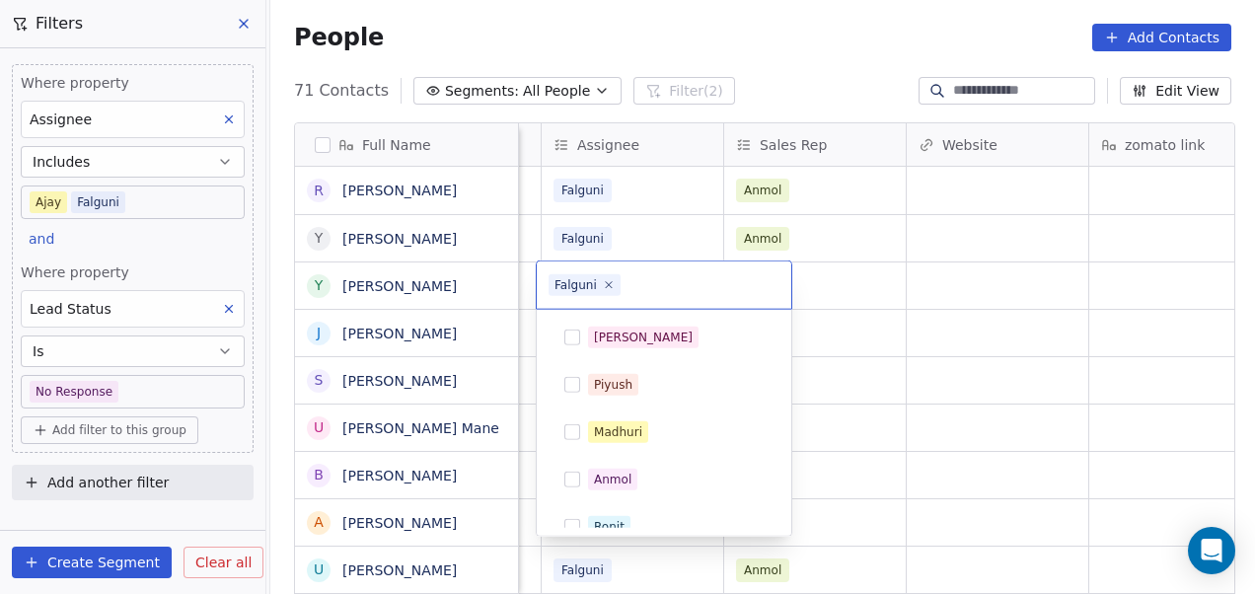
scroll to position [161, 0]
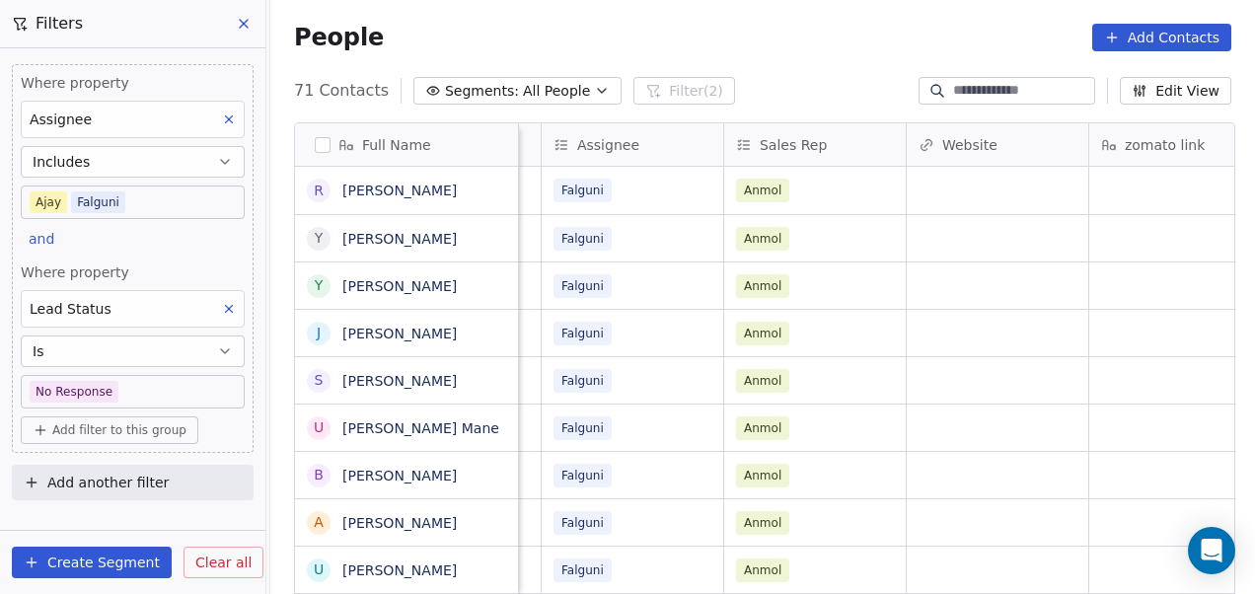
click at [929, 329] on html "On2Cook India Pvt. Ltd. Contacts People Marketing Workflows Campaigns Metrics &…" at bounding box center [627, 297] width 1255 height 594
click at [635, 190] on div "Falguni" at bounding box center [615, 191] width 120 height 24
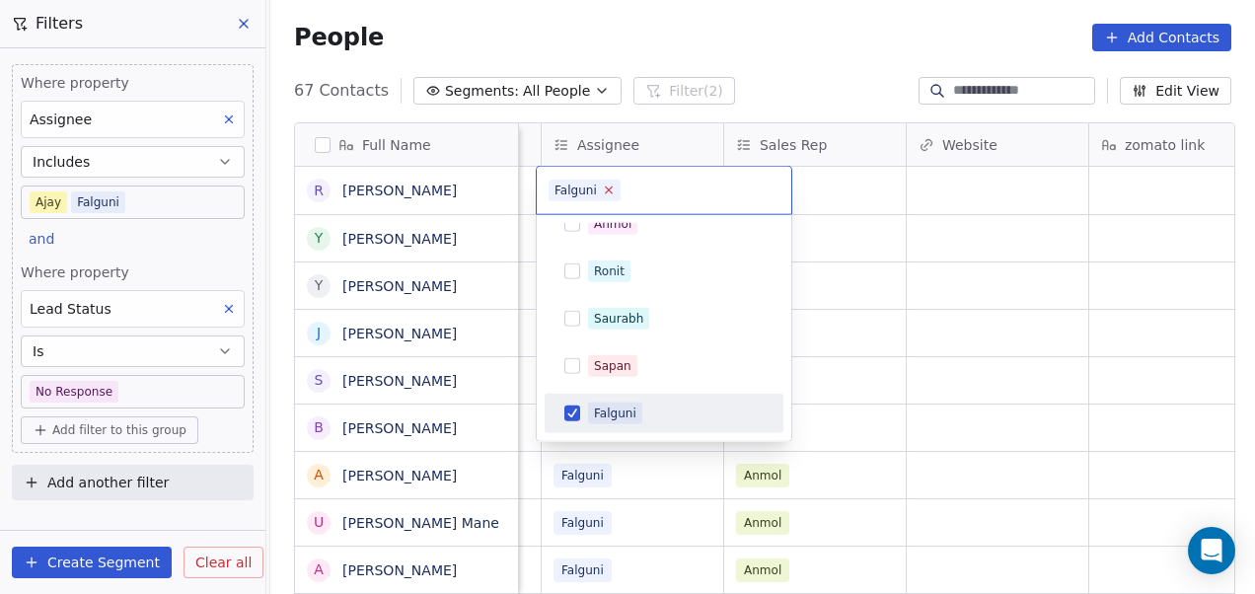
click at [609, 189] on icon at bounding box center [608, 190] width 13 height 13
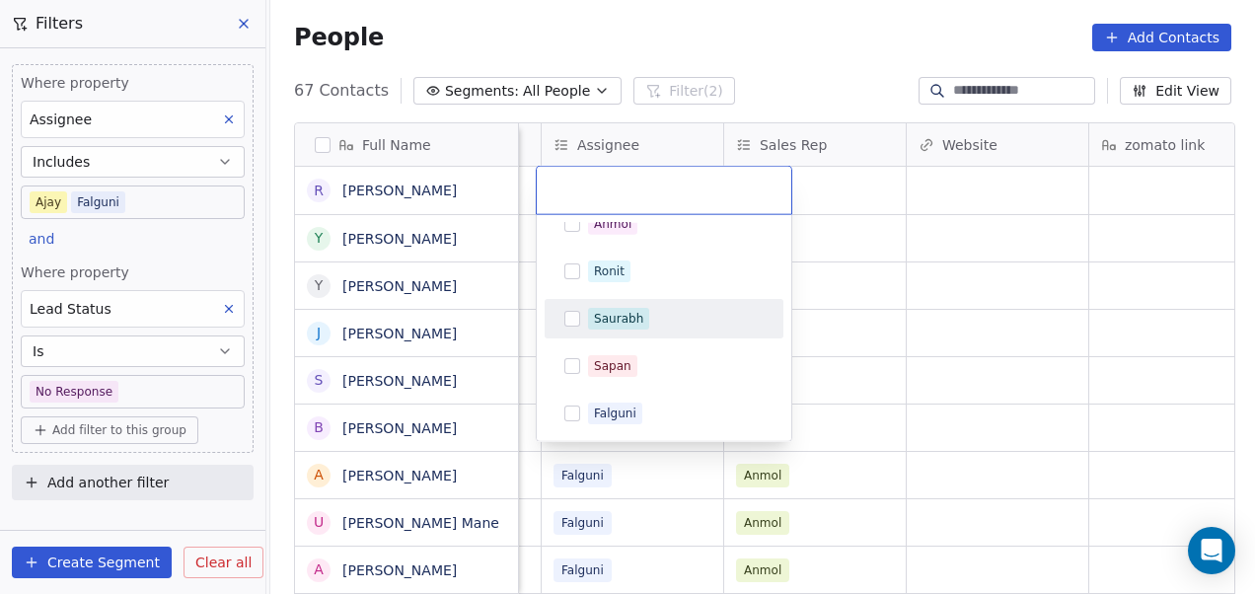
scroll to position [445, 0]
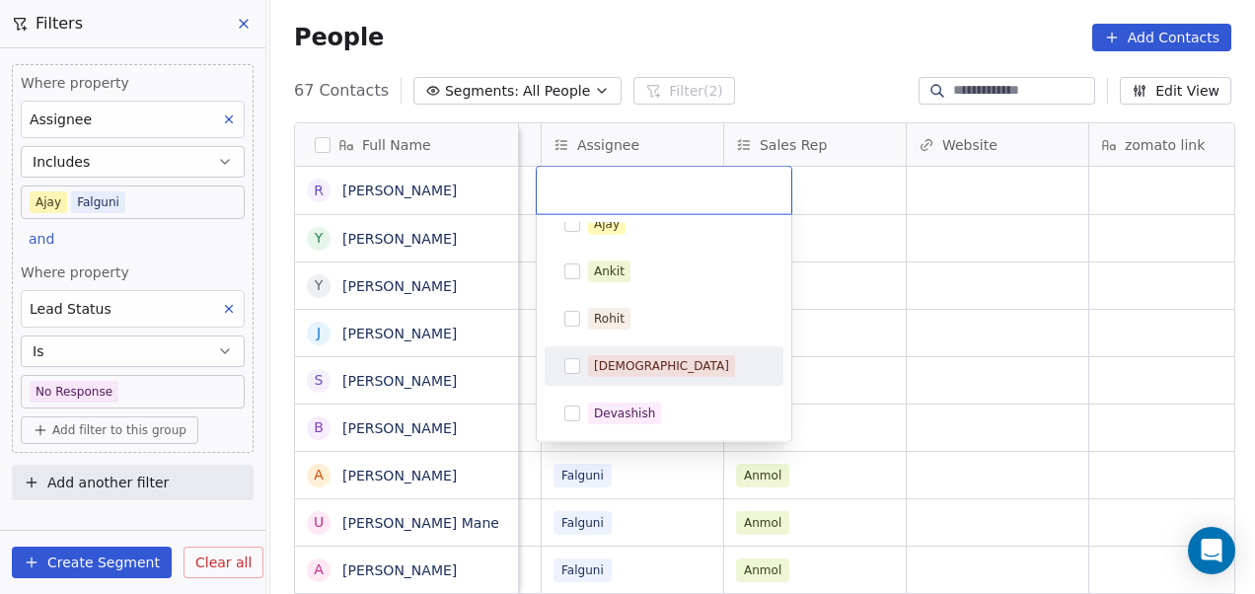
click at [637, 353] on div "[DEMOGRAPHIC_DATA]" at bounding box center [664, 366] width 223 height 32
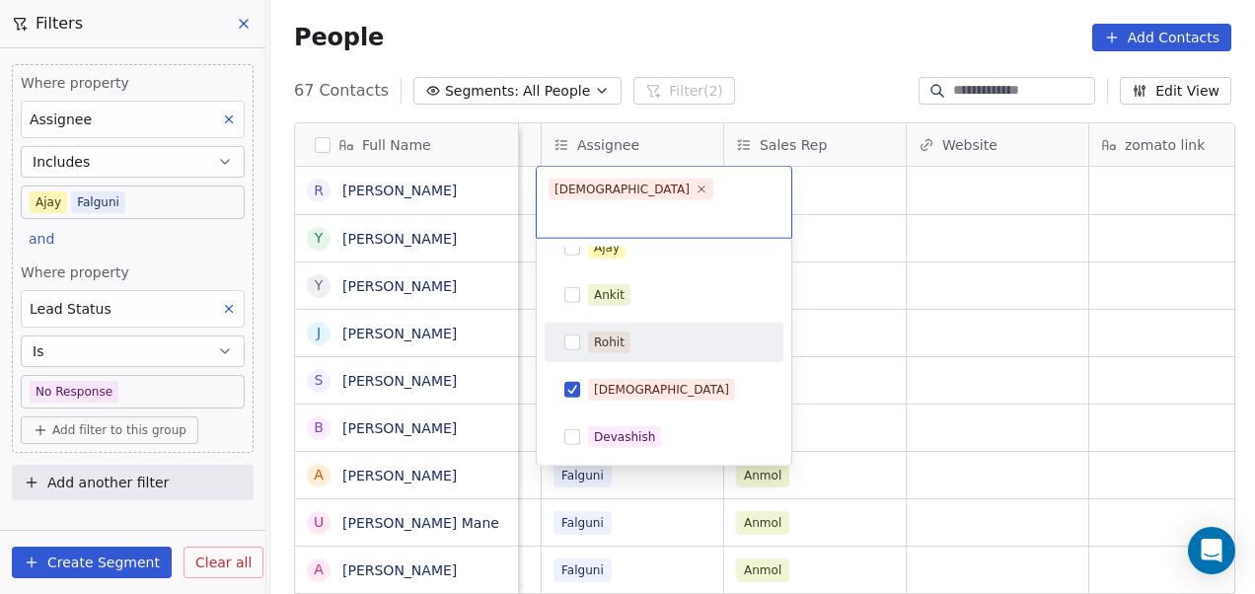
click at [934, 263] on html "On2Cook India Pvt. Ltd. Contacts People Marketing Workflows Campaigns Metrics &…" at bounding box center [627, 297] width 1255 height 594
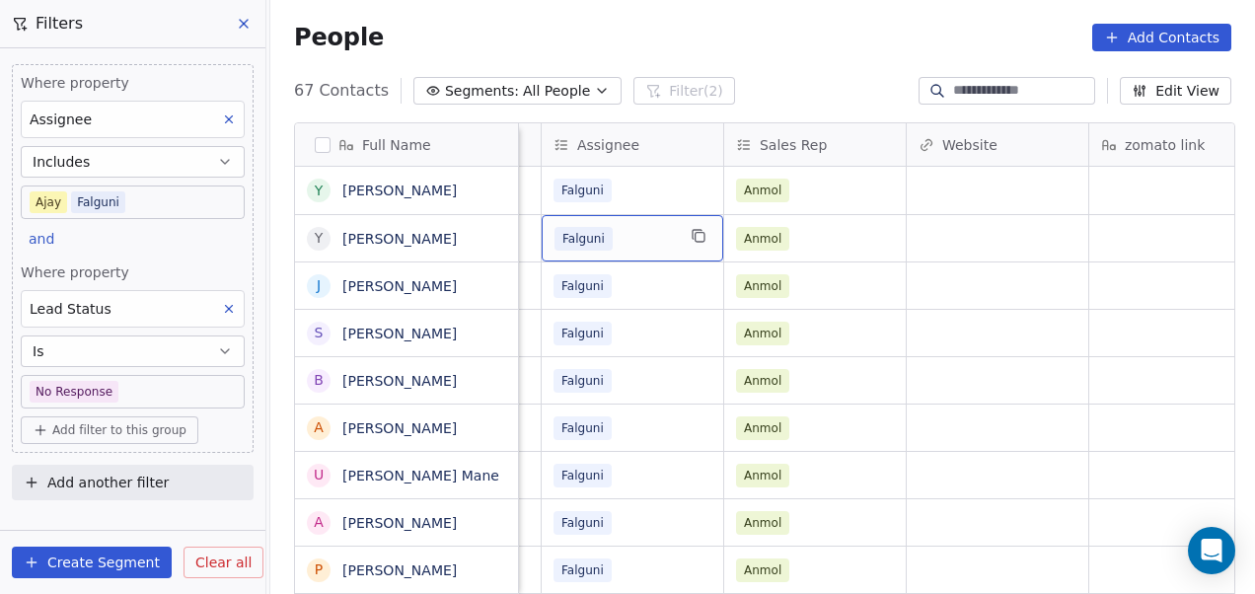
click at [618, 229] on div "Falguni" at bounding box center [615, 239] width 120 height 24
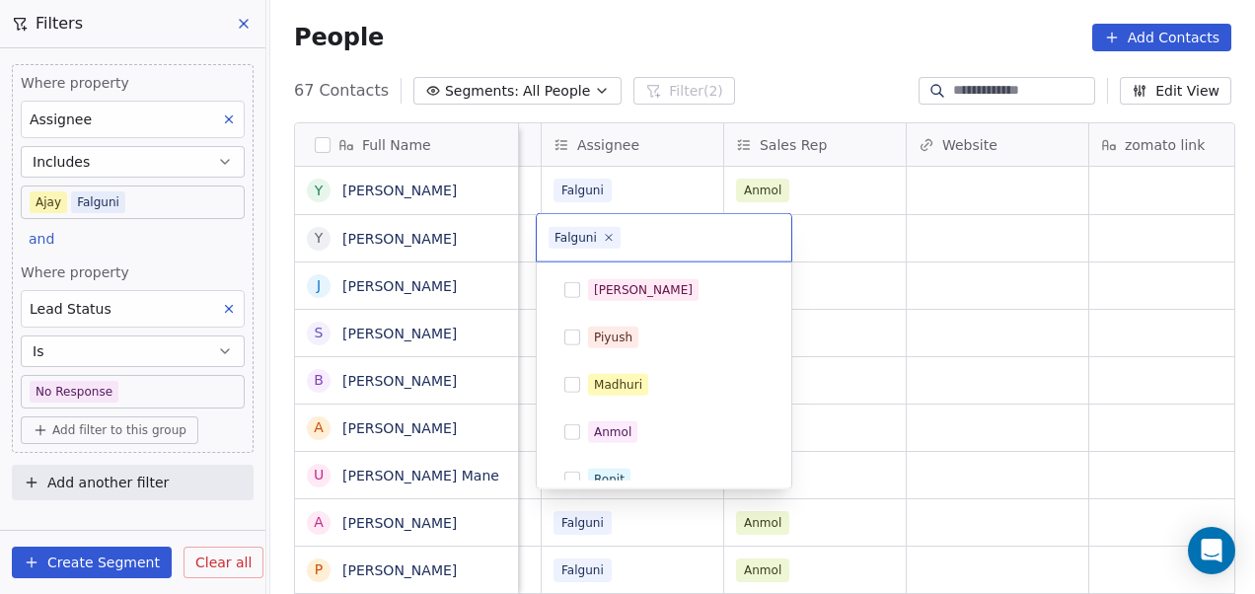
scroll to position [161, 0]
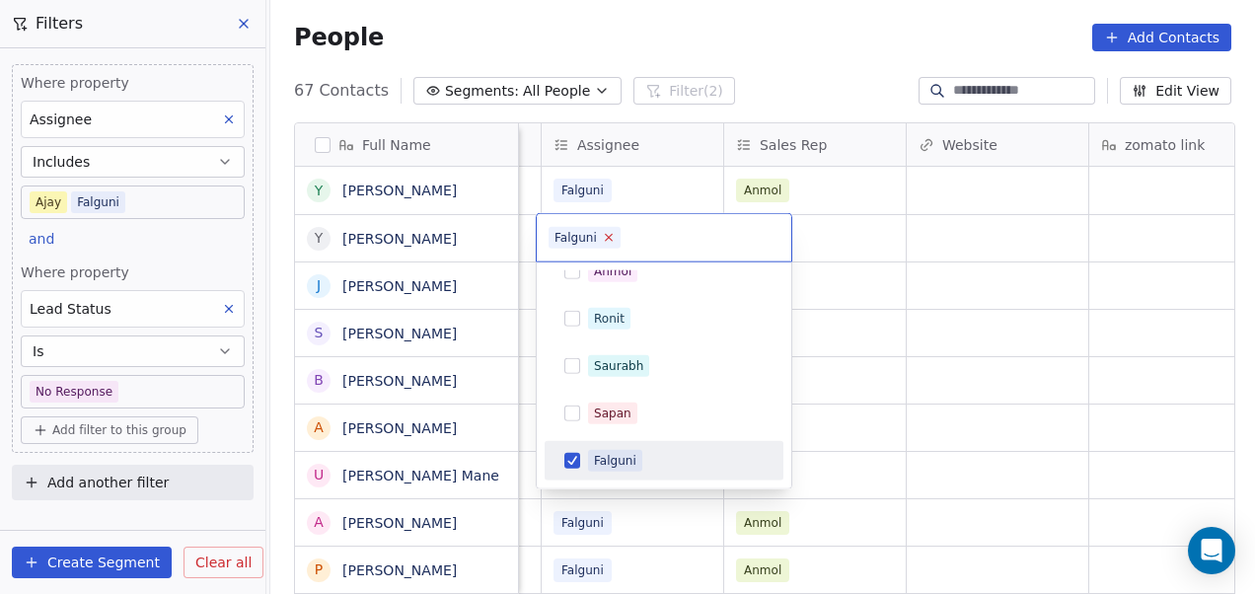
click at [607, 241] on icon at bounding box center [608, 237] width 13 height 13
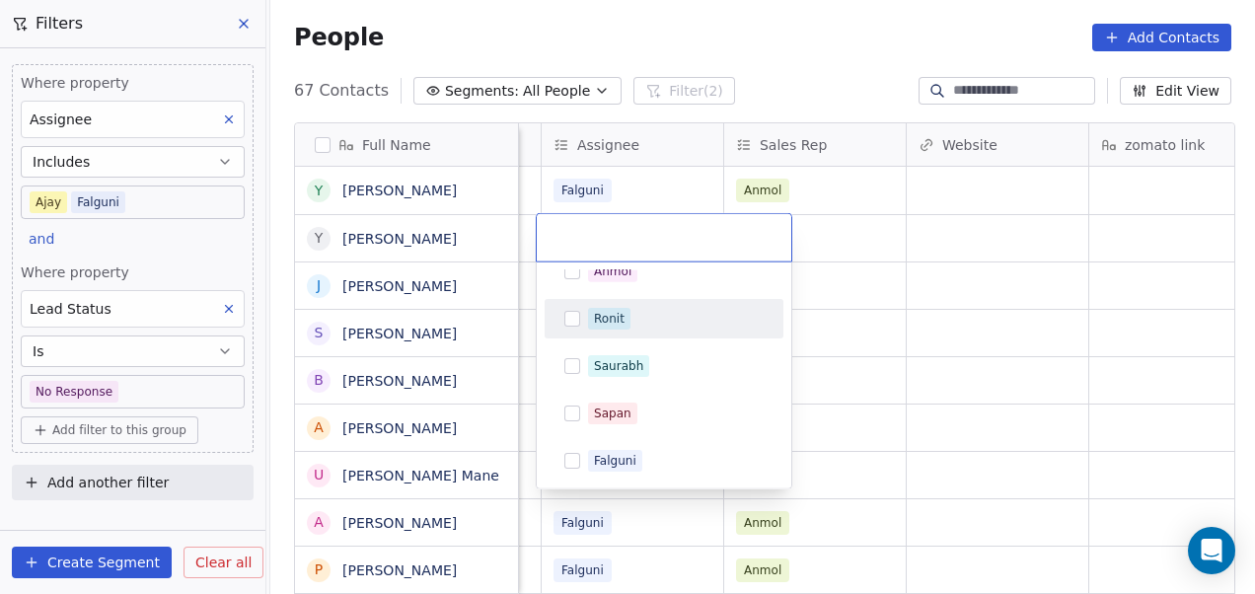
scroll to position [445, 0]
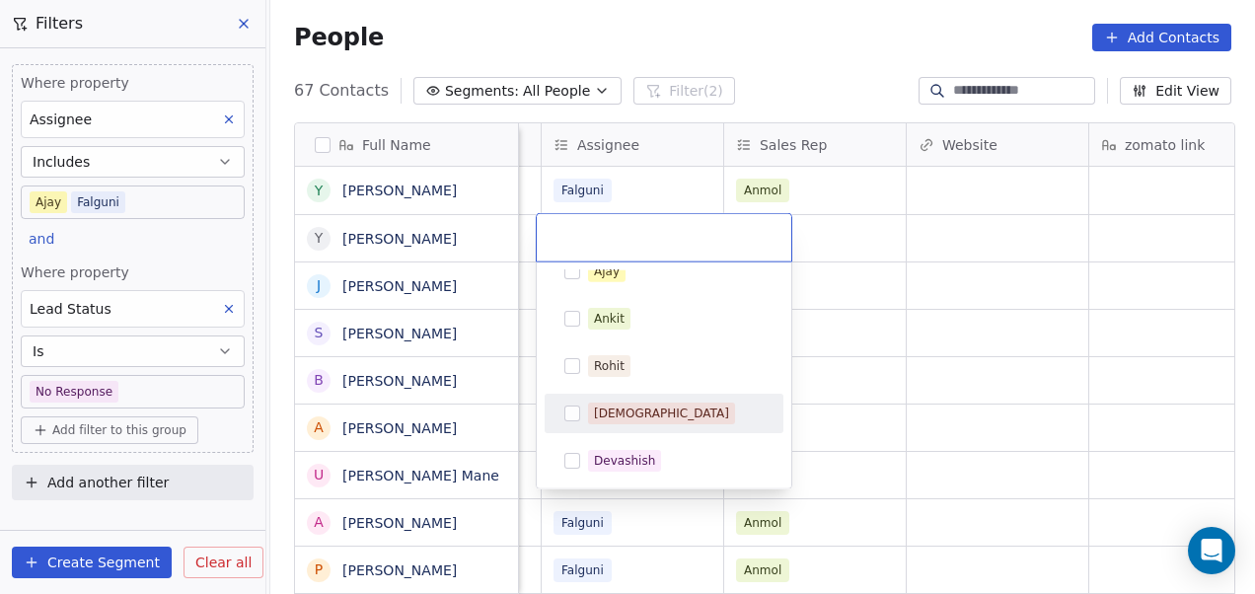
click at [647, 421] on div "[DEMOGRAPHIC_DATA]" at bounding box center [676, 414] width 176 height 22
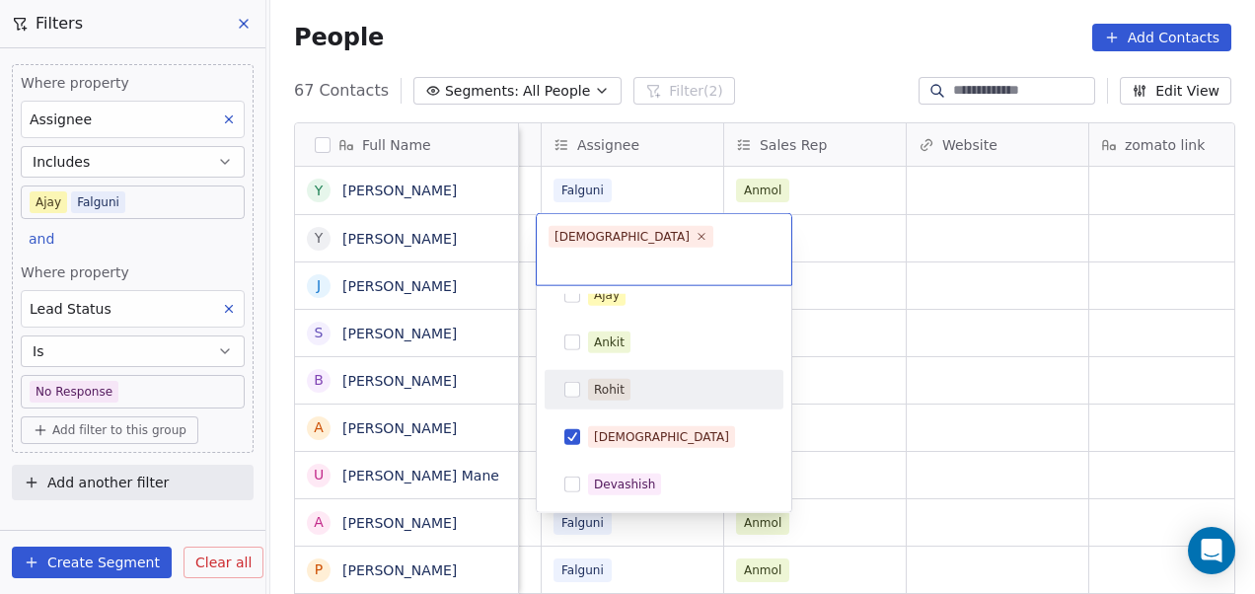
click at [918, 307] on html "On2Cook India Pvt. Ltd. Contacts People Marketing Workflows Campaigns Metrics &…" at bounding box center [627, 297] width 1255 height 594
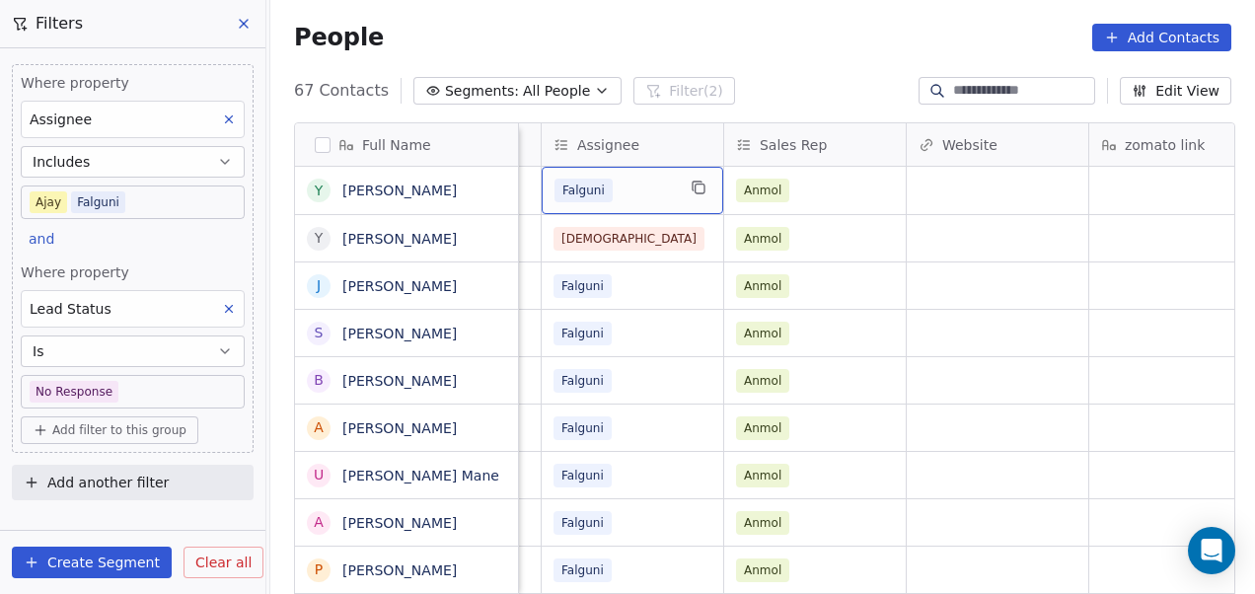
click at [643, 191] on div "Falguni" at bounding box center [615, 191] width 120 height 24
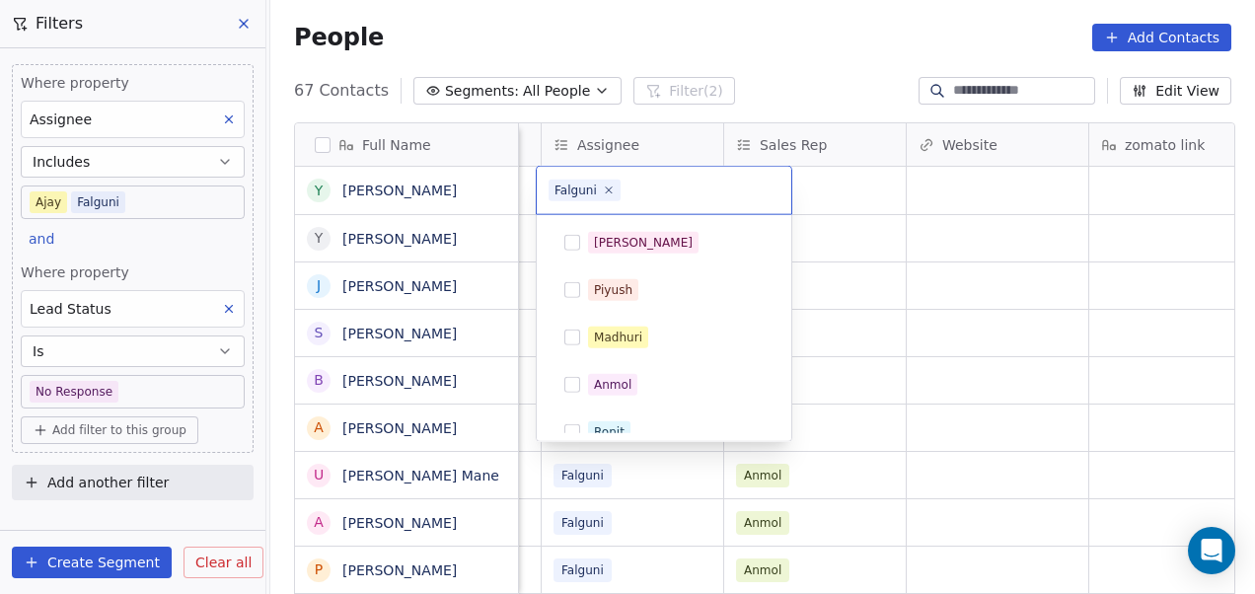
scroll to position [161, 0]
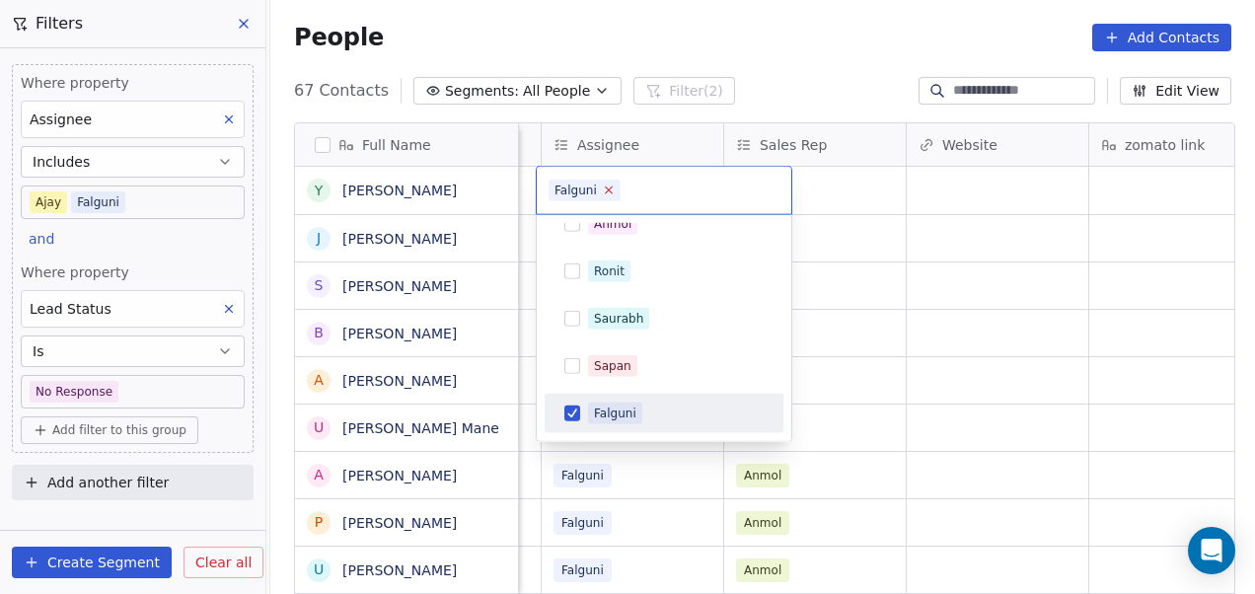
click at [606, 192] on icon at bounding box center [609, 189] width 7 height 7
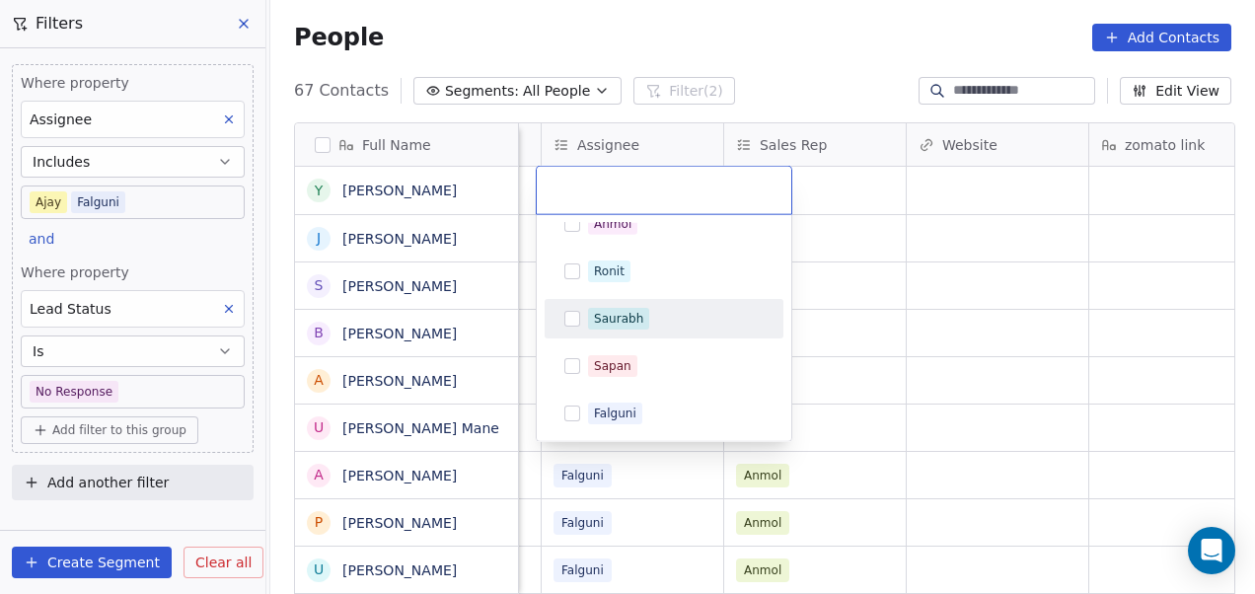
scroll to position [445, 0]
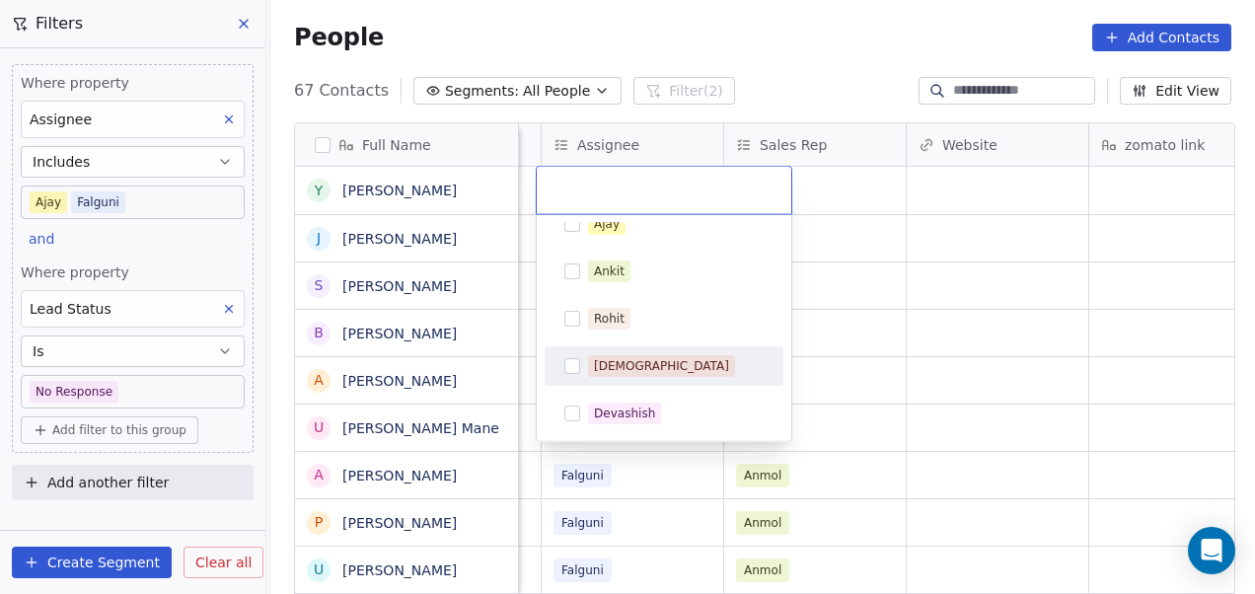
click at [641, 371] on div "[DEMOGRAPHIC_DATA]" at bounding box center [676, 366] width 176 height 22
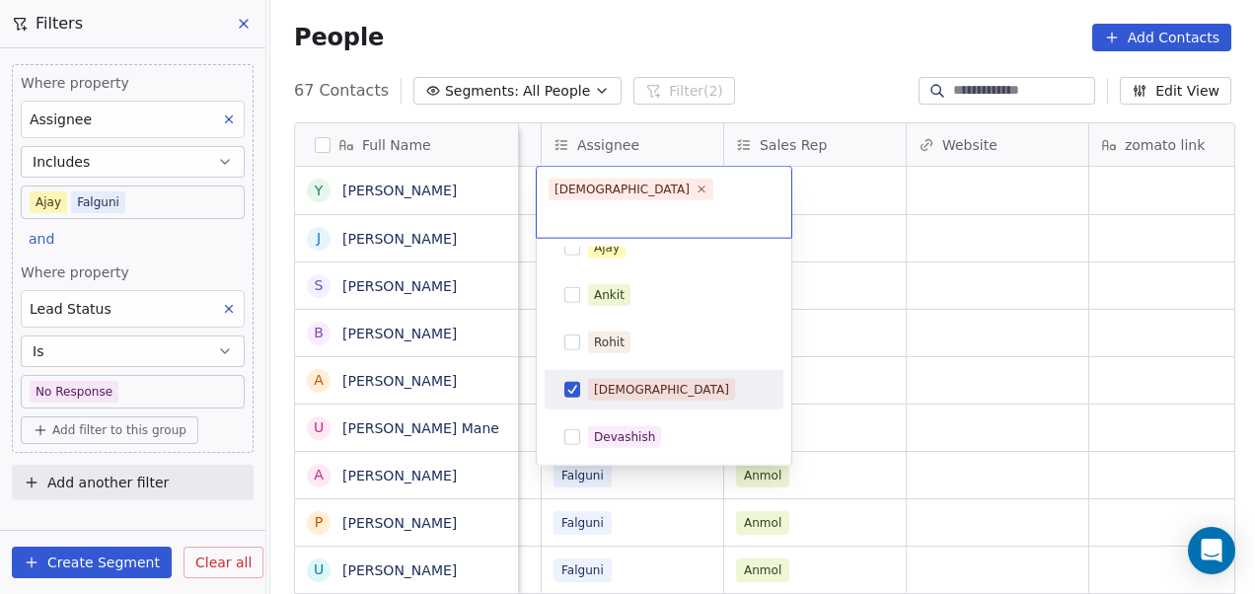
click at [938, 311] on html "On2Cook India Pvt. Ltd. Contacts People Marketing Workflows Campaigns Metrics &…" at bounding box center [627, 297] width 1255 height 594
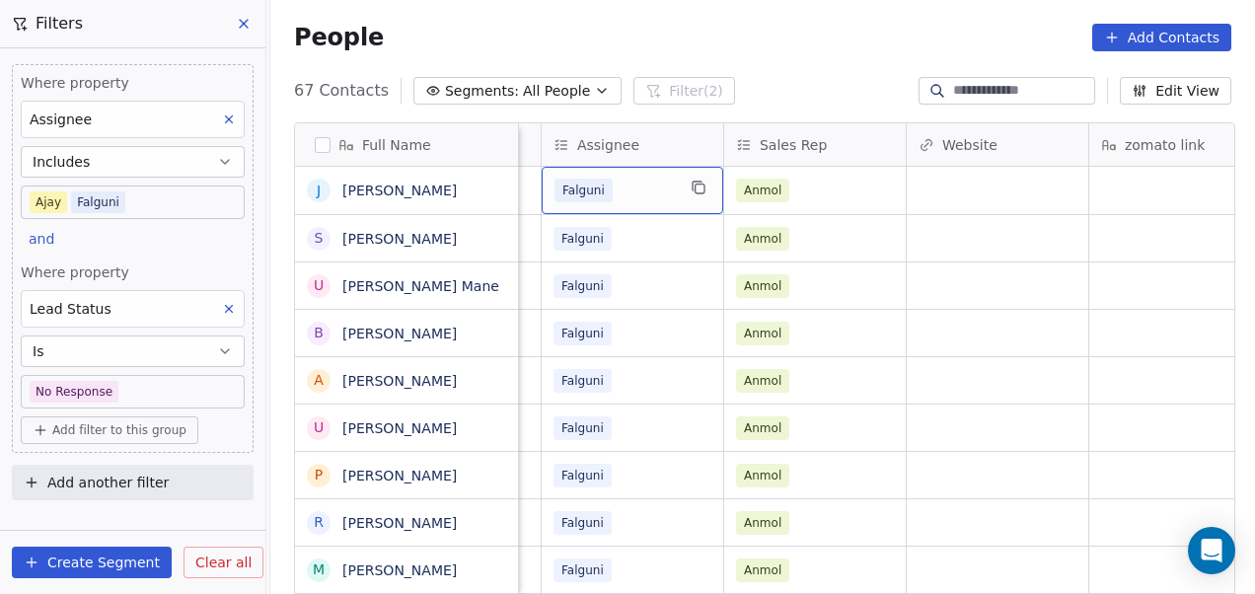
click at [627, 184] on div "Falguni" at bounding box center [615, 191] width 120 height 24
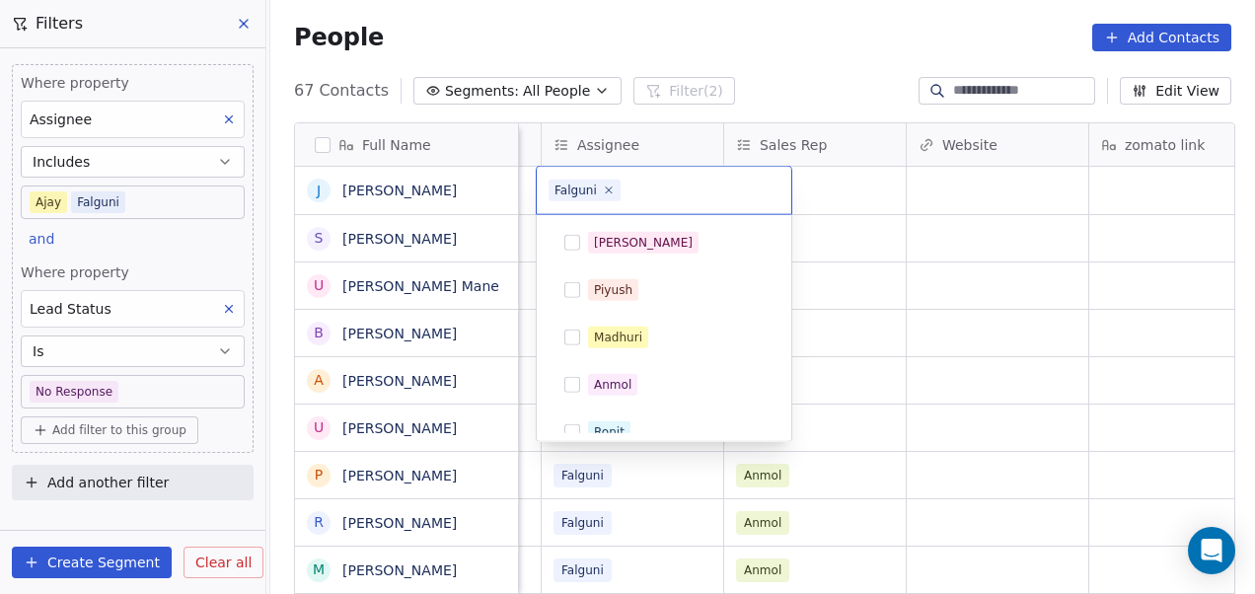
scroll to position [161, 0]
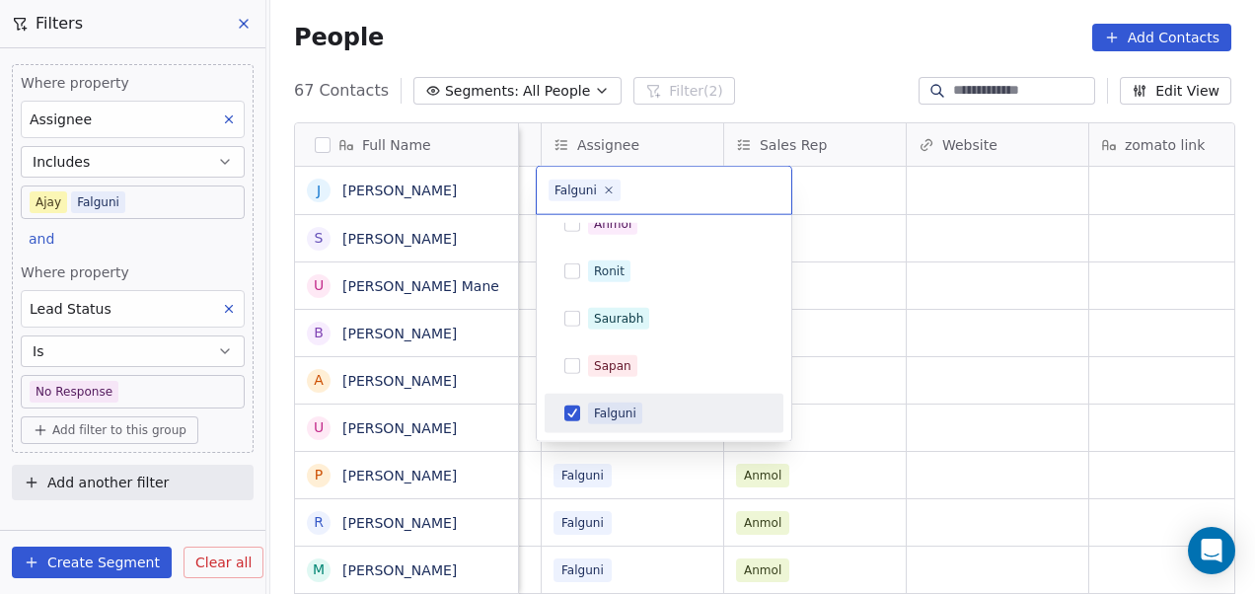
click at [613, 189] on span "Falguni" at bounding box center [585, 191] width 72 height 22
click at [610, 189] on icon at bounding box center [608, 190] width 13 height 13
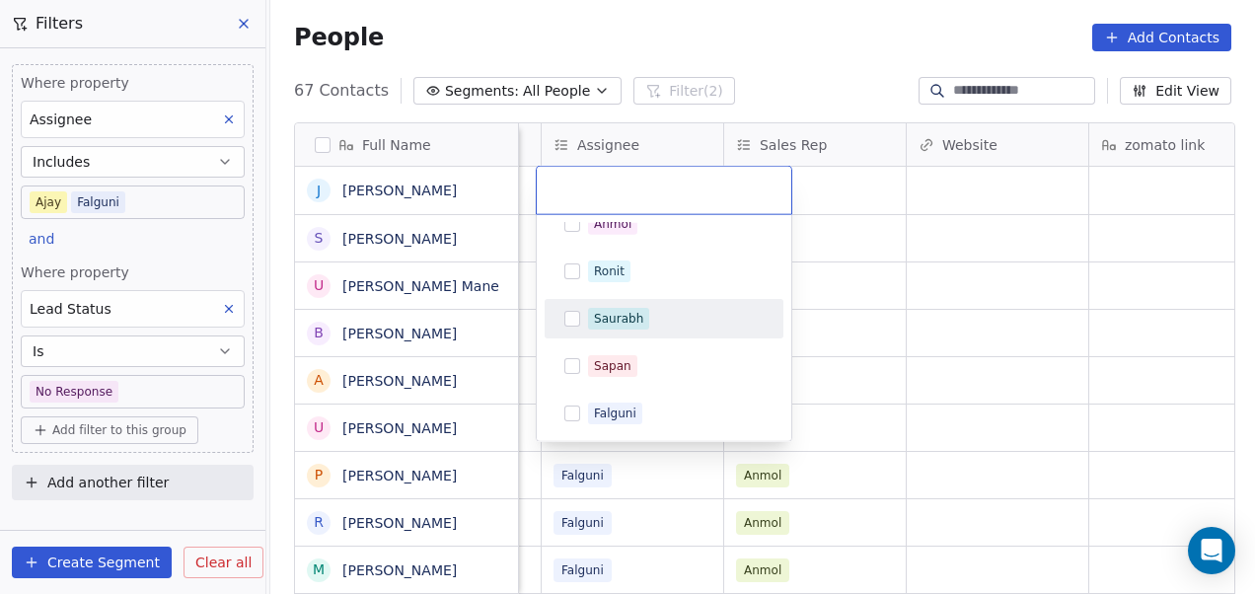
scroll to position [445, 0]
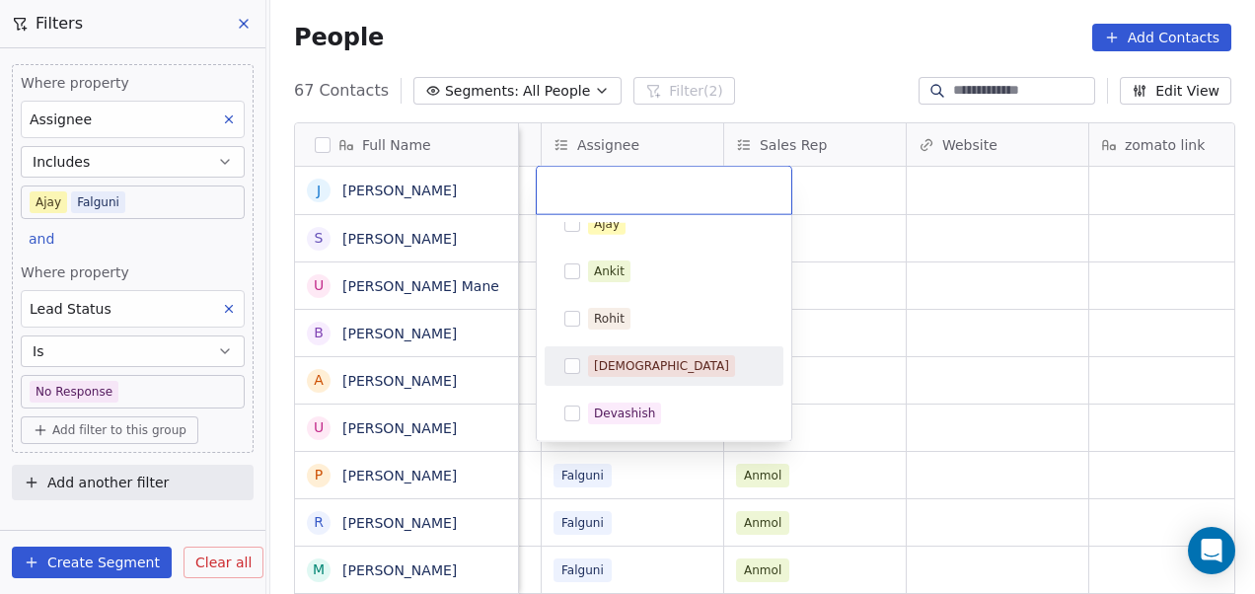
click at [681, 375] on div "[DEMOGRAPHIC_DATA]" at bounding box center [664, 366] width 223 height 32
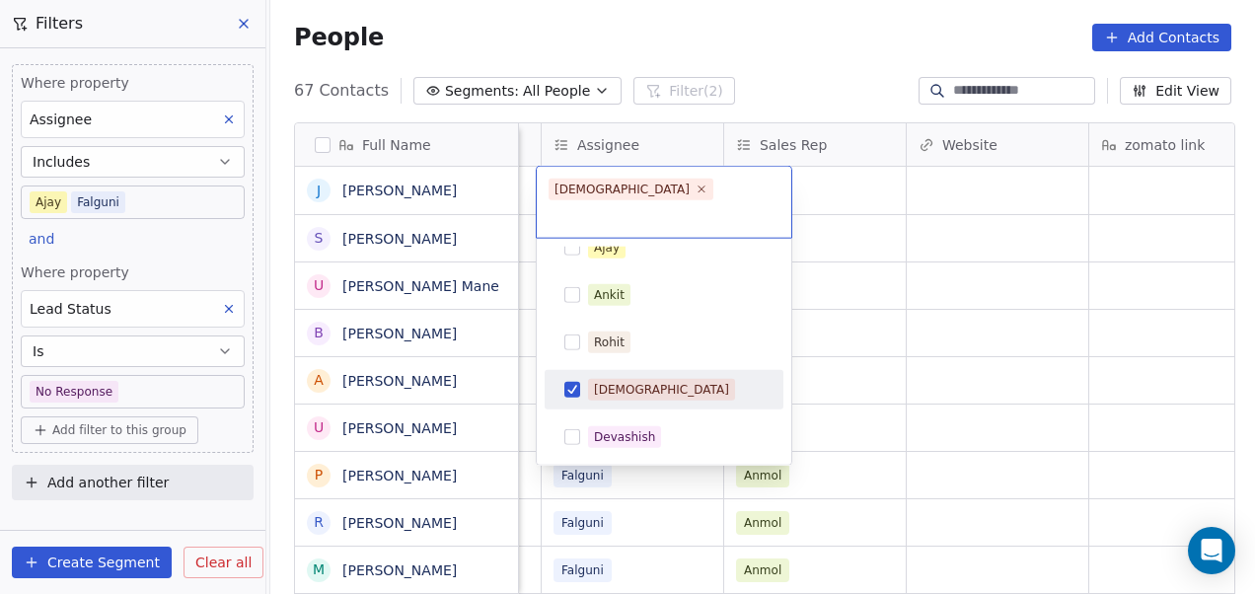
click at [853, 335] on html "On2Cook India Pvt. Ltd. Contacts People Marketing Workflows Campaigns Metrics &…" at bounding box center [627, 297] width 1255 height 594
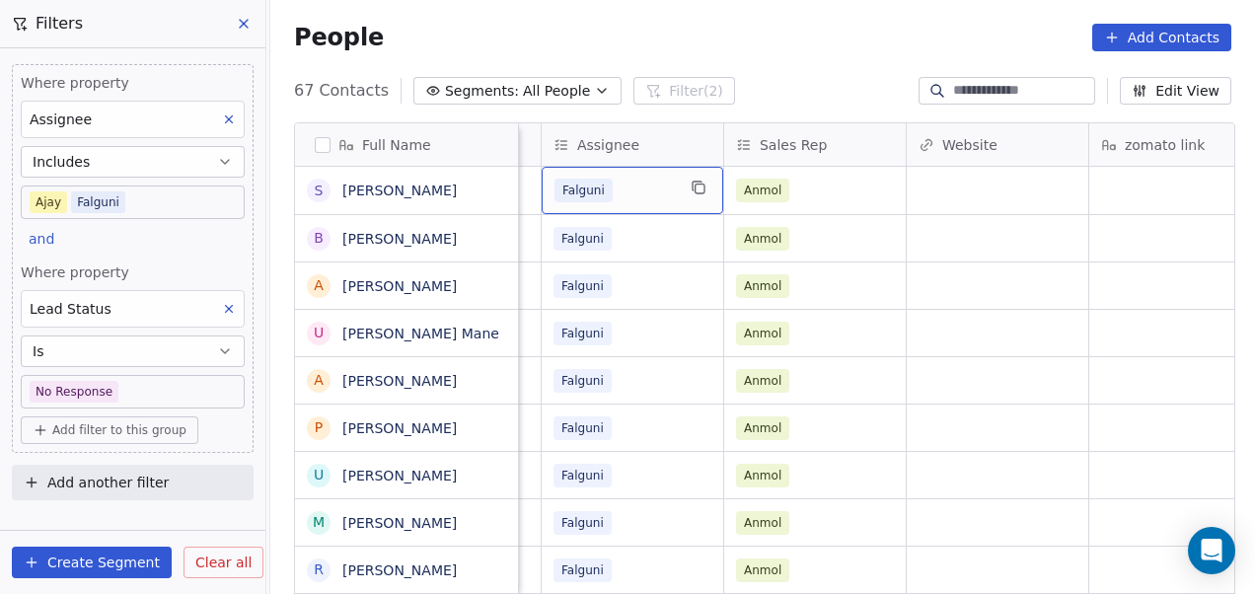
click at [641, 182] on div "Falguni" at bounding box center [615, 191] width 120 height 24
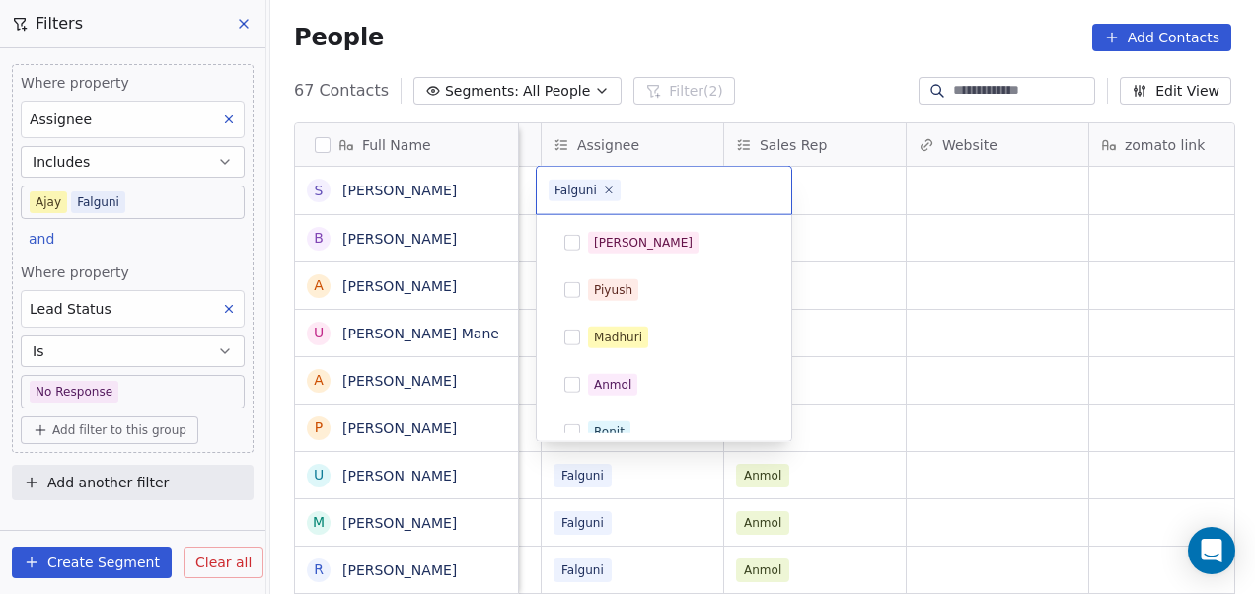
scroll to position [161, 0]
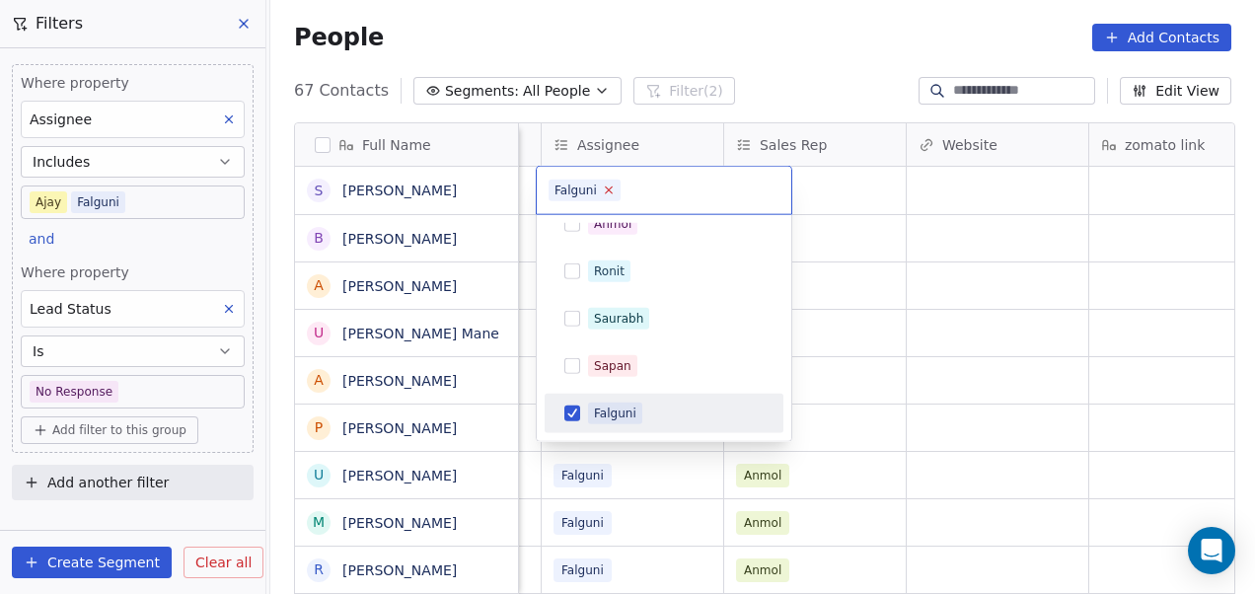
click at [608, 189] on icon at bounding box center [609, 189] width 7 height 7
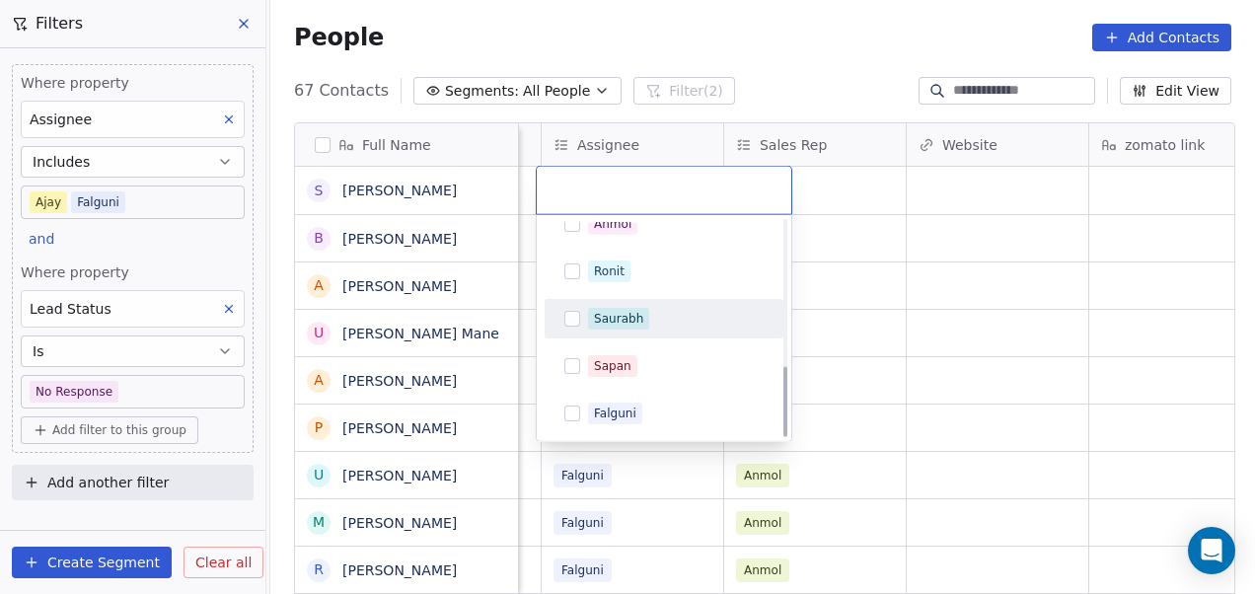
scroll to position [445, 0]
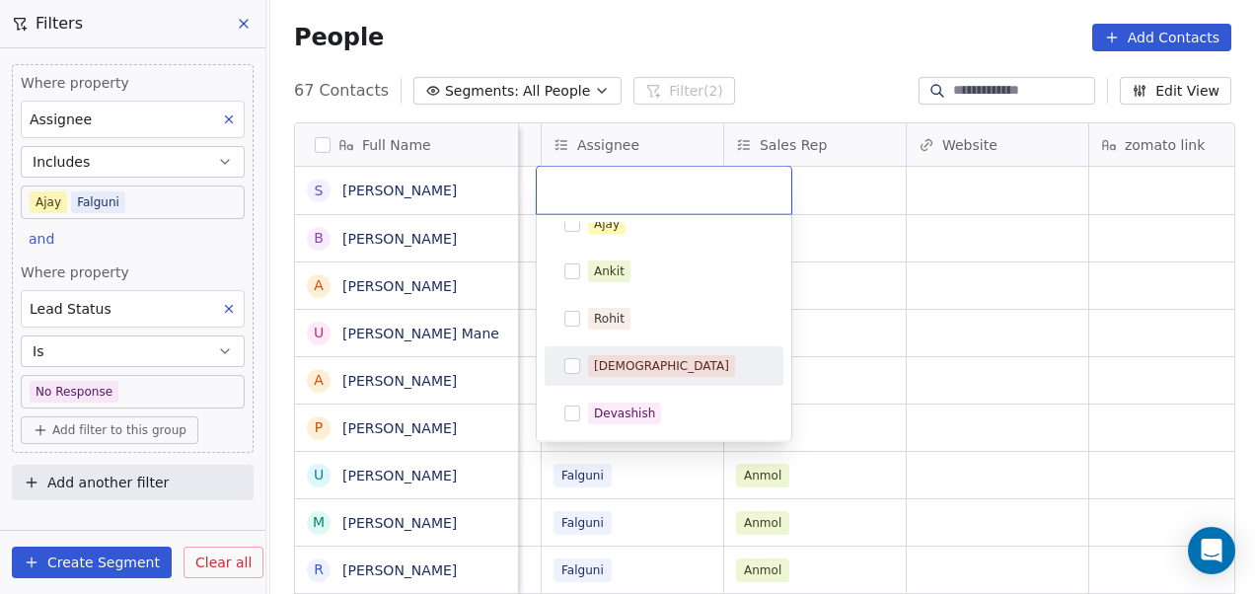
click at [644, 355] on div "[DEMOGRAPHIC_DATA]" at bounding box center [676, 366] width 176 height 22
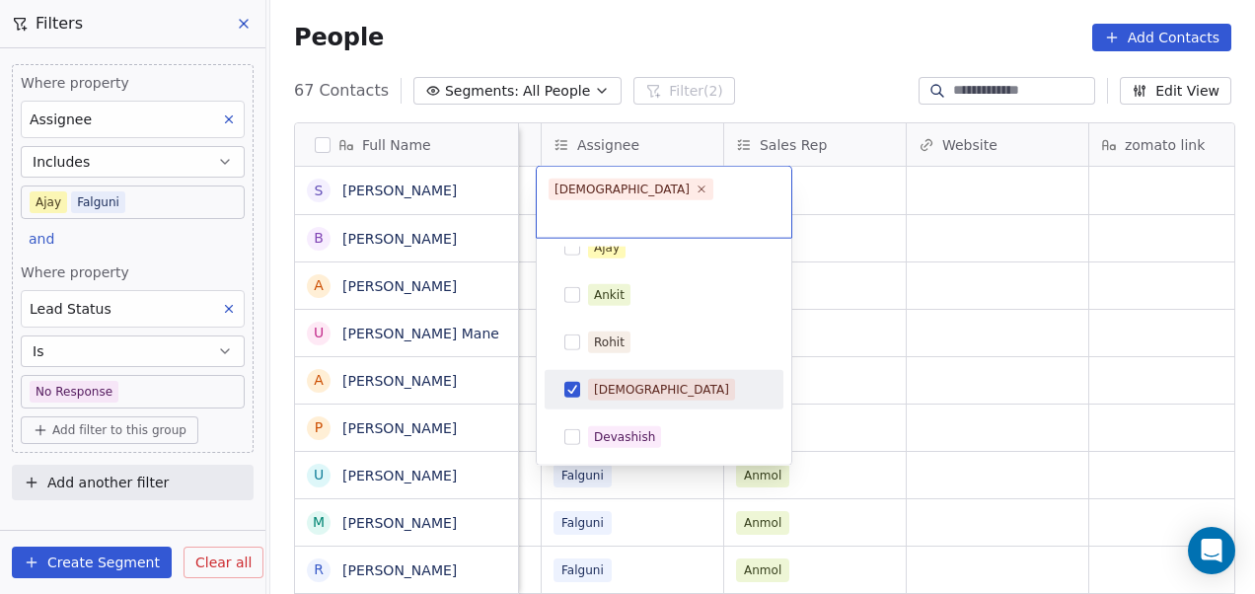
click at [907, 332] on html "On2Cook India Pvt. Ltd. Contacts People Marketing Workflows Campaigns Metrics &…" at bounding box center [627, 297] width 1255 height 594
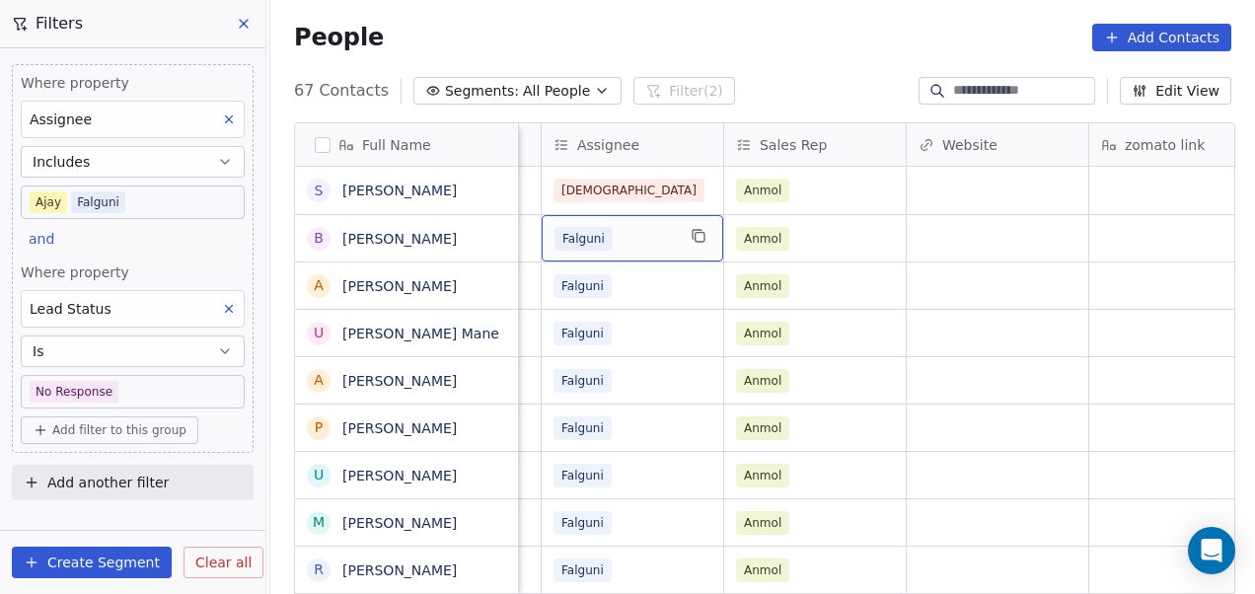
click at [647, 239] on div "Falguni" at bounding box center [615, 239] width 120 height 24
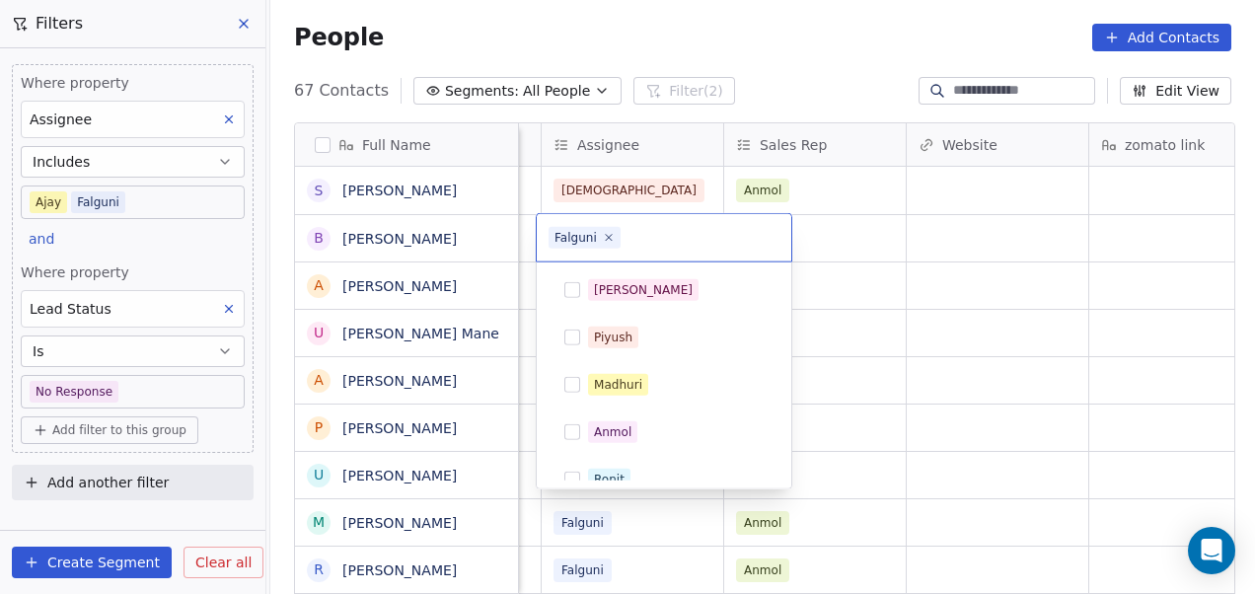
scroll to position [161, 0]
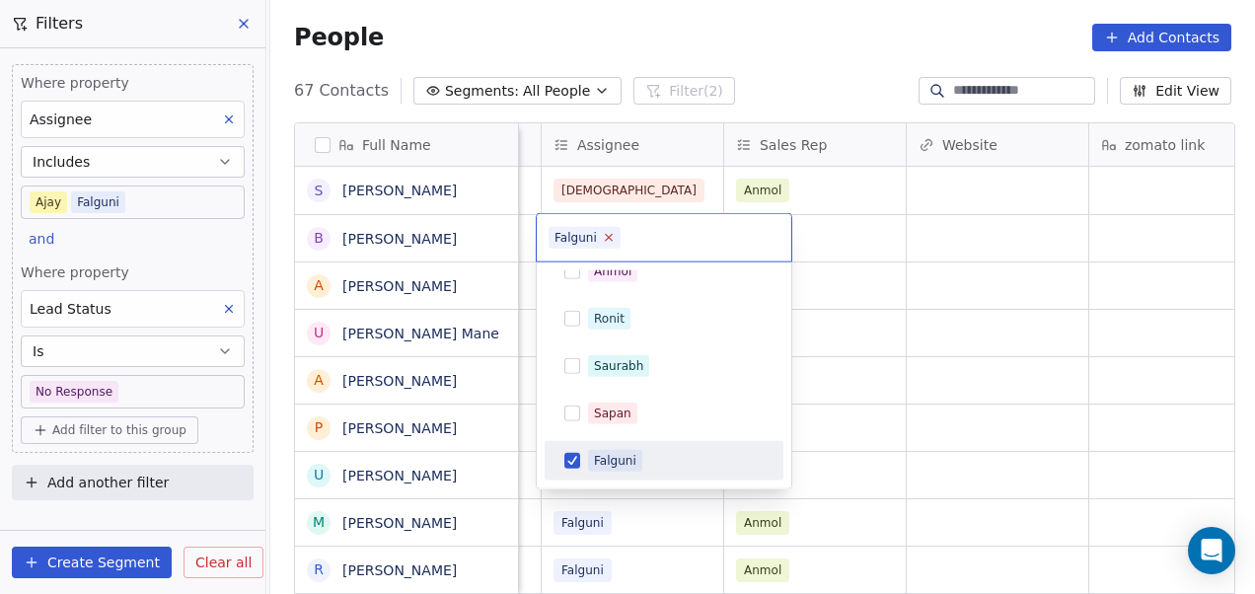
click at [608, 235] on icon at bounding box center [609, 237] width 7 height 7
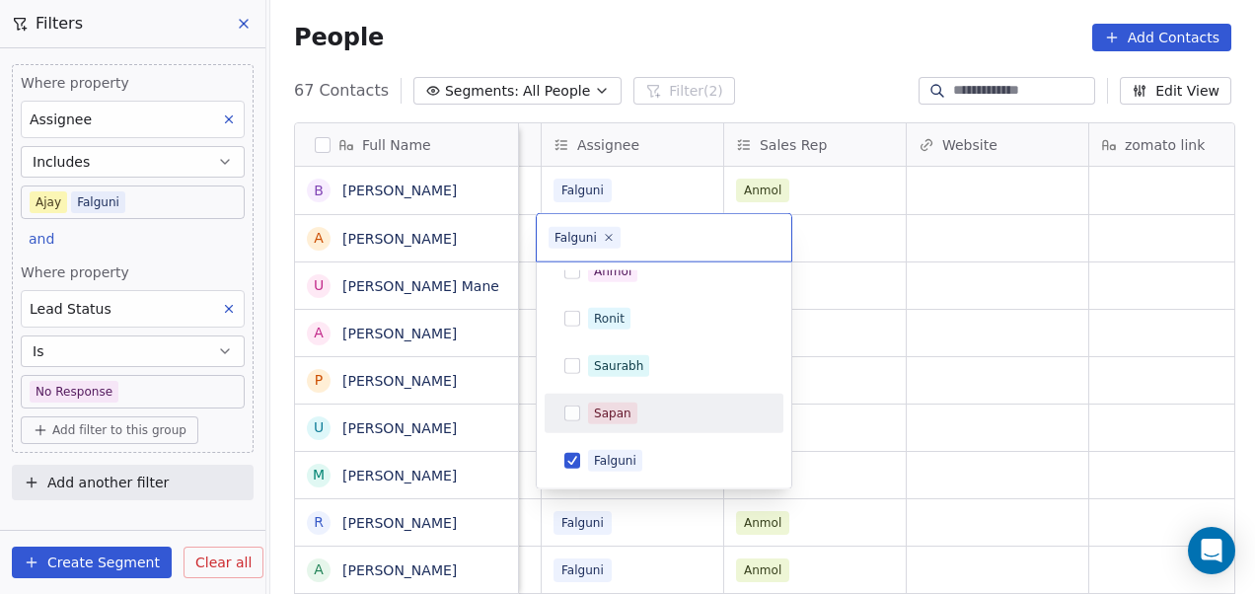
click at [636, 409] on div "Sapan" at bounding box center [676, 414] width 176 height 22
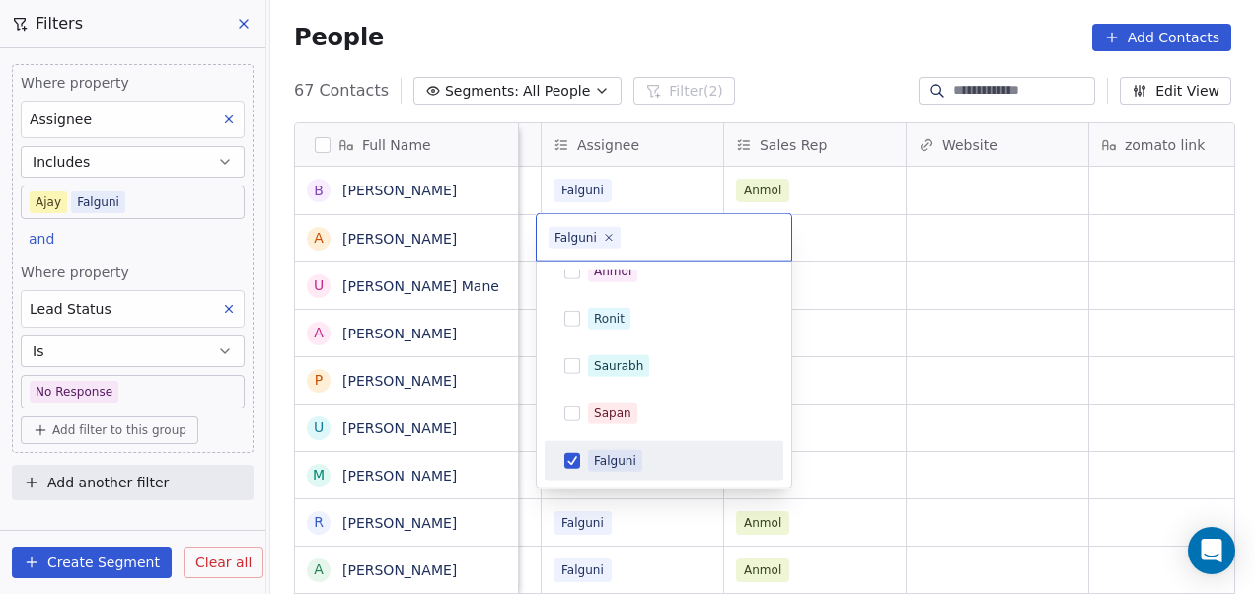
click at [649, 442] on div "Falguni" at bounding box center [664, 460] width 239 height 39
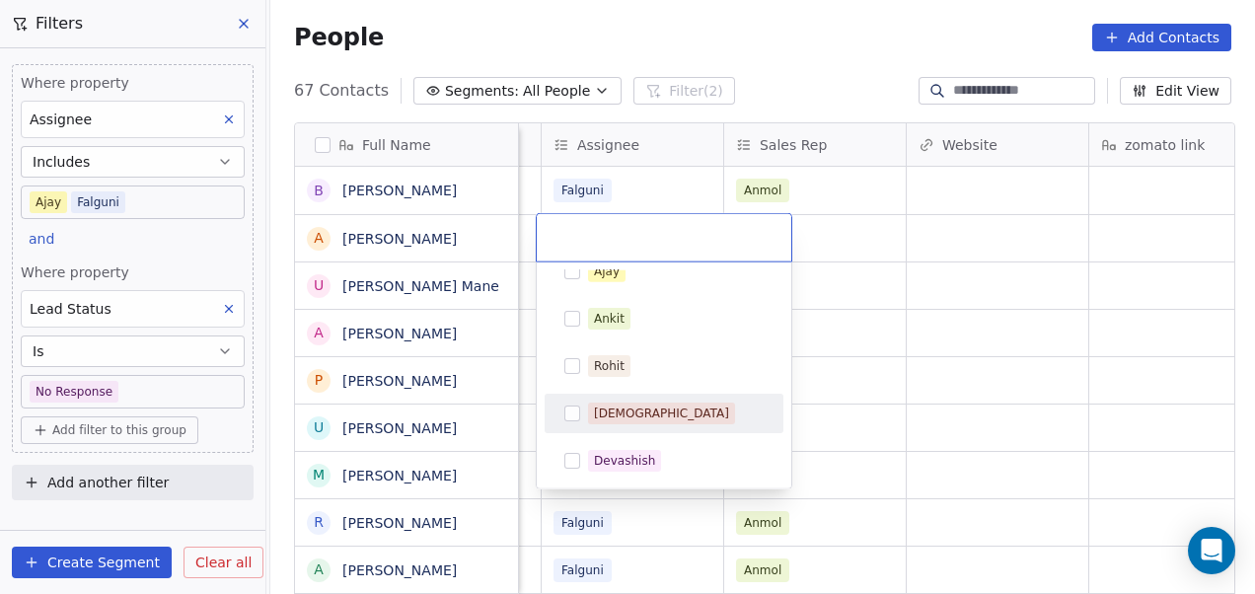
click at [661, 410] on div "[DEMOGRAPHIC_DATA]" at bounding box center [676, 414] width 176 height 22
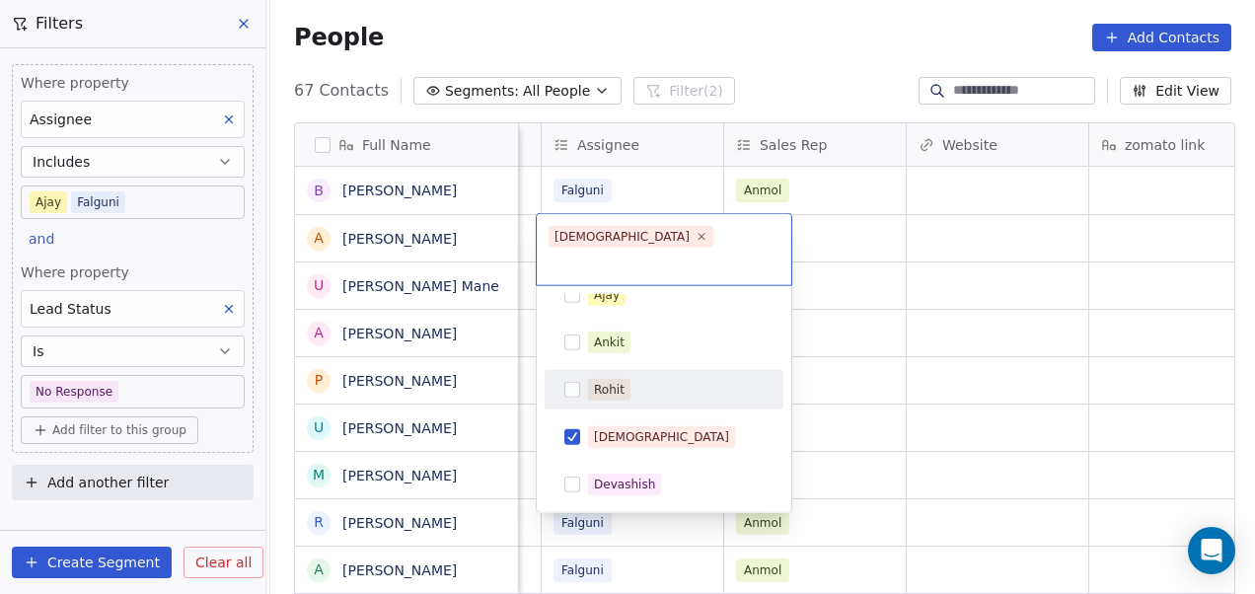
click at [900, 336] on html "On2Cook India Pvt. Ltd. Contacts People Marketing Workflows Campaigns Metrics &…" at bounding box center [627, 297] width 1255 height 594
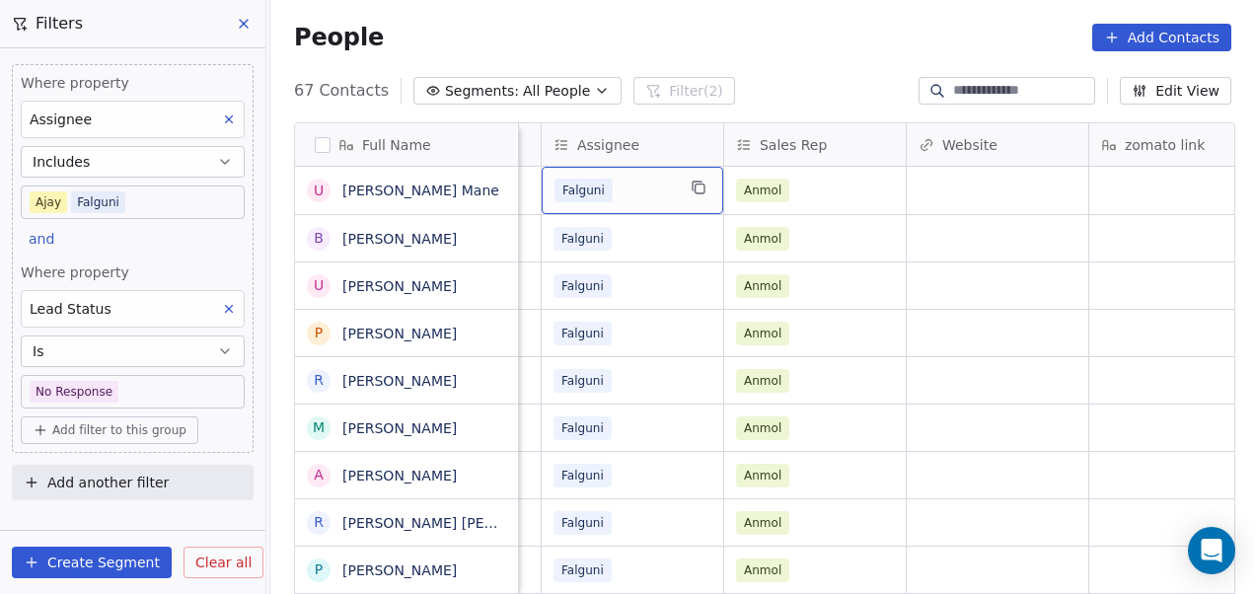
click at [659, 201] on div "Falguni" at bounding box center [615, 191] width 120 height 24
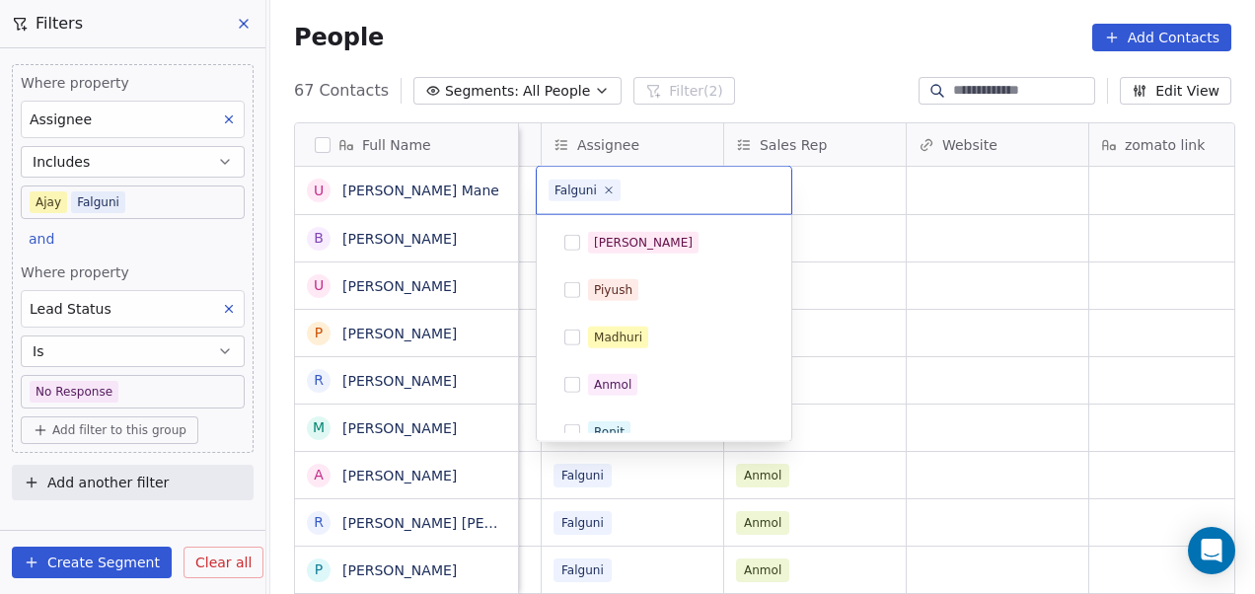
scroll to position [161, 0]
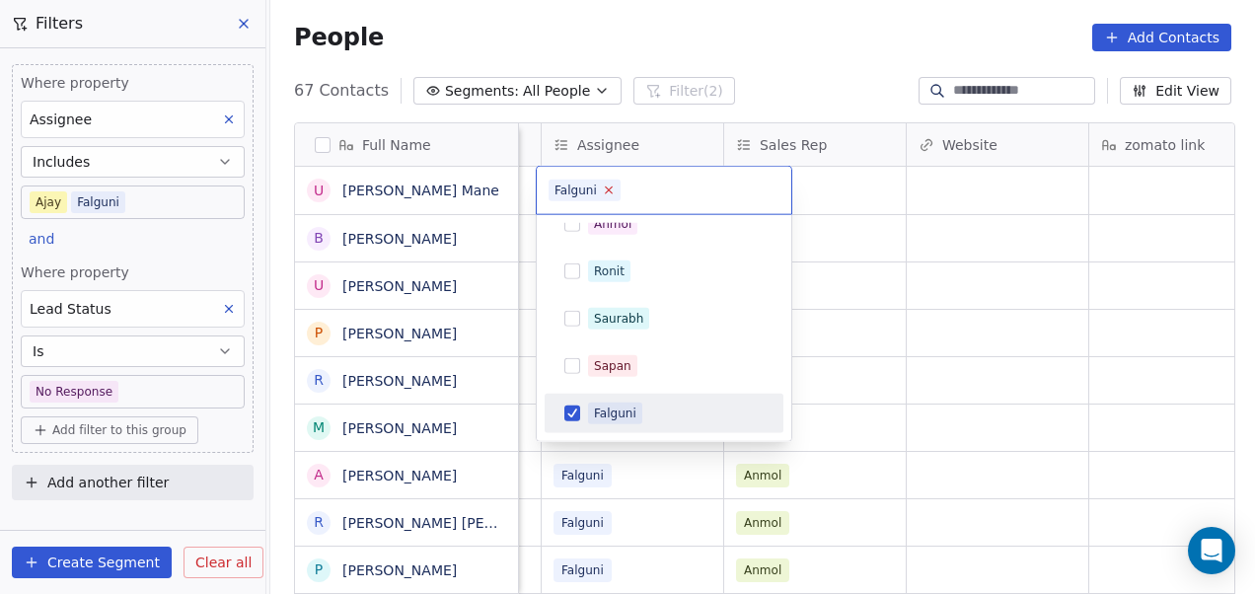
click at [607, 191] on icon at bounding box center [608, 190] width 13 height 13
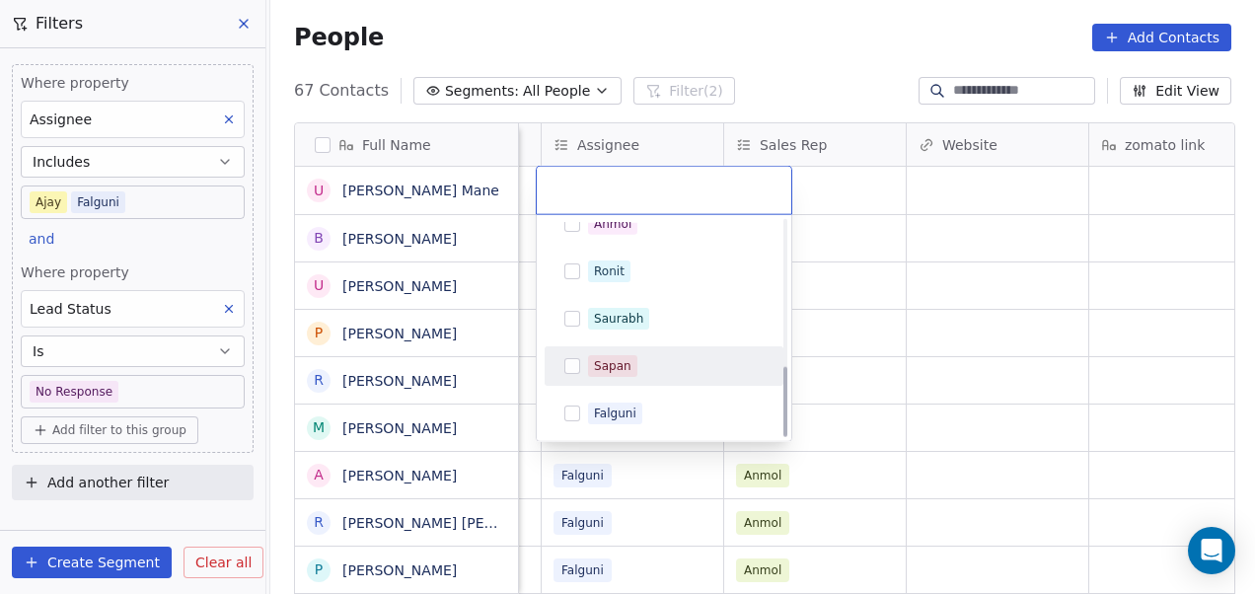
scroll to position [445, 0]
click at [666, 365] on div "[DEMOGRAPHIC_DATA]" at bounding box center [676, 366] width 176 height 22
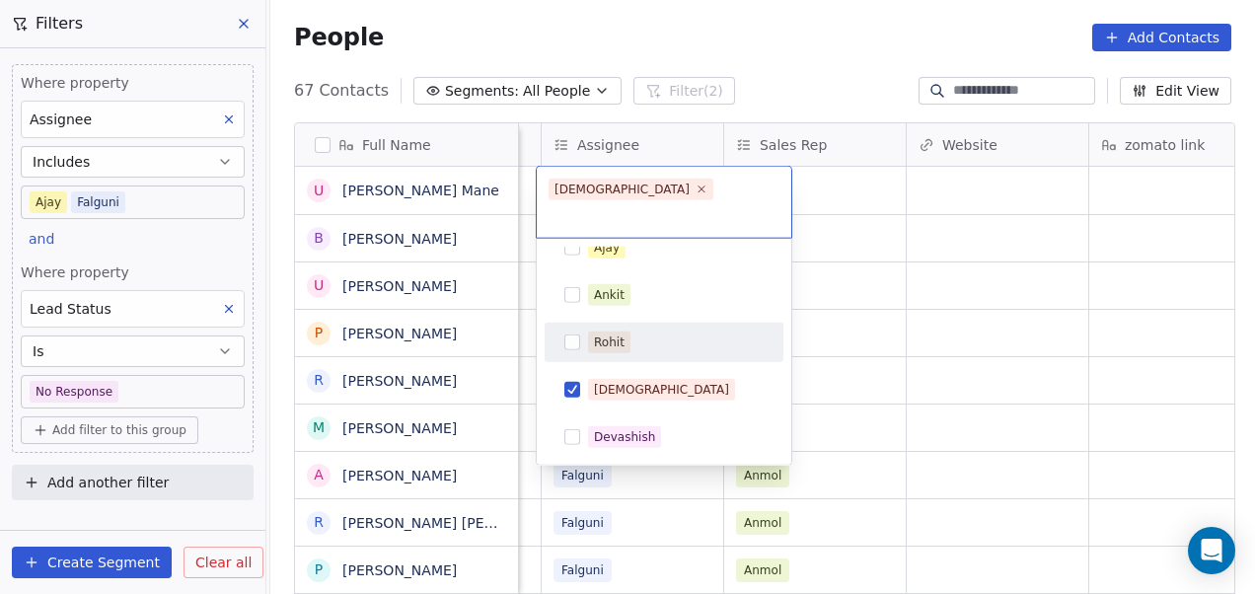
click at [904, 284] on html "On2Cook India Pvt. Ltd. Contacts People Marketing Workflows Campaigns Metrics &…" at bounding box center [627, 297] width 1255 height 594
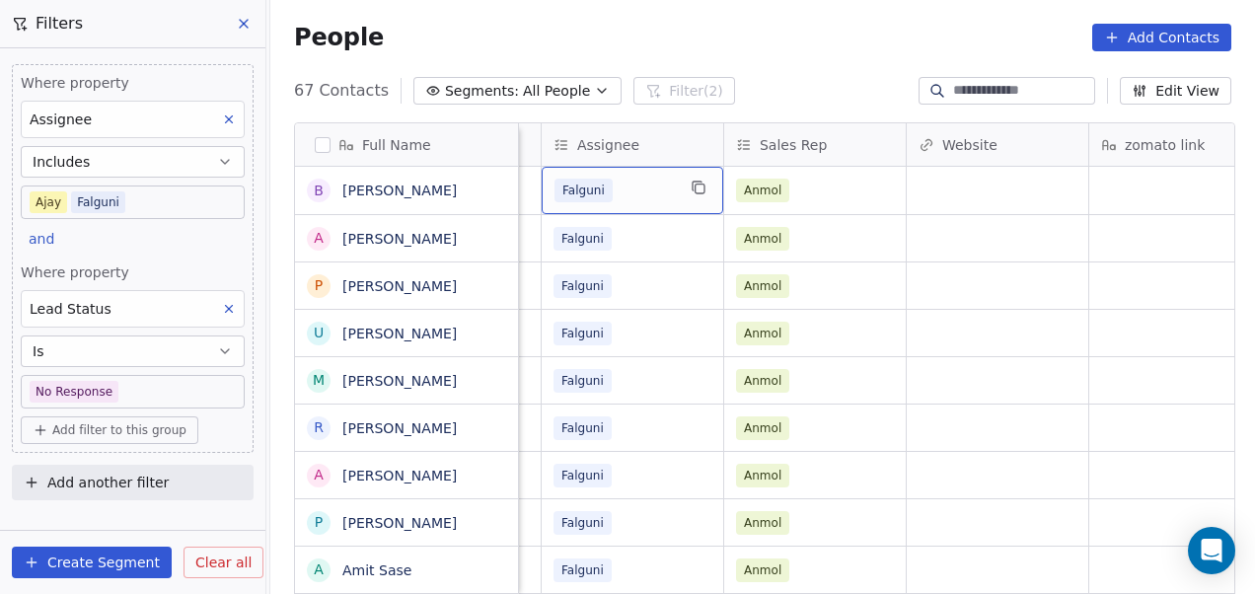
click at [644, 193] on div "Falguni" at bounding box center [615, 191] width 120 height 24
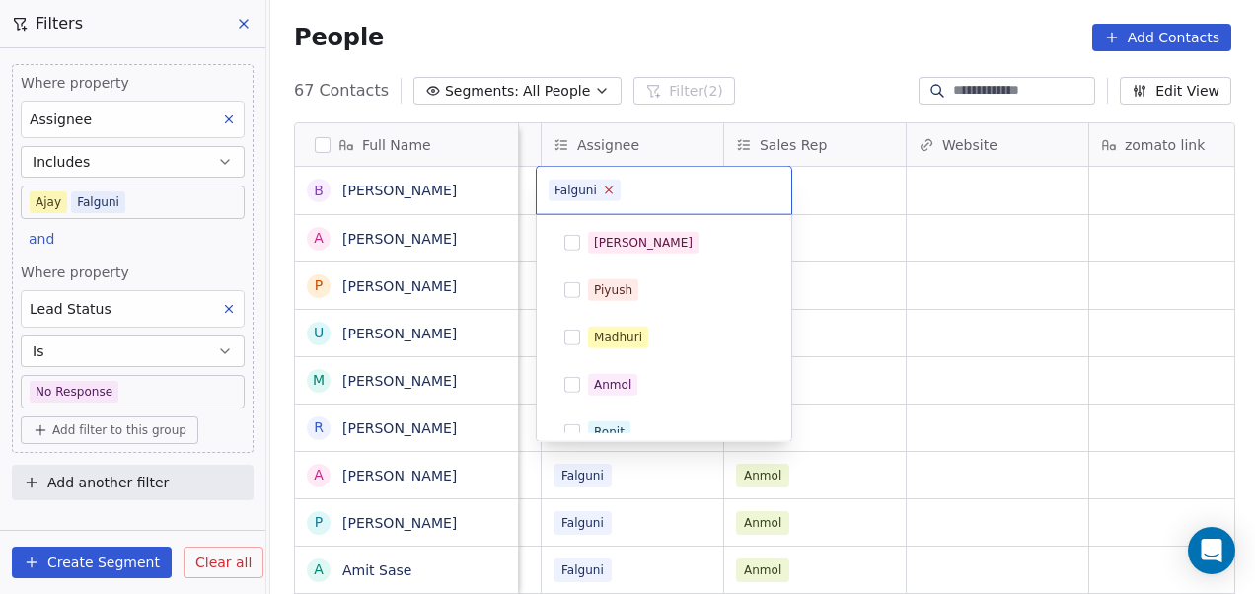
scroll to position [161, 0]
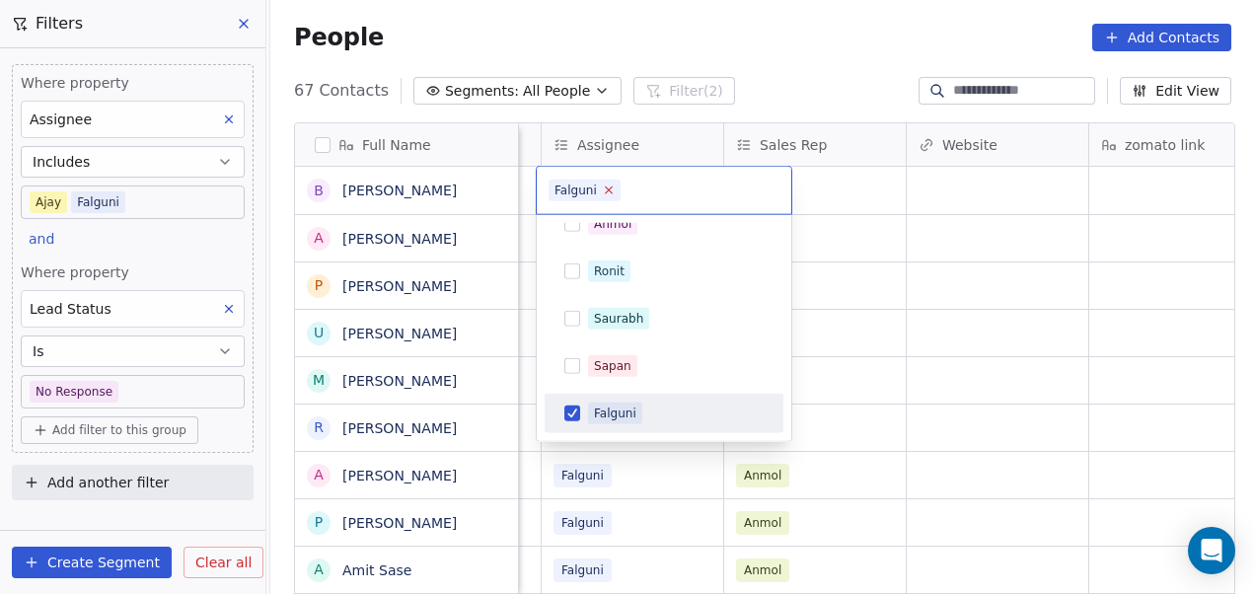
click at [603, 188] on icon at bounding box center [608, 190] width 13 height 13
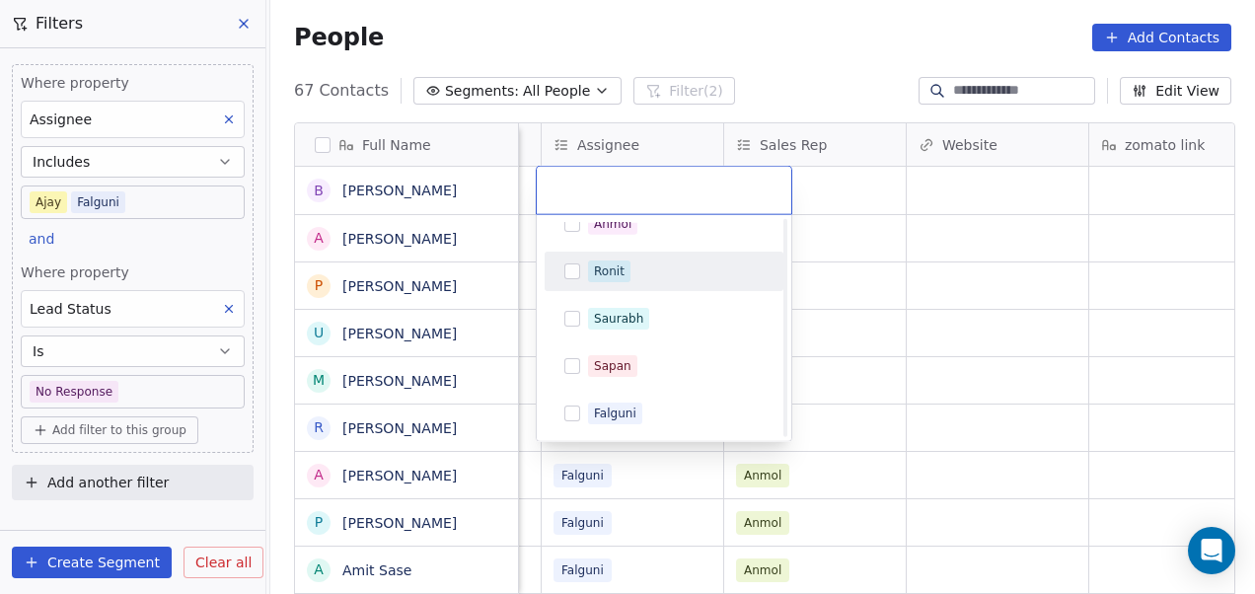
scroll to position [445, 0]
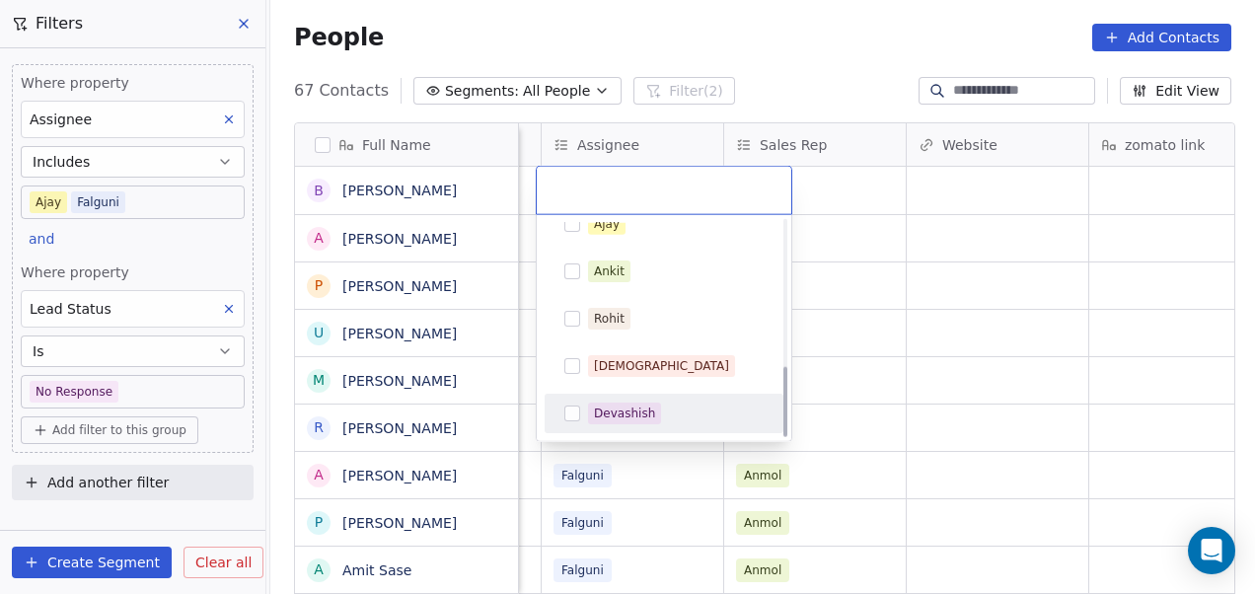
click at [672, 418] on div "Devashish" at bounding box center [676, 414] width 176 height 22
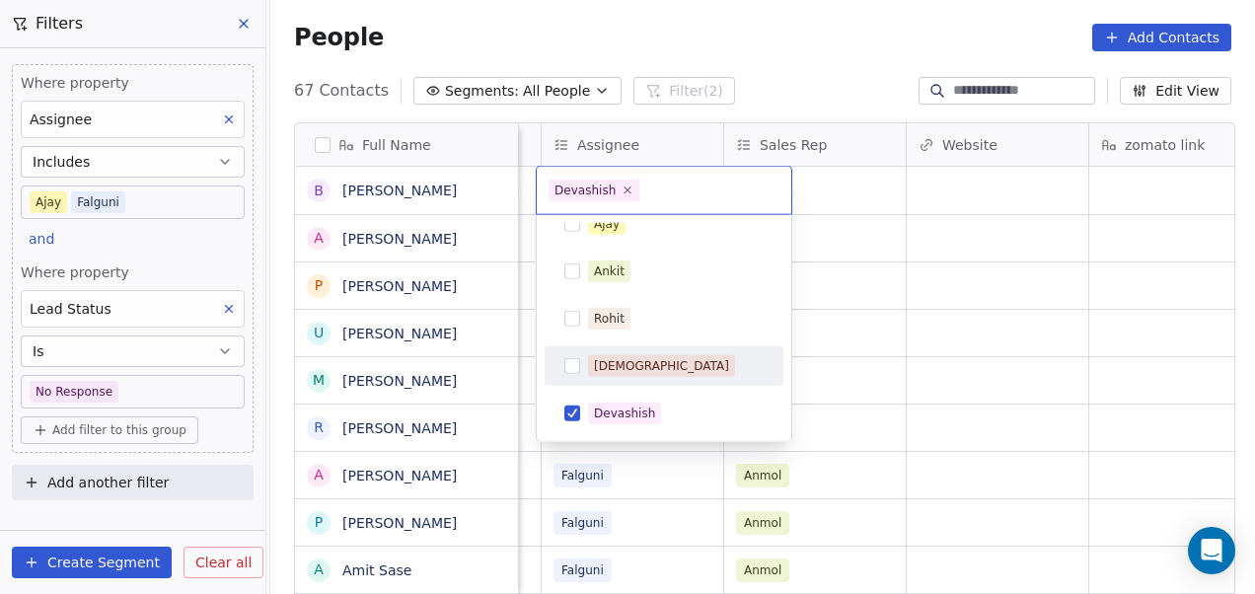
click at [873, 309] on html "On2Cook India Pvt. Ltd. Contacts People Marketing Workflows Campaigns Metrics &…" at bounding box center [627, 297] width 1255 height 594
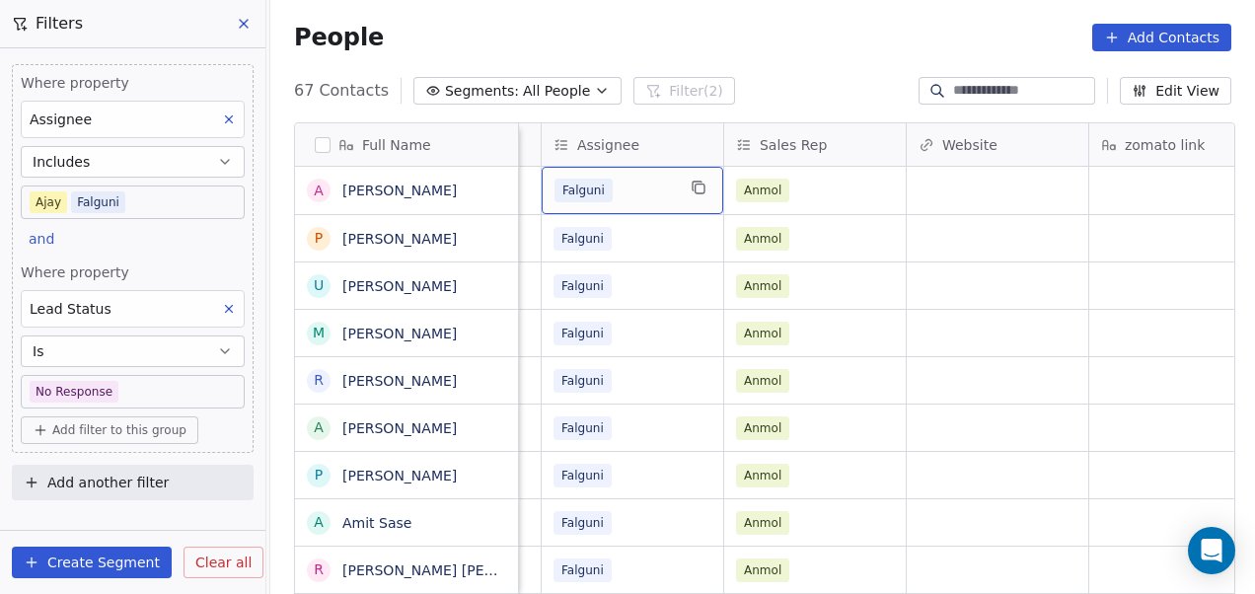
click at [642, 197] on div "Falguni" at bounding box center [615, 191] width 120 height 24
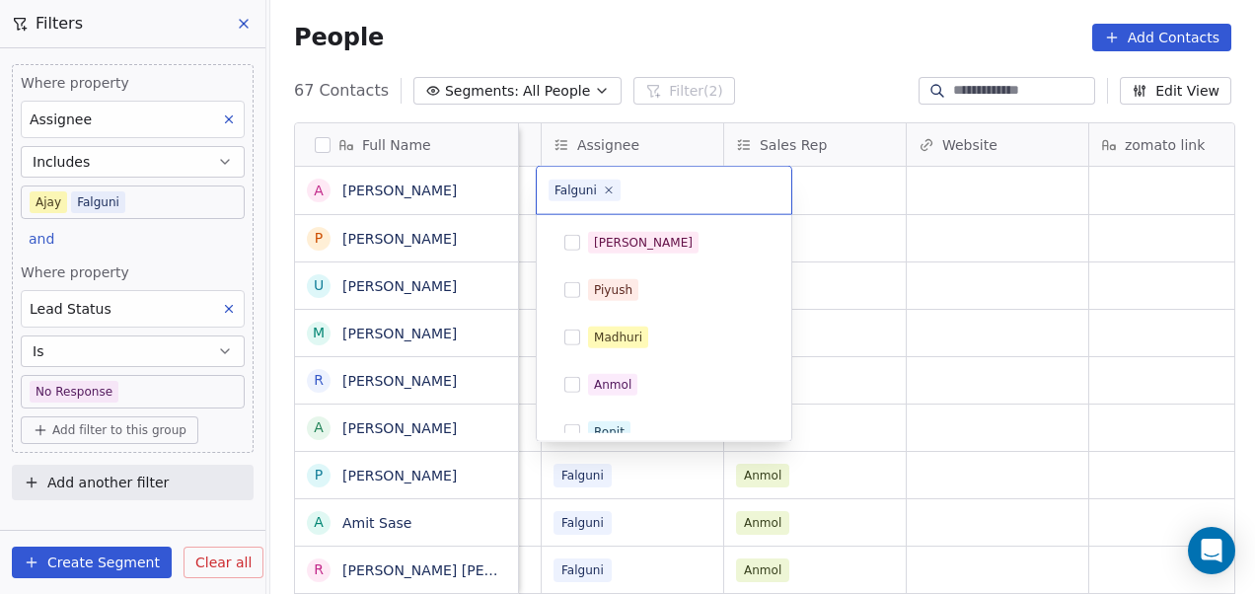
scroll to position [161, 0]
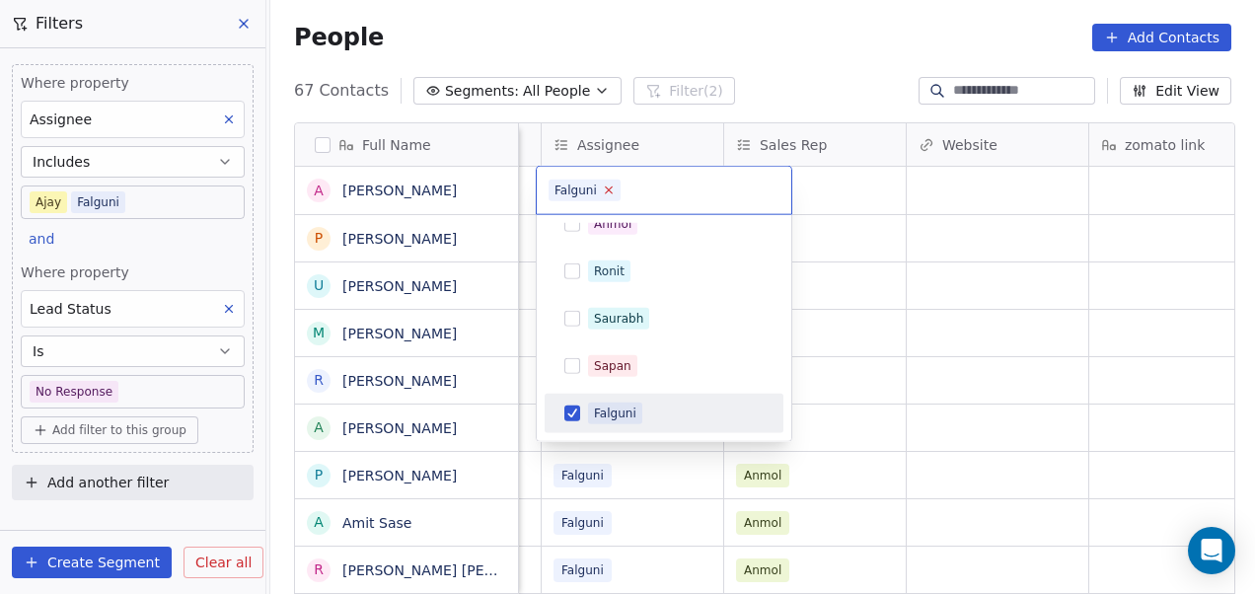
click at [606, 187] on icon at bounding box center [608, 190] width 13 height 13
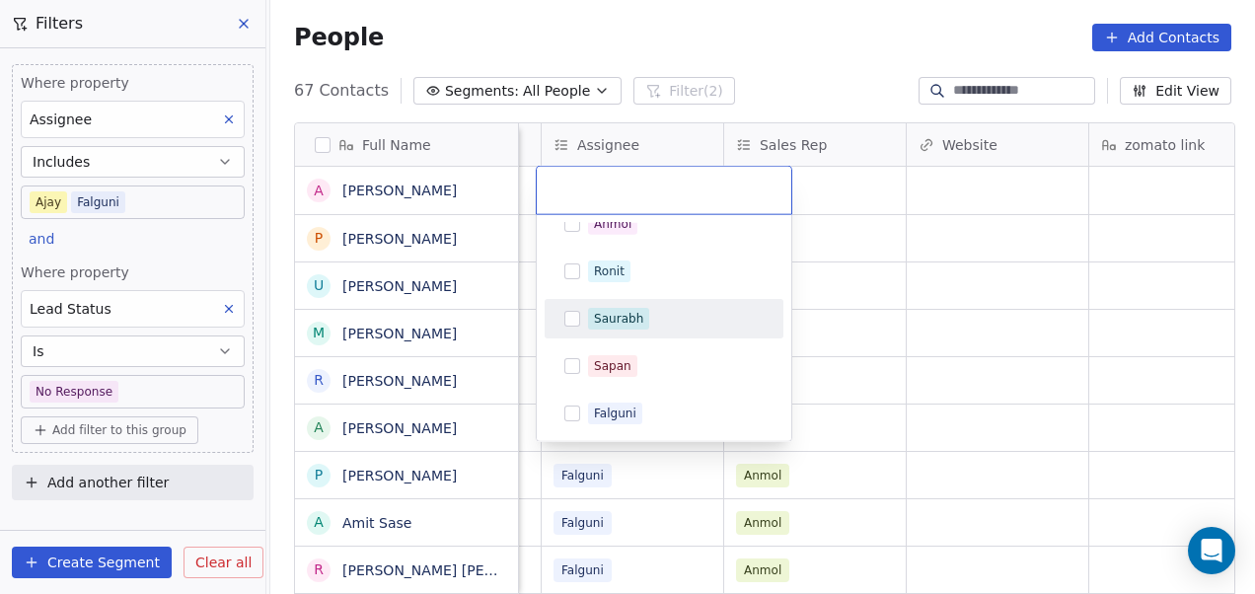
scroll to position [445, 0]
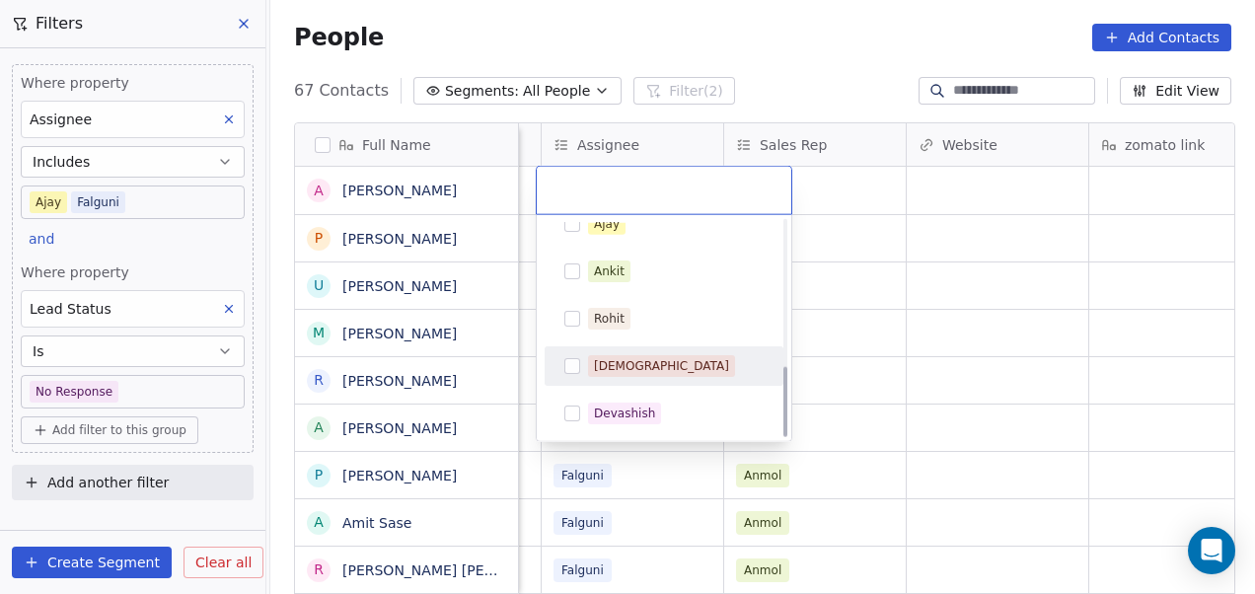
click at [666, 370] on div "[DEMOGRAPHIC_DATA]" at bounding box center [676, 366] width 176 height 22
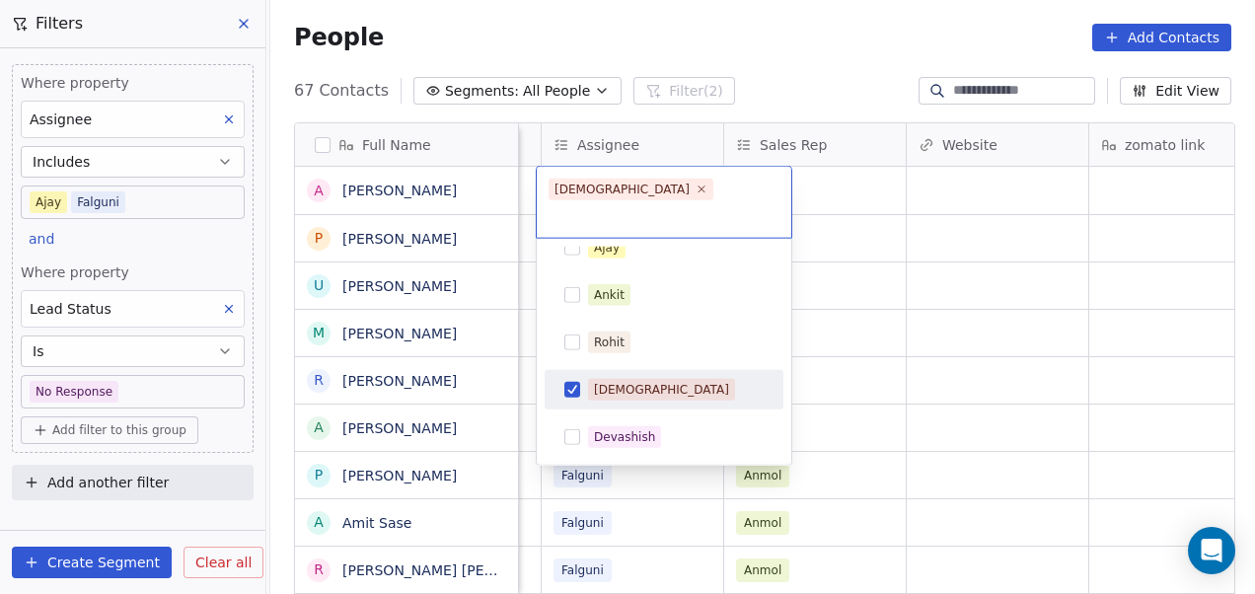
click at [872, 322] on html "On2Cook India Pvt. Ltd. Contacts People Marketing Workflows Campaigns Metrics &…" at bounding box center [627, 297] width 1255 height 594
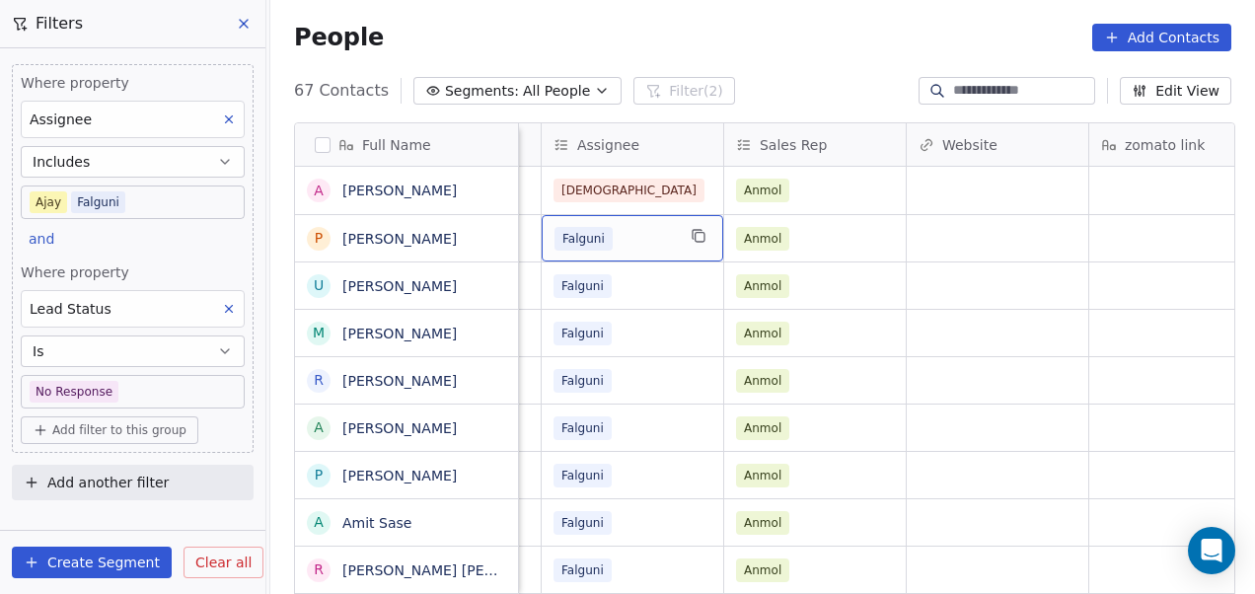
click at [630, 240] on div "Falguni" at bounding box center [615, 239] width 120 height 24
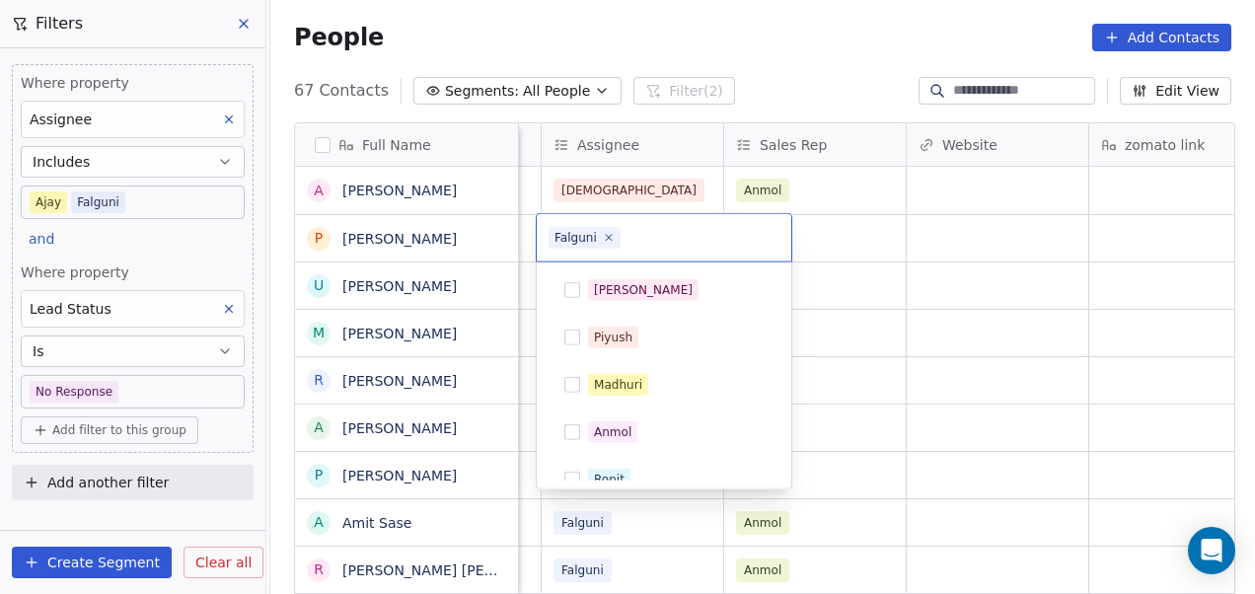
scroll to position [161, 0]
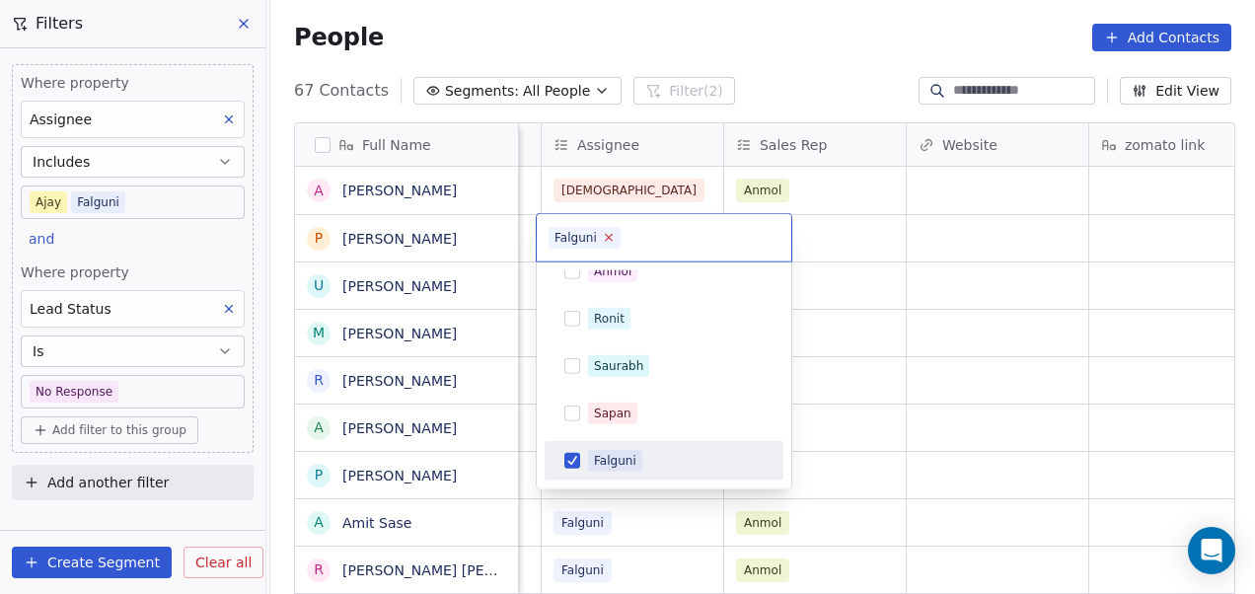
click at [602, 232] on icon at bounding box center [608, 237] width 13 height 13
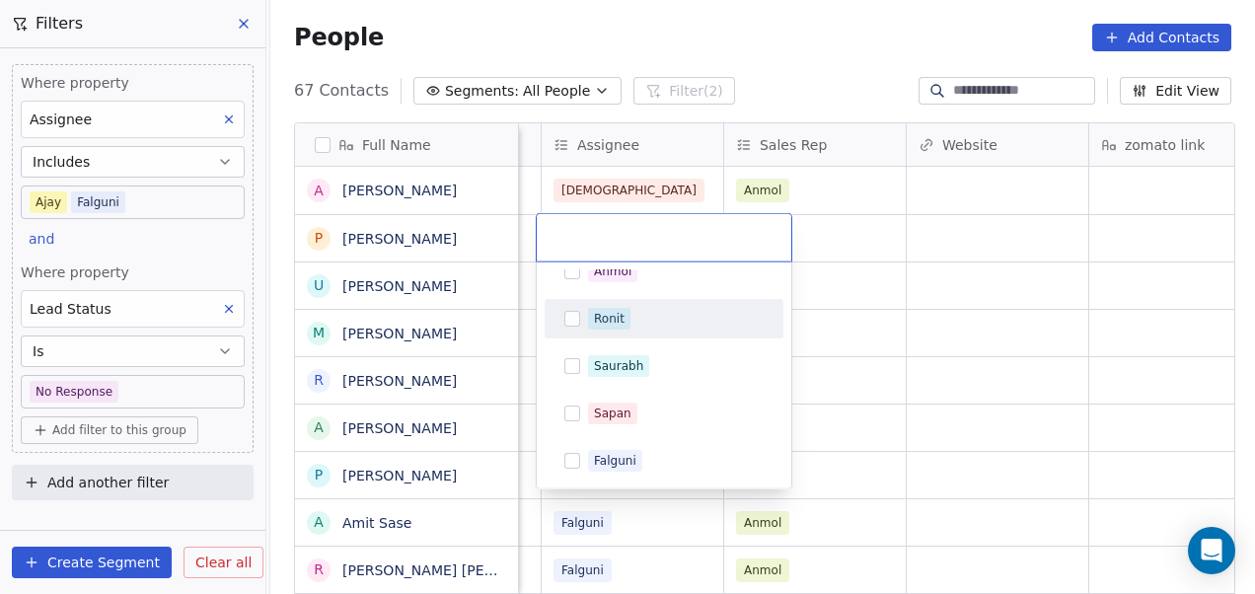
scroll to position [445, 0]
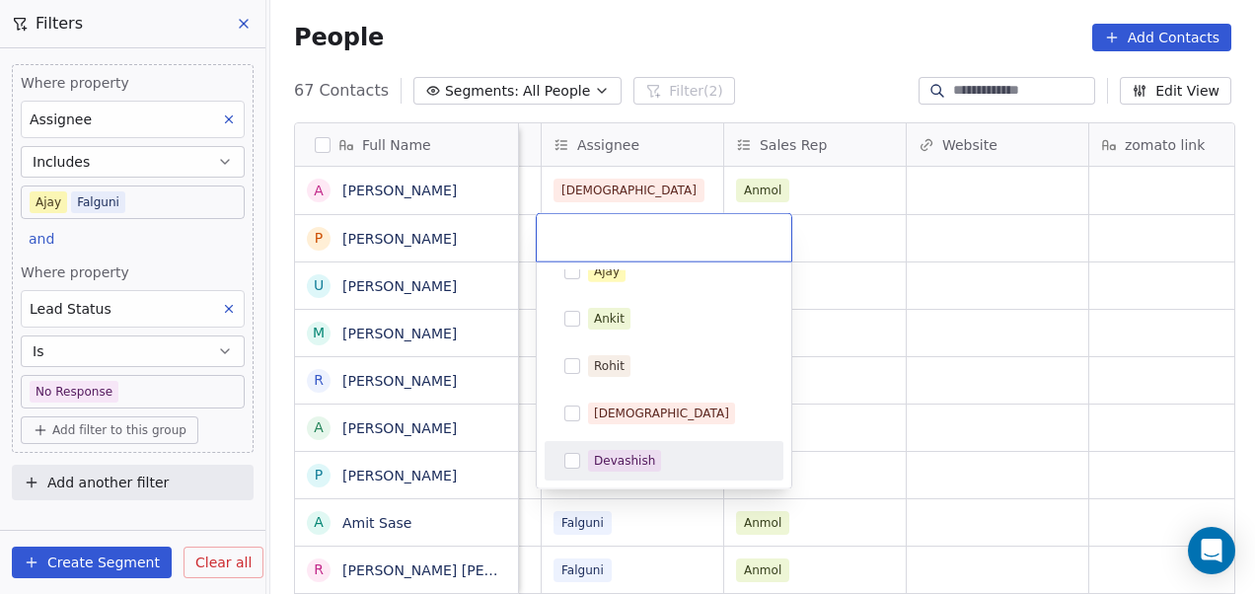
click at [669, 459] on div "Devashish" at bounding box center [676, 461] width 176 height 22
click at [858, 384] on html "On2Cook India Pvt. Ltd. Contacts People Marketing Workflows Campaigns Metrics &…" at bounding box center [627, 297] width 1255 height 594
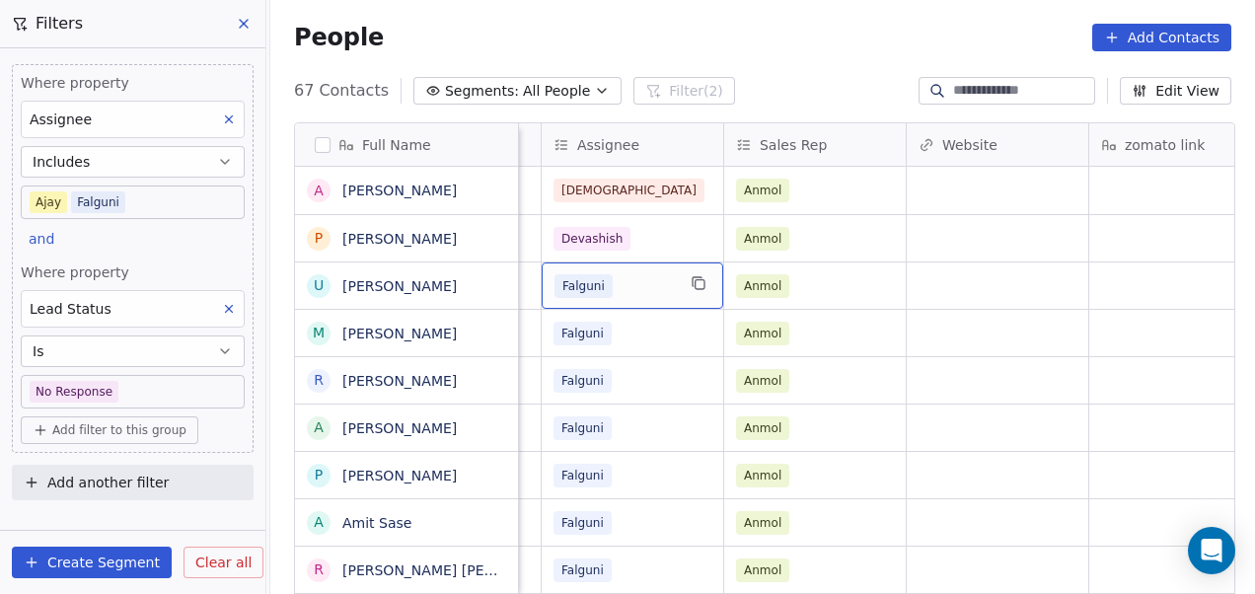
click at [621, 268] on div "Falguni" at bounding box center [633, 285] width 182 height 46
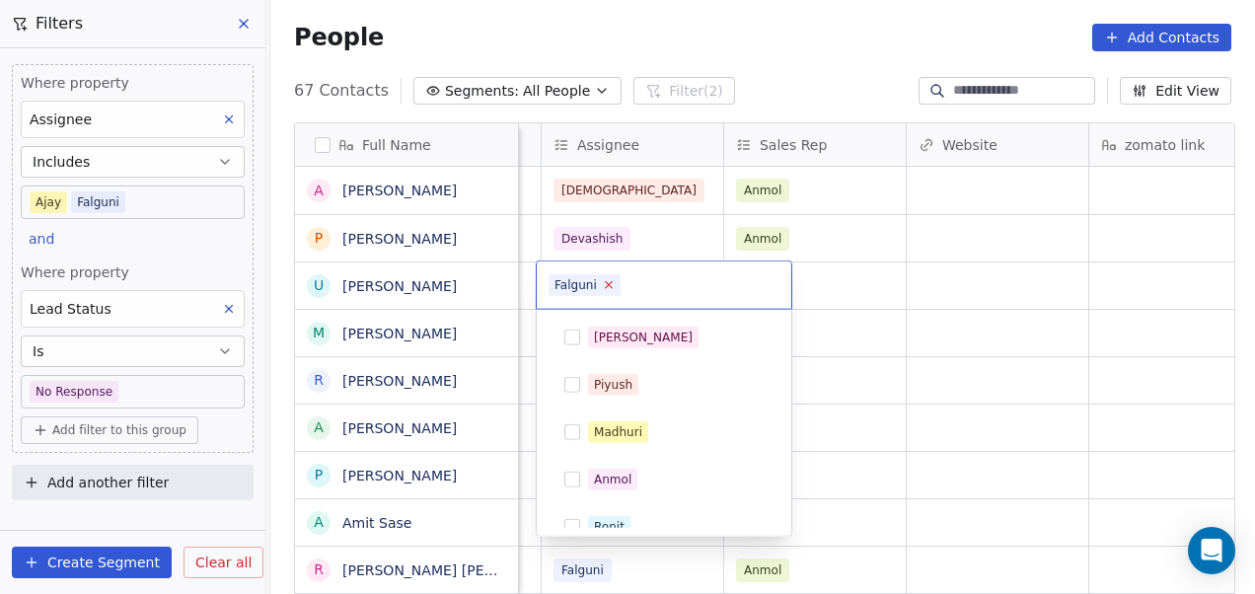
scroll to position [161, 0]
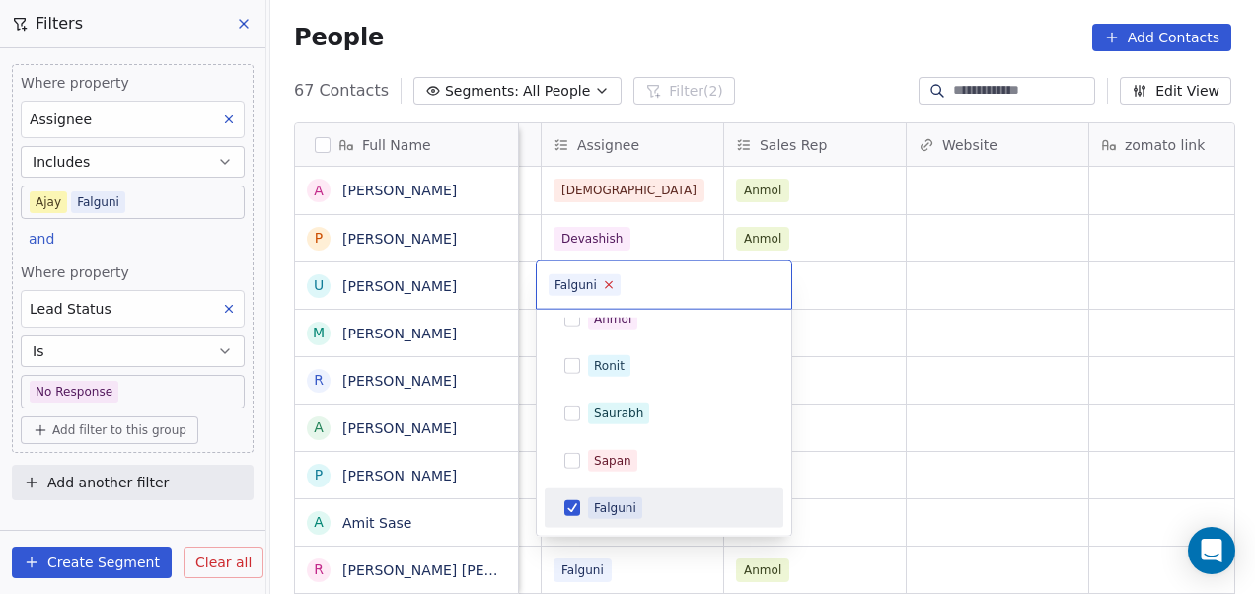
click at [604, 278] on icon at bounding box center [608, 284] width 13 height 13
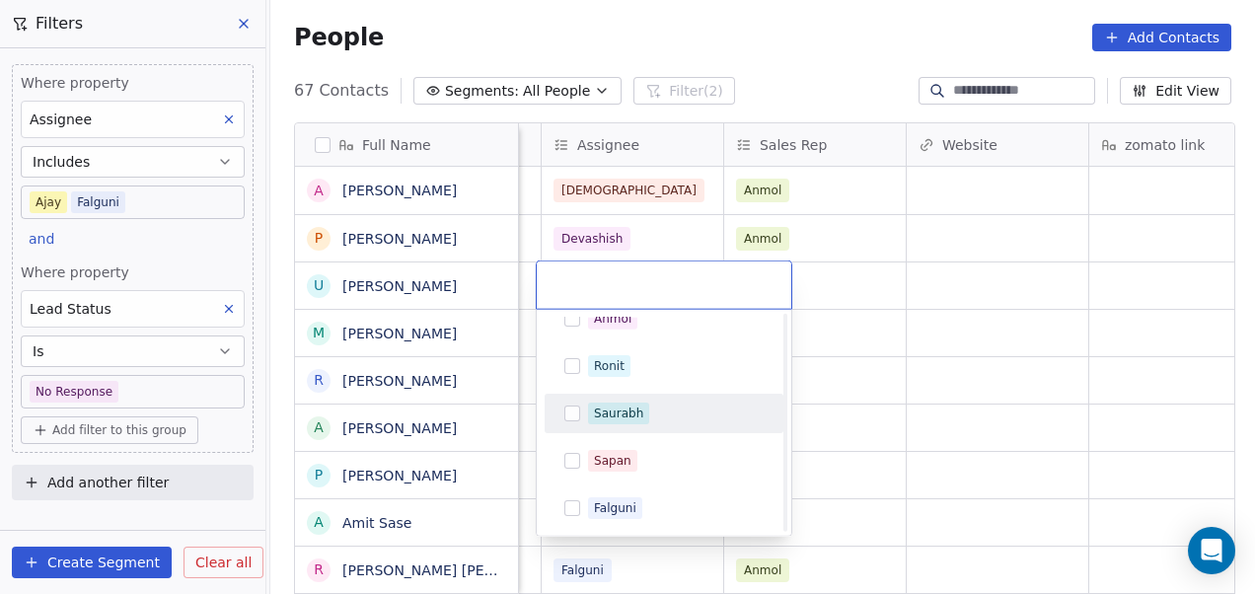
scroll to position [445, 0]
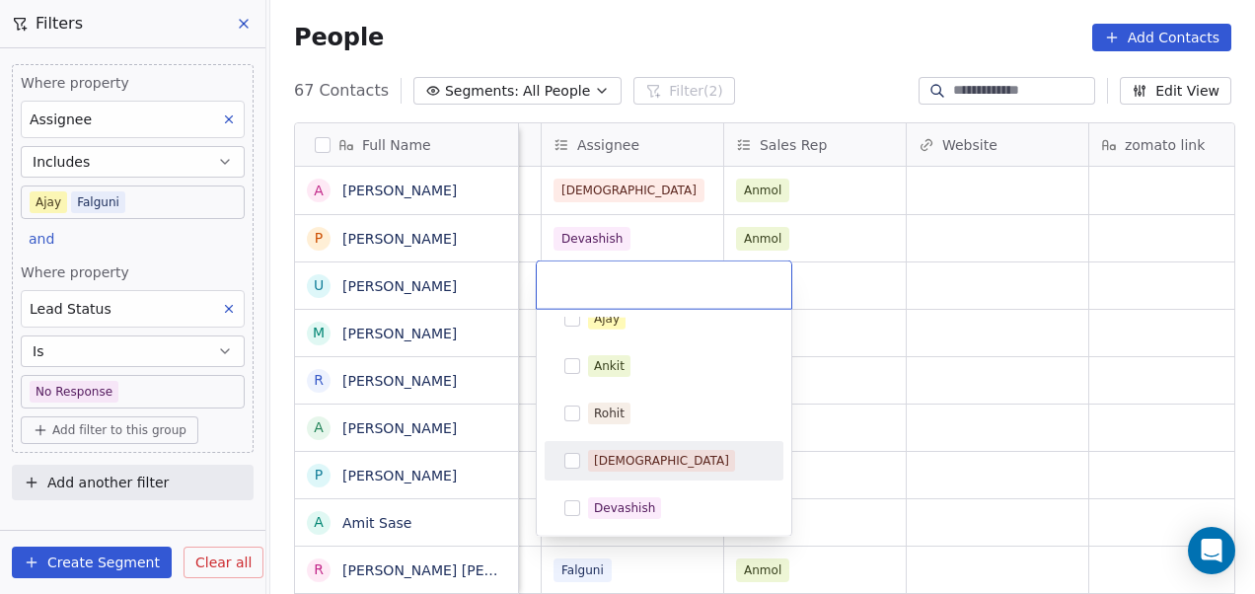
click at [661, 447] on div "[DEMOGRAPHIC_DATA]" at bounding box center [664, 461] width 223 height 32
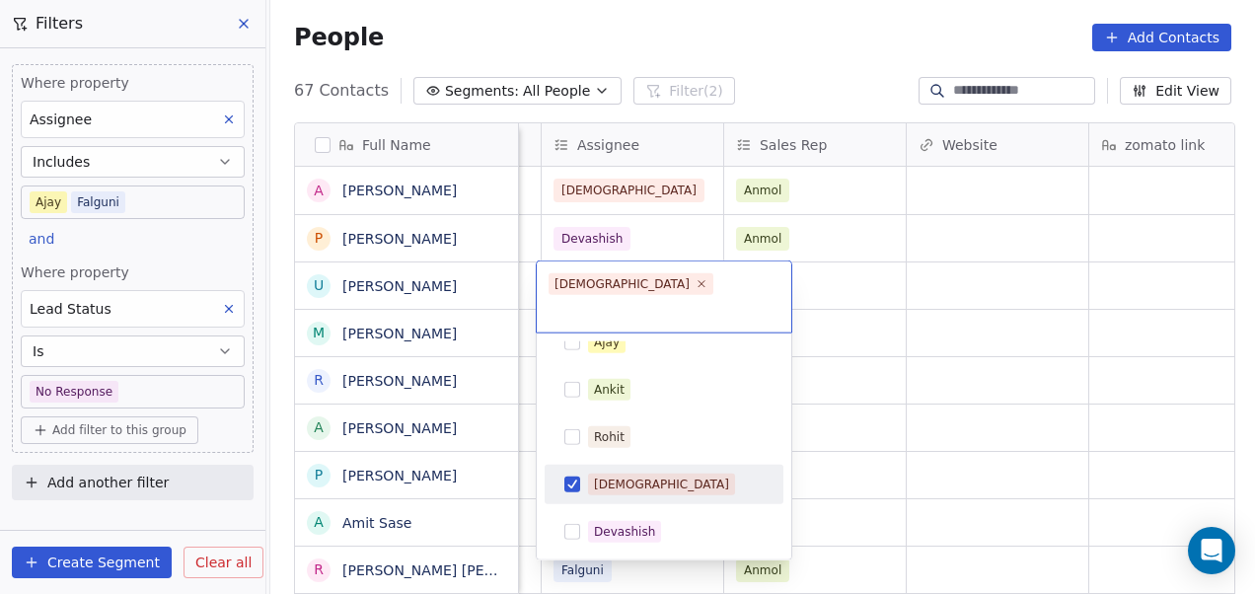
click at [887, 355] on html "On2Cook India Pvt. Ltd. Contacts People Marketing Workflows Campaigns Metrics &…" at bounding box center [627, 297] width 1255 height 594
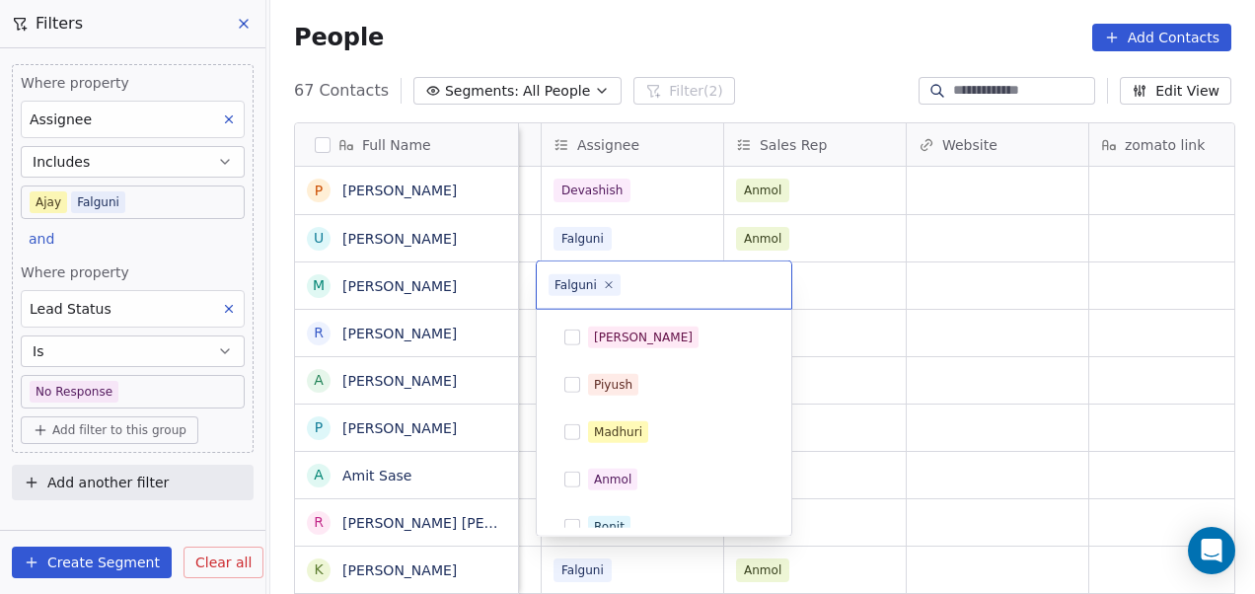
scroll to position [161, 0]
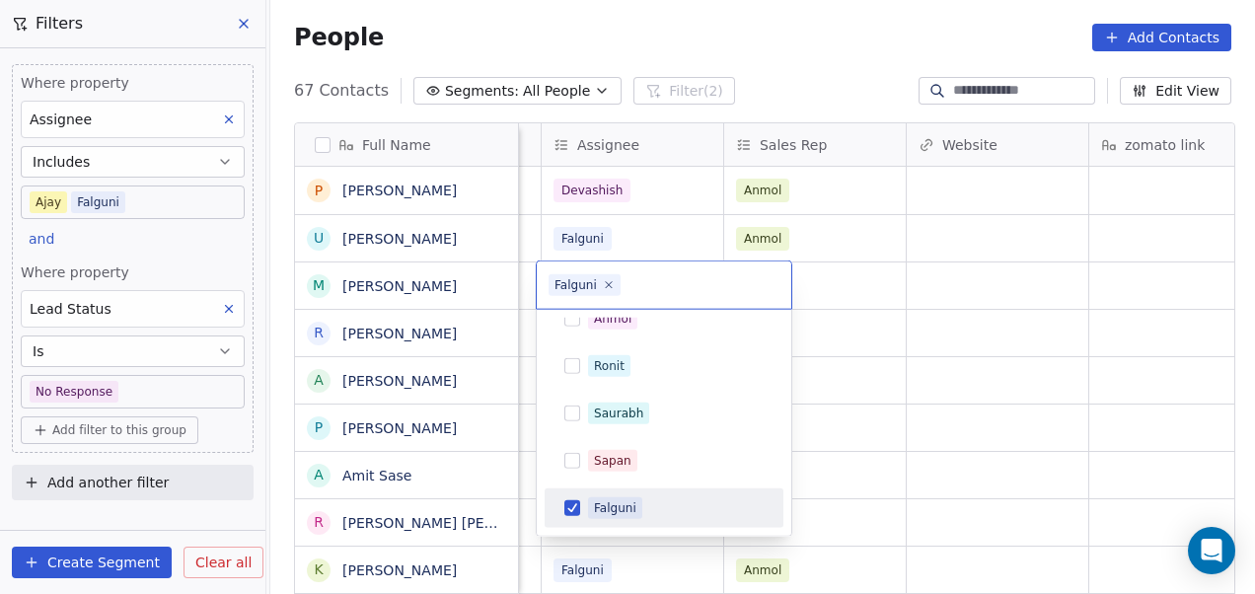
click at [896, 324] on html "On2Cook India Pvt. Ltd. Contacts People Marketing Workflows Campaigns Metrics &…" at bounding box center [627, 297] width 1255 height 594
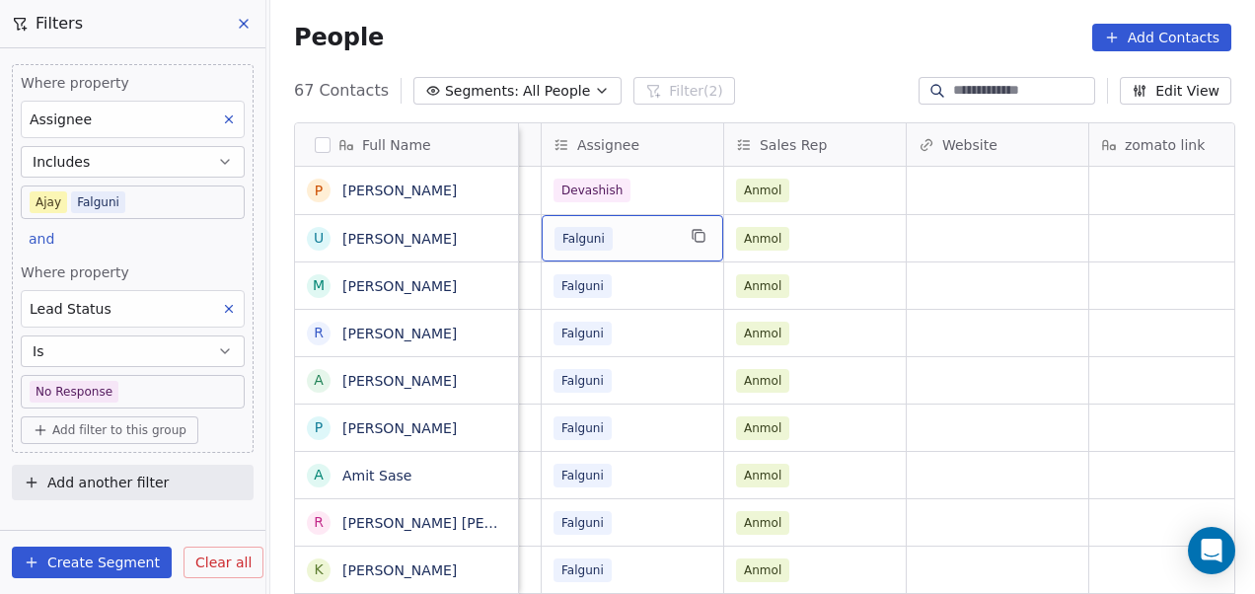
click at [616, 223] on div "Falguni" at bounding box center [633, 238] width 182 height 46
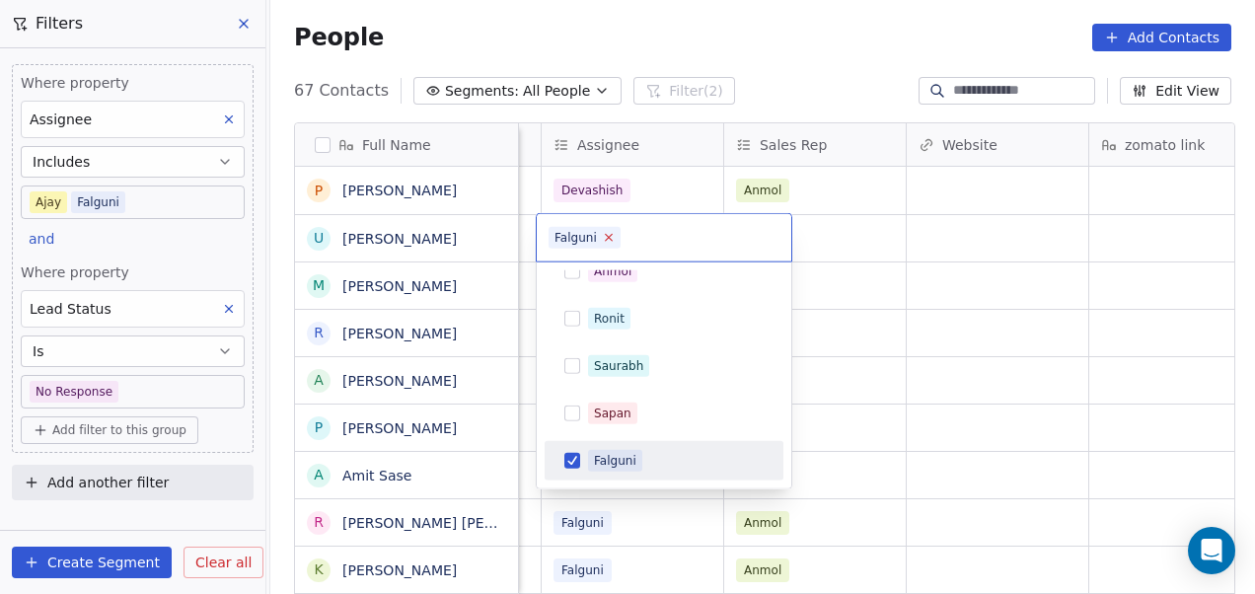
click at [608, 240] on icon at bounding box center [608, 237] width 13 height 13
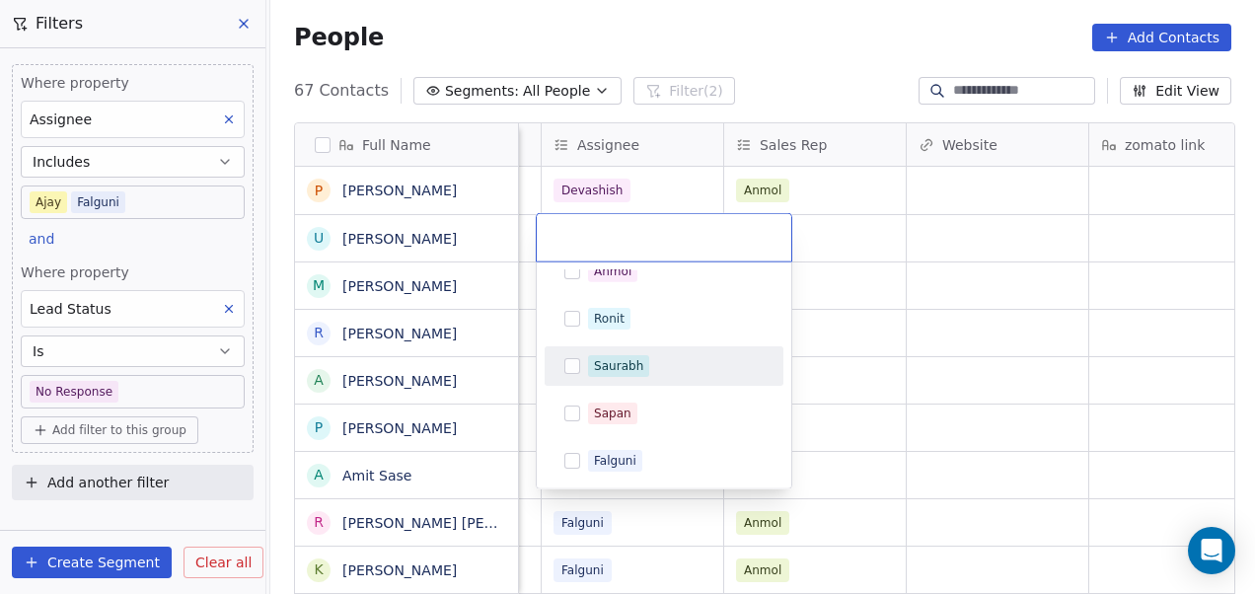
scroll to position [445, 0]
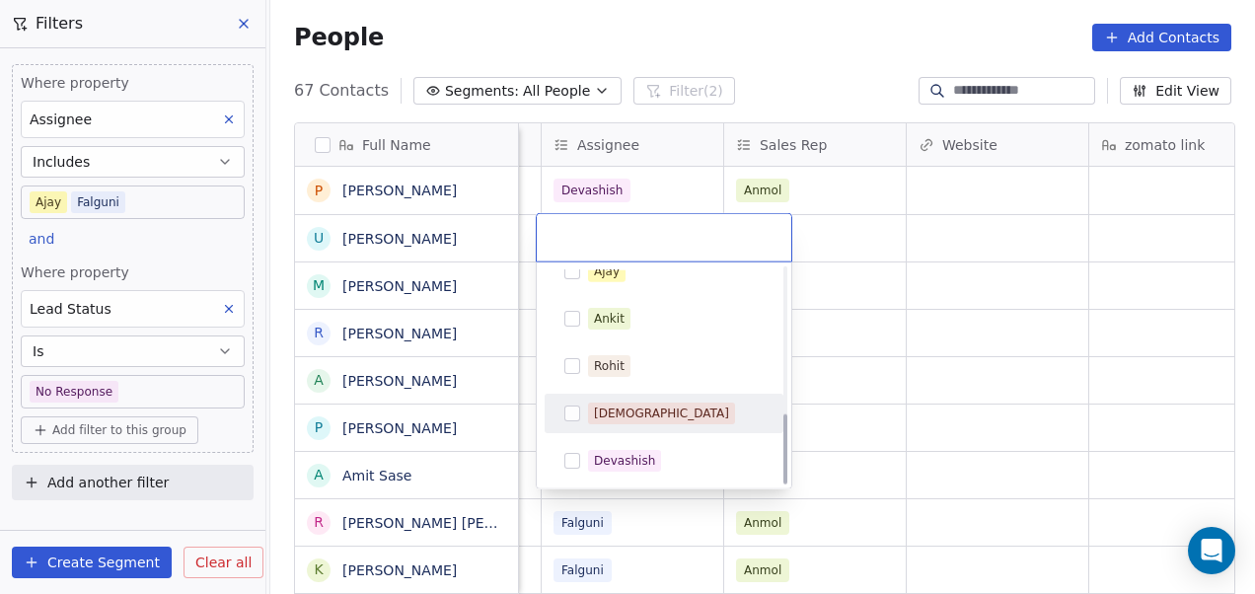
click at [642, 401] on div "[DEMOGRAPHIC_DATA]" at bounding box center [664, 414] width 223 height 32
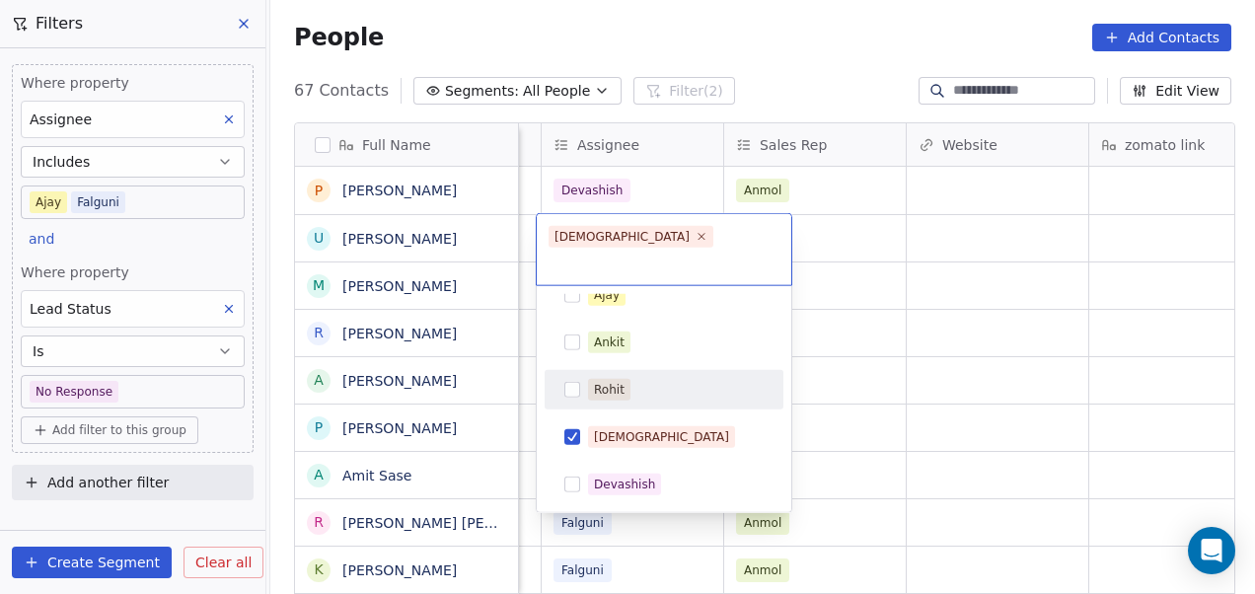
click at [935, 343] on html "On2Cook India Pvt. Ltd. Contacts People Marketing Workflows Campaigns Metrics &…" at bounding box center [627, 297] width 1255 height 594
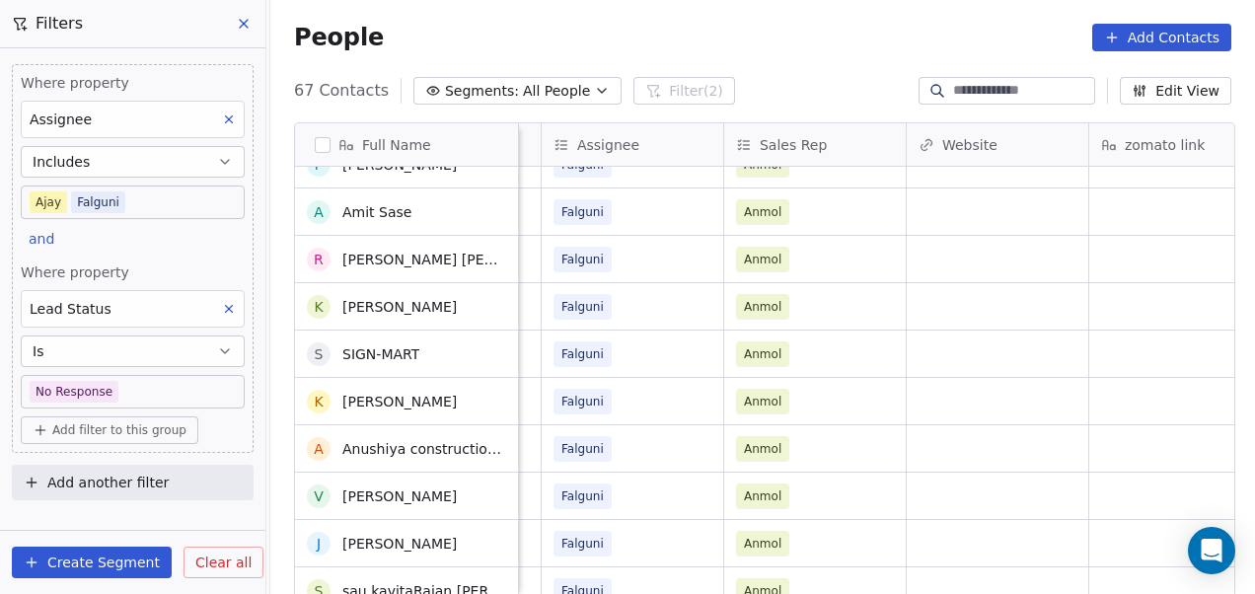
scroll to position [0, 0]
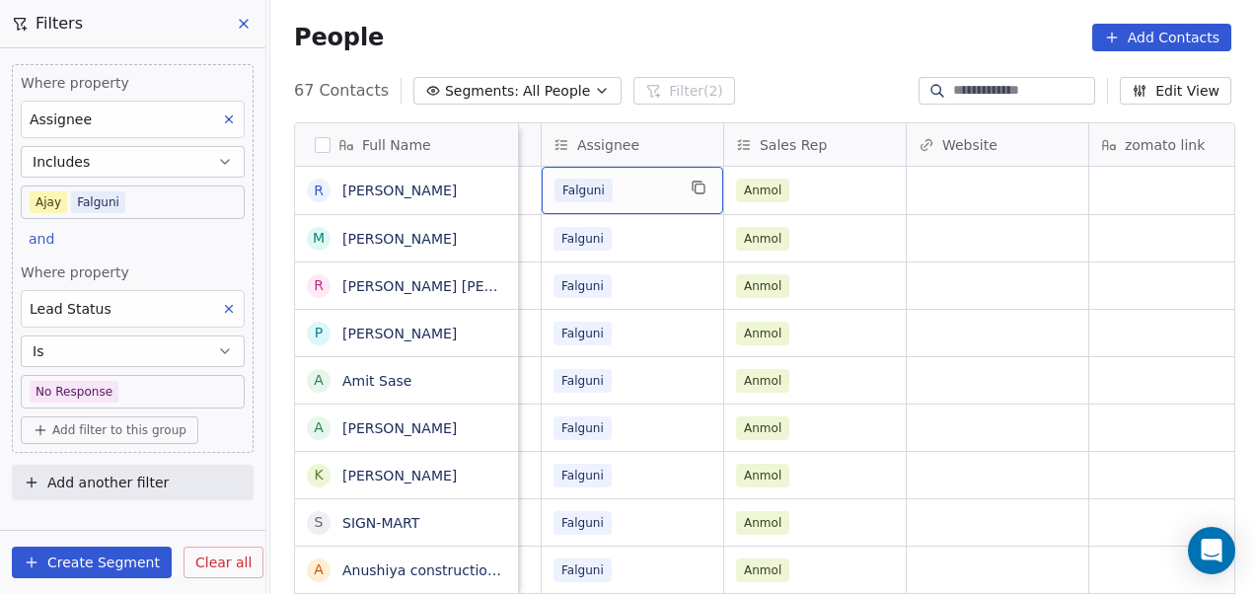
click at [630, 181] on div "Falguni" at bounding box center [615, 191] width 120 height 24
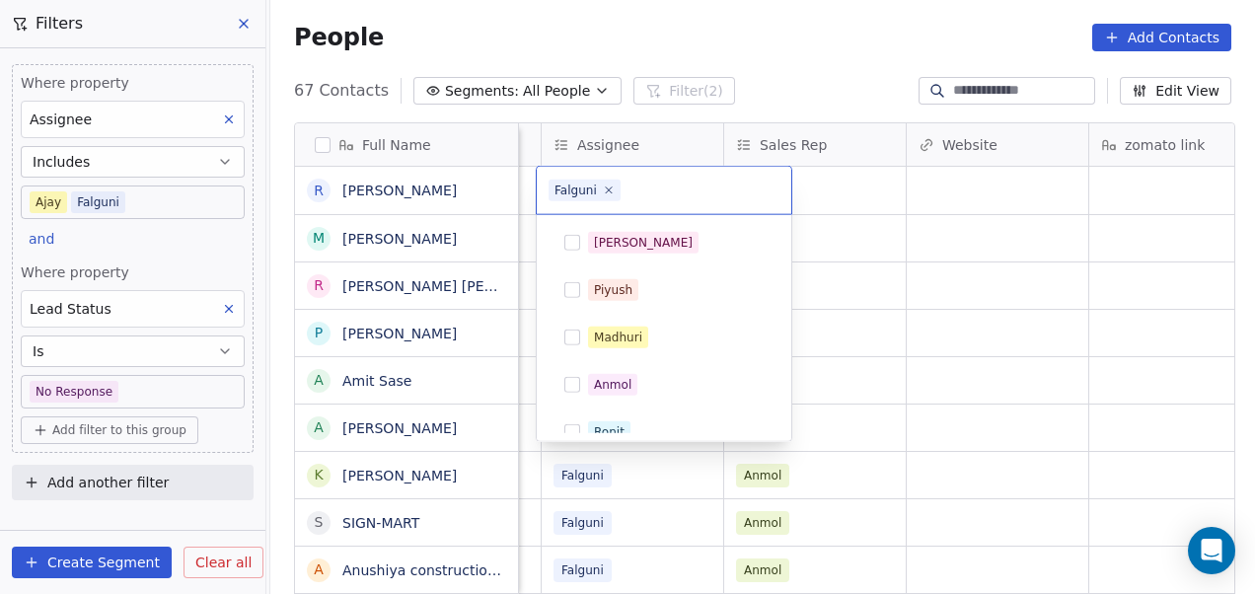
scroll to position [161, 0]
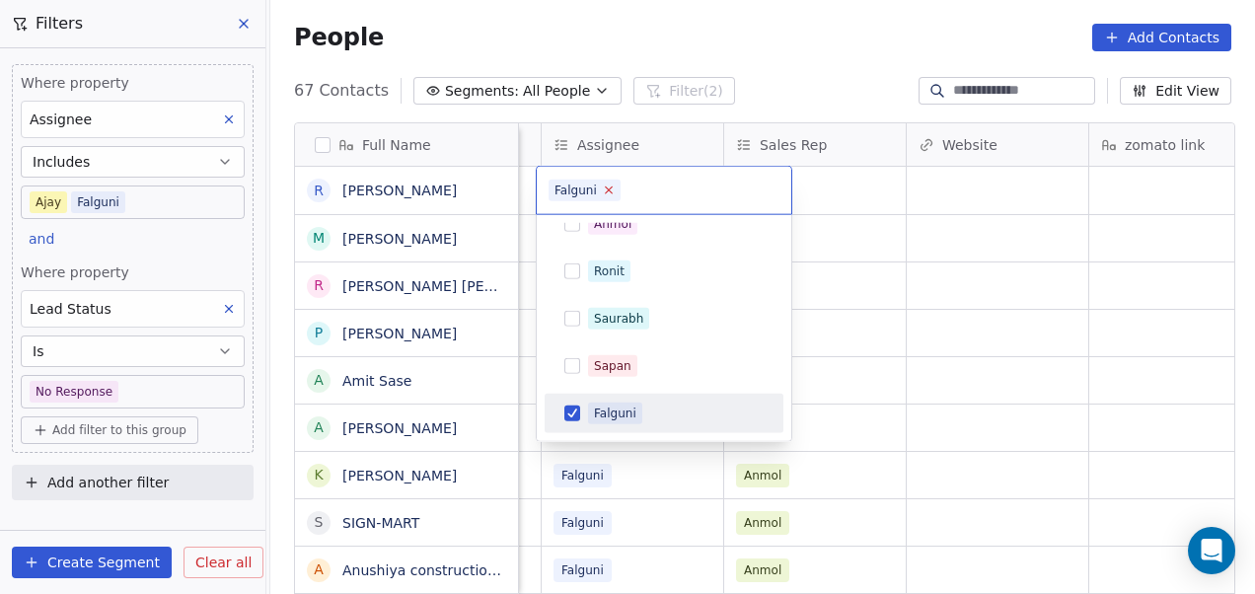
click at [609, 187] on icon at bounding box center [609, 189] width 7 height 7
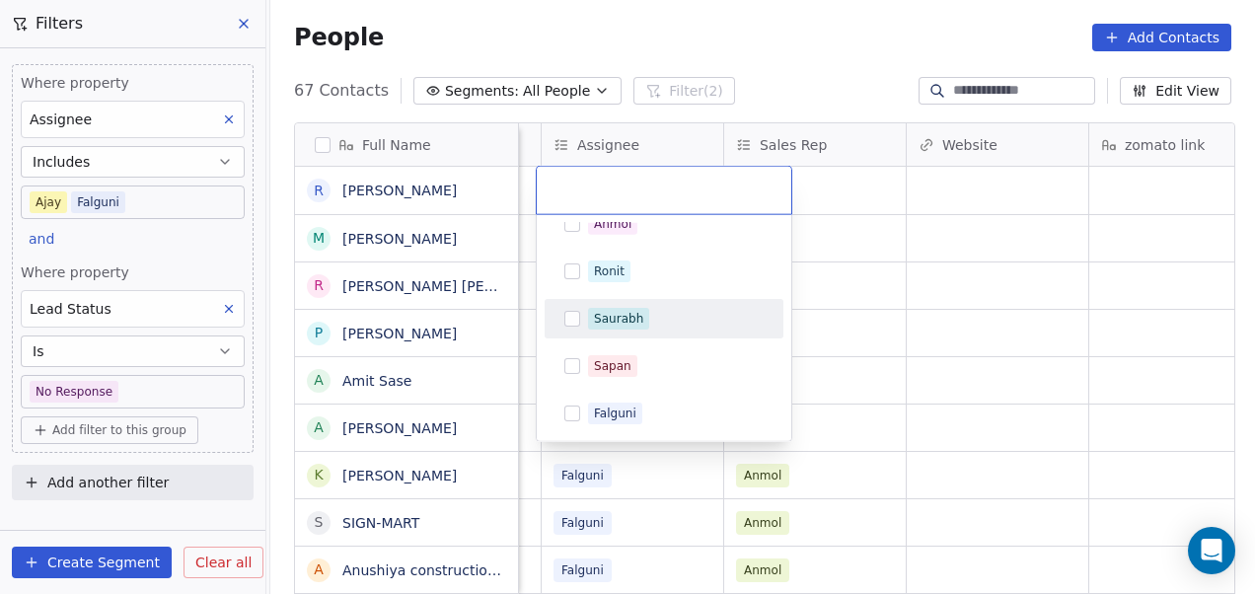
scroll to position [445, 0]
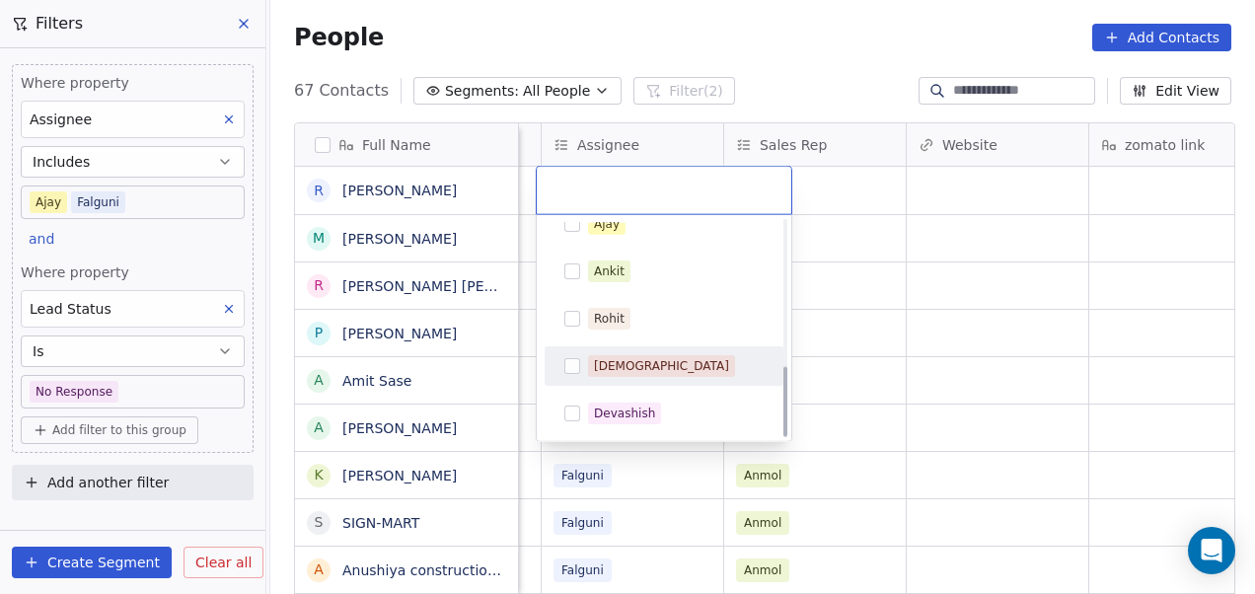
click at [652, 369] on div "[DEMOGRAPHIC_DATA]" at bounding box center [676, 366] width 176 height 22
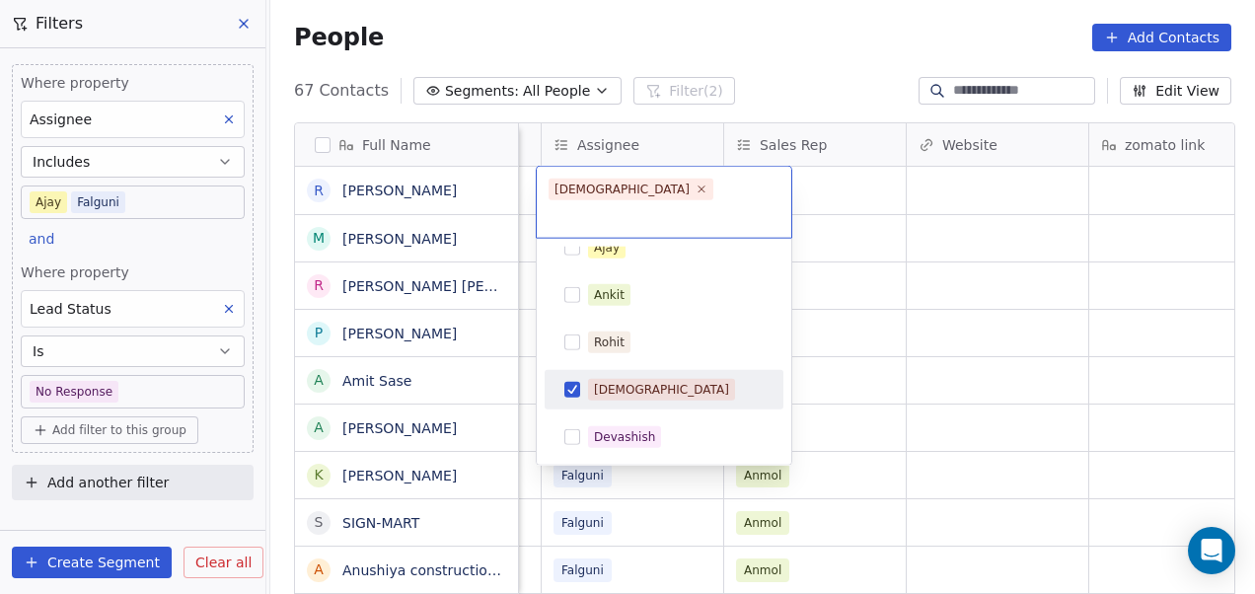
click at [917, 281] on html "On2Cook India Pvt. Ltd. Contacts People Marketing Workflows Campaigns Metrics &…" at bounding box center [627, 297] width 1255 height 594
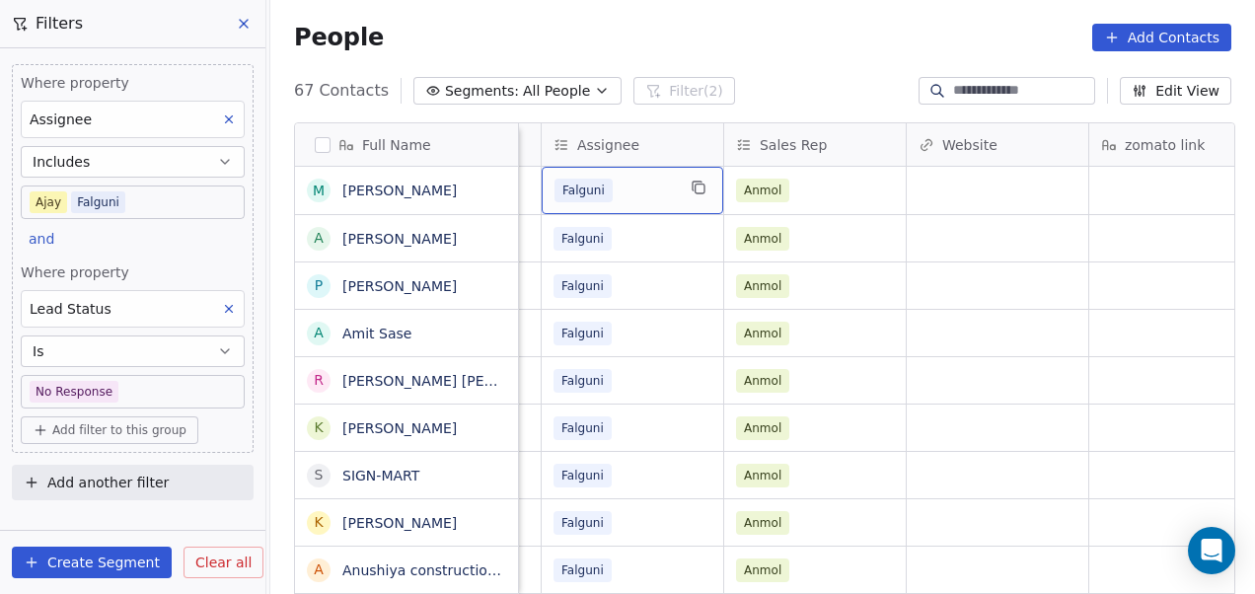
click at [647, 189] on div "Falguni" at bounding box center [615, 191] width 120 height 24
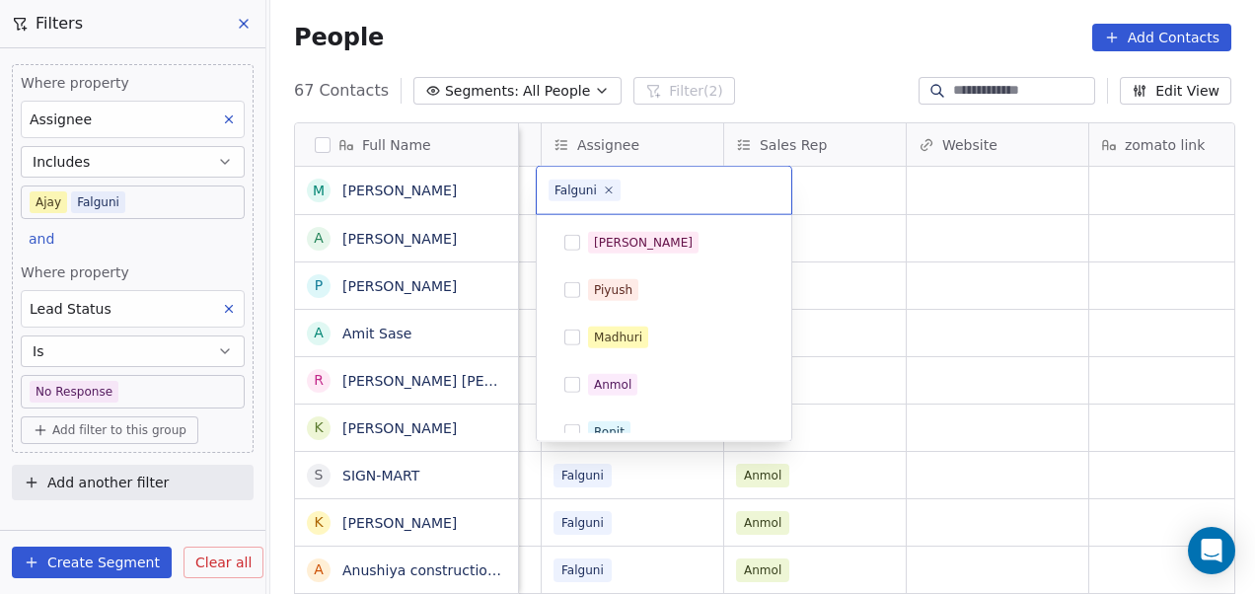
scroll to position [161, 0]
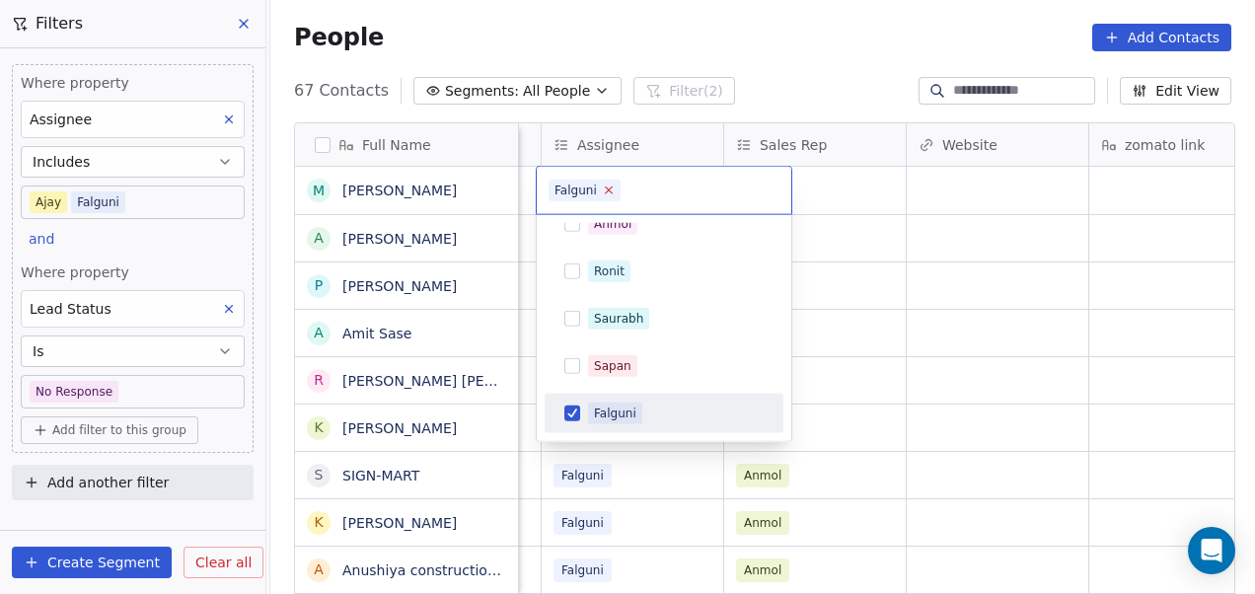
click at [609, 191] on icon at bounding box center [608, 190] width 13 height 13
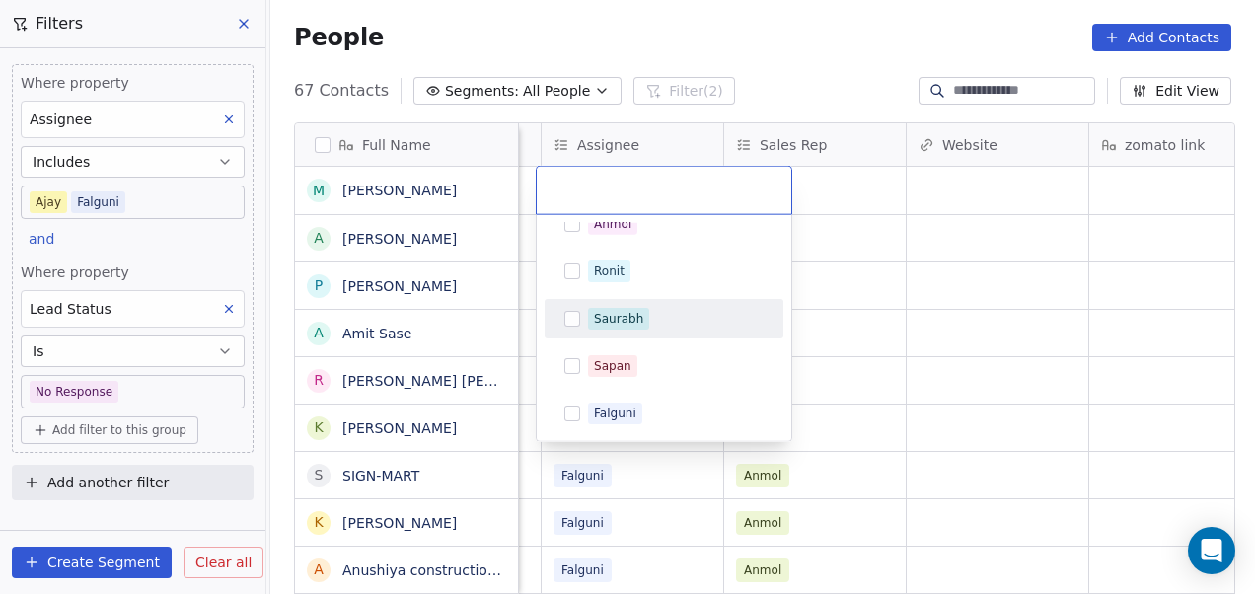
scroll to position [445, 0]
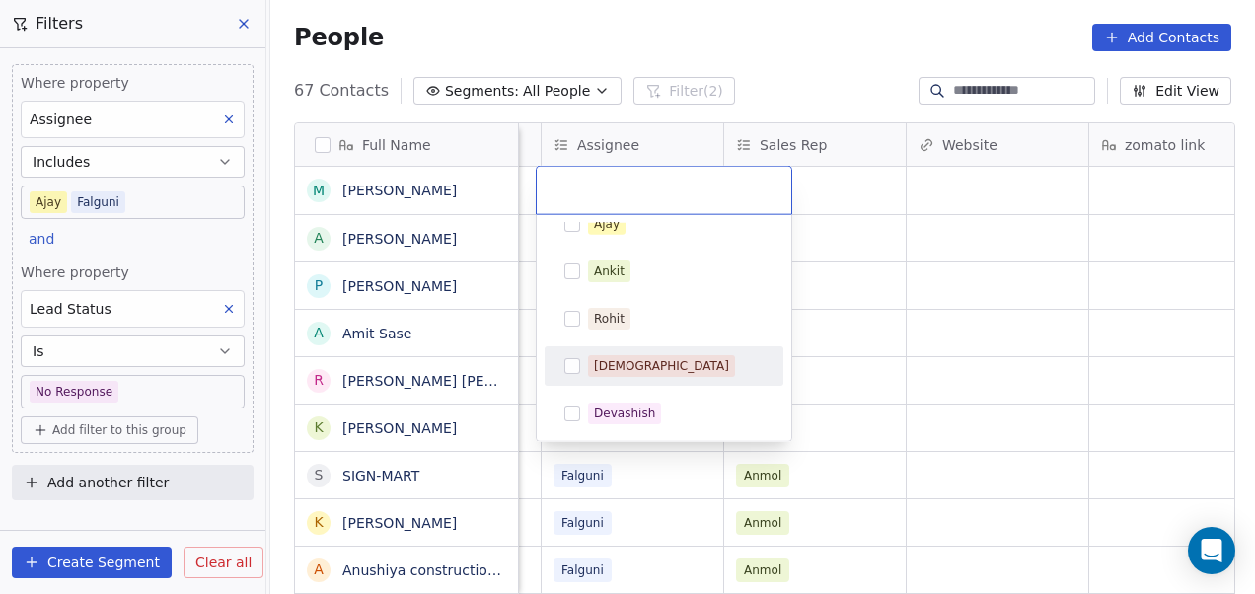
click at [649, 362] on div "[DEMOGRAPHIC_DATA]" at bounding box center [676, 366] width 176 height 22
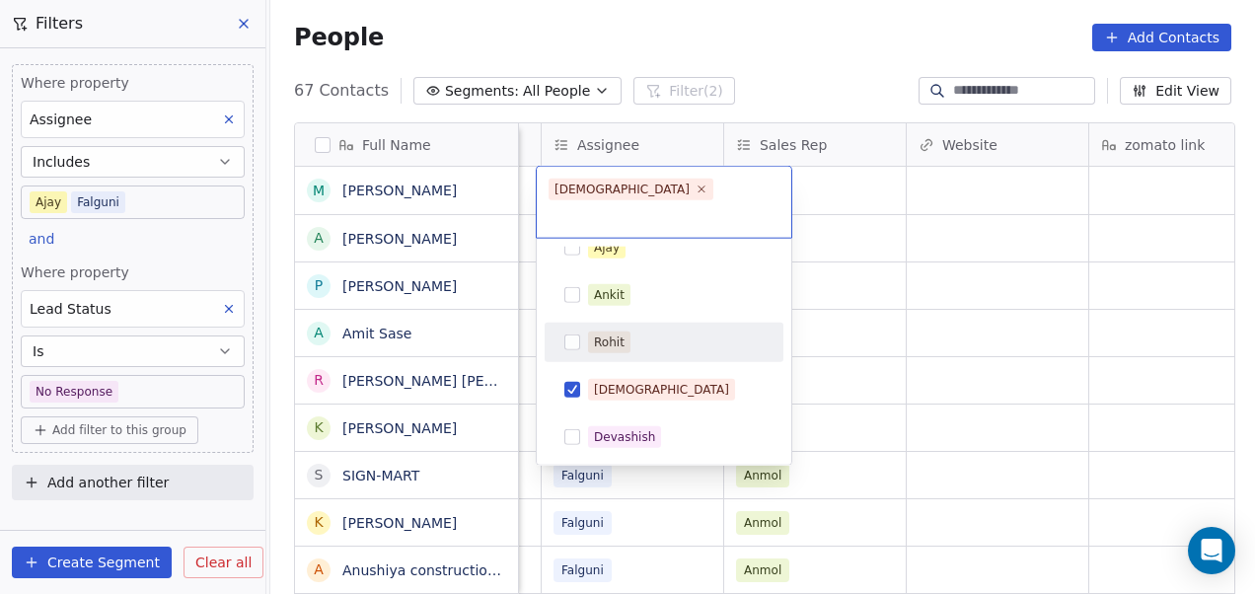
click at [847, 316] on html "On2Cook India Pvt. Ltd. Contacts People Marketing Workflows Campaigns Metrics &…" at bounding box center [627, 297] width 1255 height 594
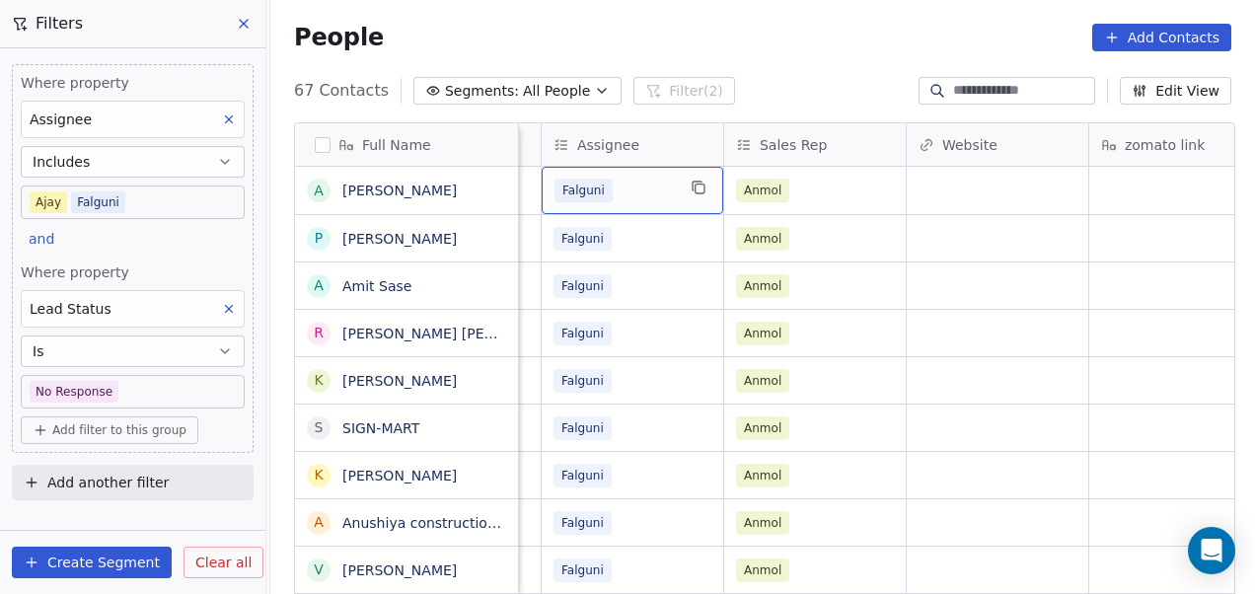
click at [630, 182] on div "Falguni" at bounding box center [615, 191] width 120 height 24
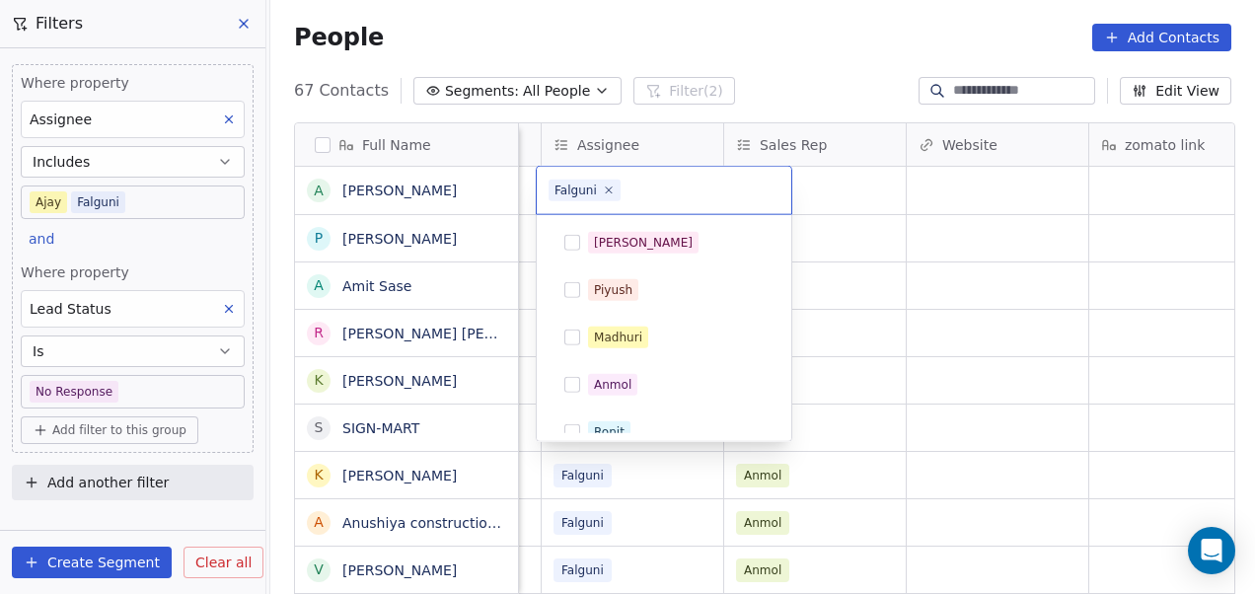
scroll to position [161, 0]
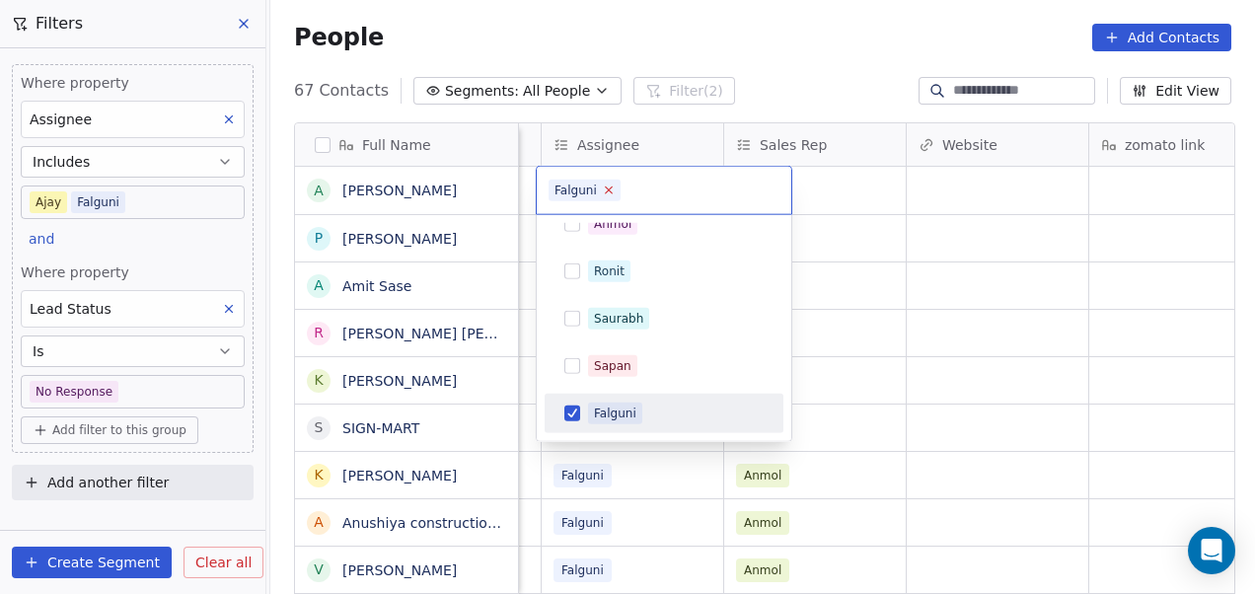
click at [608, 189] on icon at bounding box center [608, 190] width 13 height 13
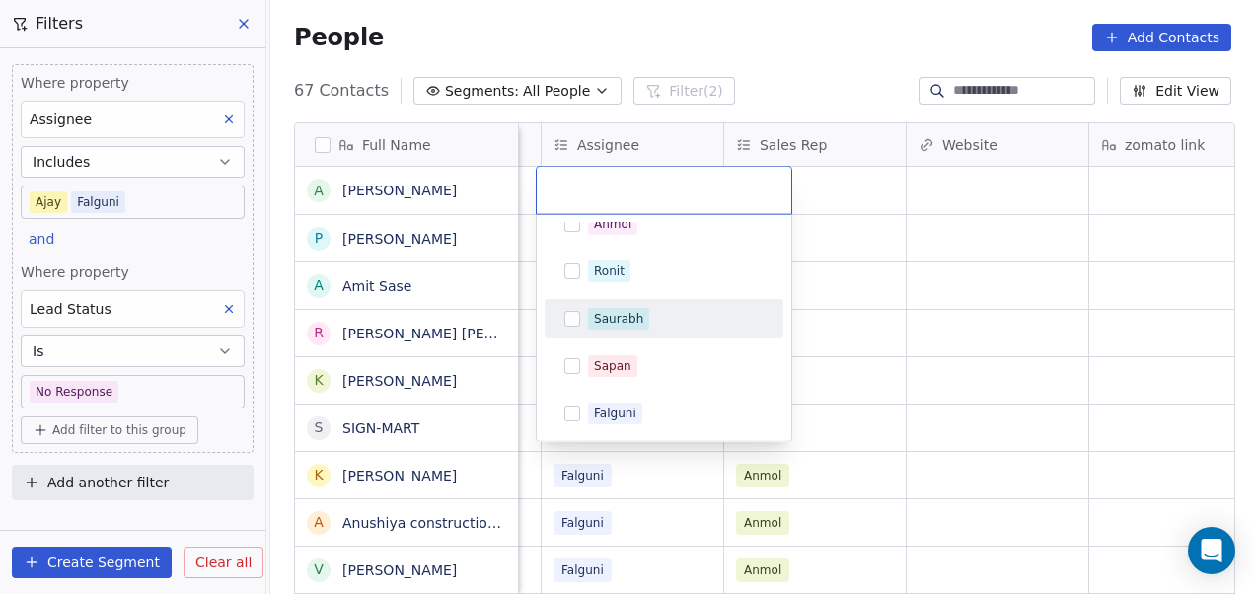
scroll to position [445, 0]
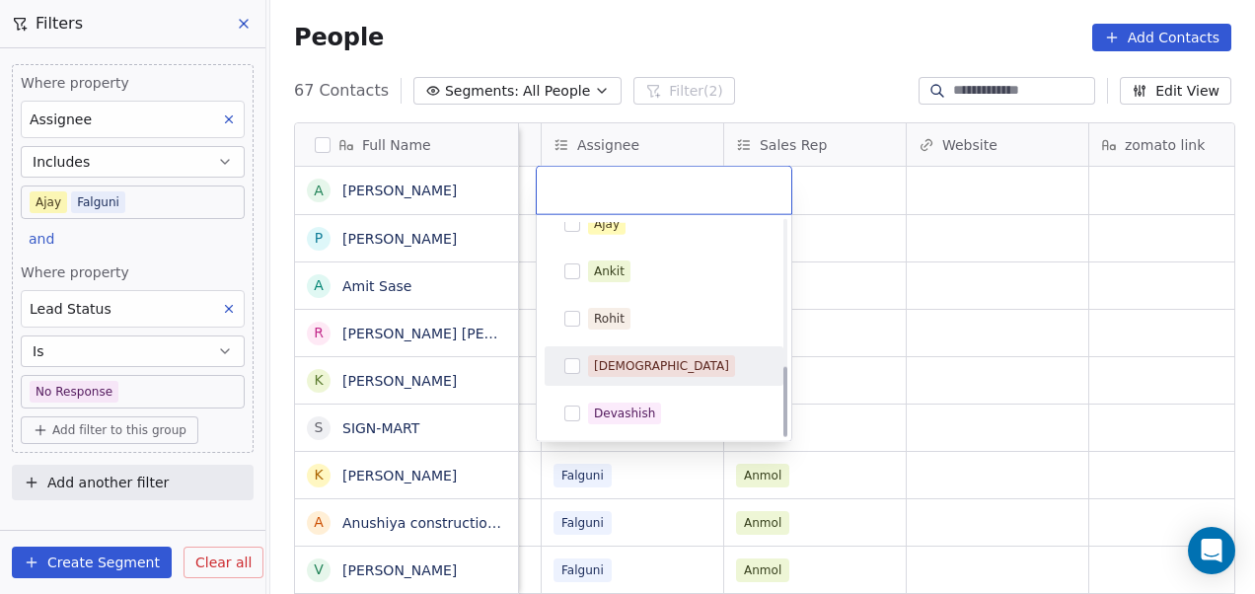
click at [657, 356] on div "[DEMOGRAPHIC_DATA]" at bounding box center [676, 366] width 176 height 22
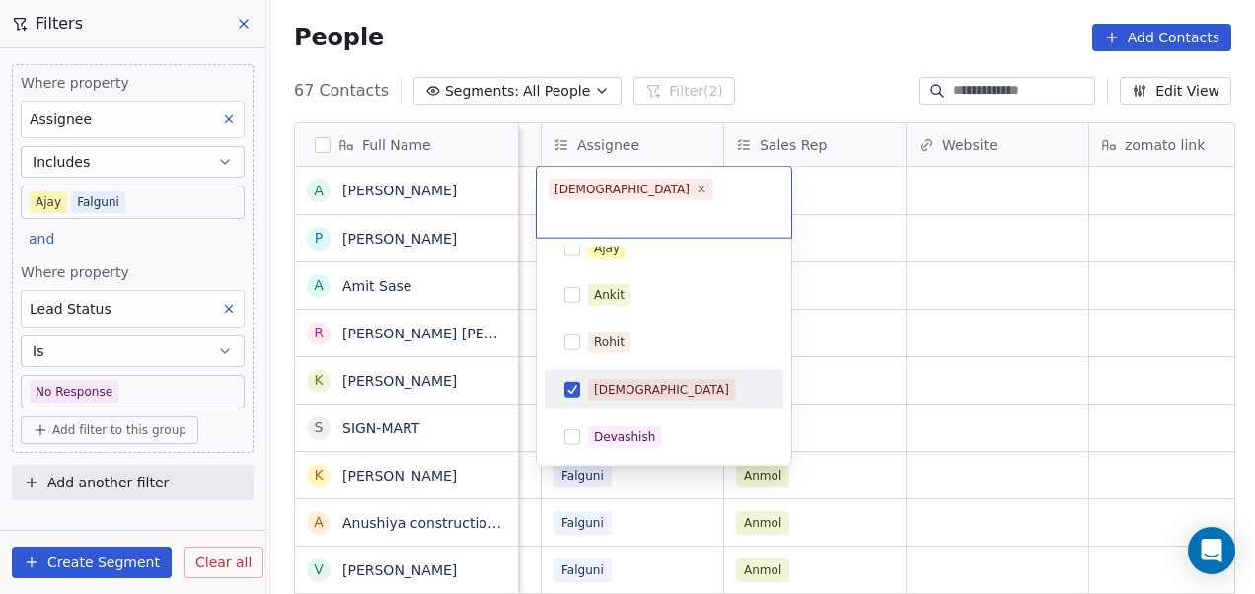
click at [949, 324] on html "On2Cook India Pvt. Ltd. Contacts People Marketing Workflows Campaigns Metrics &…" at bounding box center [627, 297] width 1255 height 594
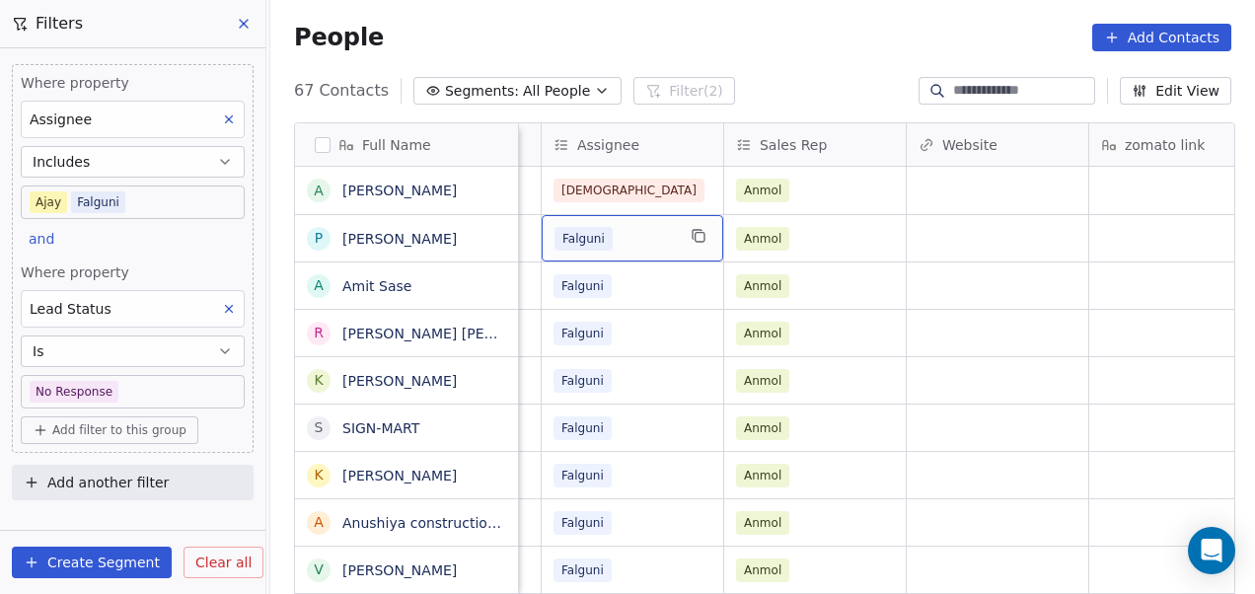
click at [624, 239] on div "Falguni" at bounding box center [615, 239] width 120 height 24
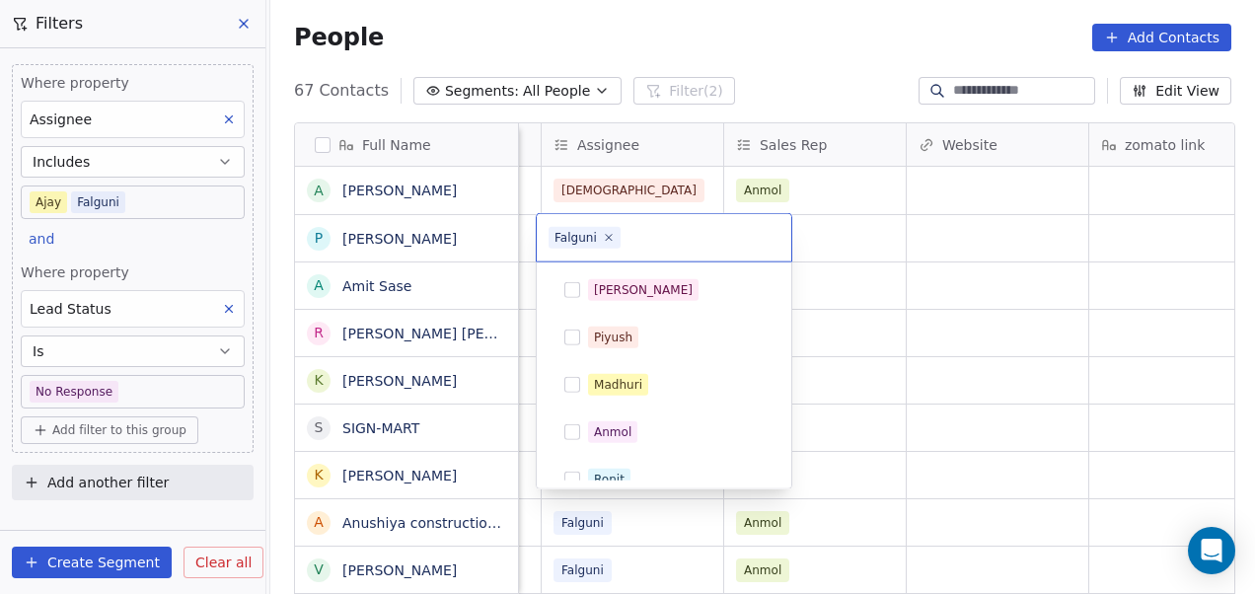
scroll to position [161, 0]
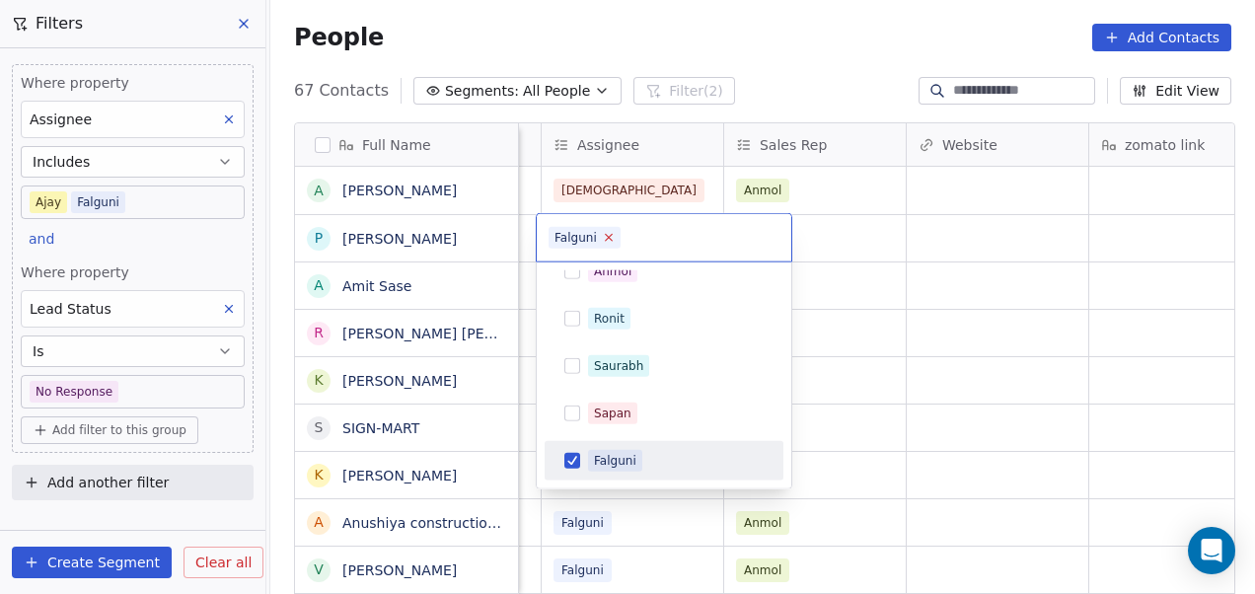
click at [607, 237] on icon at bounding box center [609, 237] width 7 height 7
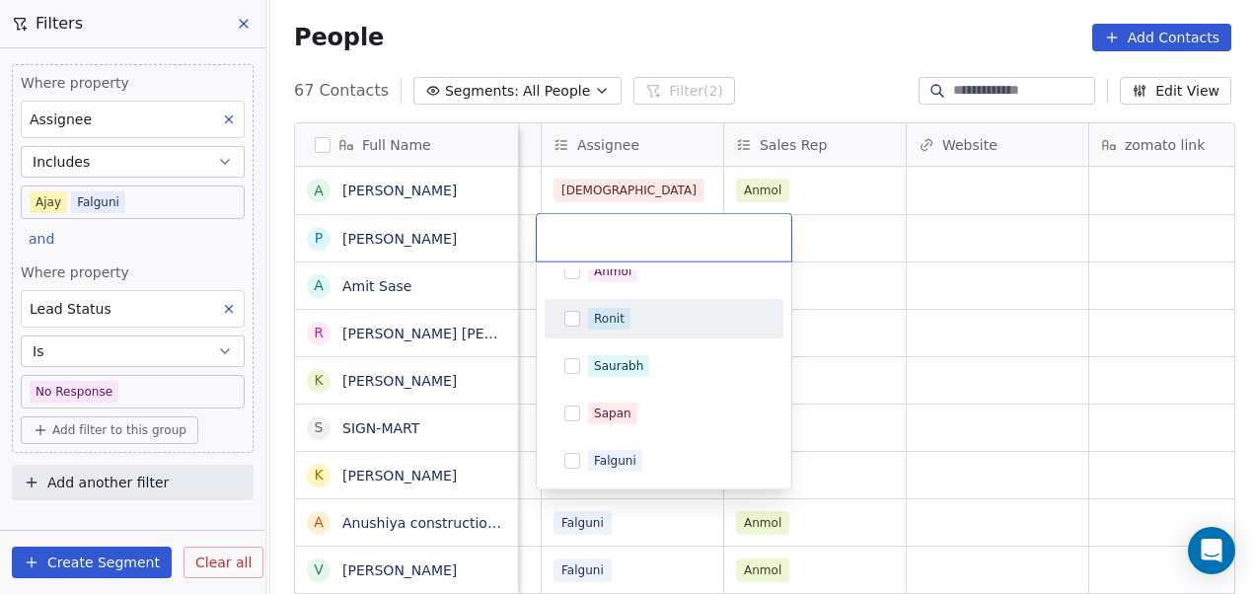
scroll to position [445, 0]
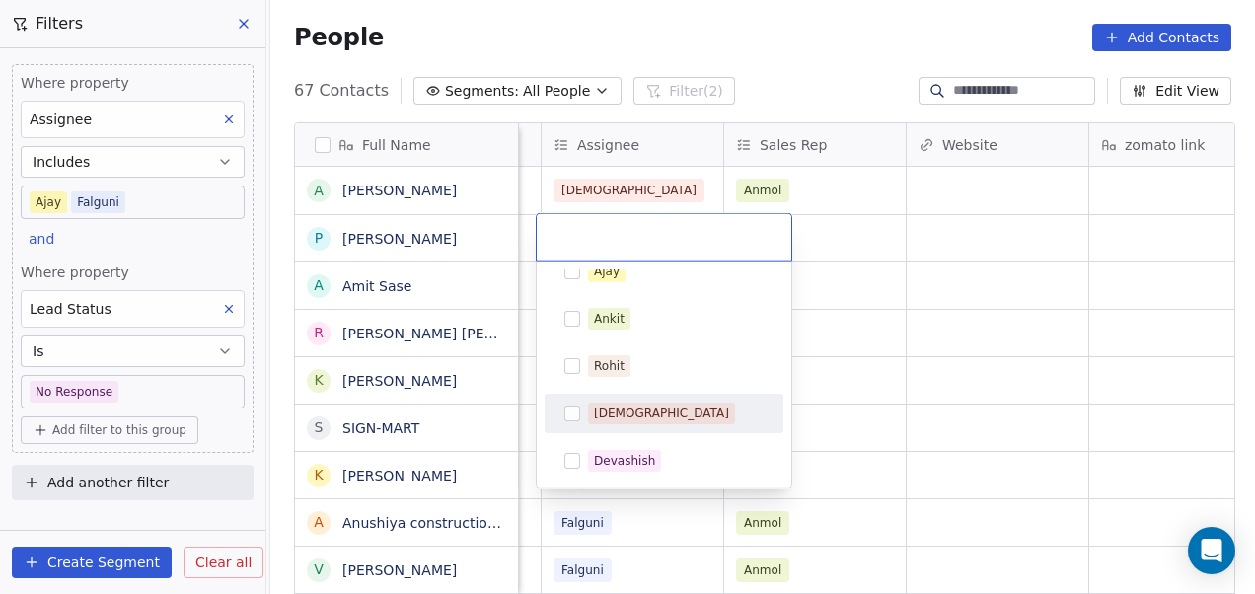
click at [622, 401] on div "[DEMOGRAPHIC_DATA]" at bounding box center [664, 414] width 223 height 32
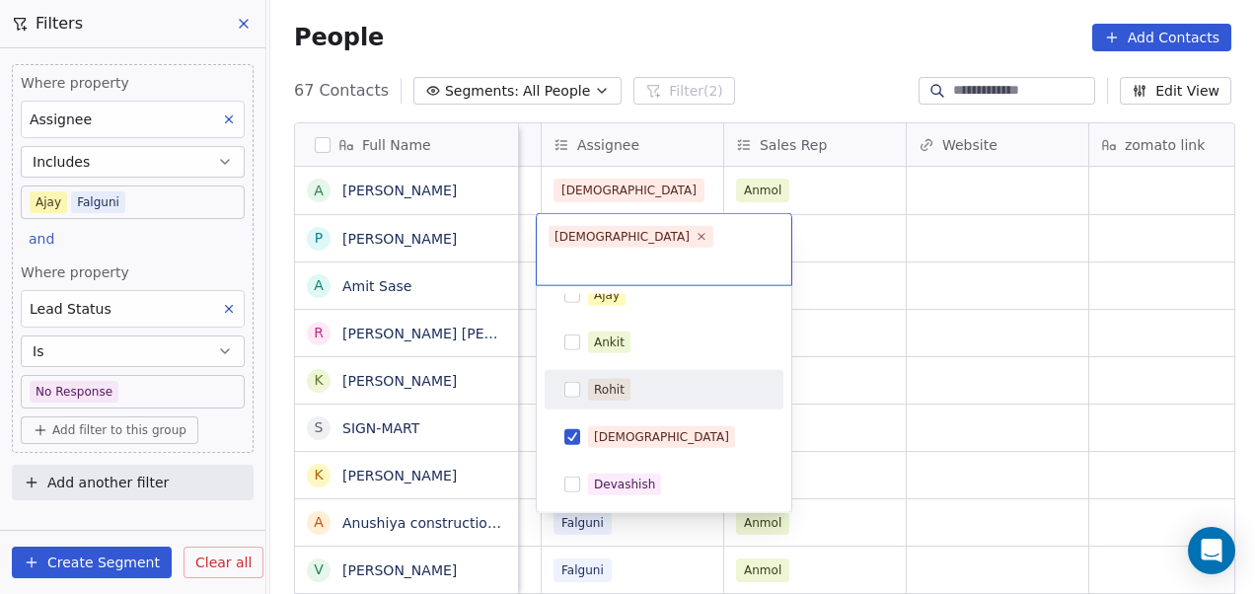
click at [885, 363] on html "On2Cook India Pvt. Ltd. Contacts People Marketing Workflows Campaigns Metrics &…" at bounding box center [627, 297] width 1255 height 594
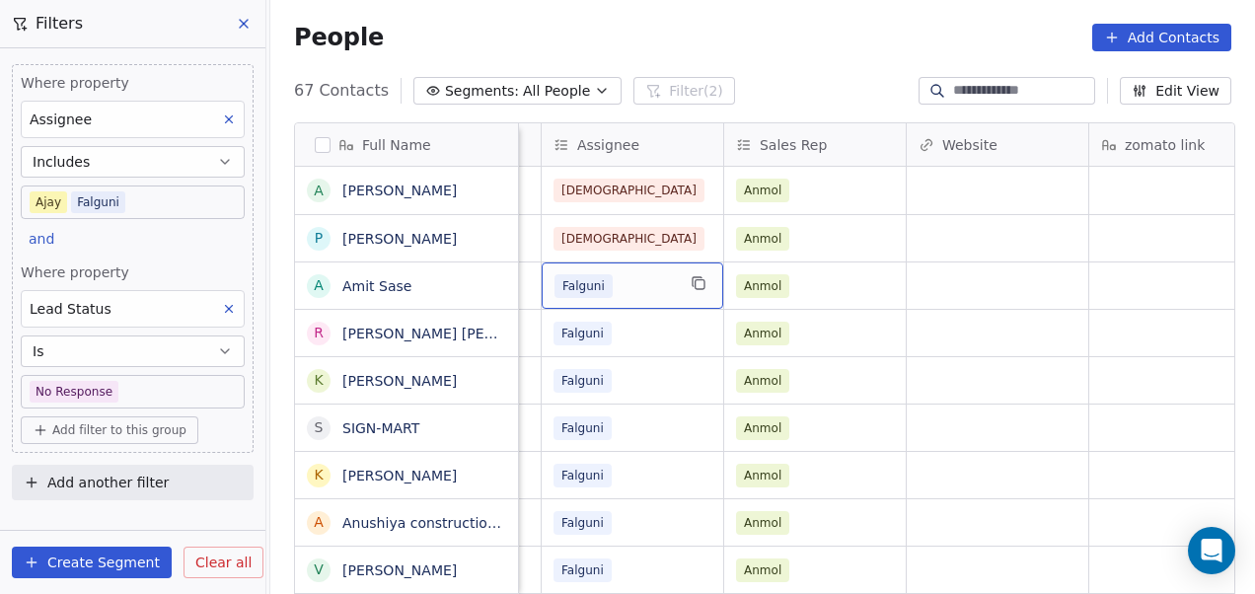
click at [649, 292] on div "Falguni" at bounding box center [615, 286] width 120 height 24
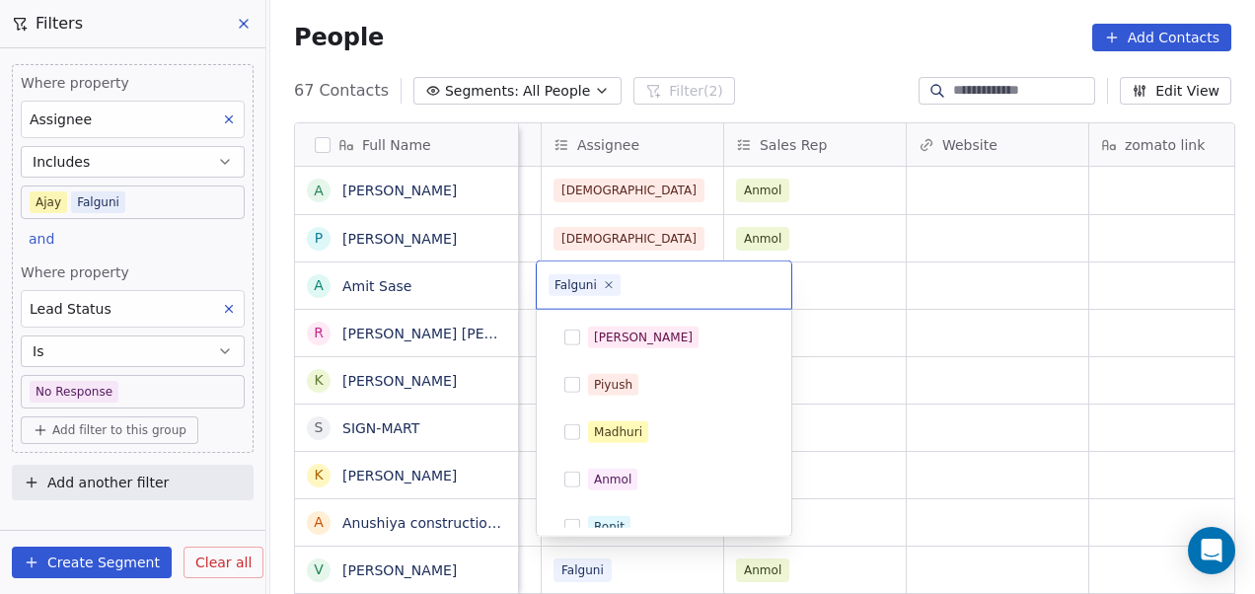
scroll to position [161, 0]
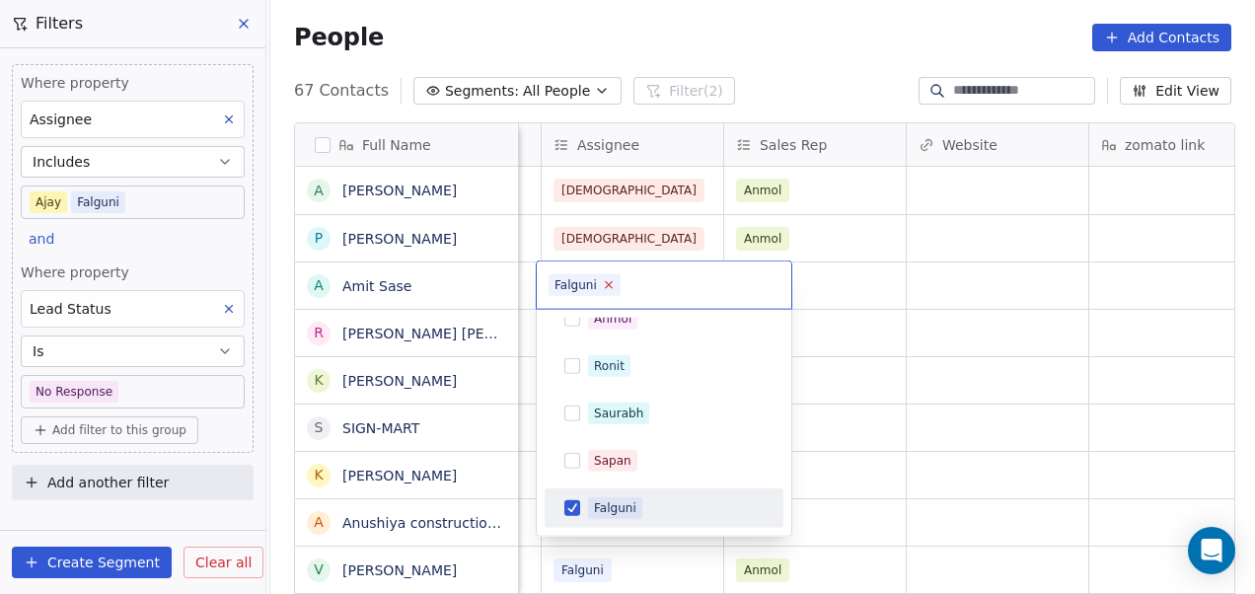
click at [603, 285] on icon at bounding box center [608, 284] width 13 height 13
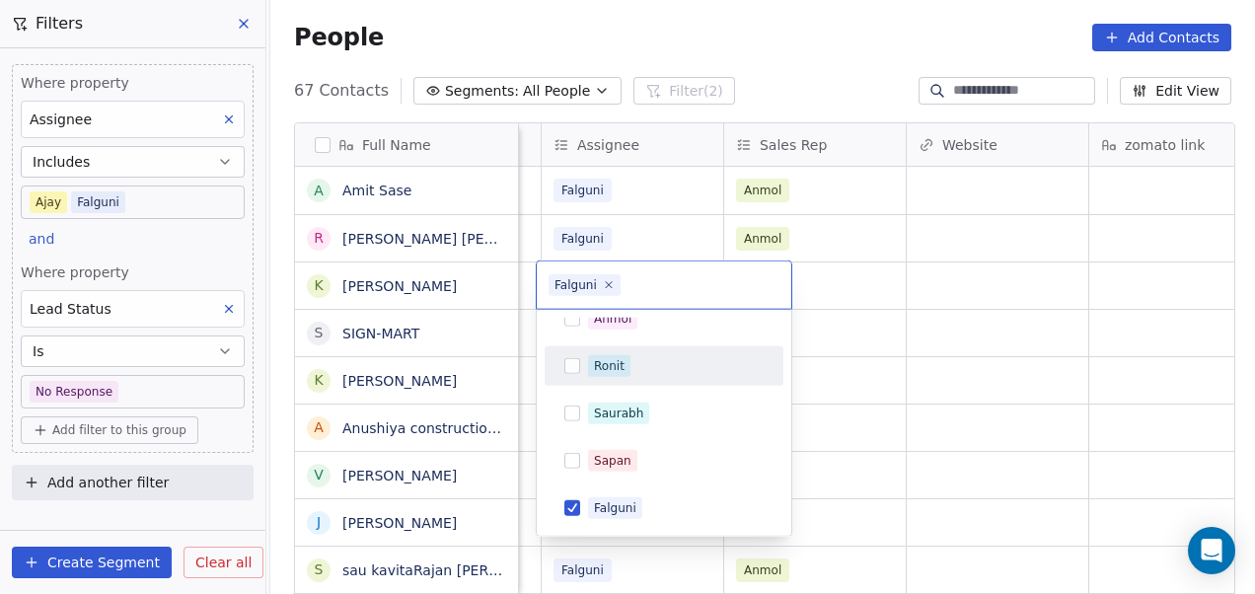
click at [931, 323] on html "On2Cook India Pvt. Ltd. Contacts People Marketing Workflows Campaigns Metrics &…" at bounding box center [627, 297] width 1255 height 594
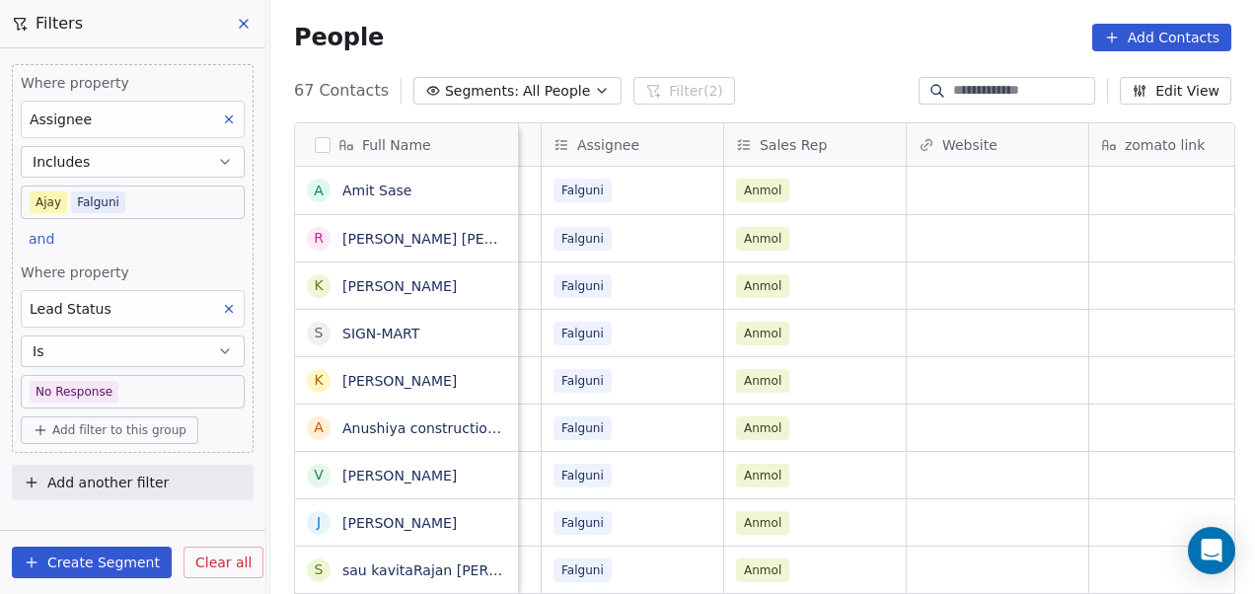
scroll to position [0, 0]
click at [623, 199] on div "Falguni" at bounding box center [615, 191] width 120 height 24
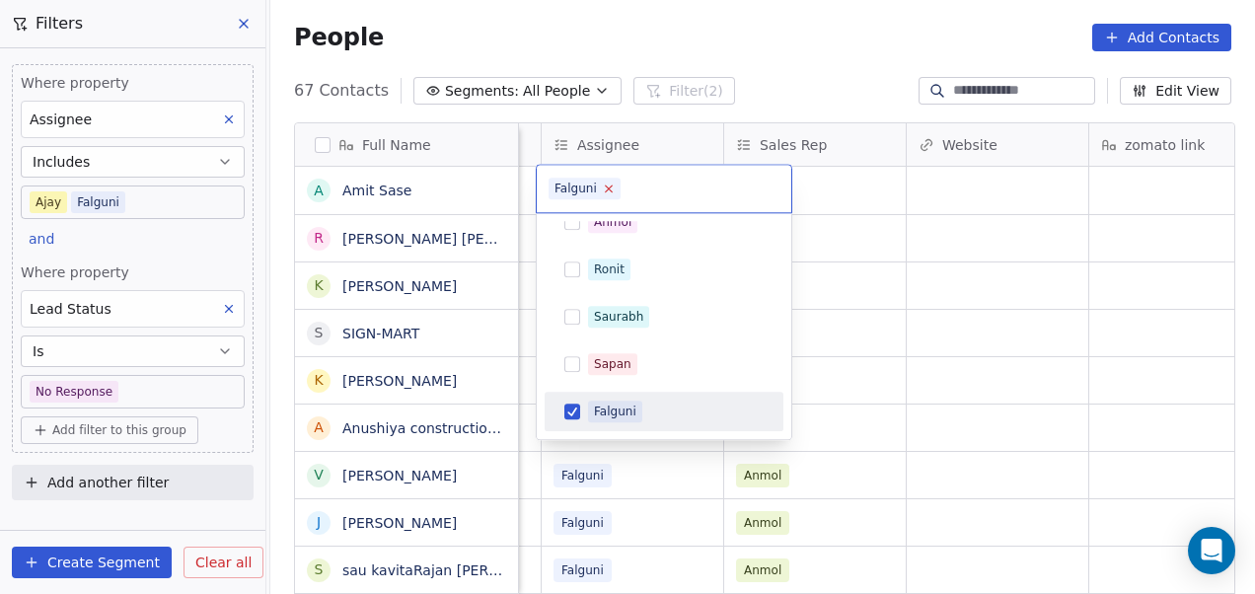
click at [606, 188] on icon at bounding box center [609, 189] width 7 height 7
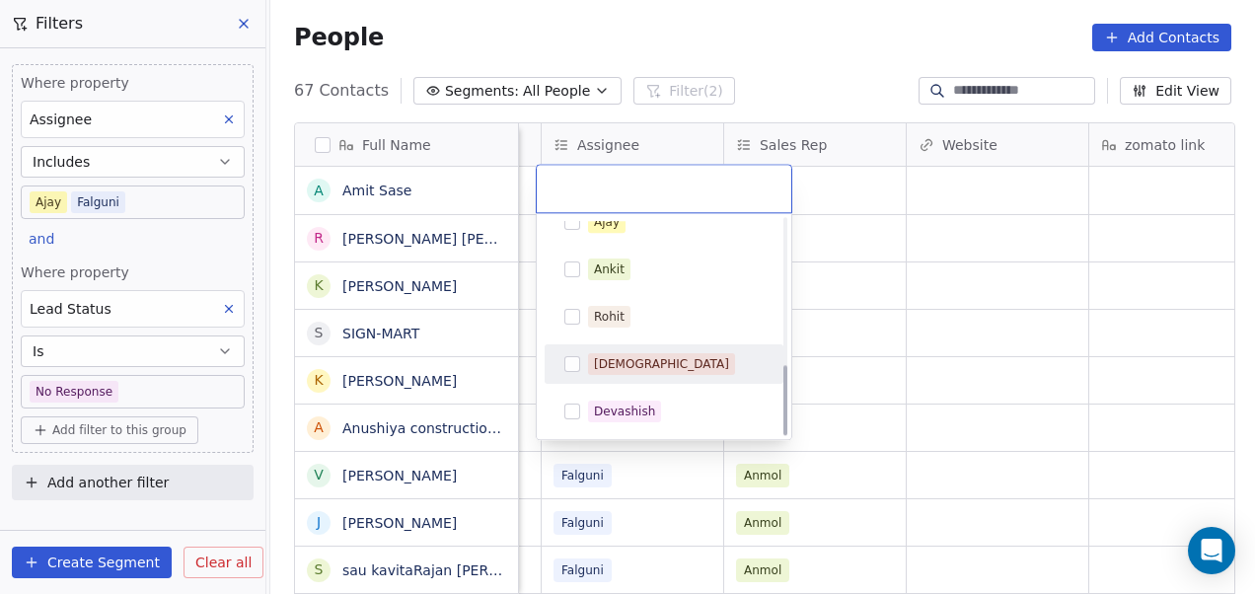
click at [653, 362] on div "[DEMOGRAPHIC_DATA]" at bounding box center [676, 364] width 176 height 22
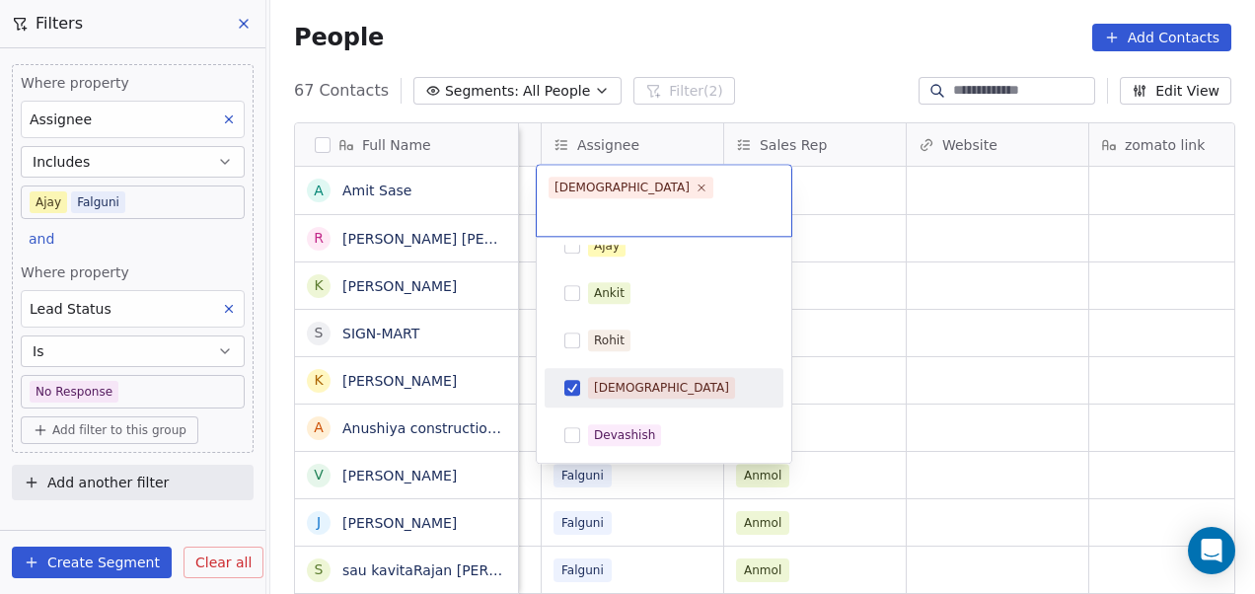
click at [916, 336] on html "On2Cook India Pvt. Ltd. Contacts People Marketing Workflows Campaigns Metrics &…" at bounding box center [627, 297] width 1255 height 594
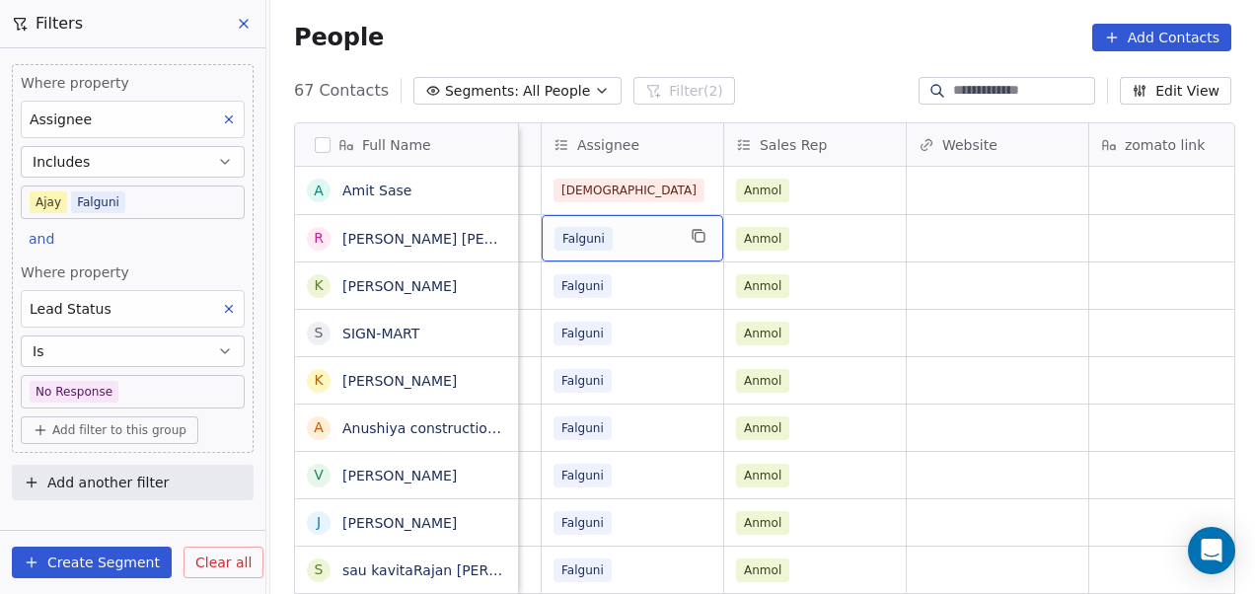
click at [629, 240] on div "Falguni" at bounding box center [615, 239] width 120 height 24
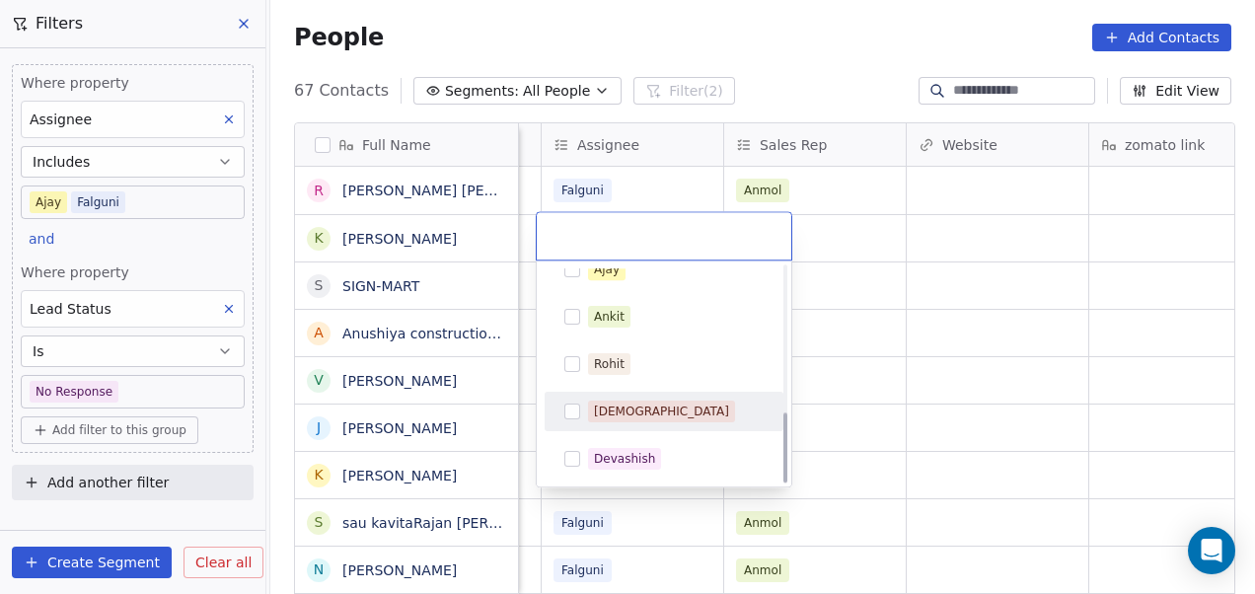
click at [649, 408] on div "[DEMOGRAPHIC_DATA]" at bounding box center [676, 412] width 176 height 22
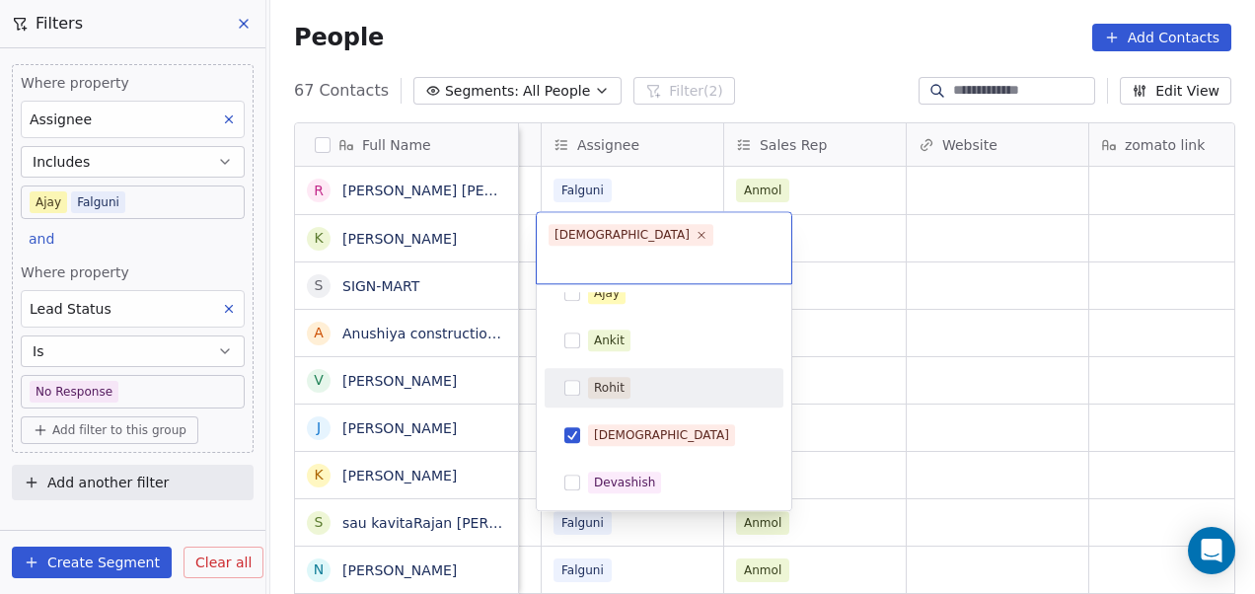
click at [917, 334] on html "On2Cook India Pvt. Ltd. Contacts People Marketing Workflows Campaigns Metrics &…" at bounding box center [627, 297] width 1255 height 594
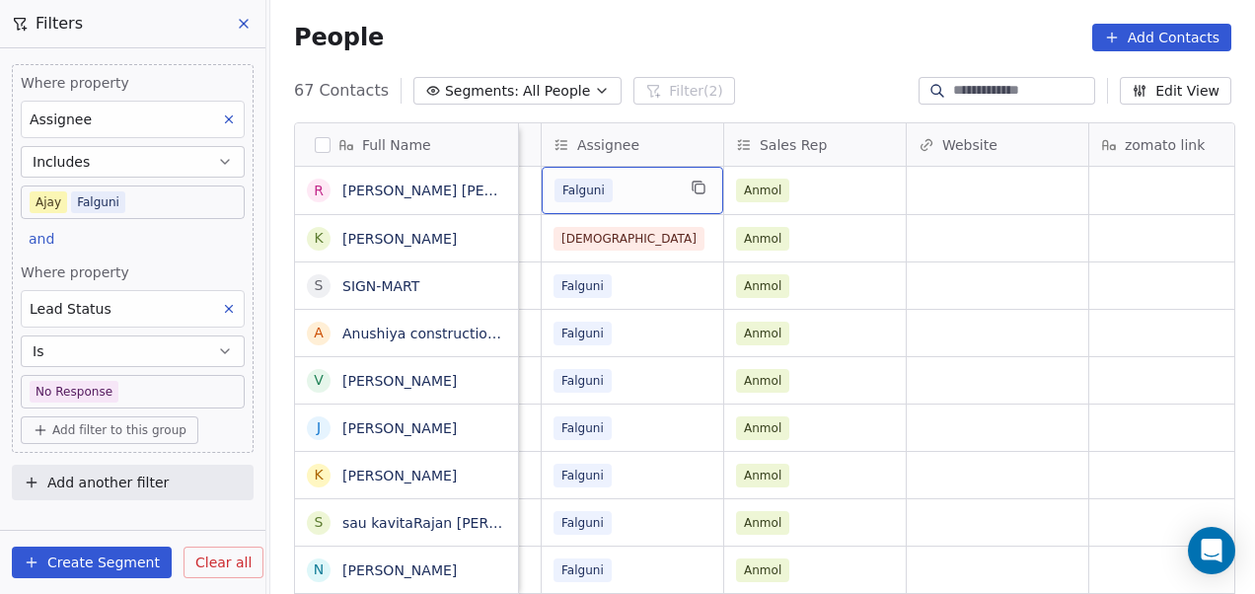
click at [624, 199] on div "Falguni" at bounding box center [615, 191] width 120 height 24
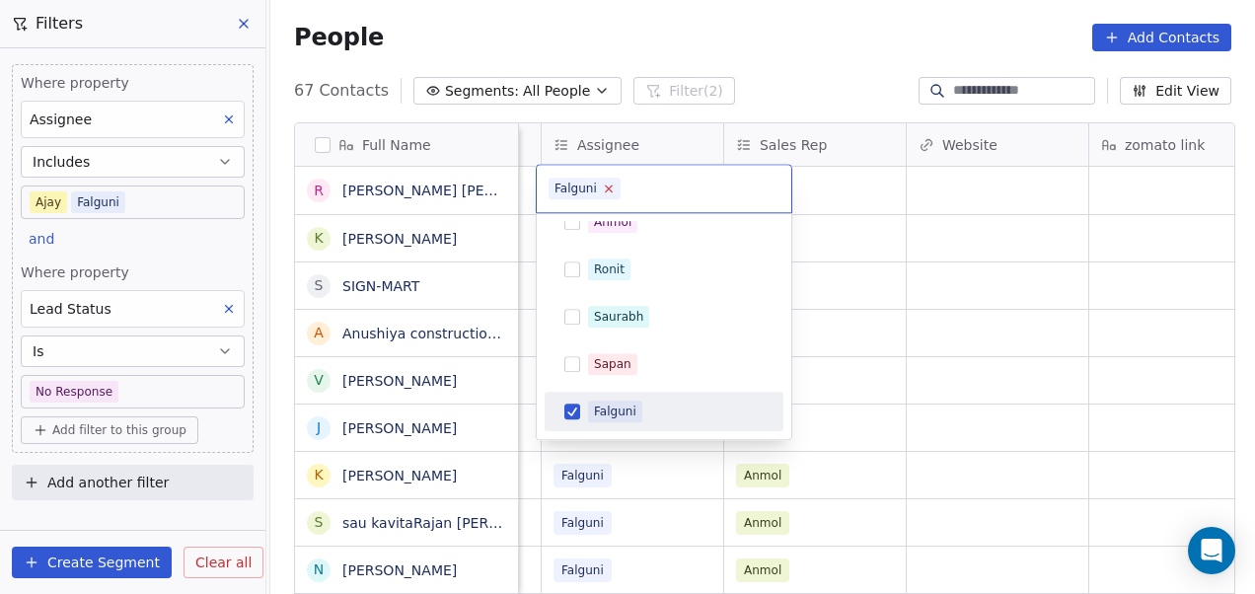
click at [604, 188] on icon at bounding box center [608, 189] width 13 height 13
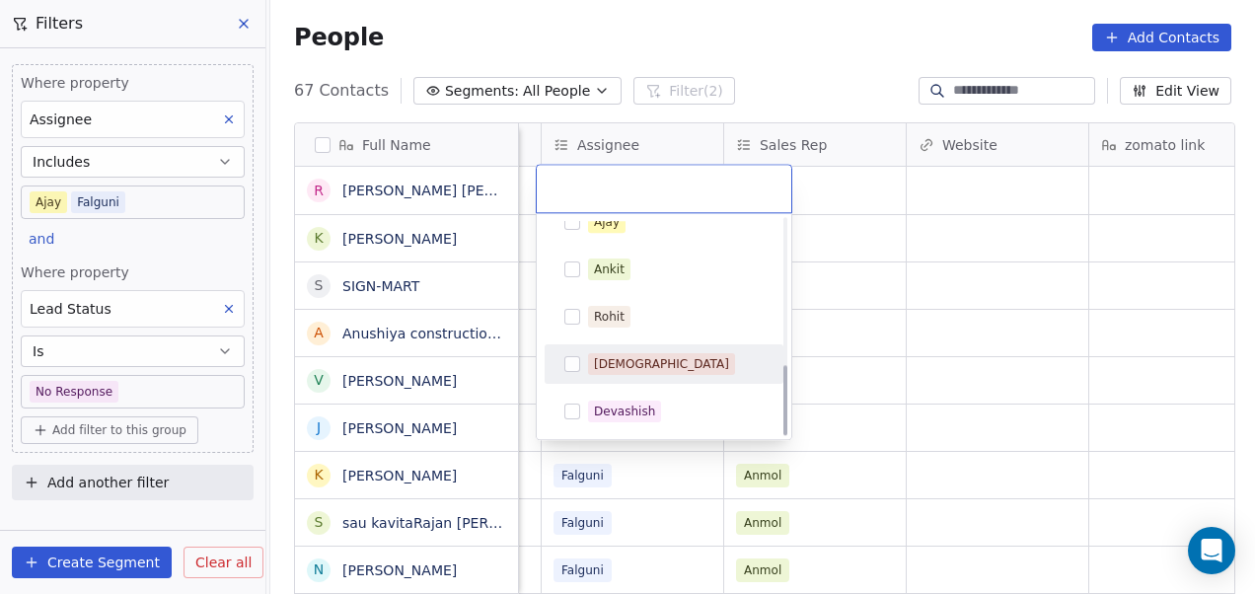
click at [632, 367] on div "[DEMOGRAPHIC_DATA]" at bounding box center [661, 364] width 135 height 18
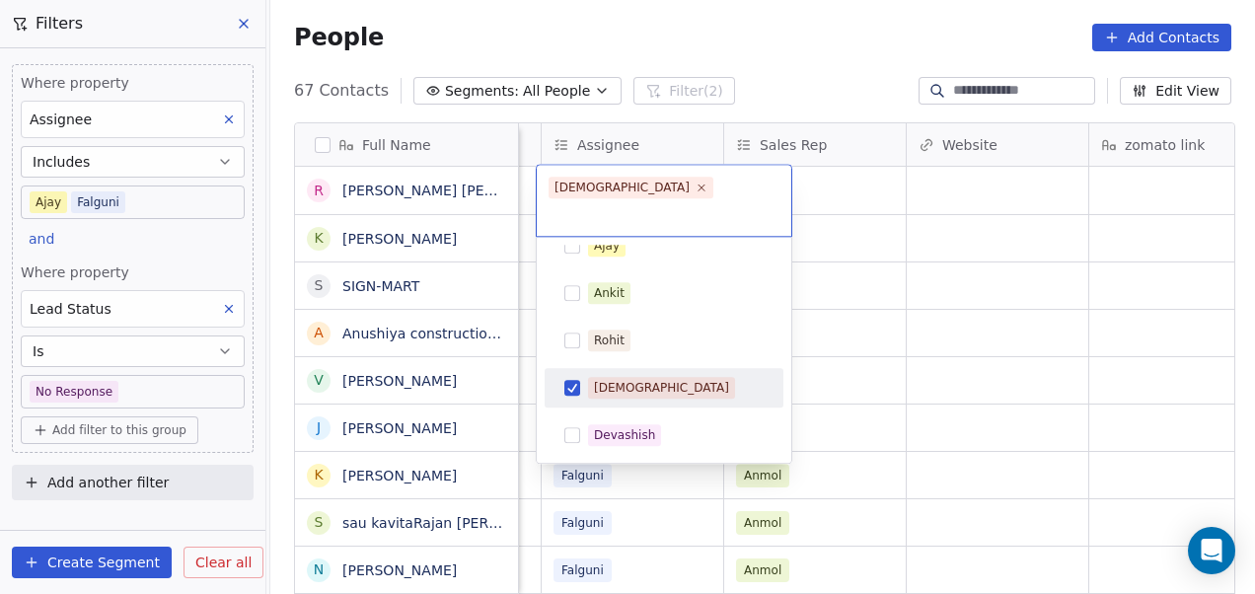
click at [876, 349] on html "On2Cook India Pvt. Ltd. Contacts People Marketing Workflows Campaigns Metrics &…" at bounding box center [627, 297] width 1255 height 594
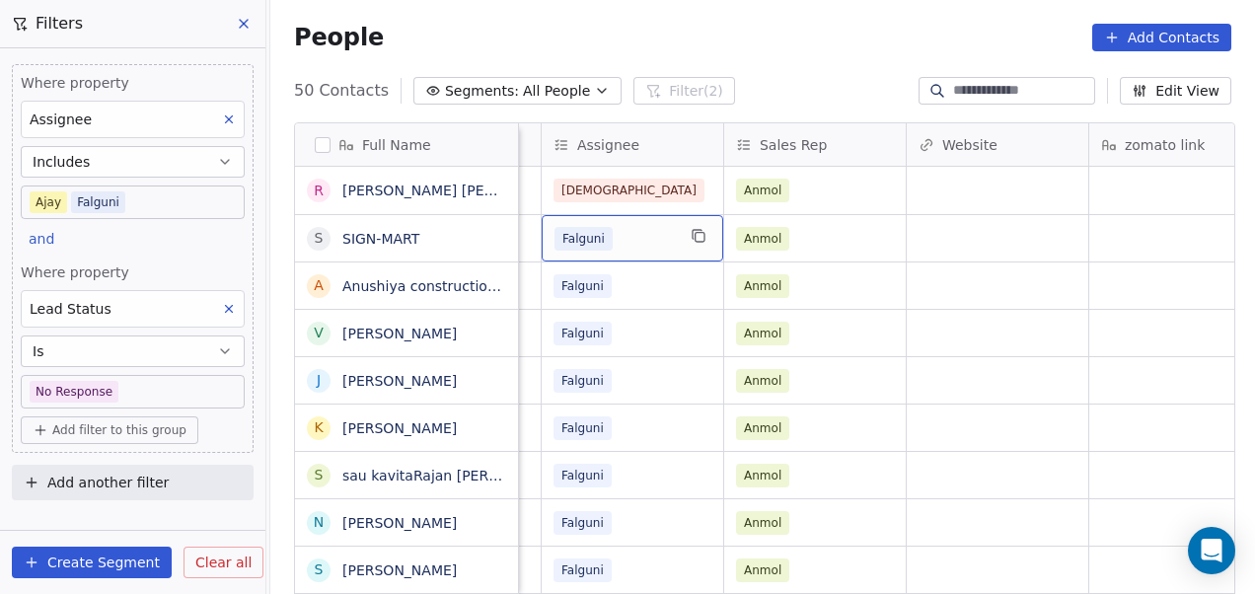
click at [637, 241] on div "Falguni" at bounding box center [615, 239] width 120 height 24
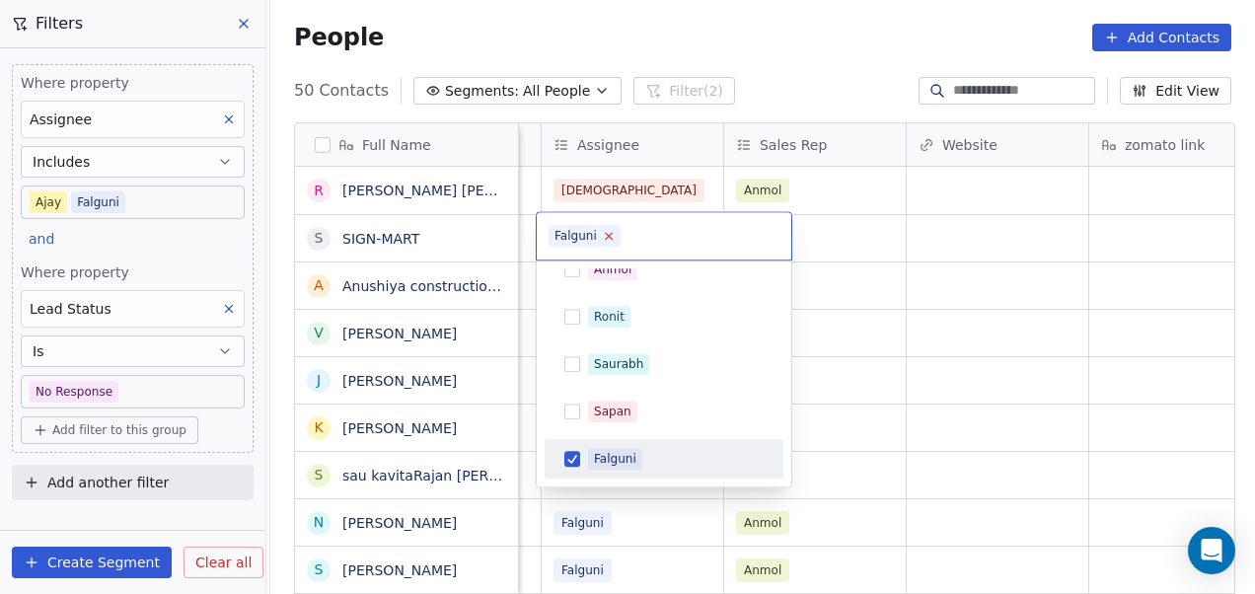
click at [606, 236] on icon at bounding box center [609, 236] width 7 height 7
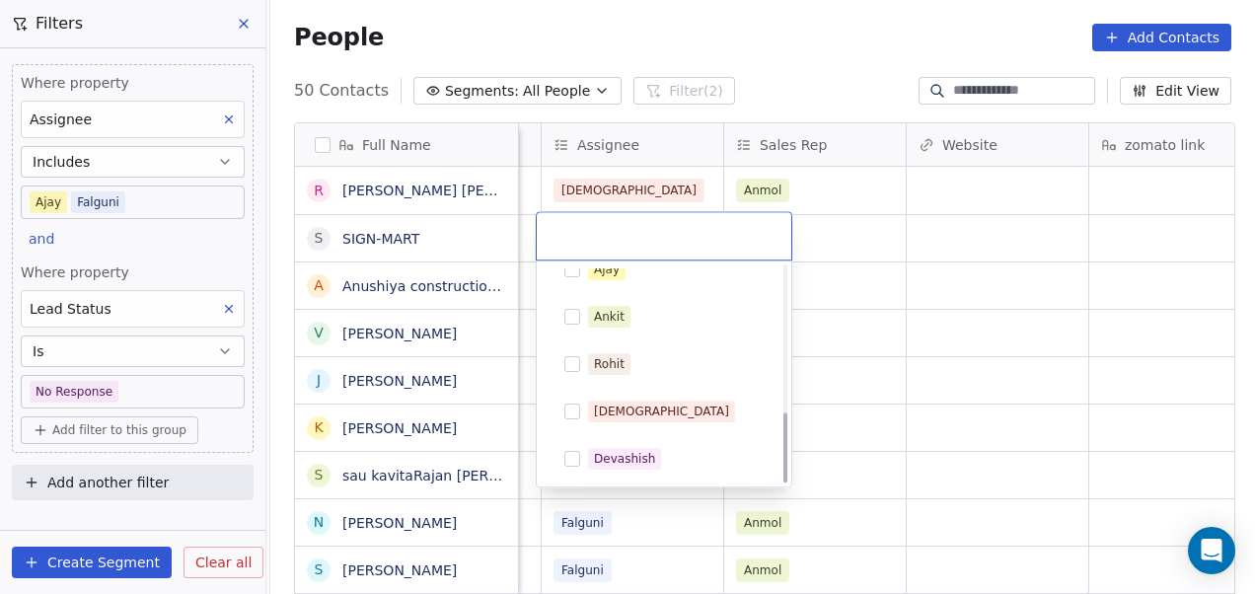
click at [641, 403] on div "[DEMOGRAPHIC_DATA]" at bounding box center [676, 412] width 176 height 22
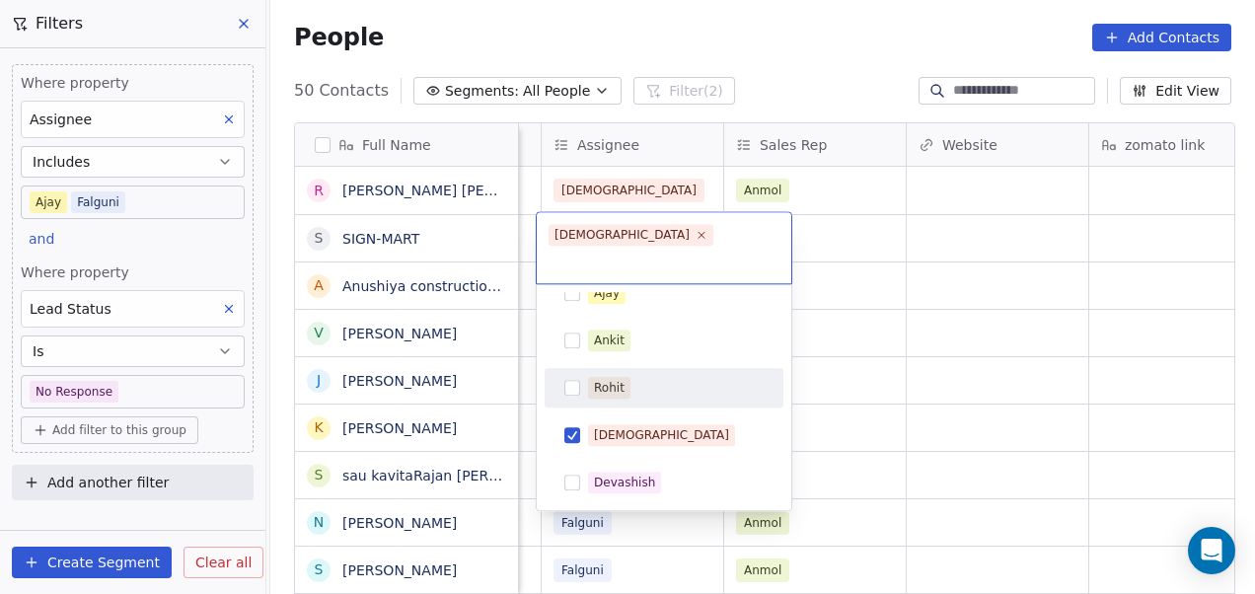
click at [903, 334] on html "On2Cook India Pvt. Ltd. Contacts People Marketing Workflows Campaigns Metrics &…" at bounding box center [627, 297] width 1255 height 594
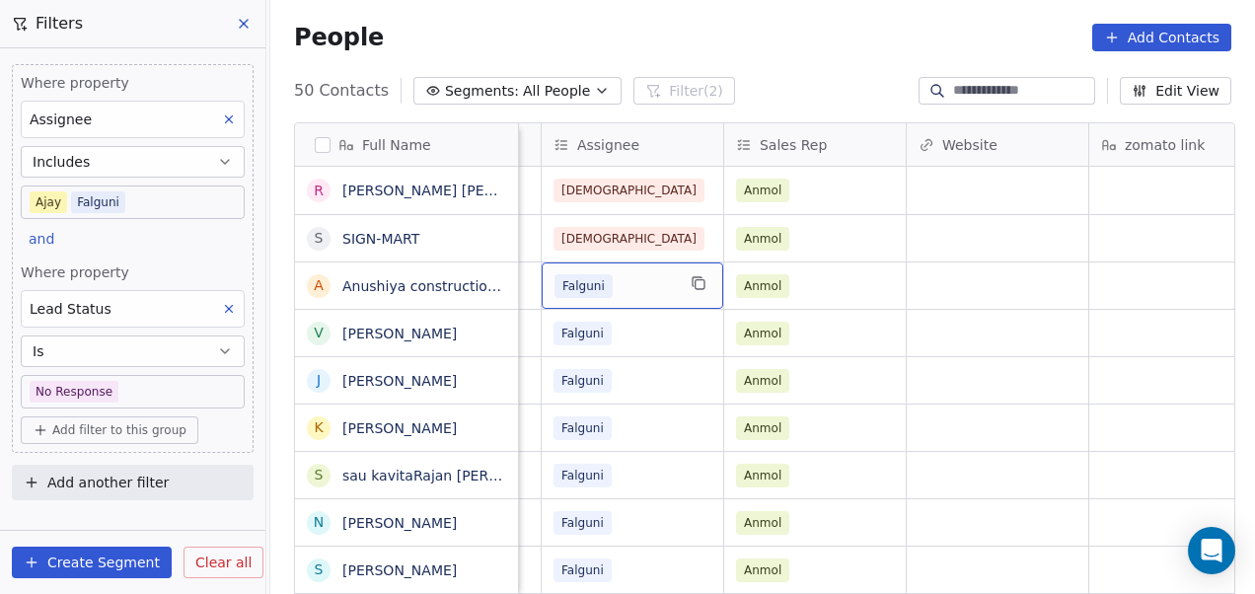
click at [659, 278] on div "Falguni" at bounding box center [615, 286] width 120 height 24
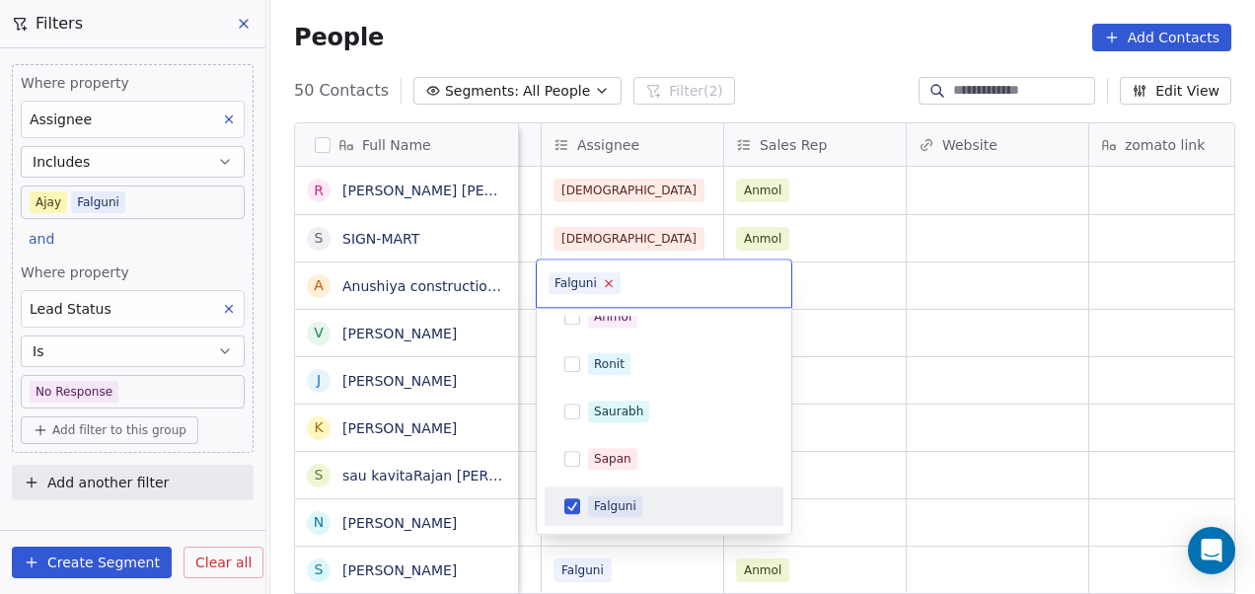
click at [608, 287] on icon at bounding box center [608, 283] width 13 height 13
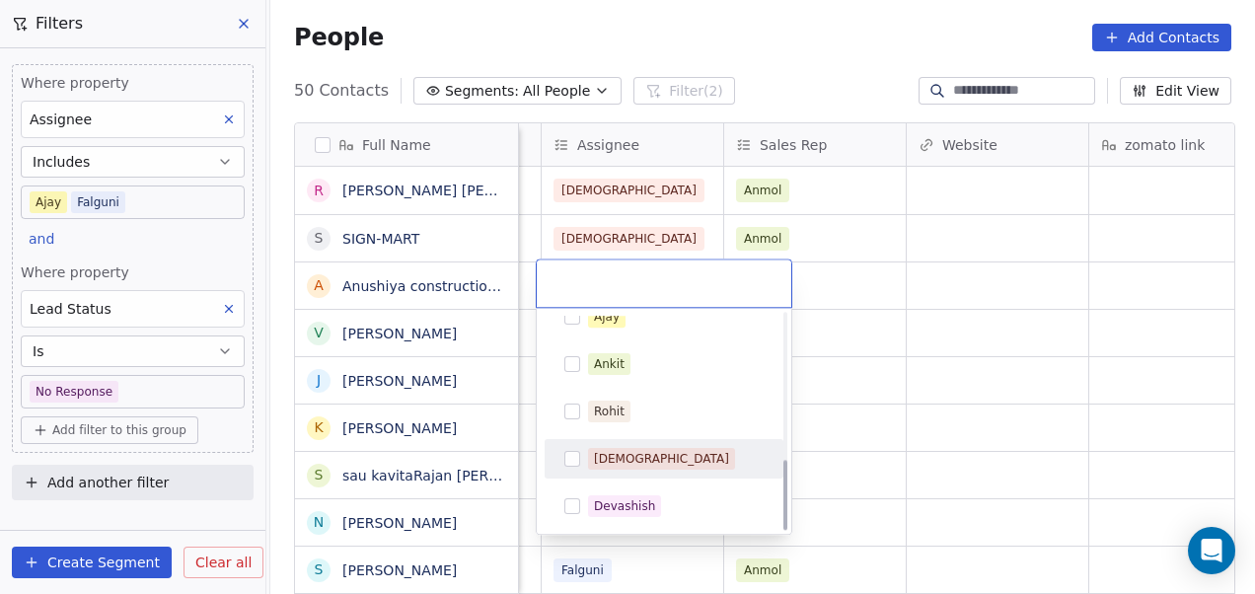
click at [640, 460] on div "[DEMOGRAPHIC_DATA]" at bounding box center [676, 459] width 176 height 22
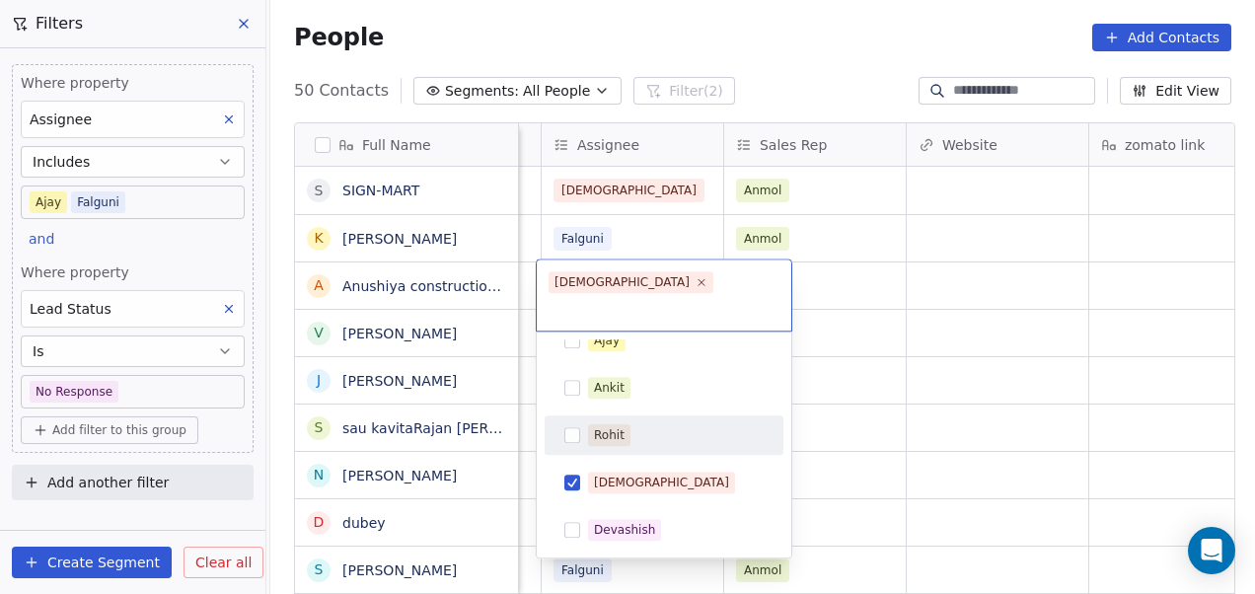
click at [938, 365] on html "On2Cook India Pvt. Ltd. Contacts People Marketing Workflows Campaigns Metrics &…" at bounding box center [627, 297] width 1255 height 594
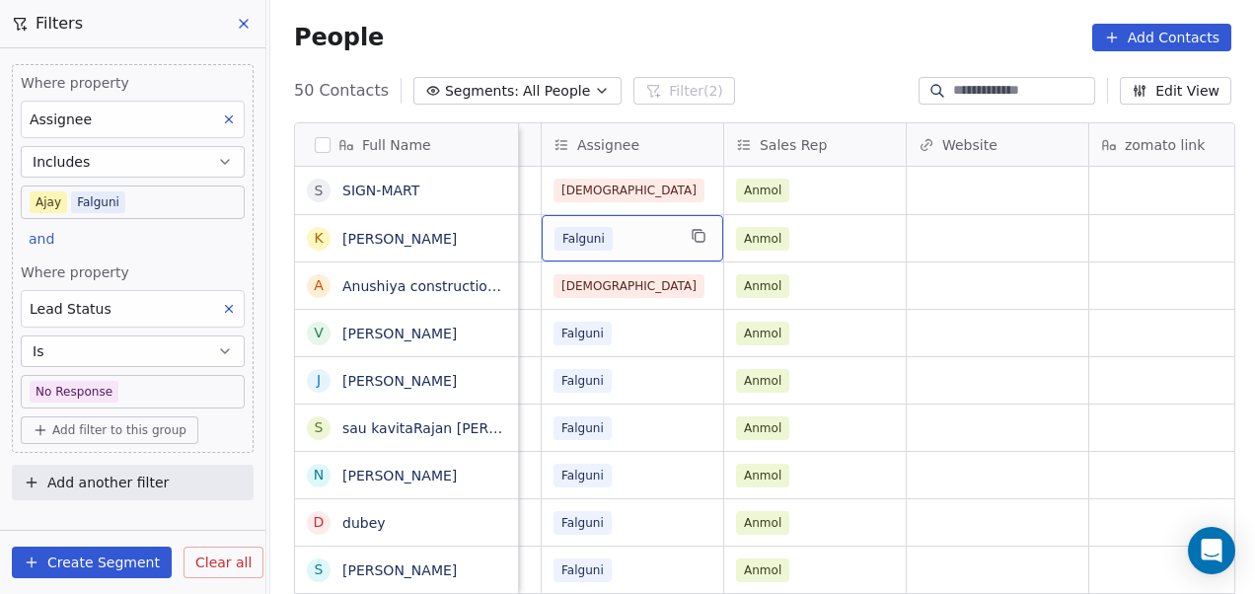
click at [618, 233] on div "Falguni" at bounding box center [615, 239] width 120 height 24
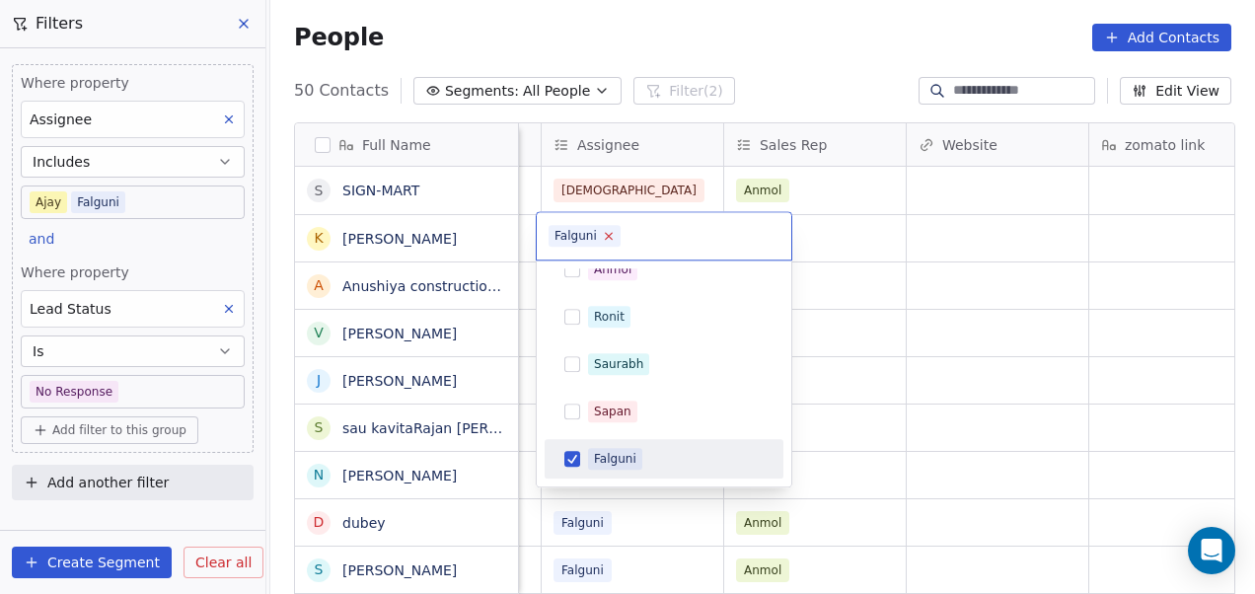
click at [605, 233] on icon at bounding box center [608, 236] width 13 height 13
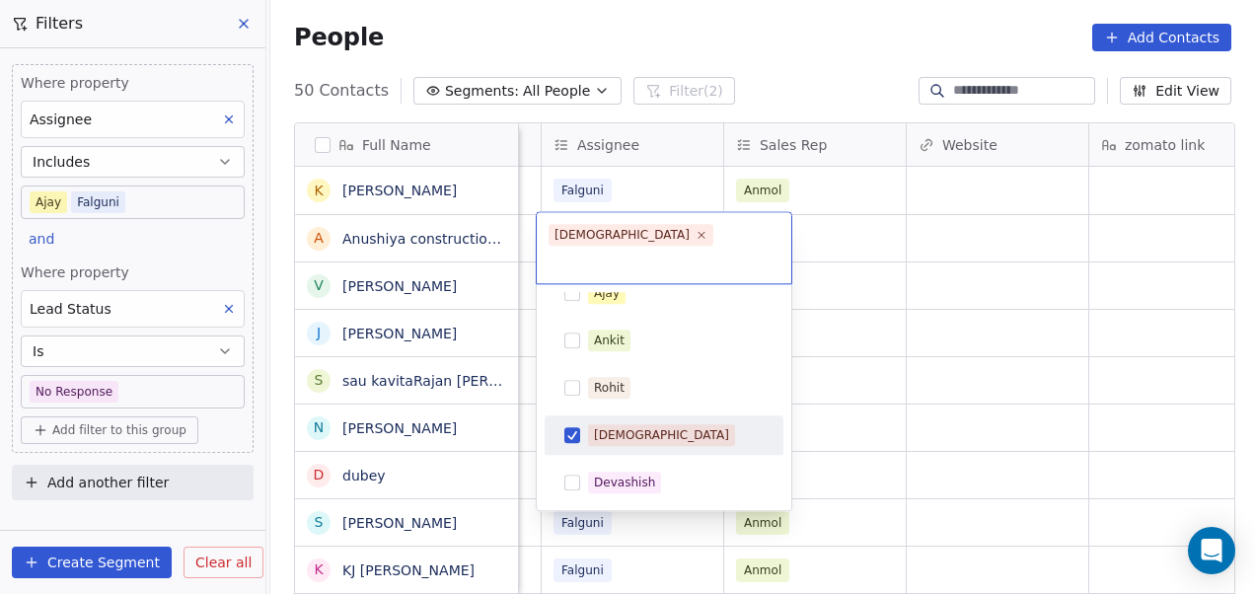
click at [872, 383] on html "On2Cook India Pvt. Ltd. Contacts People Marketing Workflows Campaigns Metrics &…" at bounding box center [627, 297] width 1255 height 594
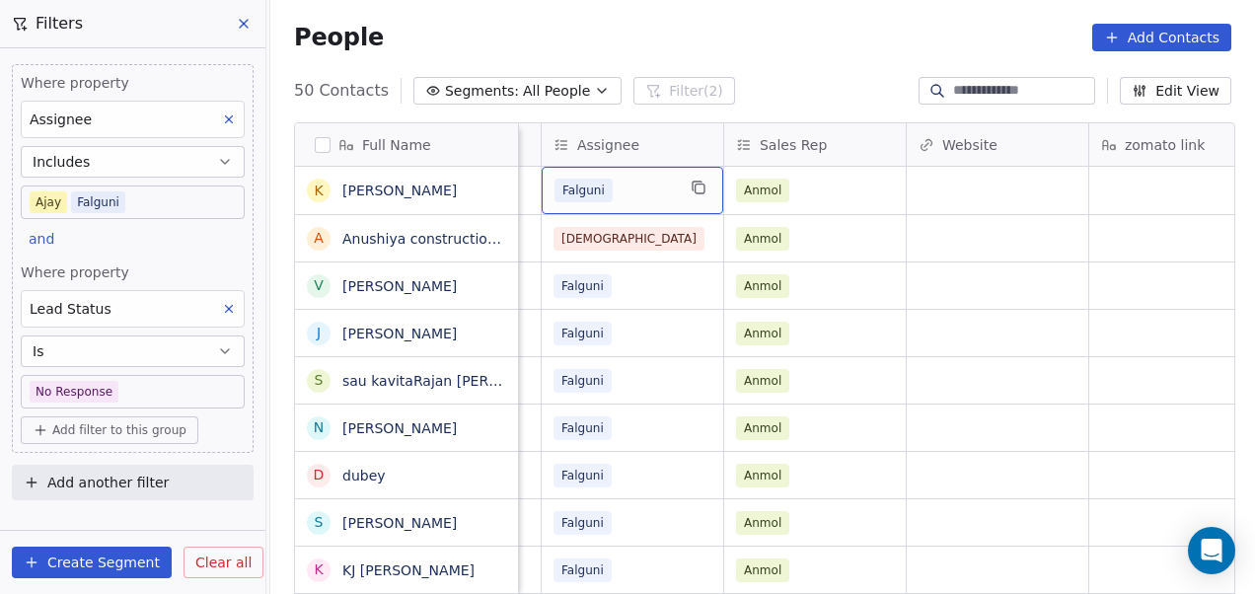
click at [636, 187] on div "Falguni" at bounding box center [615, 191] width 120 height 24
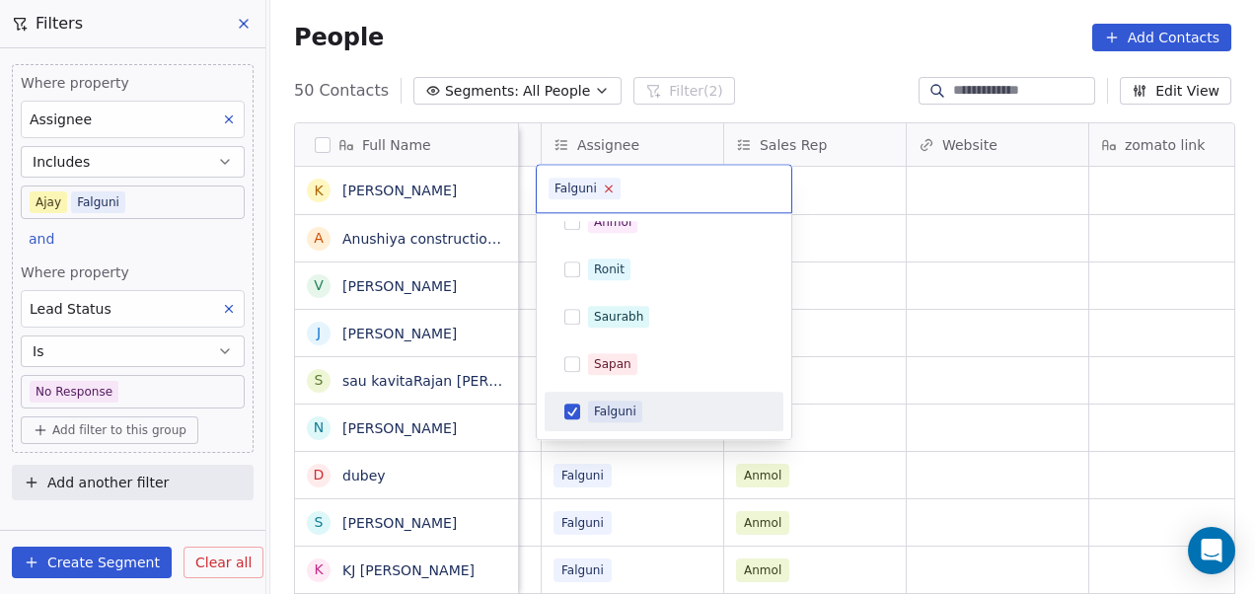
click at [610, 189] on icon at bounding box center [608, 189] width 13 height 13
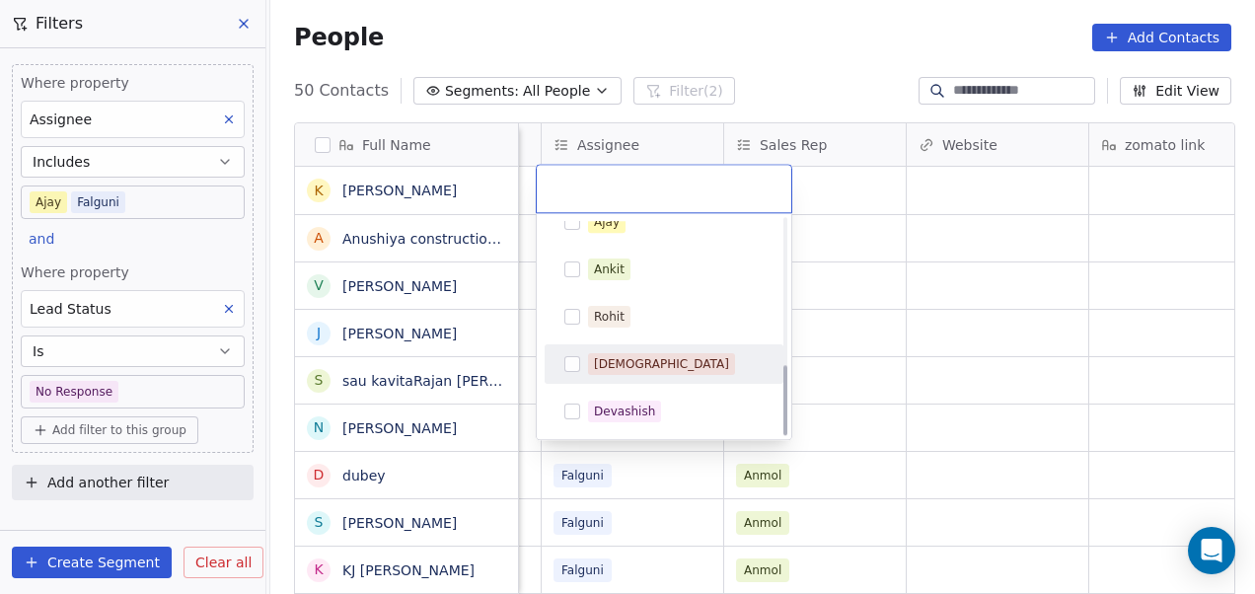
click at [643, 375] on div "[DEMOGRAPHIC_DATA]" at bounding box center [664, 364] width 223 height 32
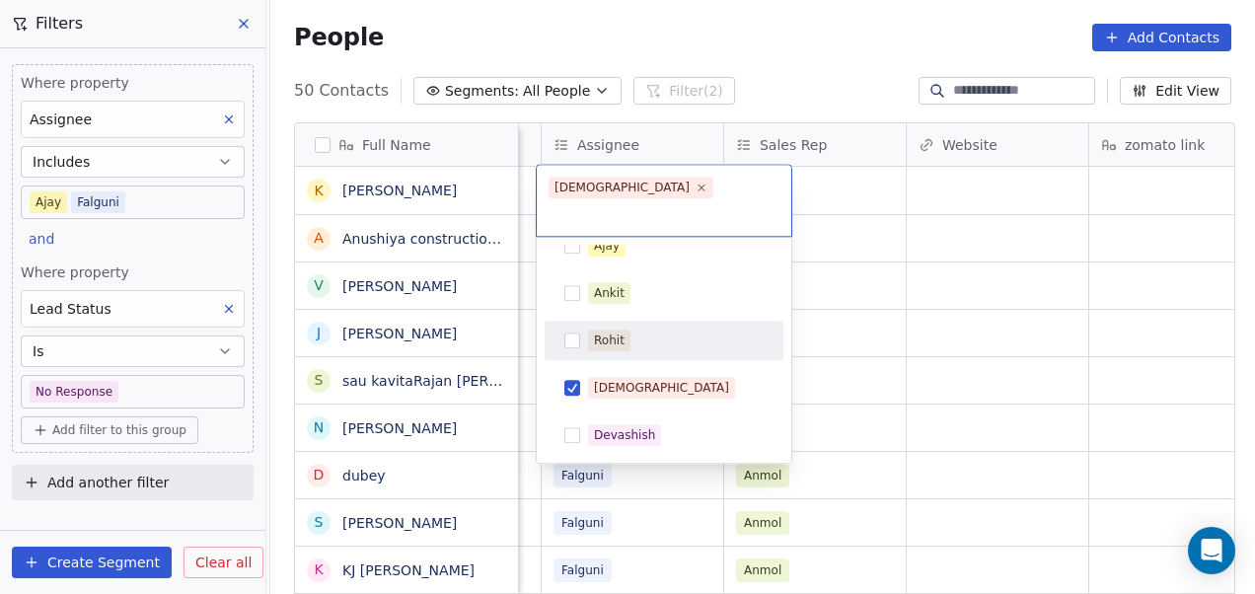
click at [872, 314] on html "On2Cook India Pvt. Ltd. Contacts People Marketing Workflows Campaigns Metrics &…" at bounding box center [627, 297] width 1255 height 594
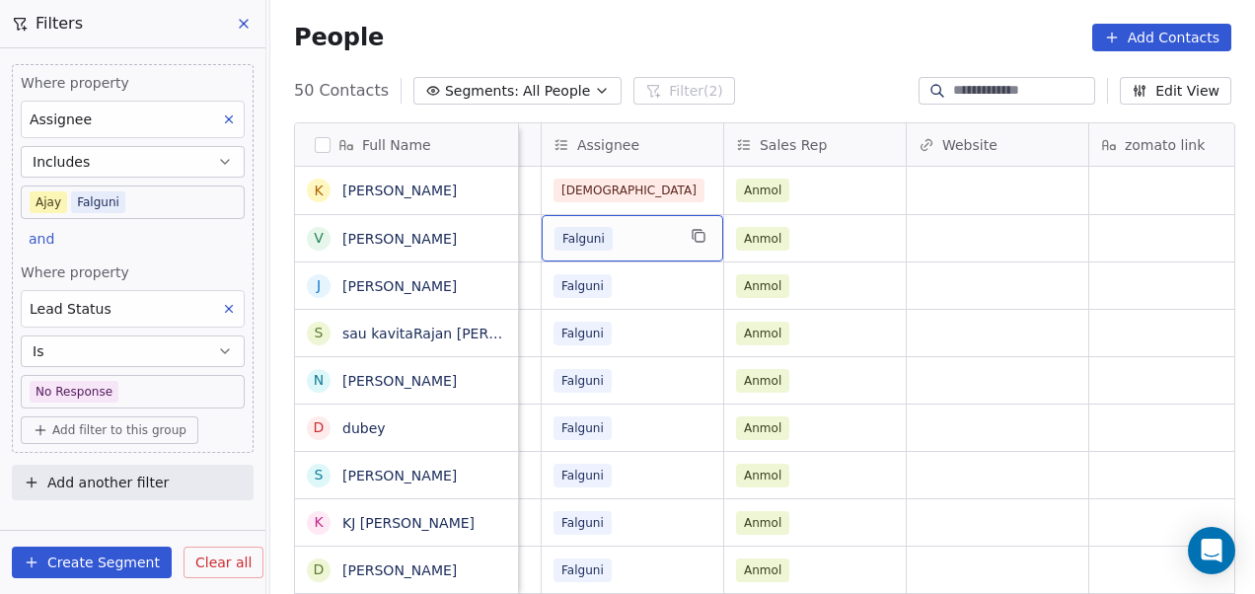
click at [633, 227] on div "Falguni" at bounding box center [615, 239] width 120 height 24
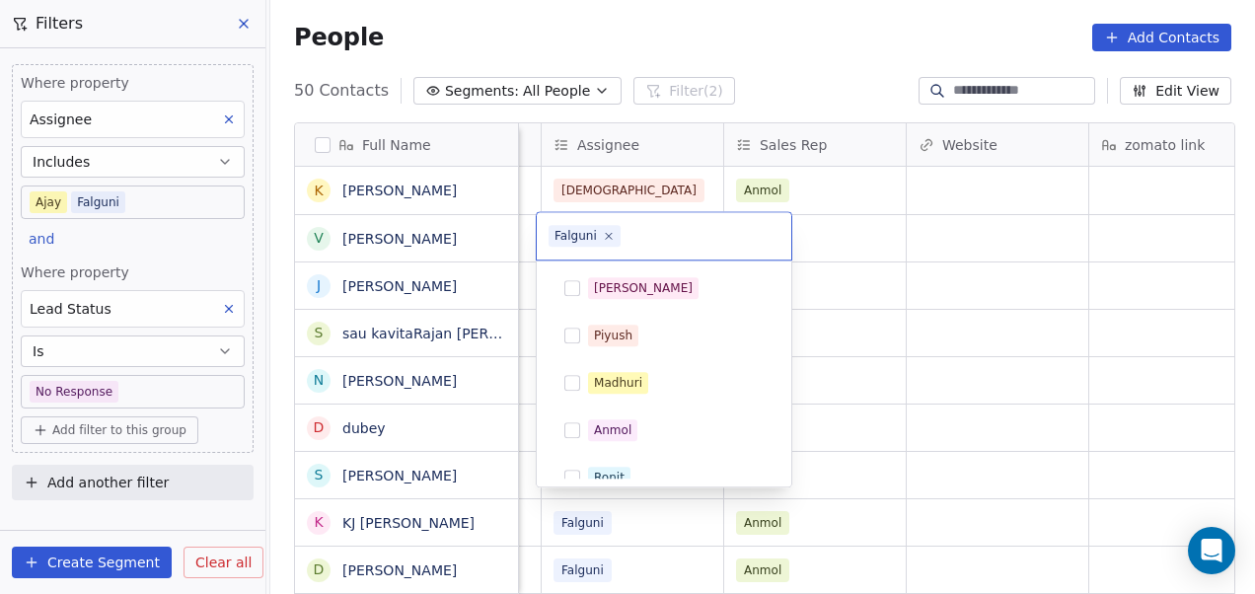
scroll to position [161, 0]
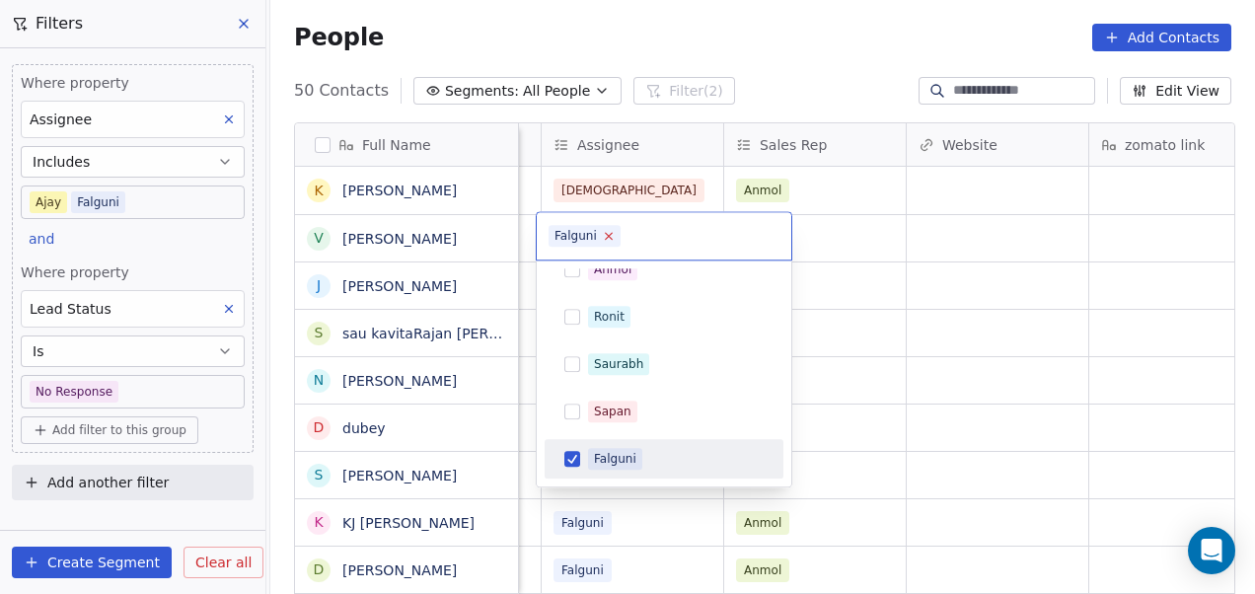
click at [606, 237] on icon at bounding box center [609, 236] width 7 height 7
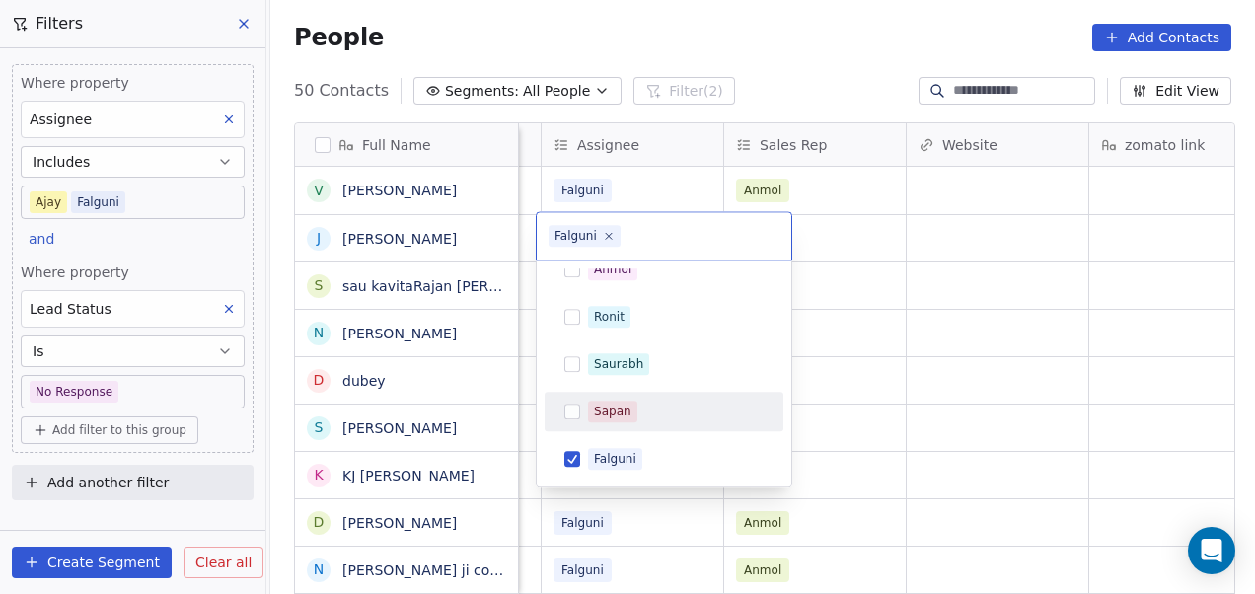
click at [661, 416] on div "Sapan" at bounding box center [676, 412] width 176 height 22
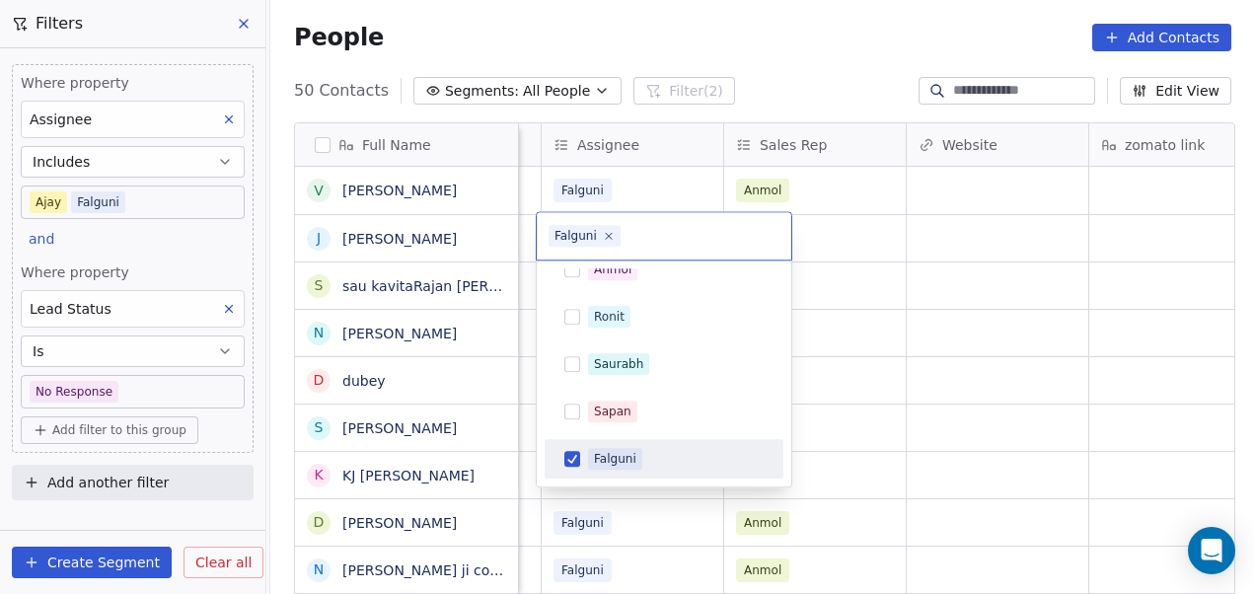
click at [653, 448] on div "Falguni" at bounding box center [676, 459] width 176 height 22
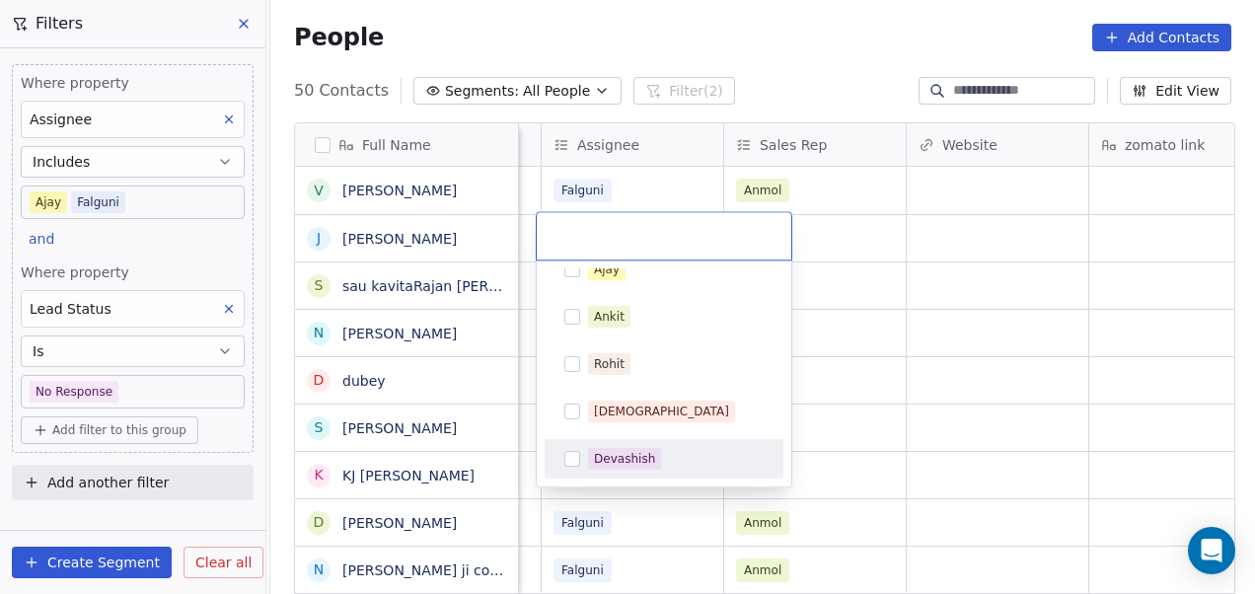
click at [666, 452] on div "Devashish" at bounding box center [676, 459] width 176 height 22
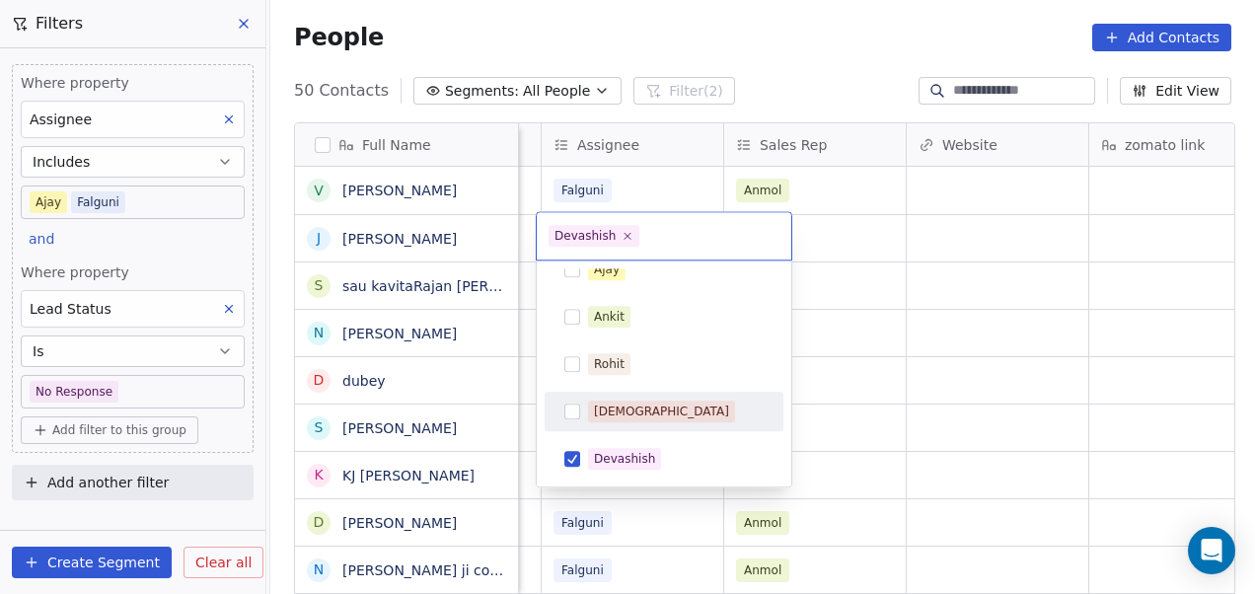
click at [872, 359] on html "On2Cook India Pvt. Ltd. Contacts People Marketing Workflows Campaigns Metrics &…" at bounding box center [627, 297] width 1255 height 594
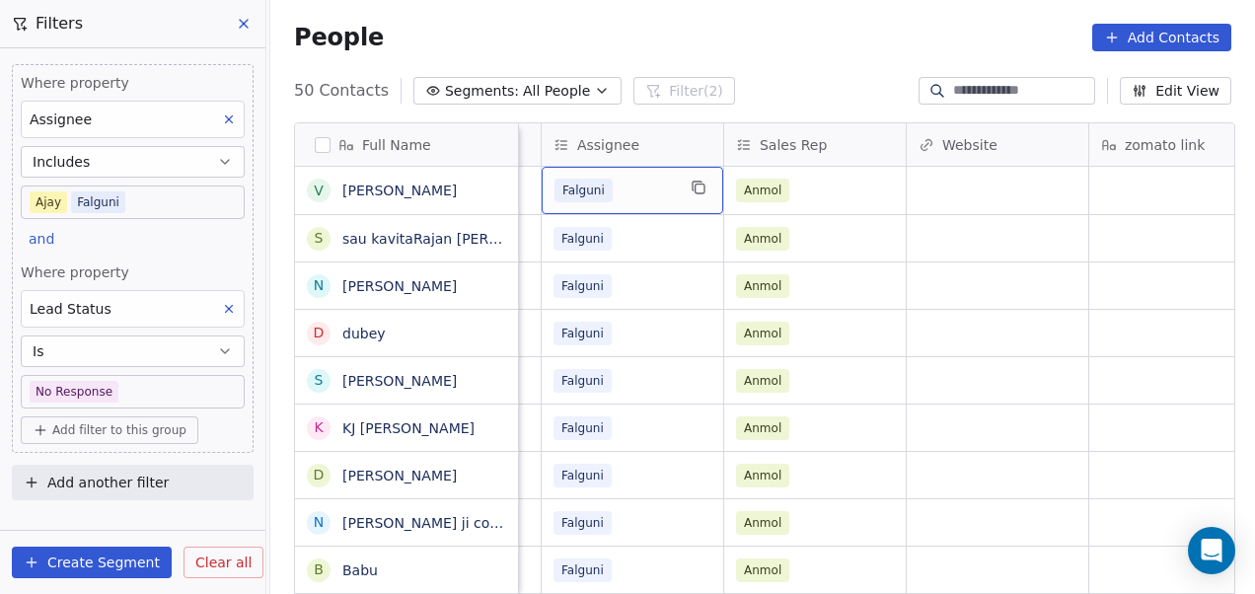
click at [615, 189] on div "Falguni" at bounding box center [615, 191] width 120 height 24
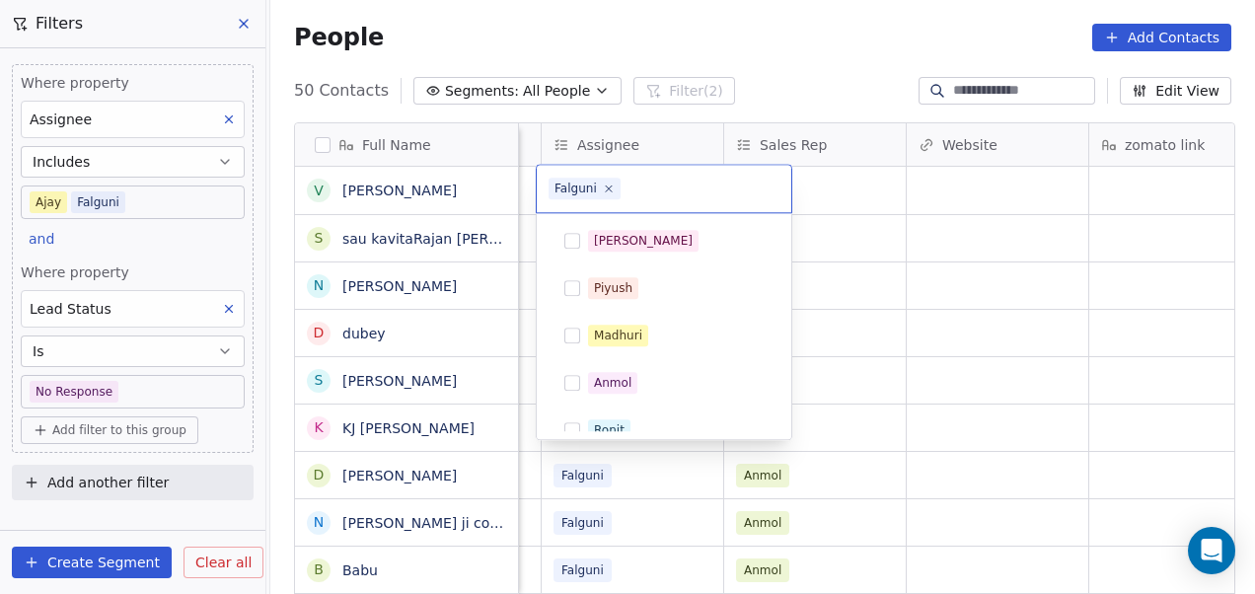
scroll to position [161, 0]
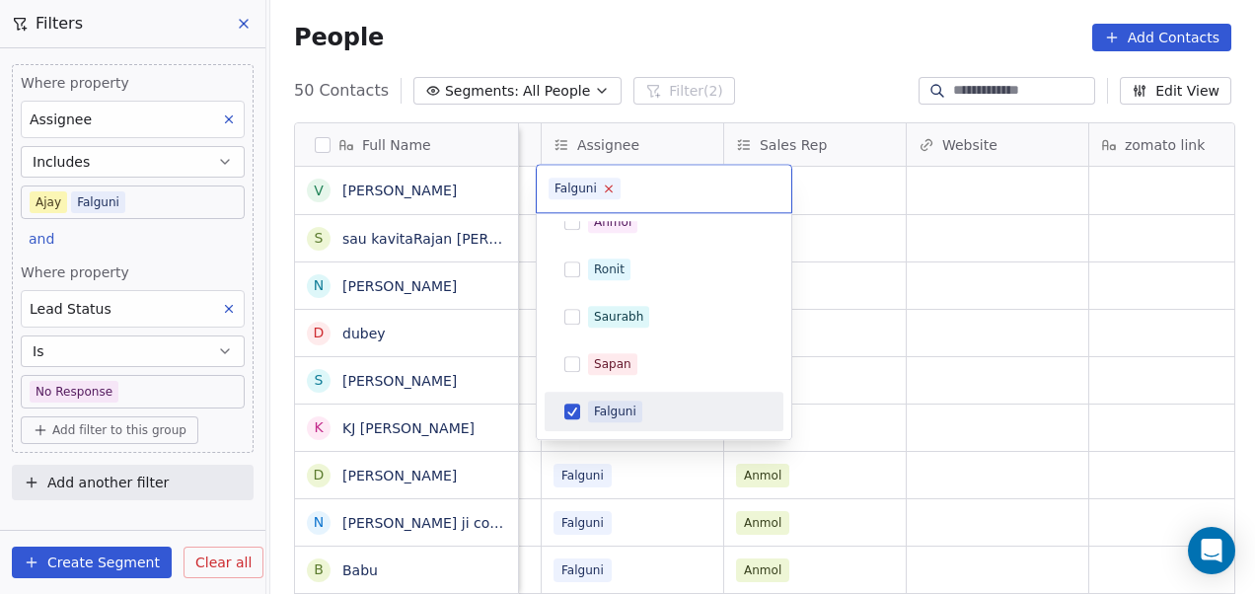
click at [608, 190] on icon at bounding box center [609, 189] width 7 height 7
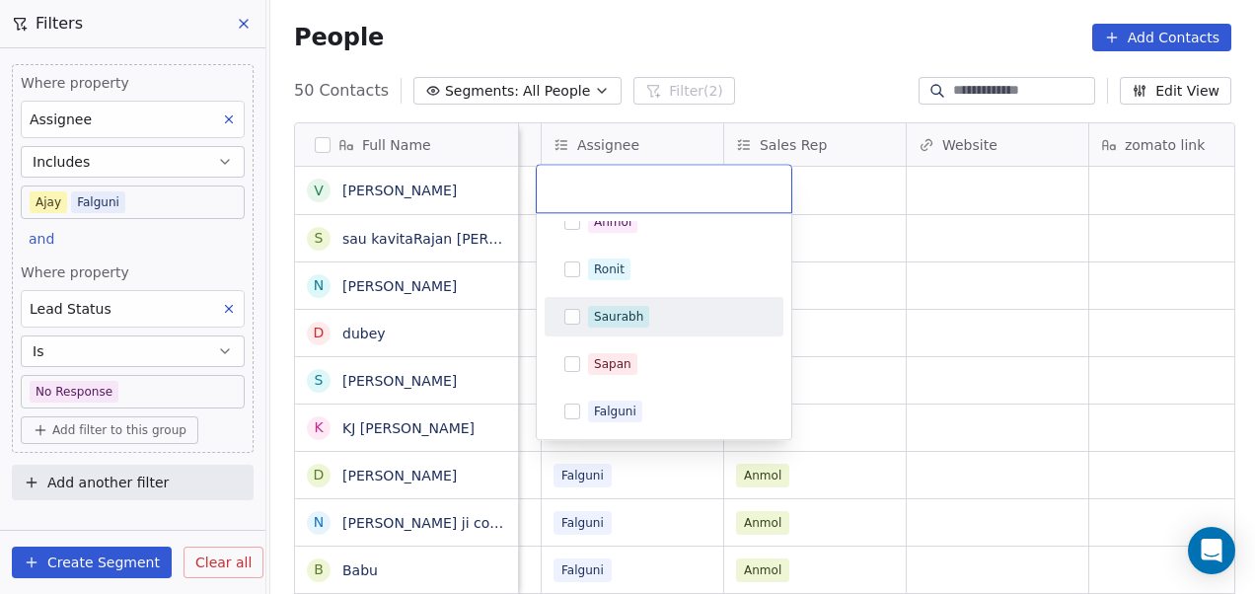
scroll to position [445, 0]
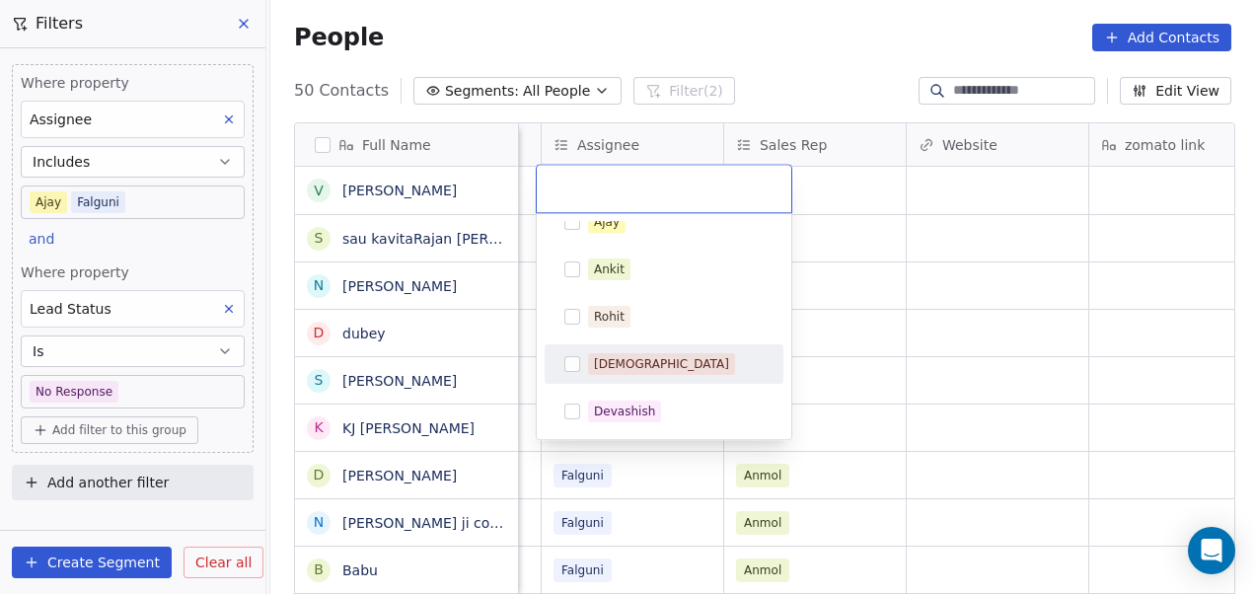
click at [657, 373] on div "[DEMOGRAPHIC_DATA]" at bounding box center [676, 364] width 176 height 22
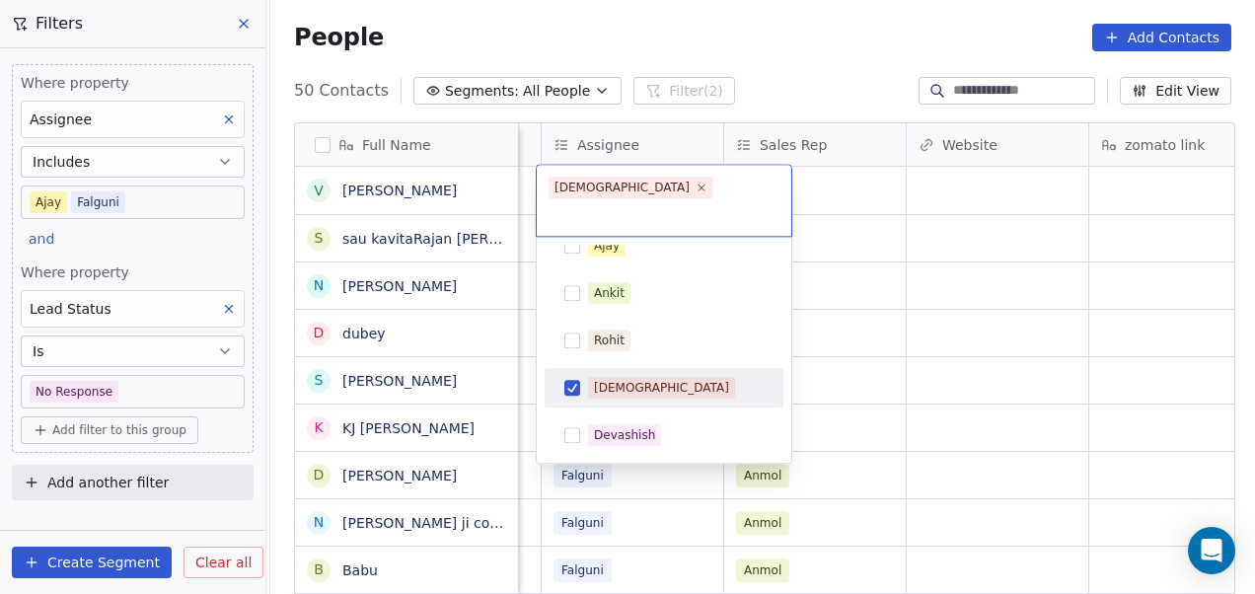
click at [846, 359] on html "On2Cook India Pvt. Ltd. Contacts People Marketing Workflows Campaigns Metrics &…" at bounding box center [627, 297] width 1255 height 594
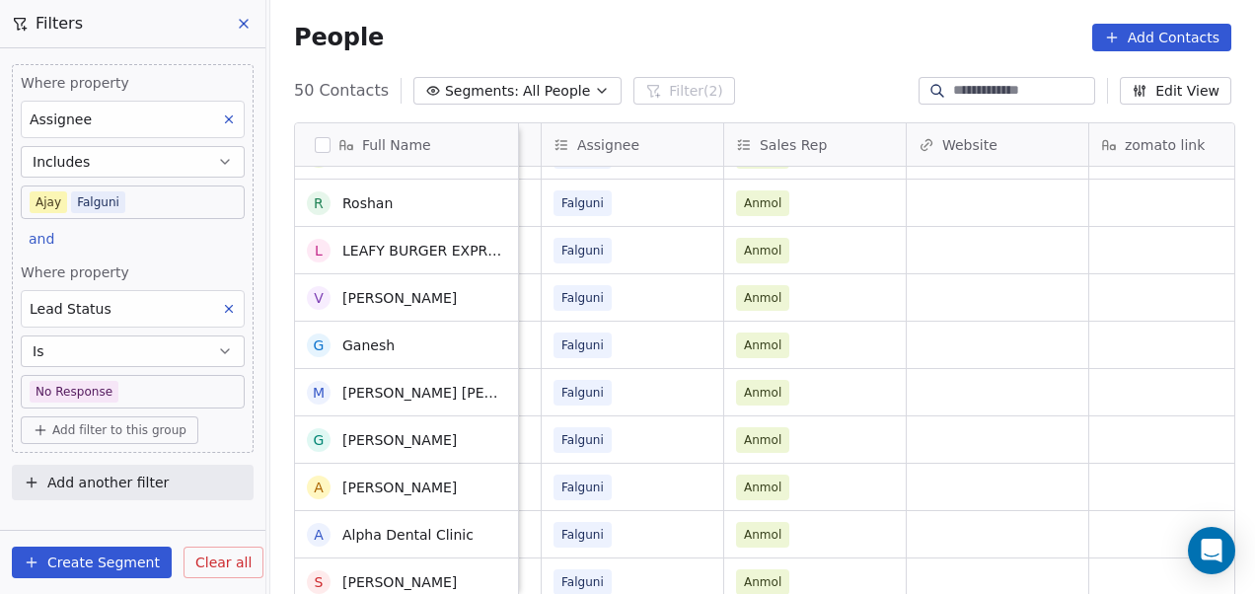
scroll to position [1522, 0]
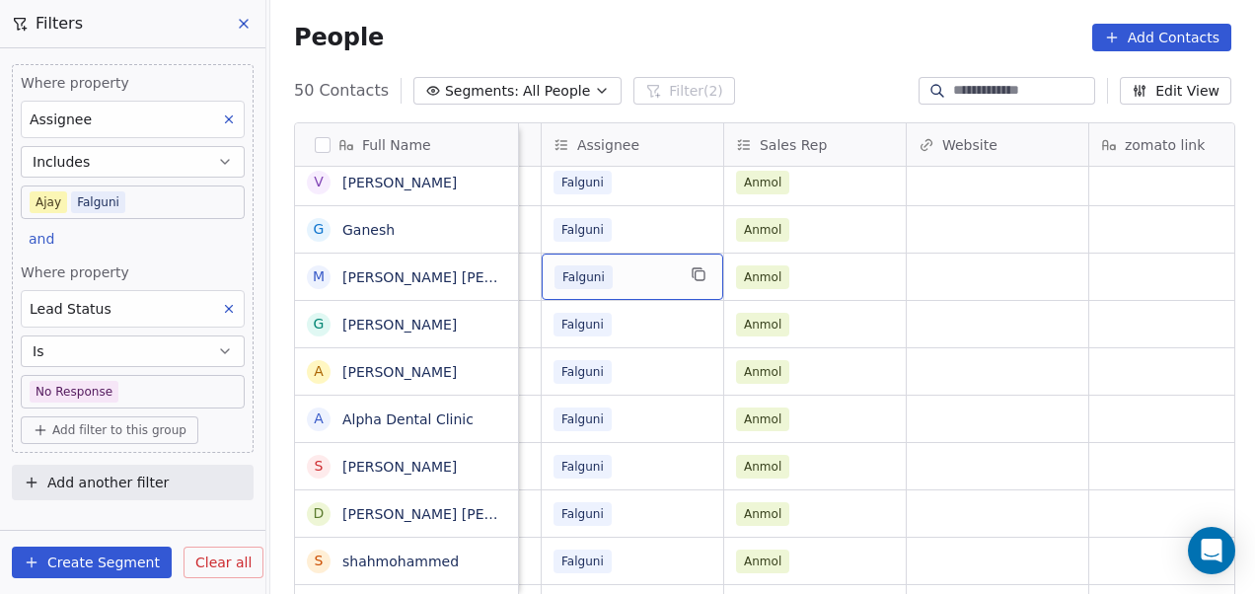
click at [632, 277] on div "Falguni" at bounding box center [615, 277] width 120 height 24
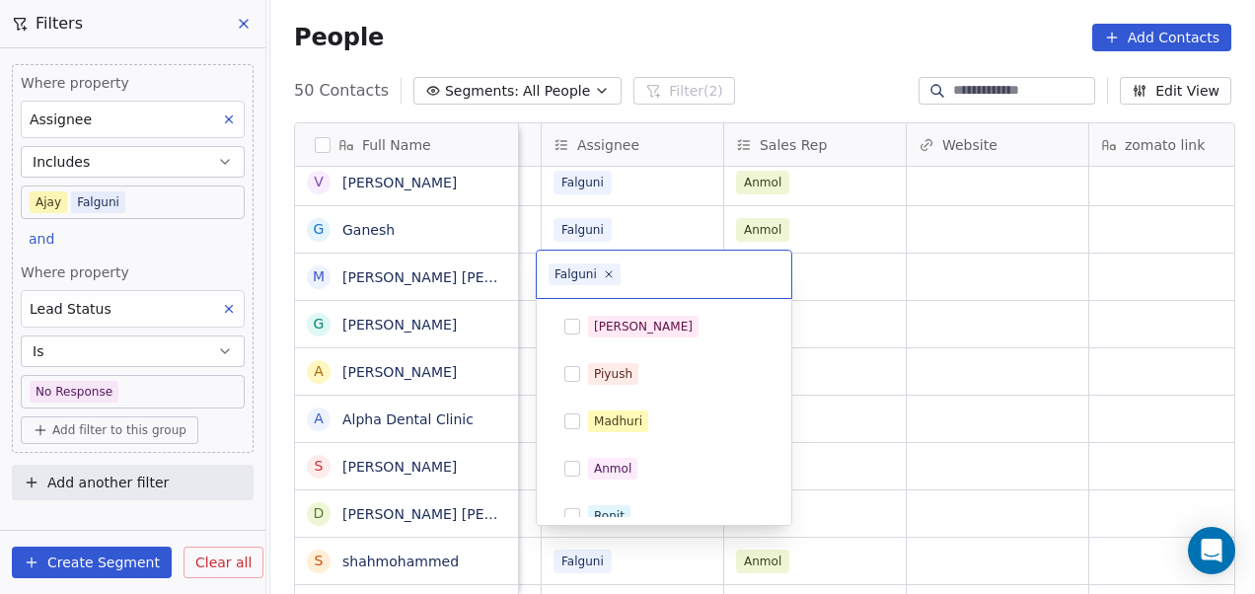
scroll to position [161, 0]
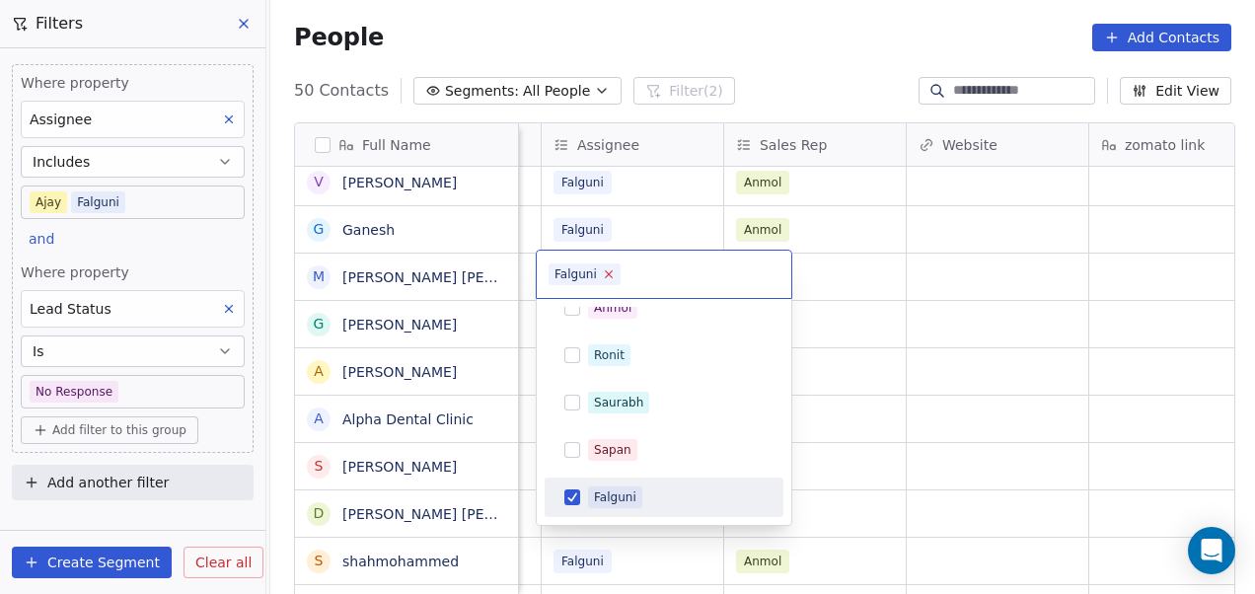
click at [608, 274] on icon at bounding box center [609, 274] width 7 height 7
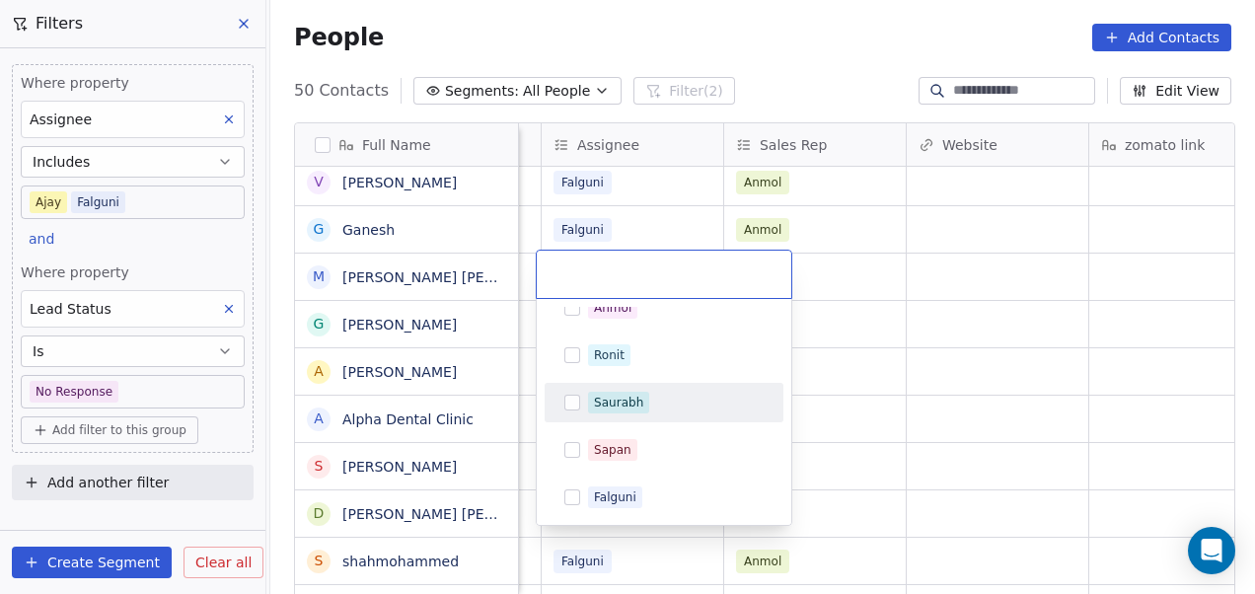
scroll to position [445, 0]
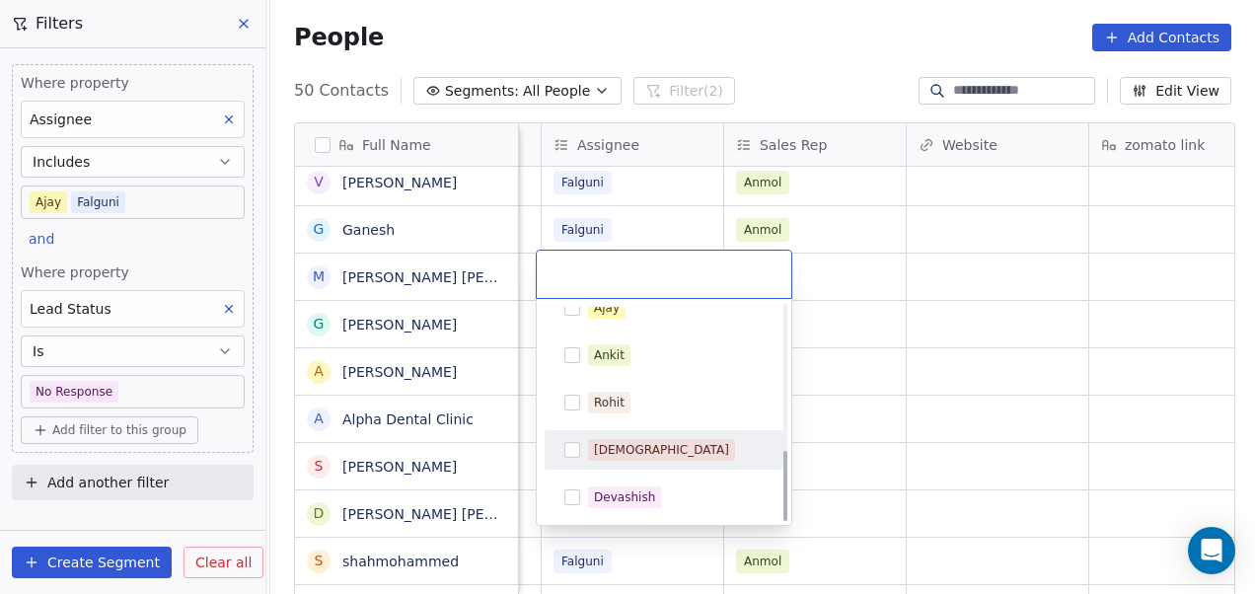
click at [641, 442] on div "[DEMOGRAPHIC_DATA]" at bounding box center [676, 450] width 176 height 22
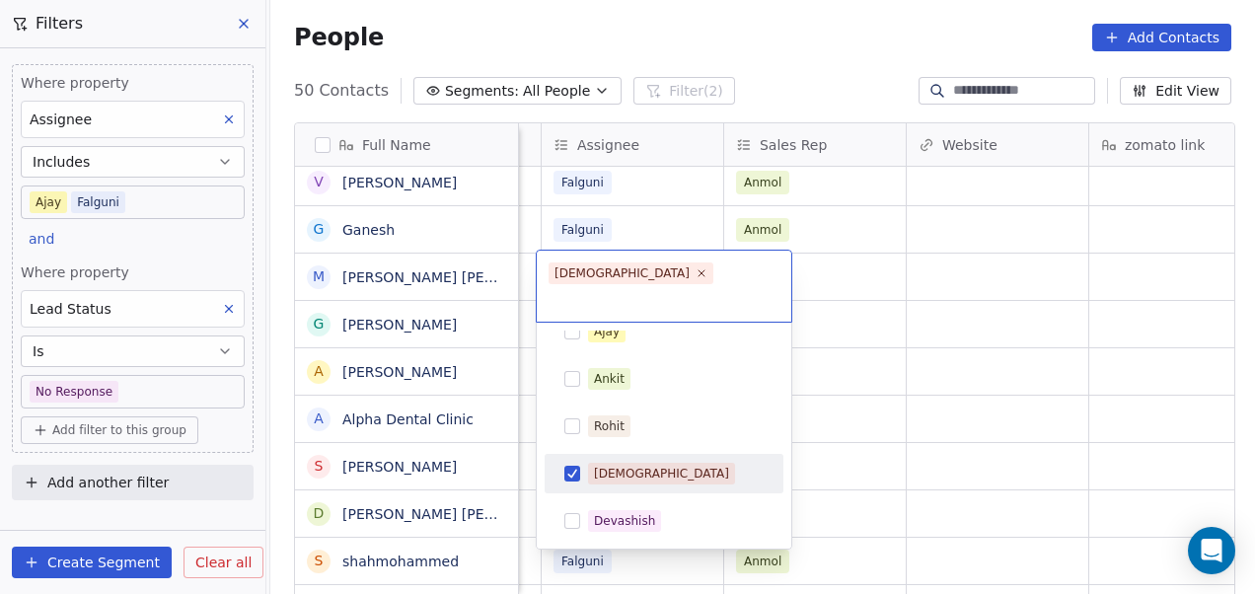
click at [1036, 265] on html "On2Cook India Pvt. Ltd. Contacts People Marketing Workflows Campaigns Metrics &…" at bounding box center [627, 297] width 1255 height 594
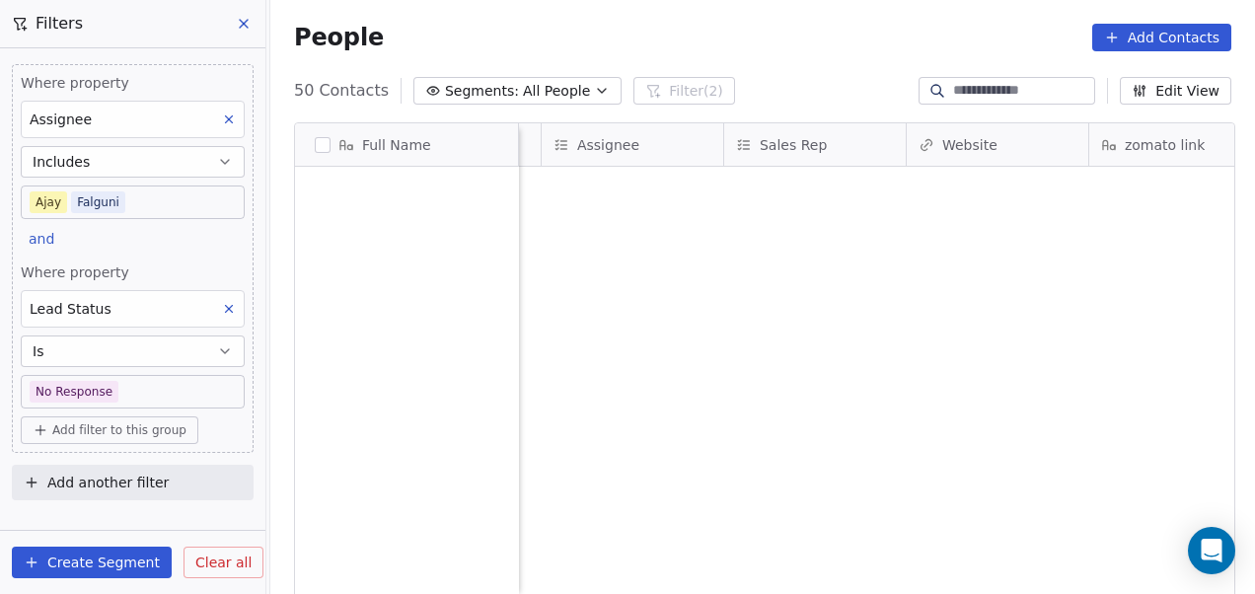
scroll to position [0, 0]
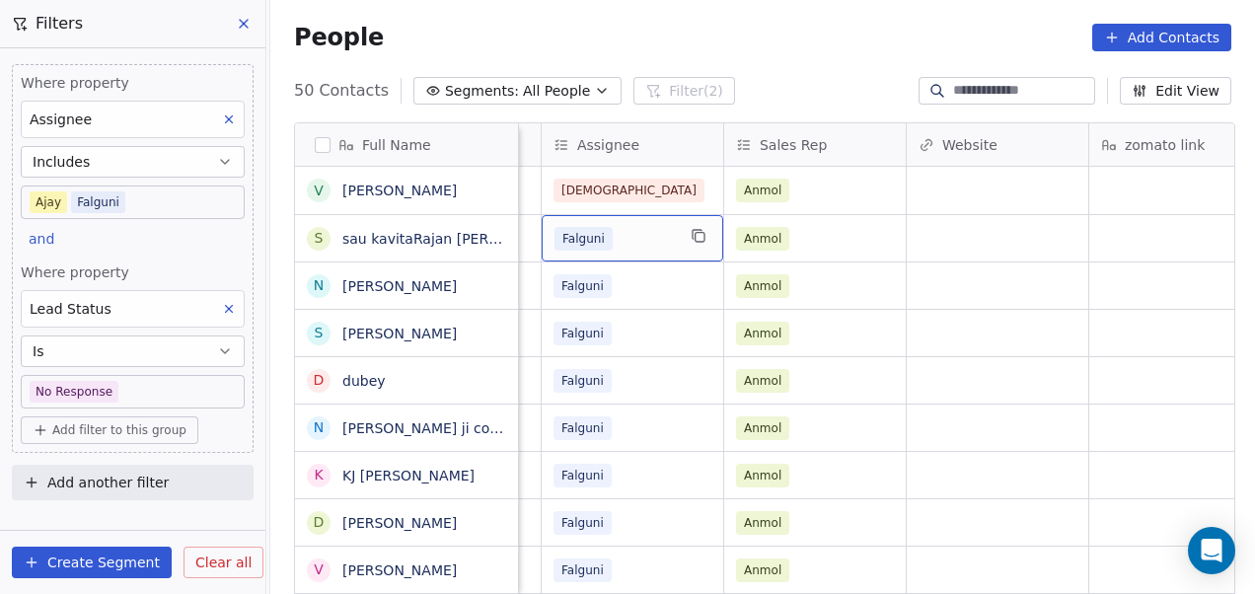
click at [612, 246] on div "Falguni" at bounding box center [615, 239] width 120 height 24
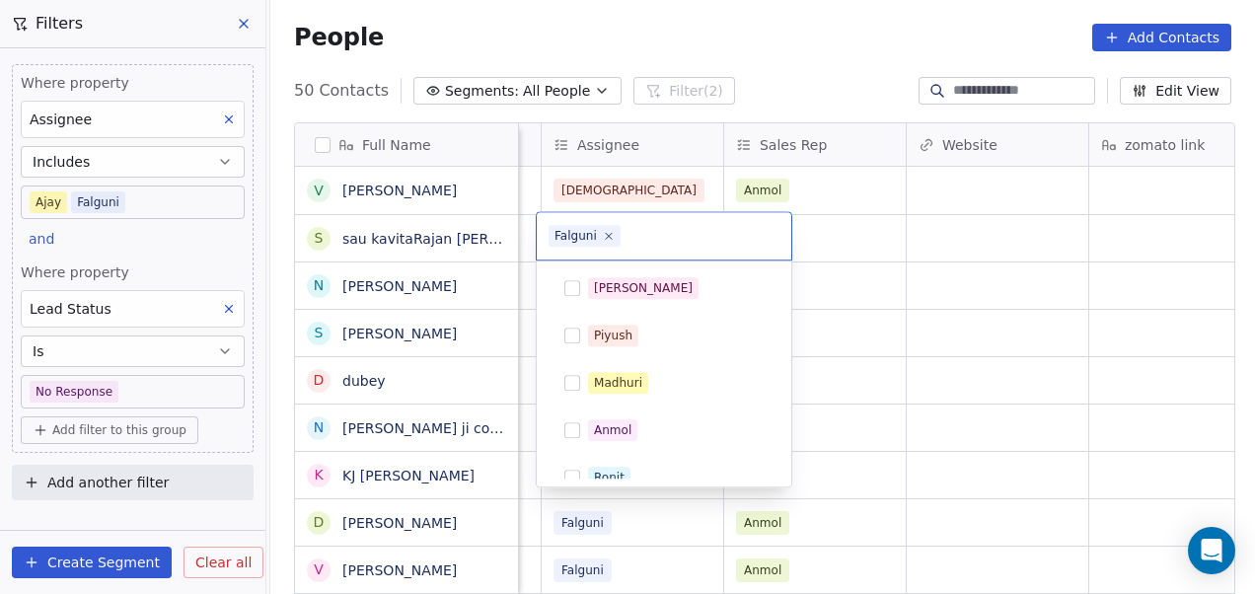
scroll to position [161, 0]
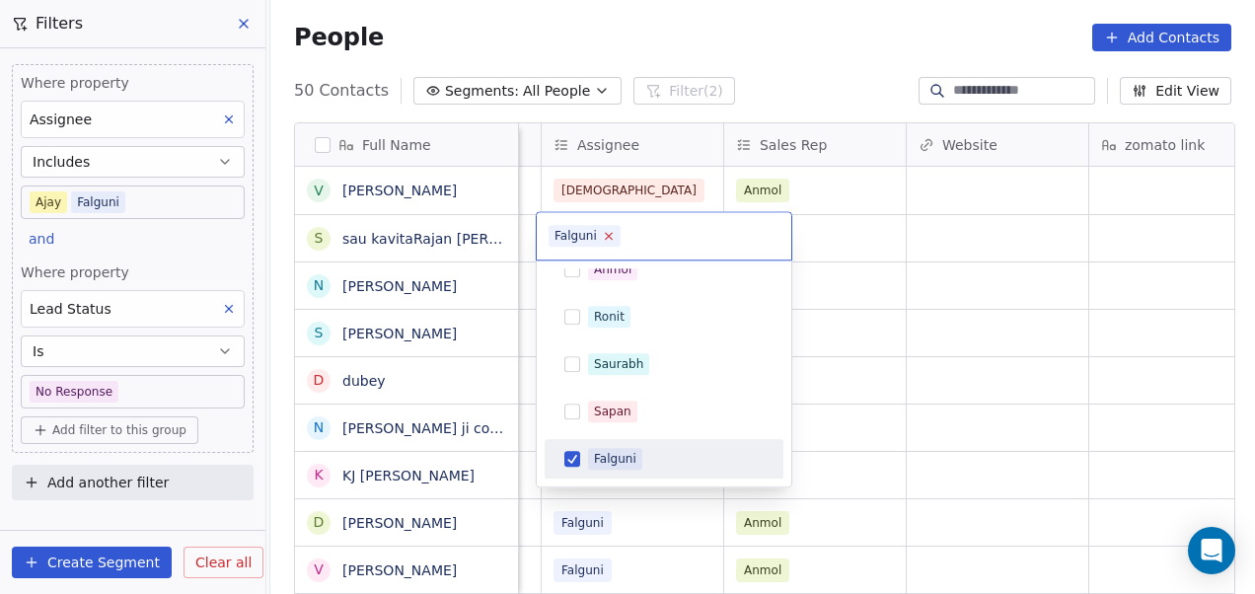
click at [606, 235] on icon at bounding box center [609, 236] width 7 height 7
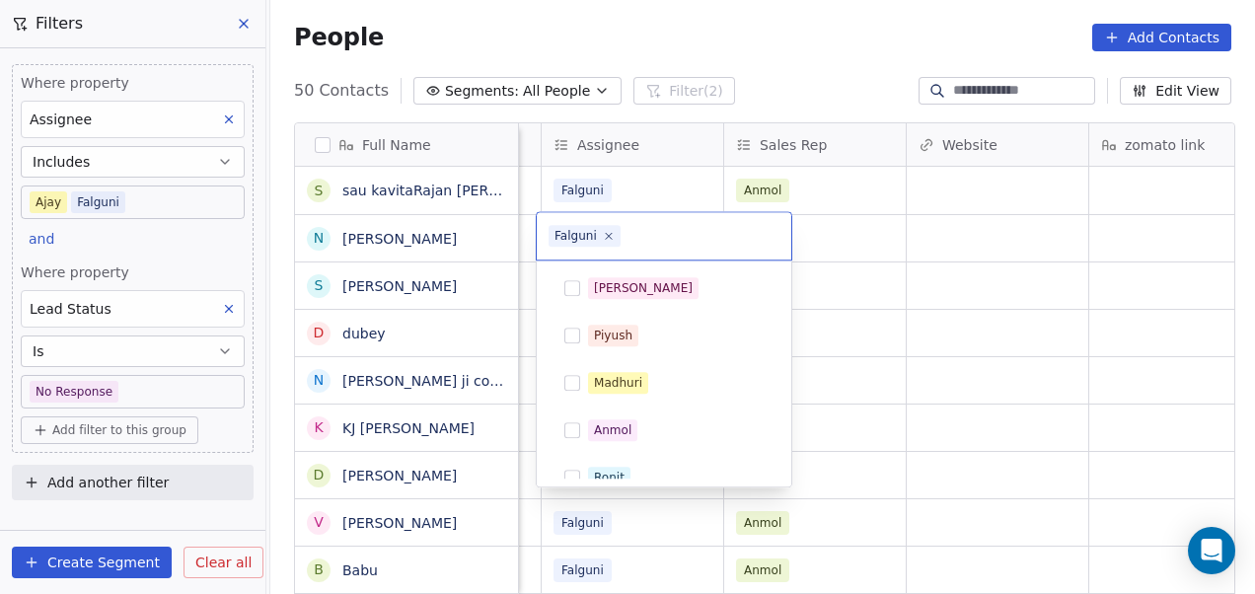
scroll to position [445, 0]
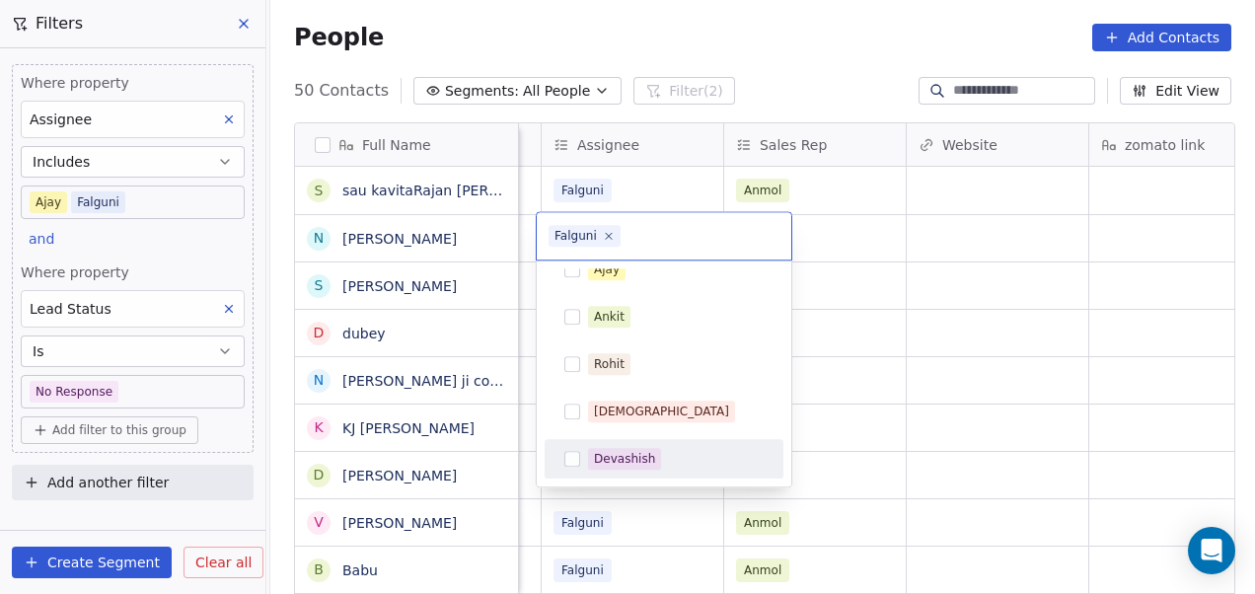
click at [649, 461] on span "Devashish" at bounding box center [624, 459] width 73 height 22
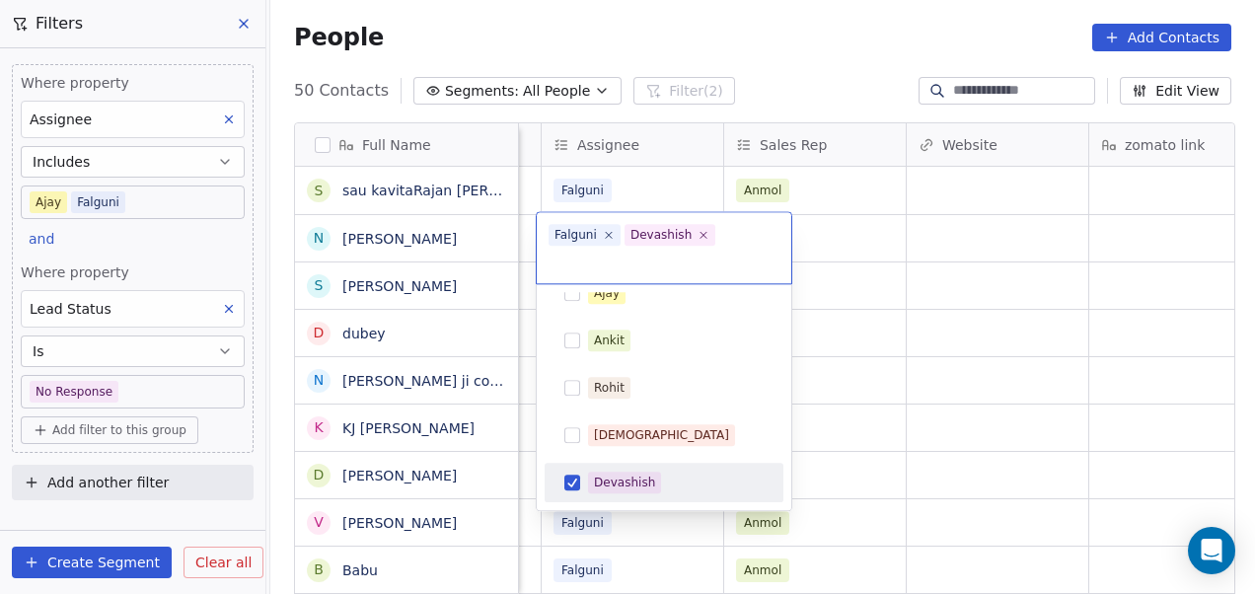
click at [917, 376] on html "On2Cook India Pvt. Ltd. Contacts People Marketing Workflows Campaigns Metrics &…" at bounding box center [627, 297] width 1255 height 594
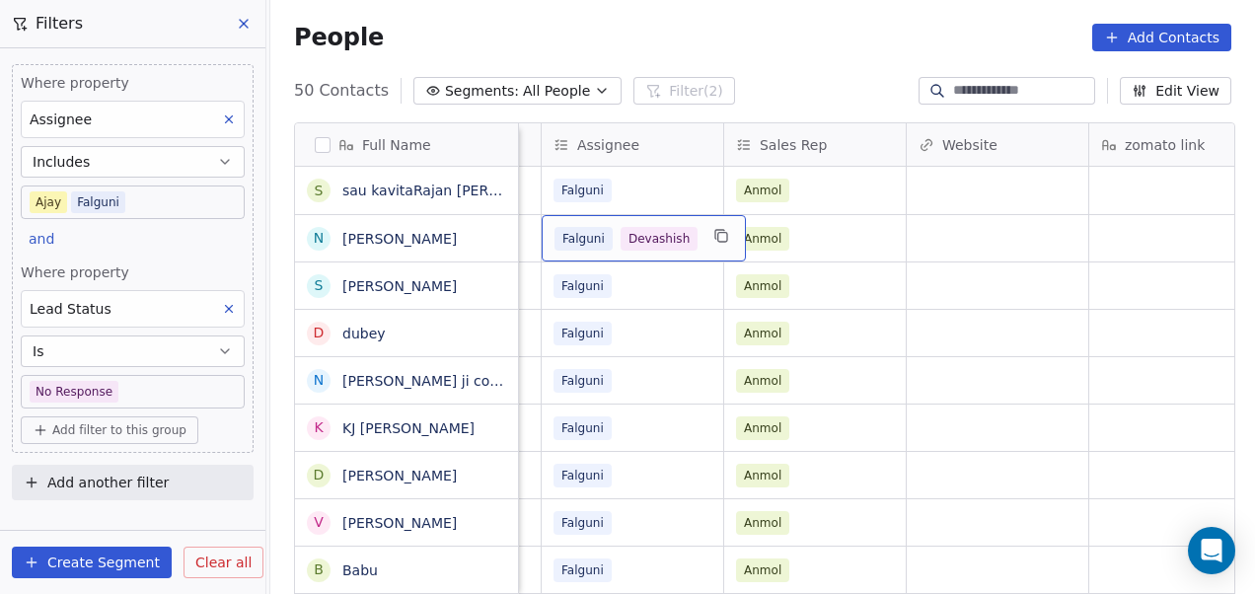
click at [591, 241] on span "Falguni" at bounding box center [584, 239] width 58 height 24
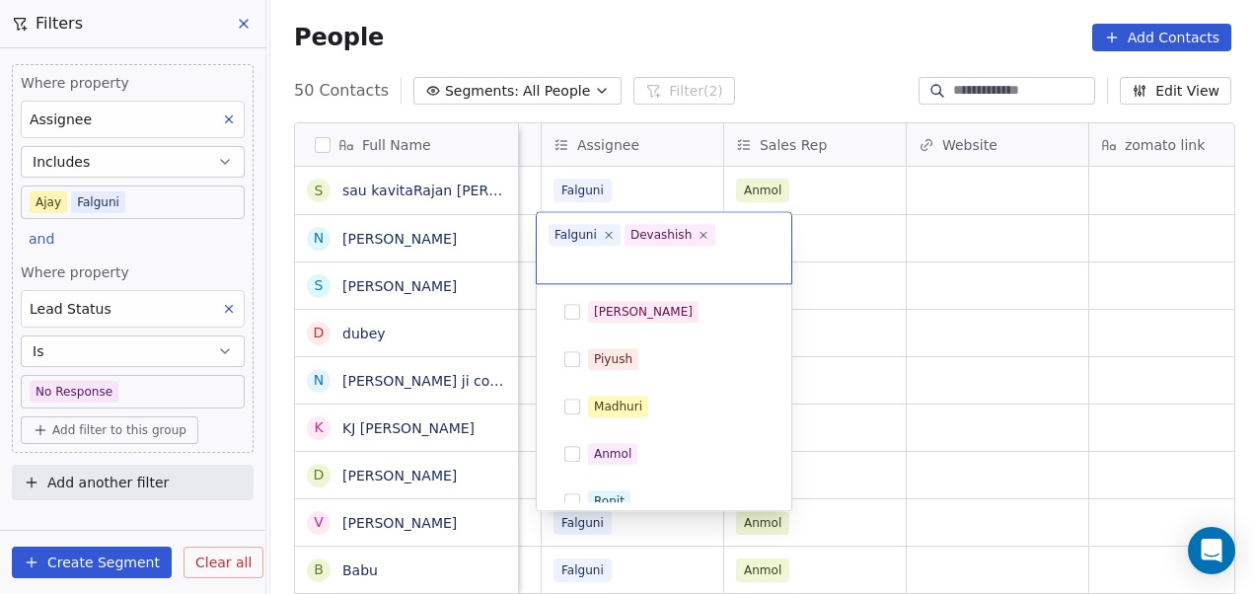
scroll to position [161, 0]
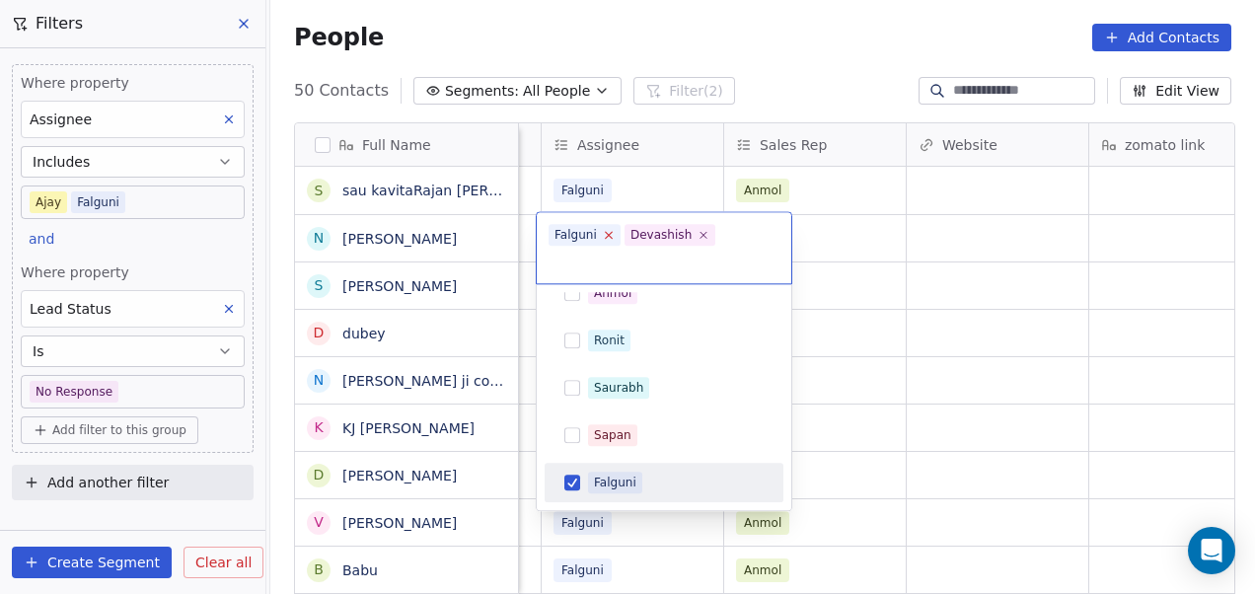
click at [608, 237] on icon at bounding box center [609, 235] width 7 height 7
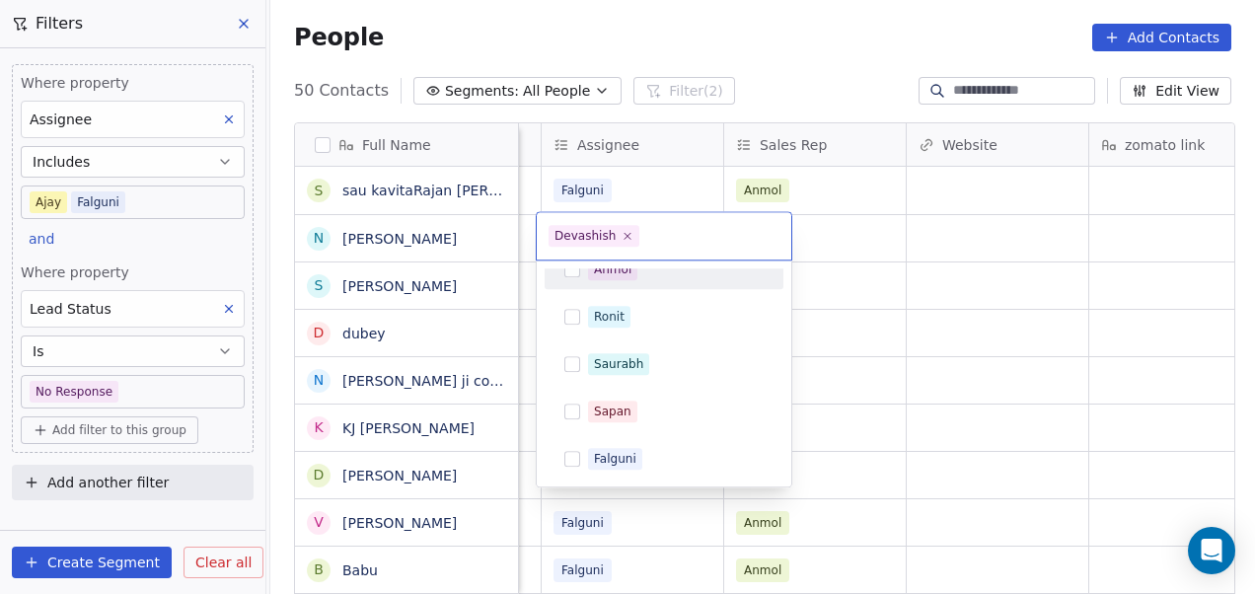
click at [956, 324] on html "On2Cook India Pvt. Ltd. Contacts People Marketing Workflows Campaigns Metrics &…" at bounding box center [627, 297] width 1255 height 594
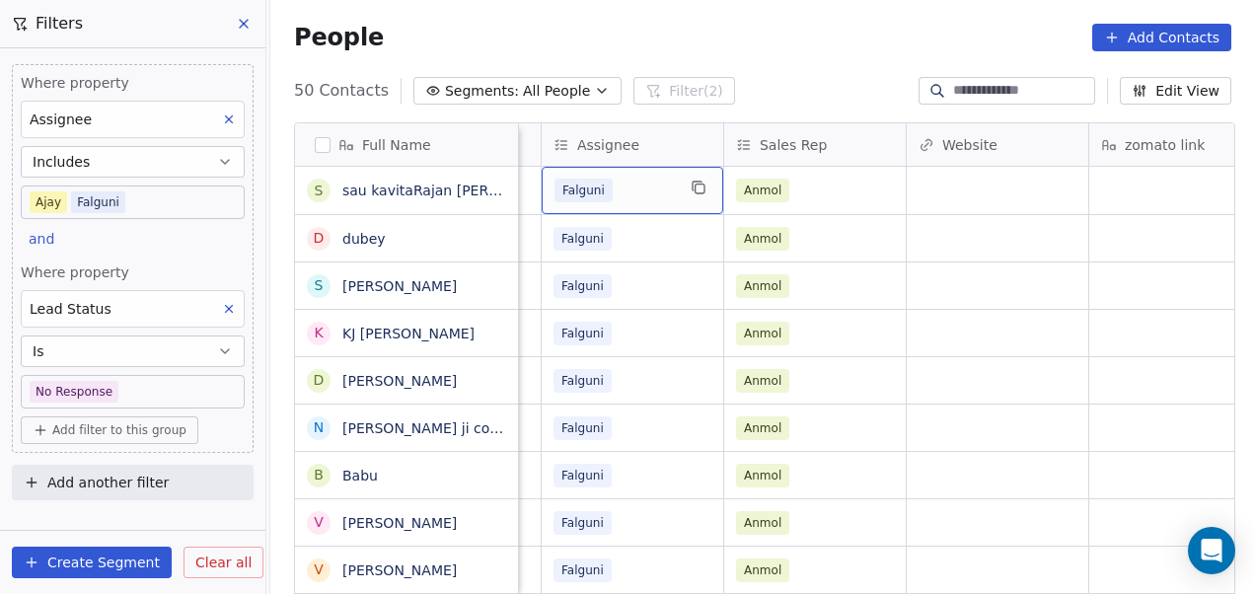
click at [607, 180] on div "Falguni" at bounding box center [615, 191] width 120 height 24
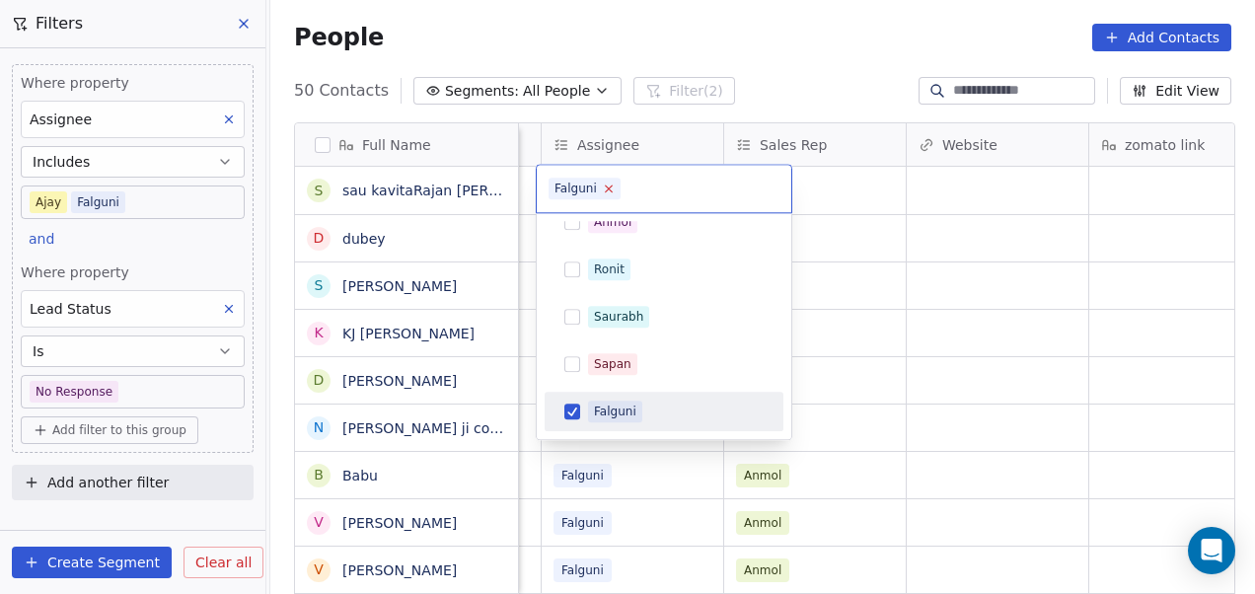
click at [607, 184] on icon at bounding box center [608, 189] width 13 height 13
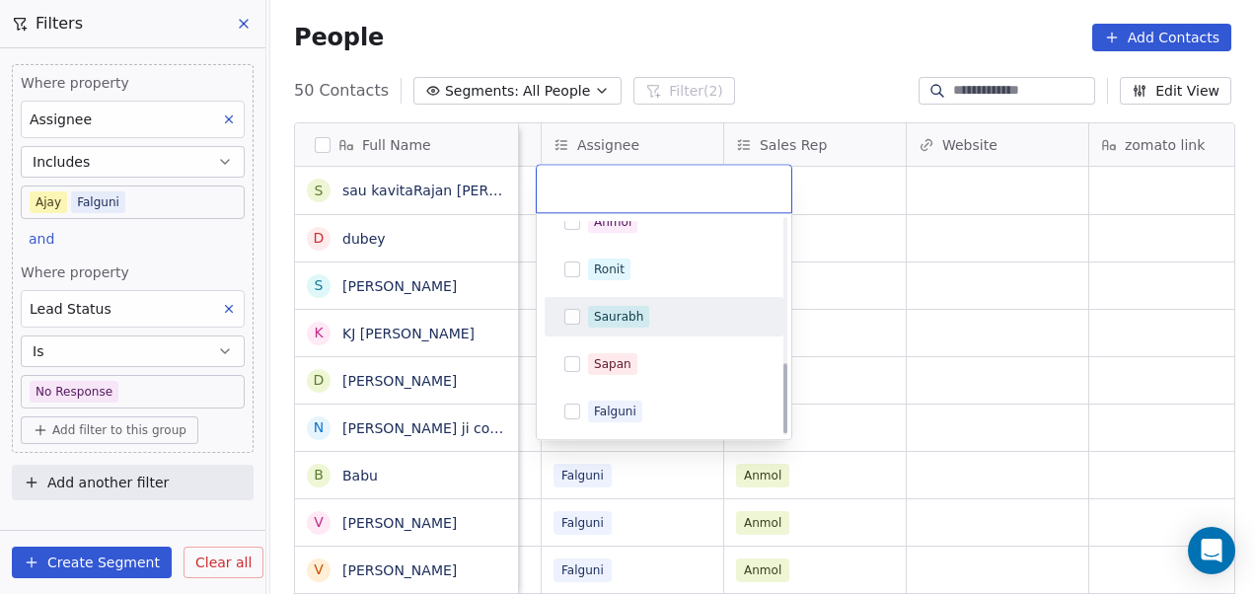
scroll to position [445, 0]
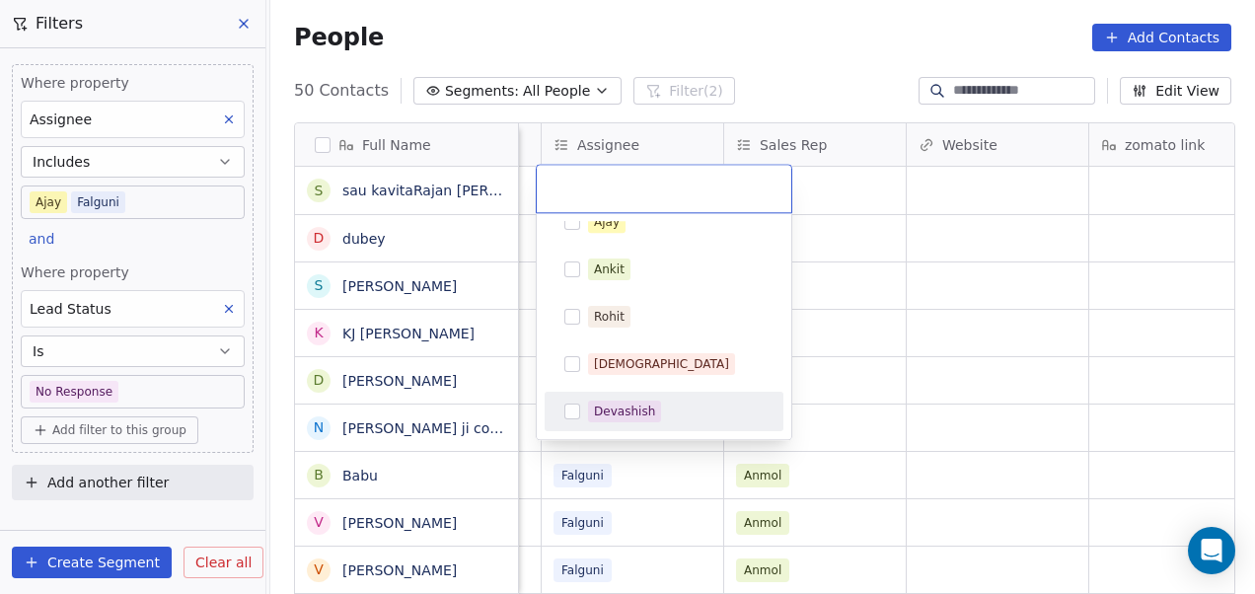
click at [649, 410] on div "Devashish" at bounding box center [624, 412] width 61 height 18
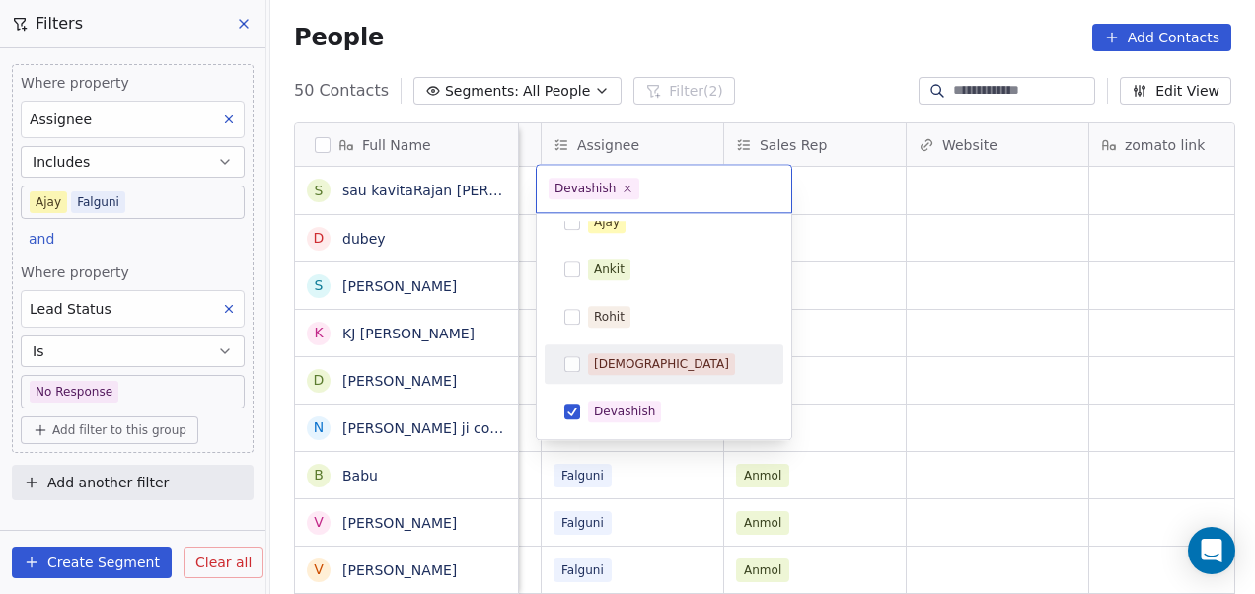
click at [874, 351] on html "On2Cook India Pvt. Ltd. Contacts People Marketing Workflows Campaigns Metrics &…" at bounding box center [627, 297] width 1255 height 594
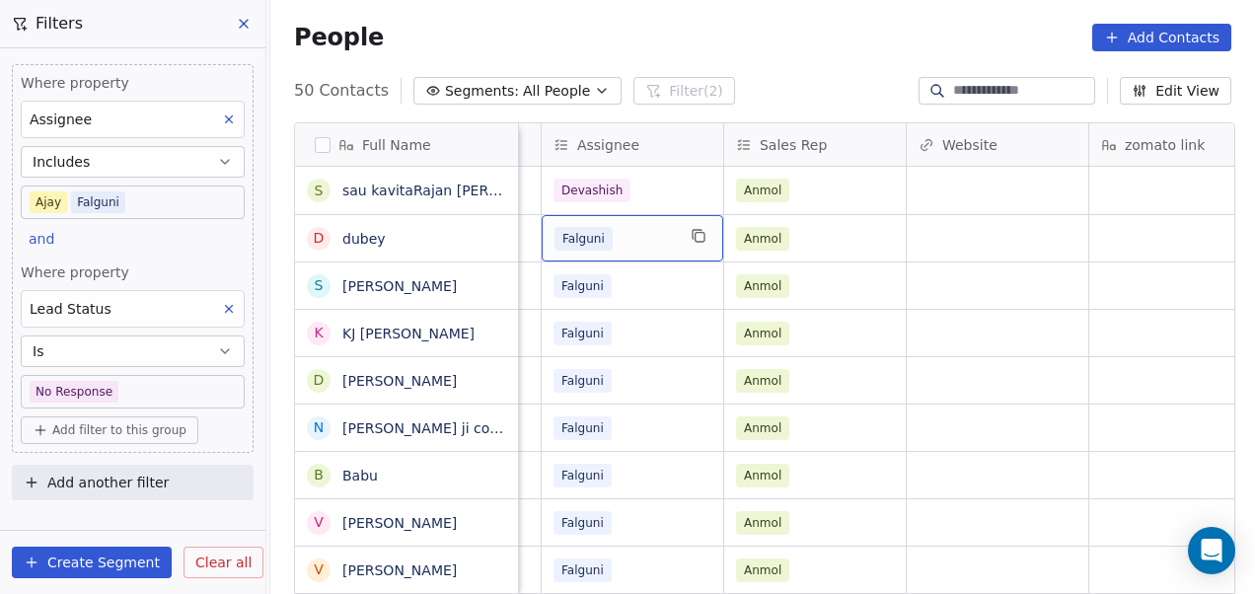
click at [614, 241] on div "Falguni" at bounding box center [615, 239] width 120 height 24
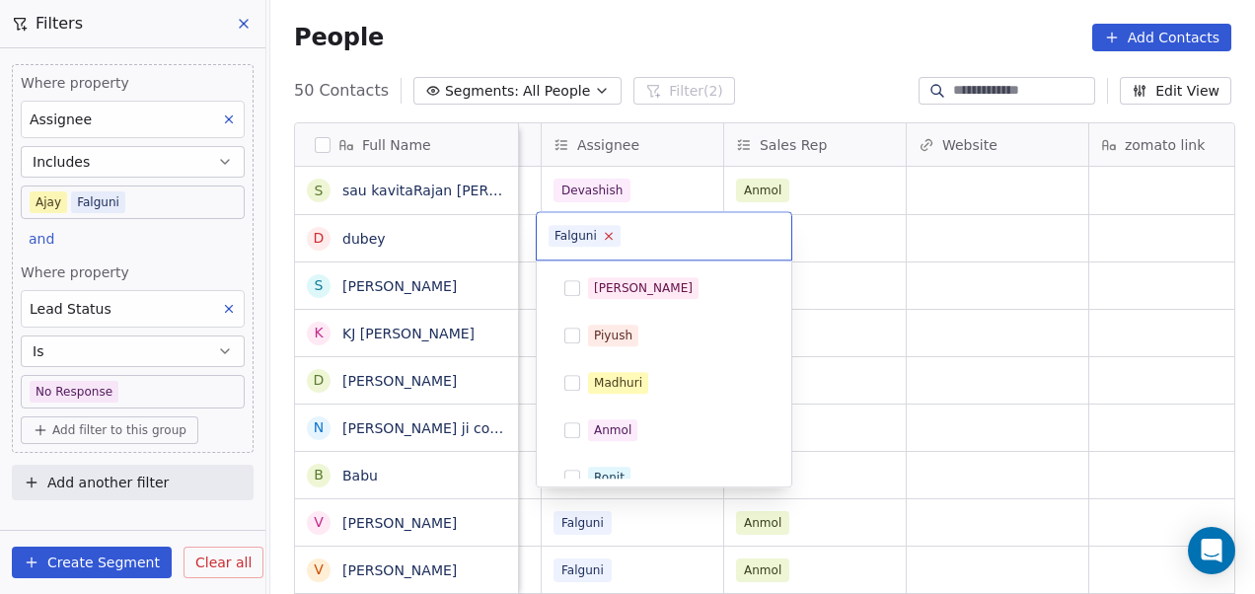
scroll to position [161, 0]
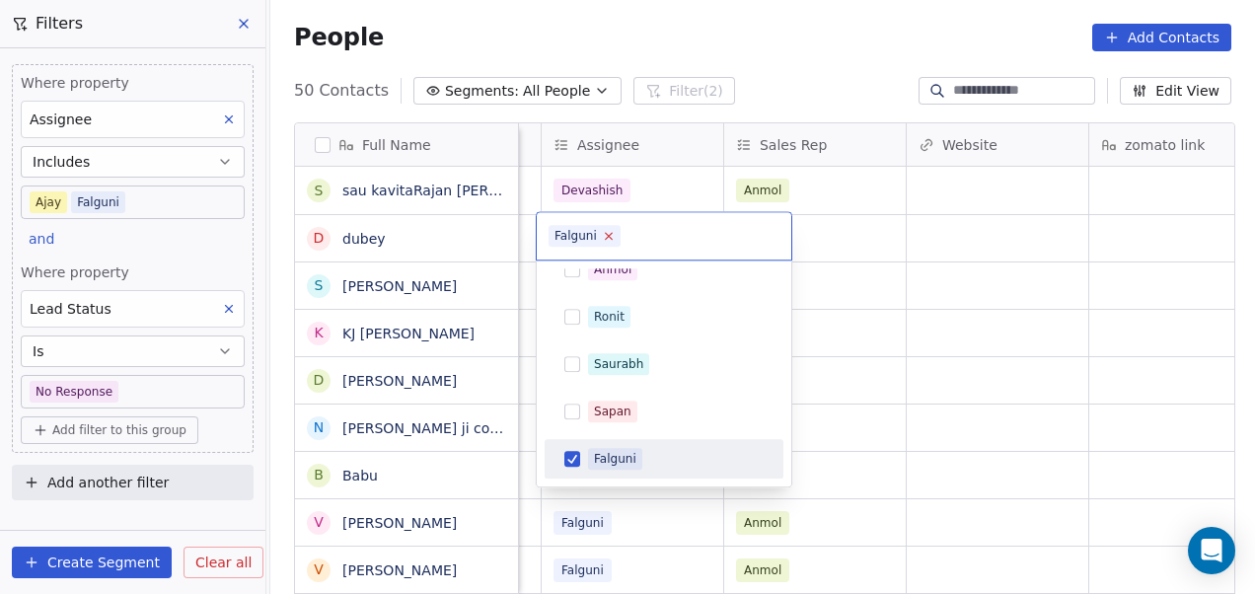
click at [607, 239] on icon at bounding box center [608, 236] width 13 height 13
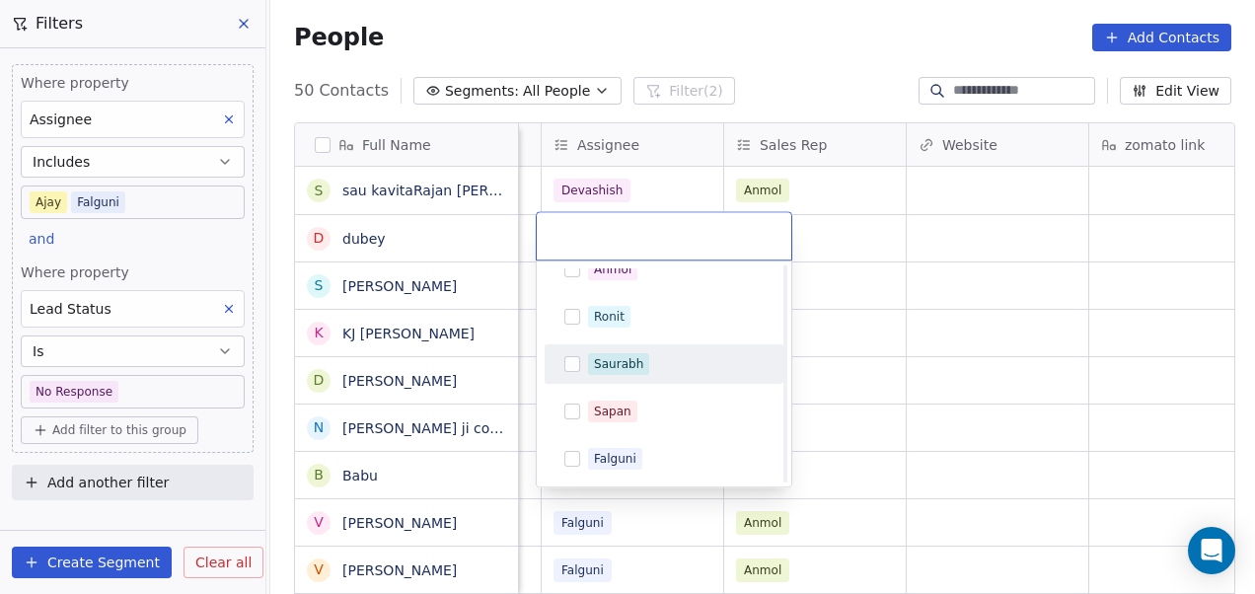
scroll to position [445, 0]
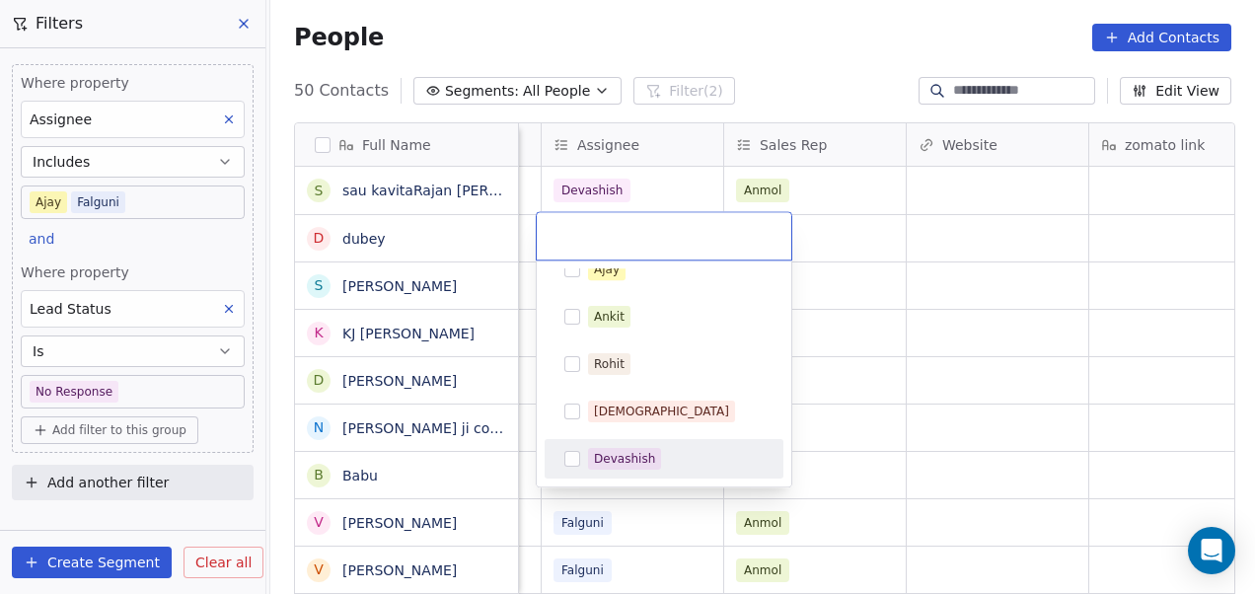
click at [643, 458] on div "Devashish" at bounding box center [624, 459] width 61 height 18
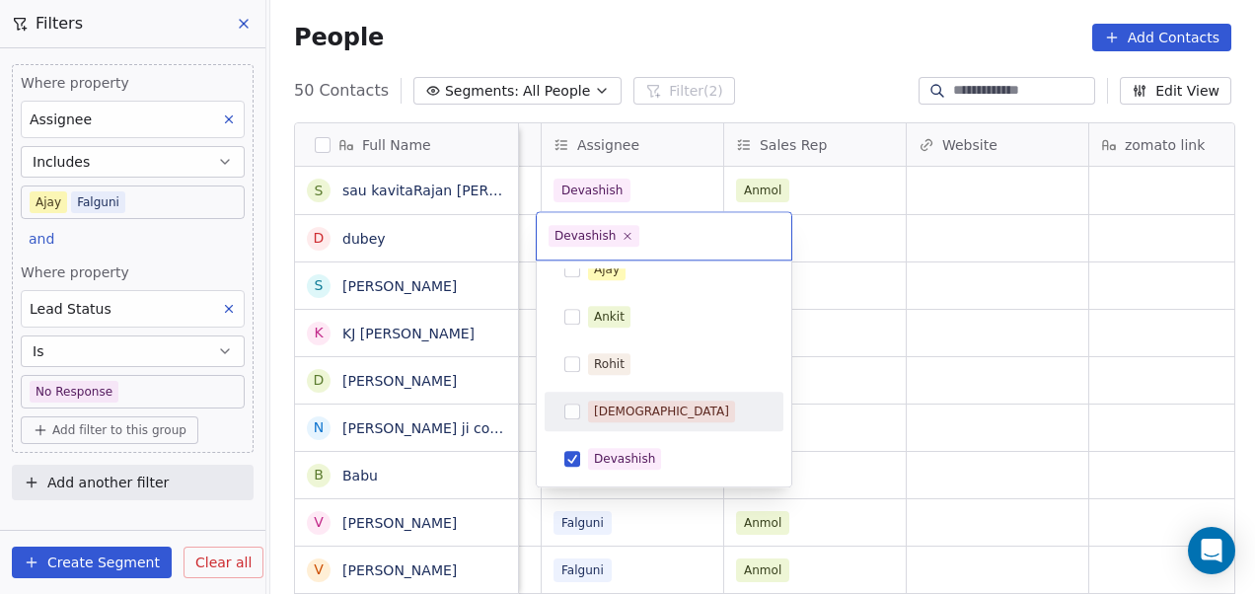
click at [892, 338] on html "On2Cook India Pvt. Ltd. Contacts People Marketing Workflows Campaigns Metrics &…" at bounding box center [627, 297] width 1255 height 594
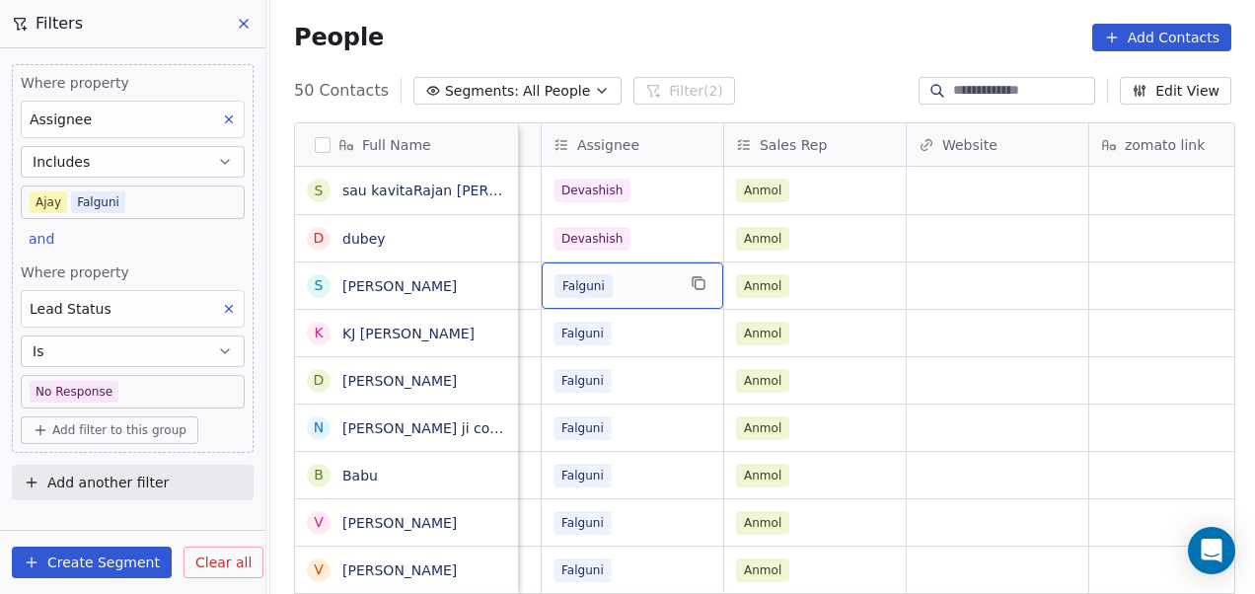
click at [631, 276] on div "Falguni" at bounding box center [615, 286] width 120 height 24
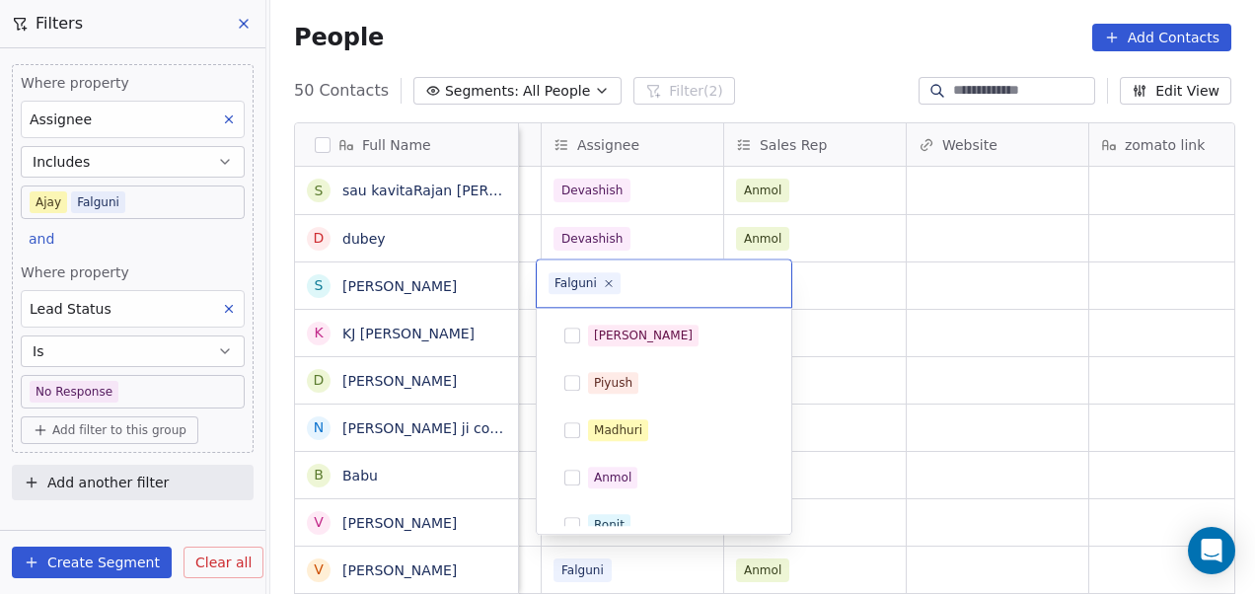
scroll to position [161, 0]
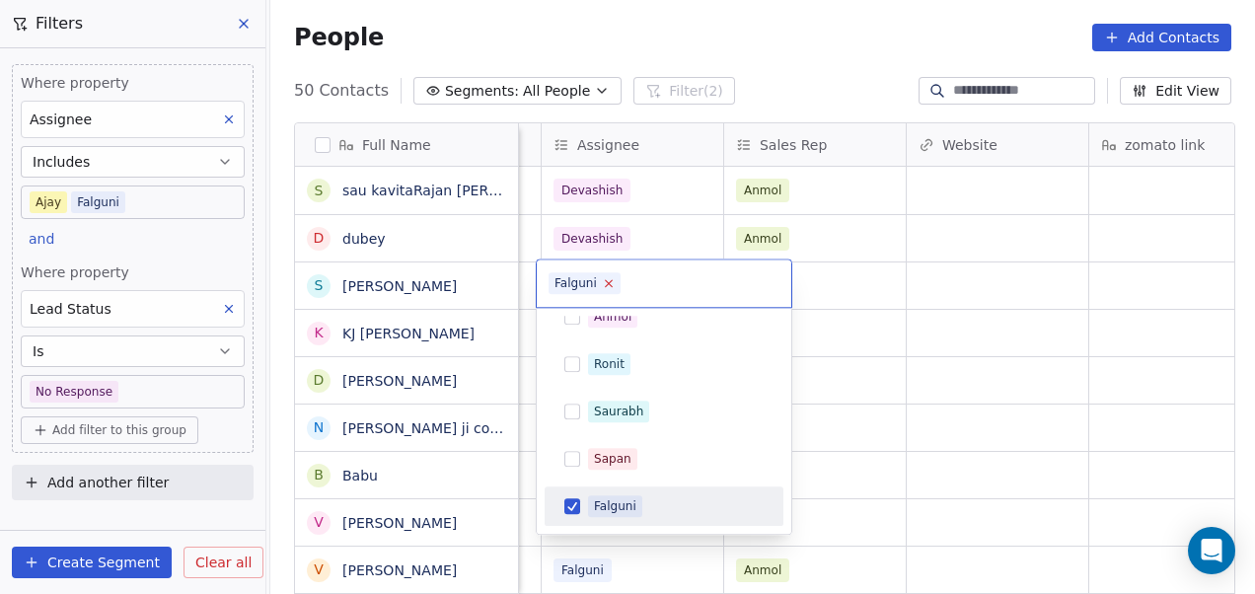
click at [605, 277] on icon at bounding box center [608, 283] width 13 height 13
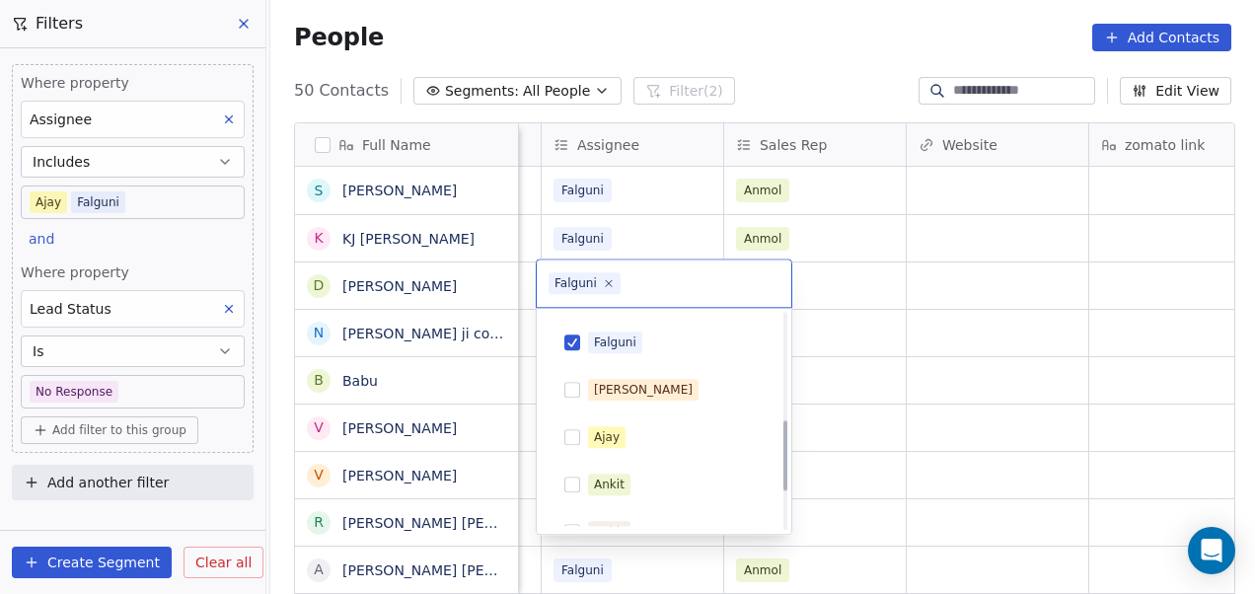
scroll to position [328, 0]
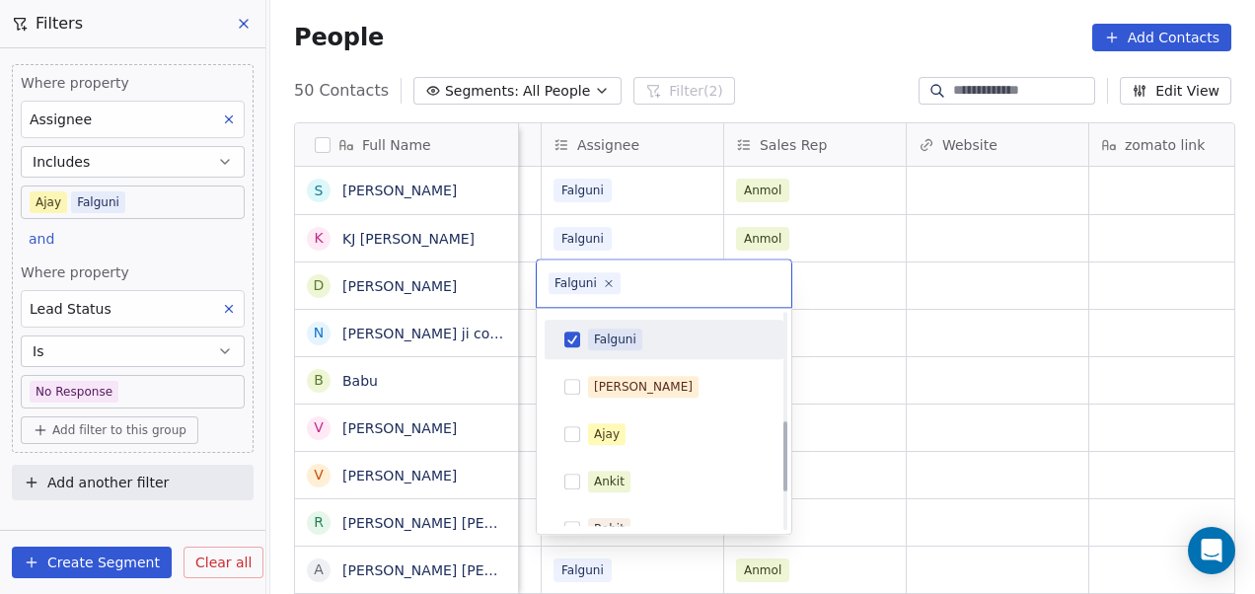
click at [683, 340] on div "Falguni" at bounding box center [676, 340] width 176 height 22
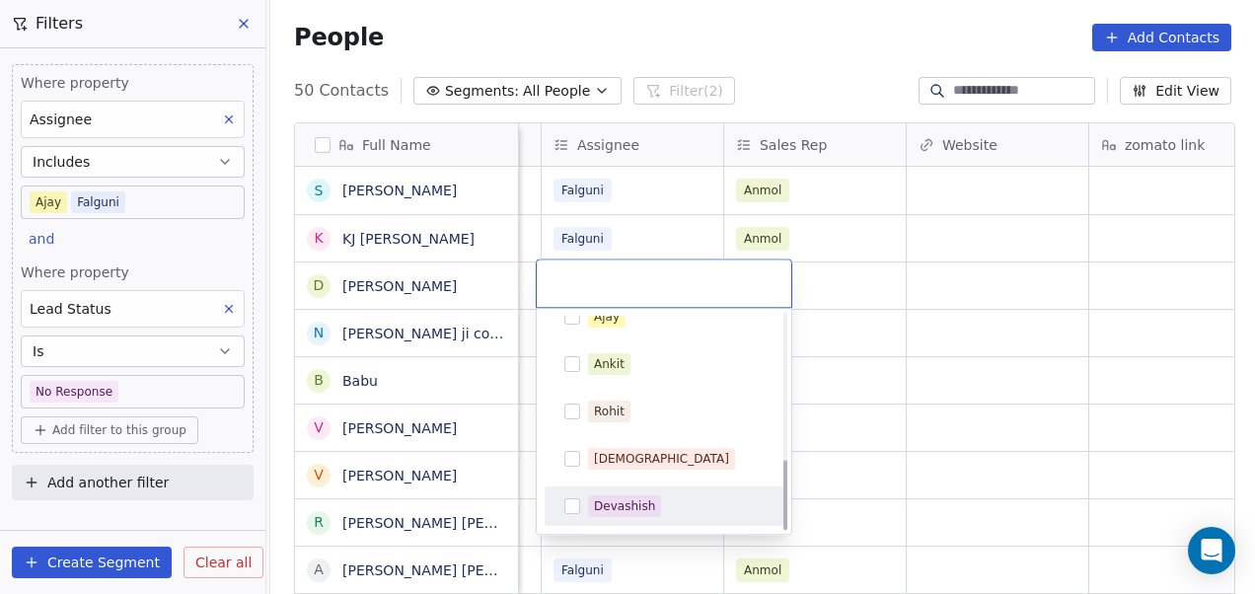
click at [676, 509] on div "Devashish" at bounding box center [676, 506] width 176 height 22
click at [935, 354] on html "On2Cook India Pvt. Ltd. Contacts People Marketing Workflows Campaigns Metrics &…" at bounding box center [627, 297] width 1255 height 594
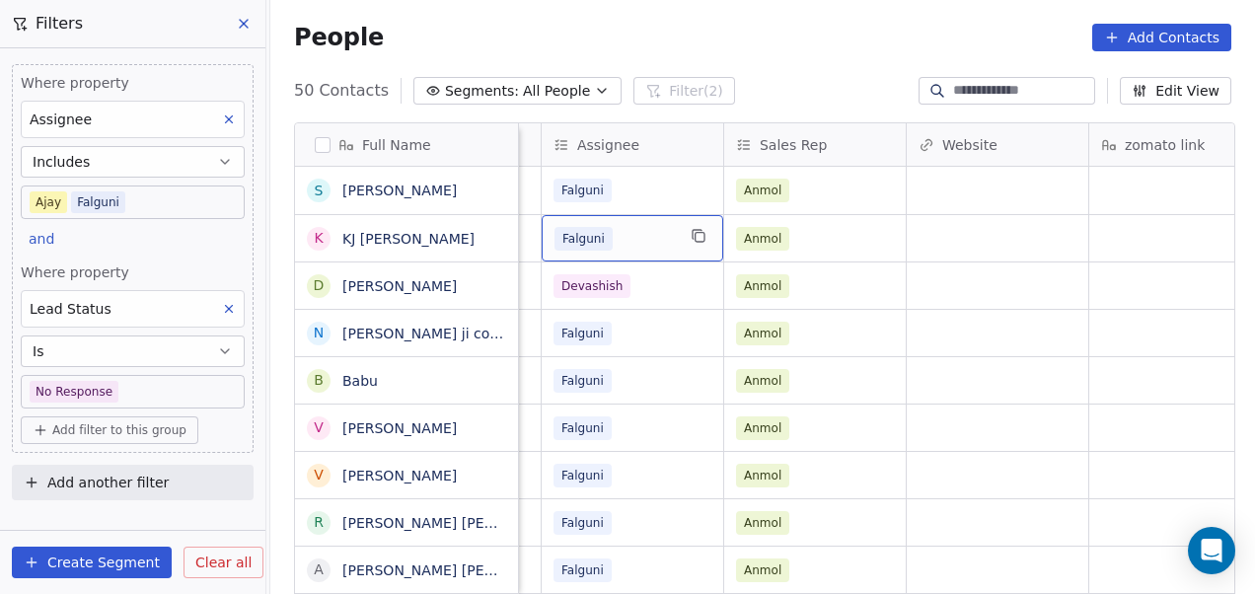
click at [619, 229] on div "Falguni" at bounding box center [615, 239] width 120 height 24
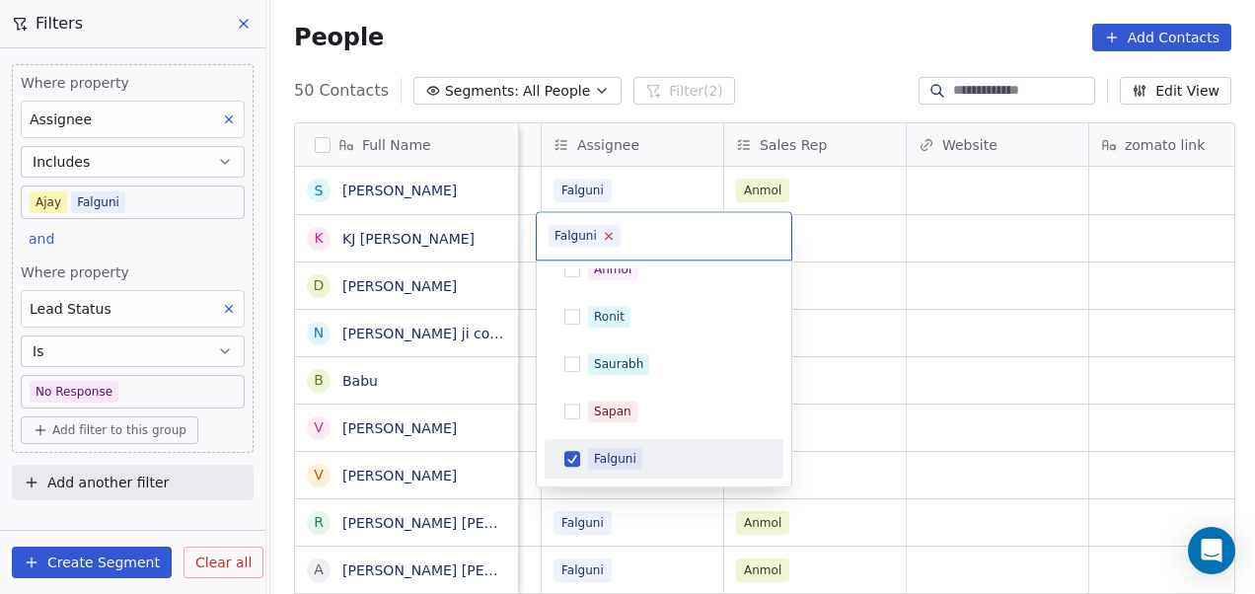
click at [609, 235] on icon at bounding box center [608, 236] width 13 height 13
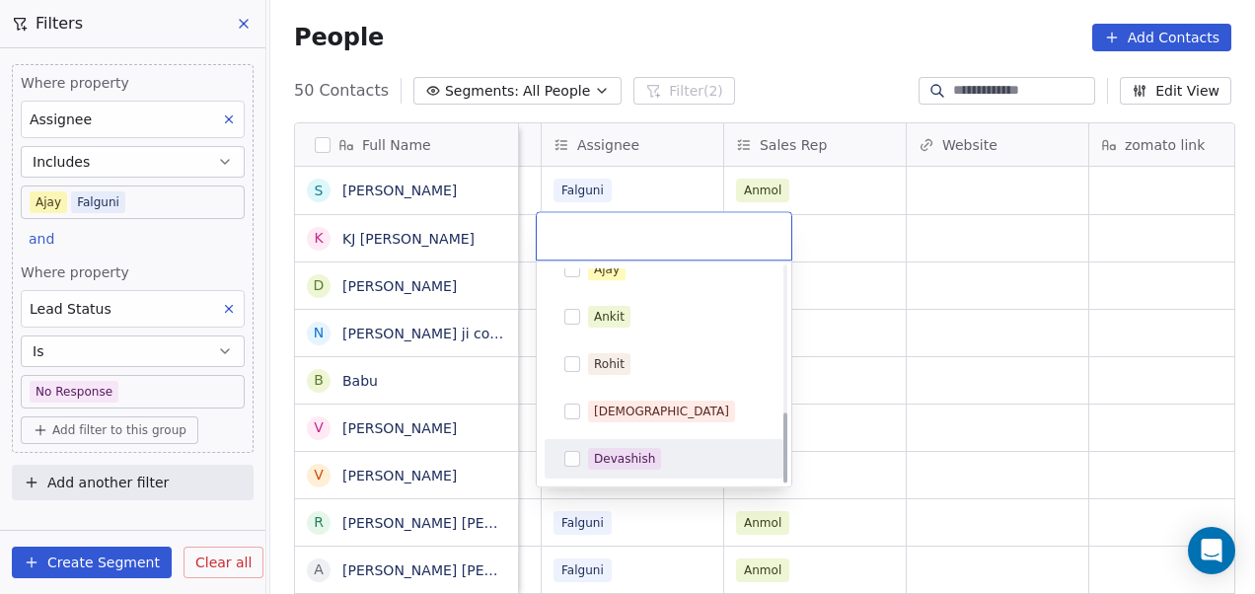
click at [647, 458] on div "Devashish" at bounding box center [624, 459] width 61 height 18
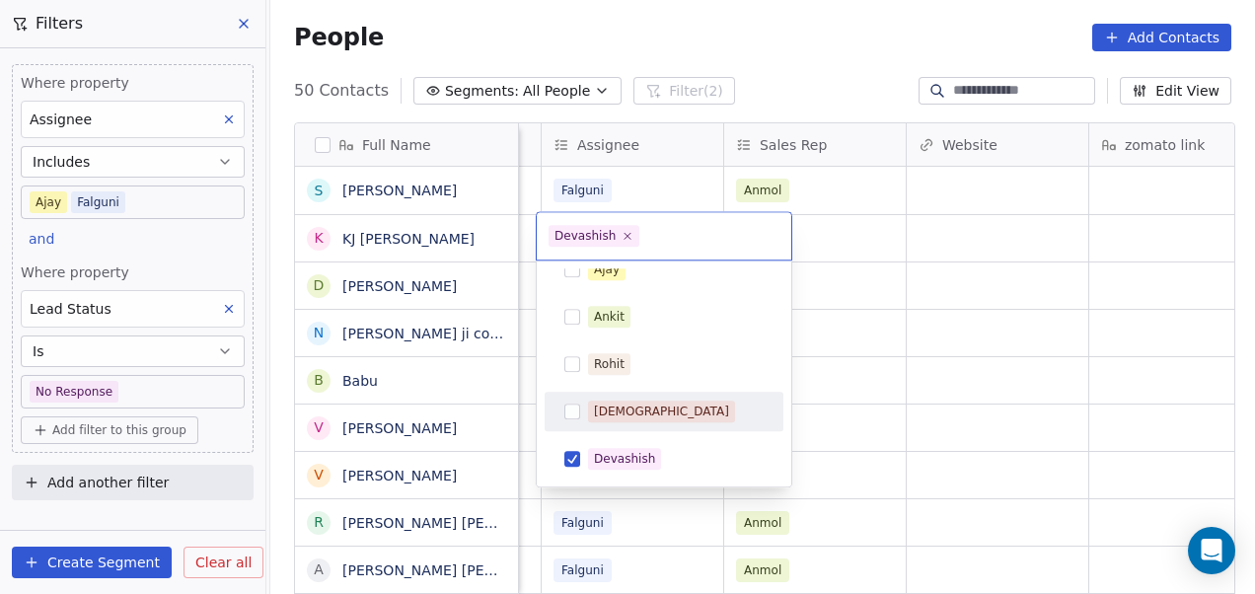
click at [920, 357] on html "On2Cook India Pvt. Ltd. Contacts People Marketing Workflows Campaigns Metrics &…" at bounding box center [627, 297] width 1255 height 594
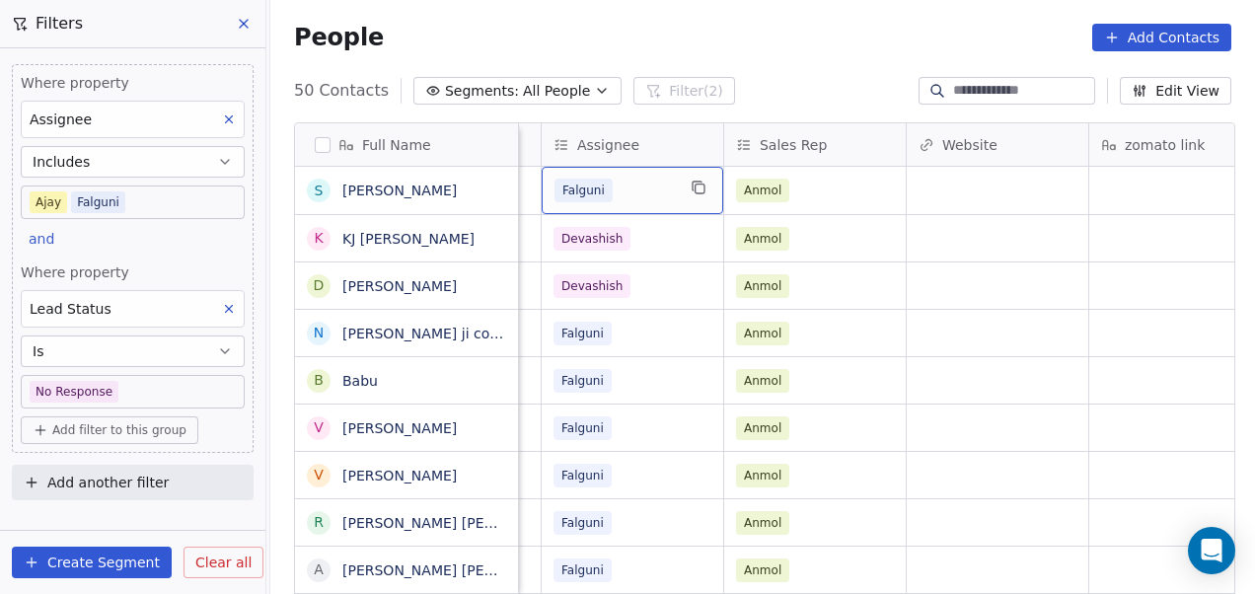
click at [612, 193] on div "Falguni" at bounding box center [615, 191] width 120 height 24
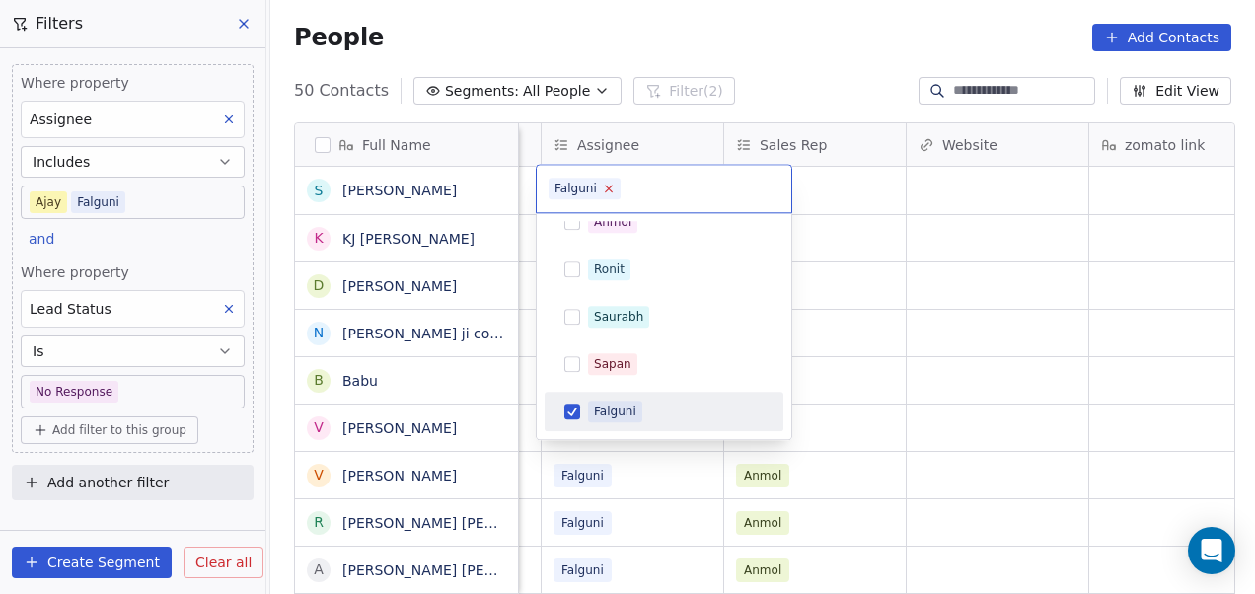
click at [610, 188] on icon at bounding box center [608, 189] width 13 height 13
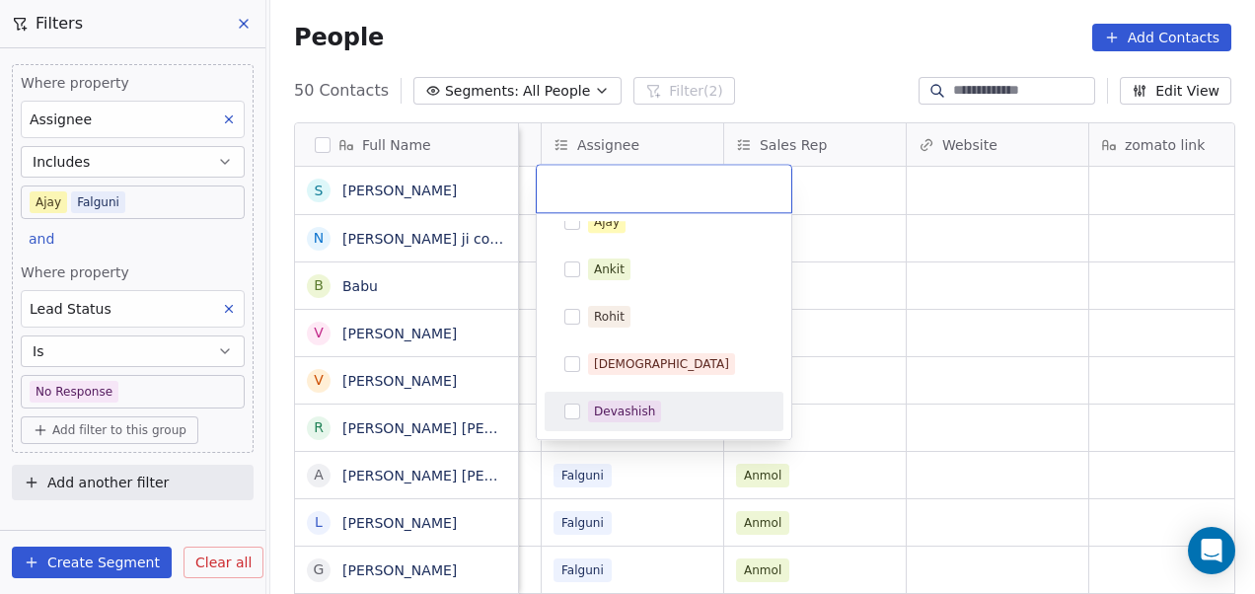
click at [644, 411] on div "Devashish" at bounding box center [624, 412] width 61 height 18
click at [962, 337] on html "On2Cook India Pvt. Ltd. Contacts People Marketing Workflows Campaigns Metrics &…" at bounding box center [627, 297] width 1255 height 594
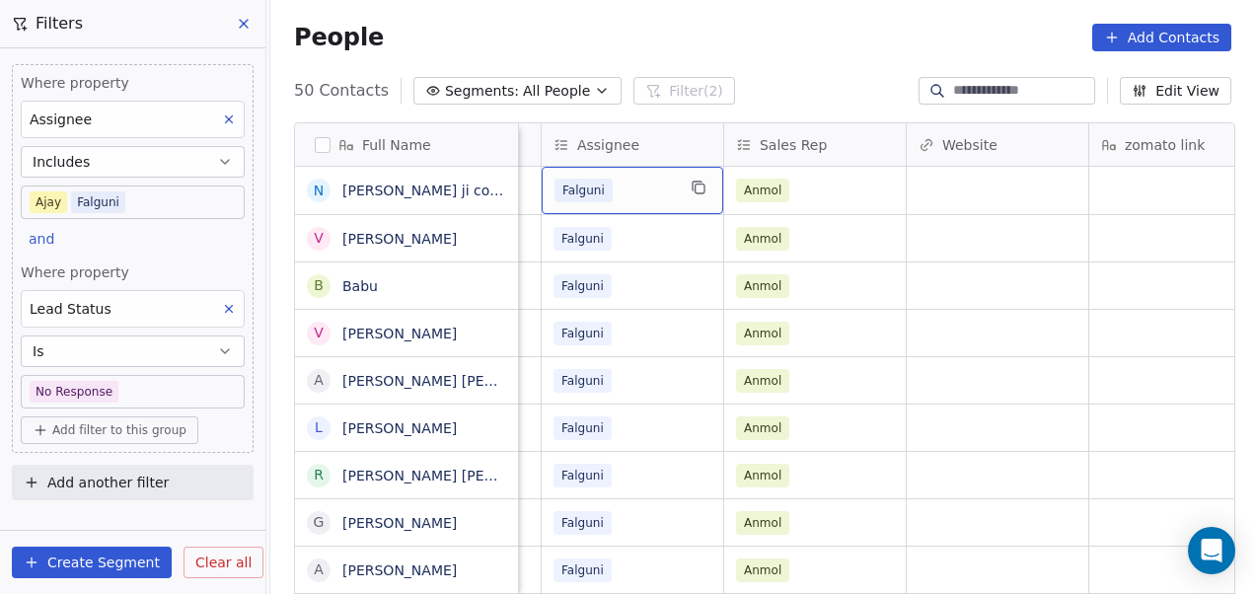
click at [637, 186] on div "Falguni" at bounding box center [615, 191] width 120 height 24
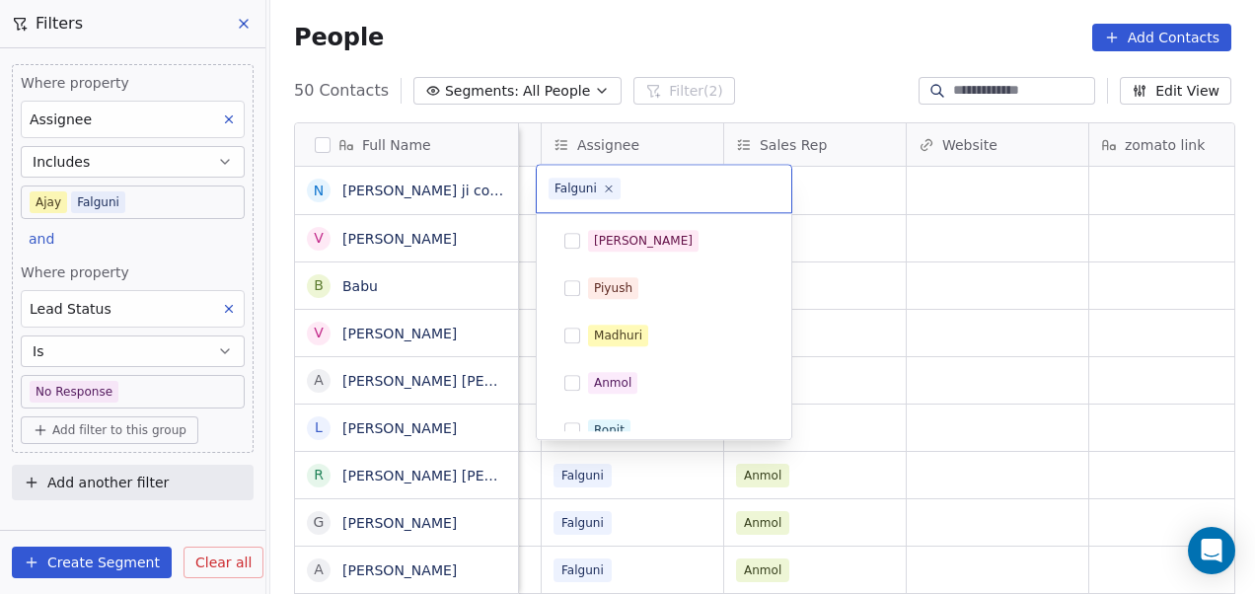
scroll to position [161, 0]
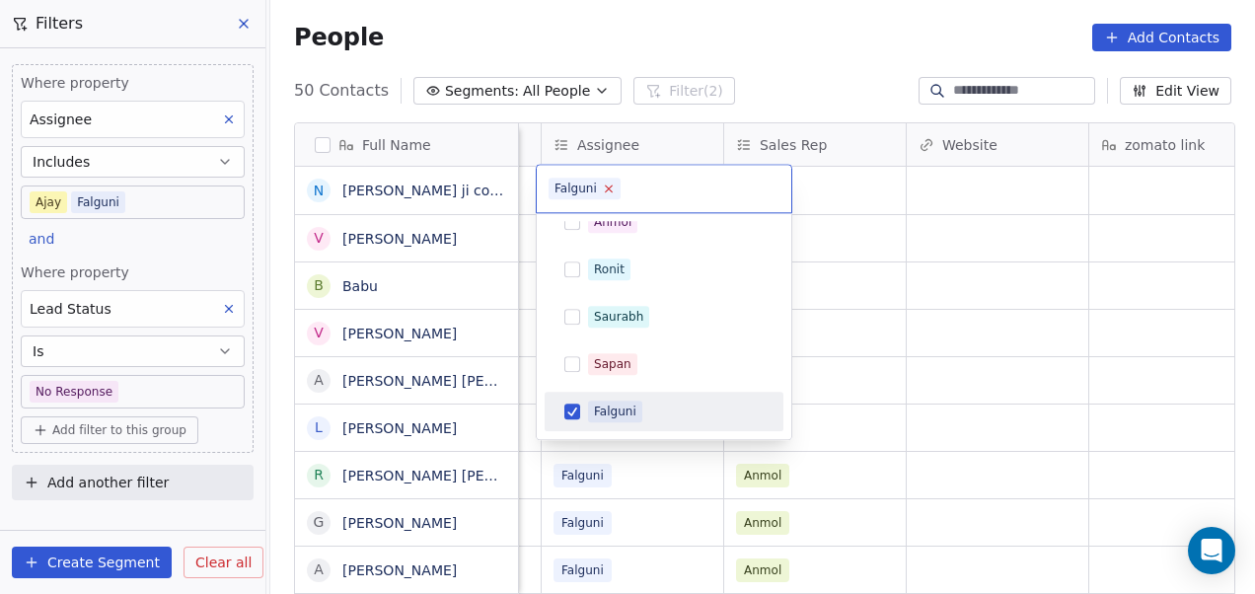
click at [607, 187] on icon at bounding box center [609, 189] width 7 height 7
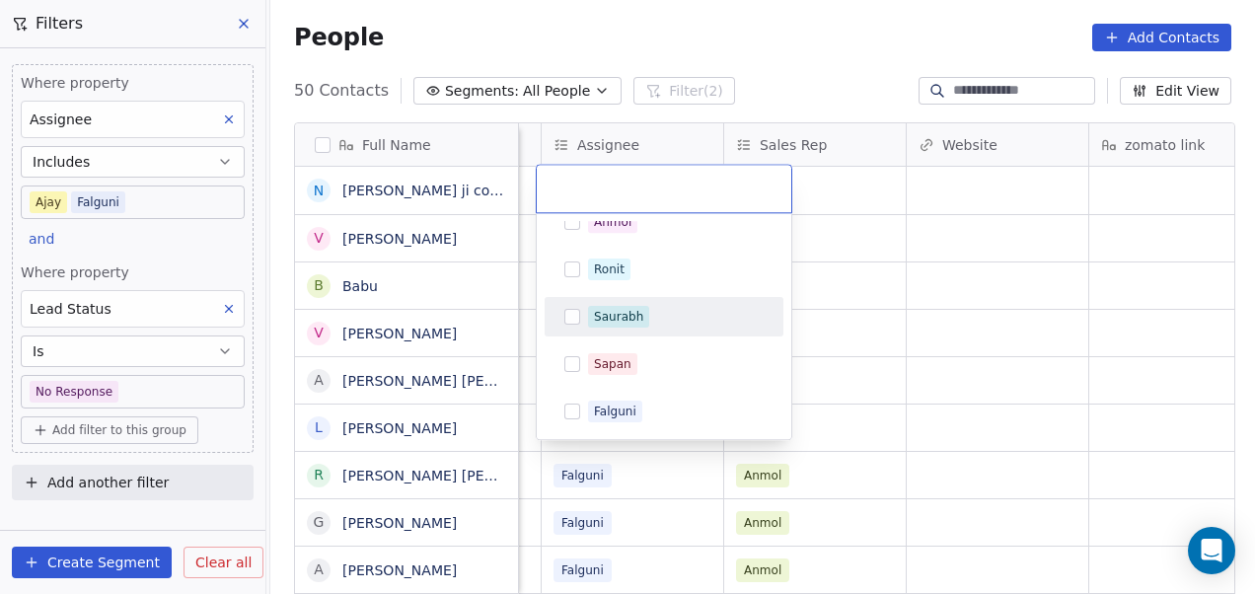
scroll to position [445, 0]
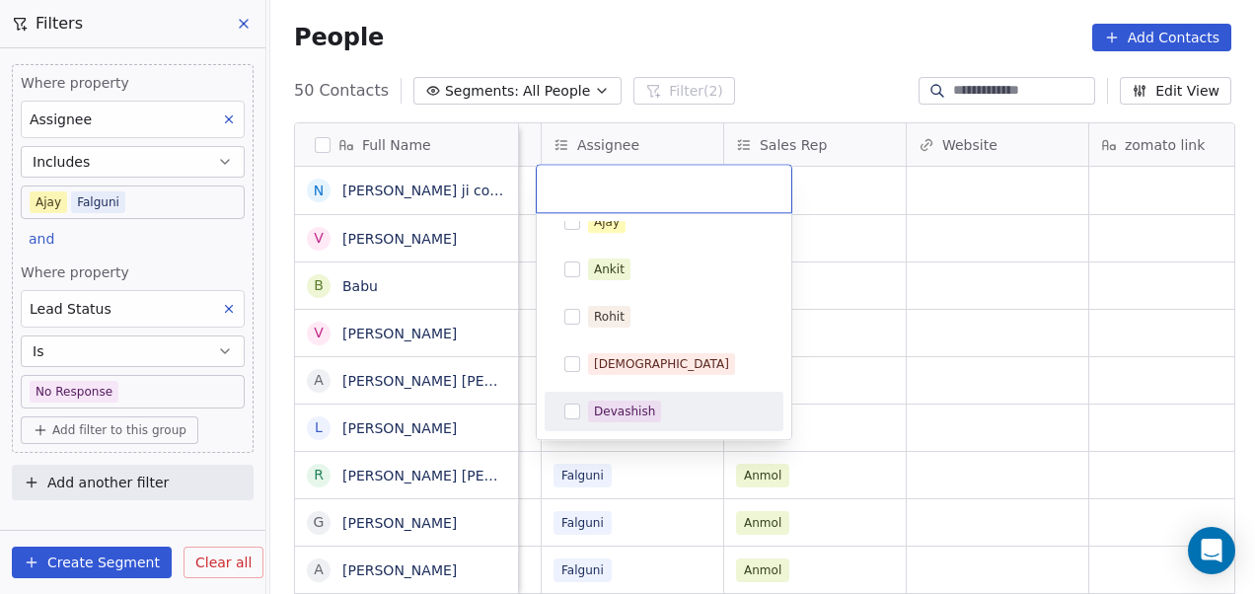
click at [663, 420] on div "Devashish" at bounding box center [676, 412] width 176 height 22
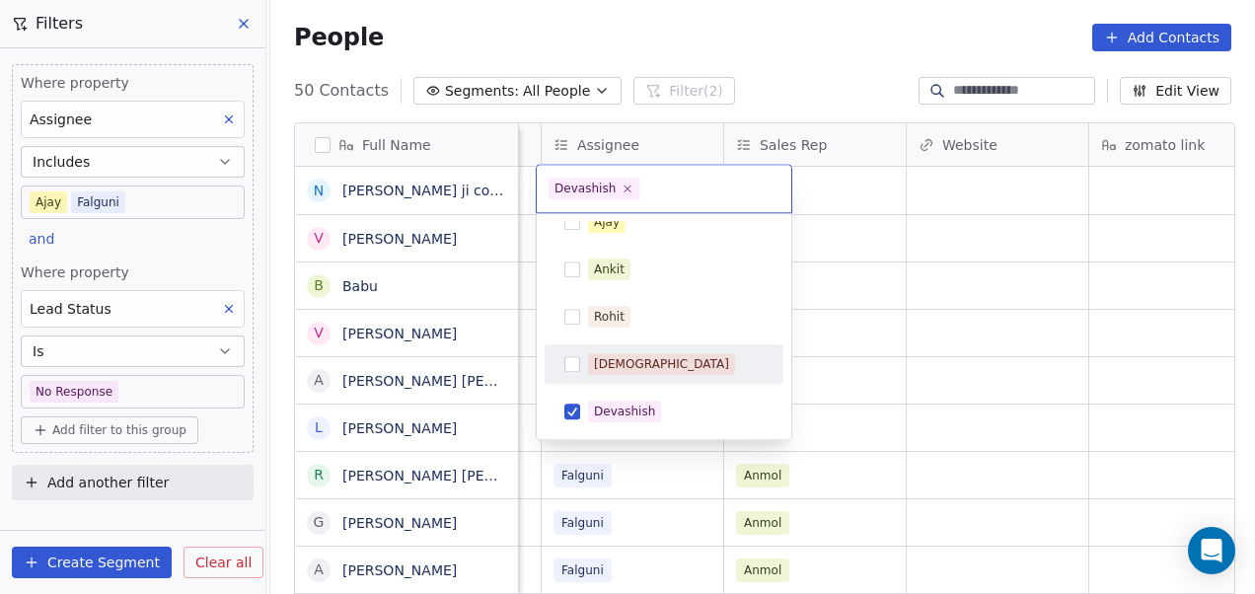
click at [957, 308] on html "On2Cook India Pvt. Ltd. Contacts People Marketing Workflows Campaigns Metrics &…" at bounding box center [627, 297] width 1255 height 594
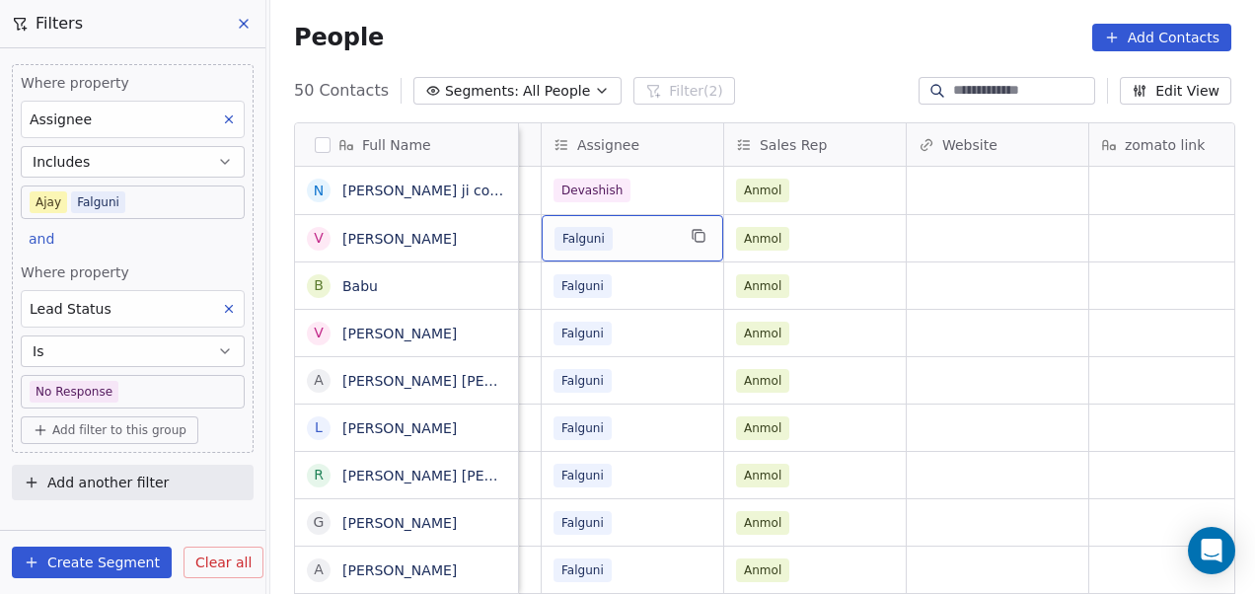
click at [616, 227] on div "Falguni" at bounding box center [615, 239] width 120 height 24
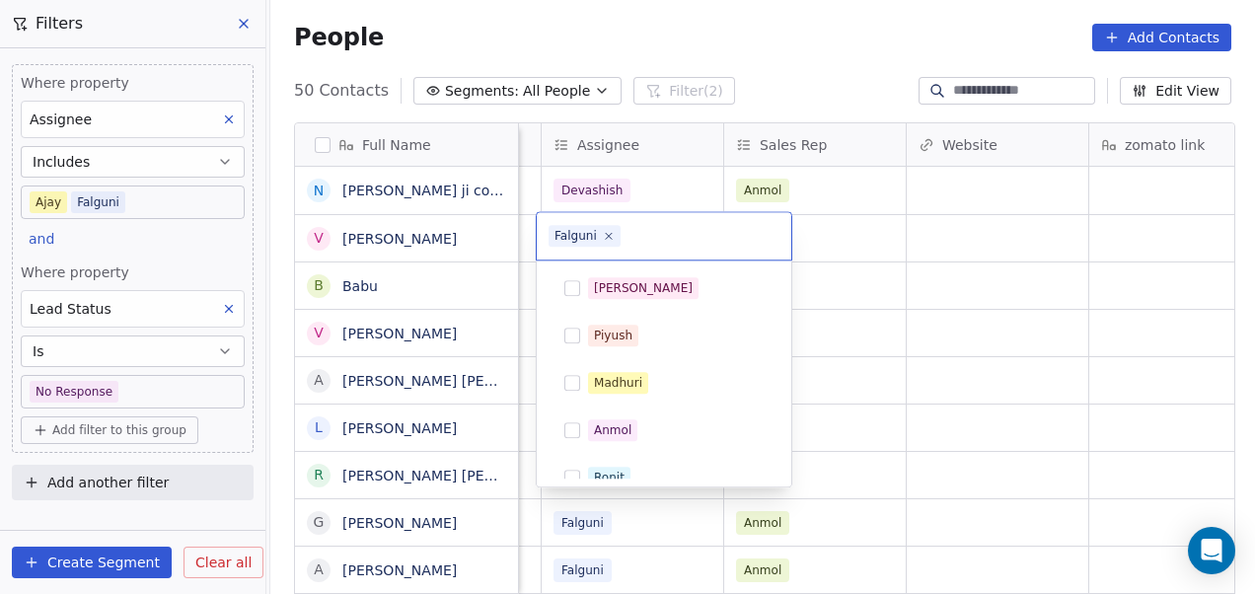
scroll to position [161, 0]
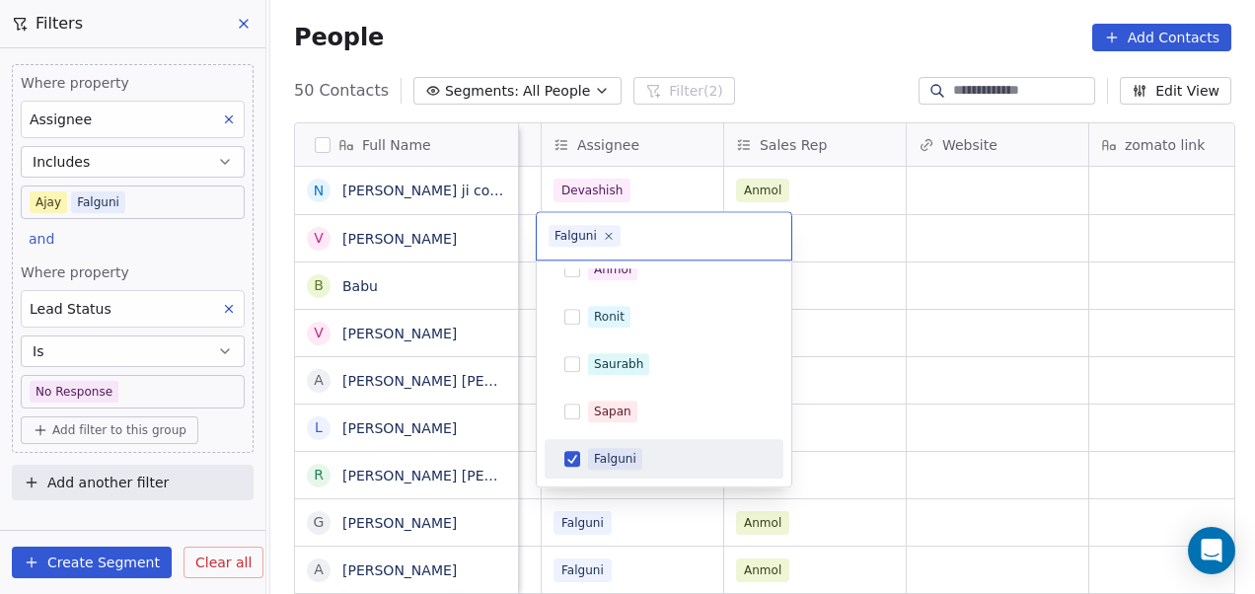
click at [608, 235] on icon at bounding box center [609, 236] width 6 height 6
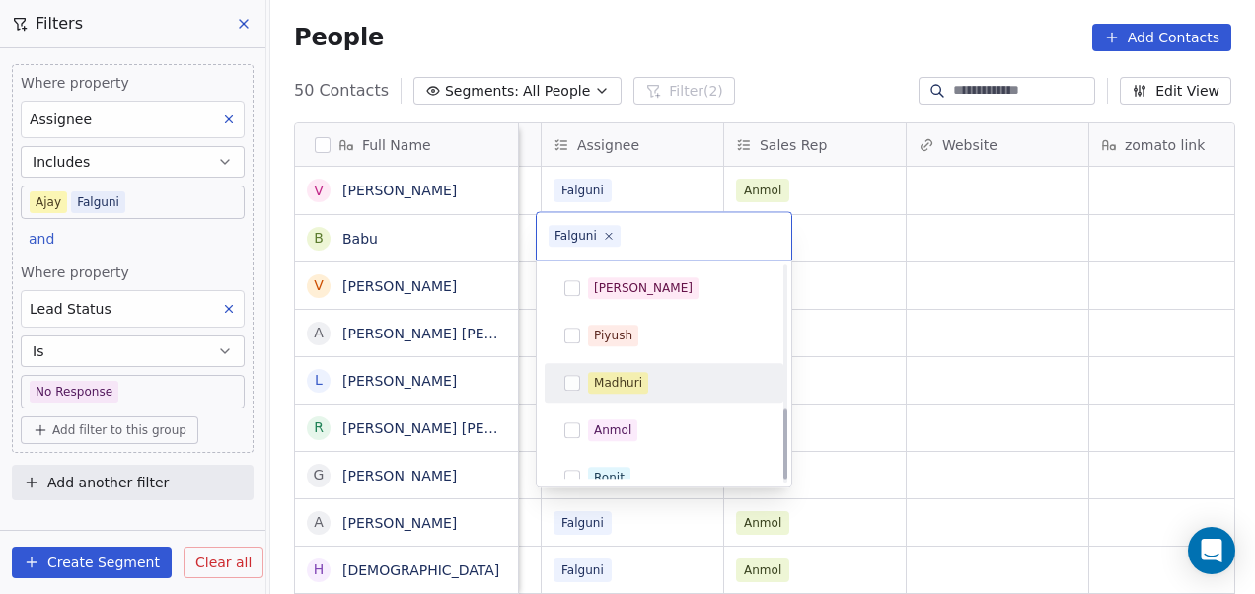
scroll to position [445, 0]
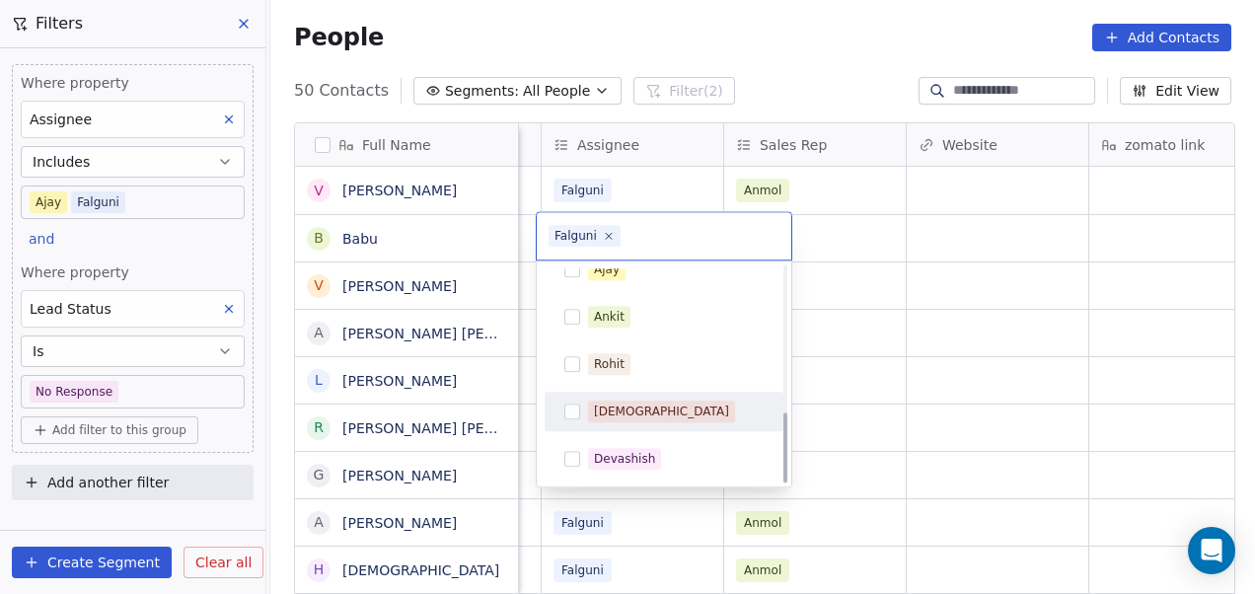
click at [667, 420] on div "[DEMOGRAPHIC_DATA]" at bounding box center [676, 412] width 176 height 22
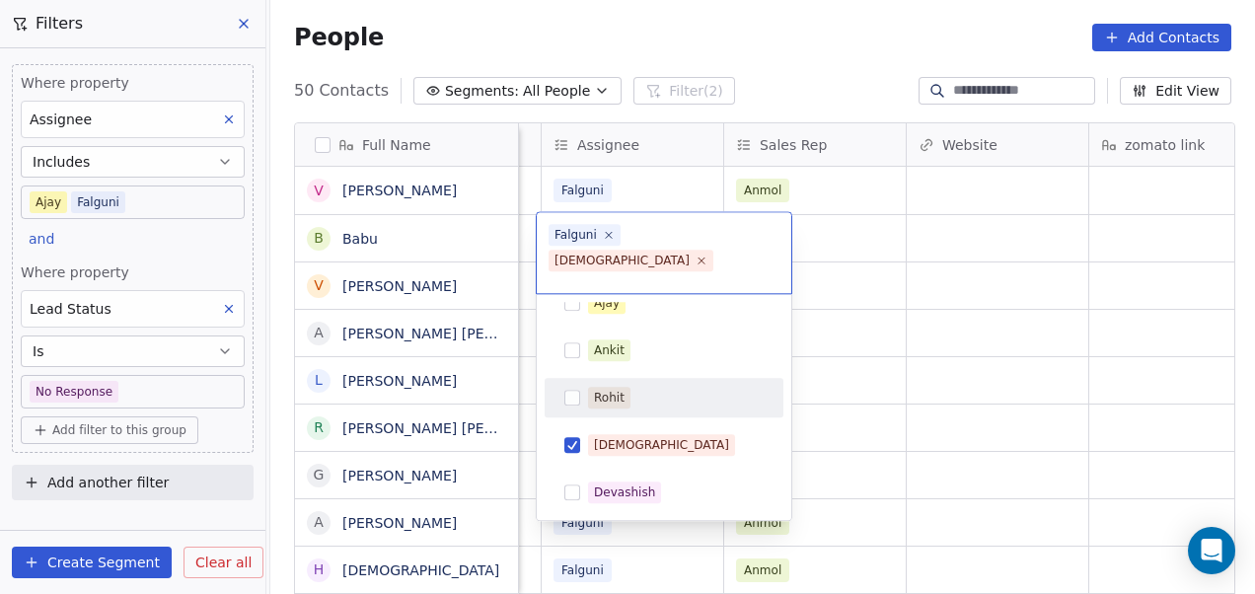
click at [909, 351] on html "On2Cook India Pvt. Ltd. Contacts People Marketing Workflows Campaigns Metrics &…" at bounding box center [627, 297] width 1255 height 594
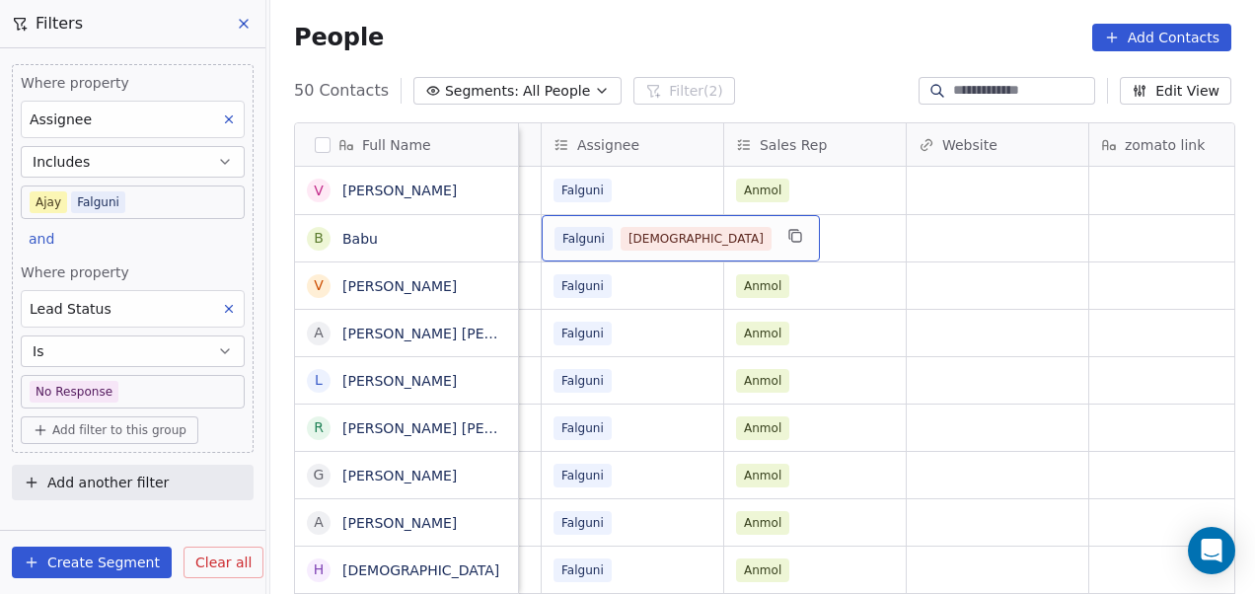
click at [587, 227] on span "Falguni" at bounding box center [584, 239] width 58 height 24
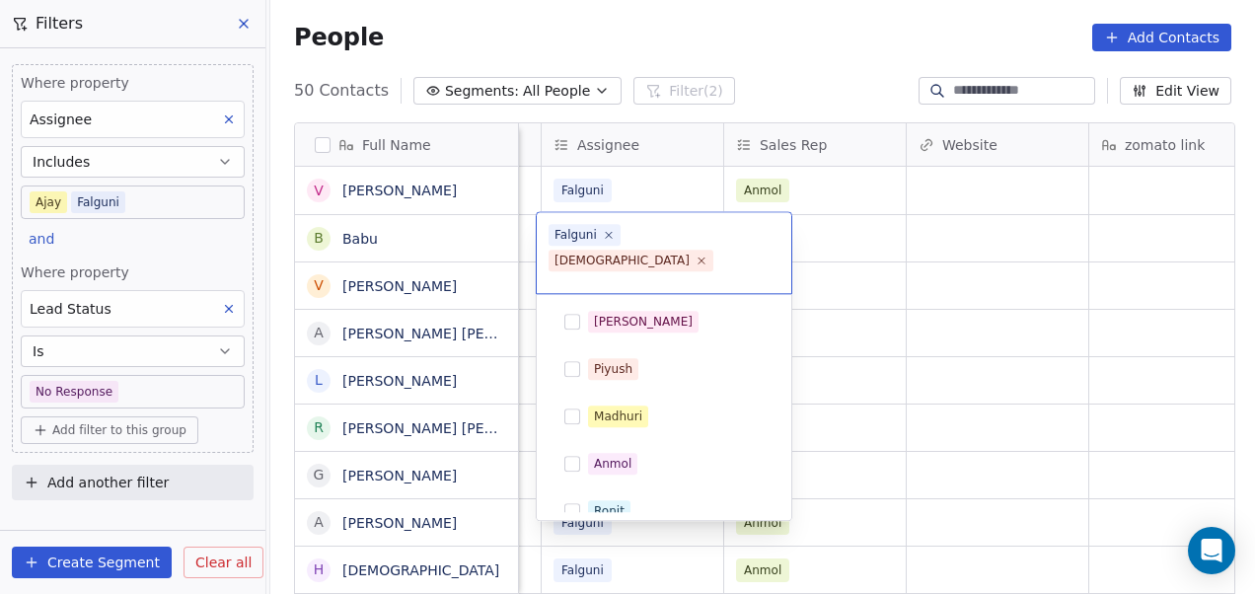
scroll to position [161, 0]
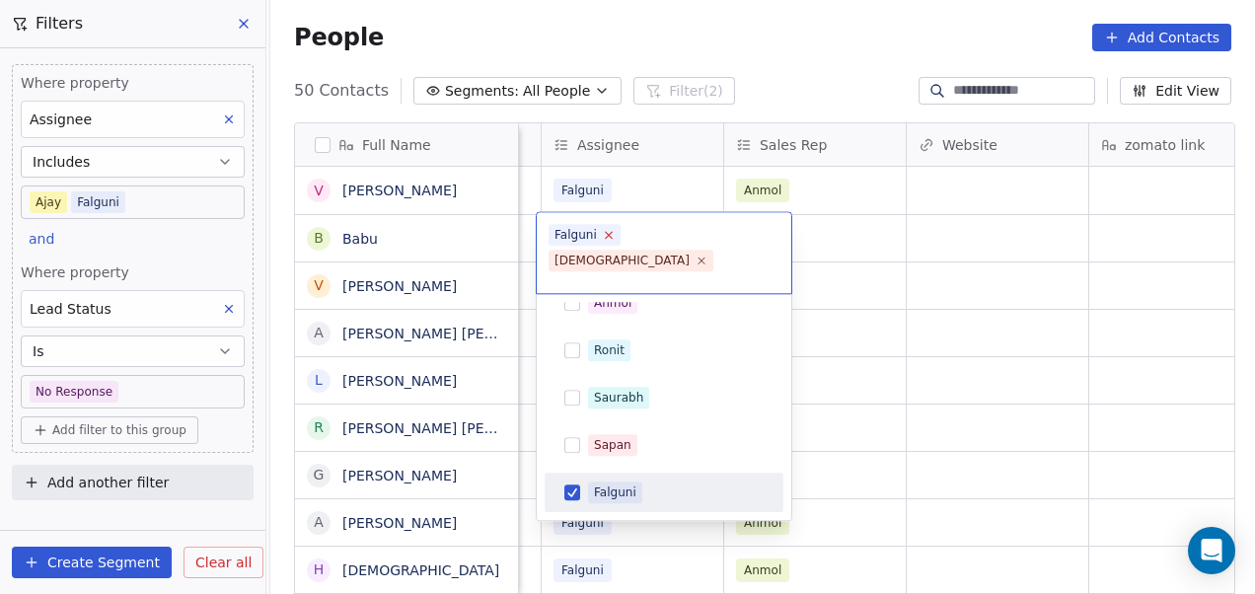
click at [602, 235] on icon at bounding box center [608, 235] width 13 height 13
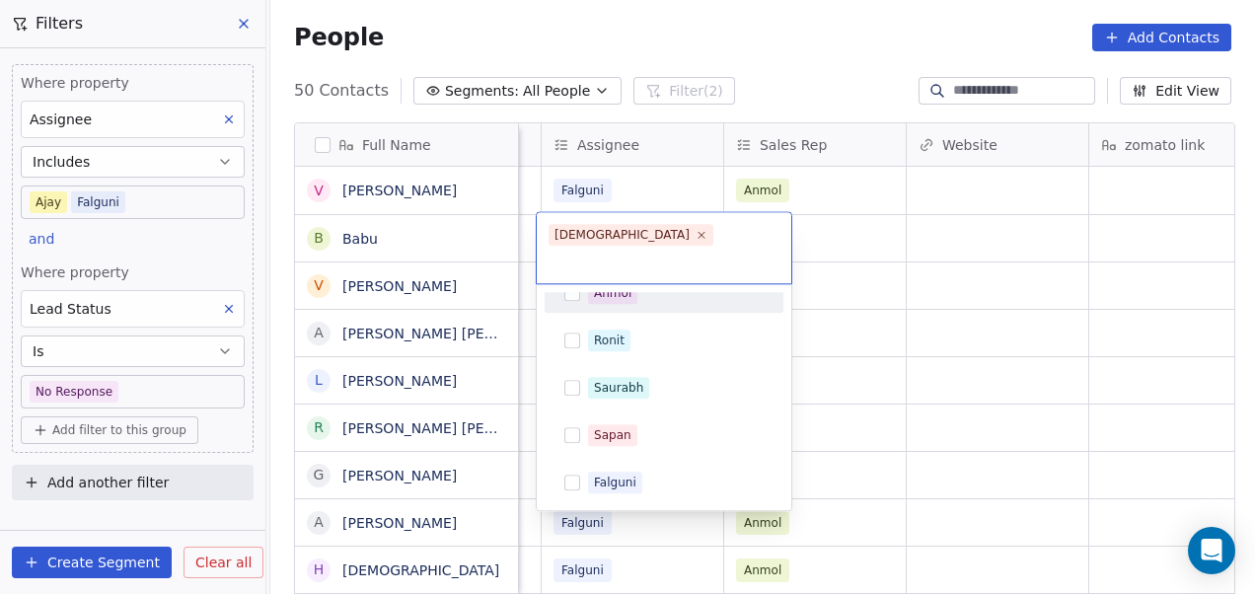
click at [943, 277] on html "On2Cook India Pvt. Ltd. Contacts People Marketing Workflows Campaigns Metrics &…" at bounding box center [627, 297] width 1255 height 594
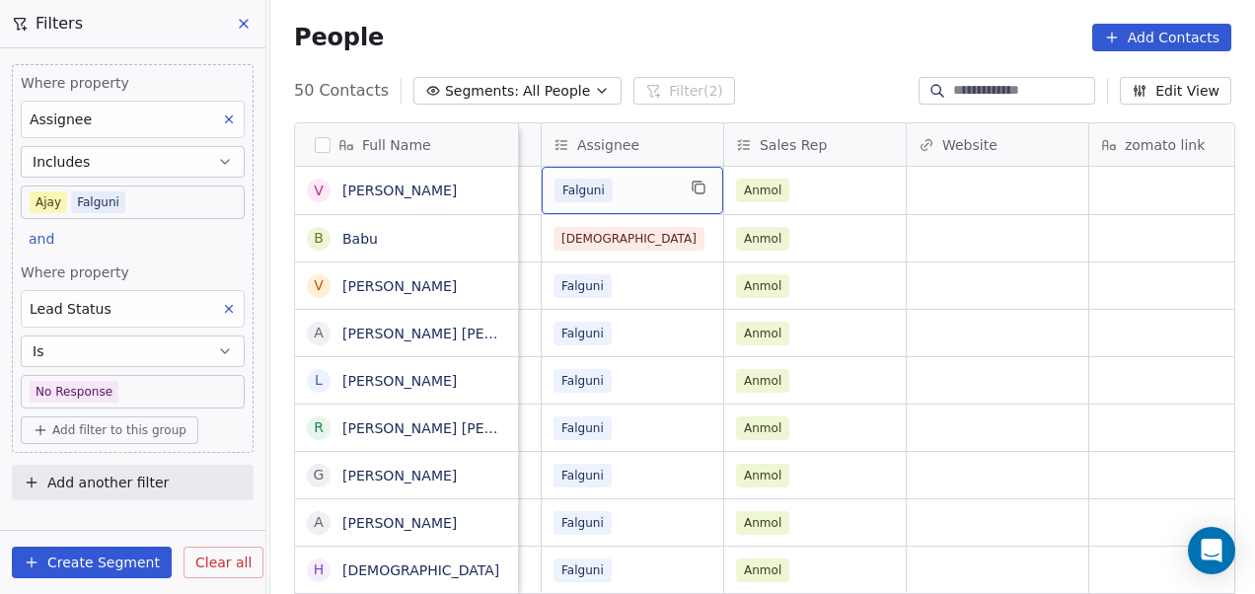
click at [663, 181] on div "Falguni" at bounding box center [615, 191] width 120 height 24
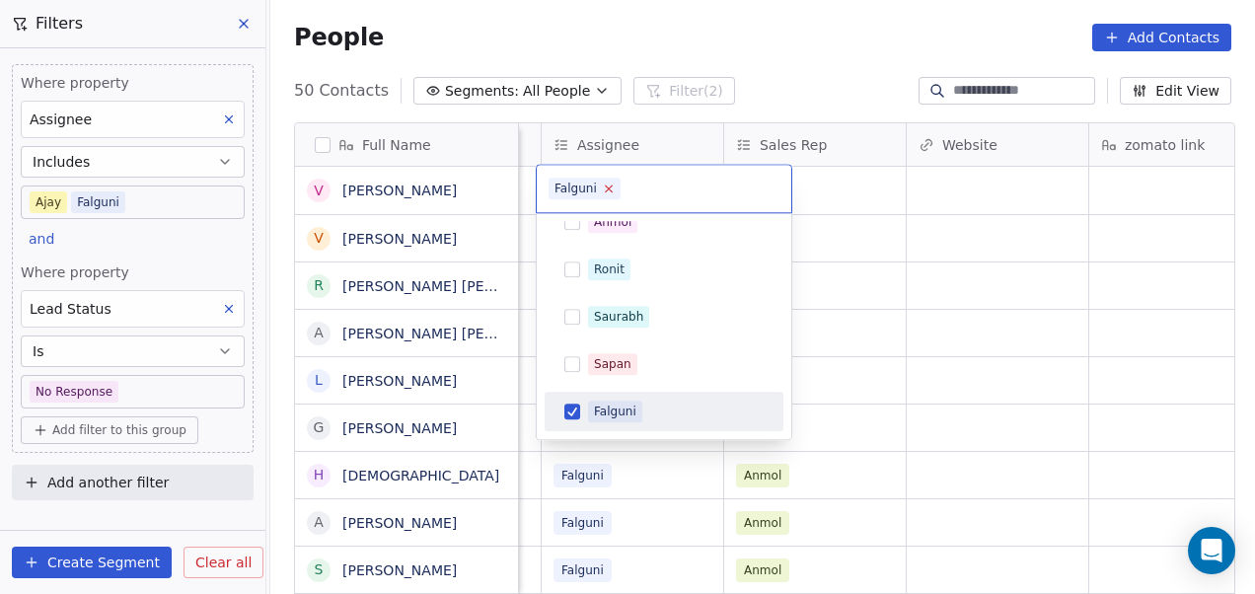
click at [606, 188] on icon at bounding box center [609, 189] width 7 height 7
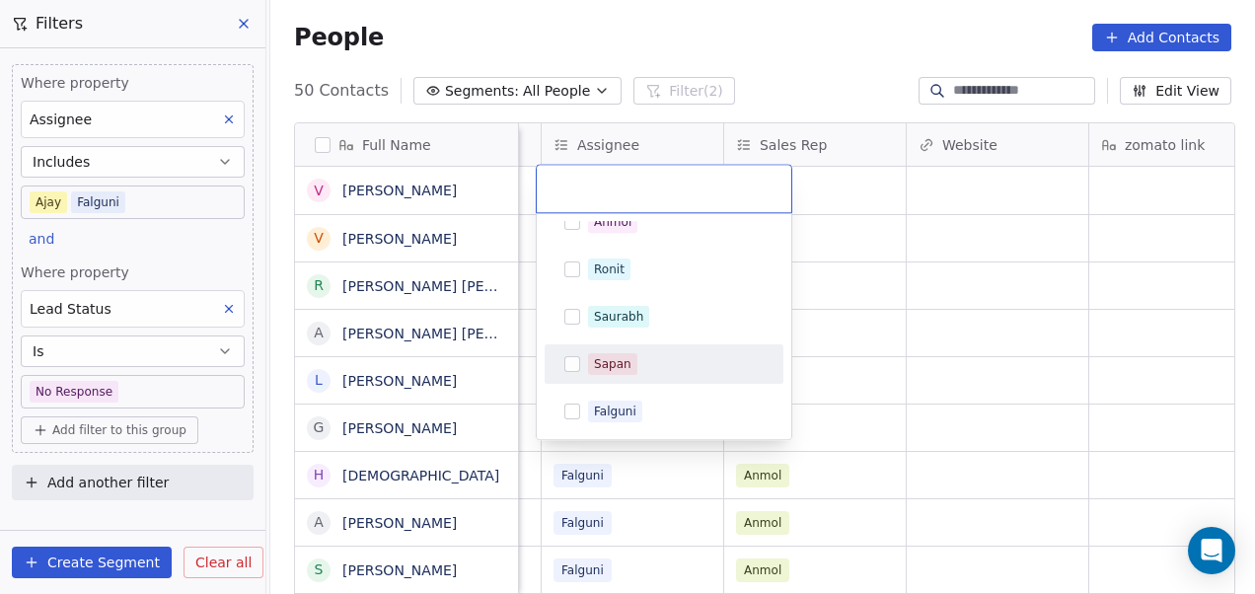
scroll to position [445, 0]
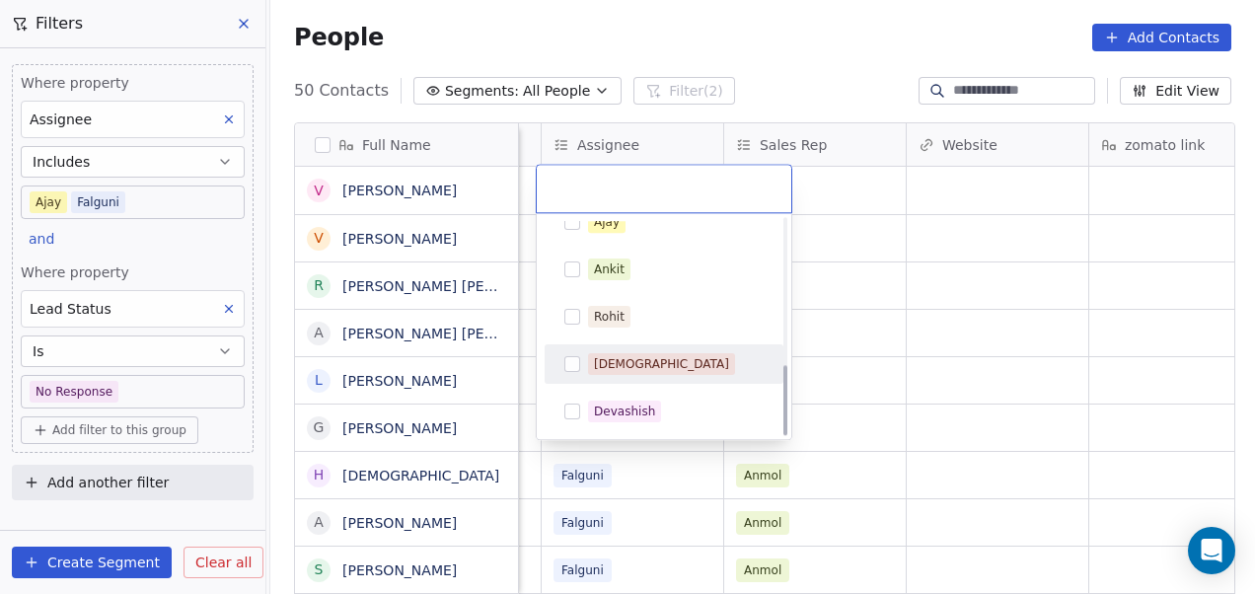
click at [632, 355] on div "[DEMOGRAPHIC_DATA]" at bounding box center [661, 364] width 135 height 18
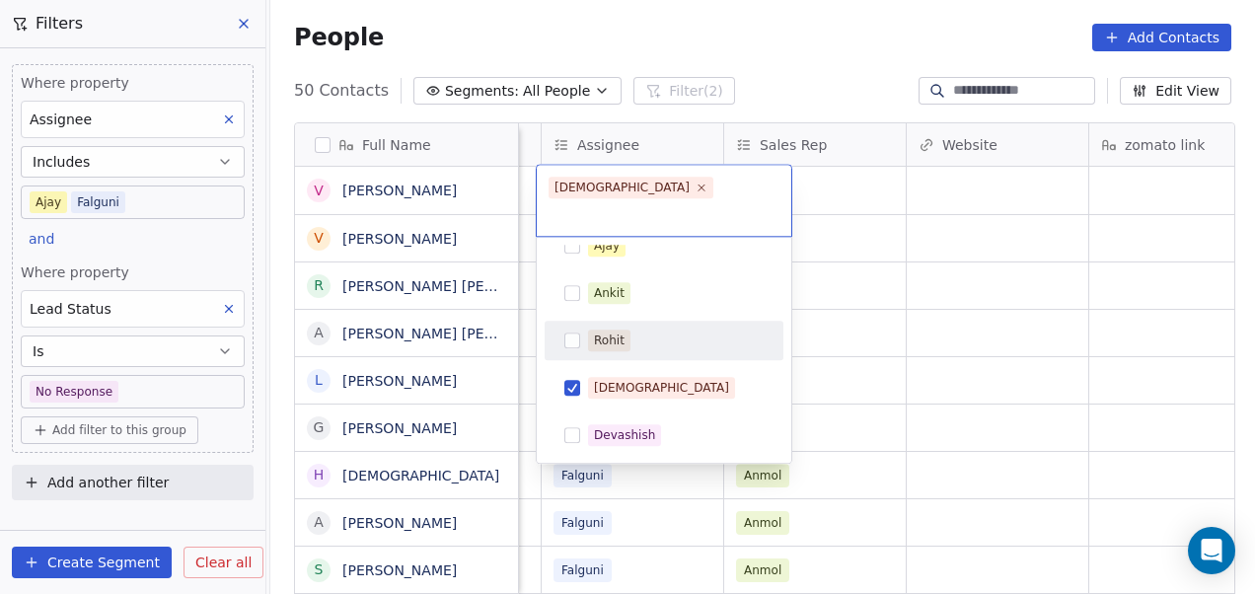
click at [916, 323] on html "On2Cook India Pvt. Ltd. Contacts People Marketing Workflows Campaigns Metrics &…" at bounding box center [627, 297] width 1255 height 594
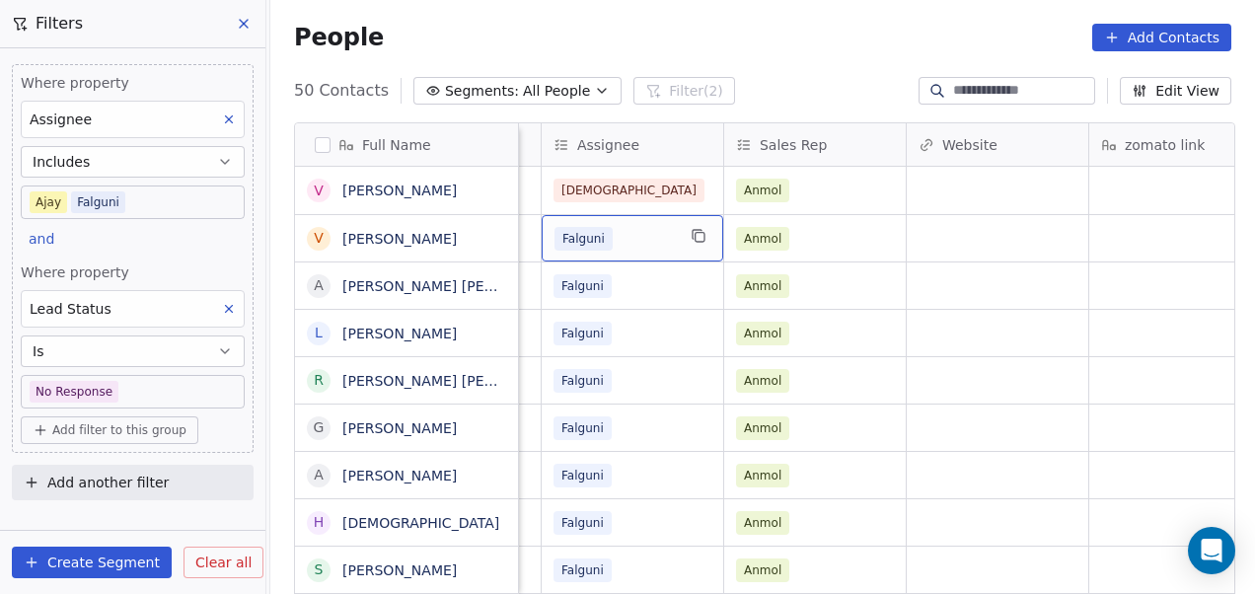
click at [618, 227] on div "Falguni" at bounding box center [615, 239] width 120 height 24
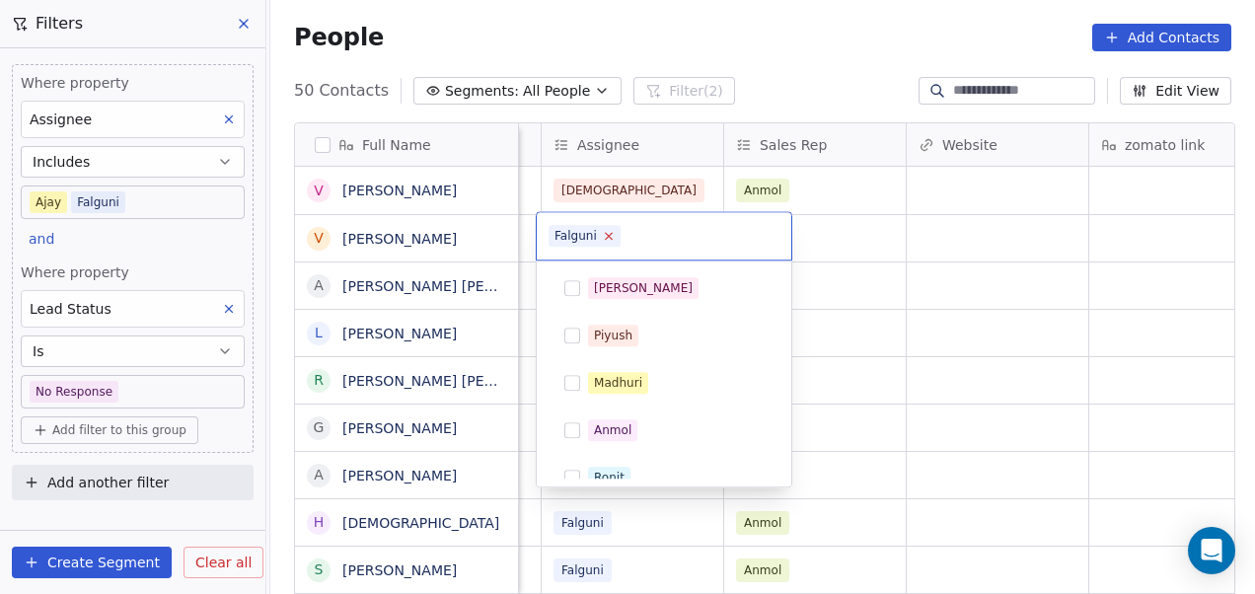
scroll to position [161, 0]
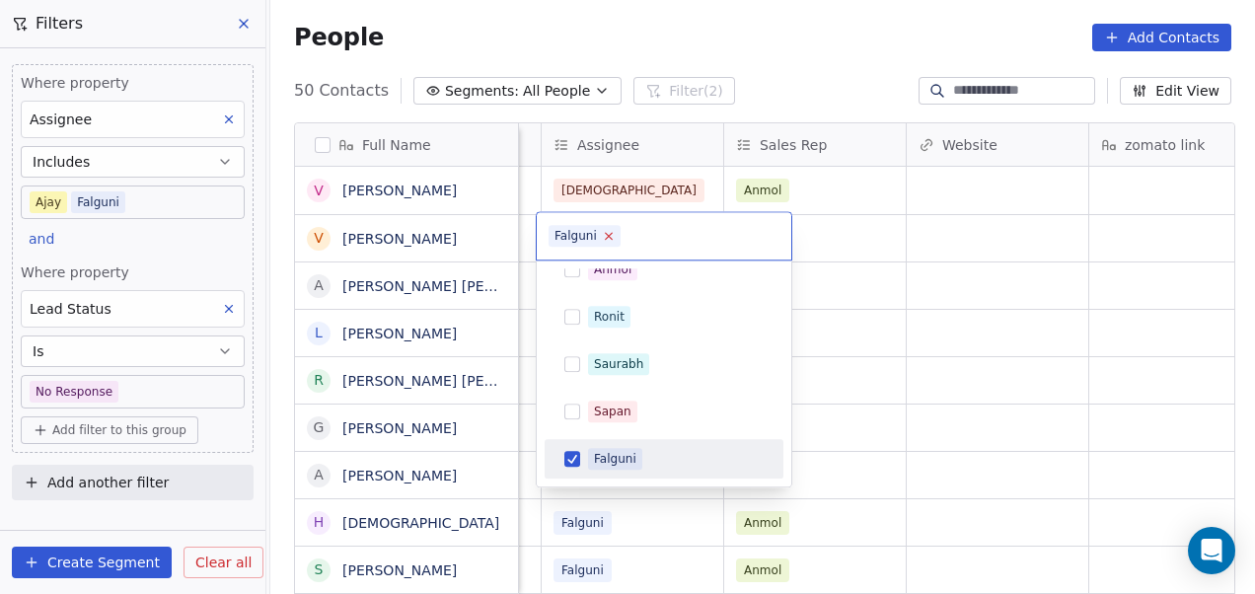
click at [608, 235] on icon at bounding box center [608, 236] width 13 height 13
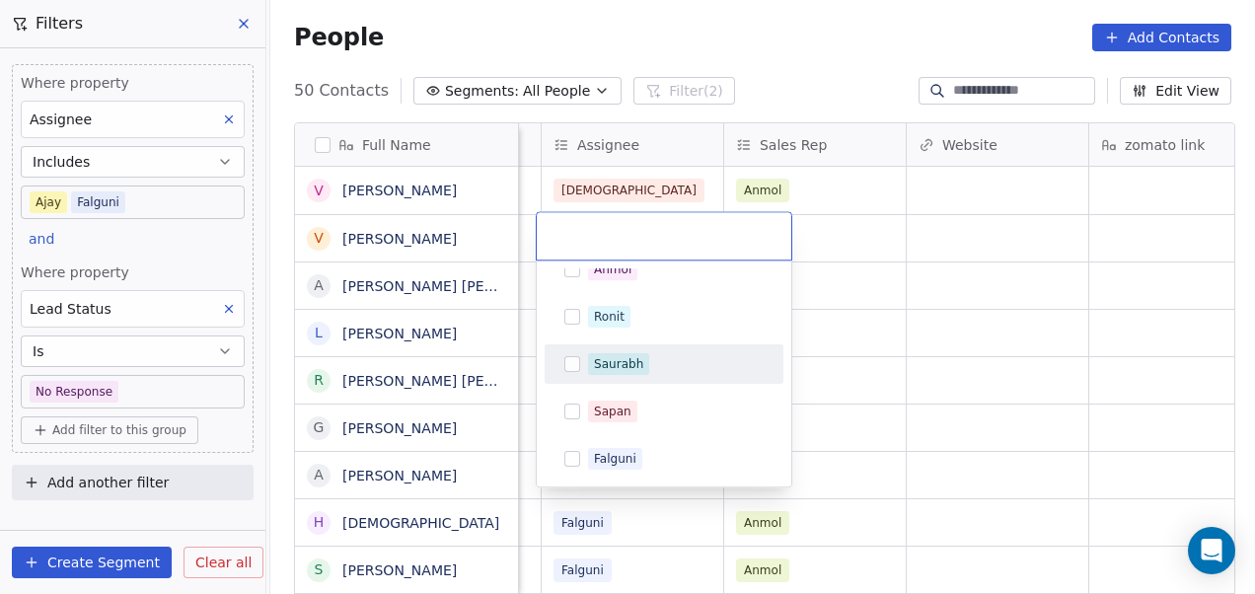
scroll to position [445, 0]
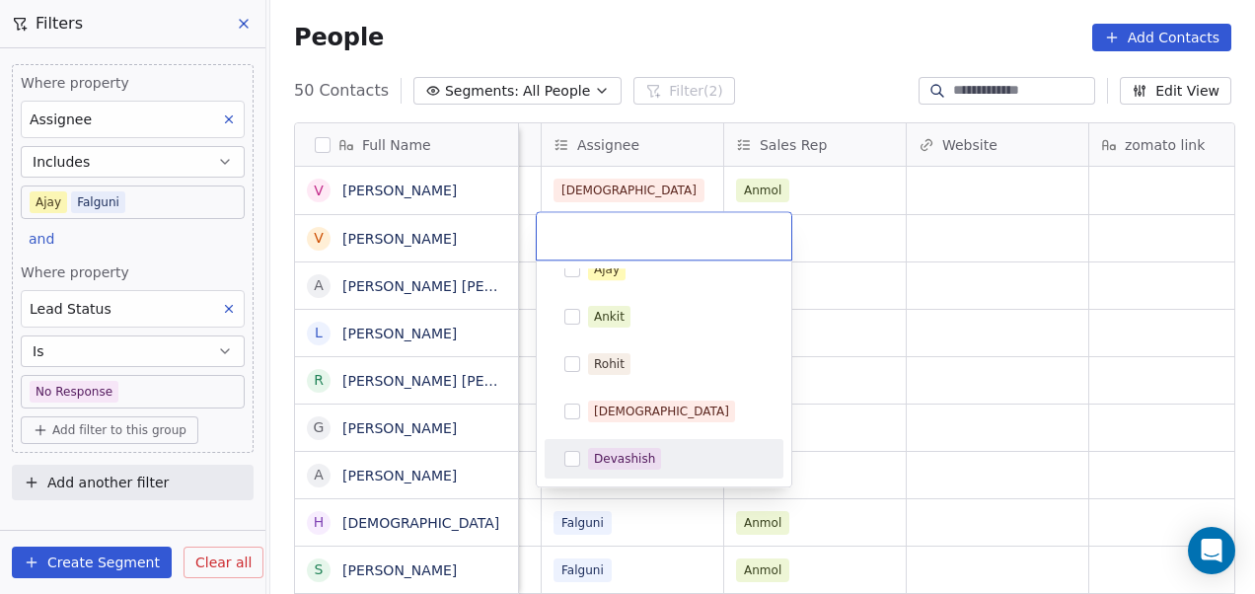
click at [654, 452] on span "Devashish" at bounding box center [624, 459] width 73 height 22
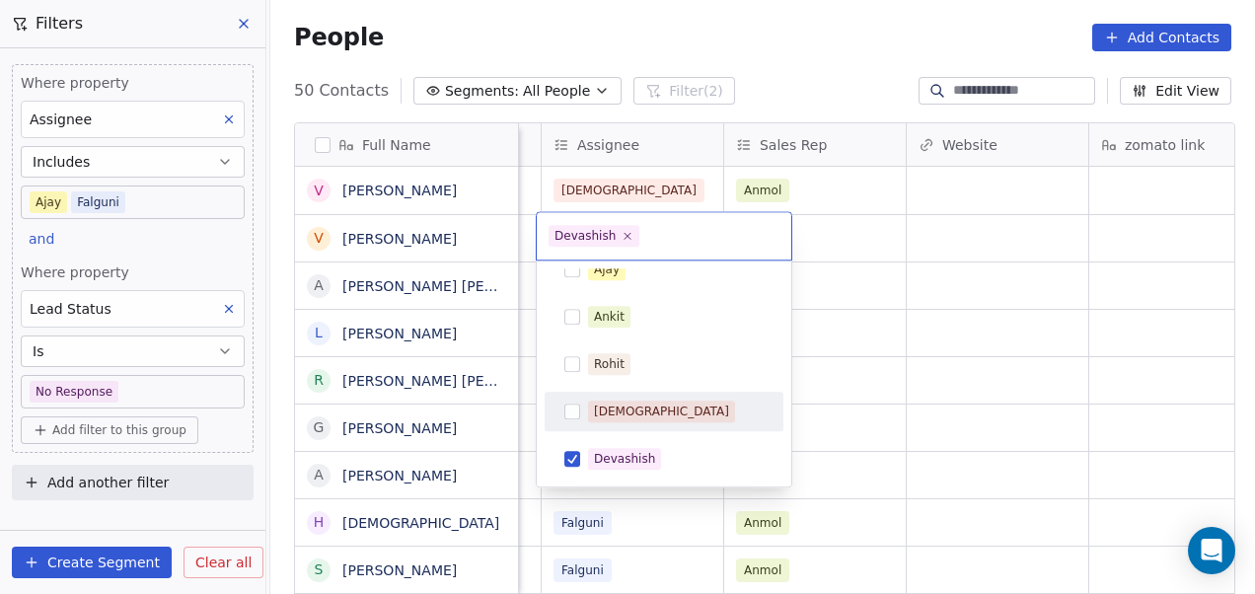
click at [902, 333] on html "On2Cook India Pvt. Ltd. Contacts People Marketing Workflows Campaigns Metrics &…" at bounding box center [627, 297] width 1255 height 594
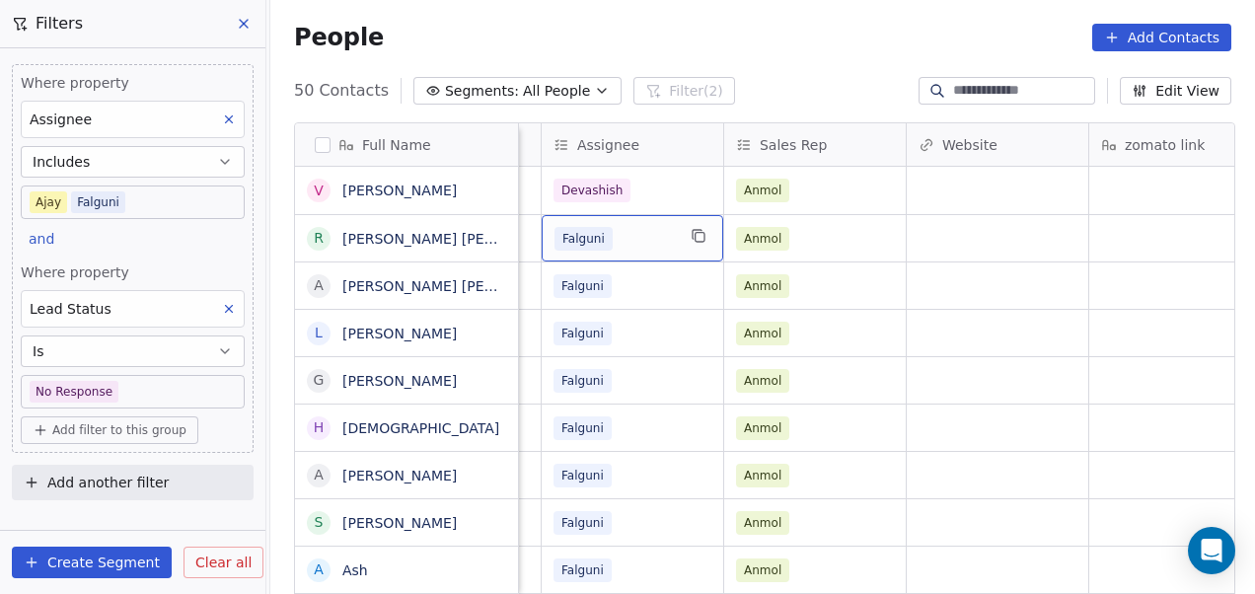
click at [612, 233] on div "Falguni" at bounding box center [615, 239] width 120 height 24
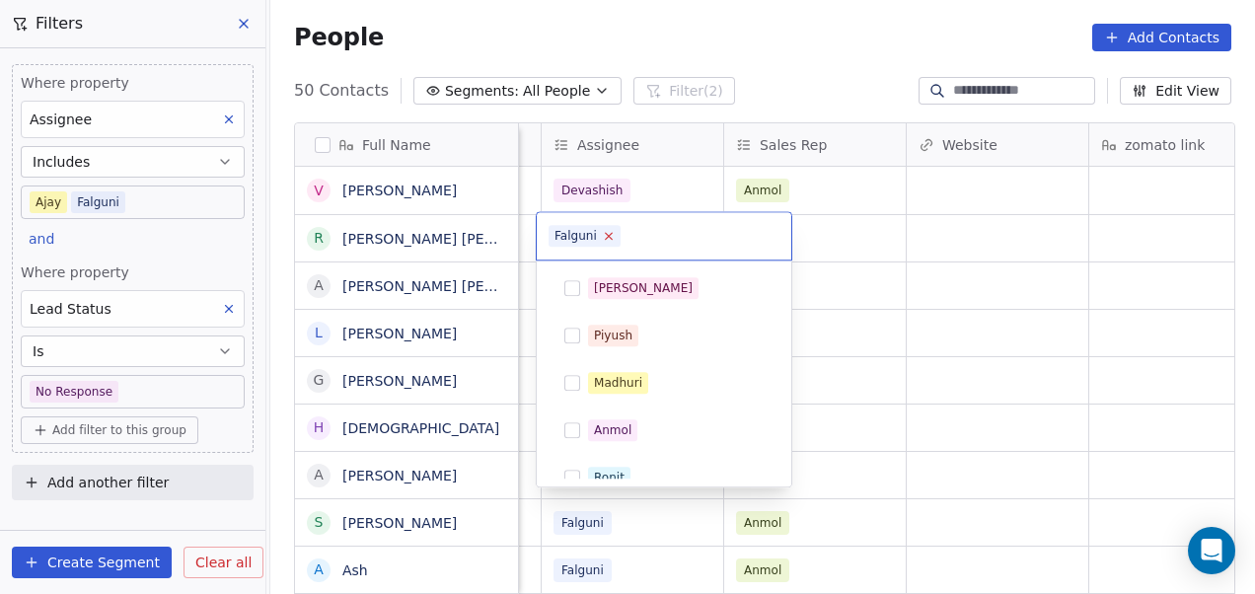
scroll to position [161, 0]
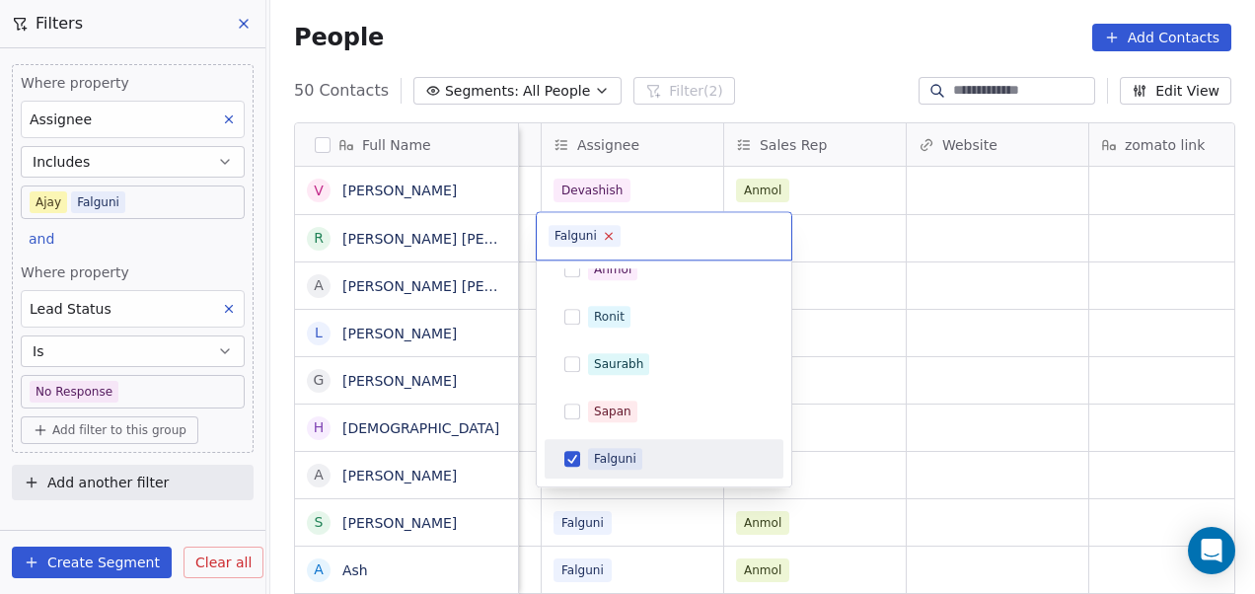
click at [604, 231] on icon at bounding box center [608, 236] width 13 height 13
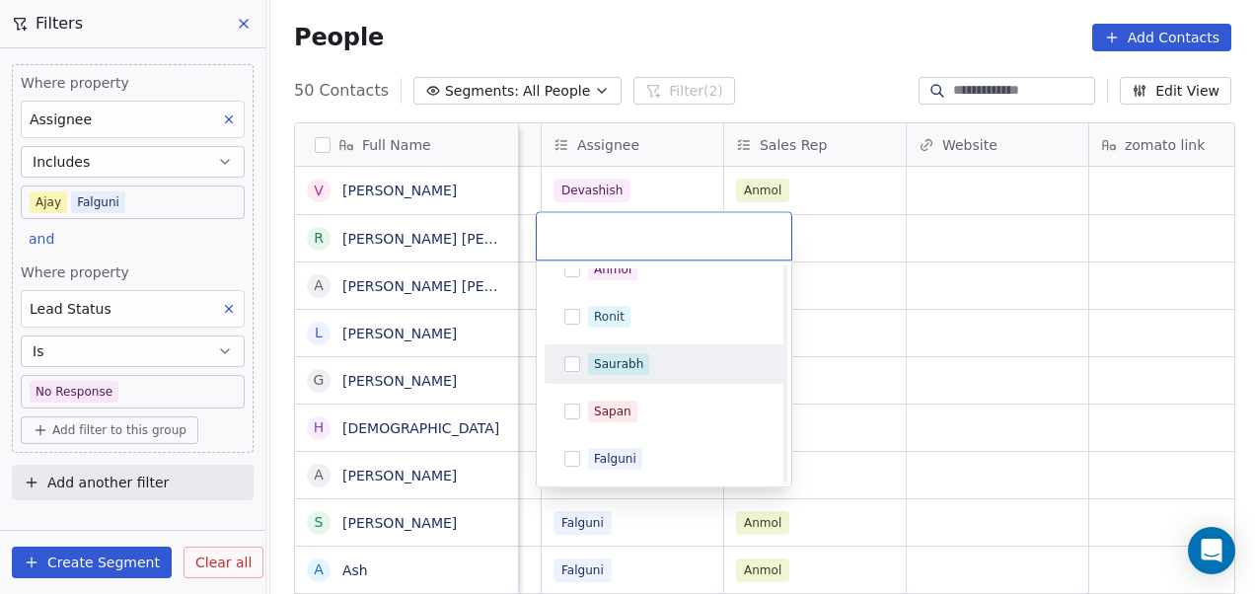
scroll to position [445, 0]
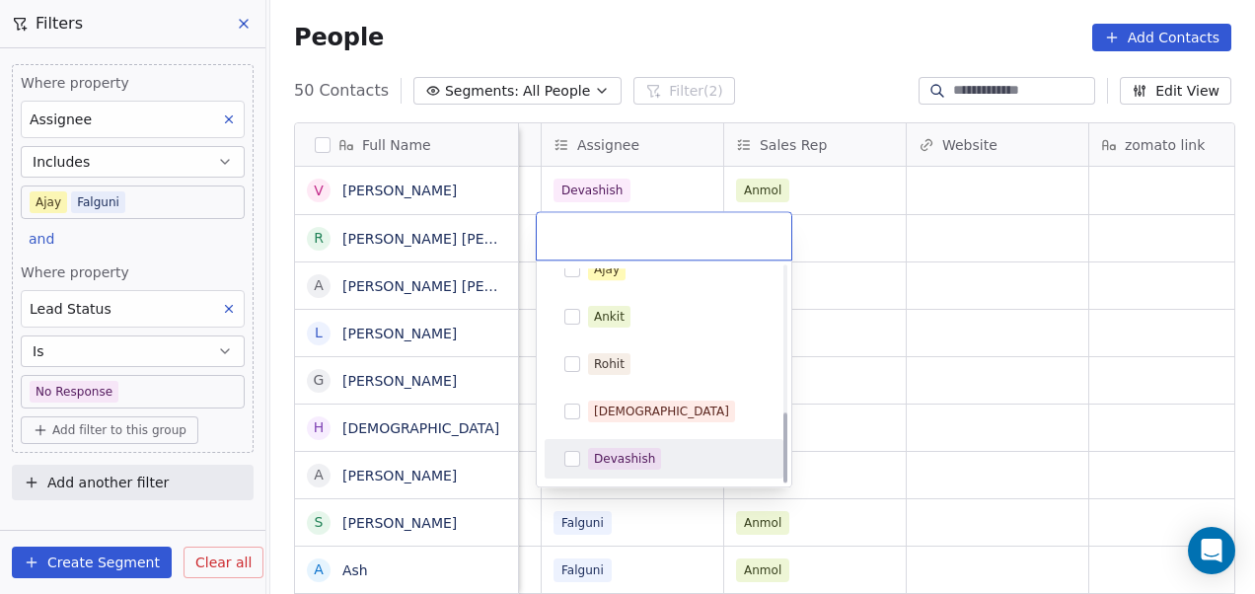
click at [649, 456] on span "Devashish" at bounding box center [624, 459] width 73 height 22
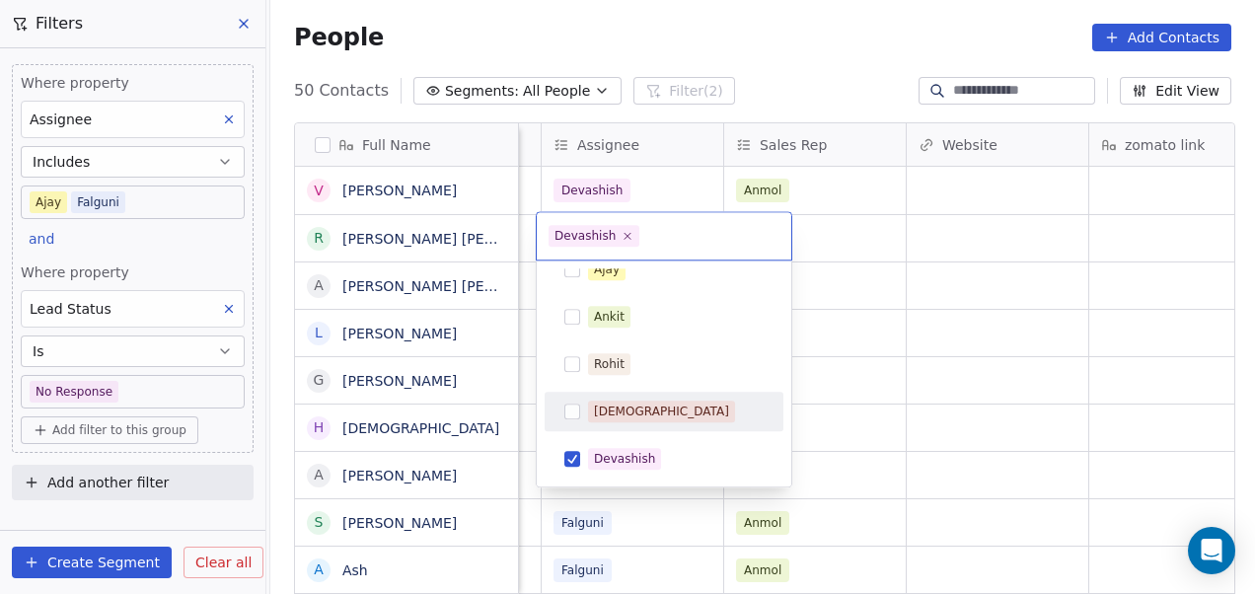
click at [933, 336] on html "On2Cook India Pvt. Ltd. Contacts People Marketing Workflows Campaigns Metrics &…" at bounding box center [627, 297] width 1255 height 594
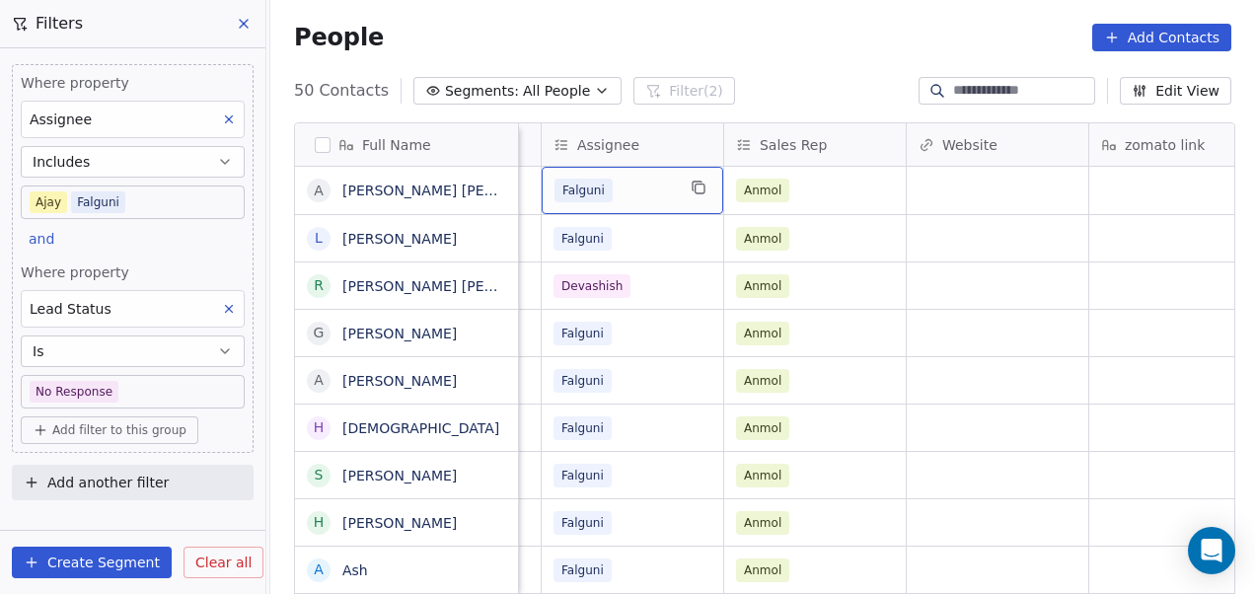
click at [647, 188] on div "Falguni" at bounding box center [615, 191] width 120 height 24
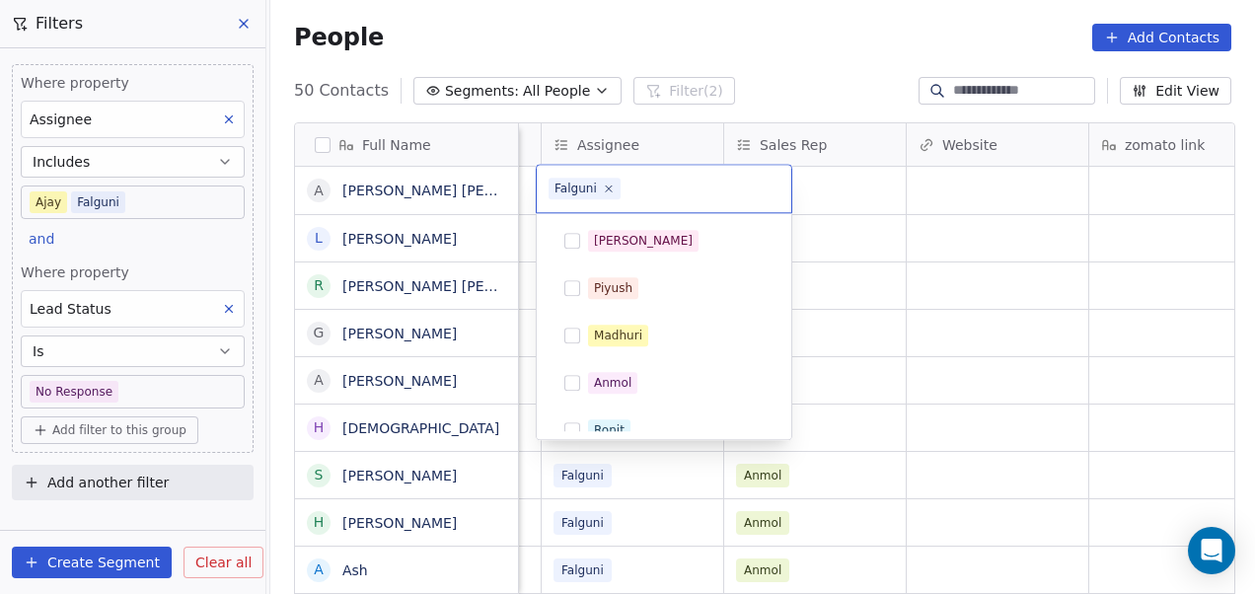
scroll to position [161, 0]
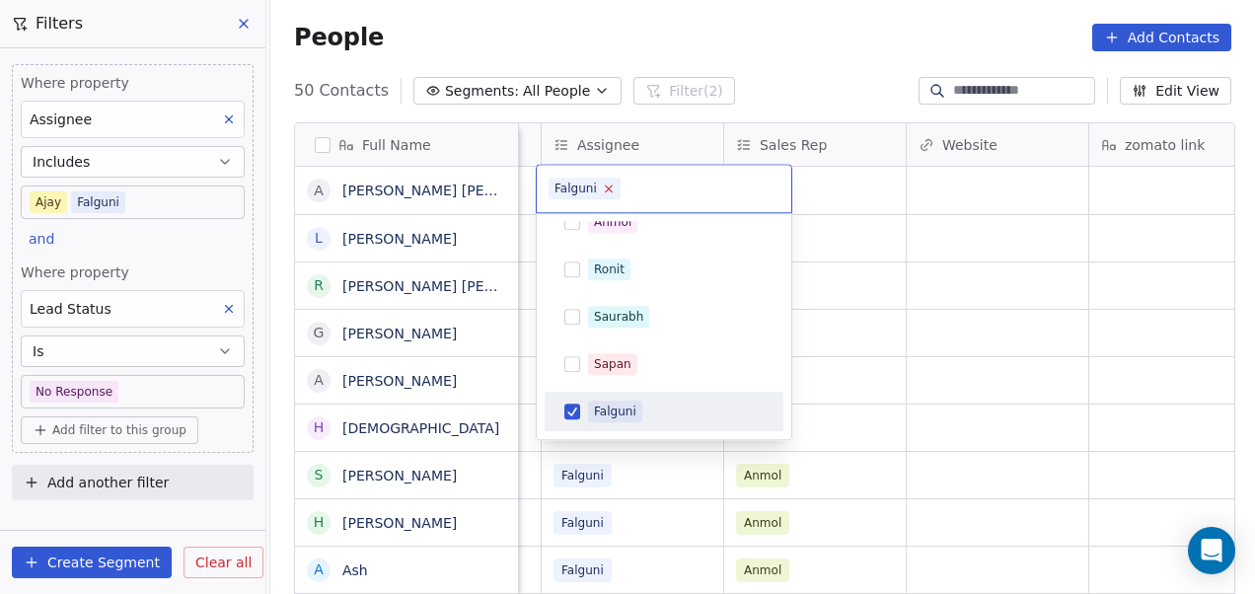
click at [608, 189] on icon at bounding box center [609, 189] width 7 height 7
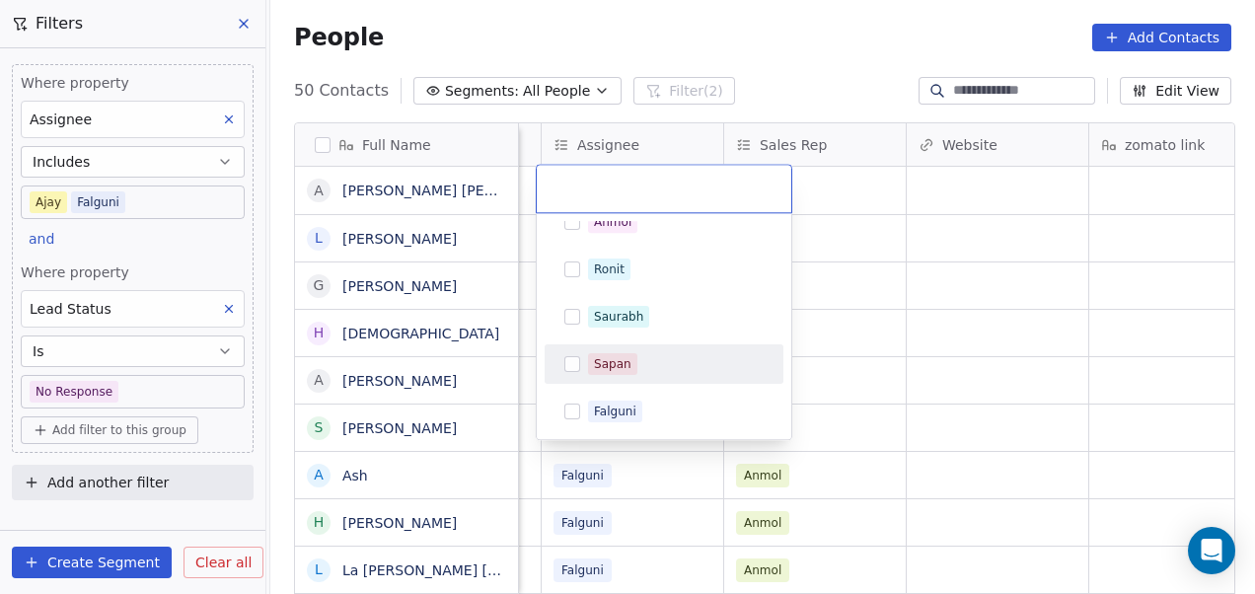
scroll to position [445, 0]
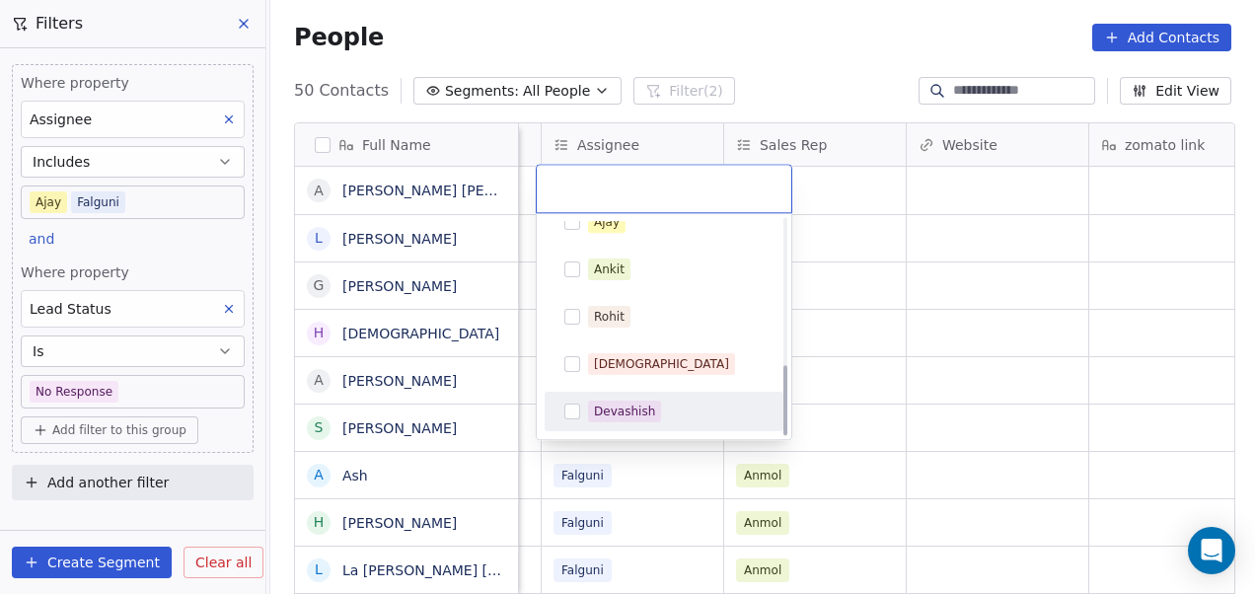
click at [653, 405] on span "Devashish" at bounding box center [624, 412] width 73 height 22
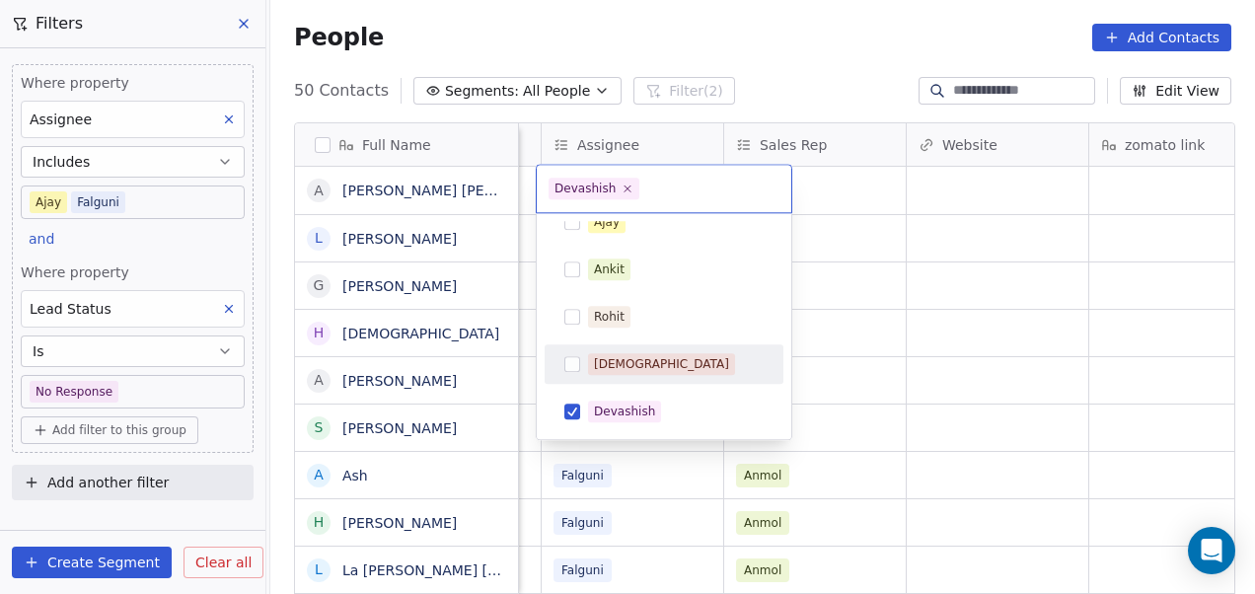
click at [946, 283] on html "On2Cook India Pvt. Ltd. Contacts People Marketing Workflows Campaigns Metrics &…" at bounding box center [627, 297] width 1255 height 594
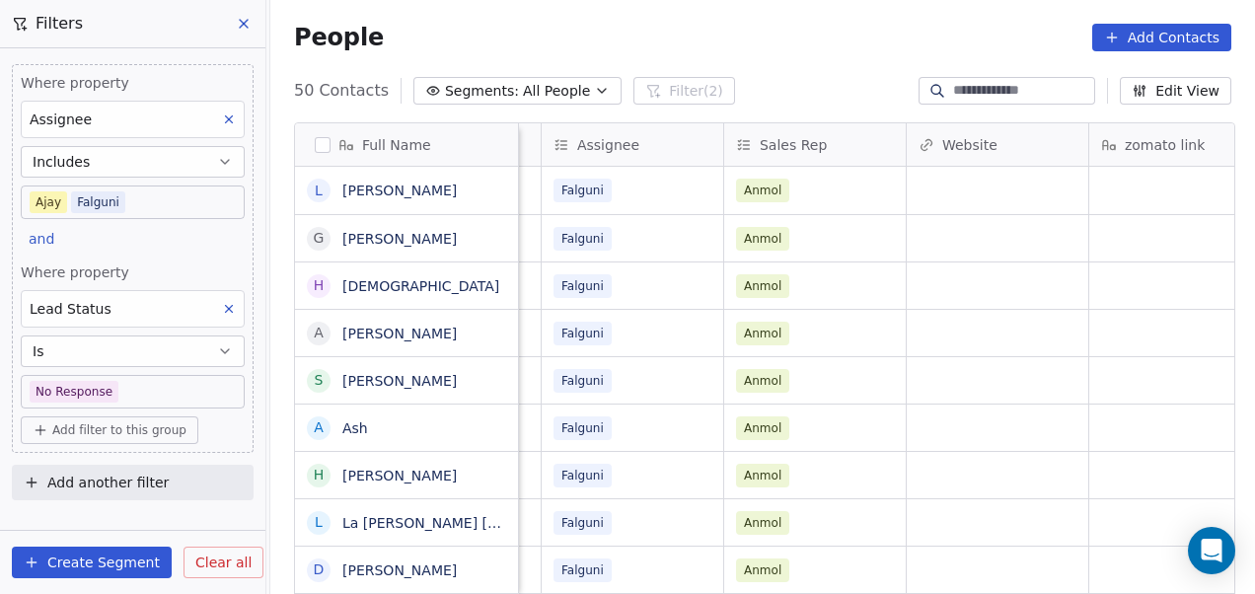
scroll to position [0, 1985]
click at [647, 181] on div "Falguni" at bounding box center [615, 191] width 120 height 24
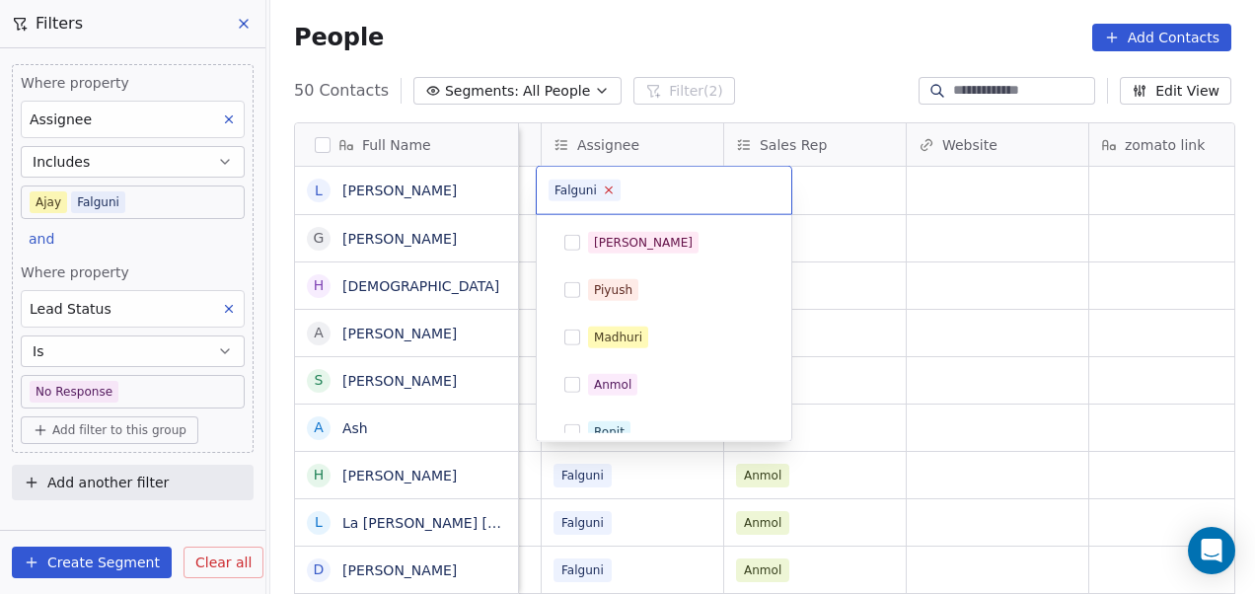
scroll to position [161, 0]
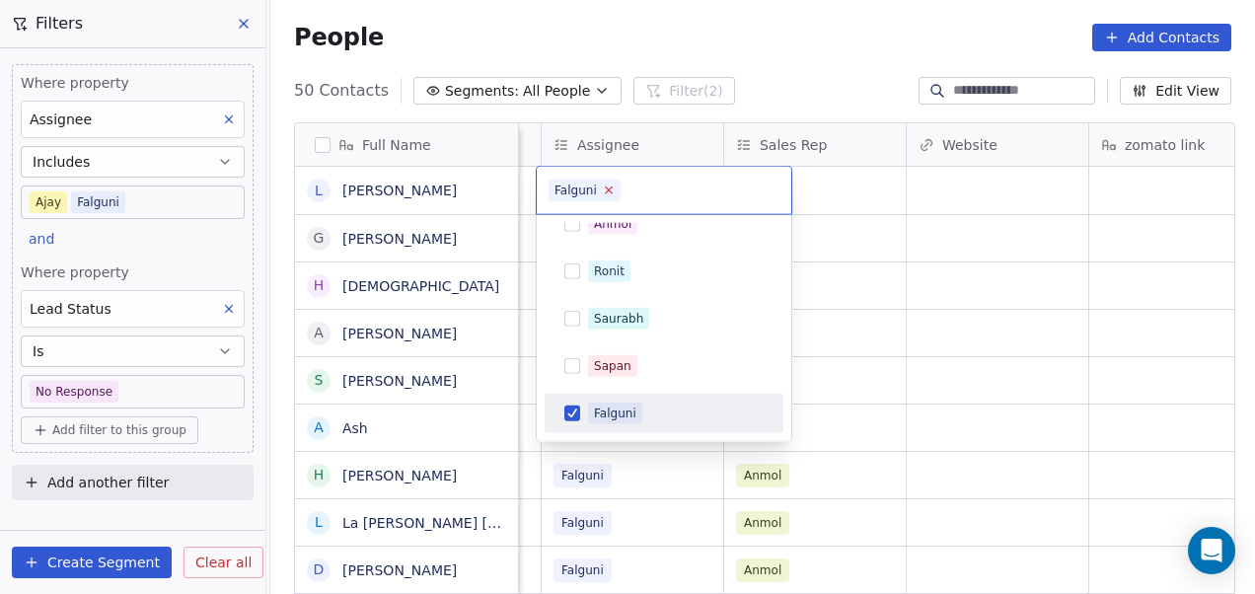
click at [606, 191] on icon at bounding box center [608, 190] width 13 height 13
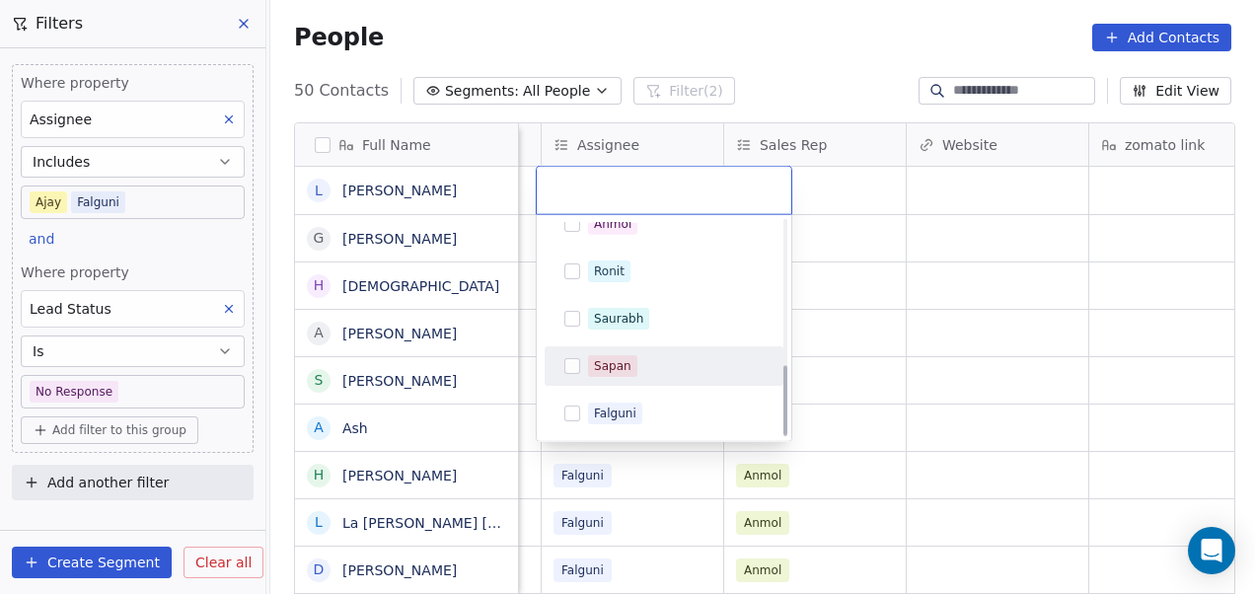
scroll to position [445, 0]
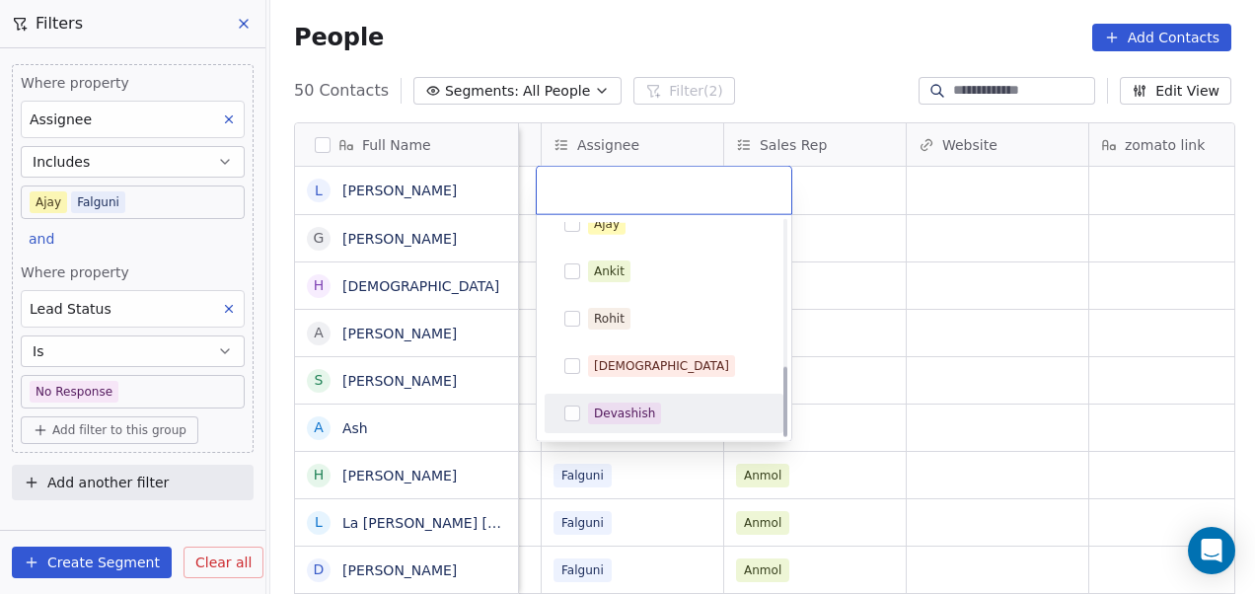
click at [660, 407] on div "Devashish" at bounding box center [676, 414] width 176 height 22
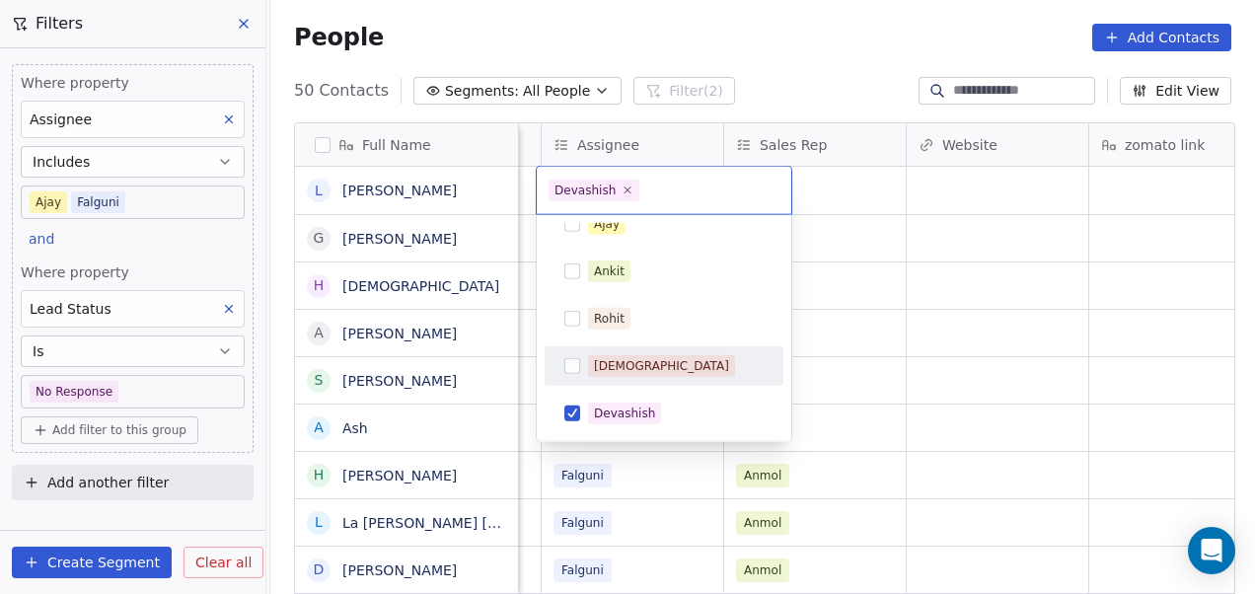
click at [937, 304] on html "On2Cook India Pvt. Ltd. Contacts People Marketing Workflows Campaigns Metrics &…" at bounding box center [627, 297] width 1255 height 594
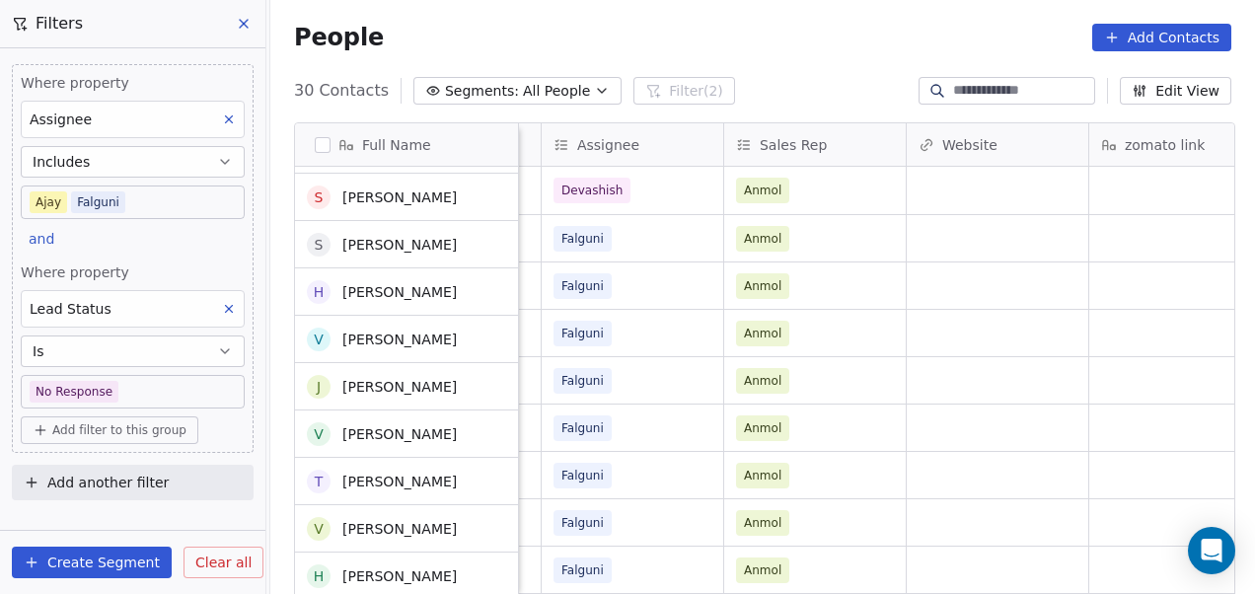
scroll to position [0, 0]
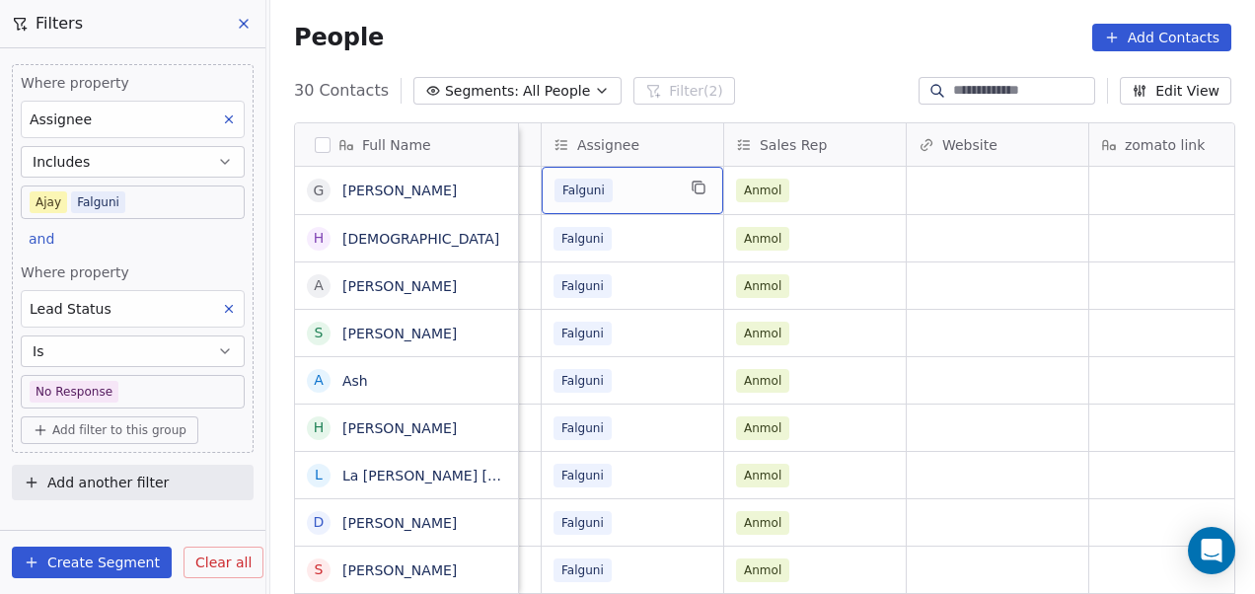
click at [632, 195] on div "Falguni" at bounding box center [615, 191] width 120 height 24
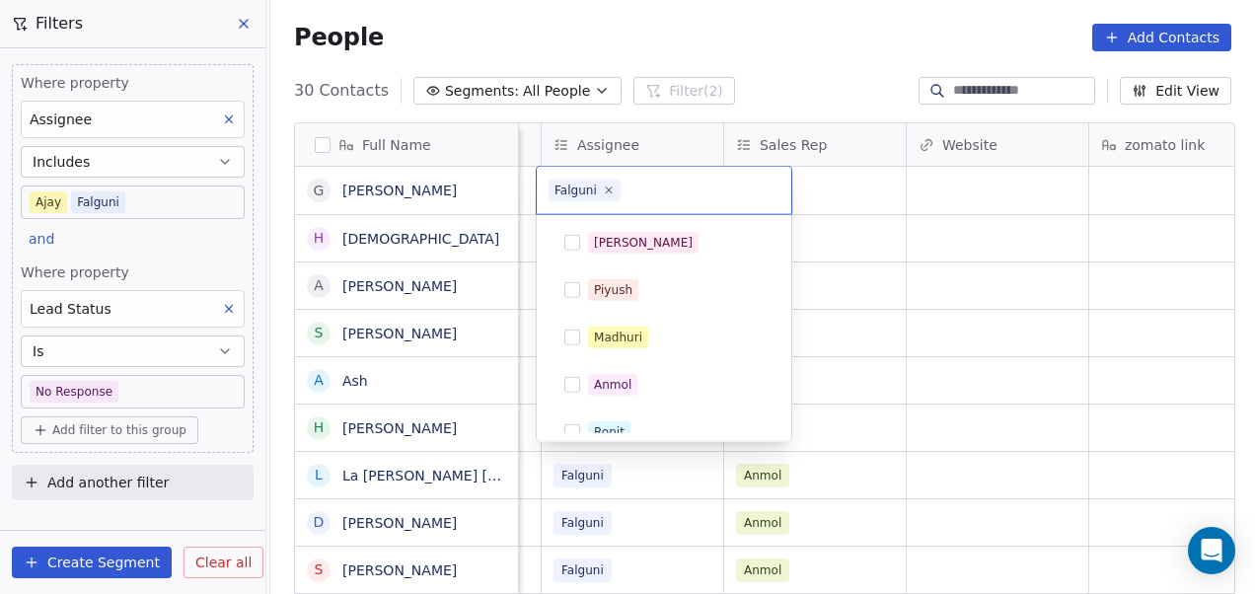
scroll to position [161, 0]
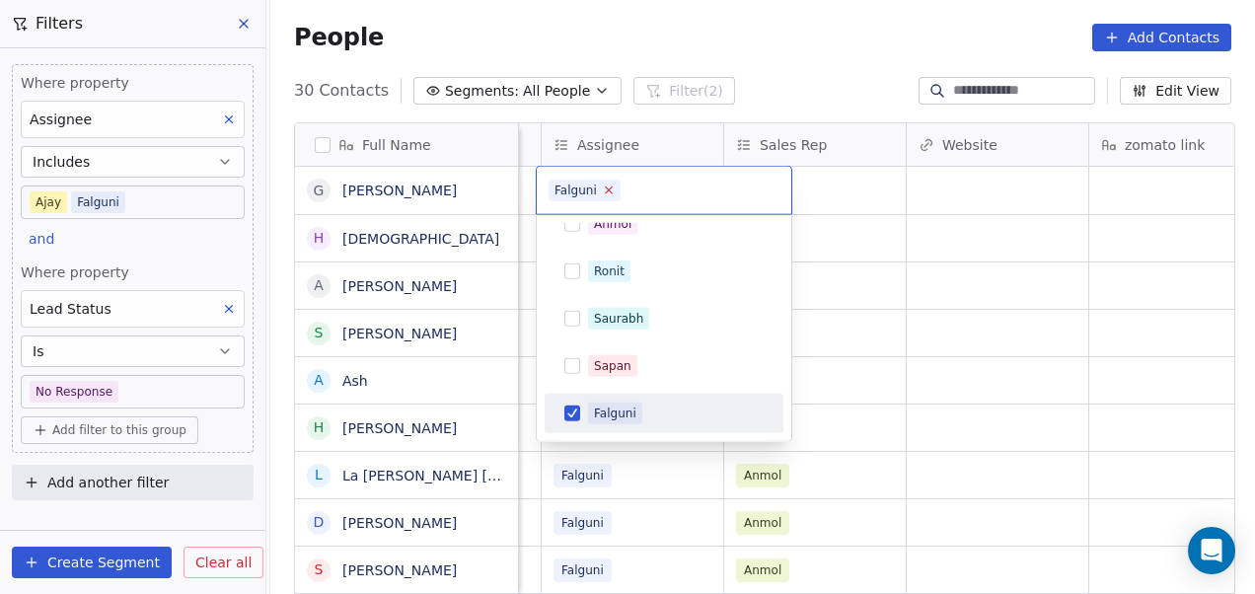
click at [608, 191] on icon at bounding box center [609, 189] width 7 height 7
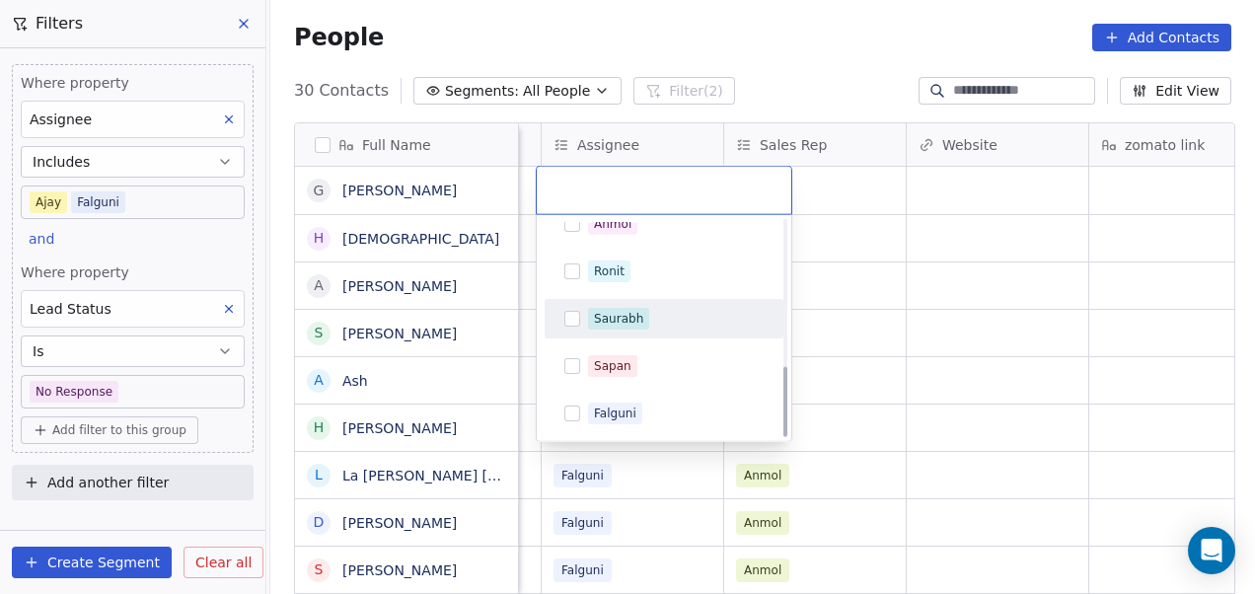
scroll to position [445, 0]
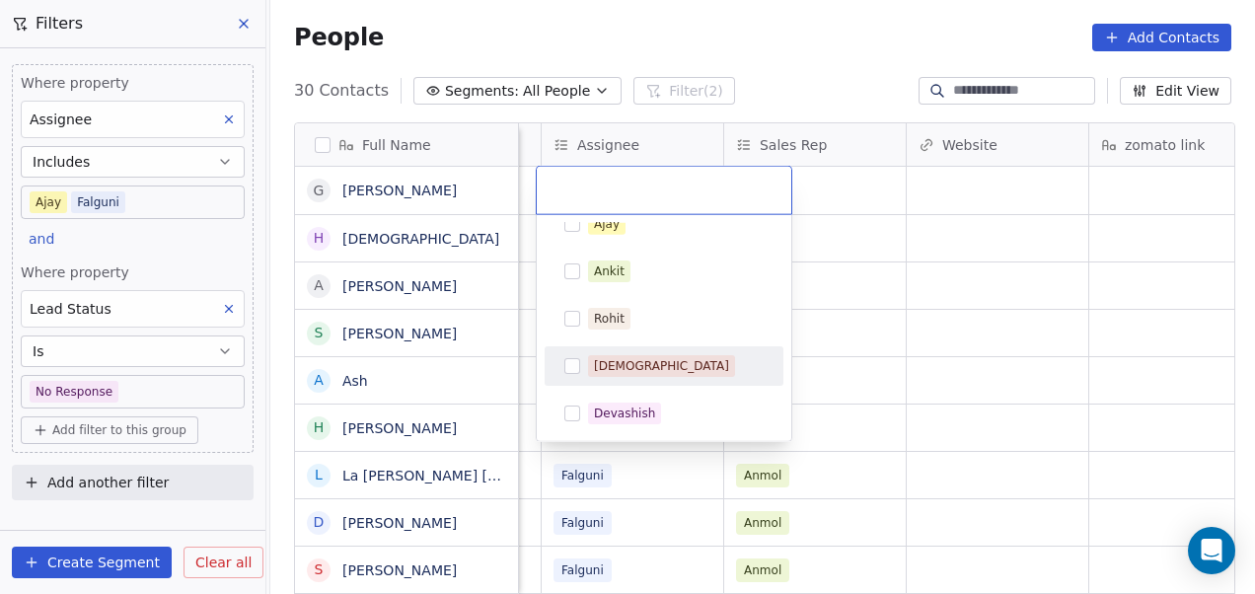
click at [649, 351] on div "[DEMOGRAPHIC_DATA]" at bounding box center [664, 366] width 223 height 32
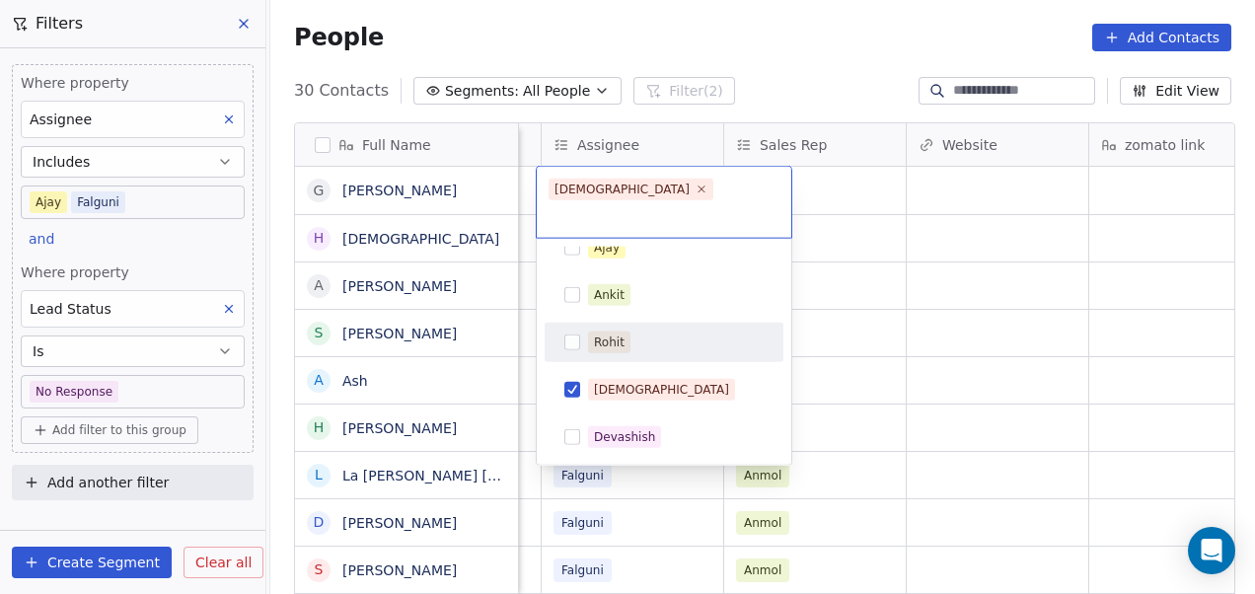
click at [906, 284] on html "On2Cook India Pvt. Ltd. Contacts People Marketing Workflows Campaigns Metrics &…" at bounding box center [627, 297] width 1255 height 594
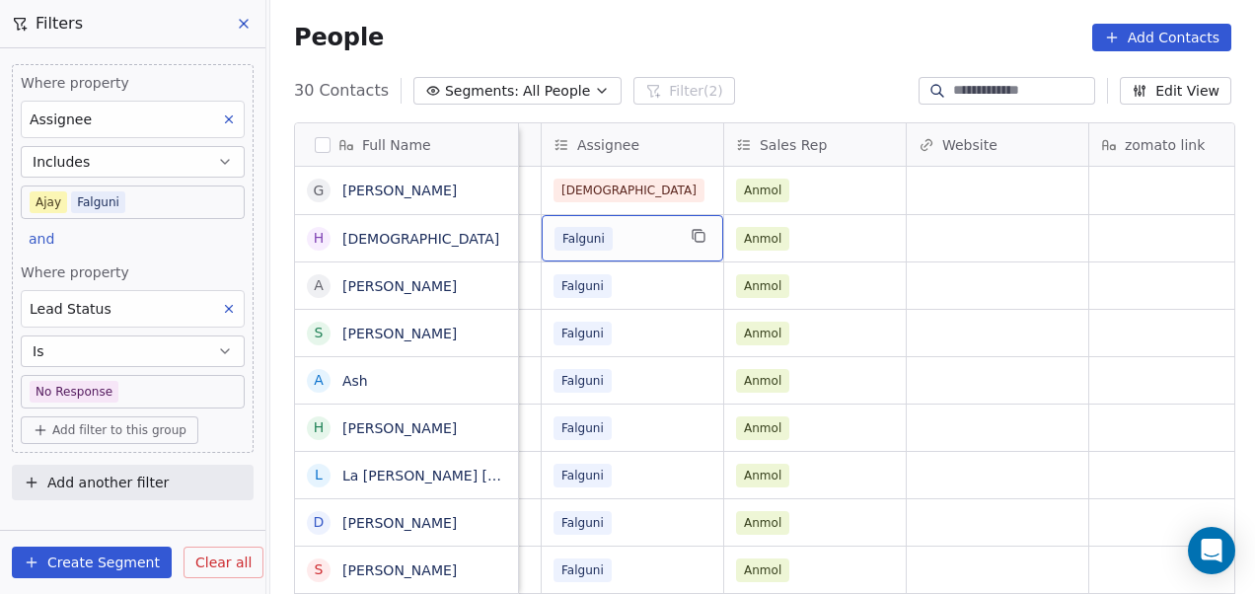
click at [638, 239] on div "Falguni" at bounding box center [615, 239] width 120 height 24
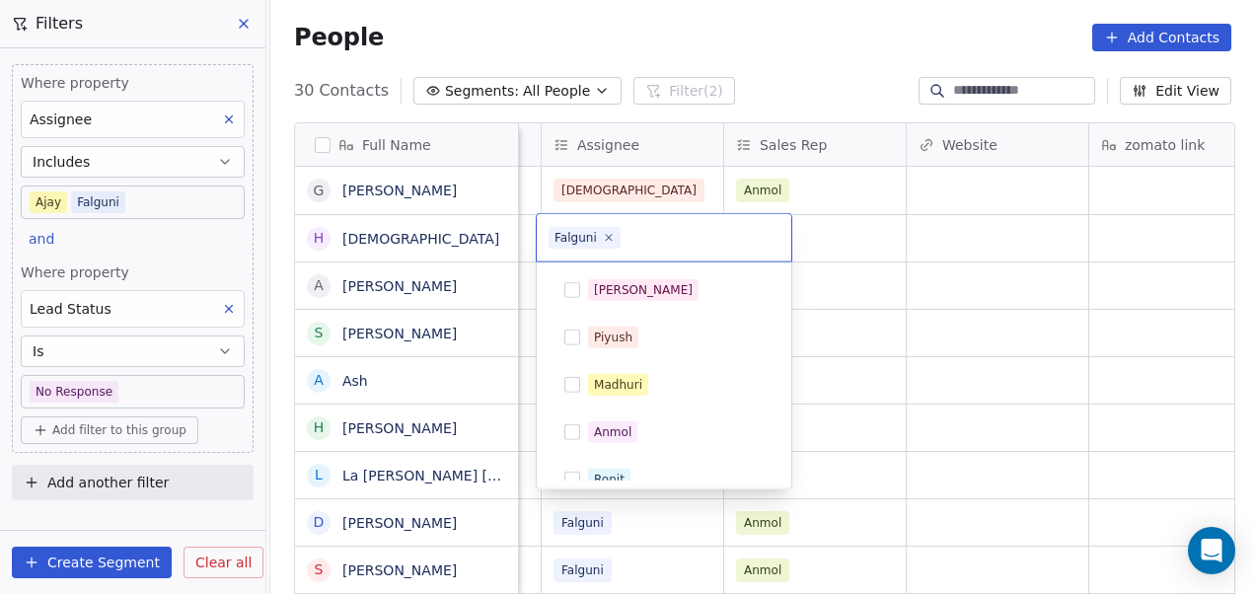
scroll to position [161, 0]
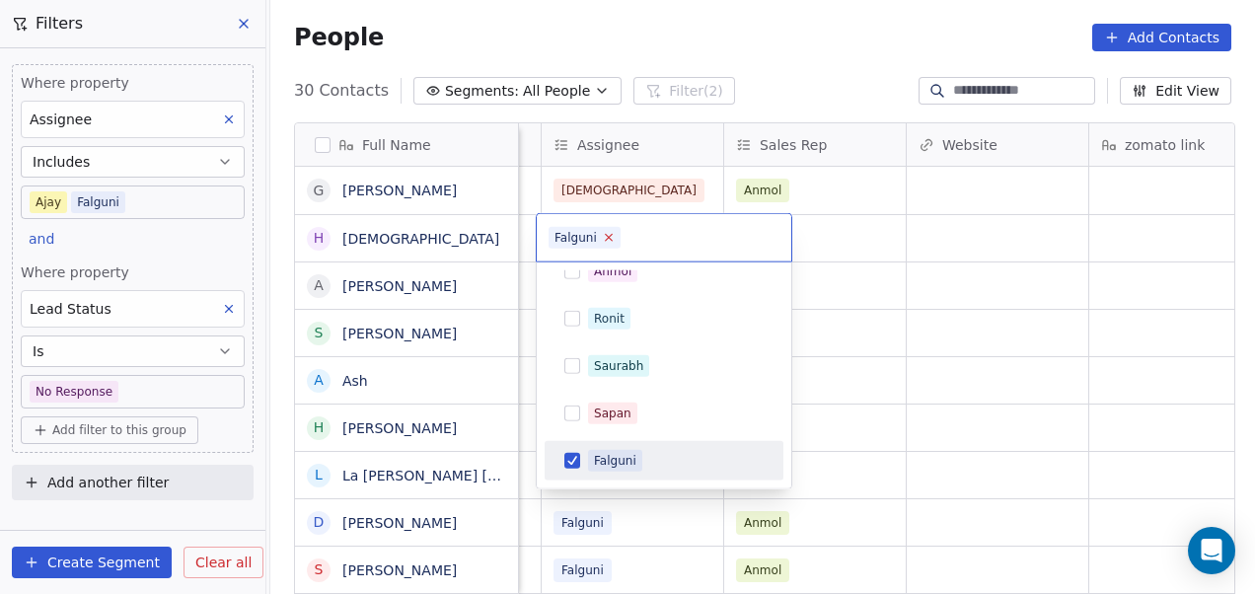
click at [610, 239] on icon at bounding box center [608, 237] width 13 height 13
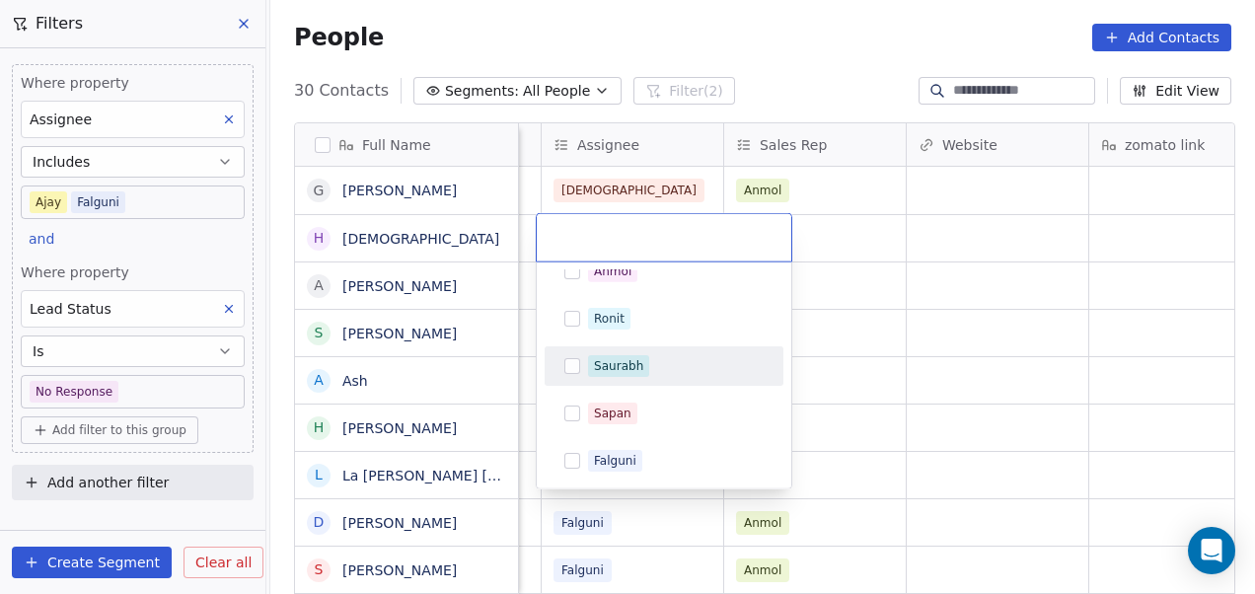
scroll to position [445, 0]
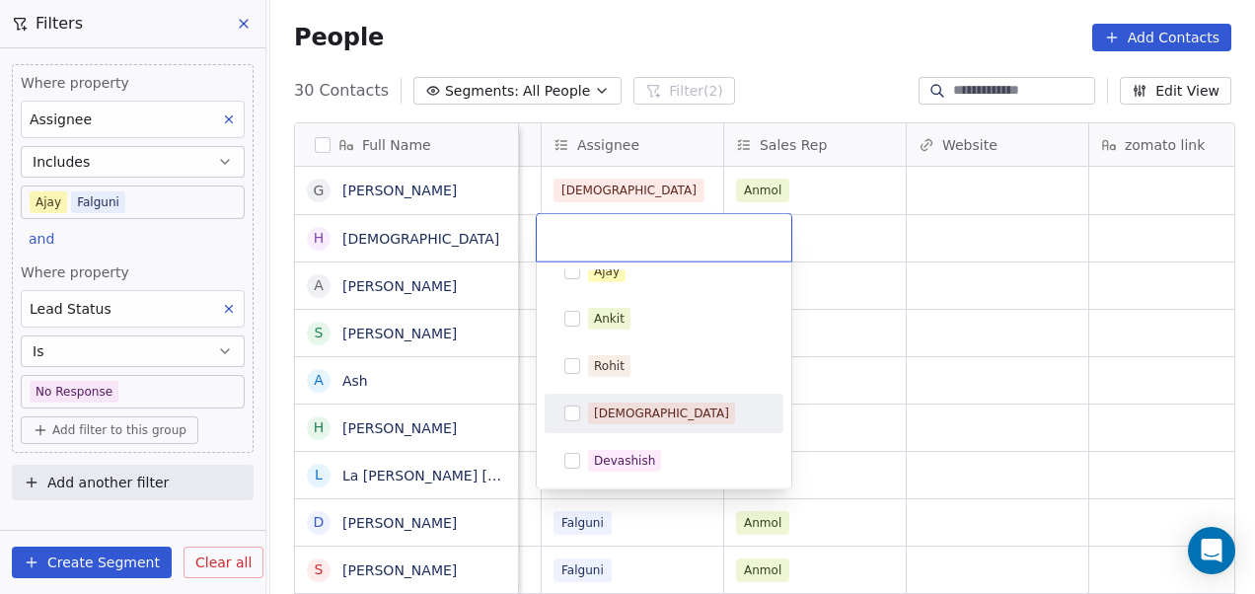
click at [670, 424] on div "[DEMOGRAPHIC_DATA]" at bounding box center [664, 414] width 223 height 32
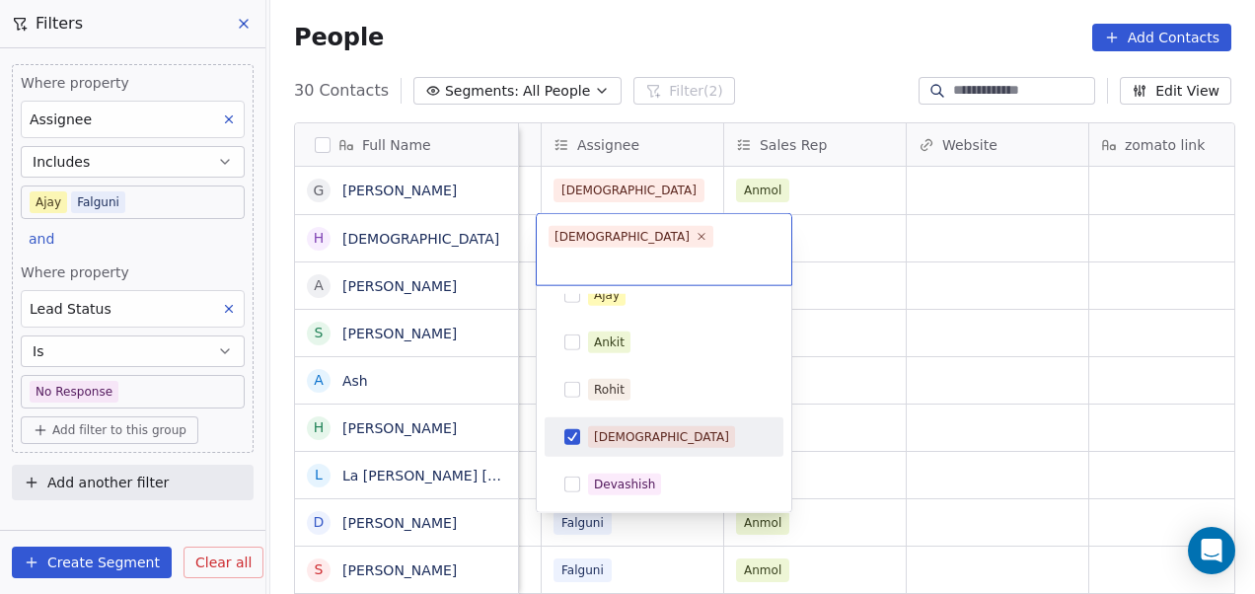
click at [957, 319] on html "On2Cook India Pvt. Ltd. Contacts People Marketing Workflows Campaigns Metrics &…" at bounding box center [627, 297] width 1255 height 594
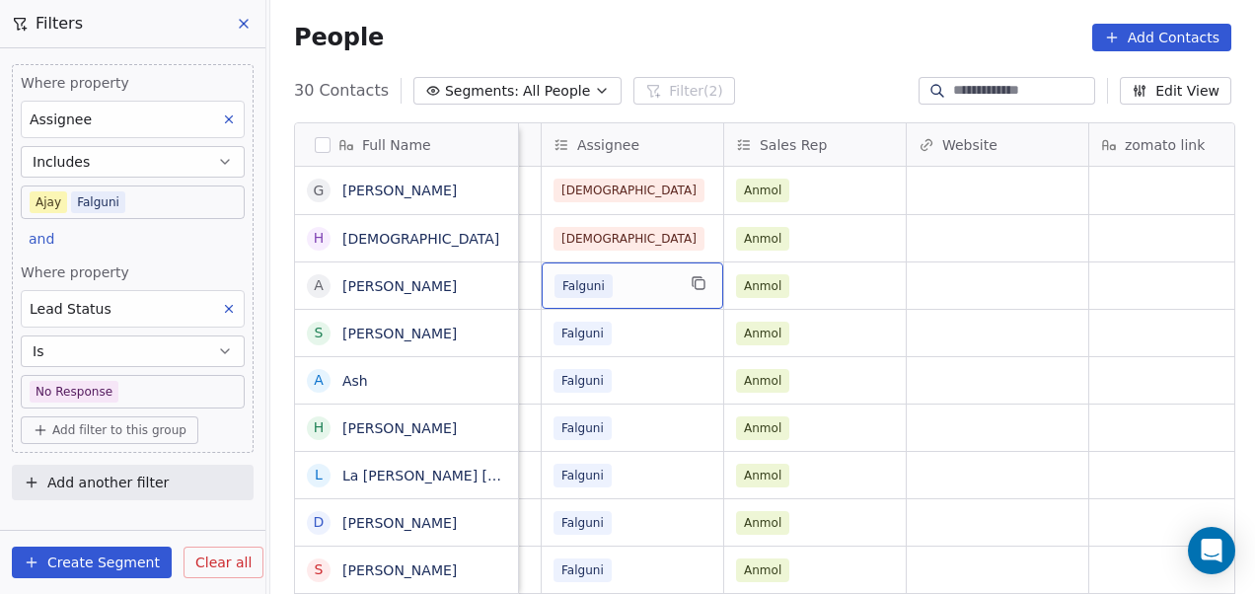
click at [628, 275] on div "Falguni" at bounding box center [615, 286] width 120 height 24
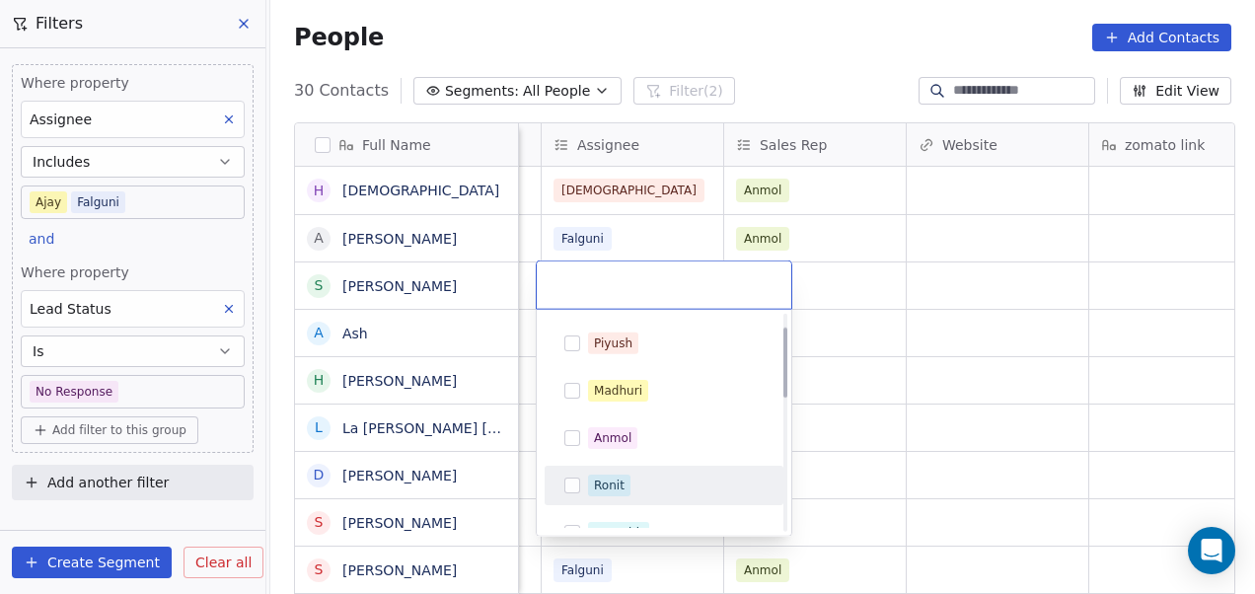
scroll to position [42, 0]
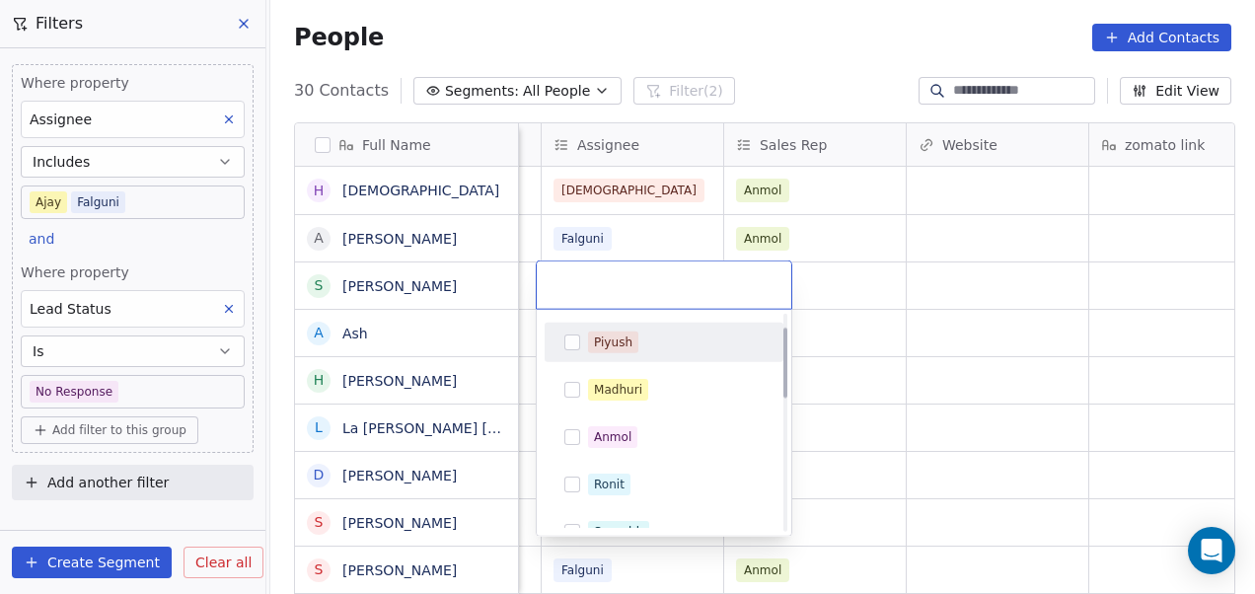
click at [1044, 293] on html "On2Cook India Pvt. Ltd. Contacts People Marketing Workflows Campaigns Metrics &…" at bounding box center [627, 297] width 1255 height 594
click at [654, 225] on html "On2Cook India Pvt. Ltd. Contacts People Marketing Workflows Campaigns Metrics &…" at bounding box center [627, 297] width 1255 height 594
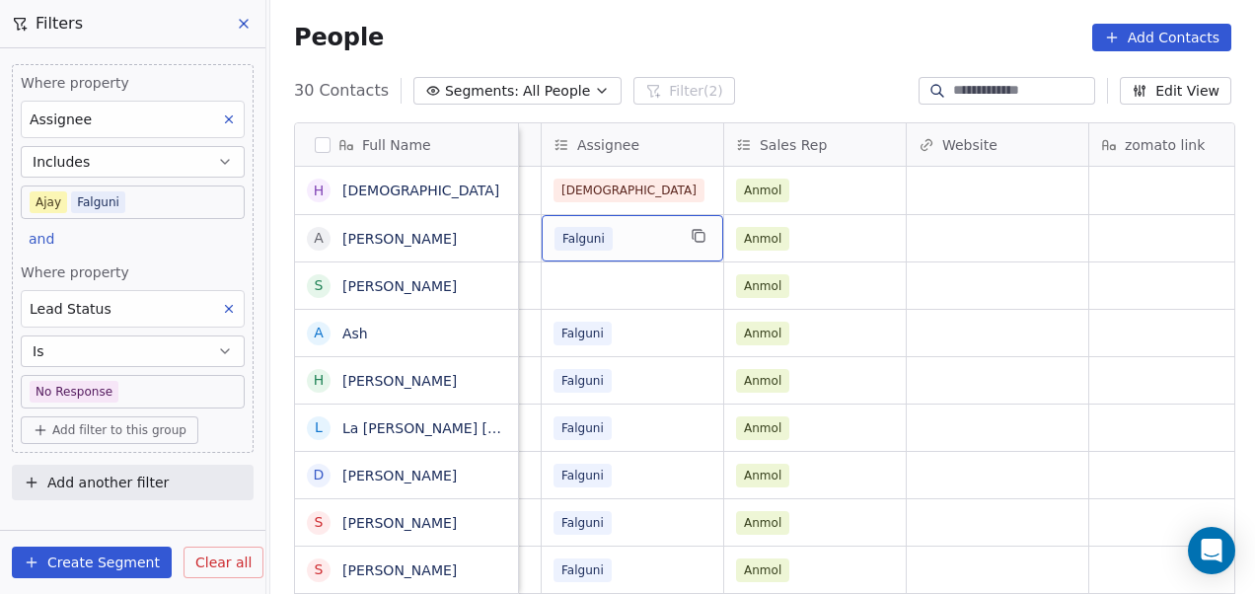
click at [620, 237] on div "Falguni" at bounding box center [615, 239] width 120 height 24
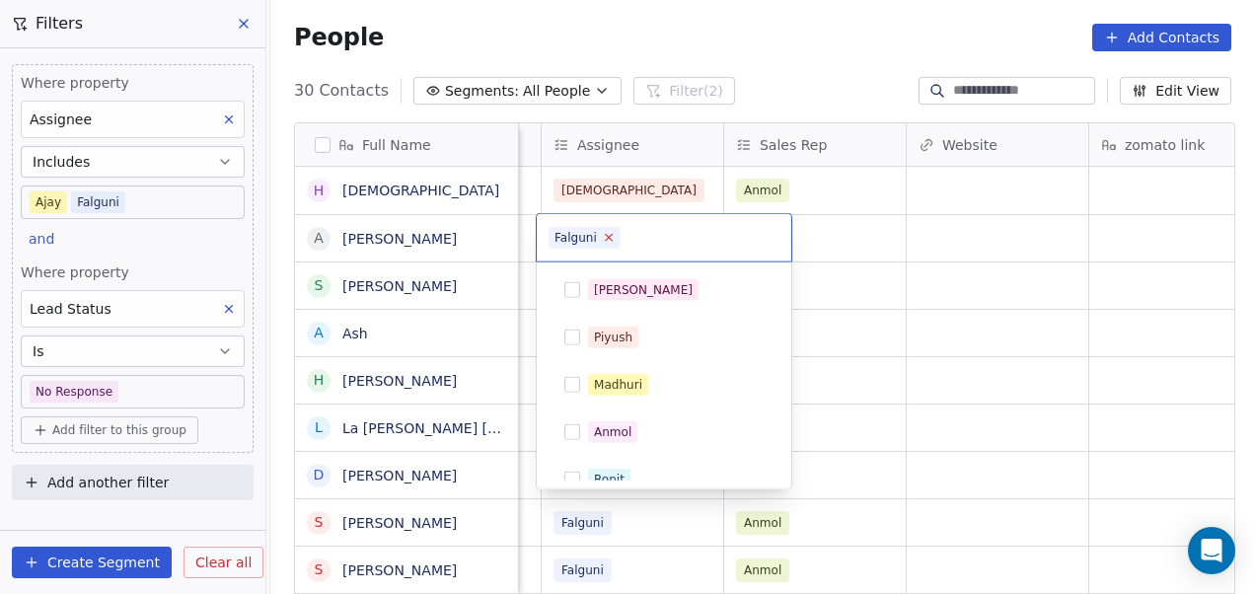
scroll to position [161, 0]
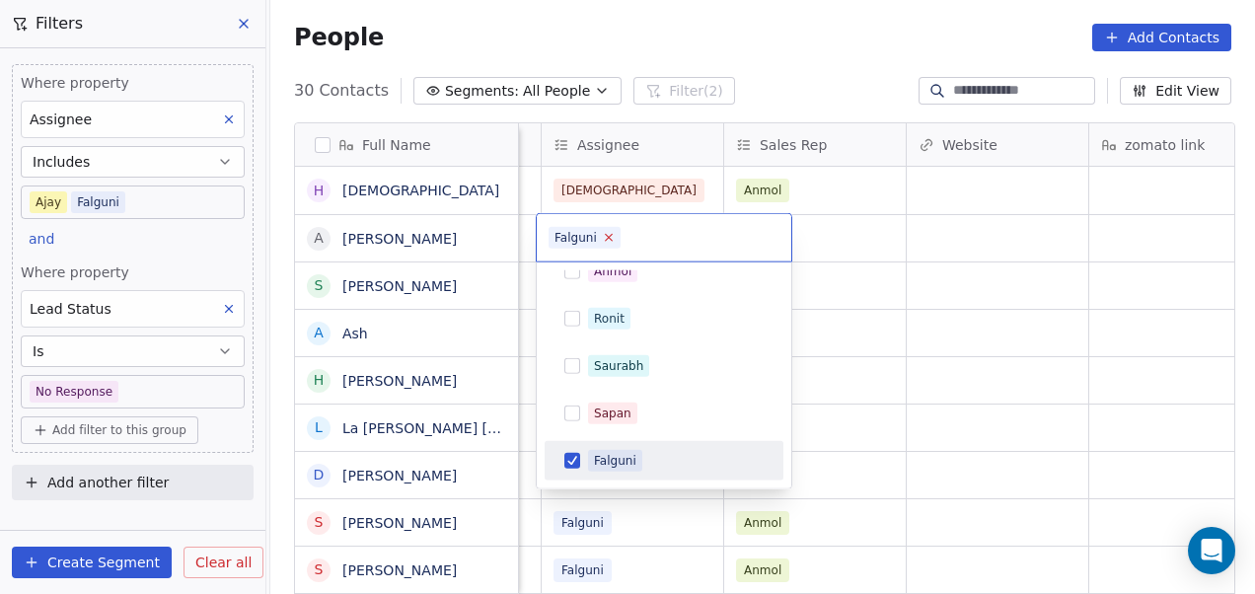
click at [607, 237] on icon at bounding box center [608, 237] width 13 height 13
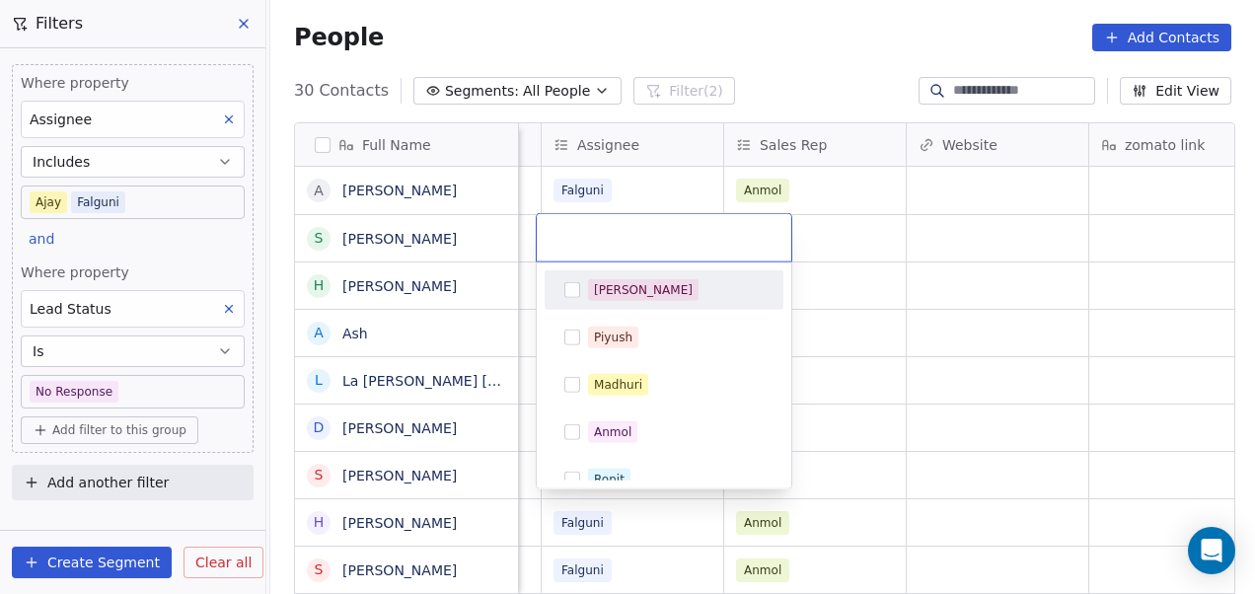
scroll to position [445, 0]
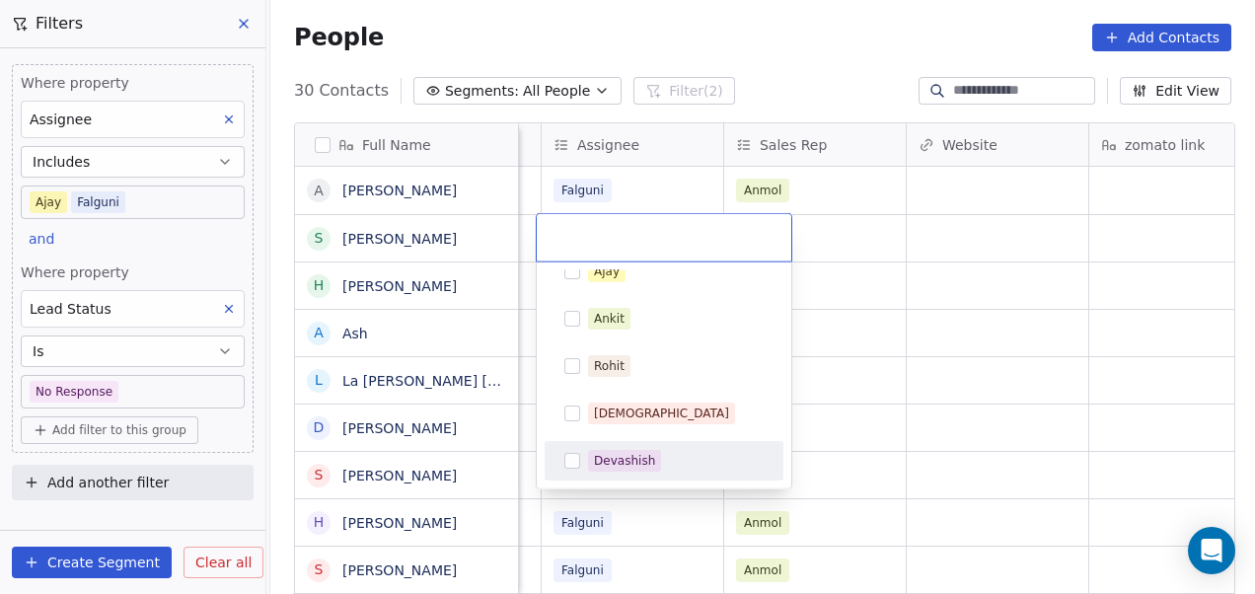
click at [648, 453] on div "Devashish" at bounding box center [624, 461] width 61 height 18
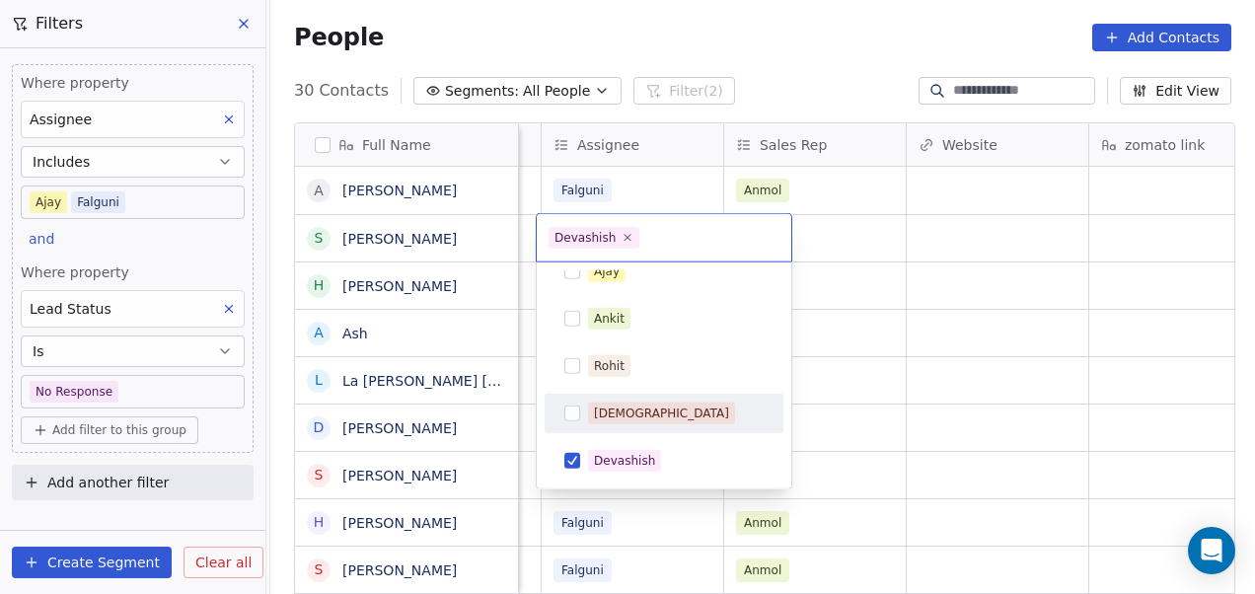
click at [937, 326] on html "On2Cook India Pvt. Ltd. Contacts People Marketing Workflows Campaigns Metrics &…" at bounding box center [627, 297] width 1255 height 594
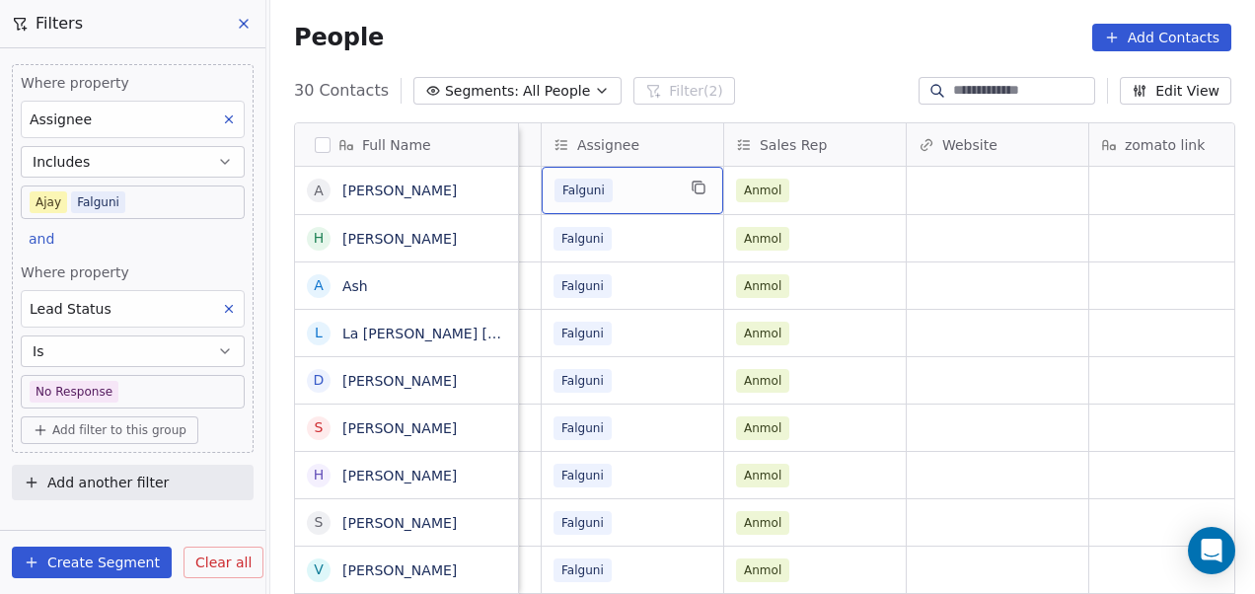
click at [633, 191] on div "Falguni" at bounding box center [615, 191] width 120 height 24
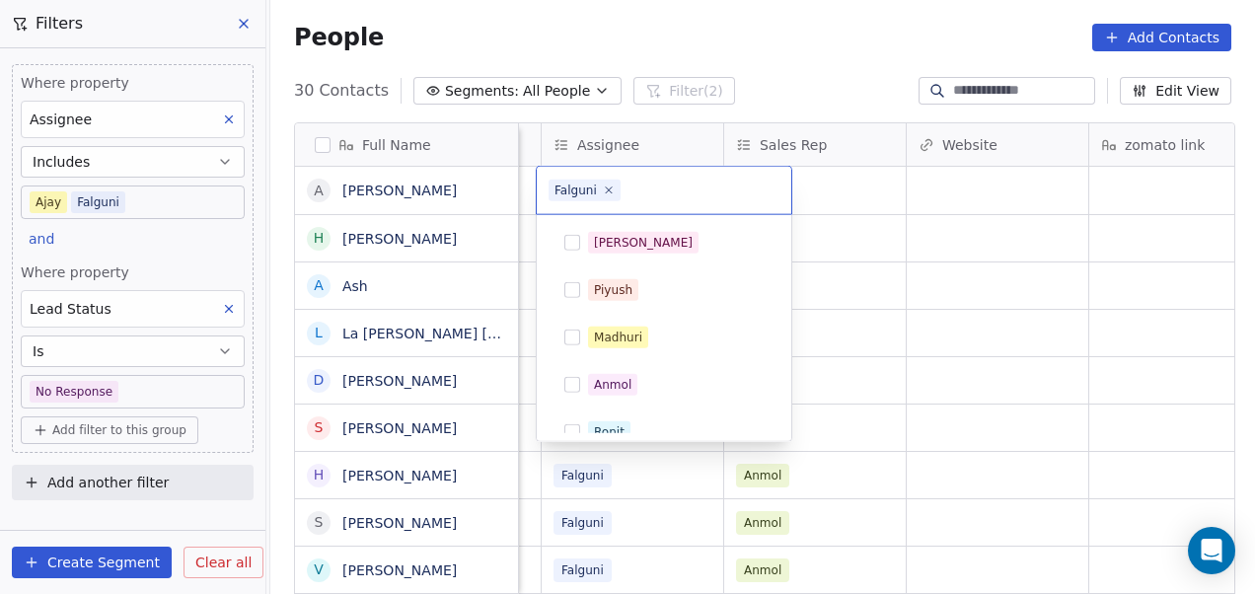
scroll to position [161, 0]
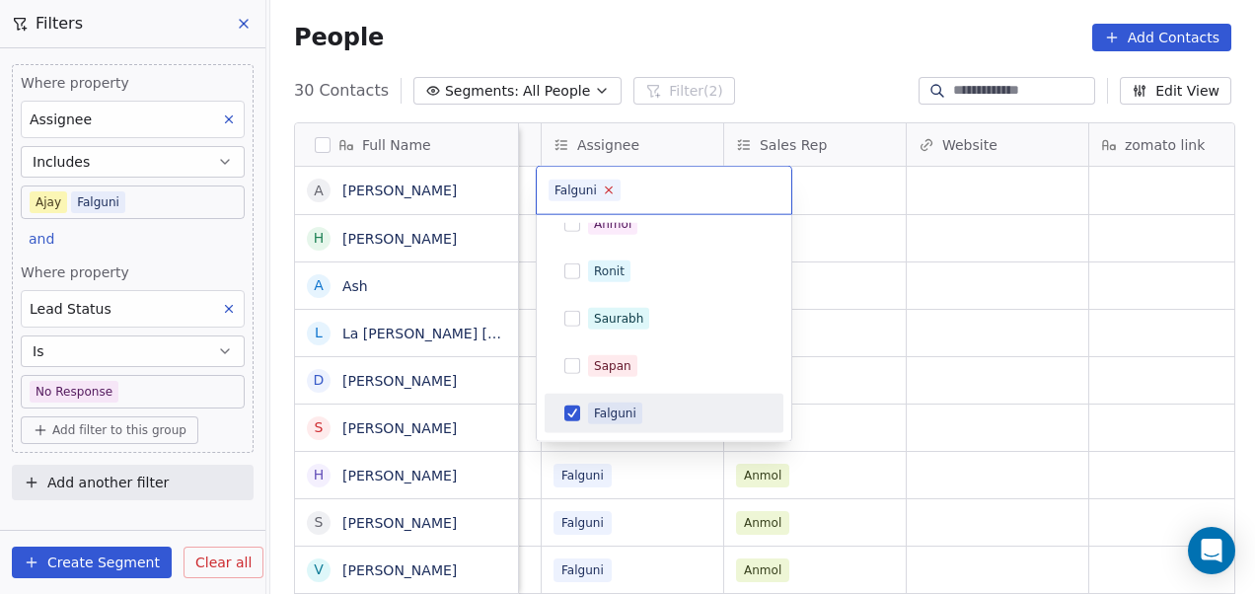
click at [610, 188] on icon at bounding box center [608, 190] width 13 height 13
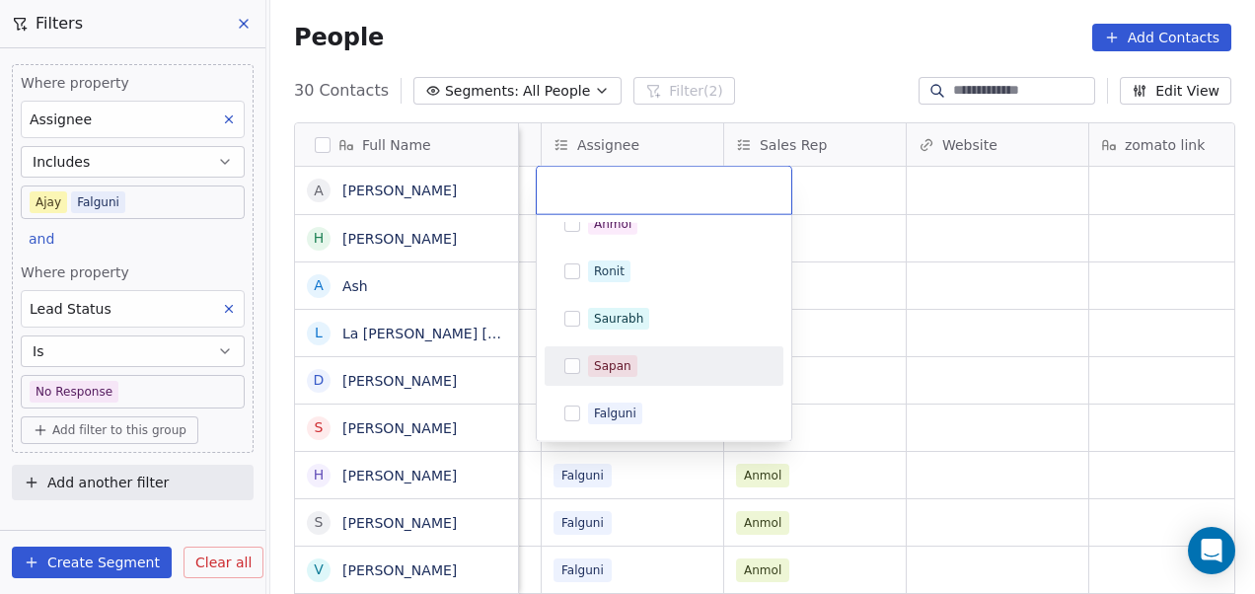
scroll to position [445, 0]
click at [628, 359] on div "[DEMOGRAPHIC_DATA]" at bounding box center [661, 366] width 135 height 18
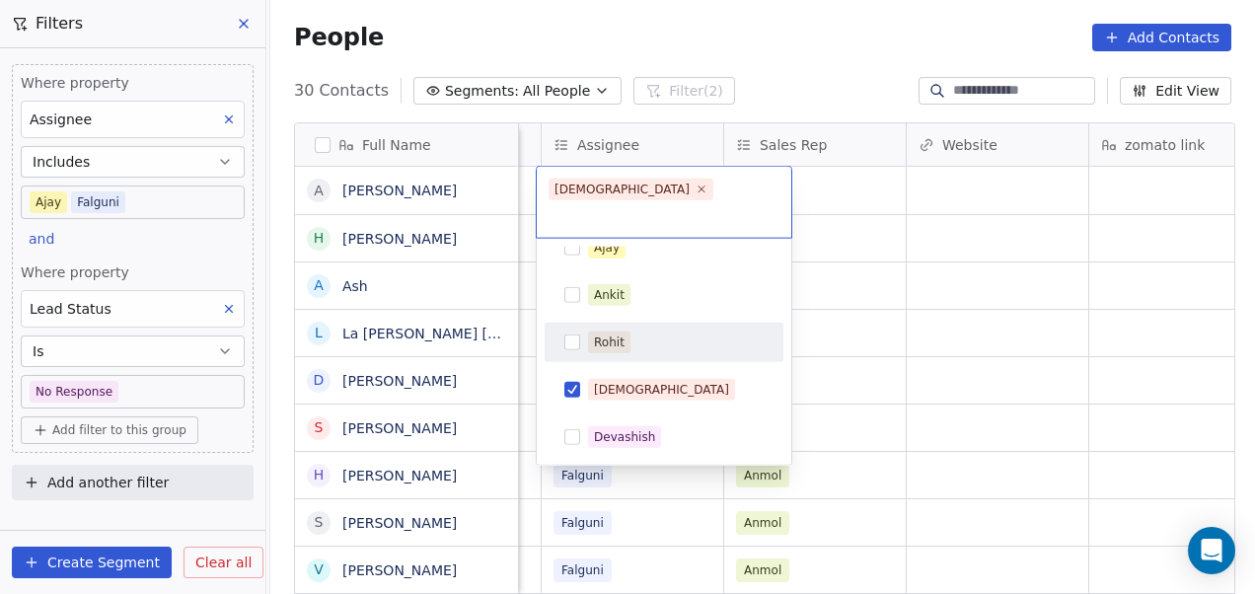
click at [913, 276] on html "On2Cook India Pvt. Ltd. Contacts People Marketing Workflows Campaigns Metrics &…" at bounding box center [627, 297] width 1255 height 594
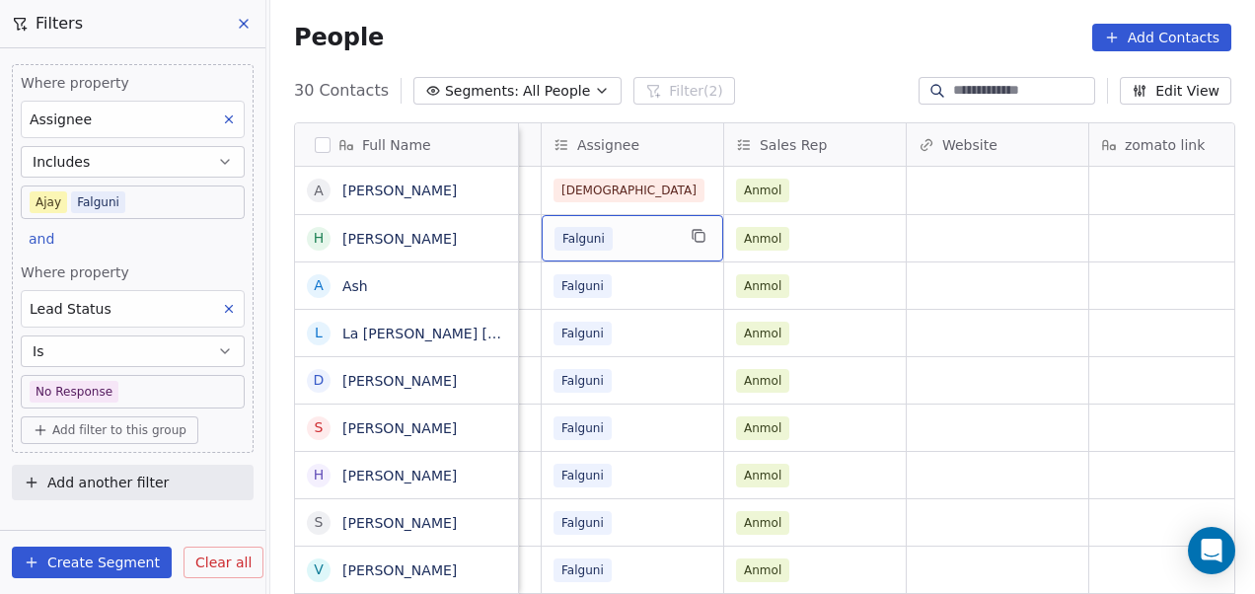
click at [639, 233] on div "Falguni" at bounding box center [615, 239] width 120 height 24
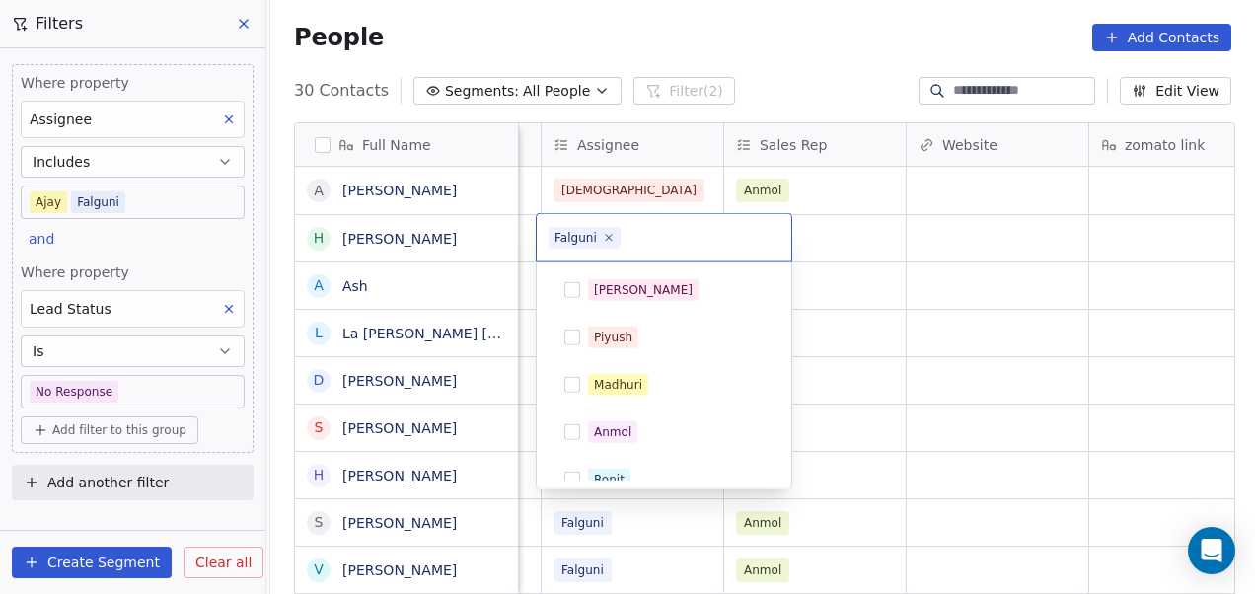
scroll to position [161, 0]
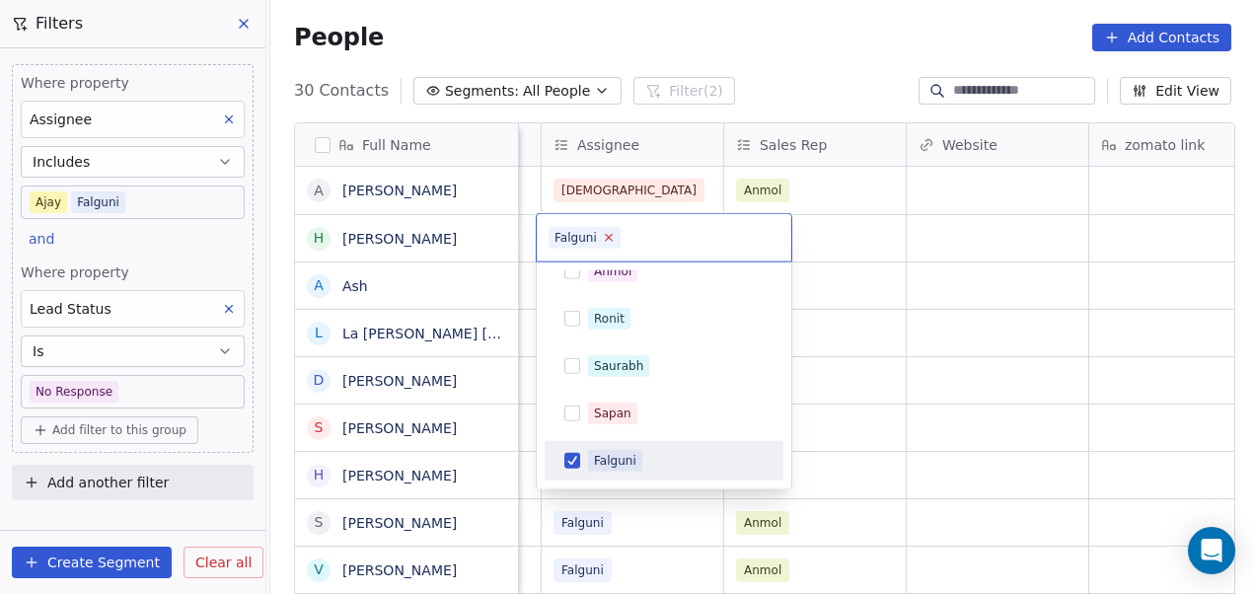
click at [606, 239] on icon at bounding box center [609, 237] width 7 height 7
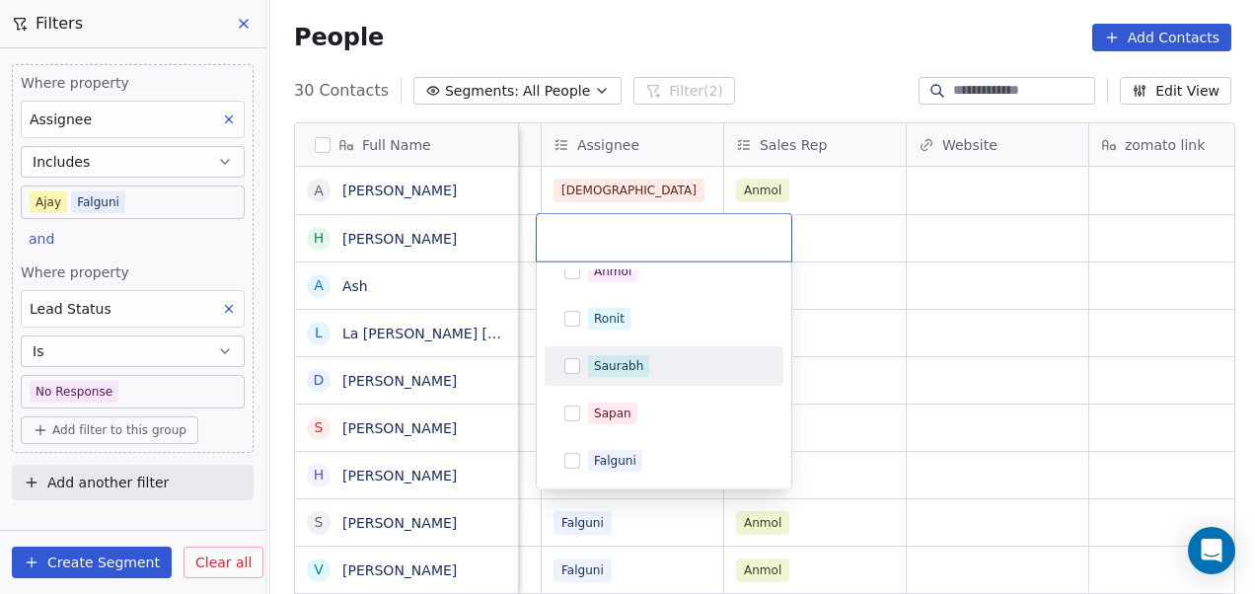
scroll to position [445, 0]
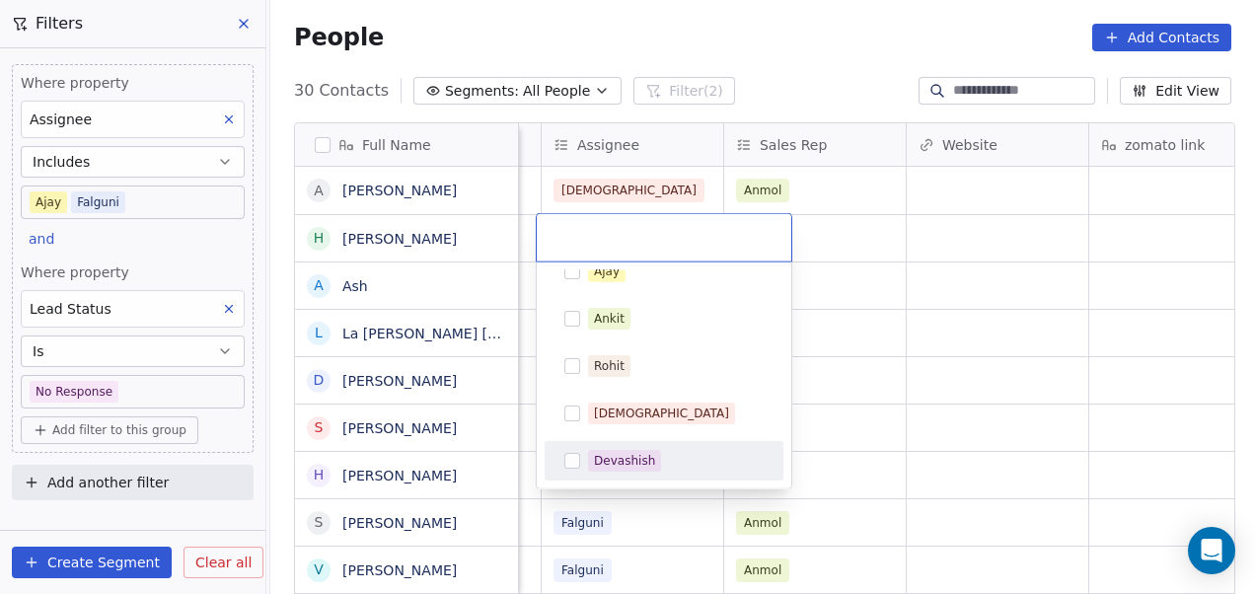
click at [663, 462] on div "Devashish" at bounding box center [676, 461] width 176 height 22
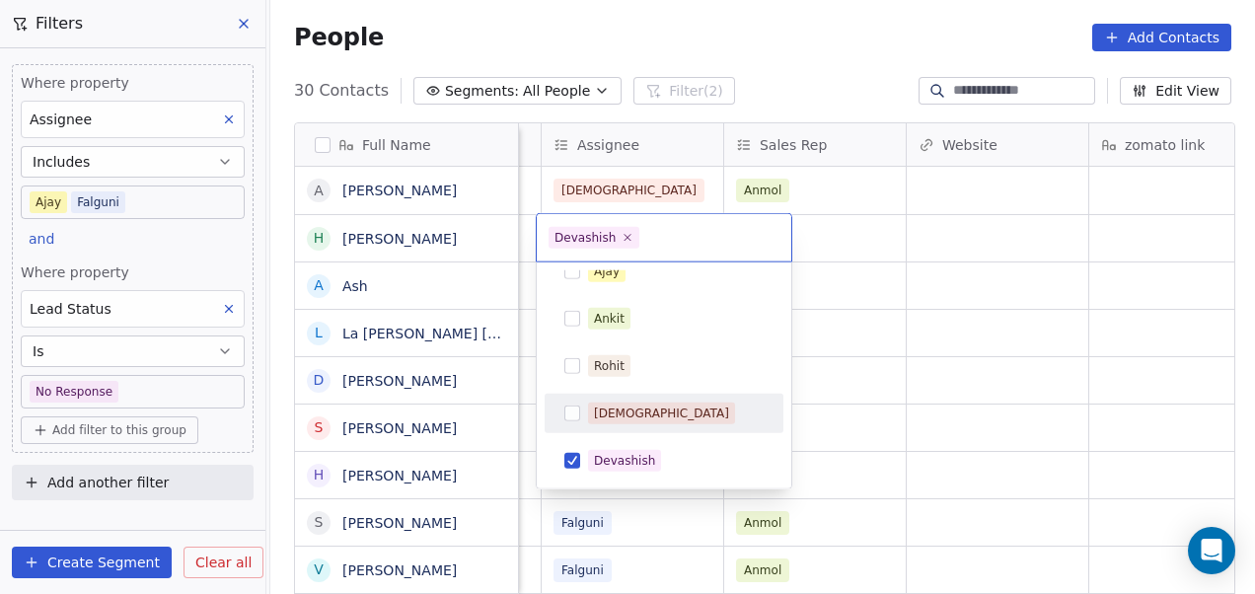
click at [924, 316] on html "On2Cook India Pvt. Ltd. Contacts People Marketing Workflows Campaigns Metrics &…" at bounding box center [627, 297] width 1255 height 594
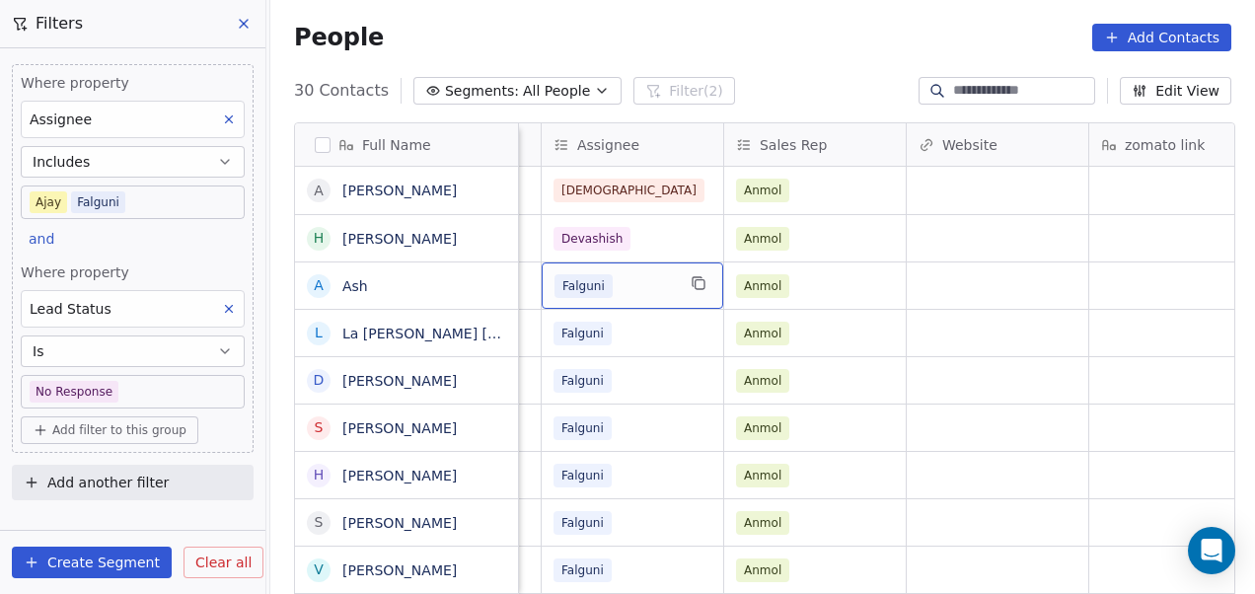
click at [618, 278] on div "Falguni" at bounding box center [615, 286] width 120 height 24
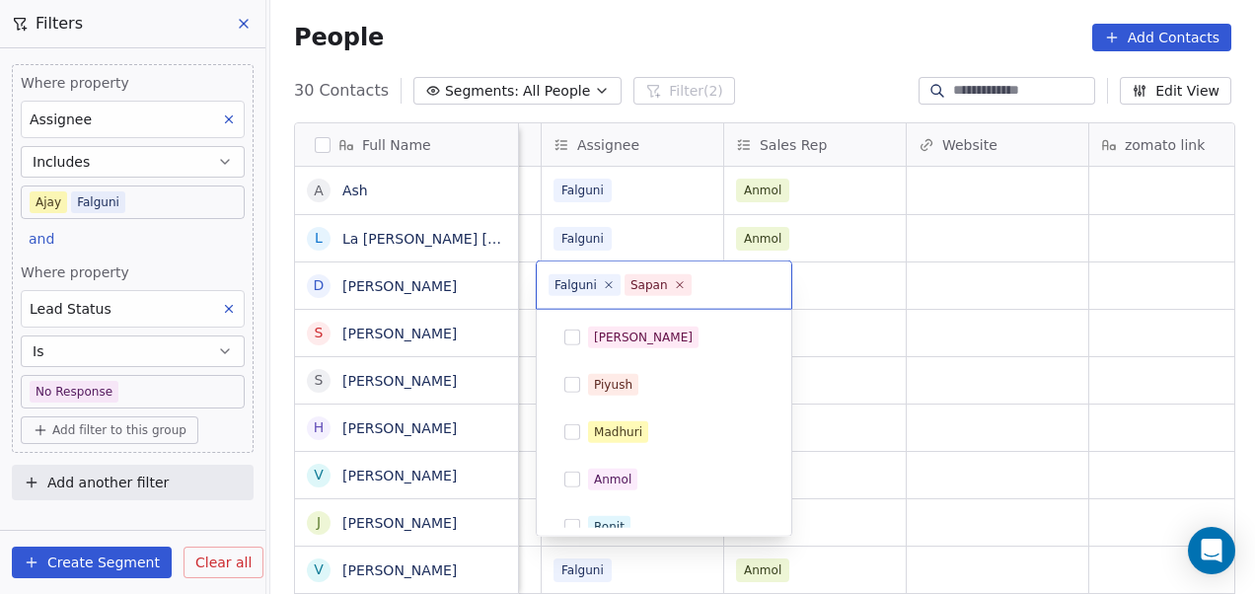
scroll to position [161, 0]
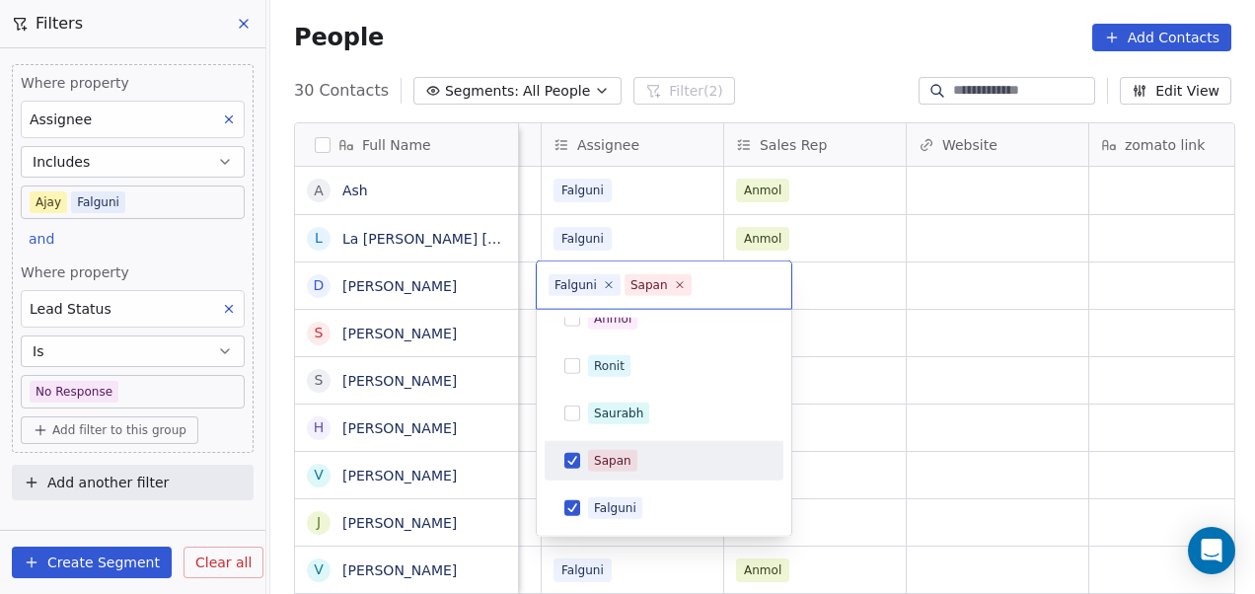
click at [640, 468] on div "Sapan" at bounding box center [676, 461] width 176 height 22
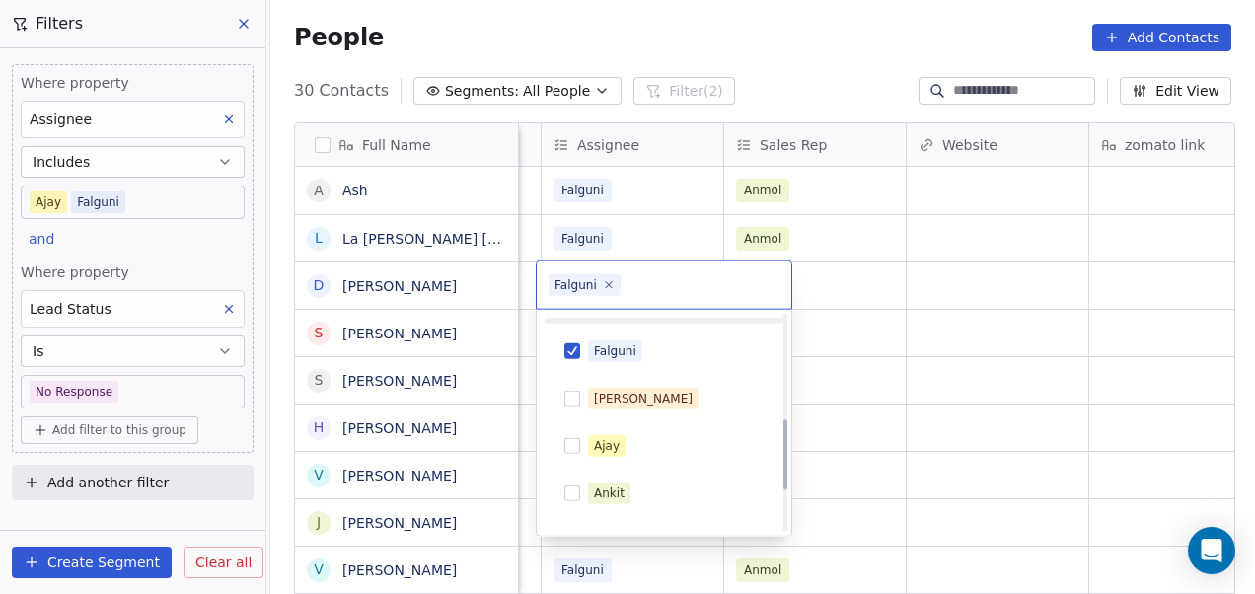
scroll to position [318, 0]
click at [663, 353] on div "Falguni" at bounding box center [676, 351] width 176 height 22
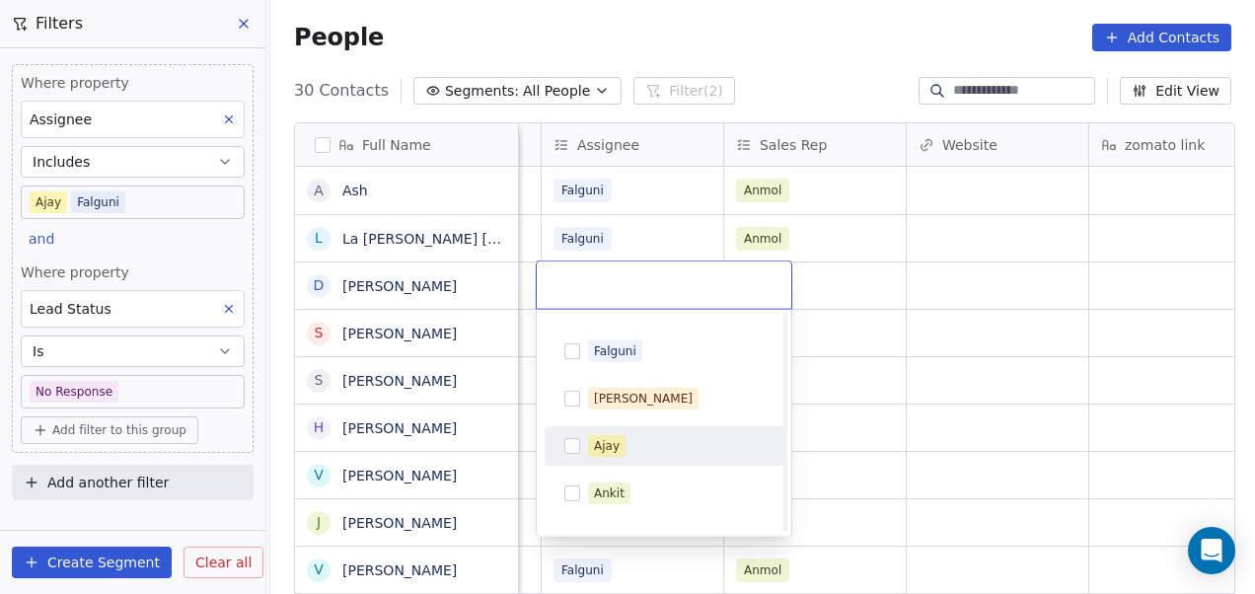
scroll to position [445, 0]
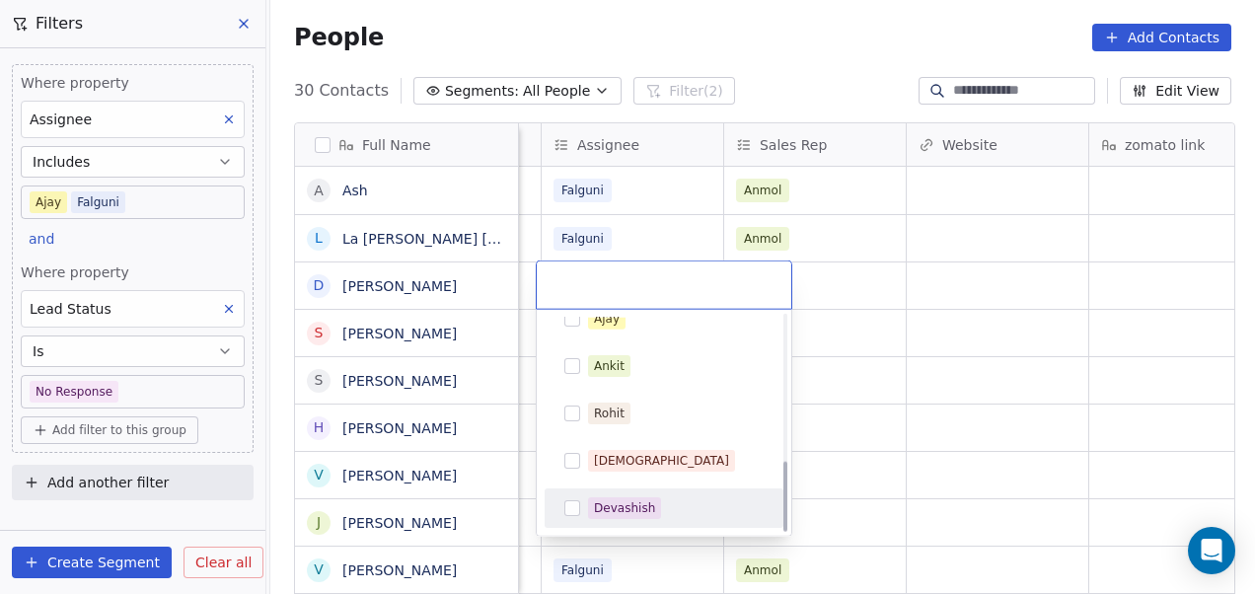
click at [669, 497] on div "Devashish" at bounding box center [676, 508] width 176 height 22
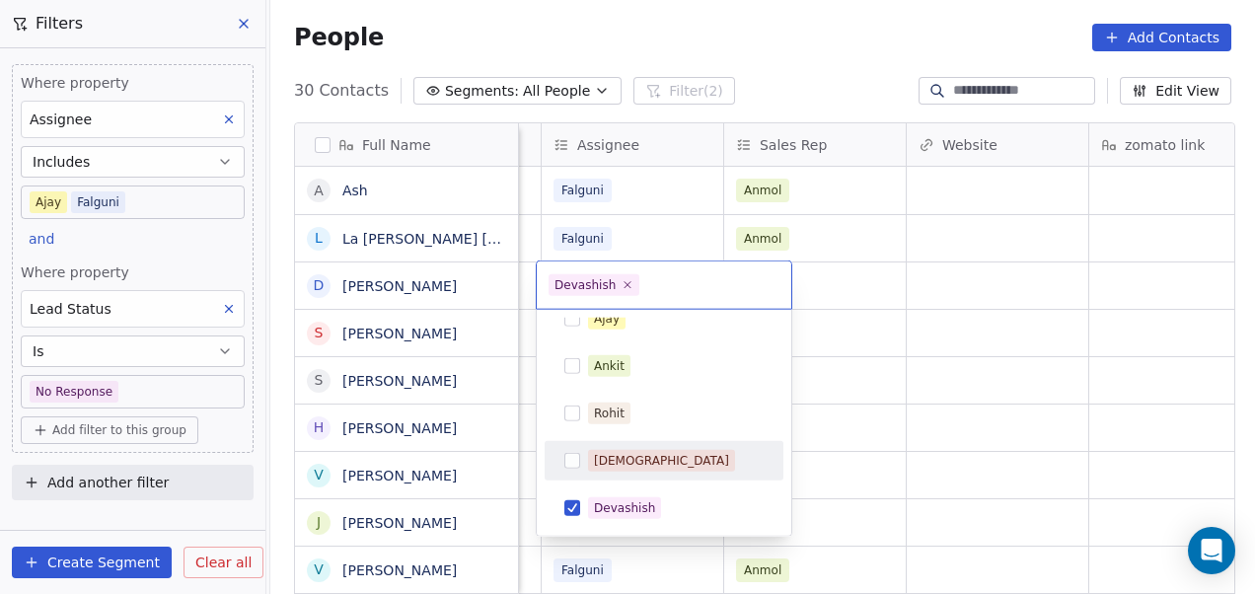
click at [890, 407] on html "On2Cook India Pvt. Ltd. Contacts People Marketing Workflows Campaigns Metrics &…" at bounding box center [627, 297] width 1255 height 594
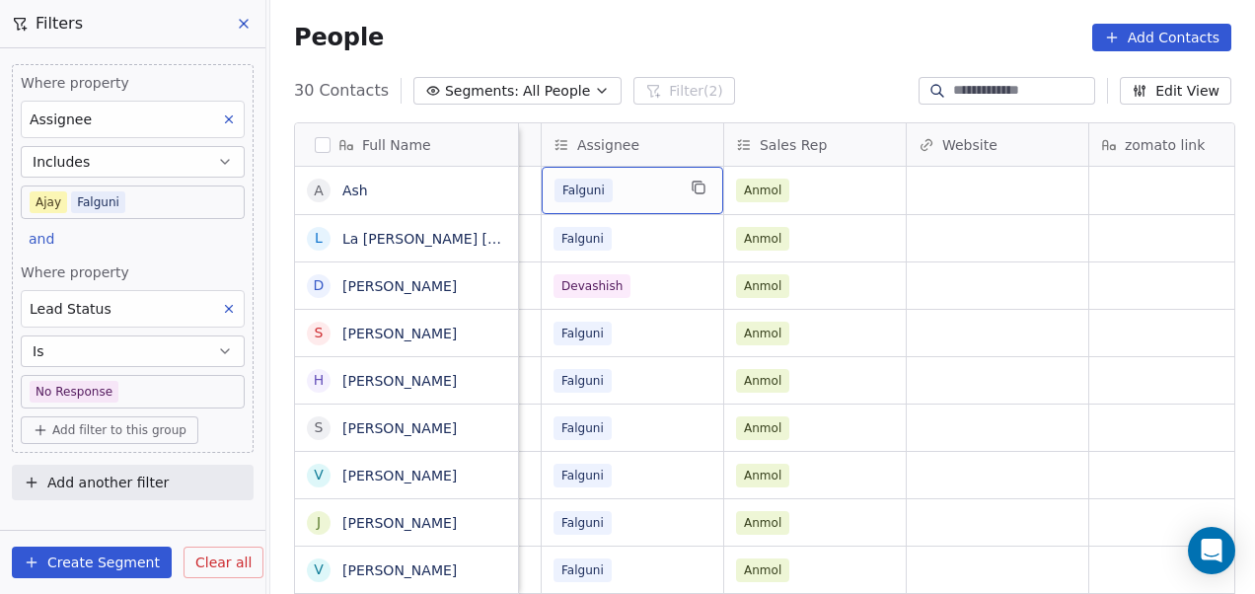
click at [618, 188] on div "Falguni" at bounding box center [615, 191] width 120 height 24
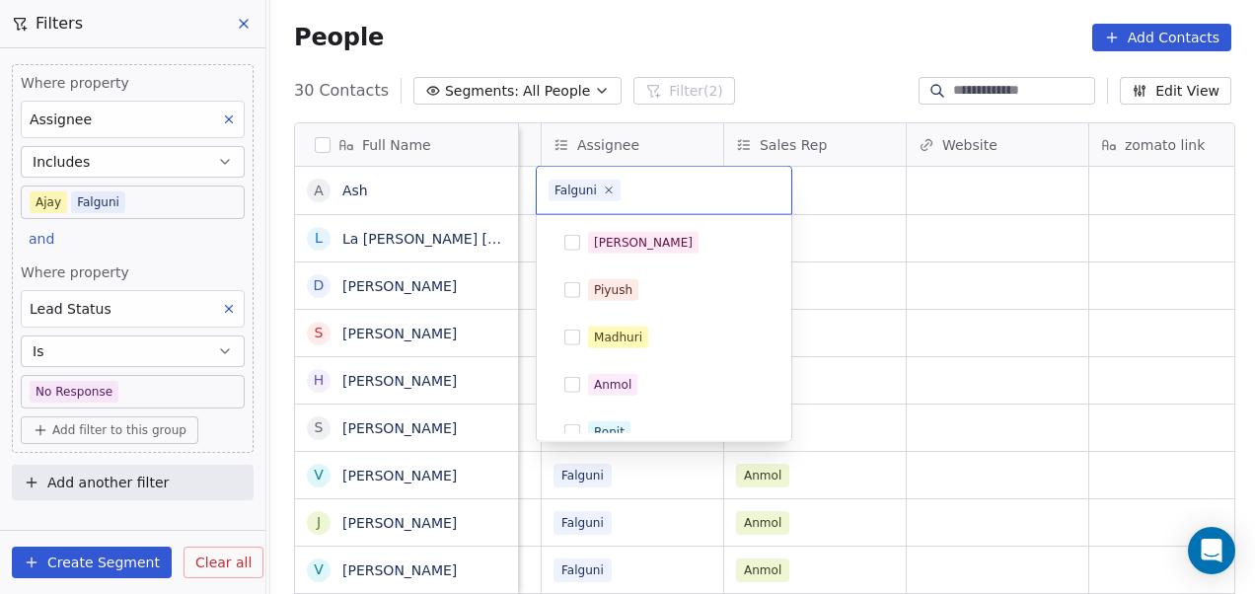
scroll to position [161, 0]
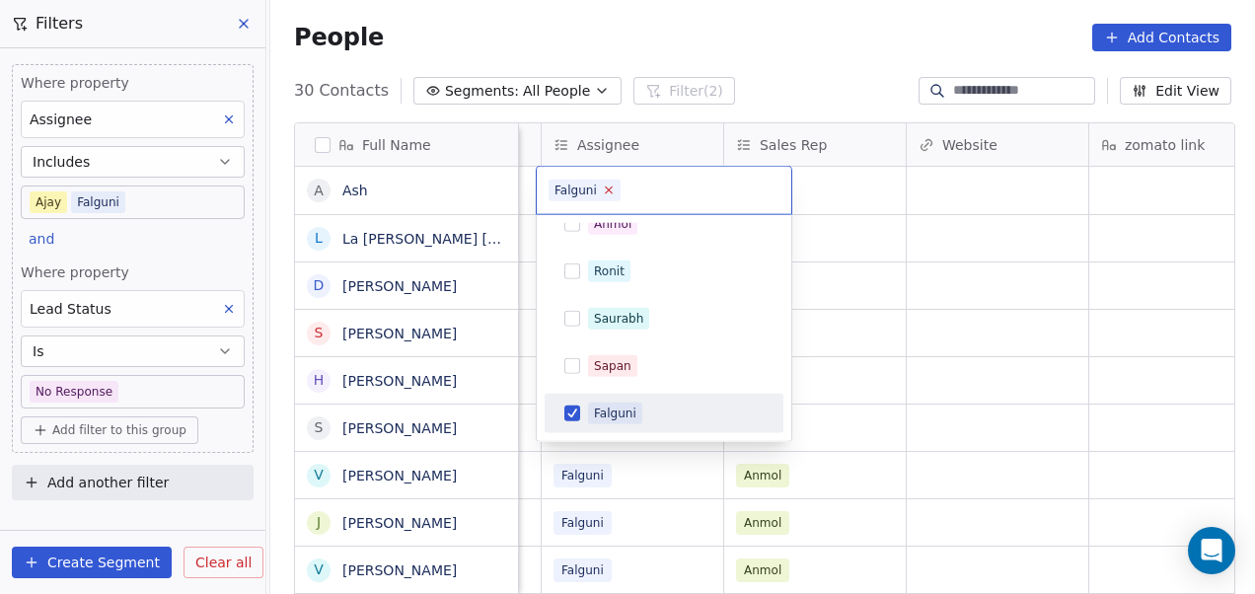
click at [606, 192] on icon at bounding box center [609, 189] width 7 height 7
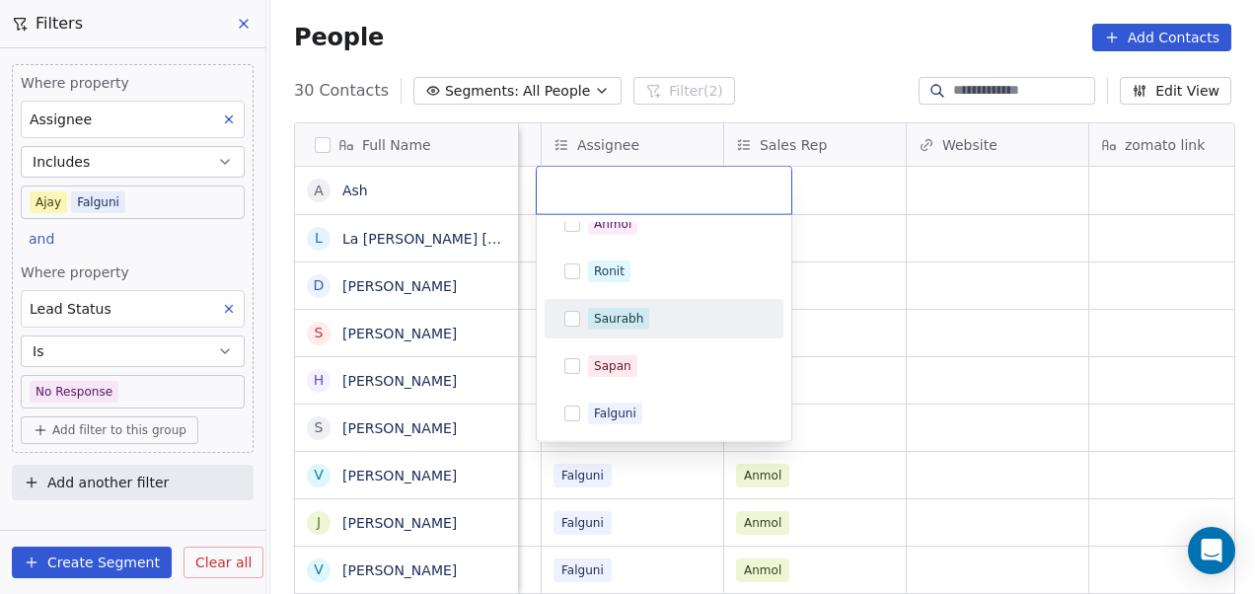
scroll to position [445, 0]
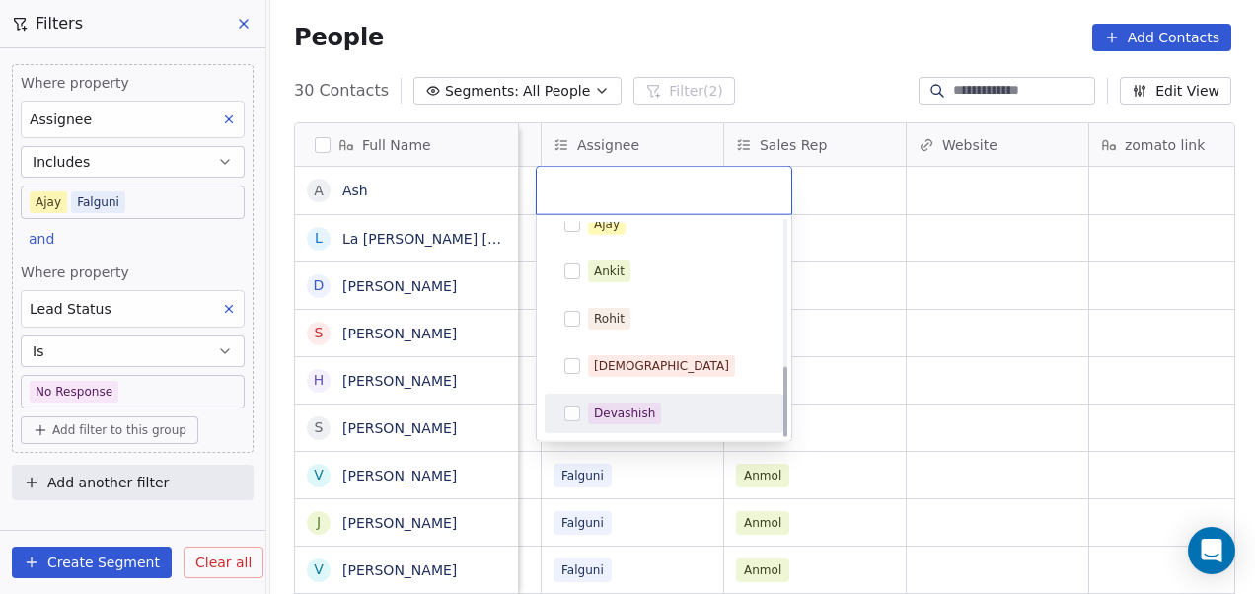
click at [662, 418] on div "Devashish" at bounding box center [676, 414] width 176 height 22
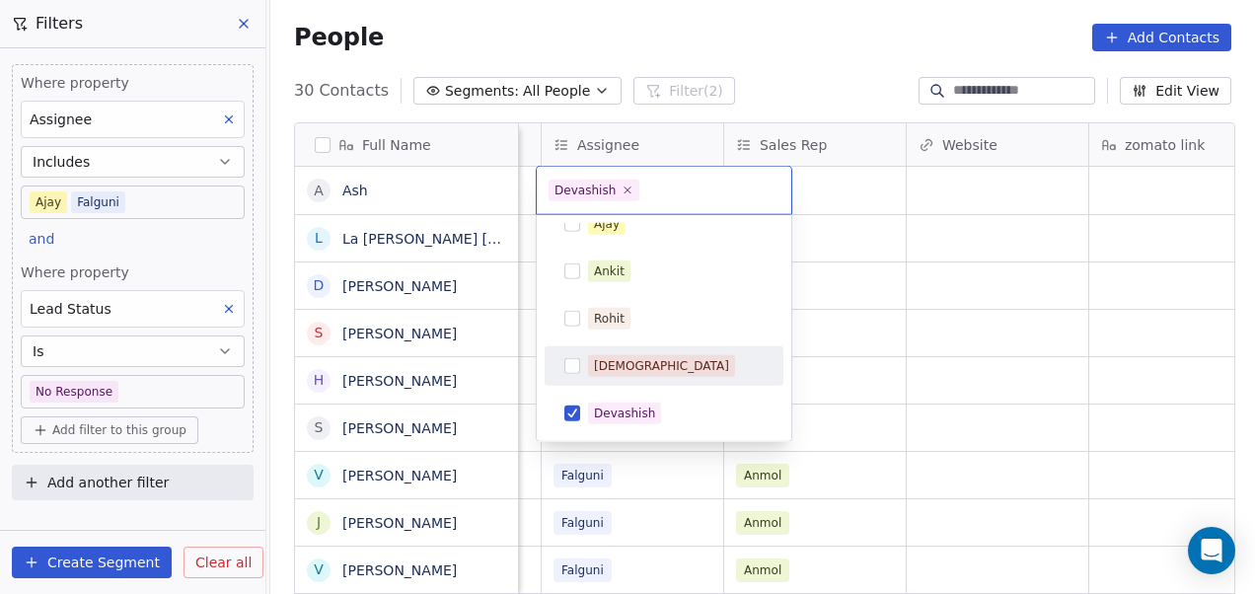
click at [811, 337] on html "On2Cook India Pvt. Ltd. Contacts People Marketing Workflows Campaigns Metrics &…" at bounding box center [627, 297] width 1255 height 594
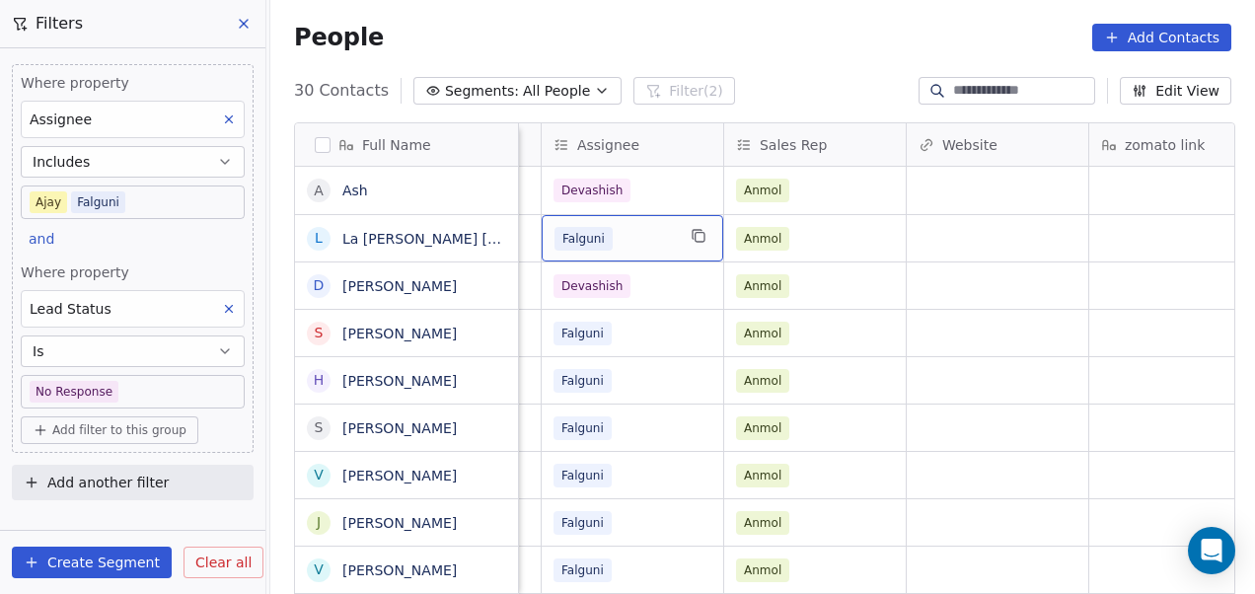
click at [631, 236] on div "Falguni" at bounding box center [615, 239] width 120 height 24
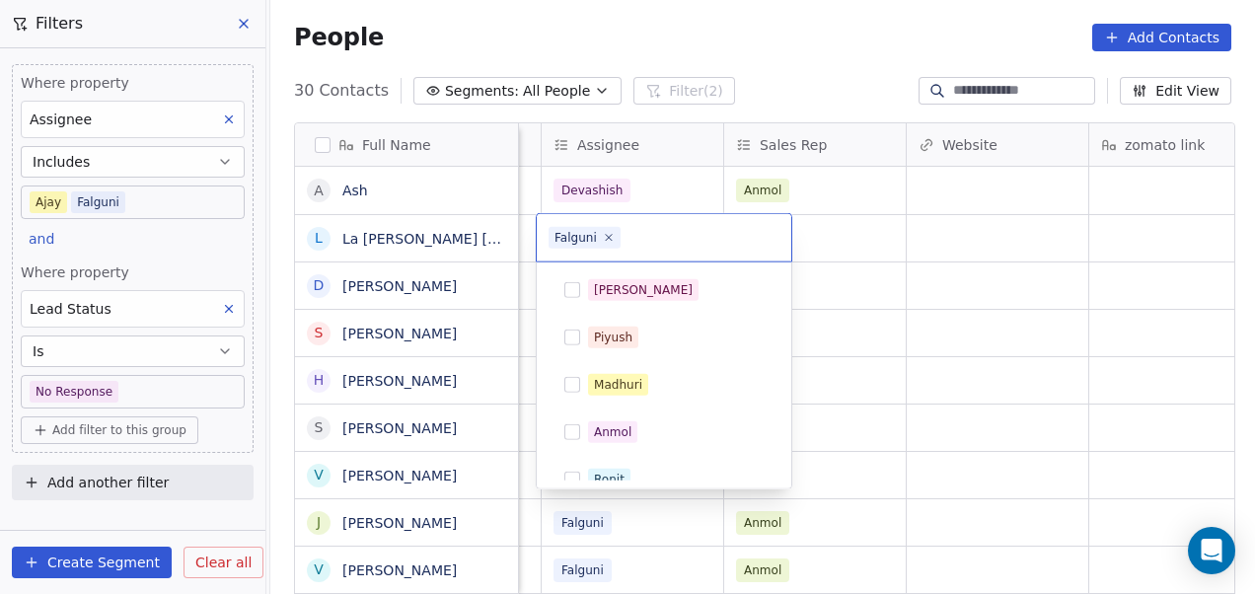
scroll to position [161, 0]
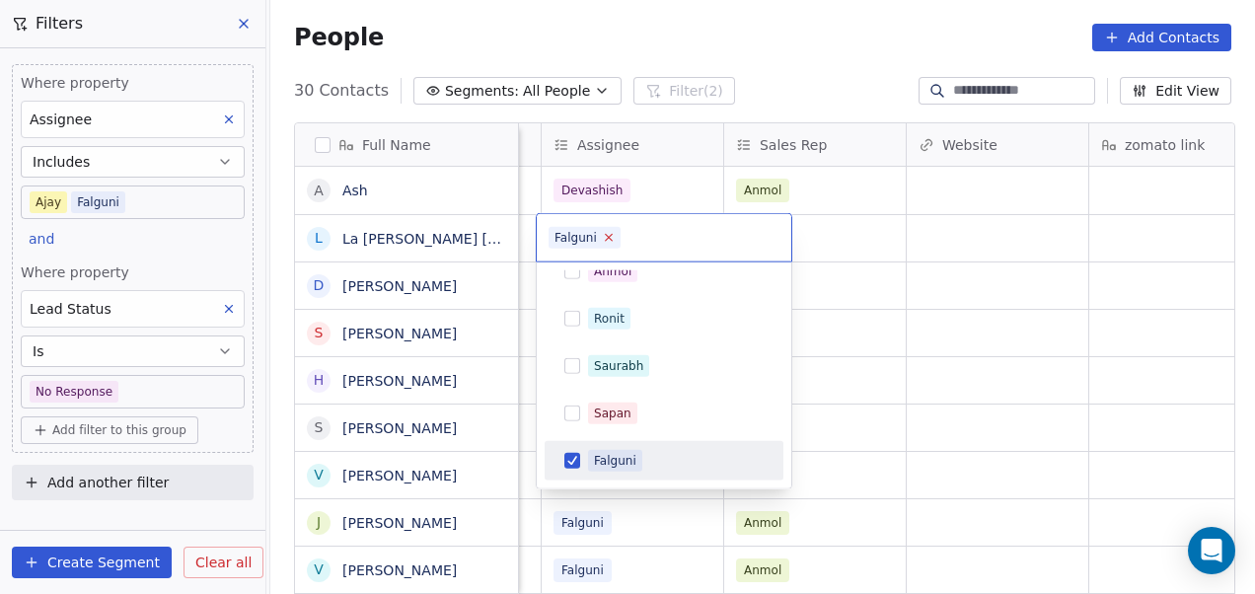
click at [606, 239] on icon at bounding box center [608, 237] width 13 height 13
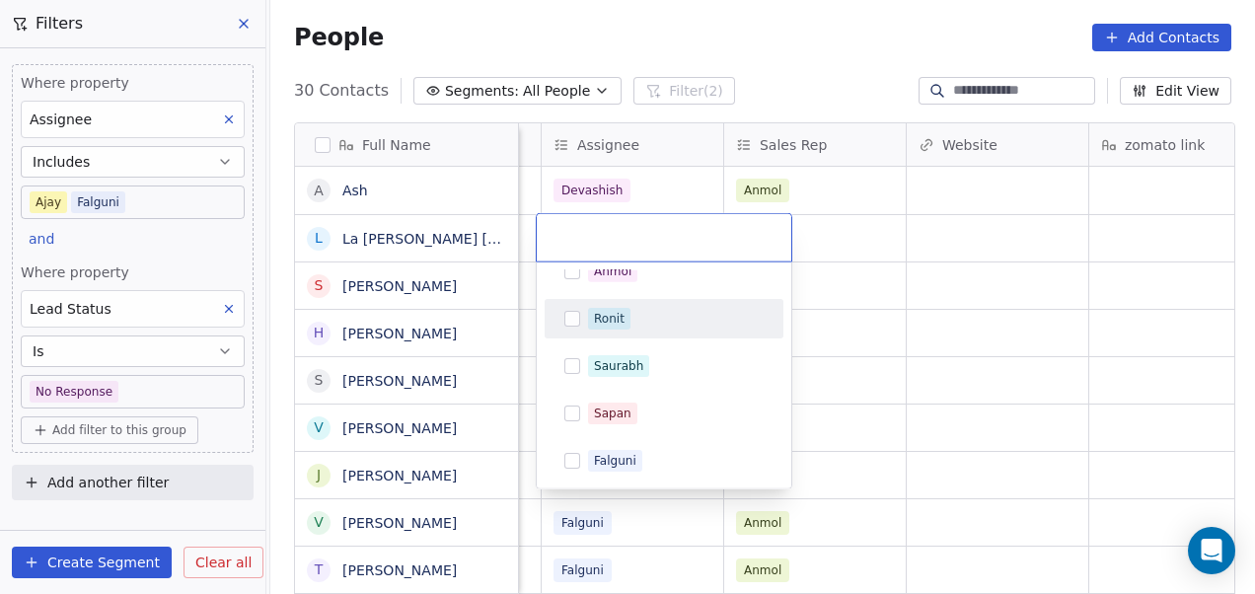
scroll to position [445, 0]
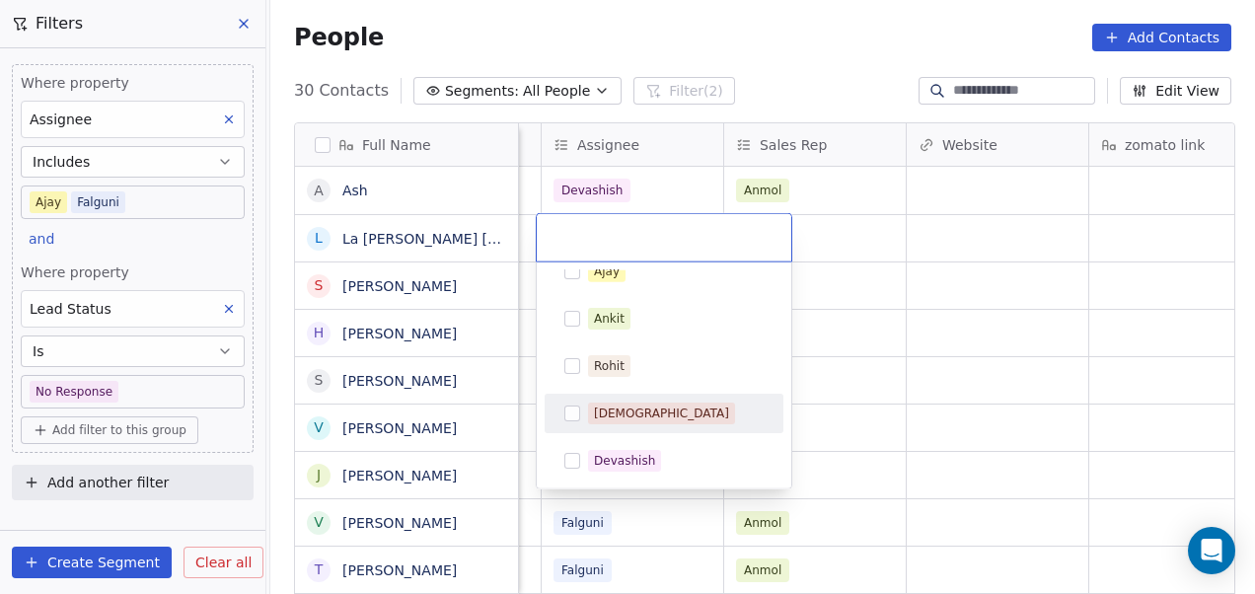
click at [669, 410] on div "[DEMOGRAPHIC_DATA]" at bounding box center [676, 414] width 176 height 22
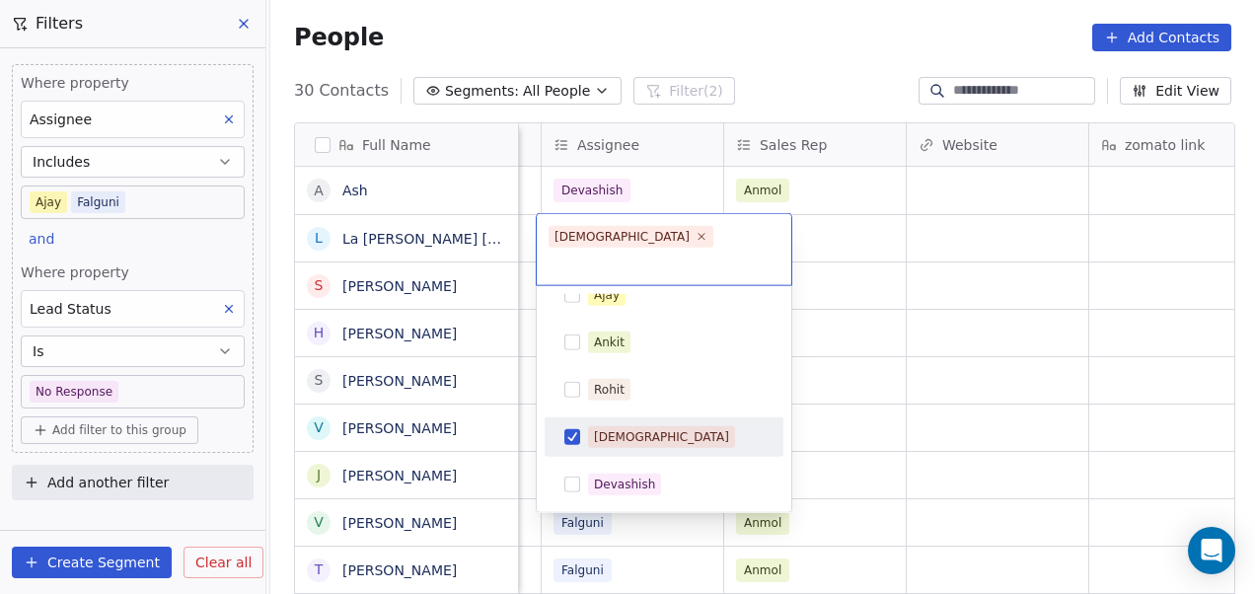
click at [932, 349] on html "On2Cook India Pvt. Ltd. Contacts People Marketing Workflows Campaigns Metrics &…" at bounding box center [627, 297] width 1255 height 594
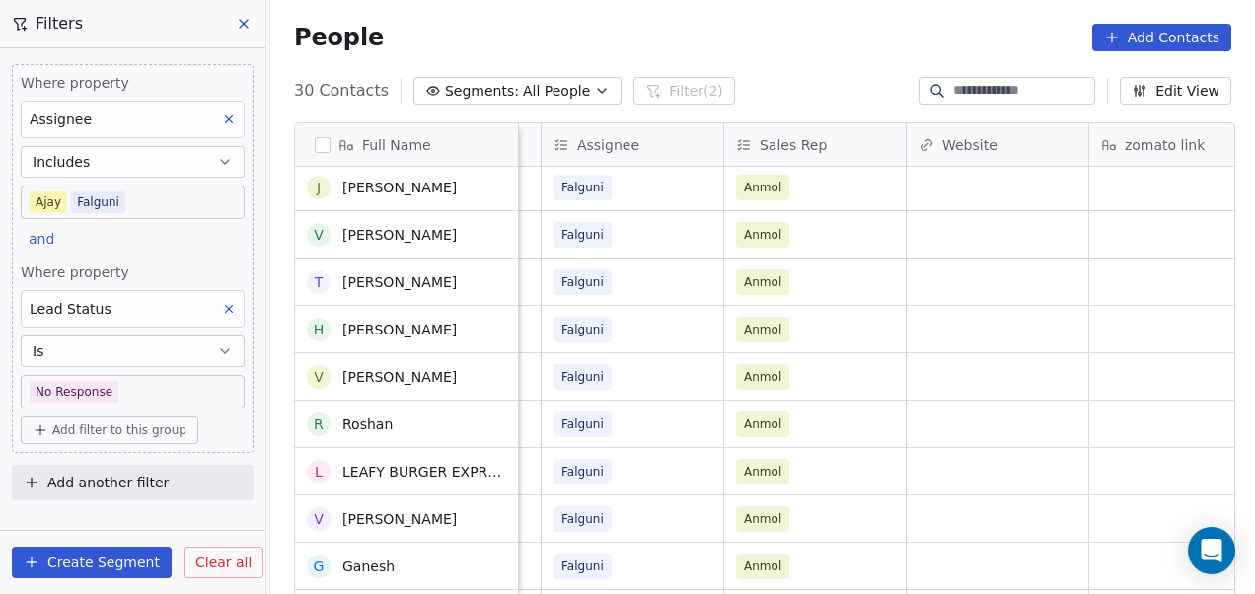
scroll to position [0, 0]
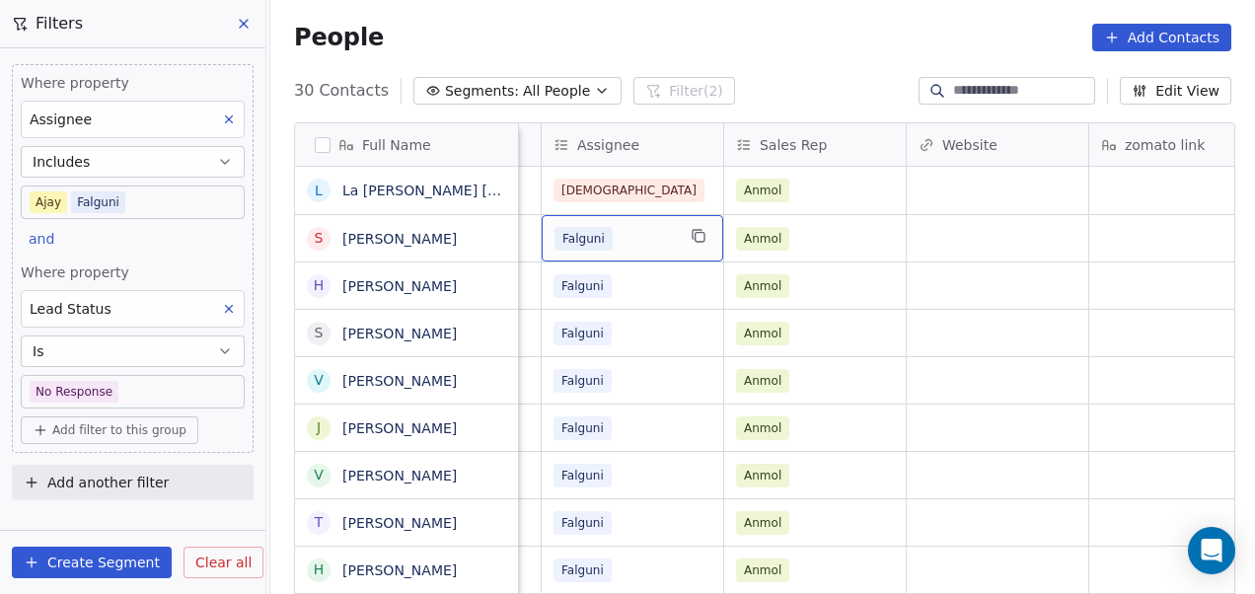
click at [614, 227] on div "Falguni" at bounding box center [615, 239] width 120 height 24
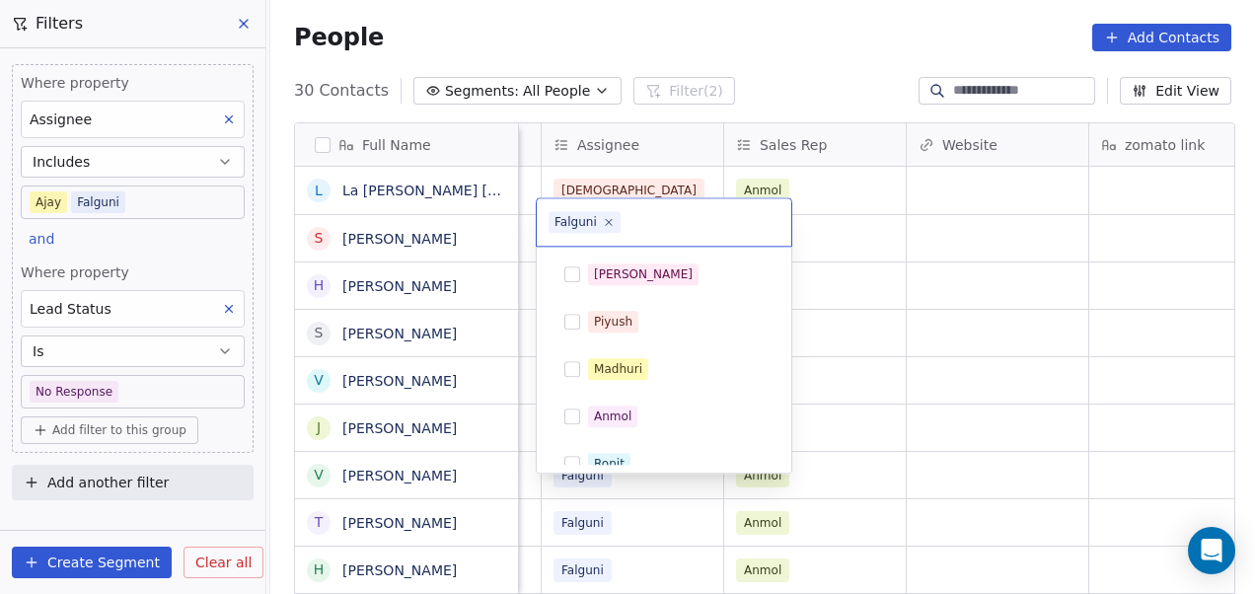
scroll to position [161, 0]
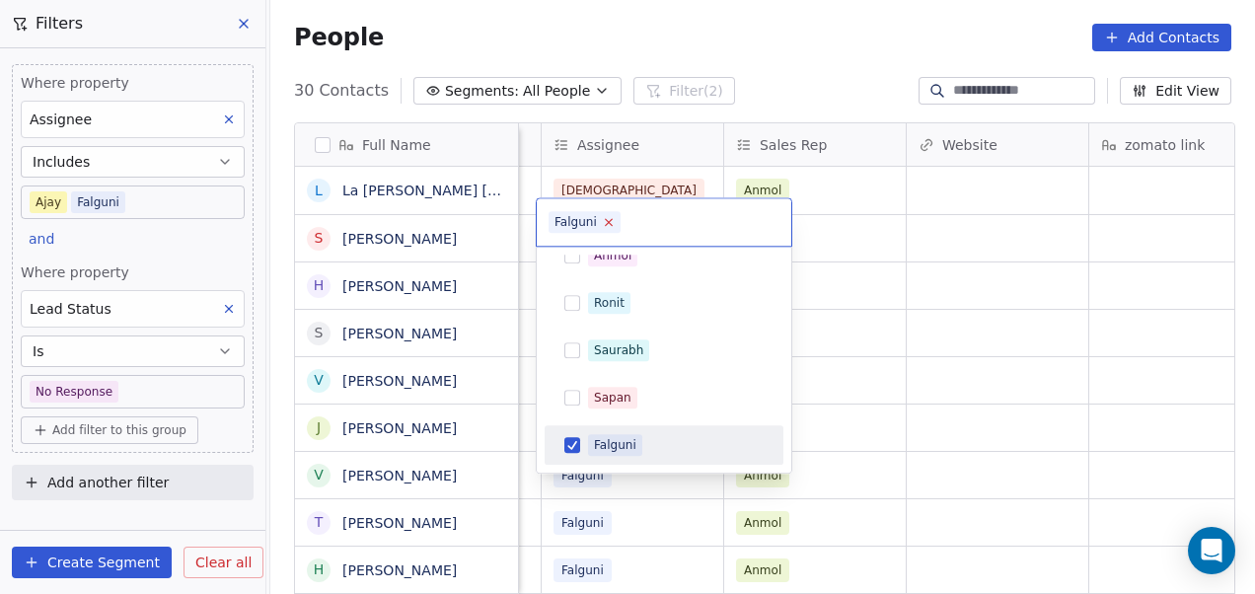
click at [606, 223] on icon at bounding box center [609, 222] width 7 height 7
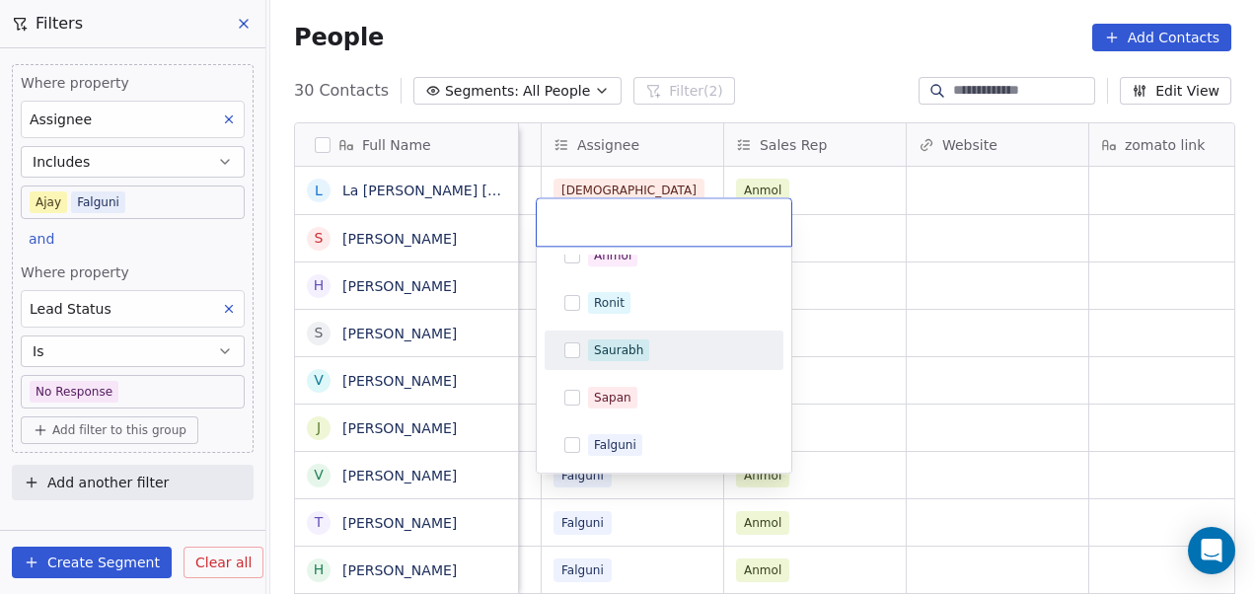
scroll to position [445, 0]
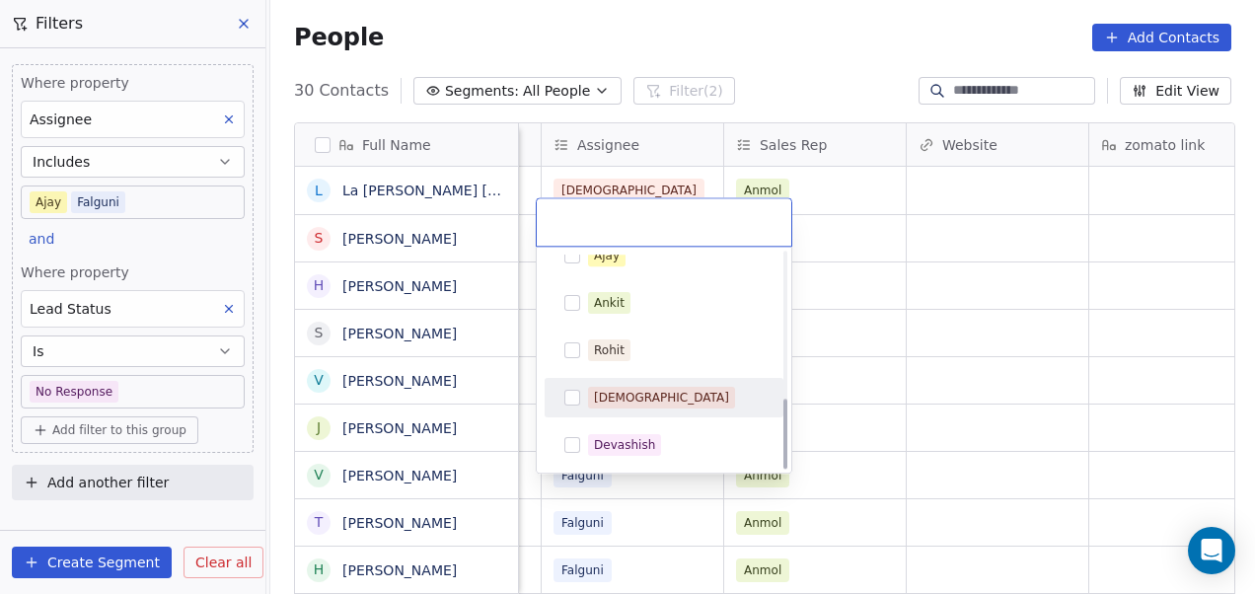
click at [639, 397] on div "[DEMOGRAPHIC_DATA]" at bounding box center [676, 398] width 176 height 22
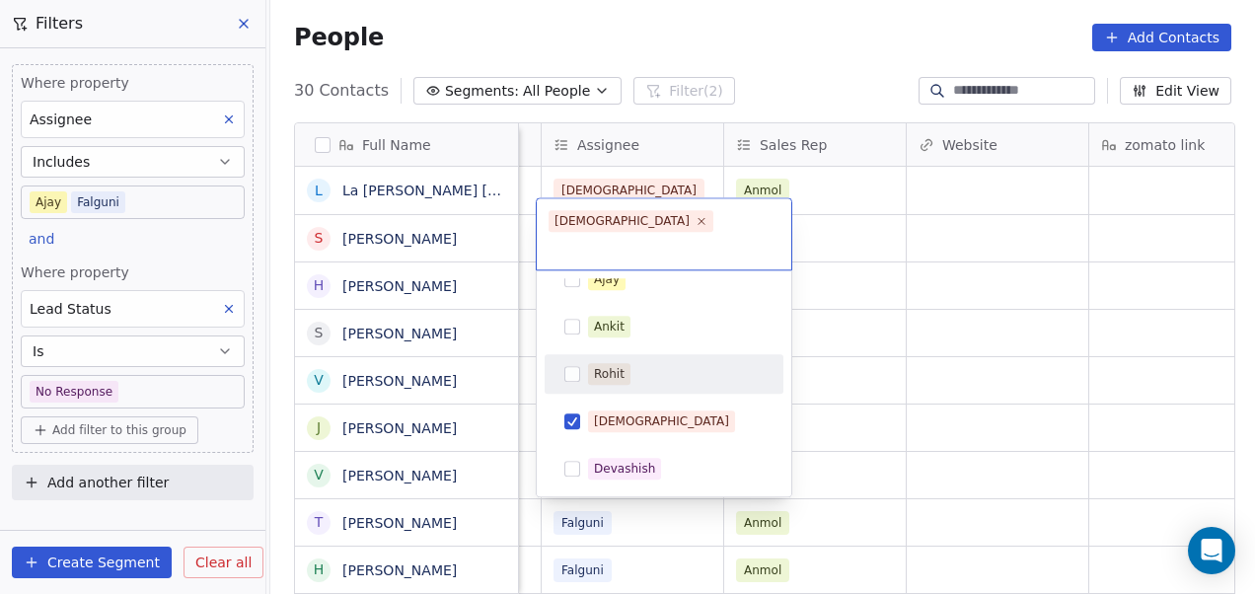
click at [986, 306] on html "On2Cook India Pvt. Ltd. Contacts People Marketing Workflows Campaigns Metrics &…" at bounding box center [627, 297] width 1255 height 594
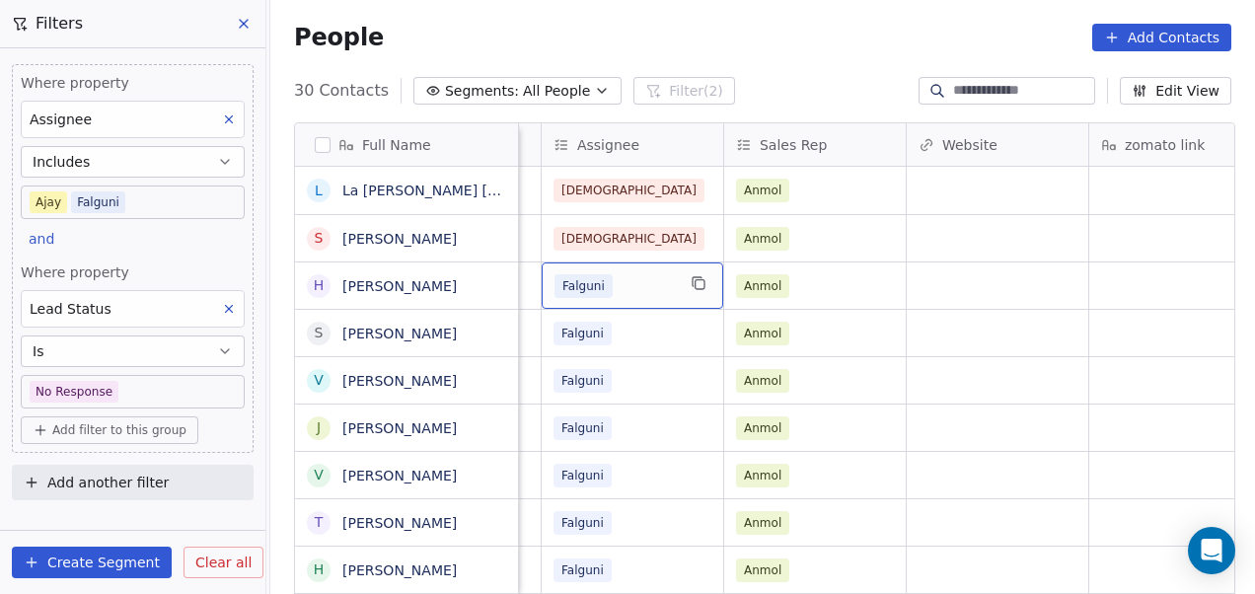
click at [645, 274] on div "Falguni" at bounding box center [615, 286] width 120 height 24
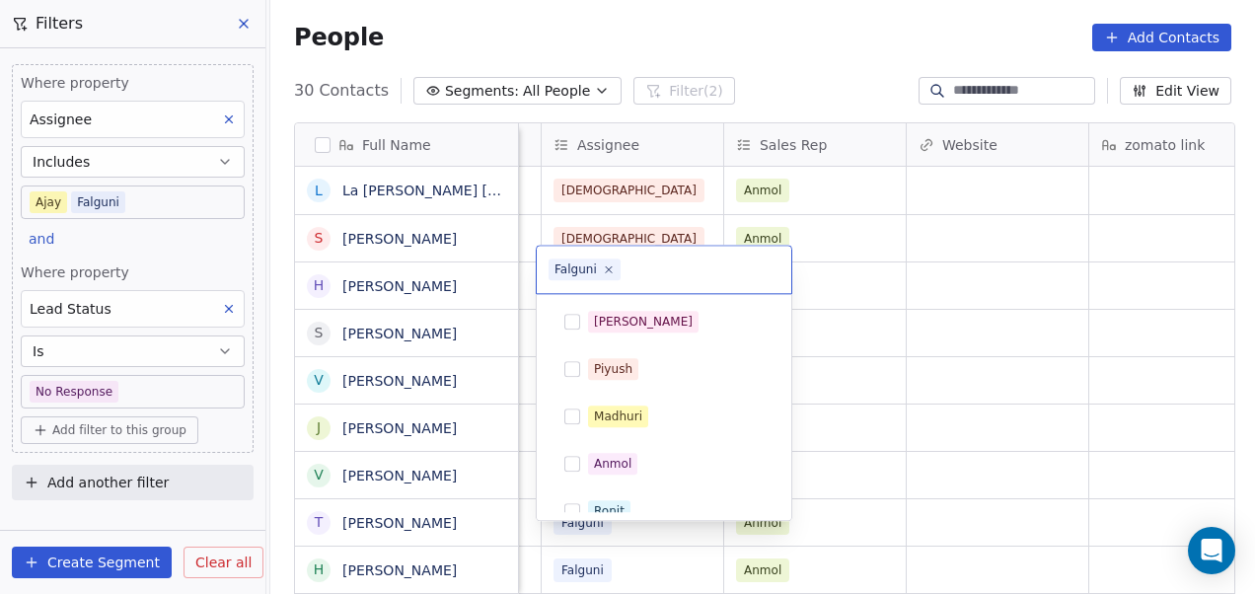
scroll to position [161, 0]
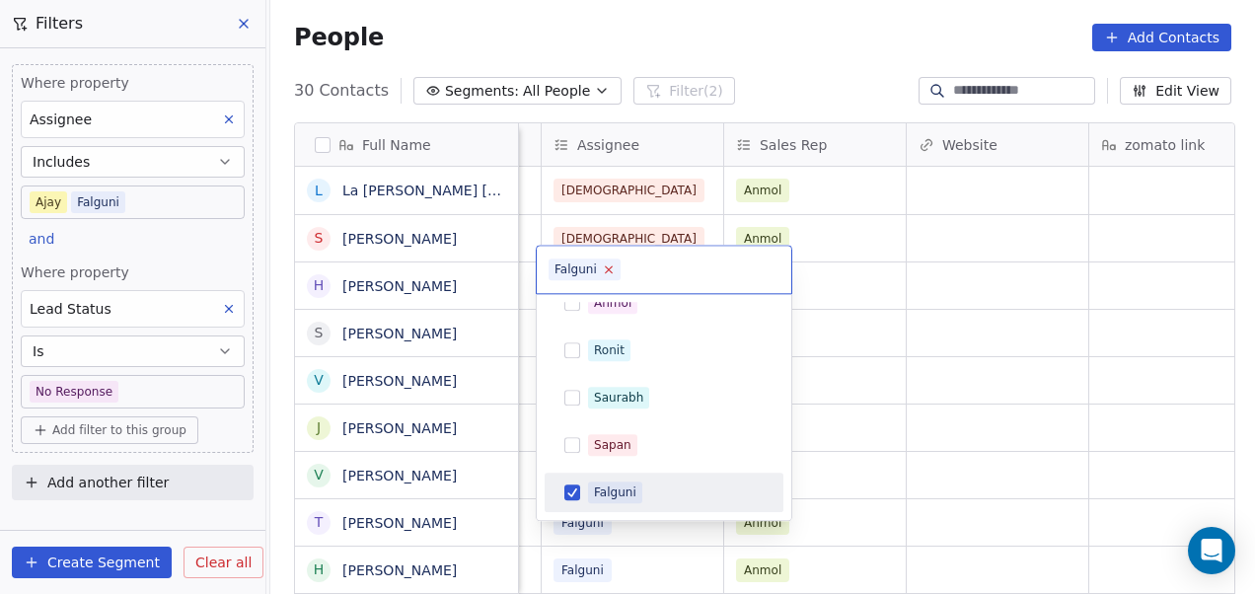
click at [606, 272] on icon at bounding box center [608, 269] width 13 height 13
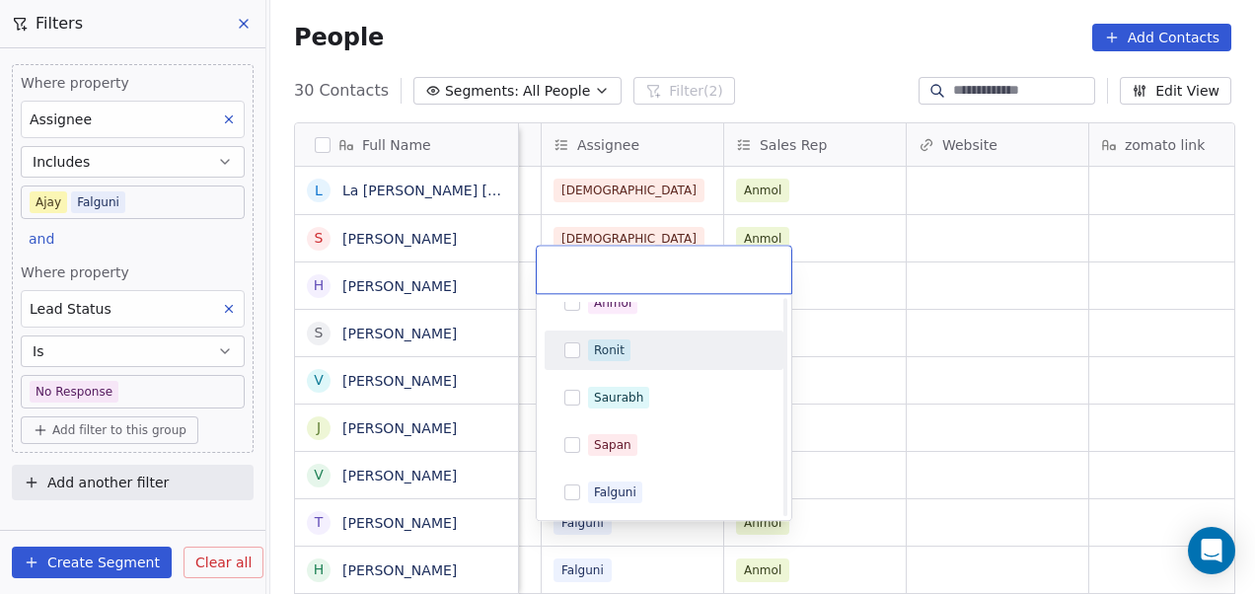
scroll to position [445, 0]
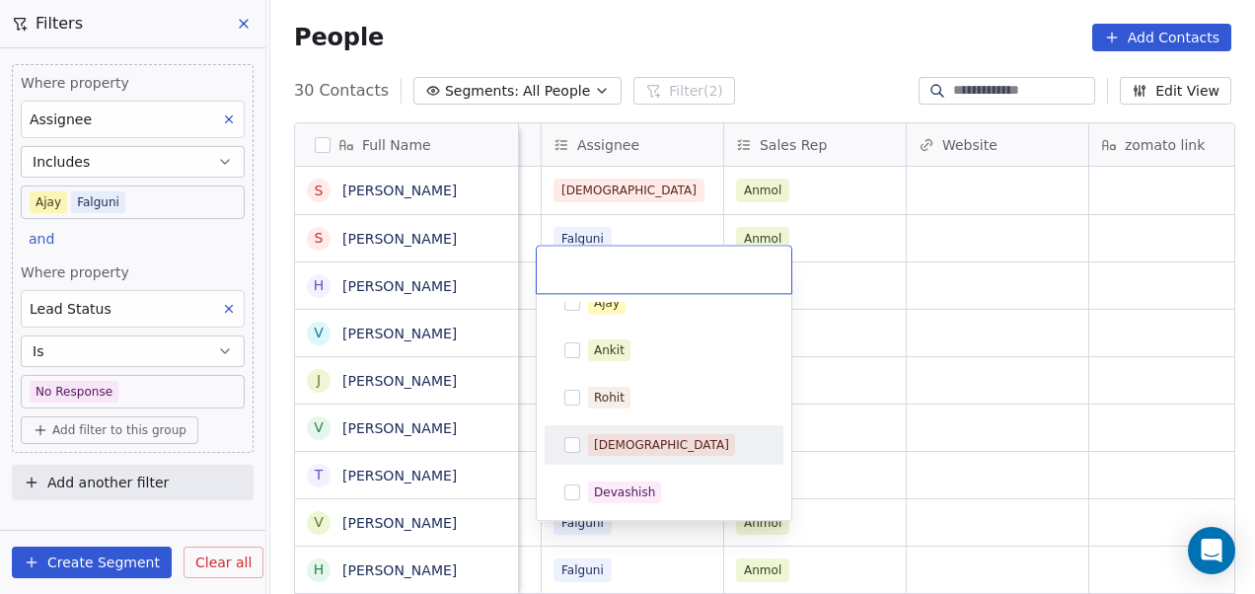
click at [655, 438] on div "[DEMOGRAPHIC_DATA]" at bounding box center [676, 445] width 176 height 22
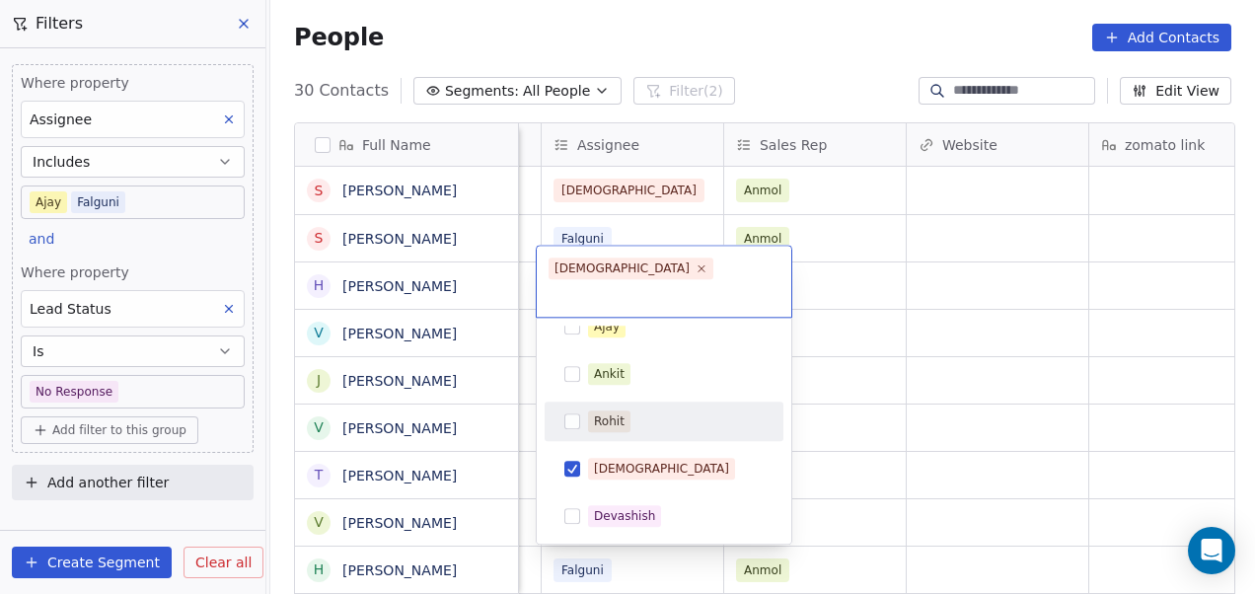
click at [981, 321] on html "On2Cook India Pvt. Ltd. Contacts People Marketing Workflows Campaigns Metrics &…" at bounding box center [627, 297] width 1255 height 594
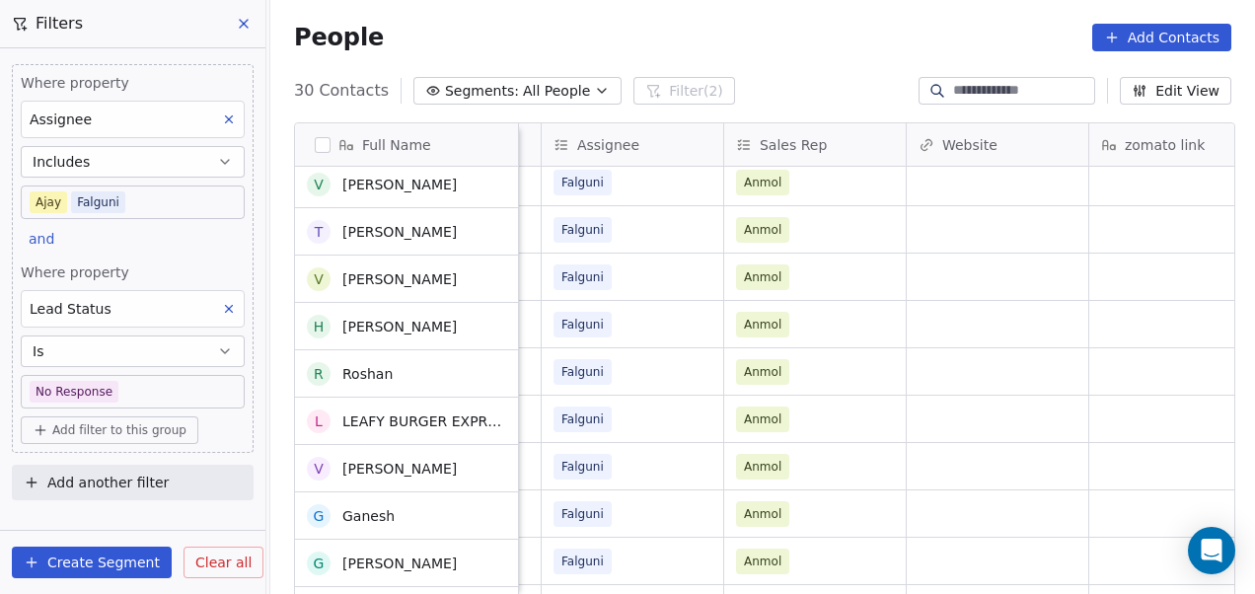
scroll to position [256, 0]
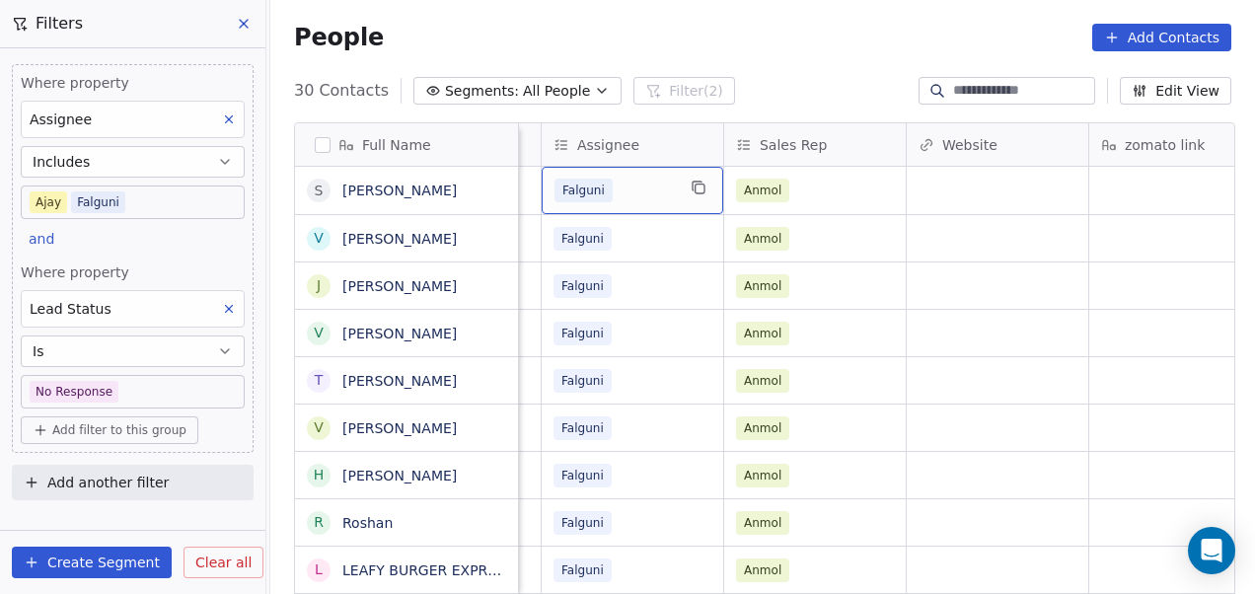
click at [622, 191] on div "Falguni" at bounding box center [615, 191] width 120 height 24
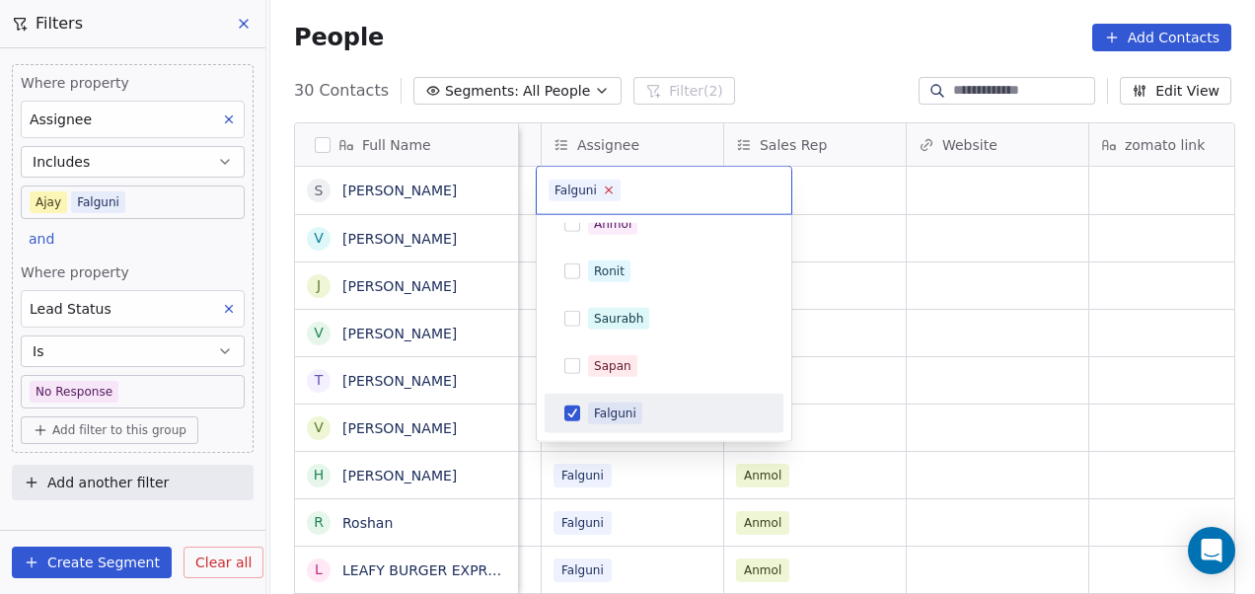
click at [606, 184] on icon at bounding box center [608, 190] width 13 height 13
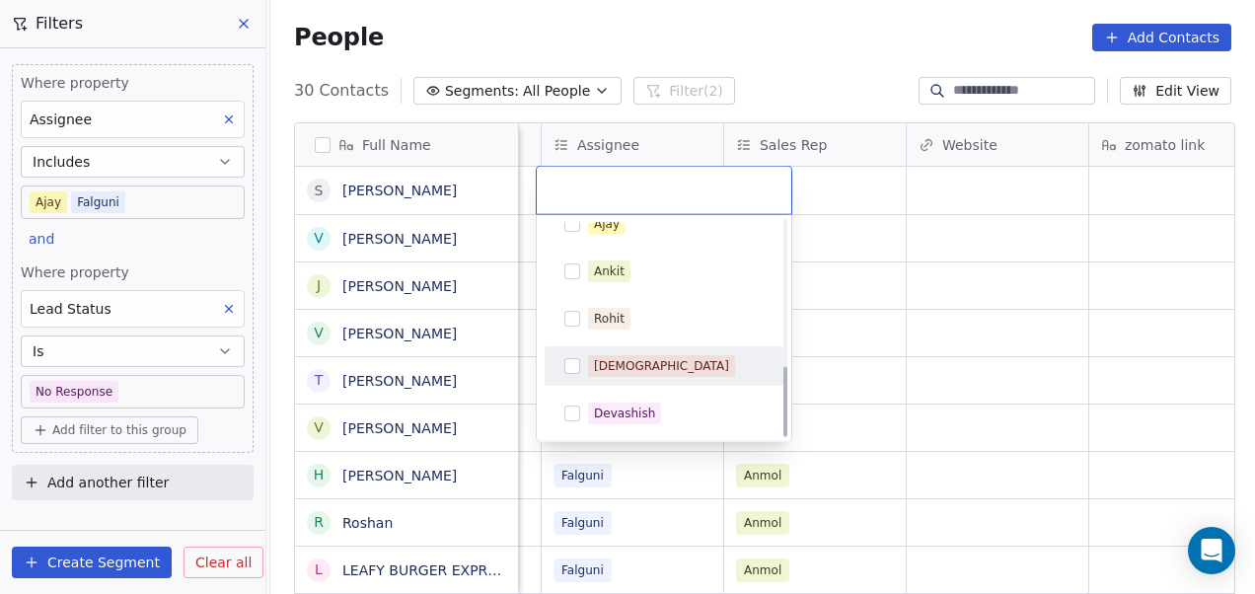
click at [627, 355] on span "[DEMOGRAPHIC_DATA]" at bounding box center [661, 366] width 147 height 22
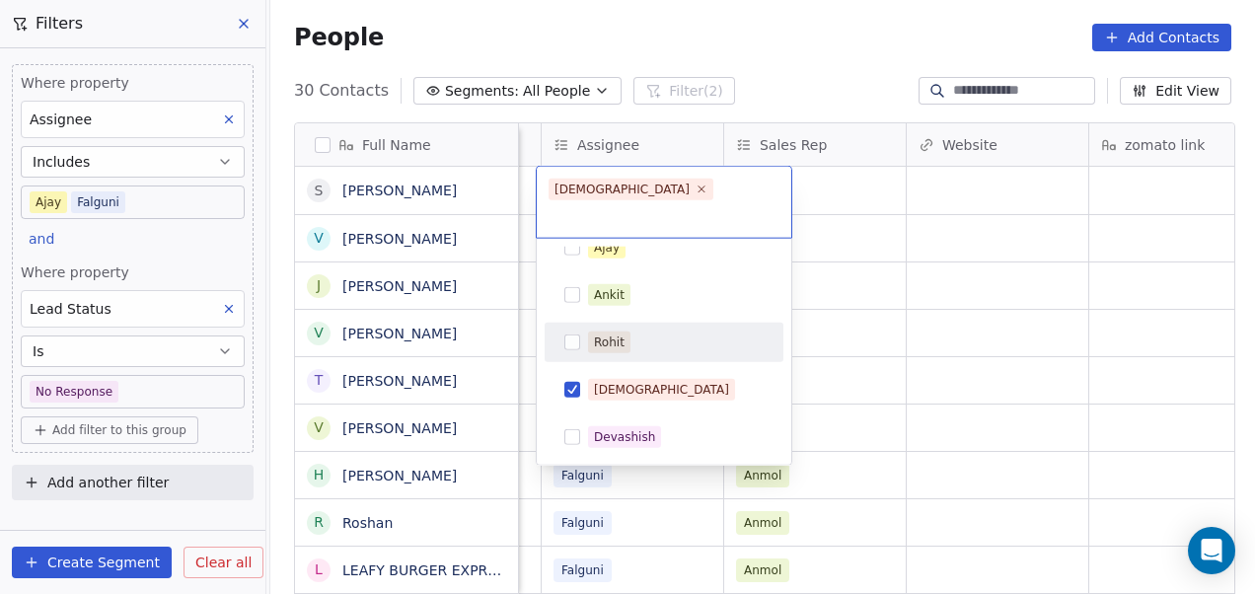
click at [905, 270] on html "On2Cook India Pvt. Ltd. Contacts People Marketing Workflows Campaigns Metrics &…" at bounding box center [627, 297] width 1255 height 594
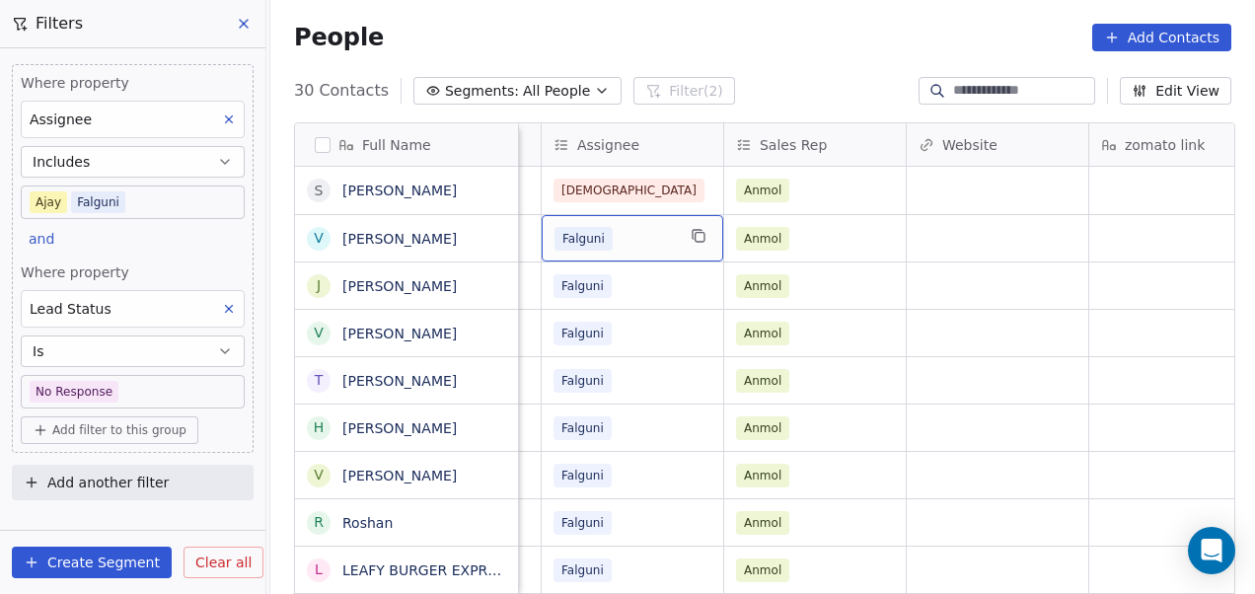
click at [625, 239] on div "Falguni" at bounding box center [615, 239] width 120 height 24
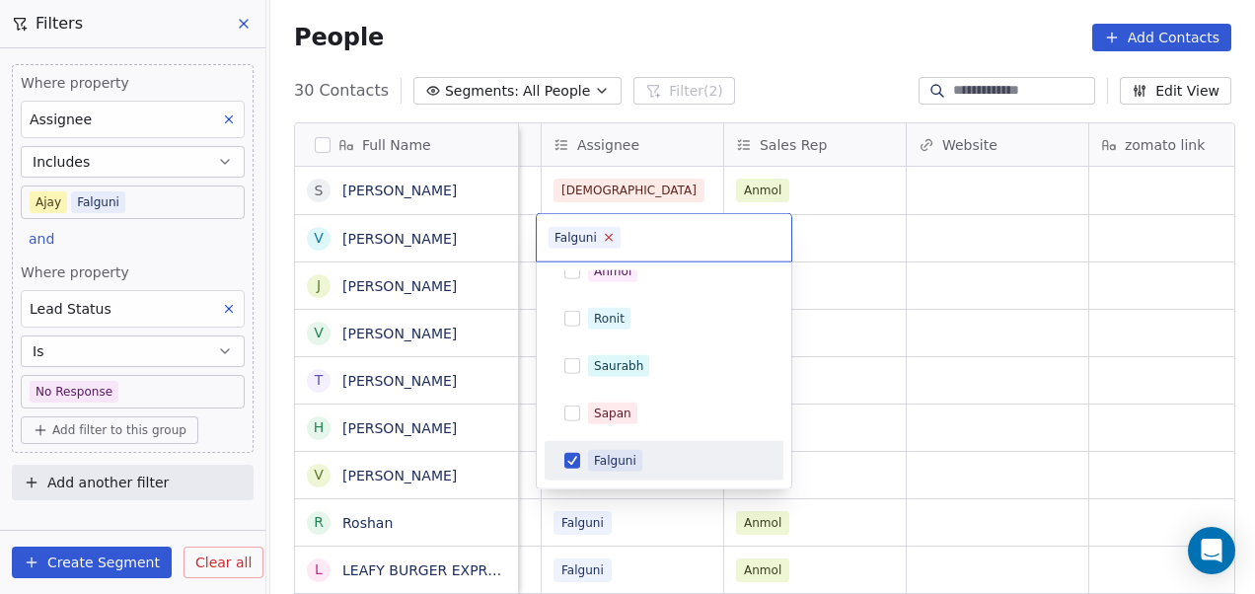
click at [608, 237] on icon at bounding box center [608, 237] width 13 height 13
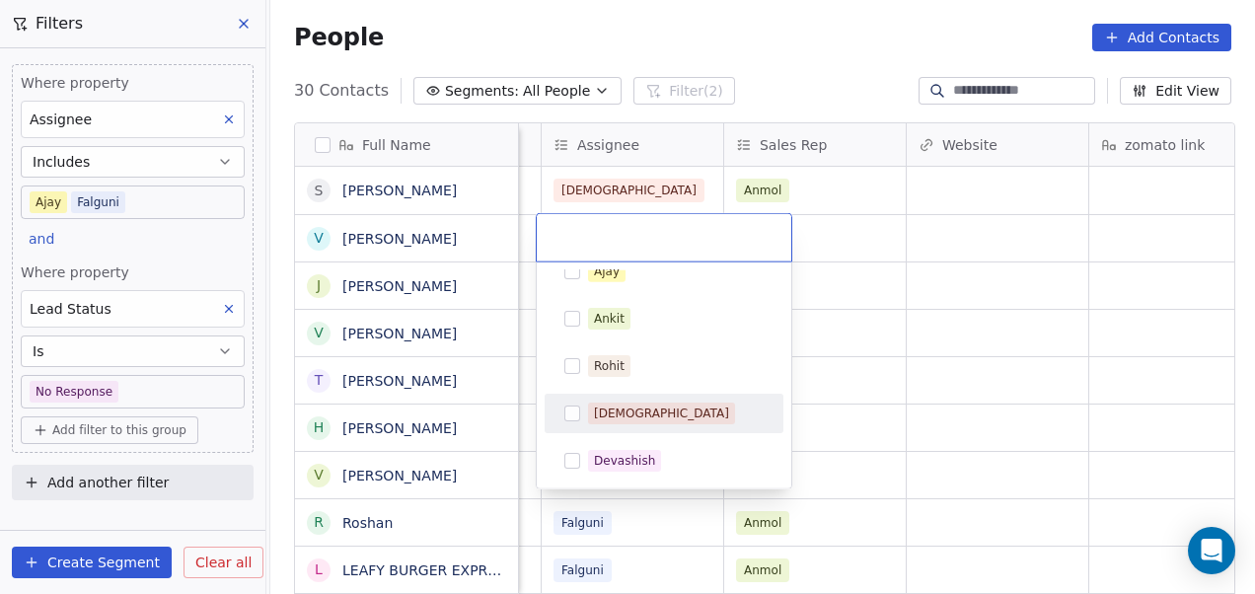
click at [627, 408] on div "[DEMOGRAPHIC_DATA]" at bounding box center [661, 414] width 135 height 18
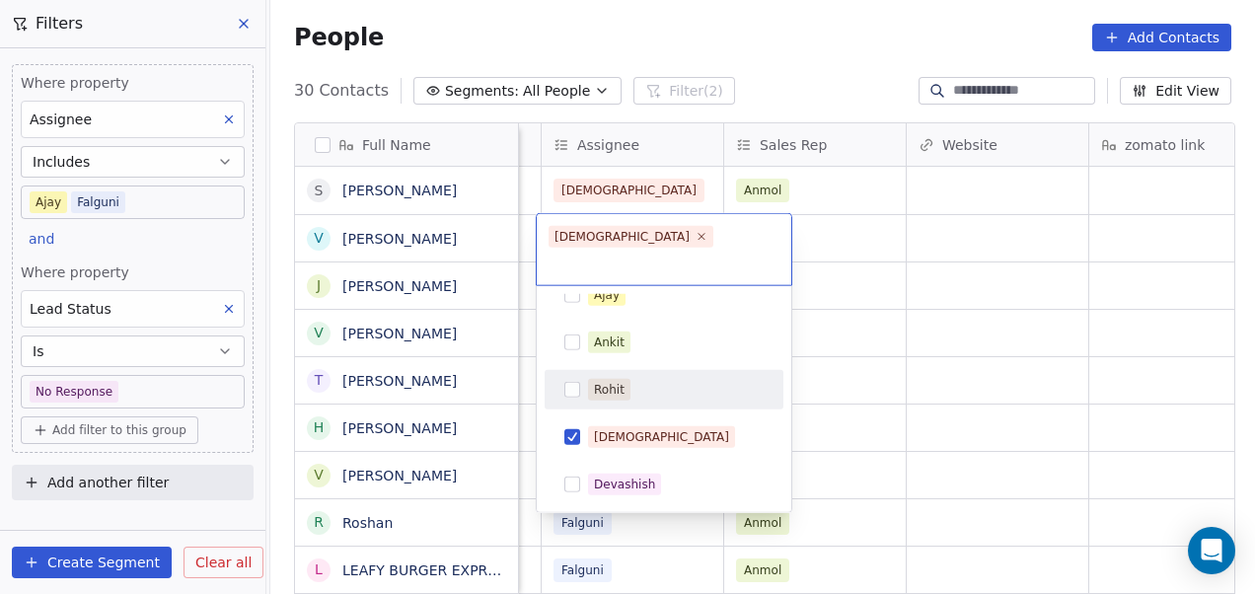
click at [914, 305] on html "On2Cook India Pvt. Ltd. Contacts People Marketing Workflows Campaigns Metrics &…" at bounding box center [627, 297] width 1255 height 594
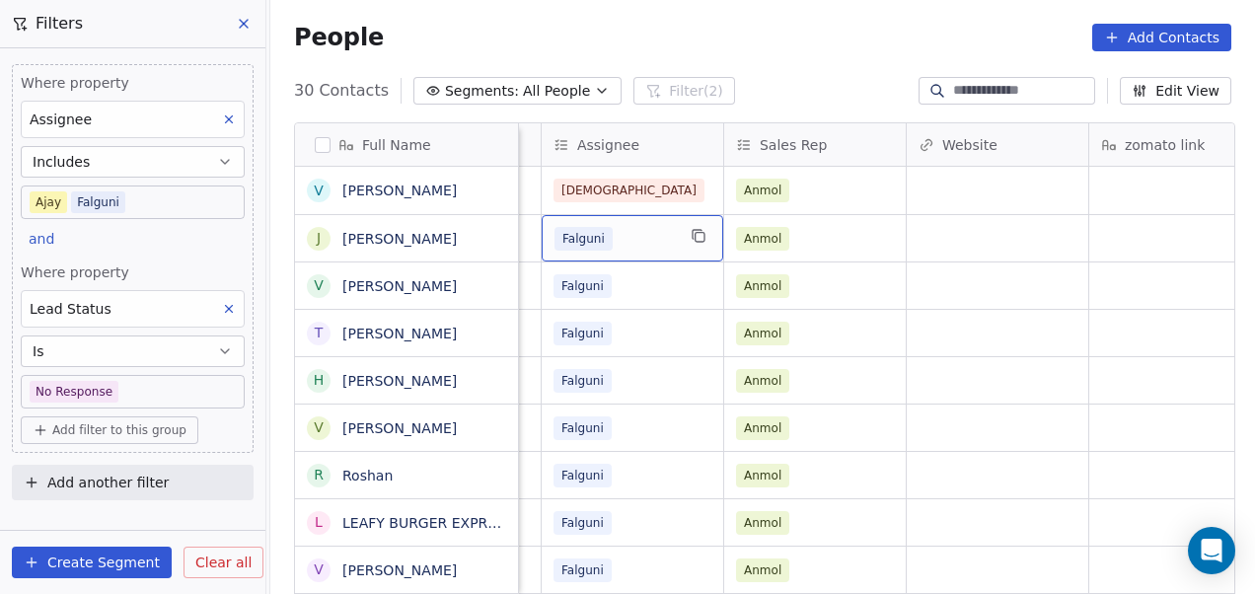
click at [629, 241] on div "Falguni" at bounding box center [615, 239] width 120 height 24
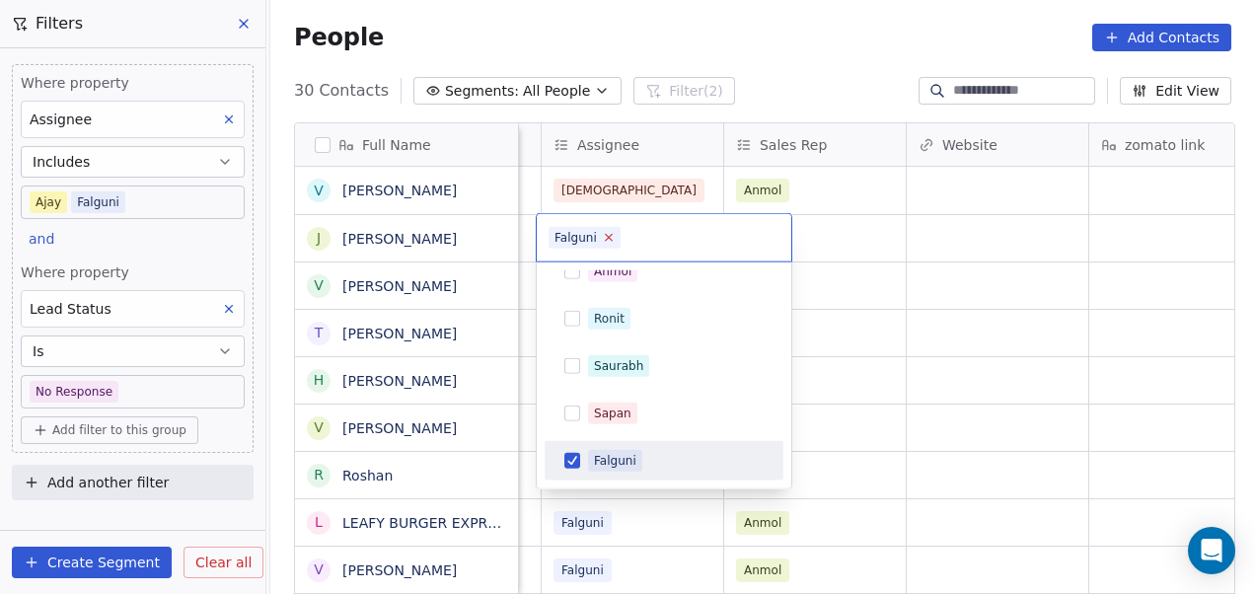
click at [608, 237] on icon at bounding box center [609, 237] width 7 height 7
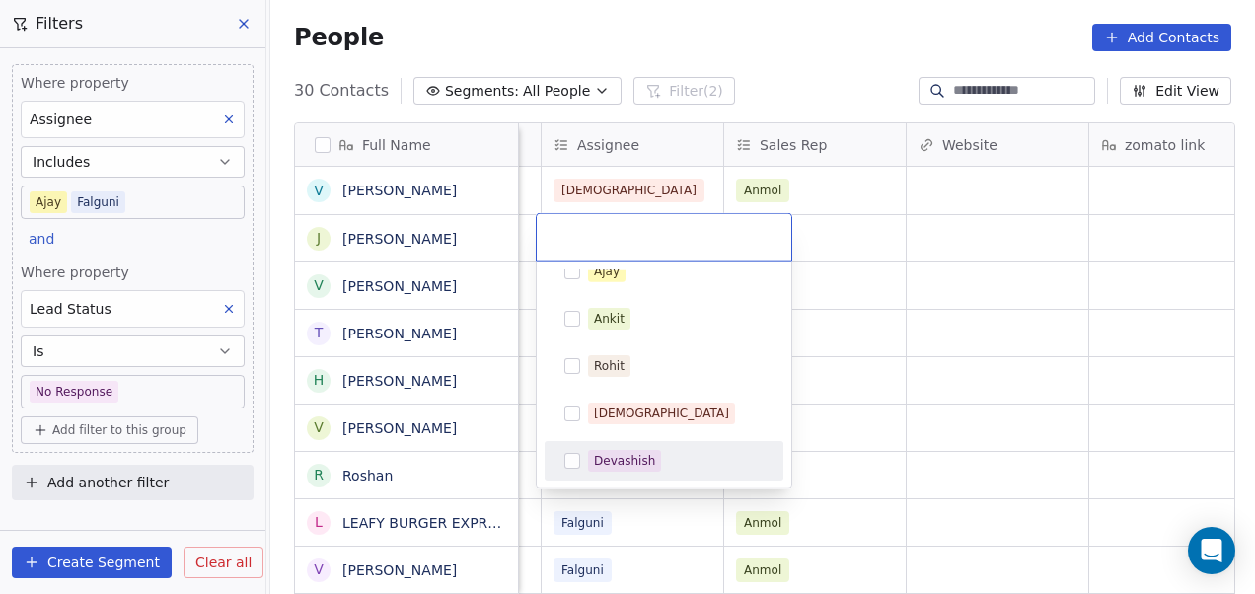
click at [649, 442] on div "Devashish" at bounding box center [664, 460] width 239 height 39
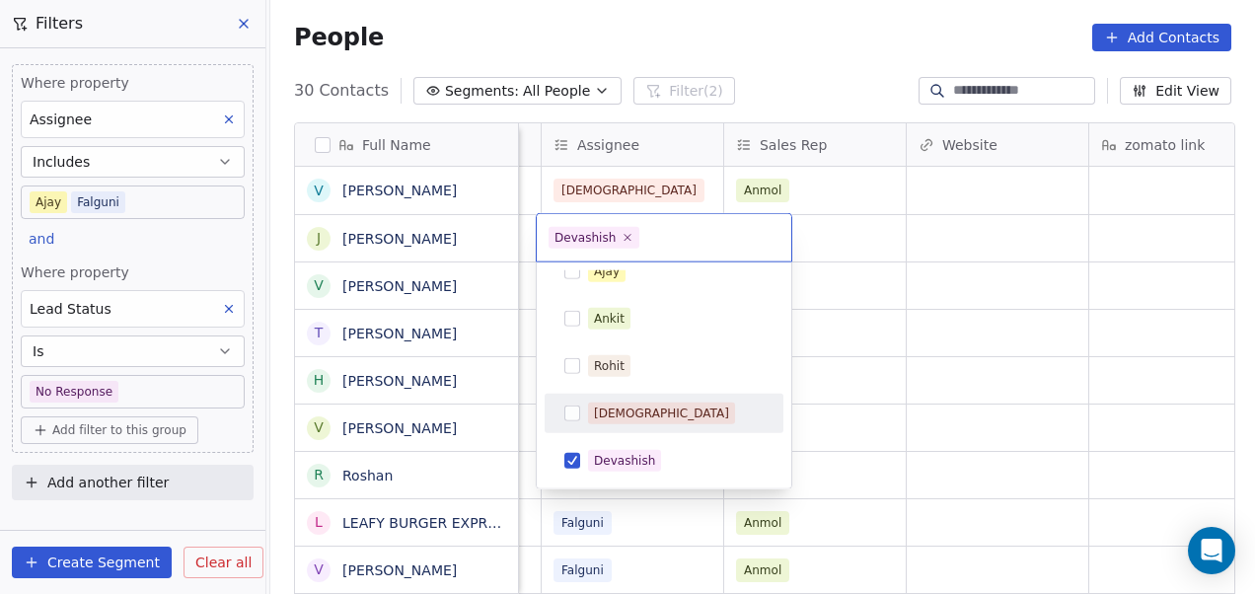
click at [872, 381] on html "On2Cook India Pvt. Ltd. Contacts People Marketing Workflows Campaigns Metrics &…" at bounding box center [627, 297] width 1255 height 594
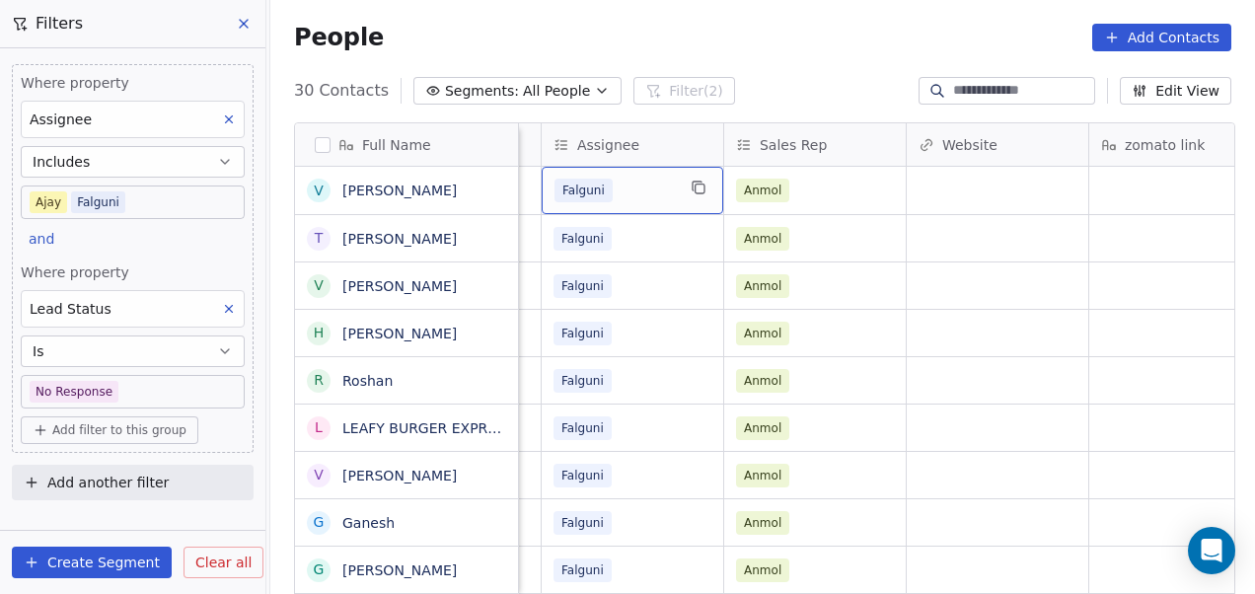
click at [632, 187] on div "Falguni" at bounding box center [615, 191] width 120 height 24
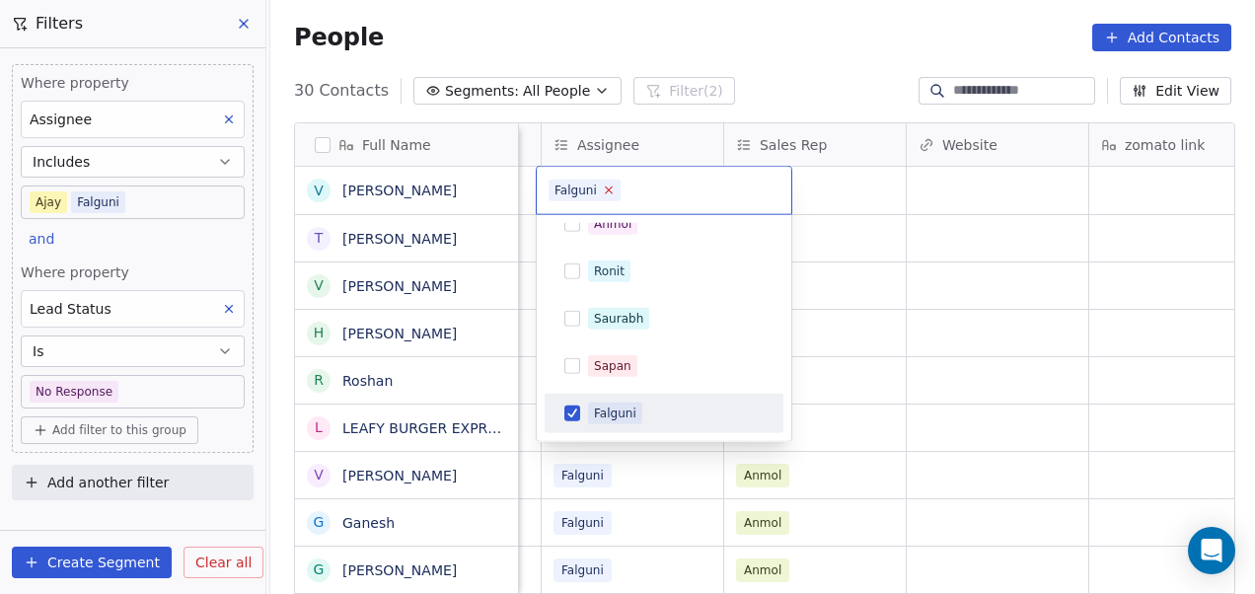
click at [606, 187] on icon at bounding box center [608, 190] width 13 height 13
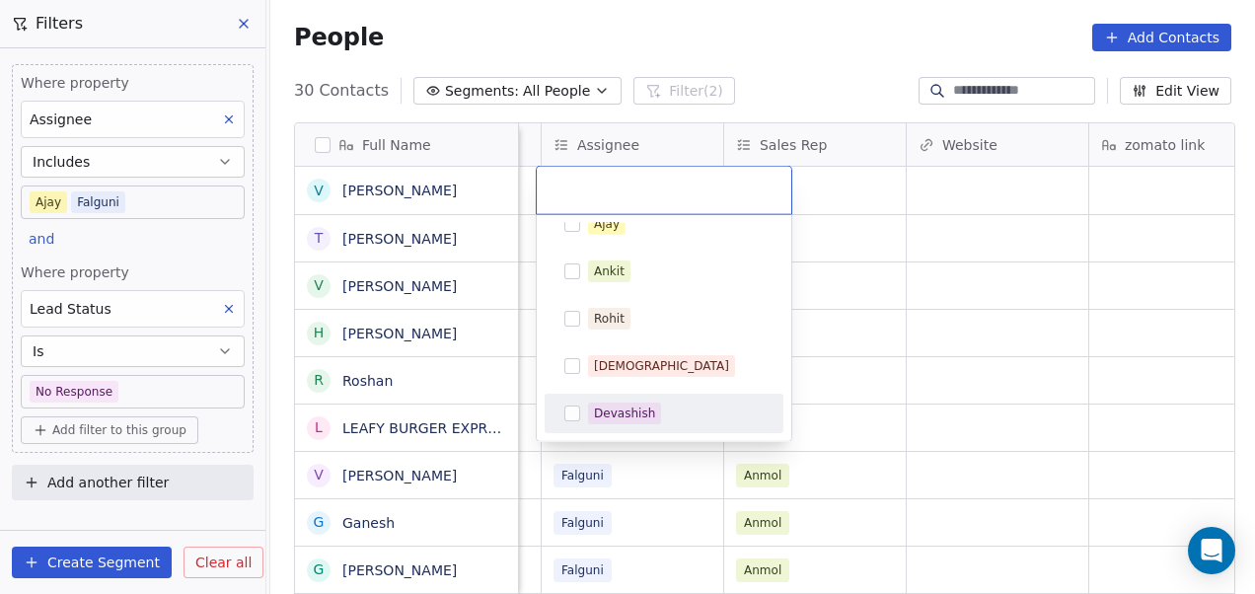
click at [652, 412] on span "Devashish" at bounding box center [624, 414] width 73 height 22
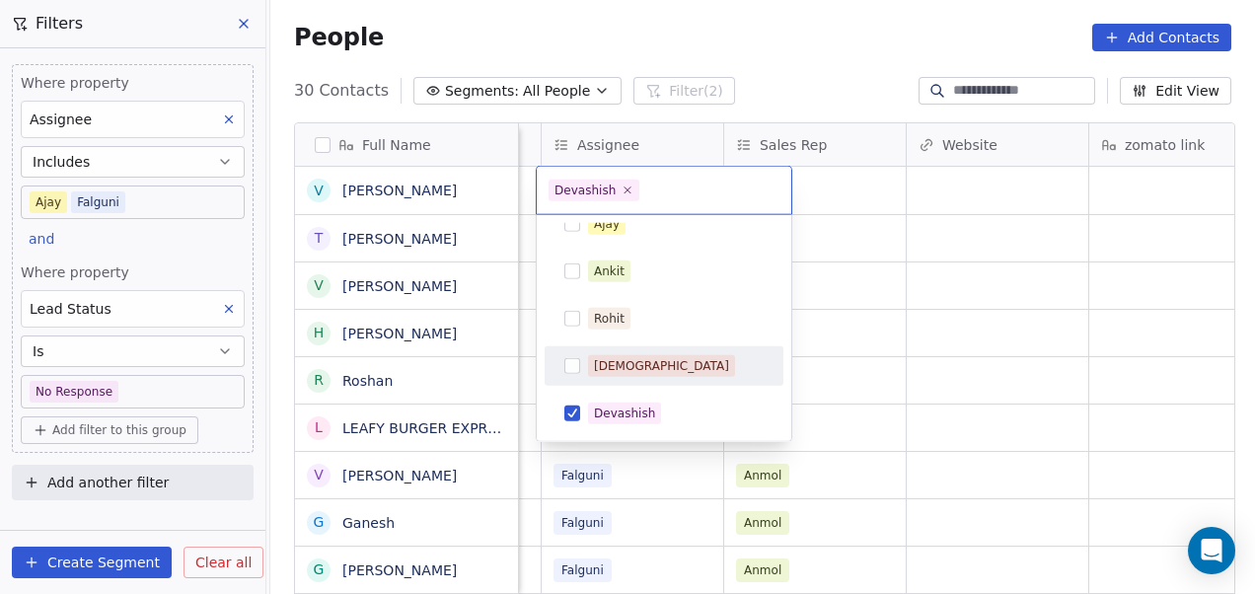
click at [920, 280] on html "On2Cook India Pvt. Ltd. Contacts People Marketing Workflows Campaigns Metrics &…" at bounding box center [627, 297] width 1255 height 594
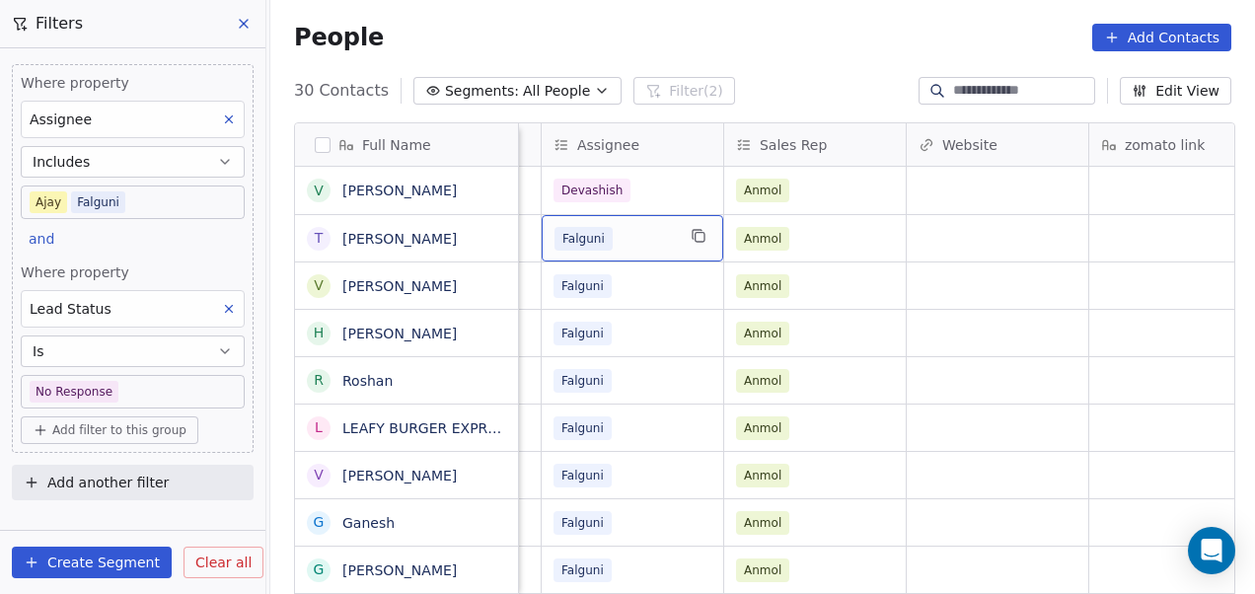
click at [616, 227] on div "Falguni" at bounding box center [615, 239] width 120 height 24
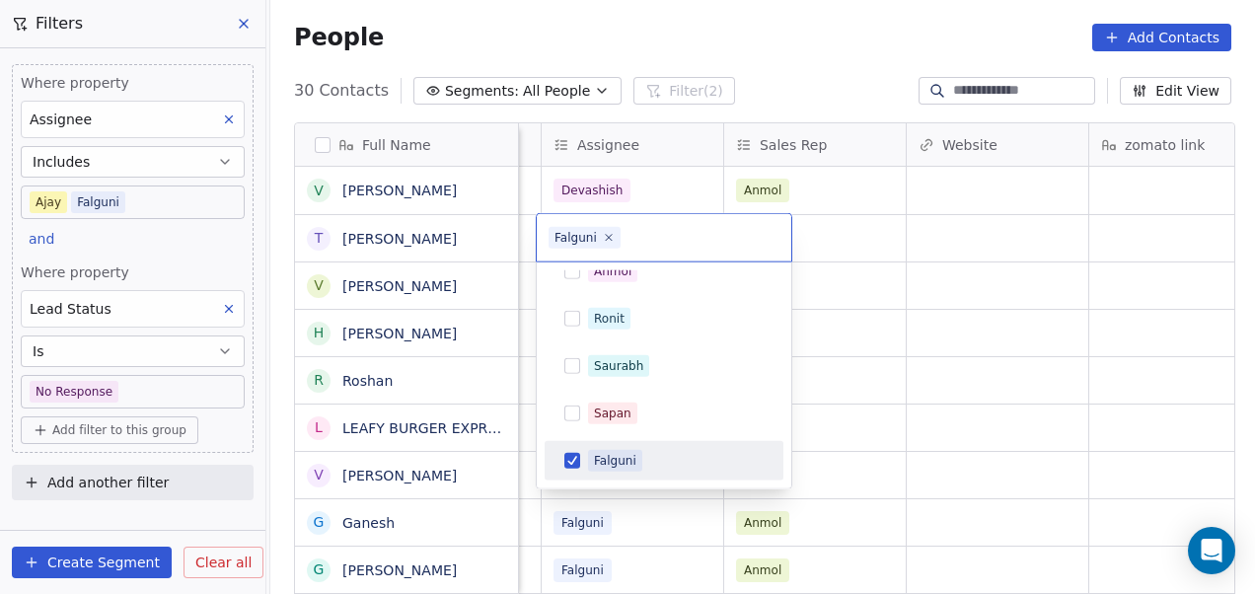
click at [613, 235] on span "Falguni" at bounding box center [585, 238] width 72 height 22
click at [606, 235] on icon at bounding box center [608, 237] width 13 height 13
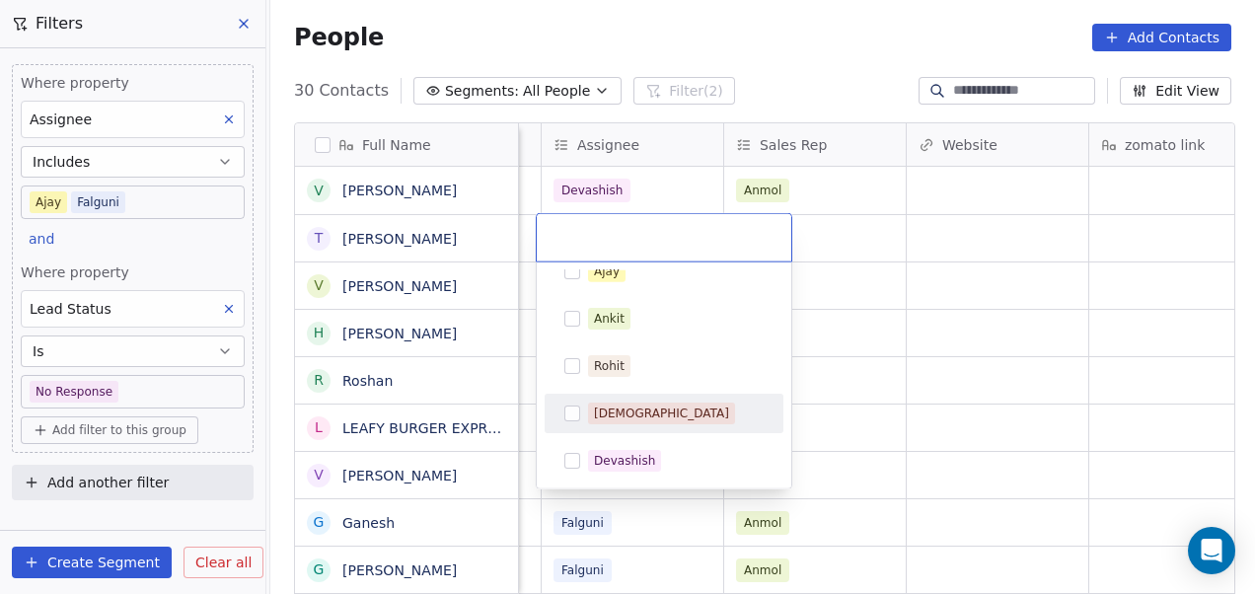
click at [643, 403] on div "[DEMOGRAPHIC_DATA]" at bounding box center [676, 414] width 176 height 22
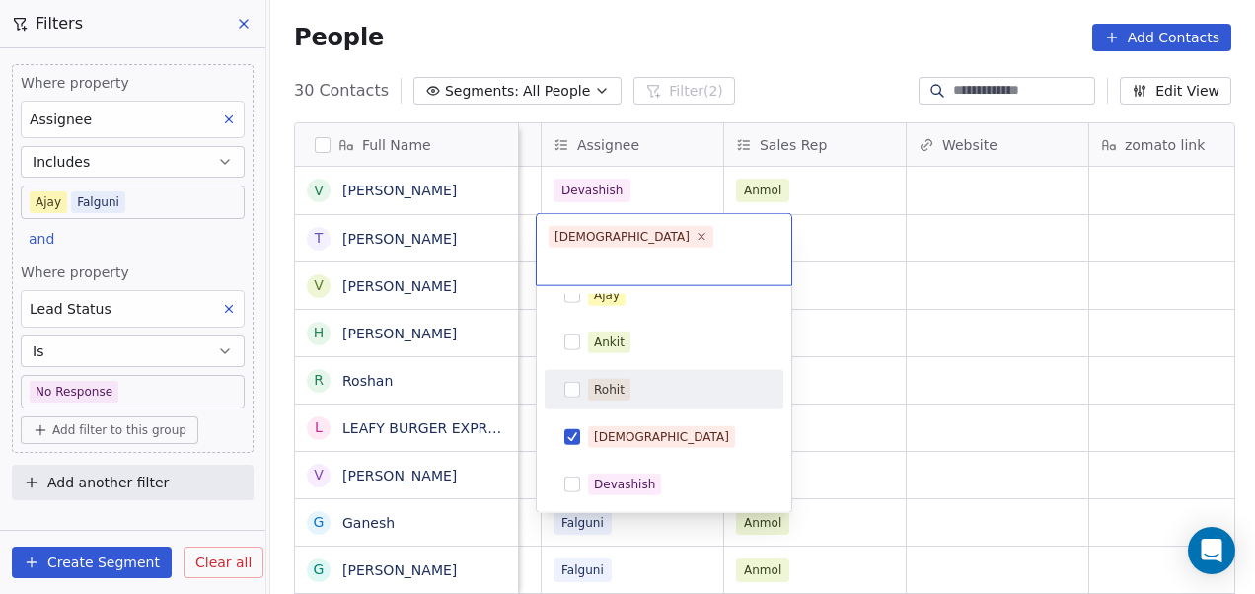
click at [922, 317] on html "On2Cook India Pvt. Ltd. Contacts People Marketing Workflows Campaigns Metrics &…" at bounding box center [627, 297] width 1255 height 594
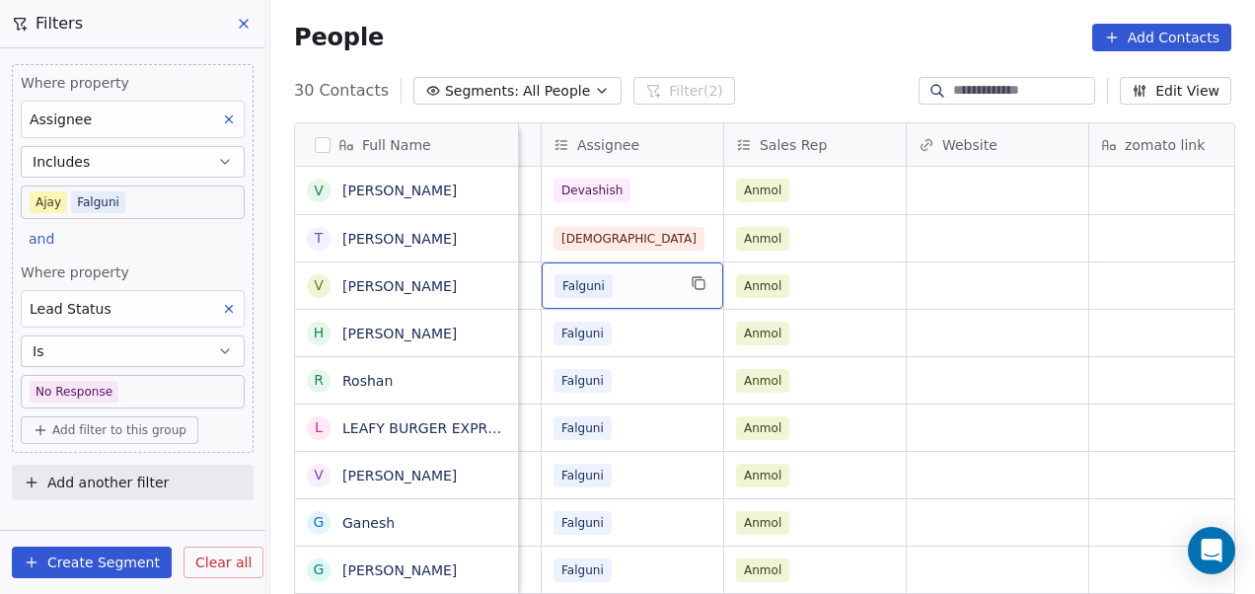
click at [650, 292] on div "Falguni" at bounding box center [615, 286] width 120 height 24
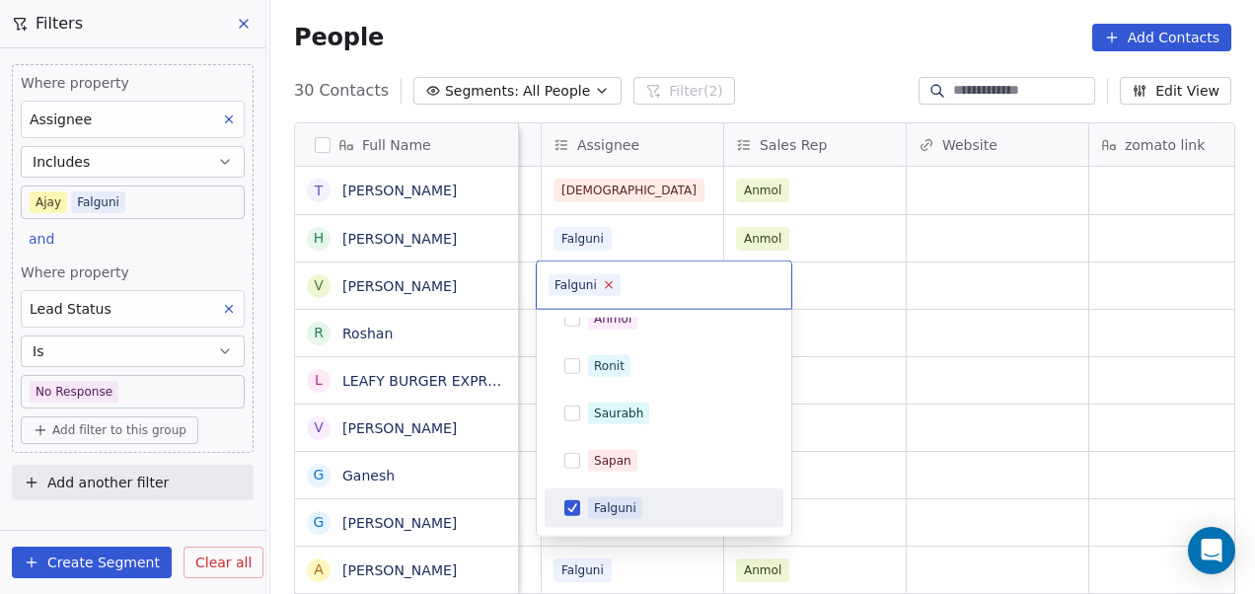
click at [606, 283] on icon at bounding box center [609, 284] width 7 height 7
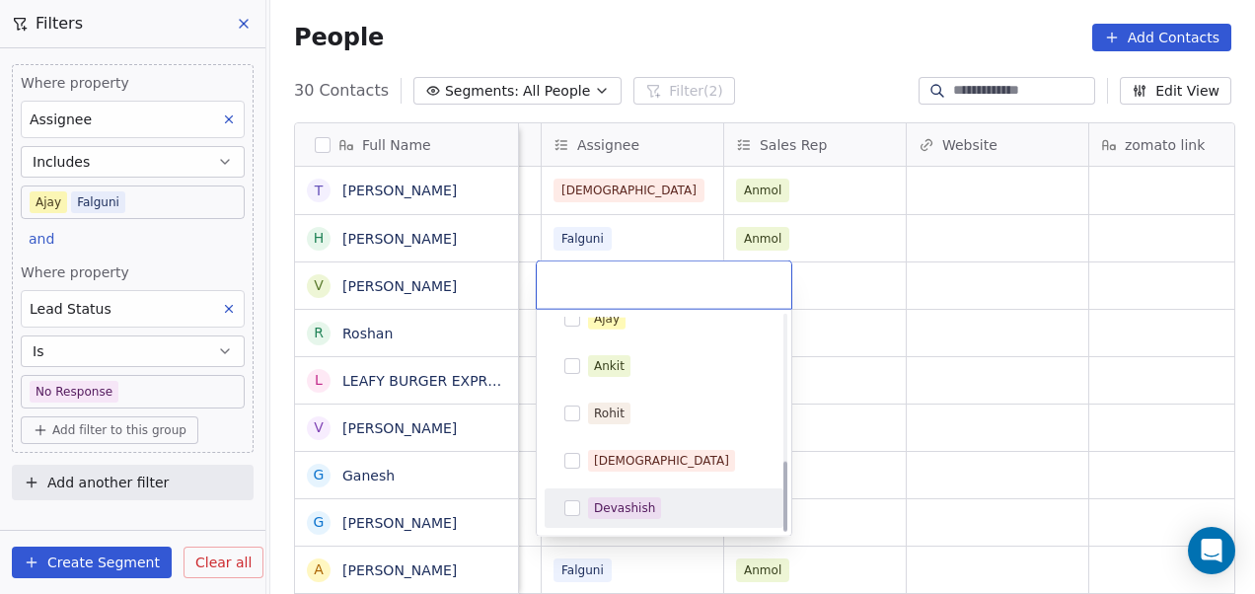
click at [651, 495] on div "Devashish" at bounding box center [664, 508] width 223 height 32
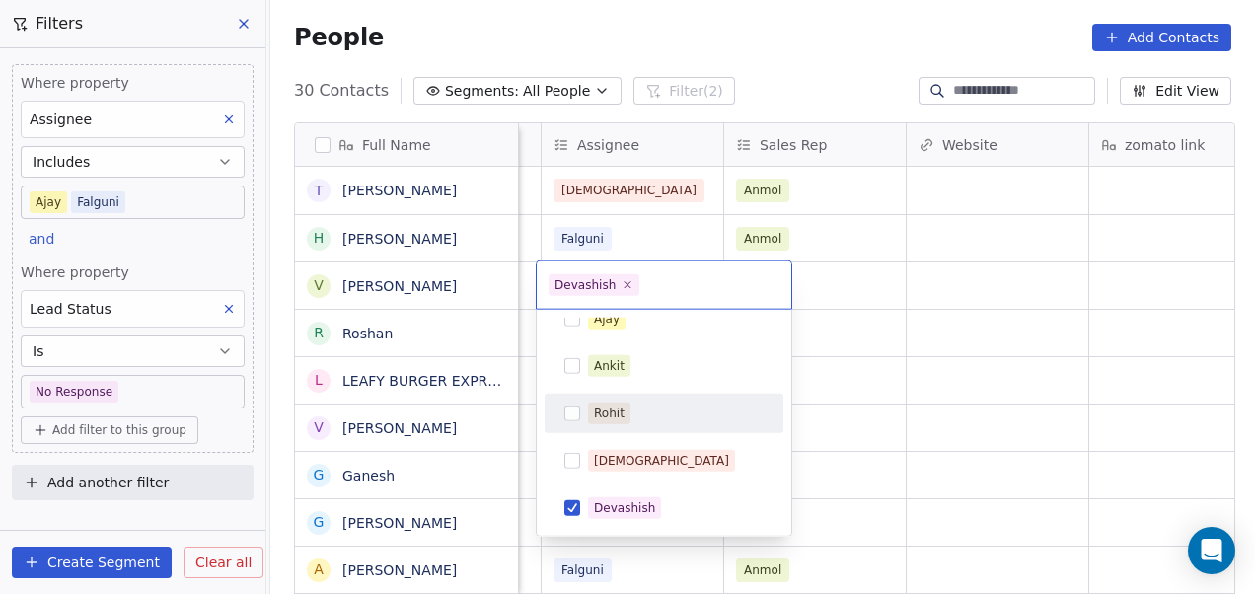
click at [895, 360] on html "On2Cook India Pvt. Ltd. Contacts People Marketing Workflows Campaigns Metrics &…" at bounding box center [627, 297] width 1255 height 594
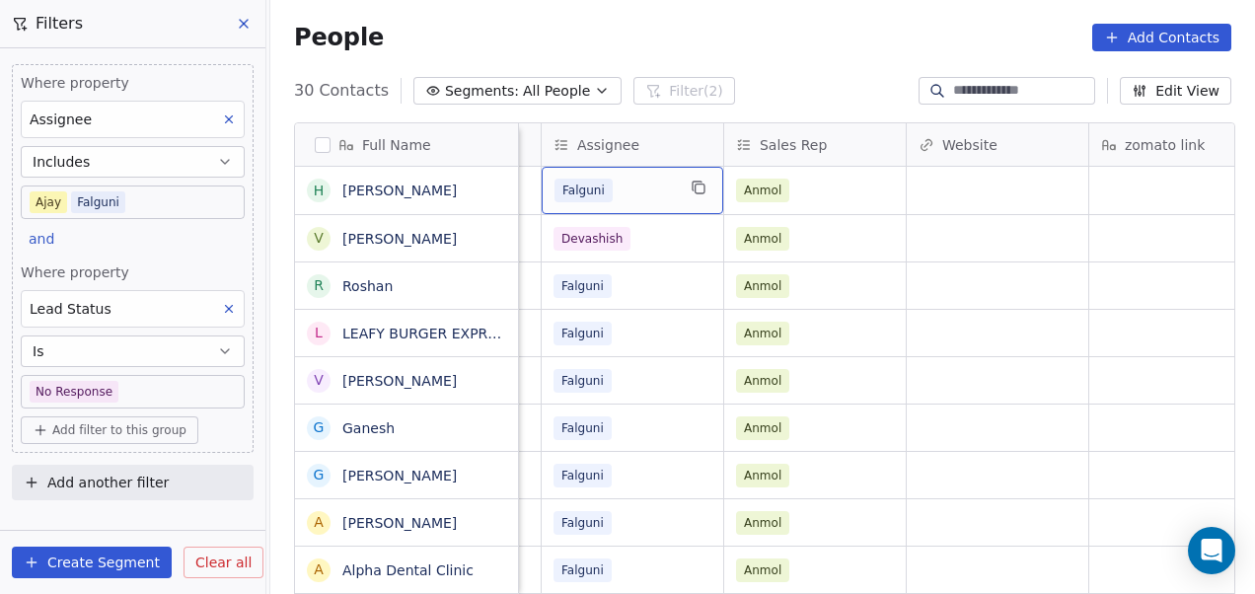
click at [621, 195] on div "Falguni" at bounding box center [615, 191] width 120 height 24
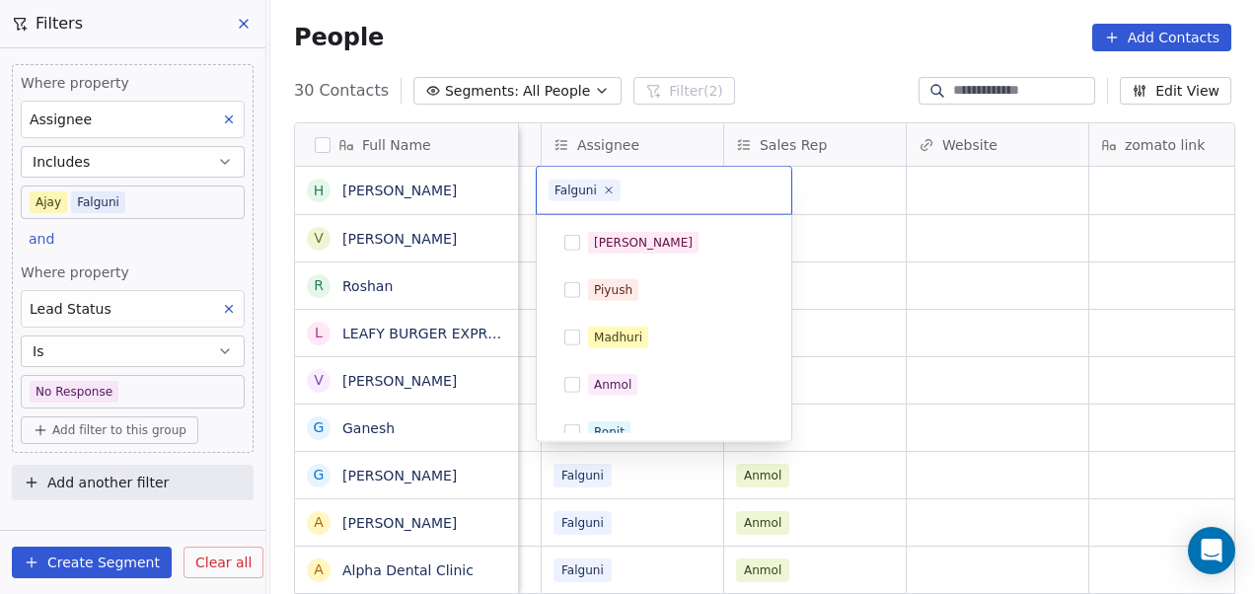
scroll to position [161, 0]
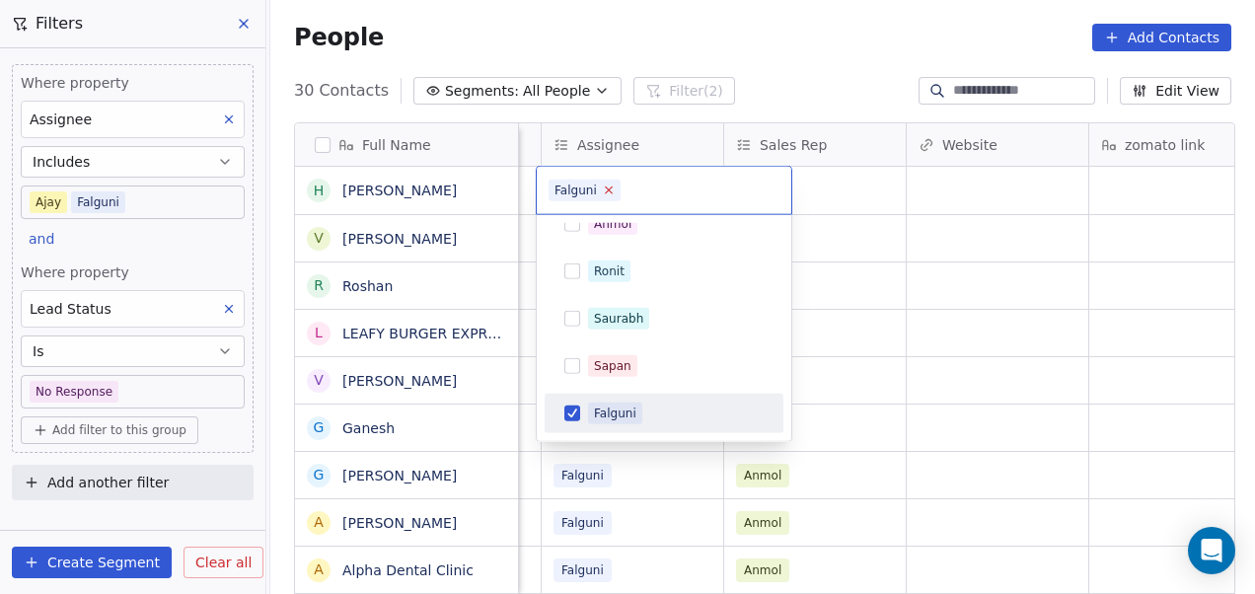
click at [609, 192] on icon at bounding box center [609, 189] width 7 height 7
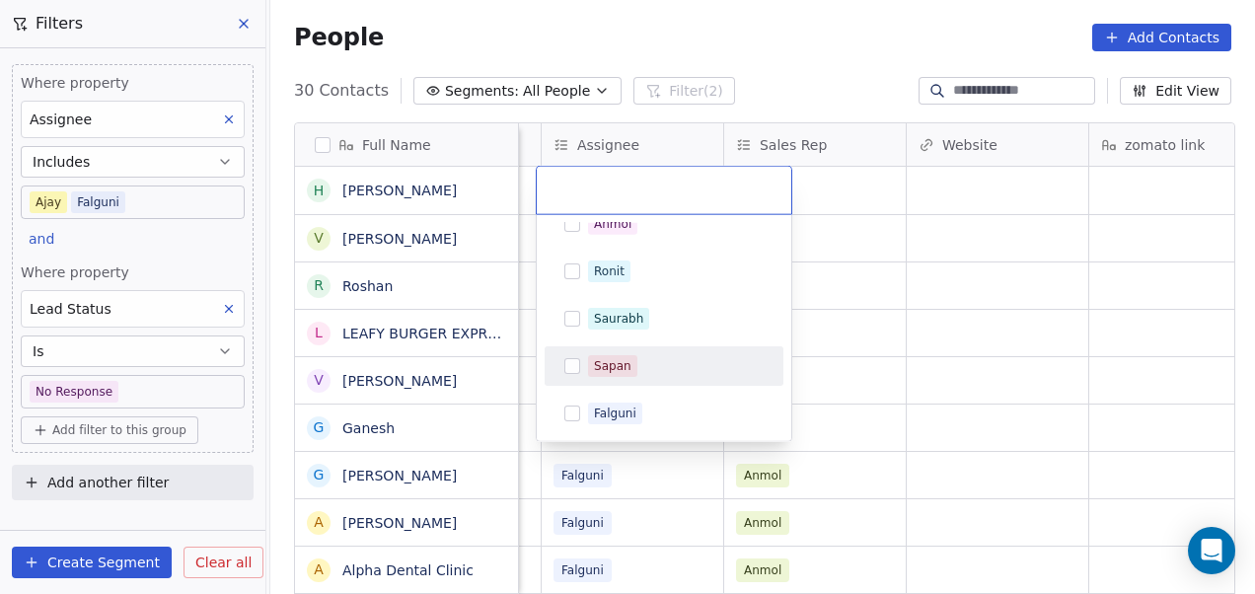
scroll to position [445, 0]
click at [649, 367] on div "[DEMOGRAPHIC_DATA]" at bounding box center [676, 366] width 176 height 22
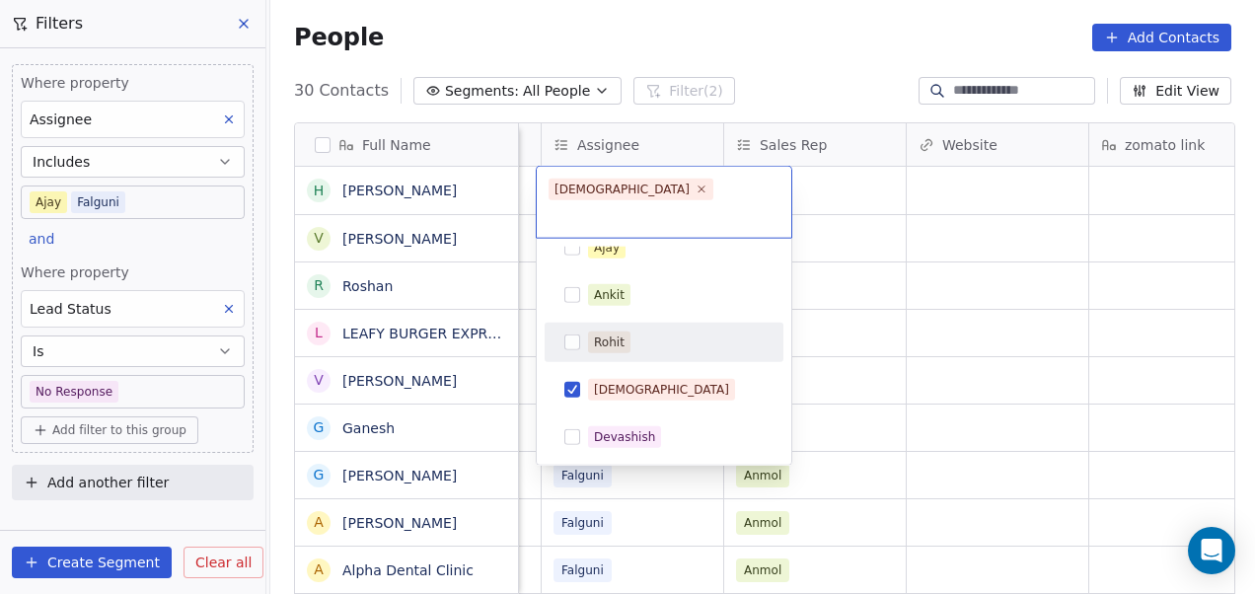
click at [859, 316] on html "On2Cook India Pvt. Ltd. Contacts People Marketing Workflows Campaigns Metrics &…" at bounding box center [627, 297] width 1255 height 594
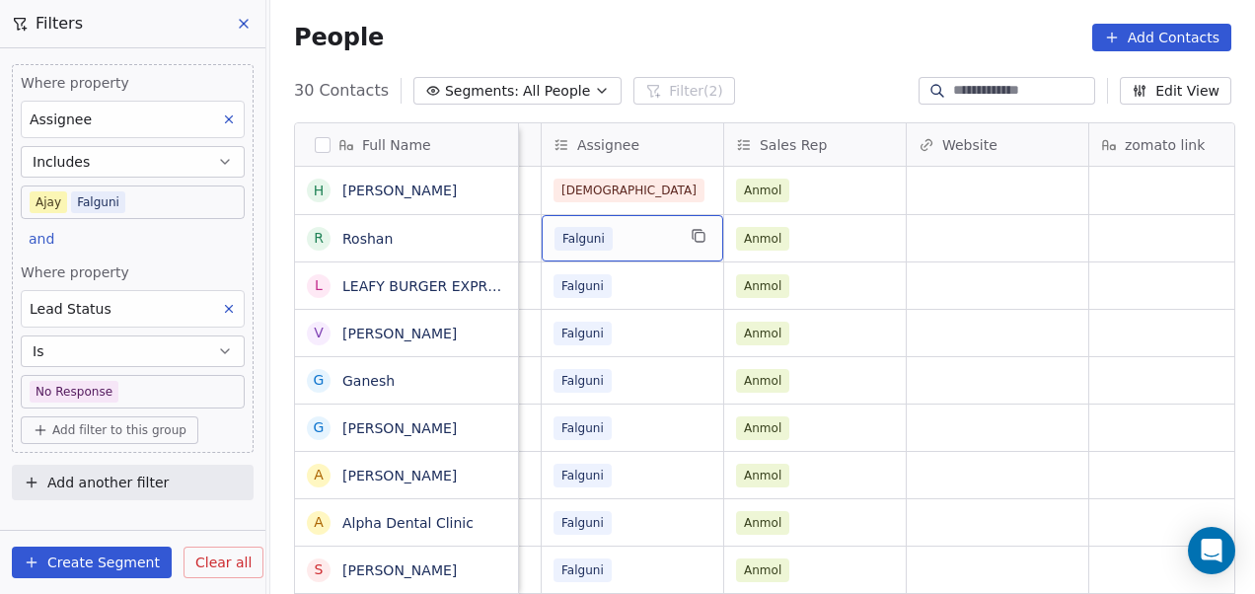
click at [608, 227] on div "Falguni" at bounding box center [615, 239] width 120 height 24
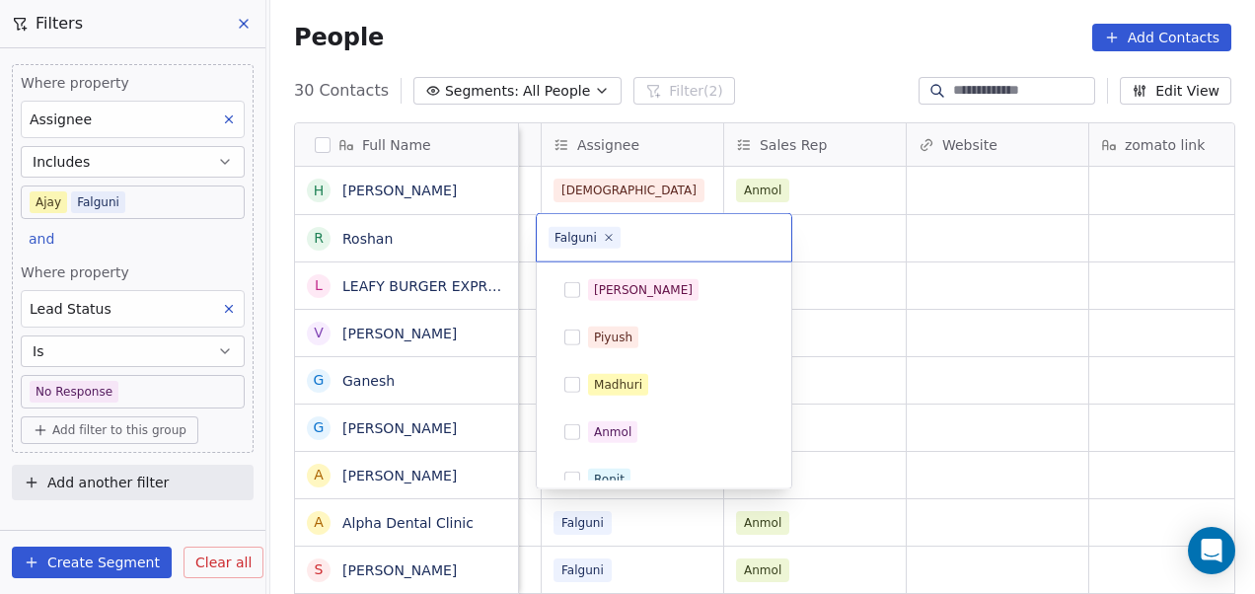
scroll to position [161, 0]
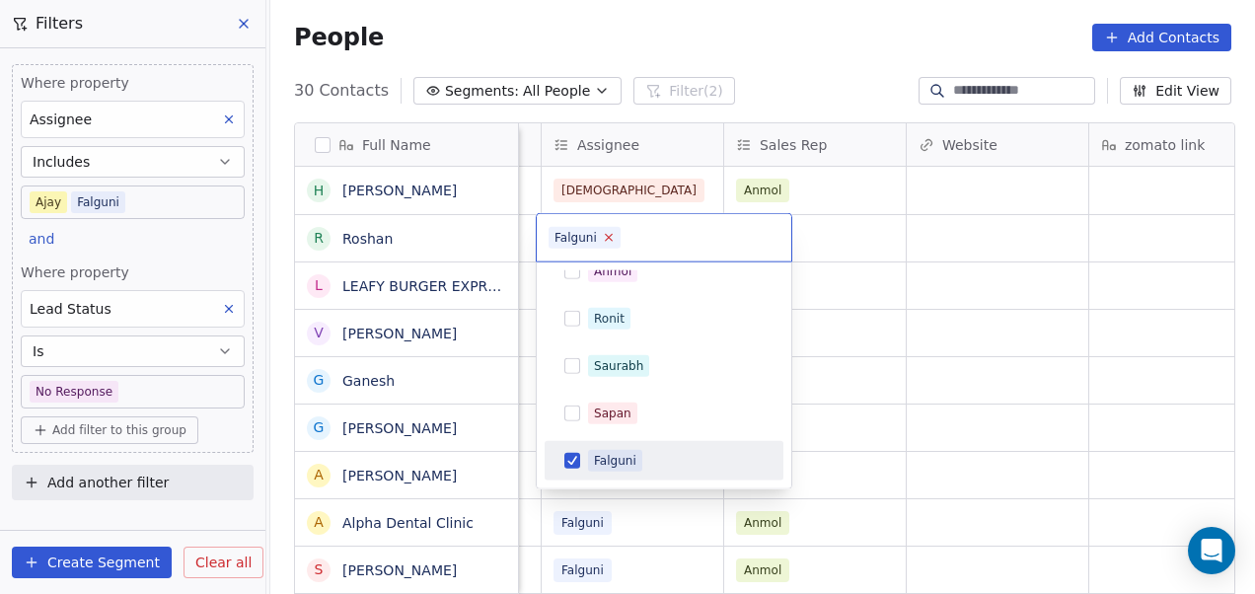
click at [606, 235] on icon at bounding box center [609, 237] width 7 height 7
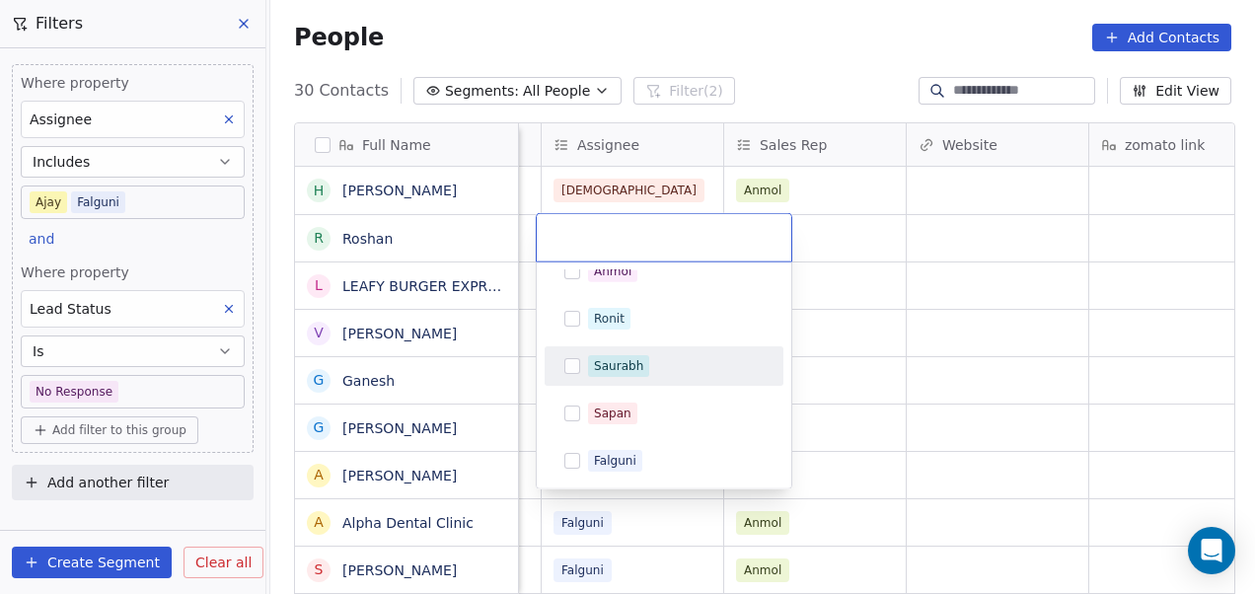
scroll to position [445, 0]
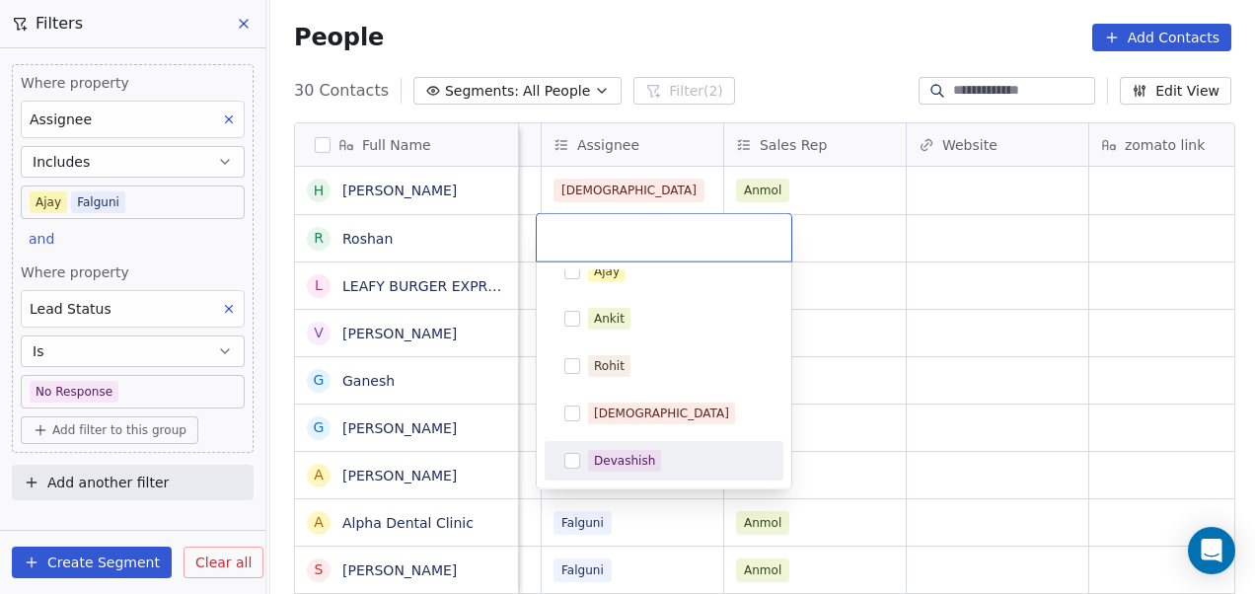
click at [632, 453] on div "Devashish" at bounding box center [624, 461] width 61 height 18
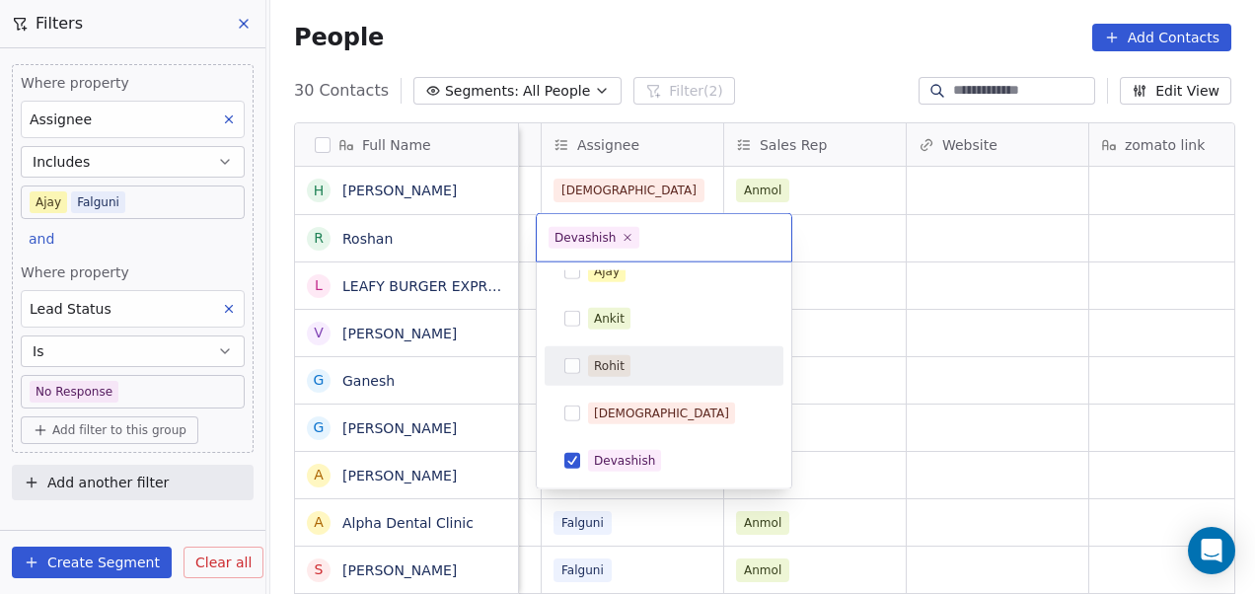
click at [892, 295] on html "On2Cook India Pvt. Ltd. Contacts People Marketing Workflows Campaigns Metrics &…" at bounding box center [627, 297] width 1255 height 594
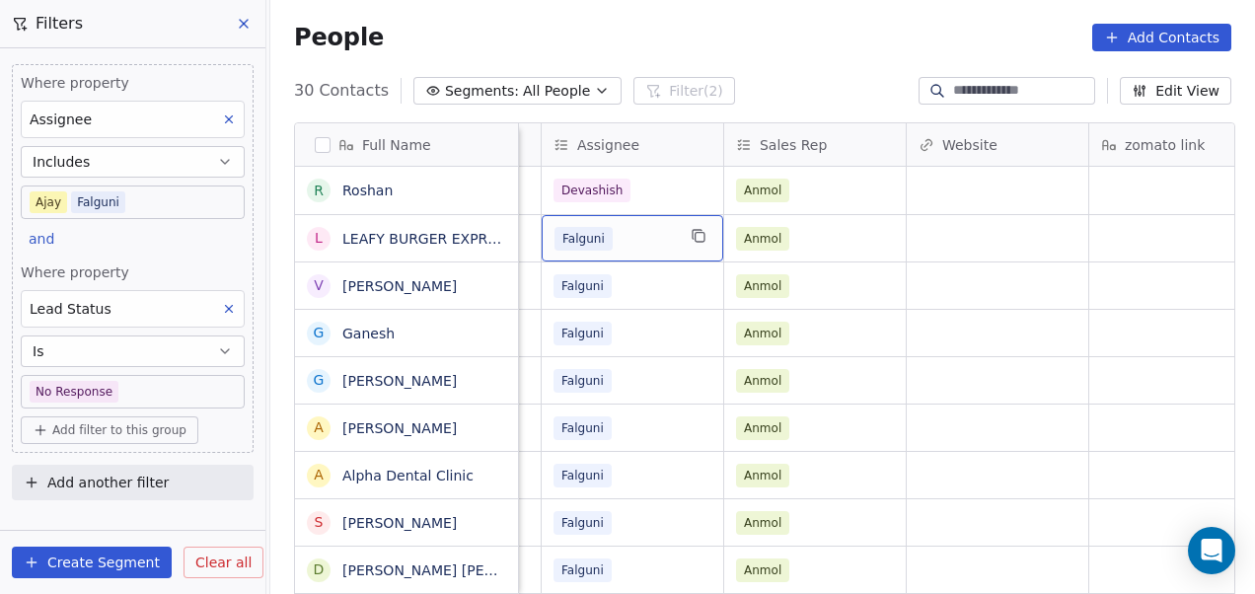
click at [612, 237] on div "Falguni" at bounding box center [615, 239] width 120 height 24
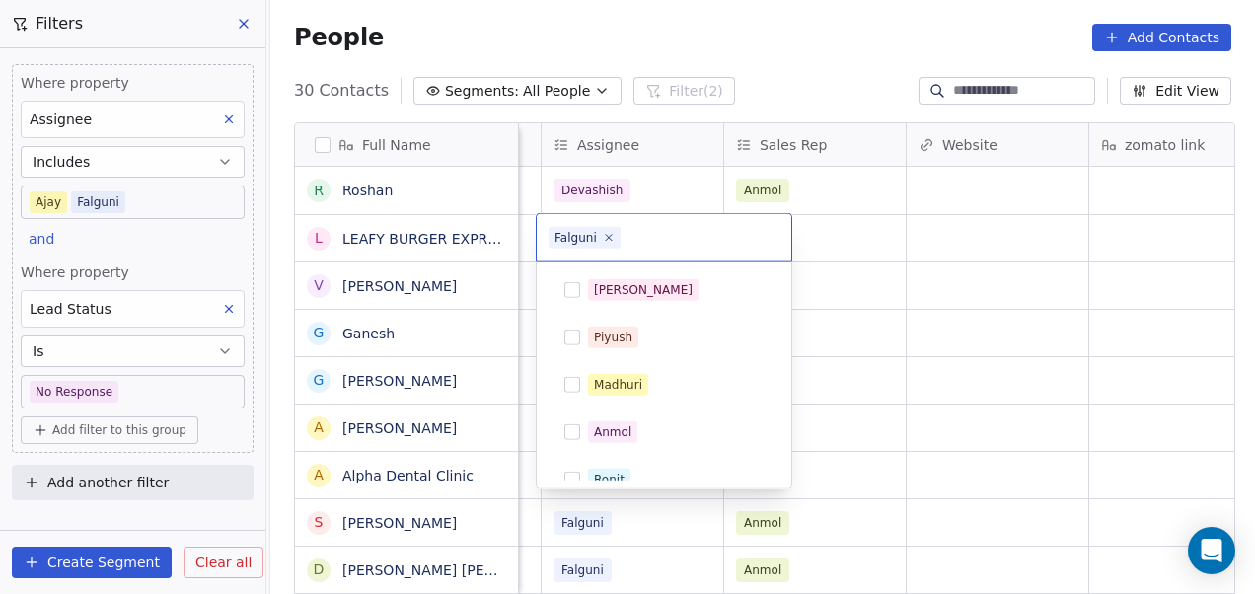
scroll to position [161, 0]
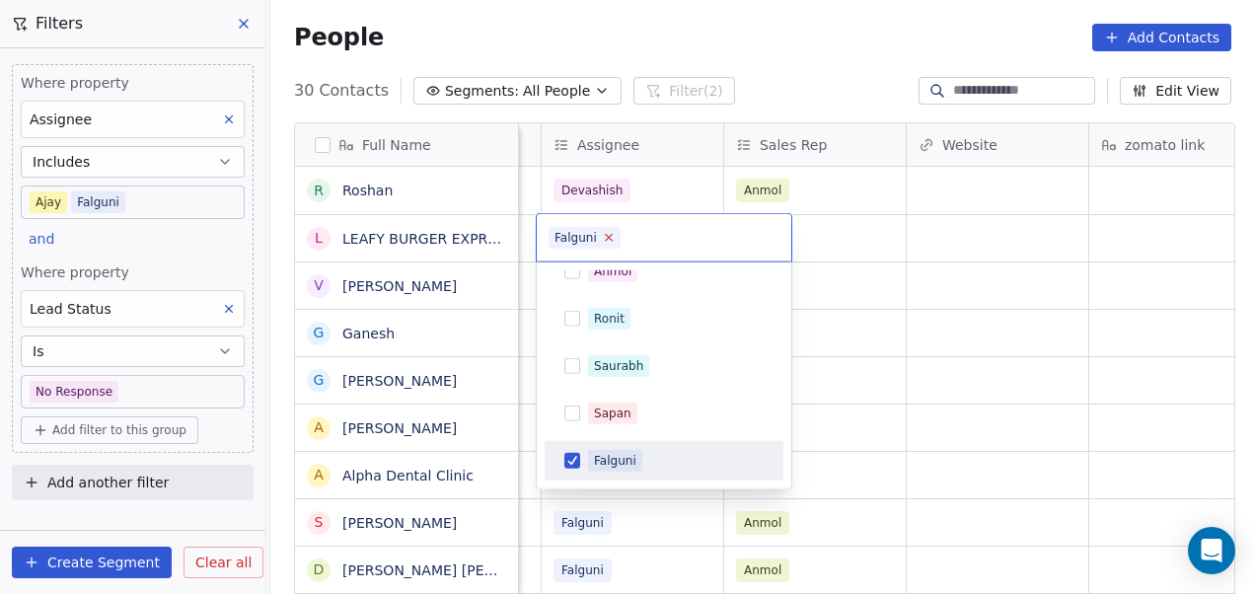
click at [608, 235] on icon at bounding box center [609, 237] width 7 height 7
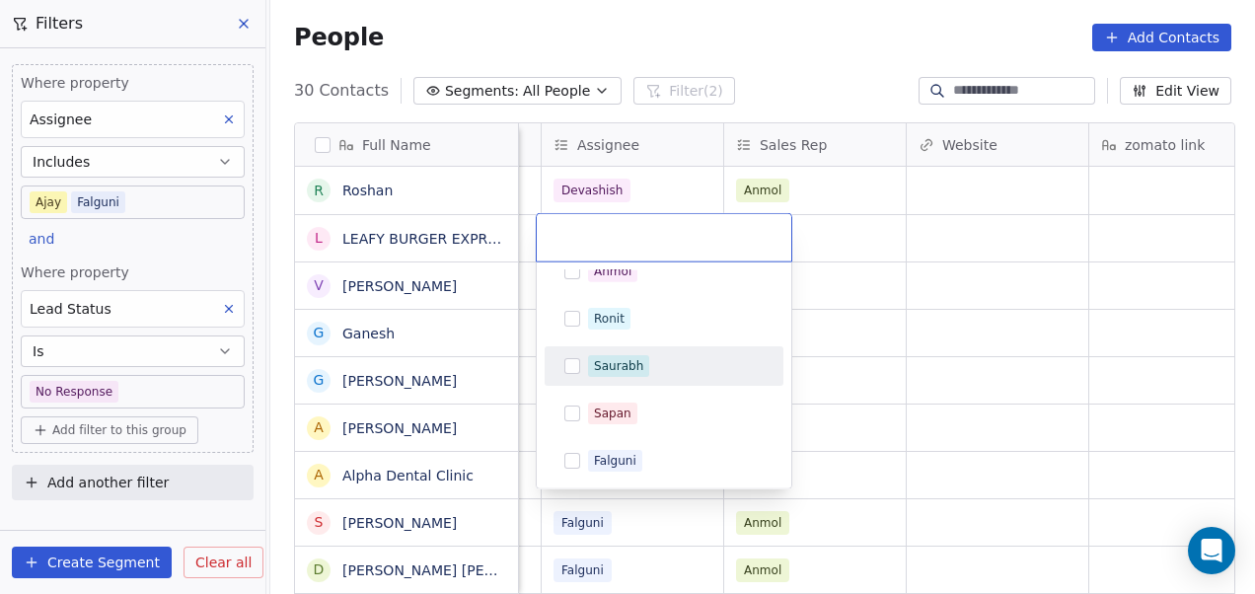
scroll to position [445, 0]
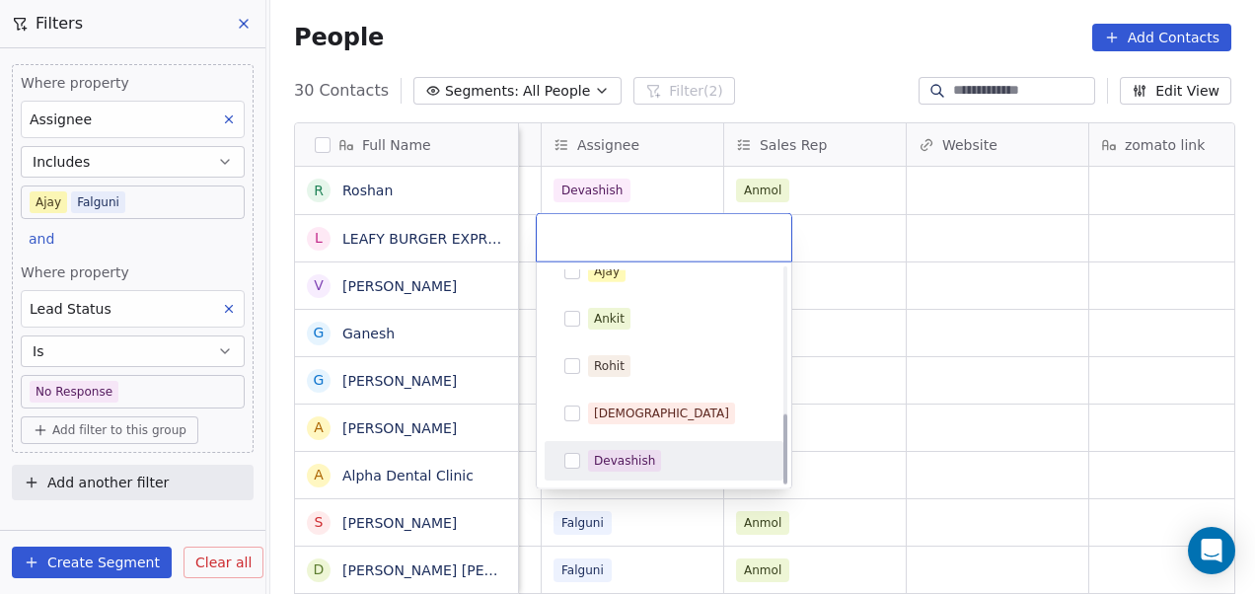
click at [659, 452] on div "Devashish" at bounding box center [676, 461] width 176 height 22
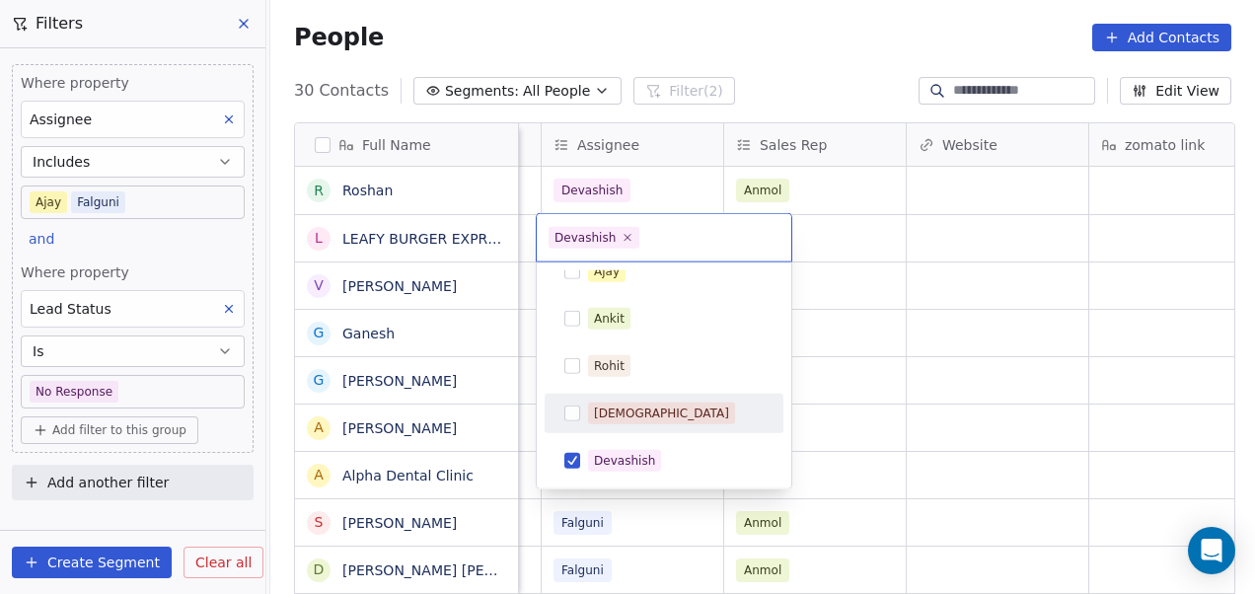
click at [902, 343] on html "On2Cook India Pvt. Ltd. Contacts People Marketing Workflows Campaigns Metrics &…" at bounding box center [627, 297] width 1255 height 594
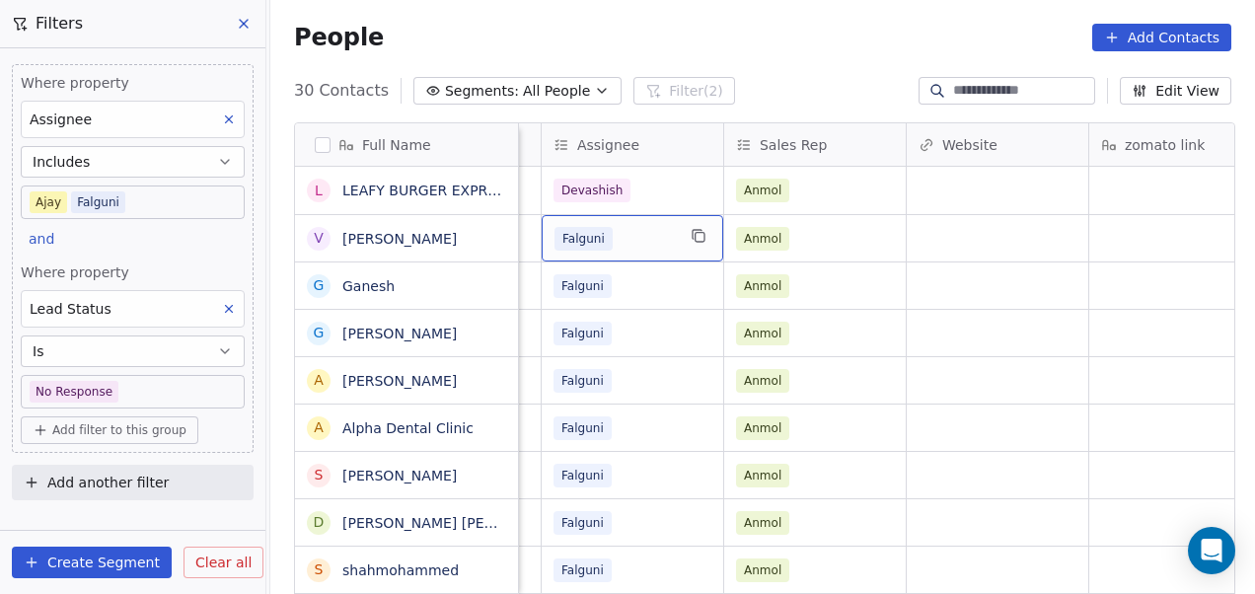
click at [618, 235] on div "Falguni" at bounding box center [615, 239] width 120 height 24
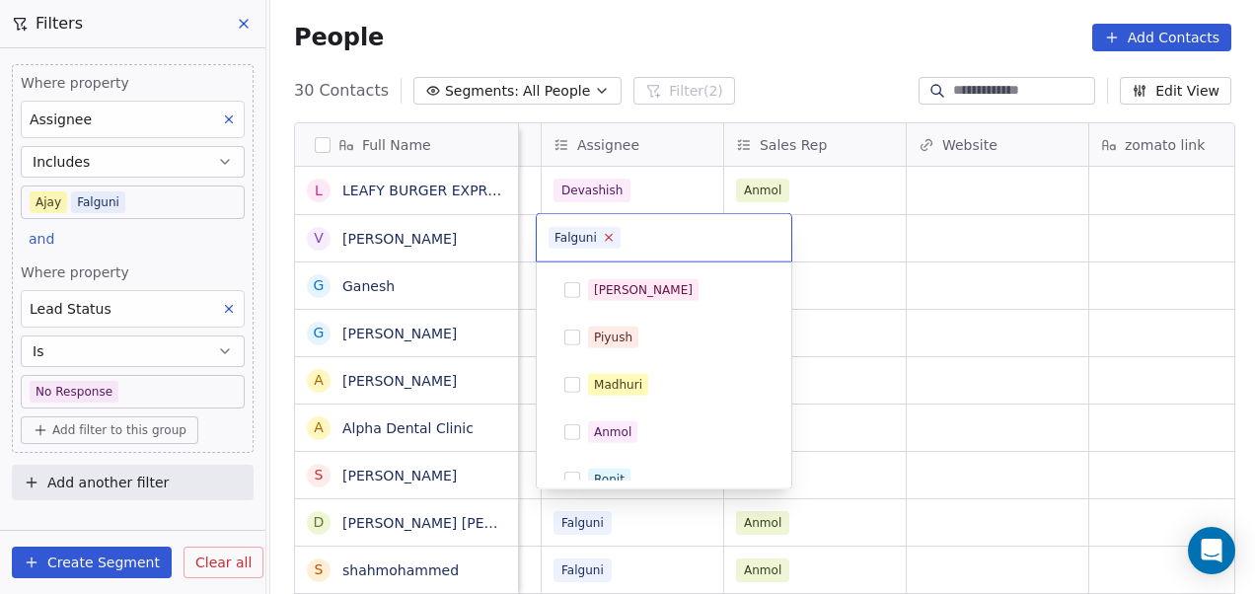
scroll to position [161, 0]
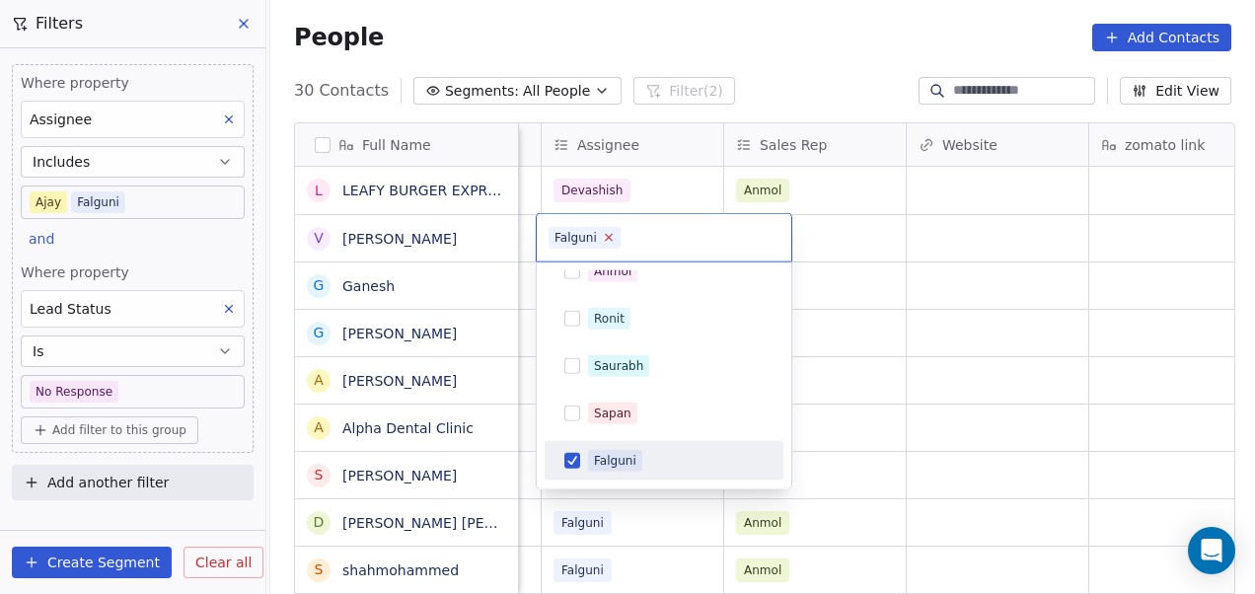
click at [603, 231] on icon at bounding box center [608, 237] width 13 height 13
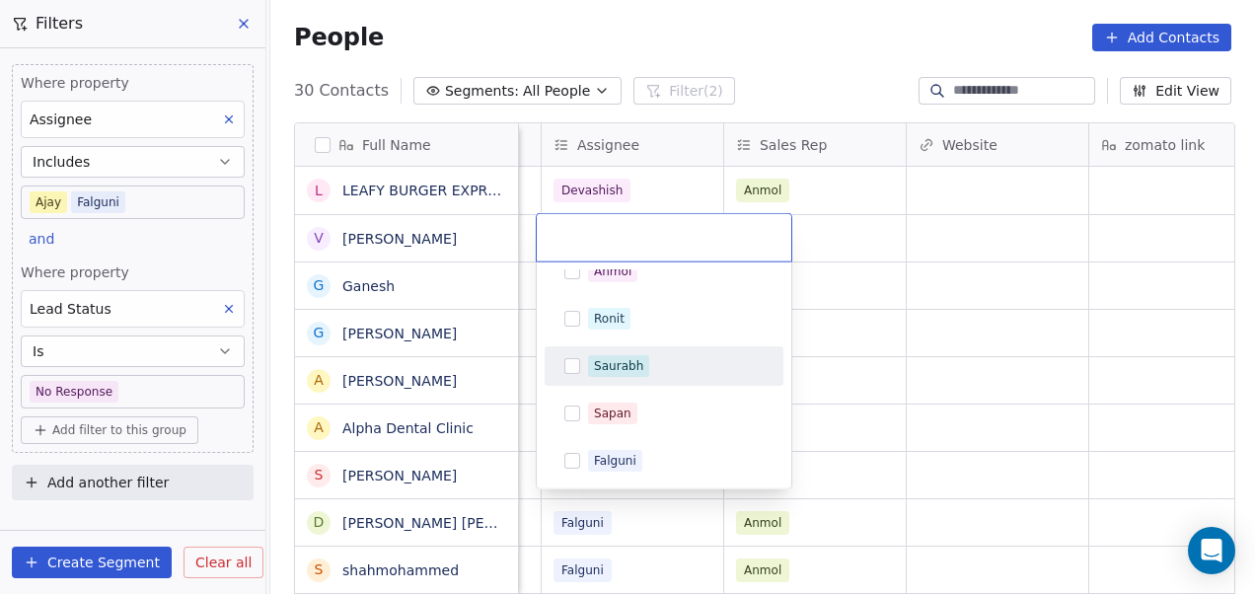
scroll to position [445, 0]
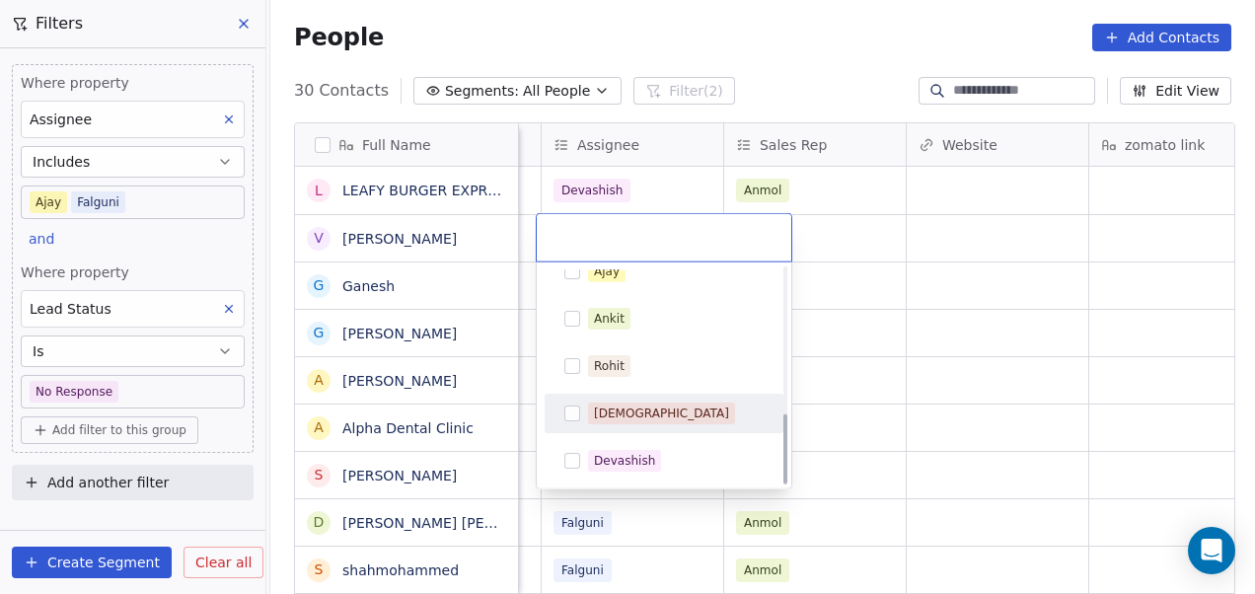
click at [641, 409] on div "[DEMOGRAPHIC_DATA]" at bounding box center [676, 414] width 176 height 22
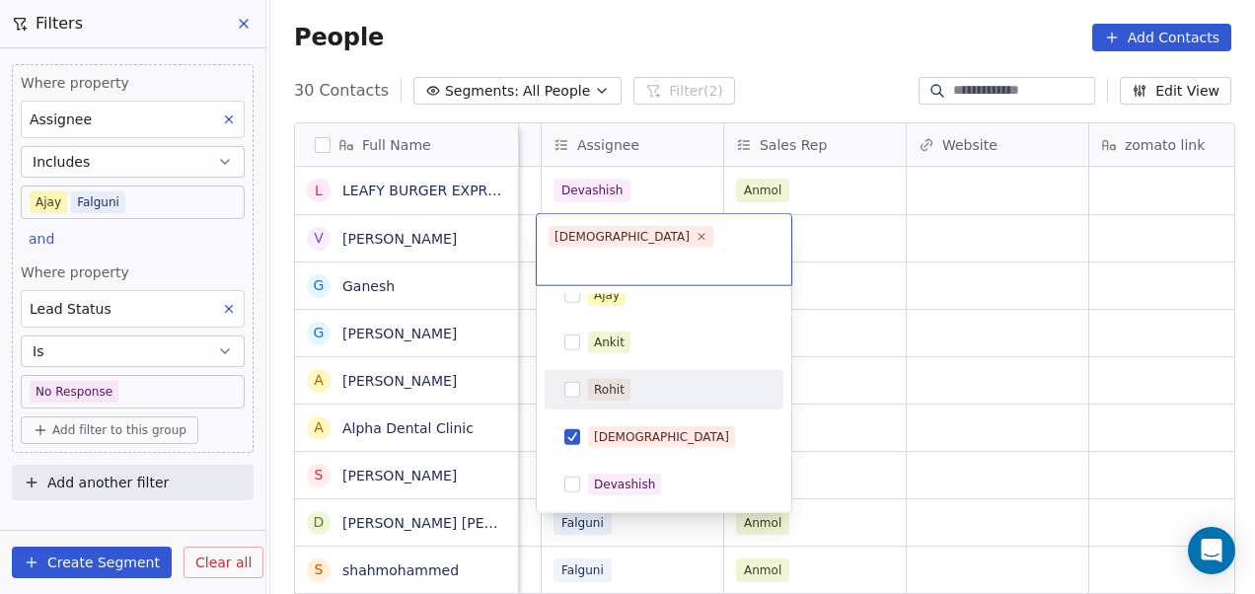
click at [918, 303] on html "On2Cook India Pvt. Ltd. Contacts People Marketing Workflows Campaigns Metrics &…" at bounding box center [627, 297] width 1255 height 594
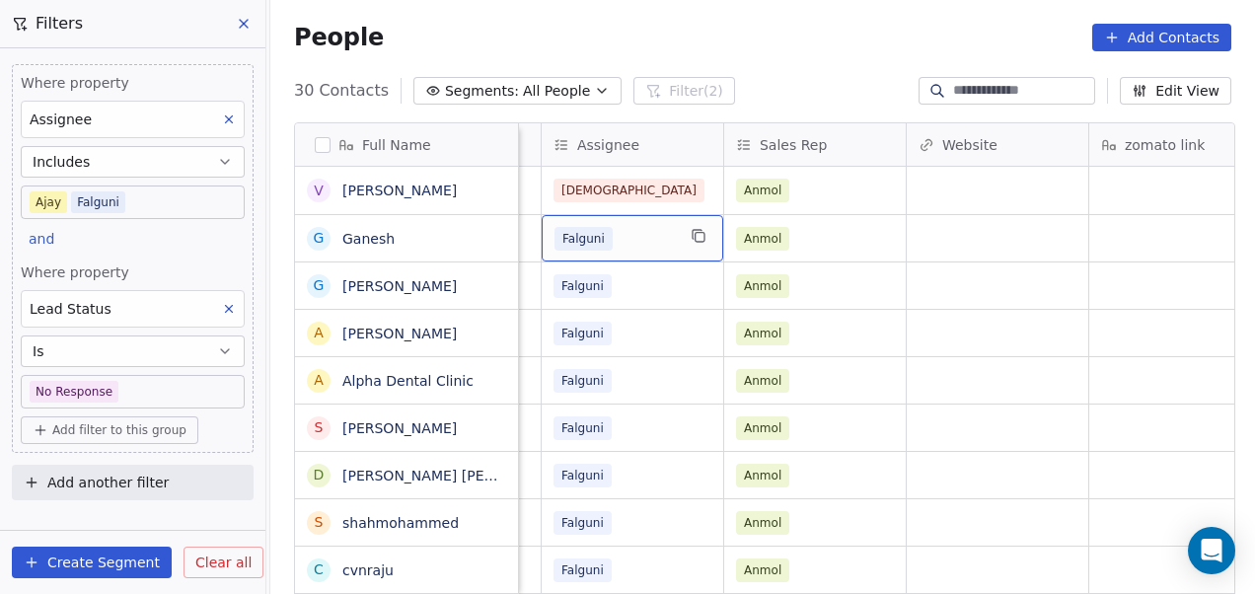
click at [624, 239] on div "Falguni" at bounding box center [615, 239] width 120 height 24
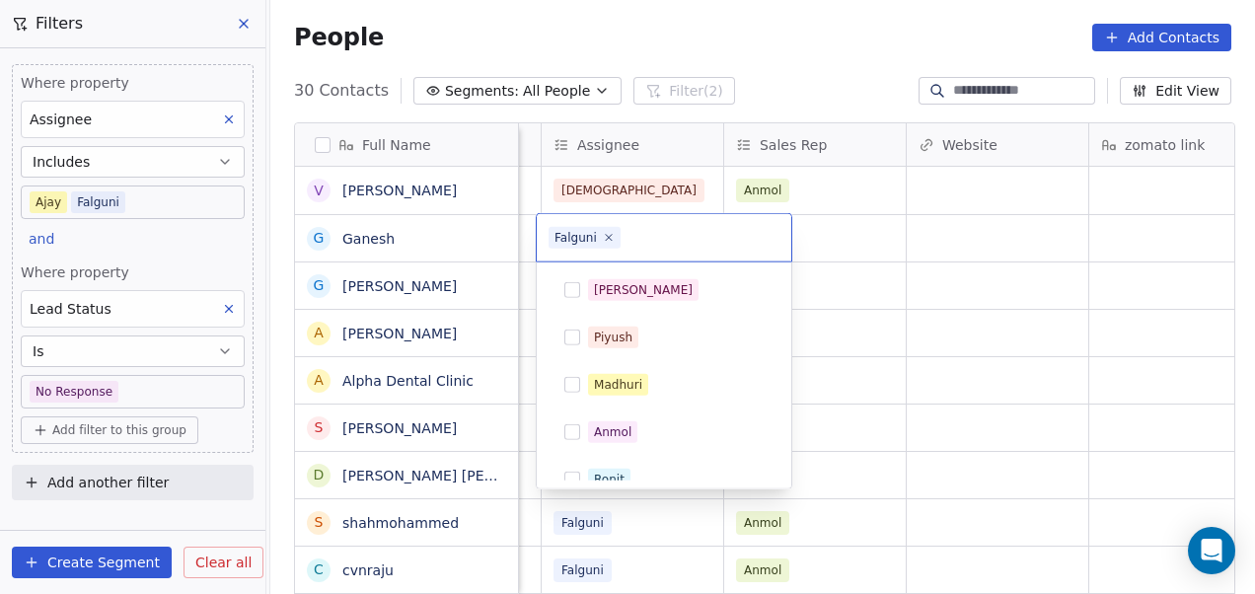
scroll to position [161, 0]
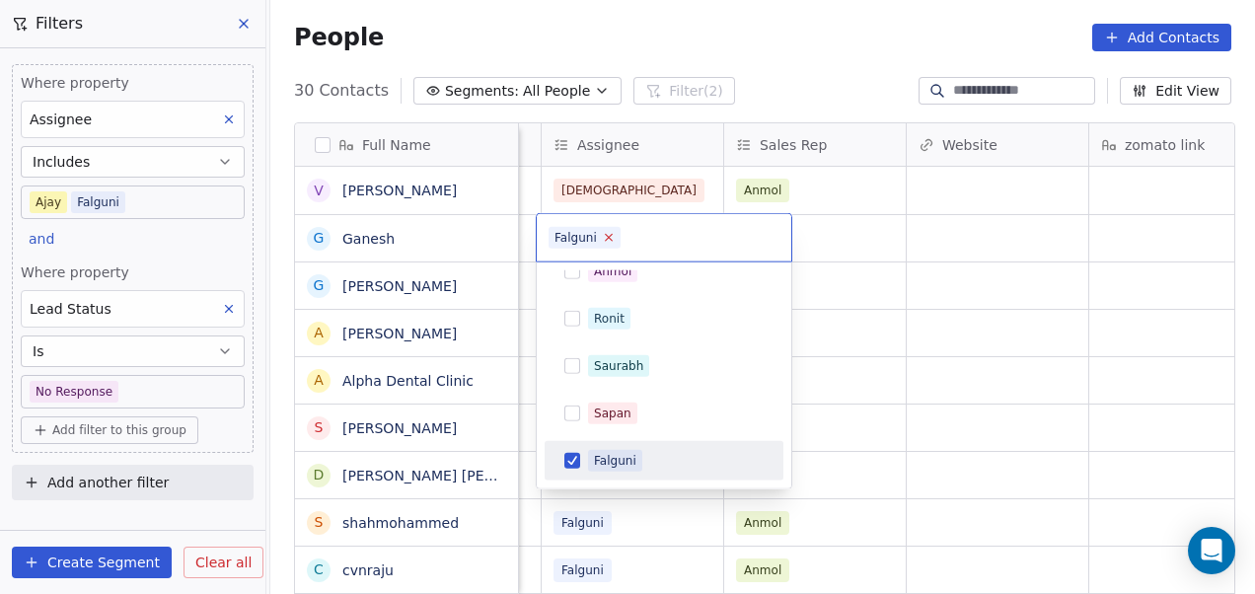
click at [604, 237] on icon at bounding box center [608, 237] width 13 height 13
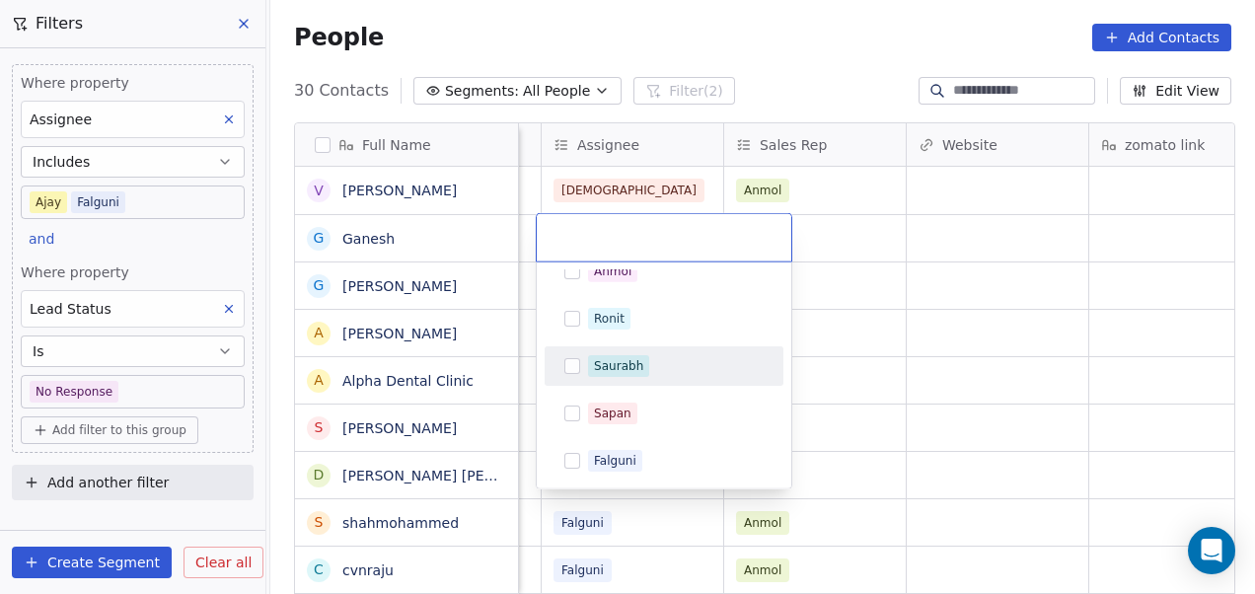
scroll to position [445, 0]
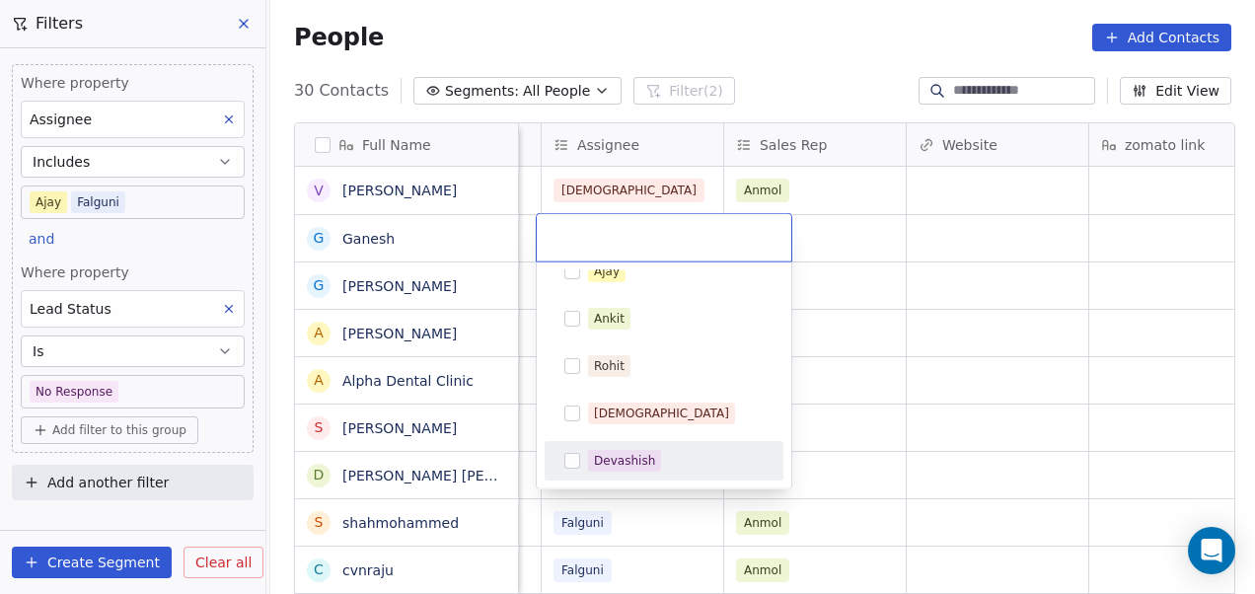
click at [652, 452] on span "Devashish" at bounding box center [624, 461] width 73 height 22
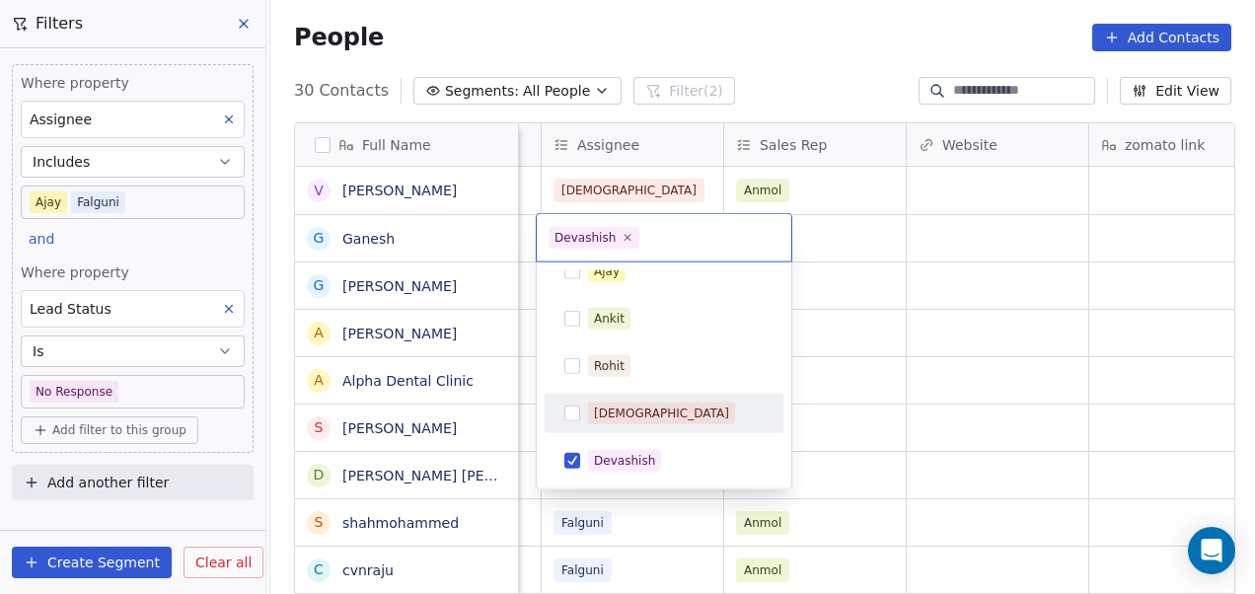
click at [935, 324] on html "On2Cook India Pvt. Ltd. Contacts People Marketing Workflows Campaigns Metrics &…" at bounding box center [627, 297] width 1255 height 594
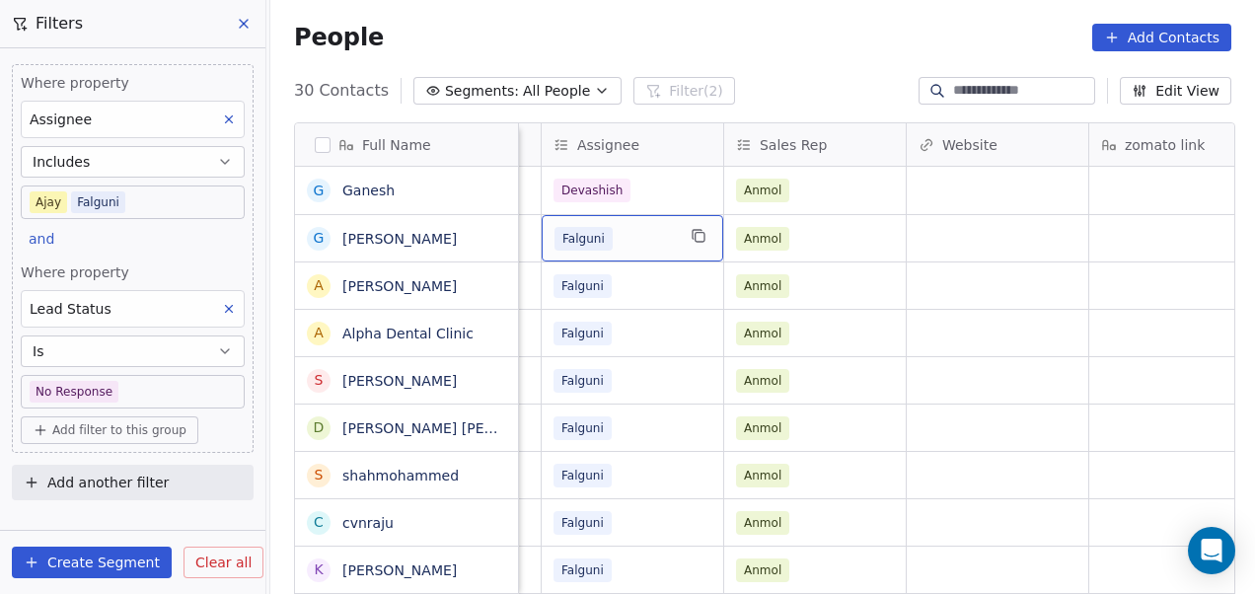
click at [629, 235] on div "Falguni" at bounding box center [615, 239] width 120 height 24
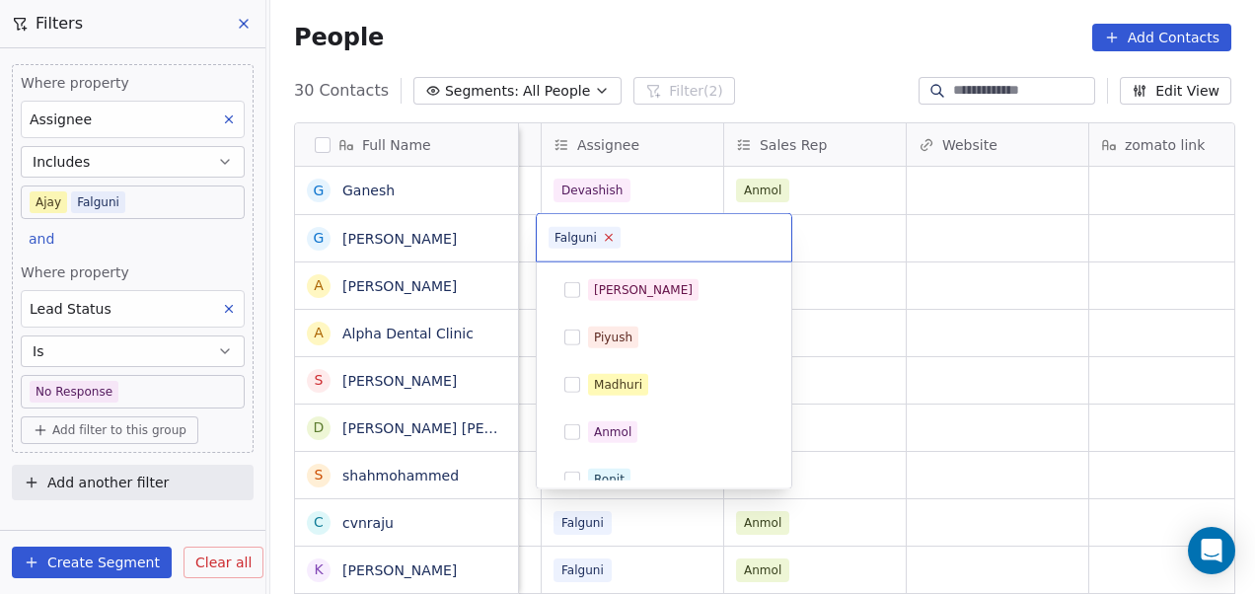
scroll to position [161, 0]
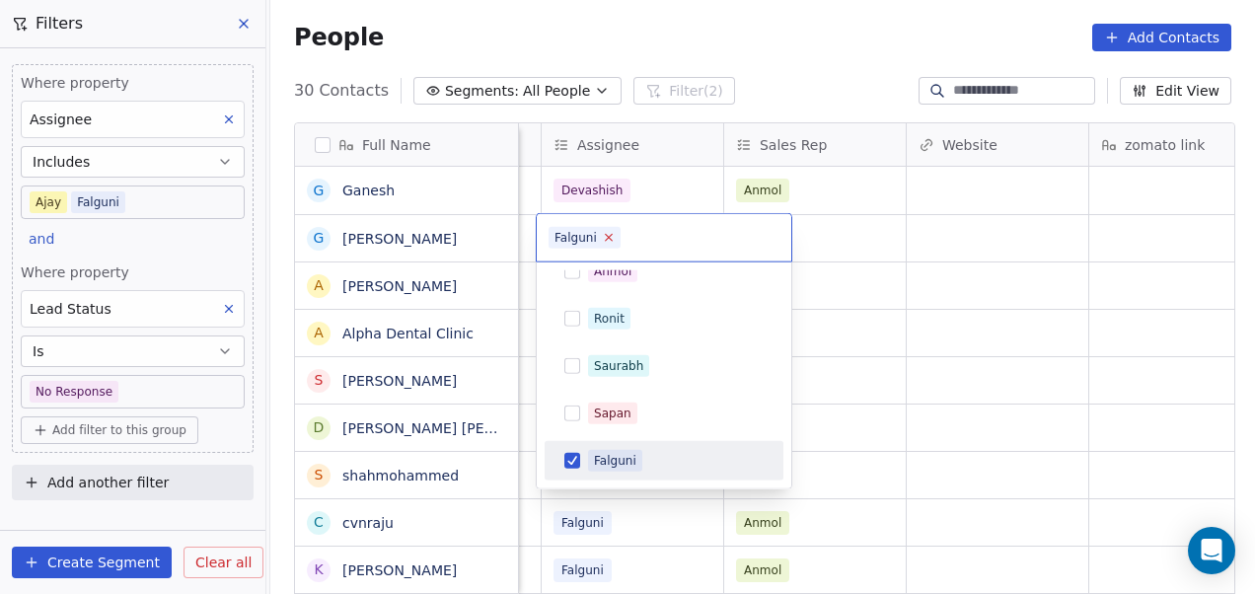
click at [604, 237] on icon at bounding box center [608, 237] width 13 height 13
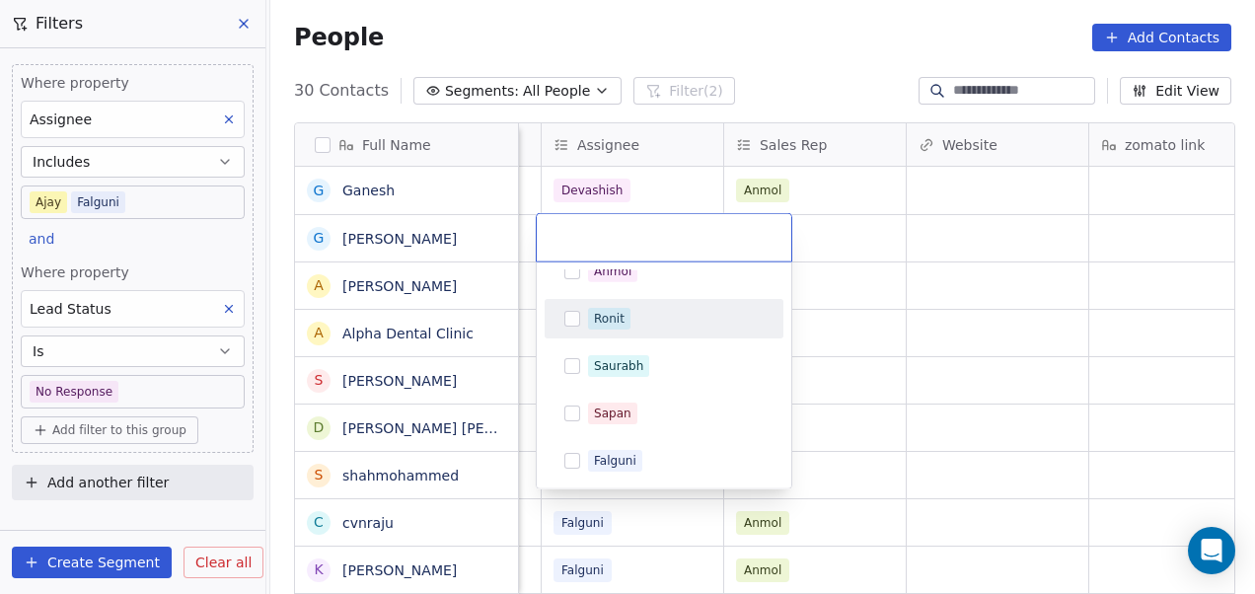
scroll to position [445, 0]
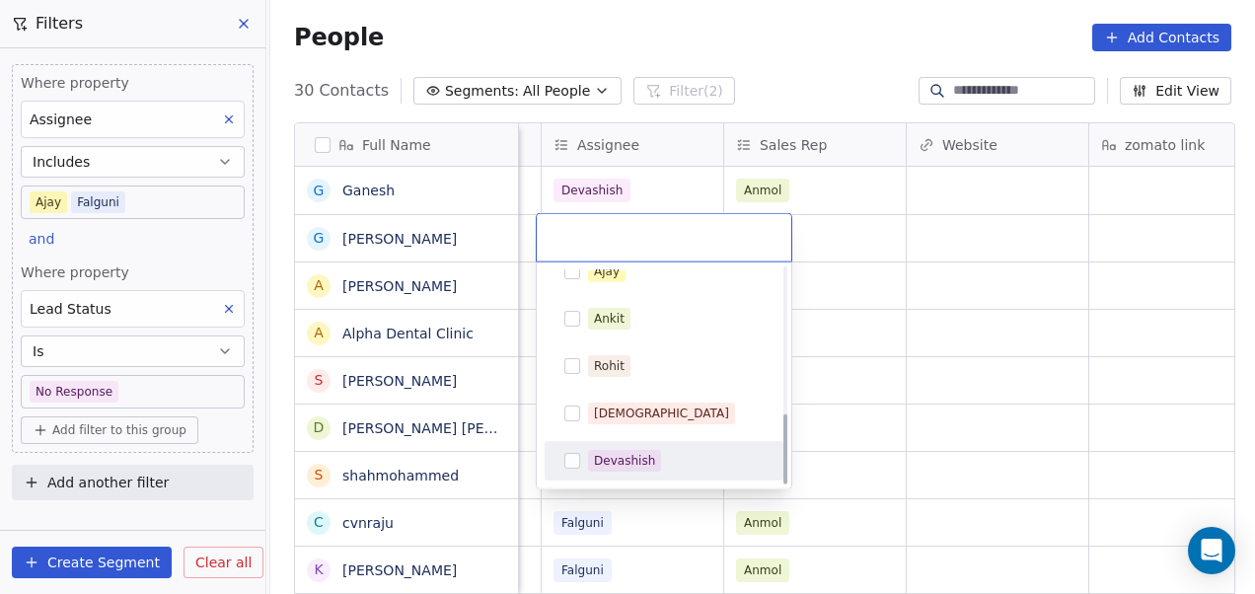
click at [664, 448] on div "Devashish" at bounding box center [664, 461] width 223 height 32
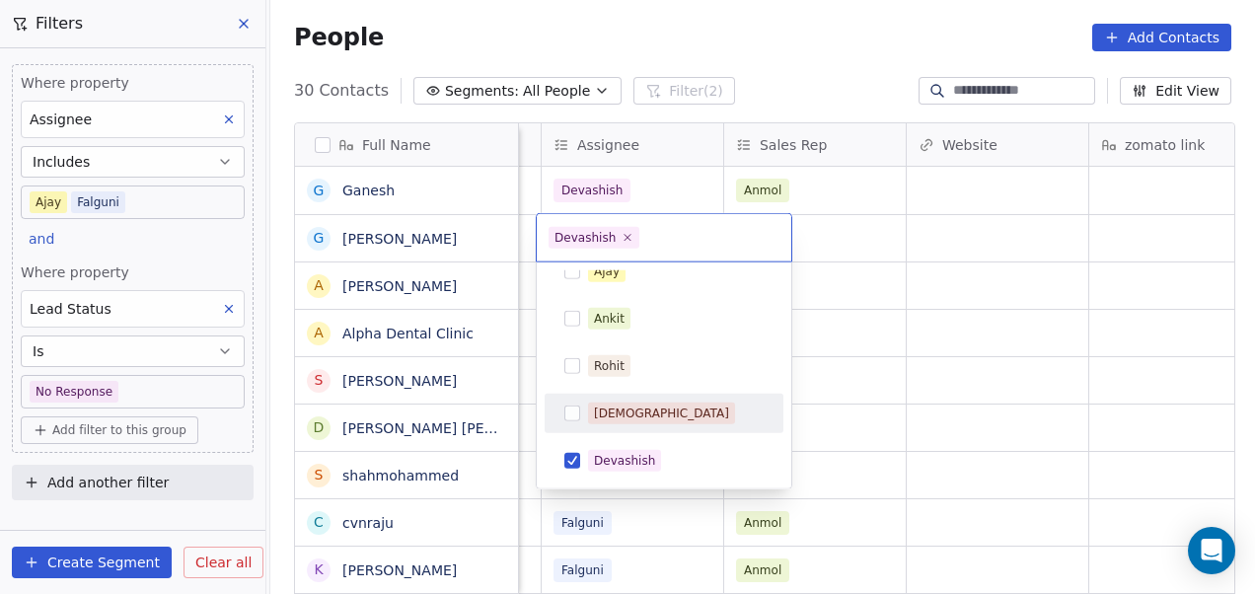
click at [912, 347] on html "On2Cook India Pvt. Ltd. Contacts People Marketing Workflows Campaigns Metrics &…" at bounding box center [627, 297] width 1255 height 594
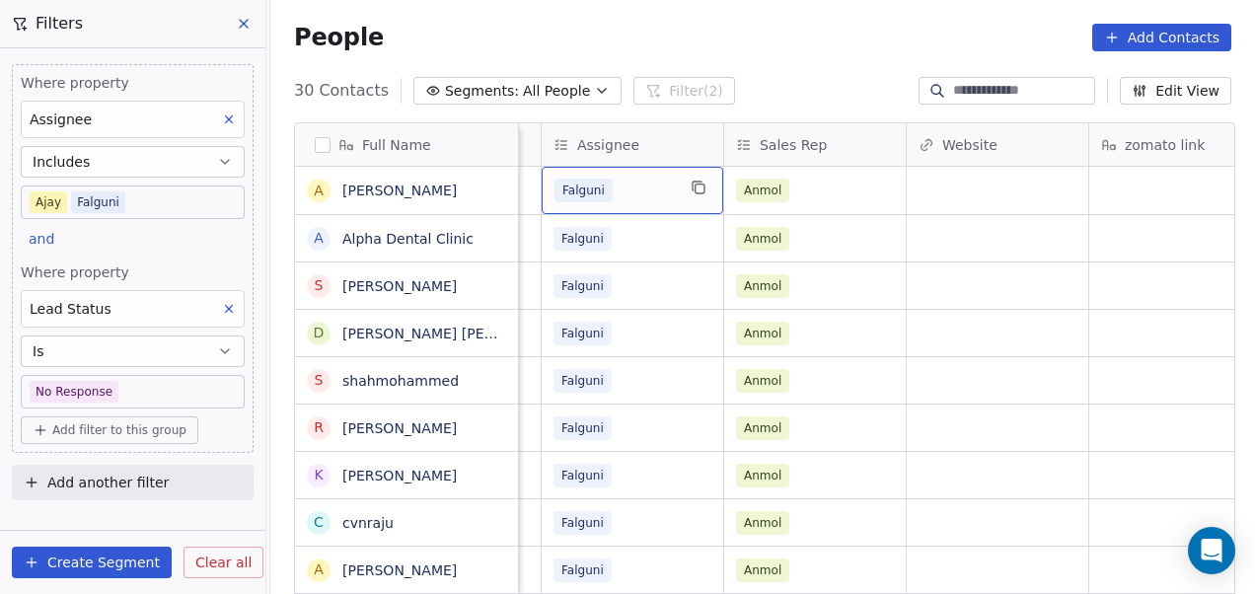
click at [634, 195] on div "Falguni" at bounding box center [615, 191] width 120 height 24
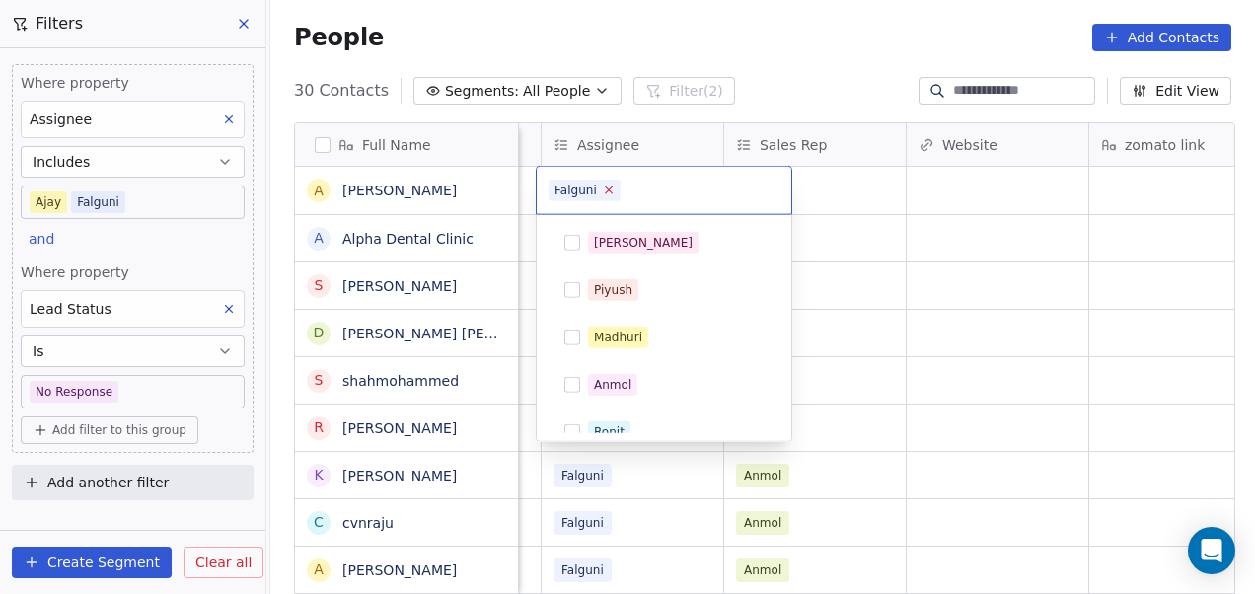
scroll to position [161, 0]
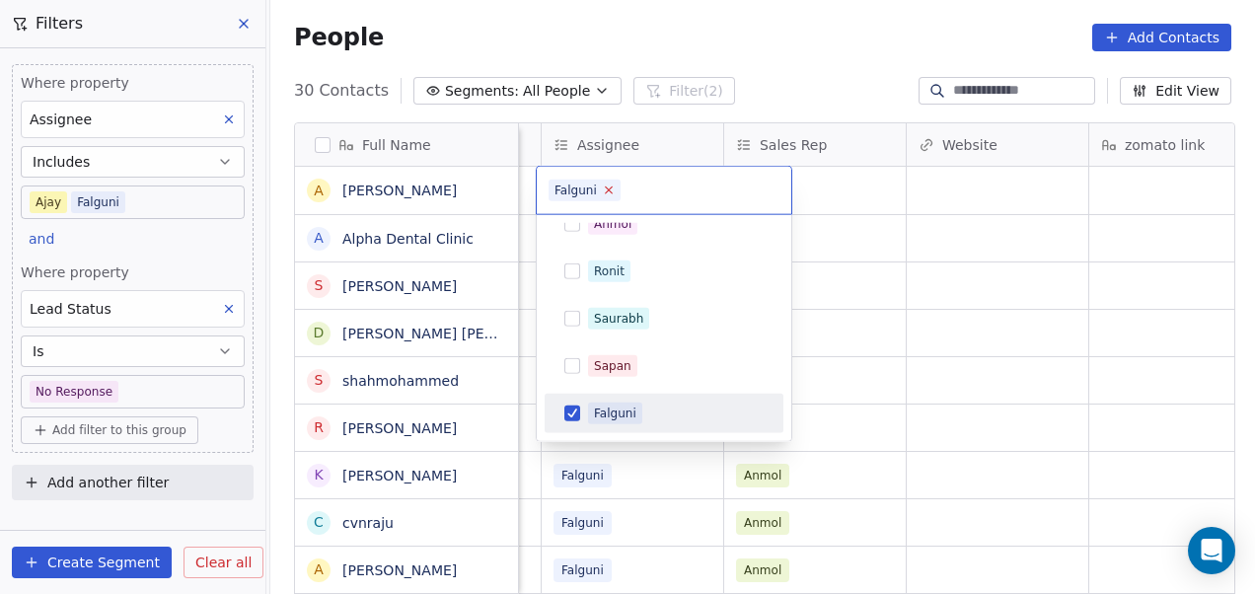
click at [609, 191] on icon at bounding box center [608, 190] width 13 height 13
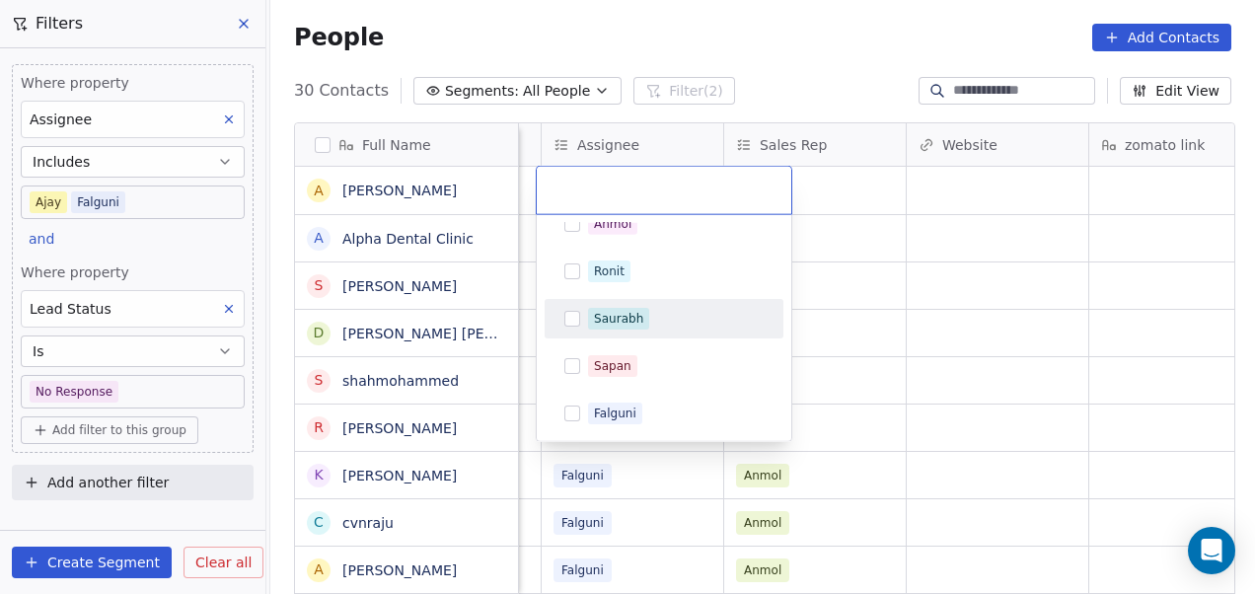
scroll to position [445, 0]
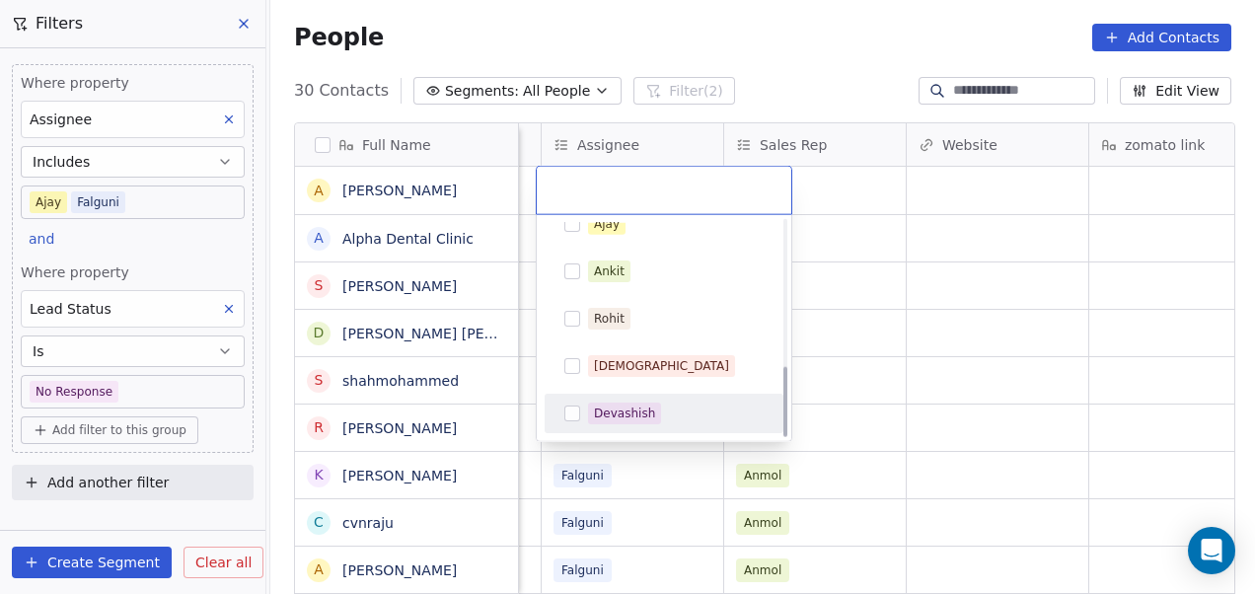
click at [665, 403] on div "Devashish" at bounding box center [676, 414] width 176 height 22
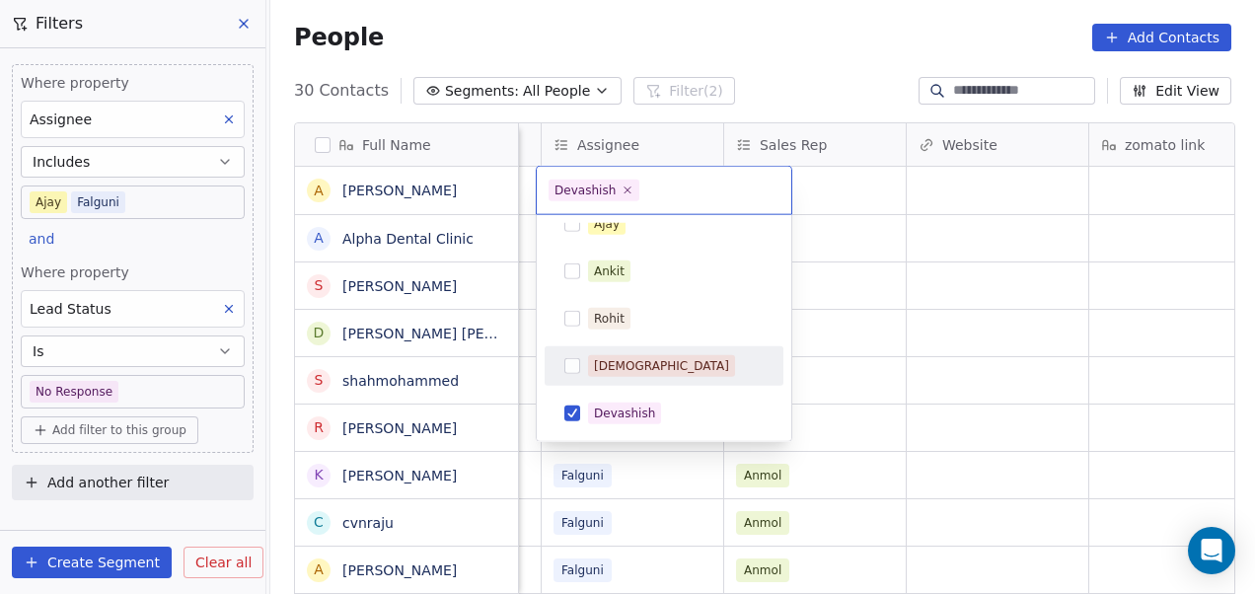
click at [888, 315] on html "On2Cook India Pvt. Ltd. Contacts People Marketing Workflows Campaigns Metrics &…" at bounding box center [627, 297] width 1255 height 594
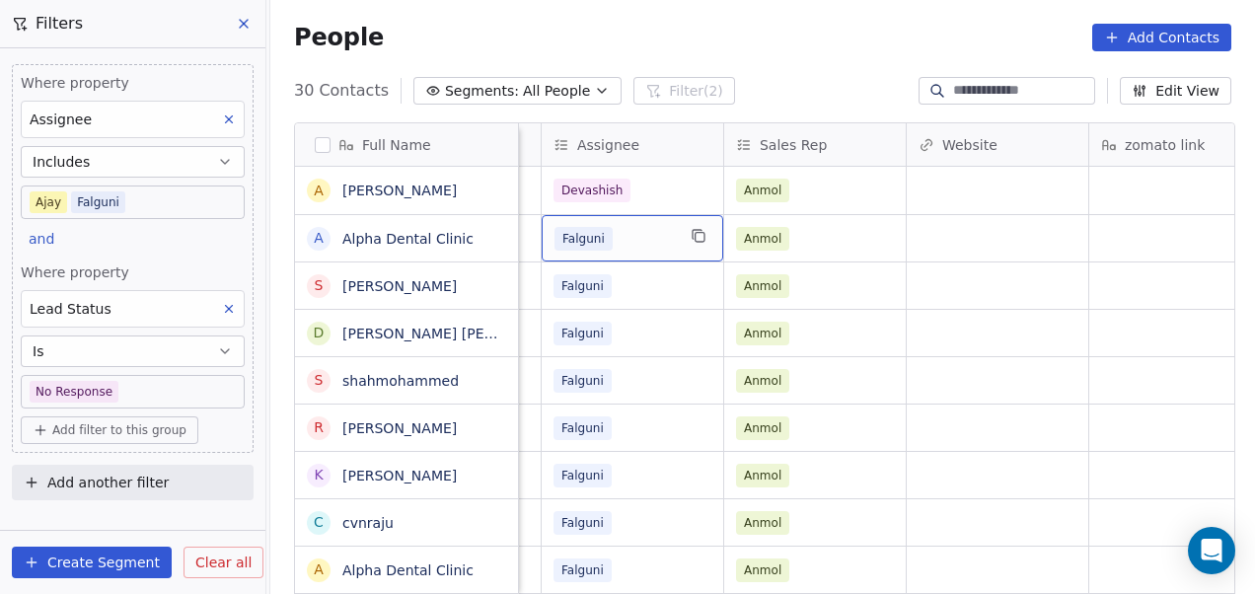
click at [620, 238] on div "Falguni" at bounding box center [615, 239] width 120 height 24
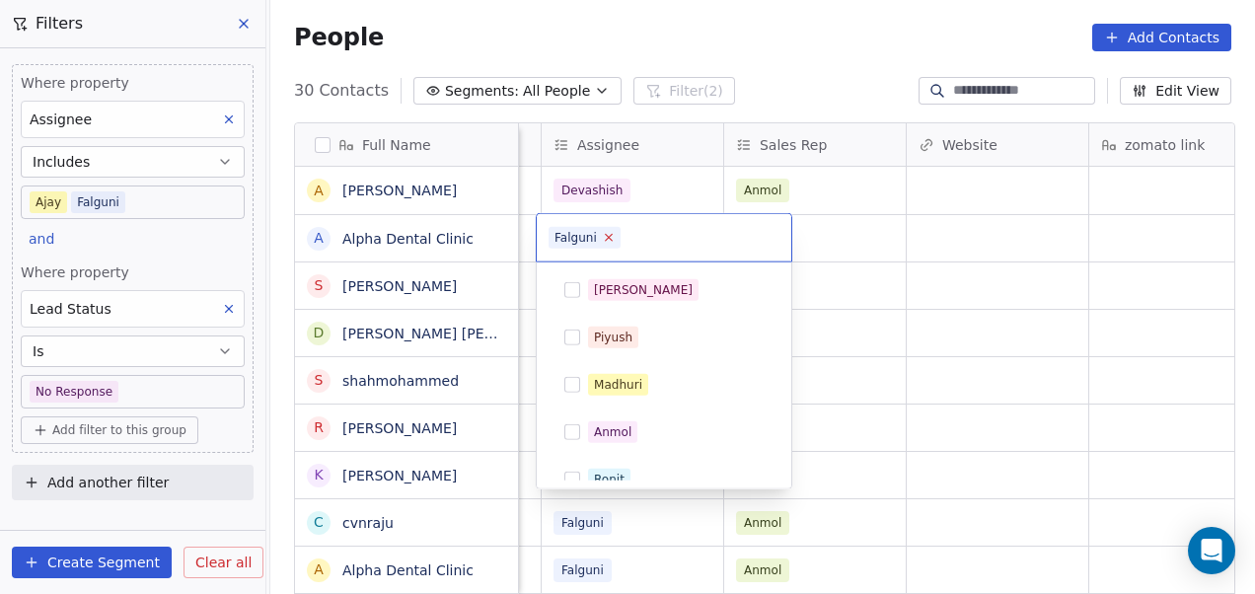
scroll to position [161, 0]
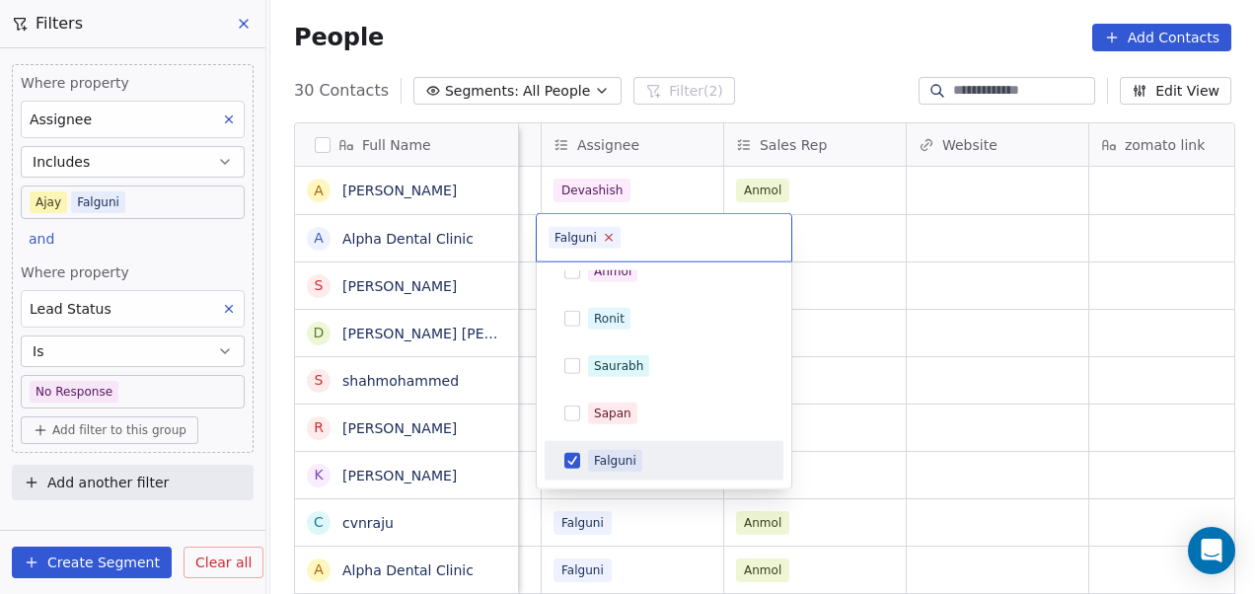
click at [606, 236] on icon at bounding box center [609, 237] width 7 height 7
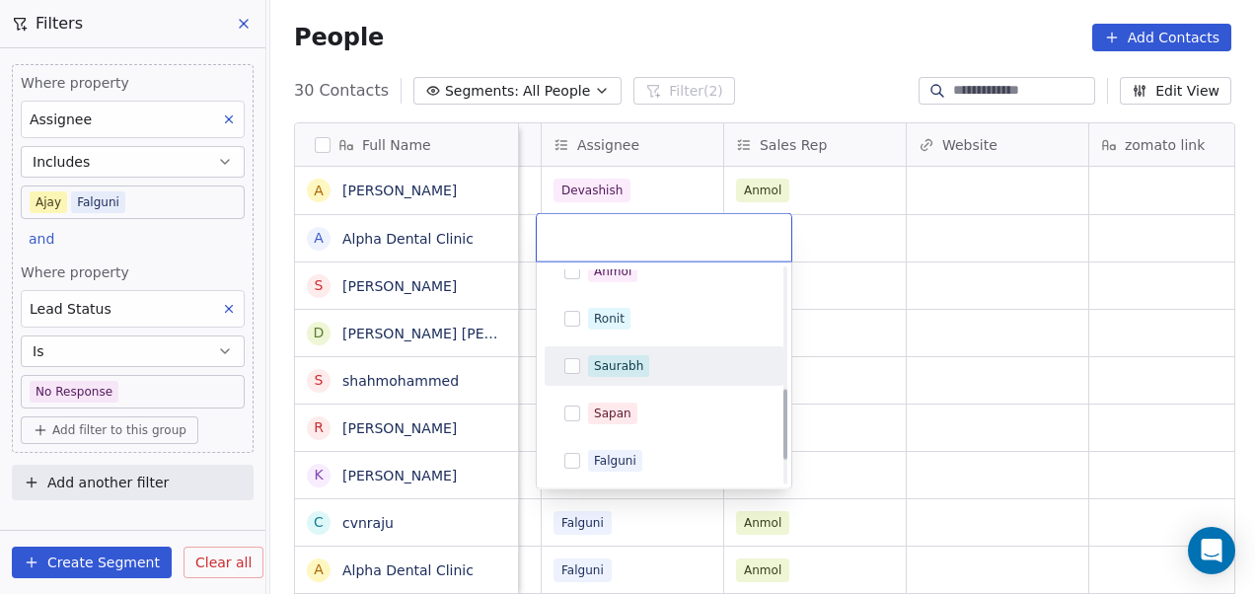
scroll to position [445, 0]
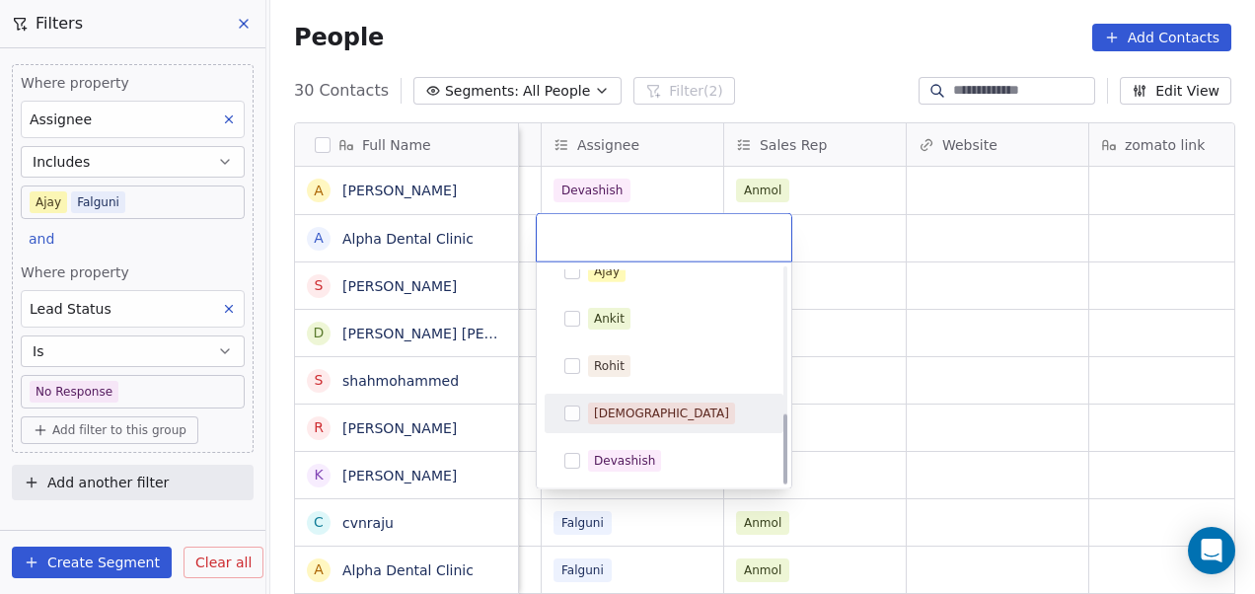
click at [644, 408] on div "[DEMOGRAPHIC_DATA]" at bounding box center [676, 414] width 176 height 22
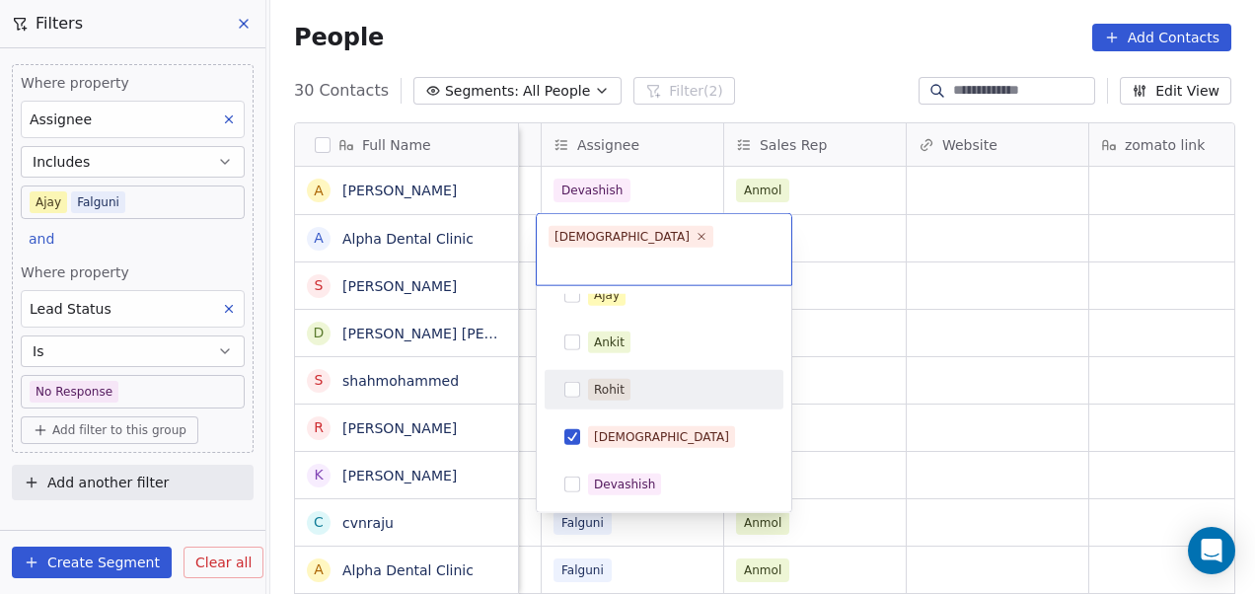
click at [892, 324] on html "On2Cook India Pvt. Ltd. Contacts People Marketing Workflows Campaigns Metrics &…" at bounding box center [627, 297] width 1255 height 594
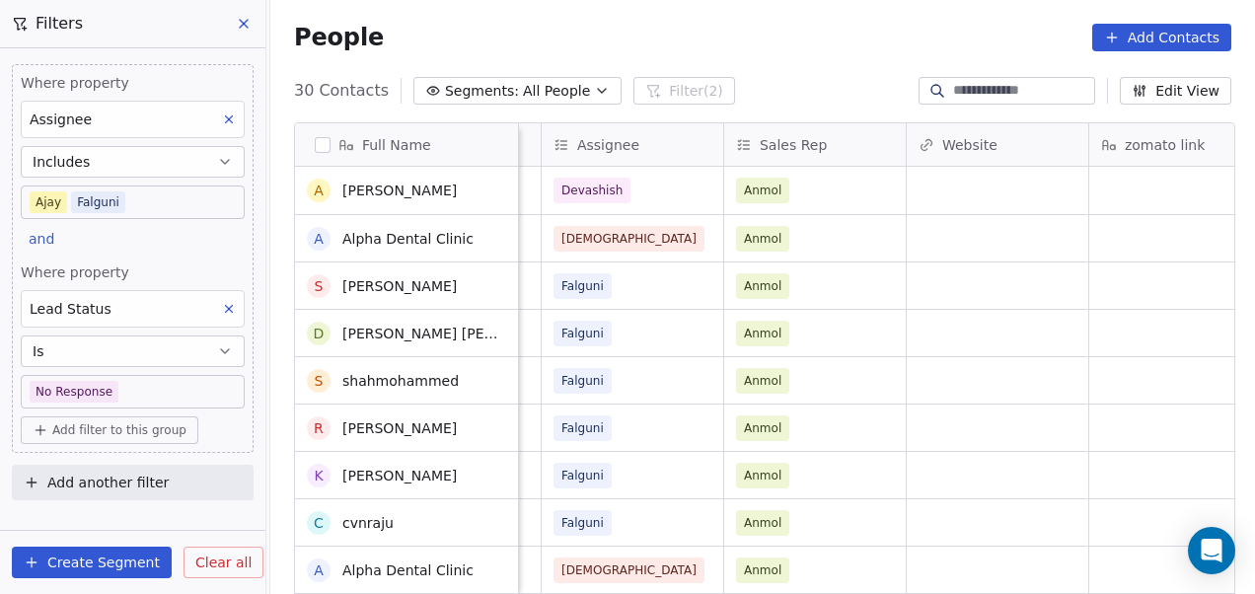
scroll to position [0, 0]
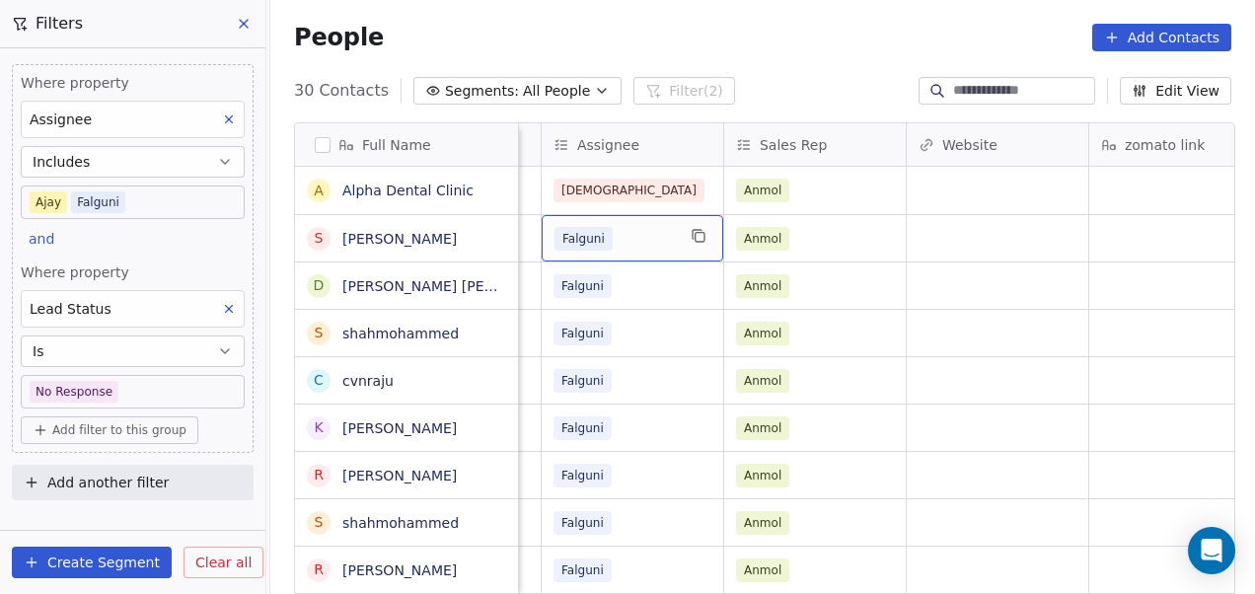
click at [623, 239] on div "Falguni" at bounding box center [615, 239] width 120 height 24
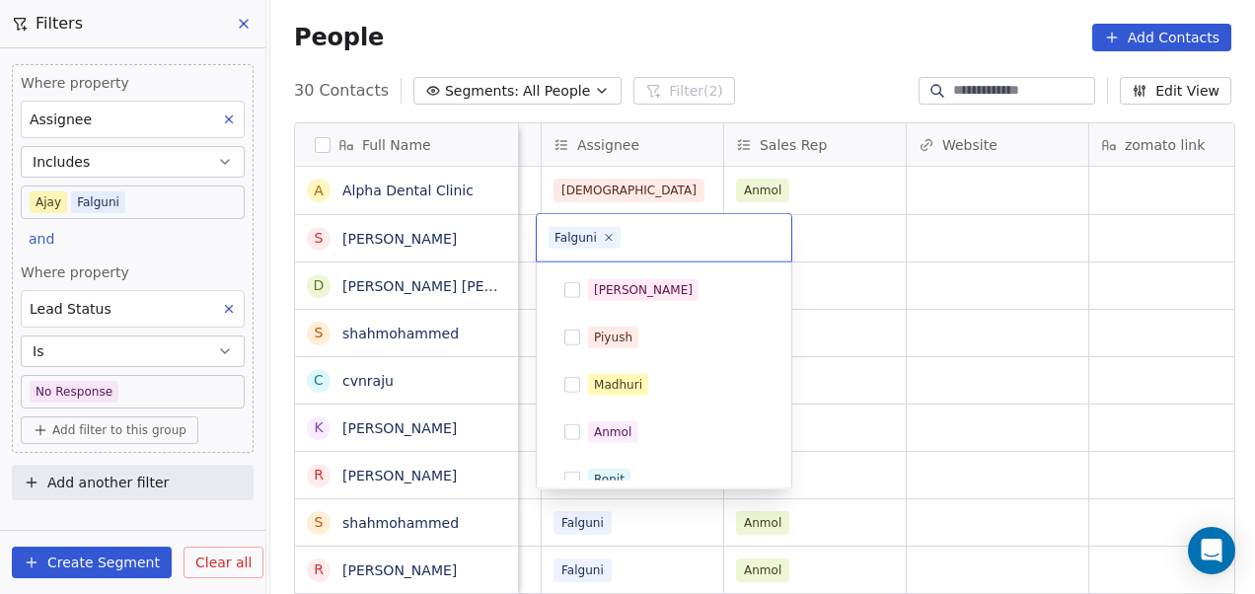
scroll to position [161, 0]
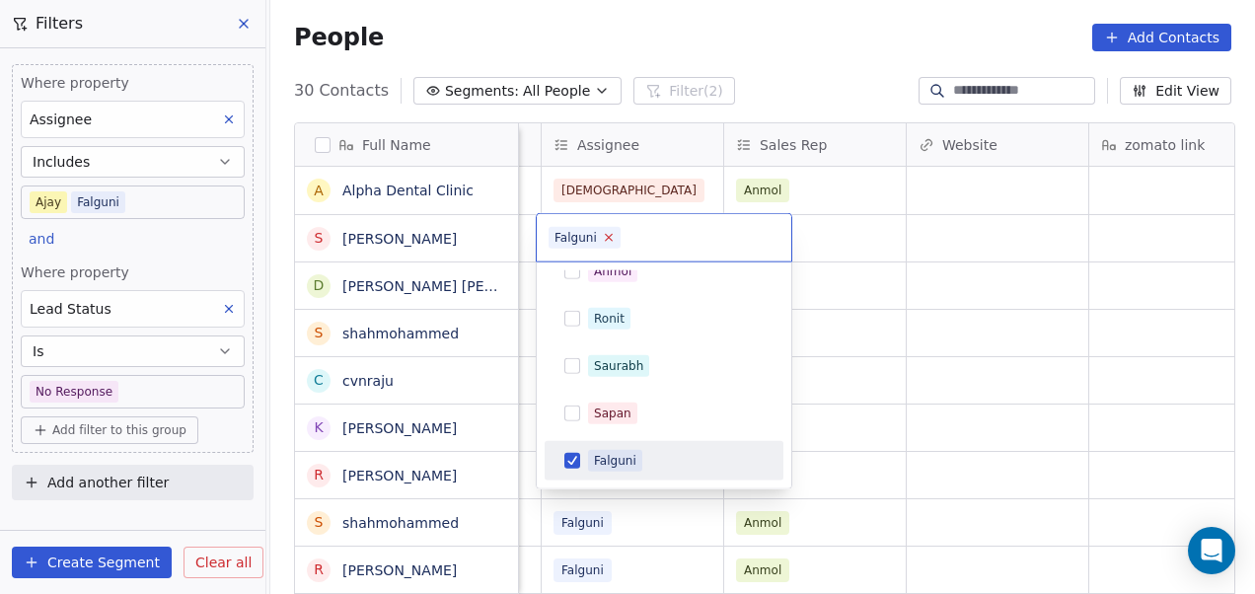
click at [609, 236] on icon at bounding box center [608, 237] width 13 height 13
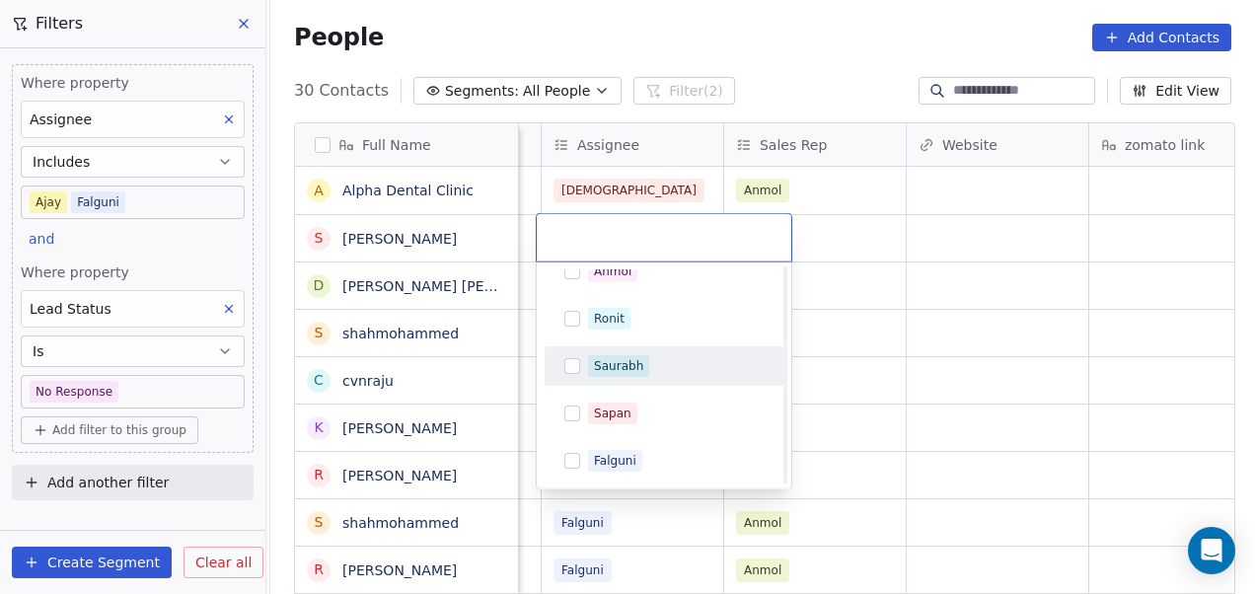
scroll to position [445, 0]
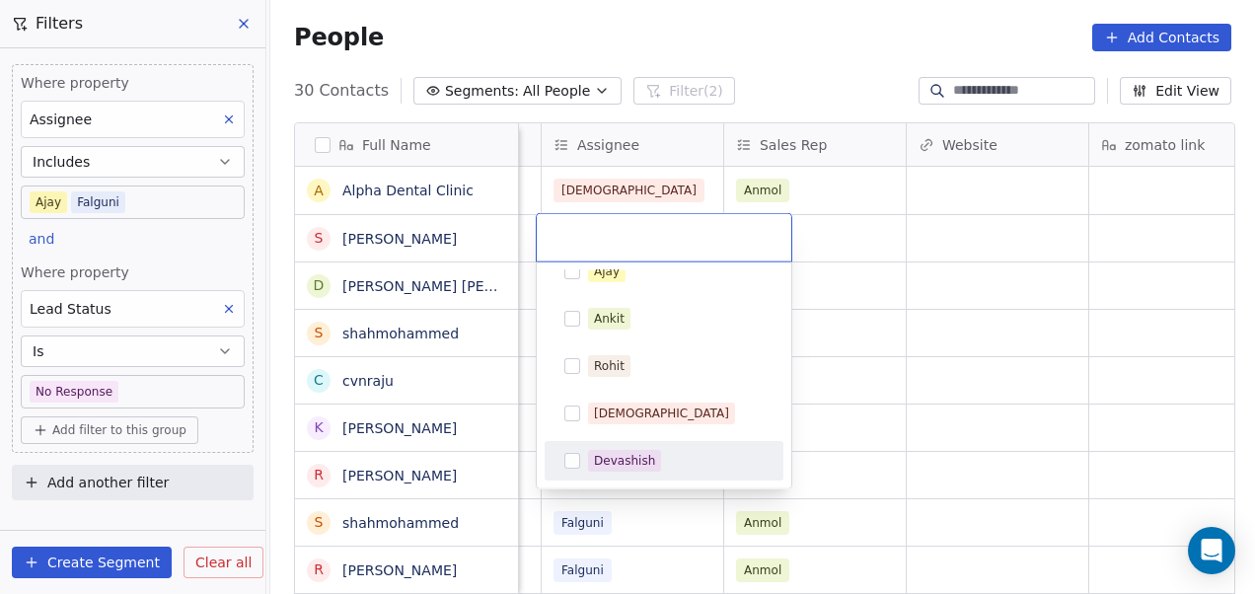
click at [651, 454] on span "Devashish" at bounding box center [624, 461] width 73 height 22
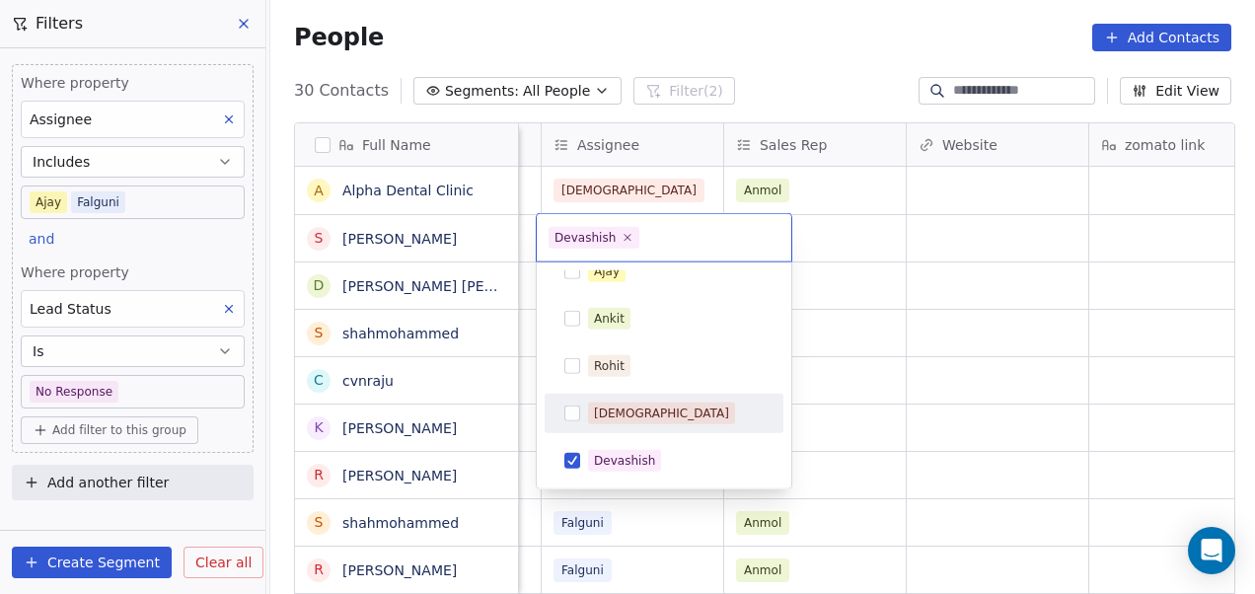
click at [894, 329] on html "On2Cook India Pvt. Ltd. Contacts People Marketing Workflows Campaigns Metrics &…" at bounding box center [627, 297] width 1255 height 594
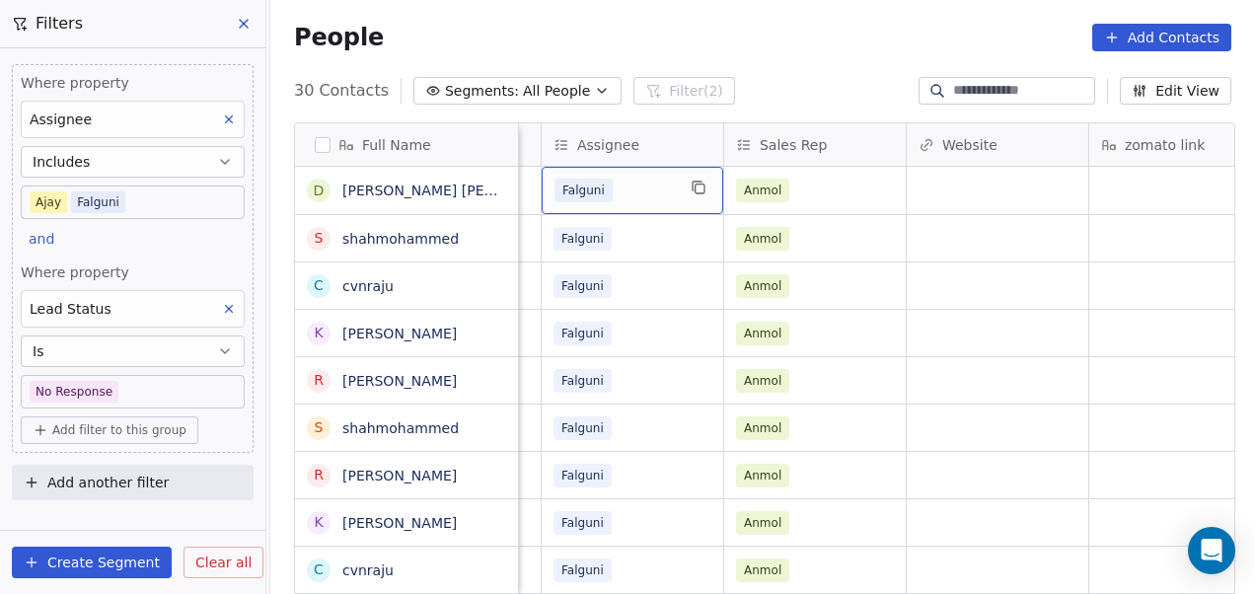
click at [626, 182] on div "Falguni" at bounding box center [615, 191] width 120 height 24
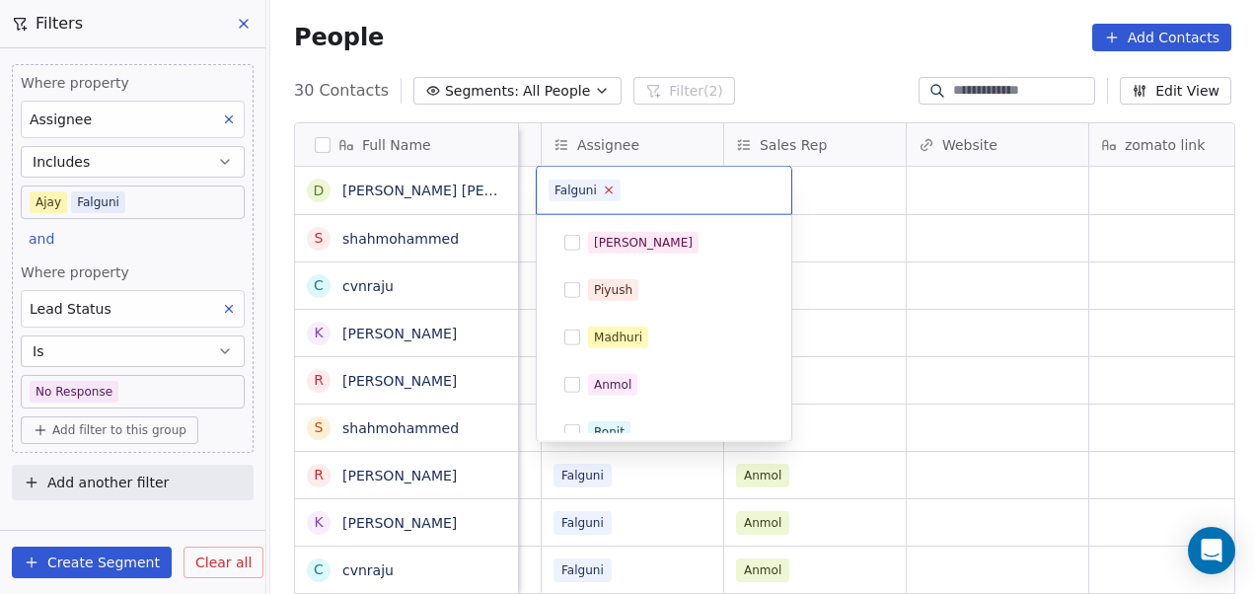
scroll to position [161, 0]
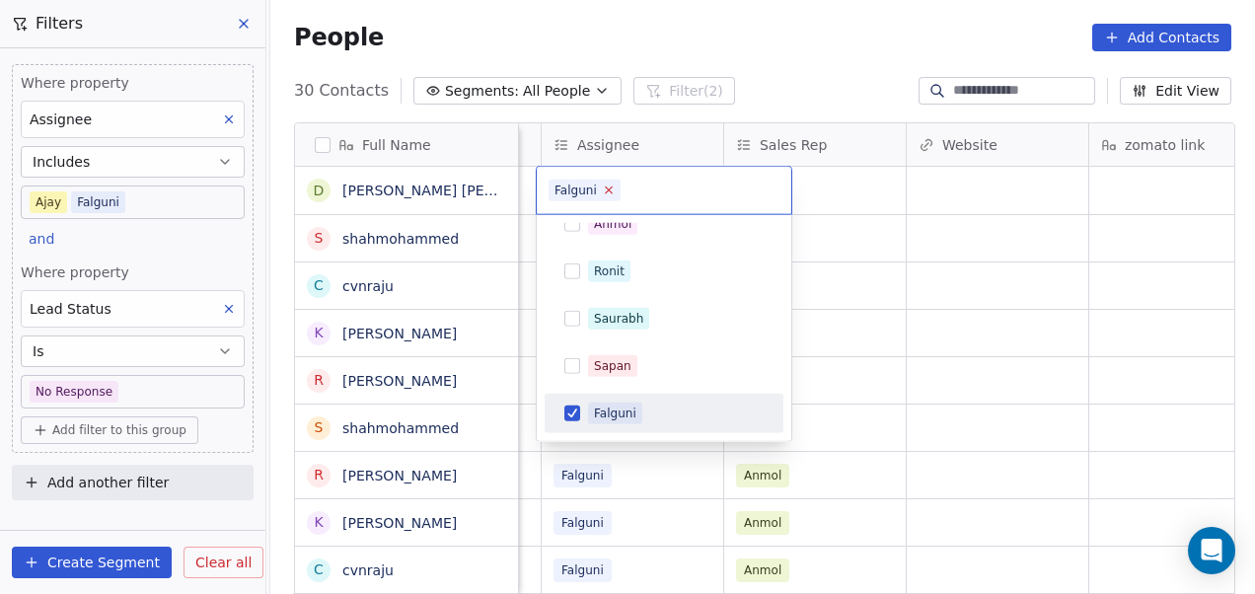
click at [608, 191] on icon at bounding box center [609, 189] width 7 height 7
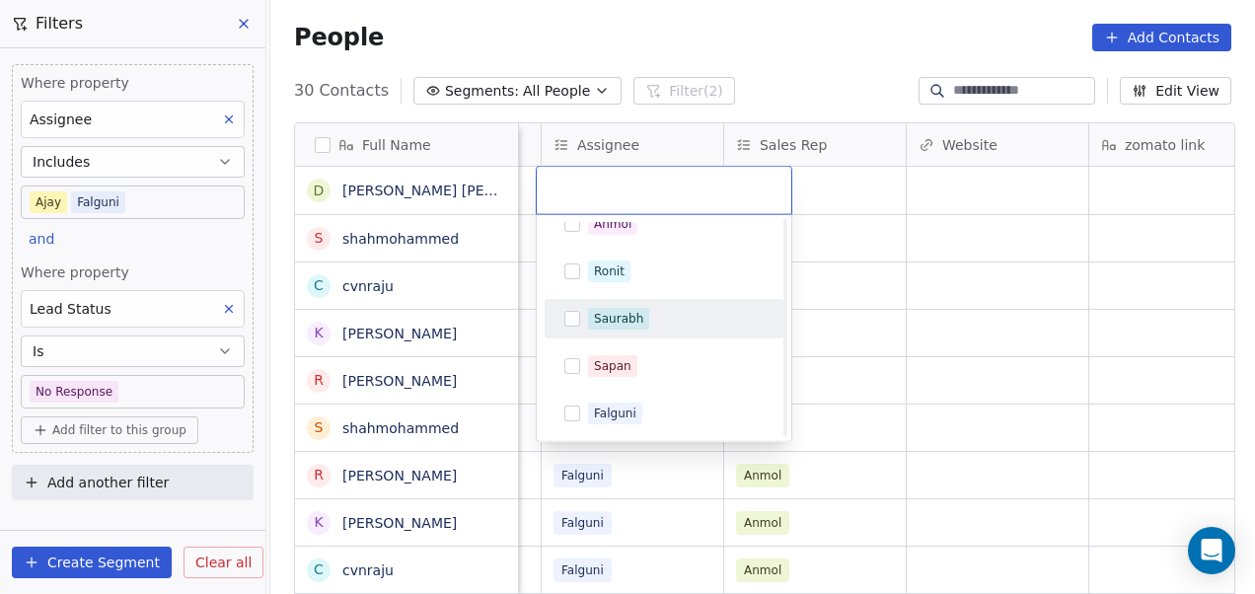
scroll to position [445, 0]
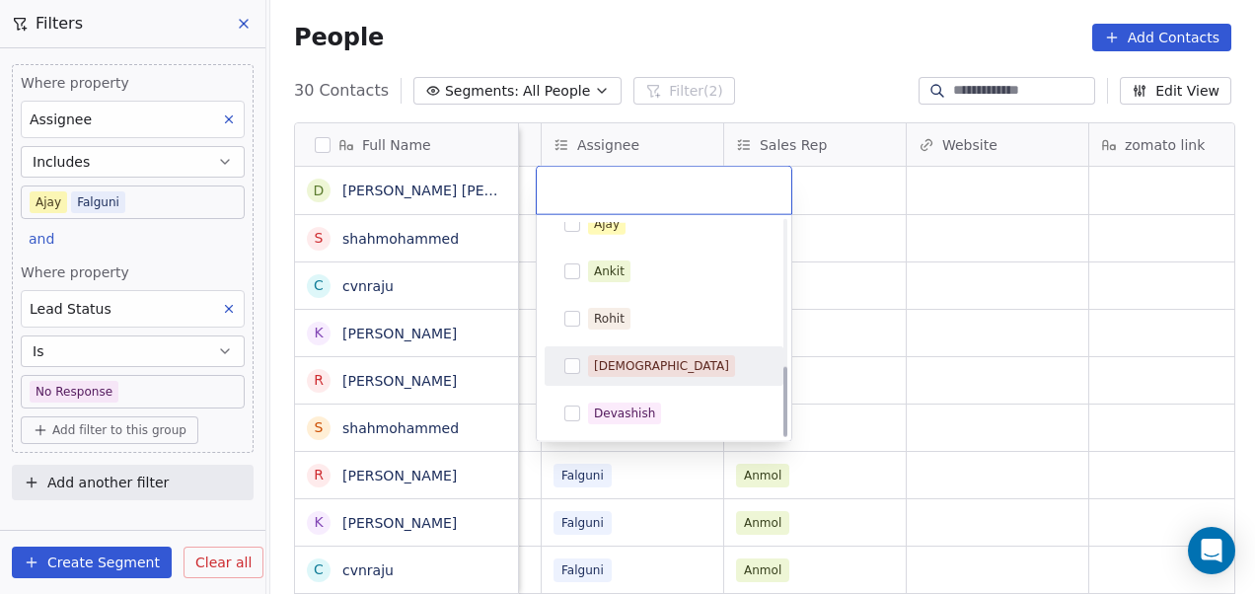
click at [642, 373] on div "[DEMOGRAPHIC_DATA]" at bounding box center [676, 366] width 176 height 22
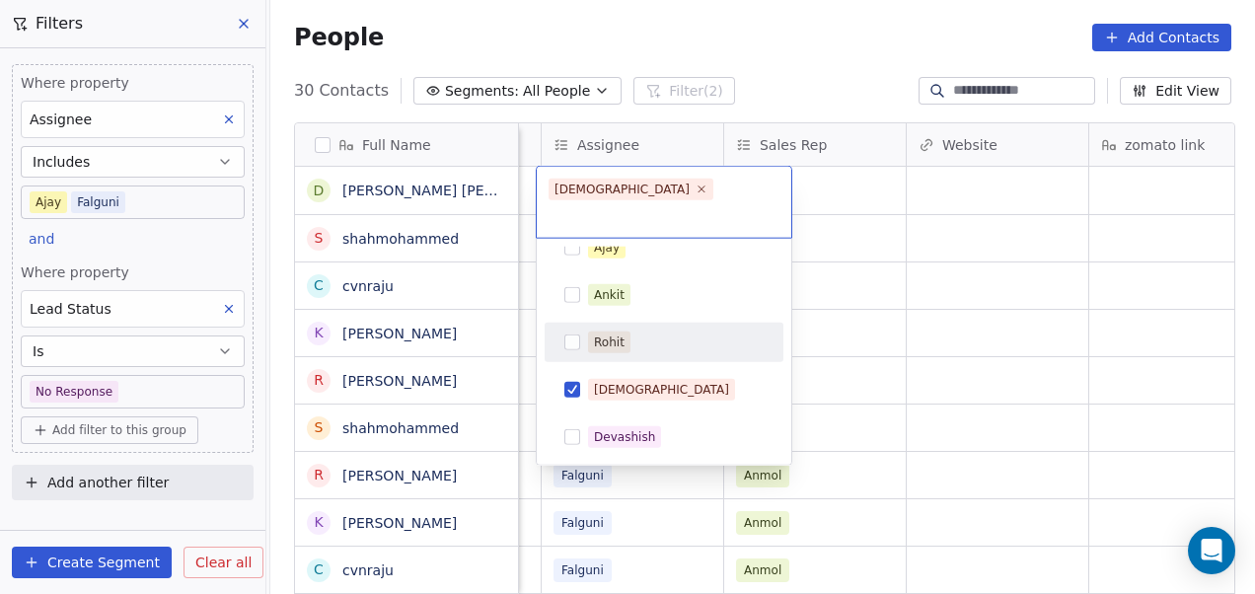
click at [882, 307] on html "On2Cook India Pvt. Ltd. Contacts People Marketing Workflows Campaigns Metrics &…" at bounding box center [627, 297] width 1255 height 594
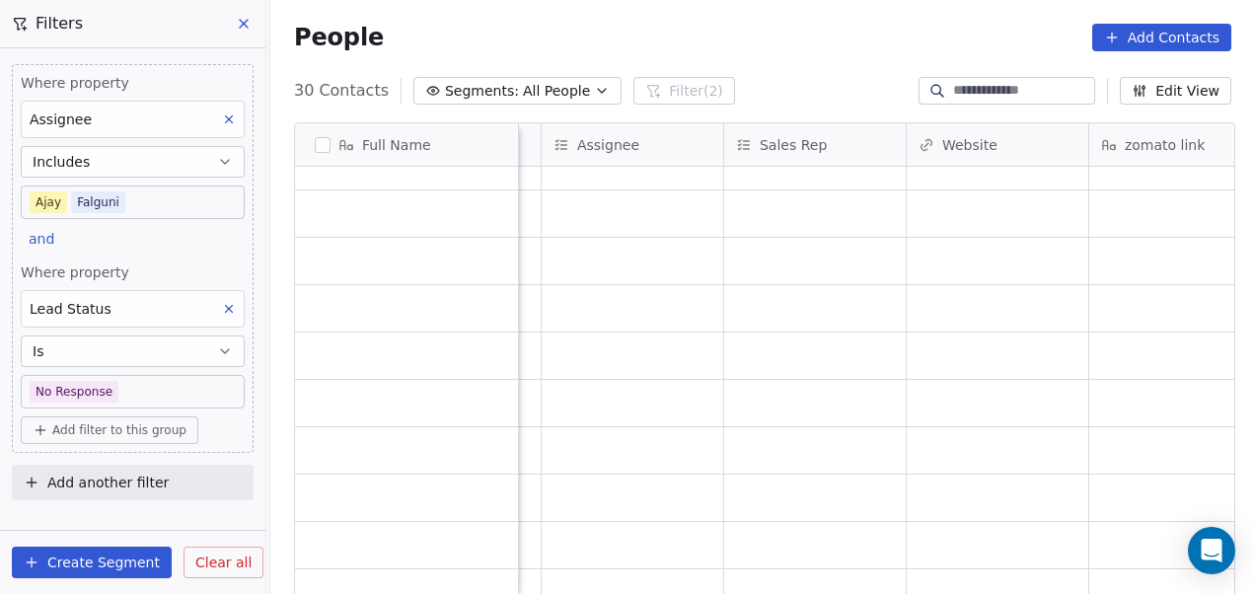
scroll to position [875, 0]
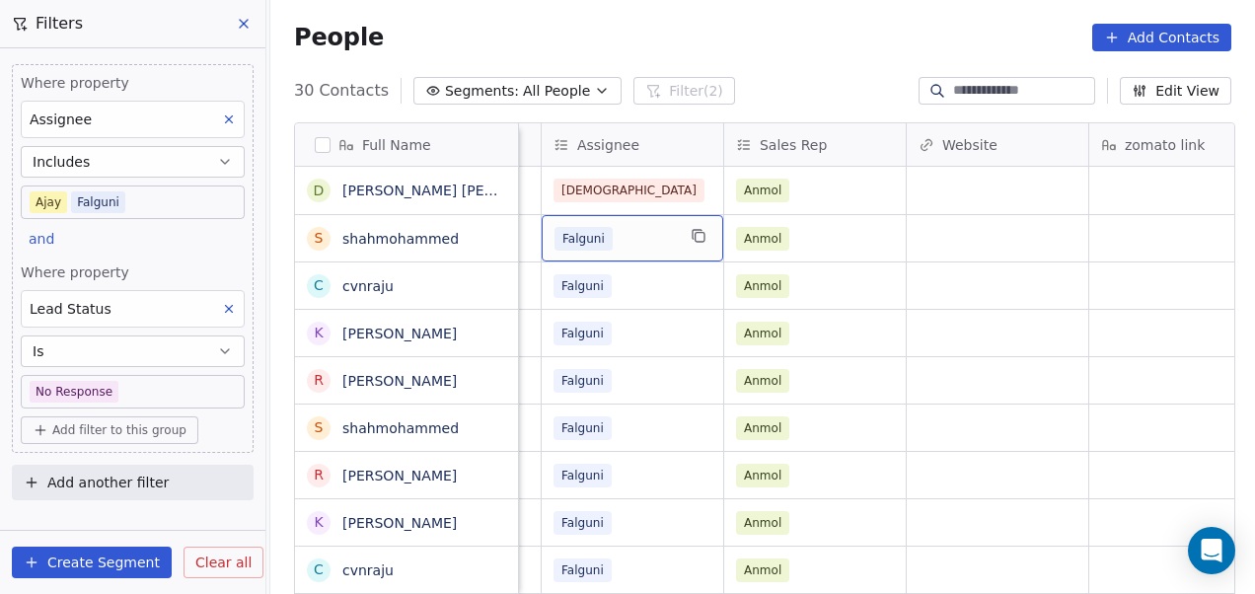
click at [613, 237] on div "Falguni" at bounding box center [615, 239] width 120 height 24
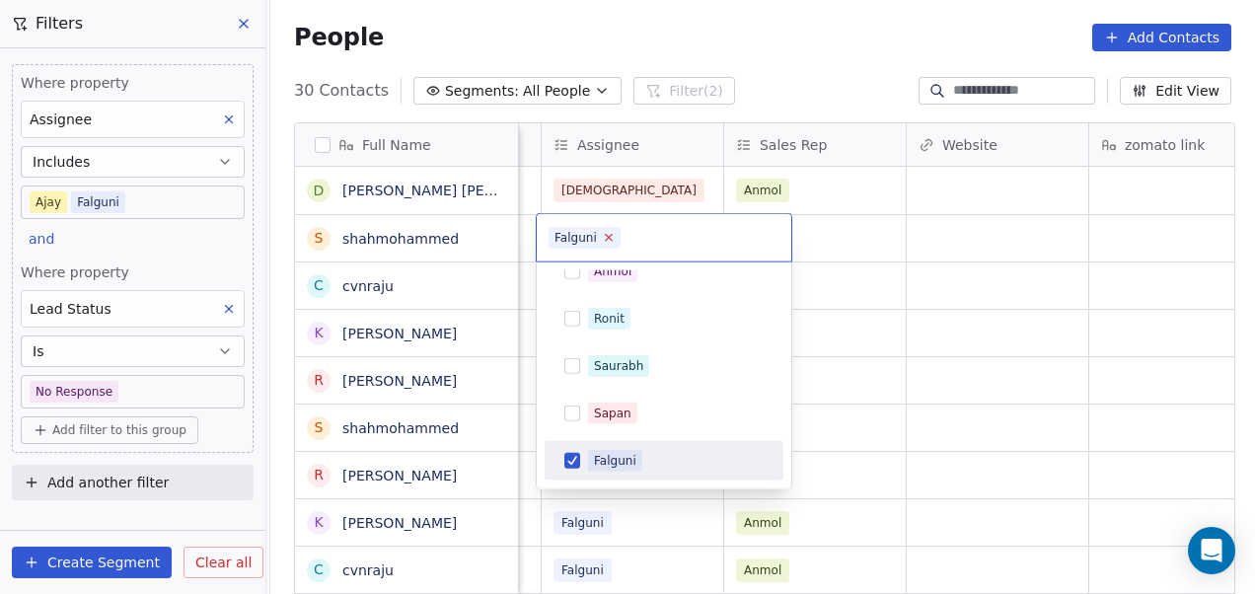
click at [602, 235] on icon at bounding box center [608, 237] width 13 height 13
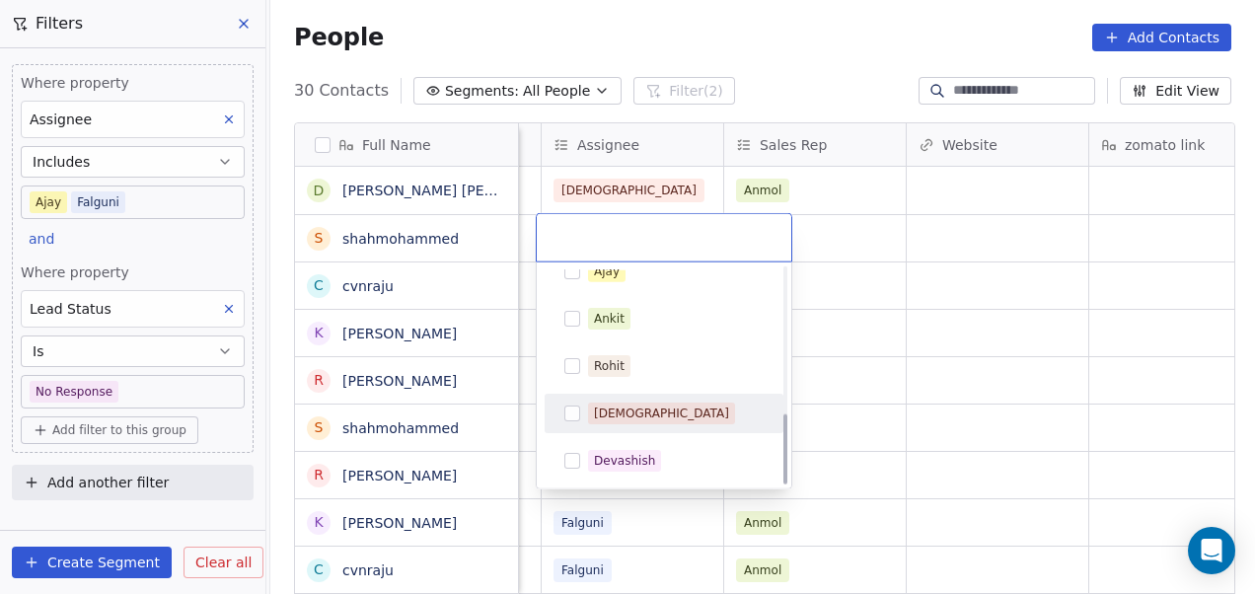
click at [644, 418] on div "[DEMOGRAPHIC_DATA]" at bounding box center [676, 414] width 176 height 22
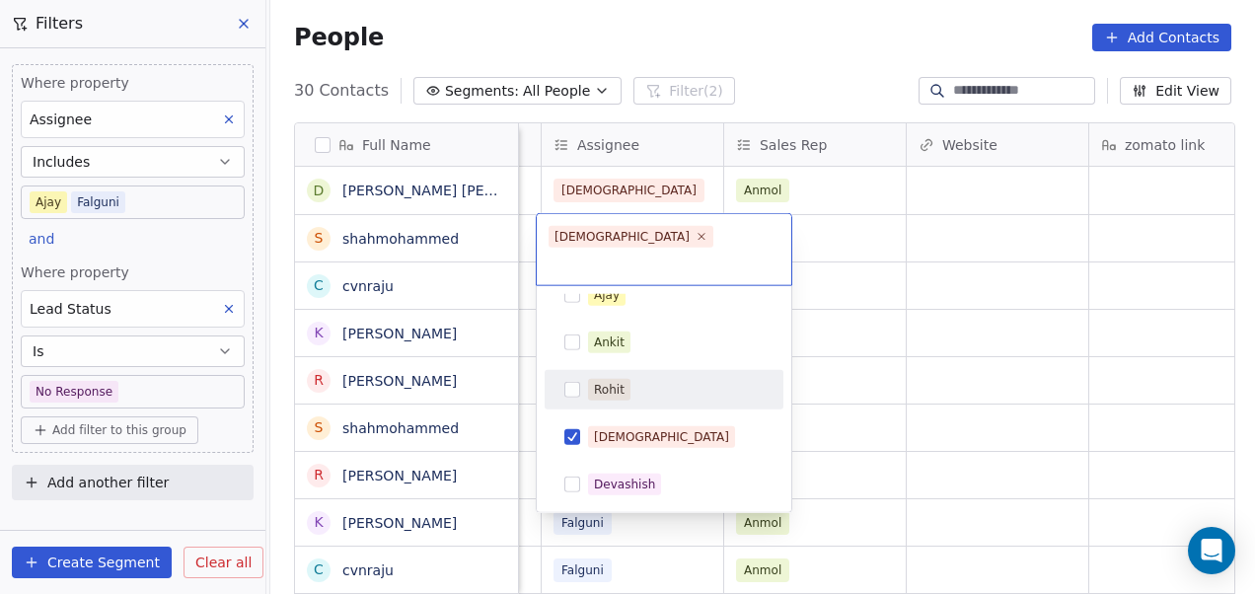
click at [924, 343] on html "On2Cook India Pvt. Ltd. Contacts People Marketing Workflows Campaigns Metrics &…" at bounding box center [627, 297] width 1255 height 594
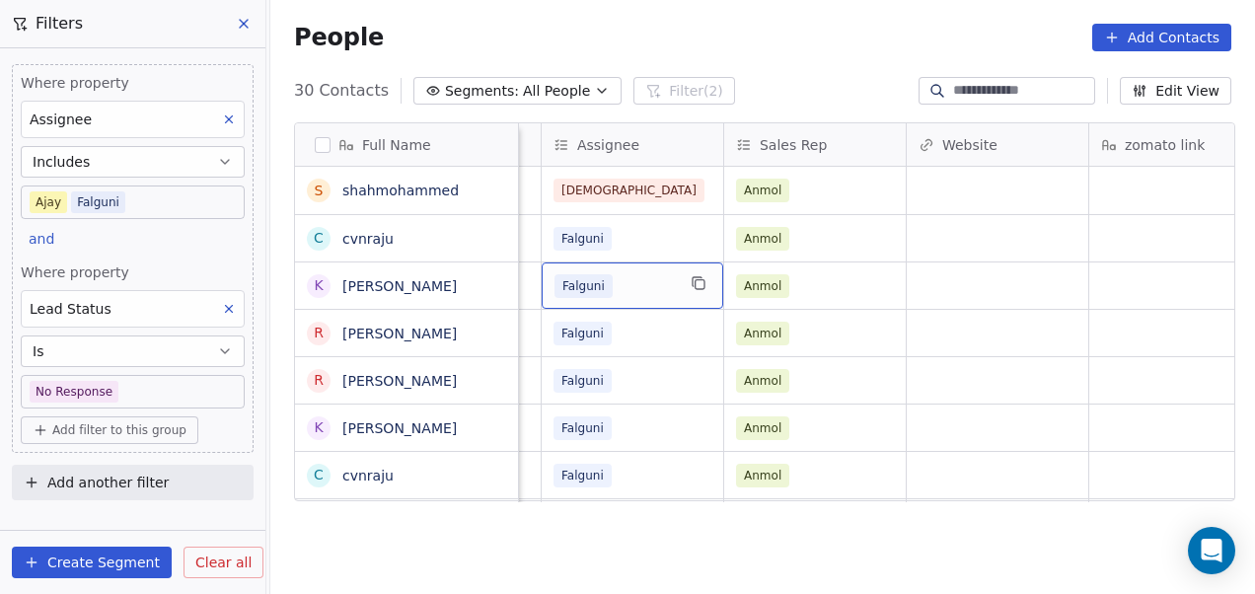
click at [628, 281] on div "Falguni" at bounding box center [615, 286] width 120 height 24
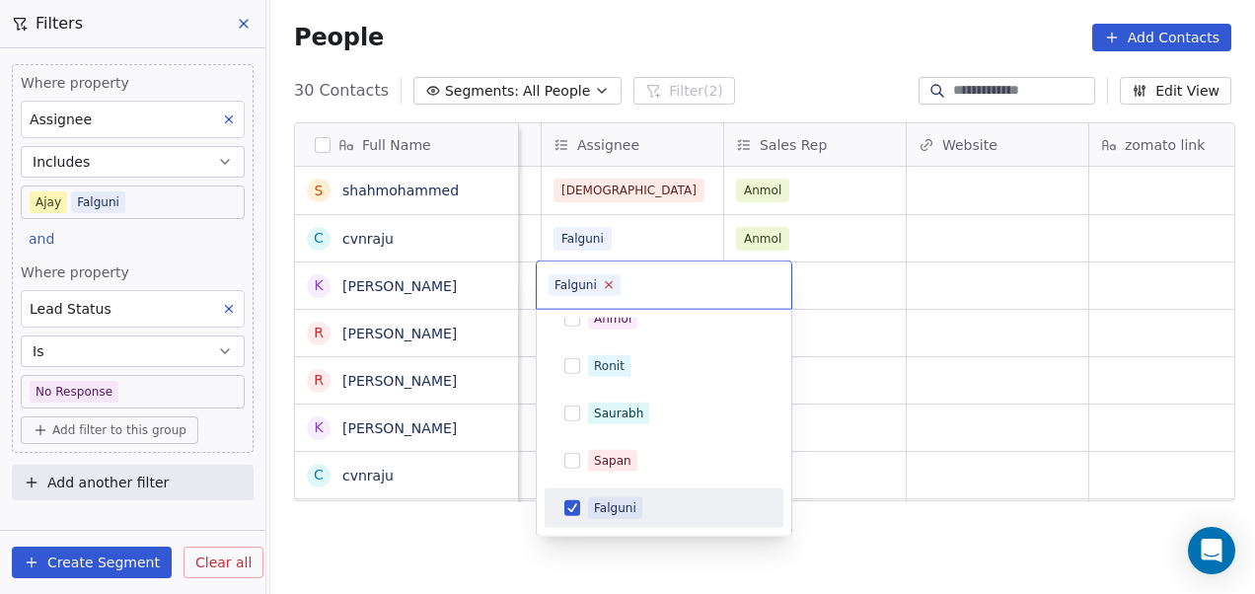
click at [606, 282] on icon at bounding box center [609, 284] width 7 height 7
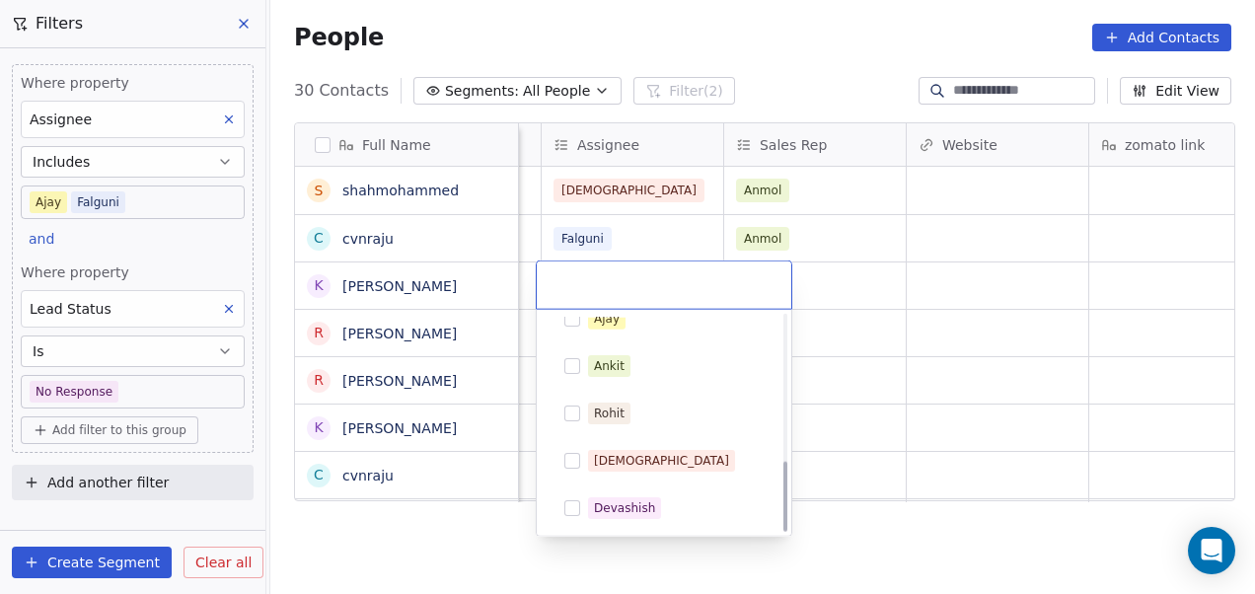
click at [652, 450] on div "[DEMOGRAPHIC_DATA]" at bounding box center [676, 461] width 176 height 22
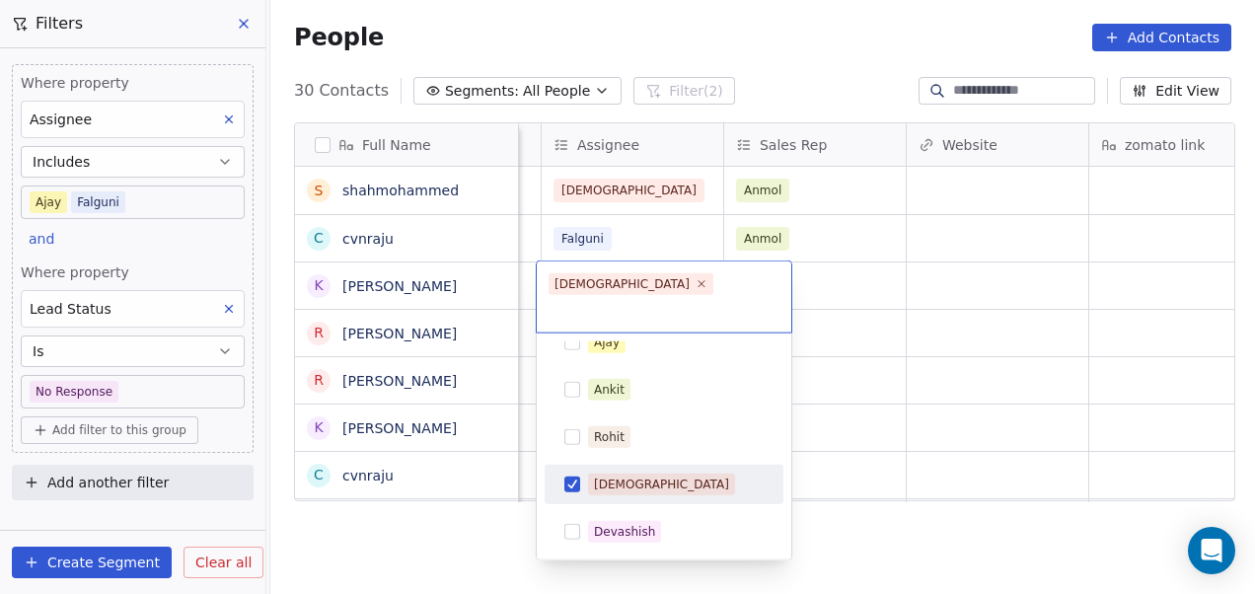
click at [853, 370] on html "On2Cook India Pvt. Ltd. Contacts People Marketing Workflows Campaigns Metrics &…" at bounding box center [627, 297] width 1255 height 594
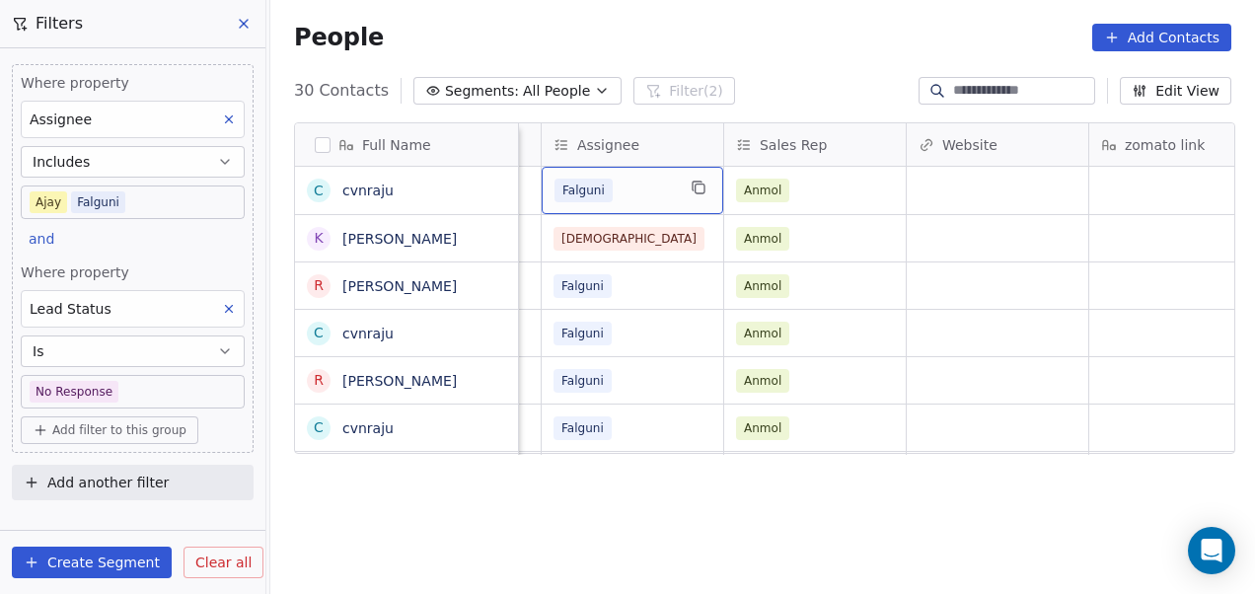
click at [612, 195] on div "Falguni" at bounding box center [615, 191] width 120 height 24
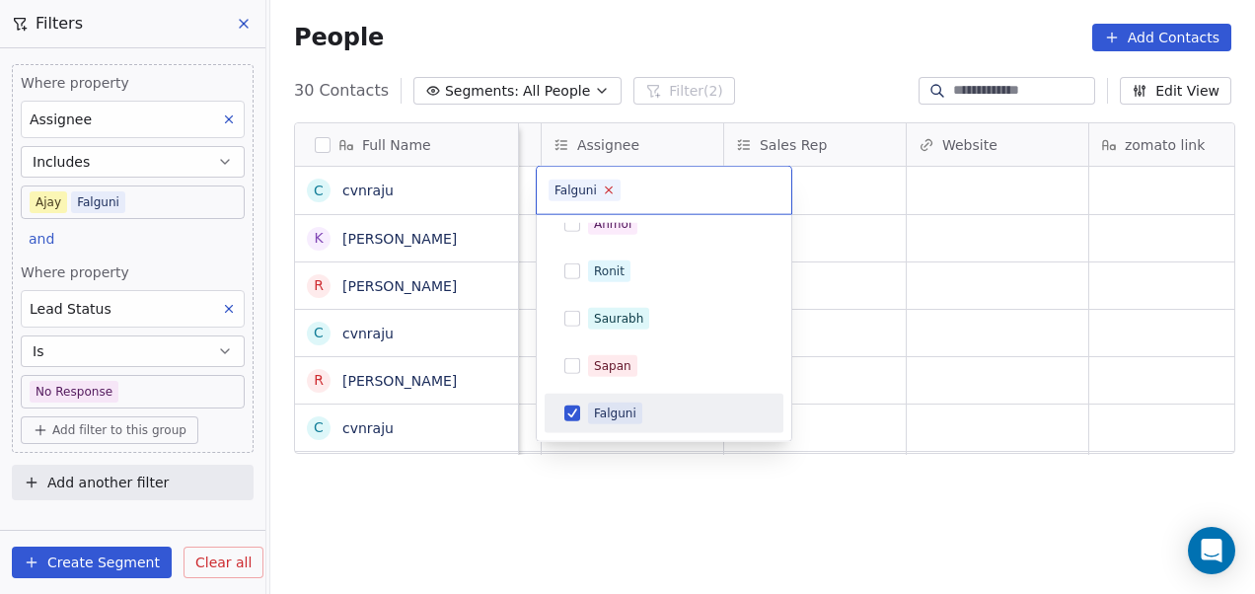
click at [608, 190] on icon at bounding box center [609, 189] width 7 height 7
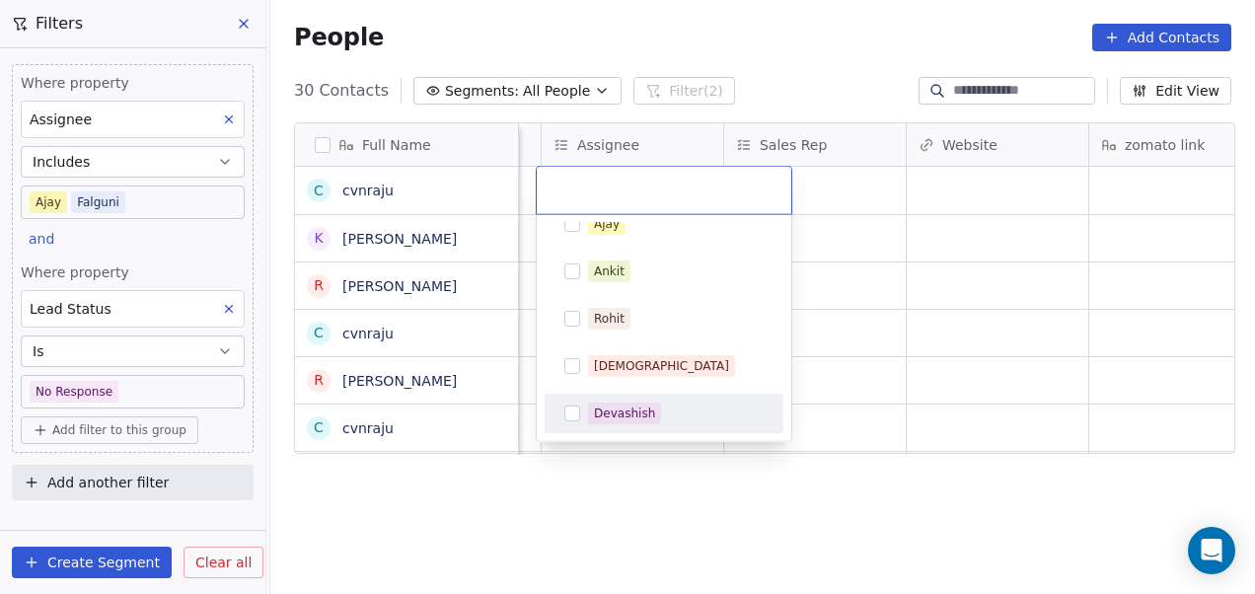
click at [639, 400] on div "Devashish" at bounding box center [664, 414] width 223 height 32
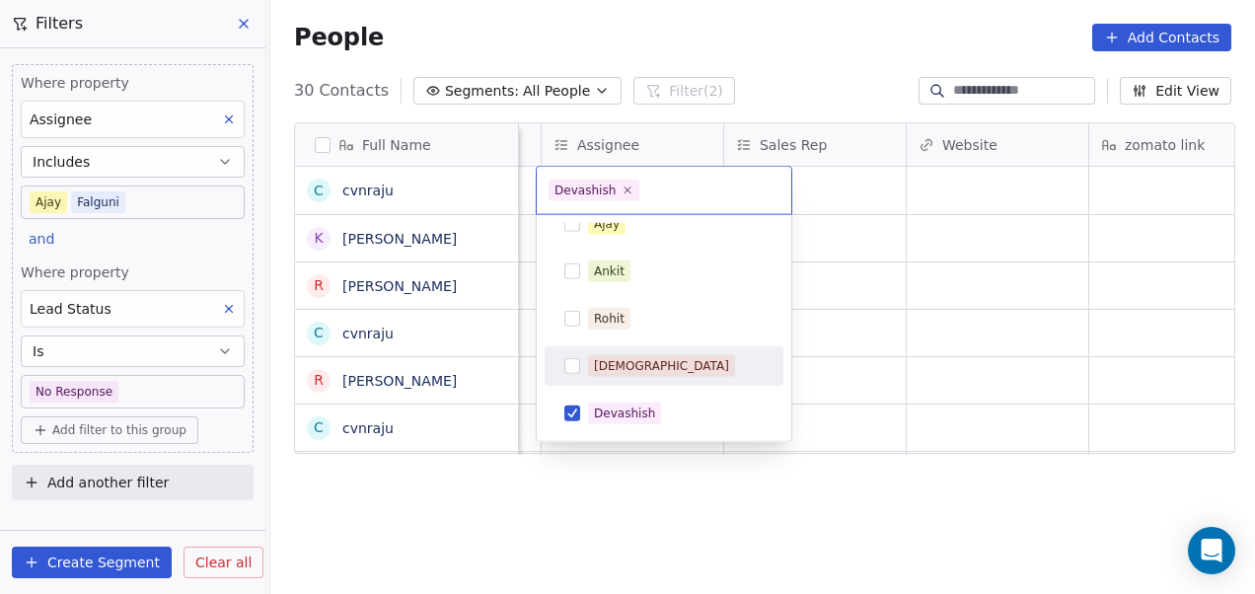
click at [954, 270] on html "On2Cook India Pvt. Ltd. Contacts People Marketing Workflows Campaigns Metrics &…" at bounding box center [627, 297] width 1255 height 594
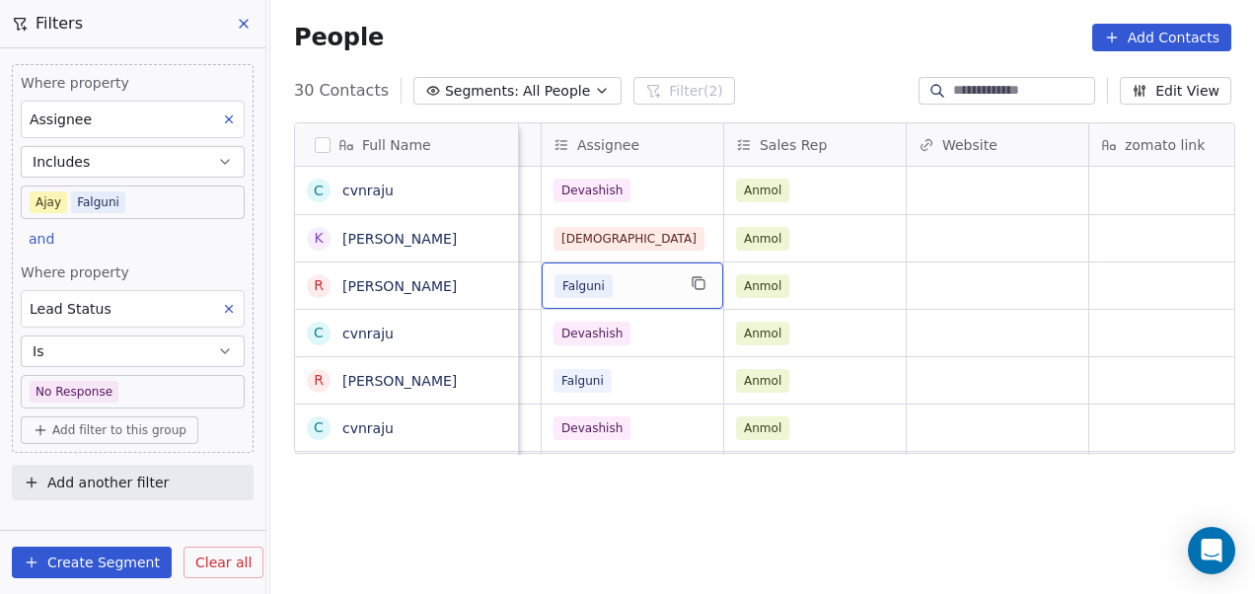
click at [643, 276] on div "Falguni" at bounding box center [615, 286] width 120 height 24
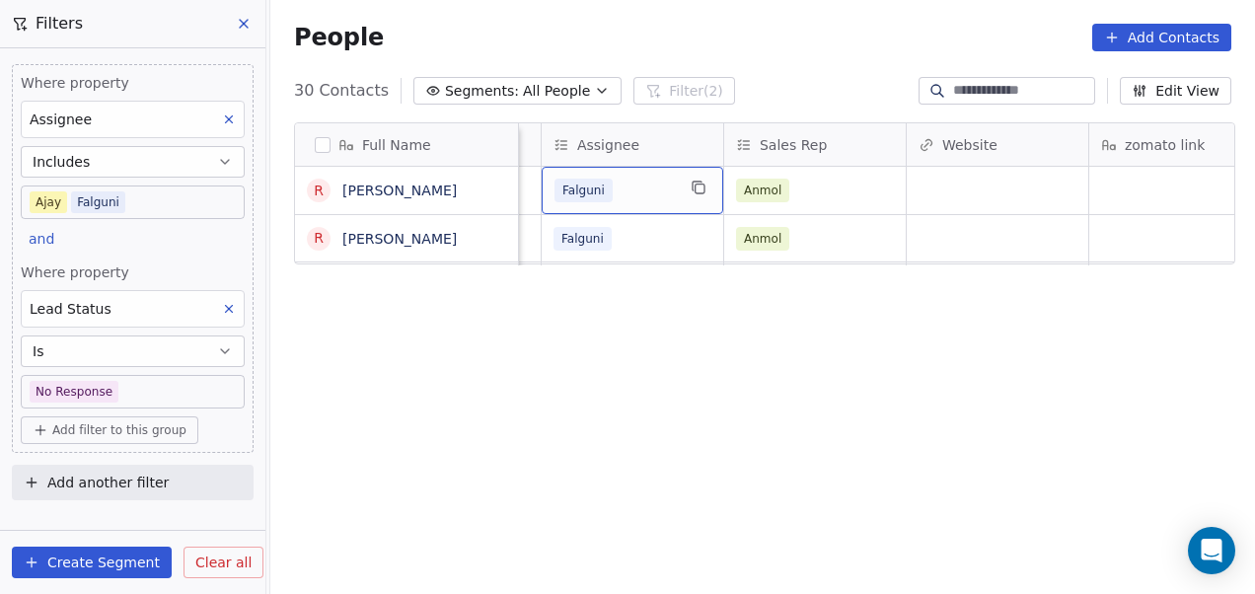
click at [638, 187] on div "Falguni" at bounding box center [615, 191] width 120 height 24
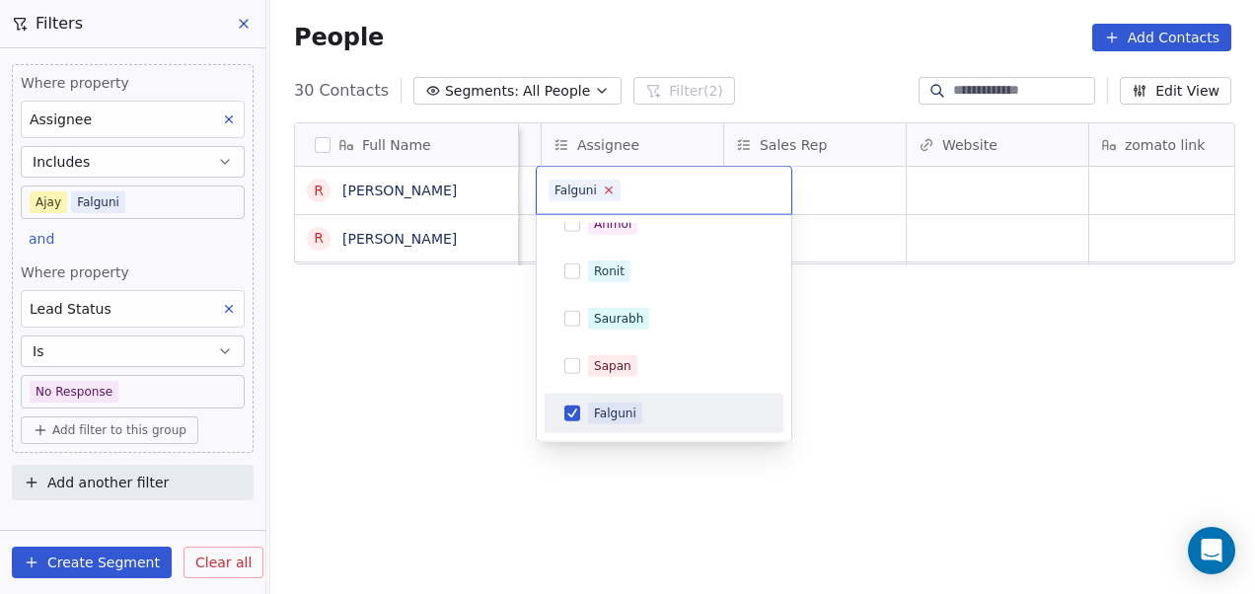
click at [610, 190] on icon at bounding box center [608, 190] width 13 height 13
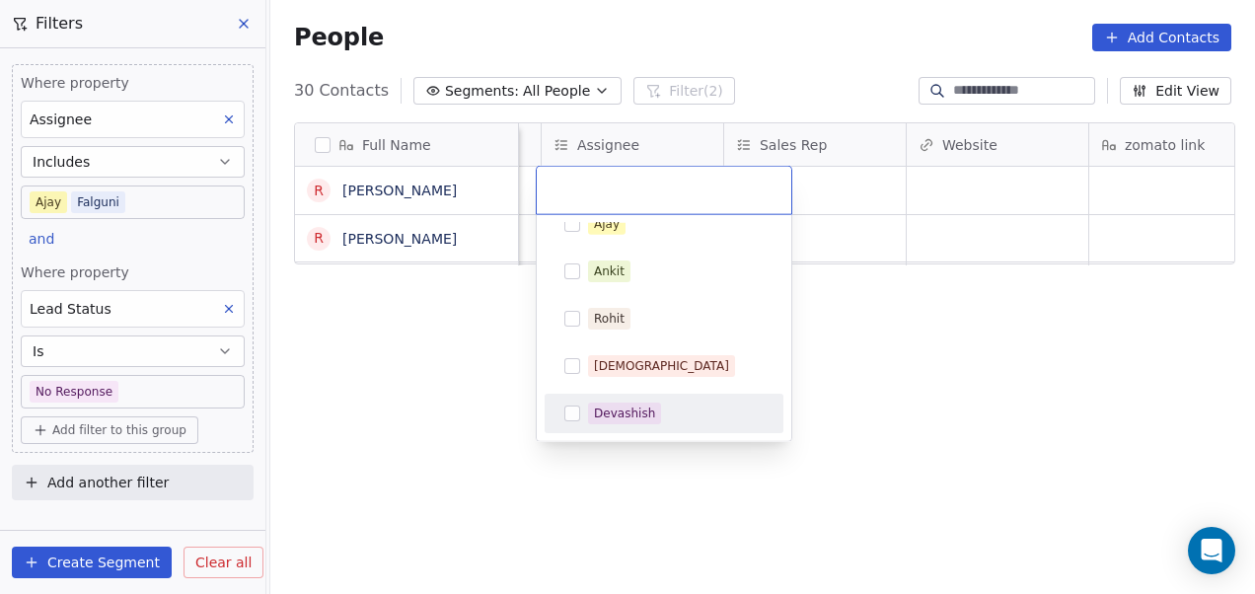
click at [647, 406] on div "Devashish" at bounding box center [624, 414] width 61 height 18
click at [896, 410] on html "On2Cook India Pvt. Ltd. Contacts People Marketing Workflows Campaigns Metrics &…" at bounding box center [627, 297] width 1255 height 594
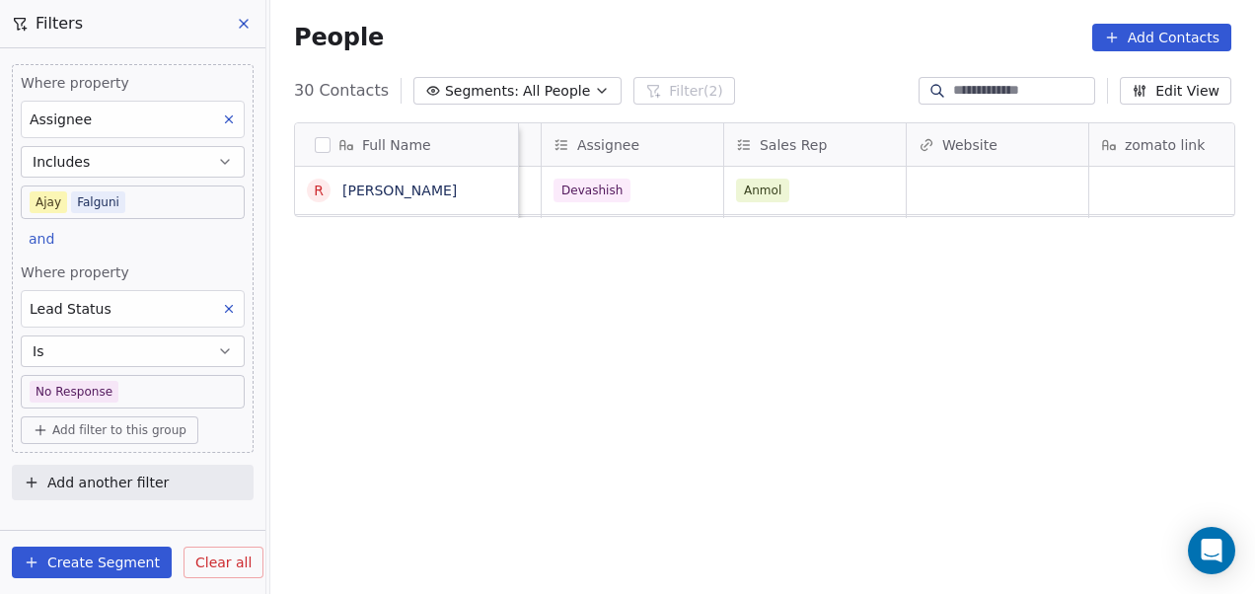
click at [483, 389] on div "Full Name R Ravi Choudhary Whastapp Message Tags location States Assignee Sales…" at bounding box center [762, 368] width 985 height 523
click at [142, 391] on body "On2Cook India Pvt. Ltd. Contacts People Marketing Workflows Campaigns Metrics &…" at bounding box center [627, 297] width 1255 height 594
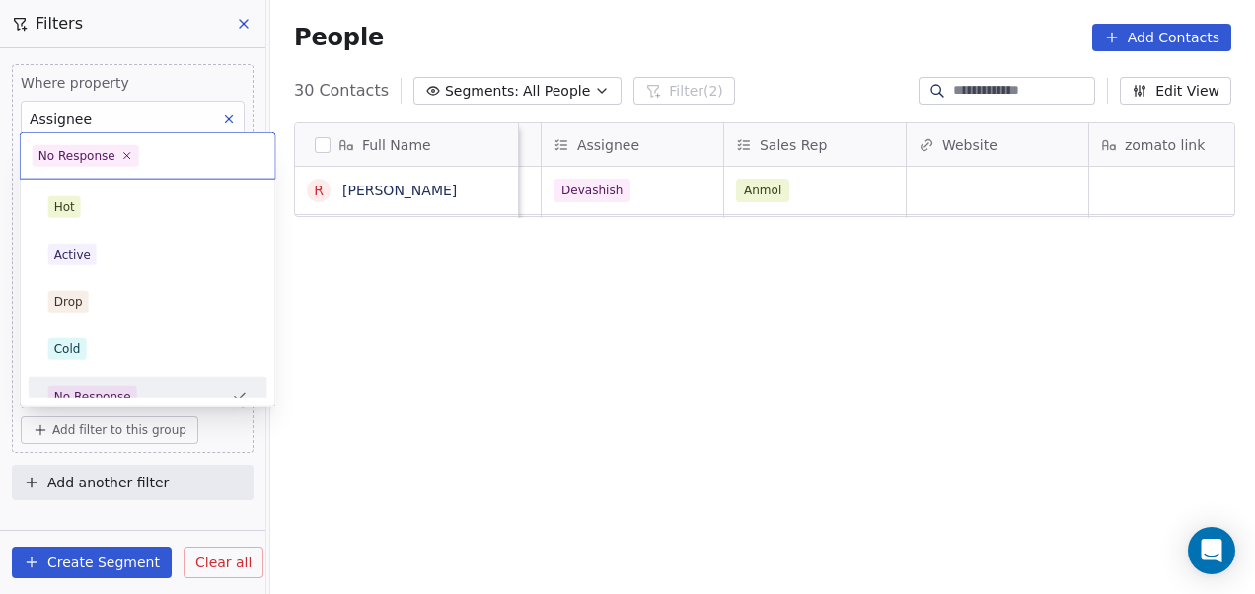
click at [142, 391] on div "No Response" at bounding box center [148, 397] width 223 height 32
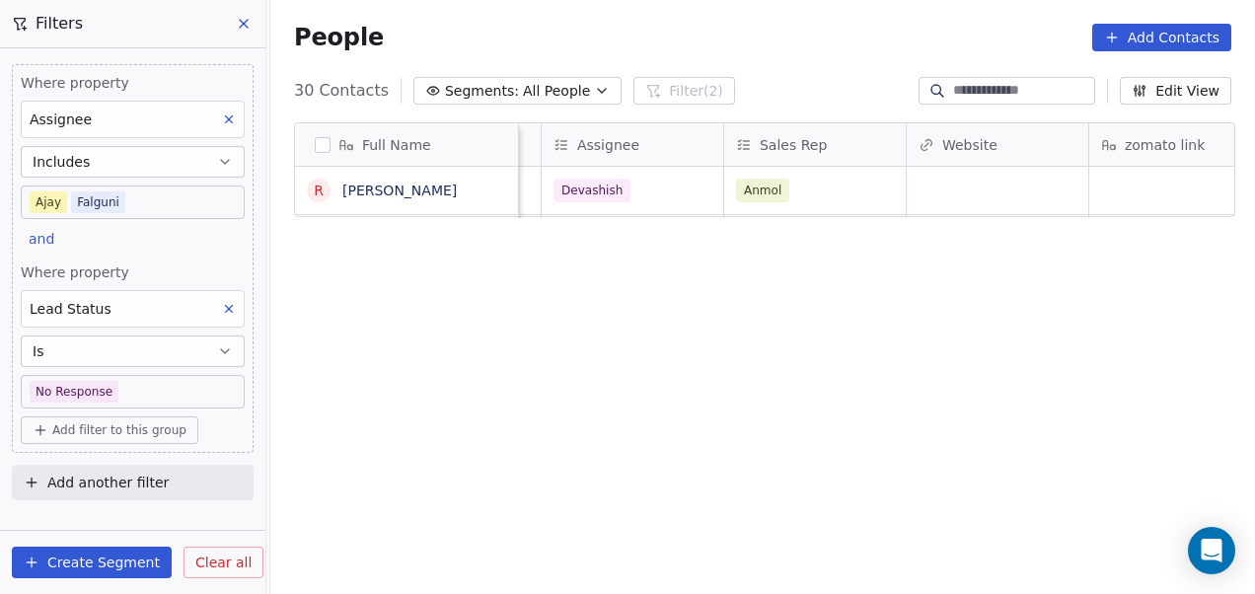
click at [142, 391] on body "On2Cook India Pvt. Ltd. Contacts People Marketing Workflows Campaigns Metrics &…" at bounding box center [627, 297] width 1255 height 594
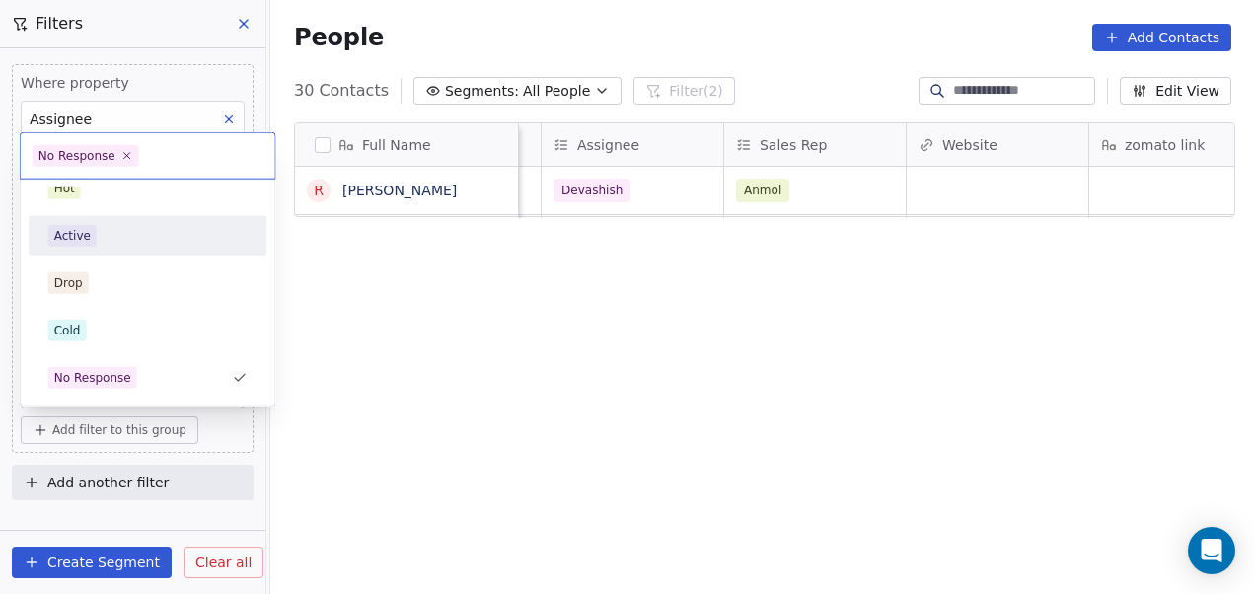
click at [121, 222] on div "Active" at bounding box center [148, 236] width 223 height 32
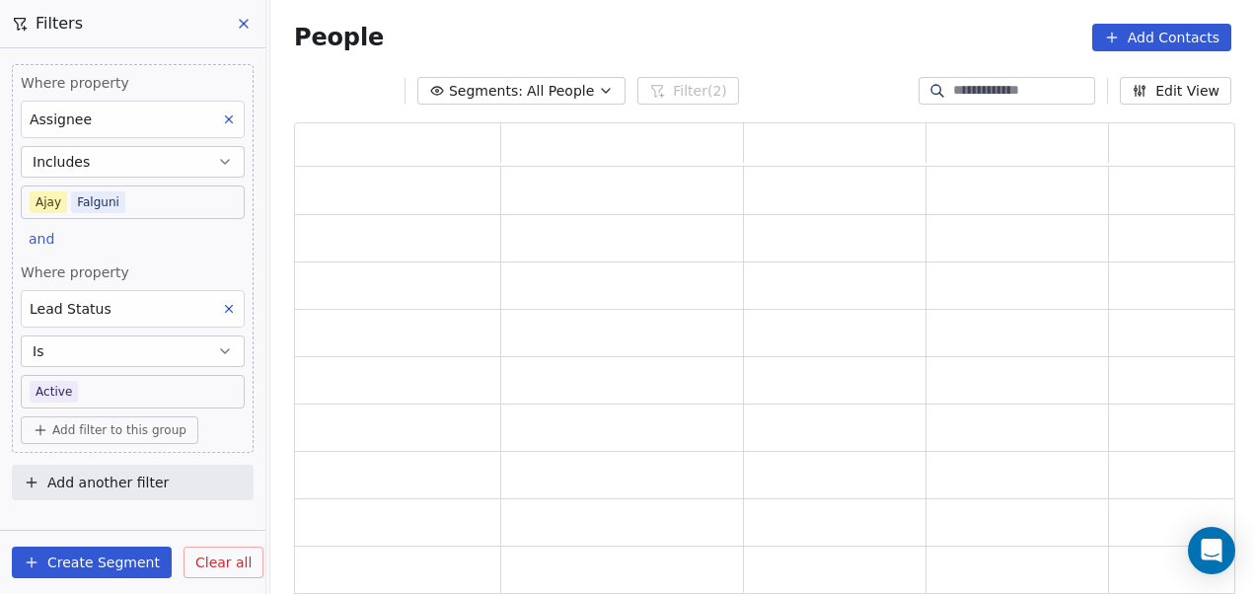
scroll to position [460, 926]
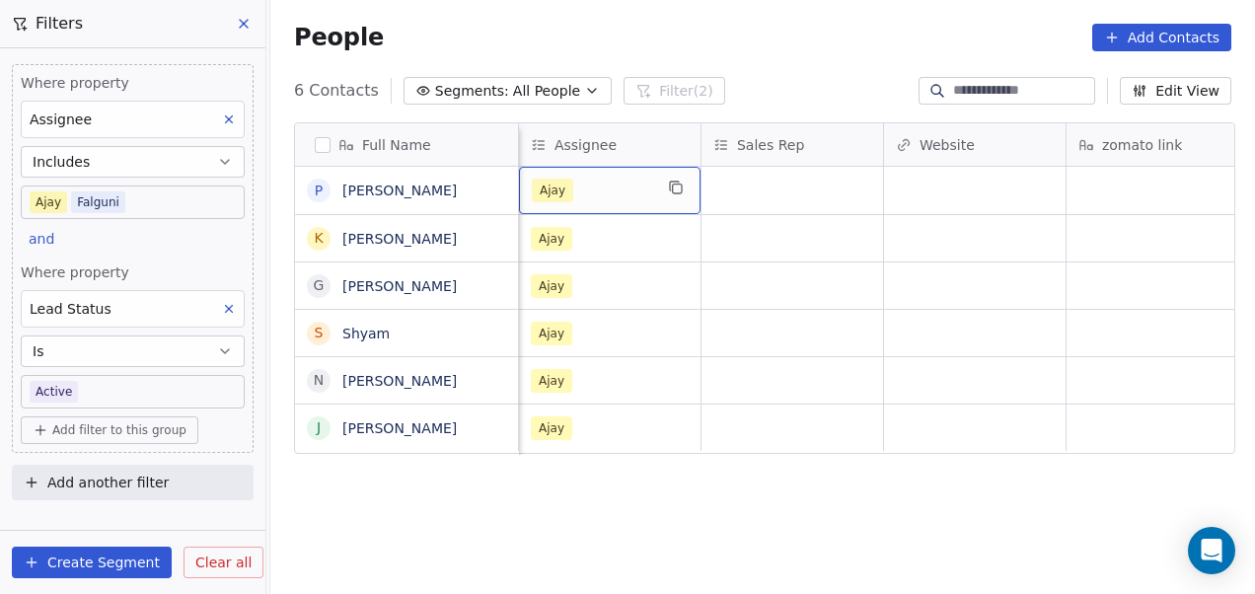
click at [600, 186] on div "Ajay" at bounding box center [592, 191] width 120 height 24
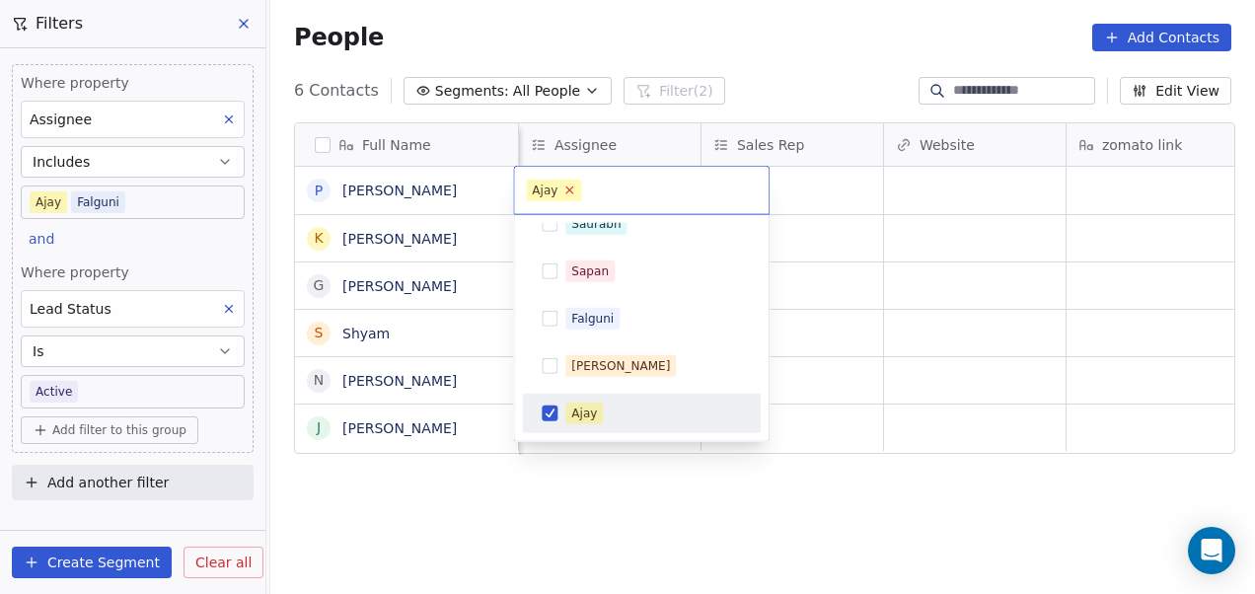
click at [566, 188] on icon at bounding box center [569, 189] width 7 height 7
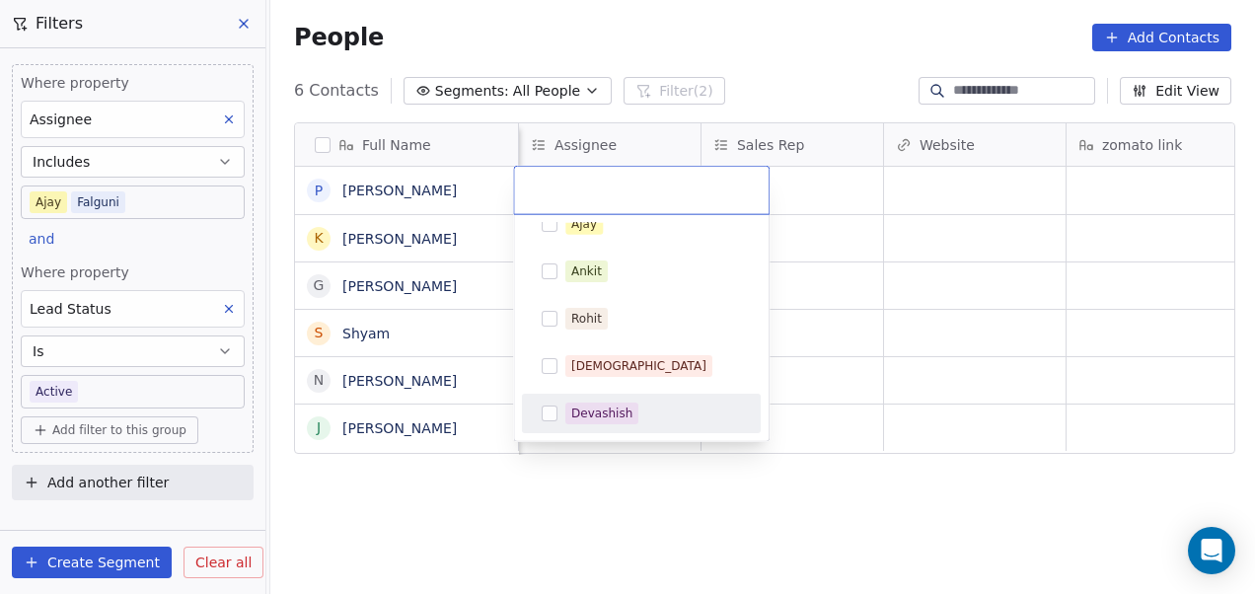
click at [614, 399] on div "Devashish" at bounding box center [641, 414] width 223 height 32
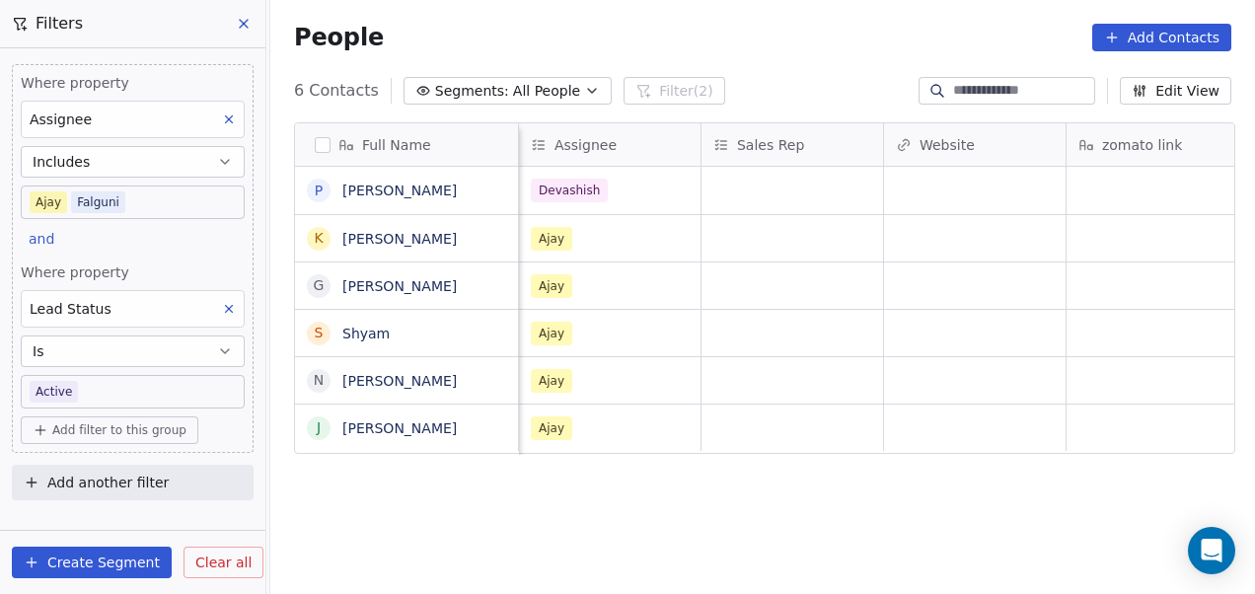
click at [708, 487] on html "On2Cook India Pvt. Ltd. Contacts People Marketing Workflows Campaigns Metrics &…" at bounding box center [627, 297] width 1255 height 594
click at [608, 229] on div "Ajay" at bounding box center [592, 239] width 120 height 24
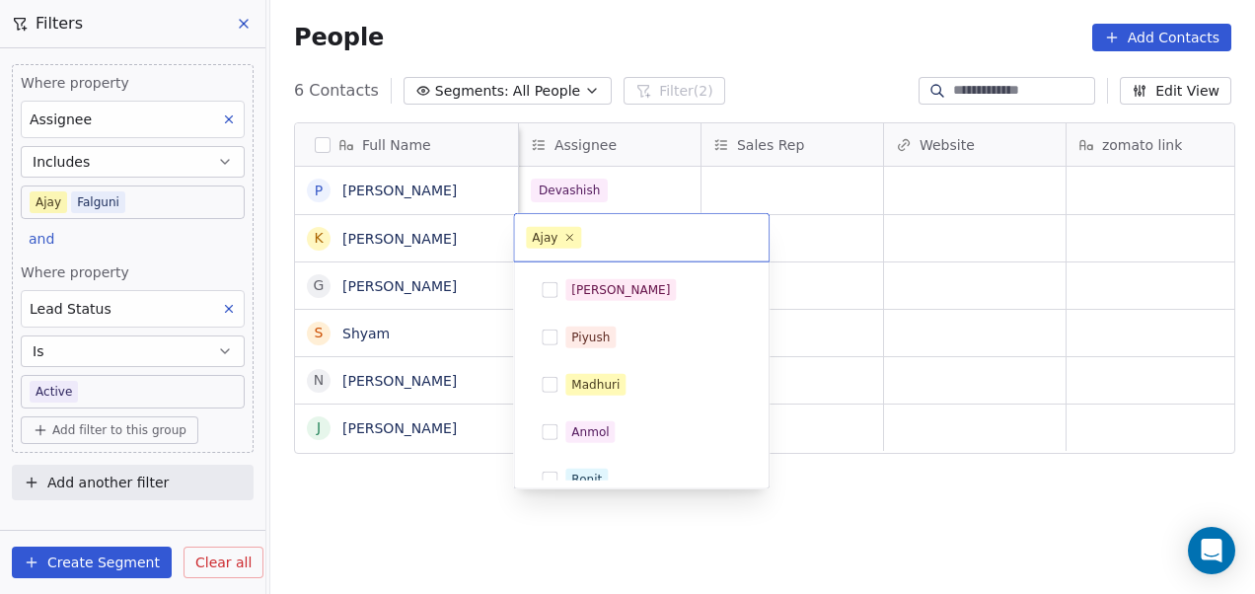
scroll to position [256, 0]
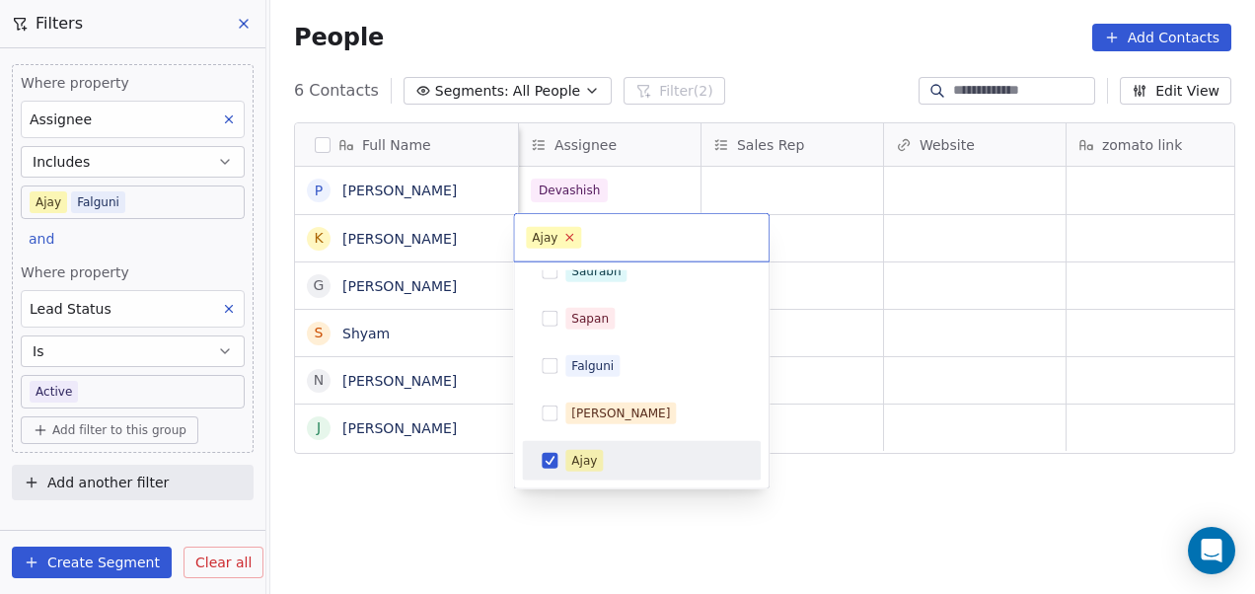
click at [571, 239] on icon at bounding box center [569, 237] width 13 height 13
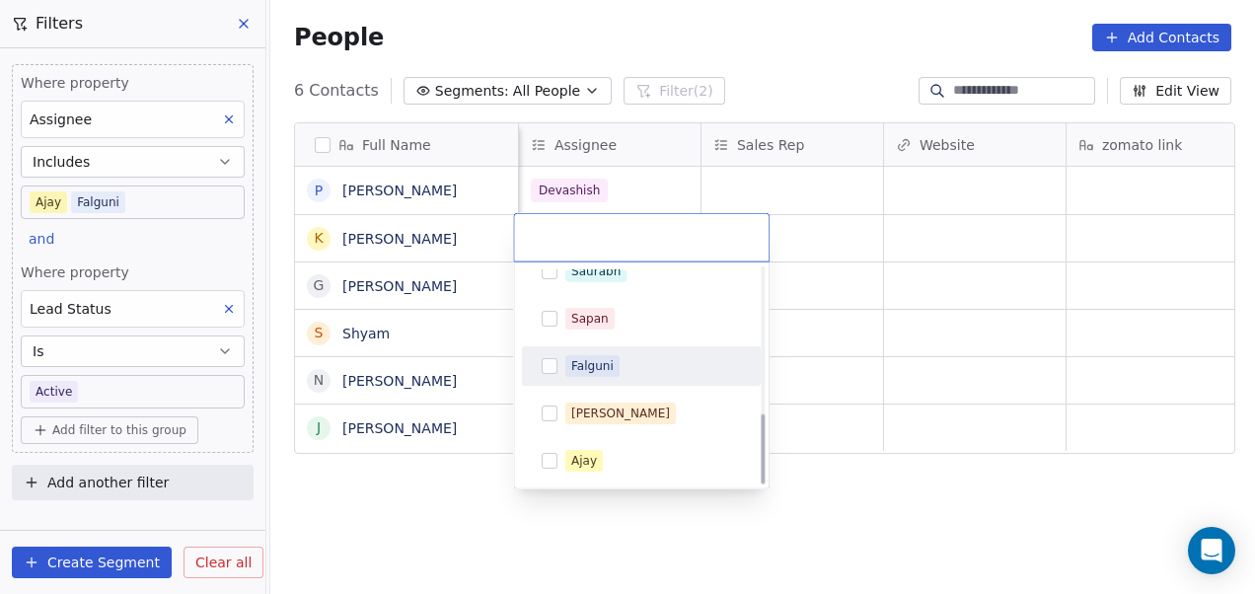
scroll to position [445, 0]
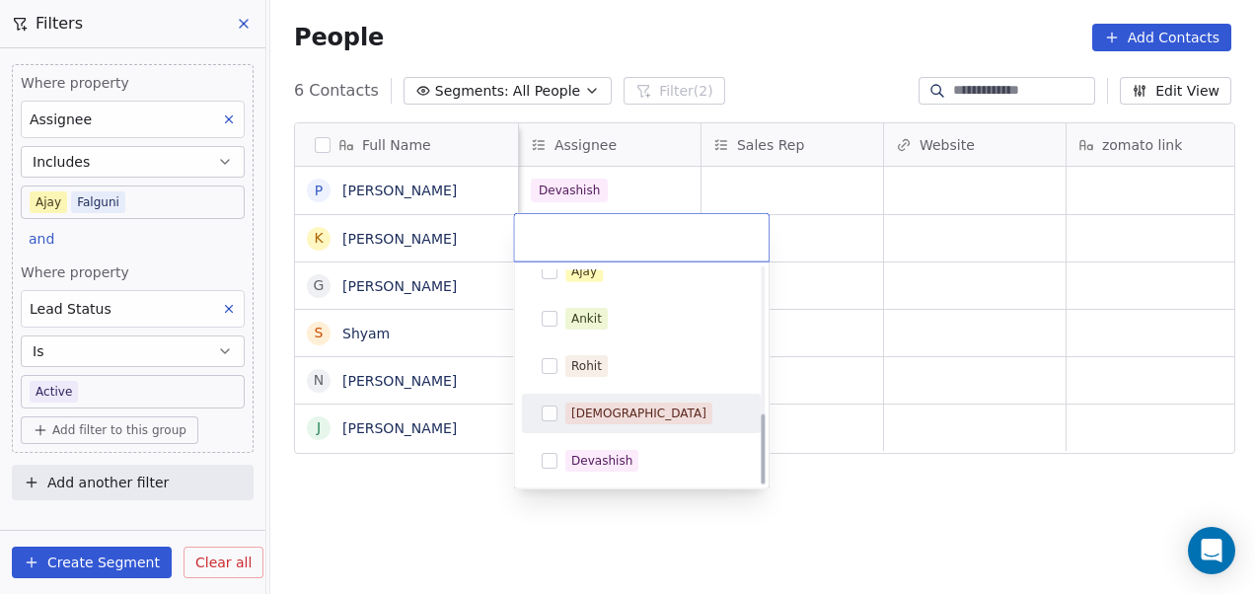
click at [617, 410] on span "[DEMOGRAPHIC_DATA]" at bounding box center [638, 414] width 147 height 22
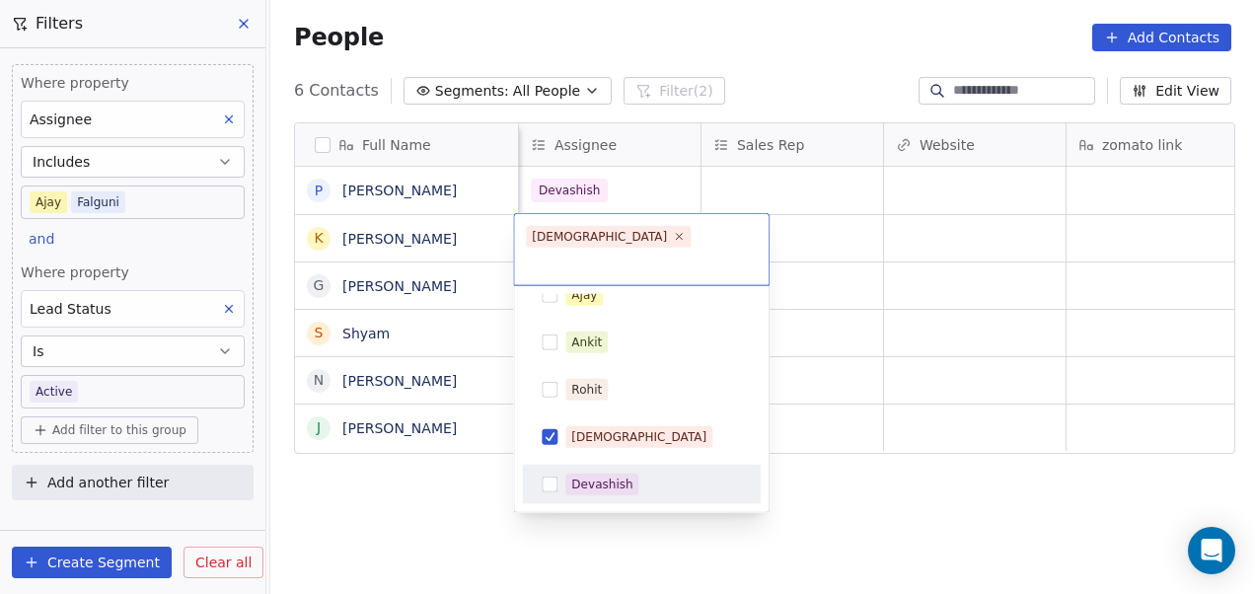
click at [781, 522] on html "On2Cook India Pvt. Ltd. Contacts People Marketing Workflows Campaigns Metrics &…" at bounding box center [627, 297] width 1255 height 594
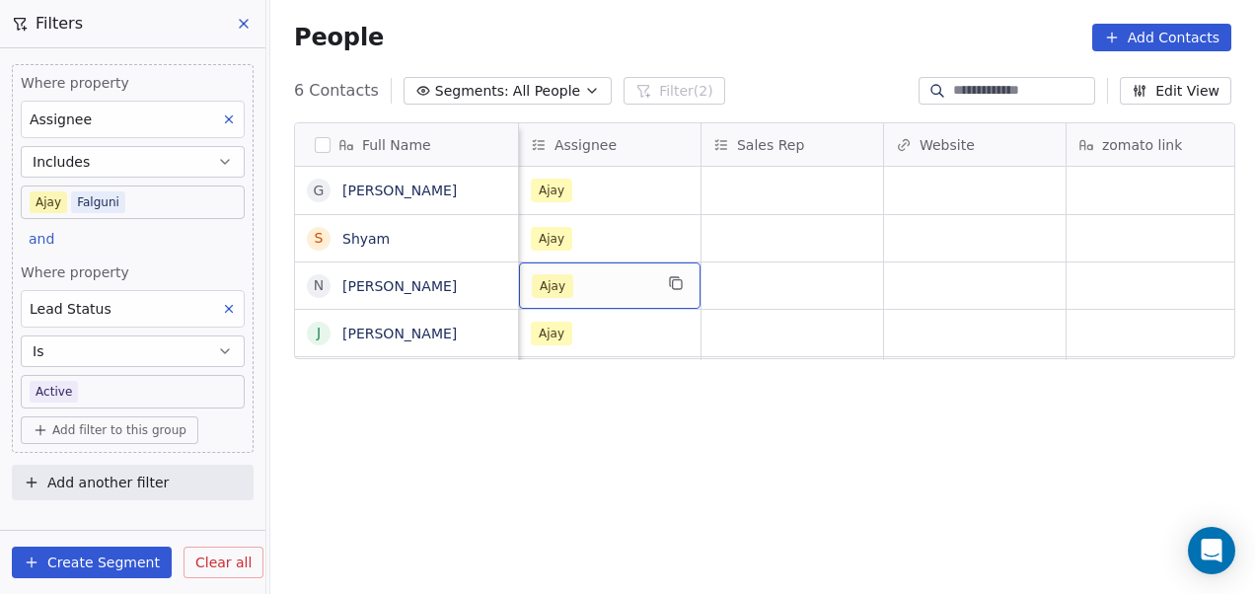
click at [590, 280] on div "Ajay" at bounding box center [592, 286] width 120 height 24
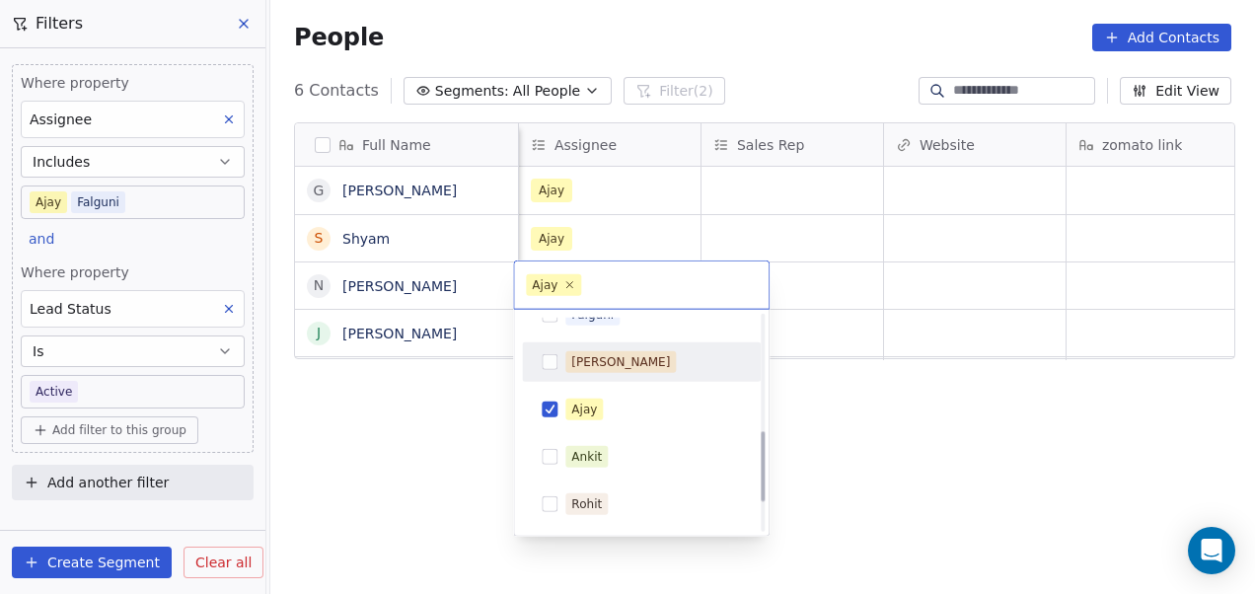
scroll to position [354, 0]
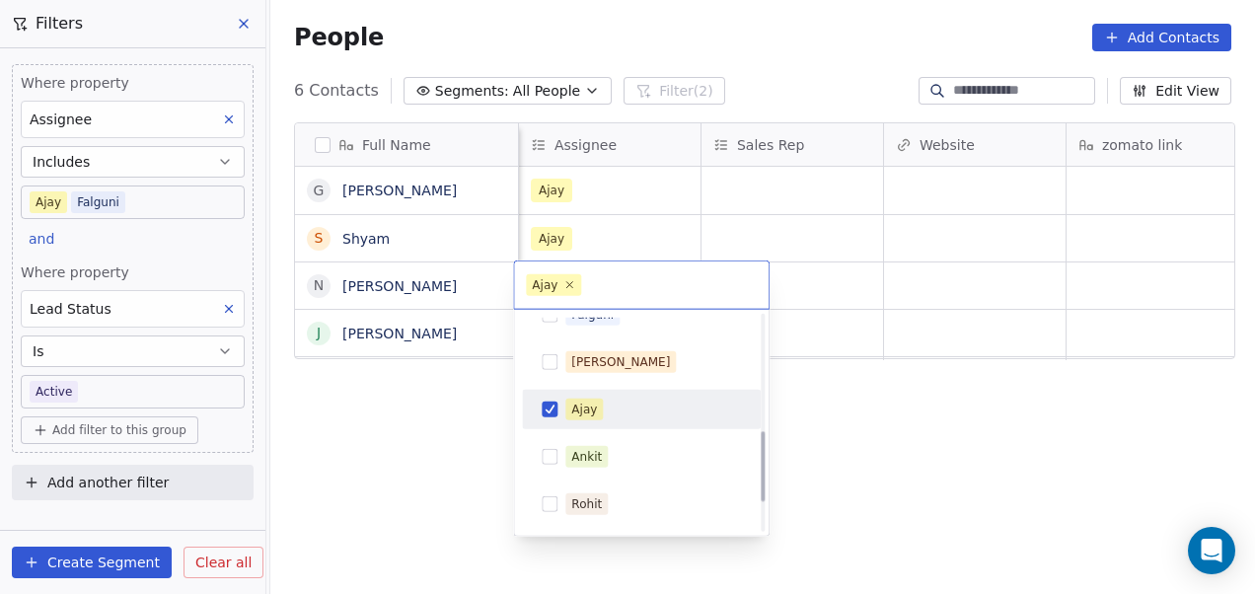
click at [626, 409] on div "Ajay" at bounding box center [653, 410] width 176 height 22
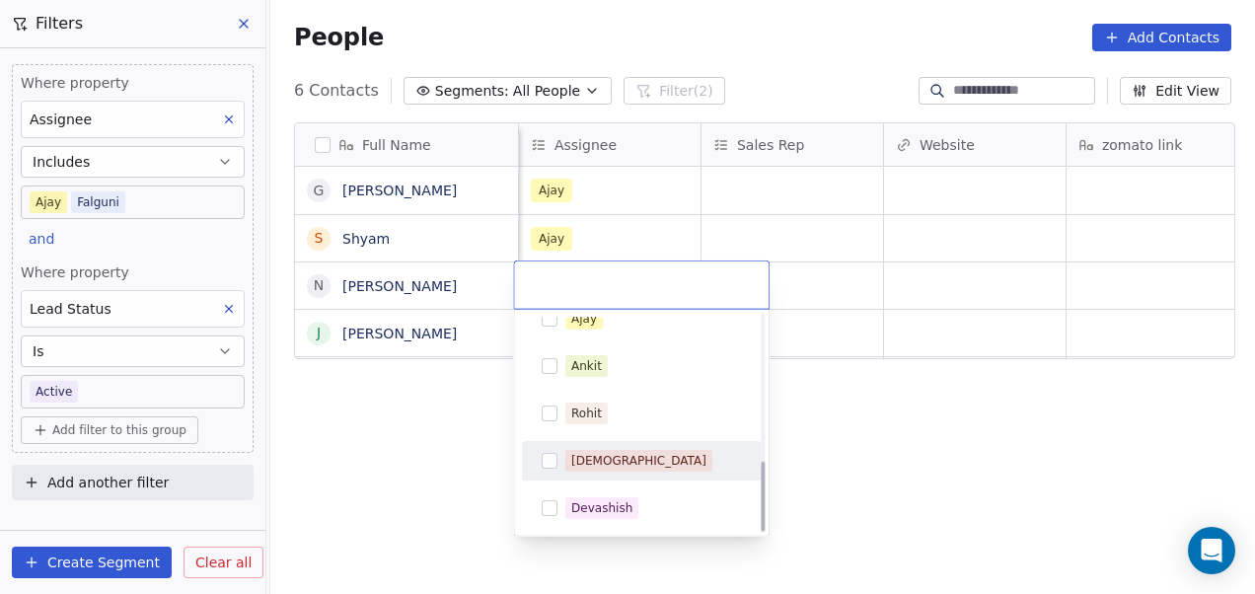
click at [622, 445] on div "[DEMOGRAPHIC_DATA]" at bounding box center [641, 461] width 223 height 32
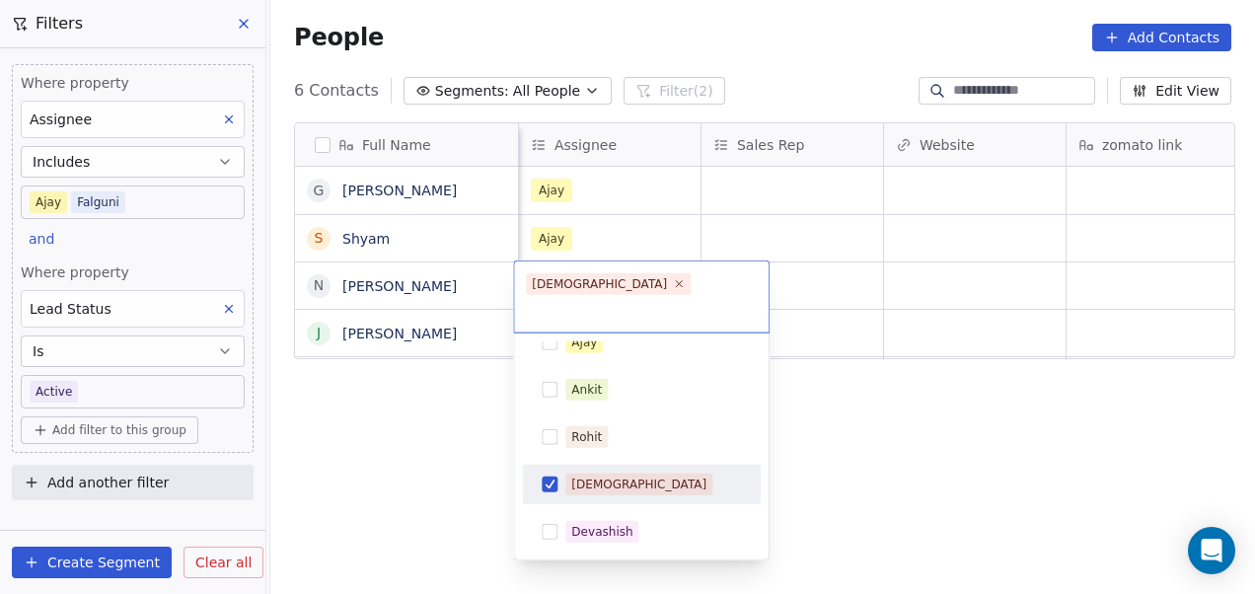
click at [844, 463] on html "On2Cook India Pvt. Ltd. Contacts People Marketing Workflows Campaigns Metrics &…" at bounding box center [627, 297] width 1255 height 594
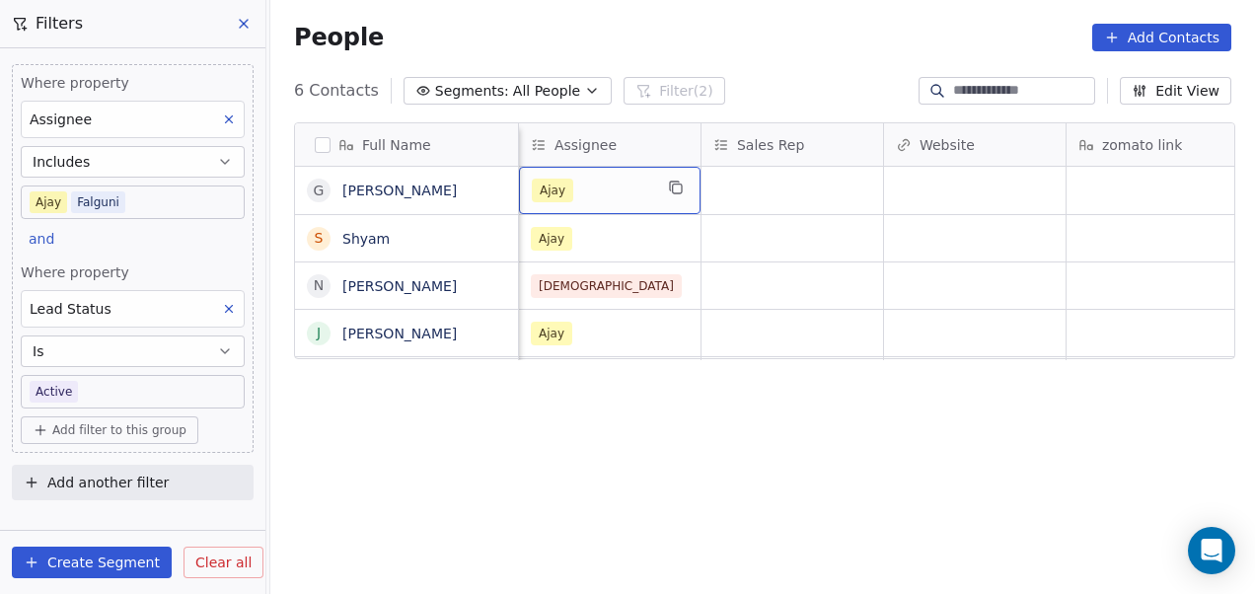
click at [592, 191] on div "Ajay" at bounding box center [592, 191] width 120 height 24
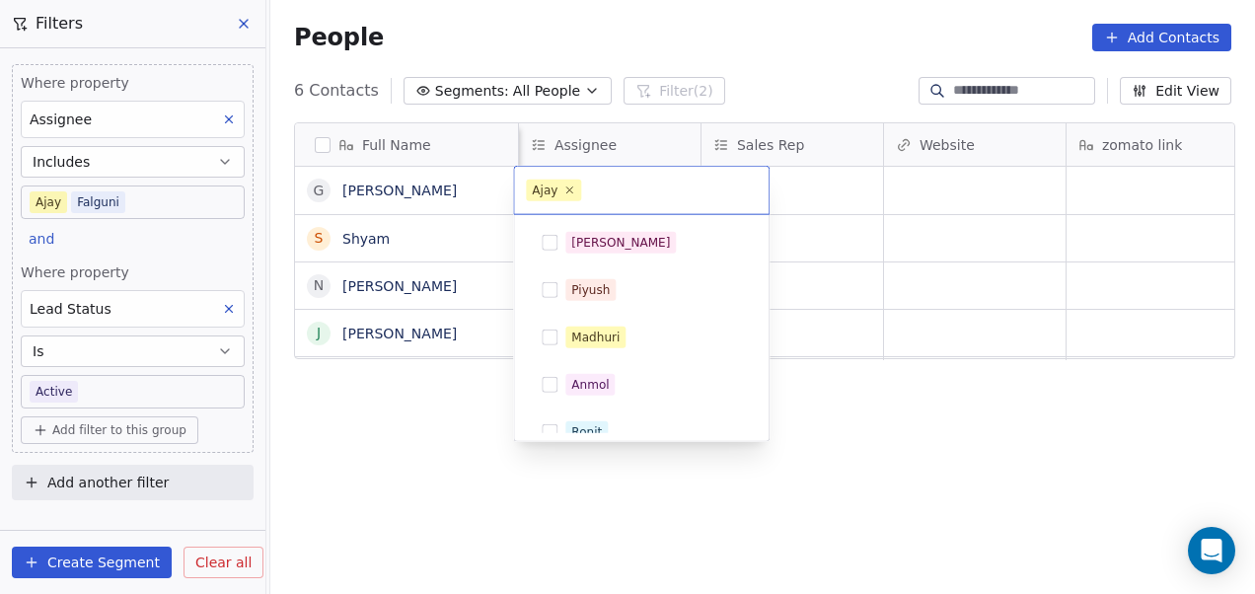
scroll to position [256, 0]
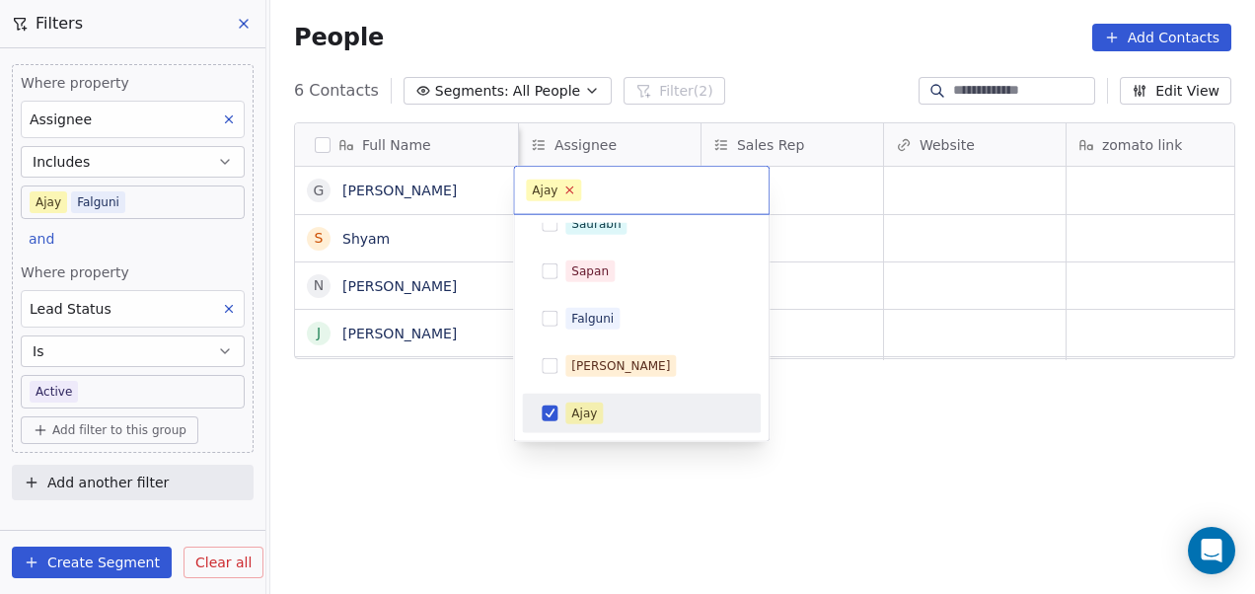
click at [567, 184] on icon at bounding box center [569, 190] width 13 height 13
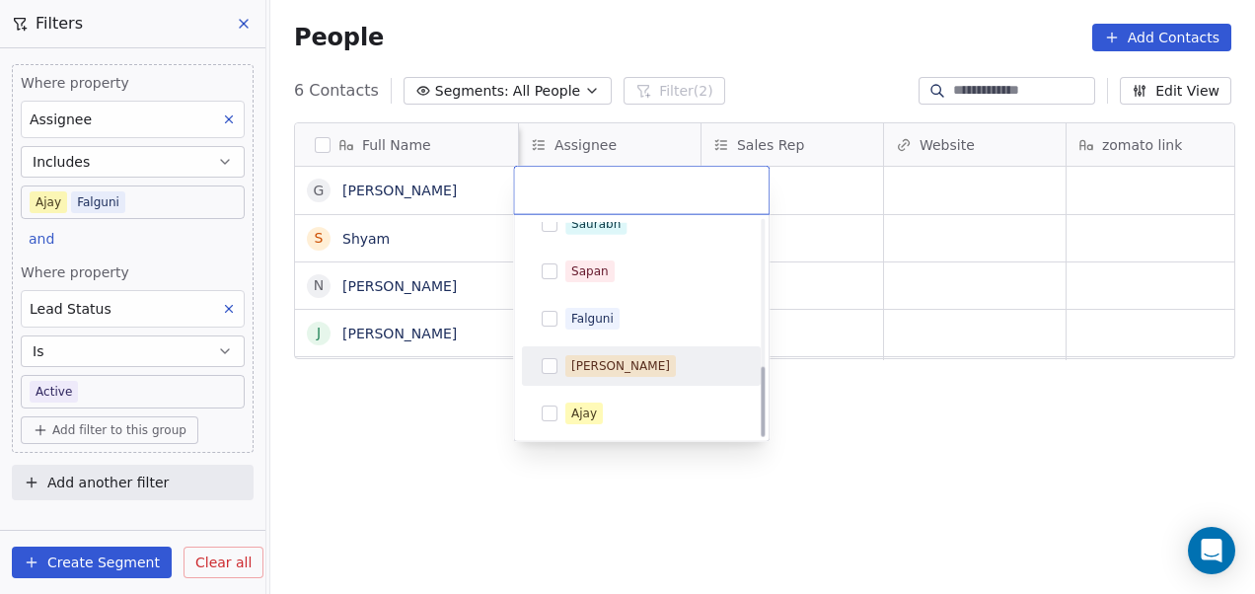
scroll to position [445, 0]
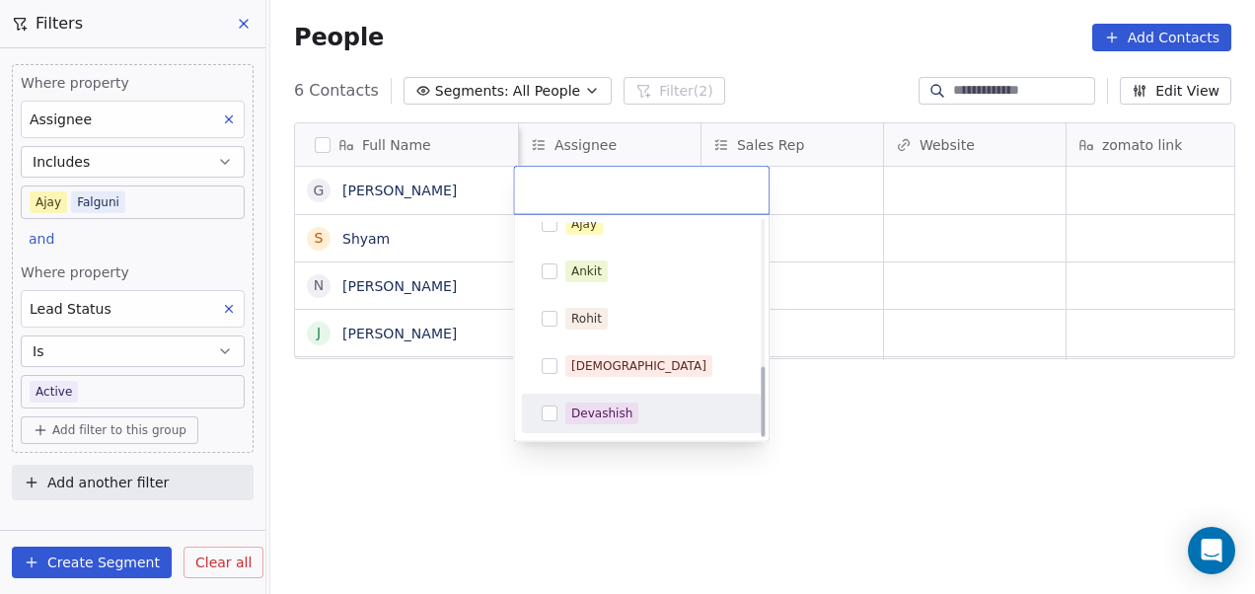
click at [614, 409] on div "Devashish" at bounding box center [601, 414] width 61 height 18
click at [853, 447] on html "On2Cook India Pvt. Ltd. Contacts People Marketing Workflows Campaigns Metrics &…" at bounding box center [627, 297] width 1255 height 594
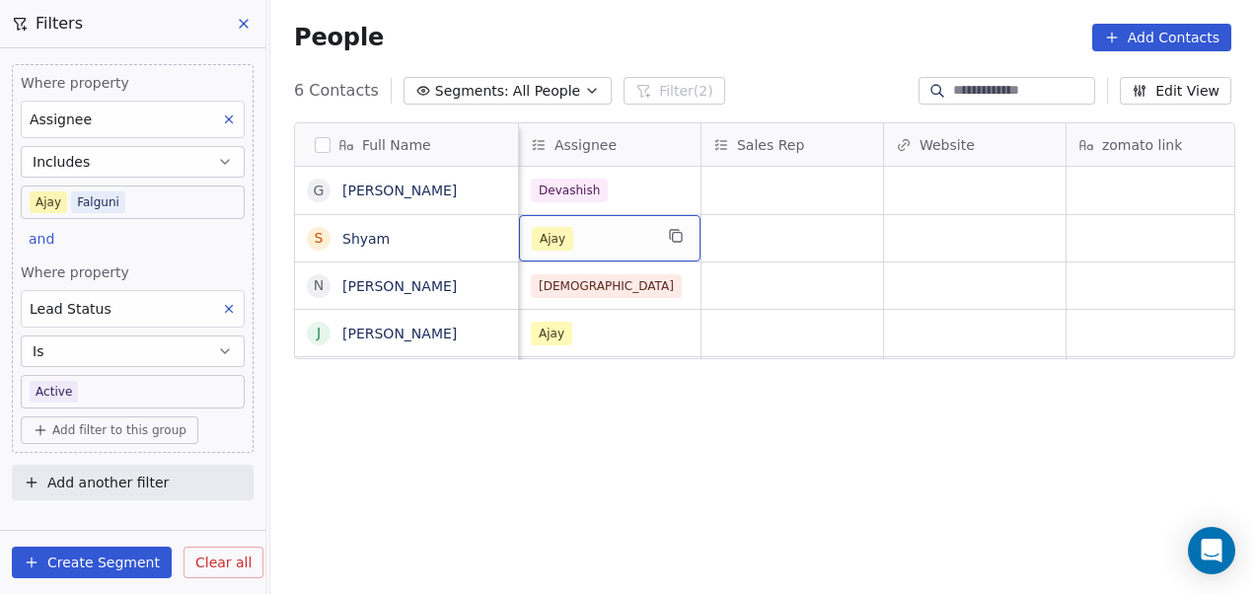
click at [586, 237] on div "Ajay" at bounding box center [592, 239] width 120 height 24
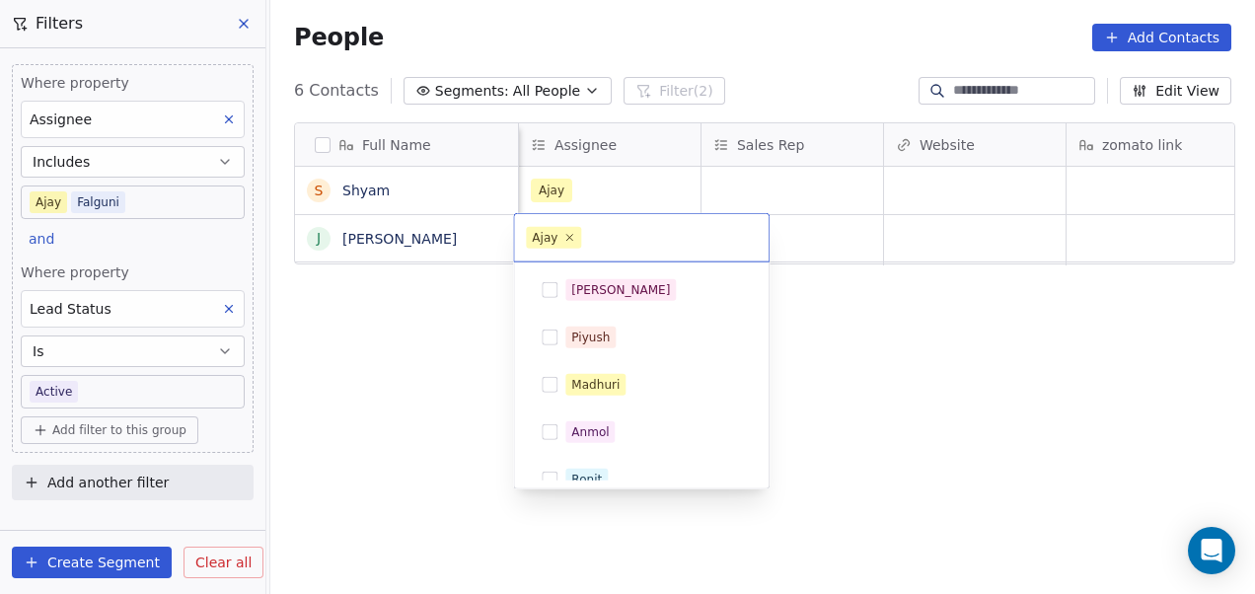
scroll to position [256, 0]
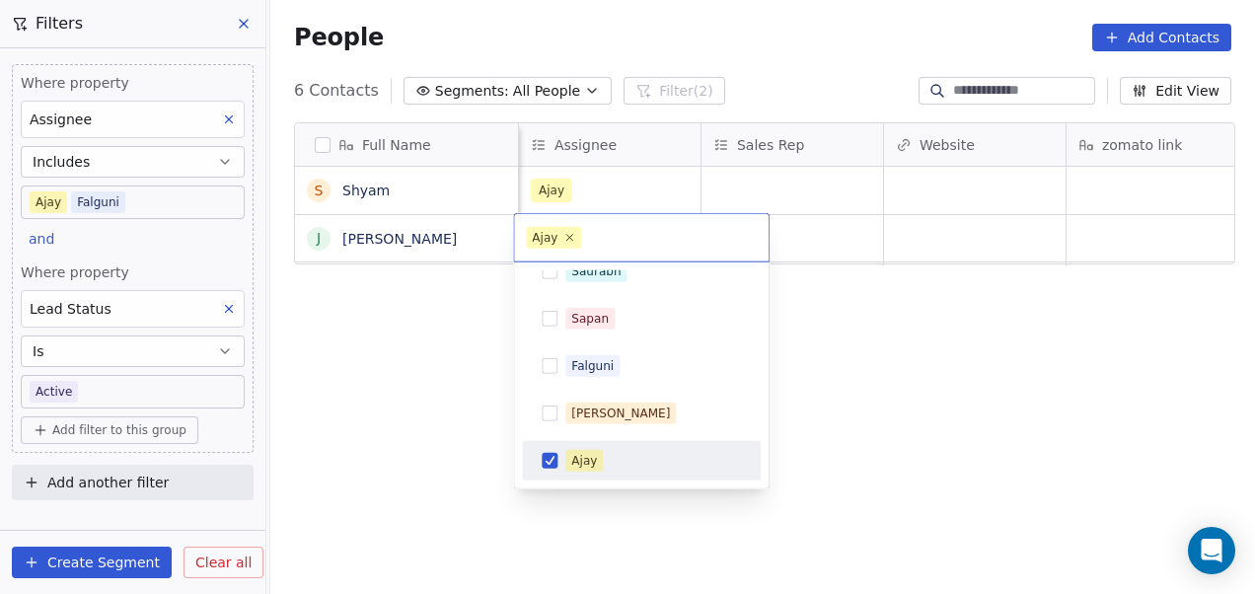
click at [571, 237] on icon at bounding box center [569, 238] width 12 height 12
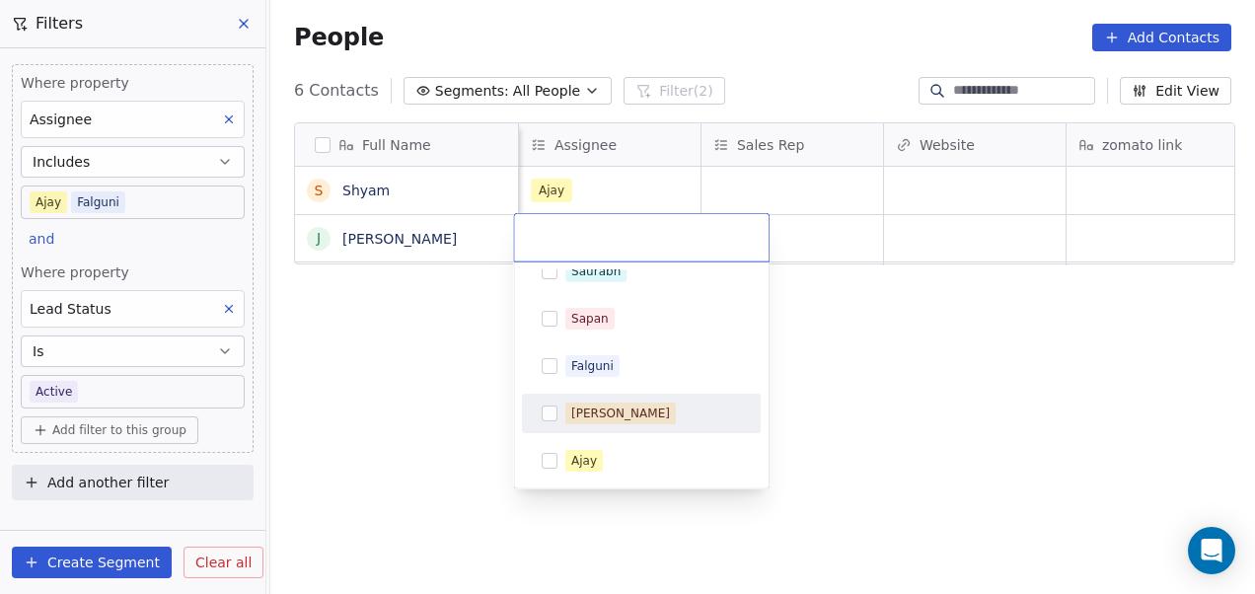
scroll to position [445, 0]
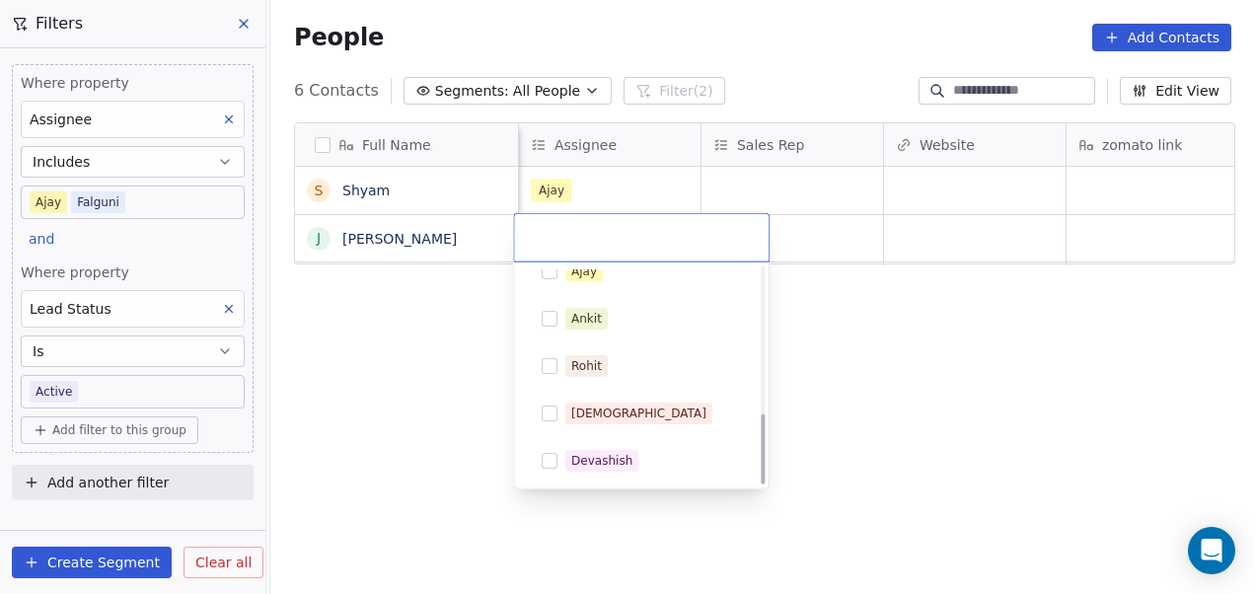
click at [616, 417] on span "[DEMOGRAPHIC_DATA]" at bounding box center [638, 414] width 147 height 22
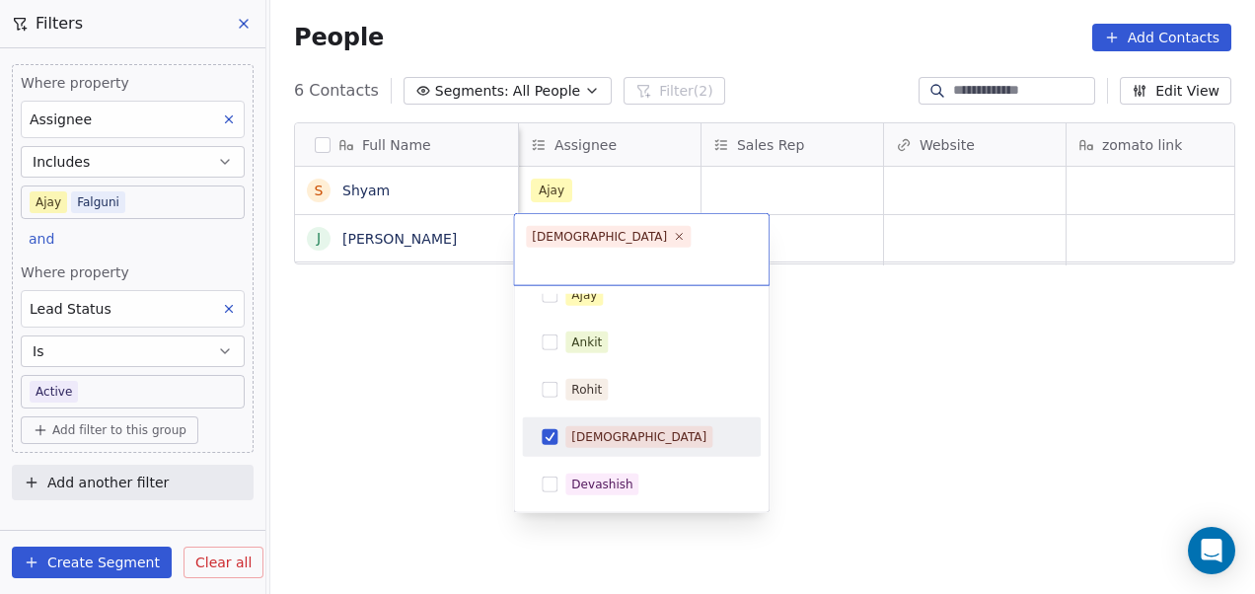
click at [876, 420] on html "On2Cook India Pvt. Ltd. Contacts People Marketing Workflows Campaigns Metrics &…" at bounding box center [627, 297] width 1255 height 594
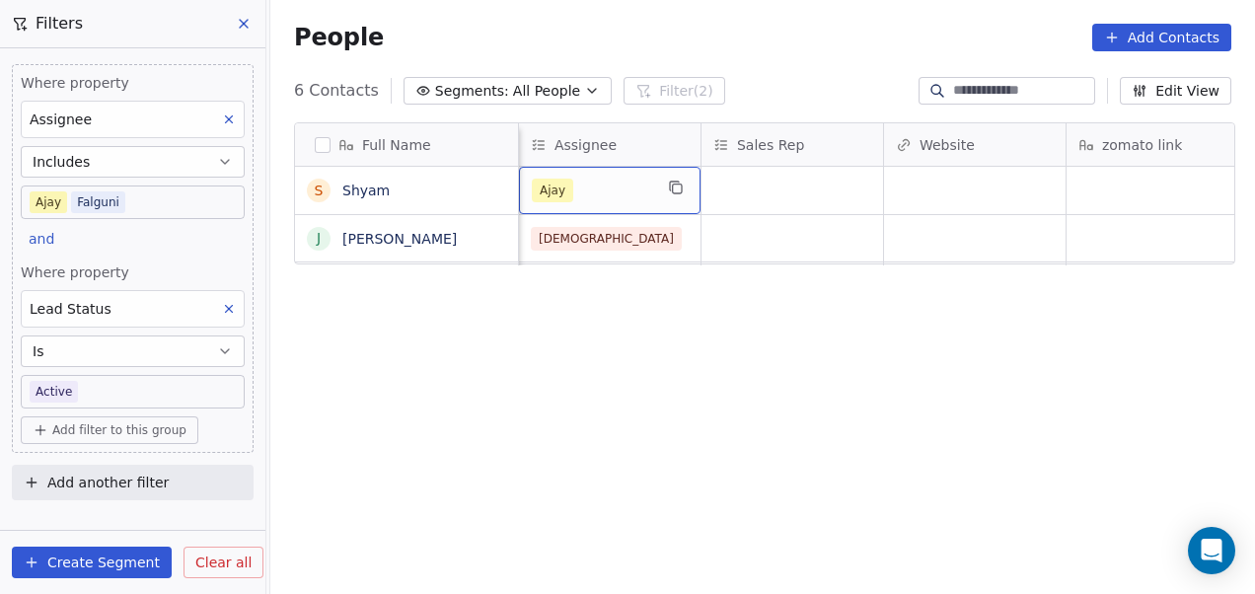
click at [584, 186] on div "Ajay" at bounding box center [592, 191] width 120 height 24
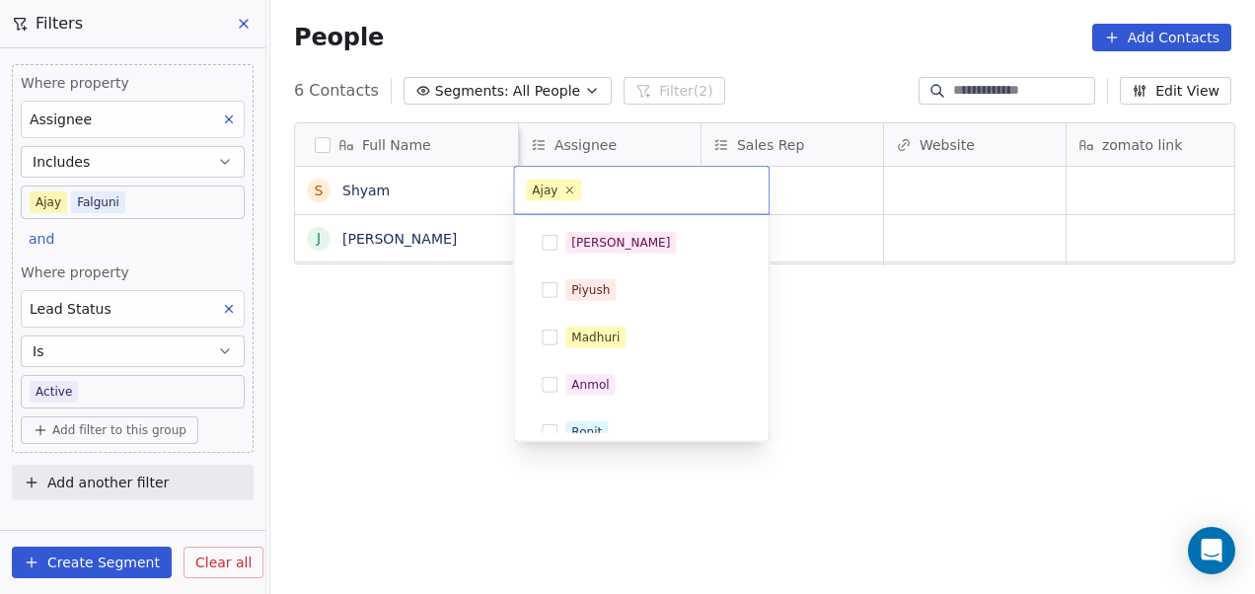
scroll to position [256, 0]
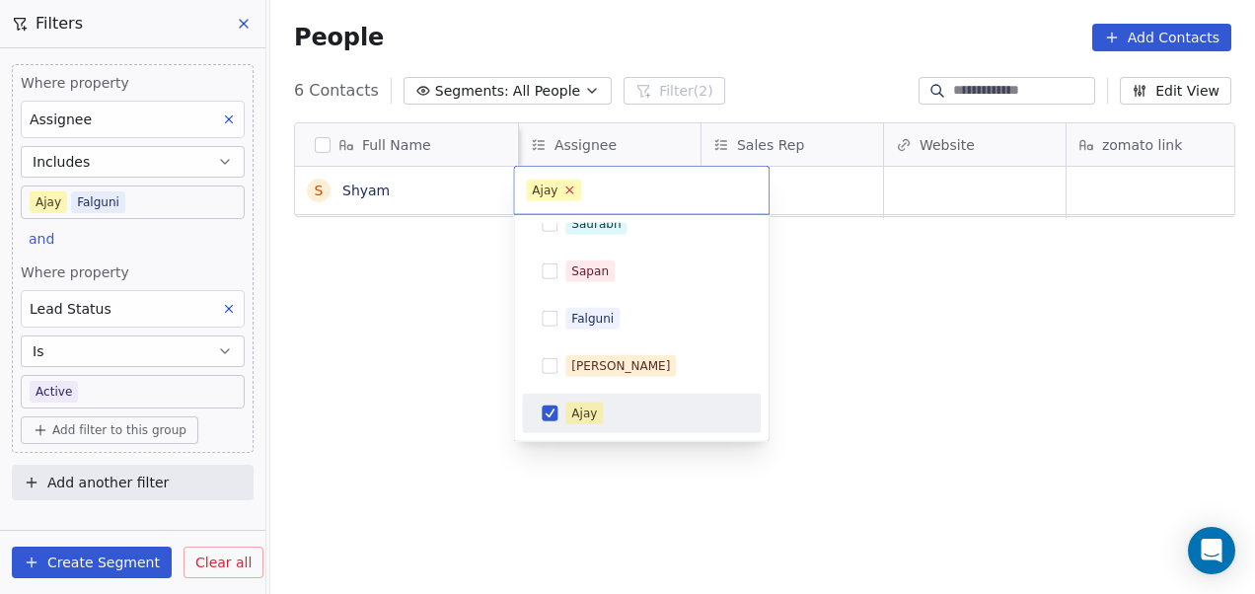
click at [570, 186] on icon at bounding box center [569, 189] width 7 height 7
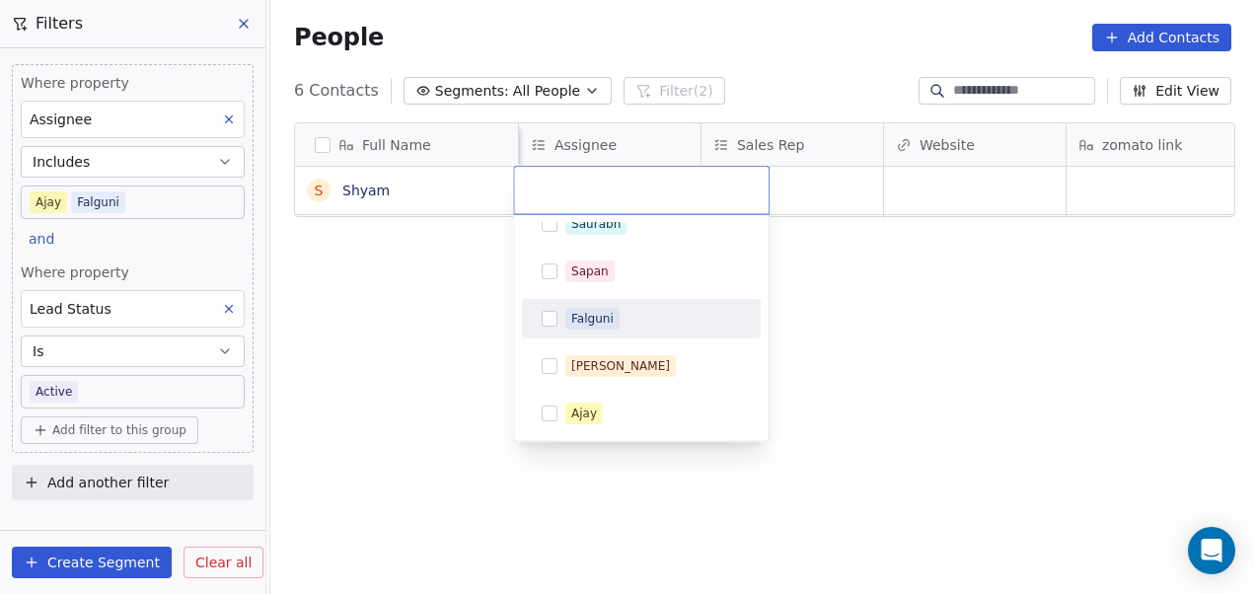
scroll to position [445, 0]
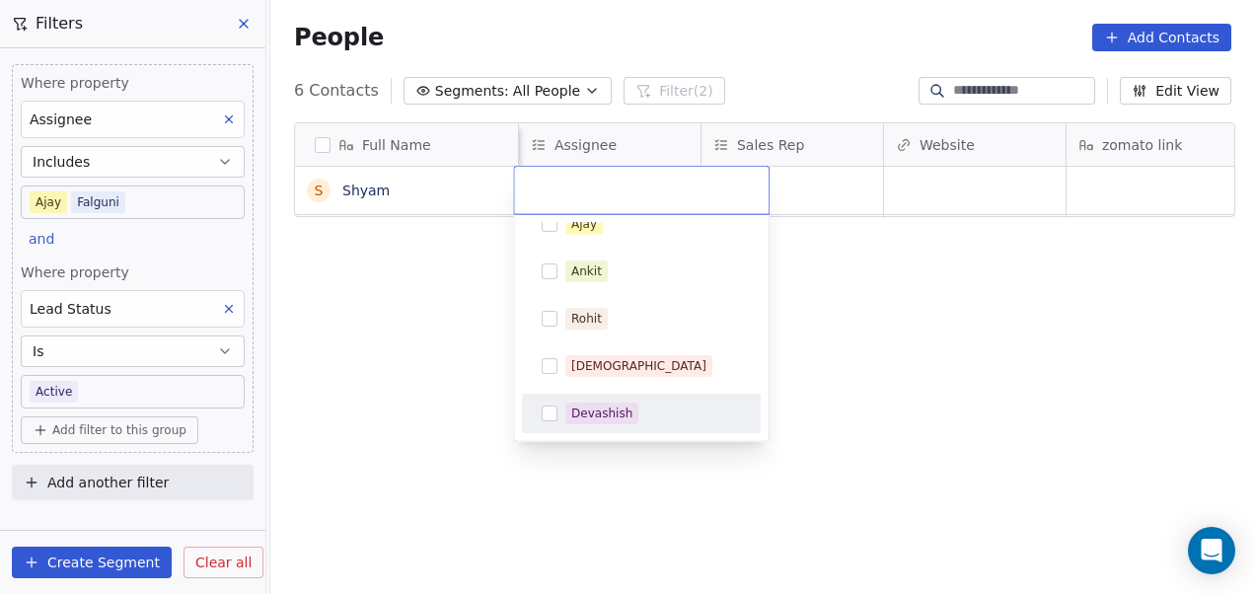
click at [627, 401] on div "Devashish" at bounding box center [641, 414] width 223 height 32
click at [865, 375] on html "On2Cook India Pvt. Ltd. Contacts People Marketing Workflows Campaigns Metrics &…" at bounding box center [627, 297] width 1255 height 594
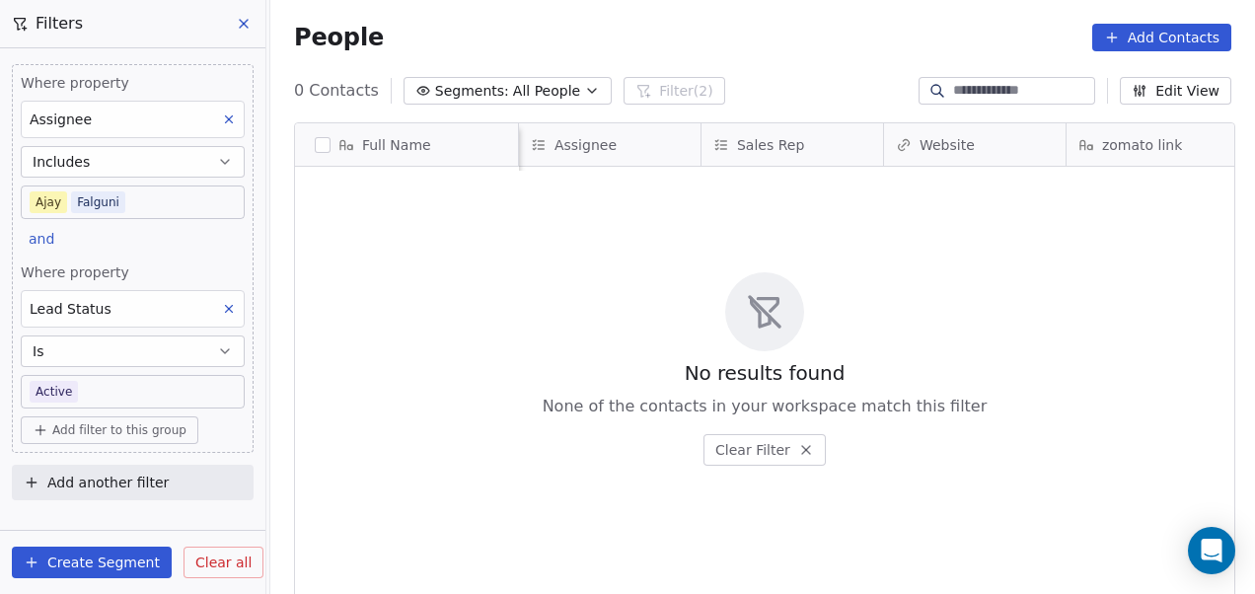
click at [154, 251] on div "Where property Assignee Includes Ajay Falguni and Where property Lead Status Is…" at bounding box center [133, 258] width 242 height 389
